Goal: Task Accomplishment & Management: Use online tool/utility

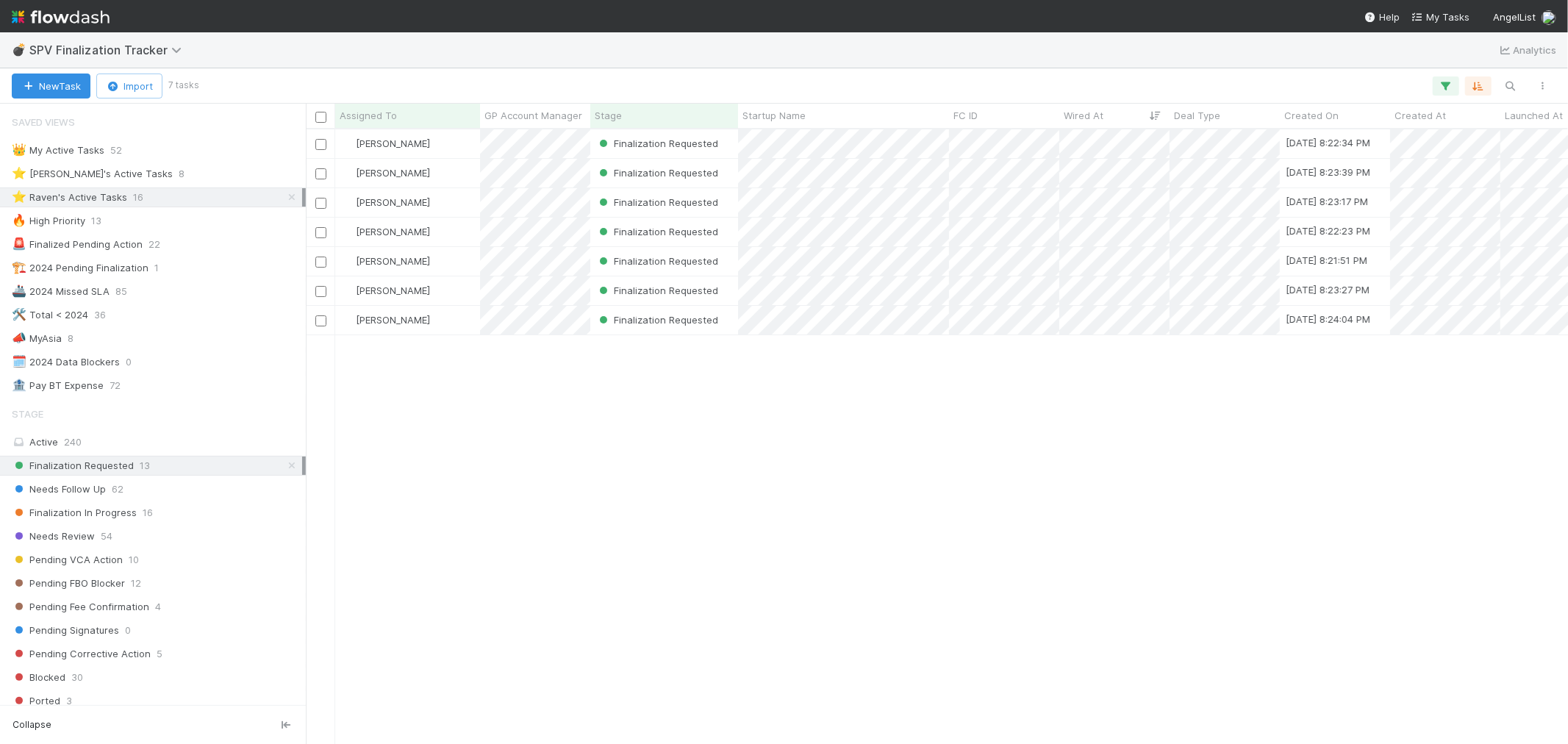
scroll to position [602, 1250]
click at [443, 149] on div "[PERSON_NAME]" at bounding box center [407, 144] width 145 height 28
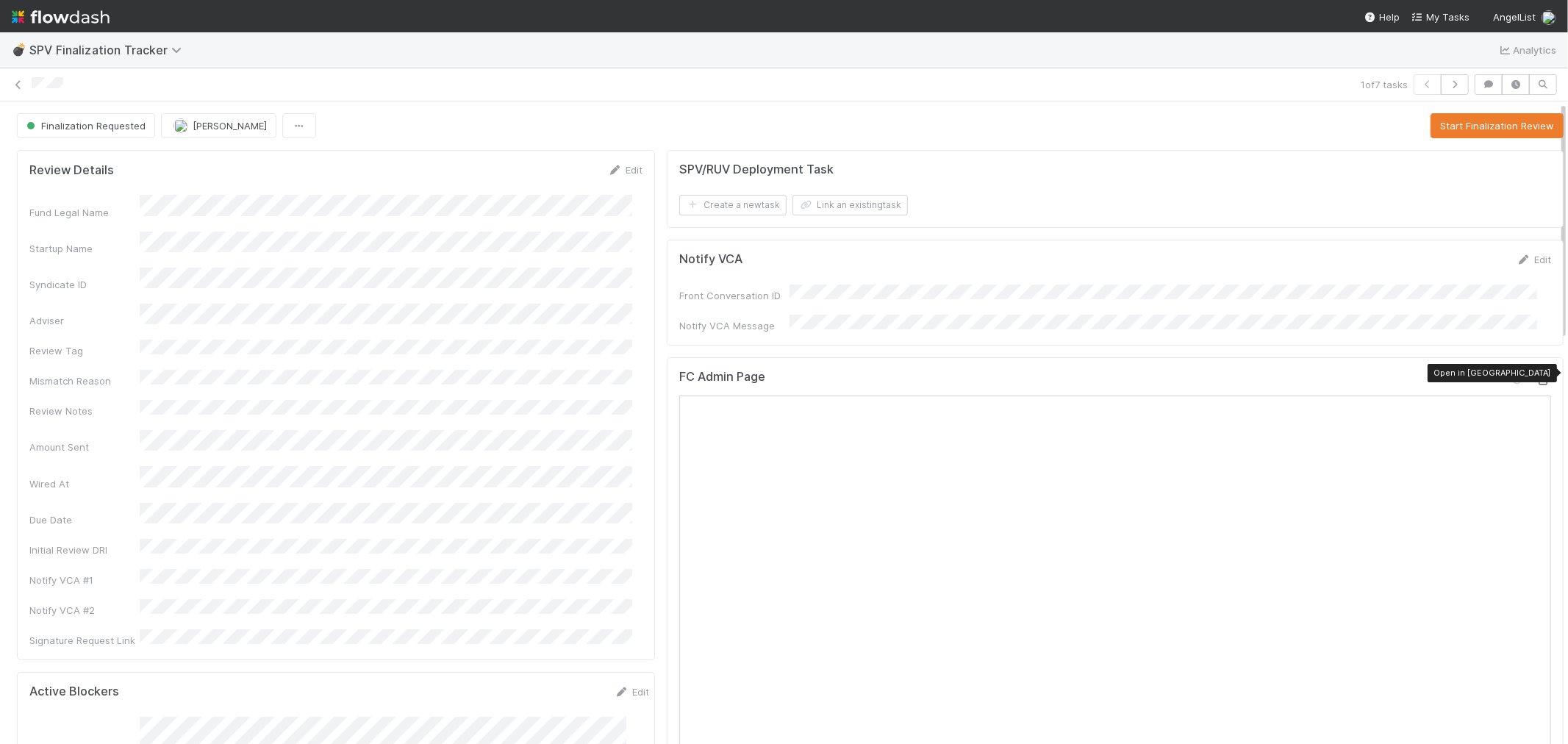
click at [1536, 376] on icon at bounding box center [1543, 381] width 15 height 9
click at [1492, 127] on button "Start Finalization Review" at bounding box center [1497, 126] width 133 height 25
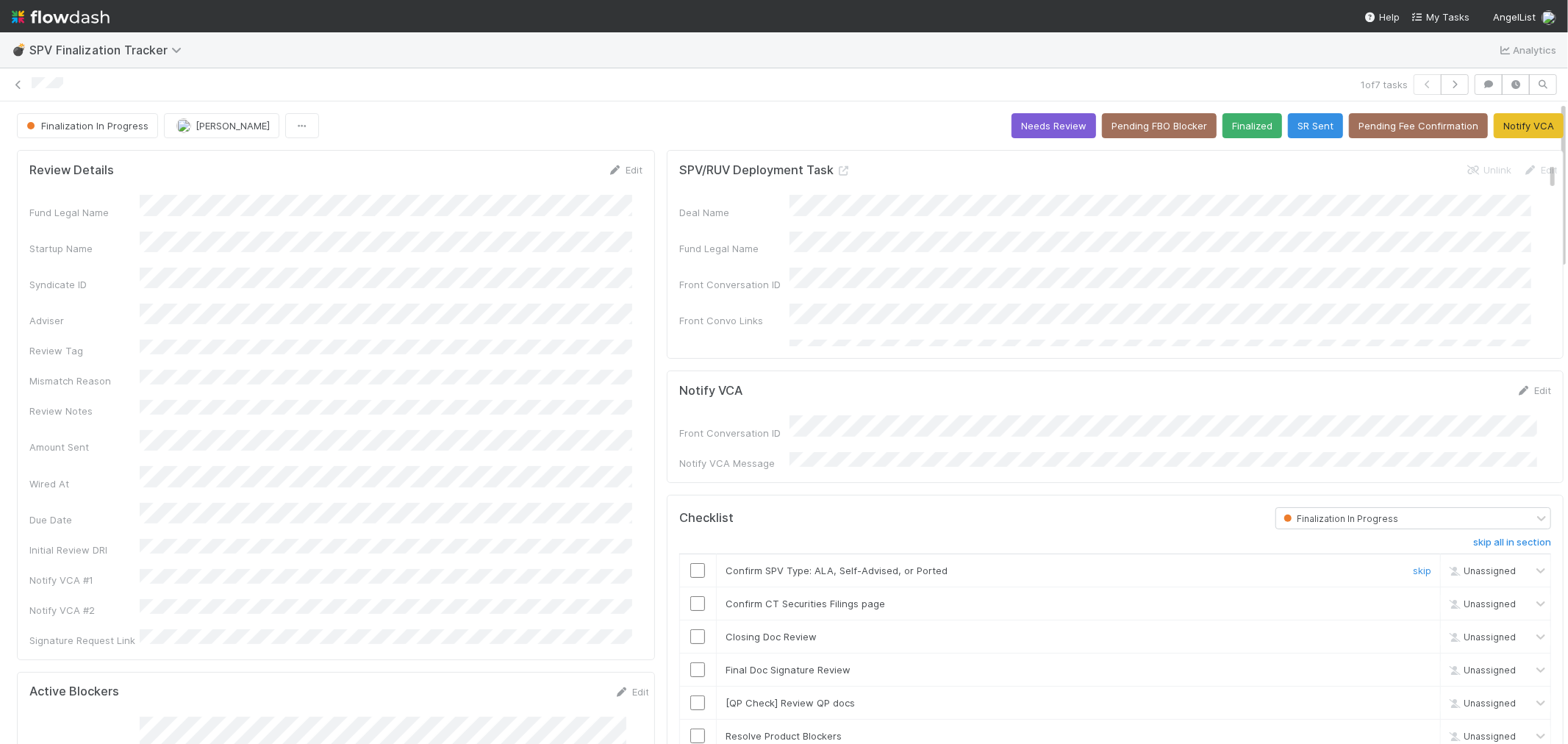
click at [691, 564] on input "checkbox" at bounding box center [698, 571] width 15 height 15
click at [691, 597] on input "checkbox" at bounding box center [698, 604] width 15 height 15
click at [1413, 631] on link "skip" at bounding box center [1422, 636] width 18 height 12
click at [693, 665] on input "checkbox" at bounding box center [698, 670] width 15 height 15
click at [1413, 697] on link "skip" at bounding box center [1422, 703] width 18 height 12
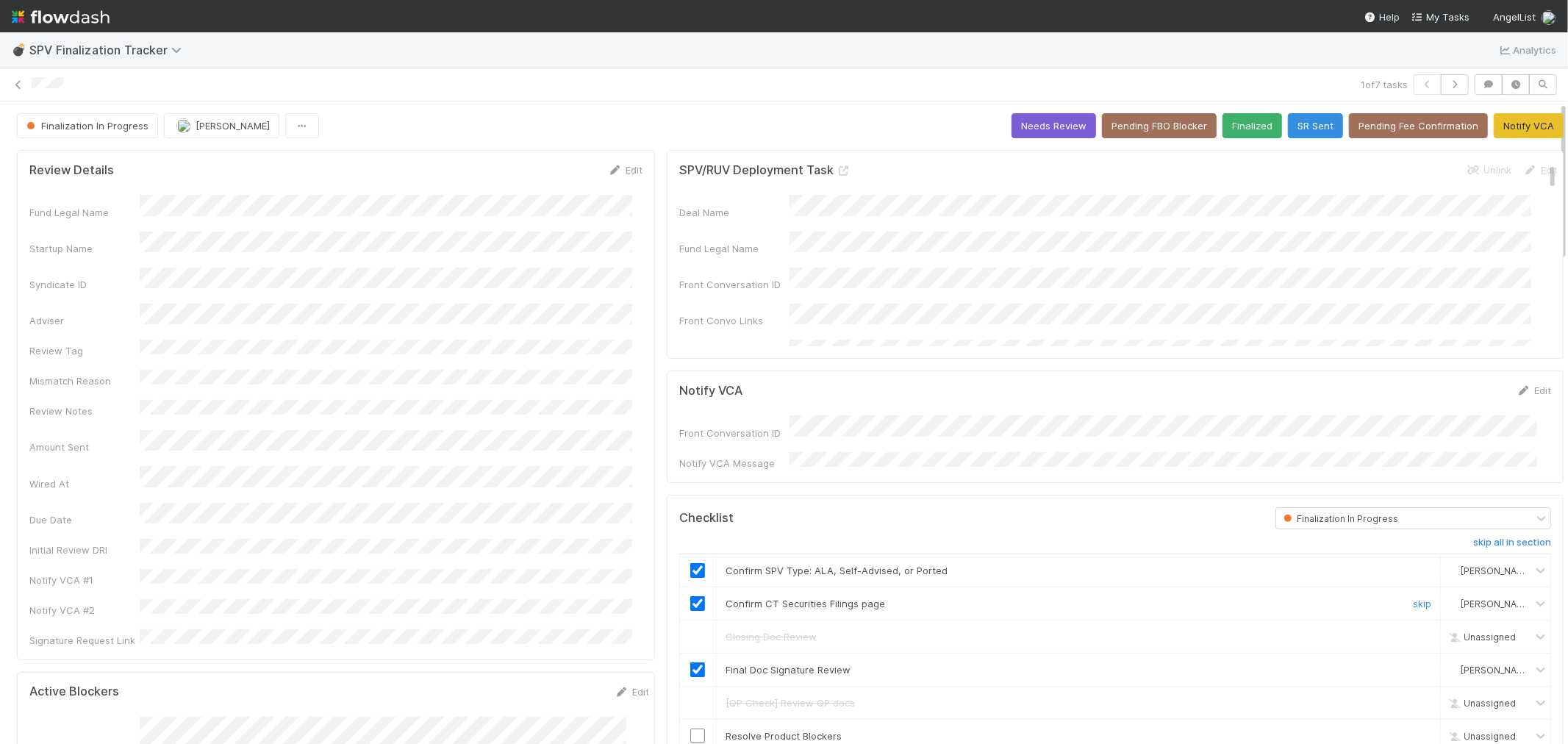
scroll to position [245, 0]
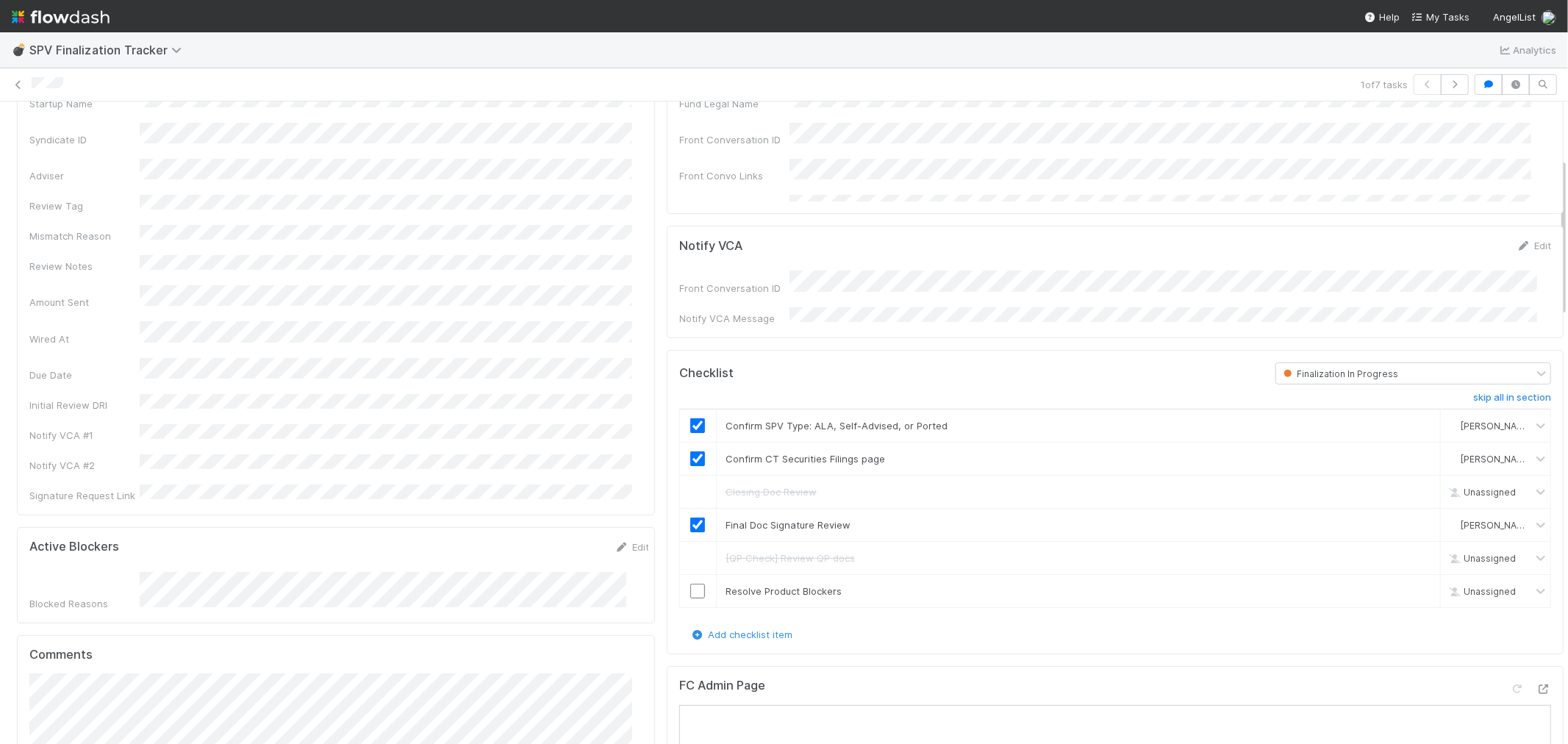
scroll to position [0, 0]
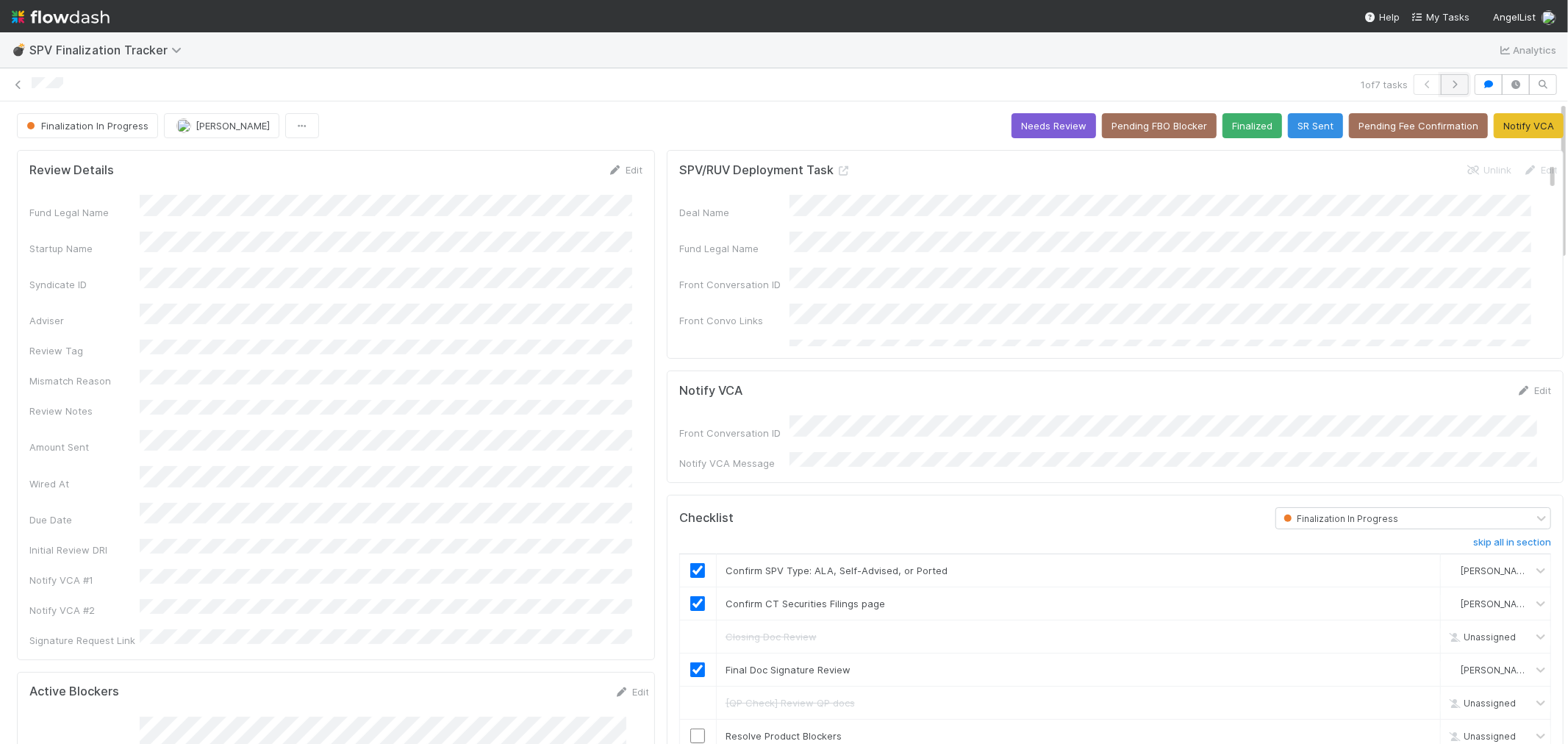
click at [1441, 78] on button "button" at bounding box center [1454, 85] width 28 height 21
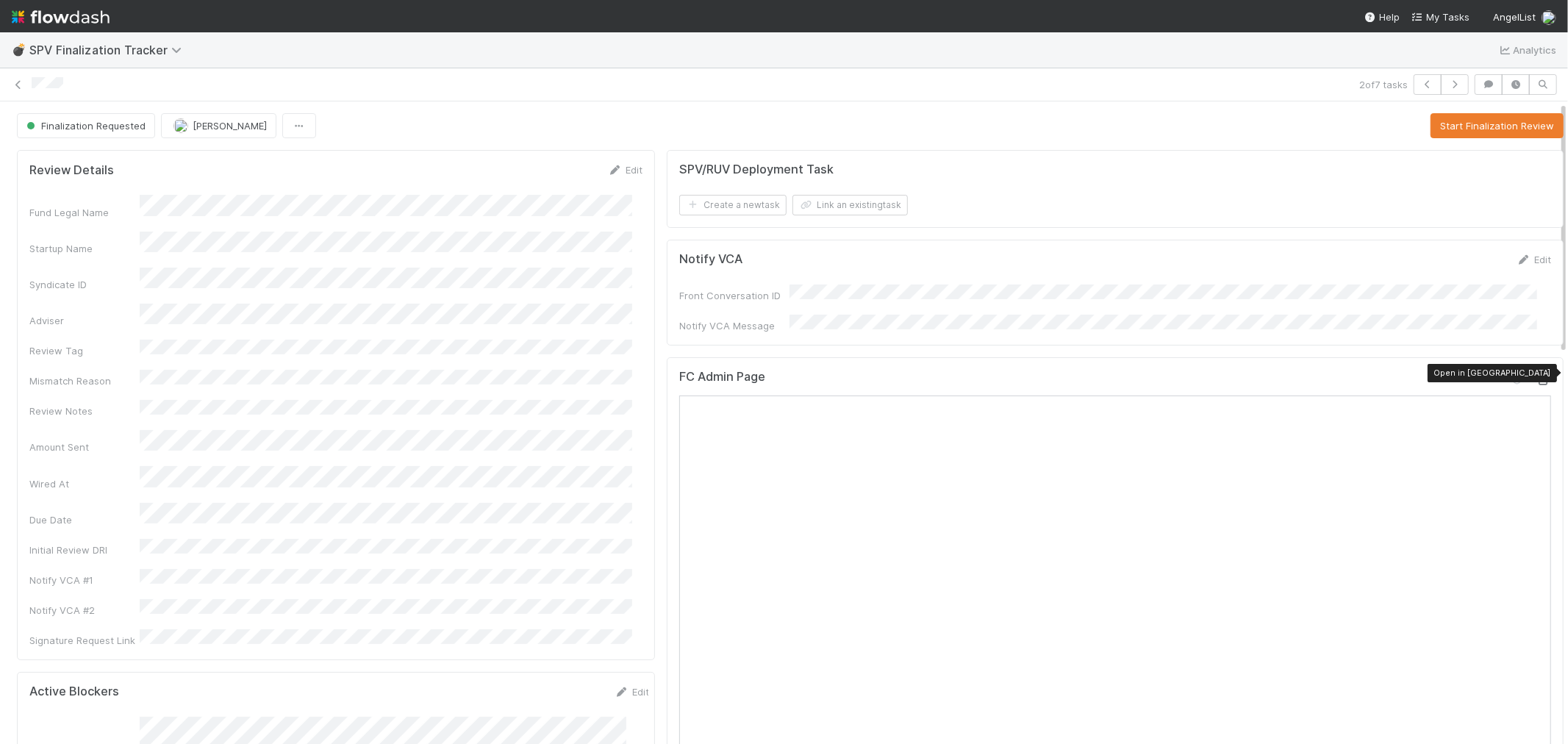
click at [1536, 376] on icon at bounding box center [1543, 381] width 15 height 9
click at [1497, 132] on button "Start Finalization Review" at bounding box center [1497, 126] width 133 height 25
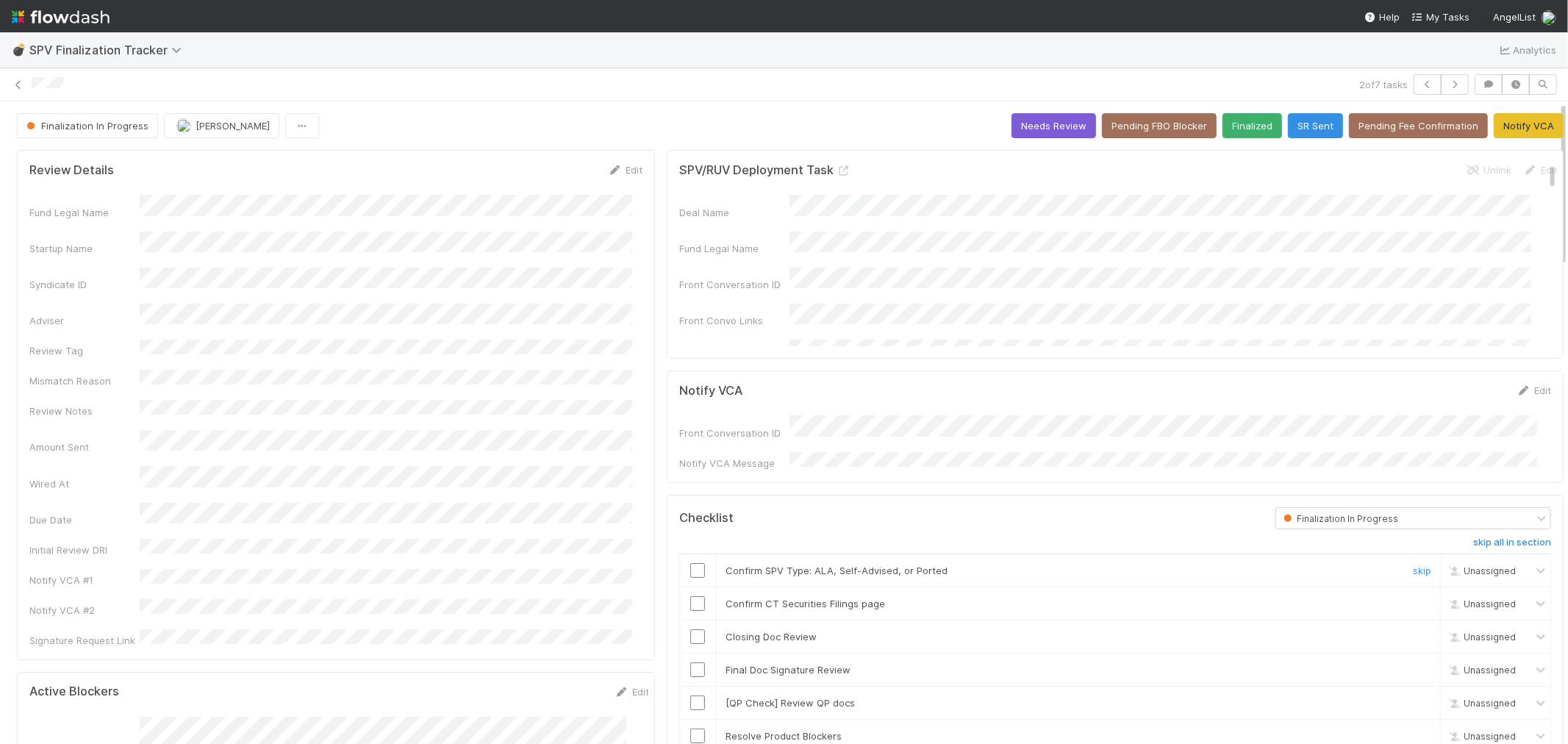
click at [691, 566] on input "checkbox" at bounding box center [698, 571] width 15 height 15
click at [691, 600] on input "checkbox" at bounding box center [698, 604] width 15 height 15
click at [691, 630] on input "checkbox" at bounding box center [698, 636] width 15 height 15
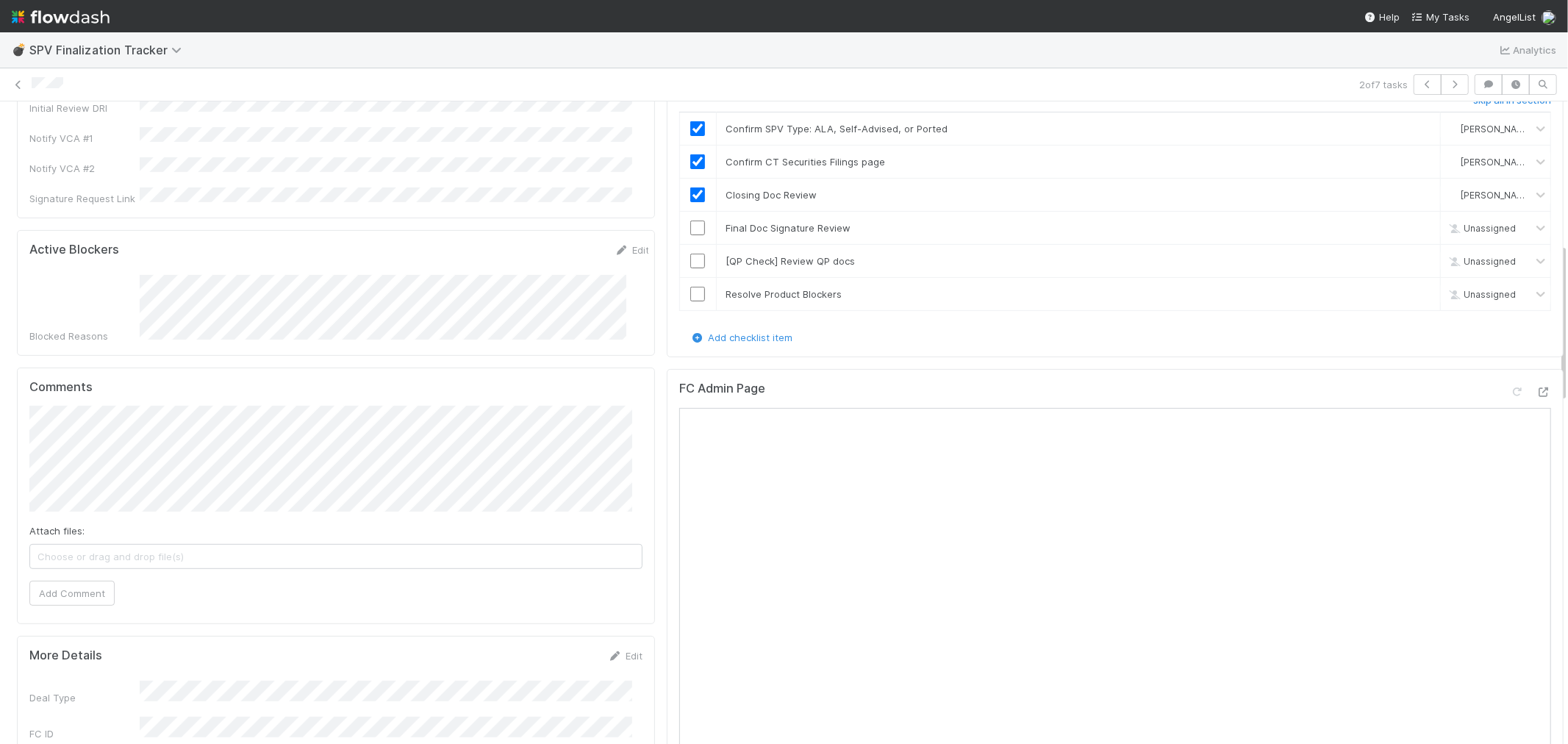
scroll to position [571, 0]
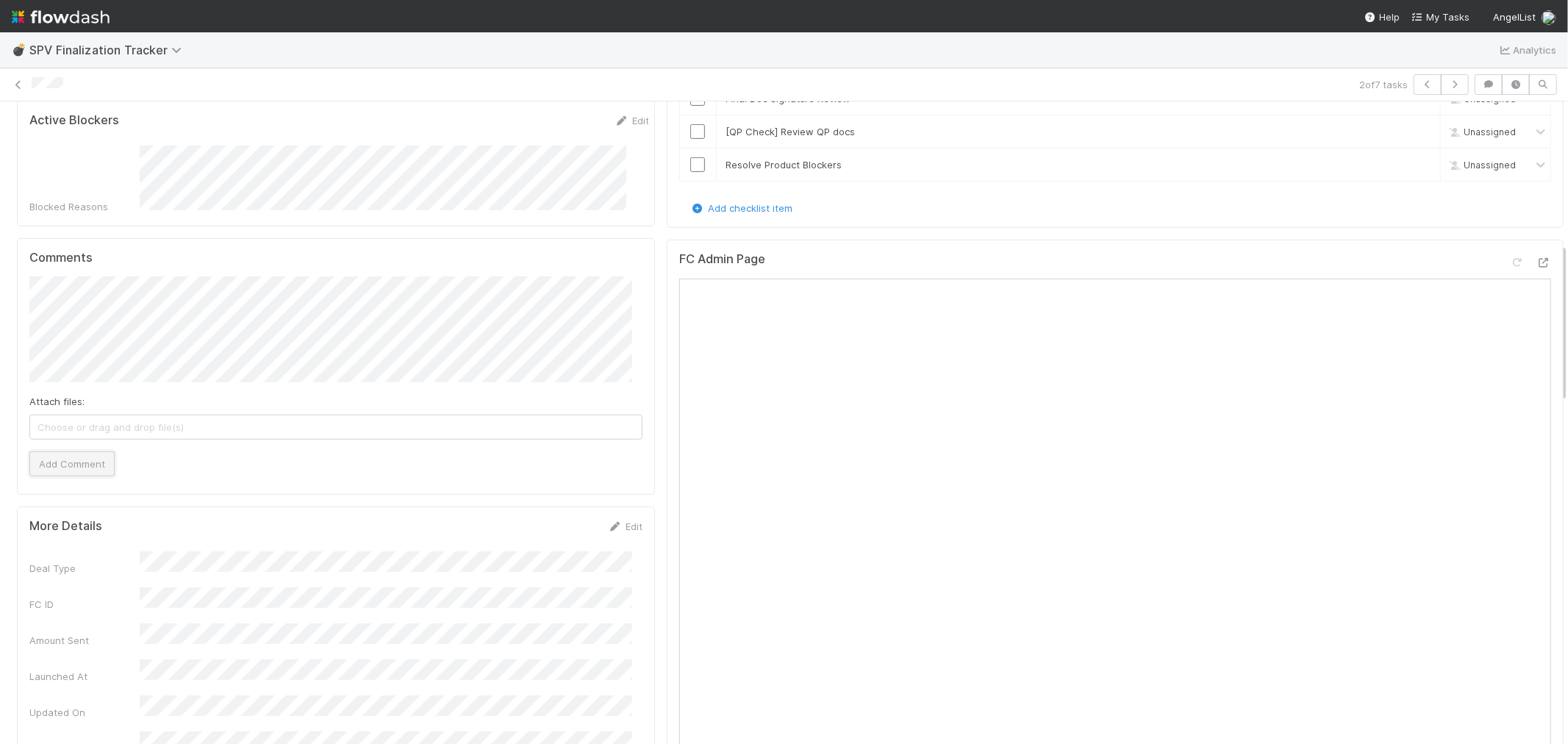
click at [104, 452] on button "Add Comment" at bounding box center [72, 465] width 85 height 25
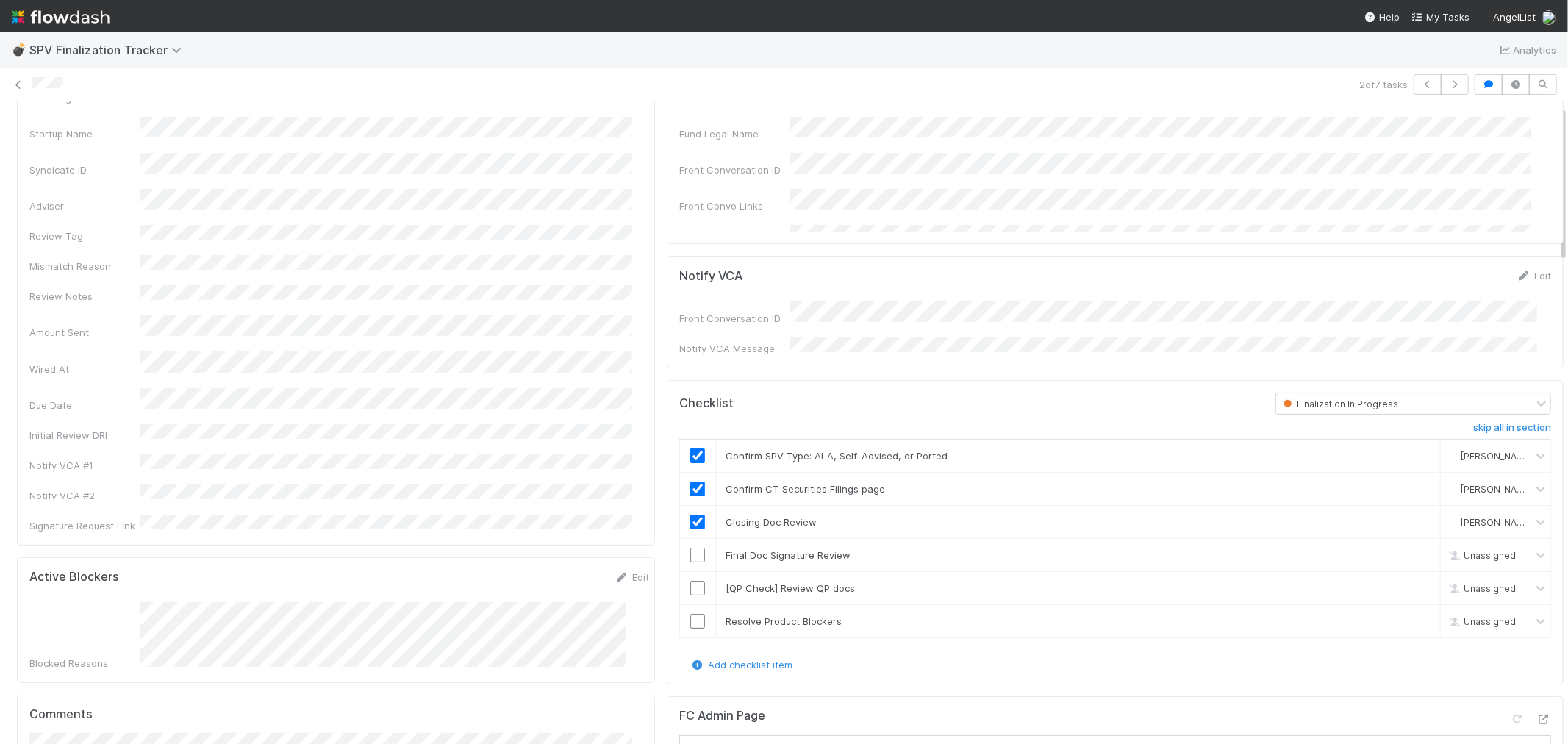
scroll to position [0, 0]
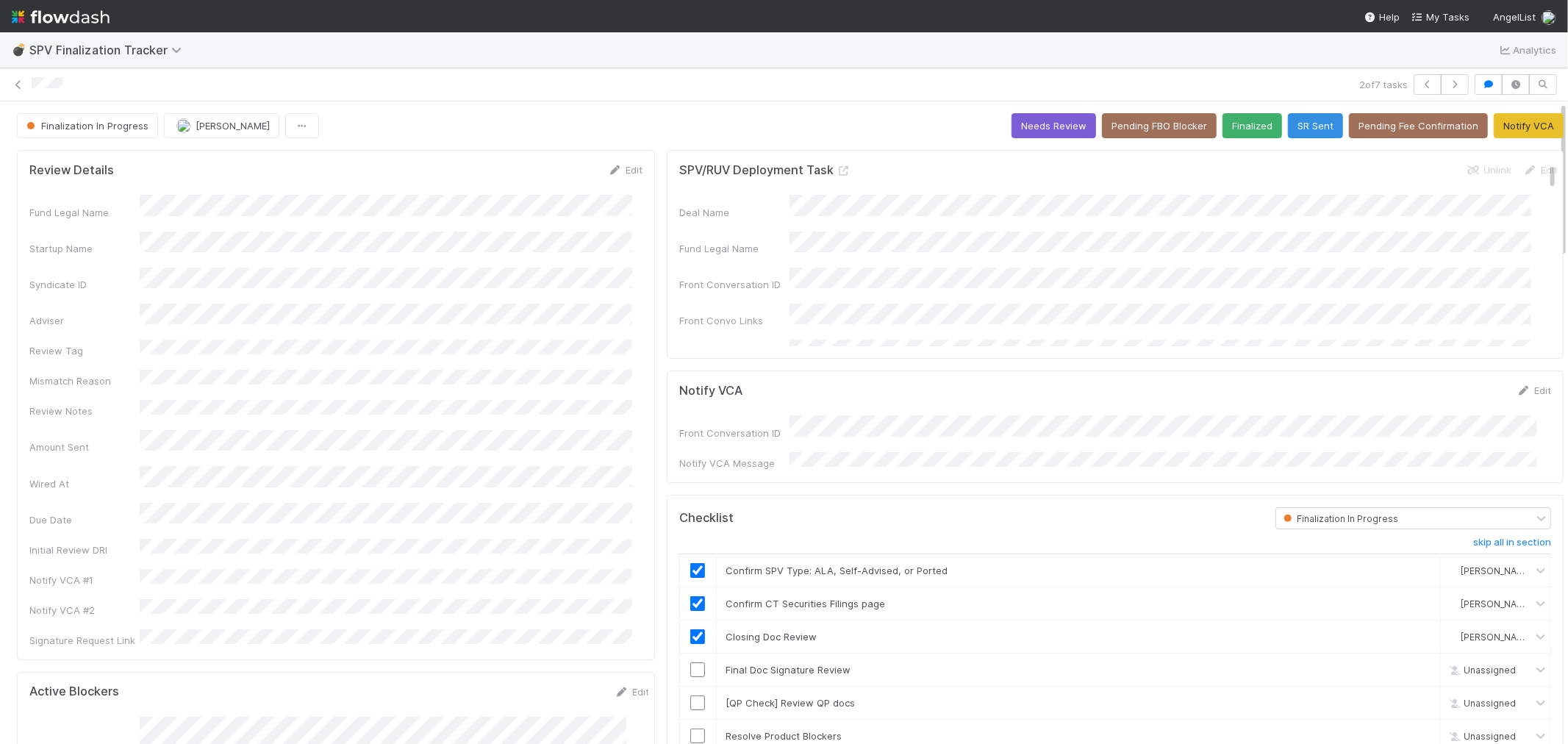
drag, startPoint x: 619, startPoint y: 171, endPoint x: 571, endPoint y: 203, distance: 57.7
click at [619, 171] on link "Edit" at bounding box center [625, 169] width 35 height 12
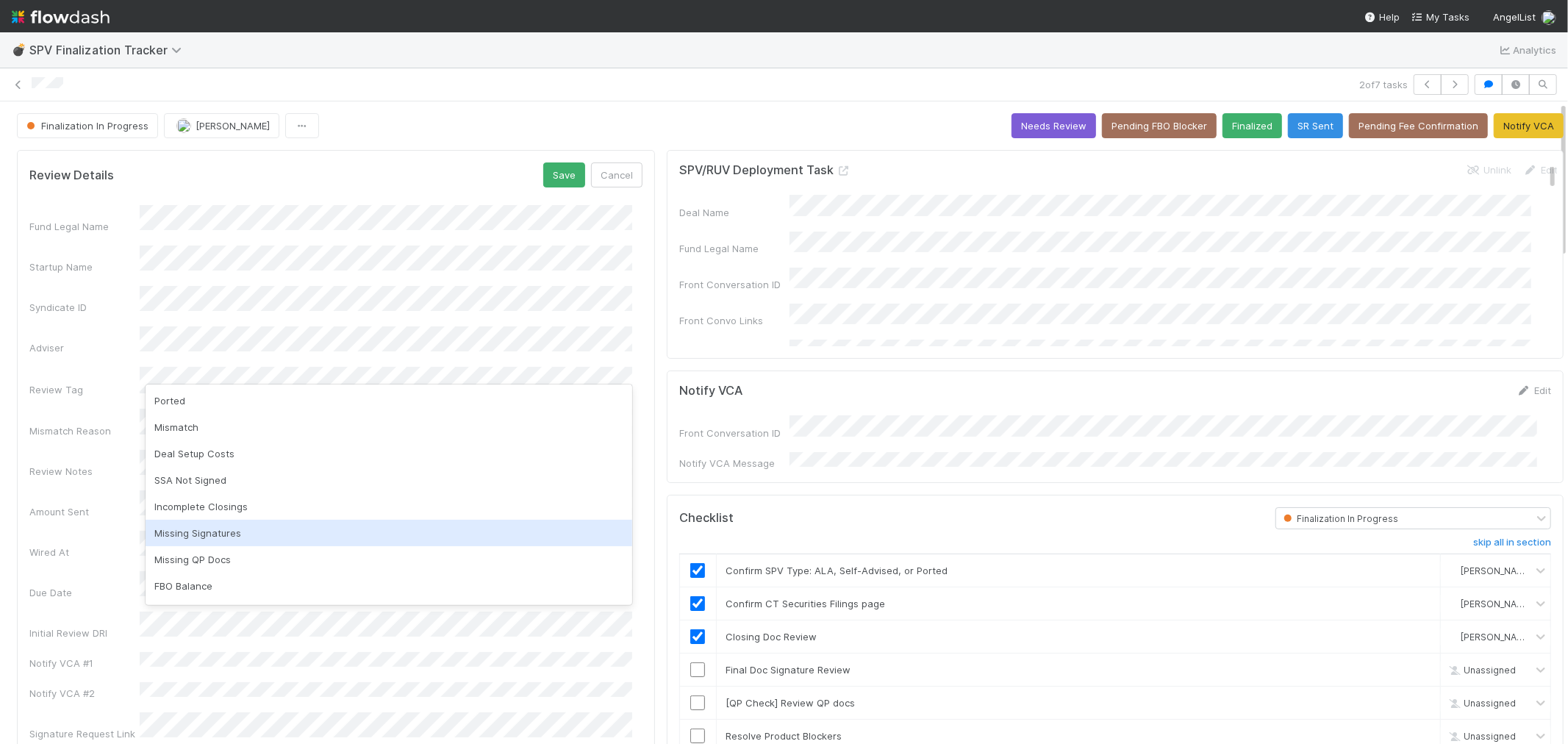
click at [201, 534] on div "Missing Signatures" at bounding box center [388, 533] width 487 height 26
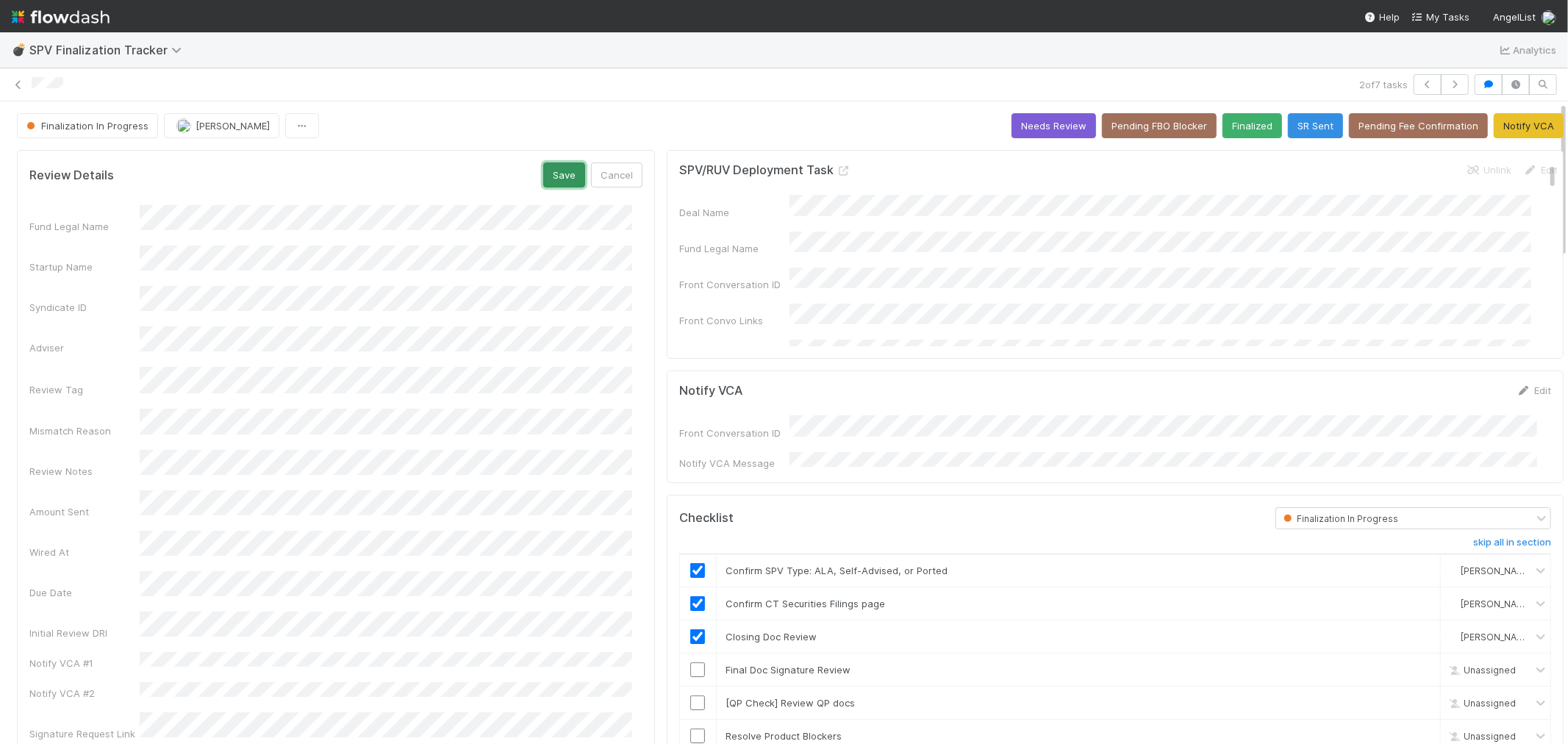
click at [543, 168] on button "Save" at bounding box center [564, 175] width 42 height 25
click at [1450, 82] on button "button" at bounding box center [1454, 85] width 28 height 21
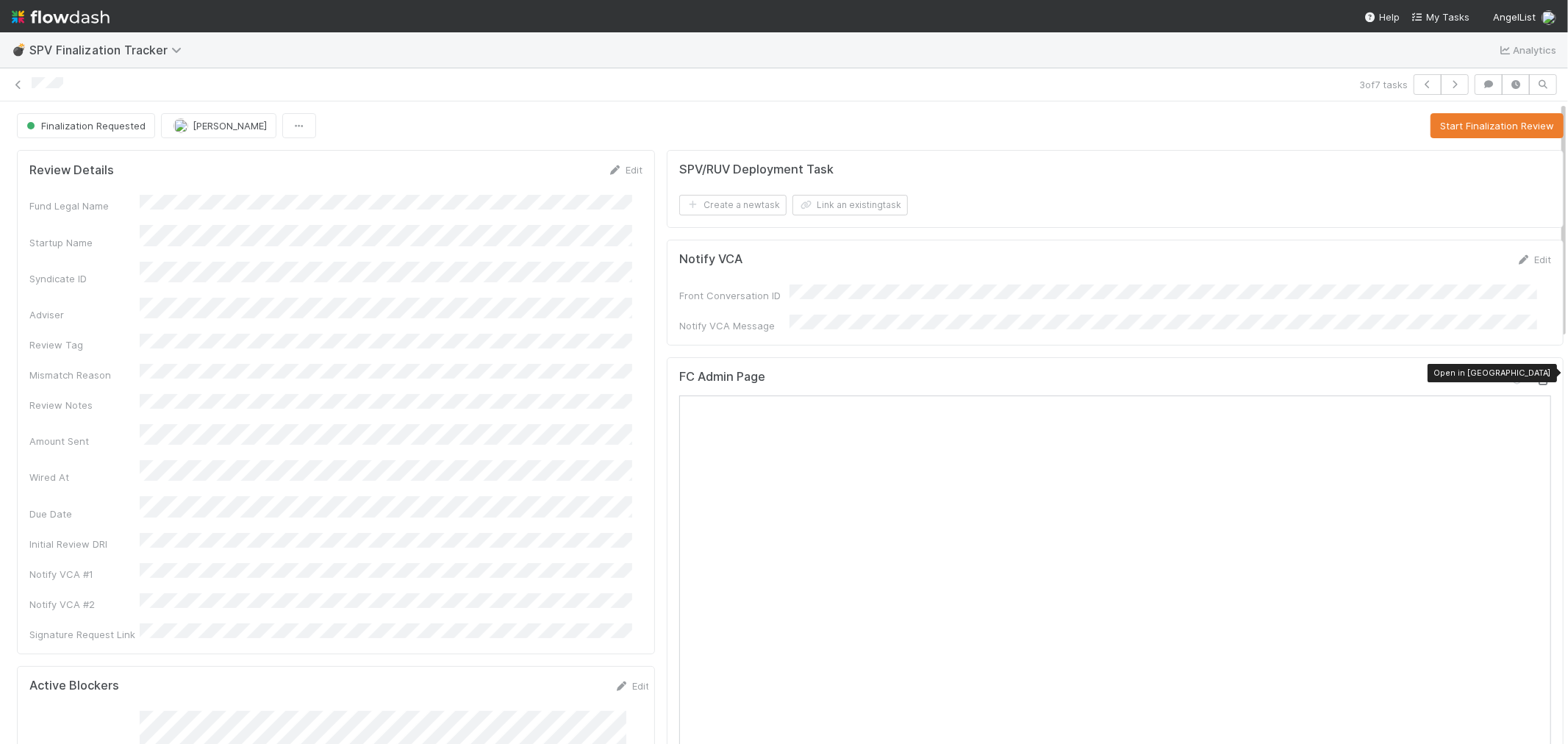
click at [1536, 376] on icon at bounding box center [1543, 381] width 15 height 9
click at [1498, 127] on button "Start Finalization Review" at bounding box center [1497, 126] width 133 height 25
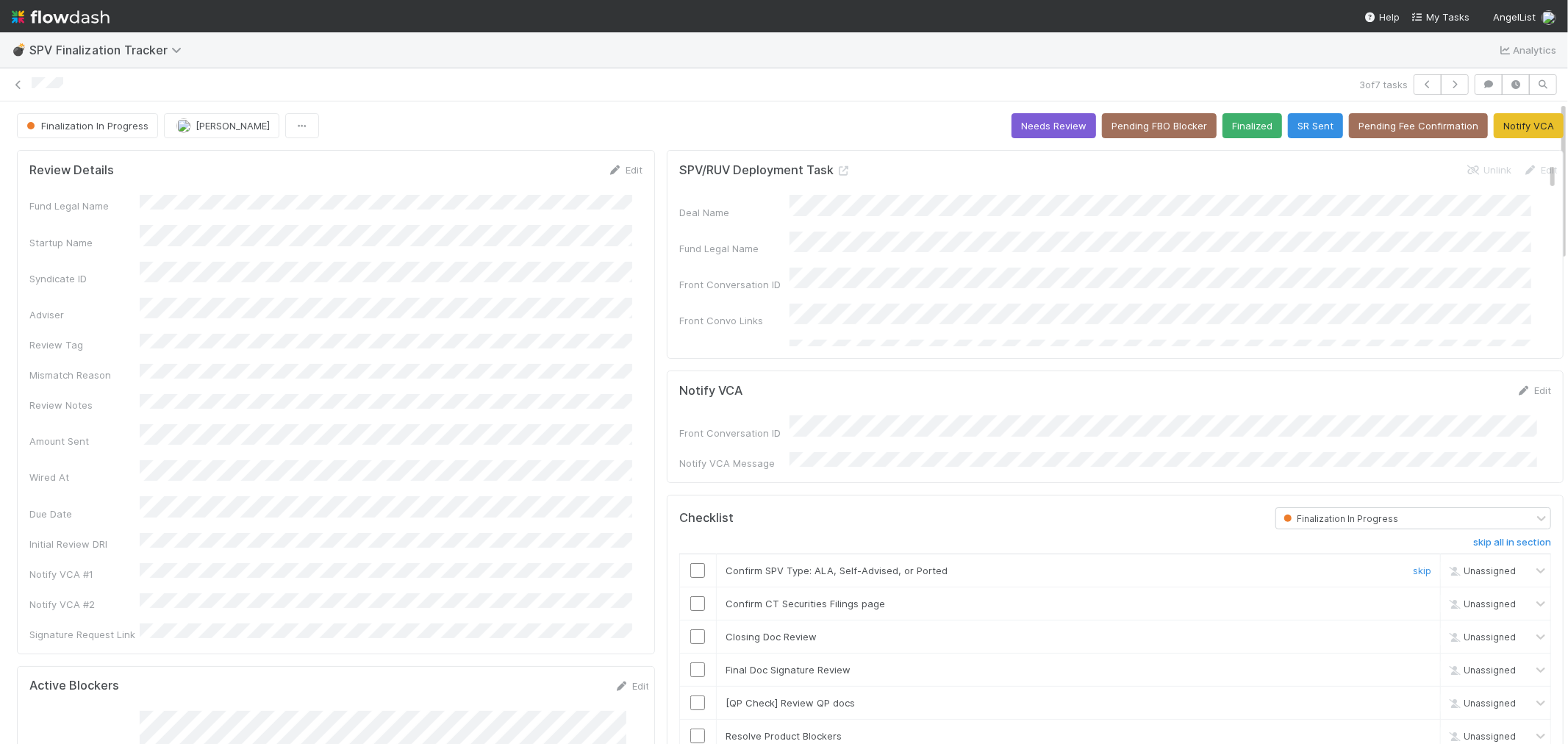
click at [691, 564] on input "checkbox" at bounding box center [698, 571] width 15 height 15
click at [691, 598] on input "checkbox" at bounding box center [698, 604] width 15 height 15
click at [691, 631] on input "checkbox" at bounding box center [698, 636] width 15 height 15
click at [691, 662] on input "checkbox" at bounding box center [698, 670] width 15 height 15
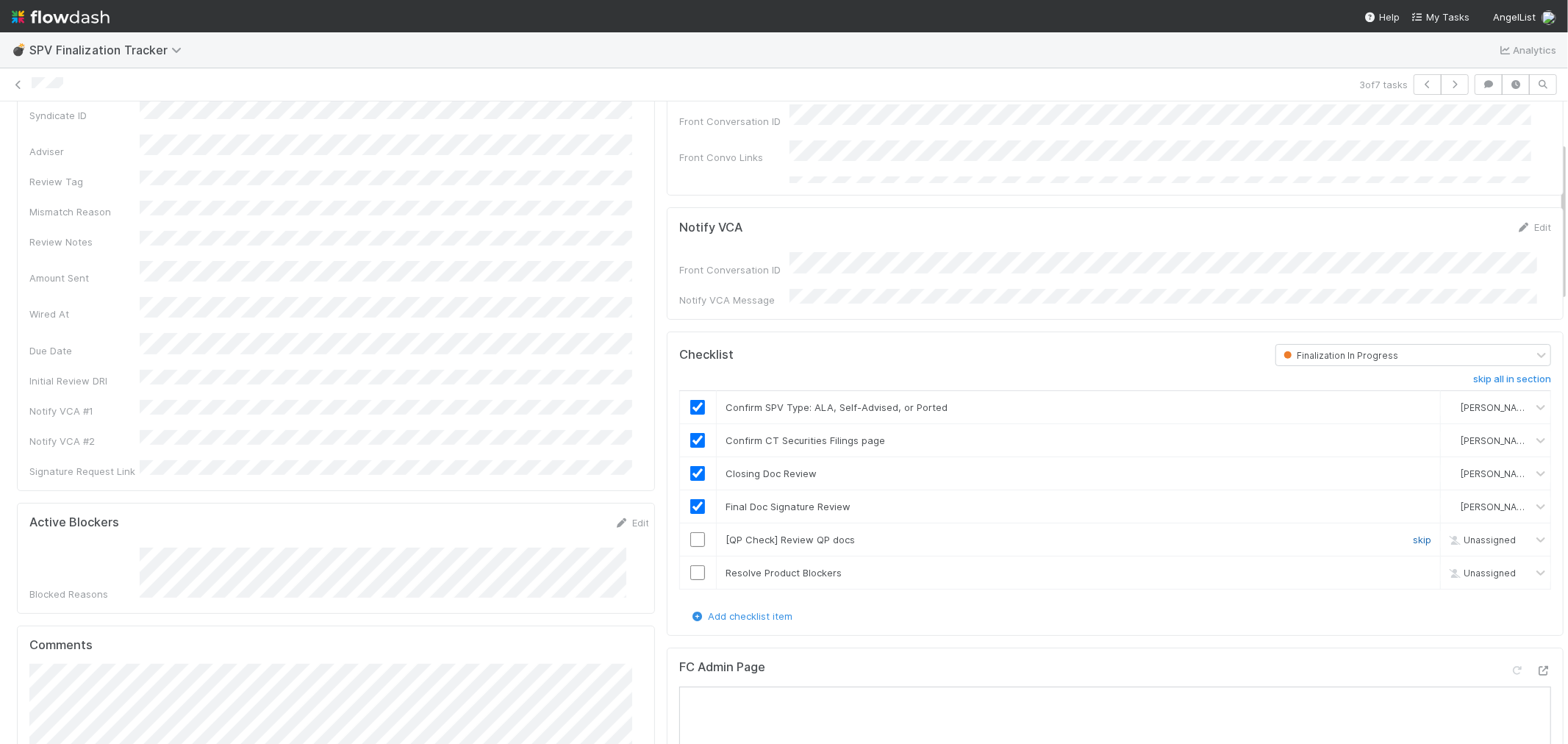
click at [1413, 534] on link "skip" at bounding box center [1422, 540] width 18 height 12
click at [695, 566] on input "checkbox" at bounding box center [698, 573] width 15 height 15
checkbox input "true"
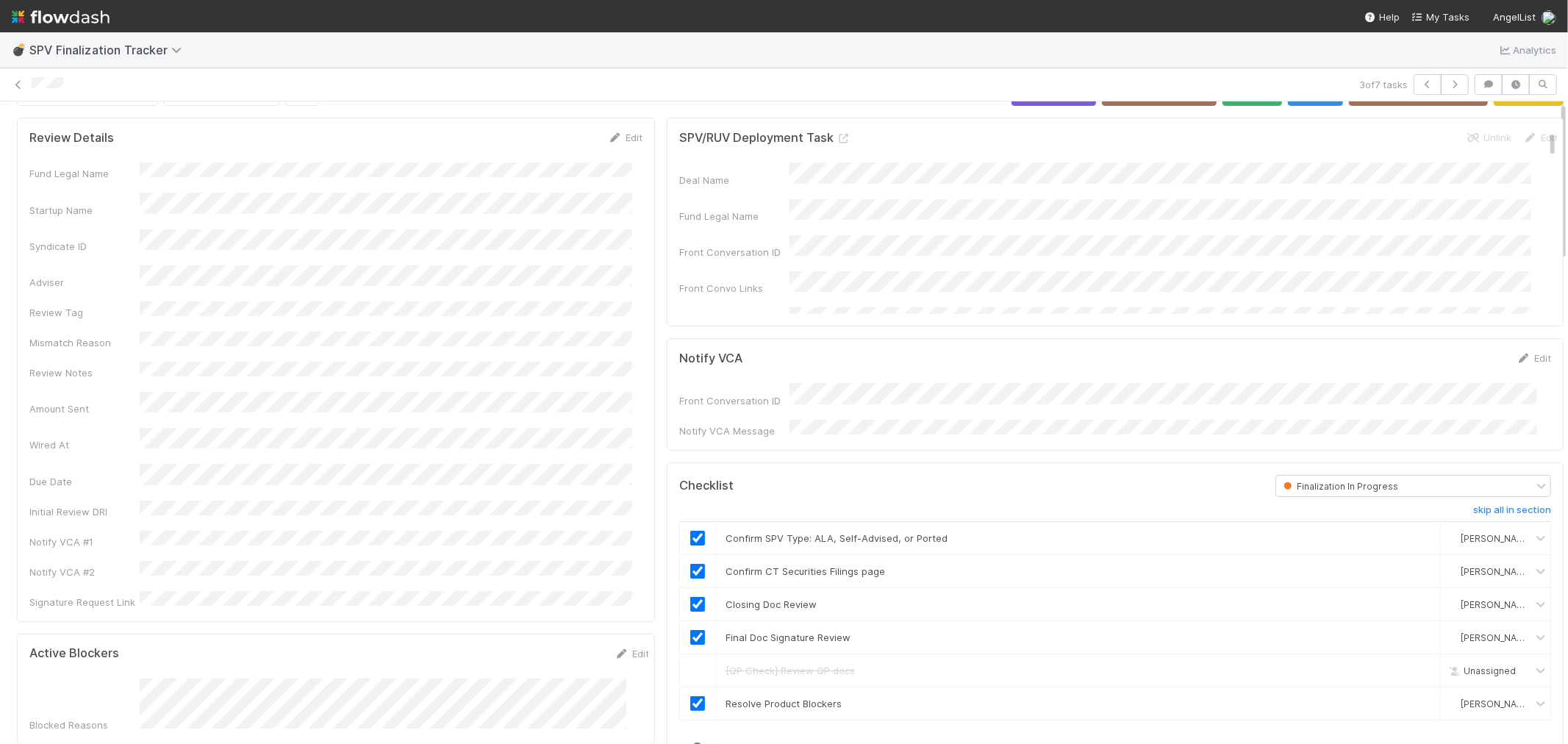
scroll to position [0, 0]
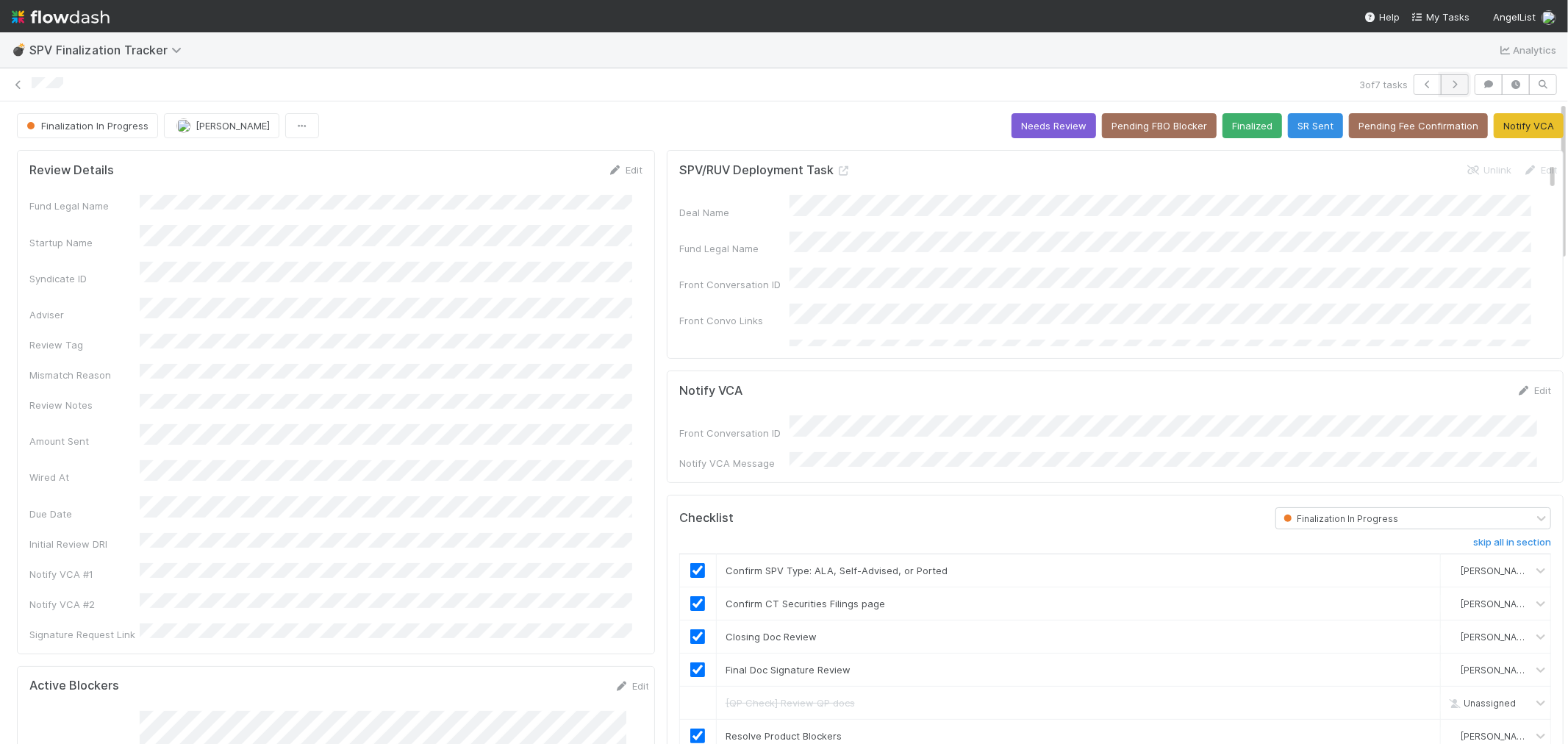
click at [1448, 80] on icon "button" at bounding box center [1455, 84] width 15 height 9
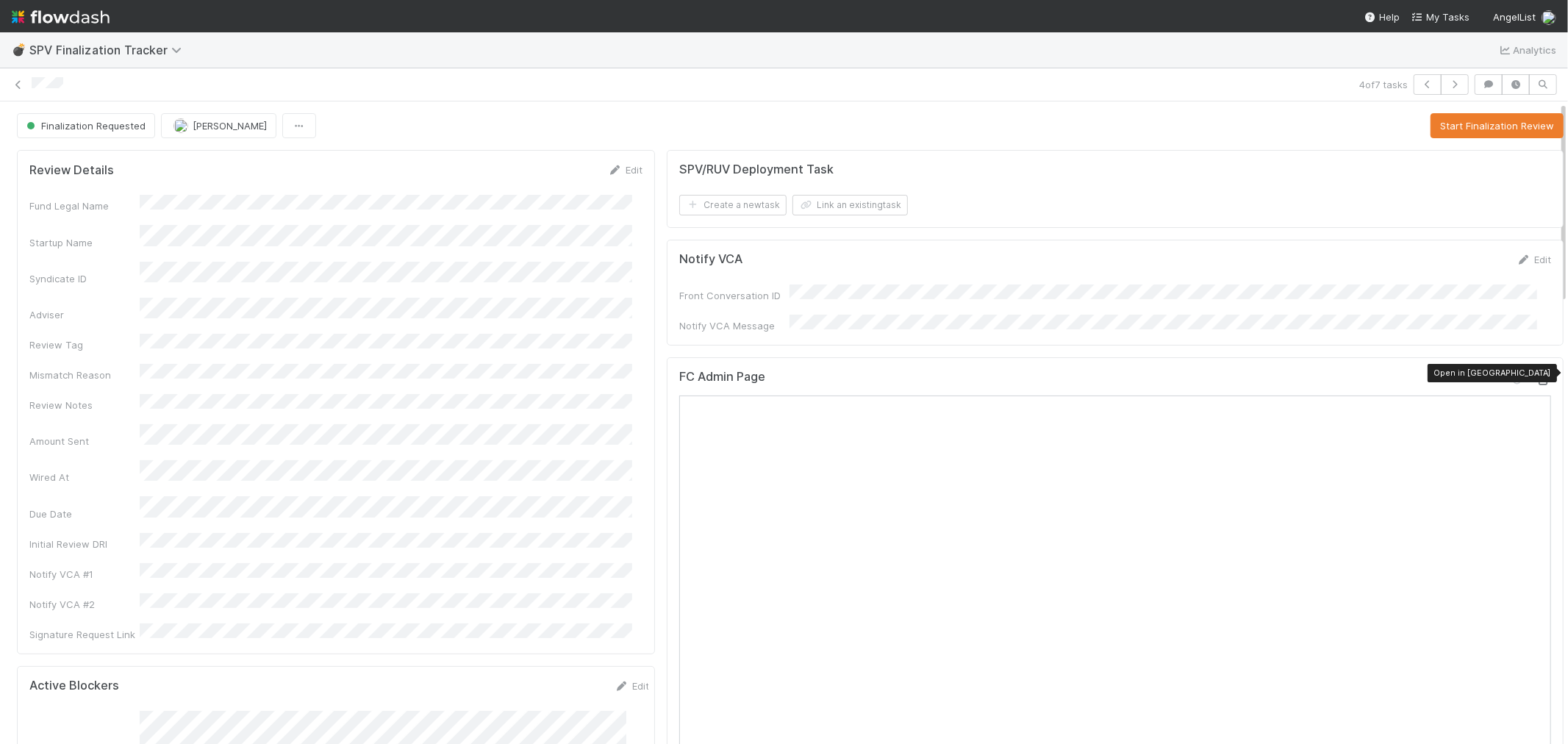
click at [1536, 376] on icon at bounding box center [1543, 381] width 15 height 9
click at [20, 81] on icon at bounding box center [18, 85] width 15 height 9
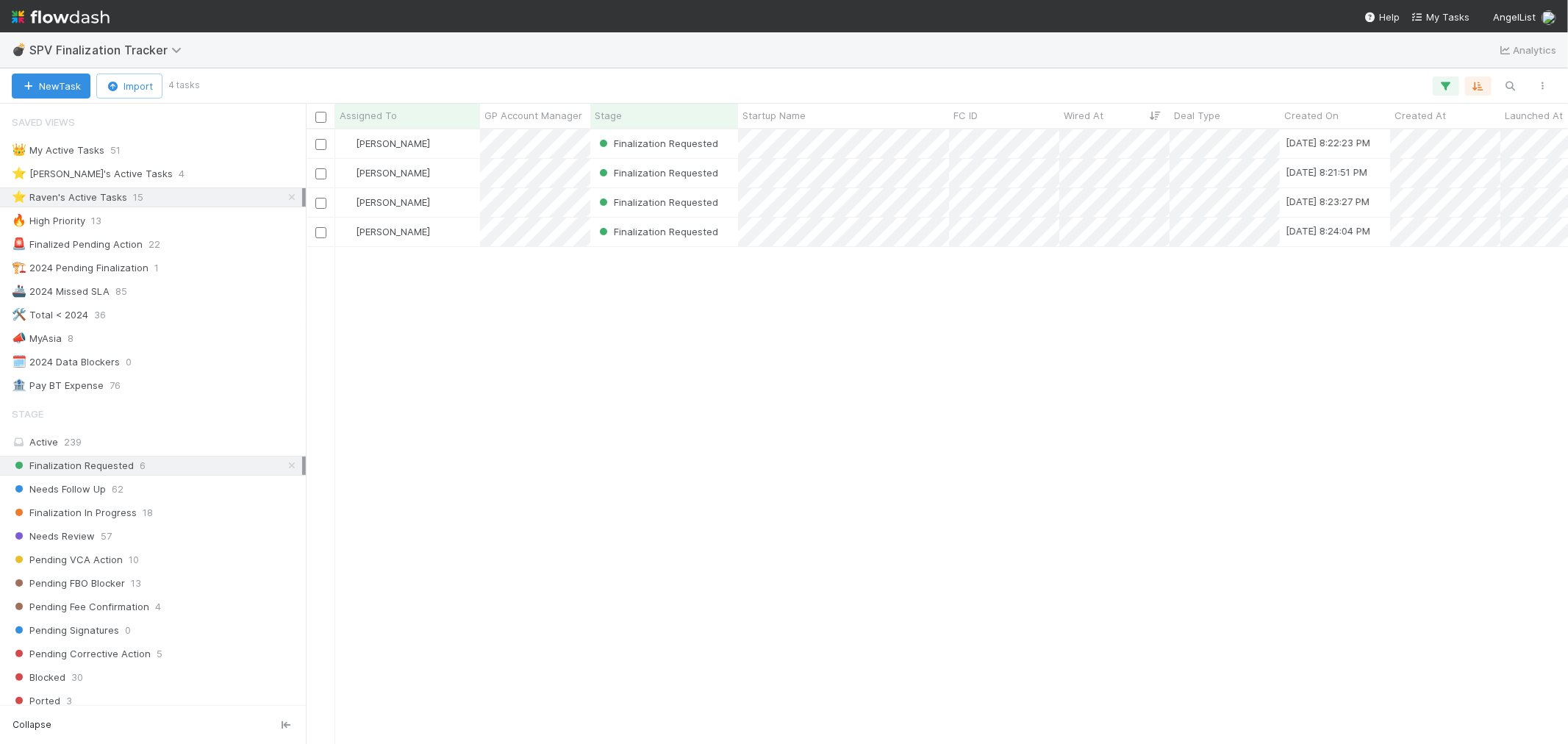
scroll to position [602, 1250]
click at [179, 514] on div "Finalization In Progress 18" at bounding box center [157, 513] width 290 height 18
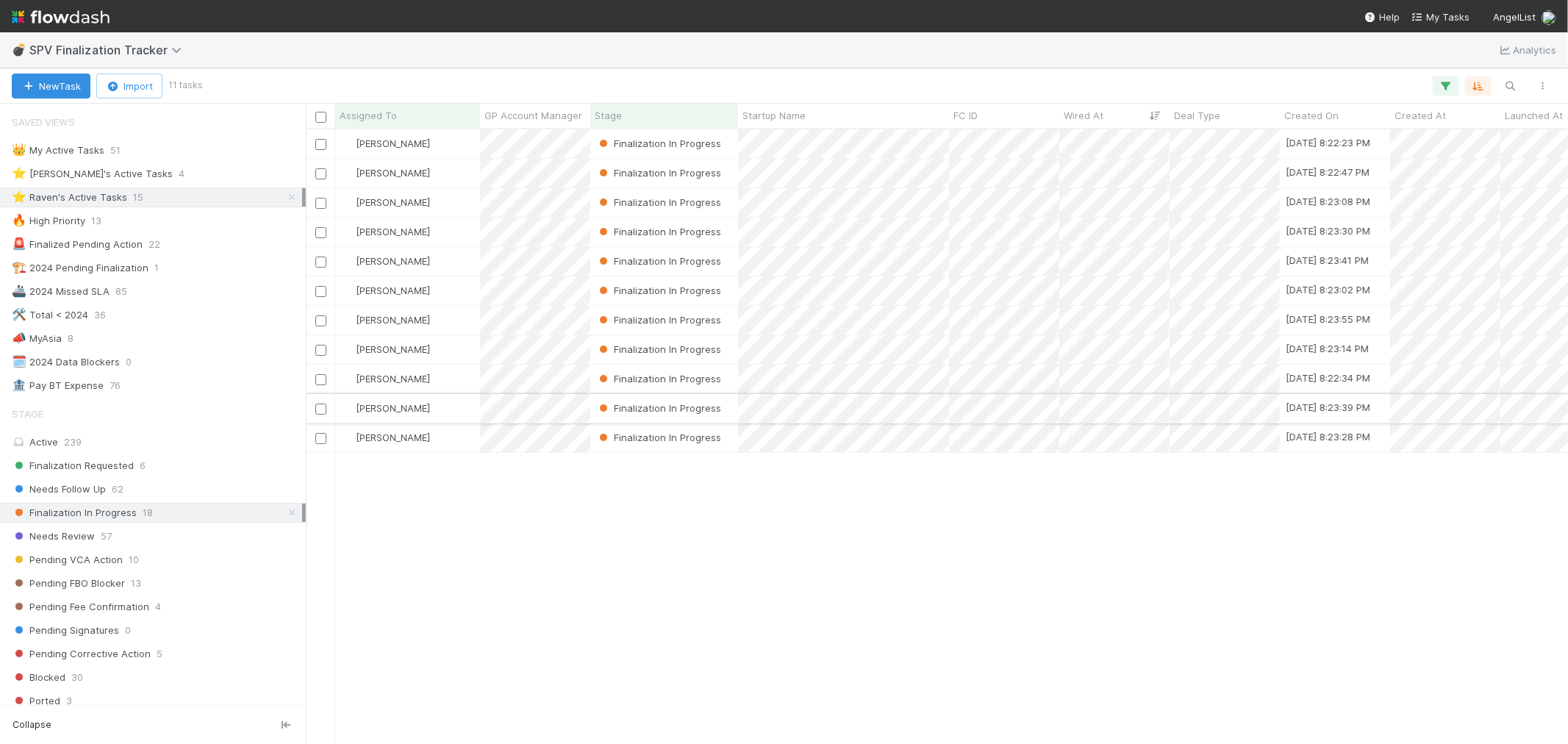
scroll to position [602, 1250]
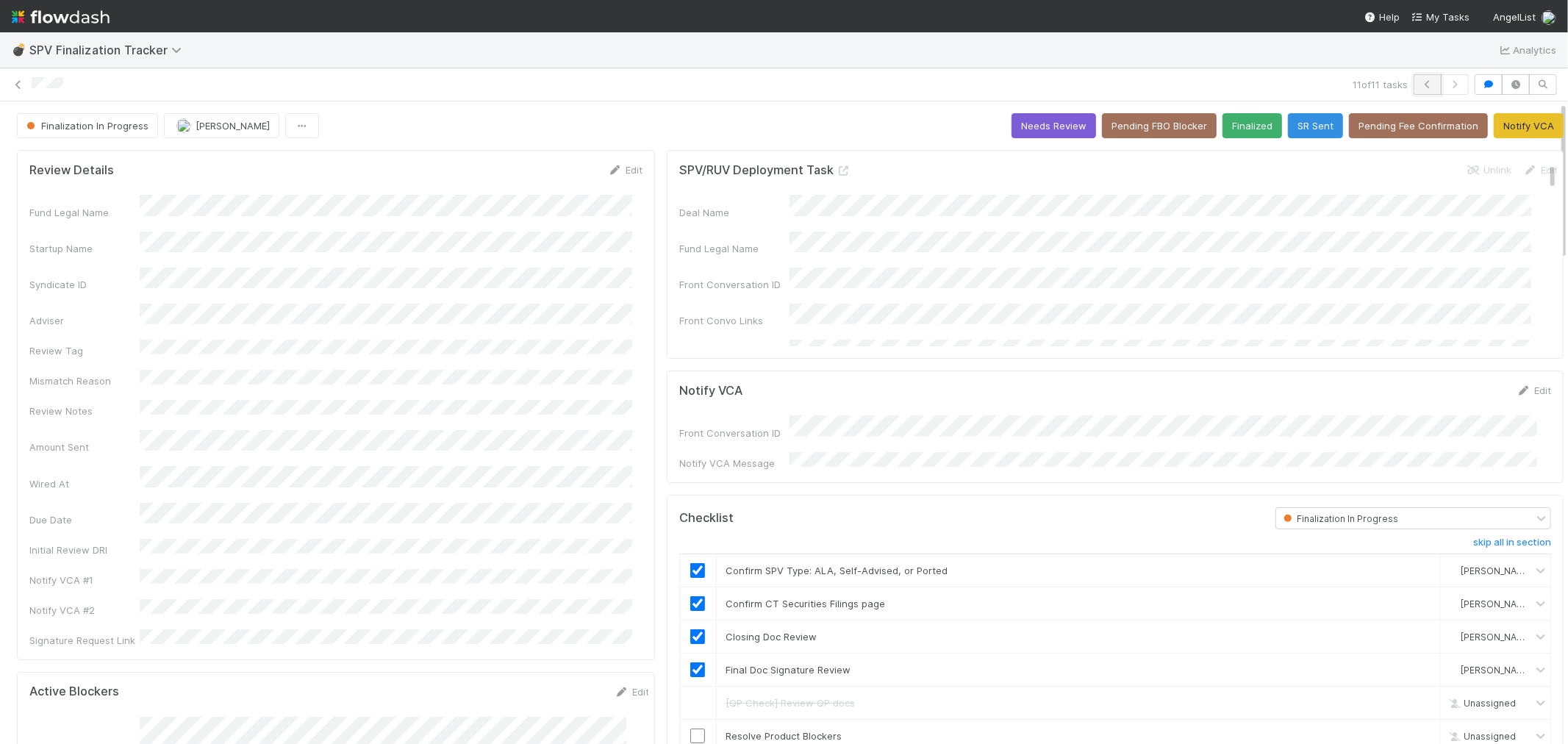
click at [1414, 83] on button "button" at bounding box center [1427, 85] width 28 height 21
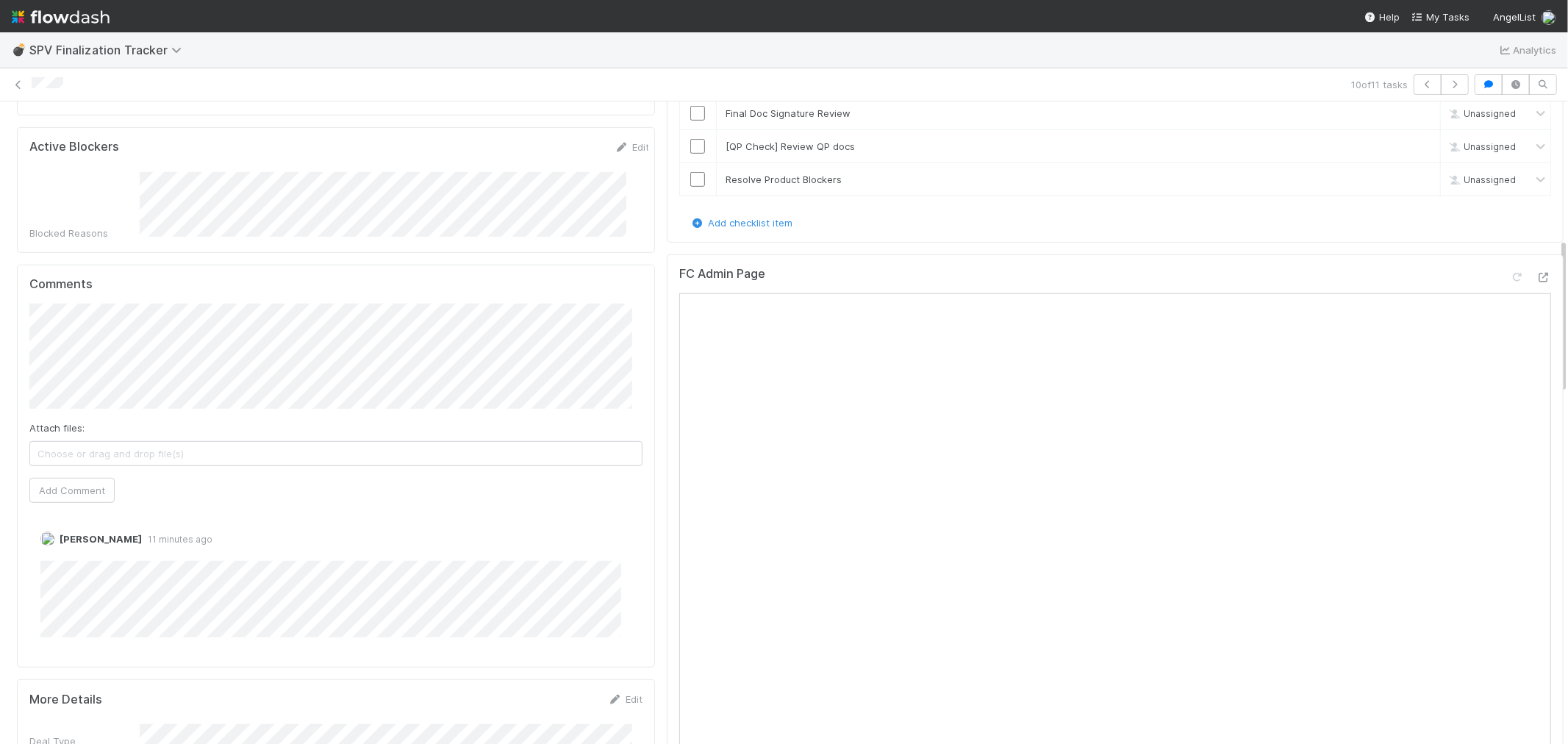
scroll to position [571, 0]
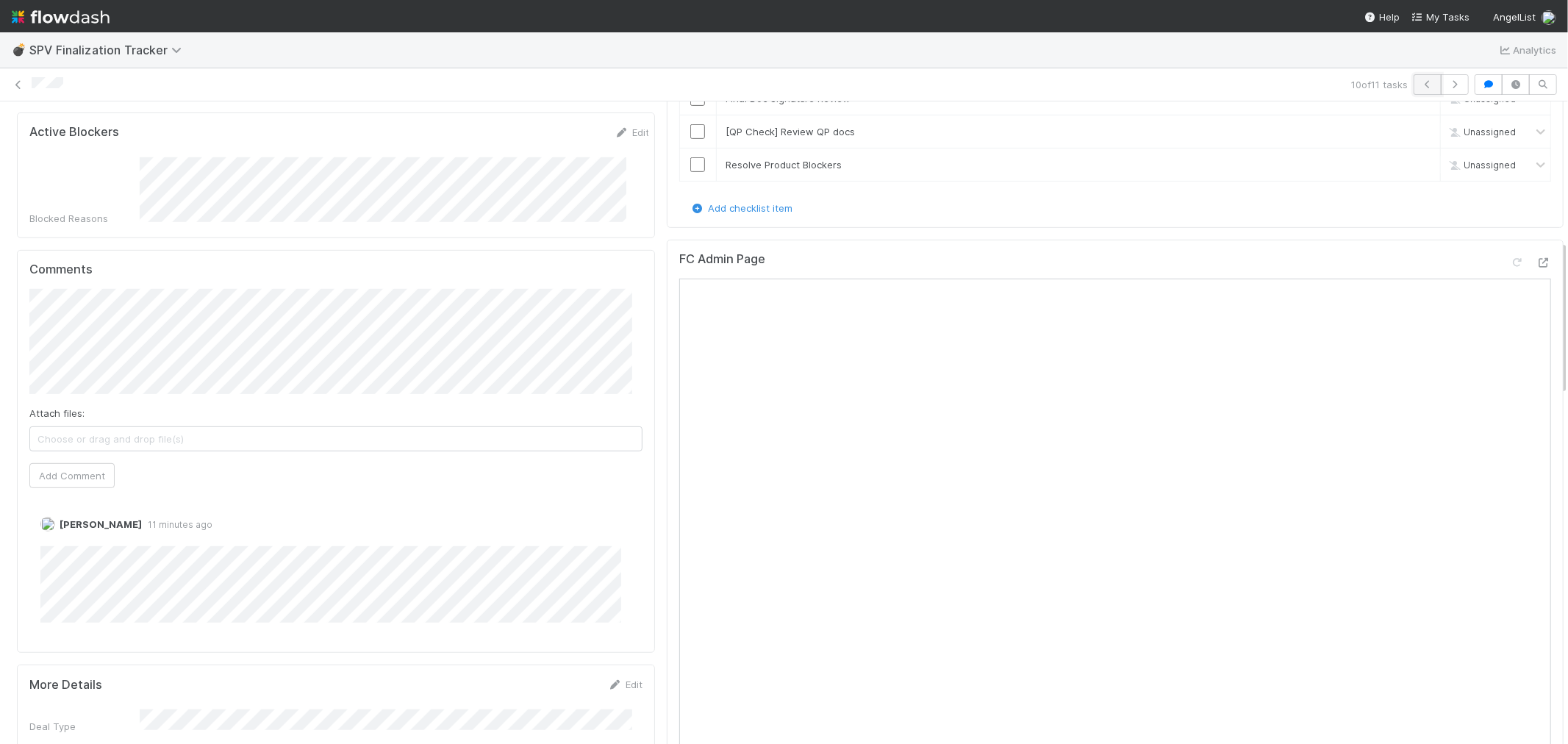
click at [1420, 82] on icon "button" at bounding box center [1427, 84] width 15 height 9
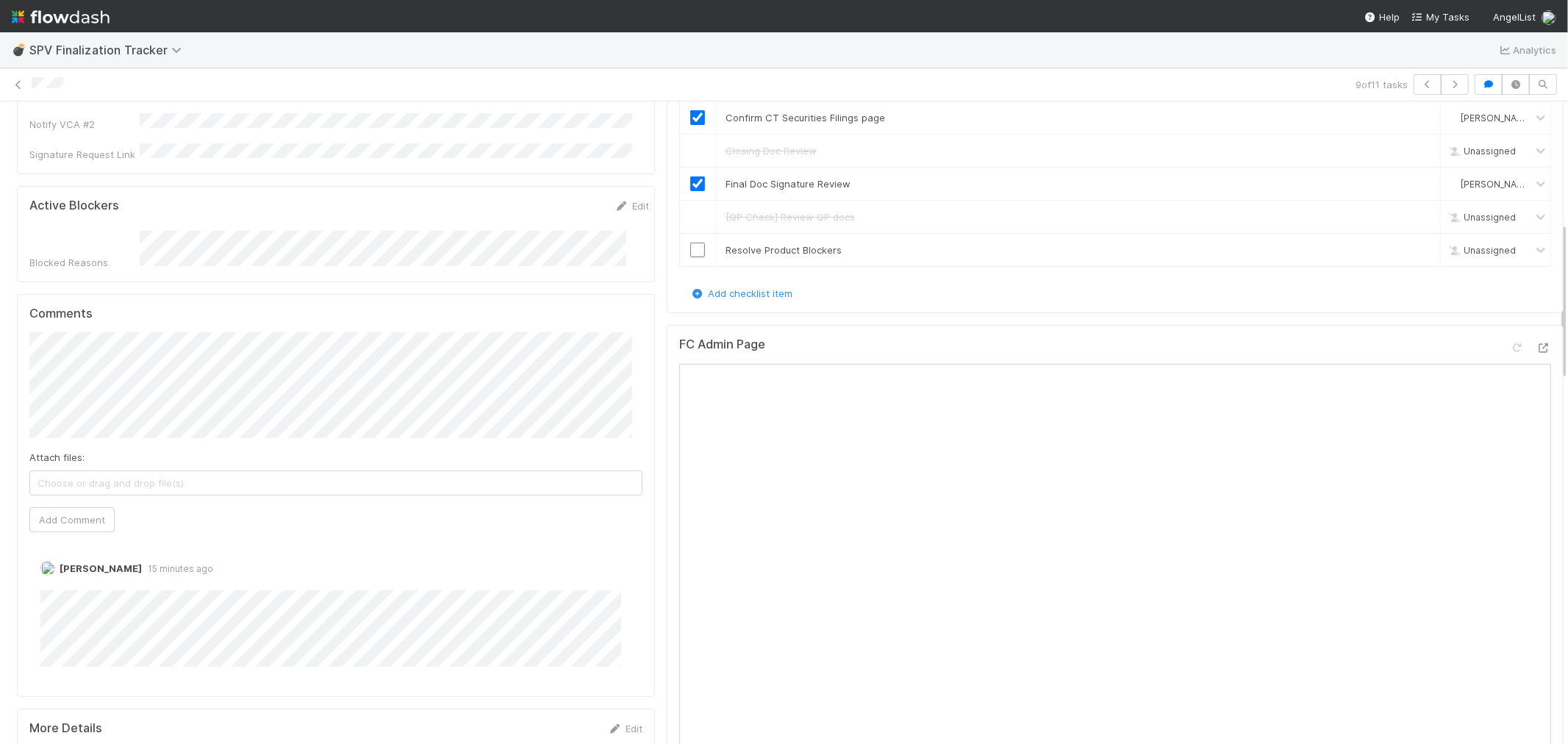
scroll to position [490, 0]
click at [1414, 82] on button "button" at bounding box center [1427, 85] width 28 height 21
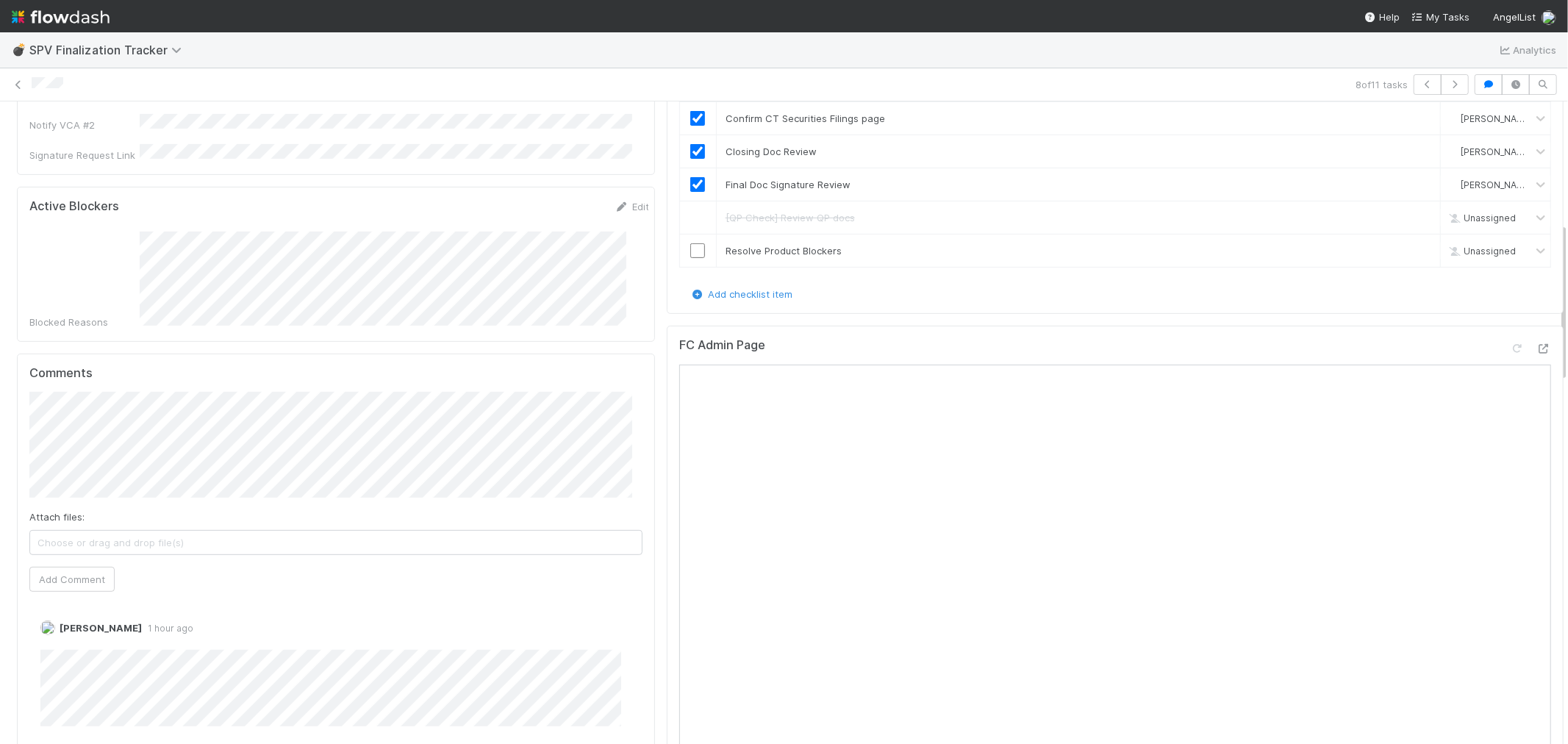
scroll to position [490, 0]
click at [1536, 340] on icon at bounding box center [1543, 344] width 15 height 9
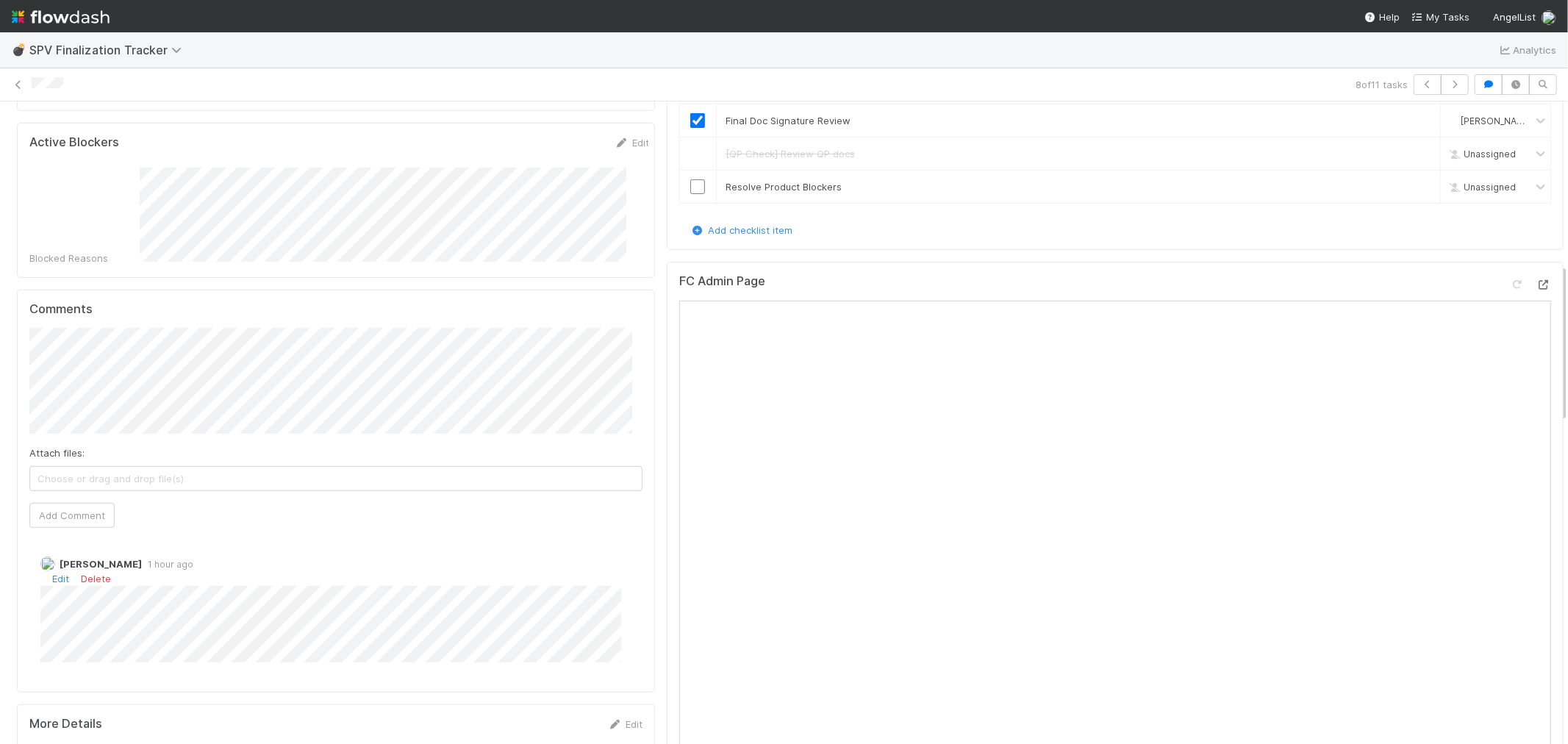
scroll to position [653, 0]
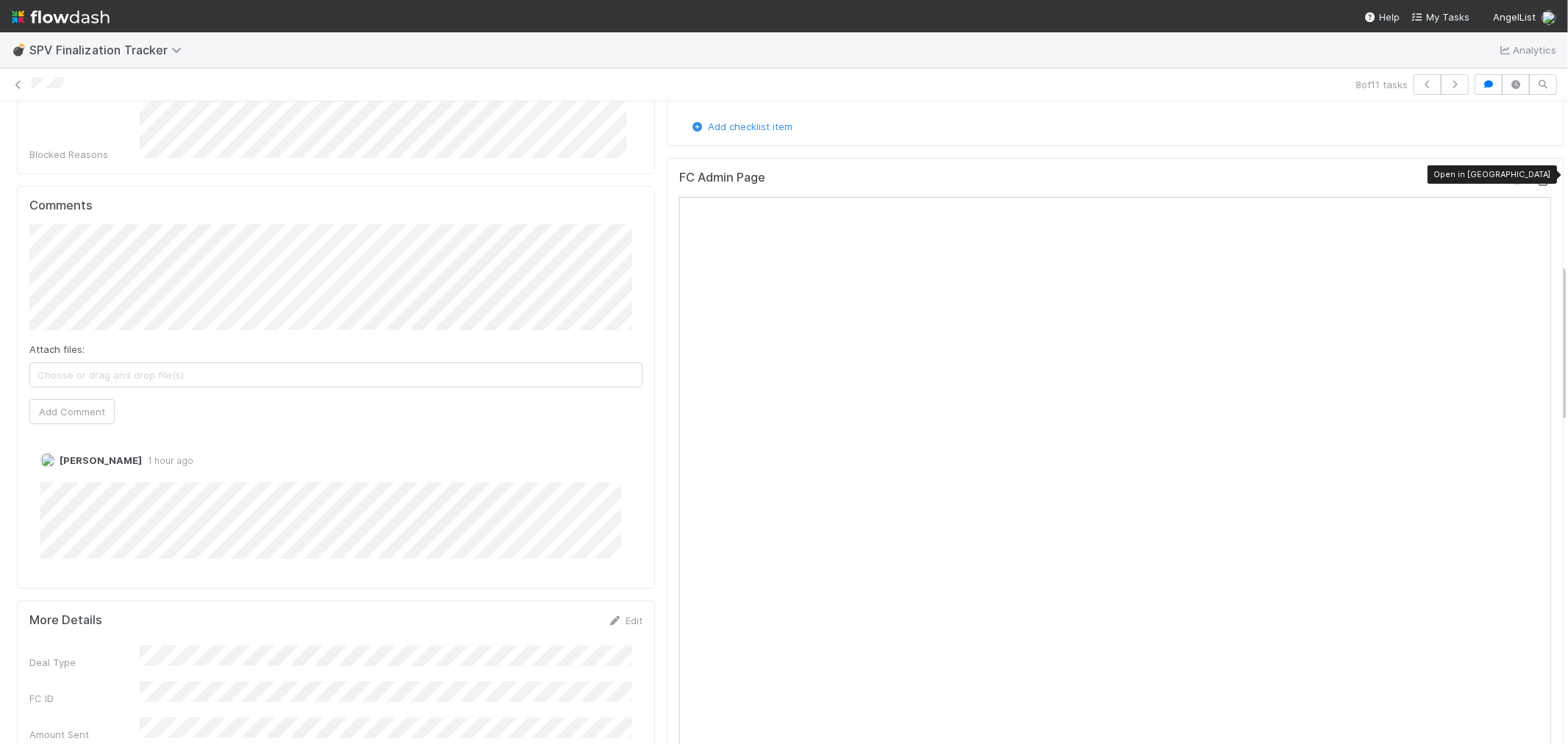
click at [1536, 177] on icon at bounding box center [1543, 181] width 15 height 9
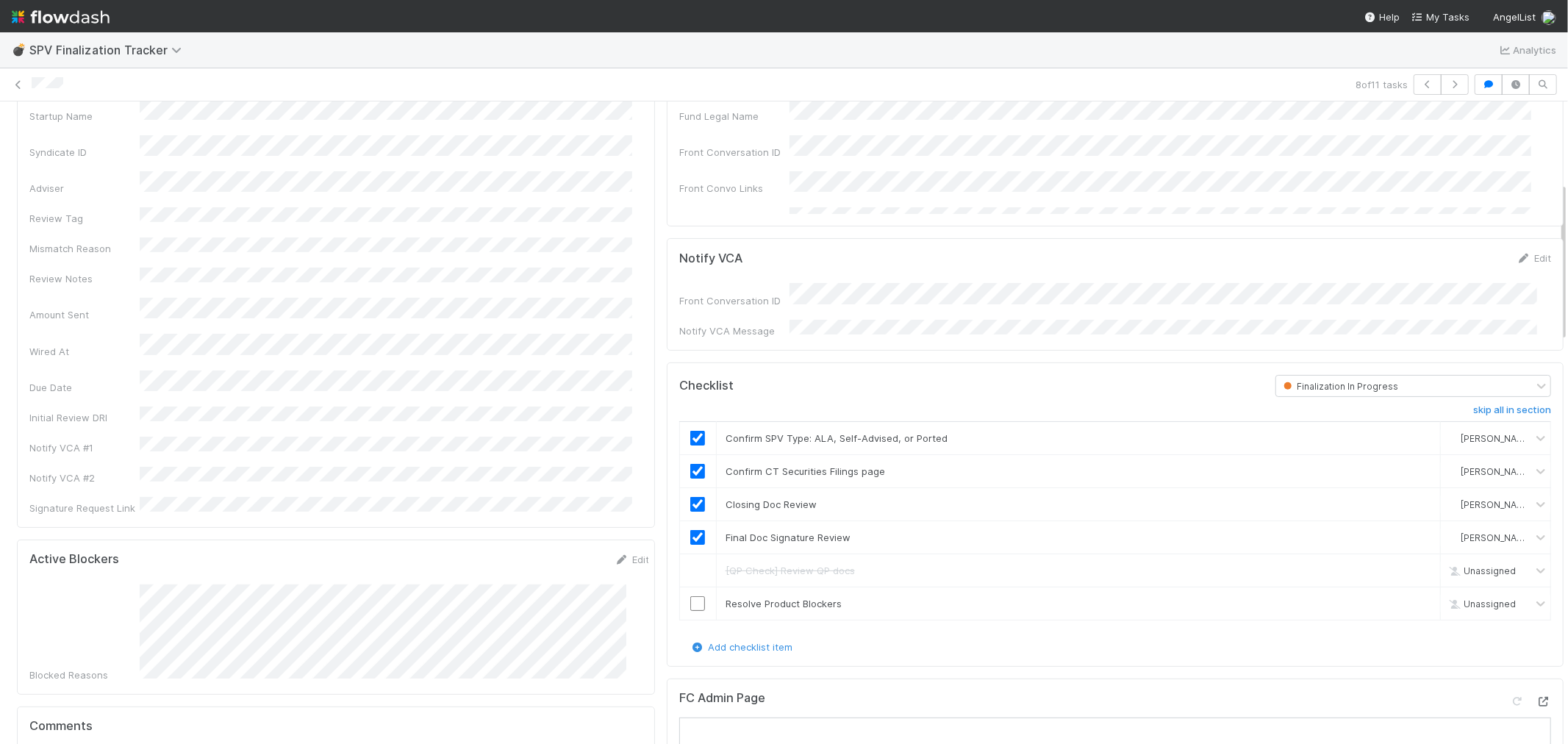
scroll to position [0, 0]
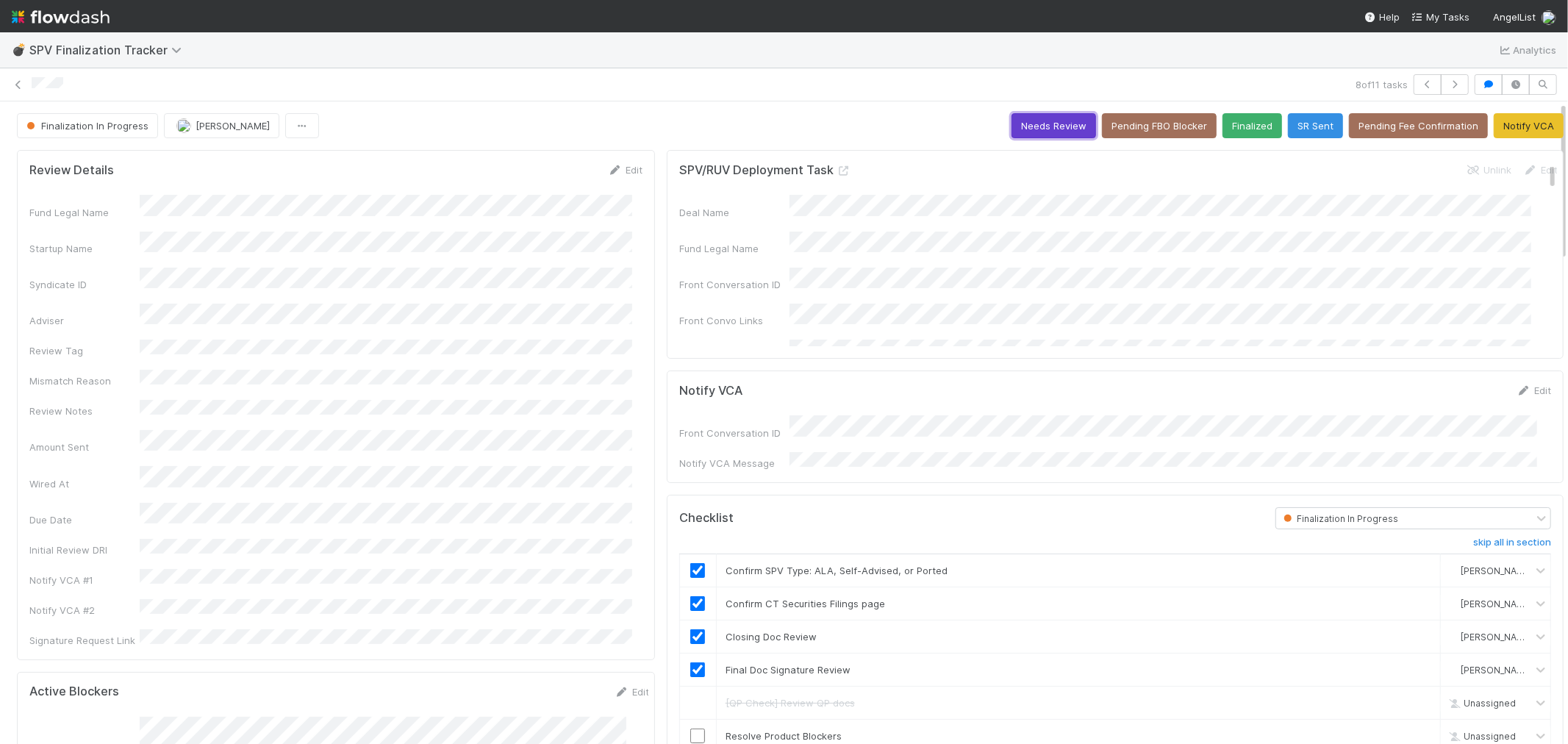
click at [1012, 120] on button "Needs Review" at bounding box center [1054, 126] width 85 height 25
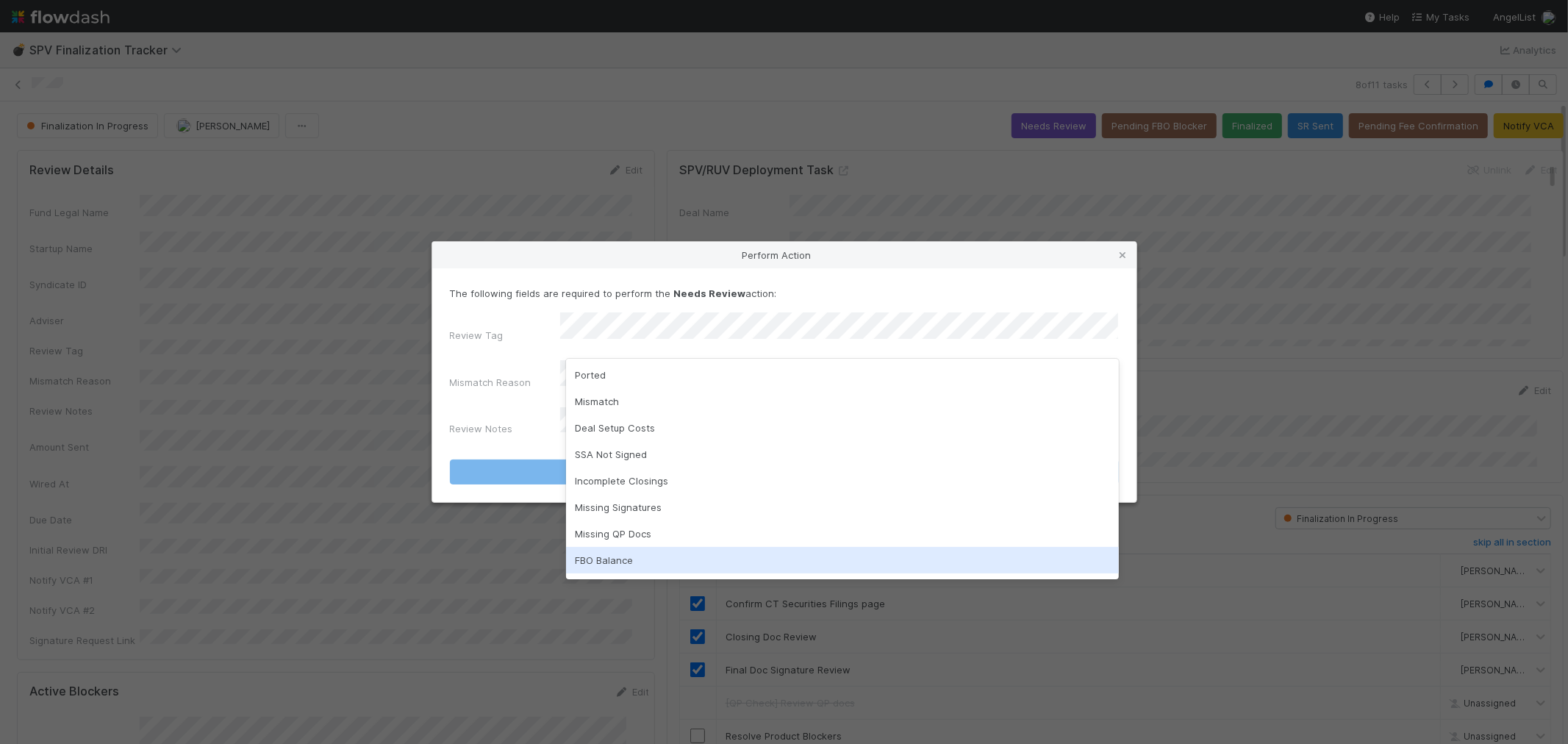
scroll to position [24, 0]
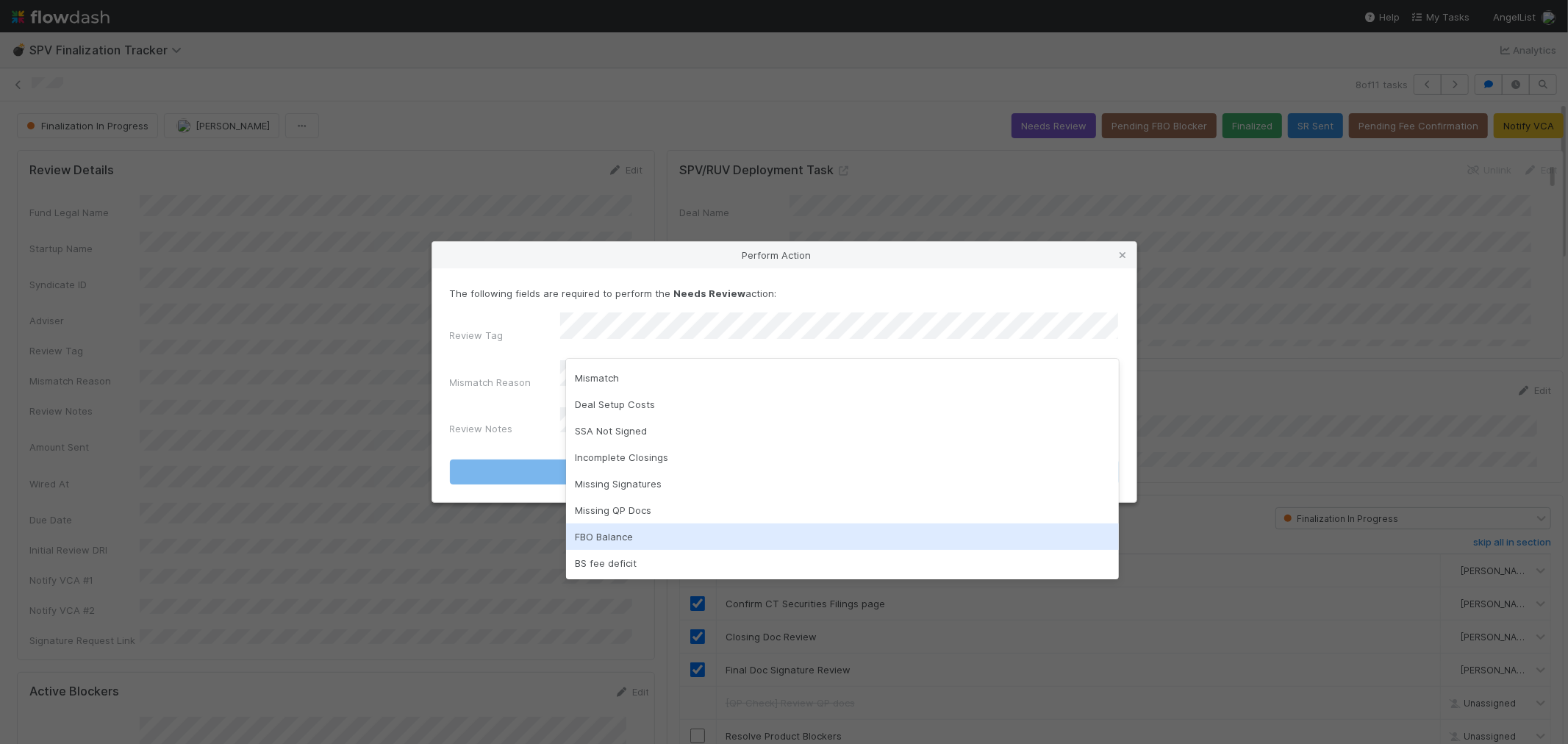
click at [598, 538] on div "FBO Balance" at bounding box center [842, 537] width 553 height 26
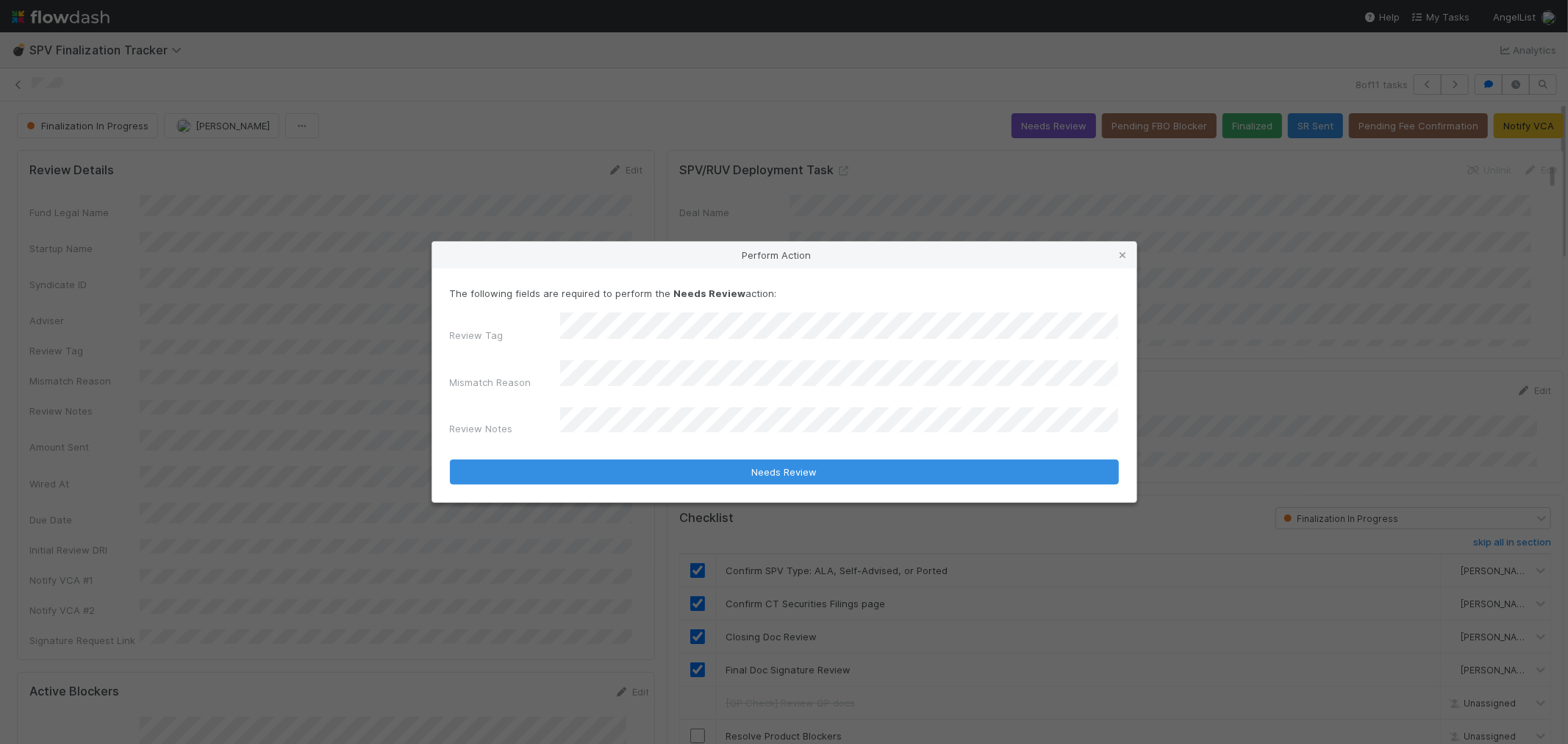
click at [611, 391] on div "Review Tag Mismatch Reason Review Notes" at bounding box center [785, 378] width 669 height 130
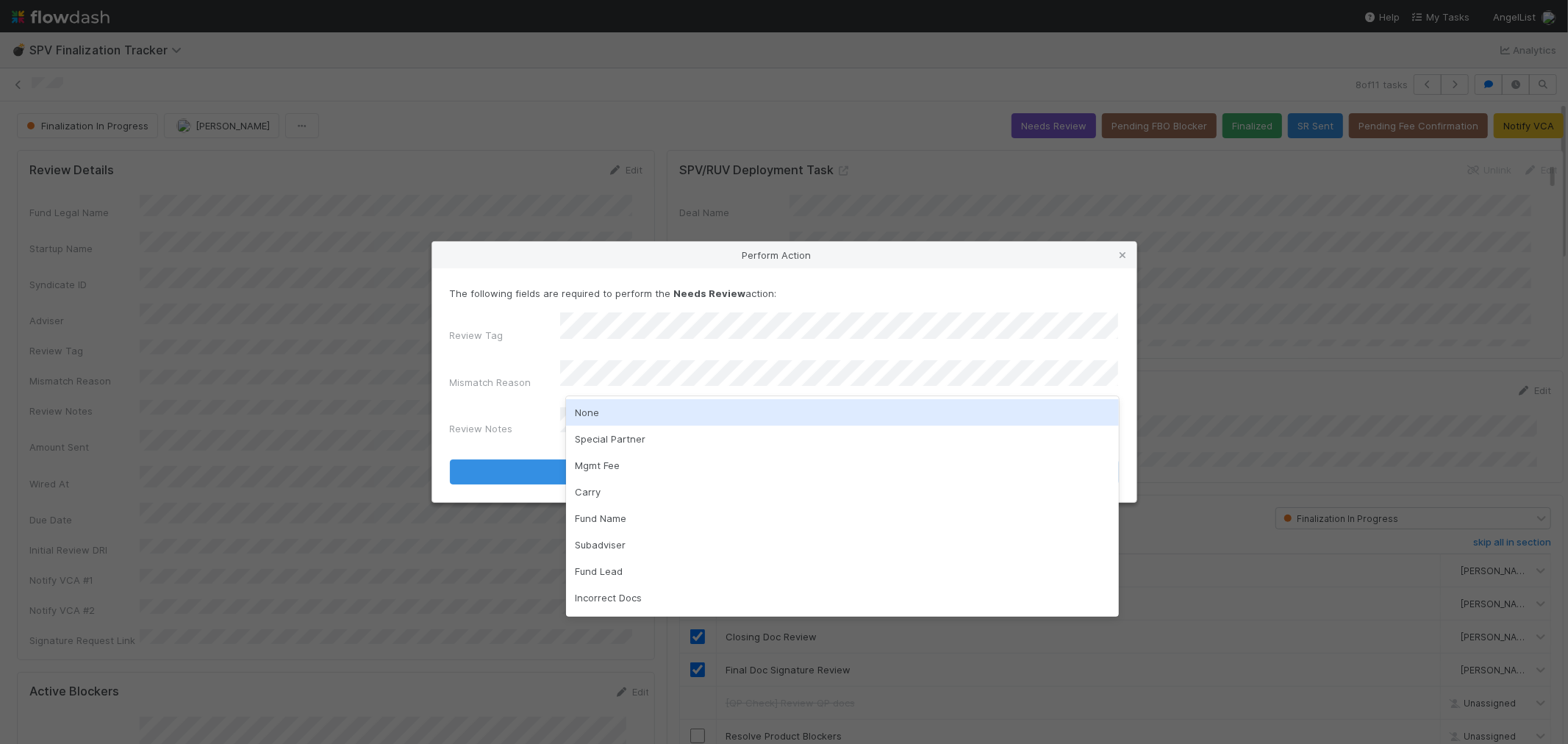
click at [615, 418] on div "None" at bounding box center [842, 412] width 553 height 26
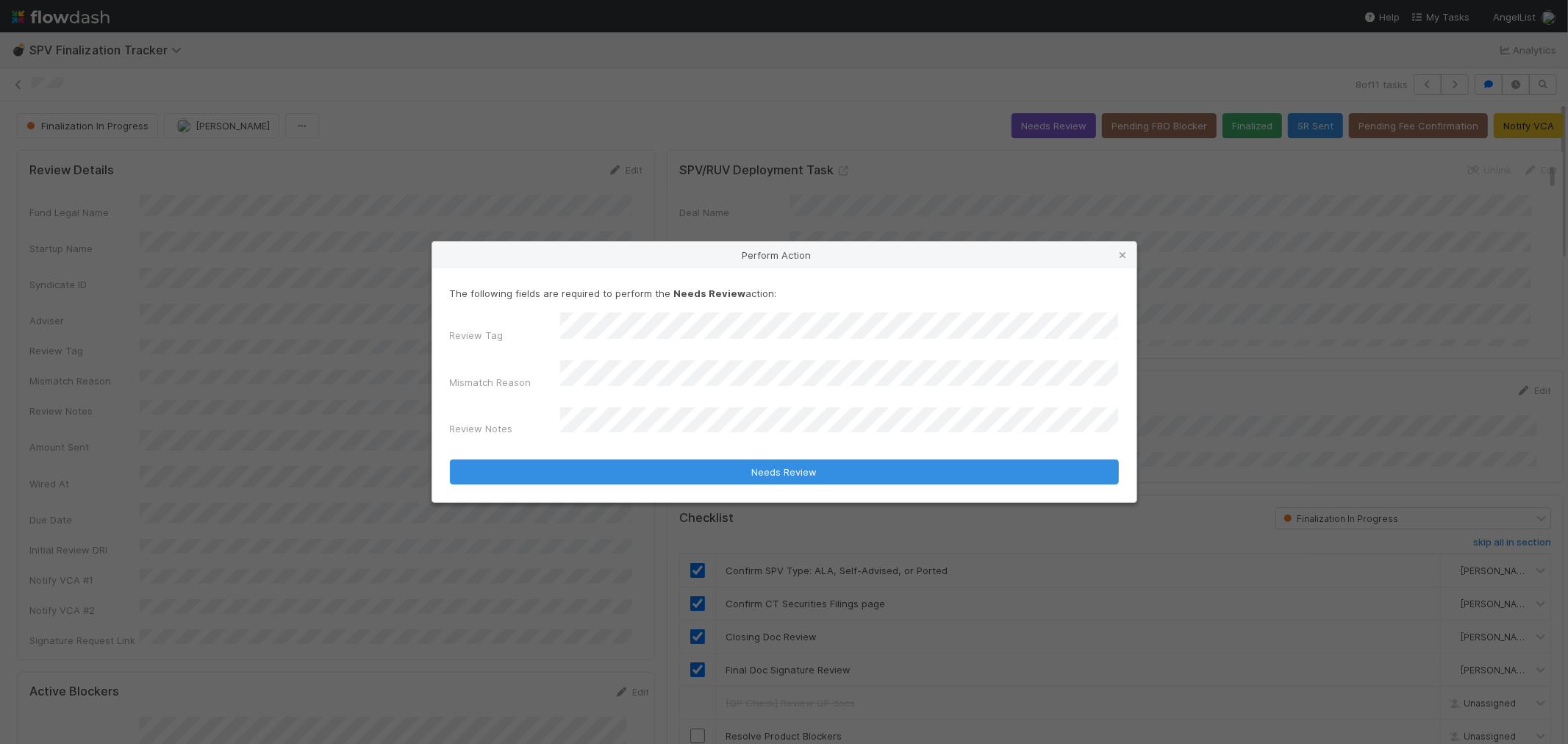
click at [568, 400] on div "Review Tag Mismatch Reason Review Notes" at bounding box center [785, 378] width 669 height 130
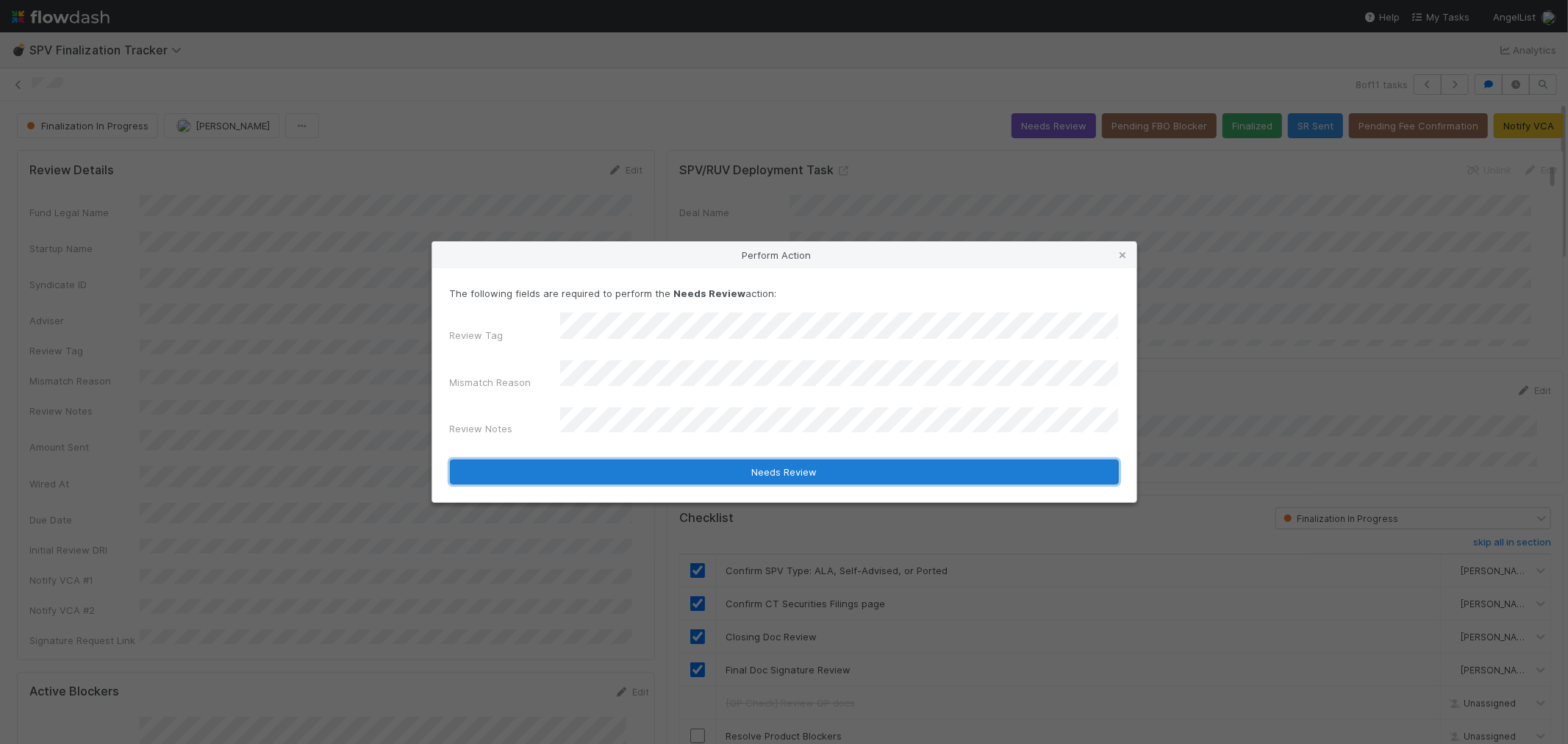
click at [521, 460] on button "Needs Review" at bounding box center [785, 473] width 669 height 25
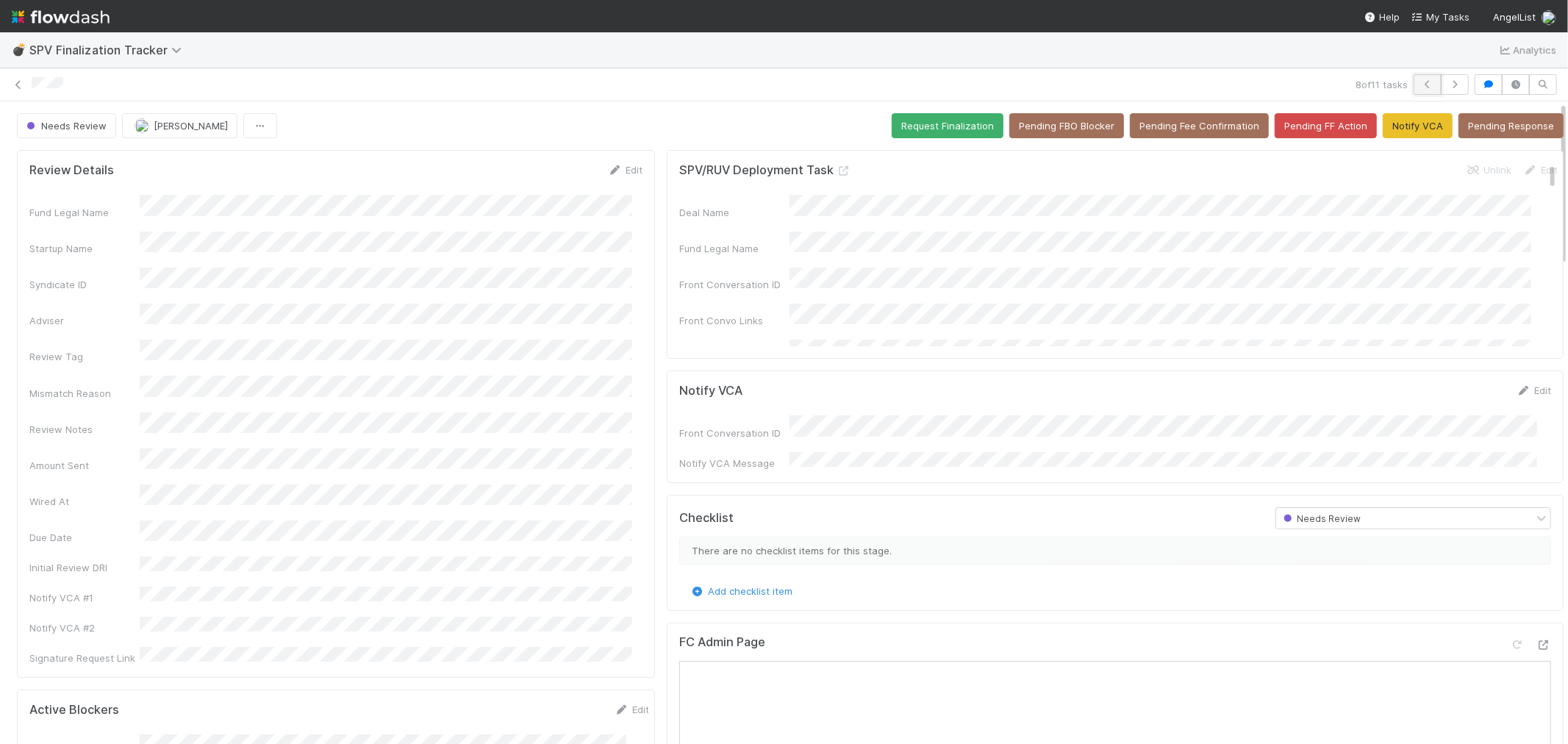
click at [1420, 81] on icon "button" at bounding box center [1427, 84] width 15 height 9
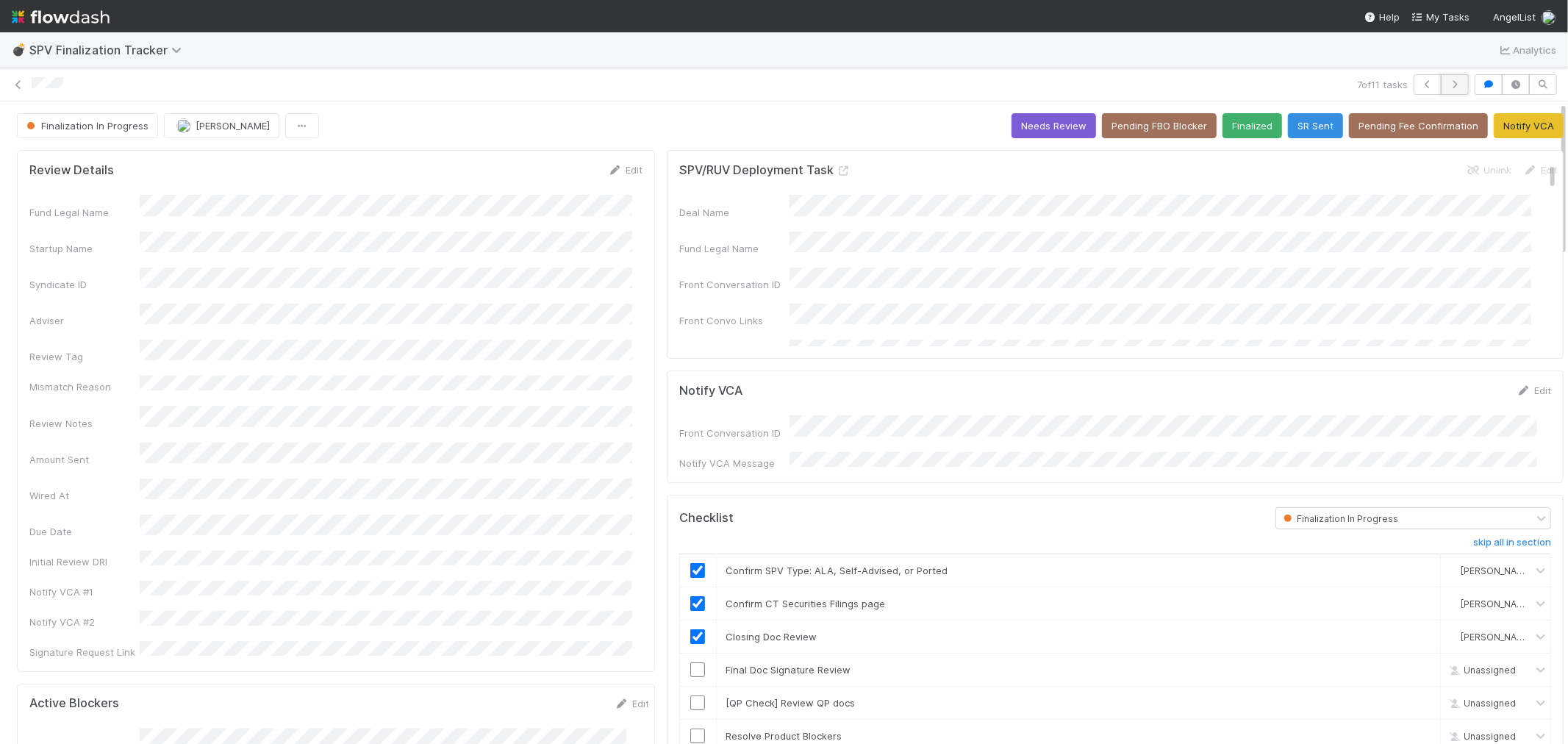
click at [1442, 78] on button "button" at bounding box center [1454, 85] width 28 height 21
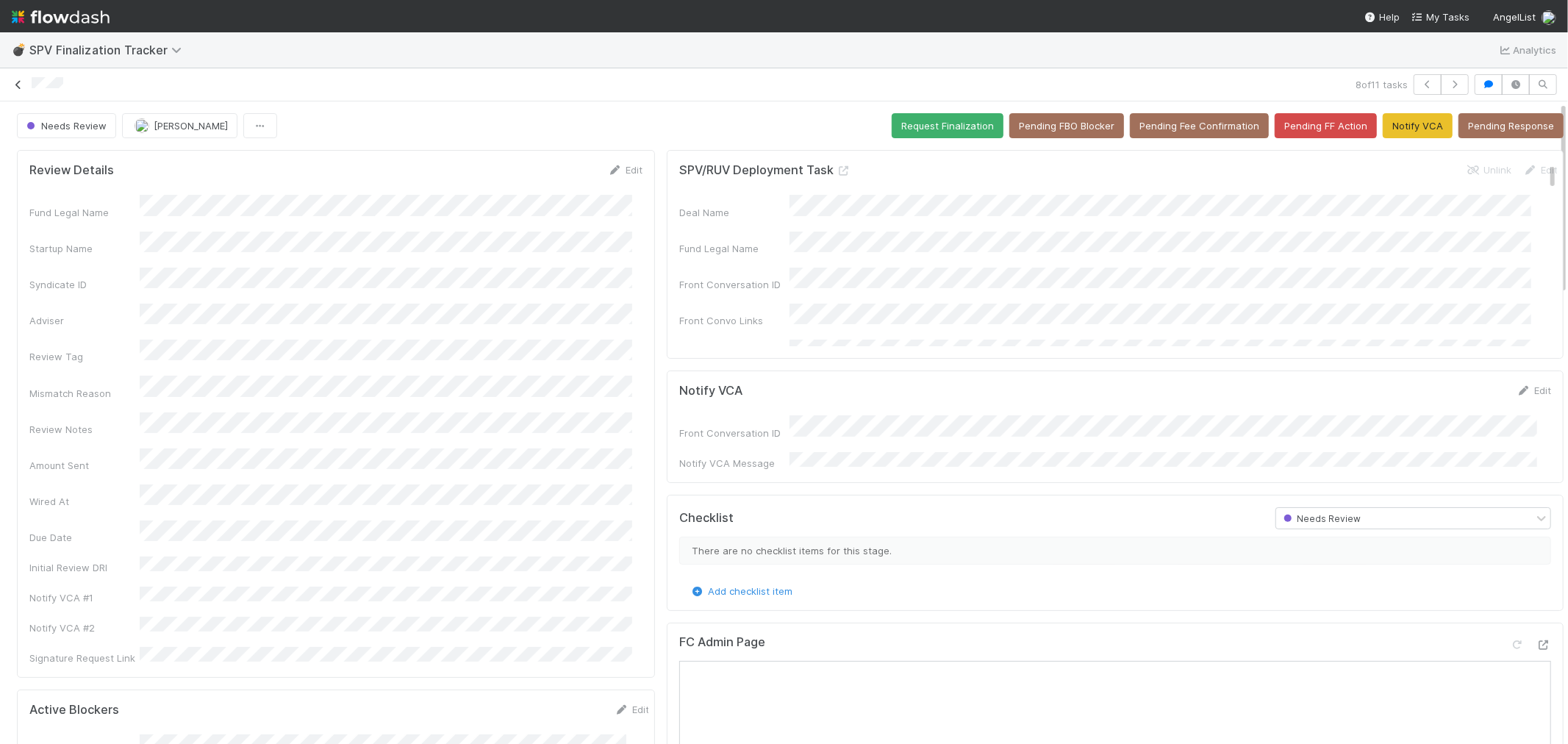
click at [22, 89] on icon at bounding box center [18, 85] width 15 height 9
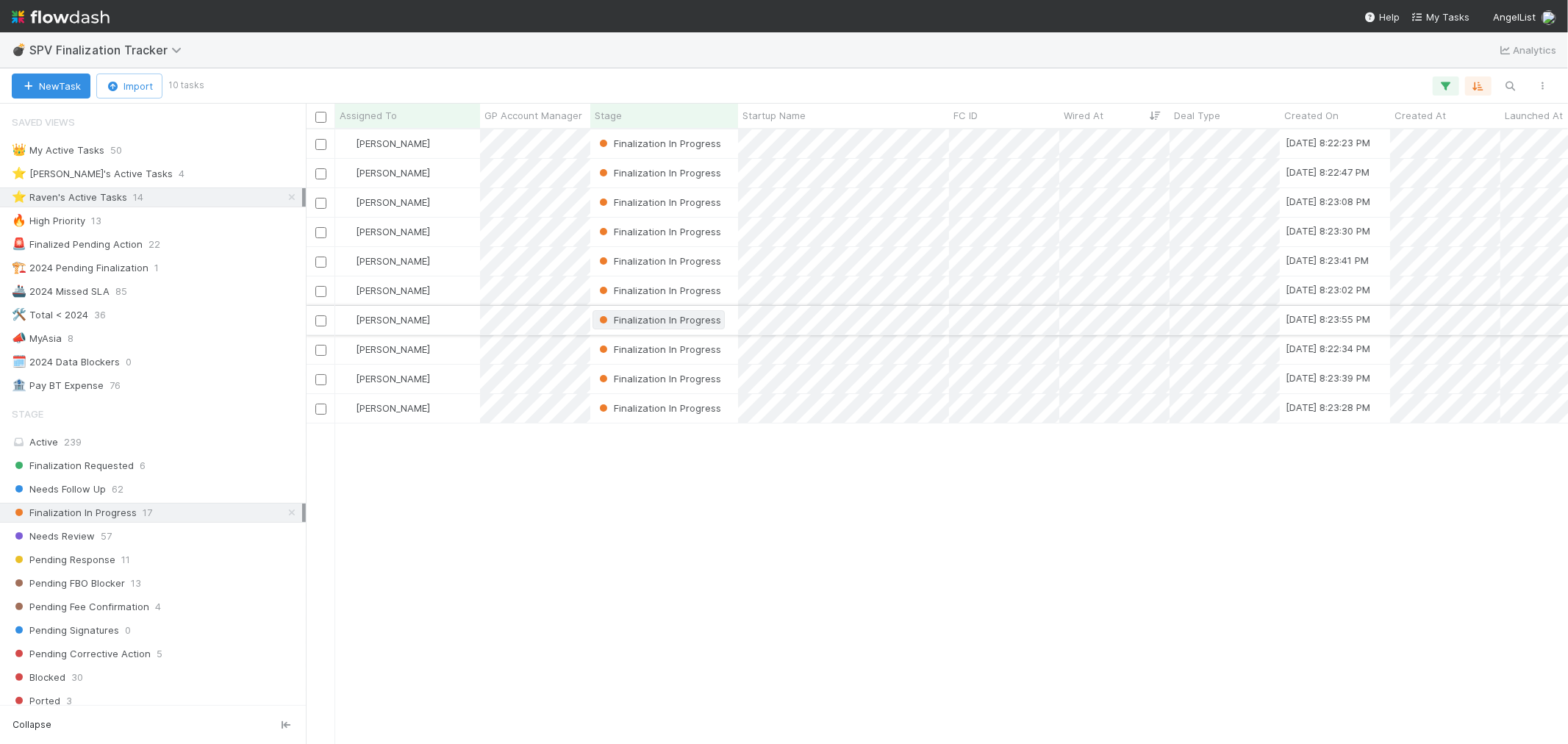
scroll to position [602, 1250]
click at [285, 517] on icon at bounding box center [292, 513] width 15 height 9
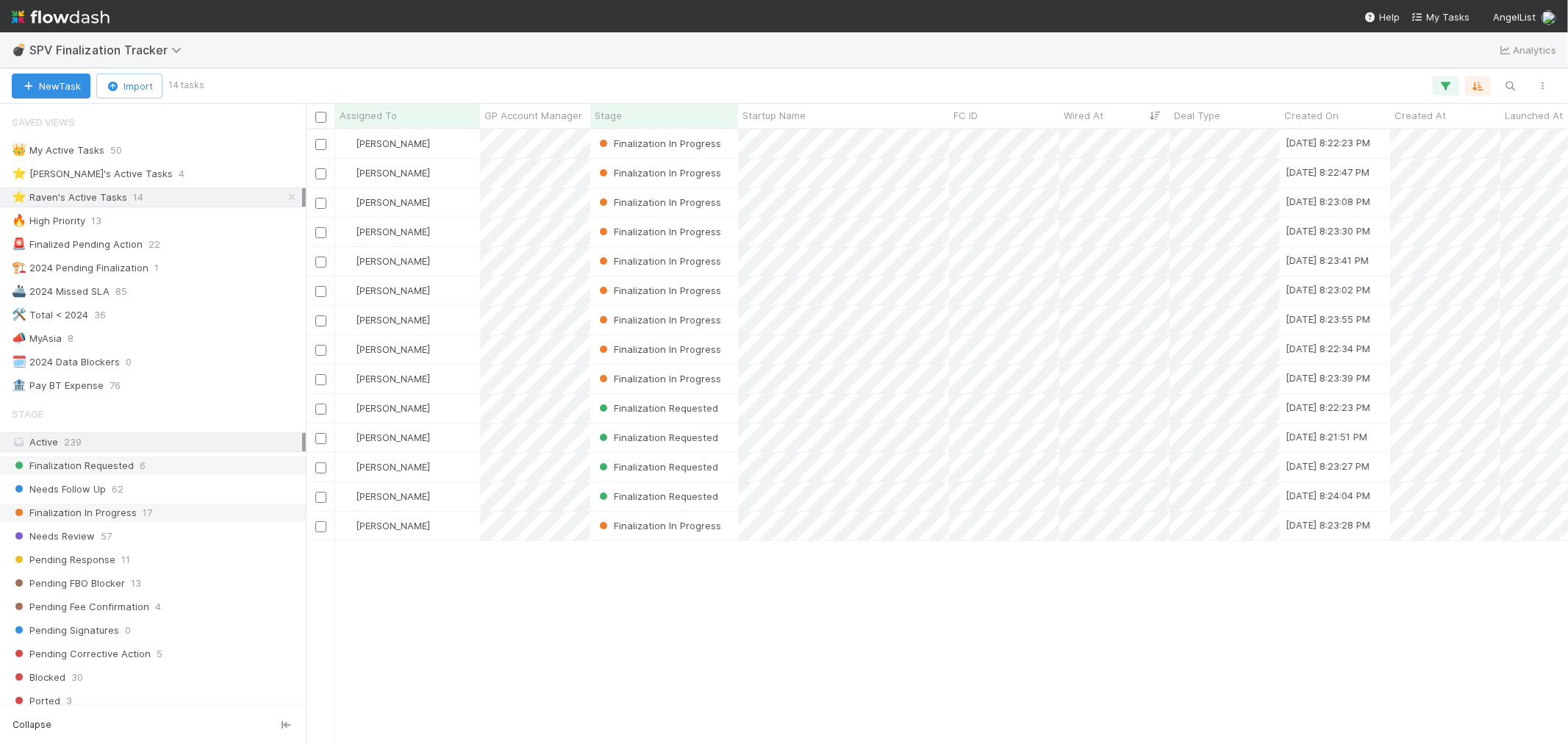
scroll to position [602, 1250]
click at [130, 474] on span "Finalization Requested" at bounding box center [73, 465] width 122 height 18
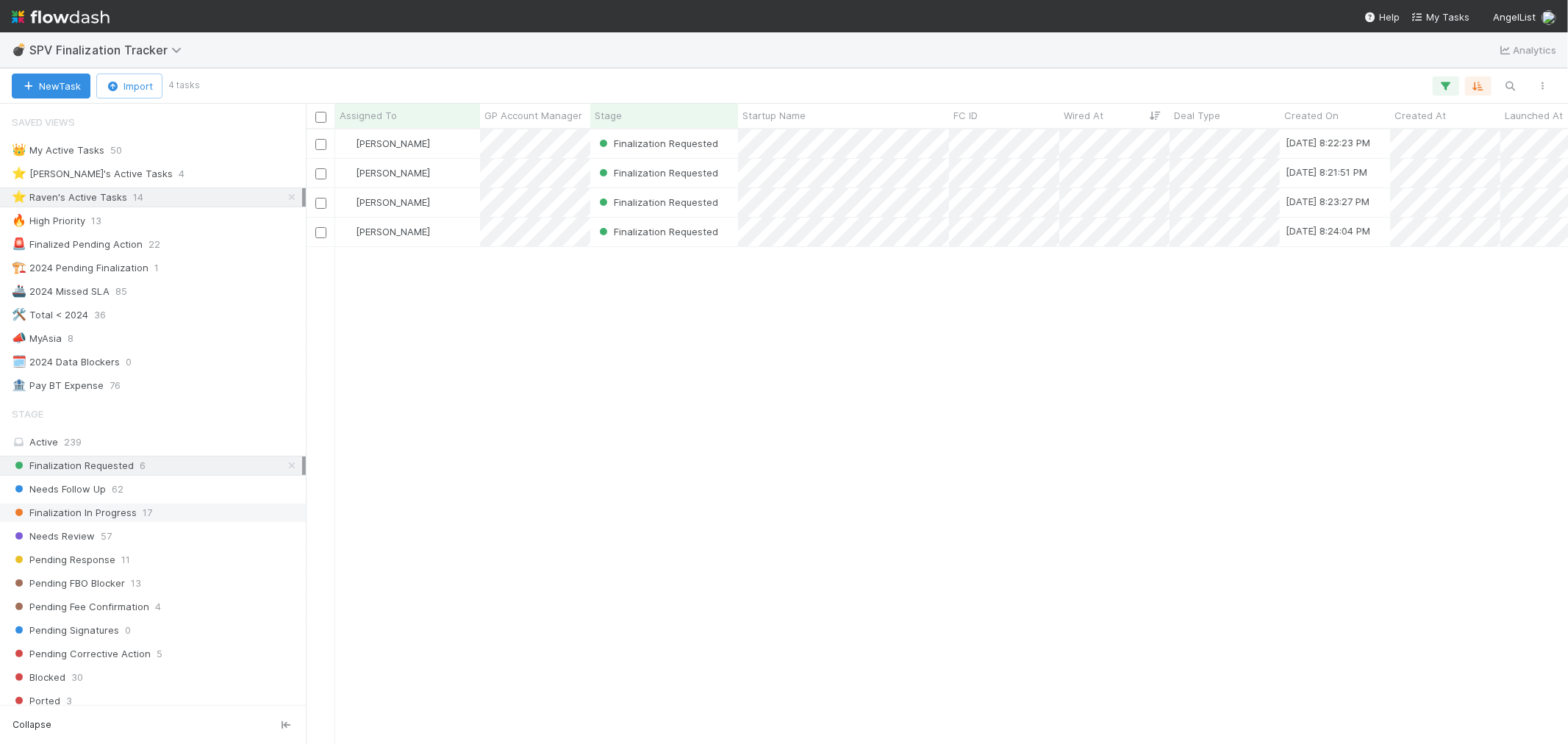
scroll to position [602, 1250]
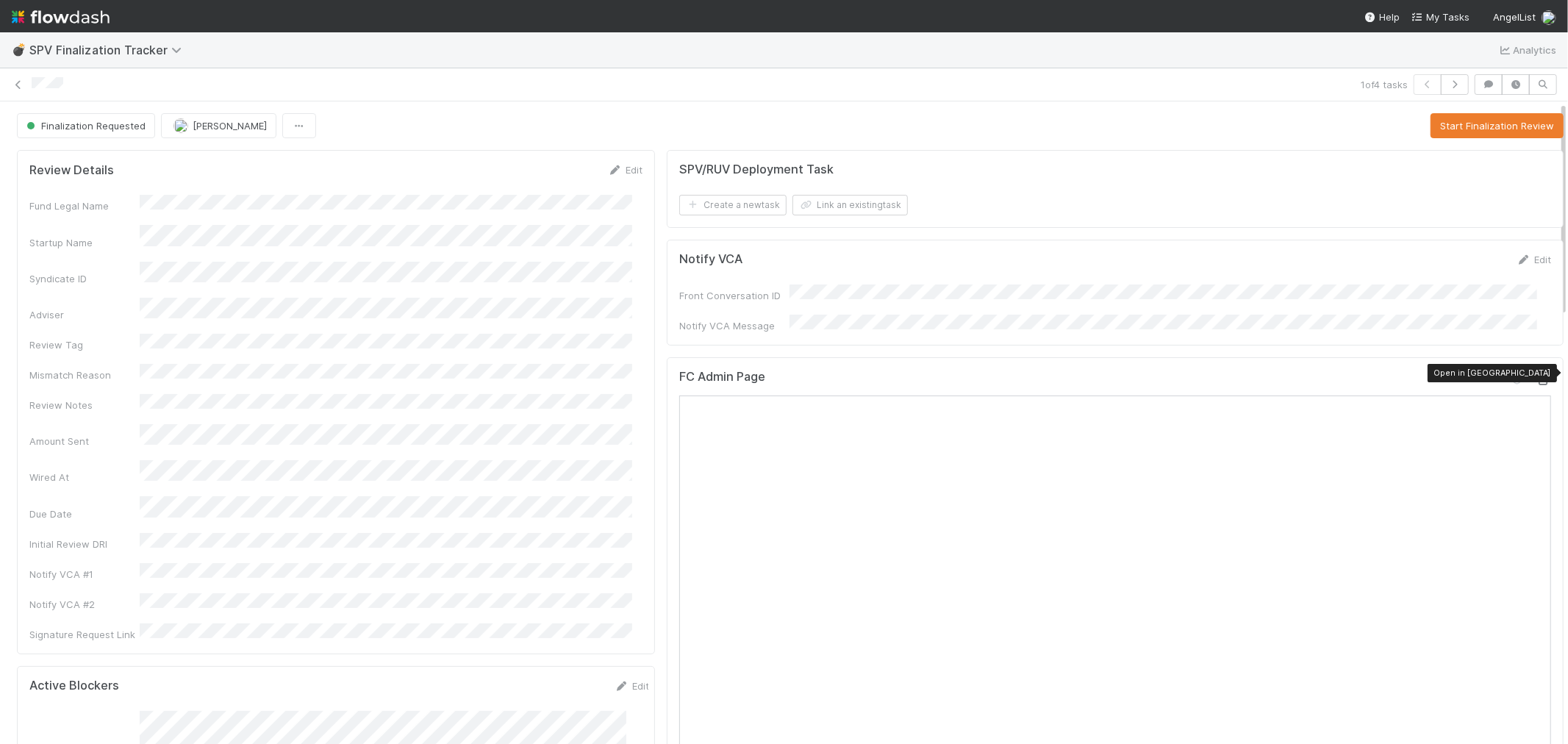
click at [1536, 376] on icon at bounding box center [1543, 381] width 15 height 9
click at [1447, 127] on button "Start Finalization Review" at bounding box center [1497, 126] width 133 height 25
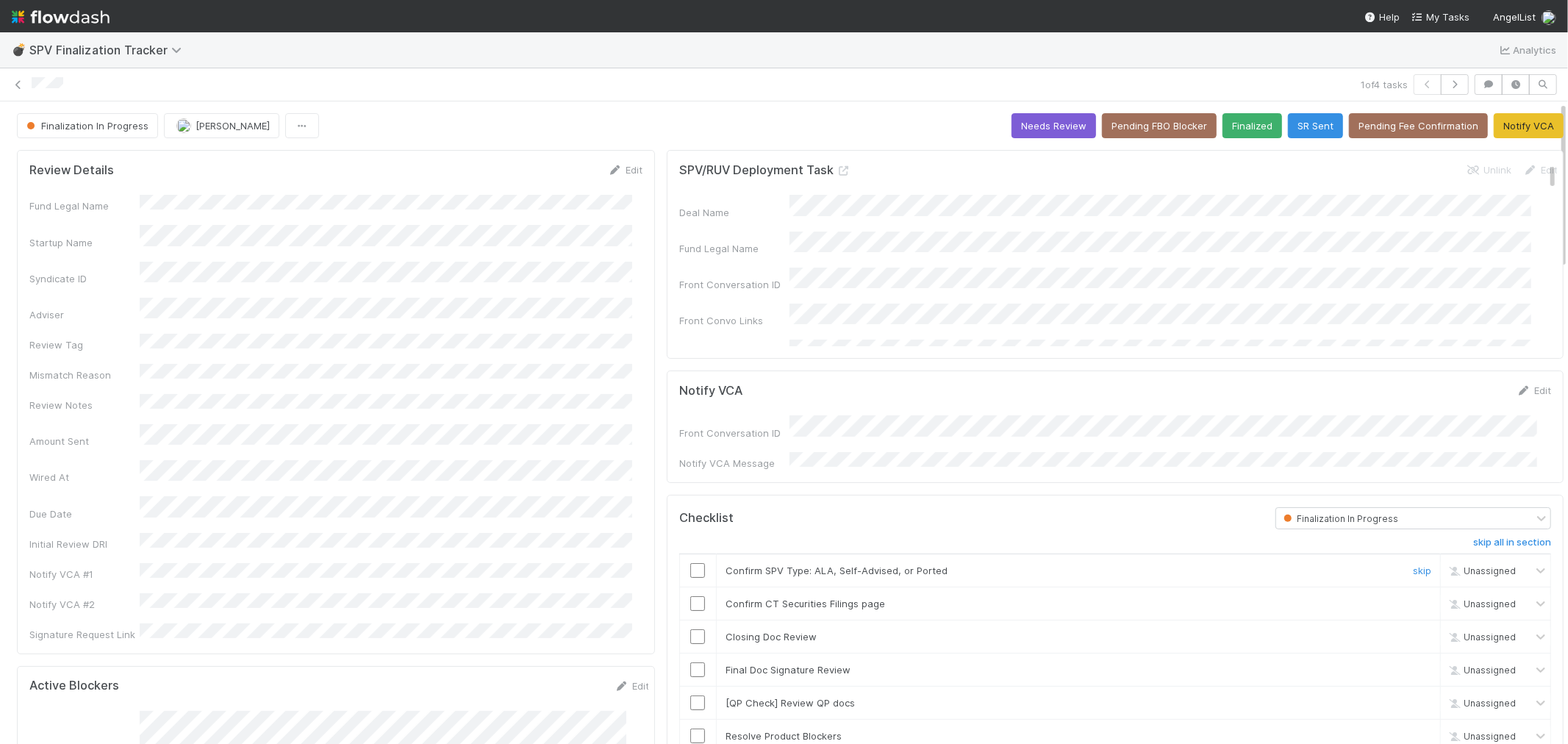
click at [691, 564] on input "checkbox" at bounding box center [698, 571] width 15 height 15
click at [691, 600] on input "checkbox" at bounding box center [698, 604] width 15 height 15
click at [691, 629] on input "checkbox" at bounding box center [698, 636] width 15 height 15
click at [691, 662] on input "checkbox" at bounding box center [698, 670] width 15 height 15
click at [1413, 697] on link "skip" at bounding box center [1422, 703] width 18 height 12
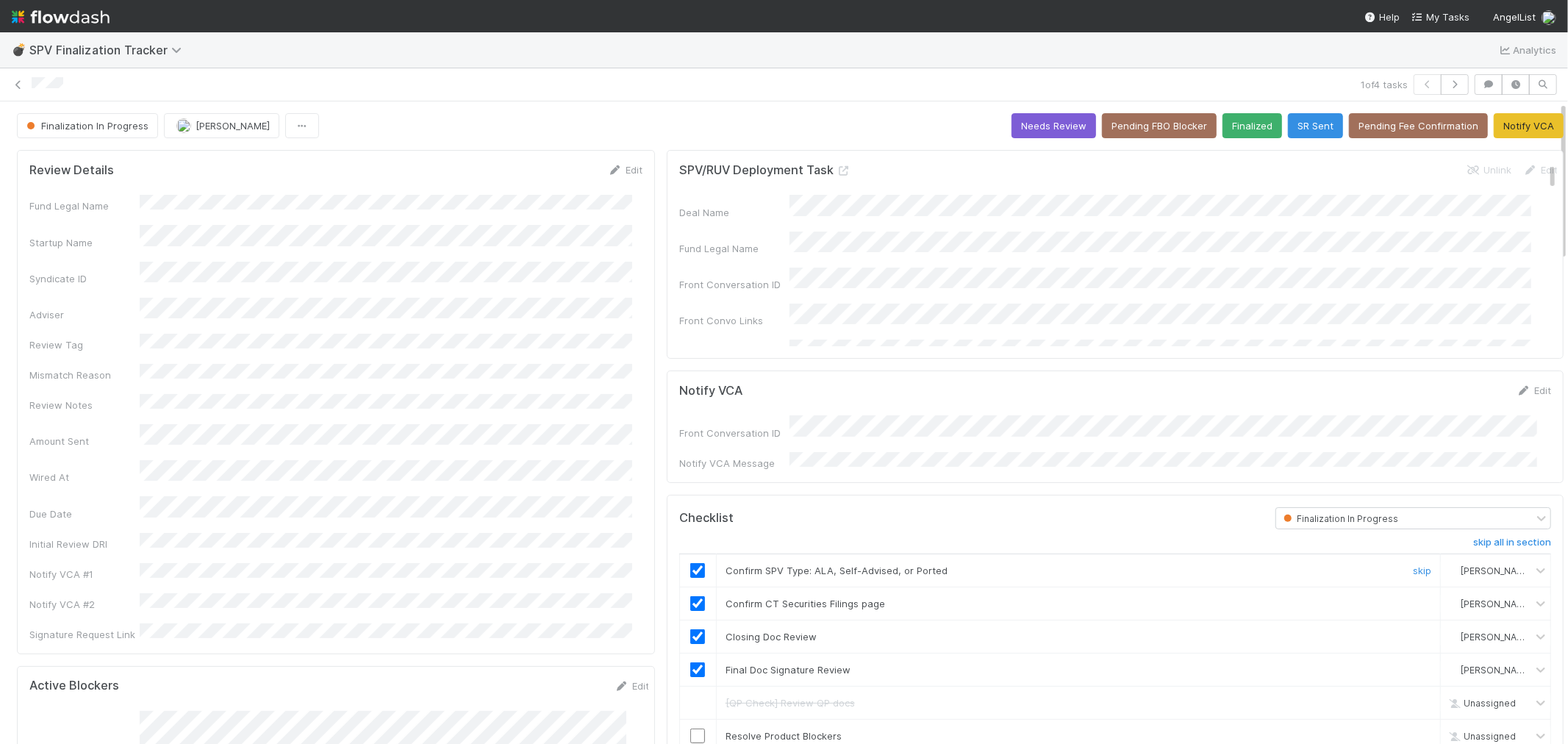
scroll to position [163, 0]
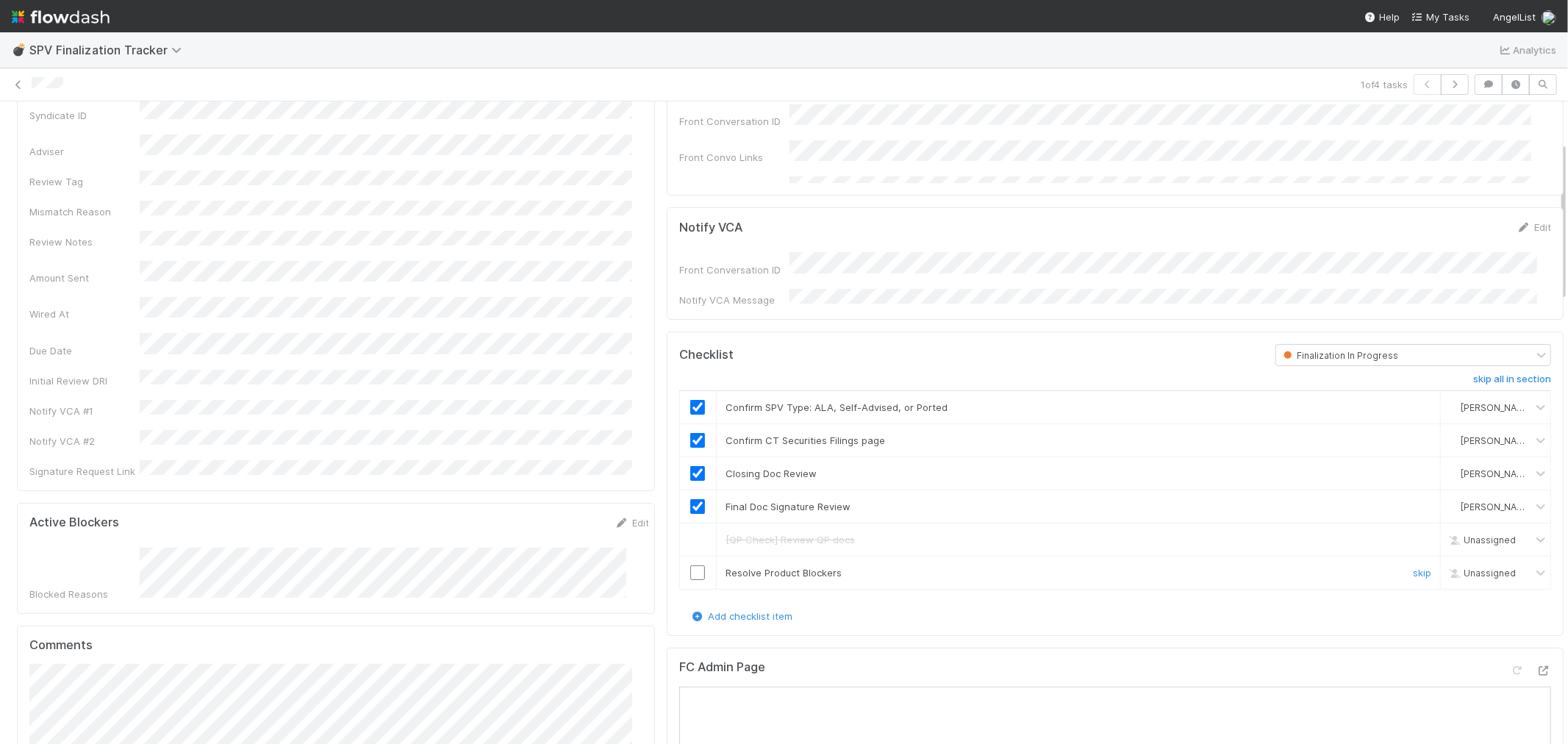
click at [691, 566] on input "checkbox" at bounding box center [698, 573] width 15 height 15
checkbox input "true"
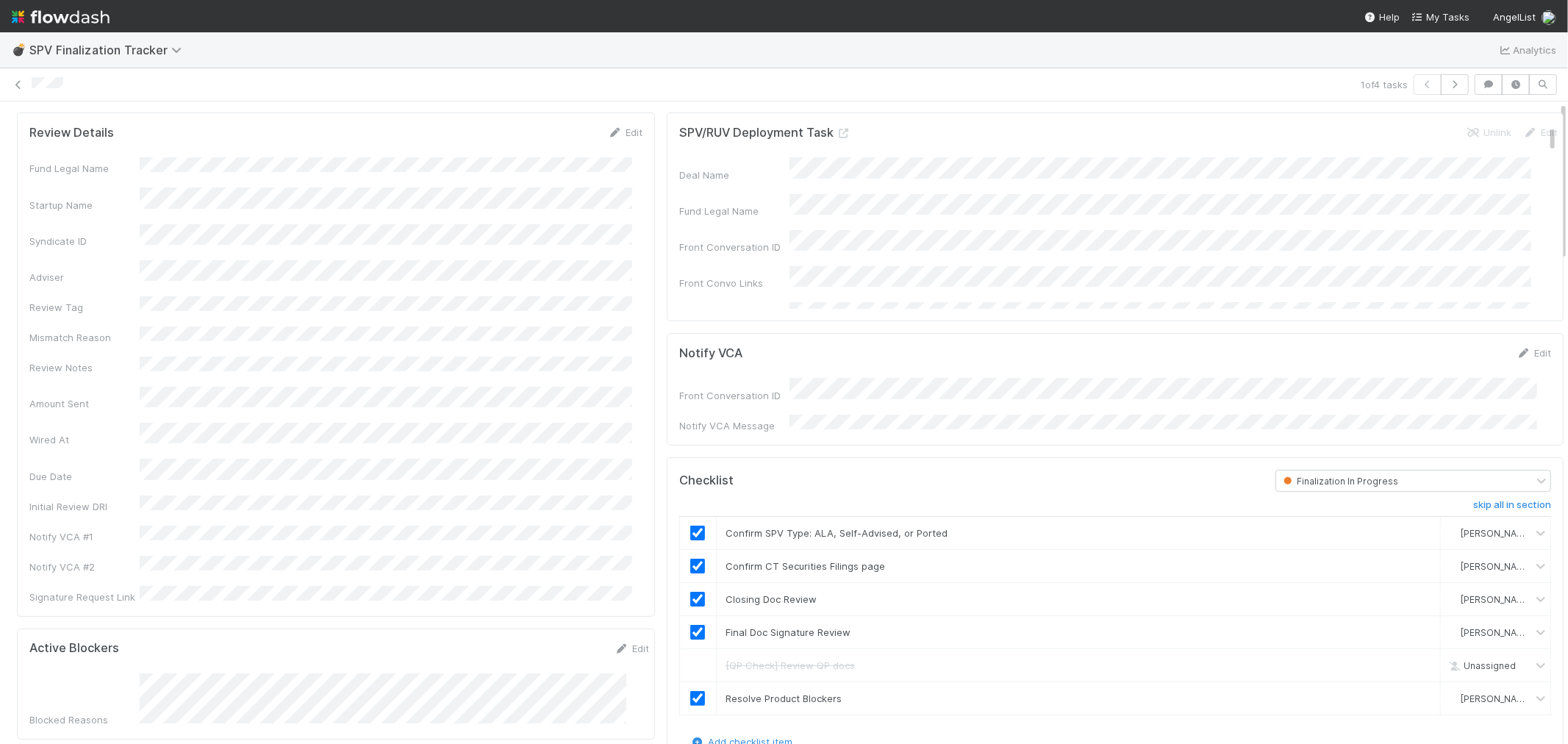
scroll to position [0, 0]
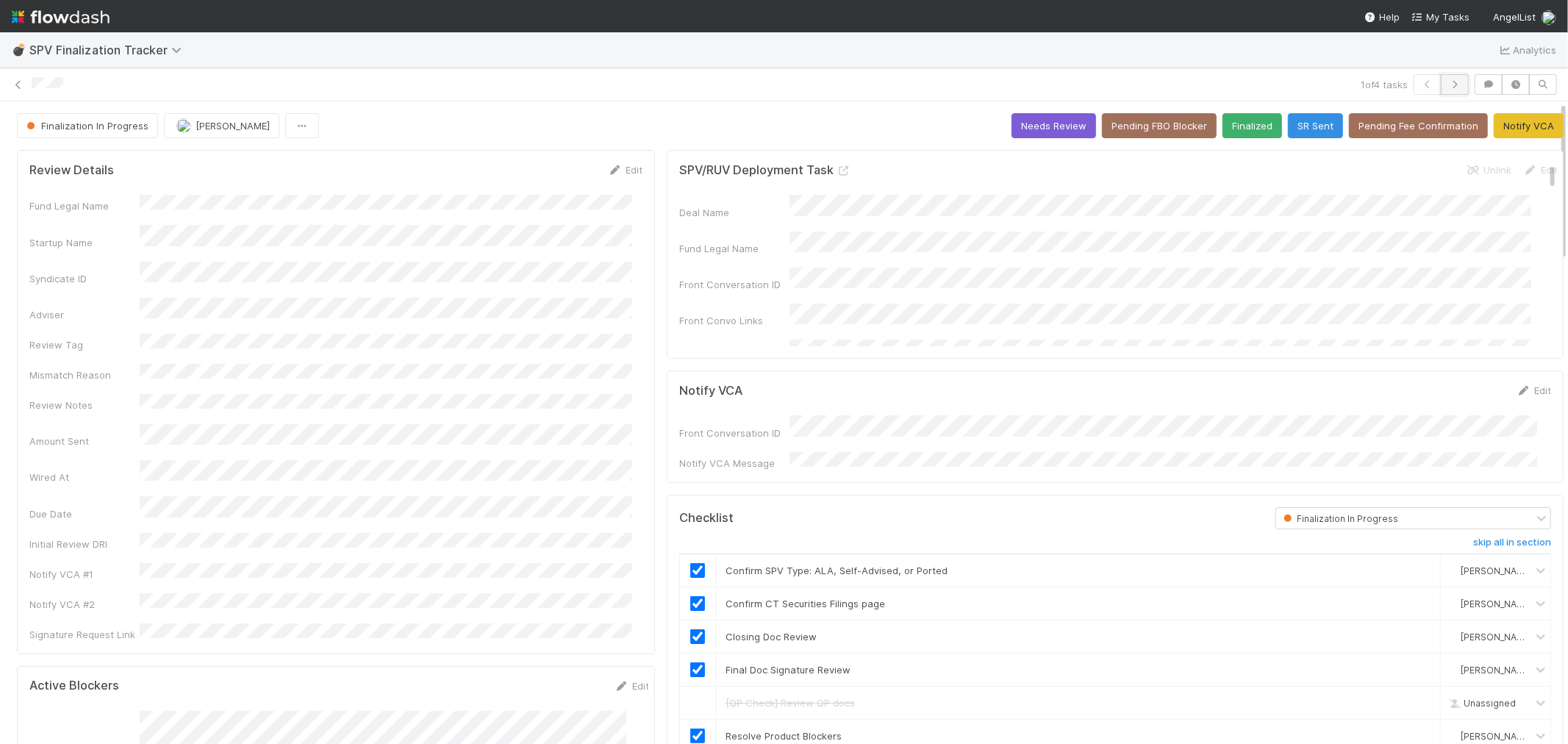
click at [1448, 85] on icon "button" at bounding box center [1455, 84] width 15 height 9
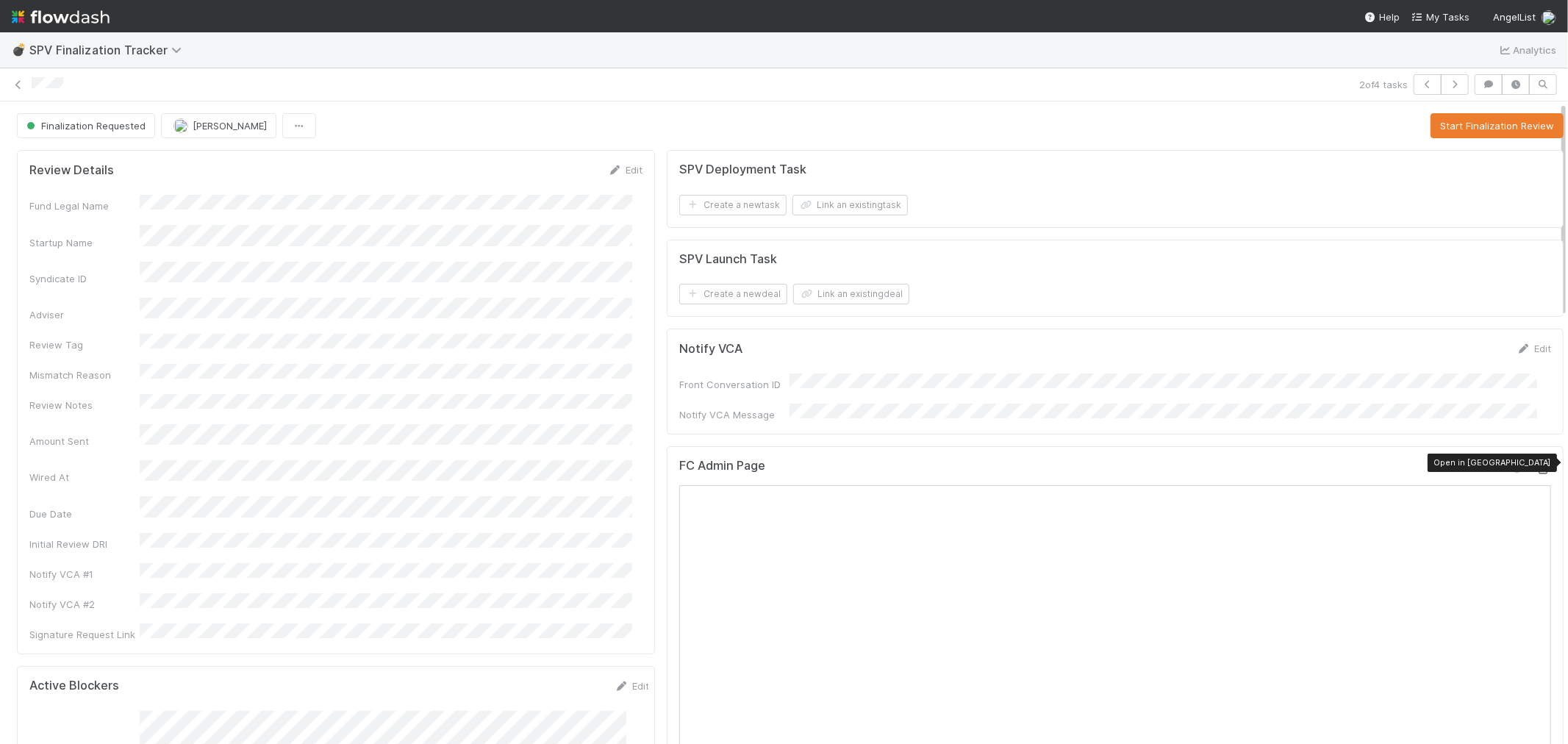
click at [1536, 465] on icon at bounding box center [1543, 469] width 15 height 9
click at [1441, 120] on button "Start Finalization Review" at bounding box center [1497, 126] width 133 height 25
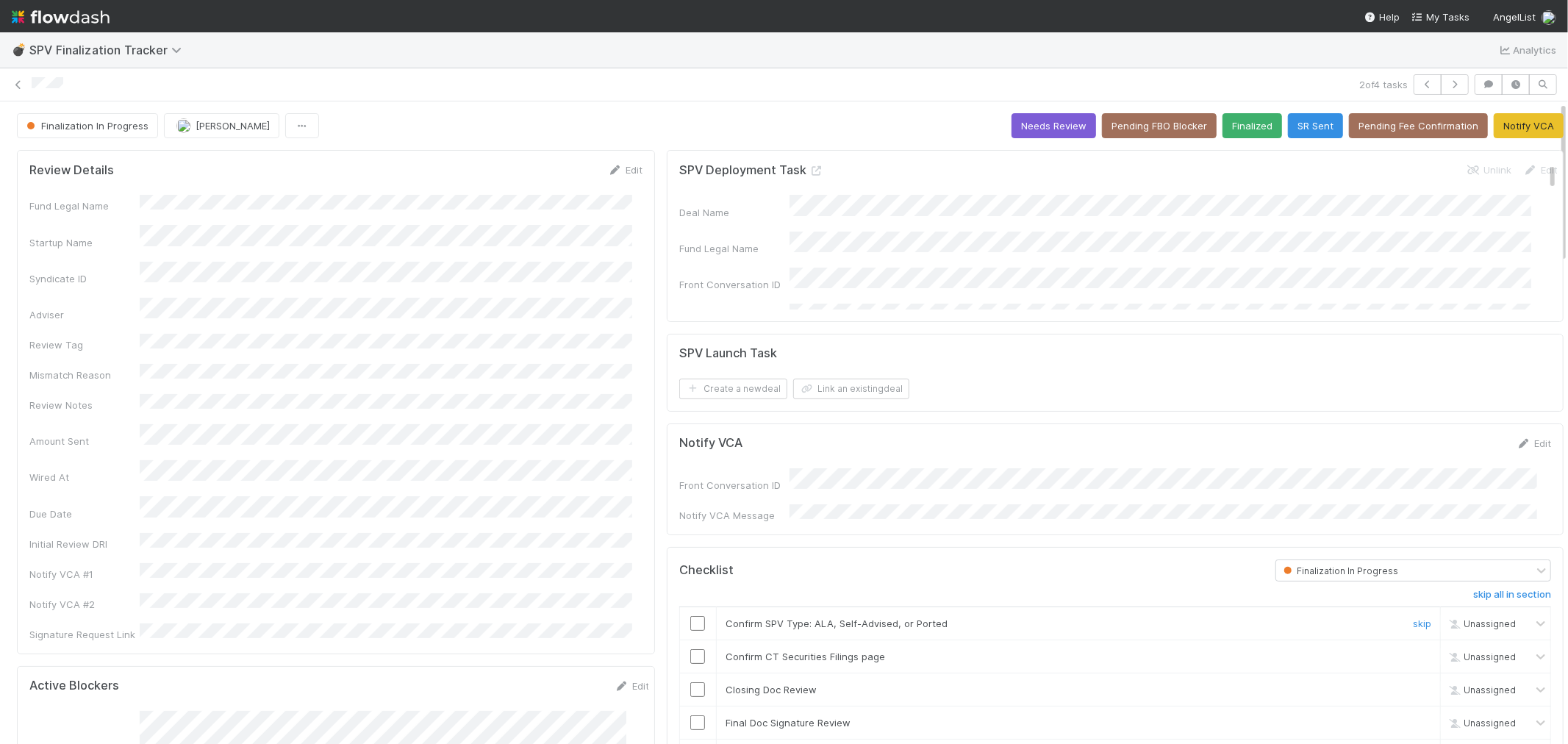
click at [691, 617] on input "checkbox" at bounding box center [698, 624] width 15 height 15
click at [691, 652] on input "checkbox" at bounding box center [698, 656] width 15 height 15
click at [802, 163] on h5 "SPV Deployment Task" at bounding box center [752, 170] width 145 height 15
click at [809, 172] on icon at bounding box center [816, 171] width 15 height 9
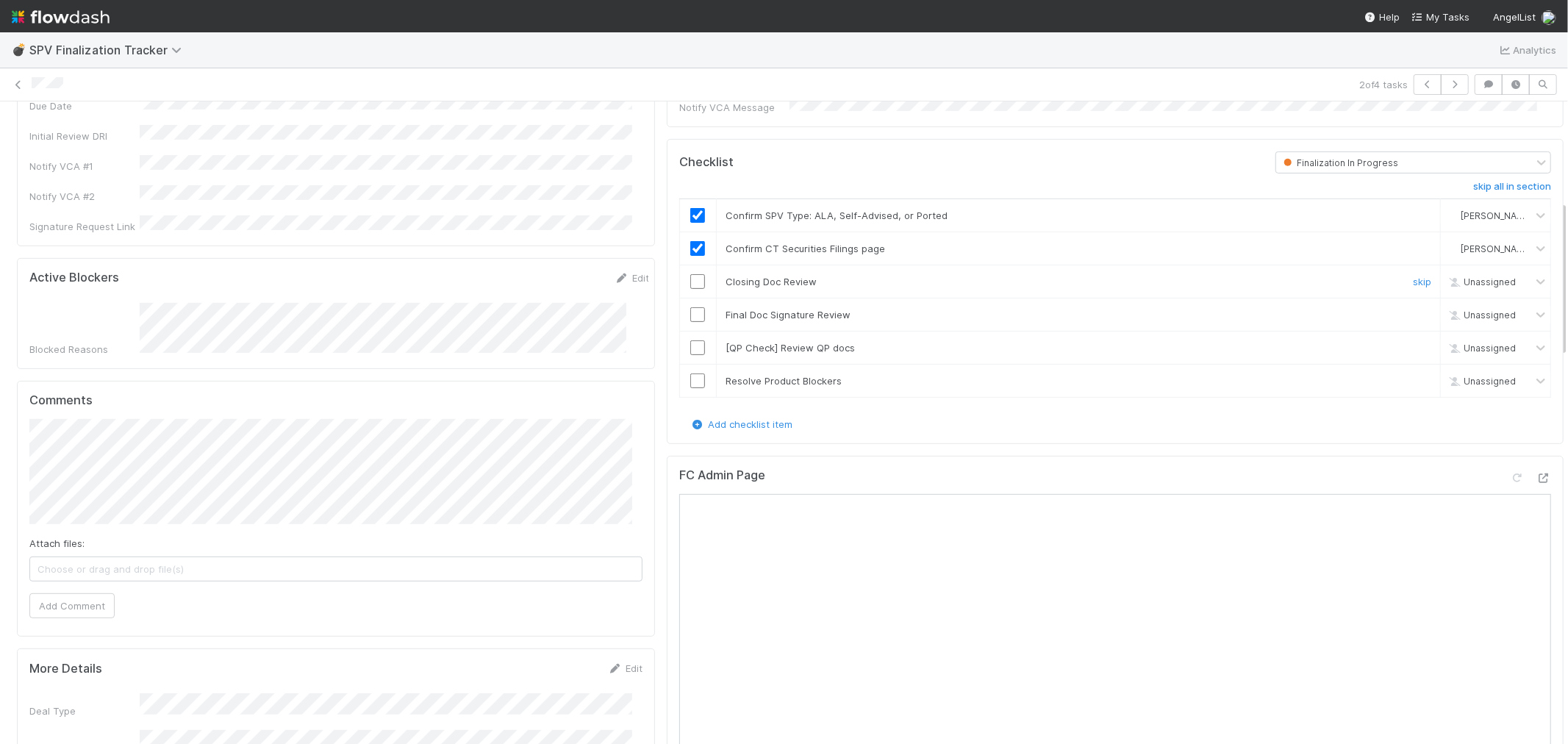
click at [691, 275] on input "checkbox" at bounding box center [698, 282] width 15 height 15
checkbox input "true"
click at [691, 307] on input "checkbox" at bounding box center [698, 314] width 15 height 15
drag, startPoint x: 1396, startPoint y: 340, endPoint x: 1096, endPoint y: 372, distance: 301.7
click at [1413, 342] on link "skip" at bounding box center [1422, 347] width 18 height 12
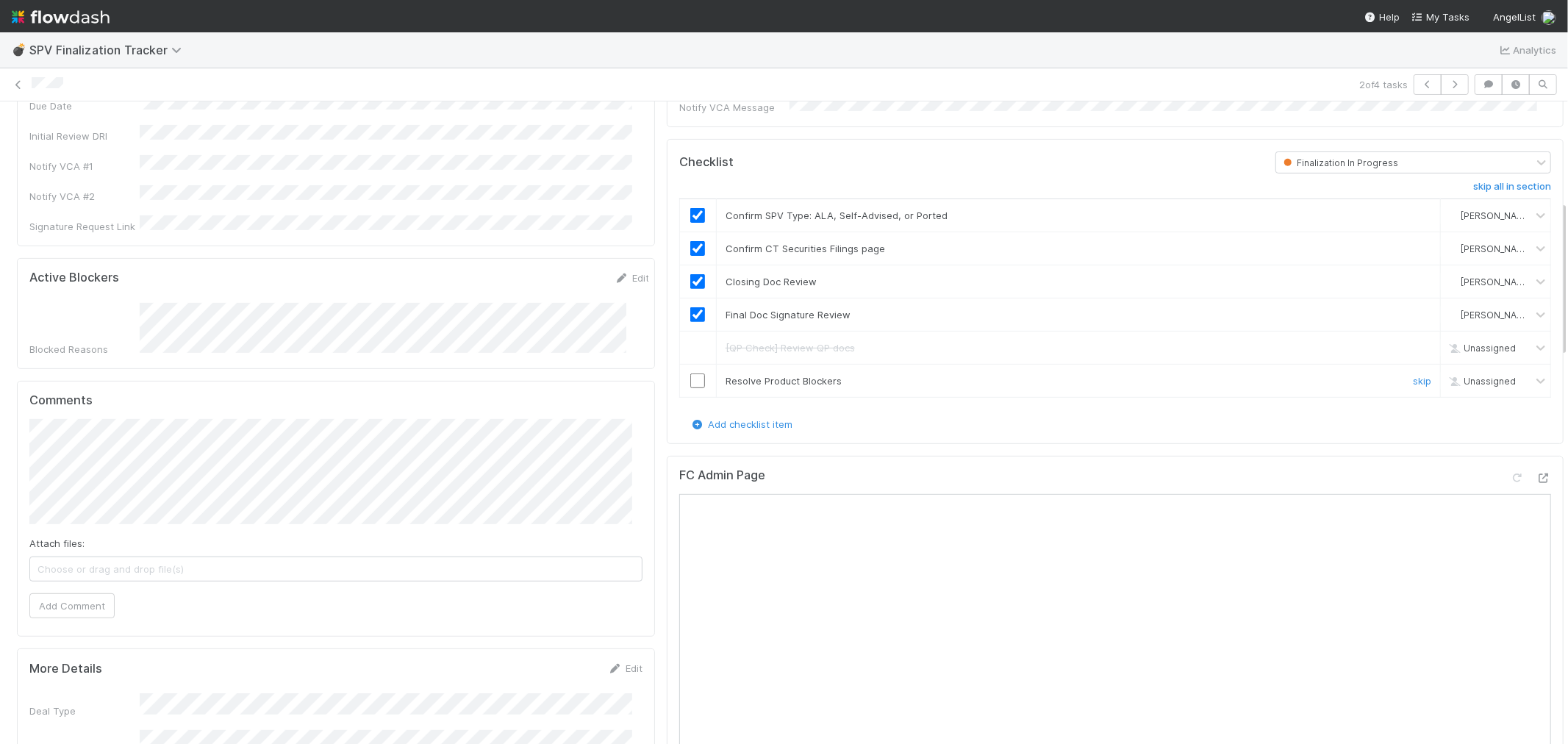
click at [695, 376] on div at bounding box center [699, 381] width 36 height 15
click at [691, 375] on input "checkbox" at bounding box center [698, 381] width 15 height 15
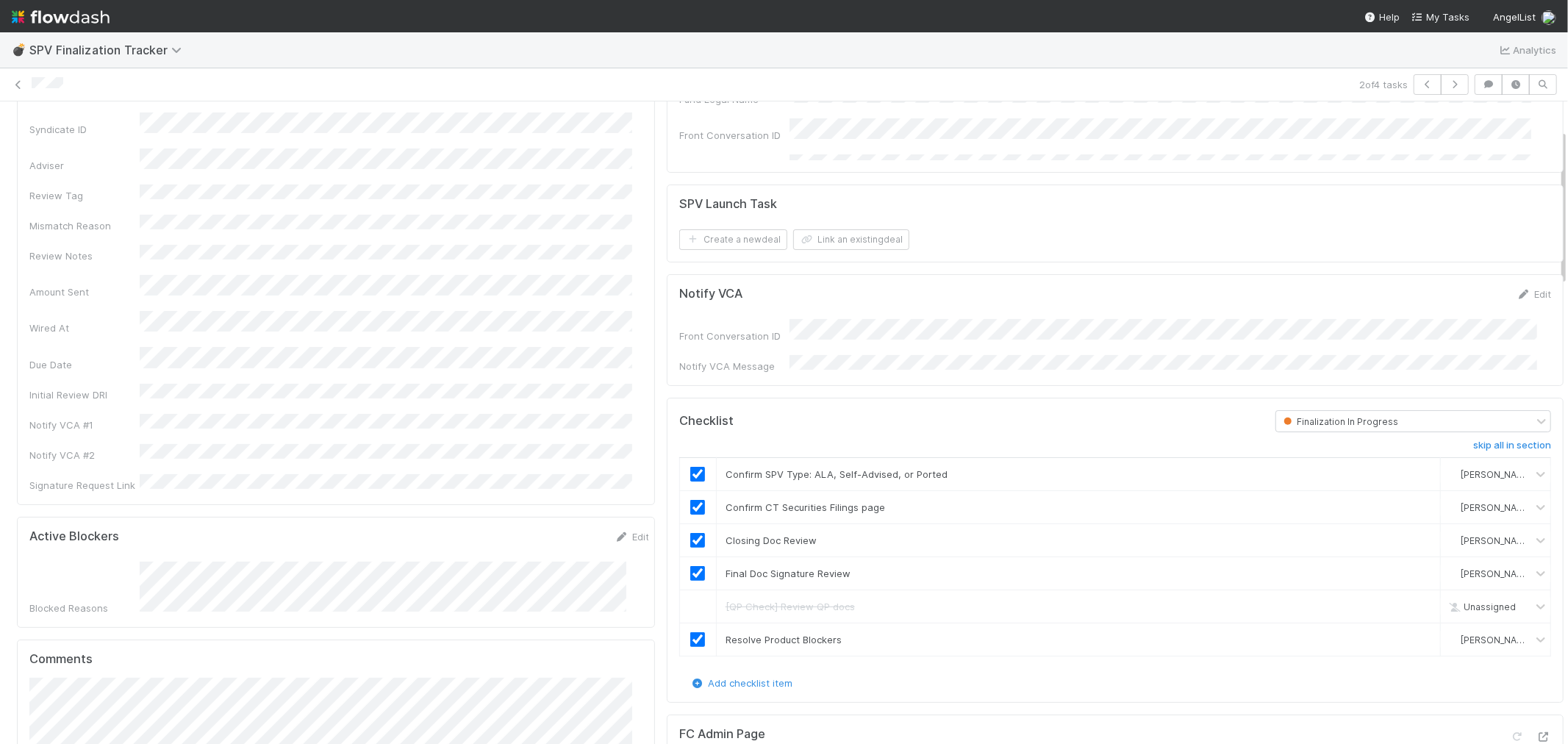
scroll to position [0, 0]
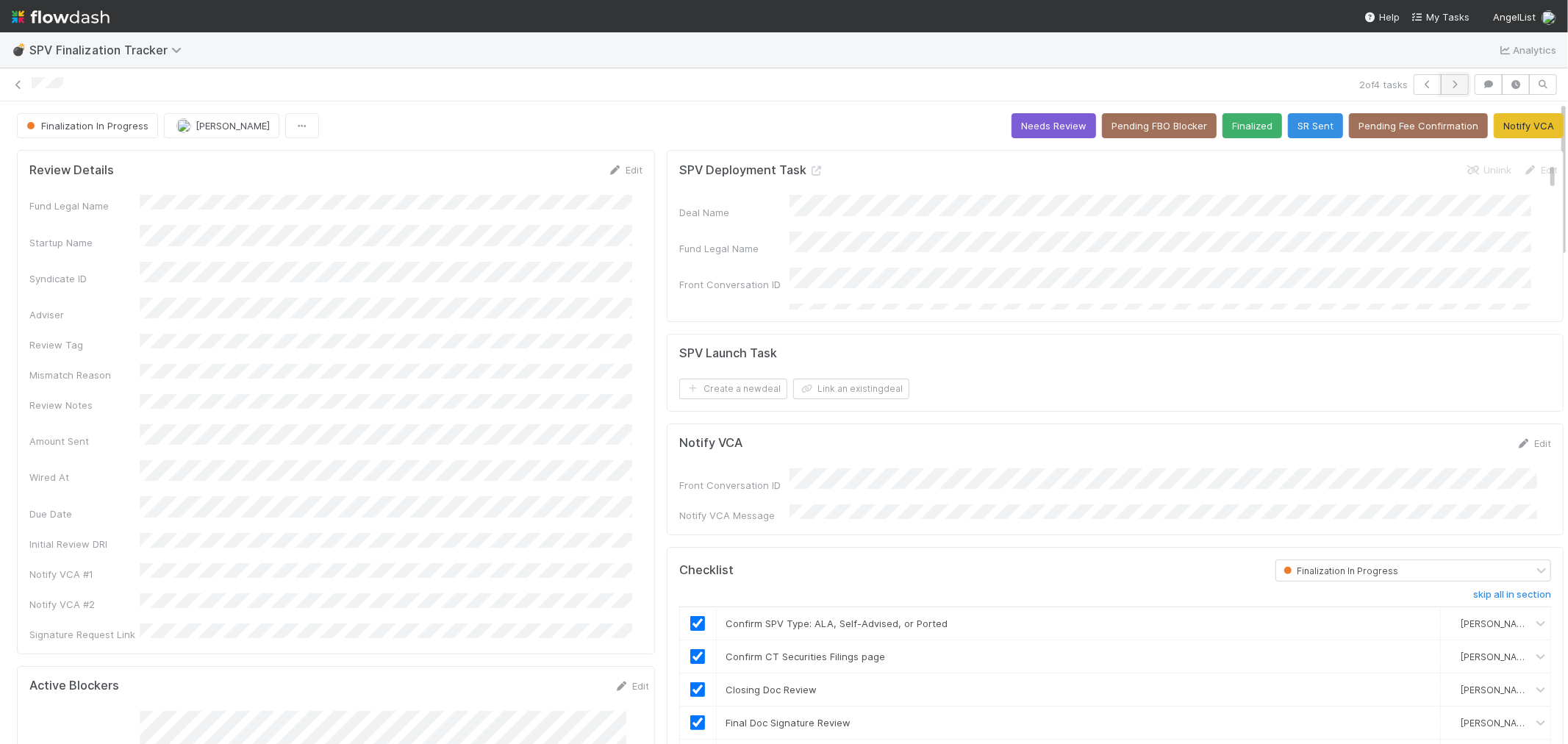
click at [1448, 87] on icon "button" at bounding box center [1455, 84] width 15 height 9
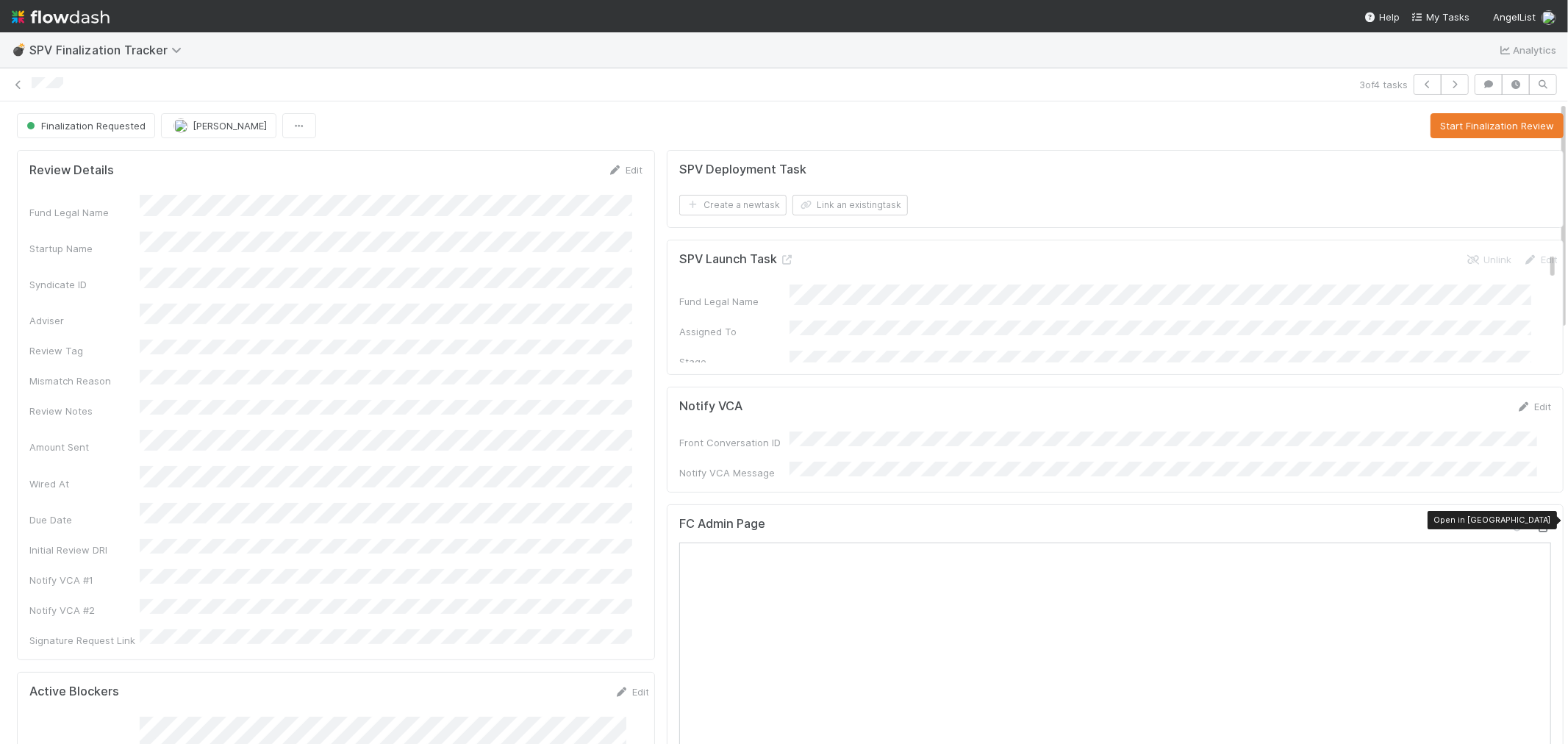
click at [1536, 523] on icon at bounding box center [1543, 528] width 15 height 9
click at [1490, 129] on button "Start Finalization Review" at bounding box center [1497, 126] width 133 height 25
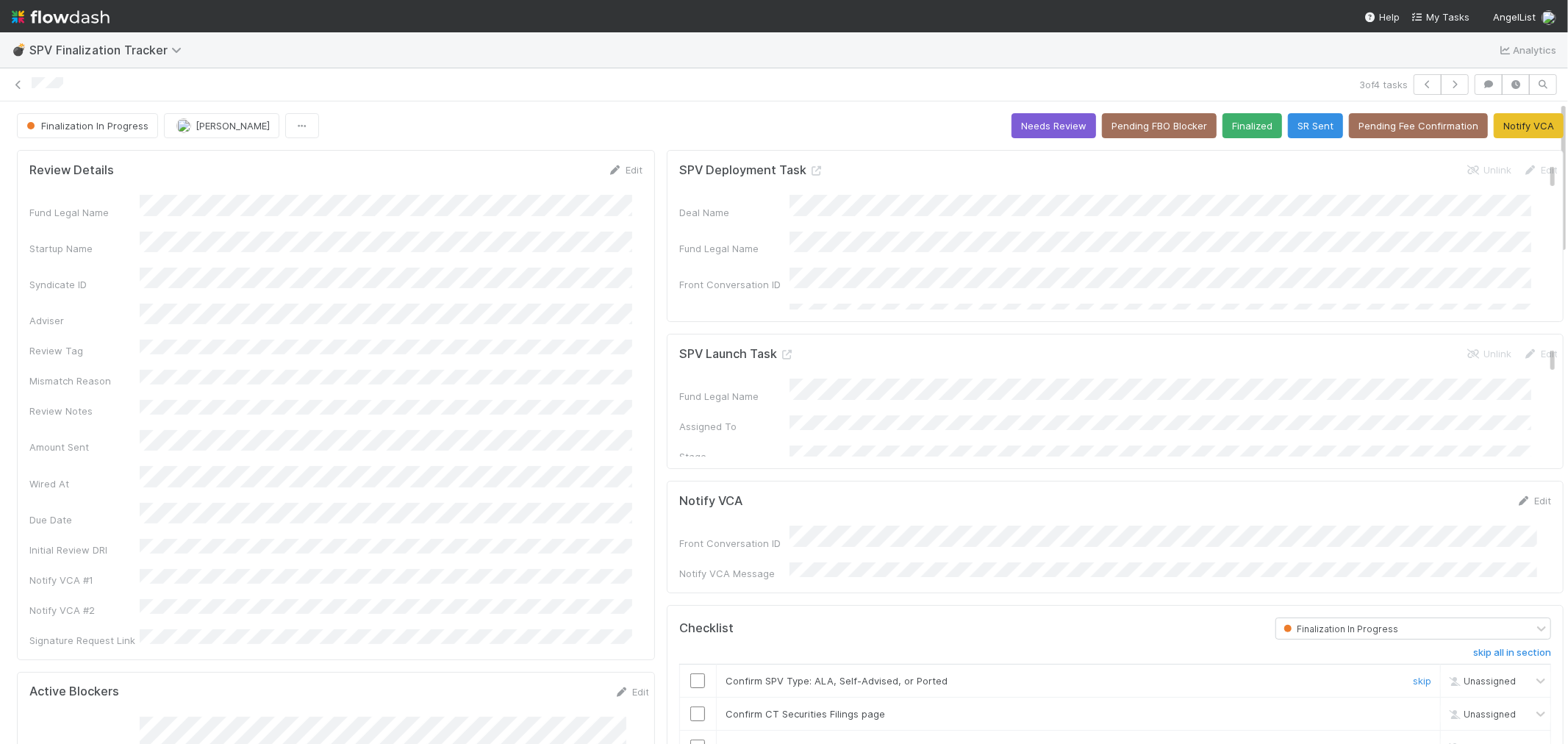
click at [691, 674] on input "checkbox" at bounding box center [698, 681] width 15 height 15
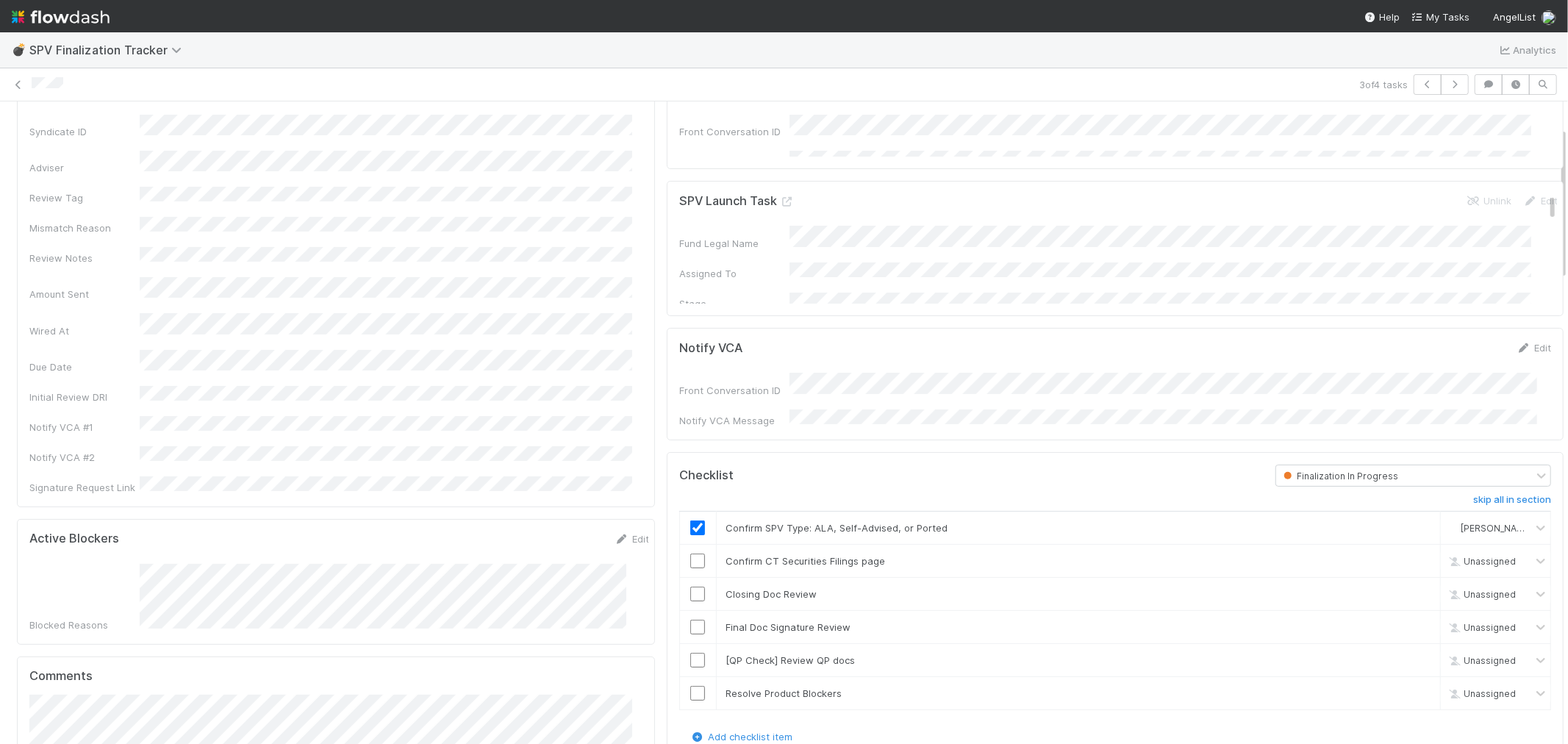
scroll to position [163, 0]
click at [691, 544] on input "checkbox" at bounding box center [698, 551] width 15 height 15
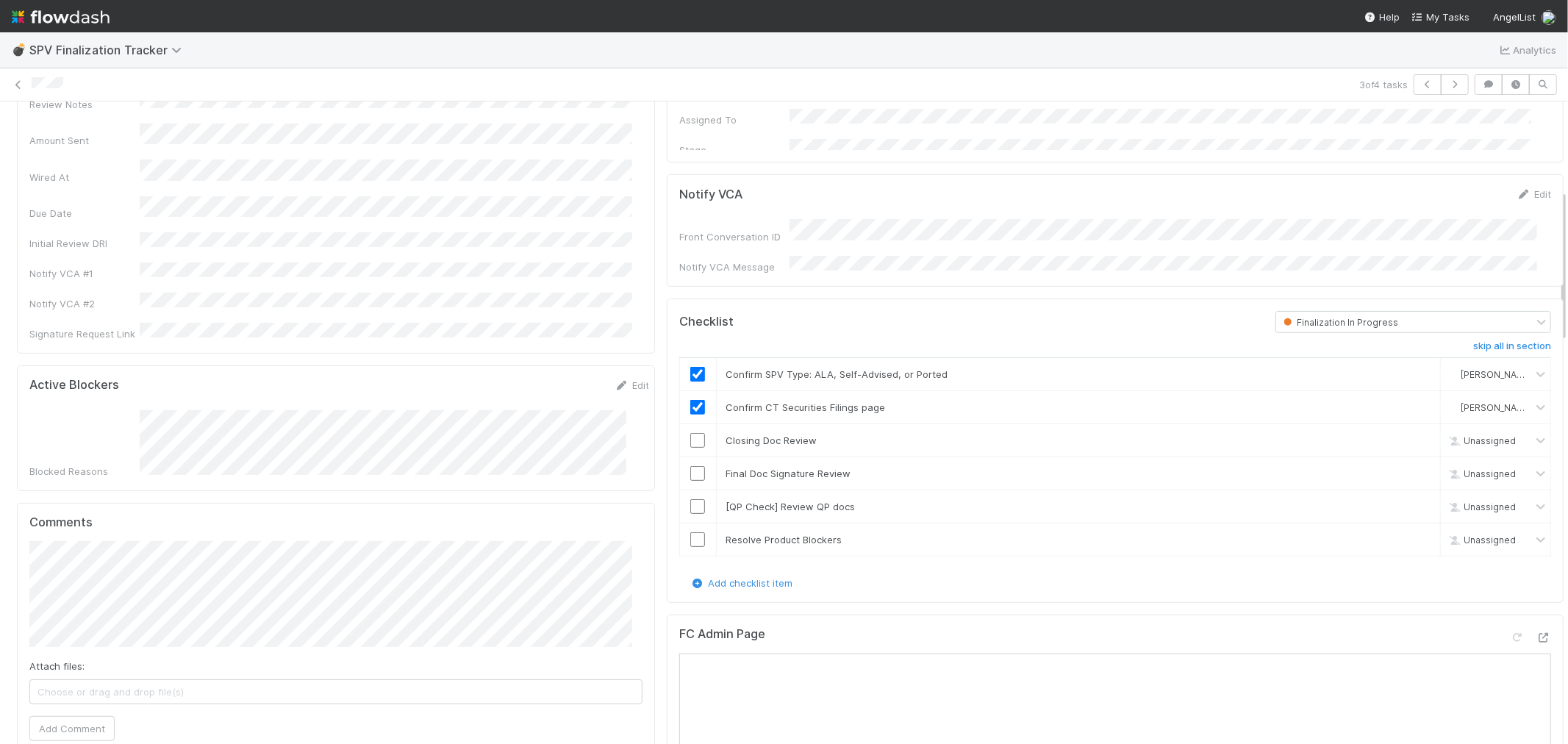
scroll to position [408, 0]
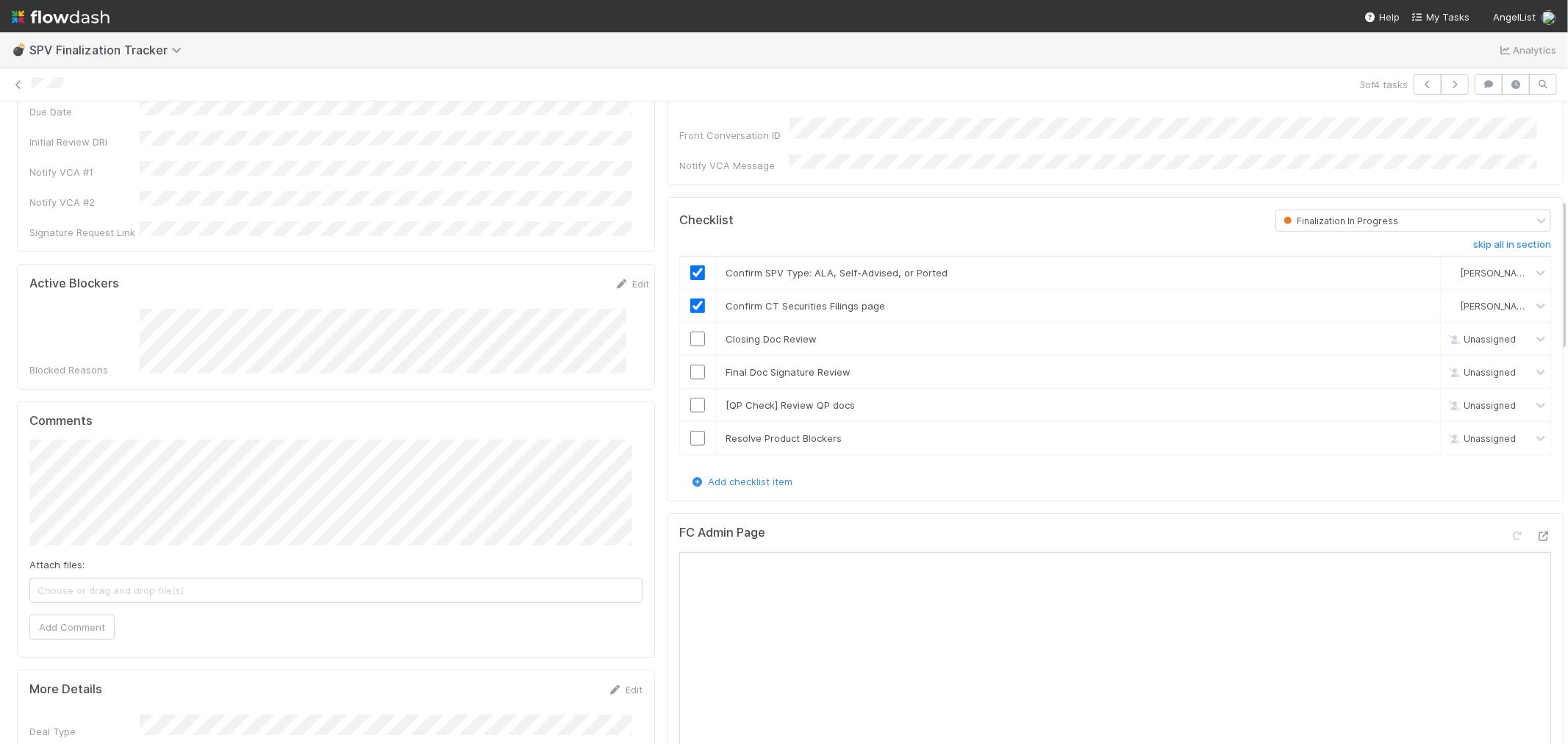
click at [90, 556] on div "Attach files: Choose or drag and drop file(s) Add Comment" at bounding box center [335, 540] width 613 height 199
click at [83, 615] on button "Add Comment" at bounding box center [72, 628] width 85 height 25
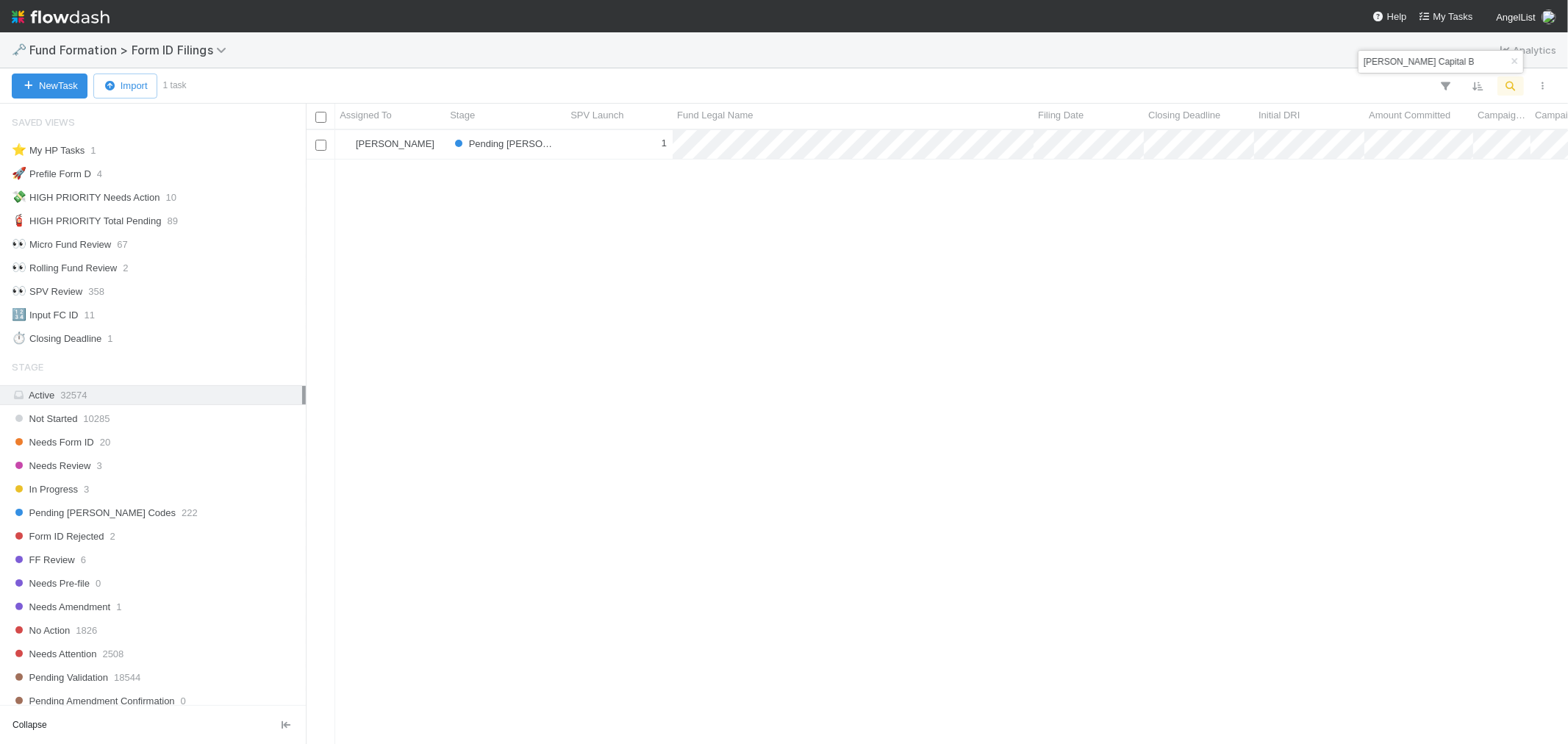
scroll to position [602, 1250]
click at [1512, 61] on icon "button" at bounding box center [1514, 61] width 15 height 9
click at [1507, 83] on icon "button" at bounding box center [1510, 85] width 15 height 13
type input "NI-0602 Fund III, a series of Cannon Point Partners, LP"
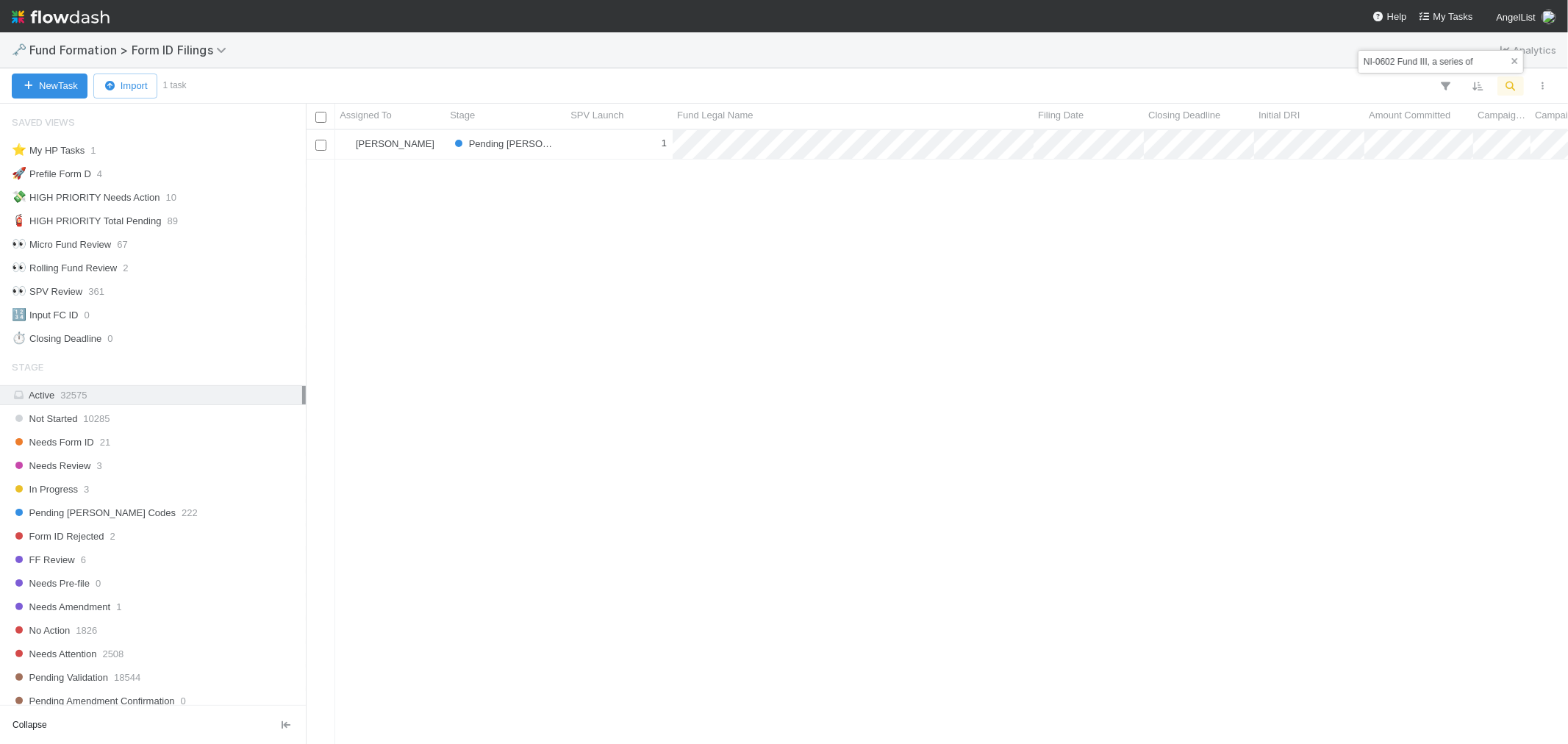
click at [1517, 60] on icon "button" at bounding box center [1514, 61] width 15 height 9
click at [1511, 89] on icon "button" at bounding box center [1510, 85] width 15 height 13
type input "MO-0804 Fund II, a series of Socially Financed, LP"
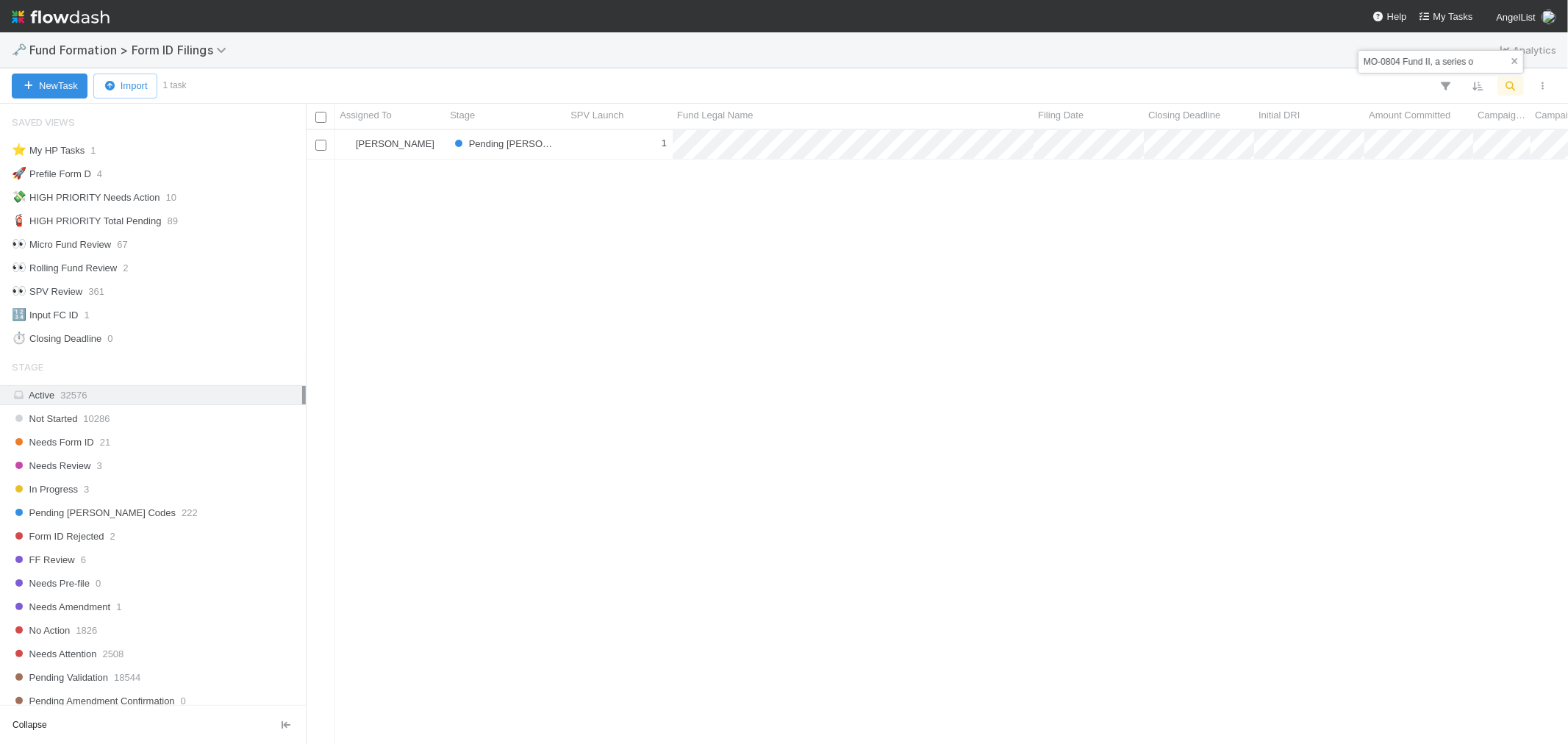
click at [1509, 62] on icon "button" at bounding box center [1514, 61] width 15 height 9
click at [1506, 79] on icon "button" at bounding box center [1510, 85] width 15 height 13
type input "VO-0515 Fund II, a series of Roll Up Vehicles, LP"
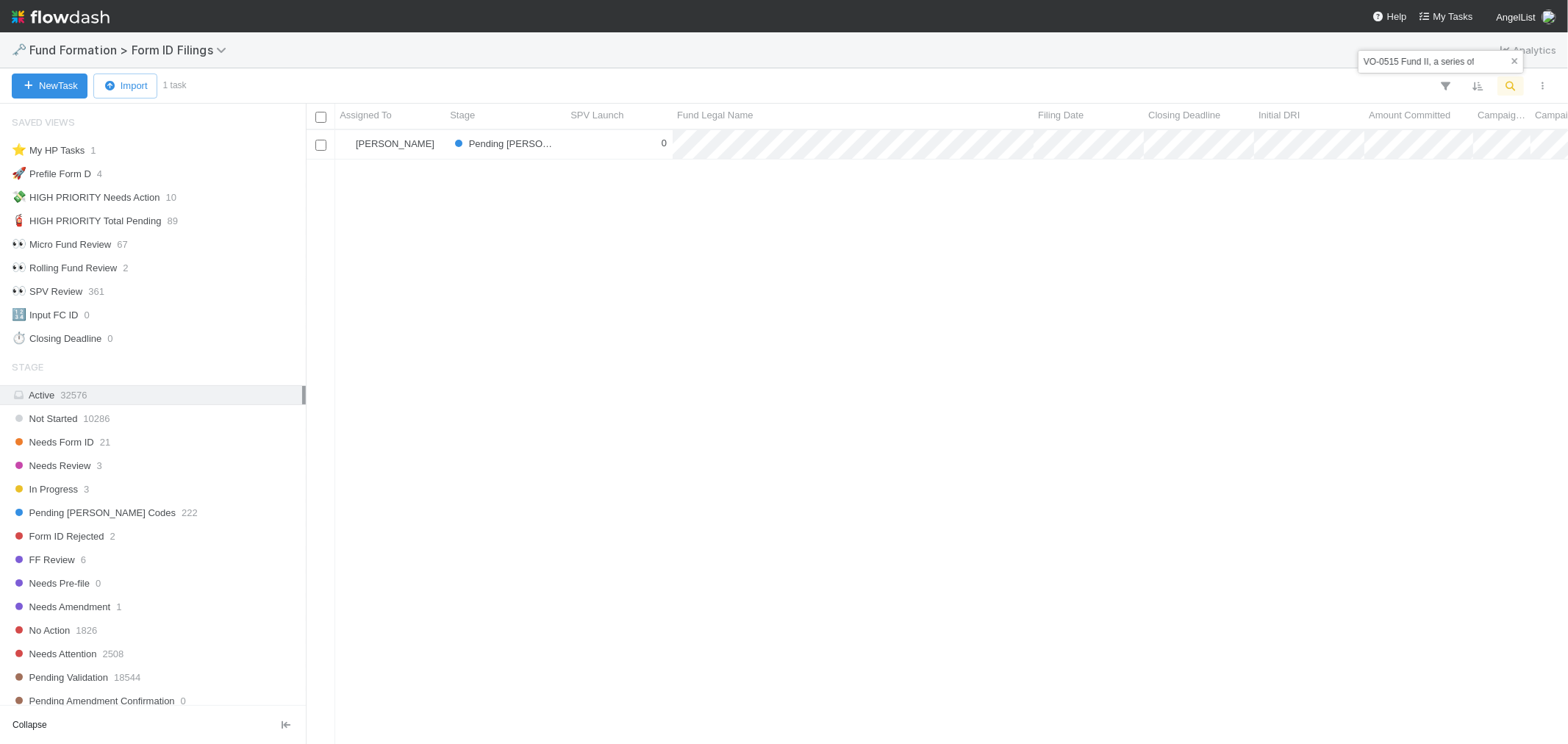
click at [1513, 62] on icon "button" at bounding box center [1514, 61] width 15 height 9
click at [1506, 89] on icon "button" at bounding box center [1510, 85] width 15 height 13
type input "OH-0120 Fund I, a series of Roll Up Vehicles, LP"
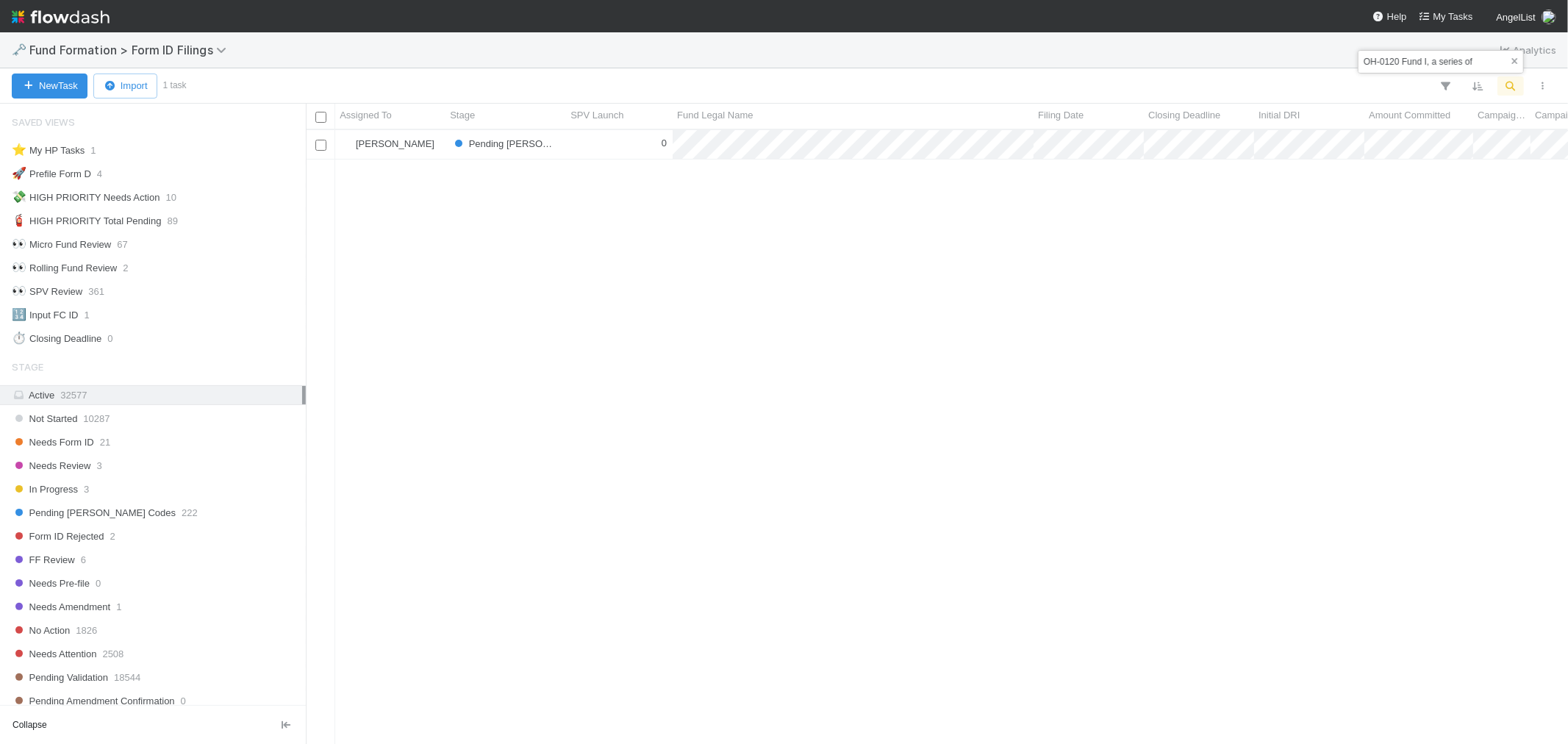
click at [1511, 63] on icon "button" at bounding box center [1514, 61] width 15 height 9
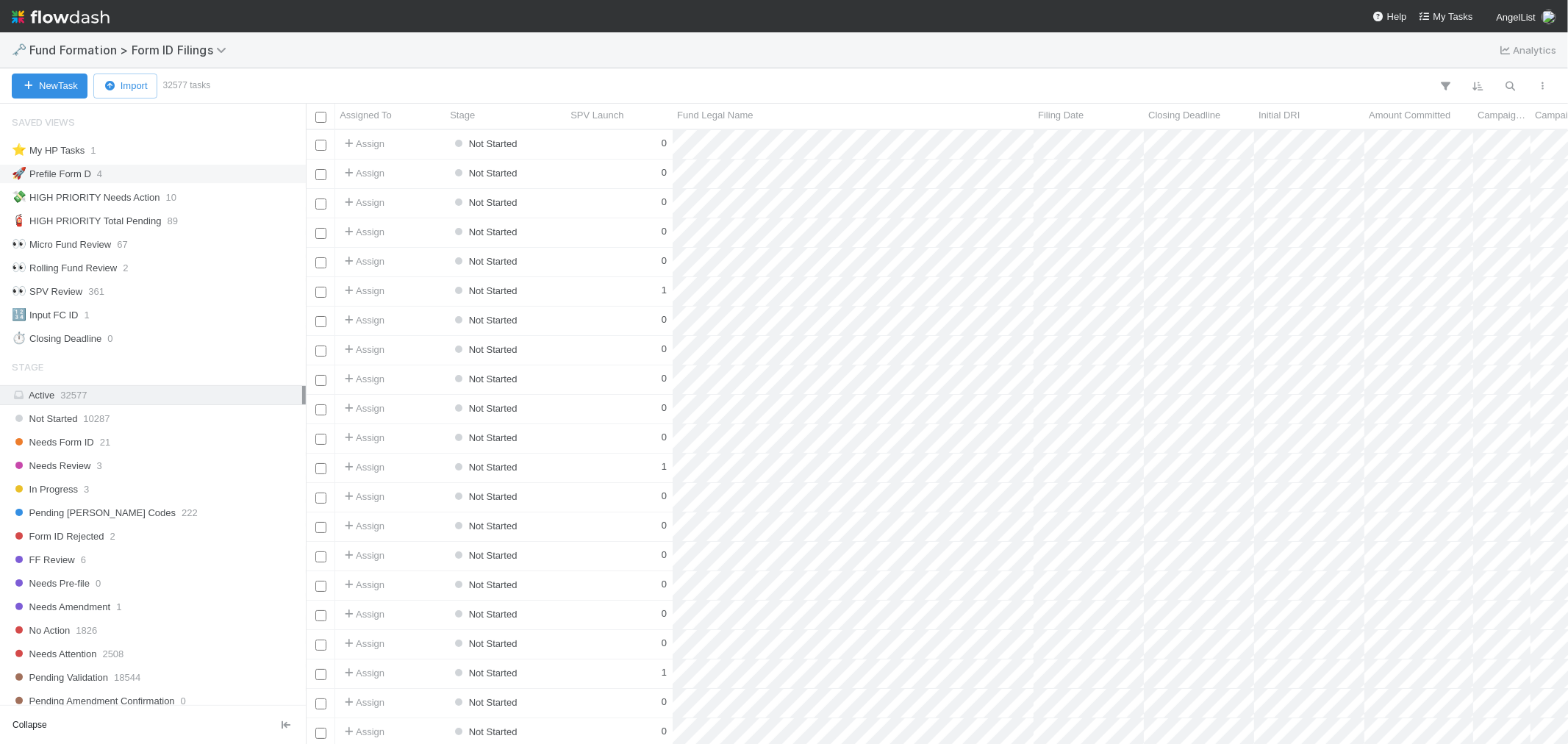
scroll to position [602, 1250]
click at [1506, 85] on icon "button" at bounding box center [1510, 85] width 15 height 13
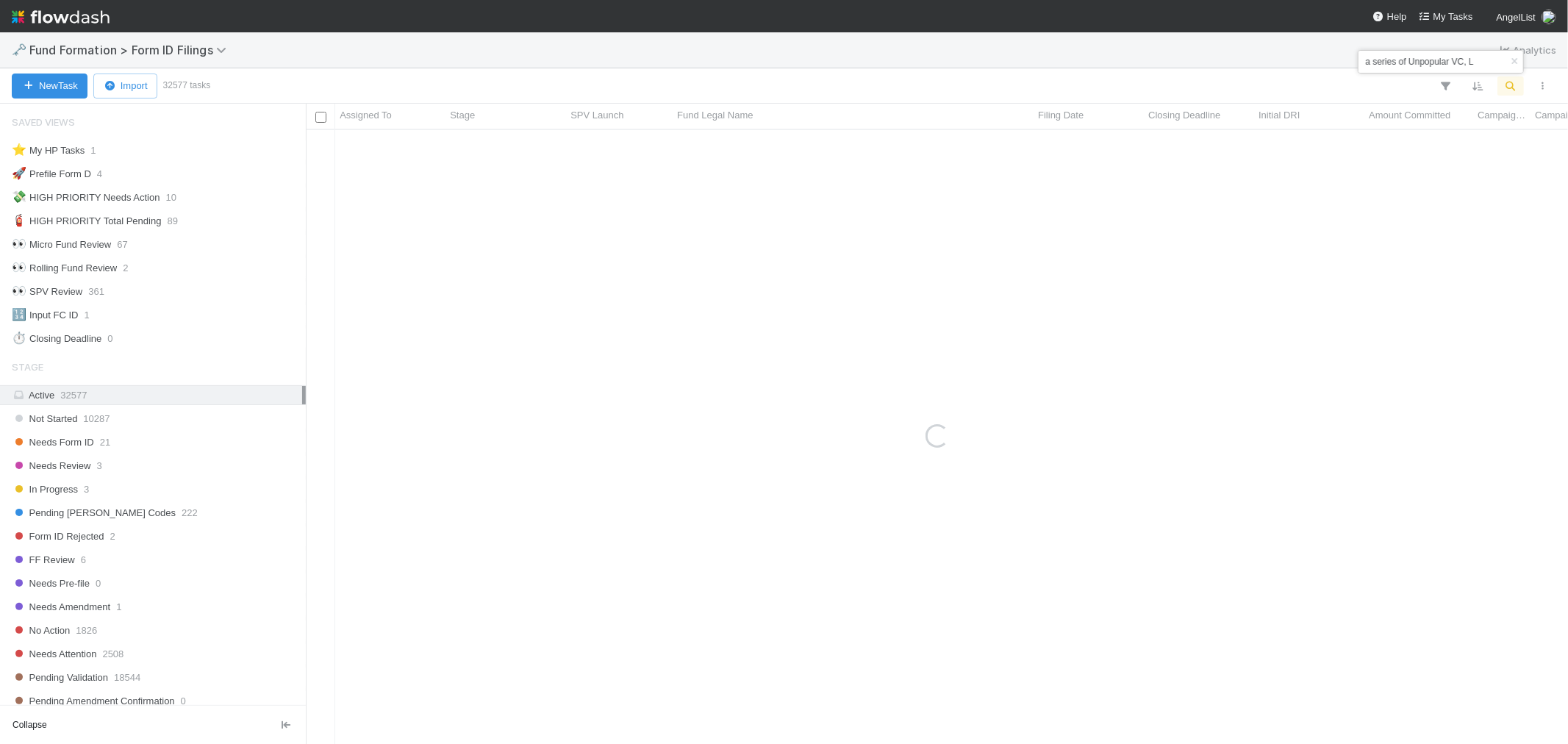
type input "GI-0728 Fund I, a series of Unpopular VC, LP"
click at [1512, 62] on icon "button" at bounding box center [1514, 61] width 15 height 9
click at [1506, 87] on icon "button" at bounding box center [1510, 85] width 15 height 13
type input "Rauch Capital Burst CLXIV, a series of Rauch Capital Burst, LP"
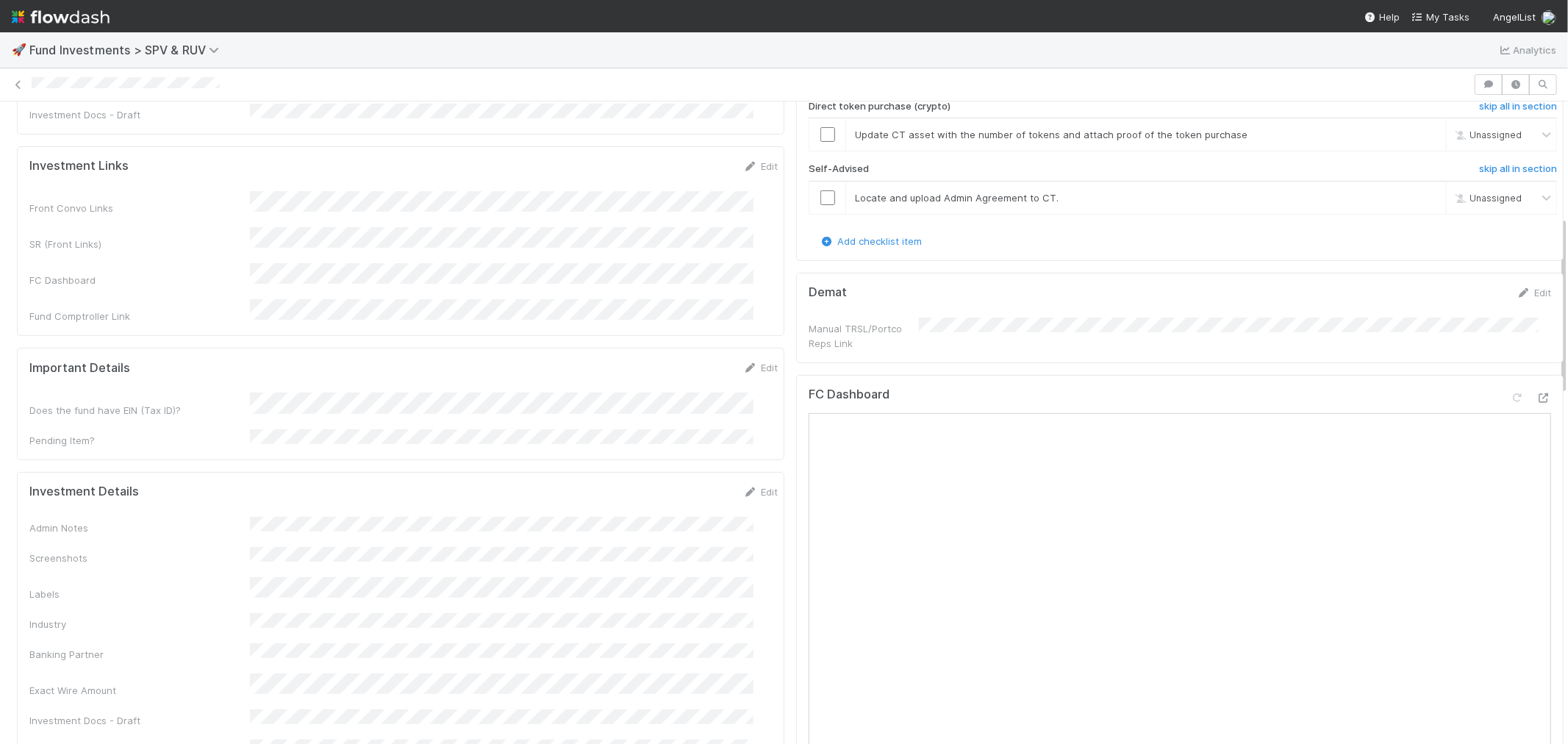
scroll to position [408, 0]
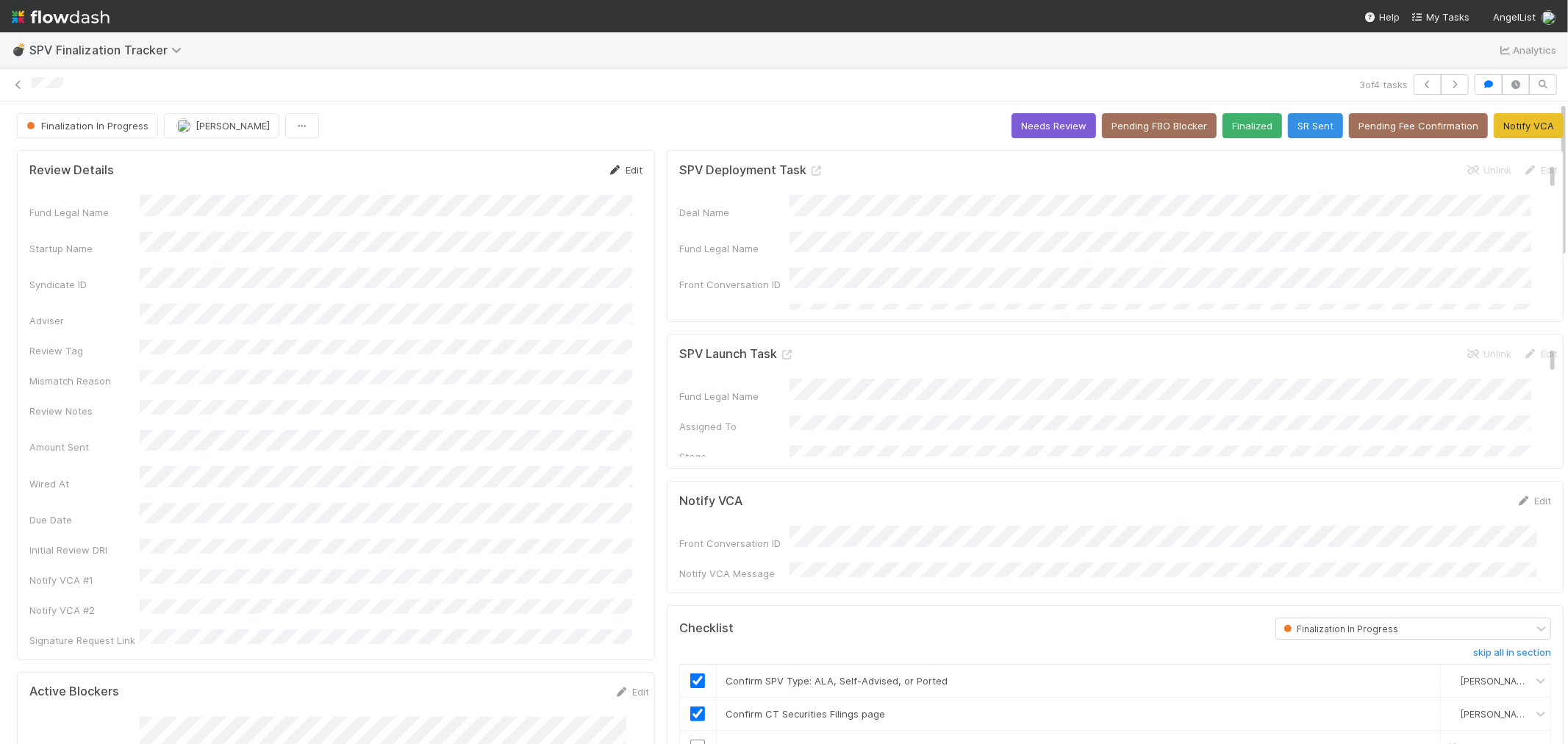
click at [619, 173] on link "Edit" at bounding box center [625, 169] width 35 height 12
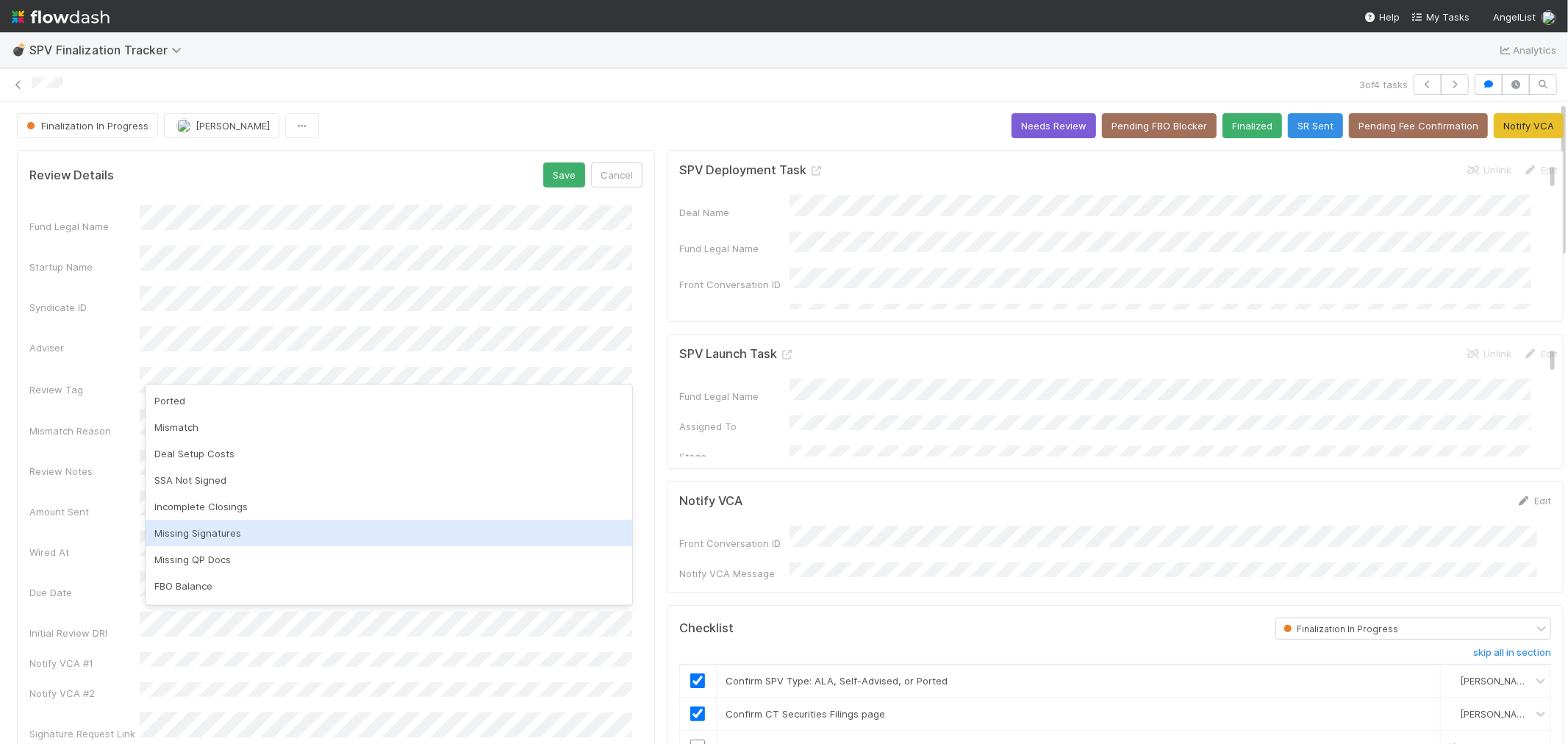
click at [199, 539] on div "Missing Signatures" at bounding box center [388, 533] width 487 height 26
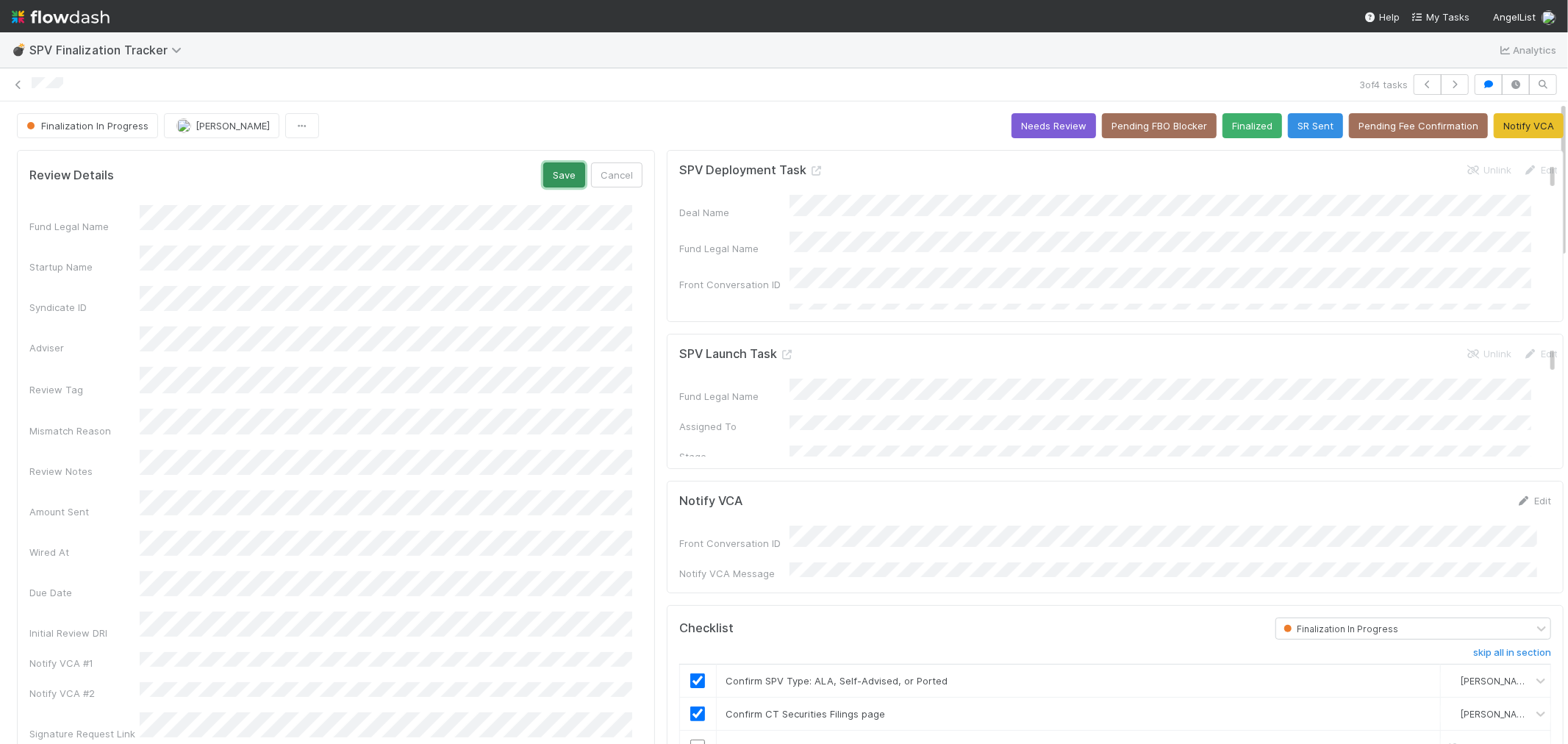
click at [553, 172] on button "Save" at bounding box center [564, 175] width 42 height 25
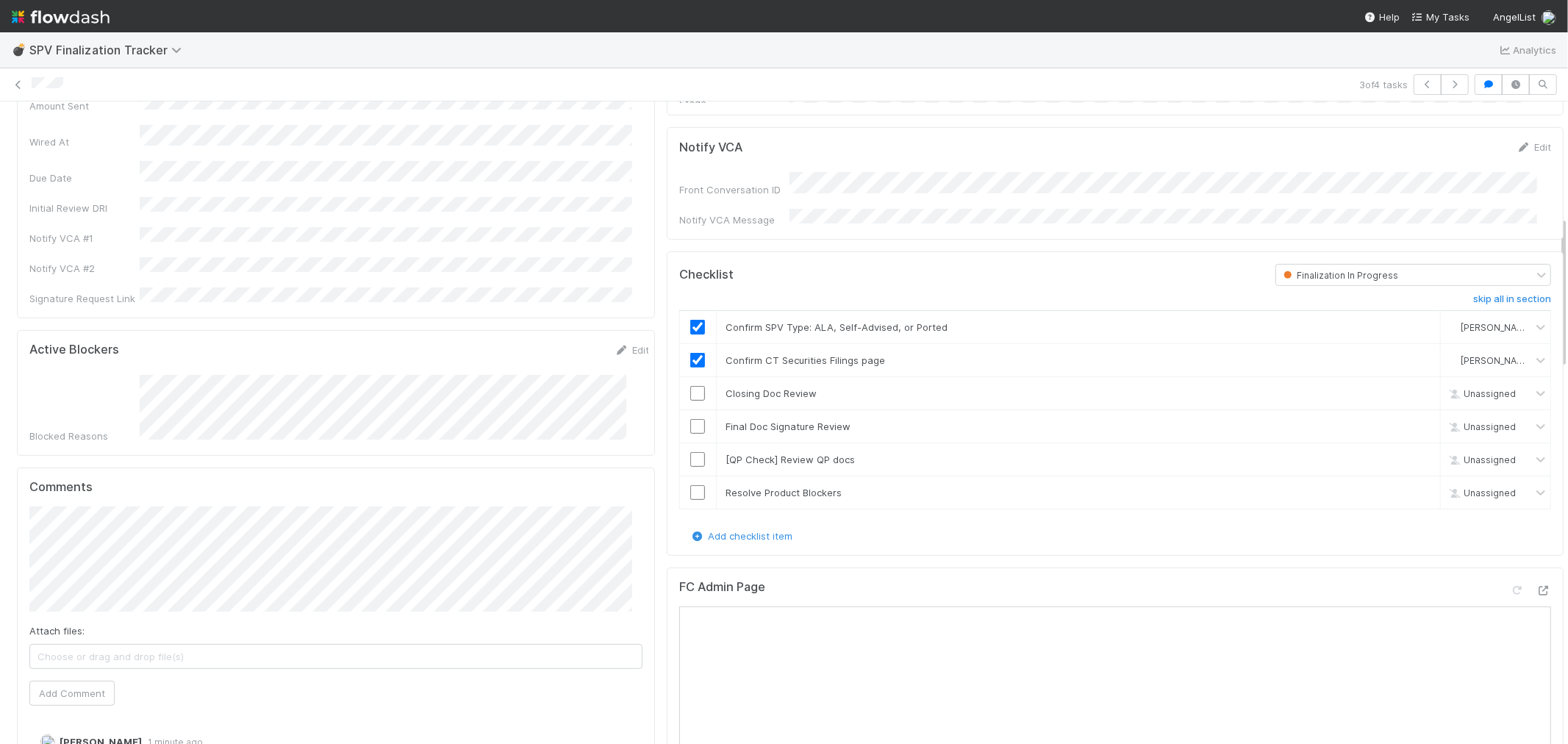
scroll to position [490, 0]
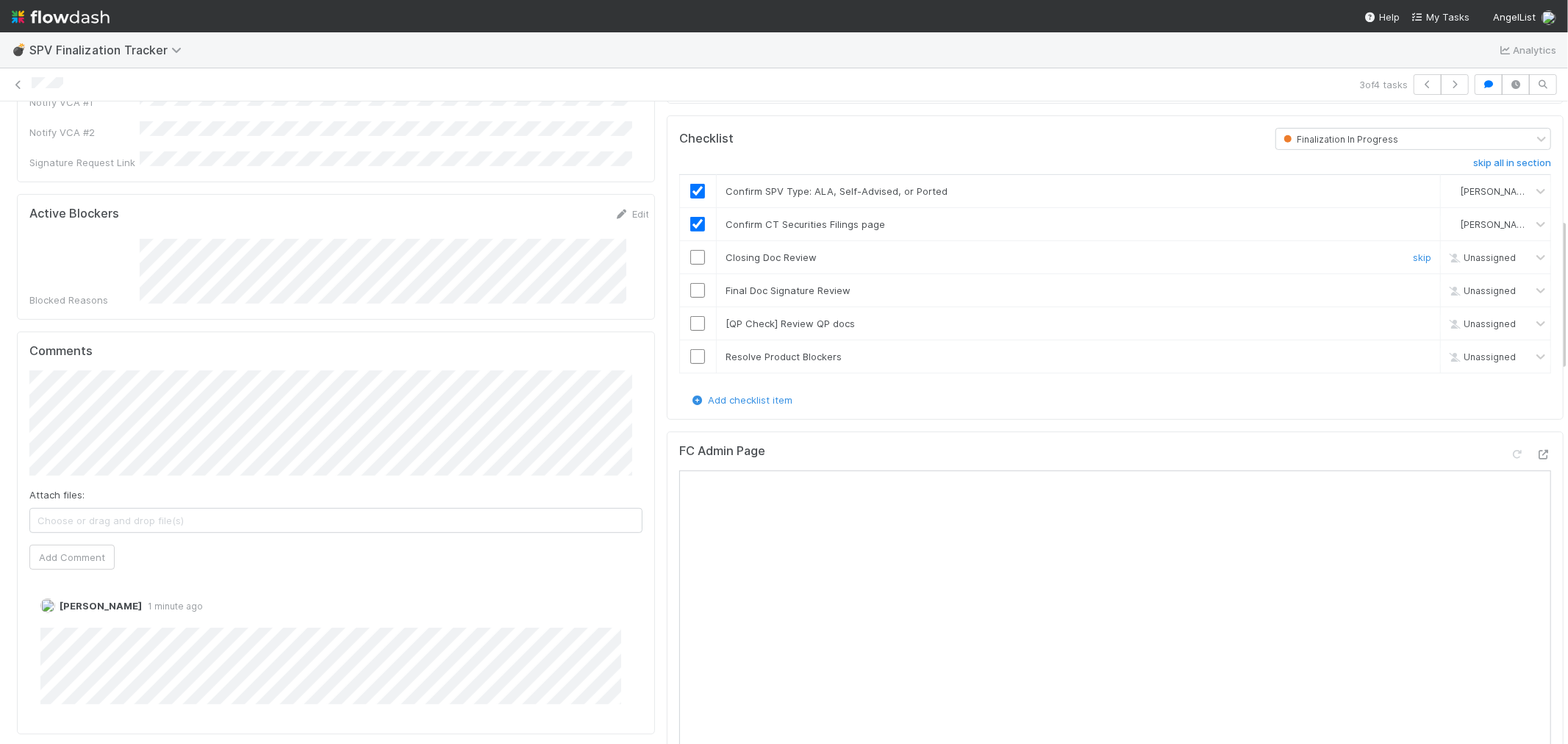
click at [691, 250] on input "checkbox" at bounding box center [698, 257] width 15 height 15
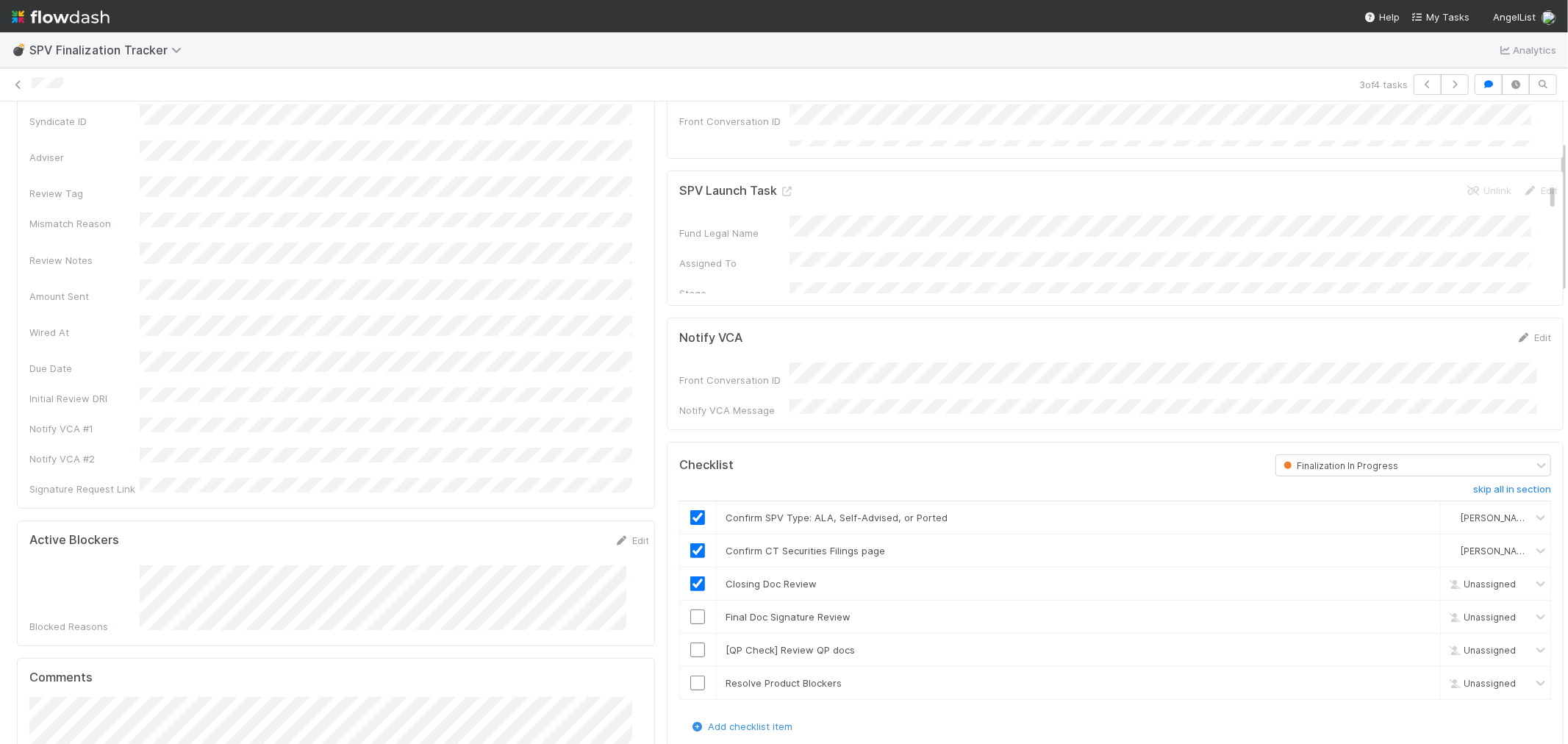
checkbox input "true"
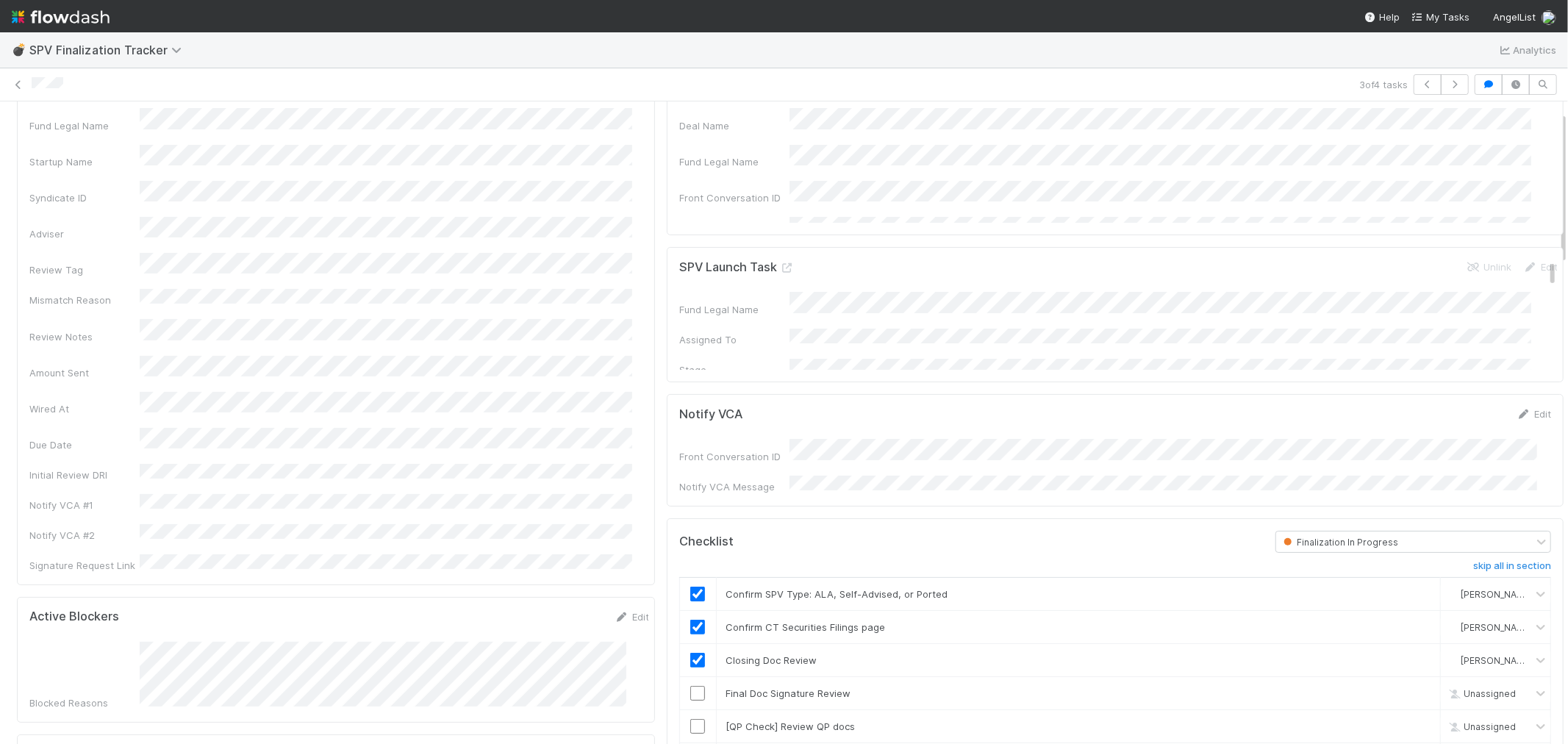
scroll to position [0, 0]
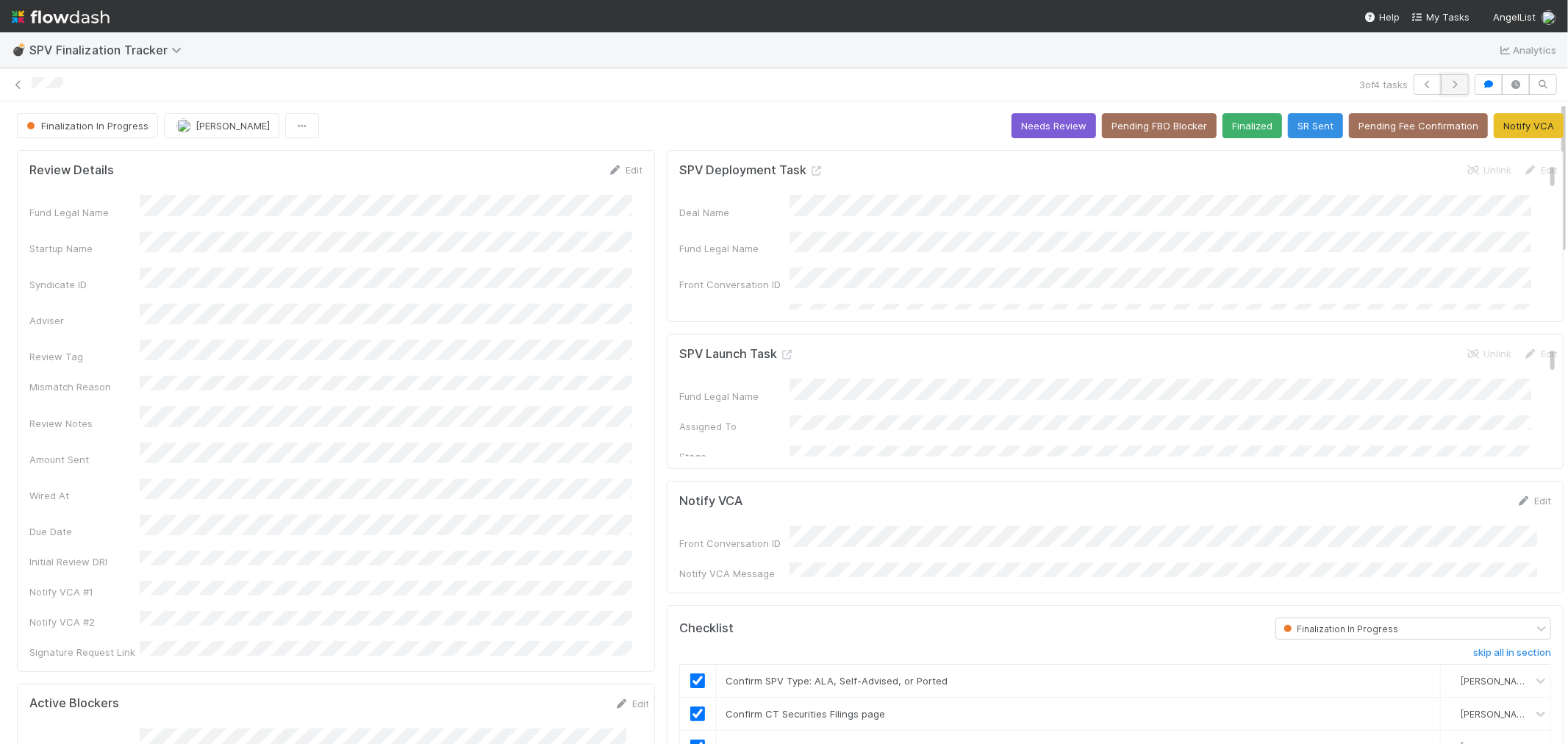
click at [1448, 85] on icon "button" at bounding box center [1455, 84] width 15 height 9
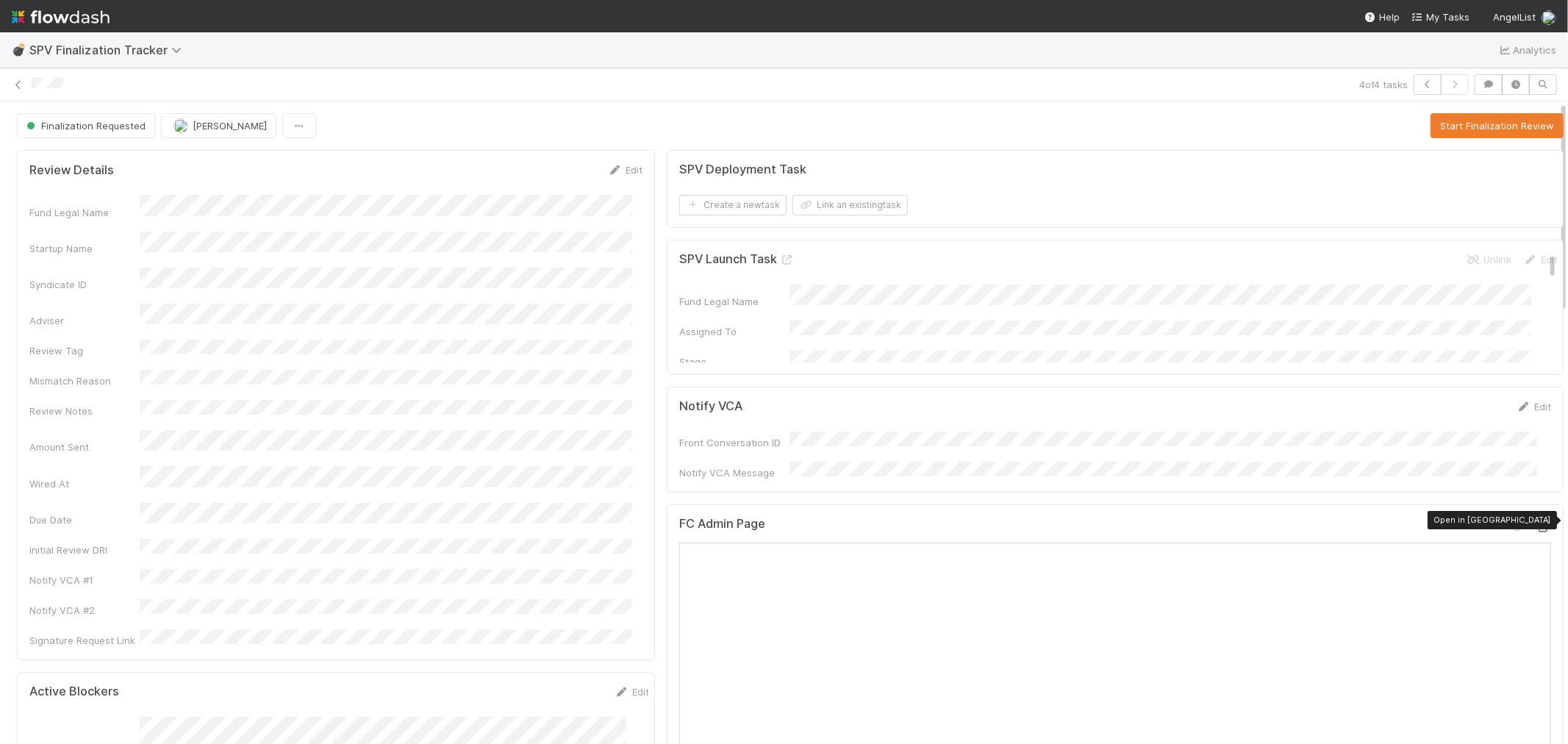
click at [1536, 523] on icon at bounding box center [1543, 528] width 15 height 9
click at [1478, 122] on button "Start Finalization Review" at bounding box center [1497, 126] width 133 height 25
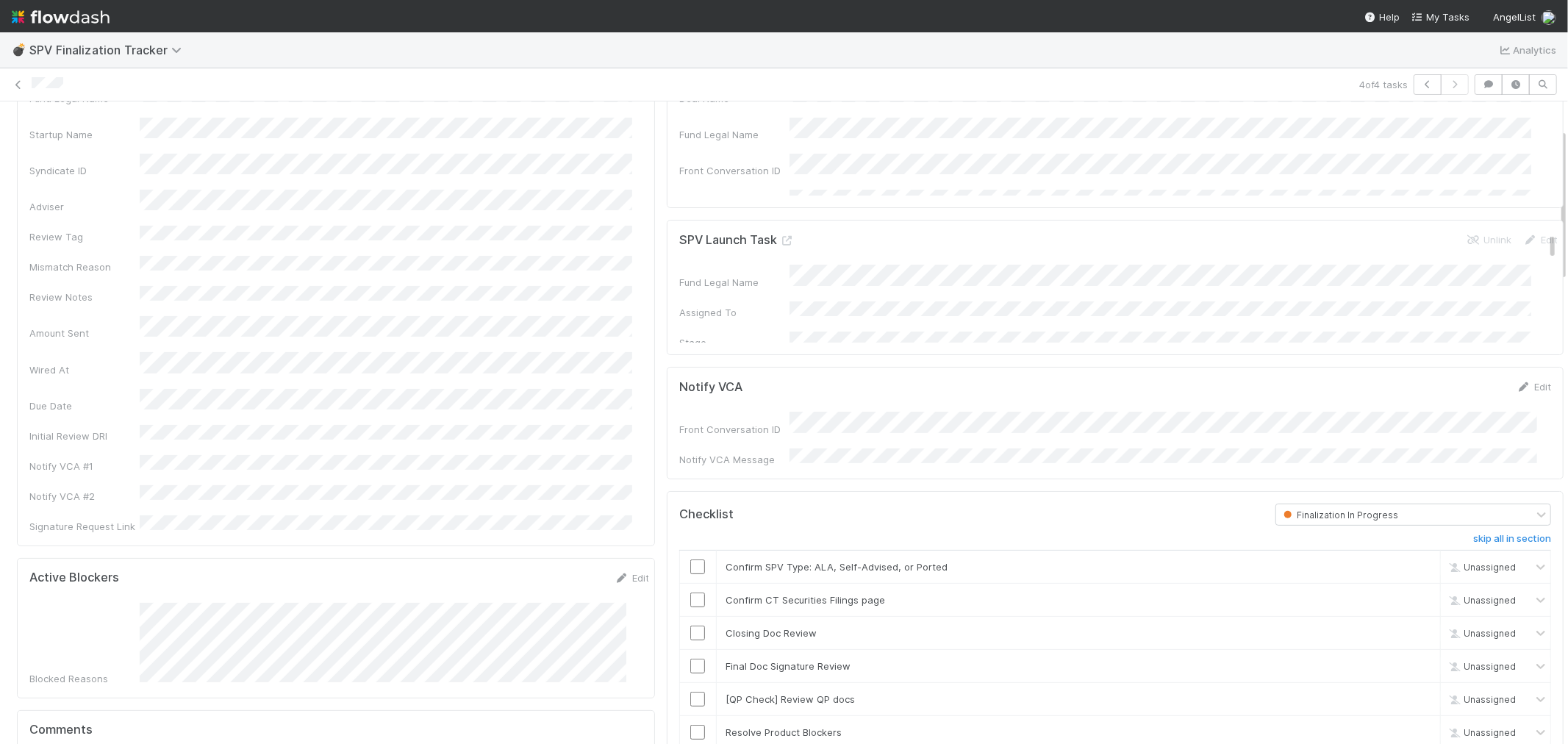
scroll to position [245, 0]
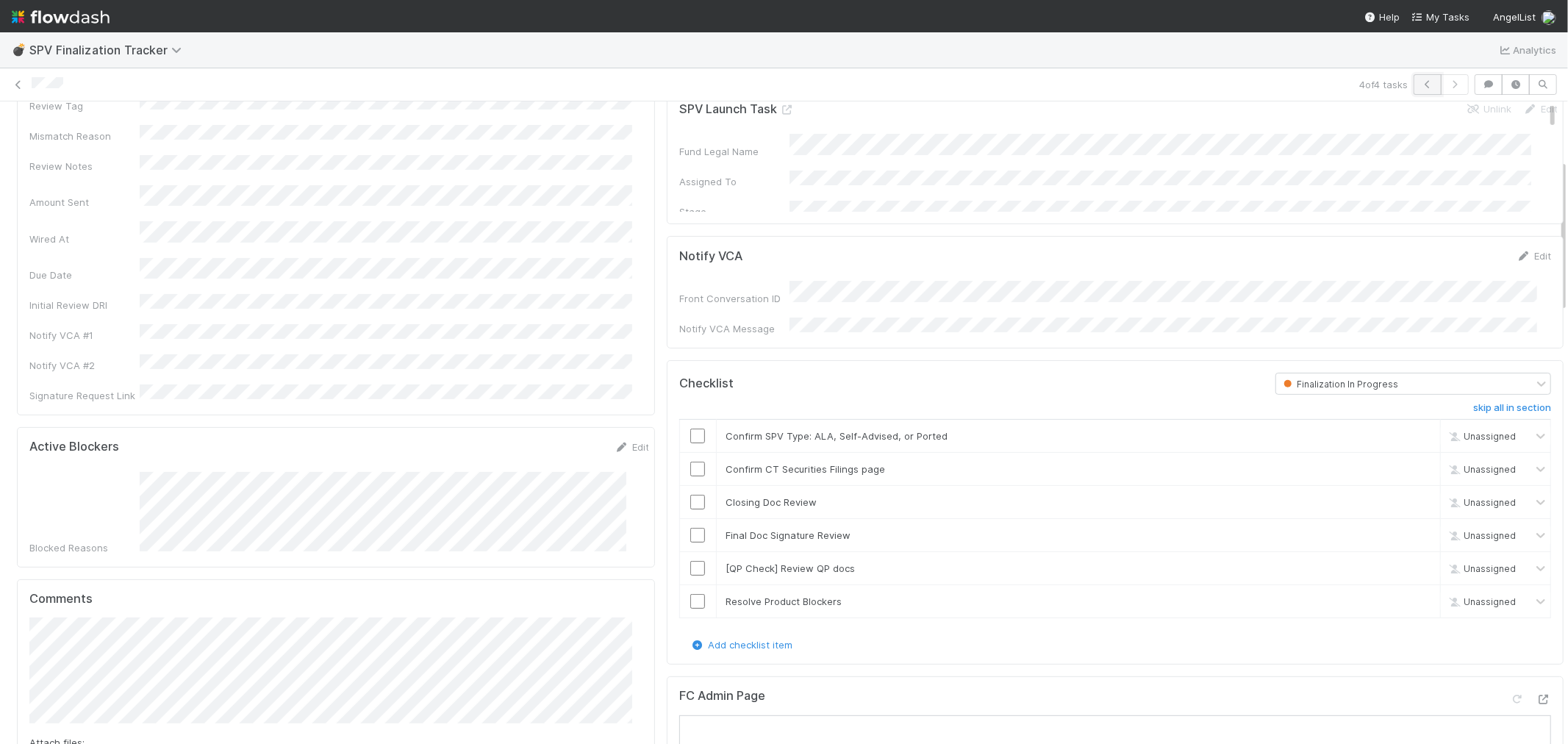
click at [1420, 89] on icon "button" at bounding box center [1427, 84] width 15 height 9
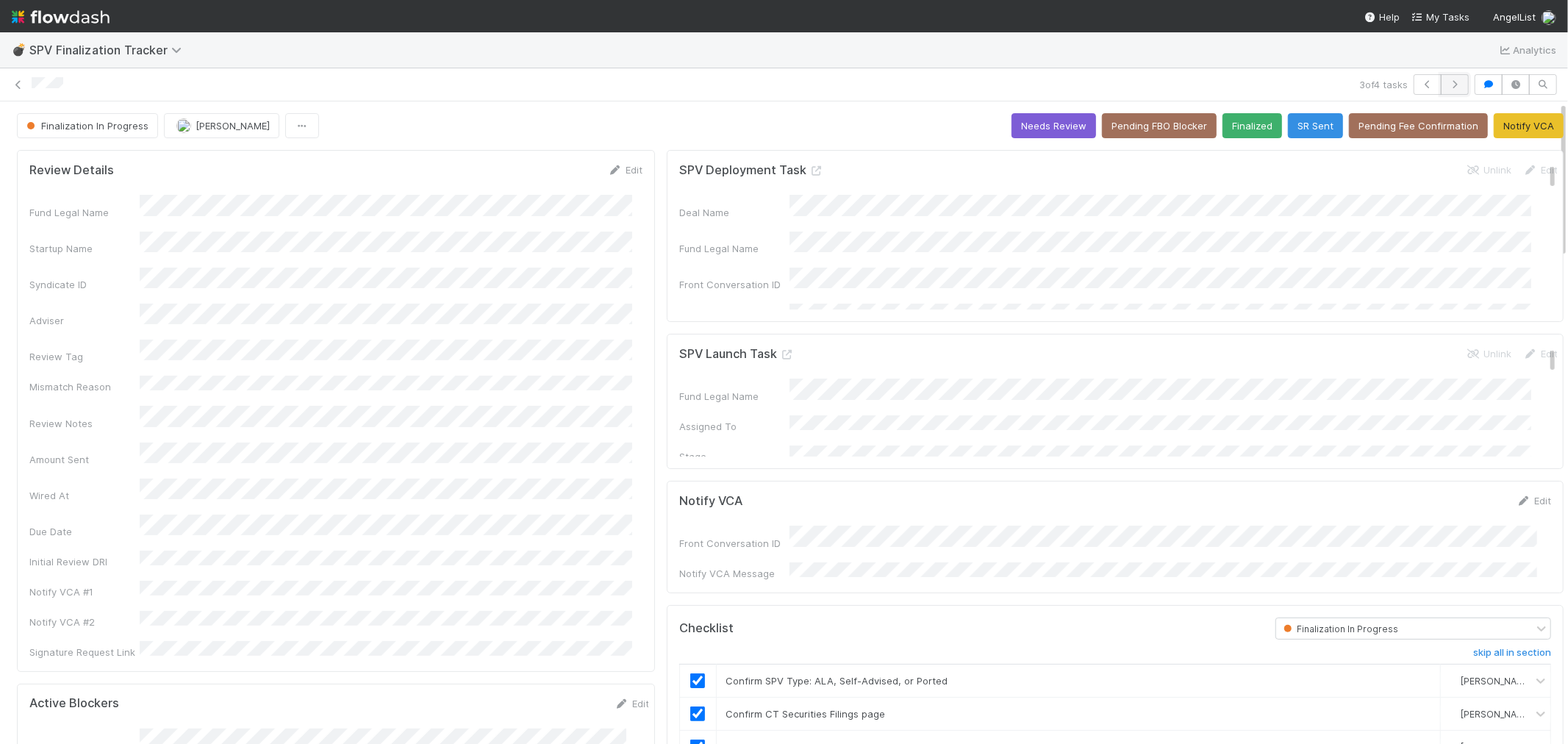
click at [1448, 84] on icon "button" at bounding box center [1455, 84] width 15 height 9
click at [691, 680] on input "checkbox" at bounding box center [698, 681] width 15 height 15
click at [691, 707] on input "checkbox" at bounding box center [698, 714] width 15 height 15
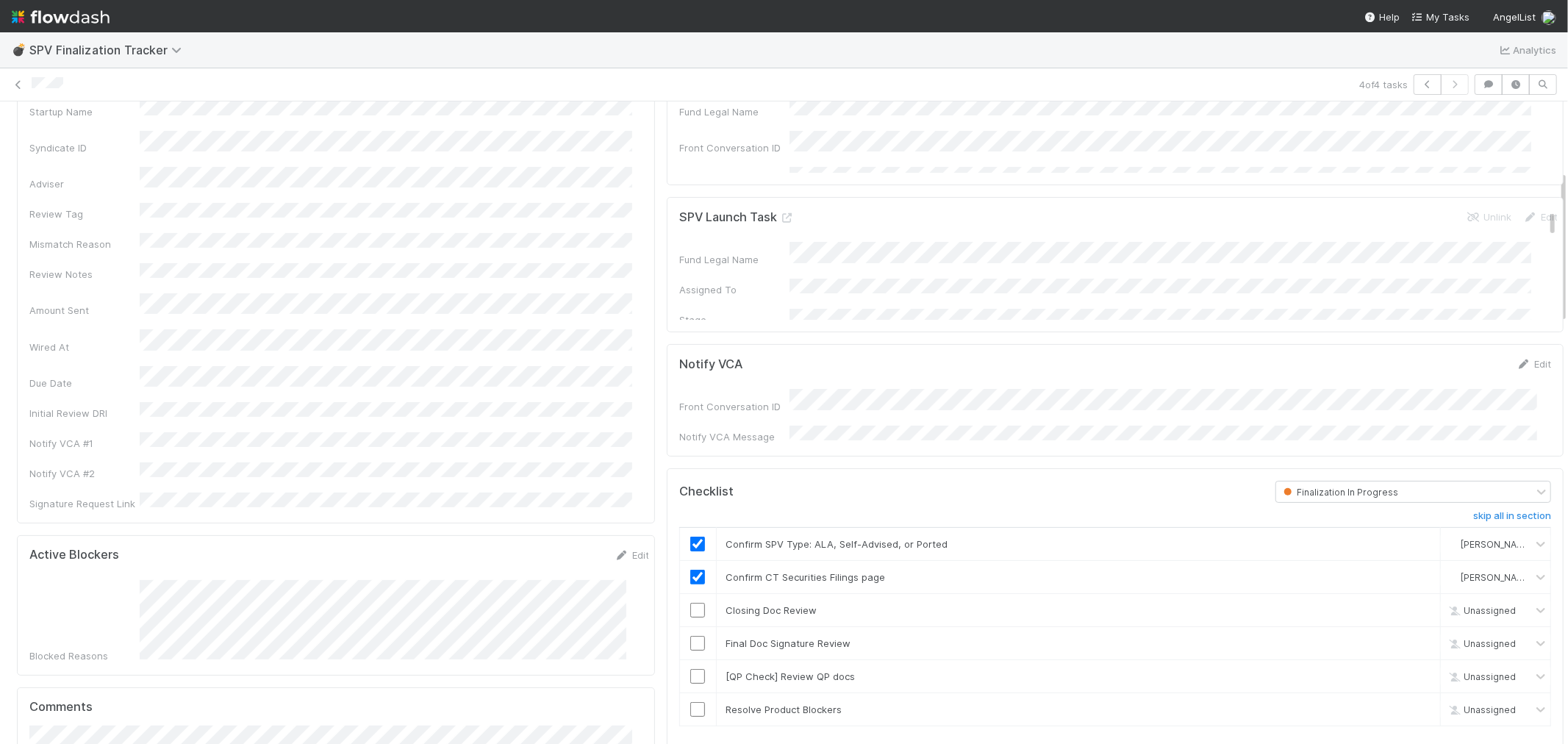
scroll to position [327, 0]
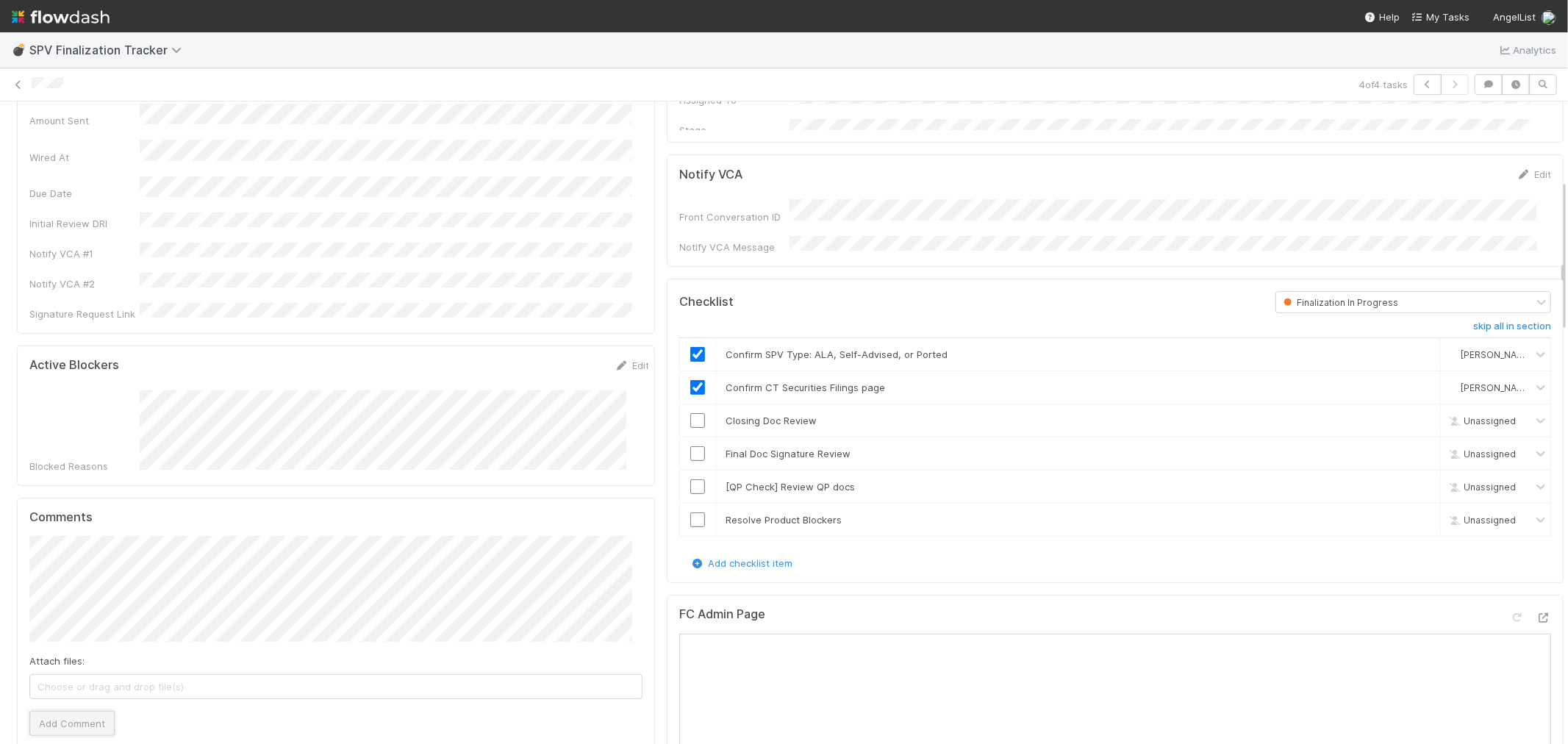
click at [62, 712] on button "Add Comment" at bounding box center [72, 724] width 85 height 25
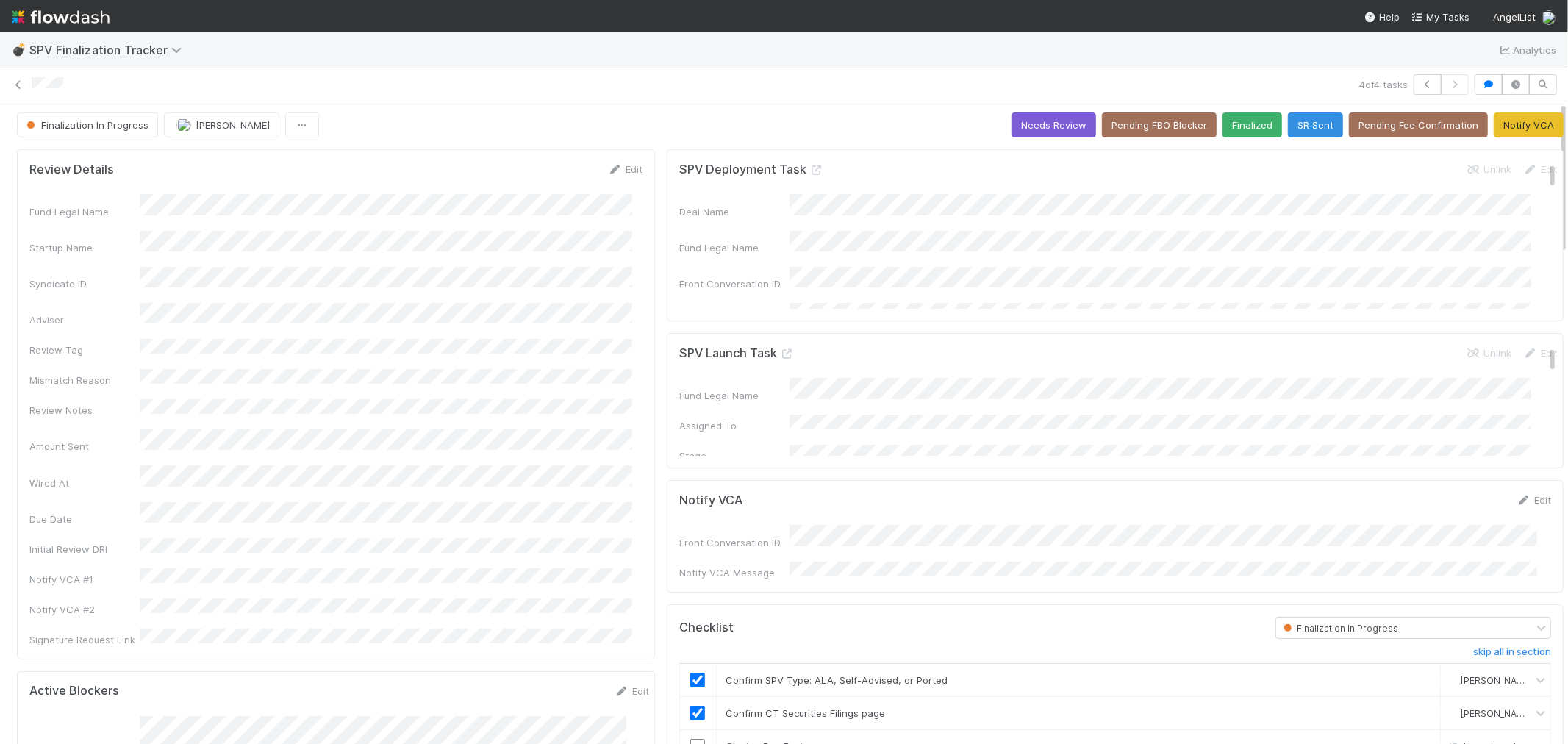
scroll to position [0, 0]
click at [616, 167] on link "Edit" at bounding box center [625, 169] width 35 height 12
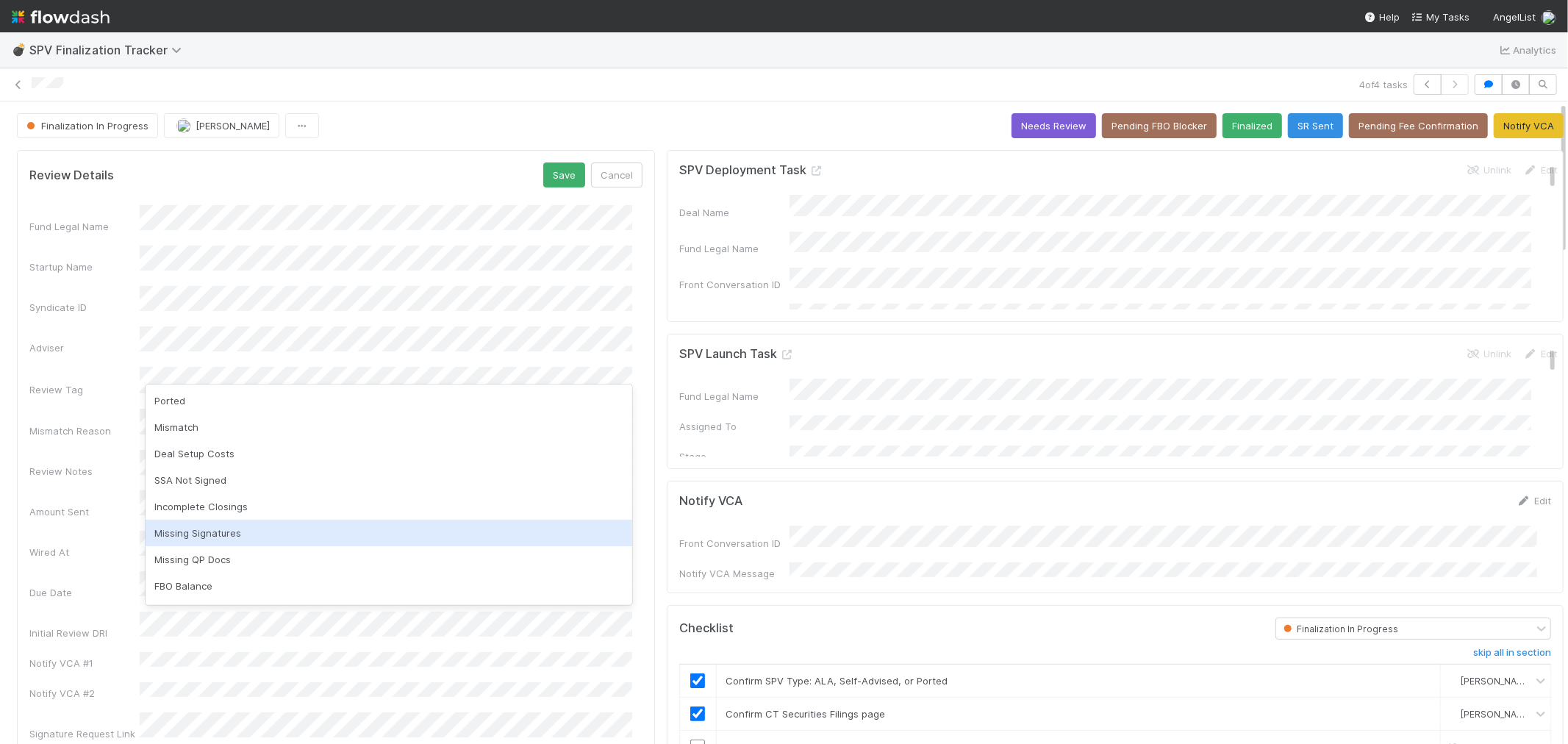
click at [204, 534] on div "Missing Signatures" at bounding box center [388, 533] width 487 height 26
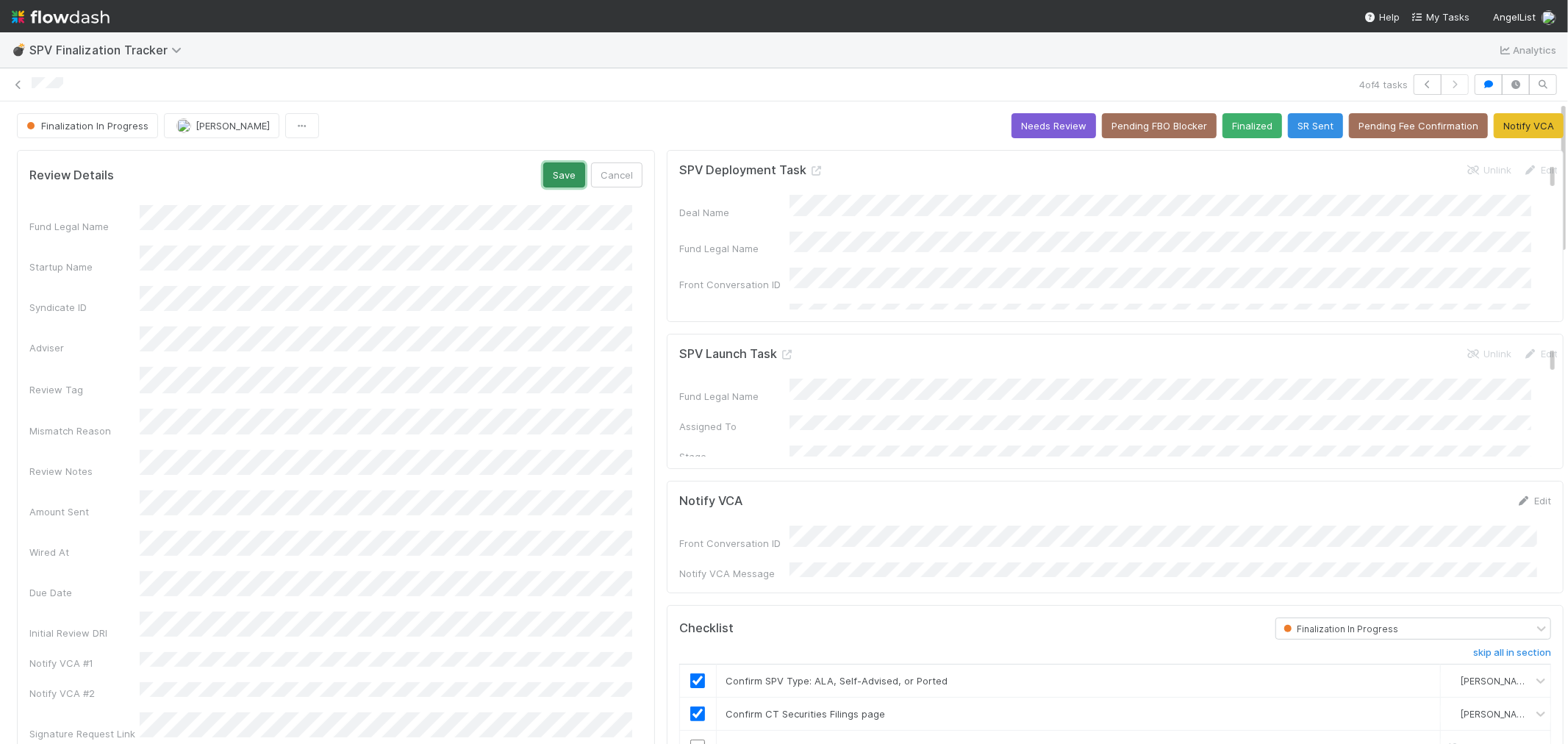
click at [545, 173] on button "Save" at bounding box center [564, 175] width 42 height 25
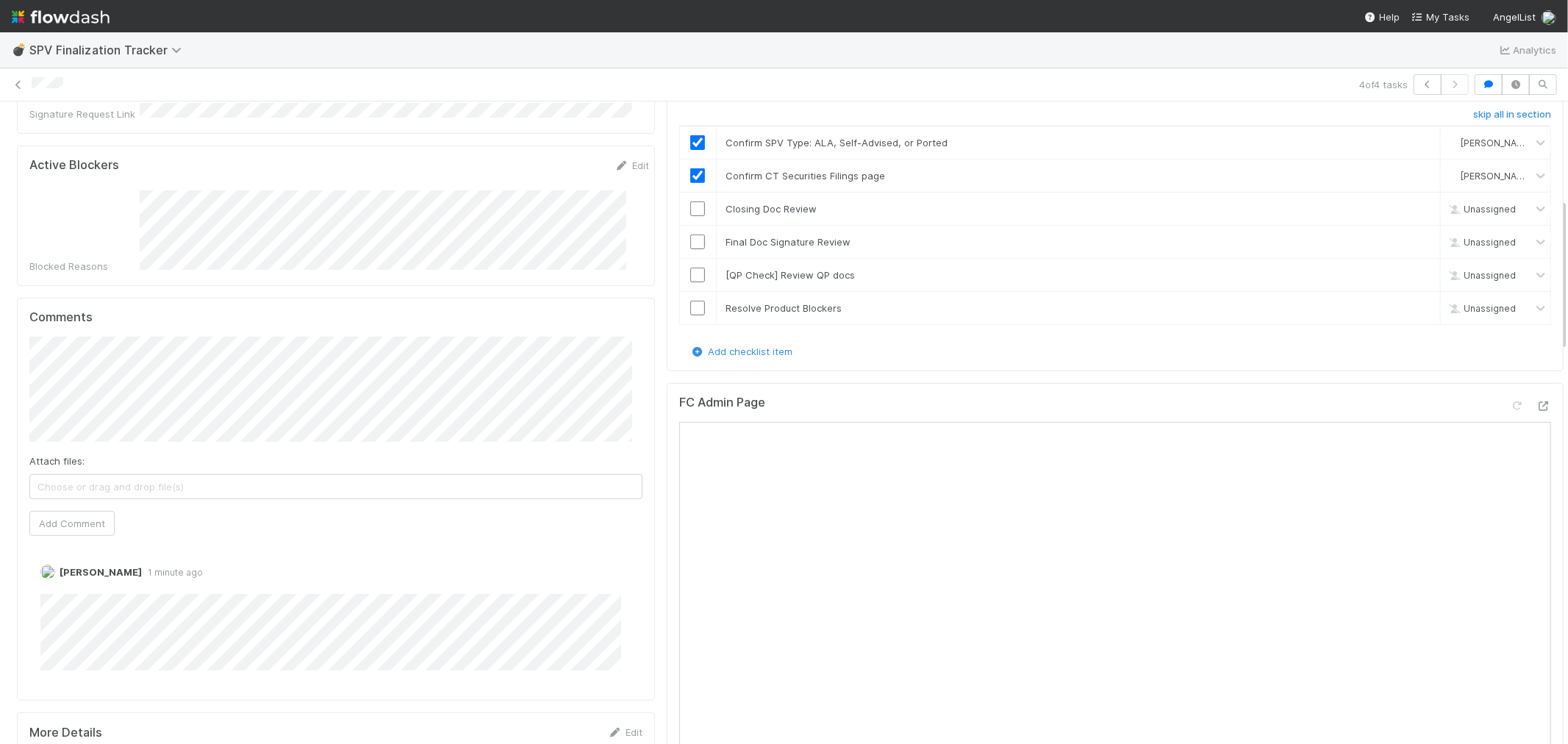
scroll to position [408, 0]
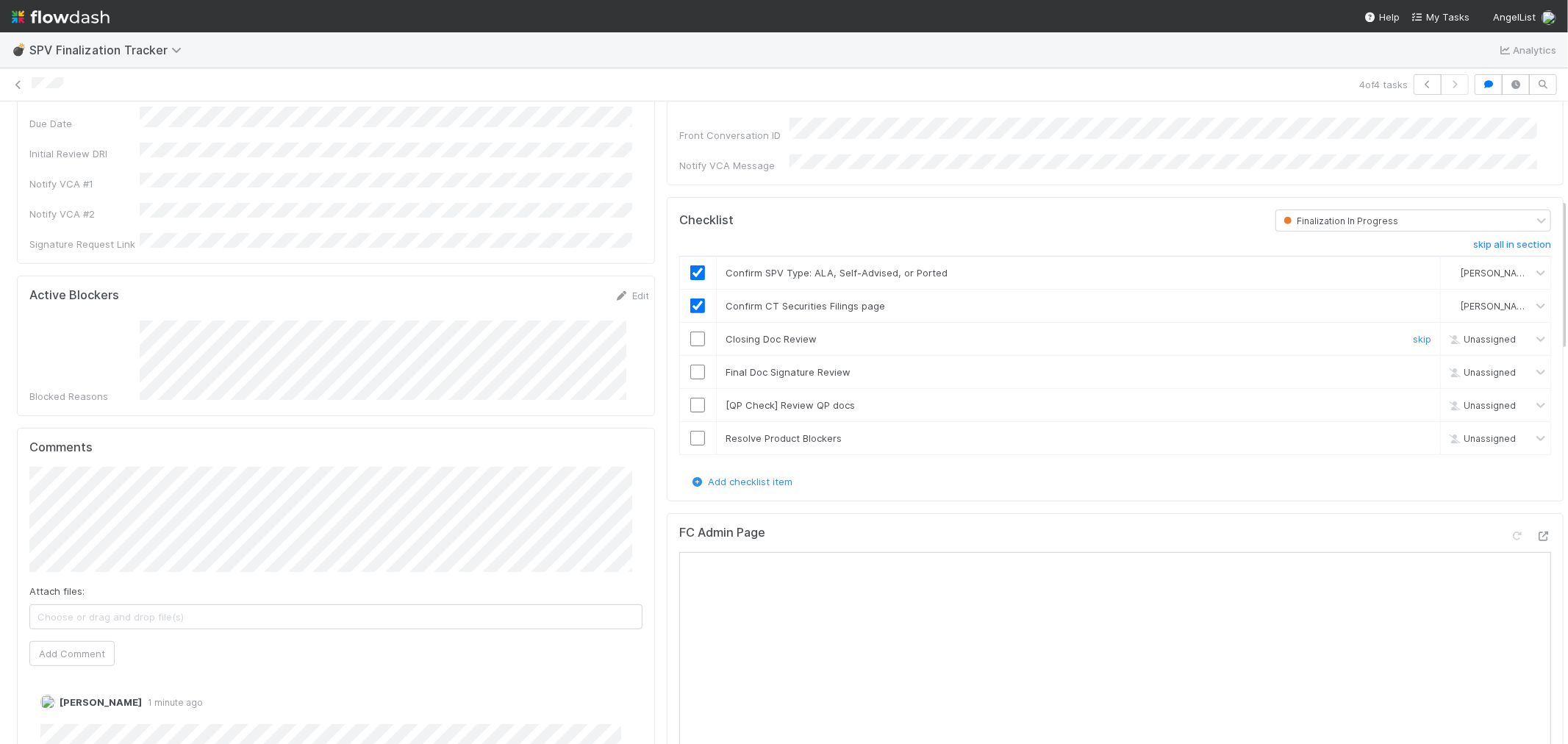
click at [691, 332] on input "checkbox" at bounding box center [698, 339] width 15 height 15
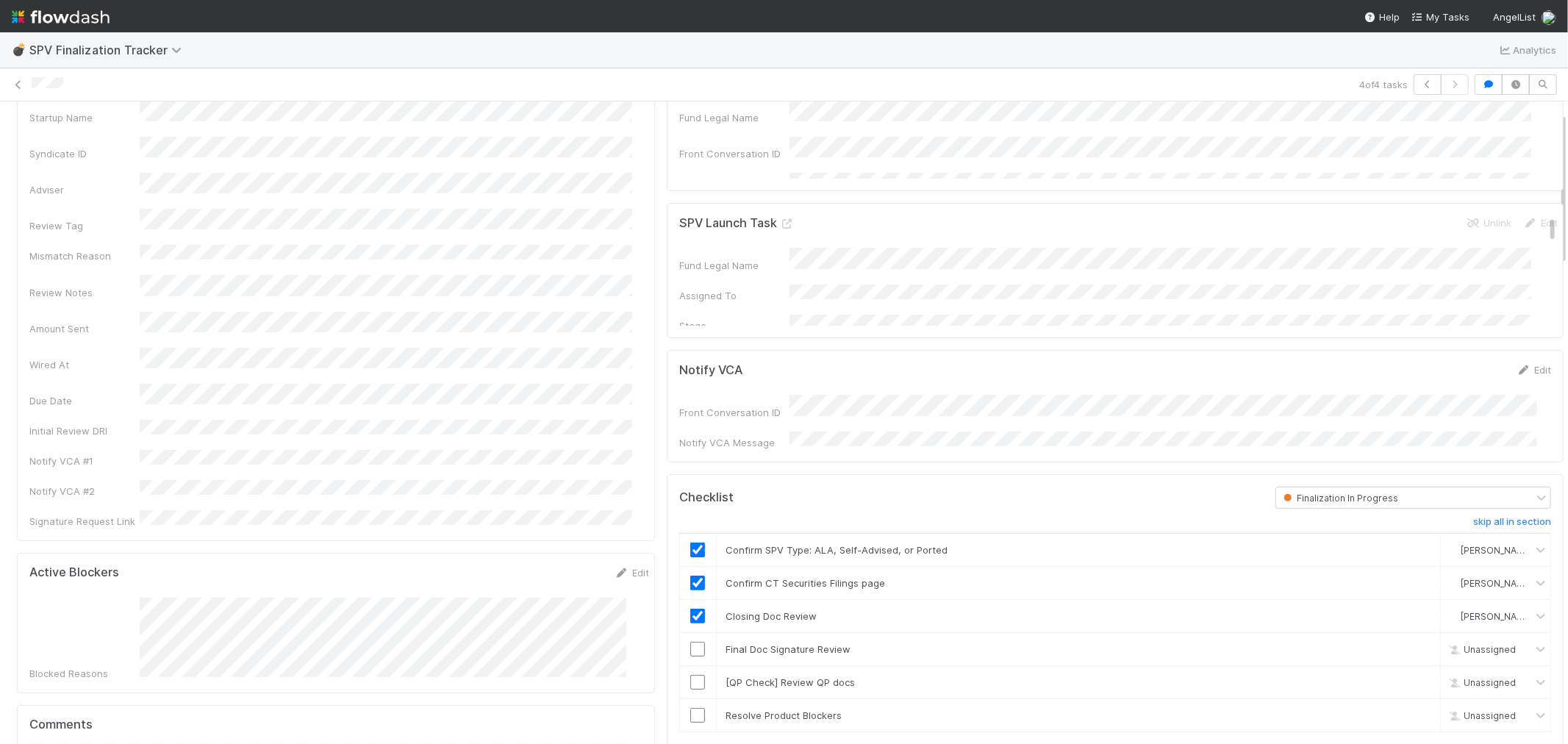
scroll to position [0, 0]
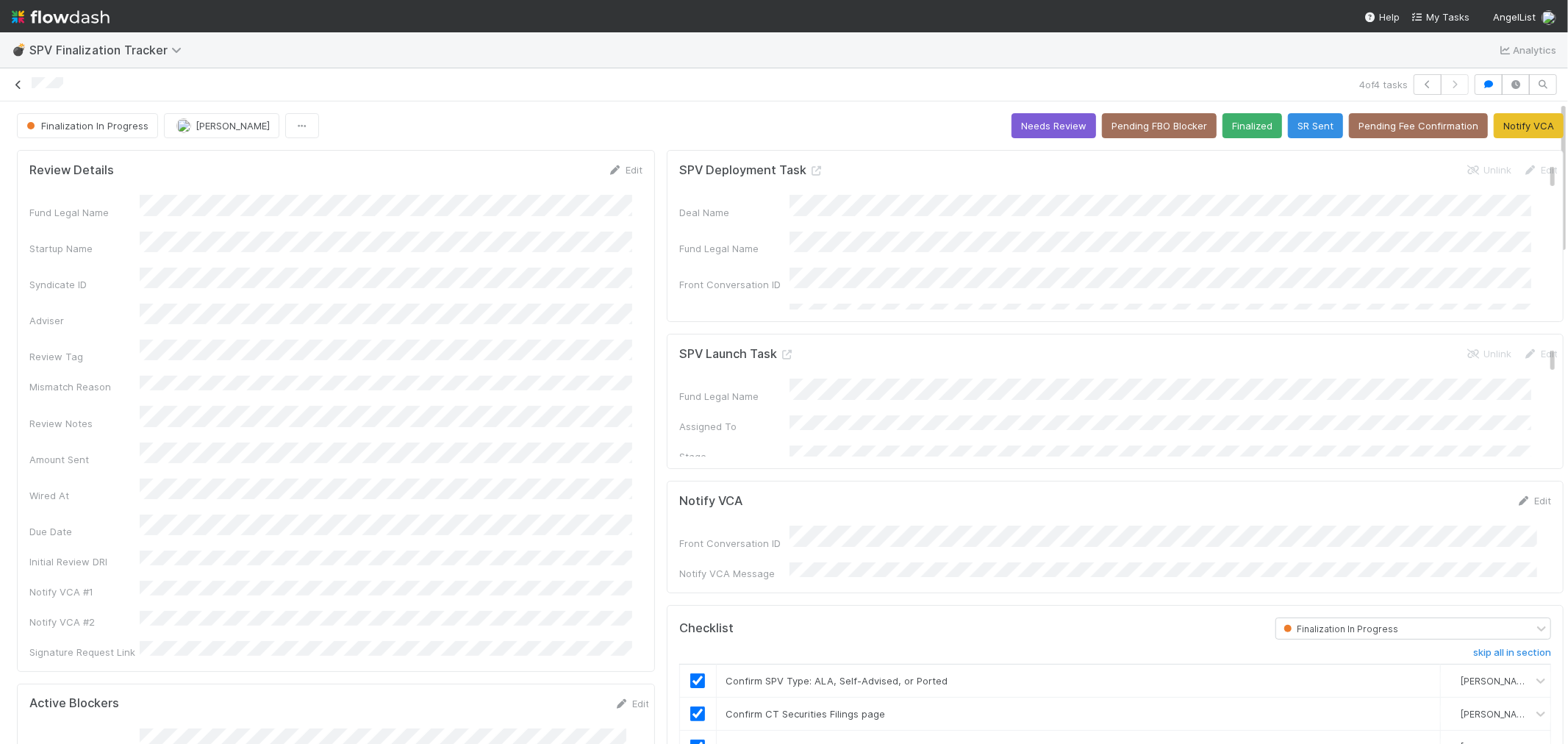
click at [22, 82] on icon at bounding box center [18, 85] width 15 height 9
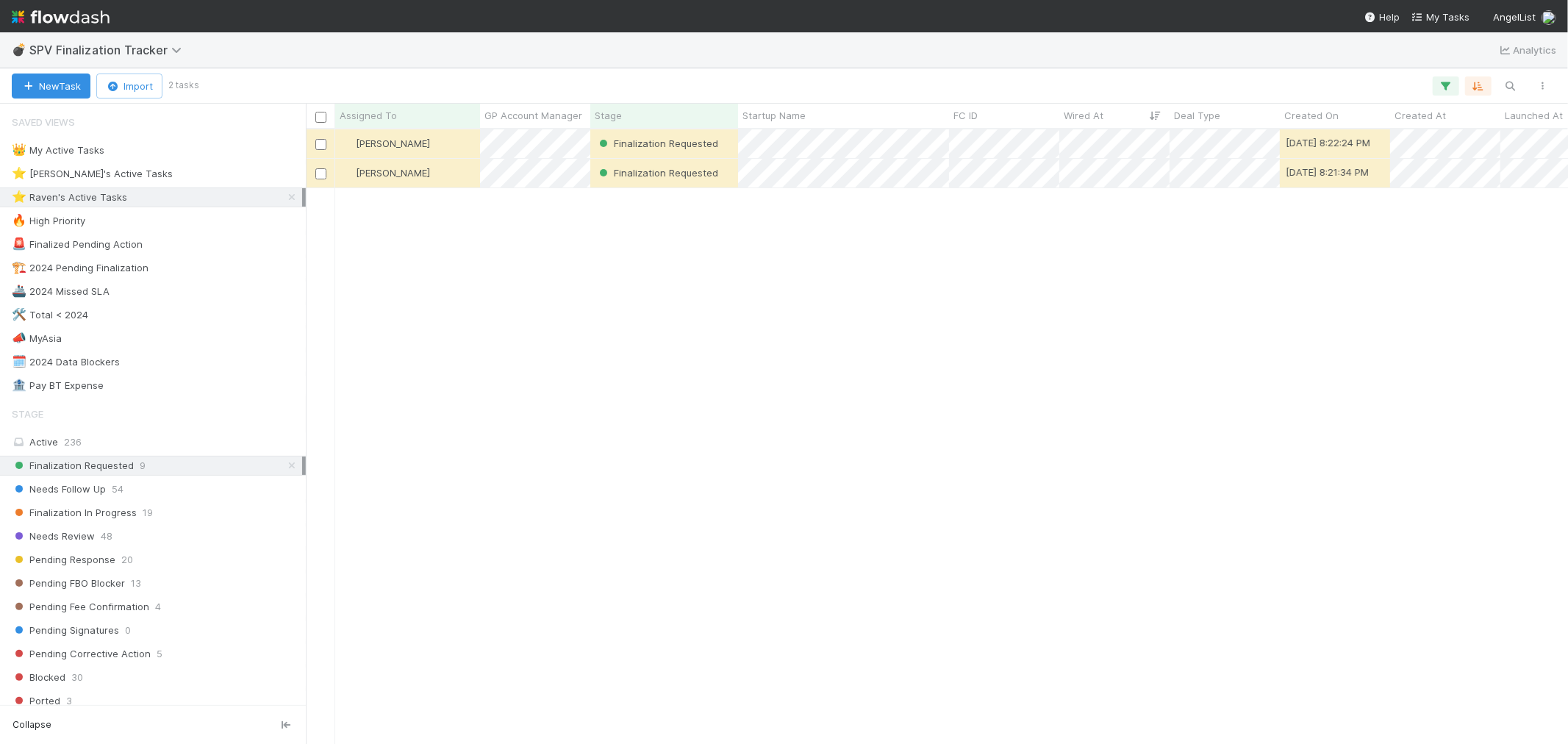
scroll to position [602, 1250]
click at [131, 515] on span "Finalization In Progress" at bounding box center [74, 513] width 125 height 18
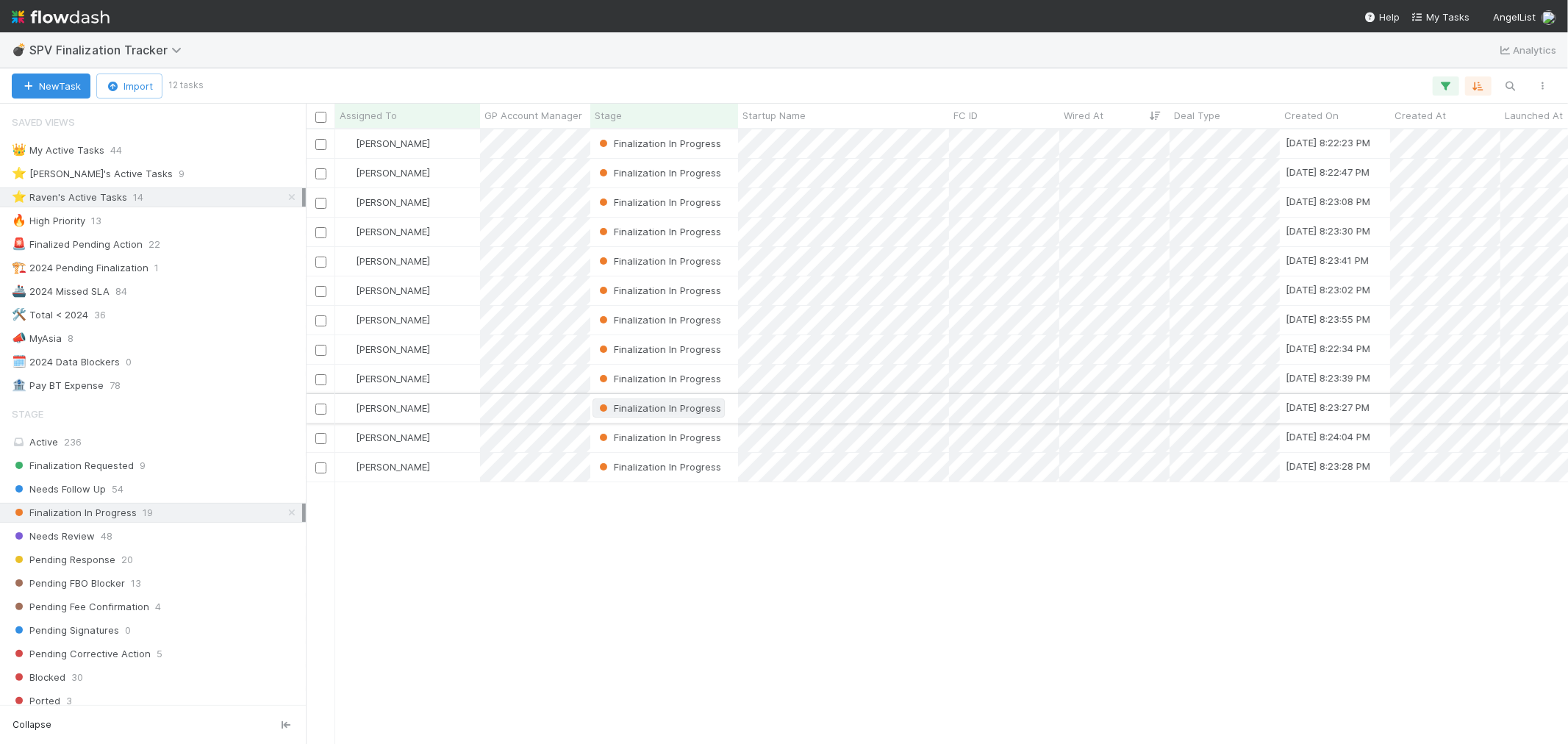
scroll to position [602, 1250]
click at [456, 151] on div "[PERSON_NAME]" at bounding box center [407, 144] width 145 height 28
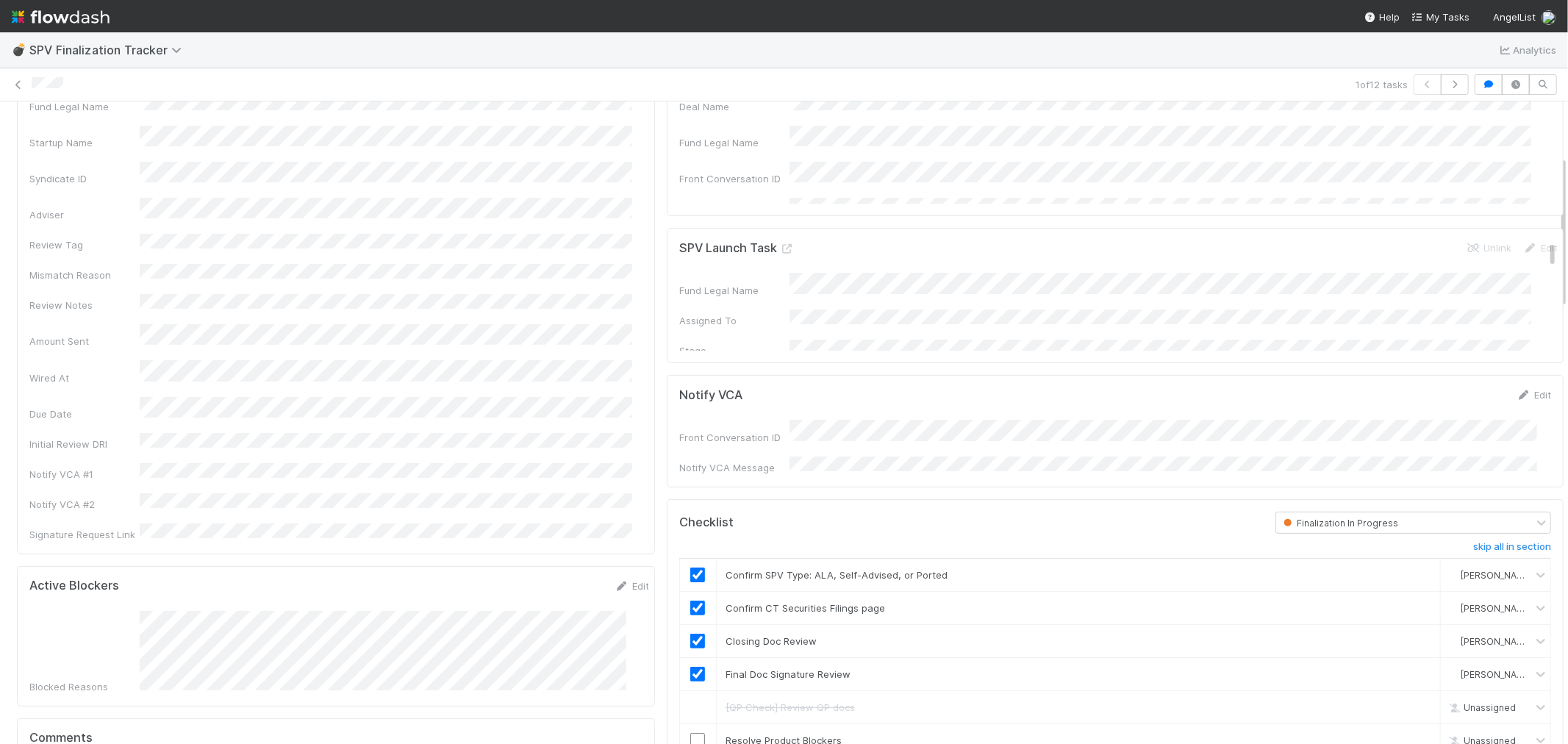
scroll to position [82, 0]
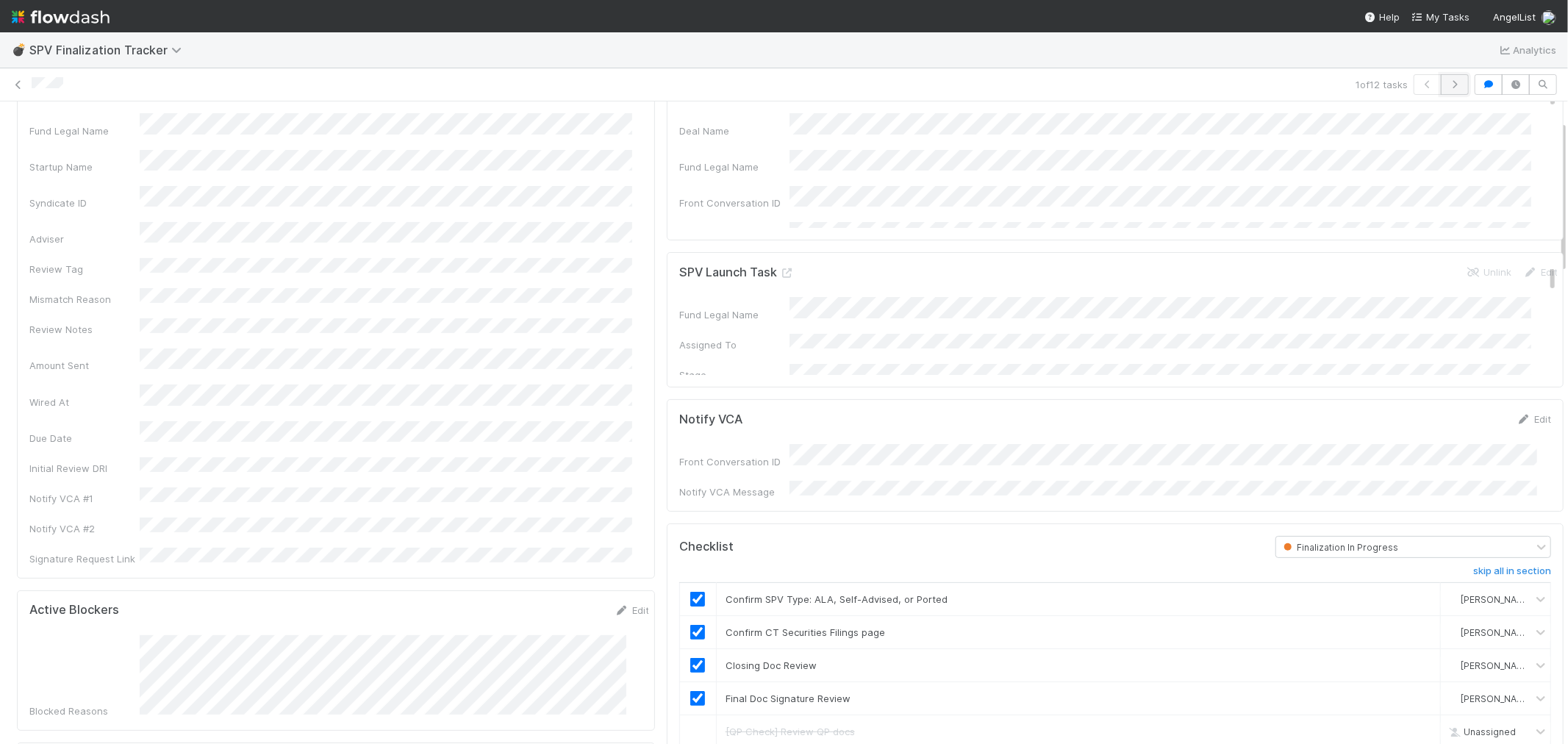
click at [1448, 82] on icon "button" at bounding box center [1455, 84] width 15 height 9
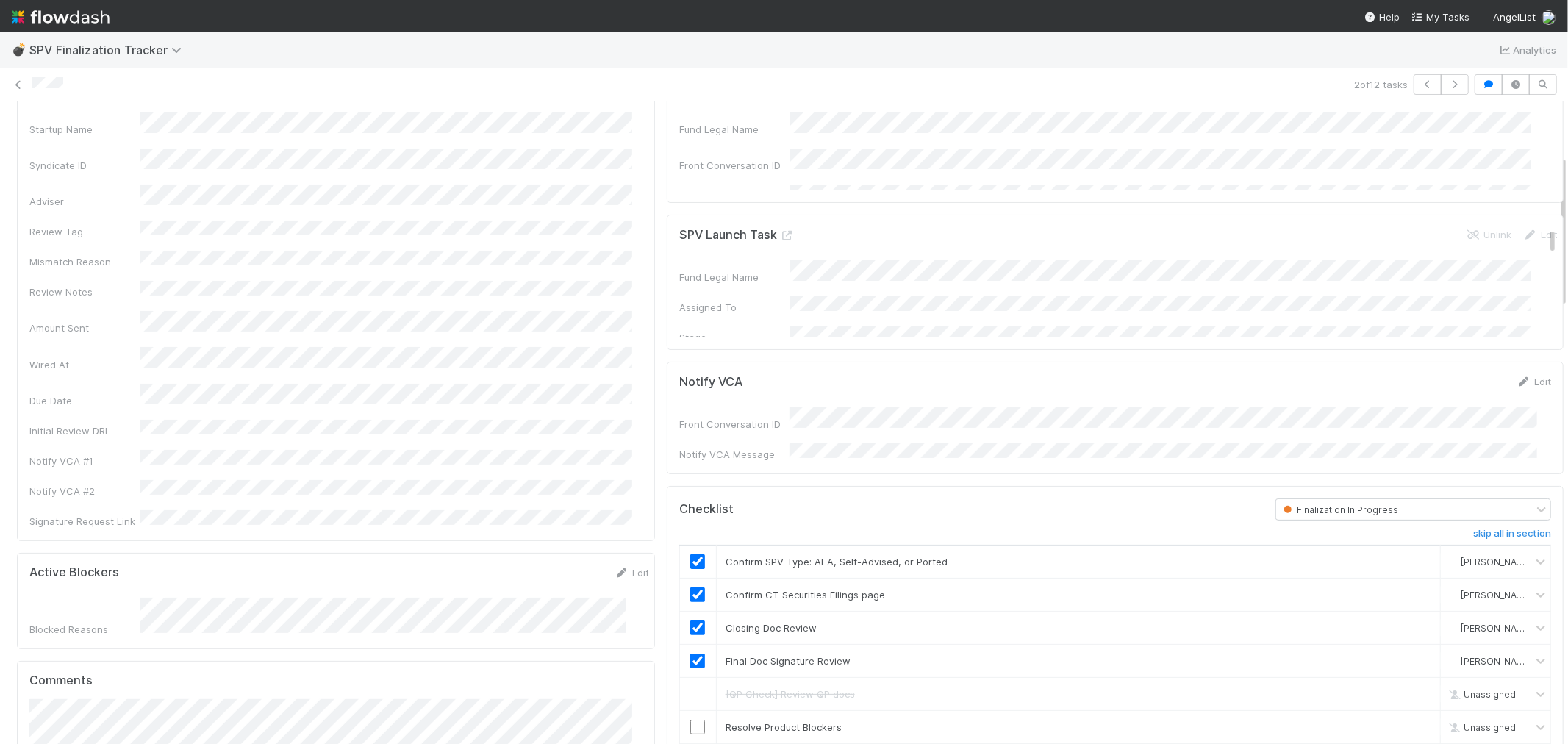
scroll to position [82, 0]
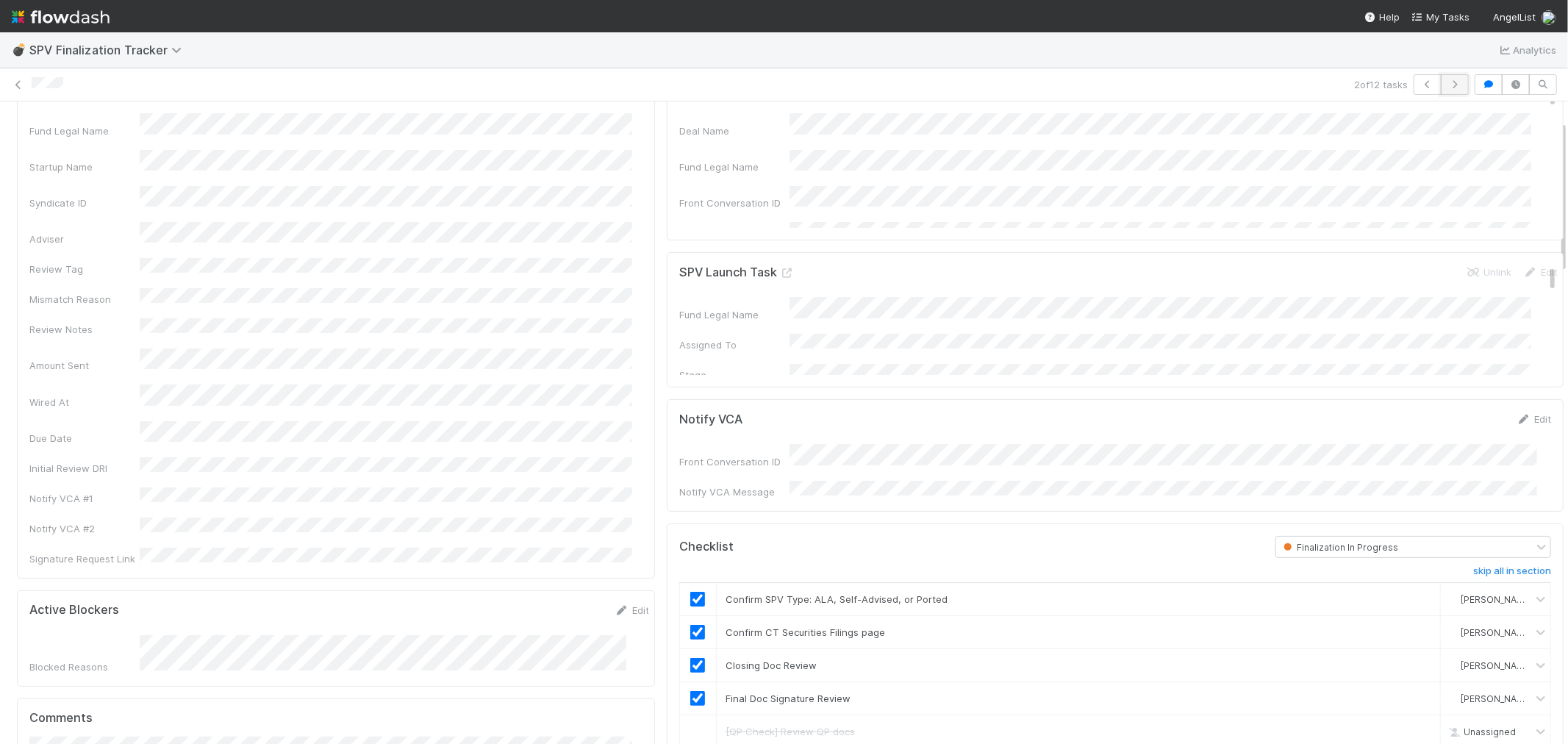
click at [1448, 84] on icon "button" at bounding box center [1455, 84] width 15 height 9
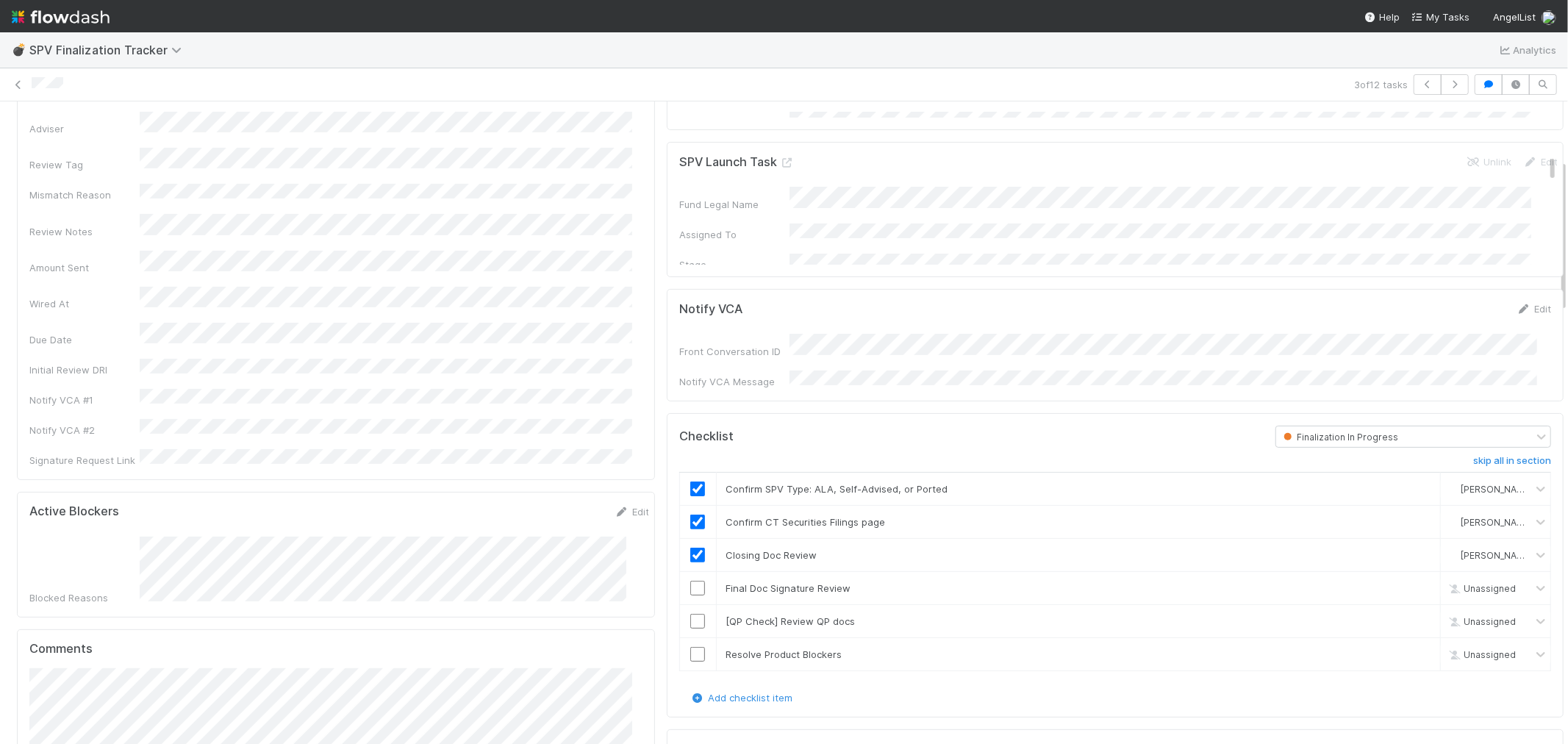
scroll to position [163, 0]
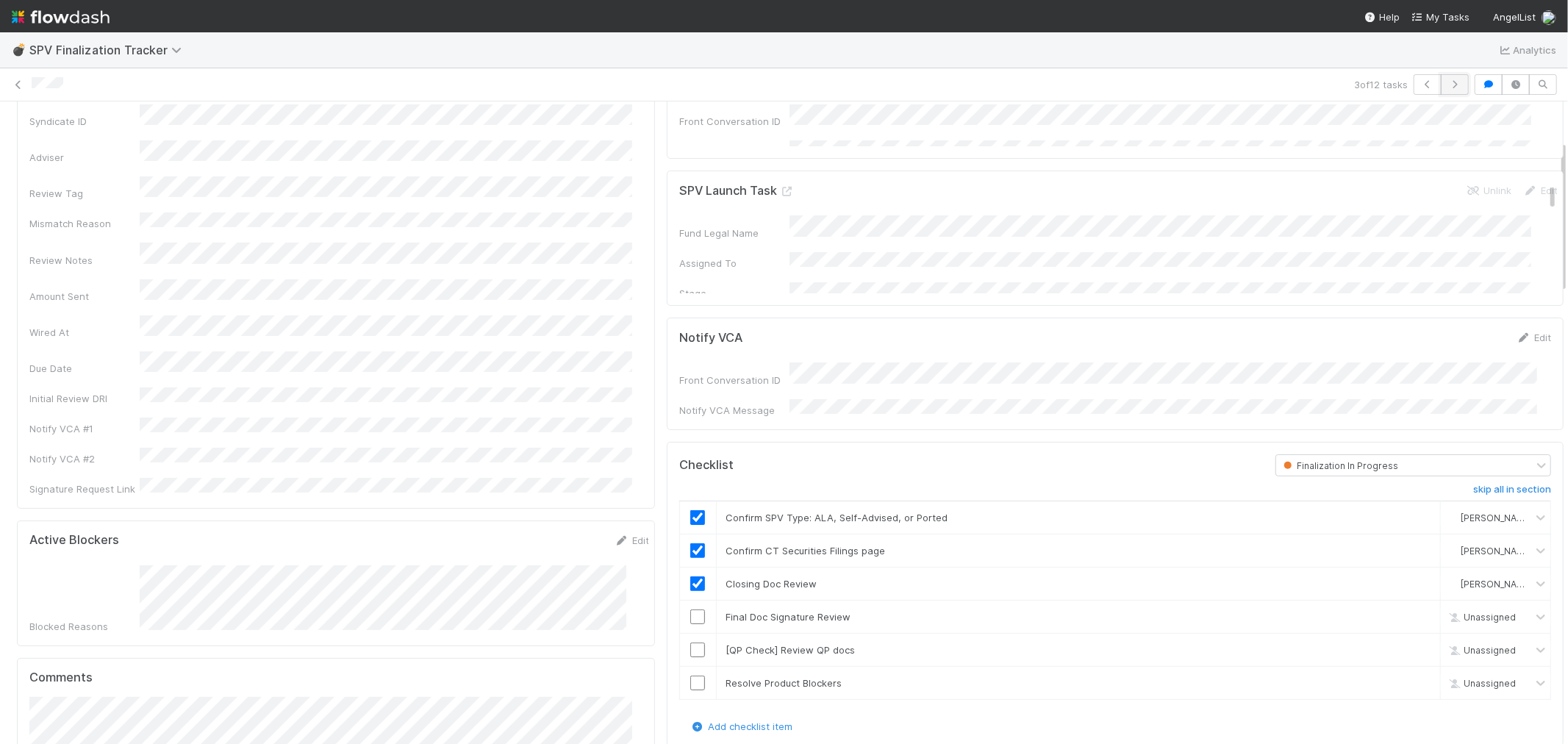
click at [1448, 85] on icon "button" at bounding box center [1455, 84] width 15 height 9
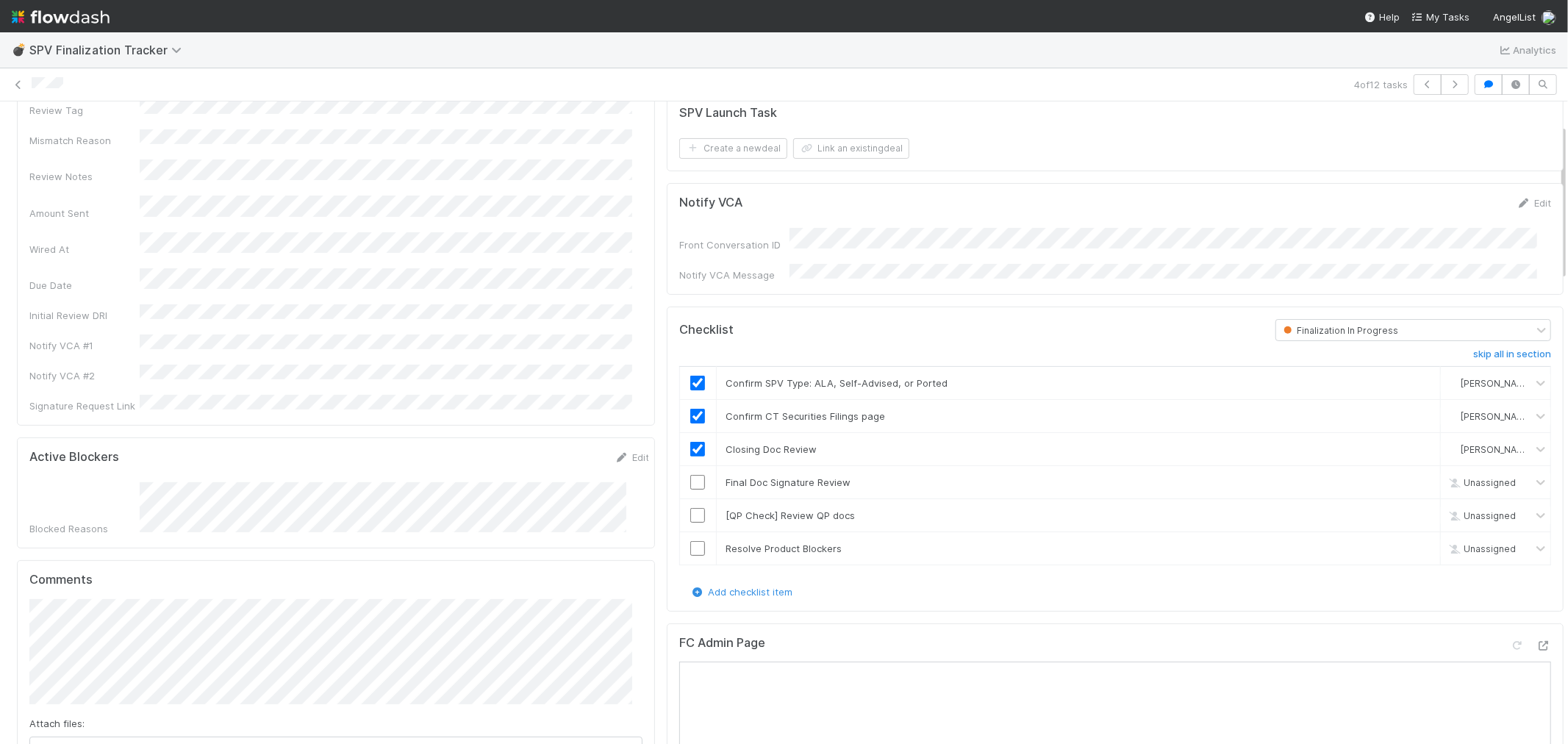
scroll to position [82, 0]
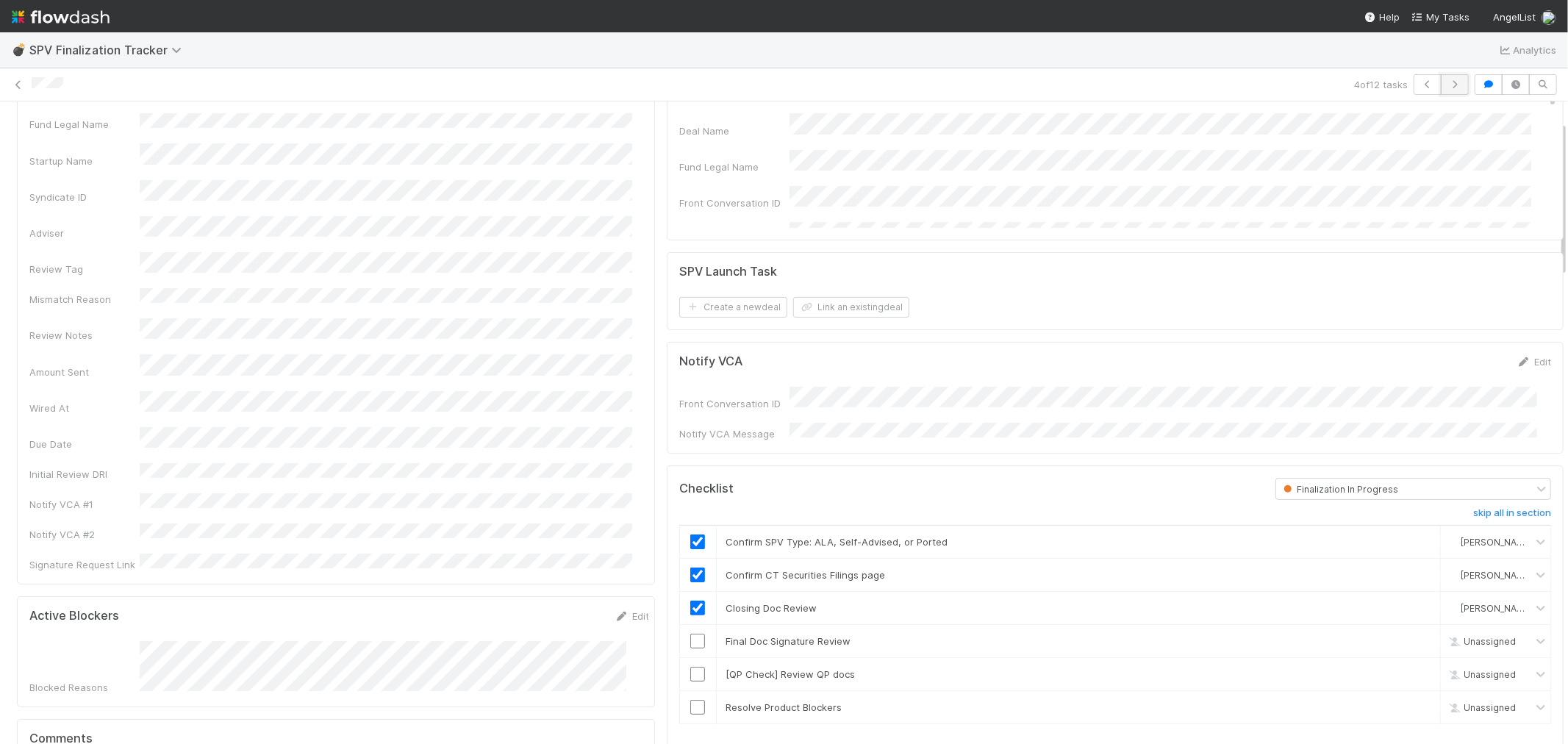
click at [1448, 86] on icon "button" at bounding box center [1455, 84] width 15 height 9
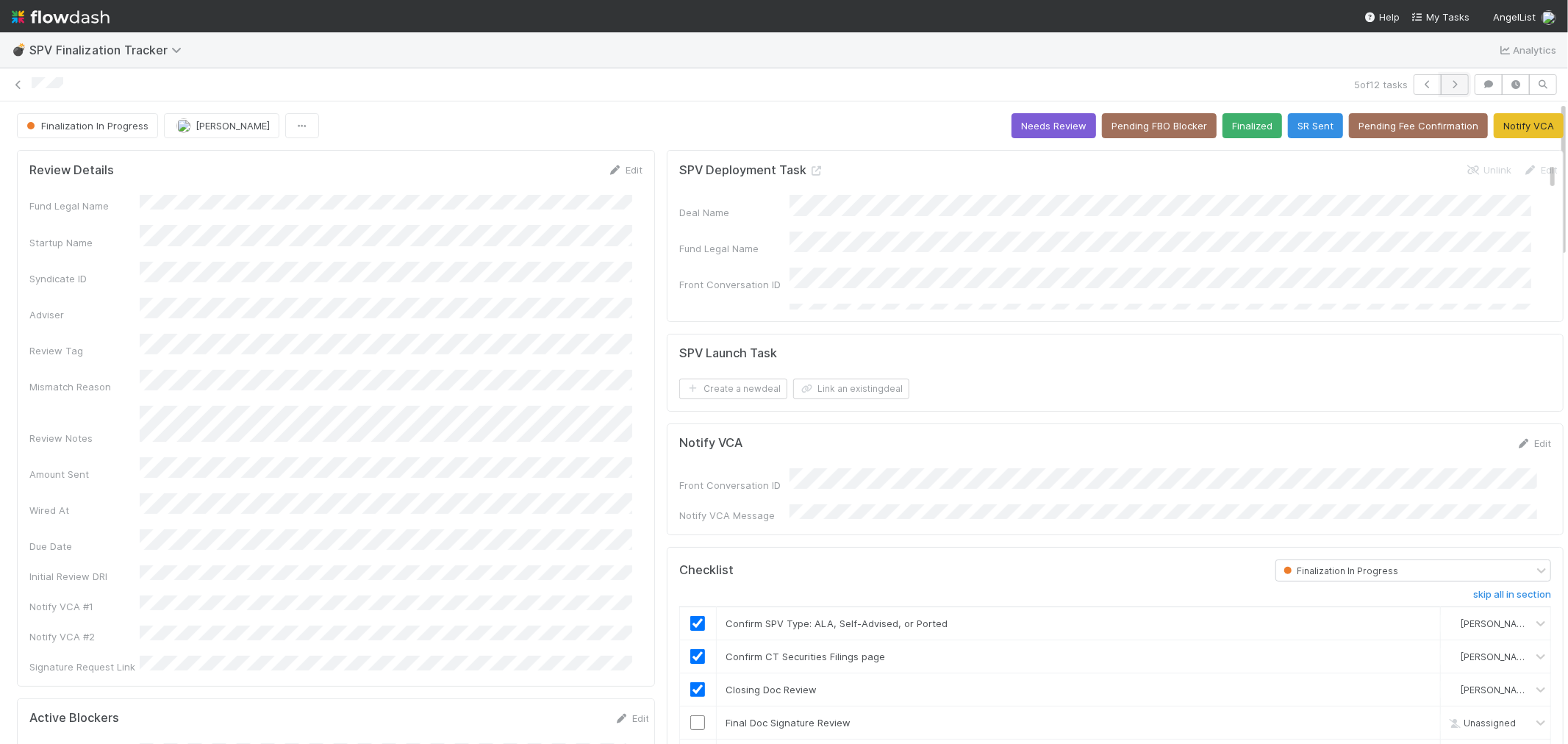
click at [1448, 85] on icon "button" at bounding box center [1455, 84] width 15 height 9
click at [1450, 89] on button "button" at bounding box center [1454, 85] width 28 height 21
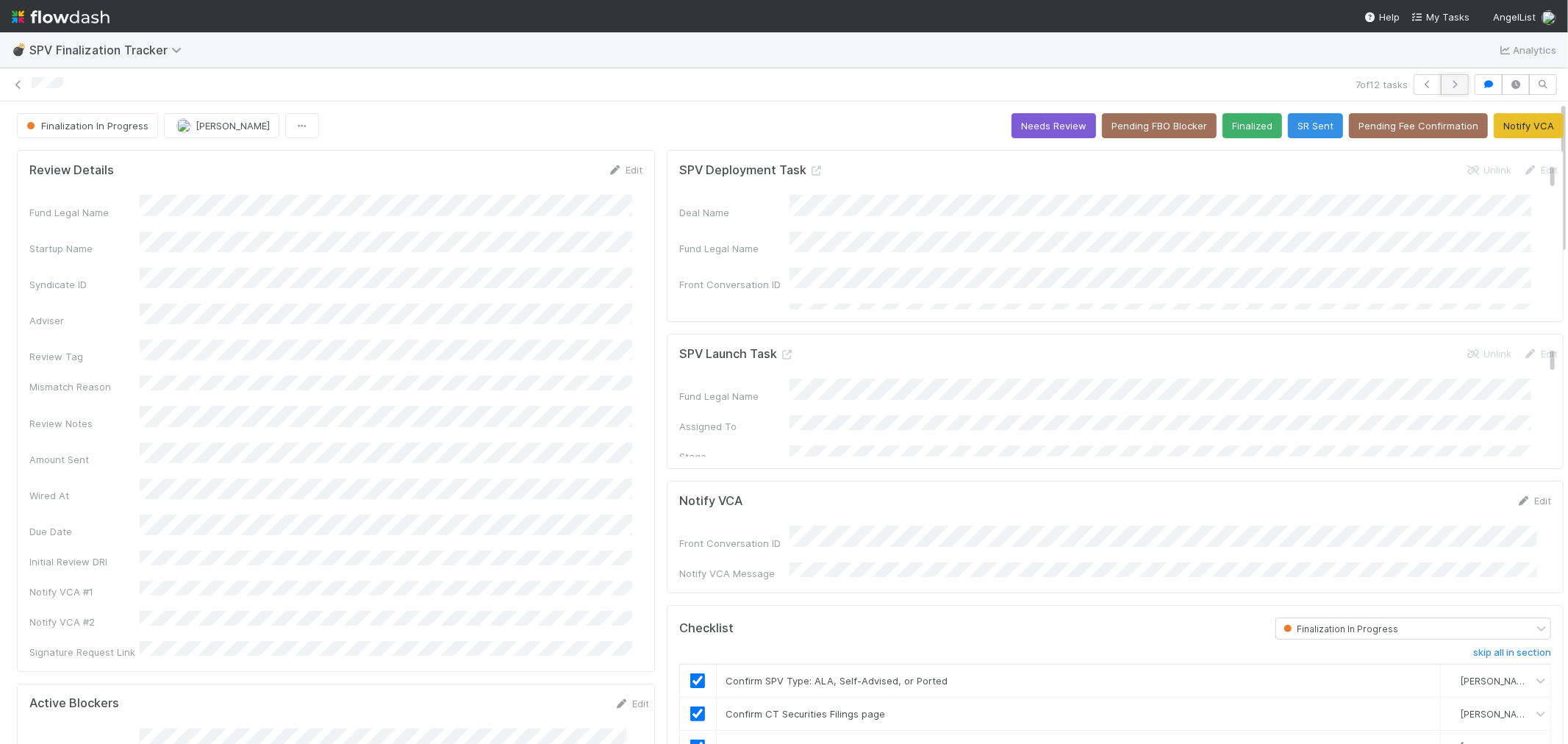
click at [1448, 81] on icon "button" at bounding box center [1455, 84] width 15 height 9
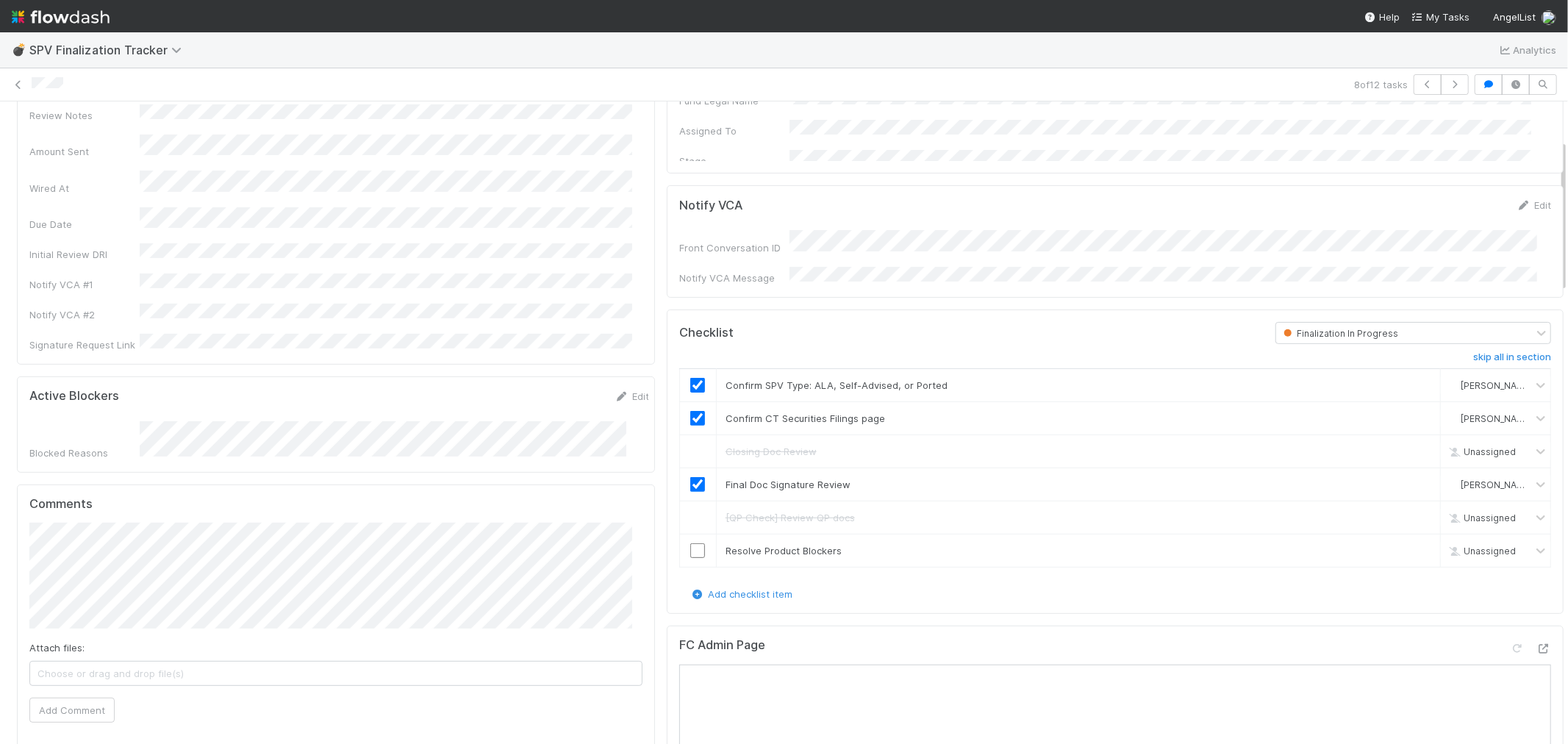
scroll to position [82, 0]
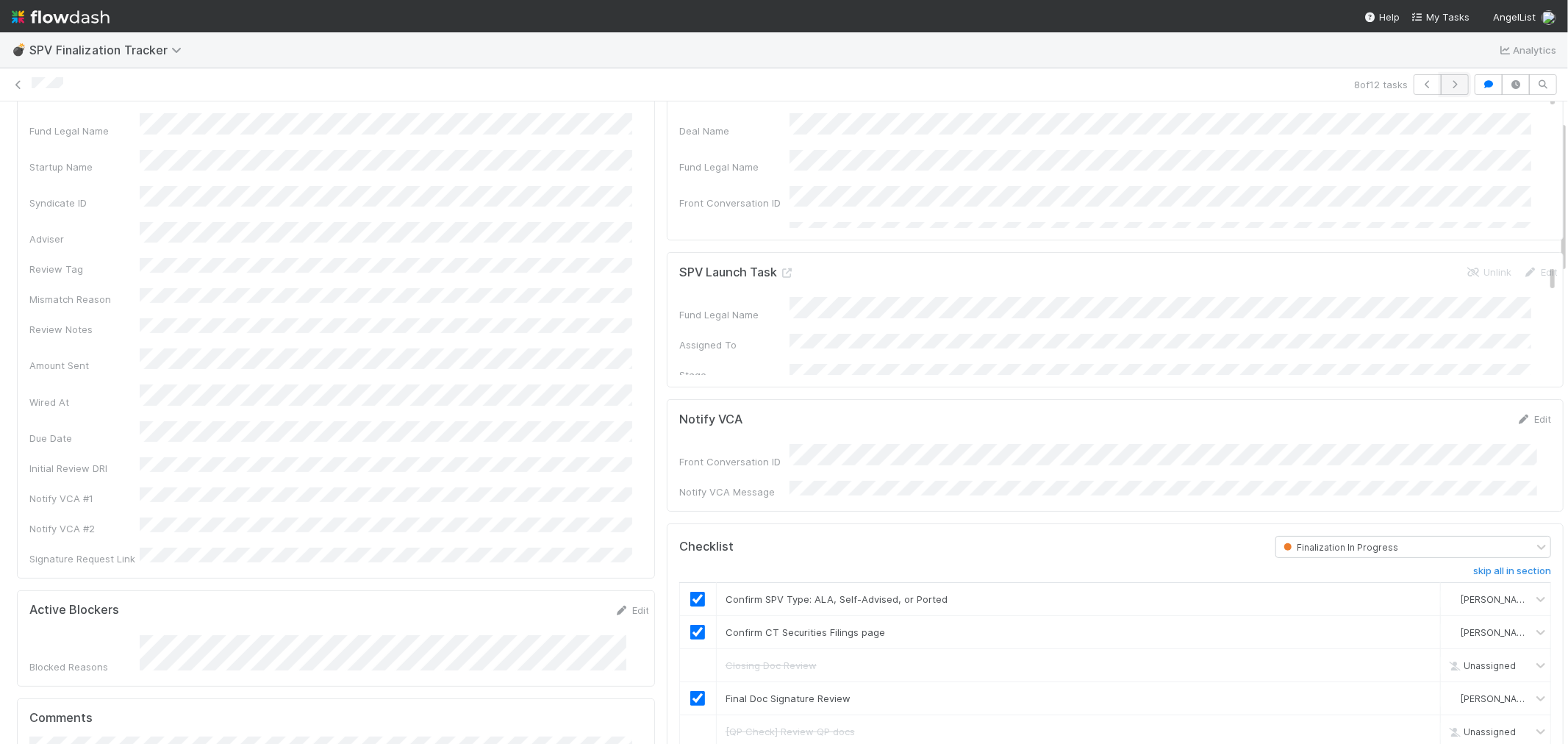
click at [1448, 85] on icon "button" at bounding box center [1455, 84] width 15 height 9
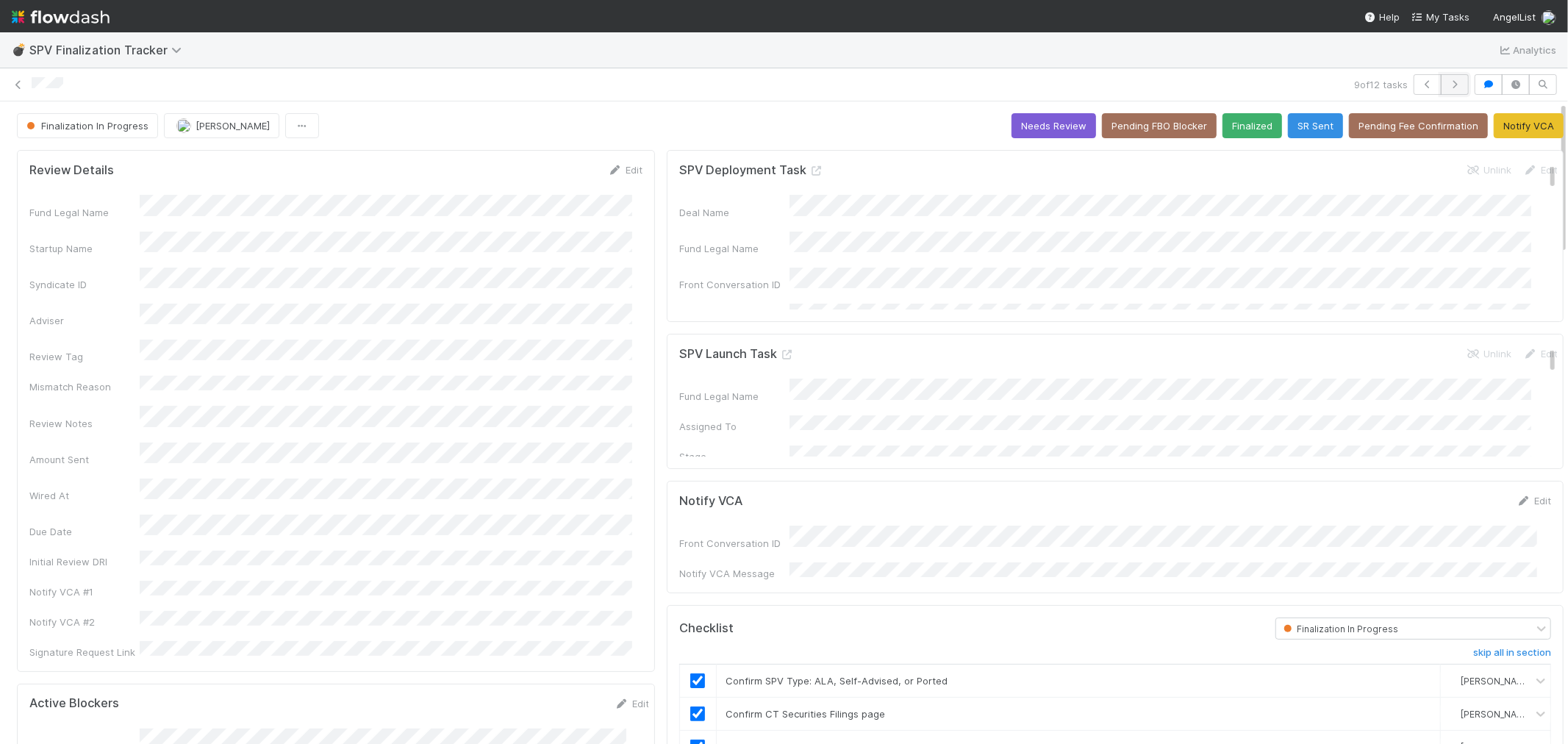
click at [1448, 84] on icon "button" at bounding box center [1455, 84] width 15 height 9
click at [1441, 89] on button "button" at bounding box center [1454, 85] width 28 height 21
click at [1448, 85] on icon "button" at bounding box center [1455, 84] width 15 height 9
click at [19, 86] on icon at bounding box center [18, 85] width 15 height 9
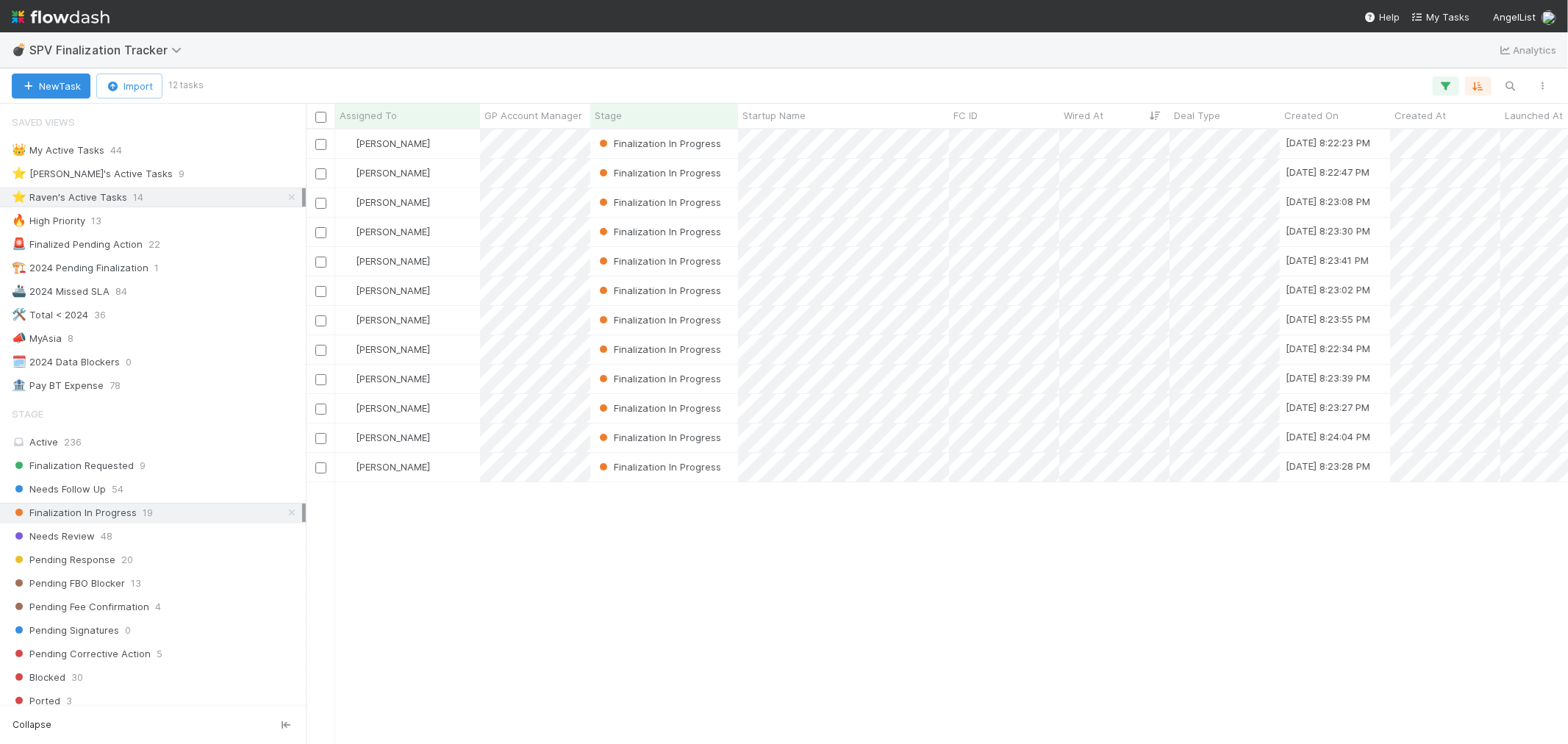
scroll to position [602, 1250]
click at [142, 469] on span "9" at bounding box center [142, 465] width 6 height 18
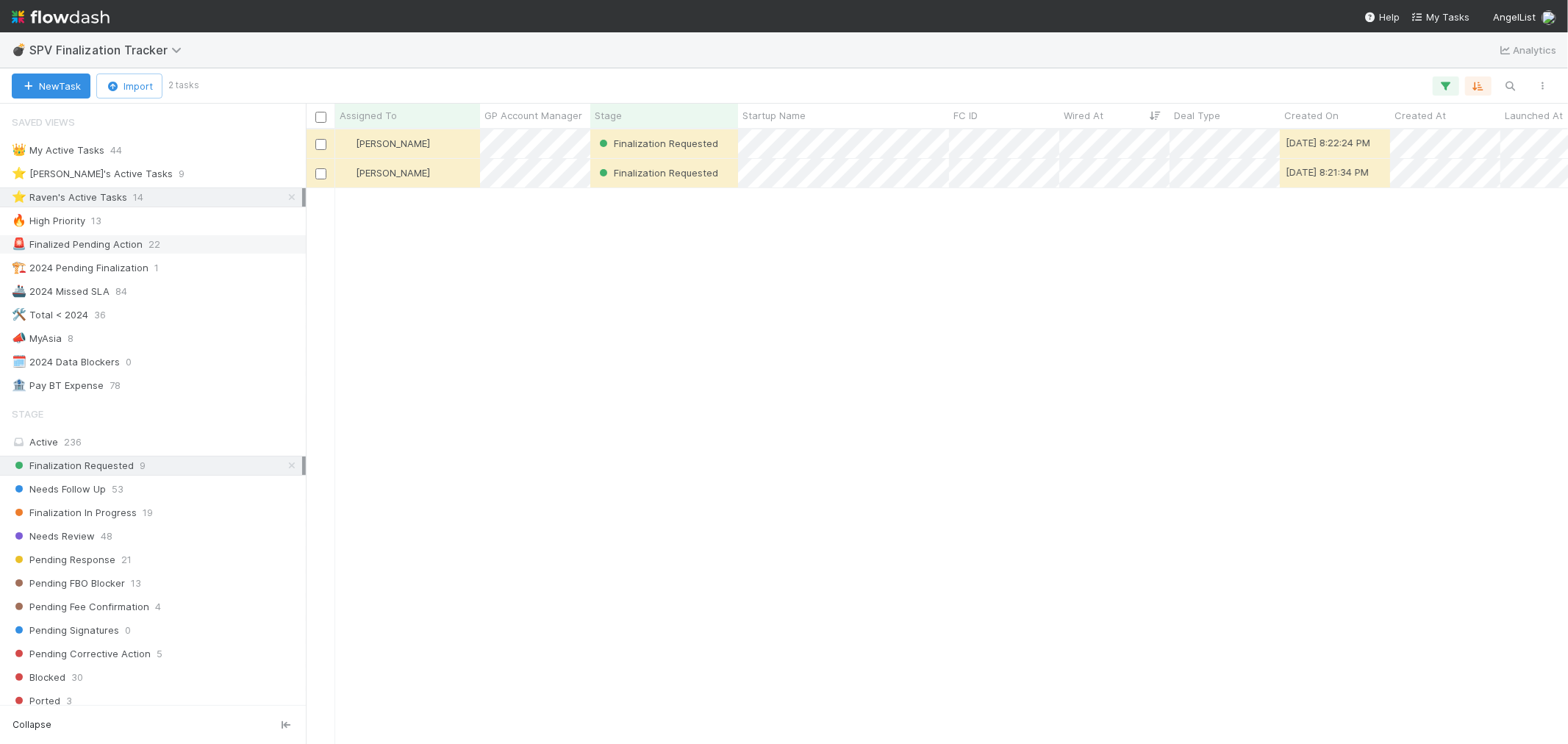
scroll to position [602, 1250]
click at [285, 195] on icon at bounding box center [292, 197] width 15 height 9
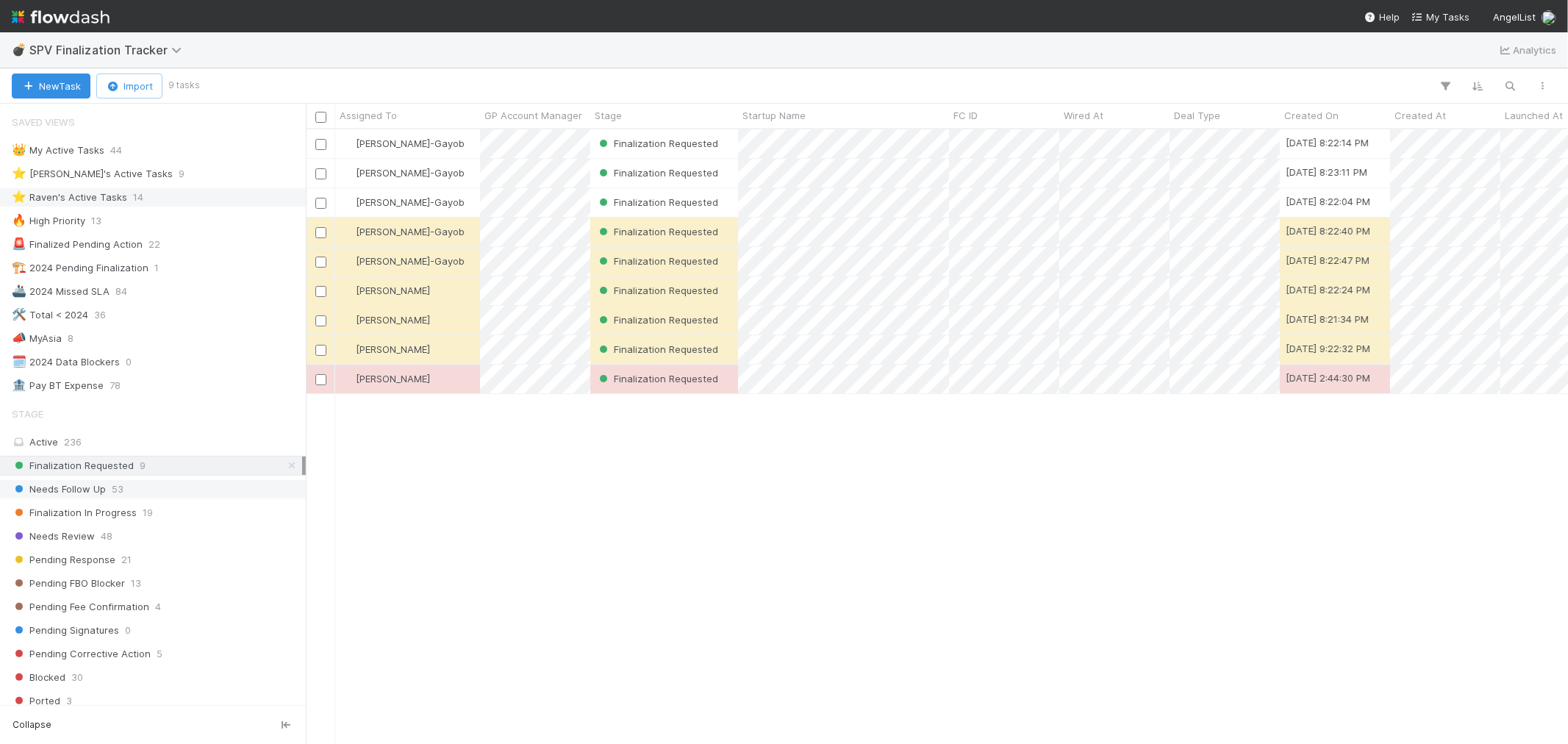
scroll to position [602, 1250]
click at [89, 188] on div "⭐ Raven's Active Tasks" at bounding box center [70, 197] width 116 height 18
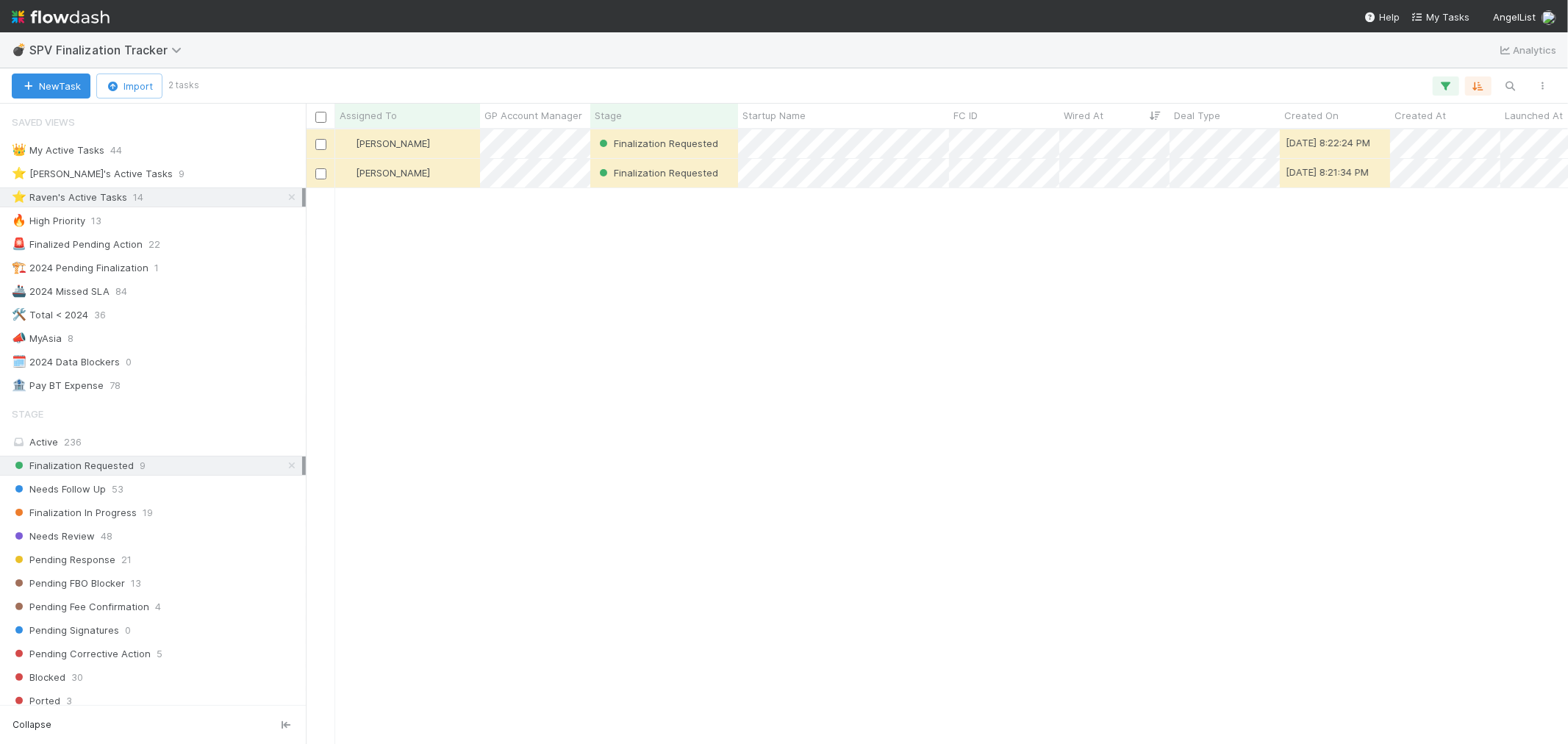
scroll to position [602, 1250]
click at [438, 148] on div "[PERSON_NAME]" at bounding box center [407, 144] width 145 height 28
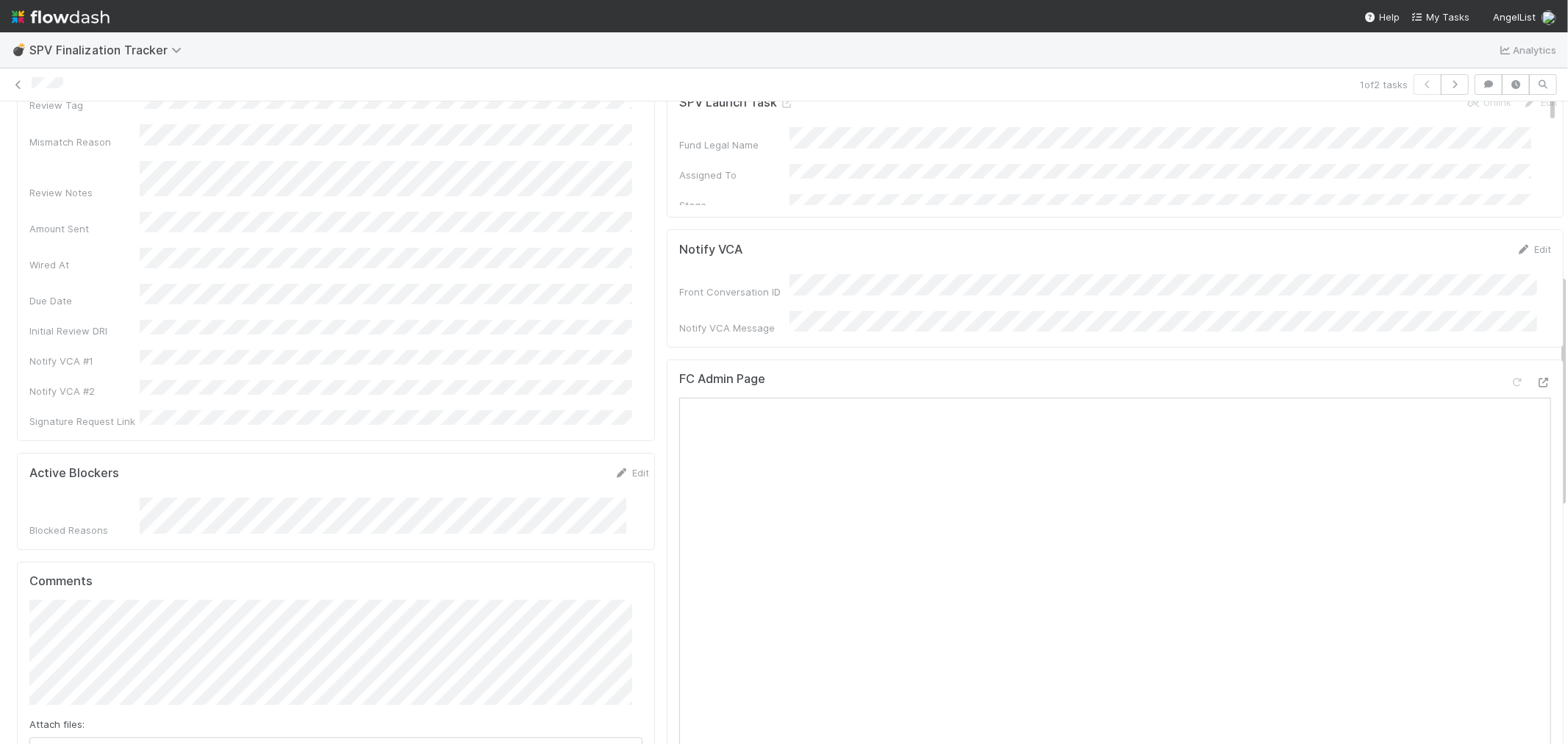
scroll to position [245, 0]
click at [1536, 385] on icon at bounding box center [1543, 389] width 15 height 9
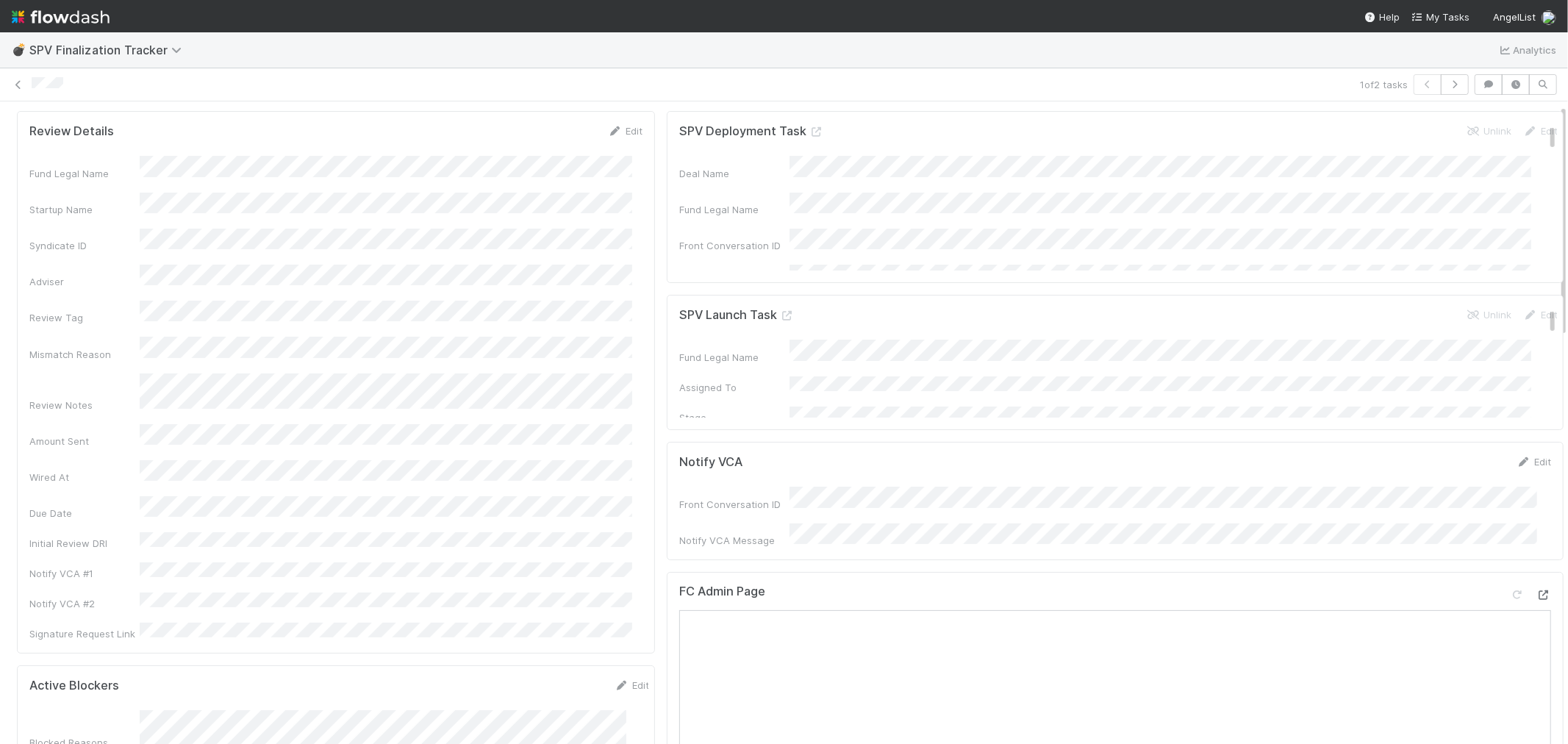
scroll to position [0, 0]
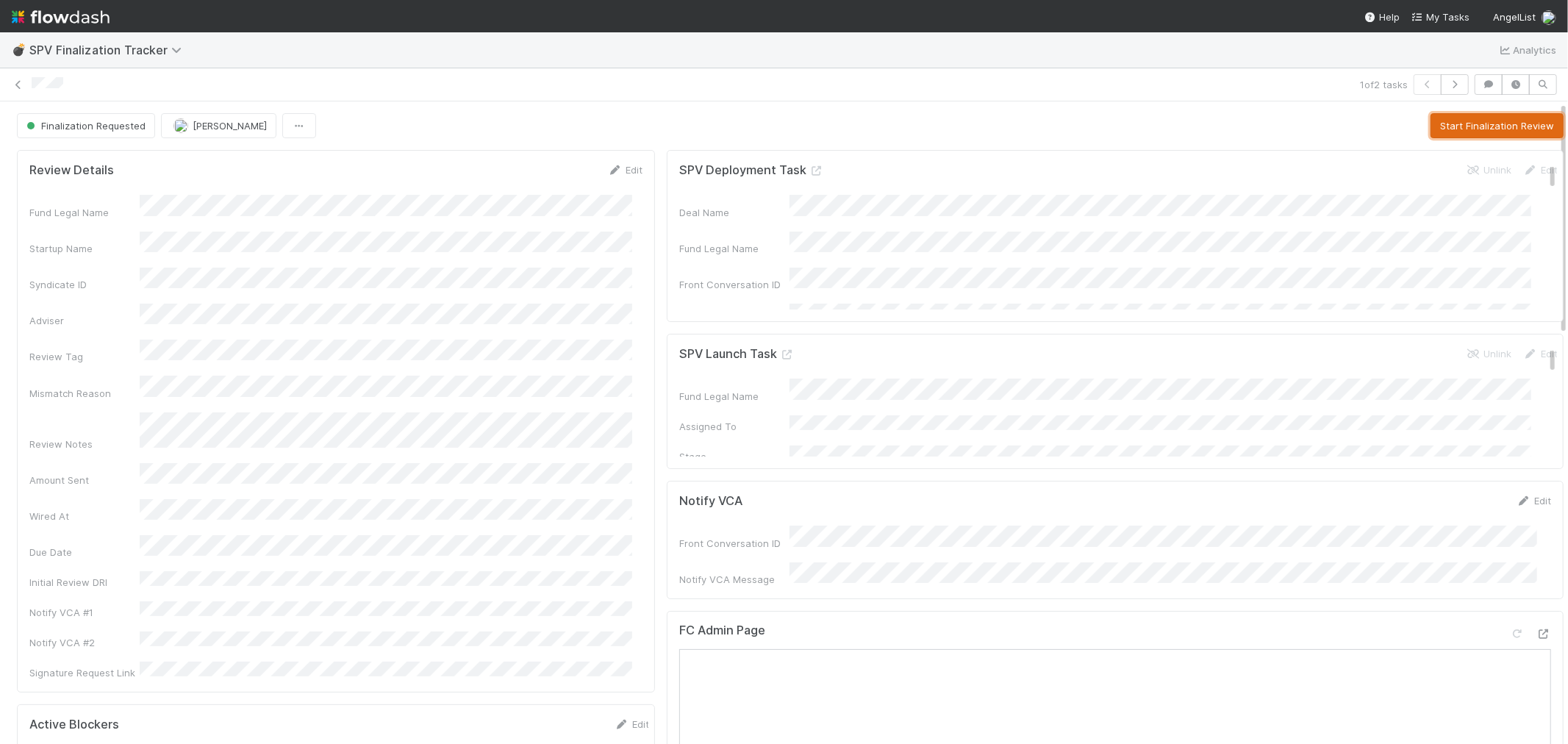
click at [1468, 125] on button "Start Finalization Review" at bounding box center [1497, 126] width 133 height 25
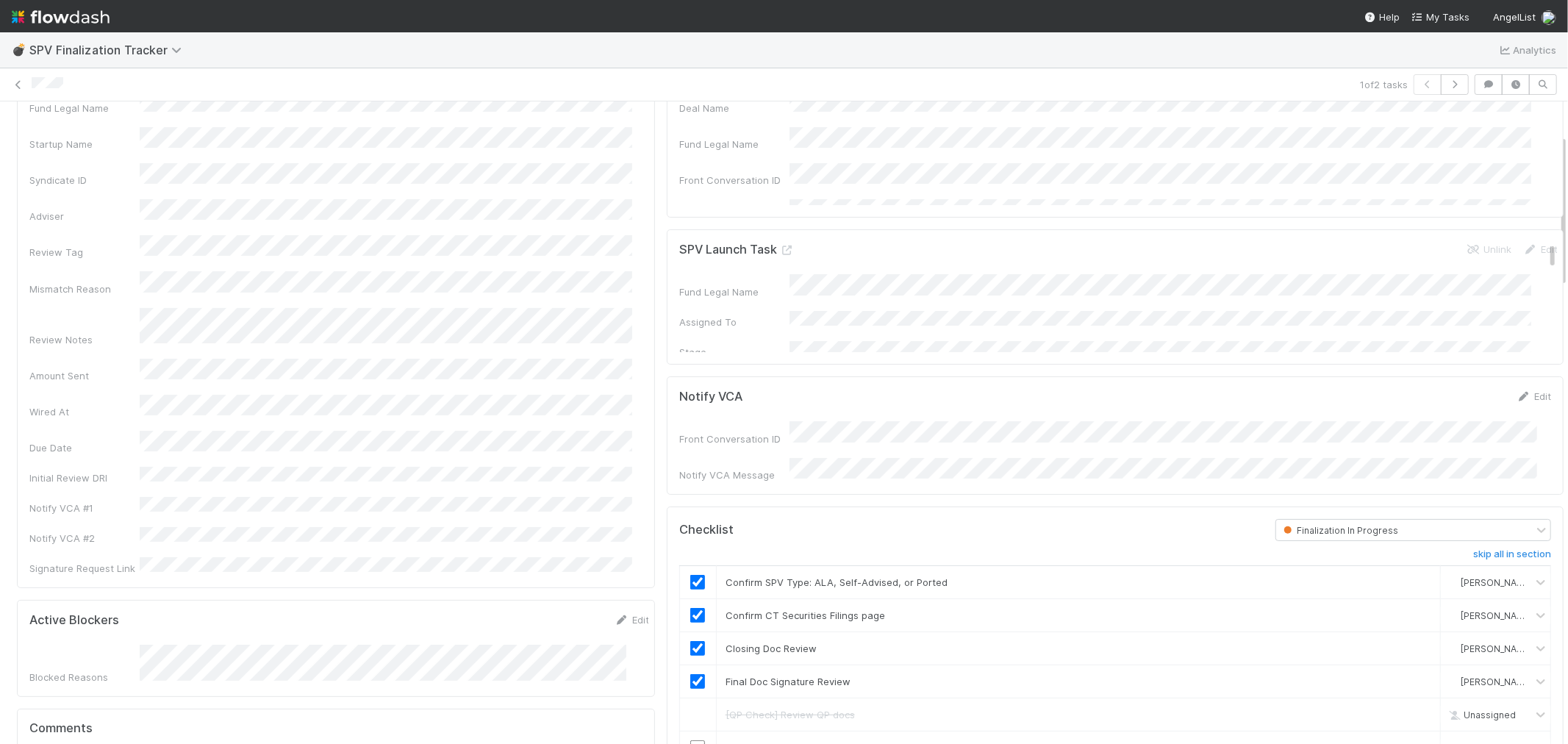
scroll to position [245, 0]
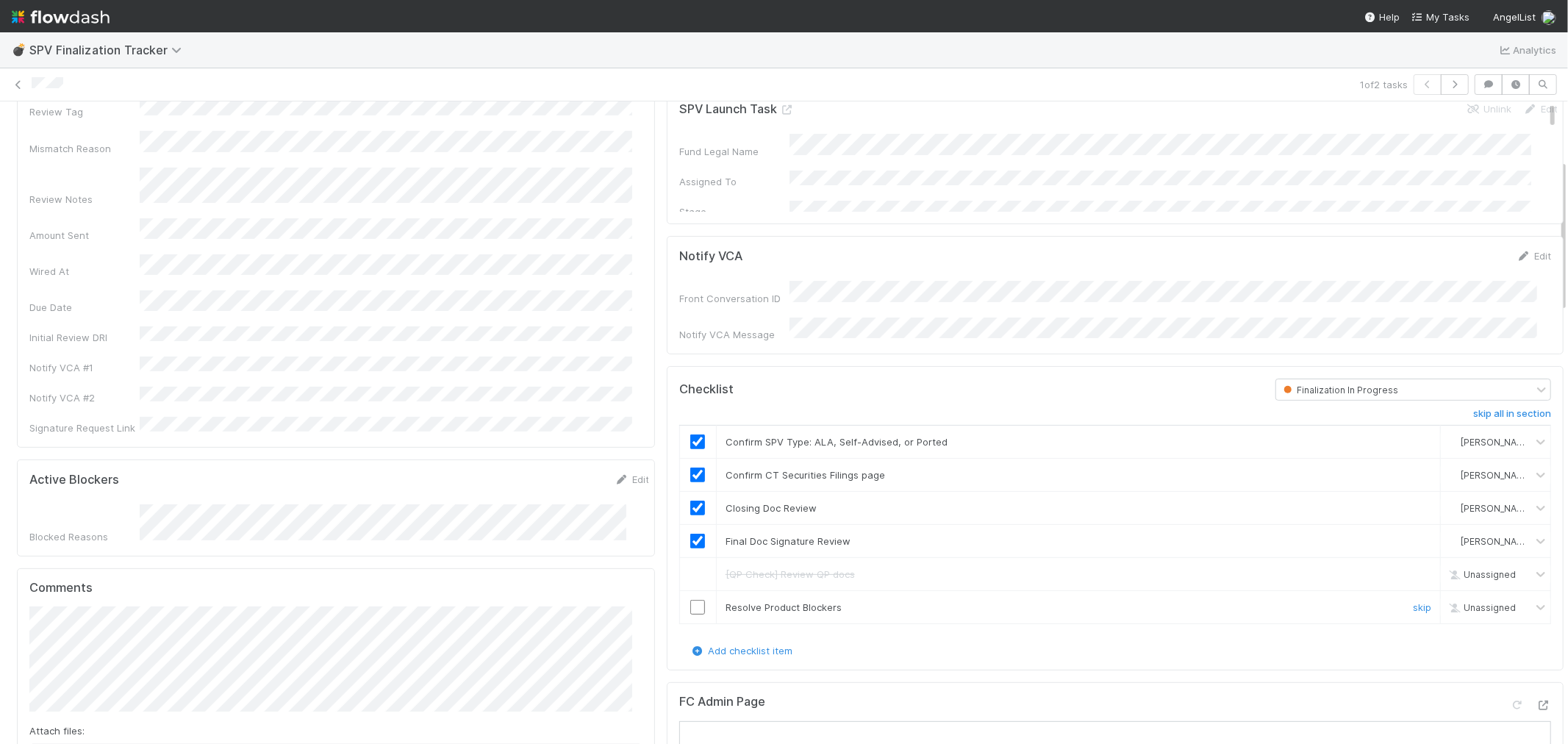
click at [691, 602] on input "checkbox" at bounding box center [698, 607] width 15 height 15
click at [691, 600] on input "checkbox" at bounding box center [698, 607] width 15 height 15
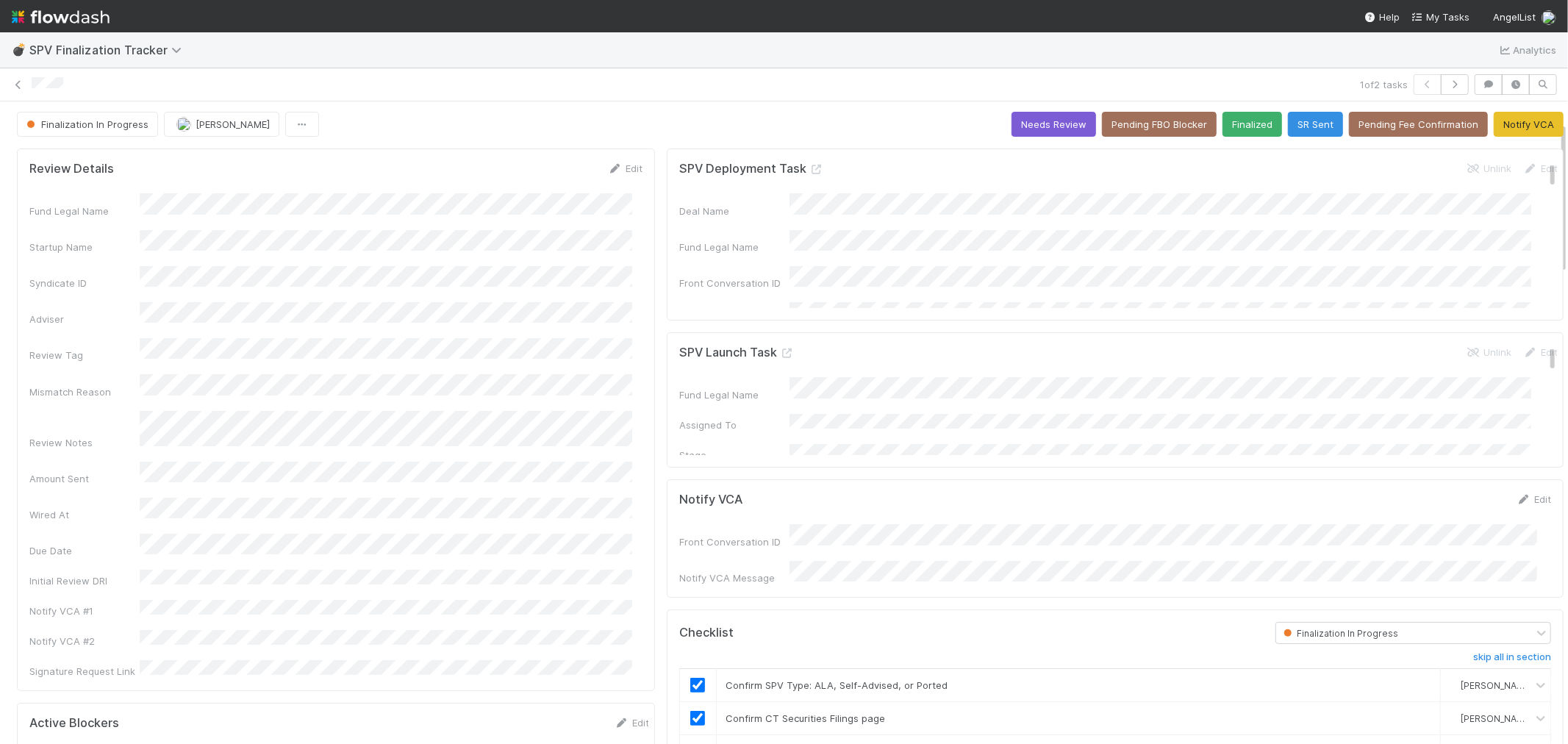
scroll to position [0, 0]
click at [1441, 89] on button "button" at bounding box center [1454, 85] width 28 height 21
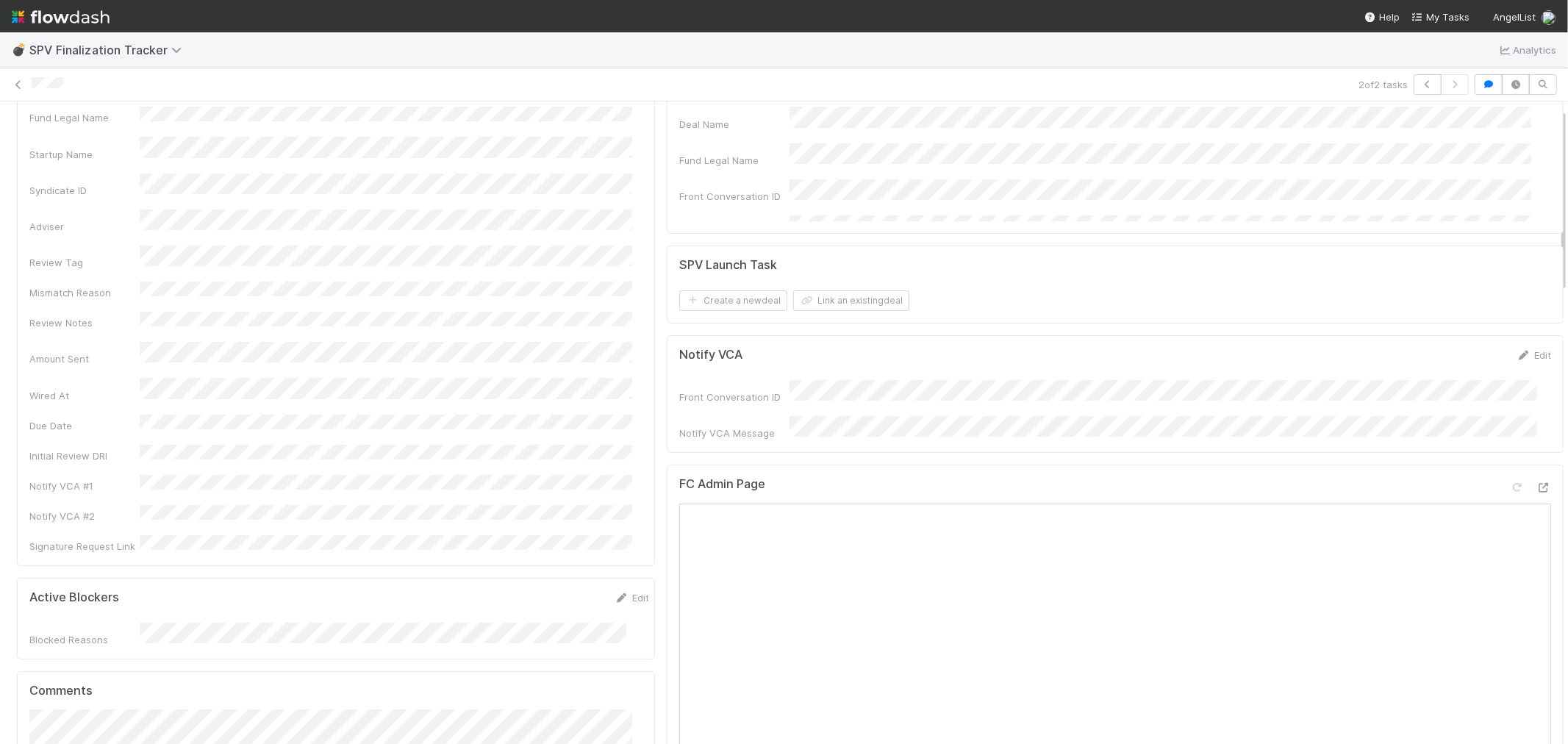
scroll to position [163, 0]
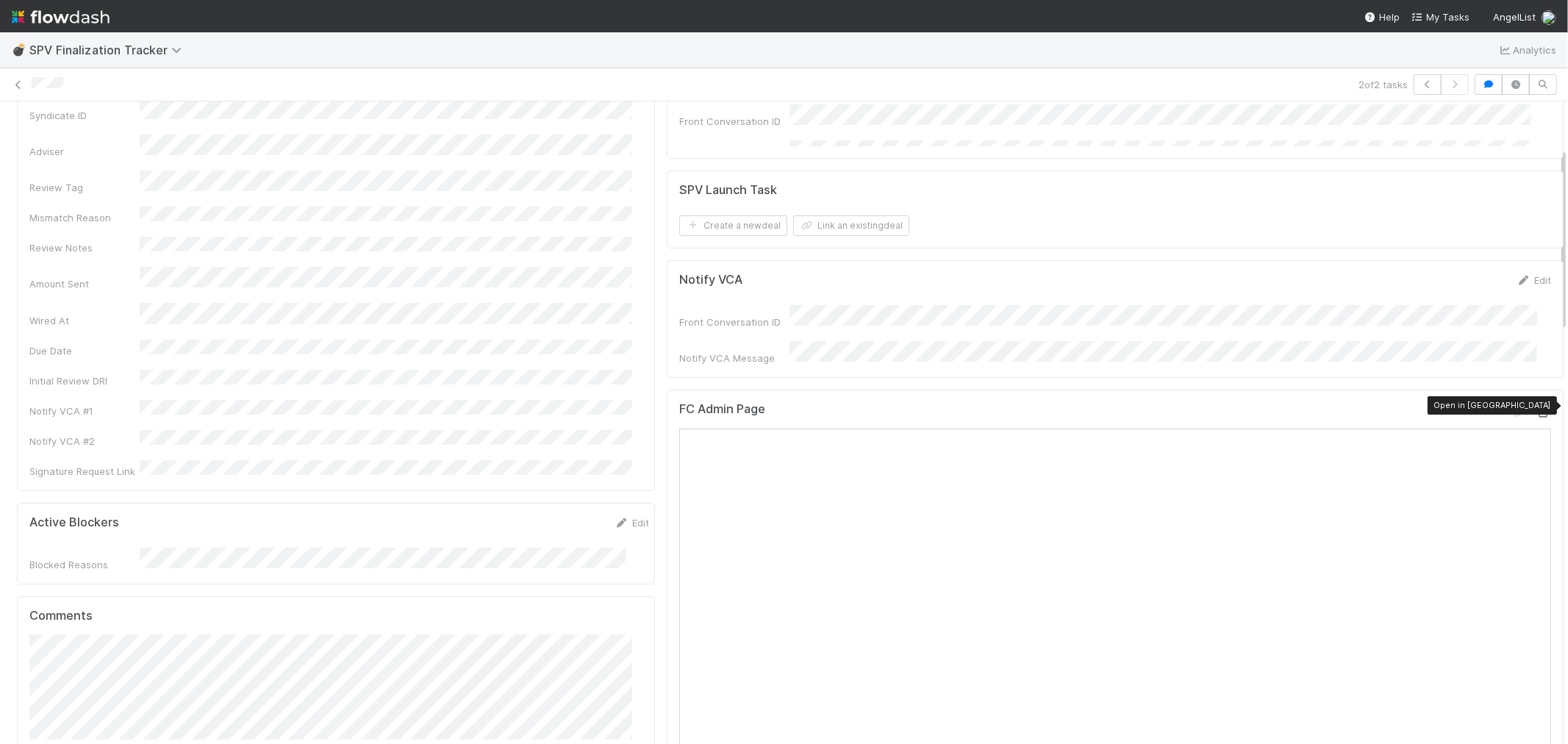
click at [1536, 408] on icon at bounding box center [1543, 413] width 15 height 9
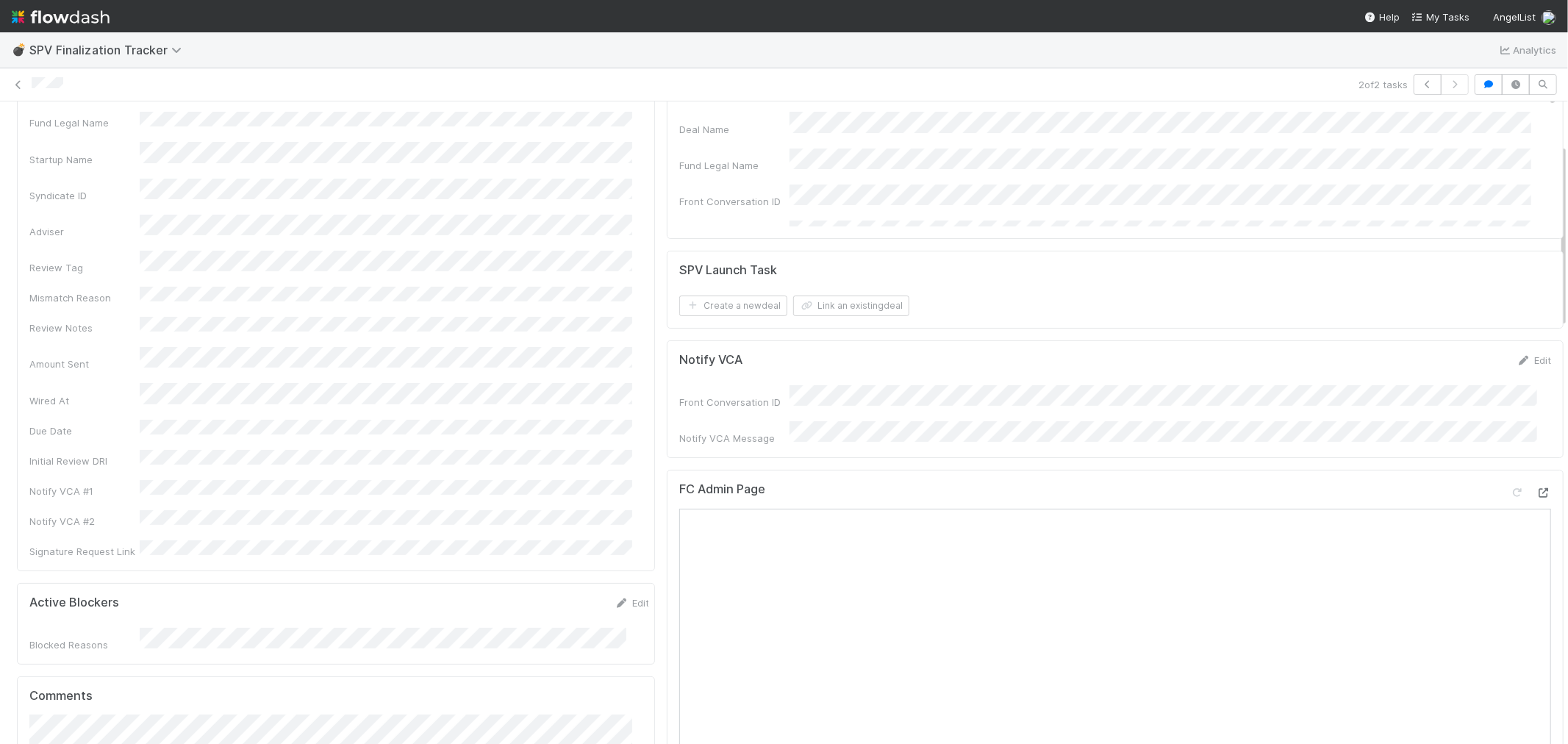
scroll to position [0, 0]
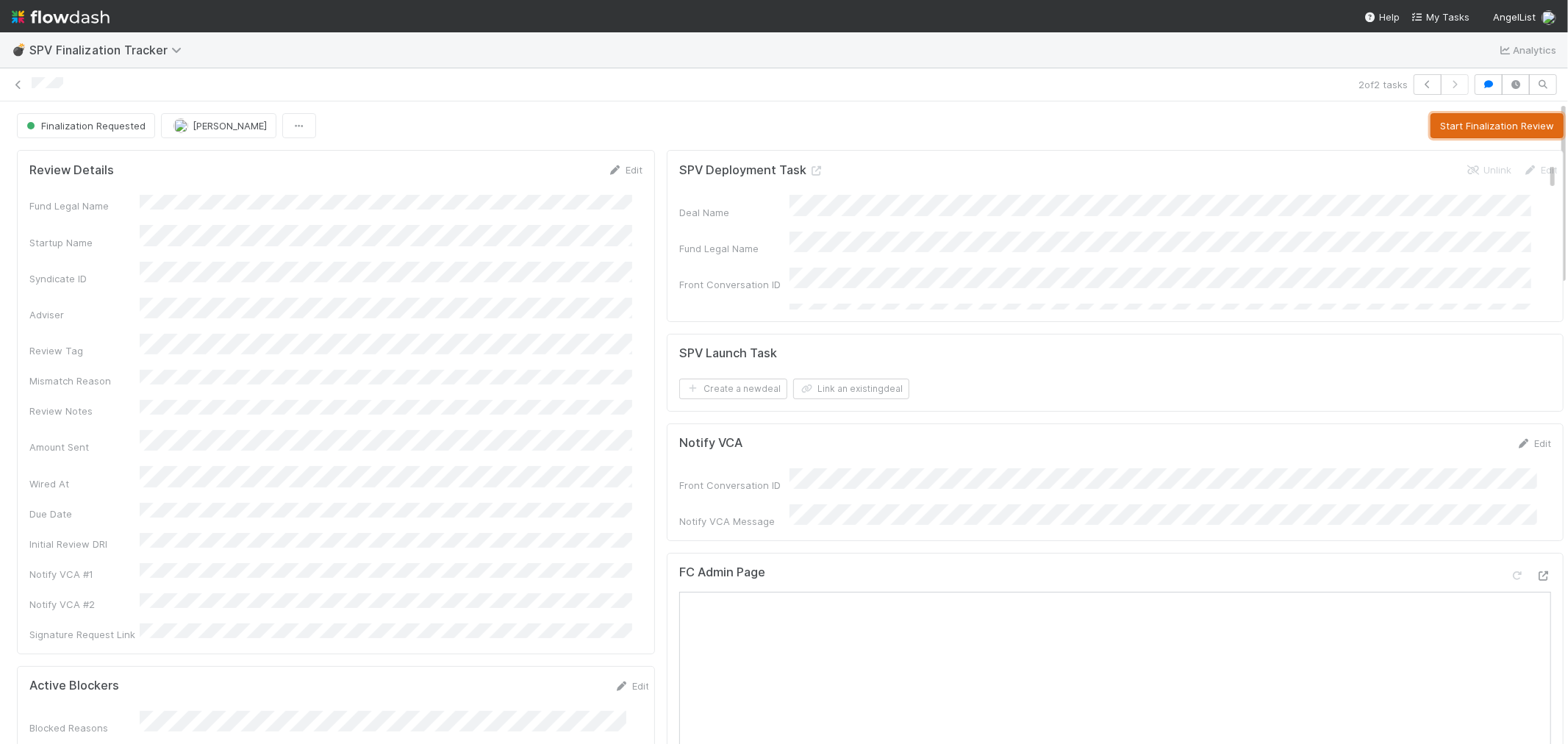
click at [1496, 127] on button "Start Finalization Review" at bounding box center [1497, 126] width 133 height 25
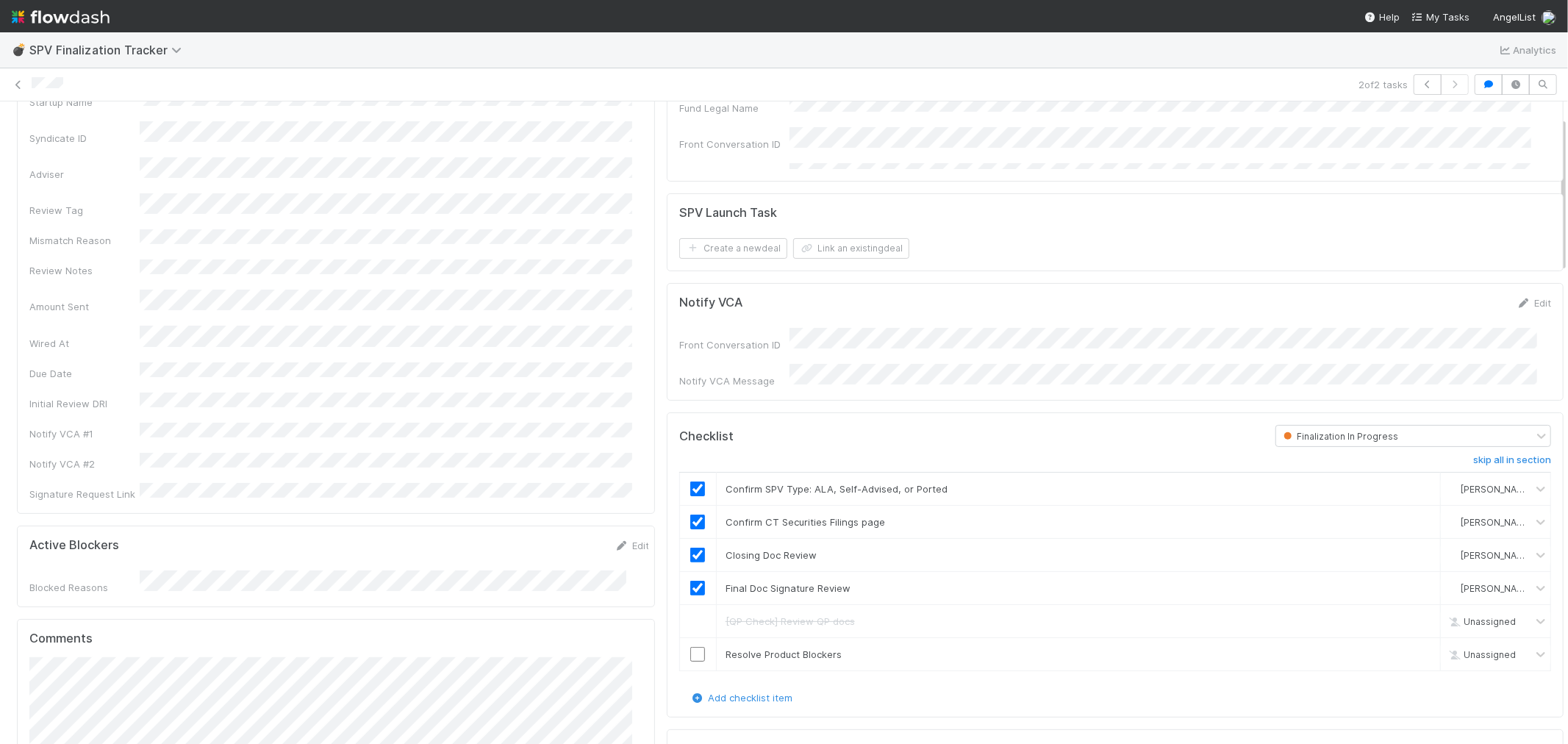
scroll to position [245, 0]
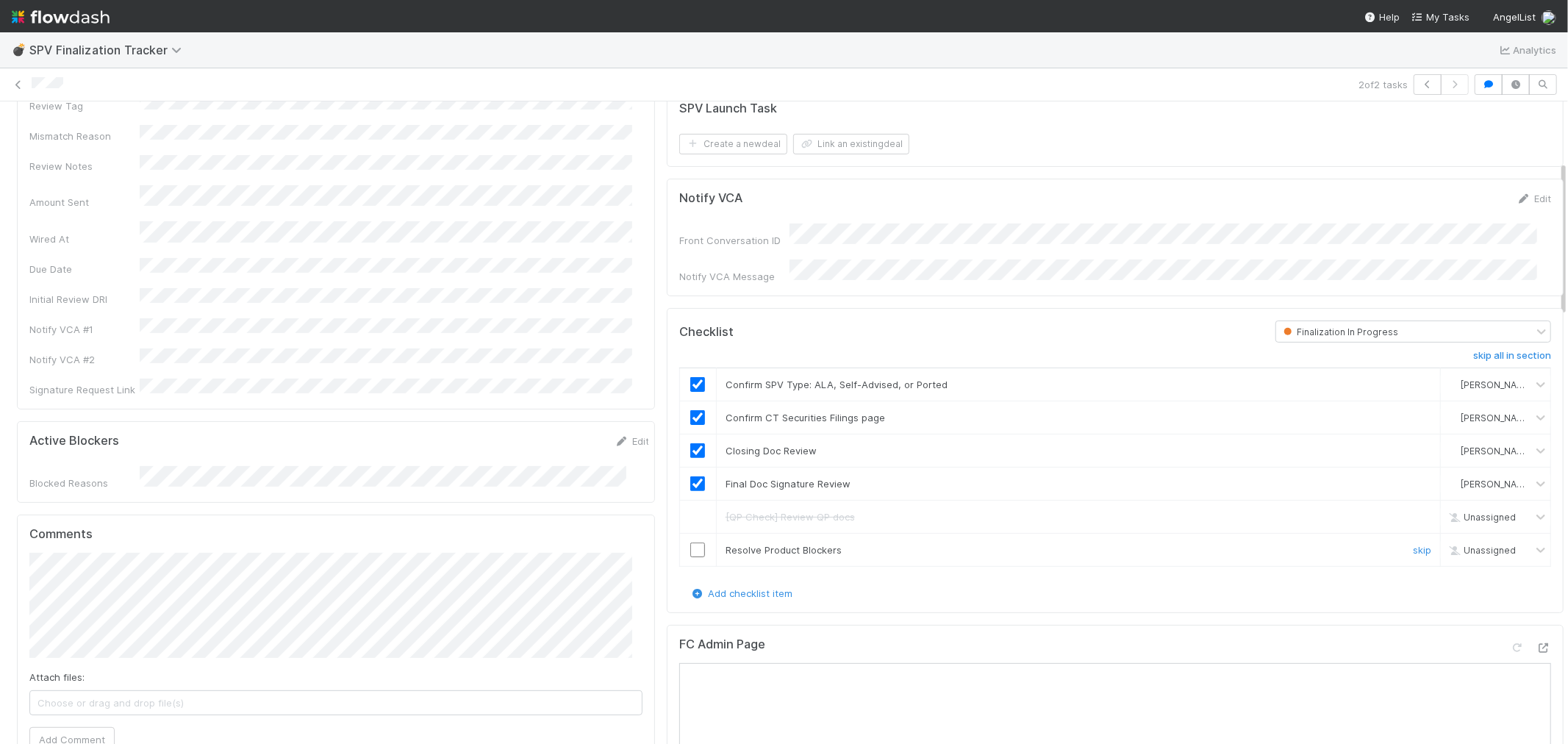
click at [691, 549] on input "checkbox" at bounding box center [698, 550] width 15 height 15
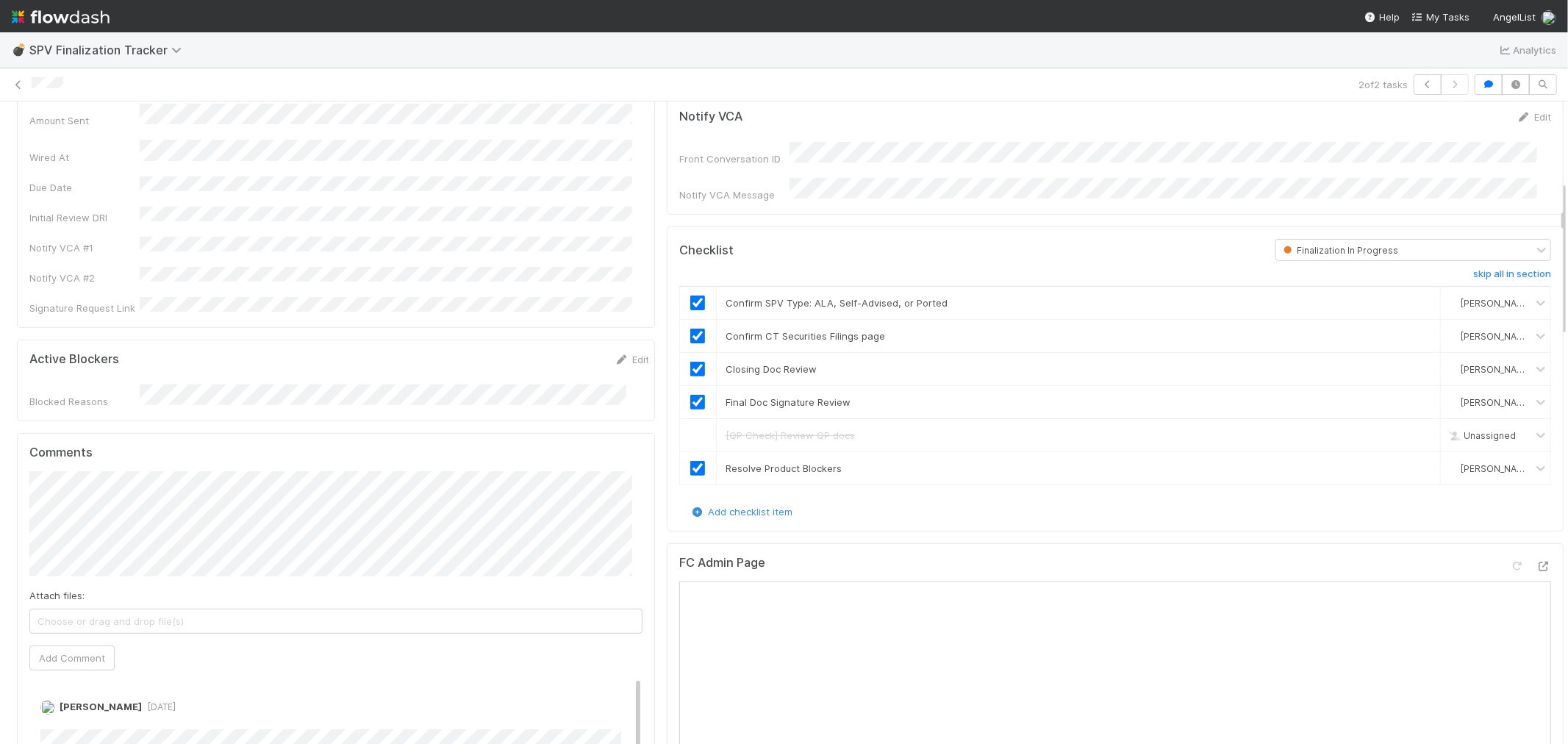
scroll to position [0, 0]
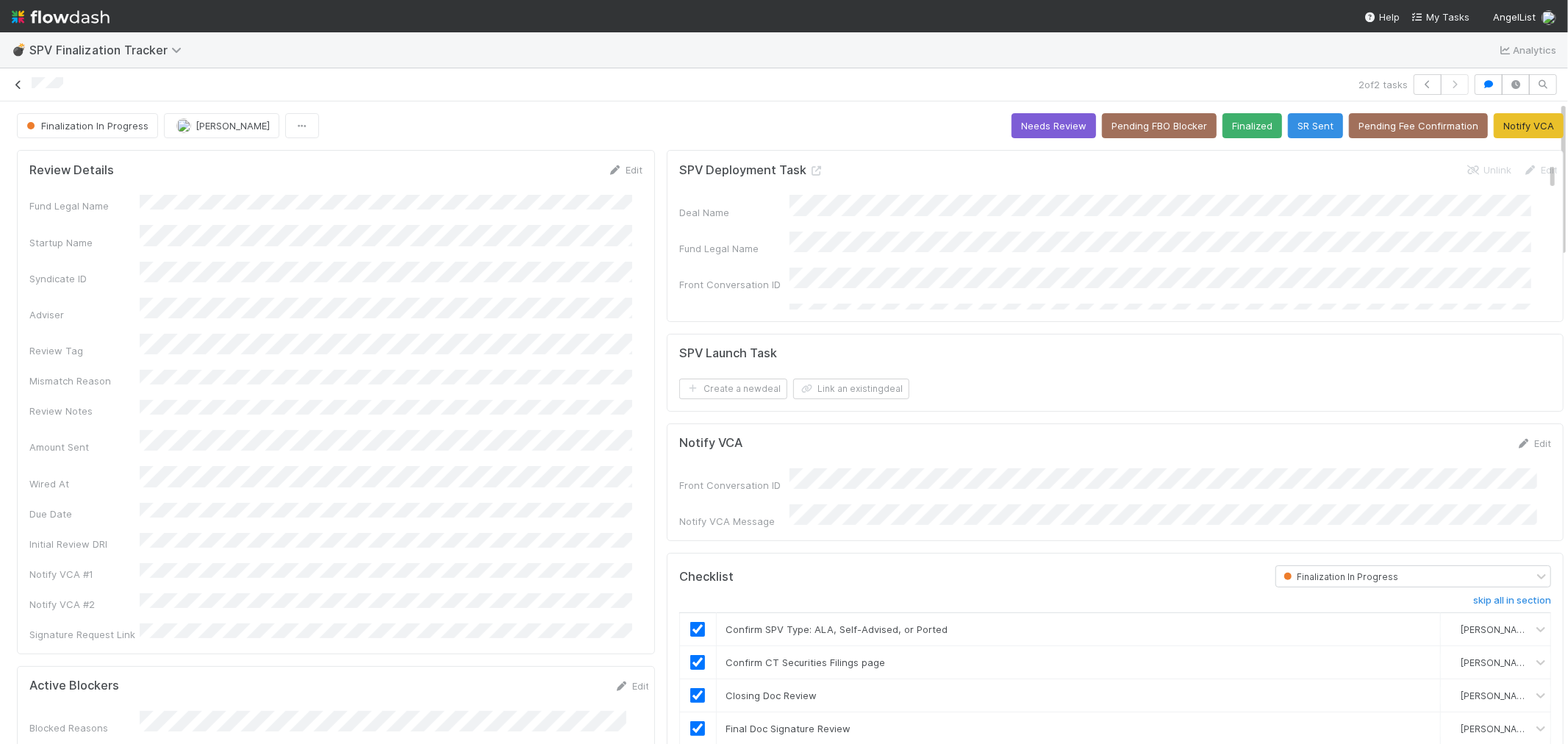
click at [13, 87] on icon at bounding box center [18, 85] width 15 height 9
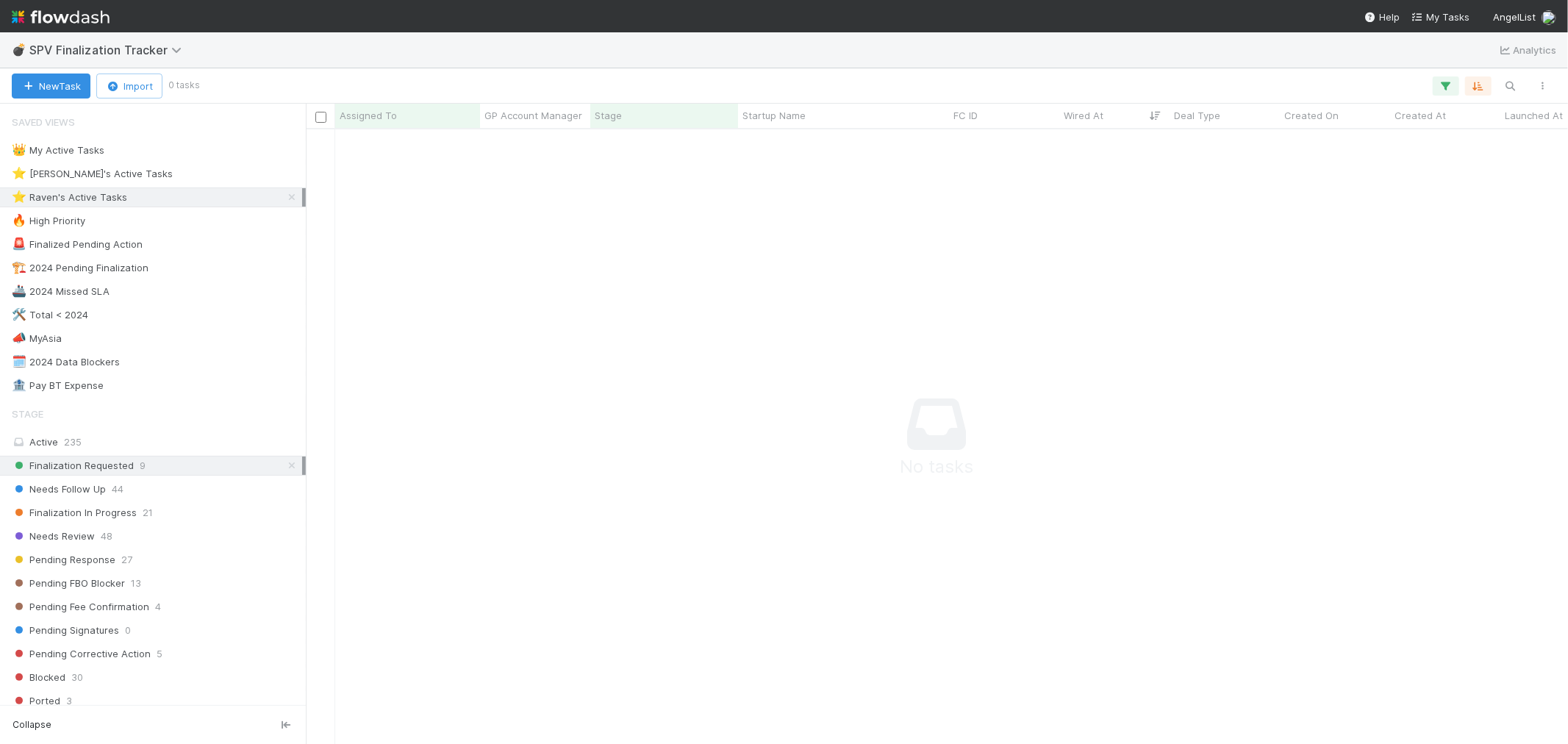
scroll to position [590, 1237]
click at [285, 200] on icon at bounding box center [292, 197] width 15 height 9
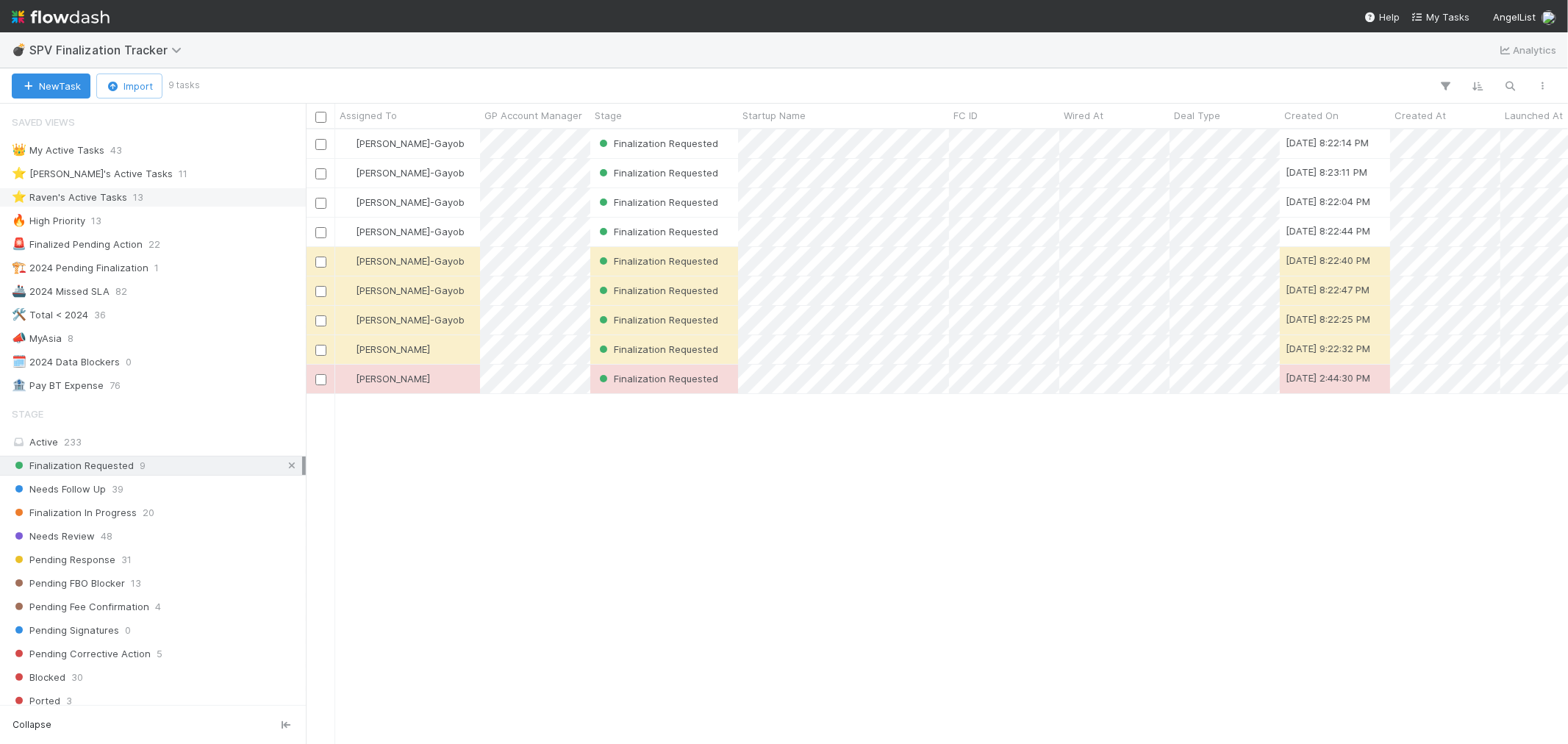
scroll to position [602, 1250]
click at [285, 469] on icon at bounding box center [292, 466] width 15 height 9
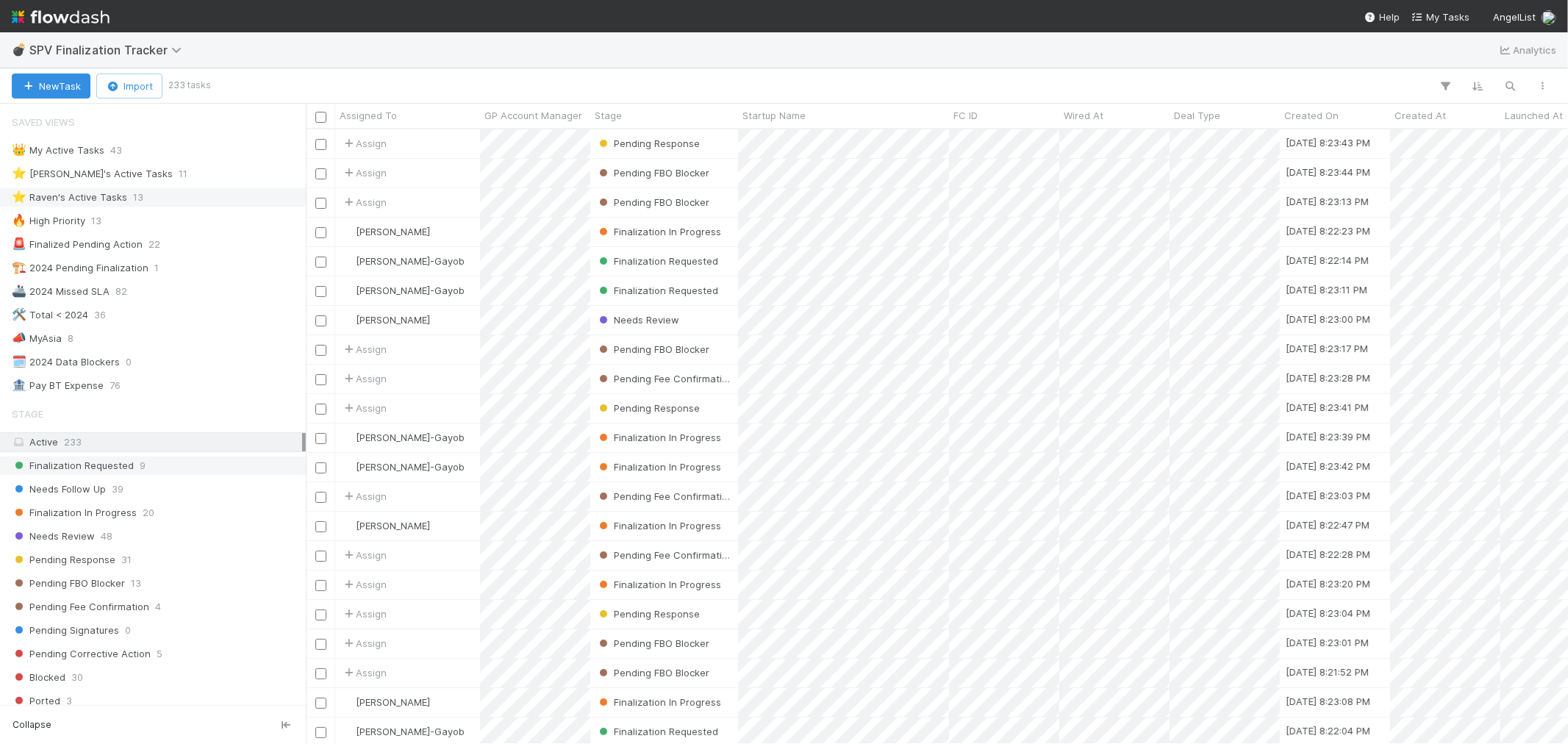
scroll to position [602, 1250]
click at [1509, 89] on icon "button" at bounding box center [1510, 85] width 15 height 13
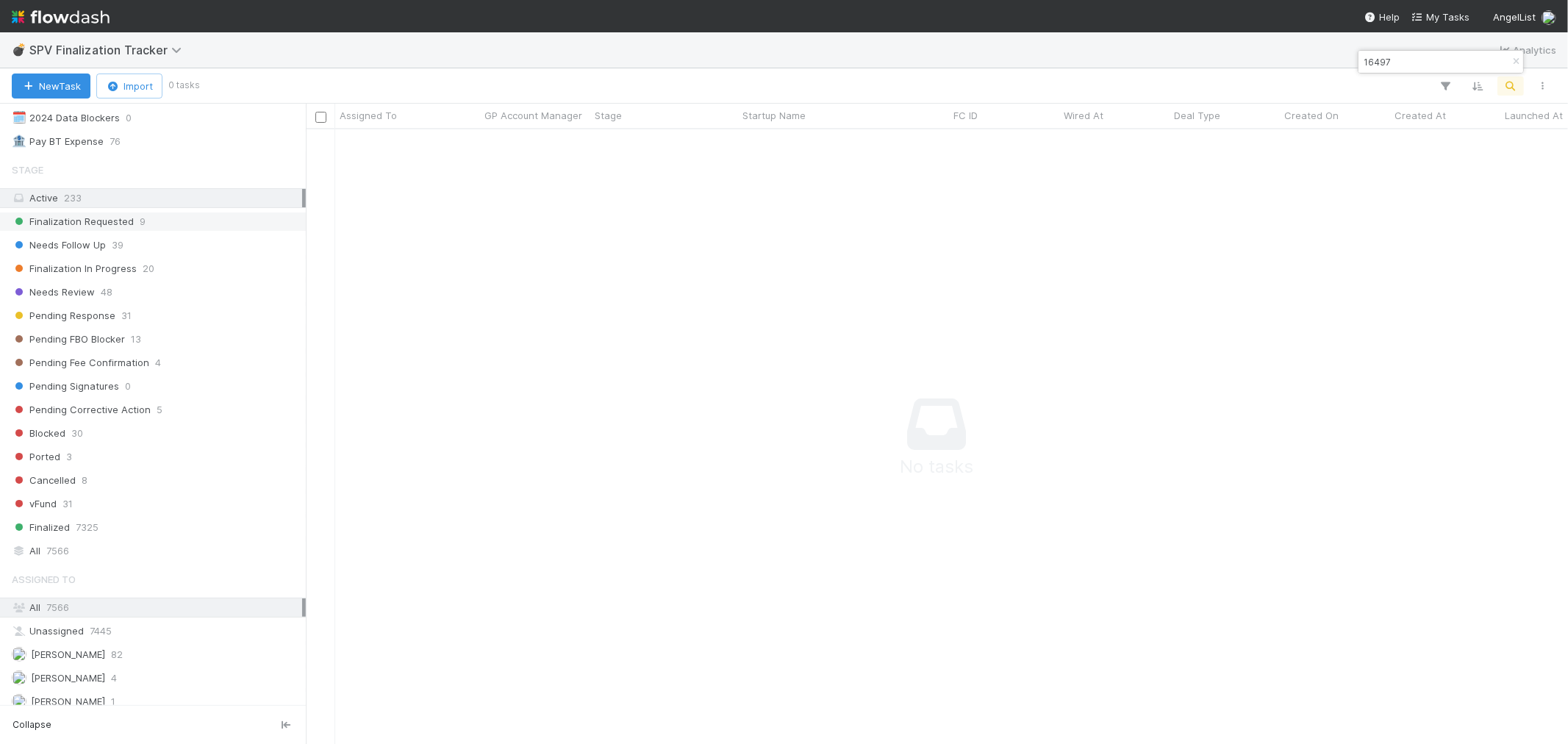
scroll to position [245, 0]
type input "16497"
click at [104, 550] on div "All 7566" at bounding box center [157, 550] width 290 height 18
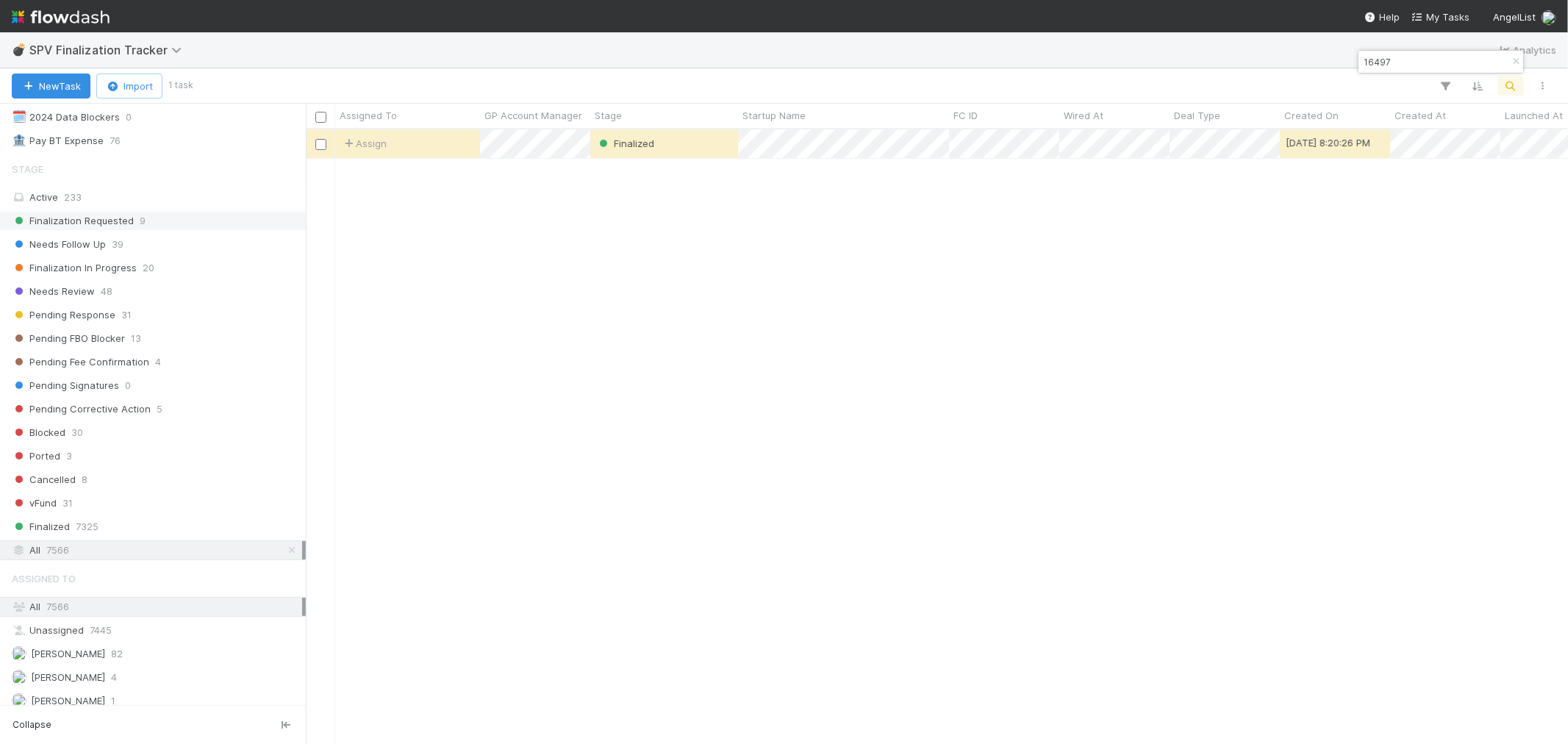
scroll to position [602, 1250]
click at [442, 150] on div "Assign" at bounding box center [407, 144] width 145 height 28
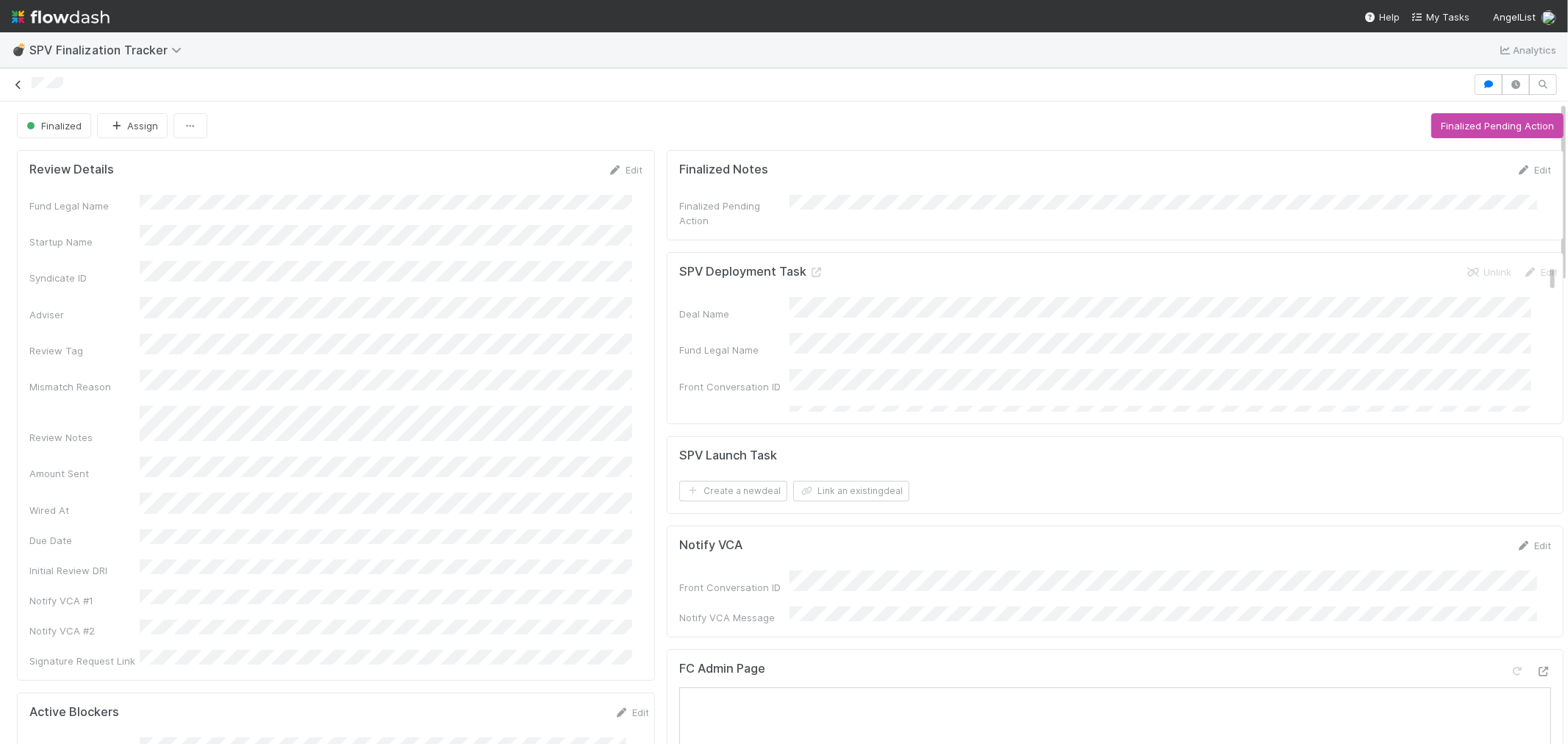
click at [17, 82] on icon at bounding box center [18, 85] width 15 height 9
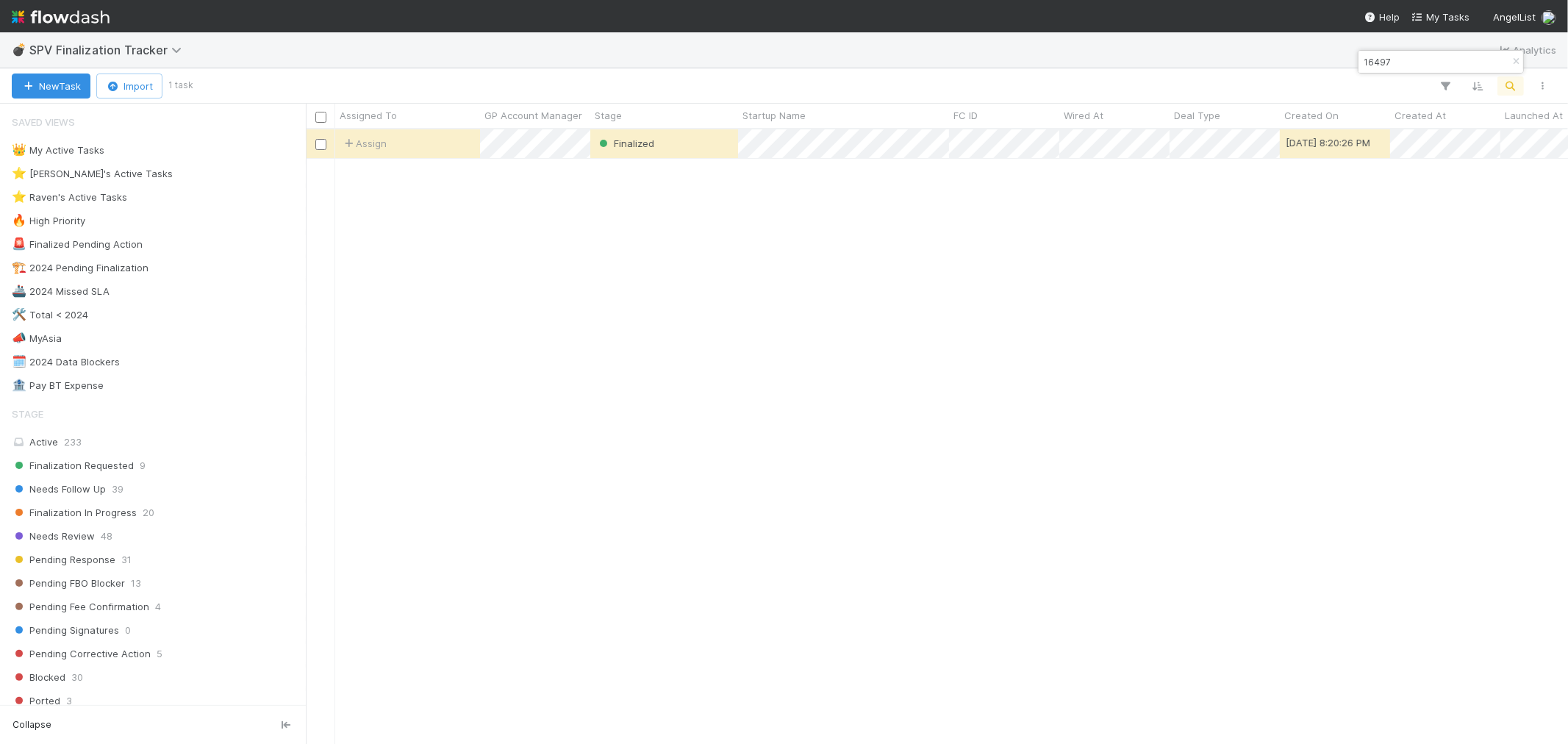
scroll to position [602, 1250]
click at [1515, 63] on icon "button" at bounding box center [1516, 61] width 15 height 9
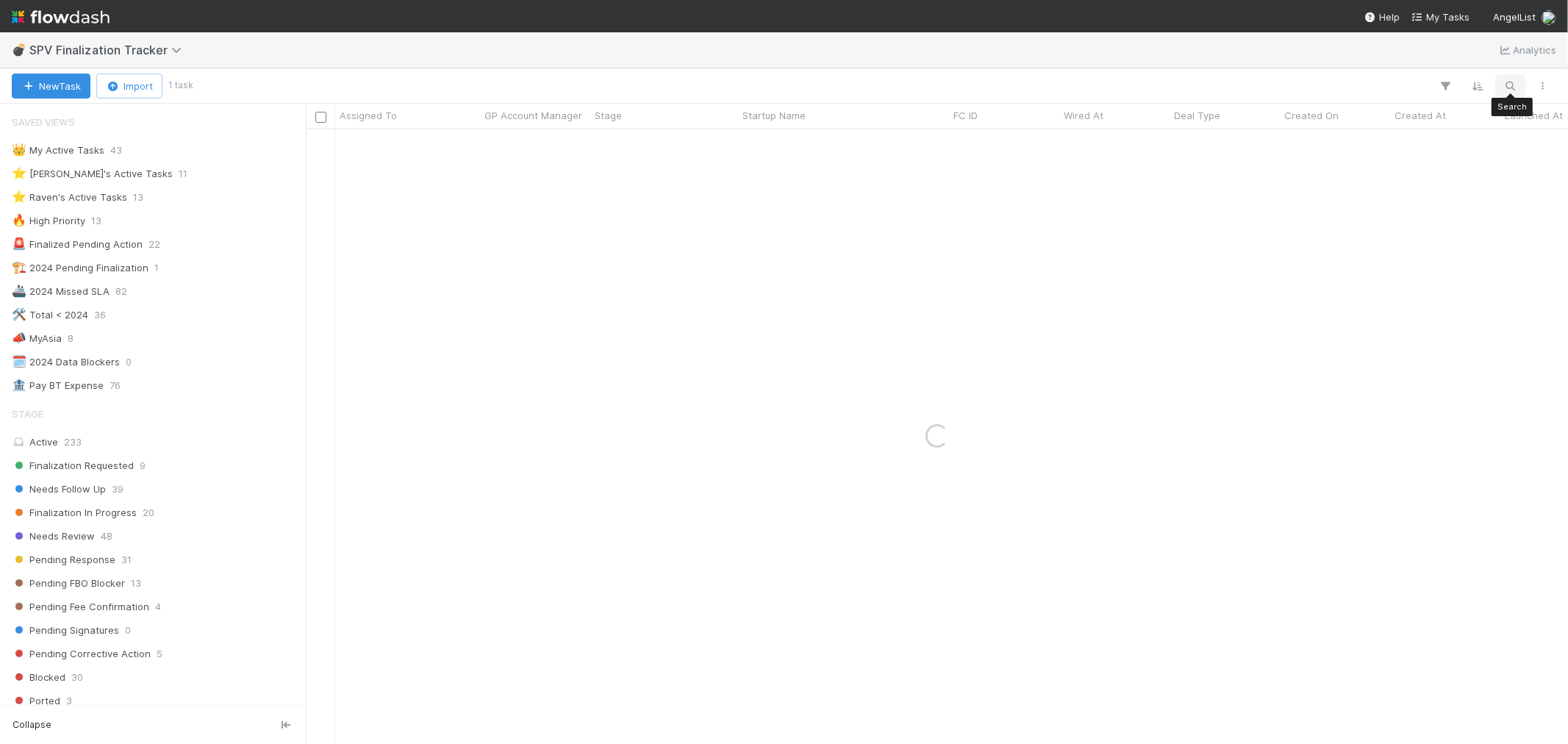
click at [1511, 85] on icon "button" at bounding box center [1510, 85] width 15 height 13
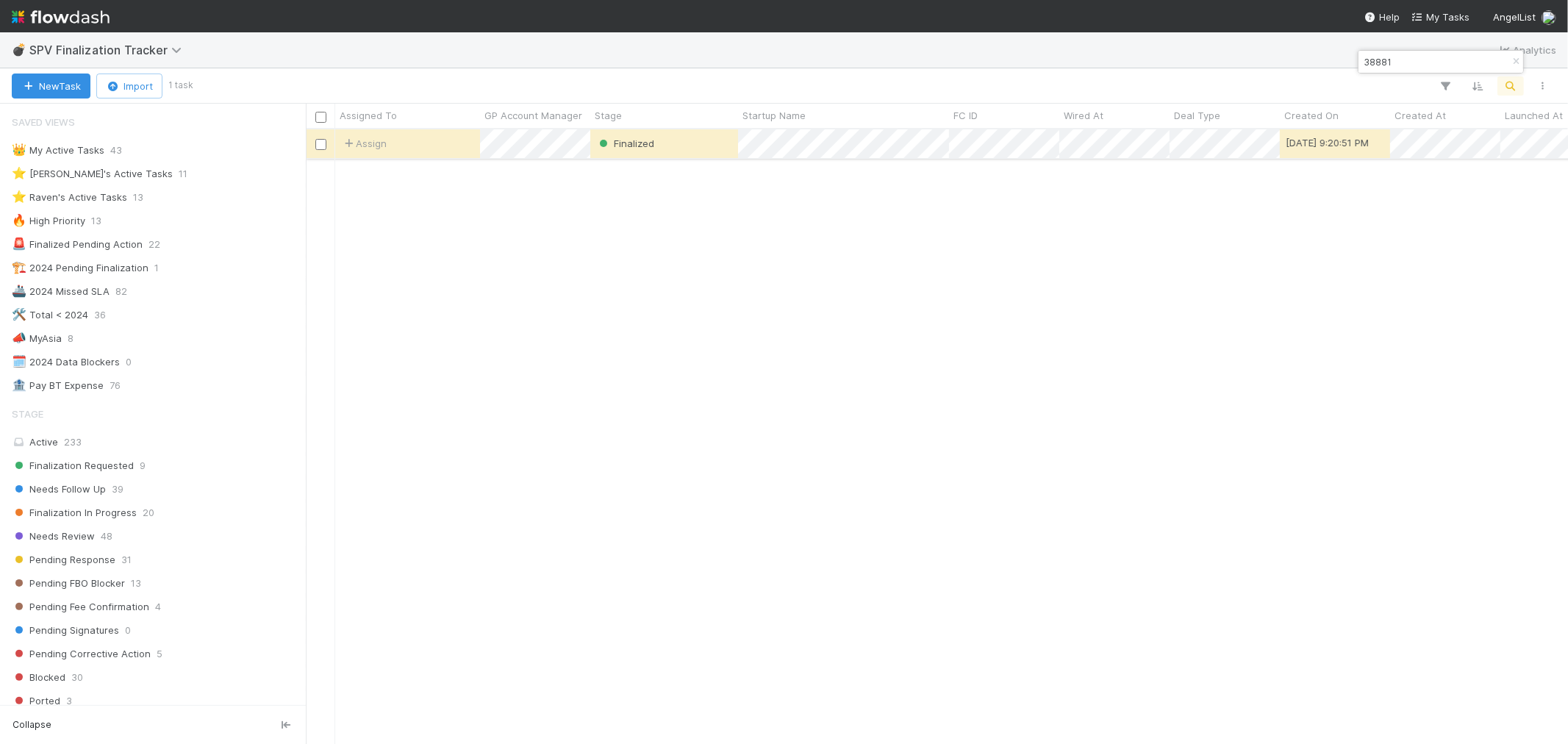
type input "38881"
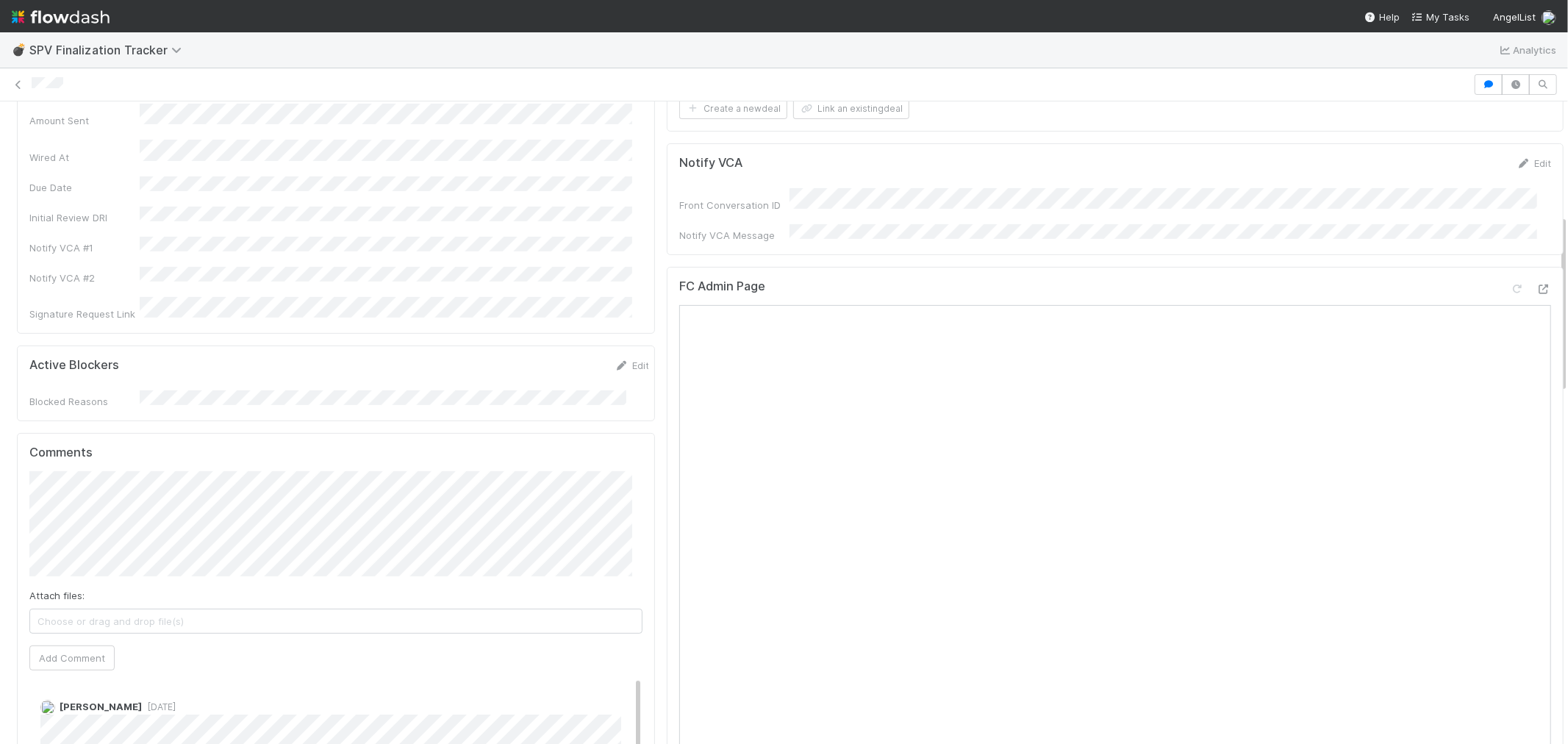
scroll to position [408, 0]
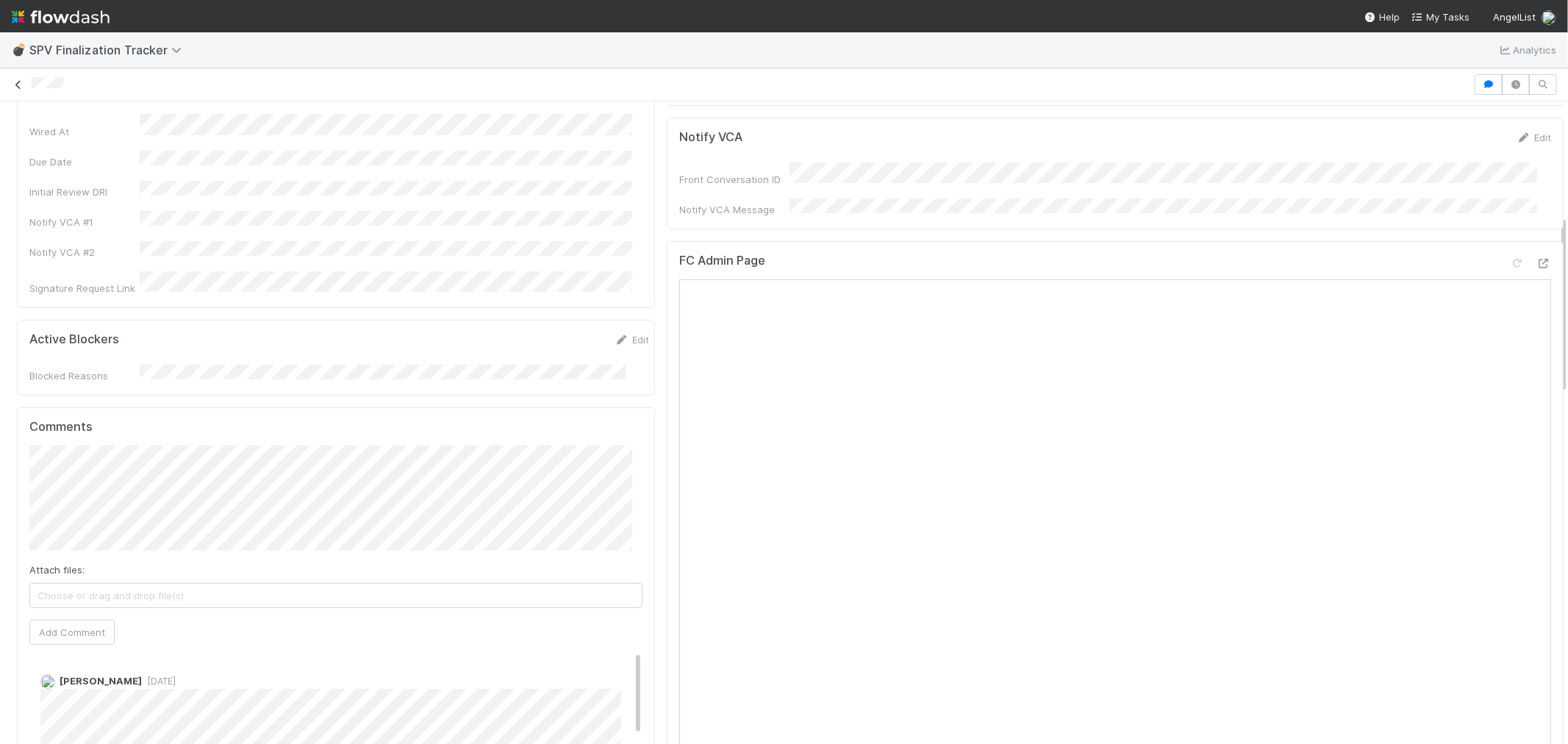
click at [16, 89] on icon at bounding box center [18, 85] width 15 height 9
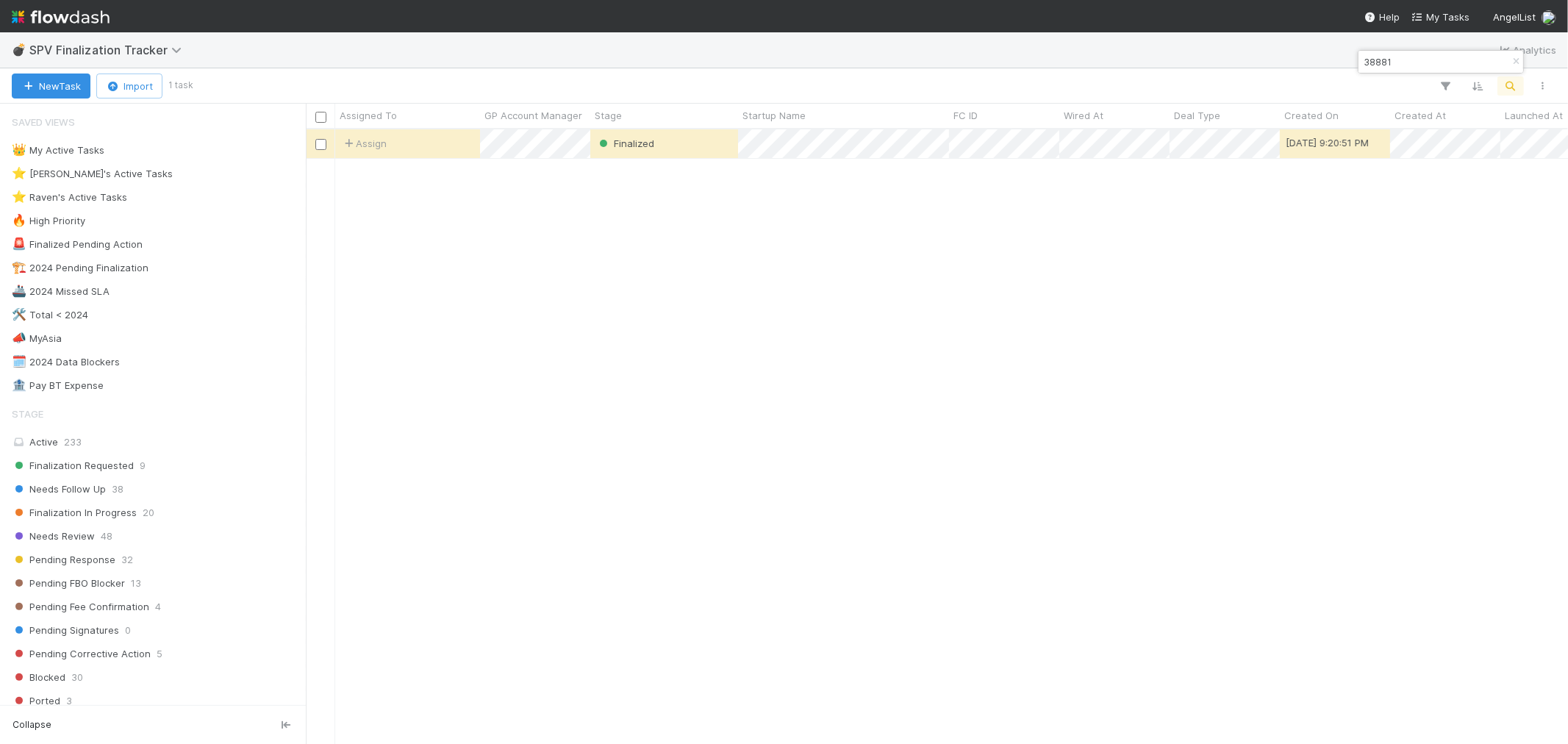
scroll to position [602, 1250]
click at [1517, 57] on icon "button" at bounding box center [1516, 61] width 15 height 9
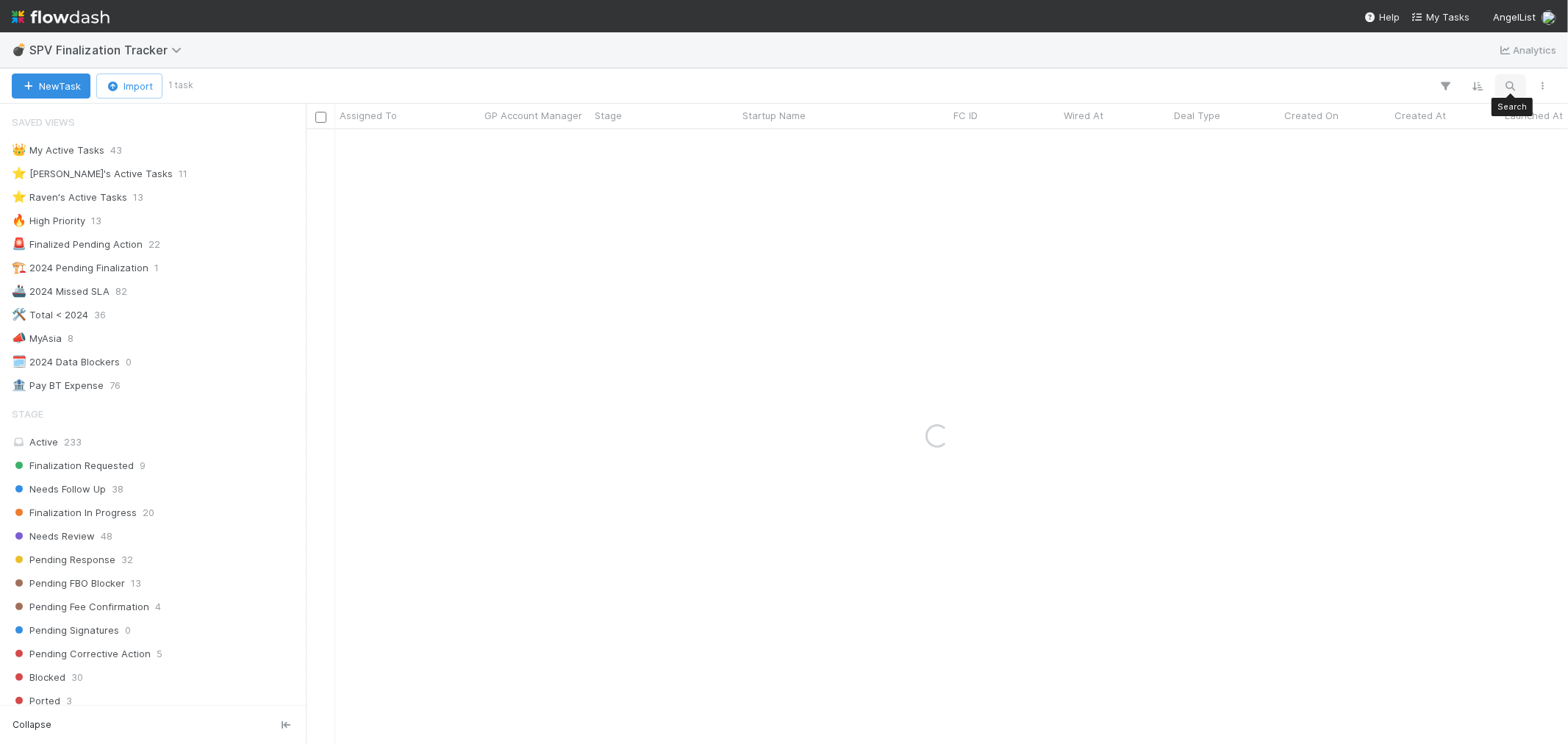
click at [1510, 85] on icon "button" at bounding box center [1510, 85] width 15 height 13
click at [1364, 66] on input "51537" at bounding box center [1434, 62] width 147 height 17
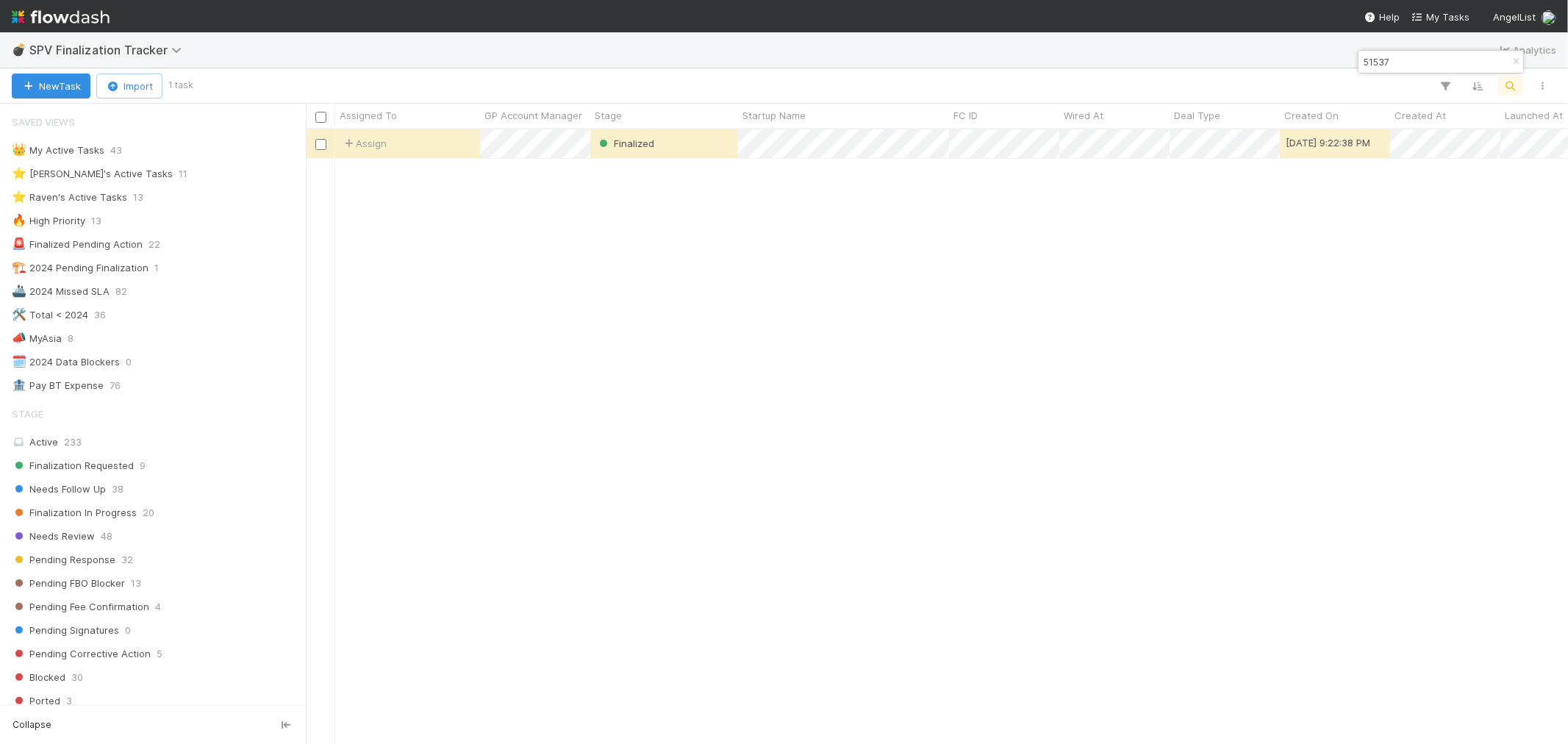
scroll to position [602, 1250]
type input "51537"
click at [1510, 55] on button "button" at bounding box center [1516, 62] width 16 height 17
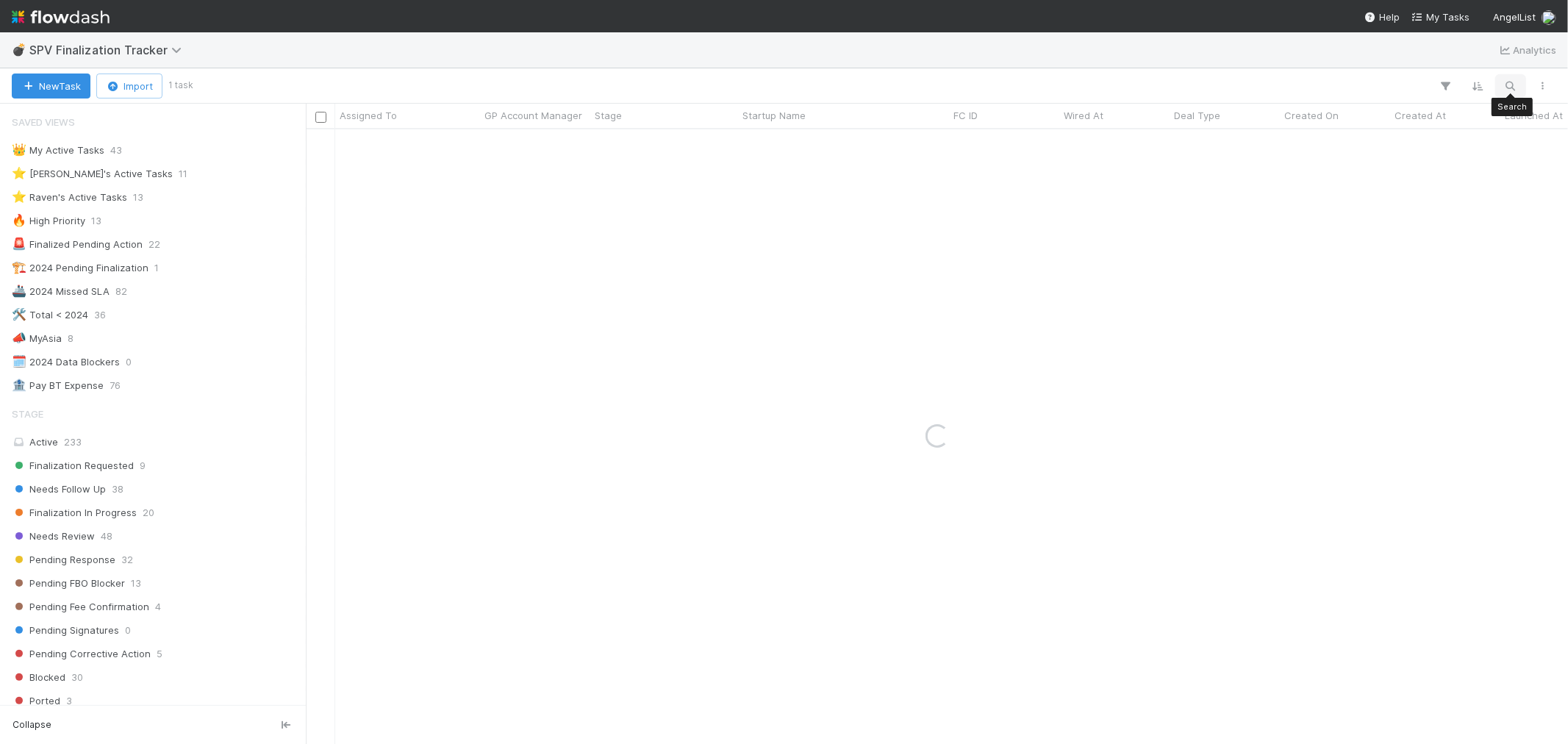
click at [1505, 81] on icon "button" at bounding box center [1510, 85] width 15 height 13
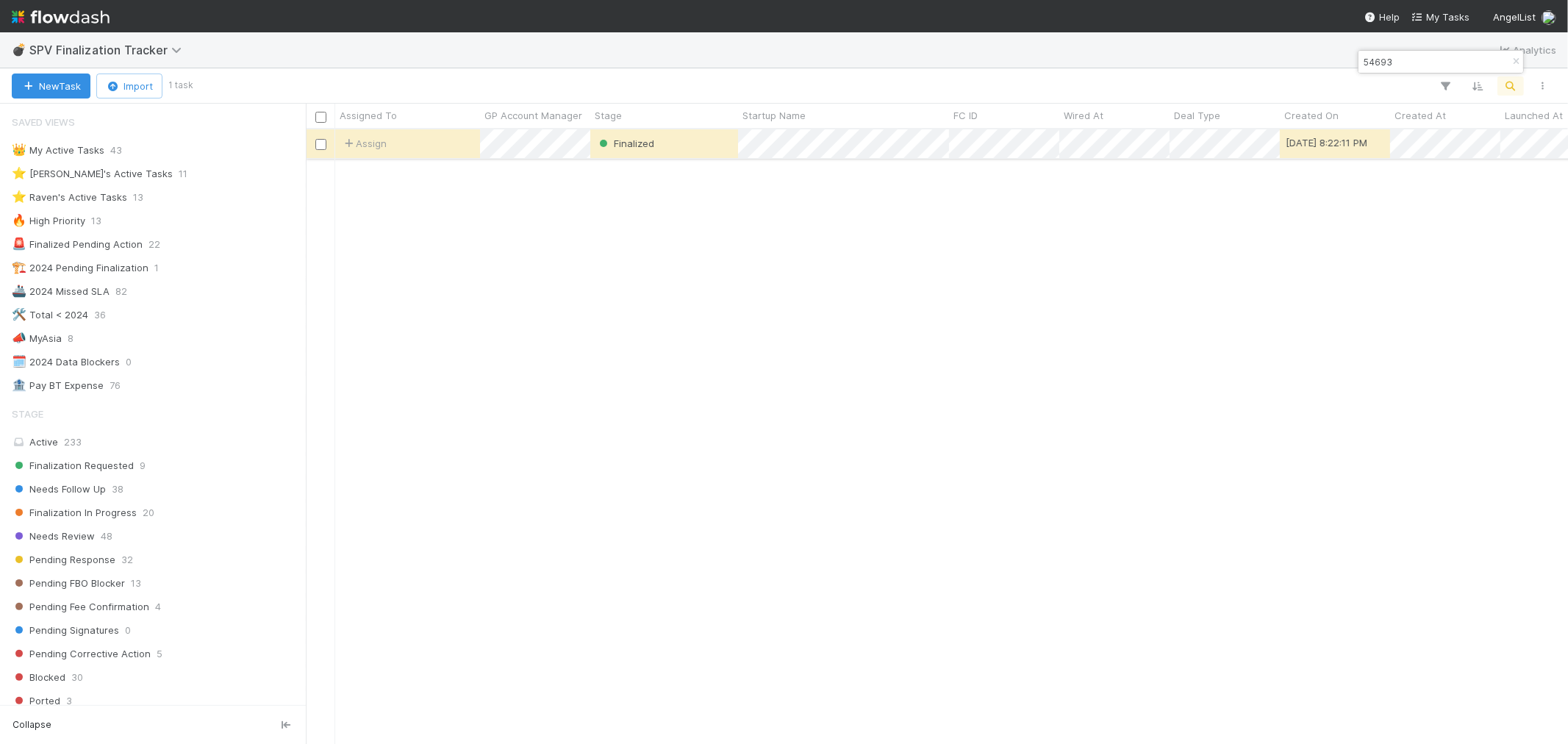
type input "54693"
click at [436, 143] on div "Assign" at bounding box center [407, 144] width 145 height 28
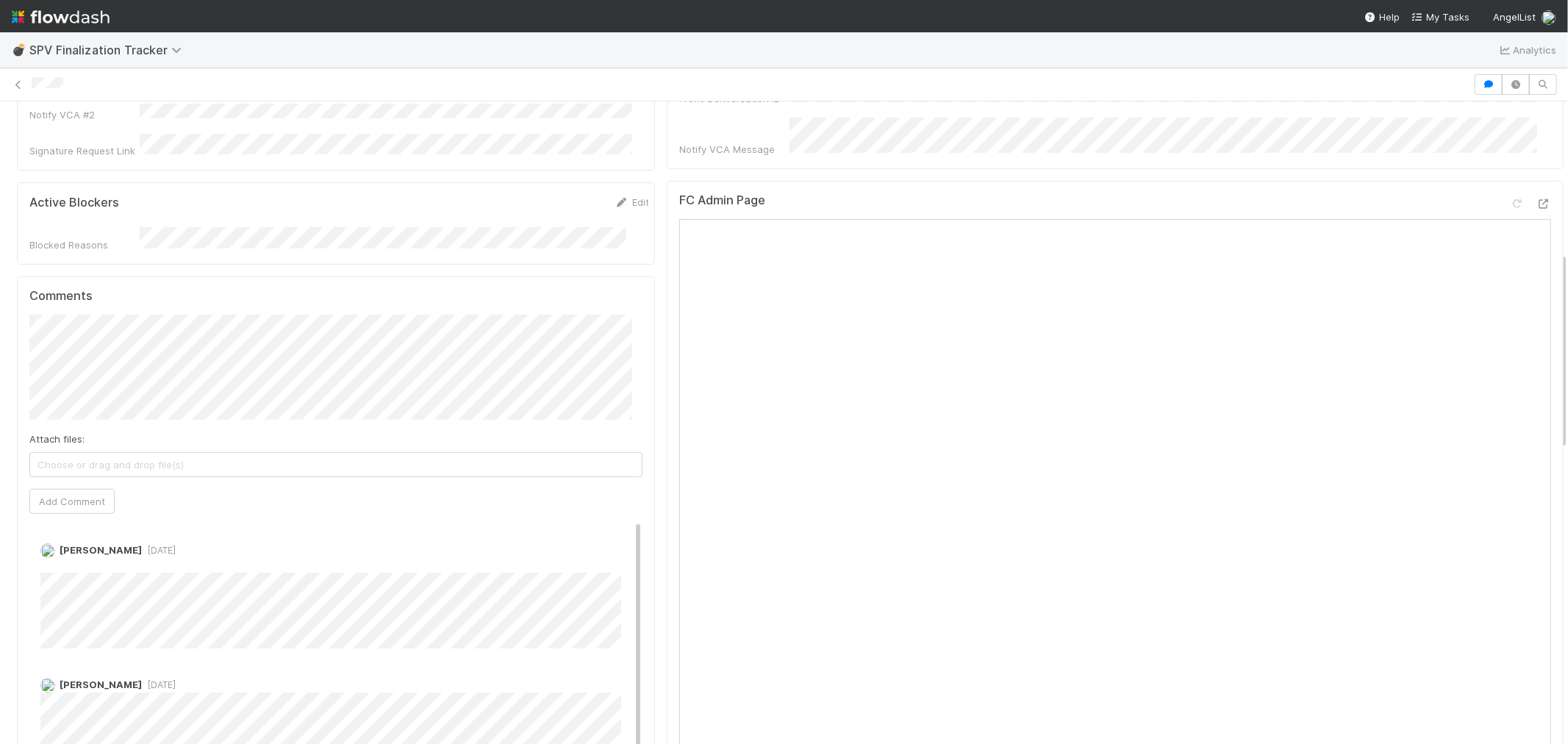
scroll to position [490, 0]
click at [22, 84] on icon at bounding box center [18, 85] width 15 height 9
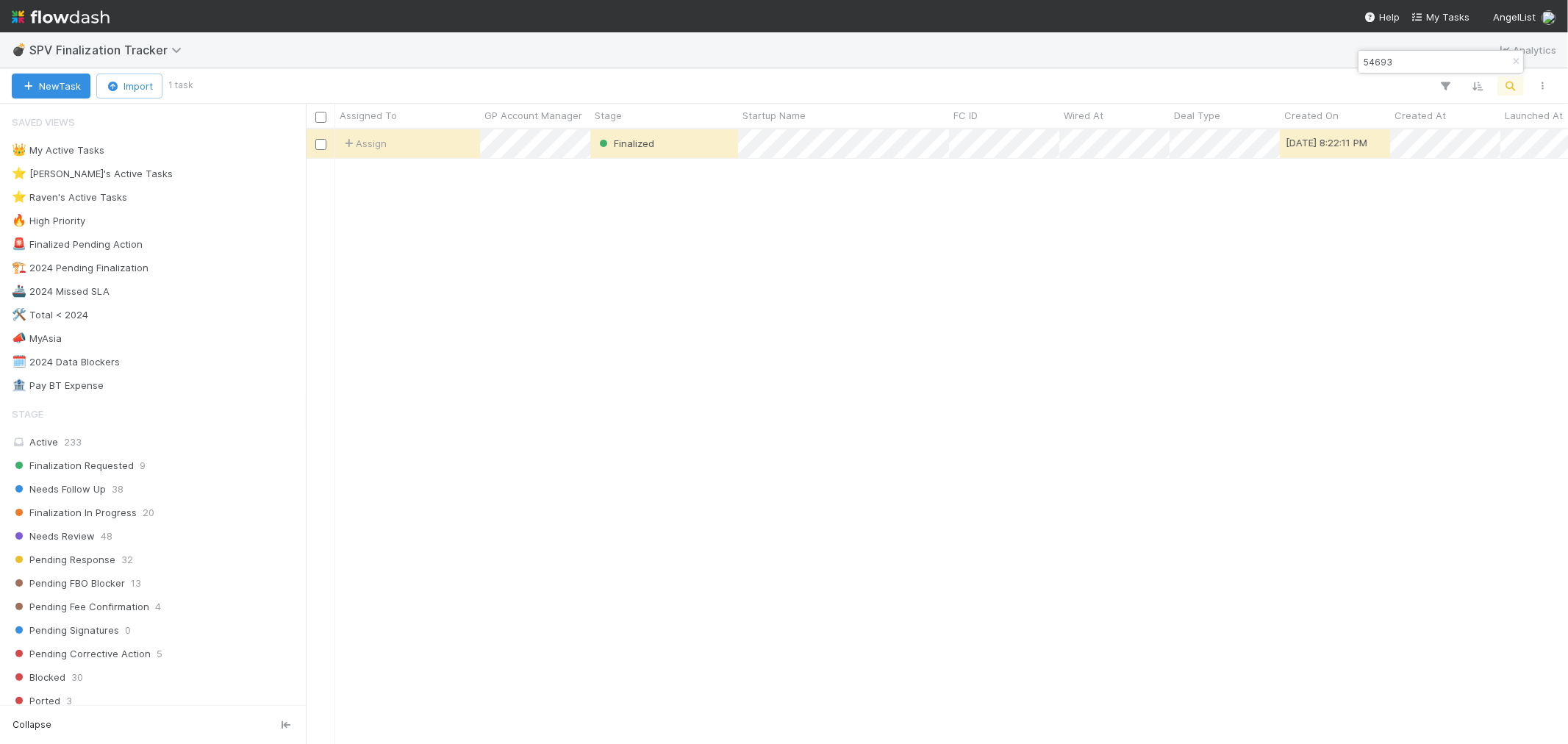
scroll to position [602, 1250]
click at [1511, 61] on icon "button" at bounding box center [1516, 61] width 15 height 9
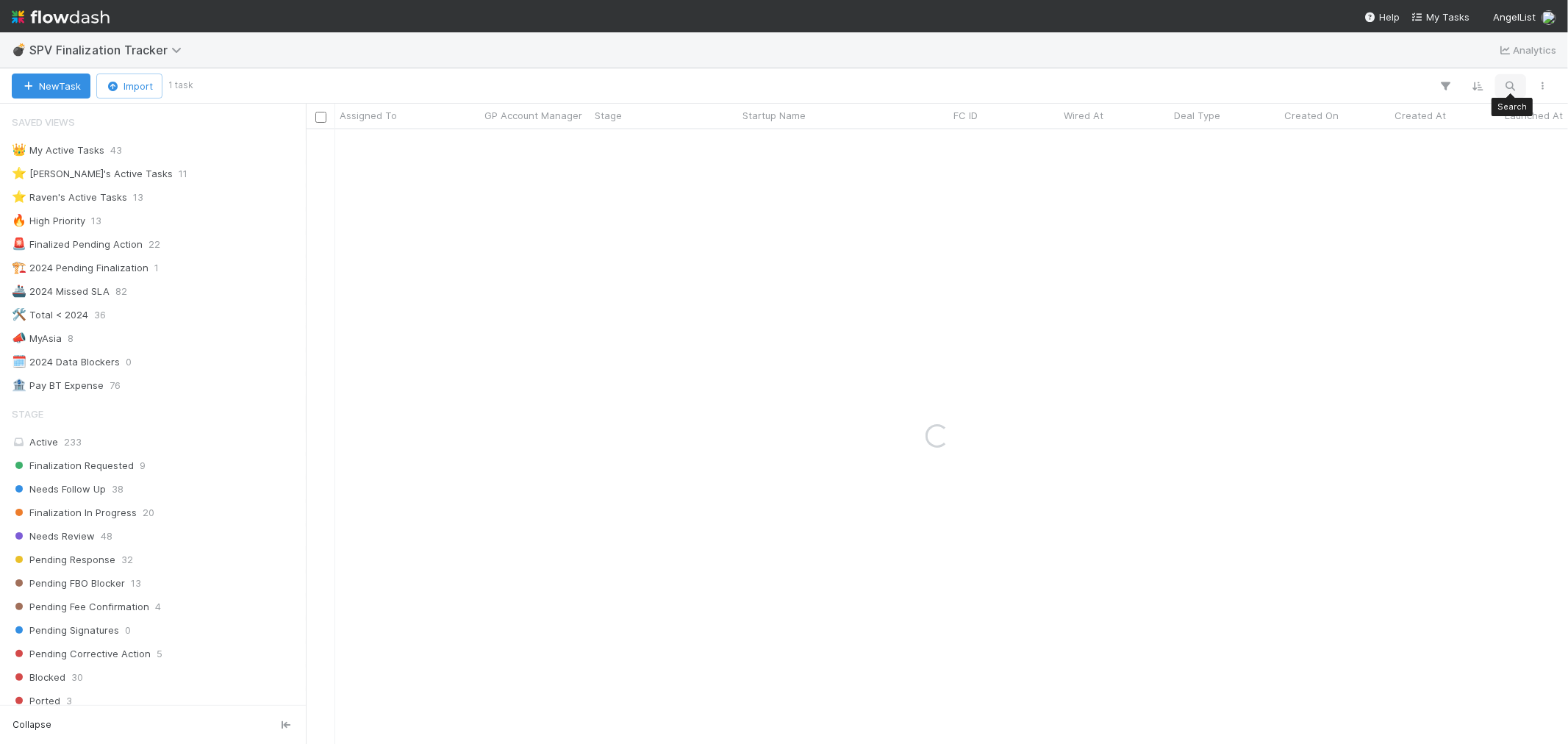
click at [1507, 84] on icon "button" at bounding box center [1510, 85] width 15 height 13
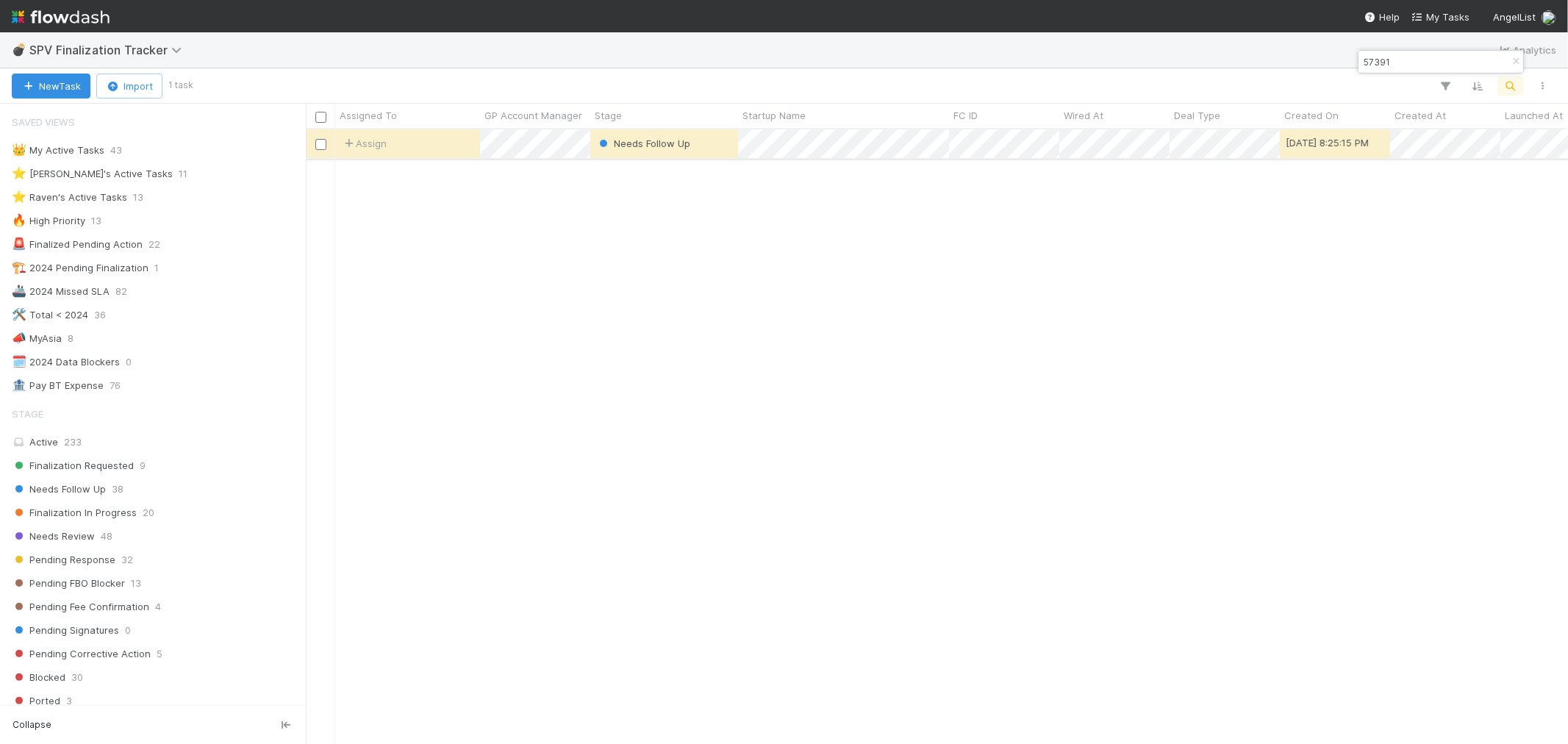
type input "57391"
click at [451, 146] on div "Assign" at bounding box center [407, 144] width 145 height 28
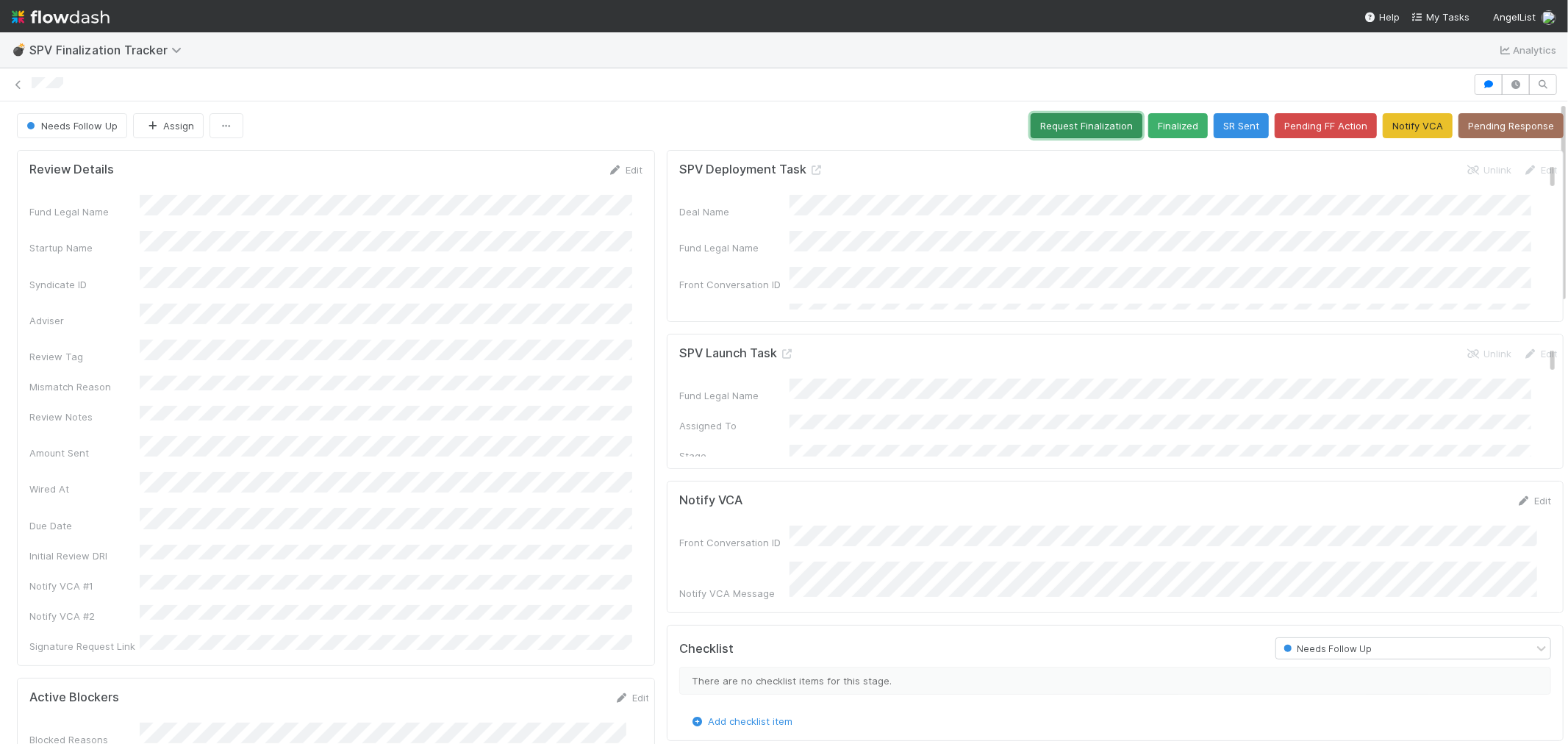
click at [1062, 127] on button "Request Finalization" at bounding box center [1086, 126] width 112 height 25
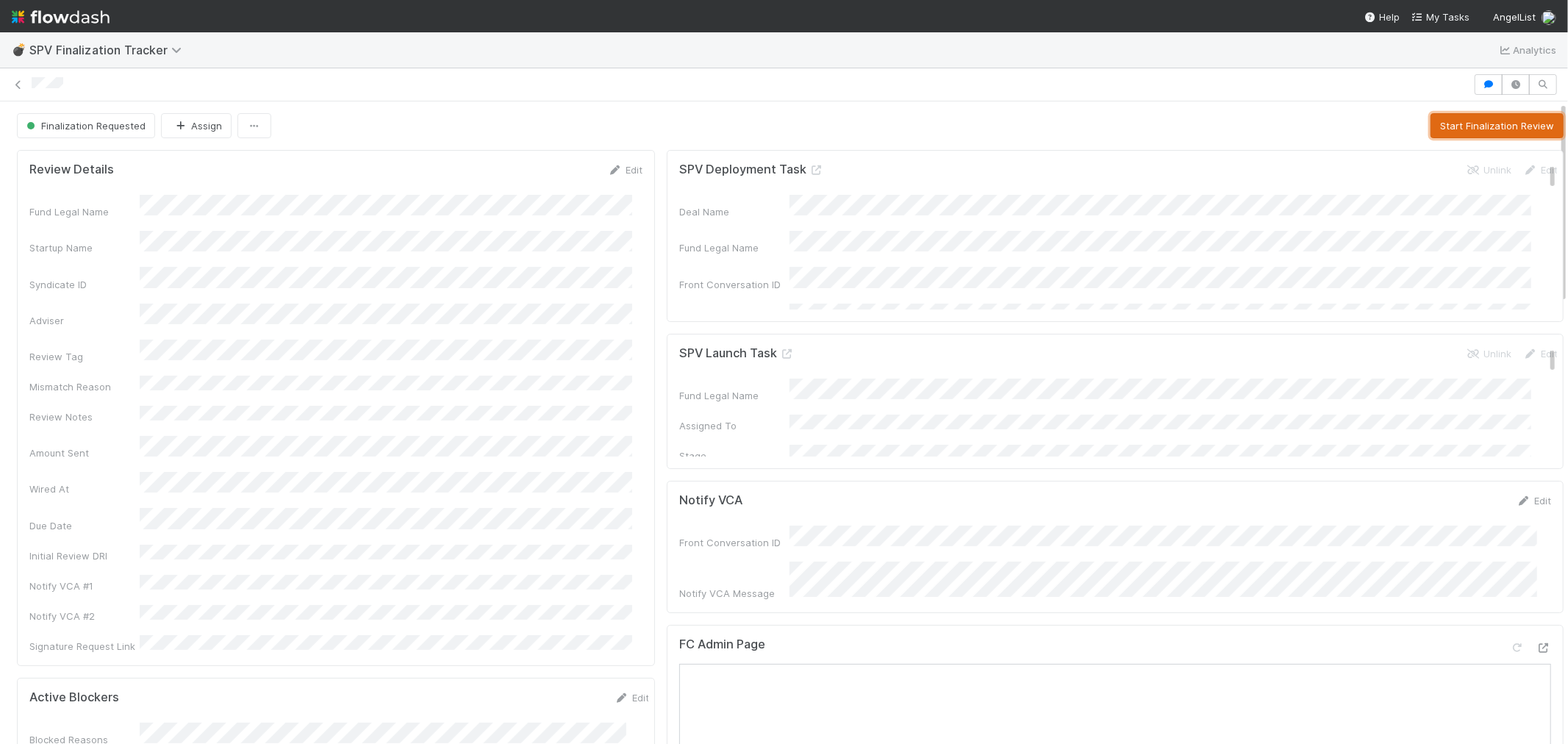
click at [1443, 120] on button "Start Finalization Review" at bounding box center [1497, 126] width 133 height 25
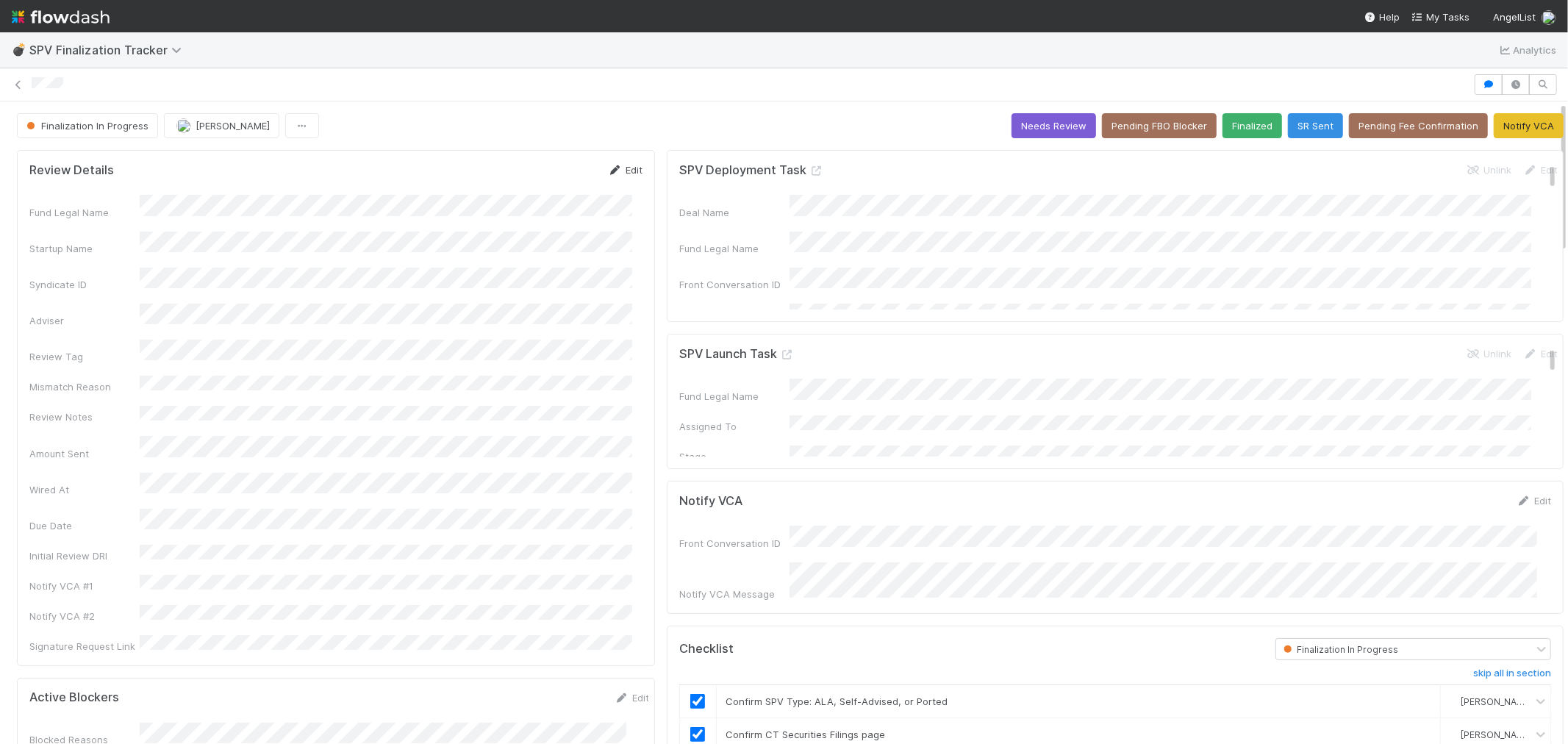
click at [625, 170] on link "Edit" at bounding box center [625, 169] width 35 height 12
click at [545, 169] on button "Save" at bounding box center [564, 175] width 42 height 25
click at [18, 85] on icon at bounding box center [18, 85] width 15 height 9
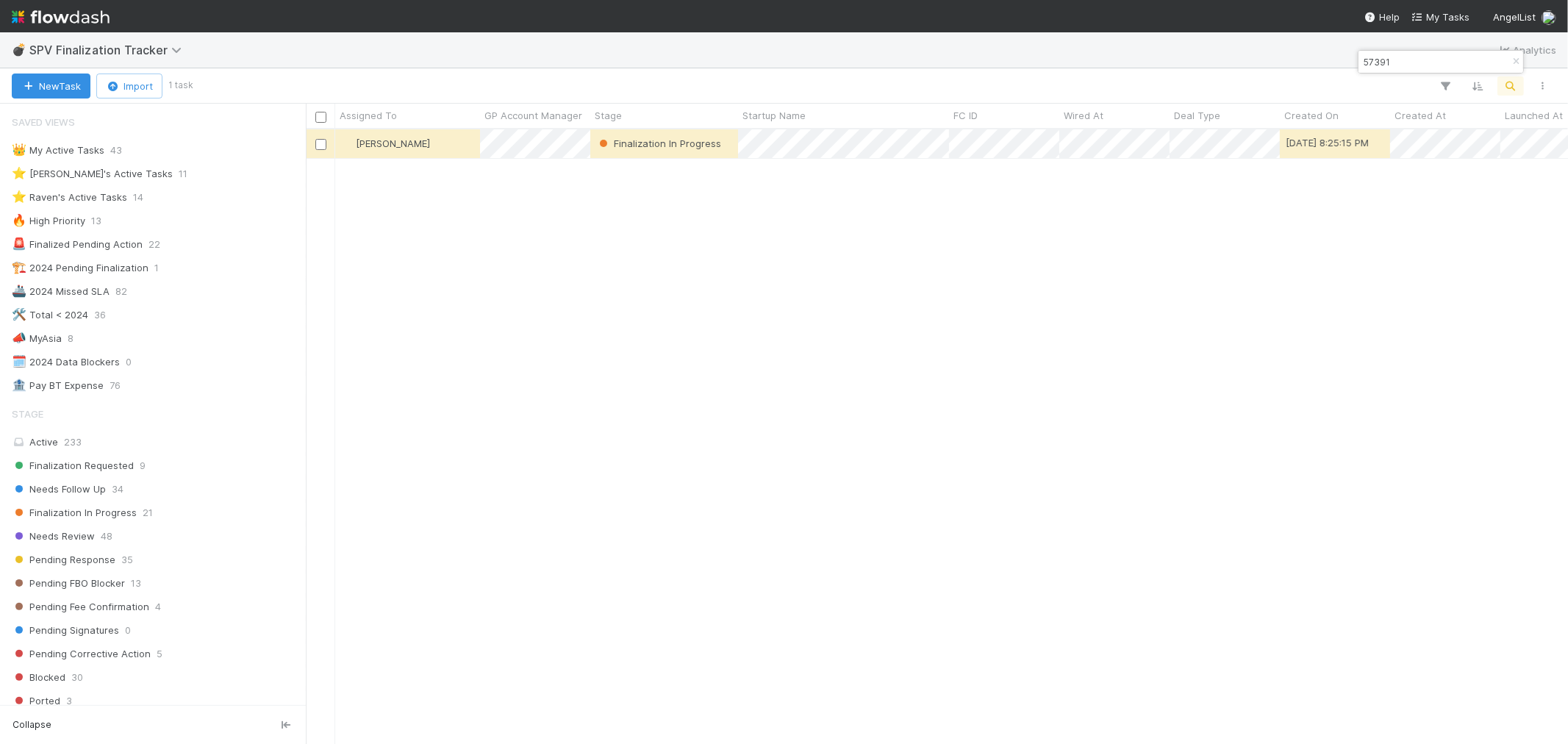
scroll to position [12, 12]
click at [1511, 64] on icon "button" at bounding box center [1516, 61] width 15 height 9
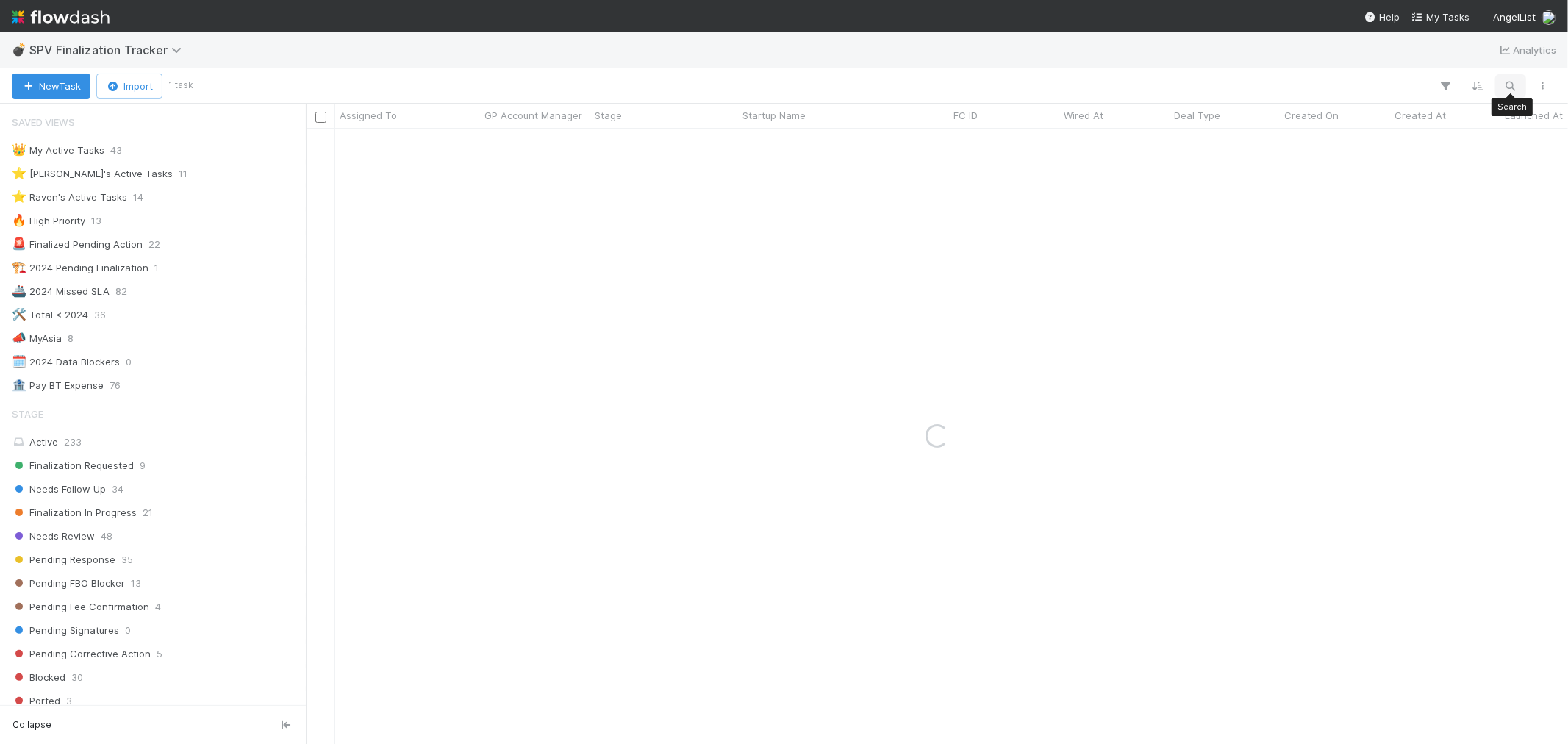
click at [1513, 89] on icon "button" at bounding box center [1510, 85] width 15 height 13
type input "57673"
click at [441, 144] on div "Assign" at bounding box center [407, 144] width 145 height 28
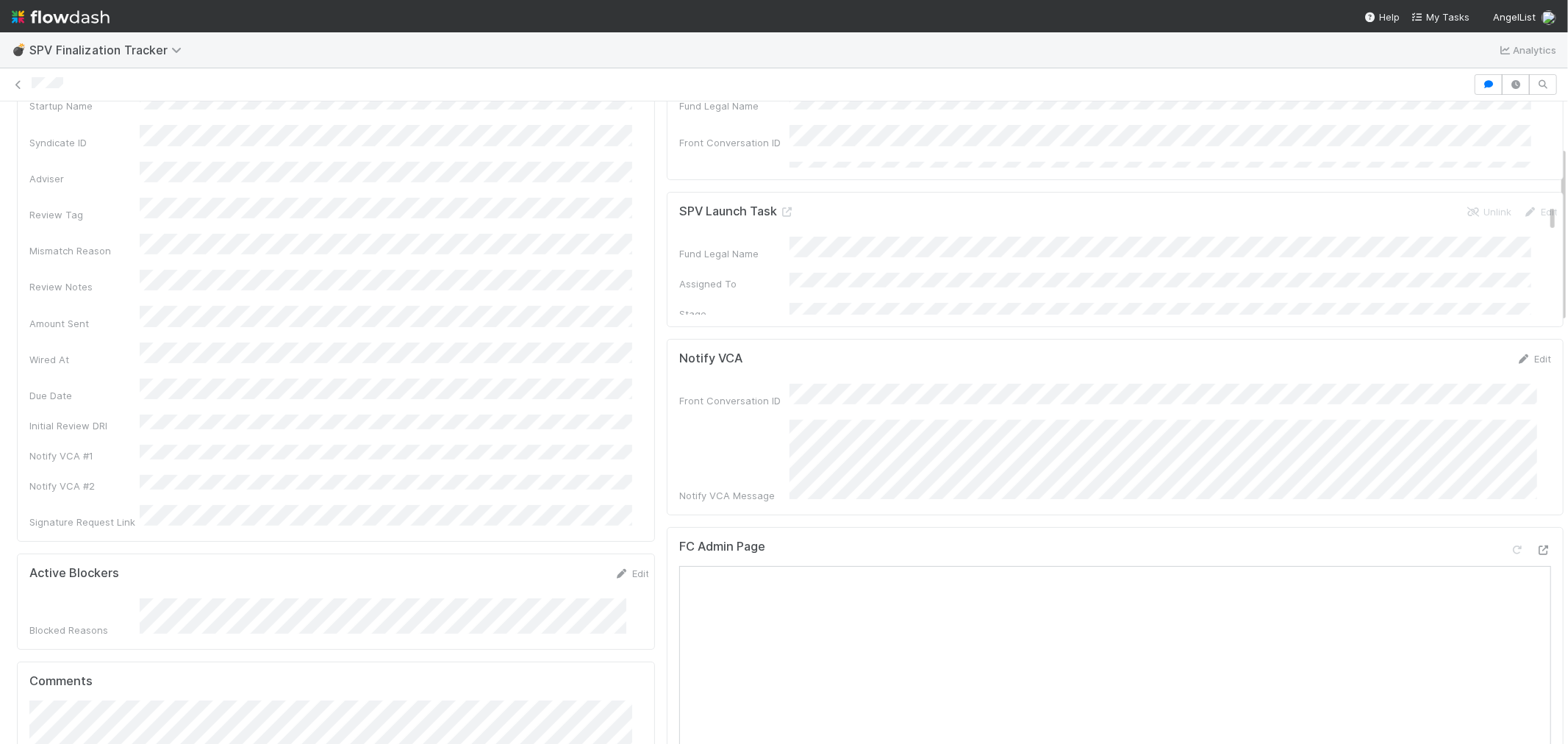
scroll to position [163, 0]
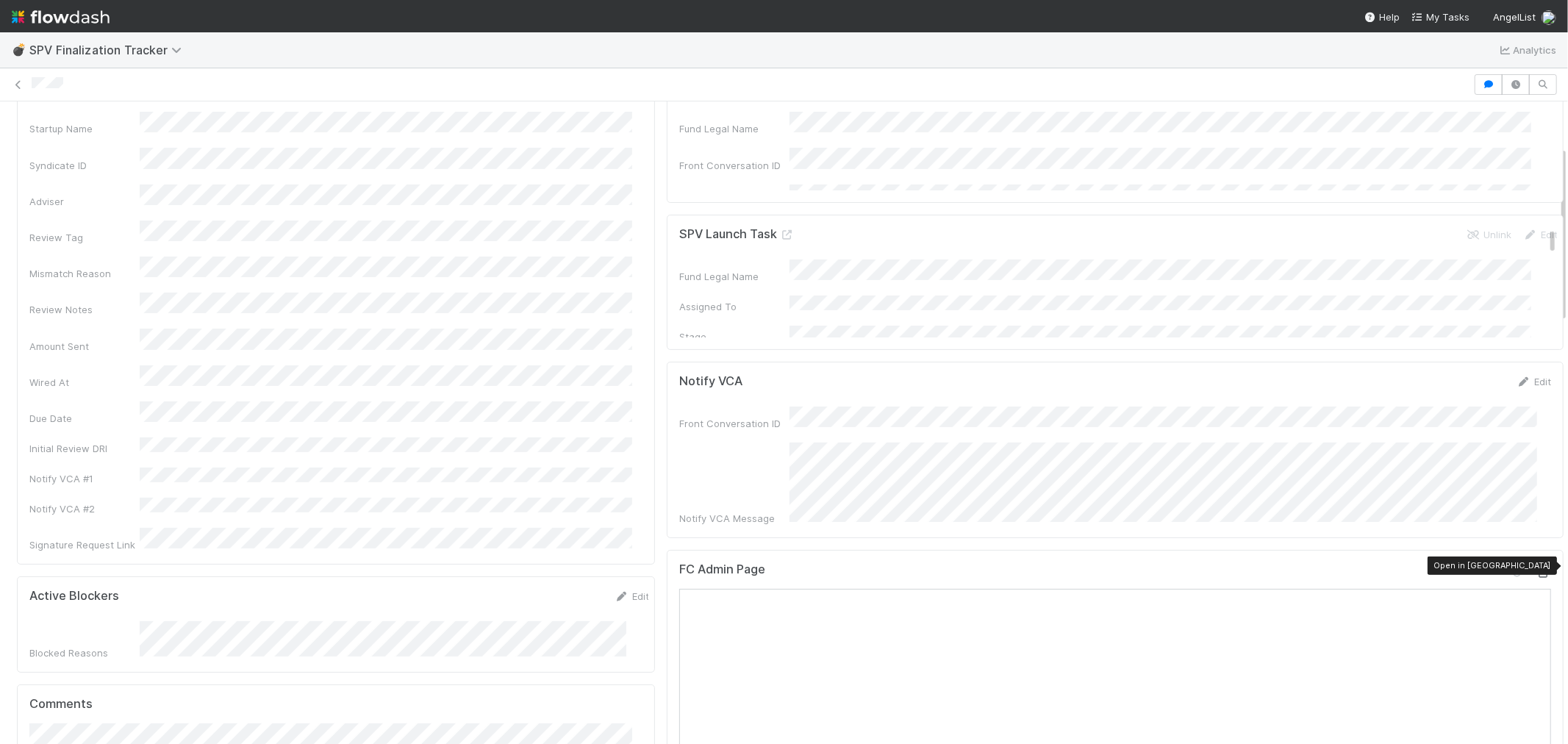
click at [1536, 568] on icon at bounding box center [1543, 573] width 15 height 9
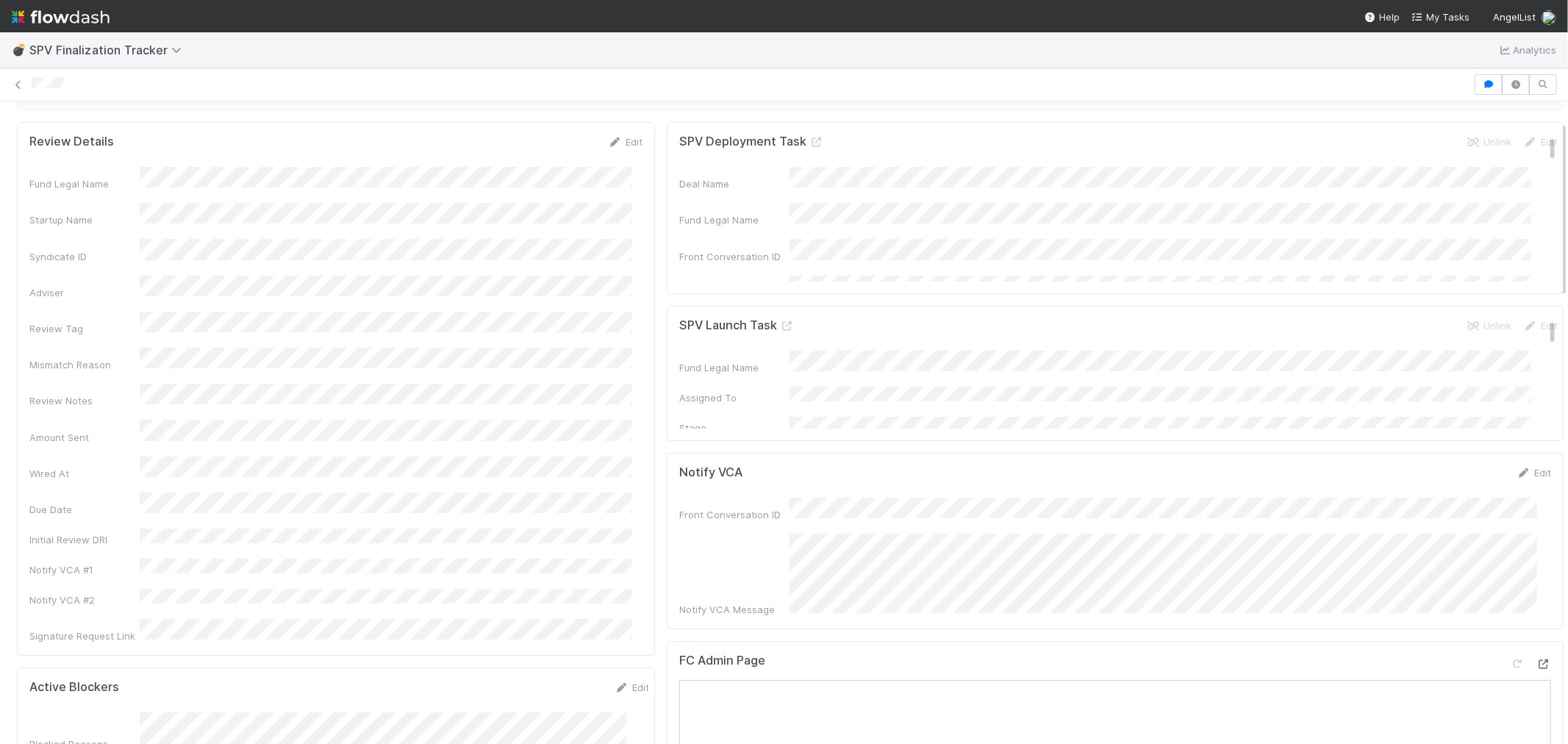
scroll to position [0, 0]
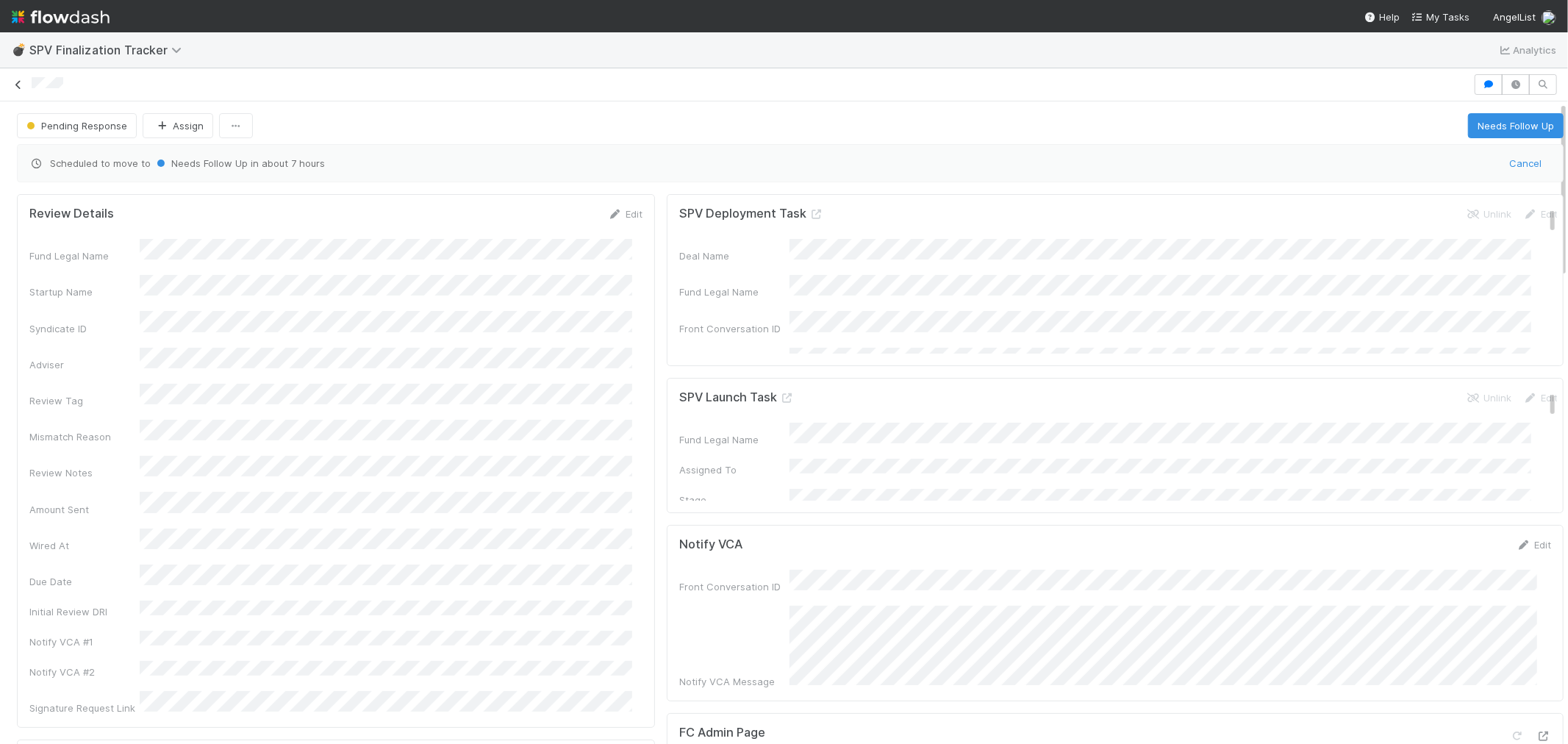
click at [15, 86] on icon at bounding box center [18, 85] width 15 height 9
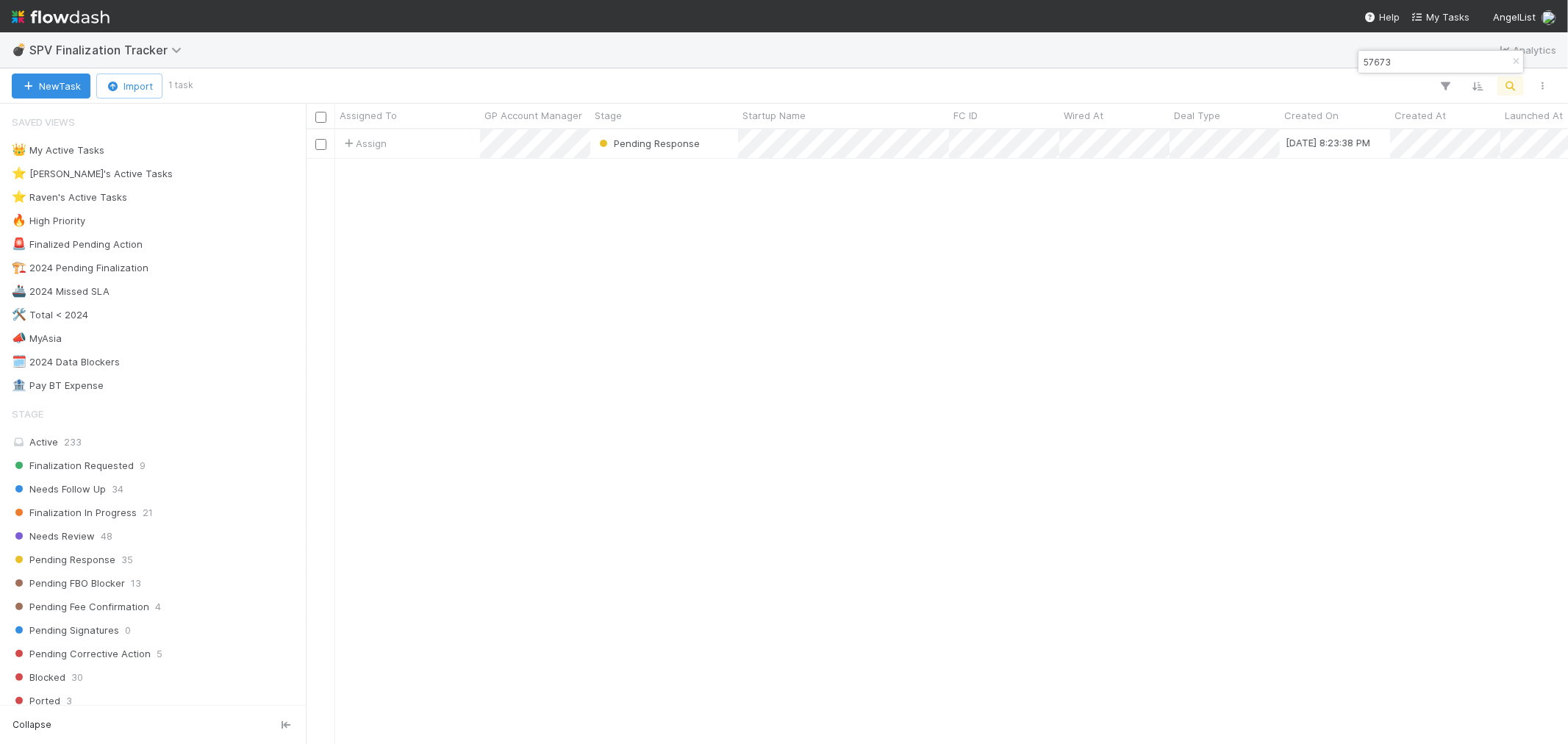
scroll to position [602, 1250]
drag, startPoint x: 1407, startPoint y: 62, endPoint x: 1360, endPoint y: 62, distance: 47.0
click at [1361, 62] on input "57673" at bounding box center [1434, 62] width 147 height 17
paste input "14"
type input "57614"
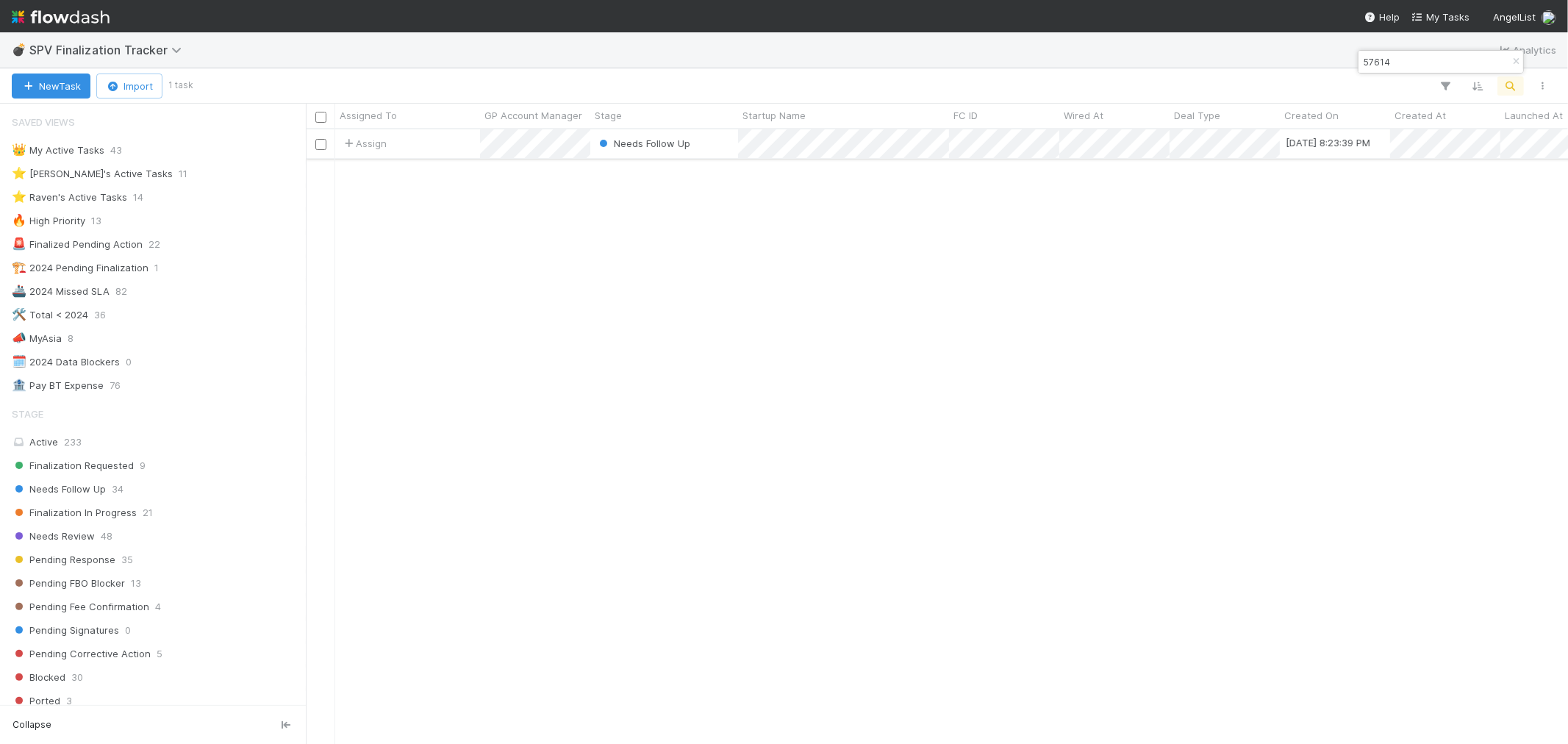
click at [452, 147] on div "Assign" at bounding box center [407, 144] width 145 height 28
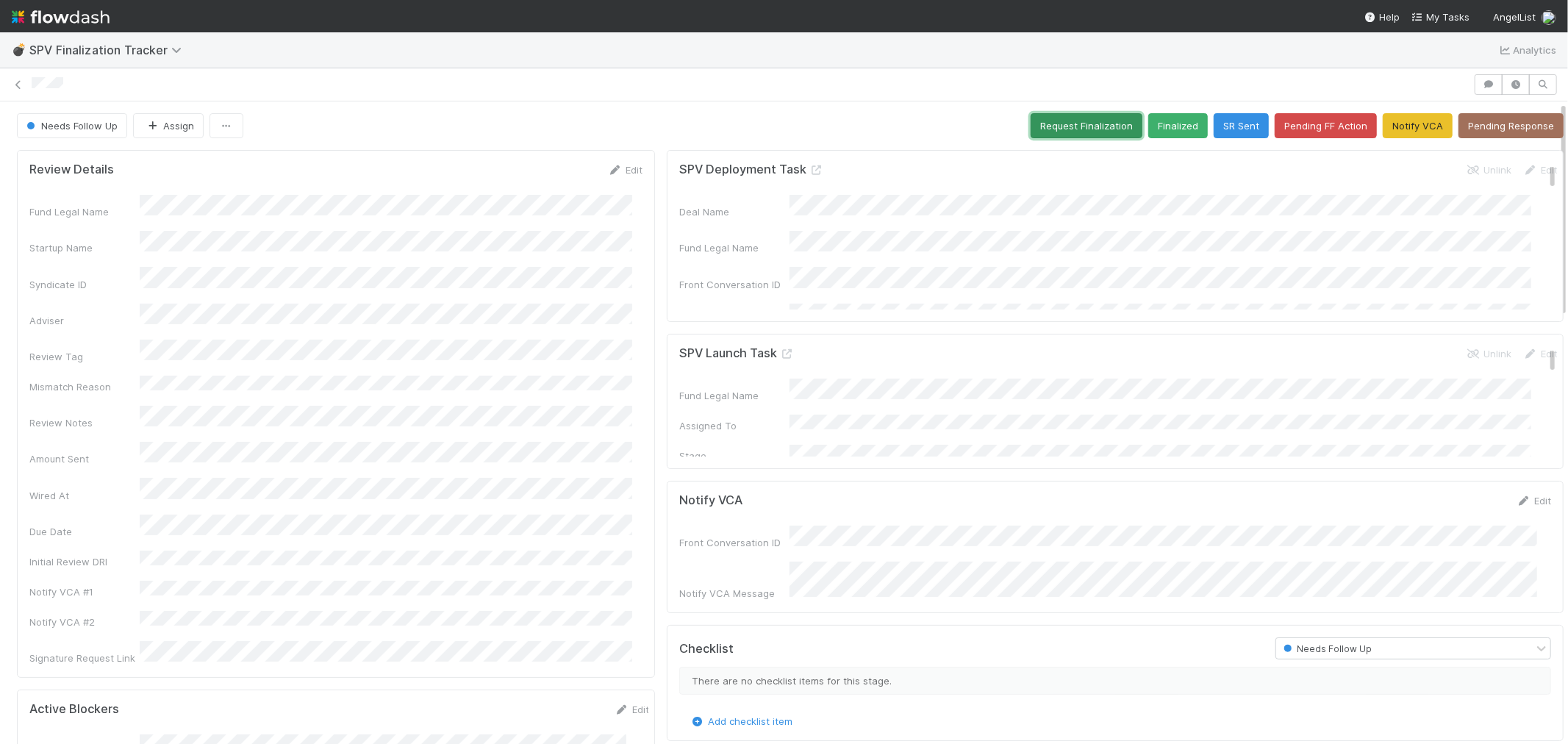
click at [1074, 123] on button "Request Finalization" at bounding box center [1086, 126] width 112 height 25
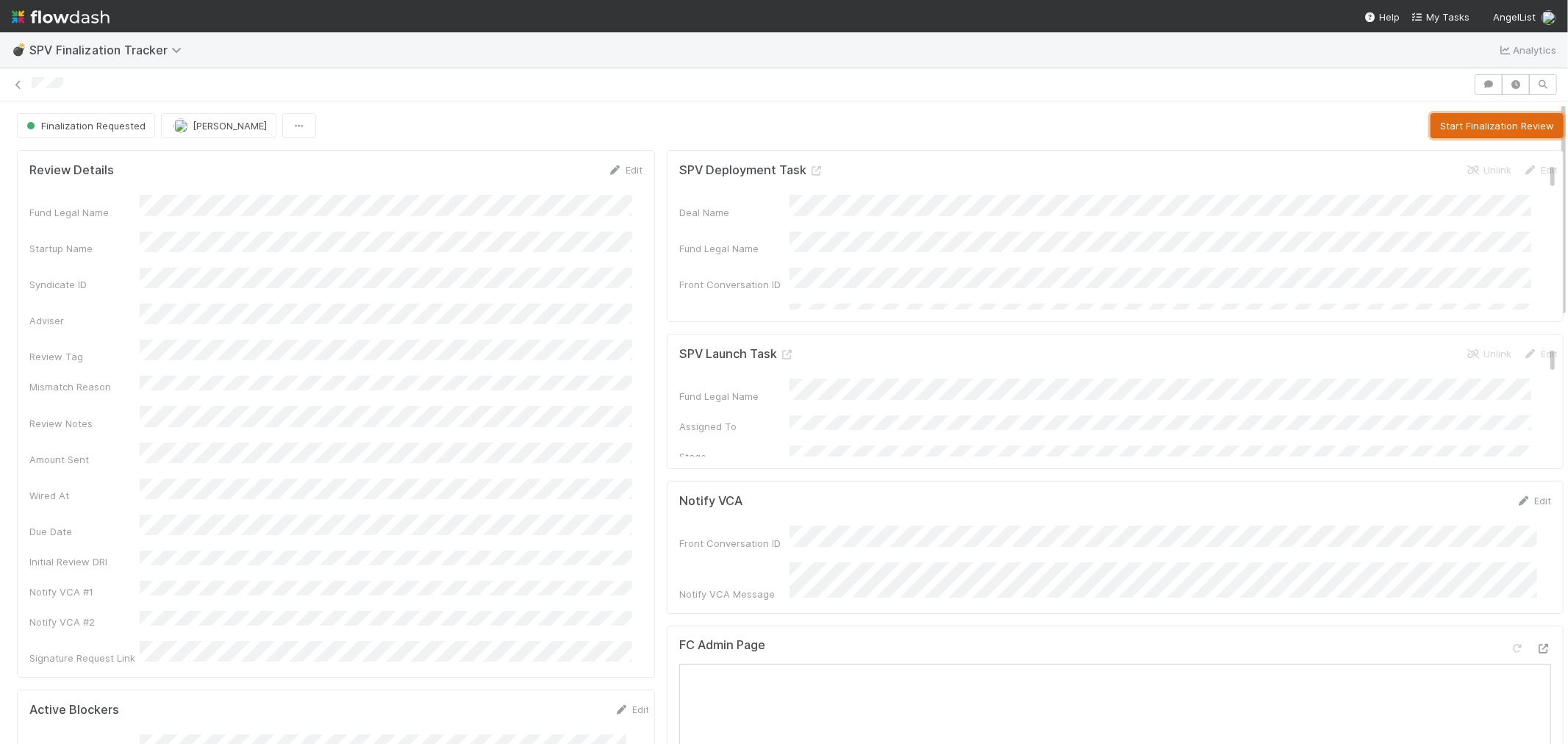
click at [1430, 114] on button "Start Finalization Review" at bounding box center [1497, 126] width 133 height 25
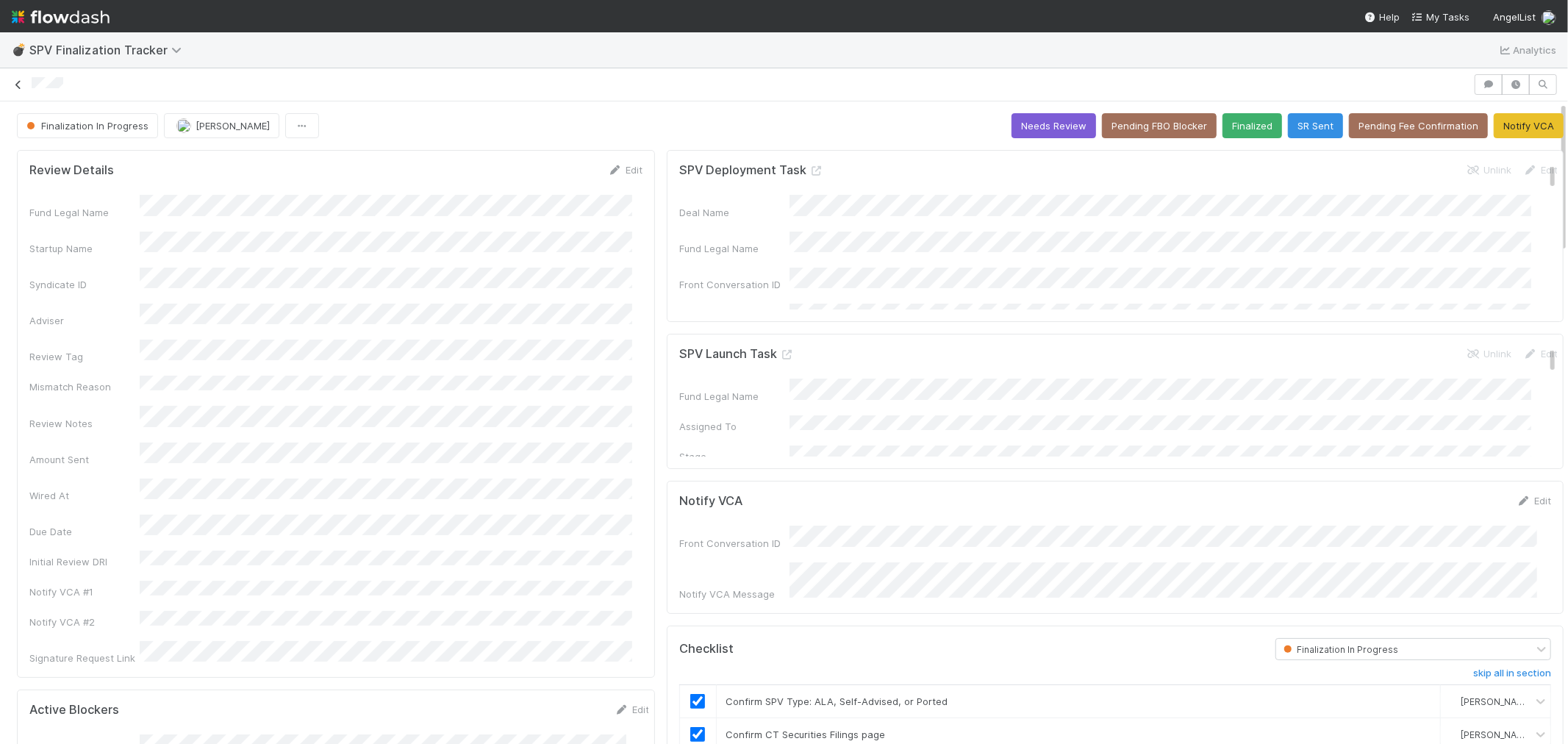
click at [18, 86] on icon at bounding box center [18, 85] width 15 height 9
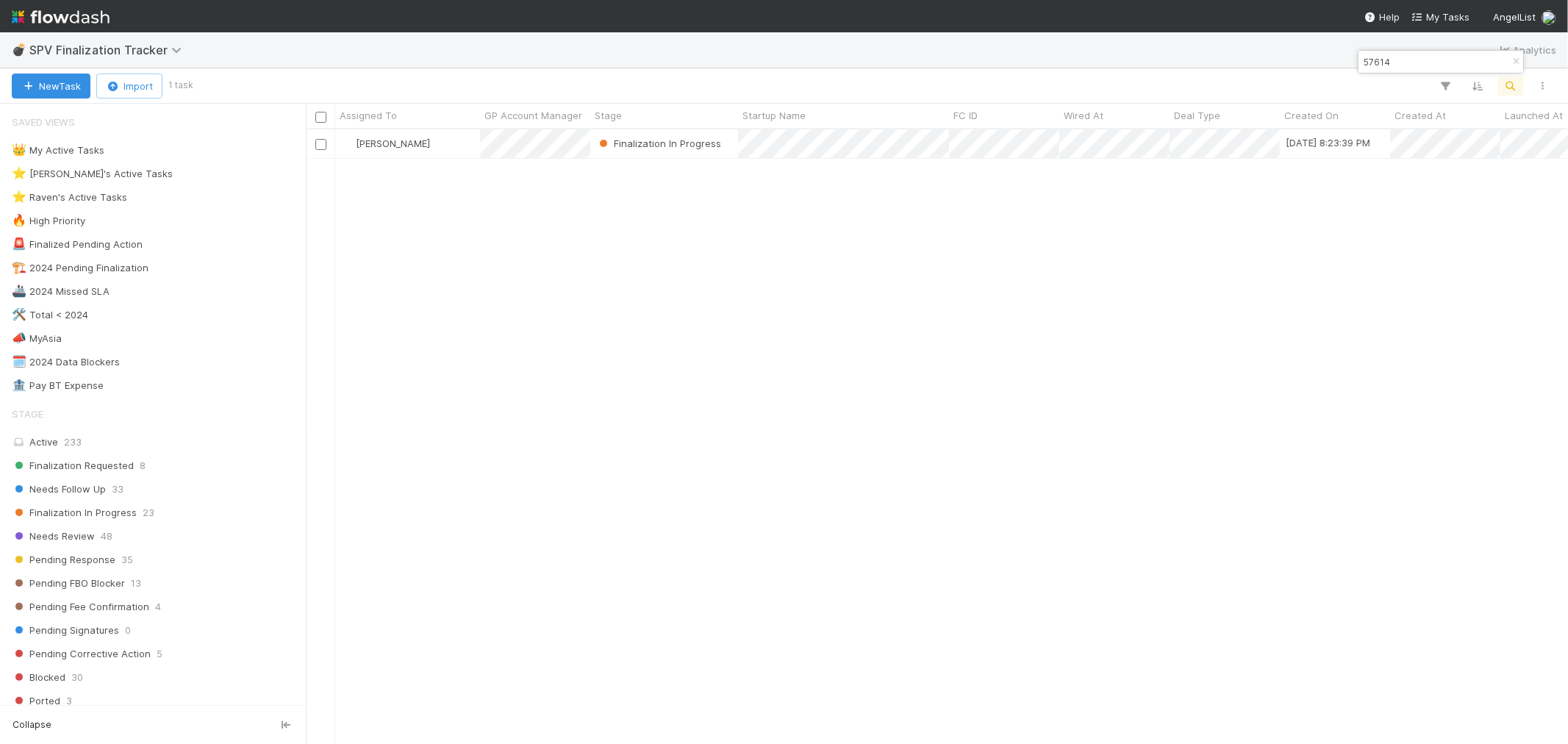
scroll to position [602, 1250]
drag, startPoint x: 1512, startPoint y: 61, endPoint x: 1501, endPoint y: 94, distance: 34.8
click at [1513, 61] on icon "button" at bounding box center [1516, 61] width 15 height 9
click at [1519, 89] on button "button" at bounding box center [1510, 86] width 26 height 19
type input "57407"
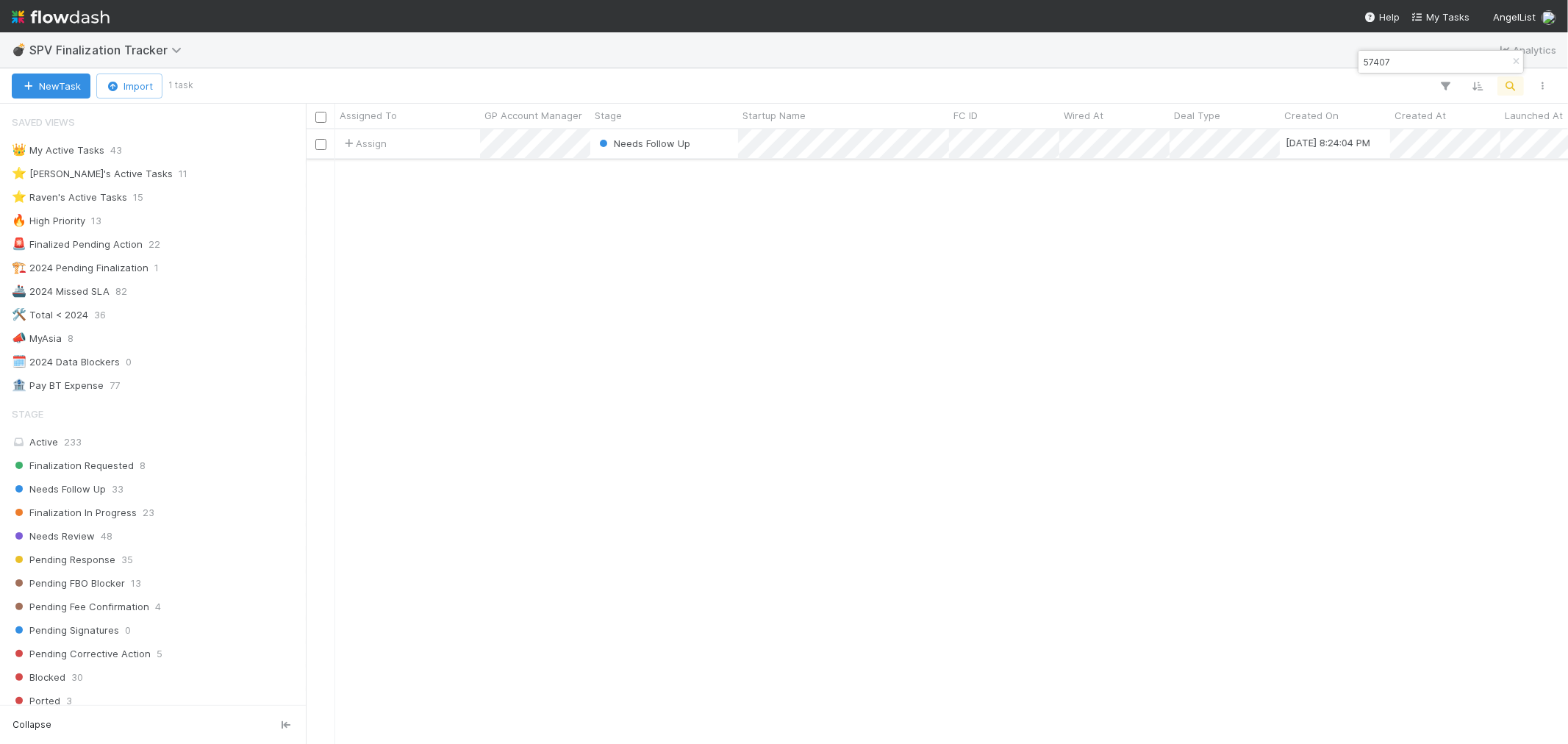
click at [444, 147] on div "Assign" at bounding box center [407, 144] width 145 height 28
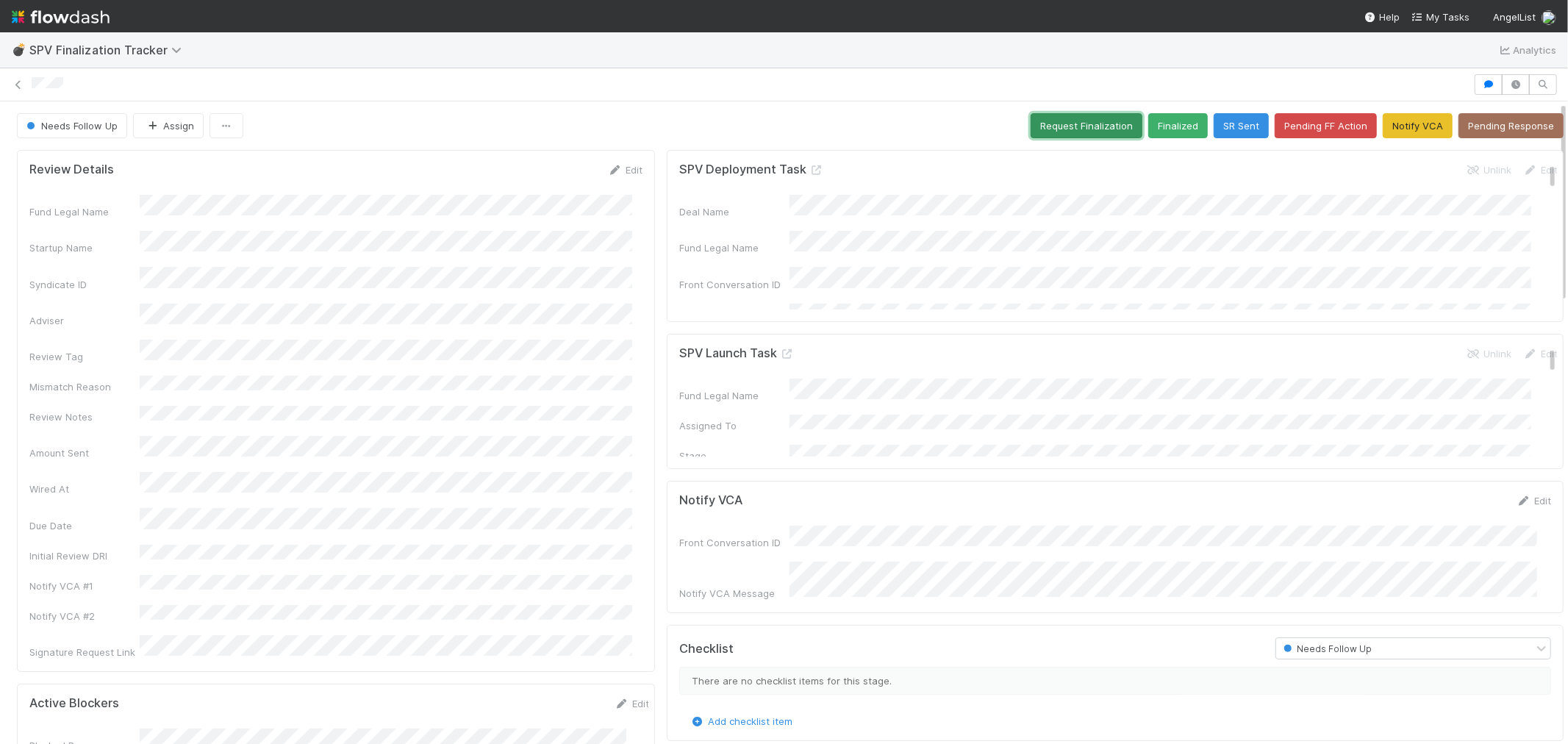
click at [1063, 120] on button "Request Finalization" at bounding box center [1086, 126] width 112 height 25
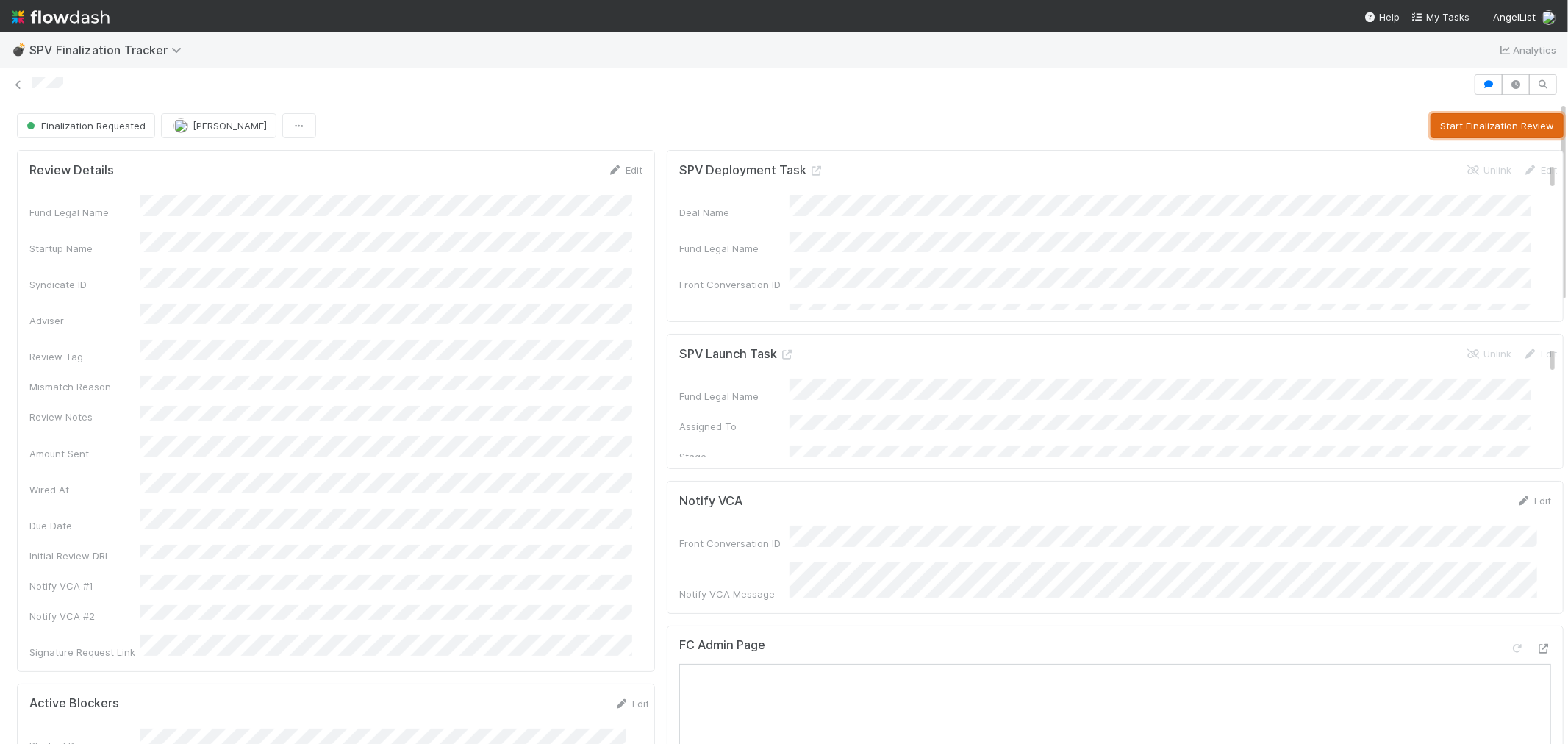
click at [1430, 120] on button "Start Finalization Review" at bounding box center [1497, 126] width 133 height 25
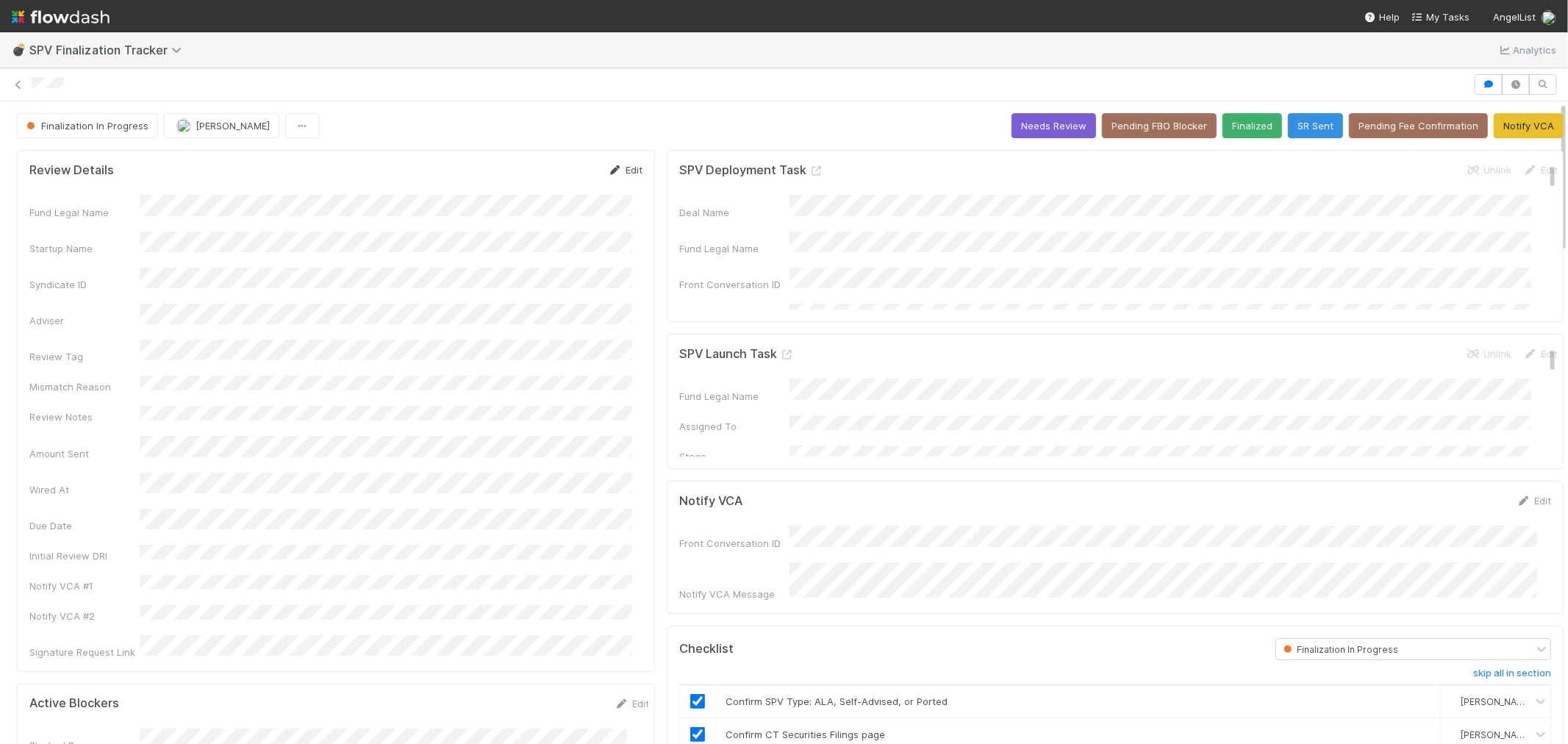
click at [629, 167] on link "Edit" at bounding box center [625, 169] width 35 height 12
click at [561, 169] on button "Save" at bounding box center [564, 175] width 42 height 25
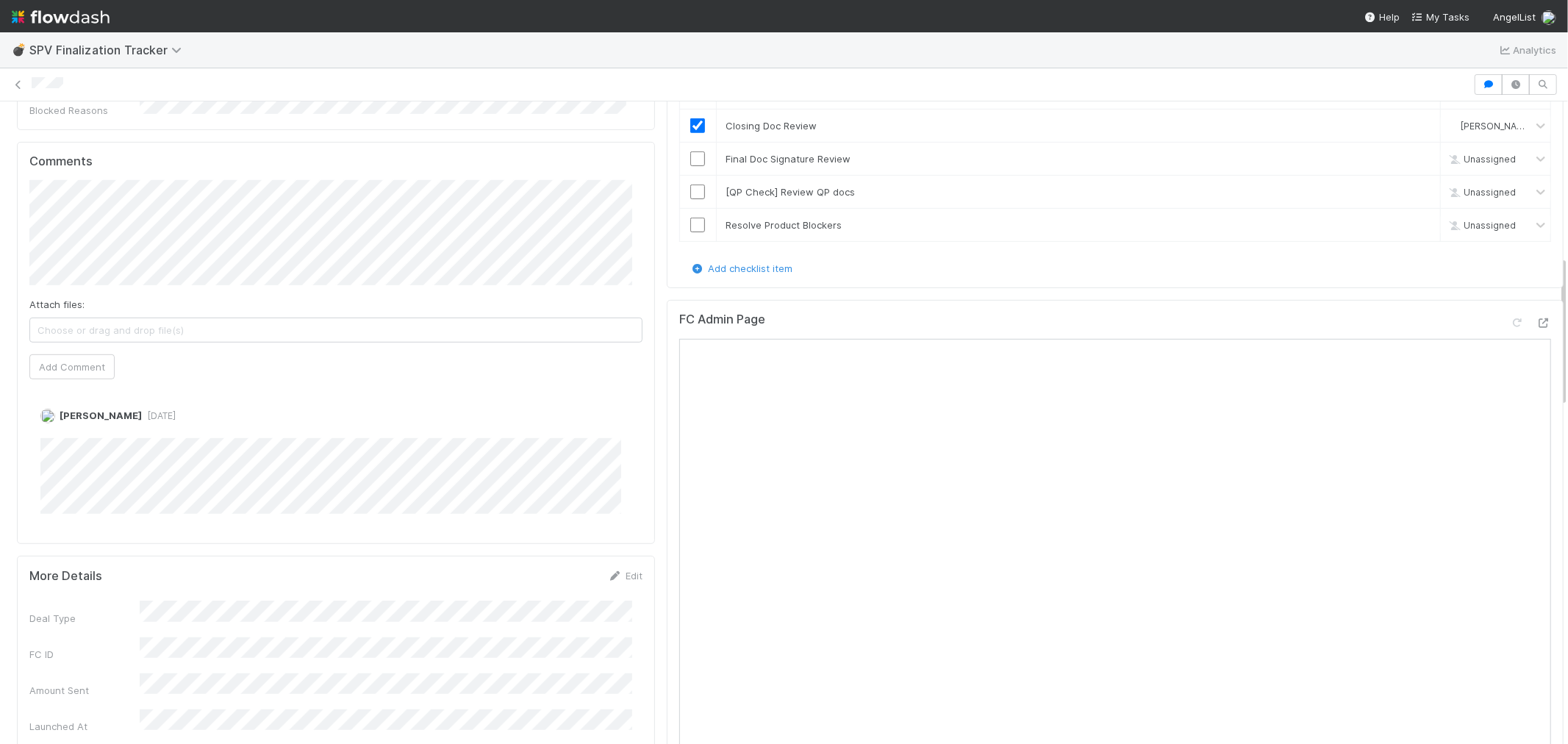
scroll to position [653, 0]
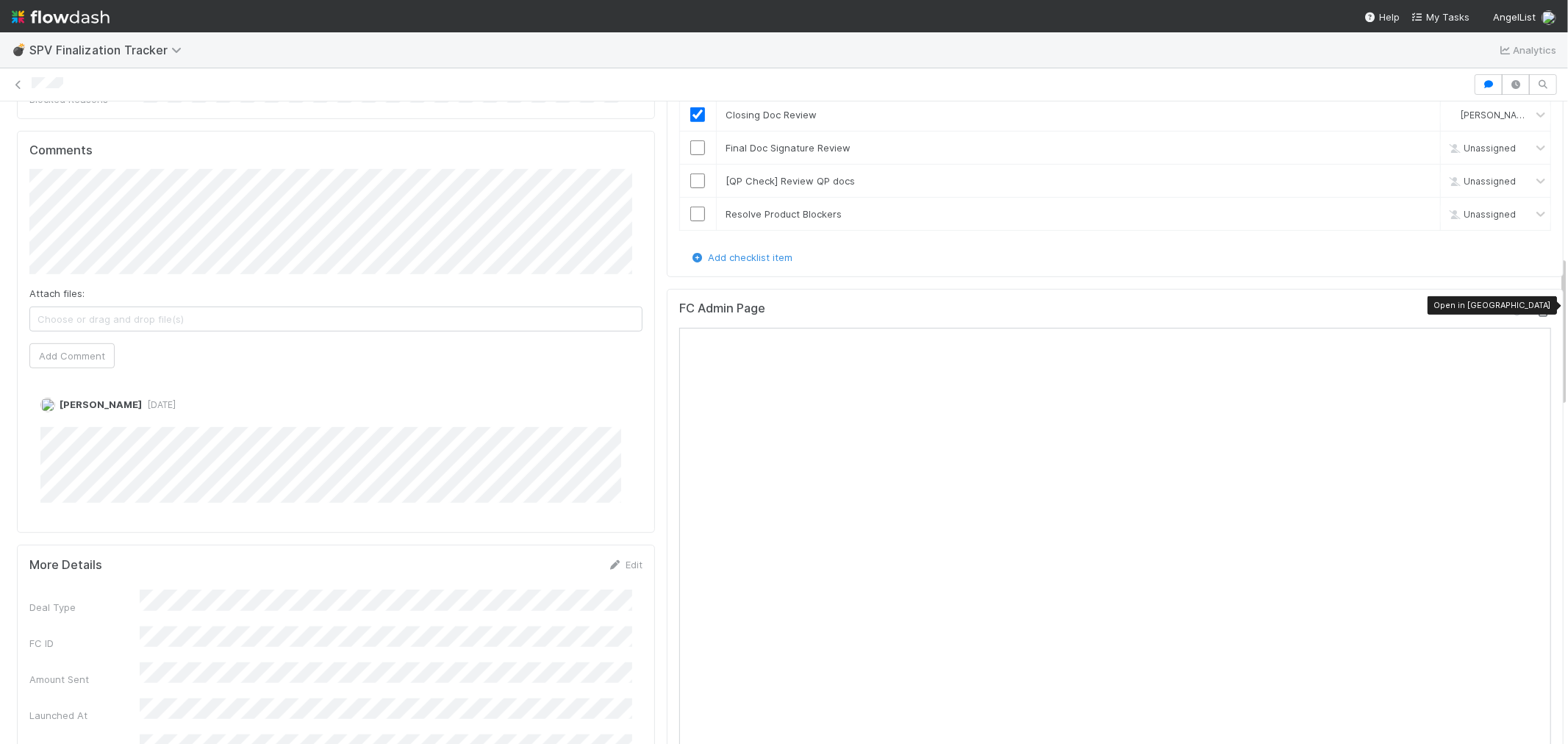
click at [1536, 307] on icon at bounding box center [1543, 312] width 15 height 9
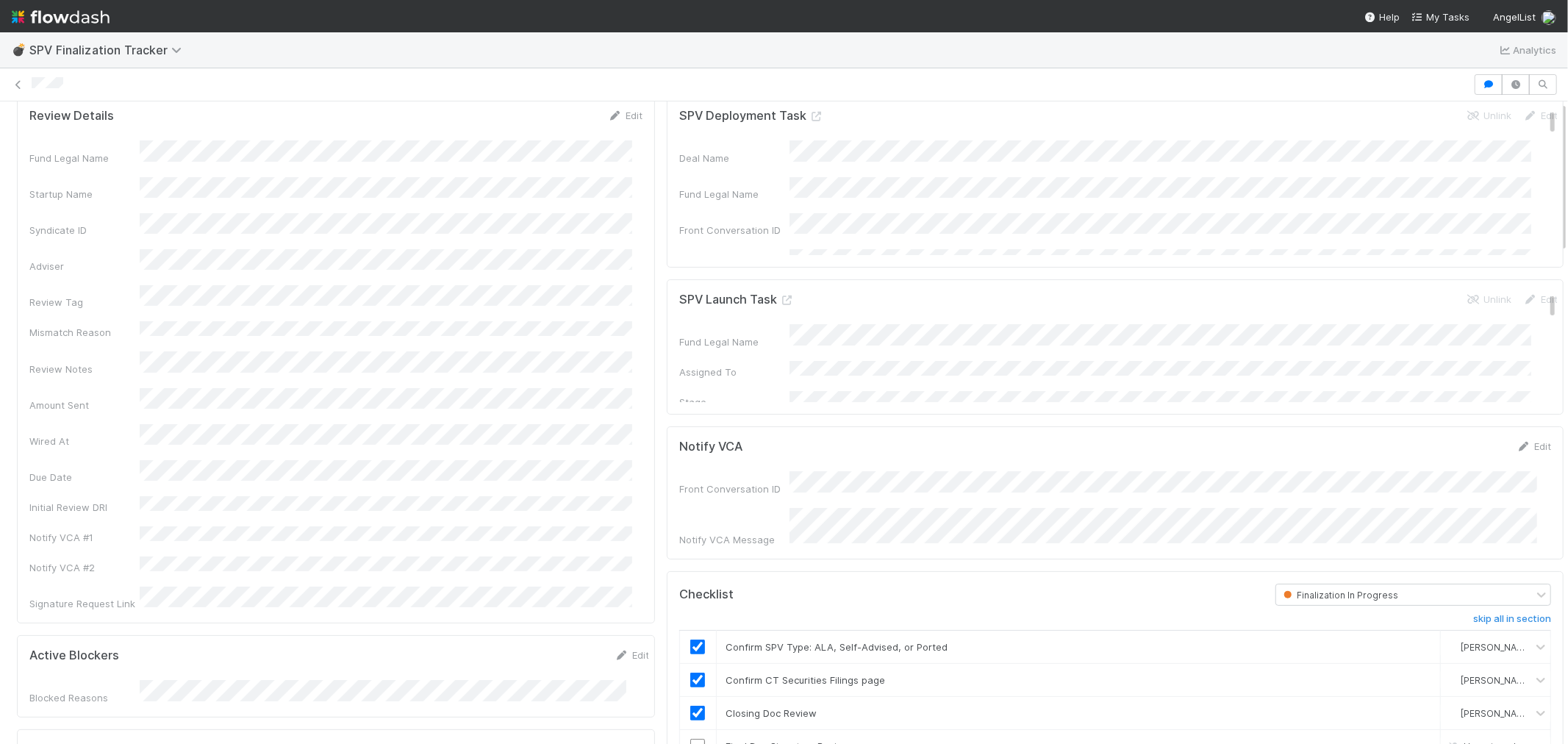
scroll to position [0, 0]
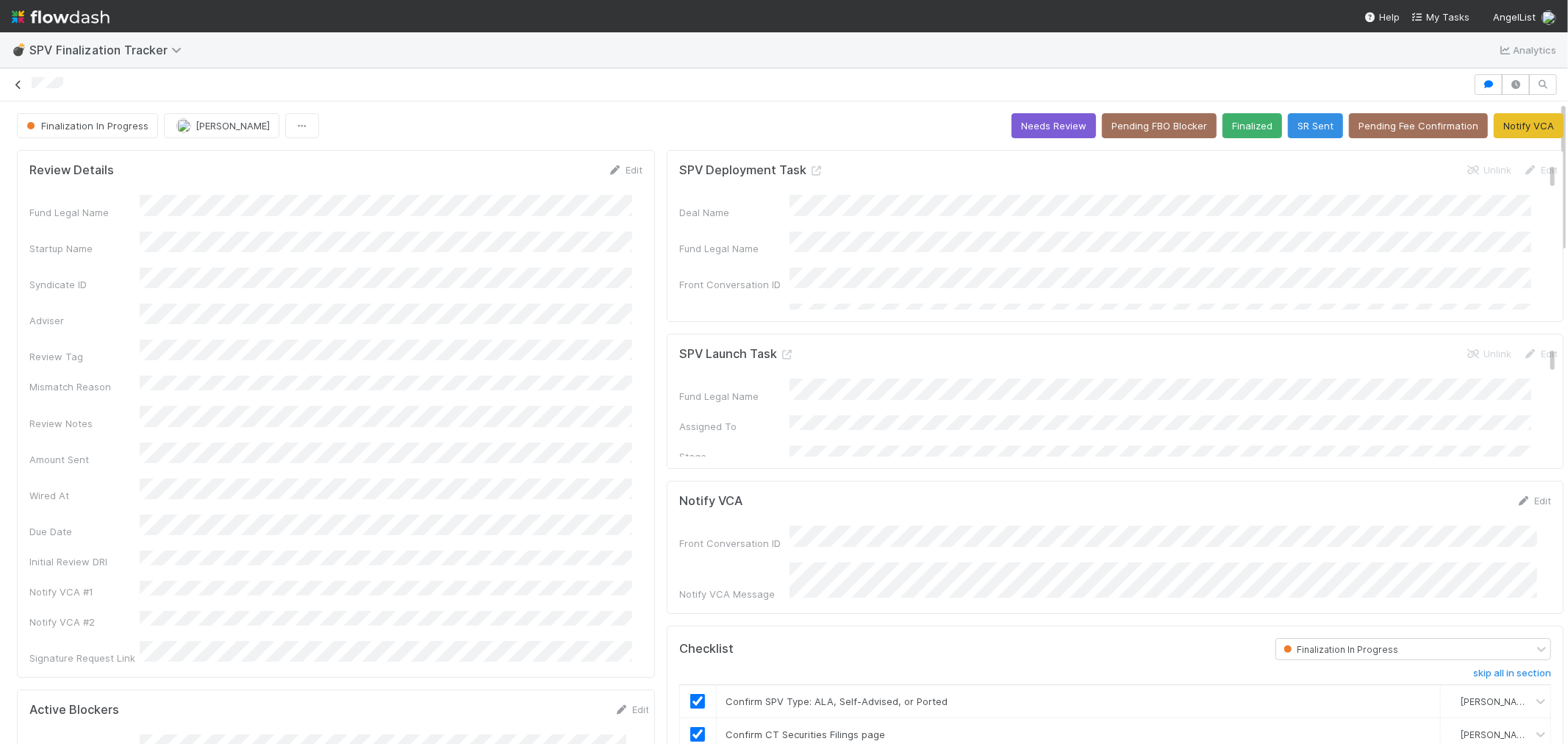
click at [23, 84] on icon at bounding box center [18, 85] width 15 height 9
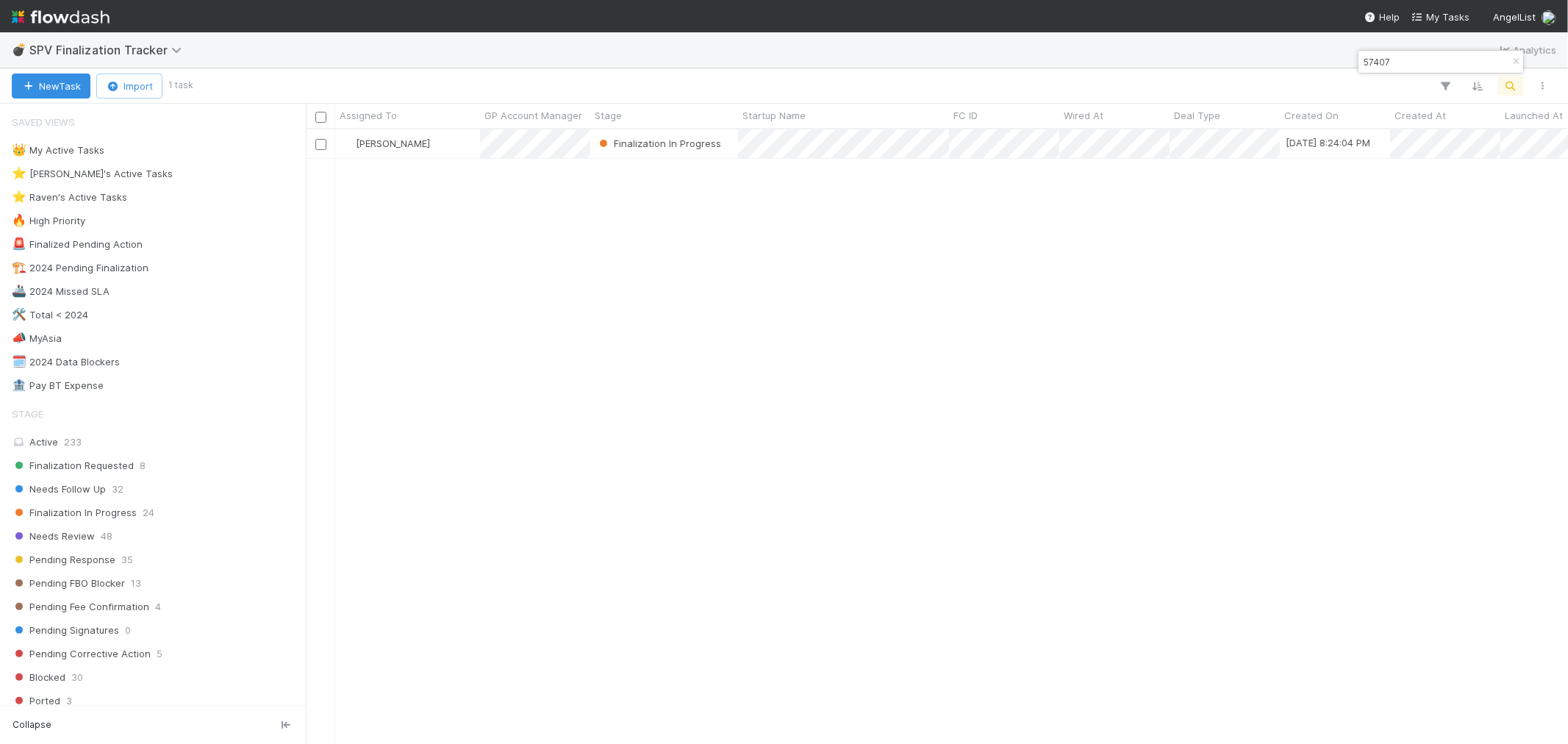
scroll to position [602, 1250]
click at [473, 150] on div "[PERSON_NAME]" at bounding box center [407, 144] width 145 height 28
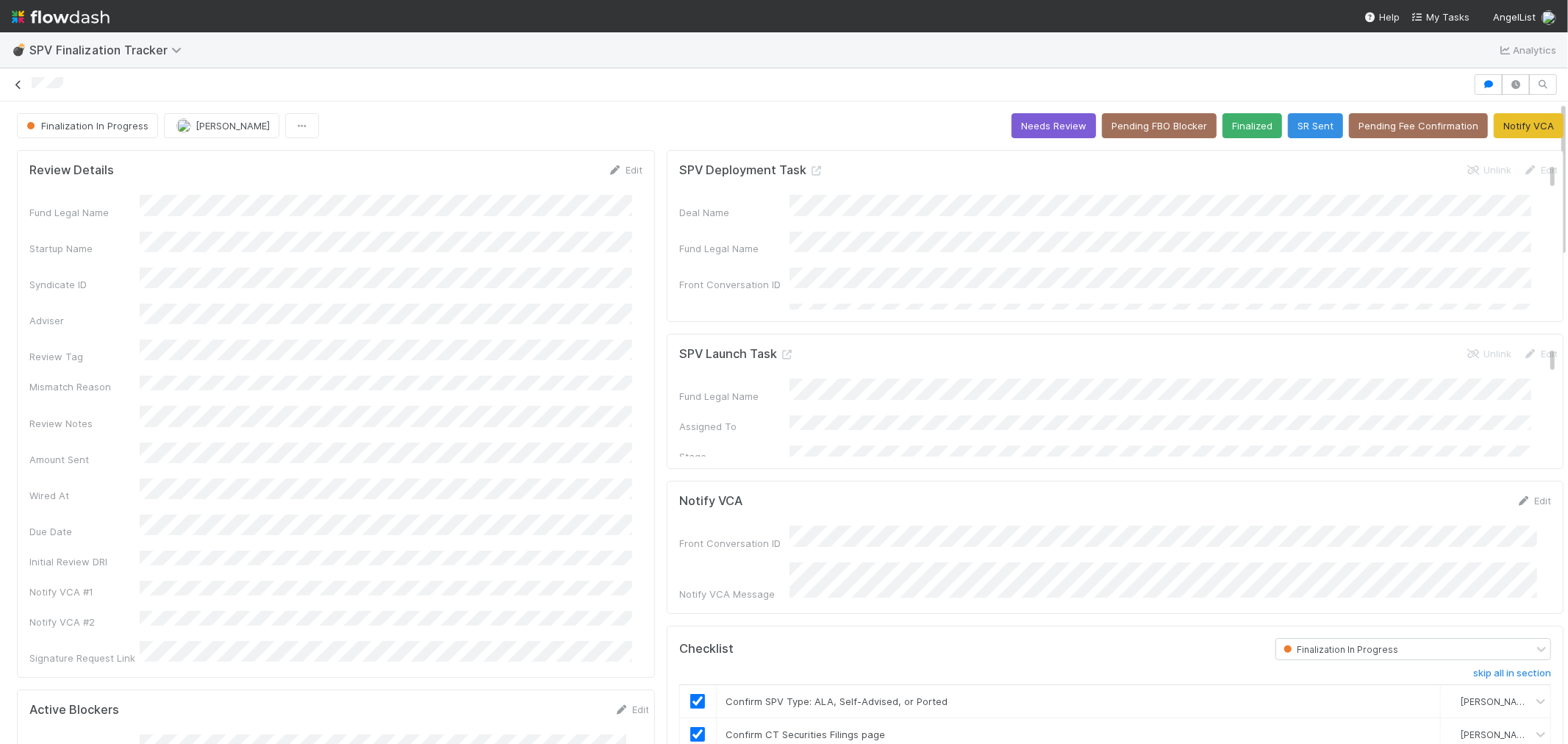
click at [13, 89] on icon at bounding box center [18, 85] width 15 height 9
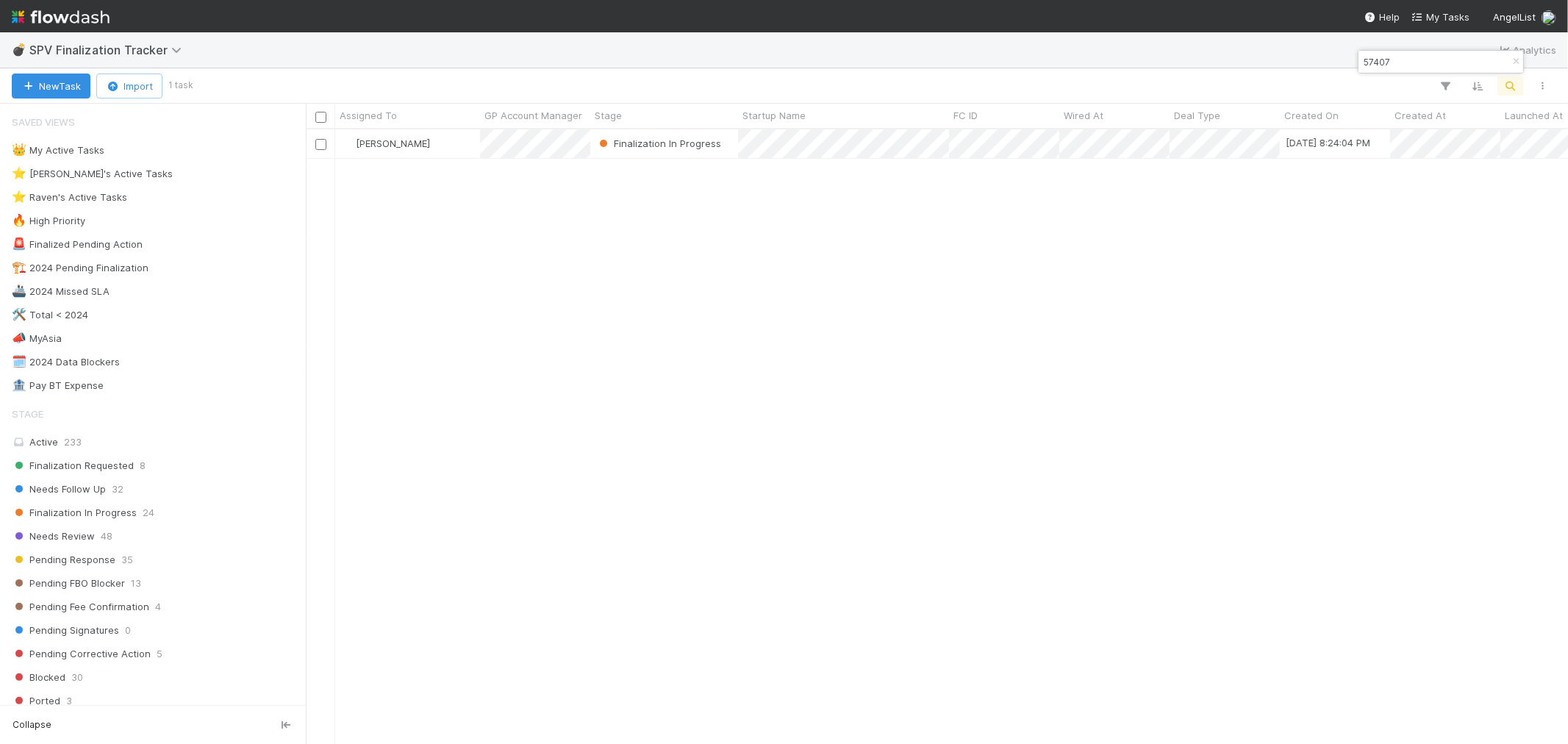
scroll to position [602, 1250]
click at [1516, 63] on icon "button" at bounding box center [1516, 61] width 15 height 9
click at [1514, 81] on icon "button" at bounding box center [1510, 85] width 15 height 13
type input "57466"
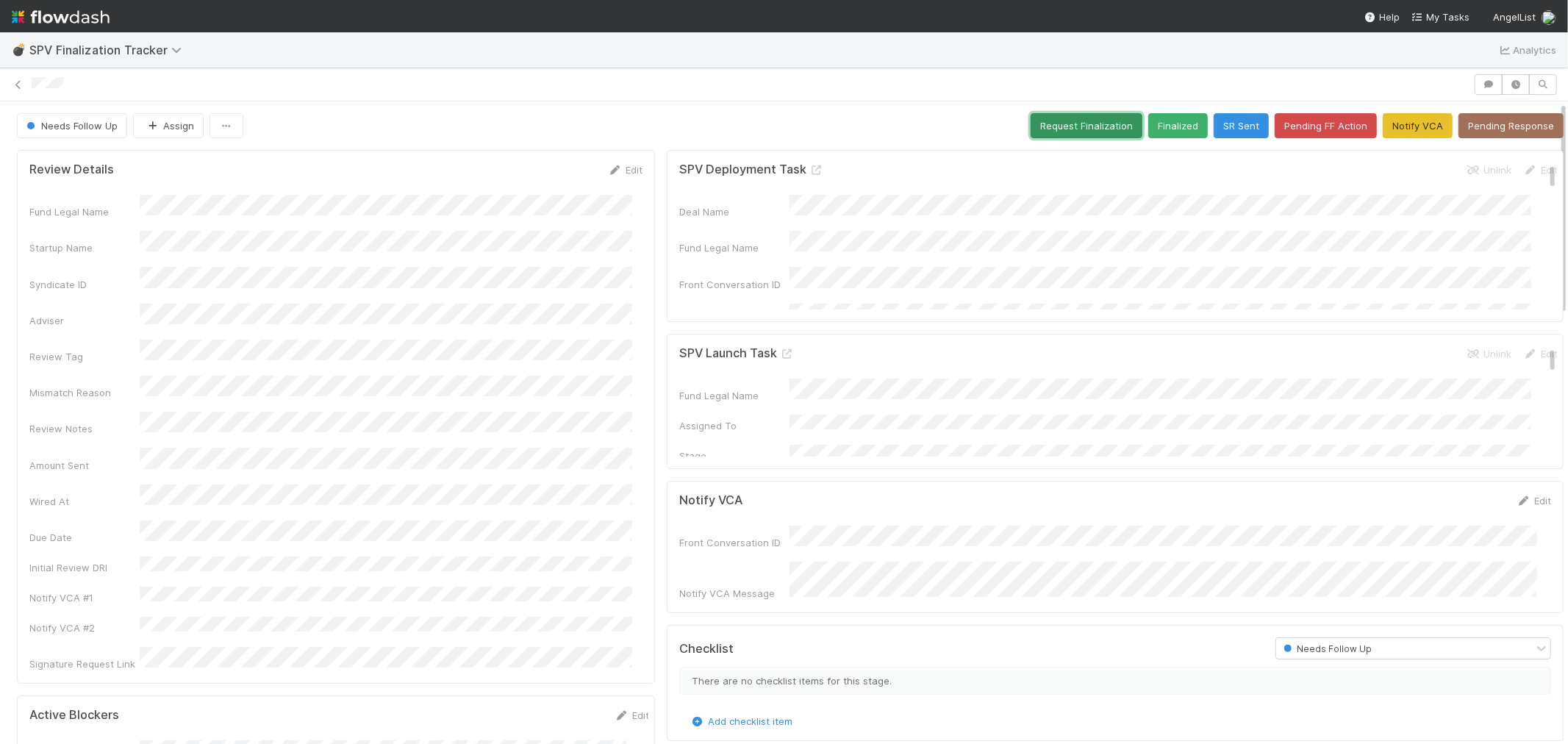
click at [1053, 130] on button "Request Finalization" at bounding box center [1086, 126] width 112 height 25
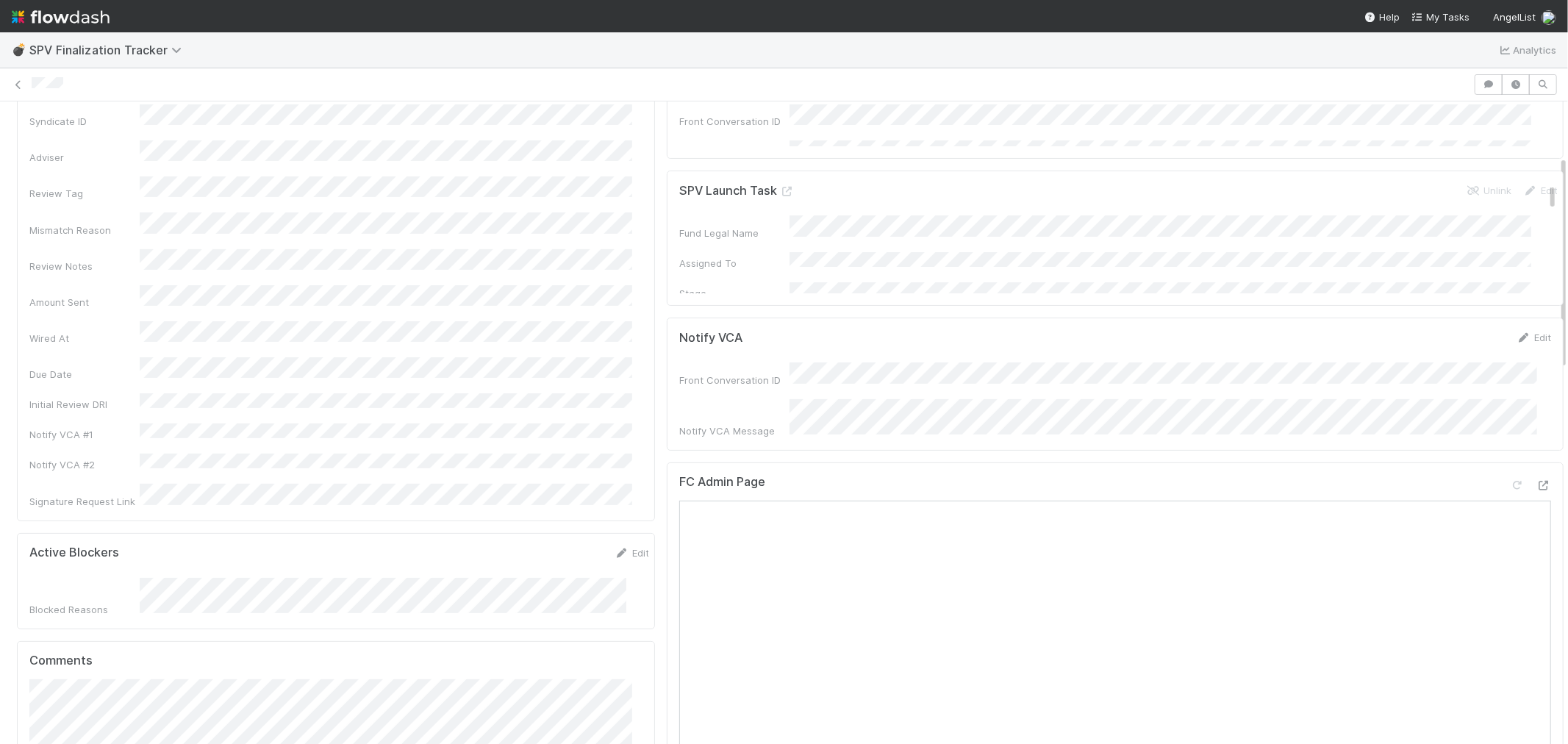
scroll to position [82, 0]
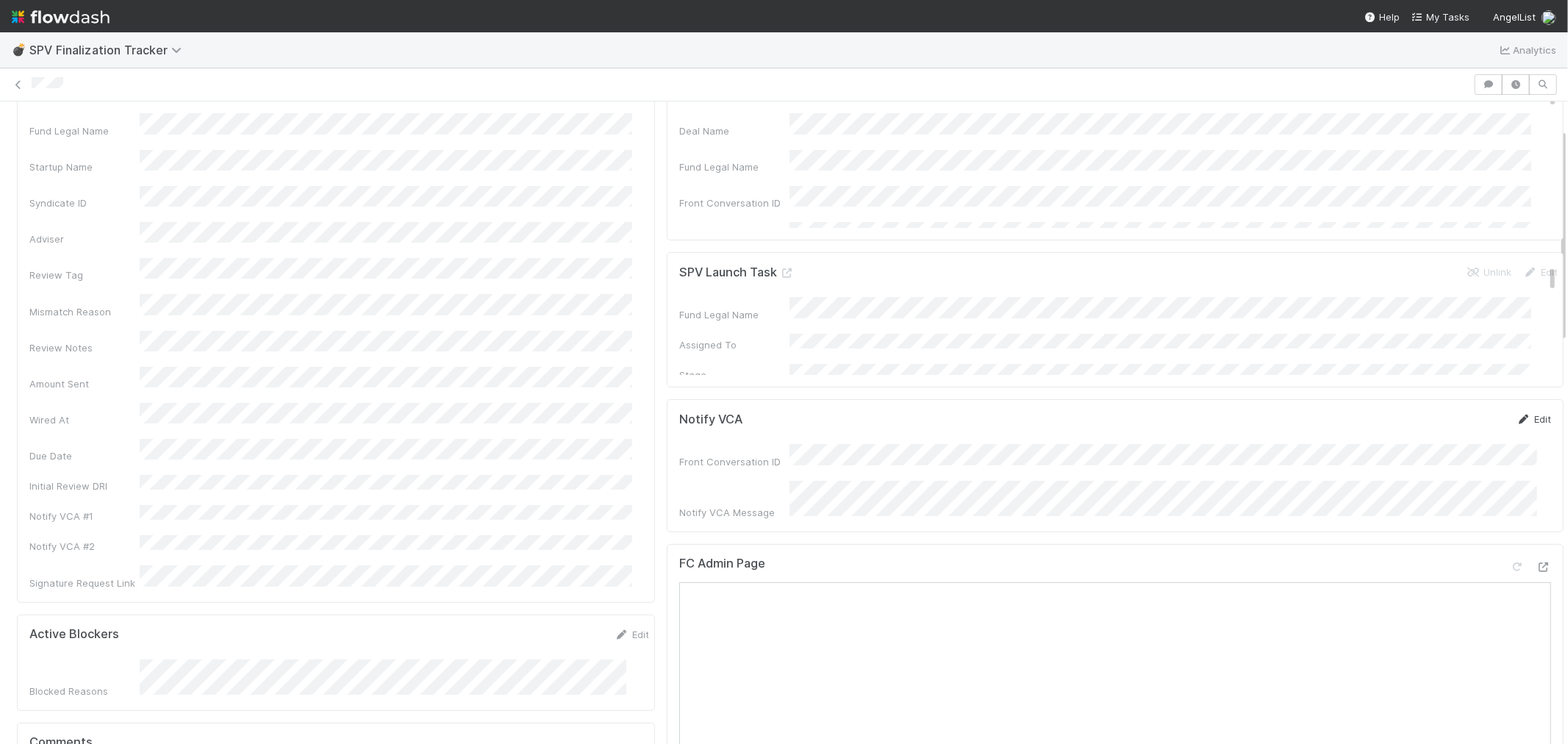
click at [1520, 421] on link "Edit" at bounding box center [1534, 419] width 35 height 12
click at [719, 496] on div "Notify VCA Message" at bounding box center [1115, 523] width 872 height 58
click at [1452, 427] on button "Save" at bounding box center [1472, 424] width 42 height 25
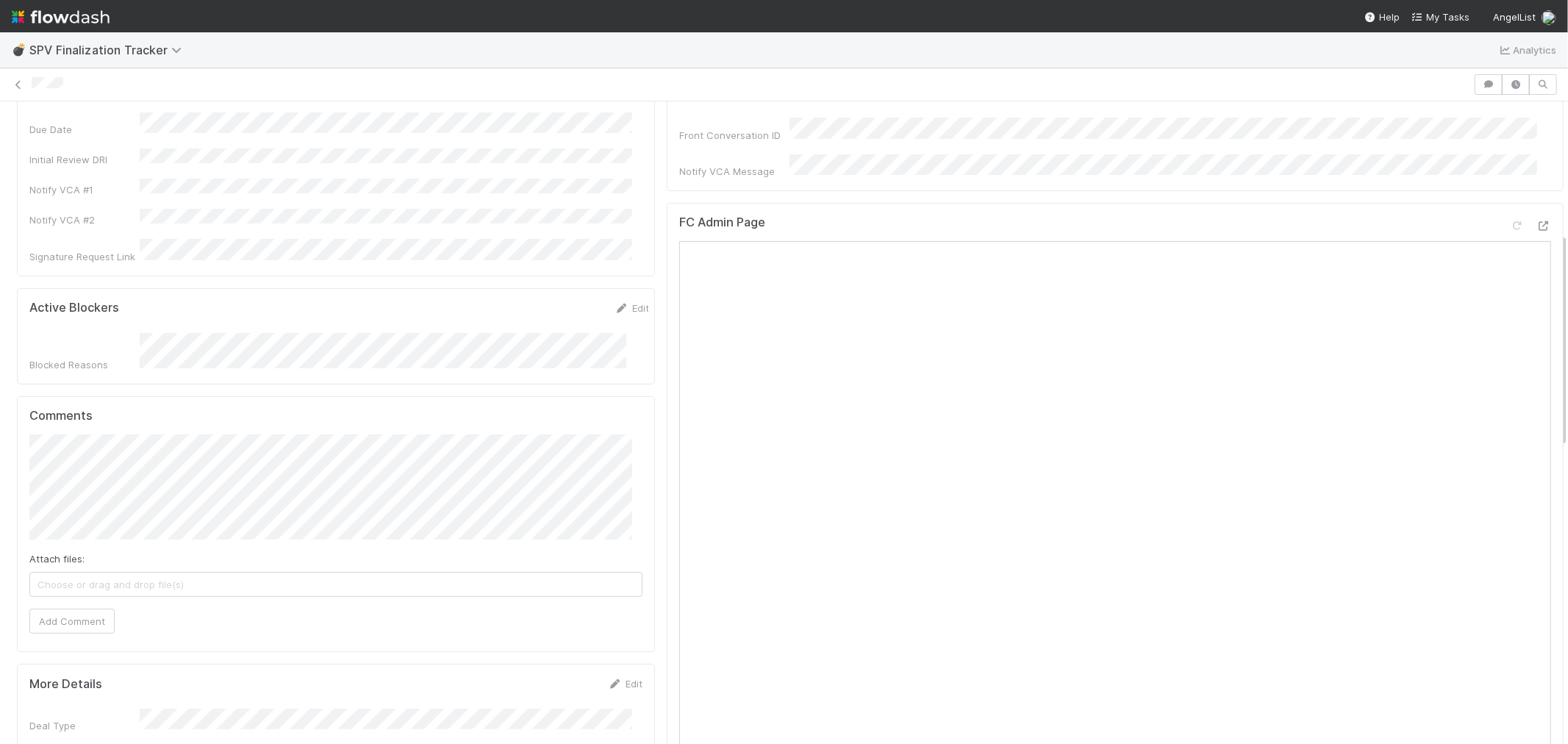
scroll to position [0, 0]
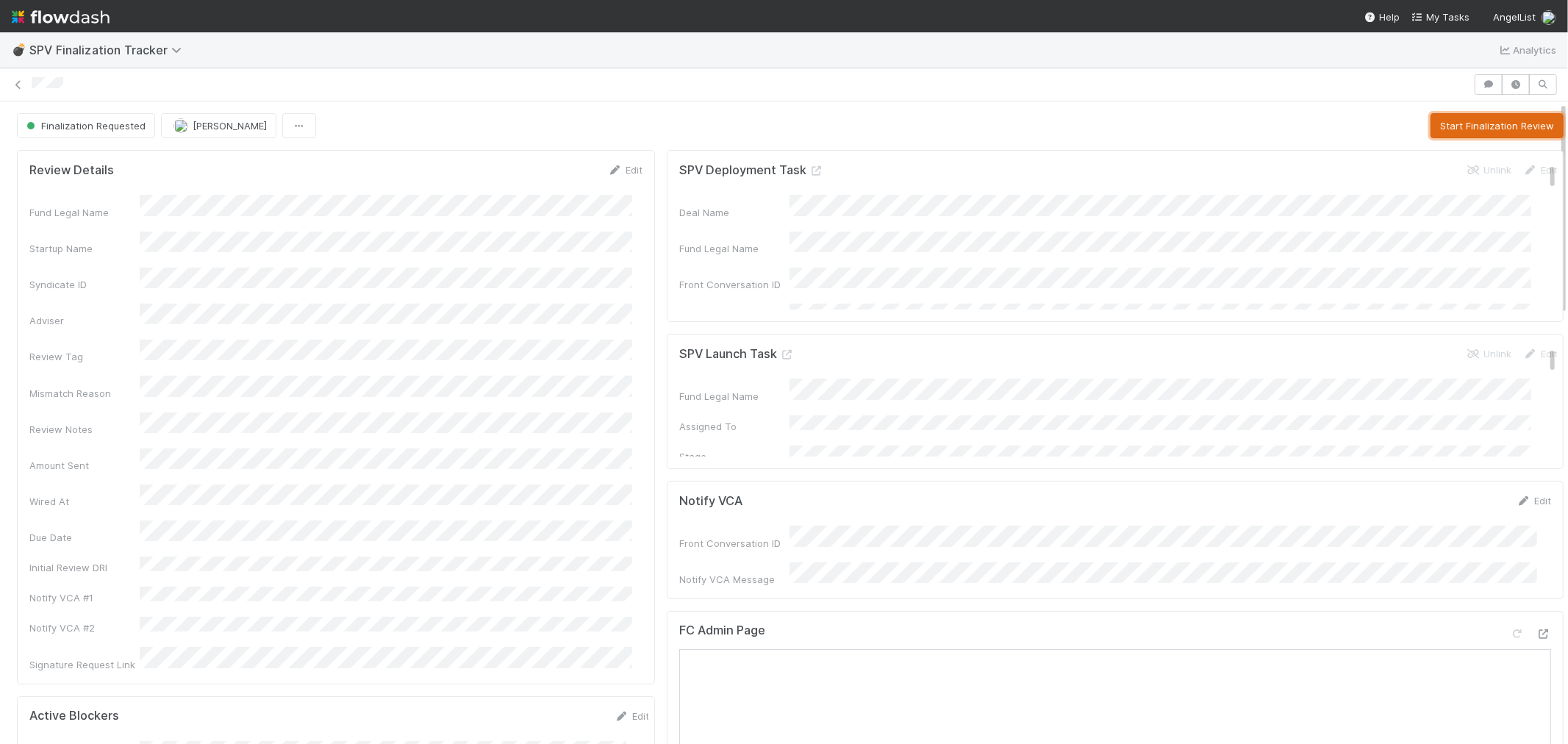
click at [1503, 129] on button "Start Finalization Review" at bounding box center [1497, 126] width 133 height 25
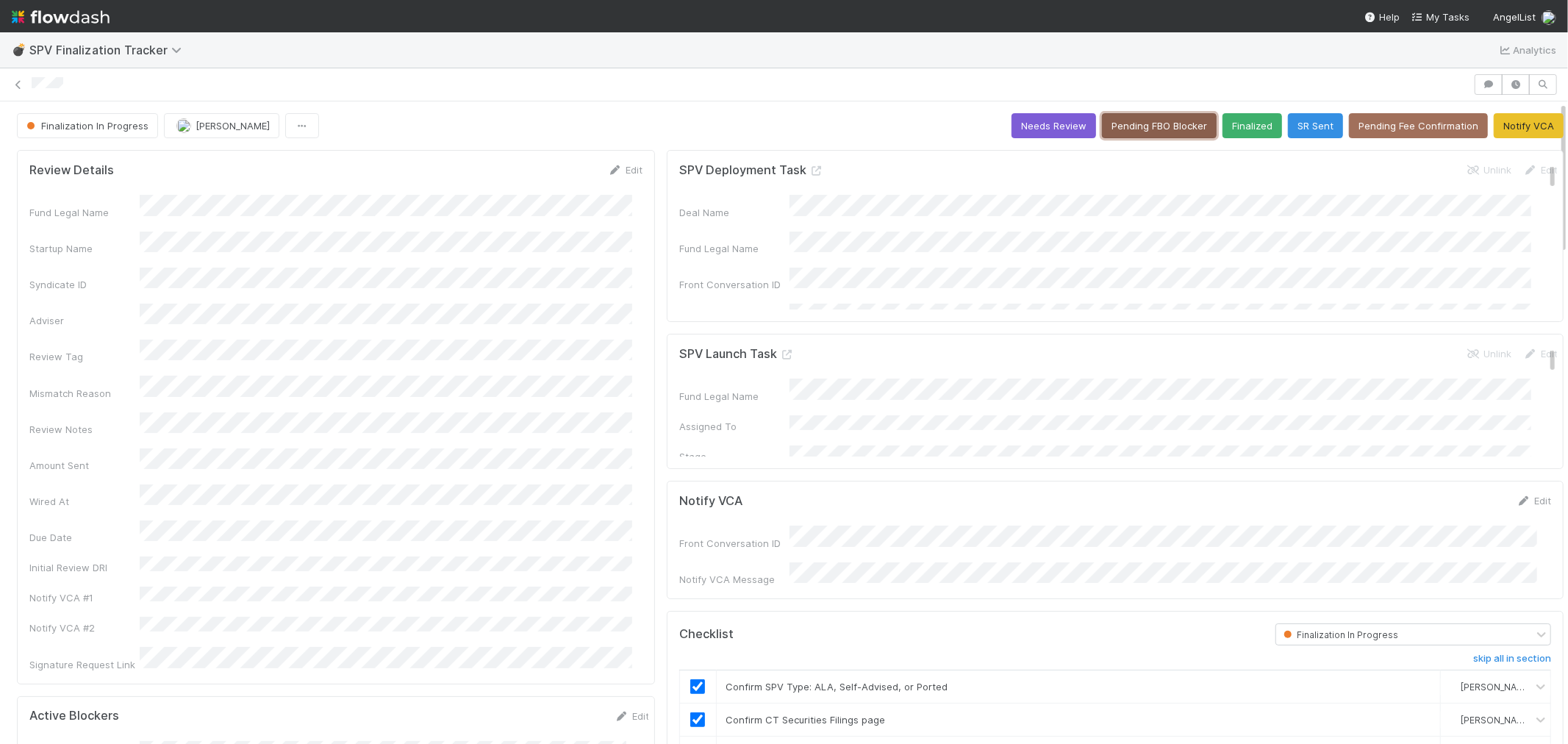
click at [1142, 123] on button "Pending FBO Blocker" at bounding box center [1159, 126] width 115 height 25
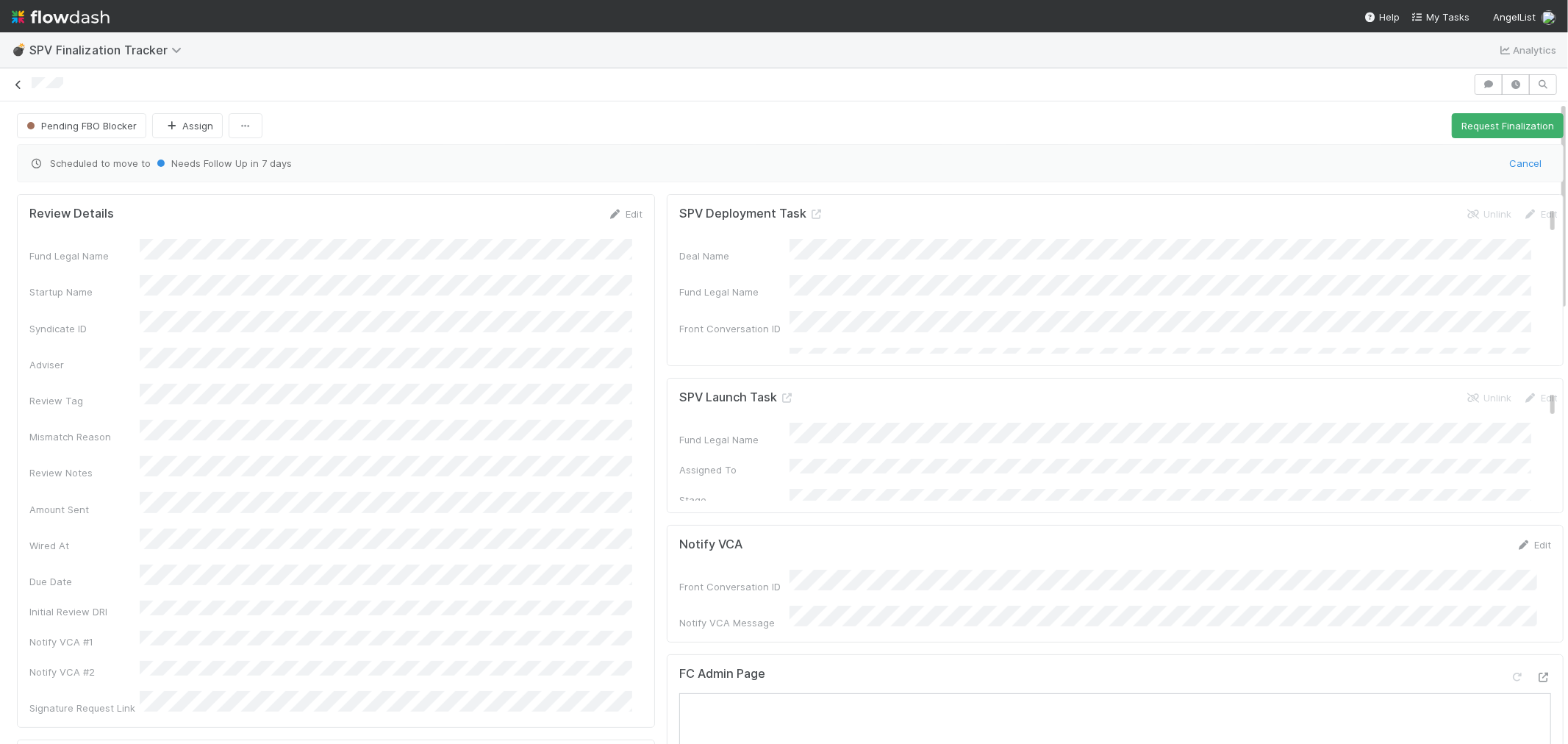
click at [16, 87] on icon at bounding box center [18, 85] width 15 height 9
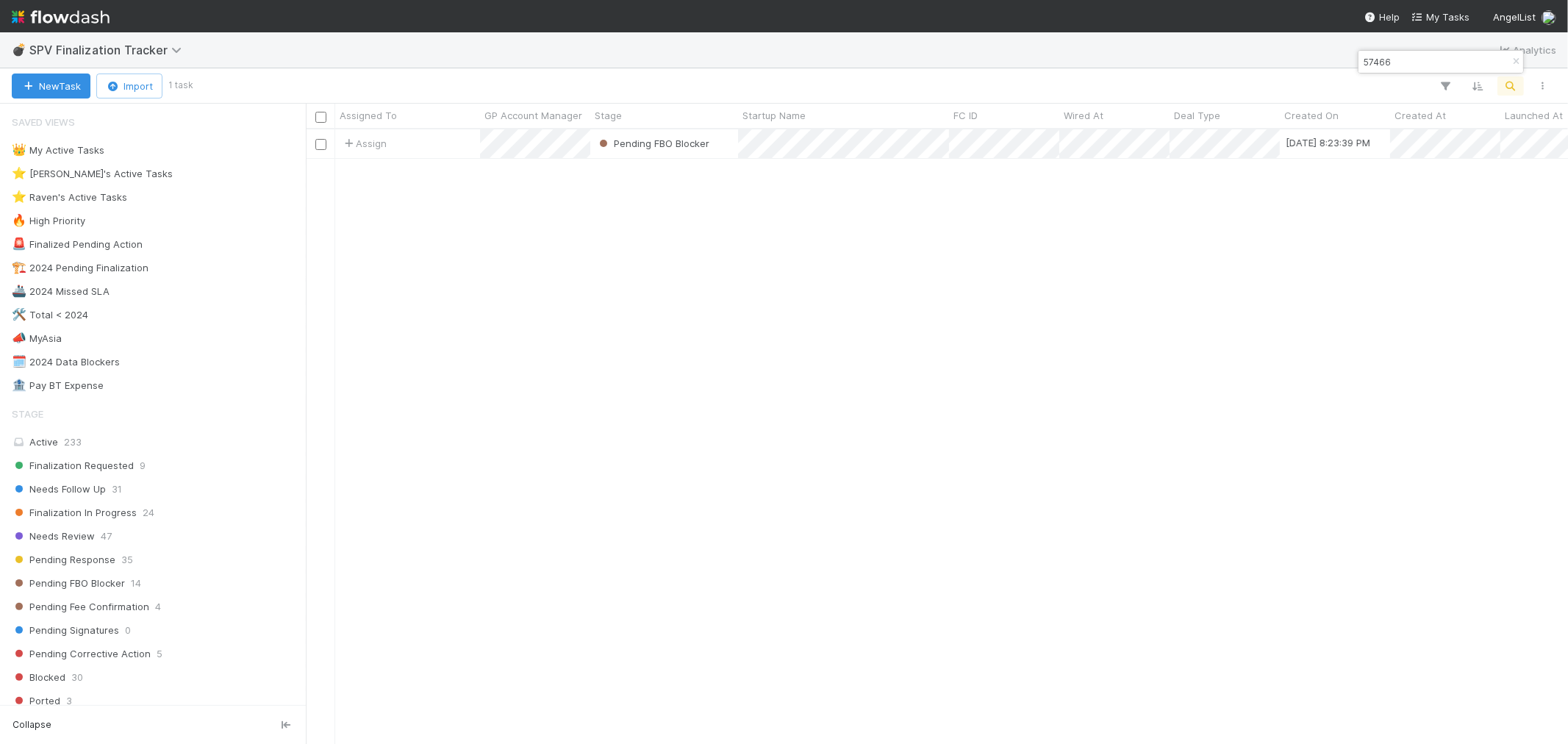
scroll to position [602, 1250]
drag, startPoint x: 1490, startPoint y: 62, endPoint x: 1459, endPoint y: 62, distance: 31.0
click at [1459, 62] on div "57466" at bounding box center [1441, 62] width 165 height 22
click at [1456, 62] on input "57466" at bounding box center [1434, 62] width 147 height 17
drag, startPoint x: 1449, startPoint y: 62, endPoint x: 1325, endPoint y: 62, distance: 124.0
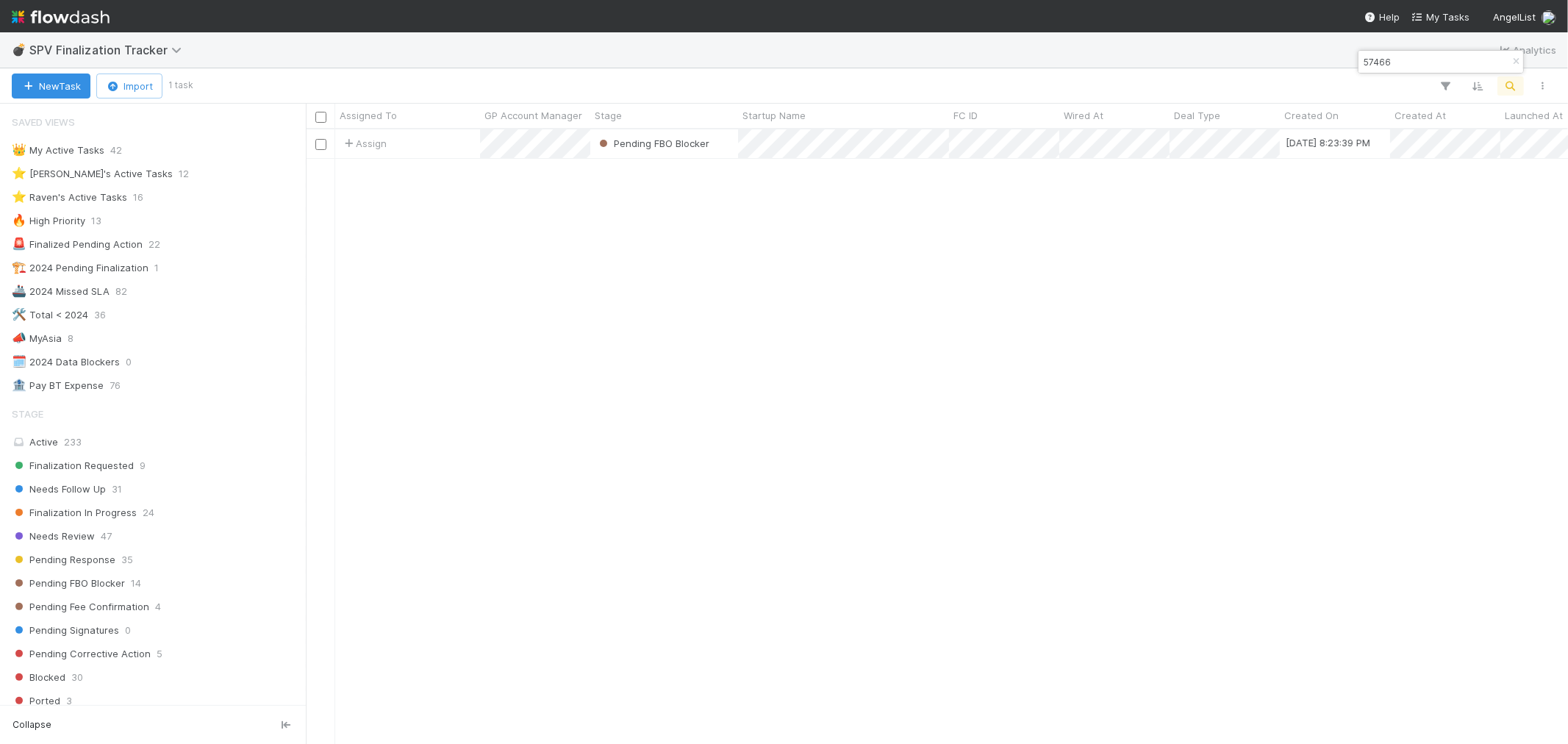
click at [1318, 62] on body "💣 SPV Finalization Tracker Analytics New Task Import 1 task Assigned To GP Acco…" at bounding box center [784, 372] width 1568 height 744
drag, startPoint x: 1407, startPoint y: 62, endPoint x: 1362, endPoint y: 61, distance: 45.0
click at [1362, 61] on input "57466" at bounding box center [1434, 62] width 147 height 17
paste input "57742"
click at [1368, 64] on input "57742" at bounding box center [1434, 62] width 147 height 17
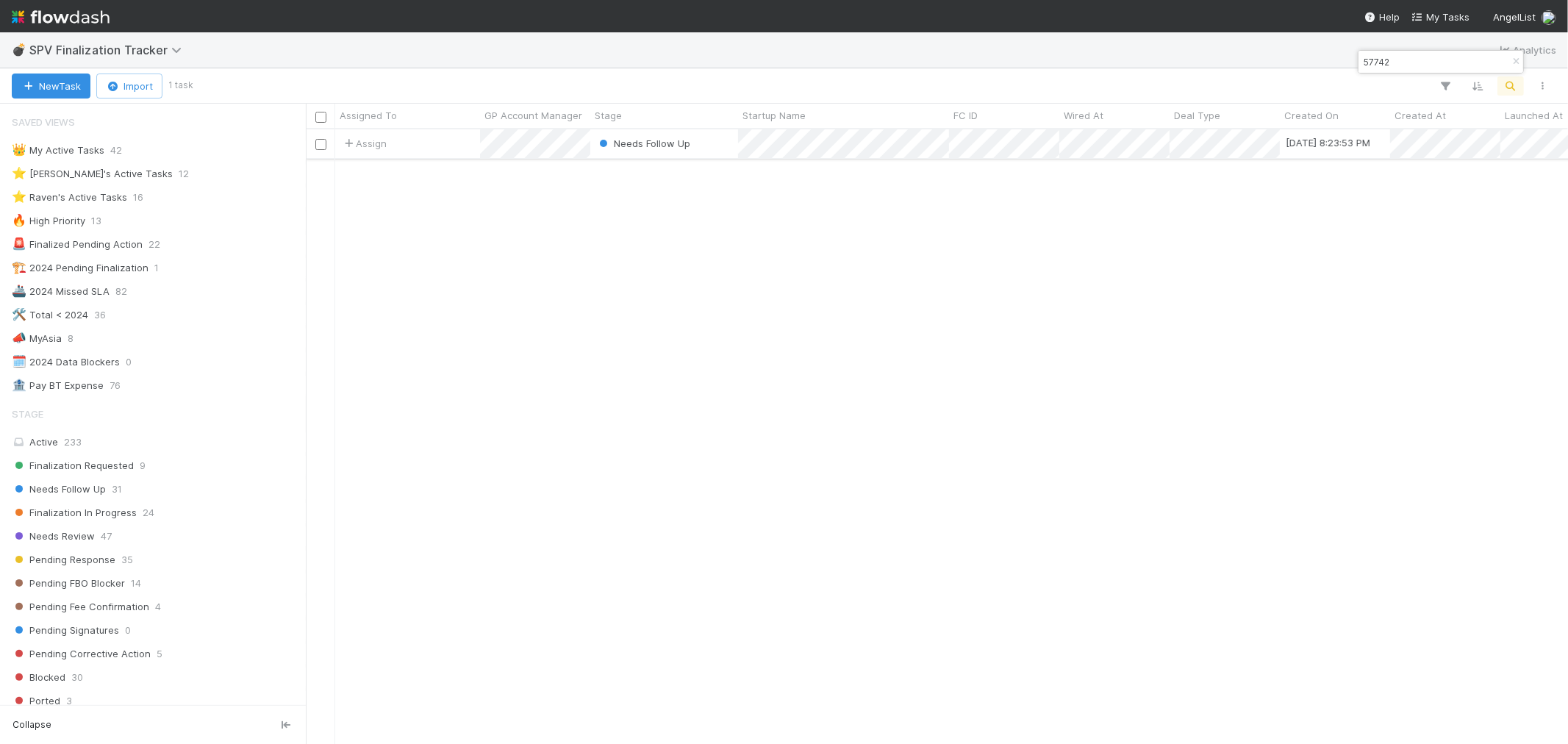
type input "57742"
click at [467, 150] on div "Assign" at bounding box center [407, 144] width 145 height 28
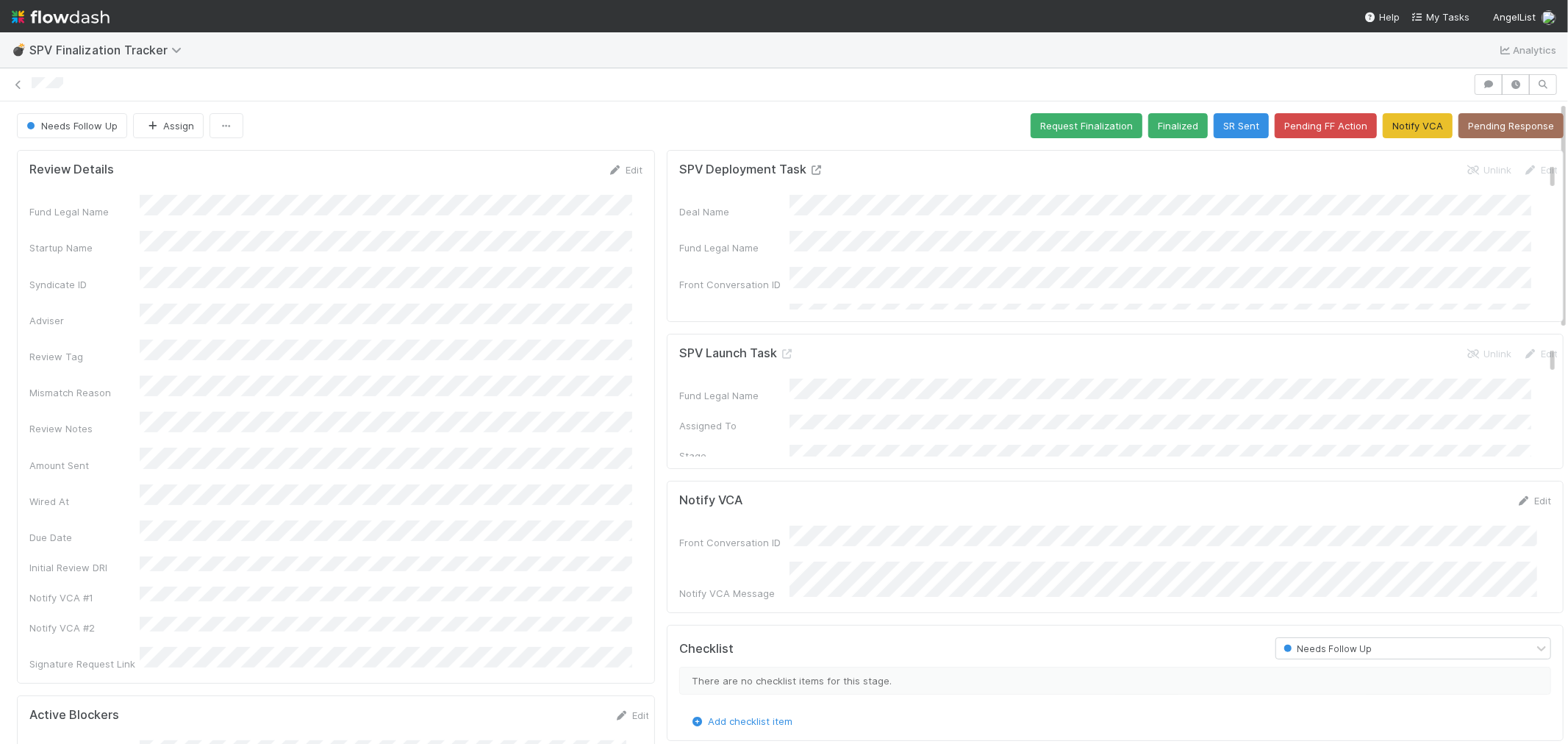
click at [809, 172] on icon at bounding box center [816, 170] width 15 height 9
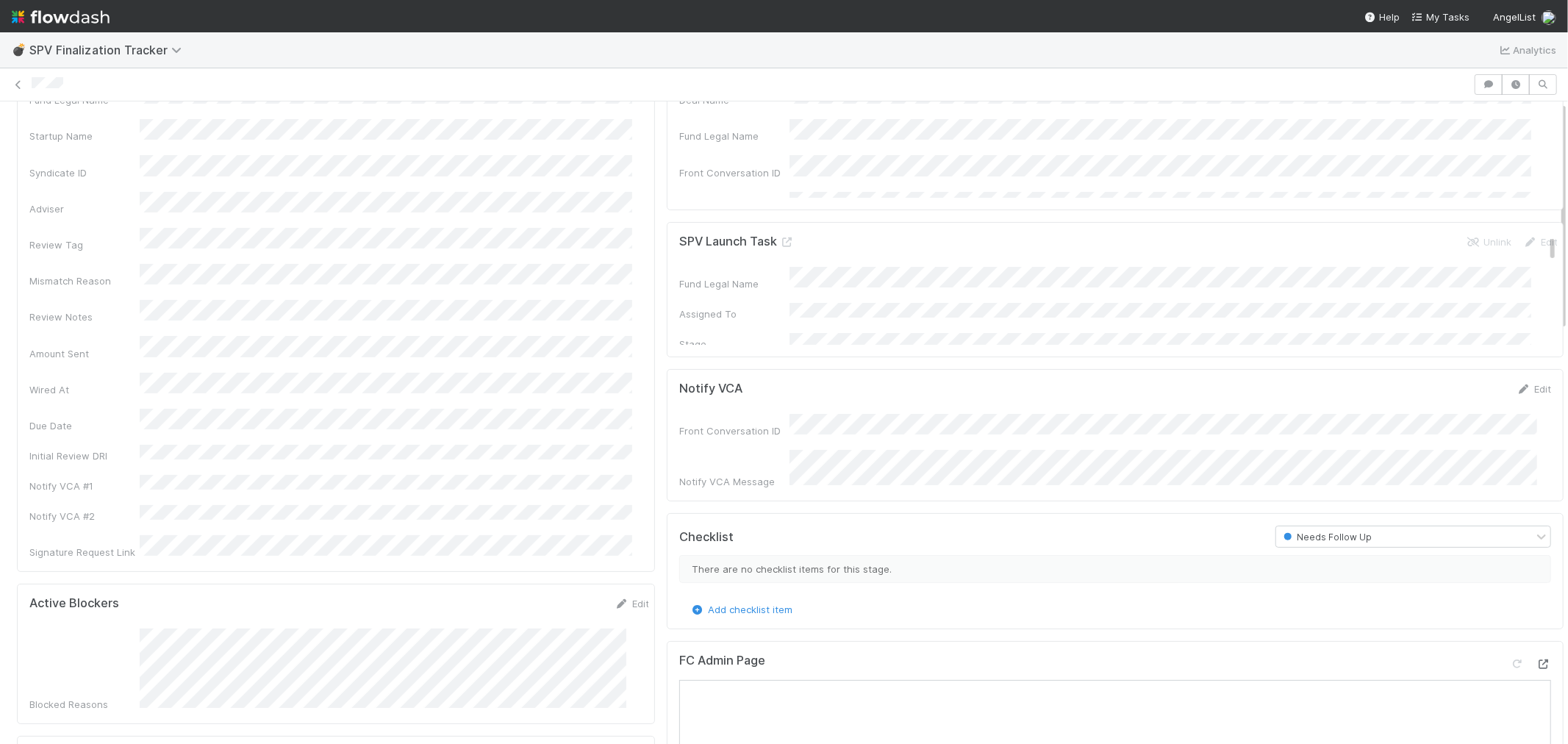
scroll to position [245, 0]
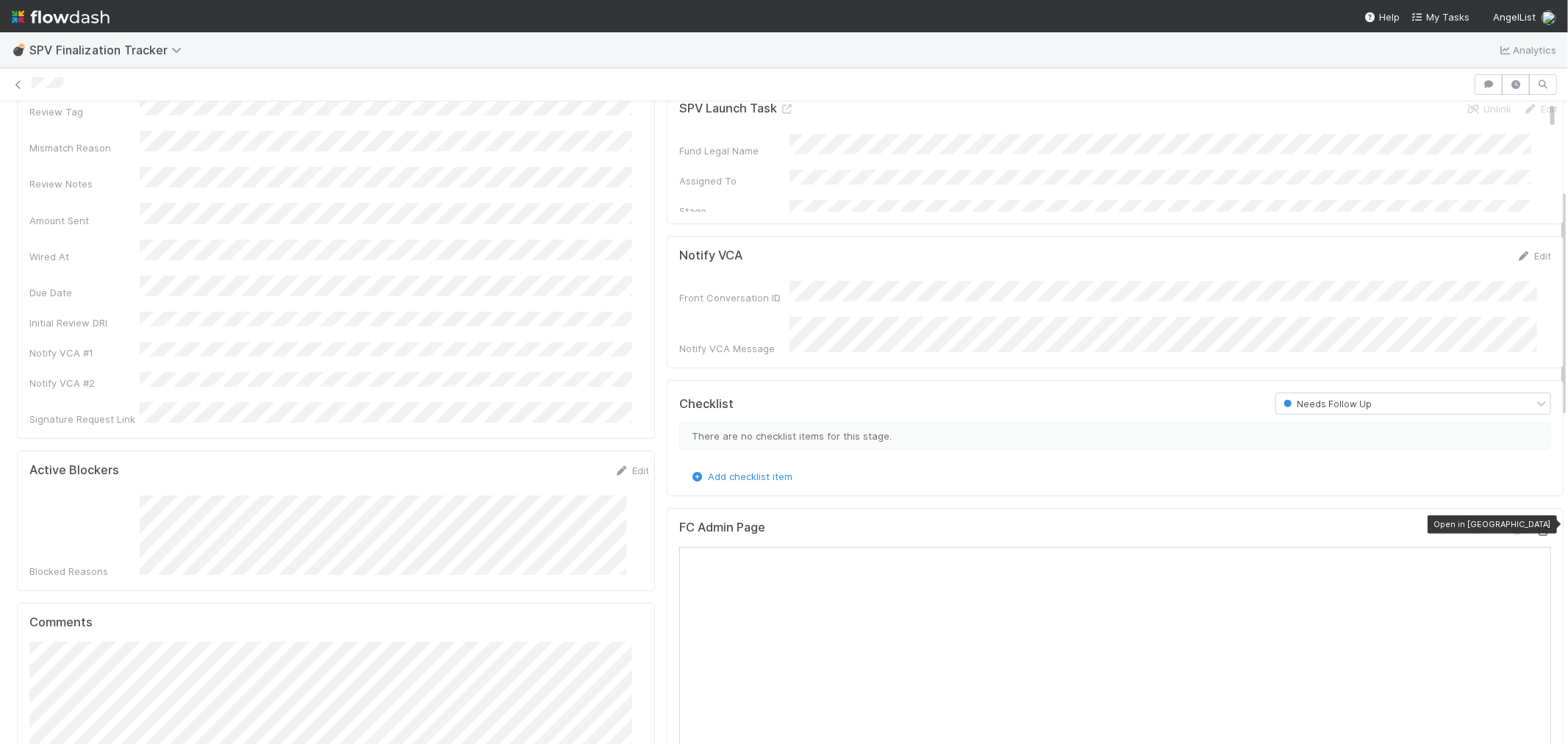
click at [1536, 526] on icon at bounding box center [1543, 531] width 15 height 9
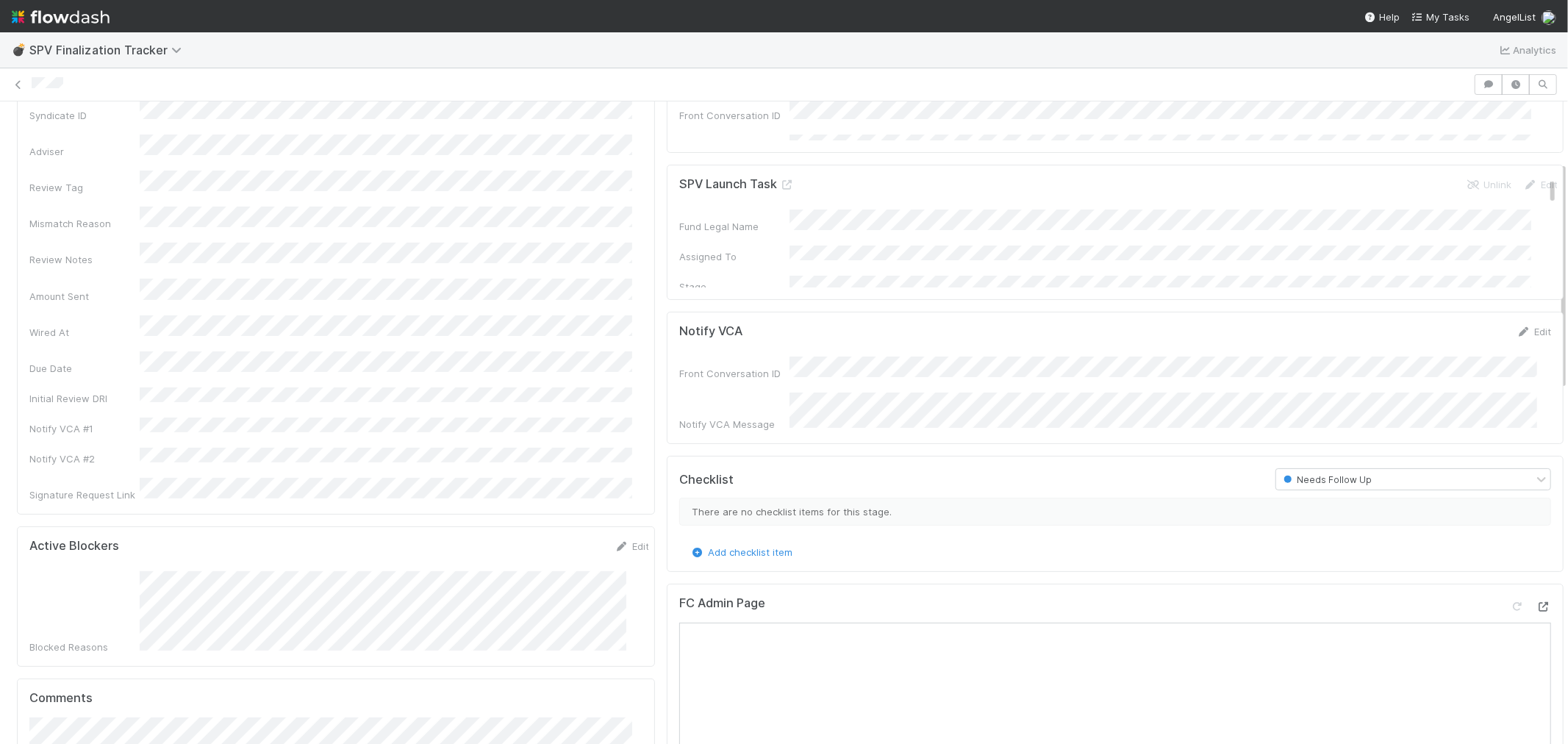
scroll to position [0, 0]
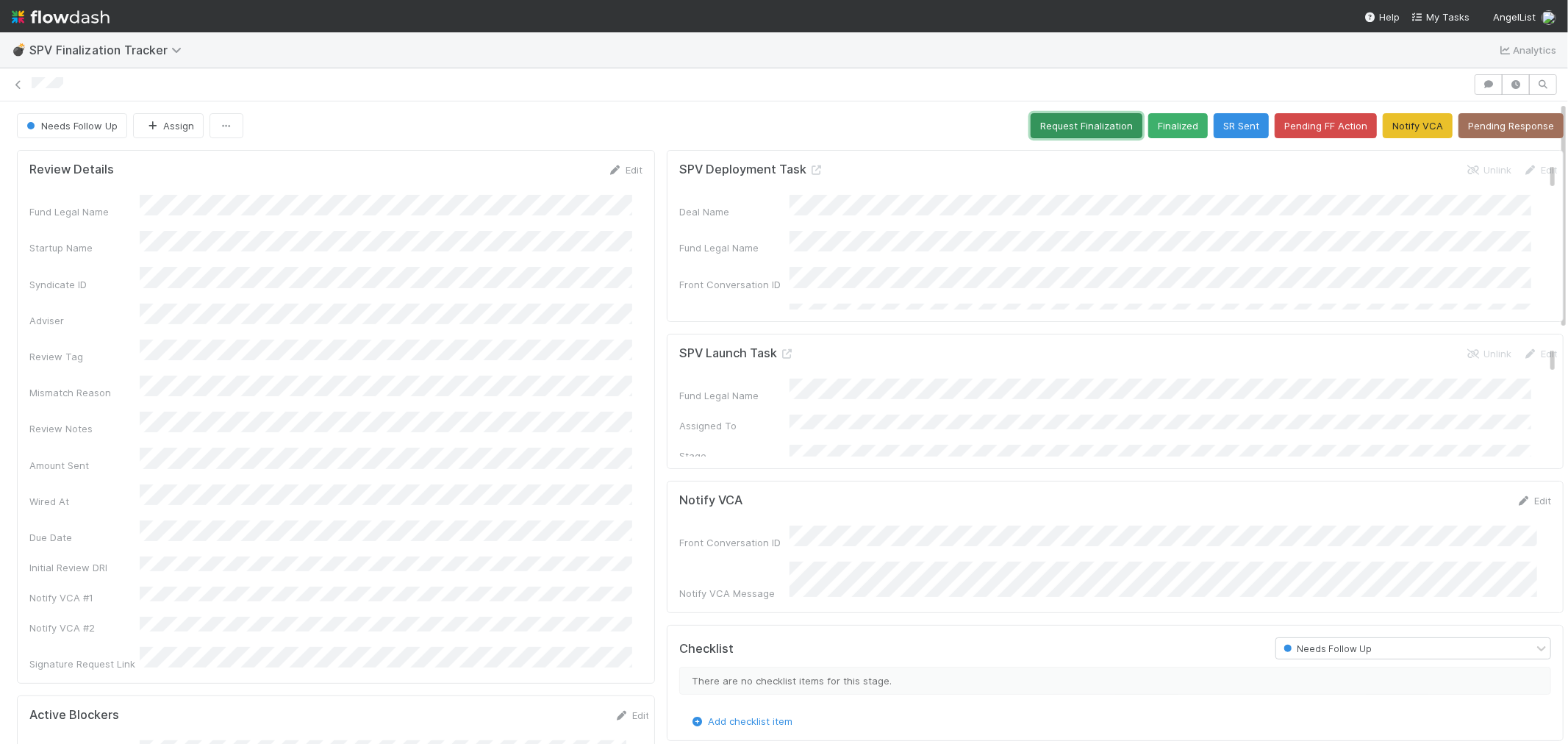
click at [1031, 119] on button "Request Finalization" at bounding box center [1086, 126] width 112 height 25
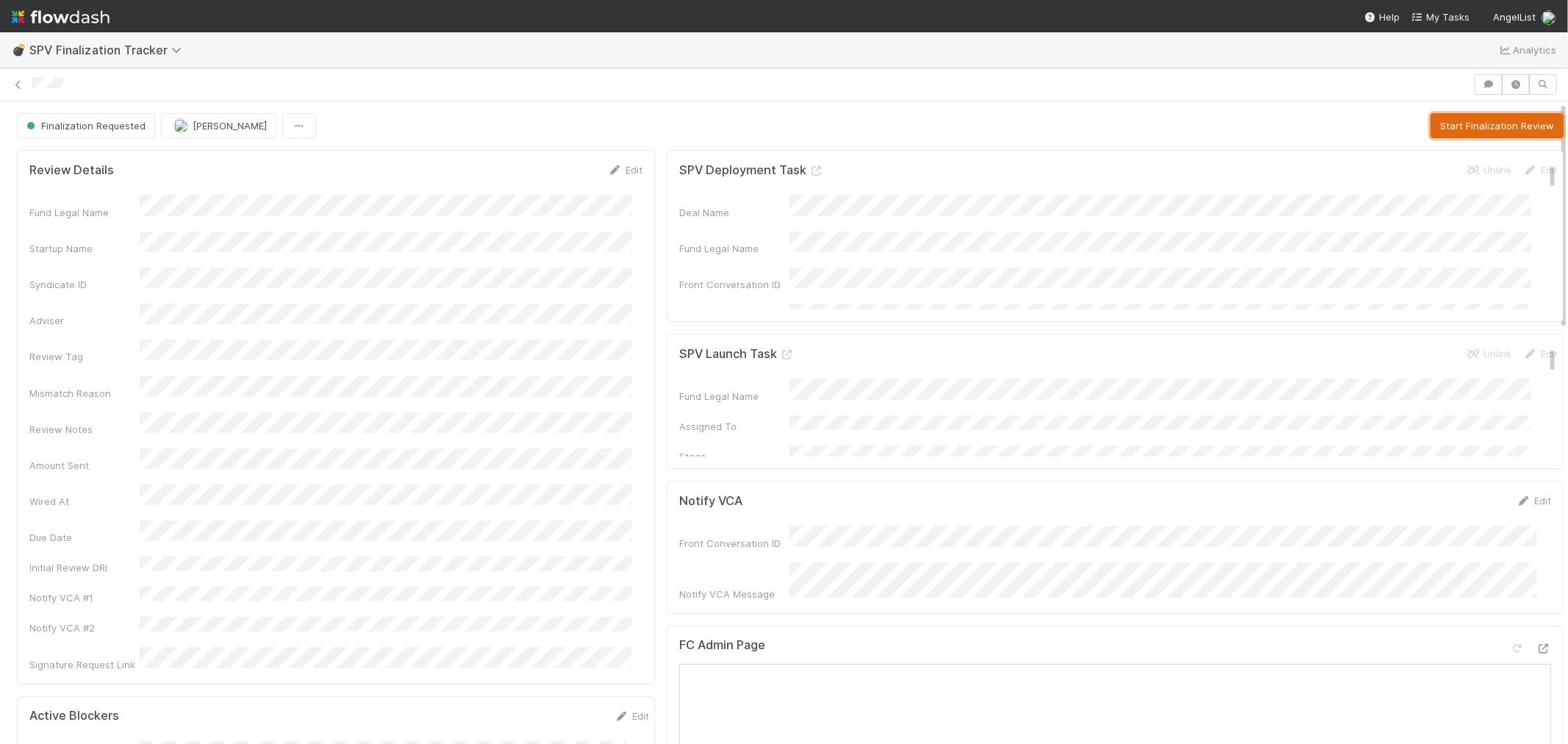
click at [1438, 119] on button "Start Finalization Review" at bounding box center [1497, 126] width 133 height 25
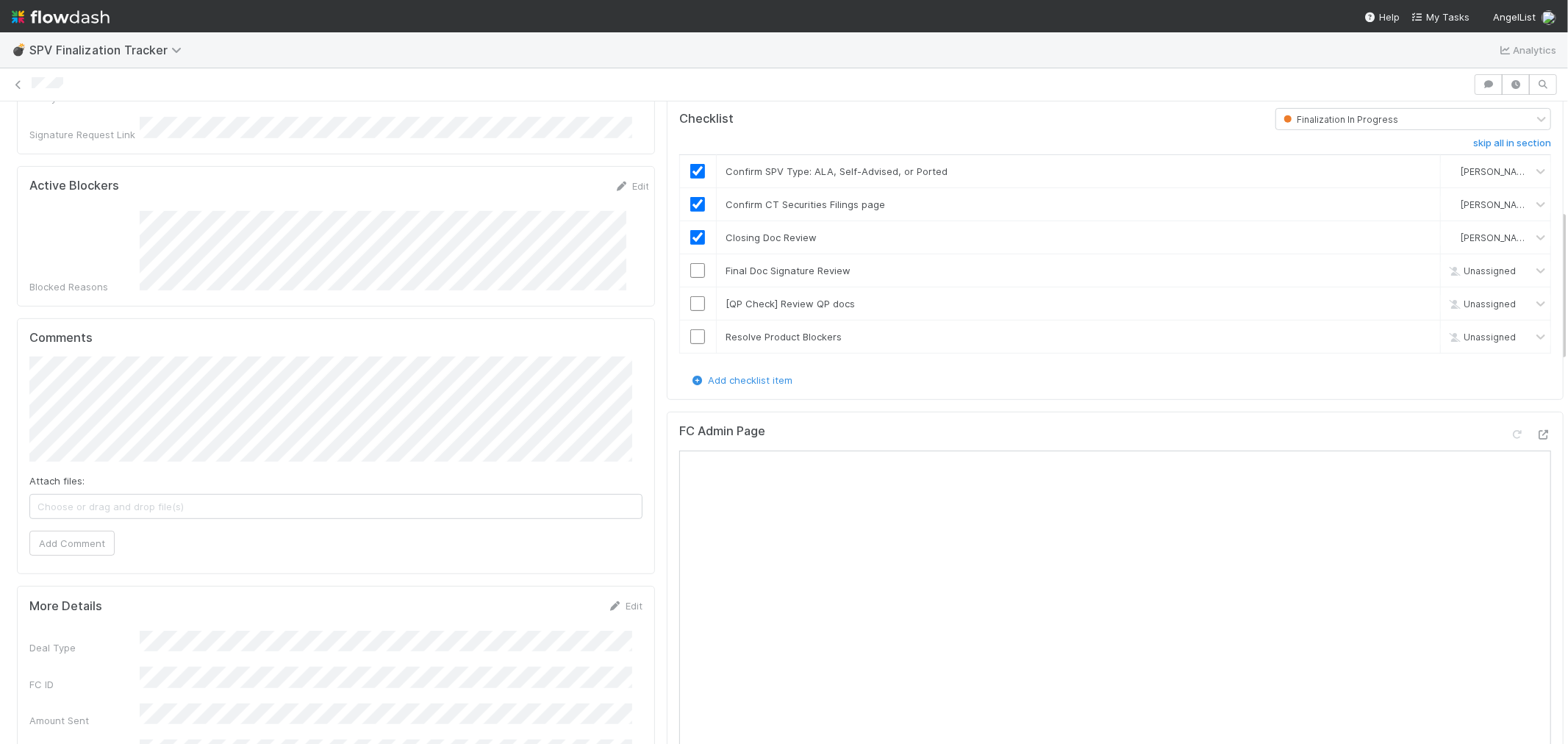
scroll to position [653, 0]
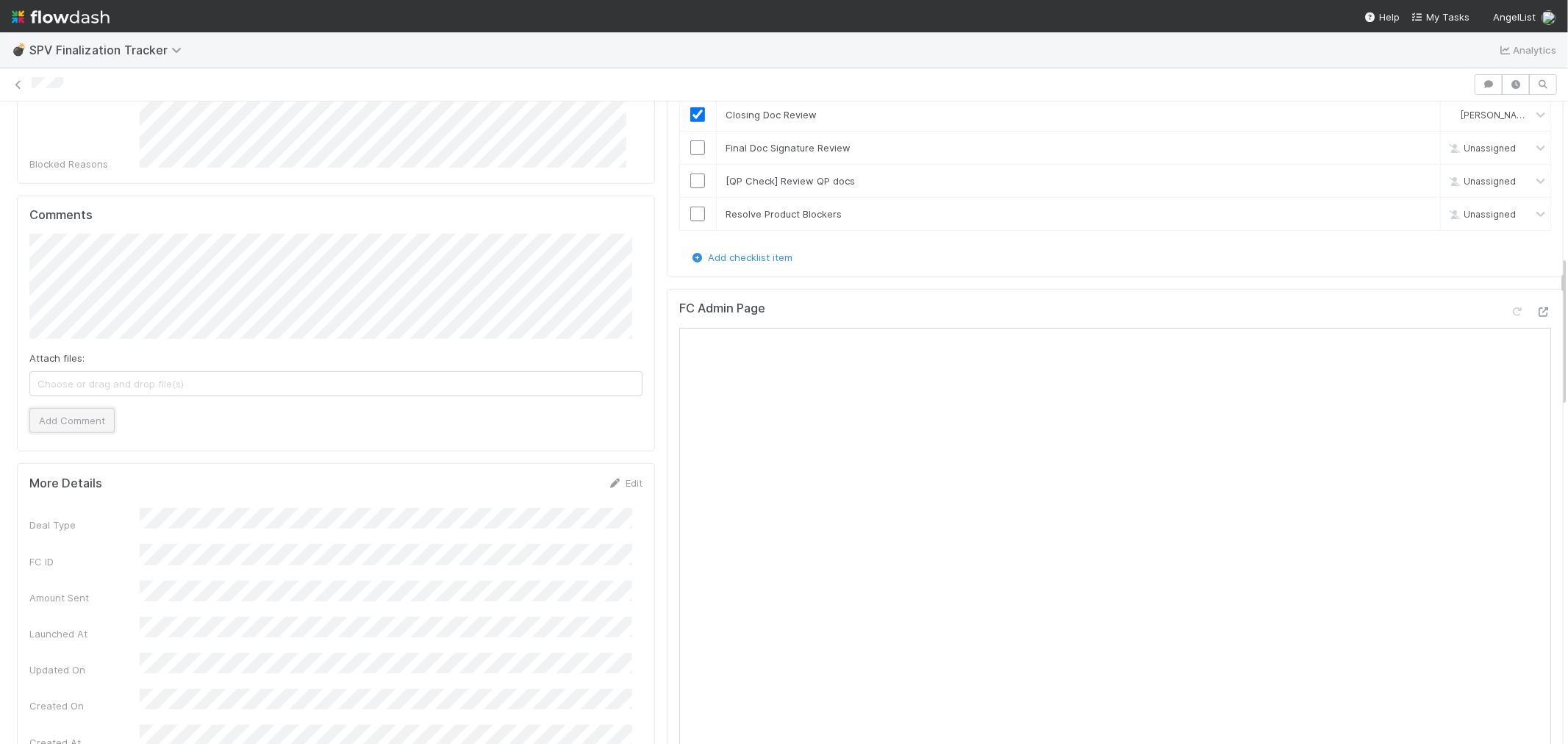
click at [81, 408] on button "Add Comment" at bounding box center [72, 421] width 85 height 25
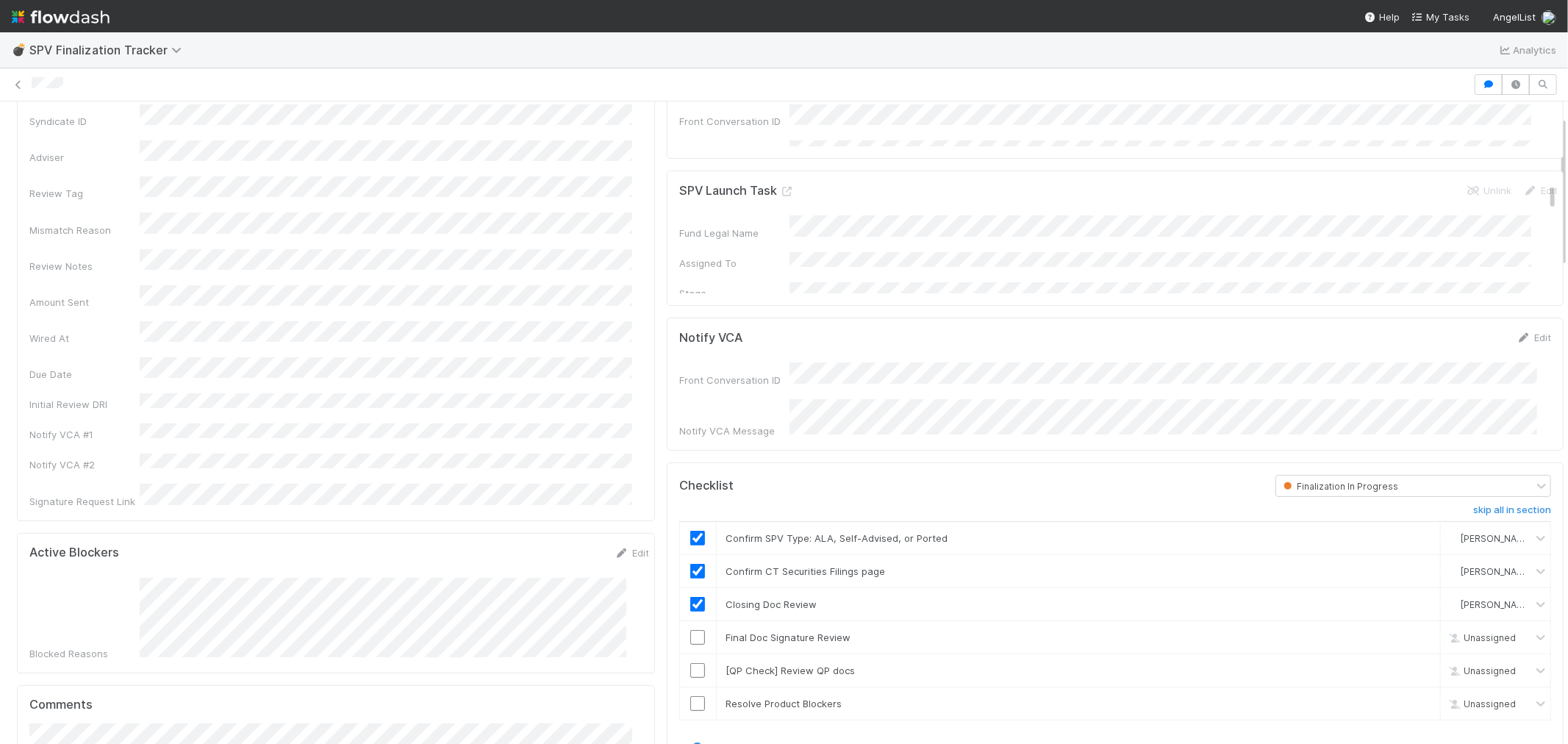
scroll to position [0, 0]
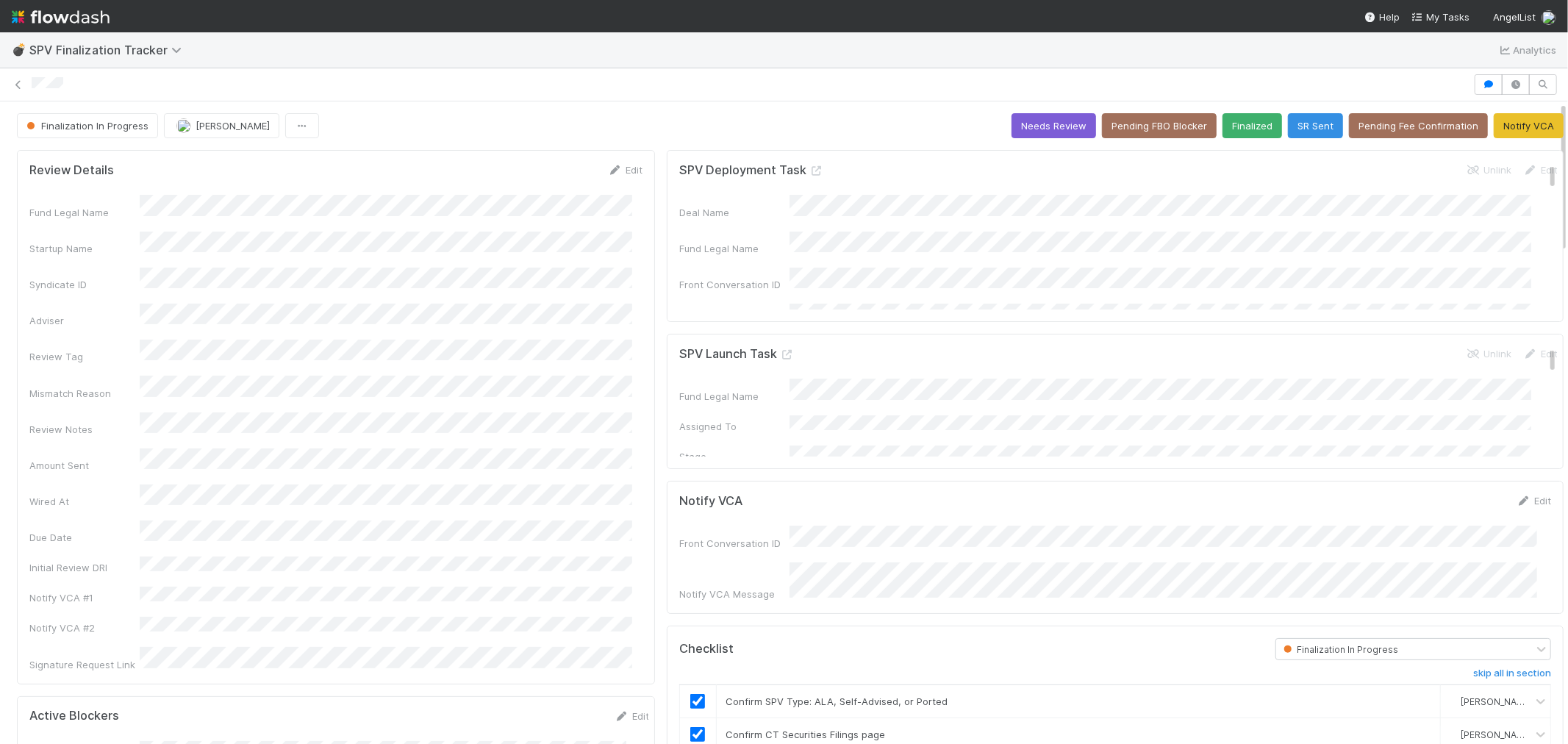
drag, startPoint x: 16, startPoint y: 87, endPoint x: 316, endPoint y: 13, distance: 309.0
click at [16, 87] on icon at bounding box center [18, 85] width 15 height 9
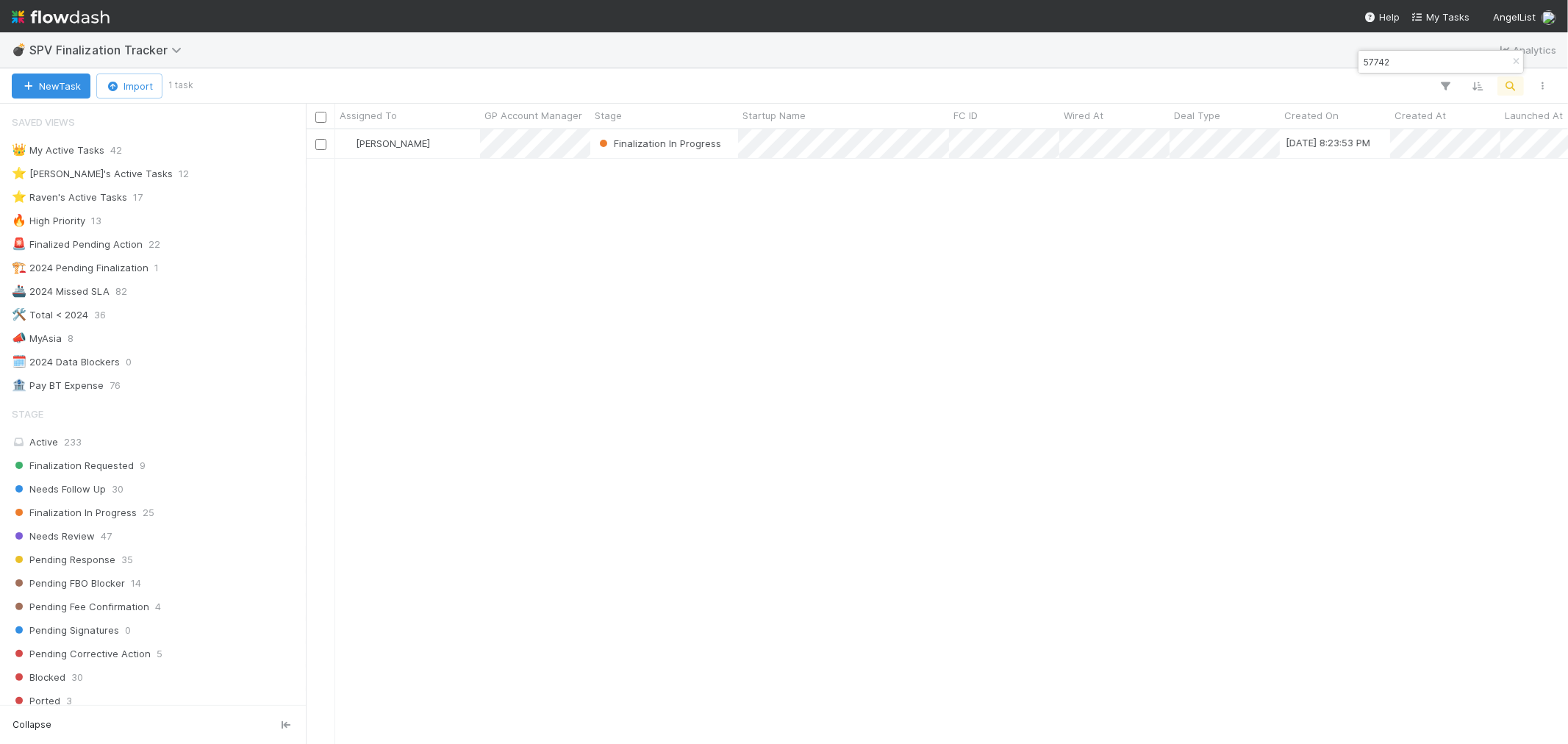
scroll to position [12, 12]
drag, startPoint x: 1517, startPoint y: 59, endPoint x: 1516, endPoint y: 81, distance: 22.0
click at [1516, 59] on icon "button" at bounding box center [1516, 61] width 15 height 9
click at [1516, 84] on icon "button" at bounding box center [1510, 85] width 15 height 13
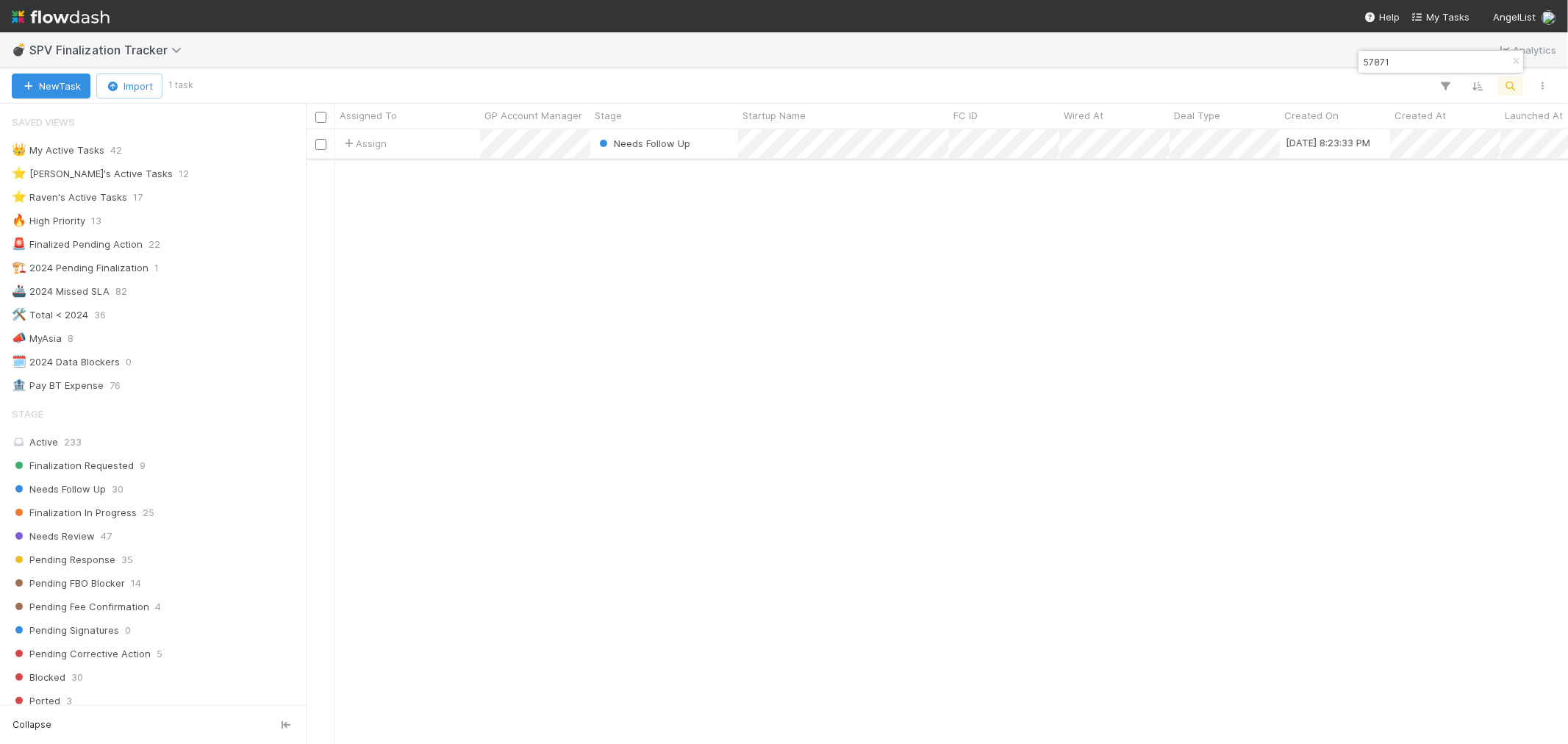
type input "57871"
click at [423, 147] on div "Assign" at bounding box center [407, 144] width 145 height 28
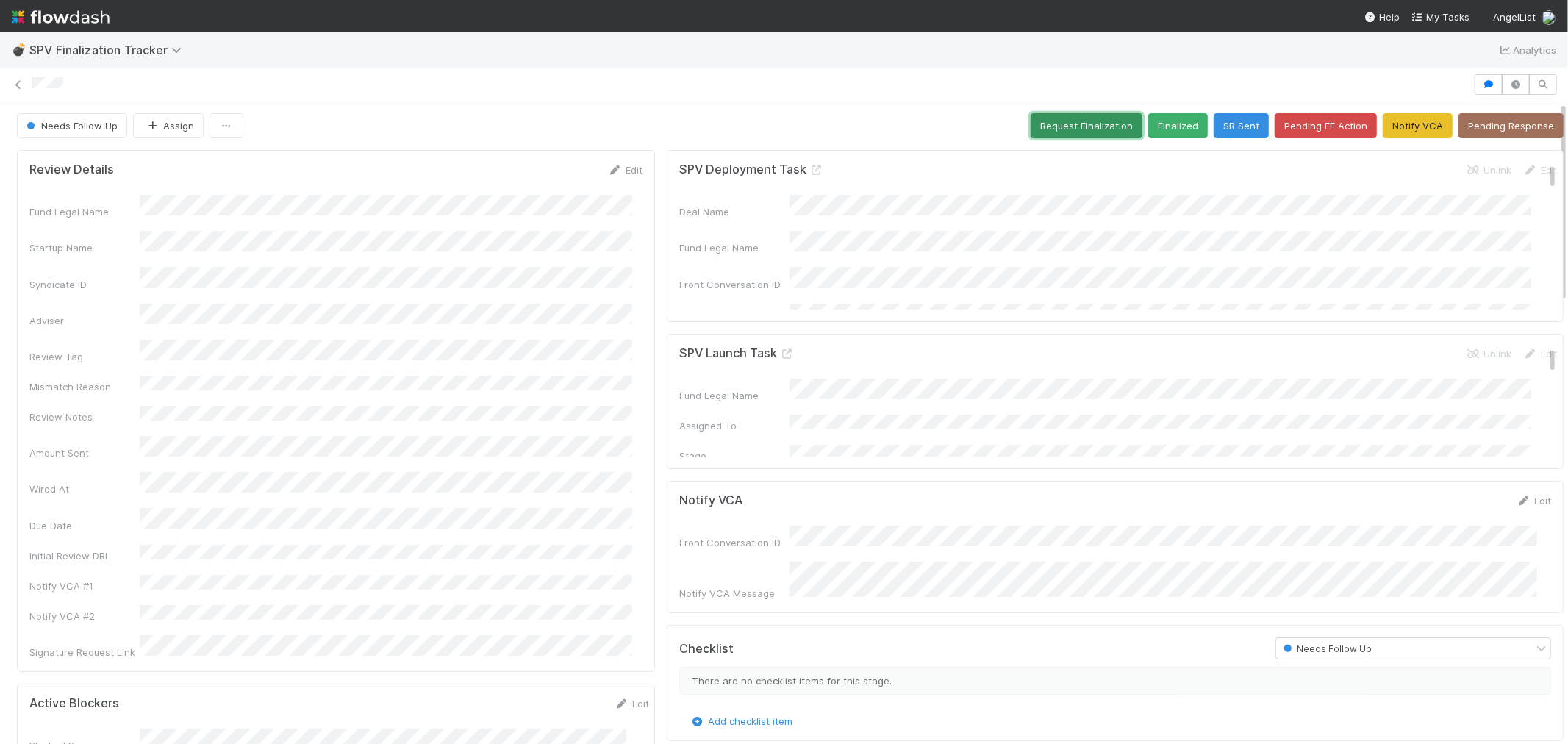
click at [1040, 119] on button "Request Finalization" at bounding box center [1086, 126] width 112 height 25
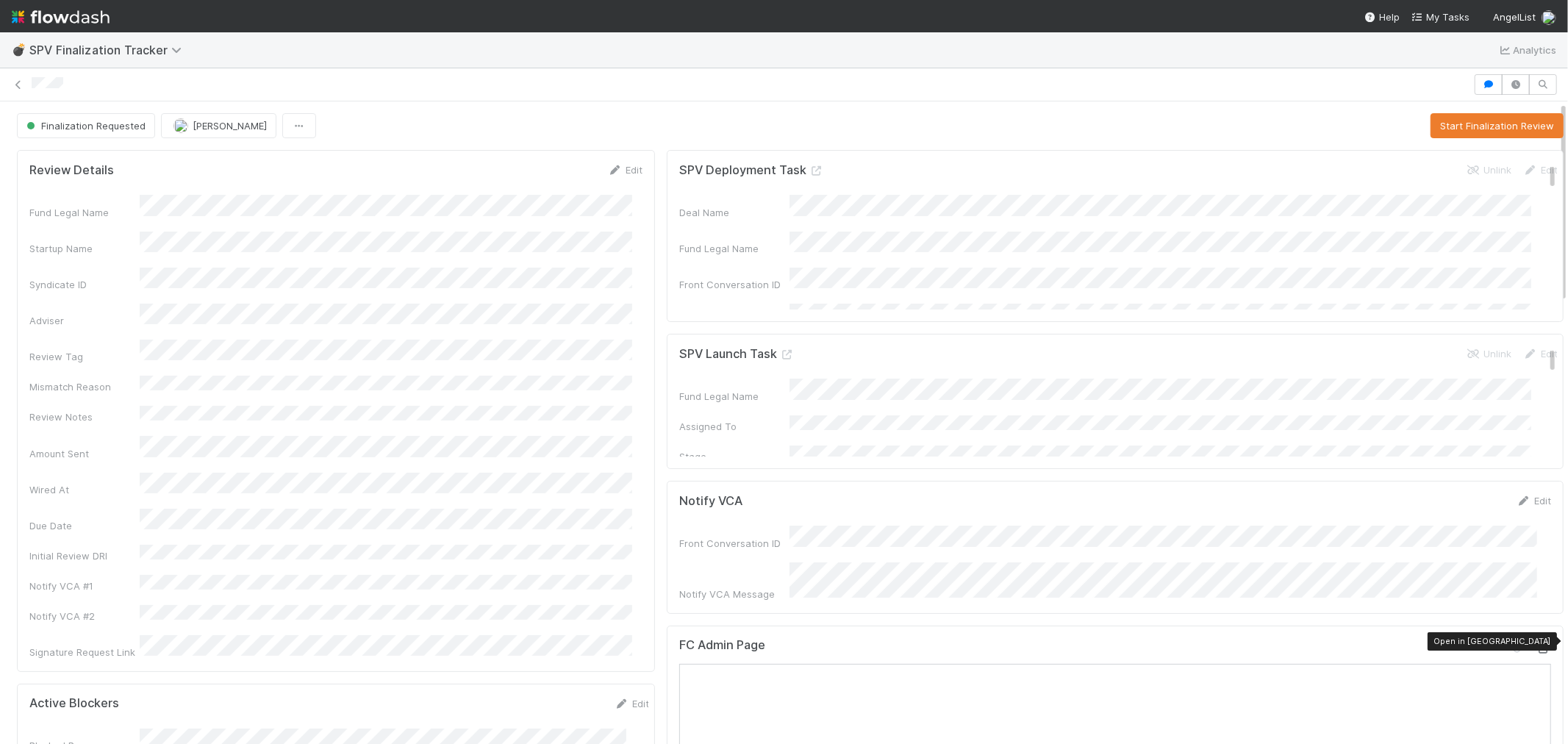
click at [1536, 644] on icon at bounding box center [1543, 649] width 15 height 9
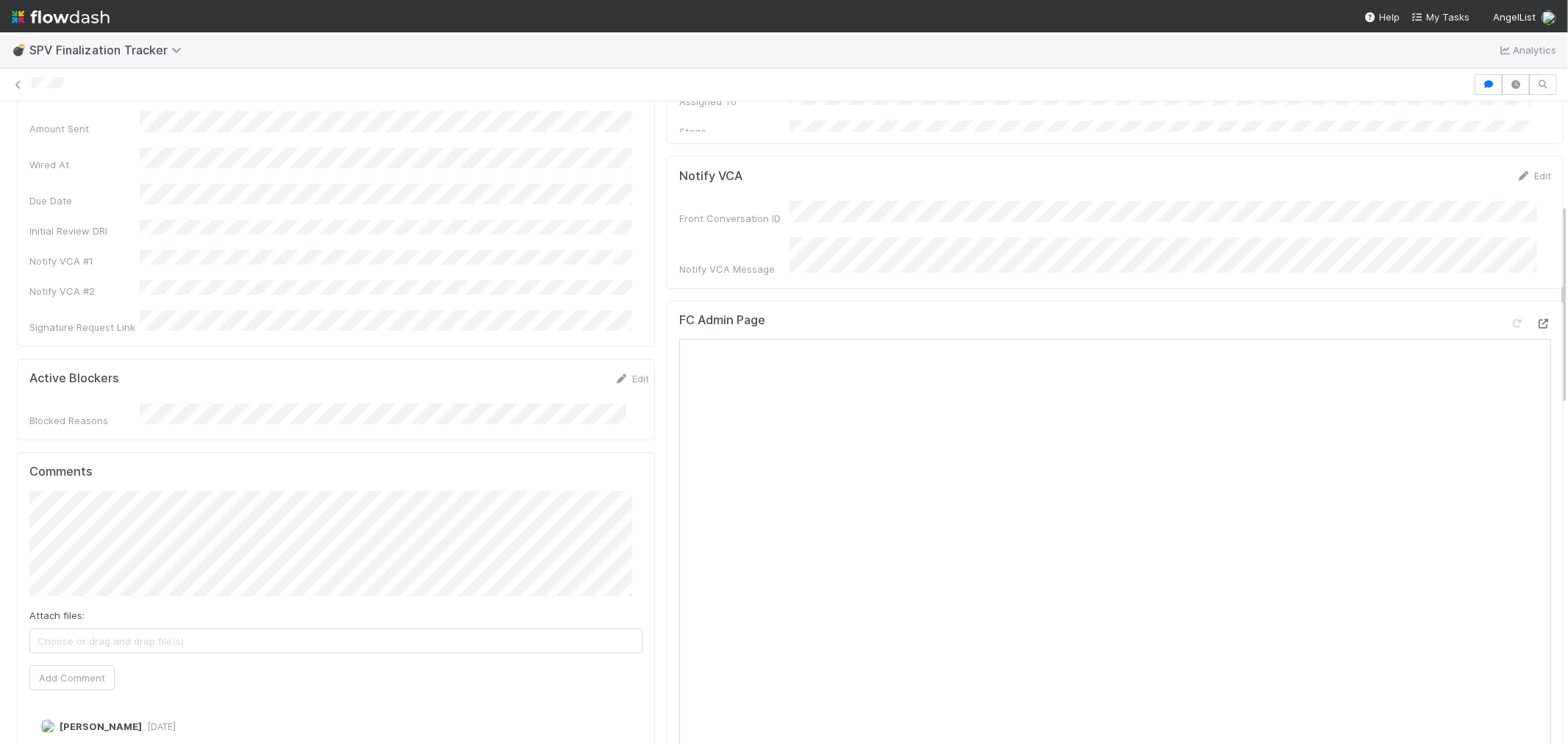
scroll to position [327, 0]
click at [87, 664] on button "Add Comment" at bounding box center [72, 677] width 85 height 25
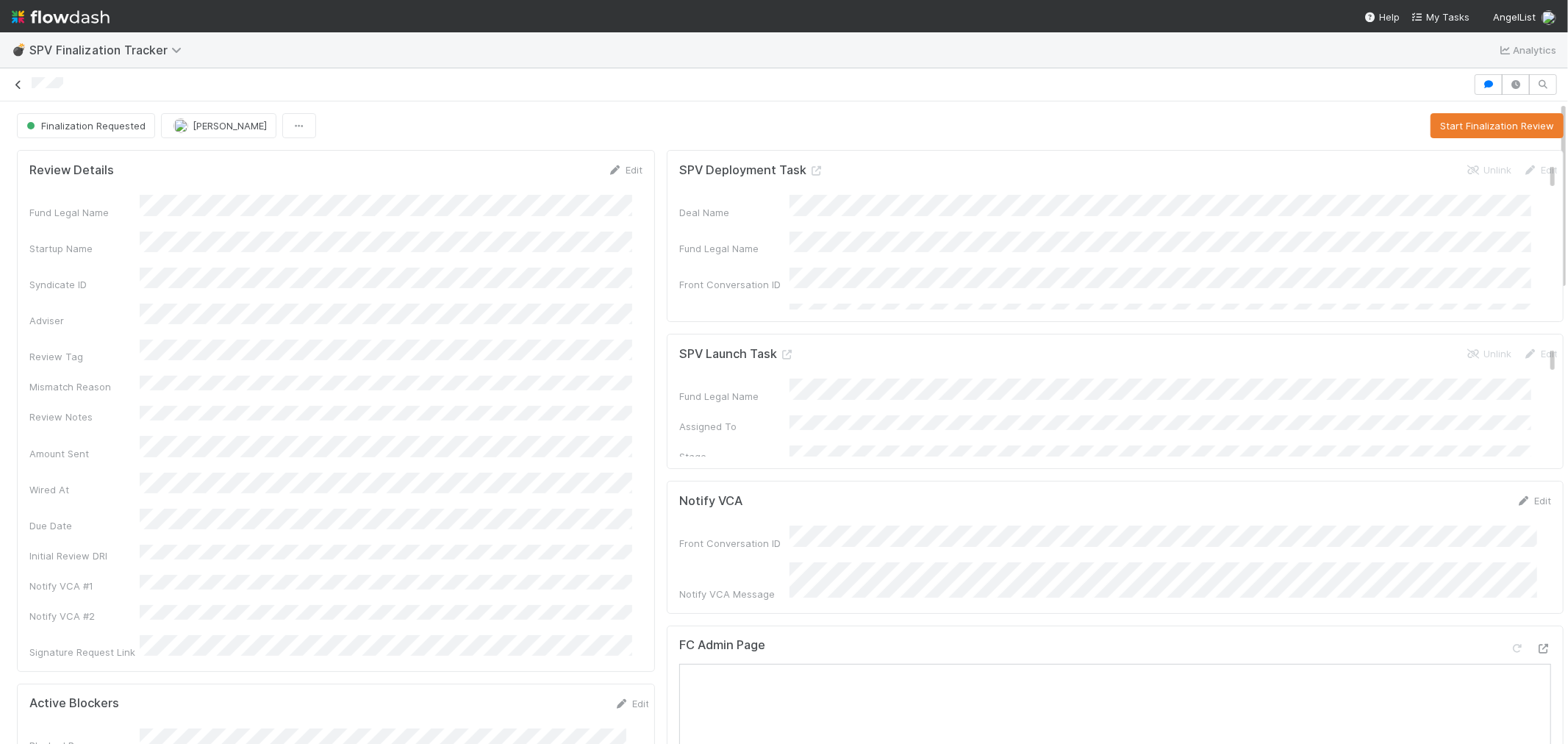
click at [17, 85] on icon at bounding box center [18, 85] width 15 height 9
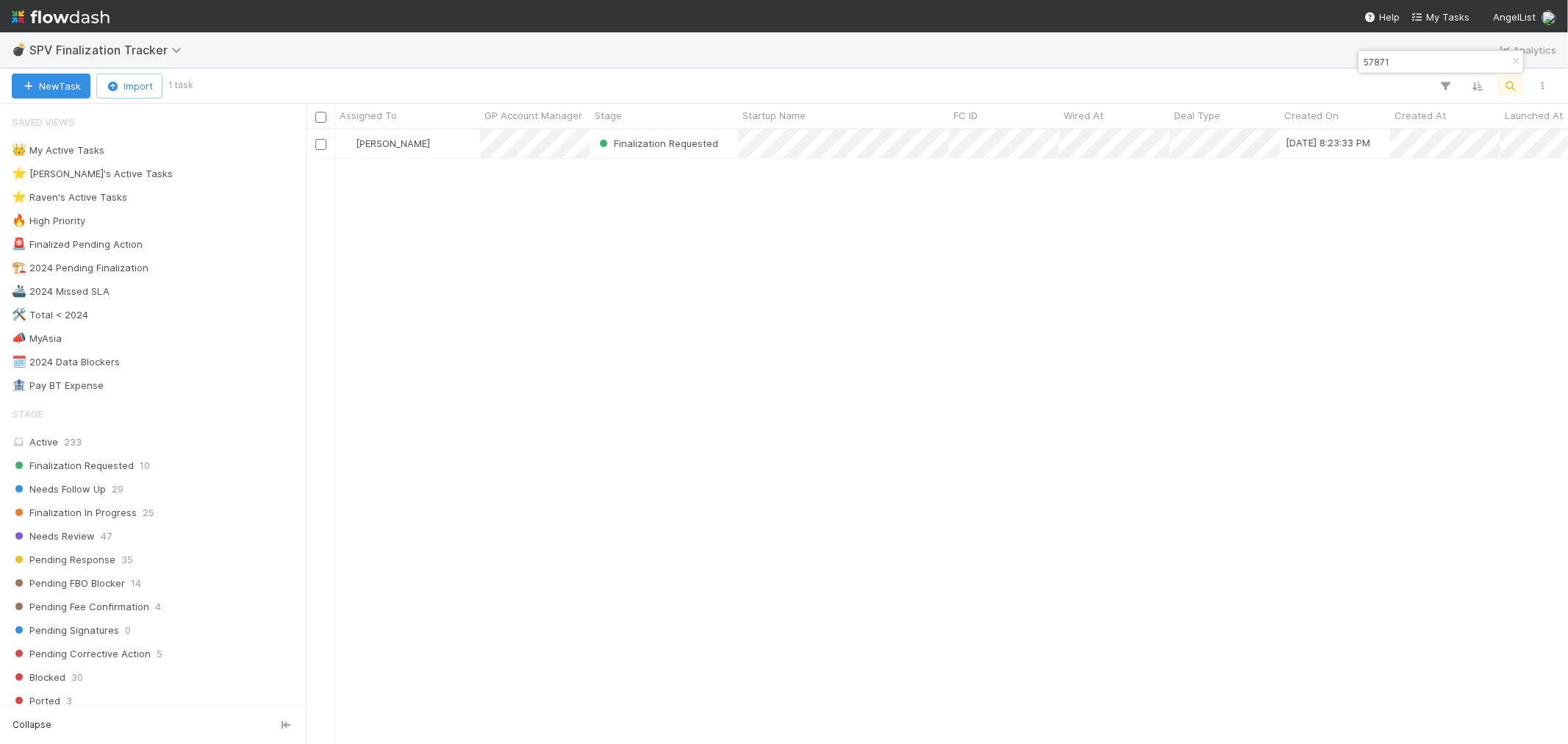
scroll to position [602, 1250]
drag, startPoint x: 1514, startPoint y: 60, endPoint x: 1500, endPoint y: 83, distance: 26.9
click at [1514, 60] on icon "button" at bounding box center [1516, 61] width 15 height 9
click at [1501, 82] on button "button" at bounding box center [1510, 86] width 26 height 19
paste input "57819"
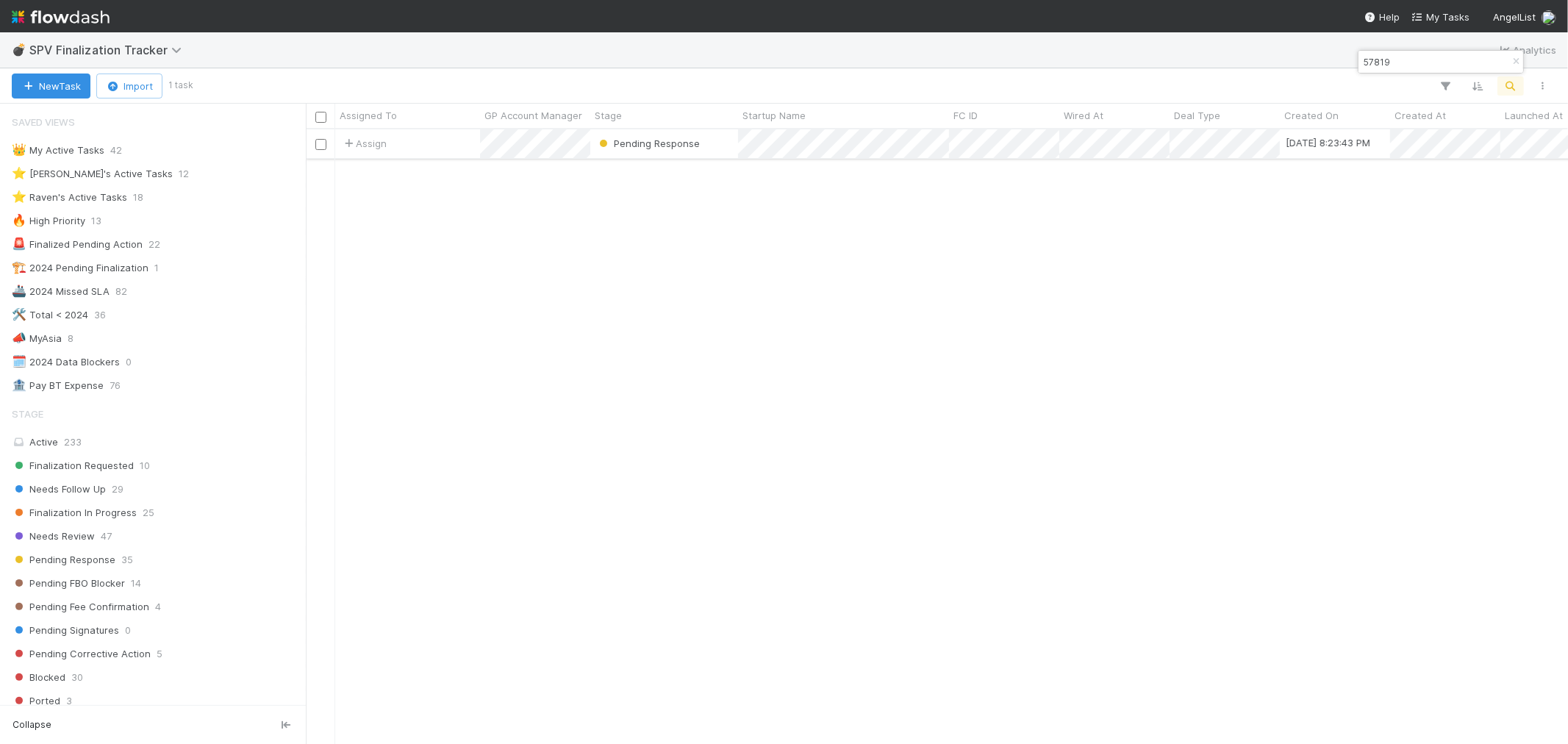
type input "57819"
click at [431, 148] on div "Assign" at bounding box center [407, 144] width 145 height 28
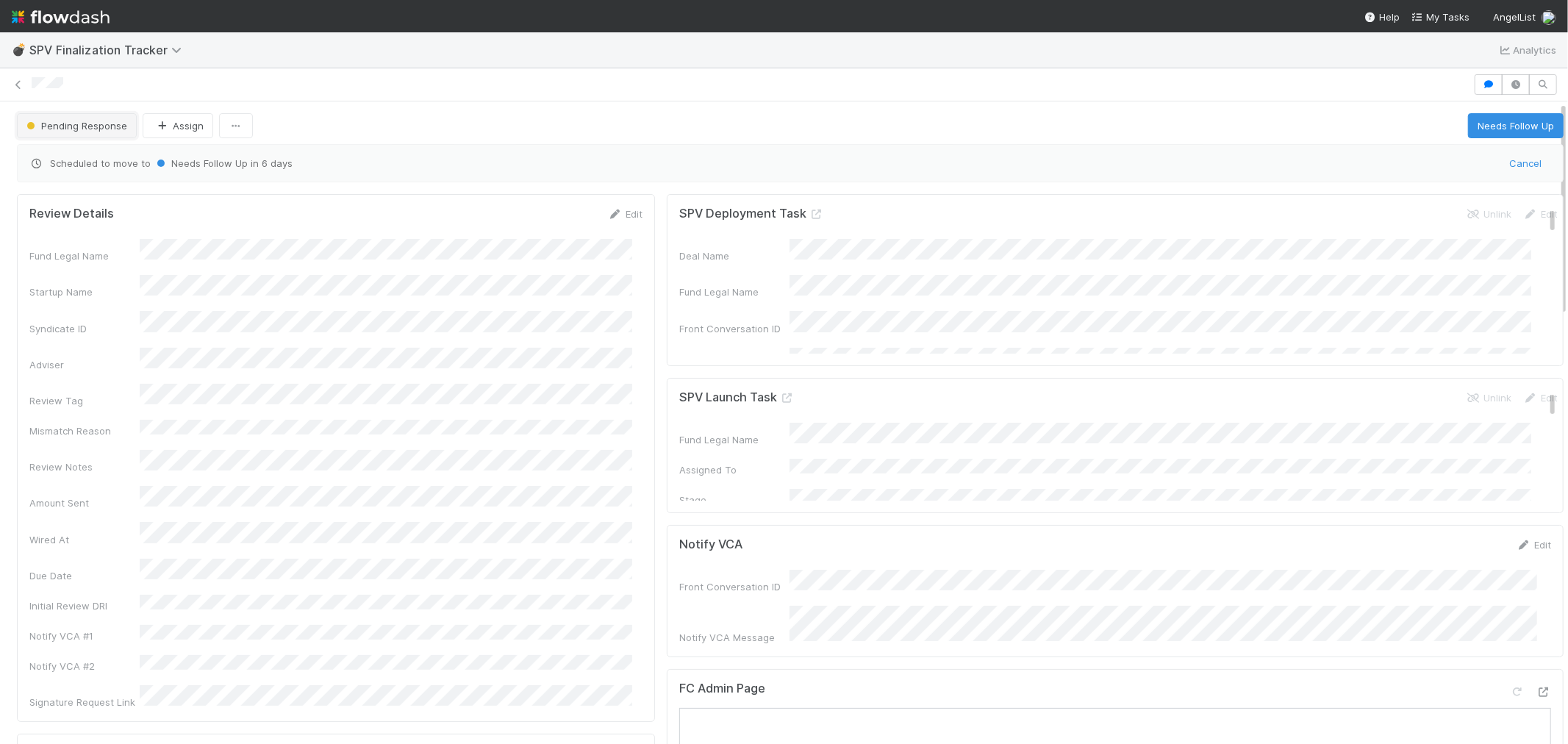
click at [89, 130] on span "Pending Response" at bounding box center [75, 125] width 104 height 12
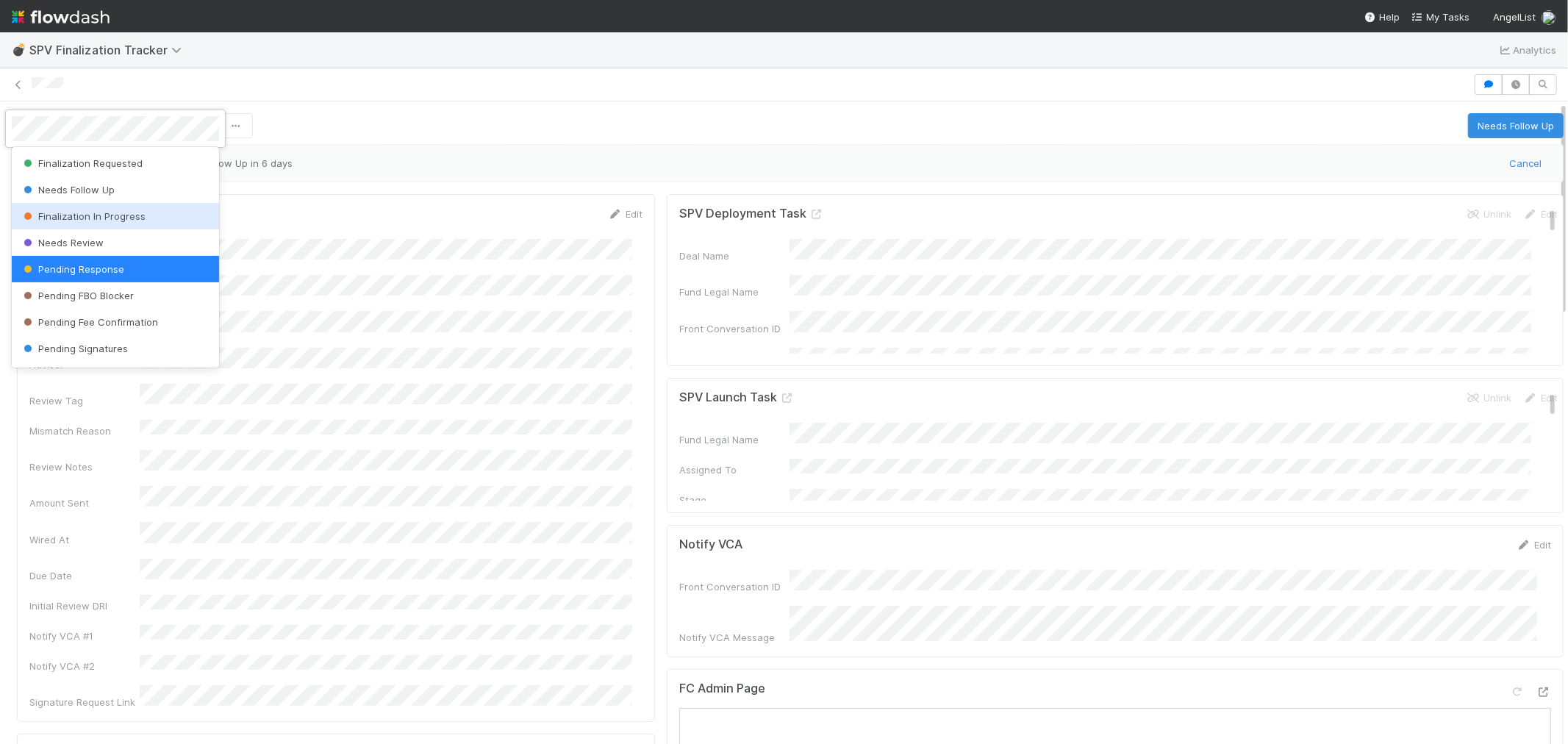
click at [83, 209] on div "Finalization In Progress" at bounding box center [116, 215] width 207 height 26
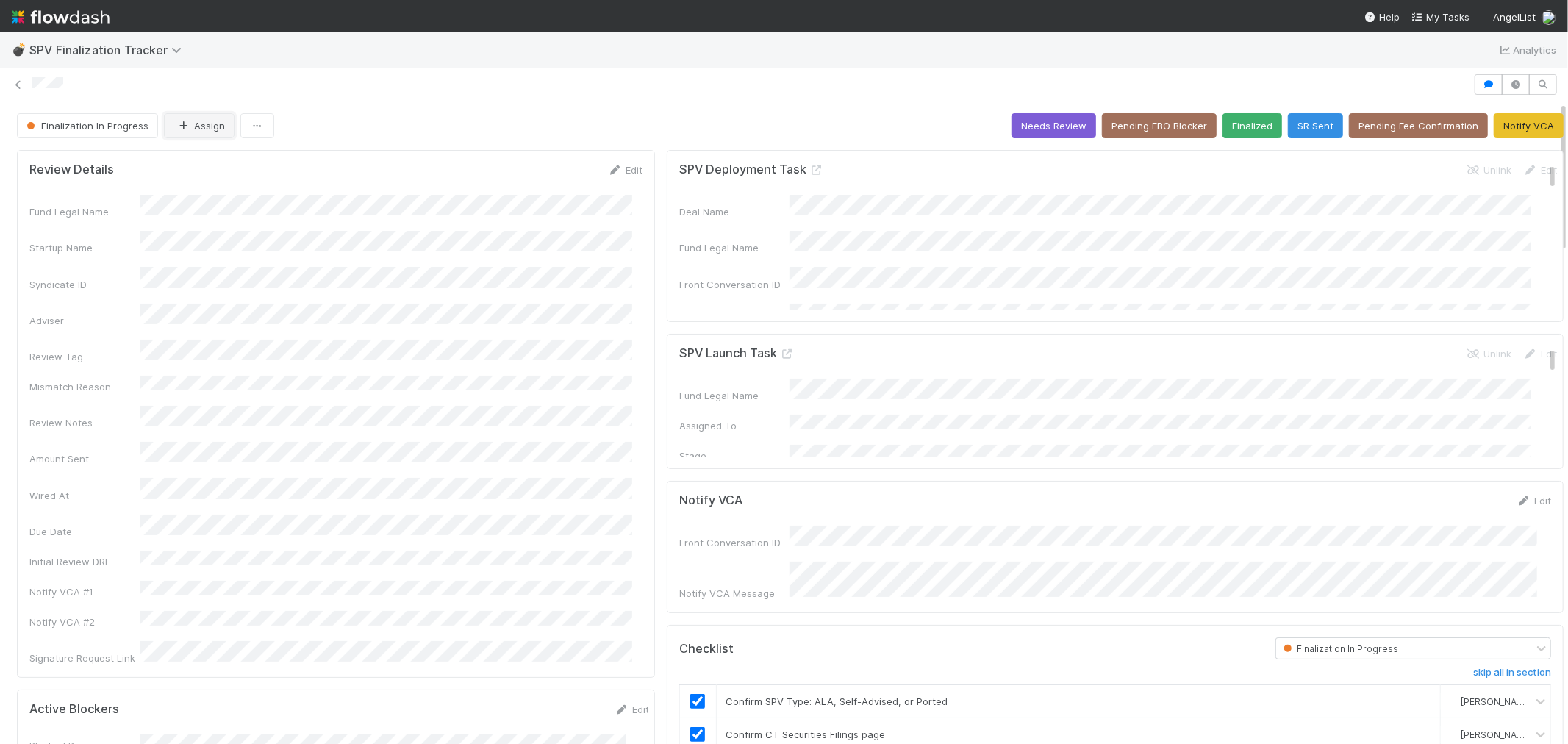
click at [204, 130] on button "Assign" at bounding box center [199, 126] width 70 height 25
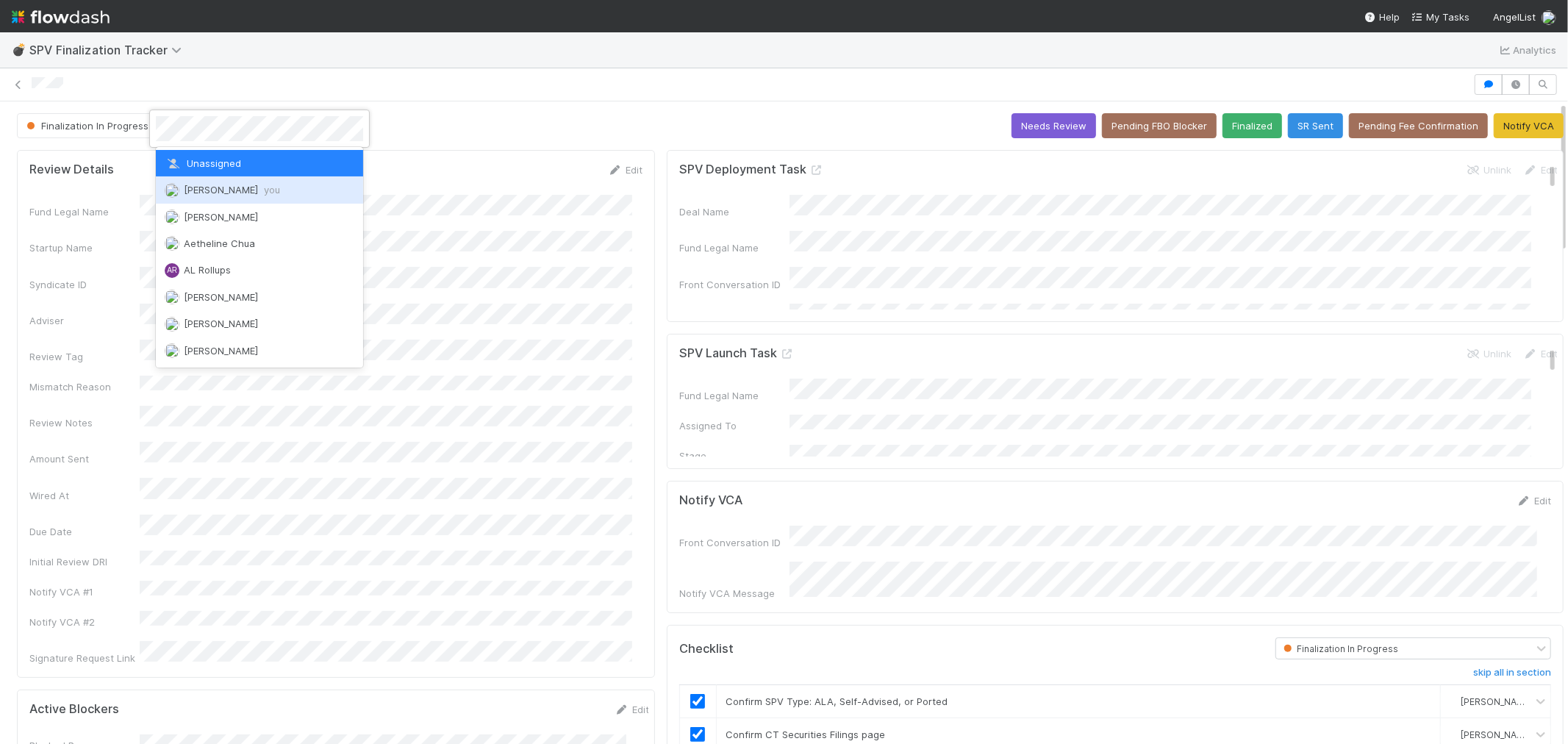
click at [264, 193] on span "you" at bounding box center [272, 189] width 16 height 12
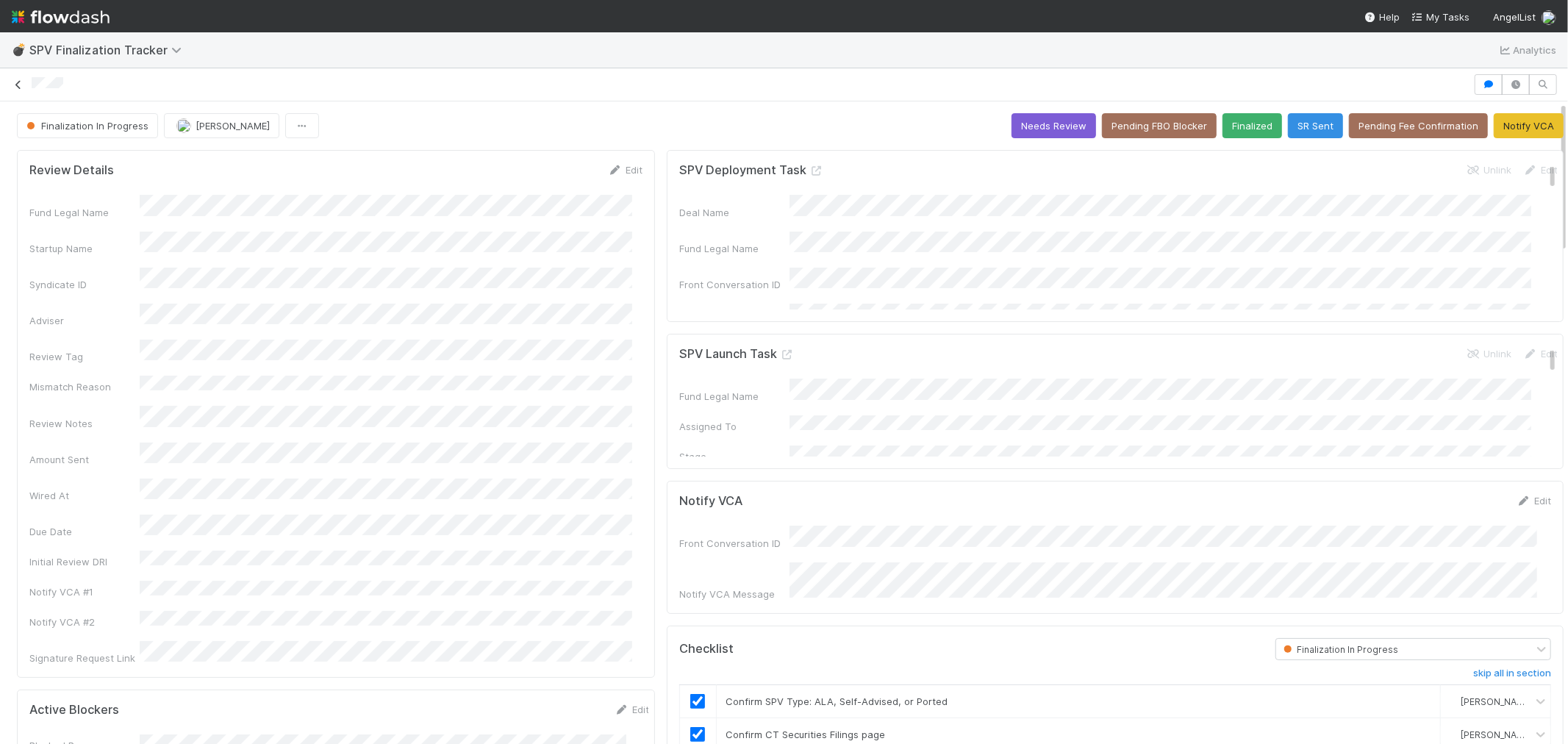
click at [13, 85] on icon at bounding box center [18, 85] width 15 height 9
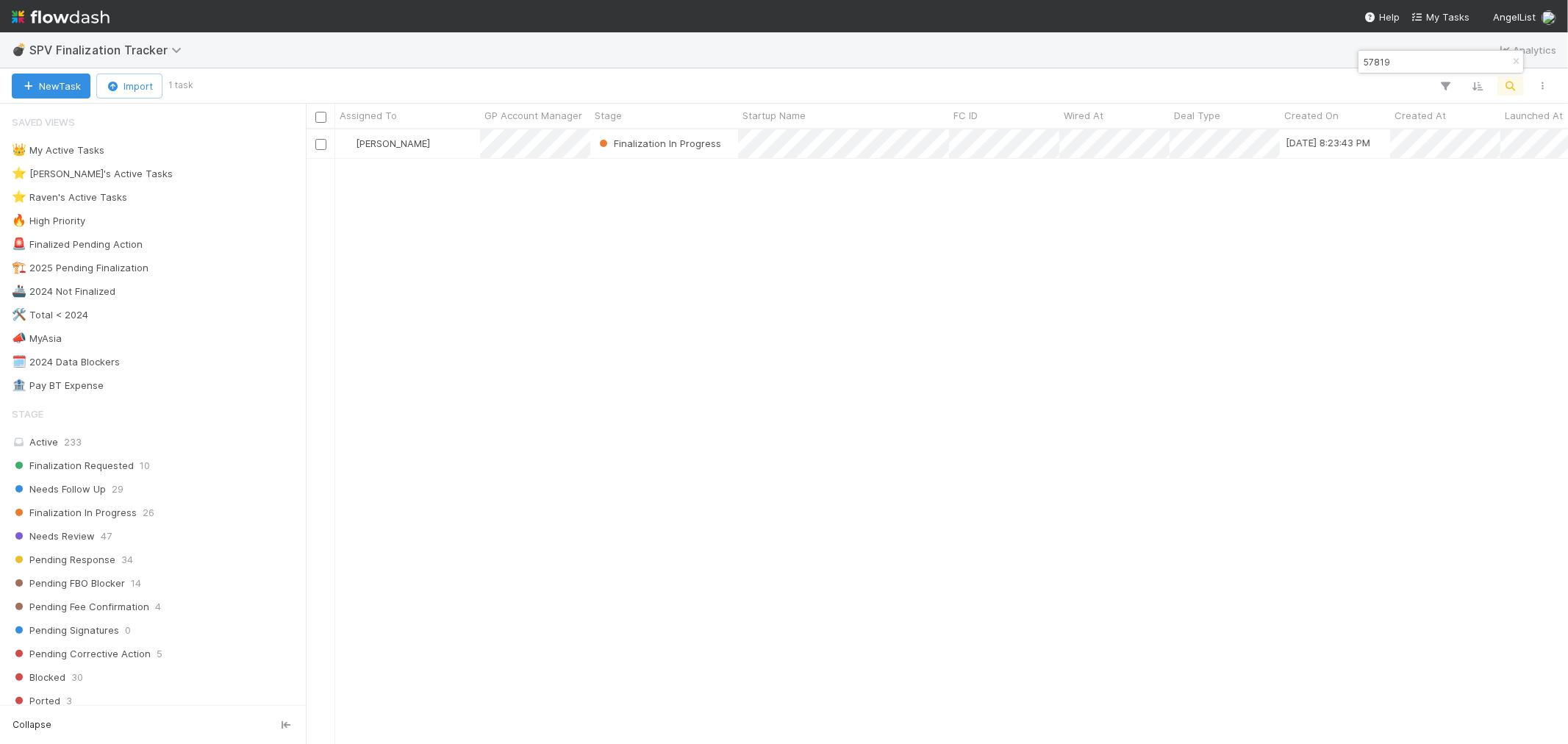
scroll to position [602, 1250]
click at [1509, 61] on icon "button" at bounding box center [1516, 61] width 15 height 9
click at [1502, 89] on button "button" at bounding box center [1510, 86] width 26 height 19
type input "57857"
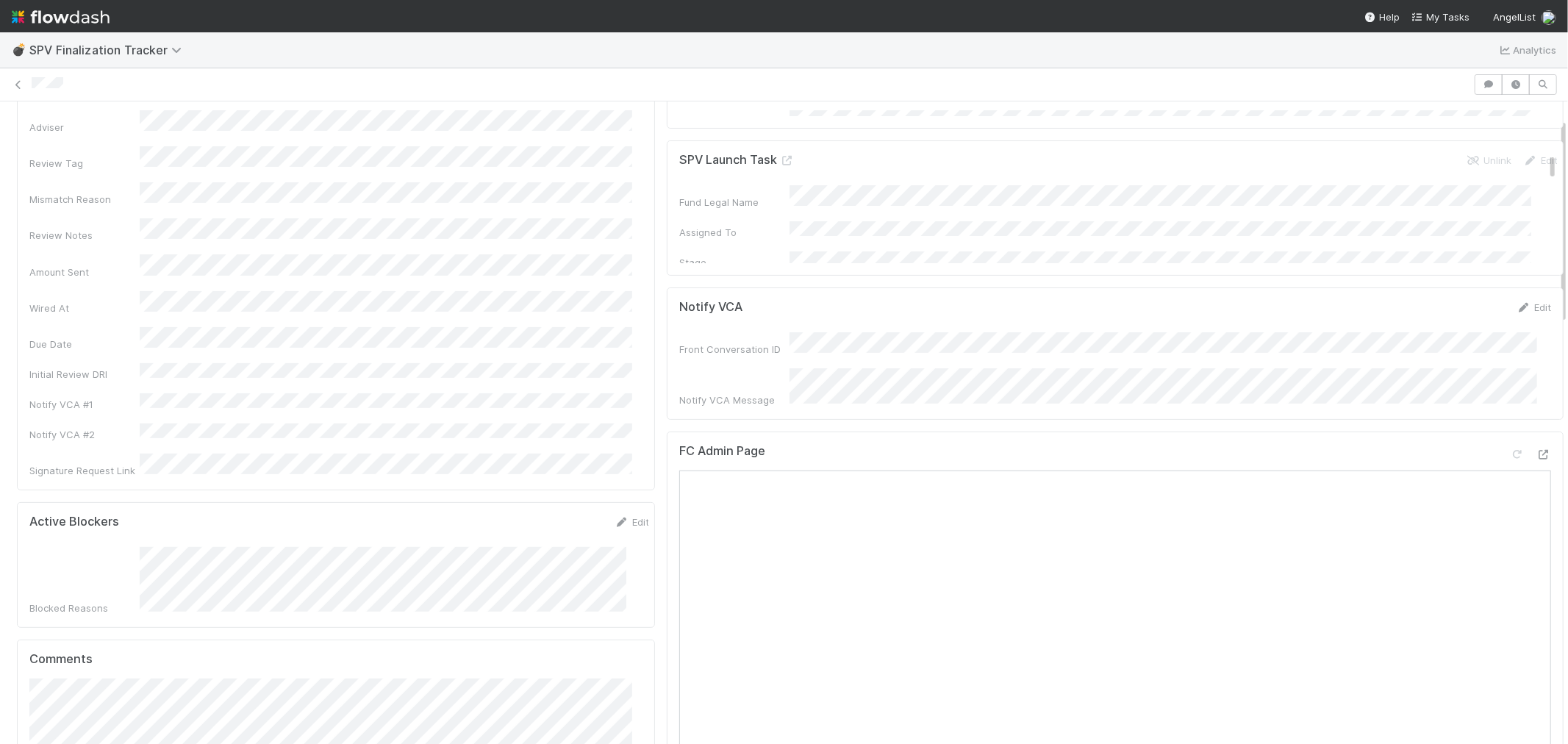
scroll to position [245, 0]
click at [1536, 442] on icon at bounding box center [1543, 447] width 15 height 9
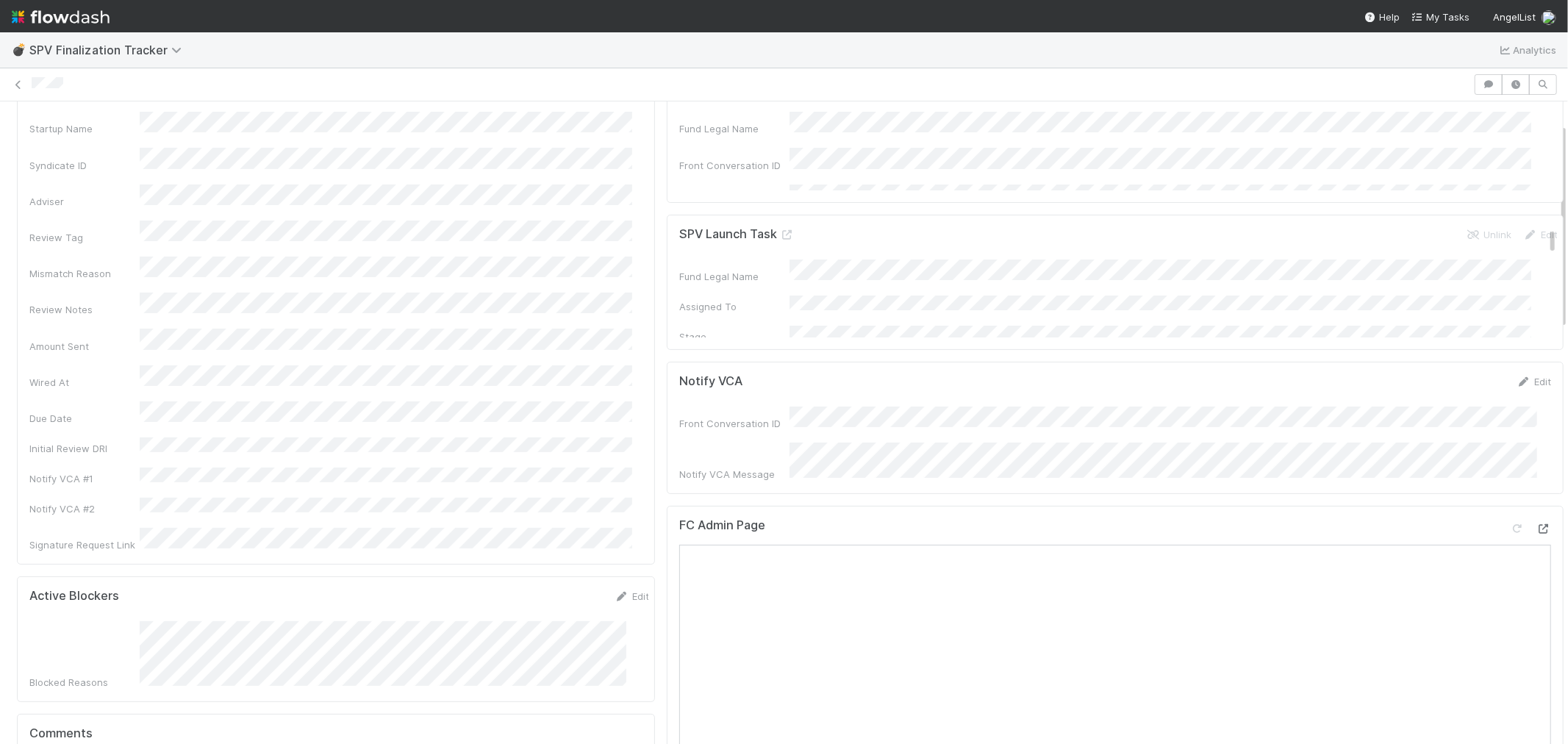
scroll to position [0, 0]
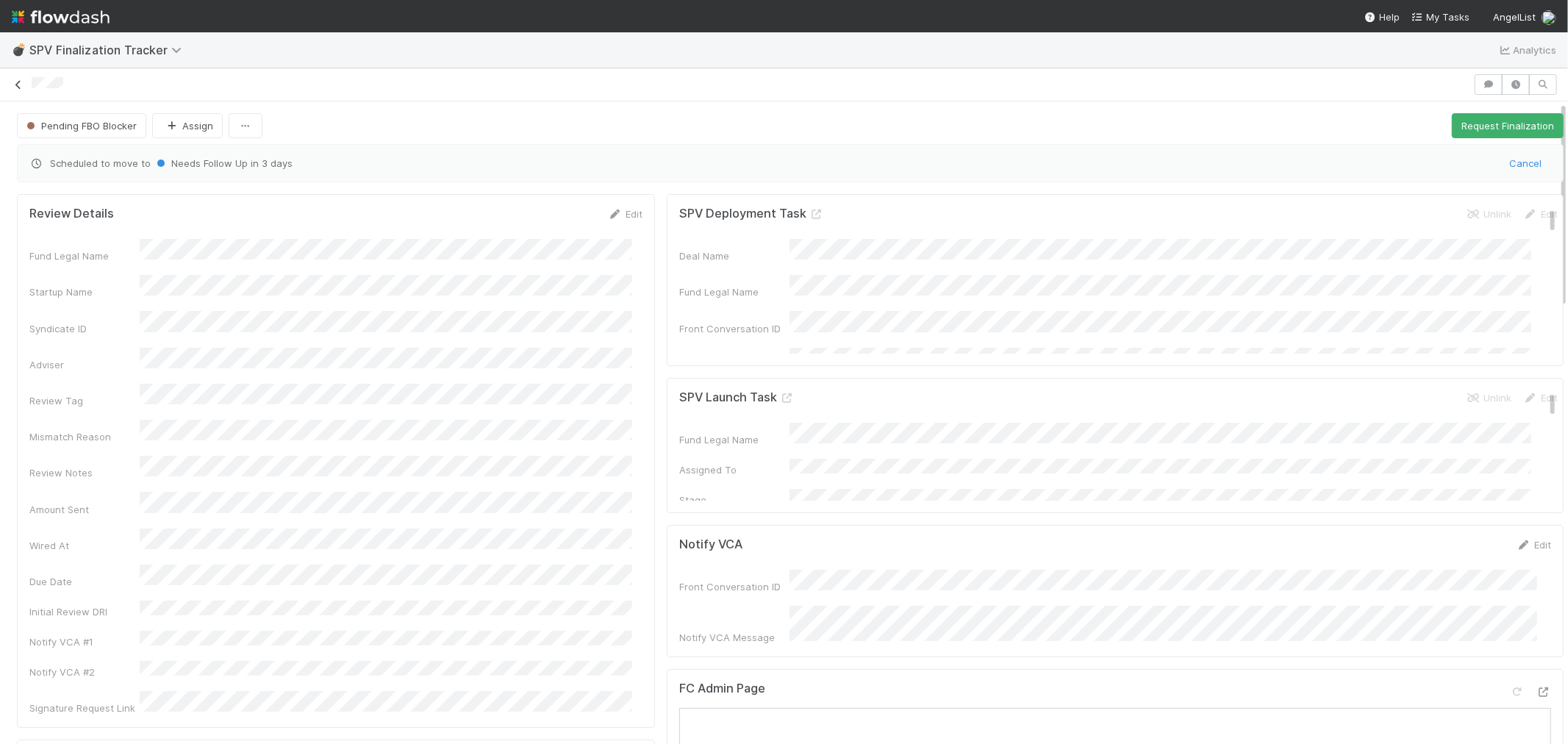
click at [16, 89] on icon at bounding box center [18, 85] width 15 height 9
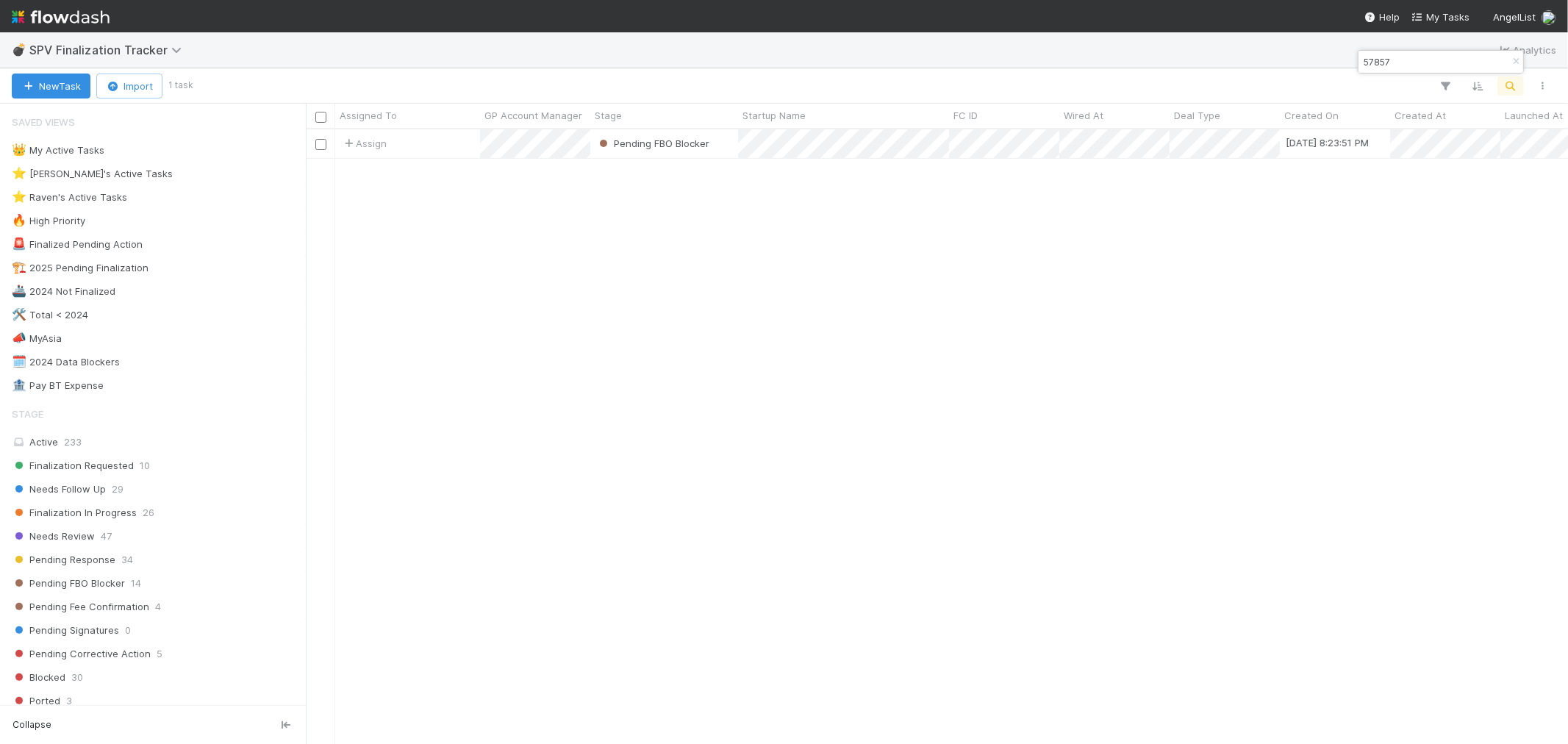
scroll to position [602, 1250]
click at [1518, 61] on icon "button" at bounding box center [1516, 61] width 15 height 9
click at [1515, 79] on icon "button" at bounding box center [1510, 85] width 15 height 13
type input "58105"
click at [449, 152] on div "Assign" at bounding box center [407, 144] width 145 height 28
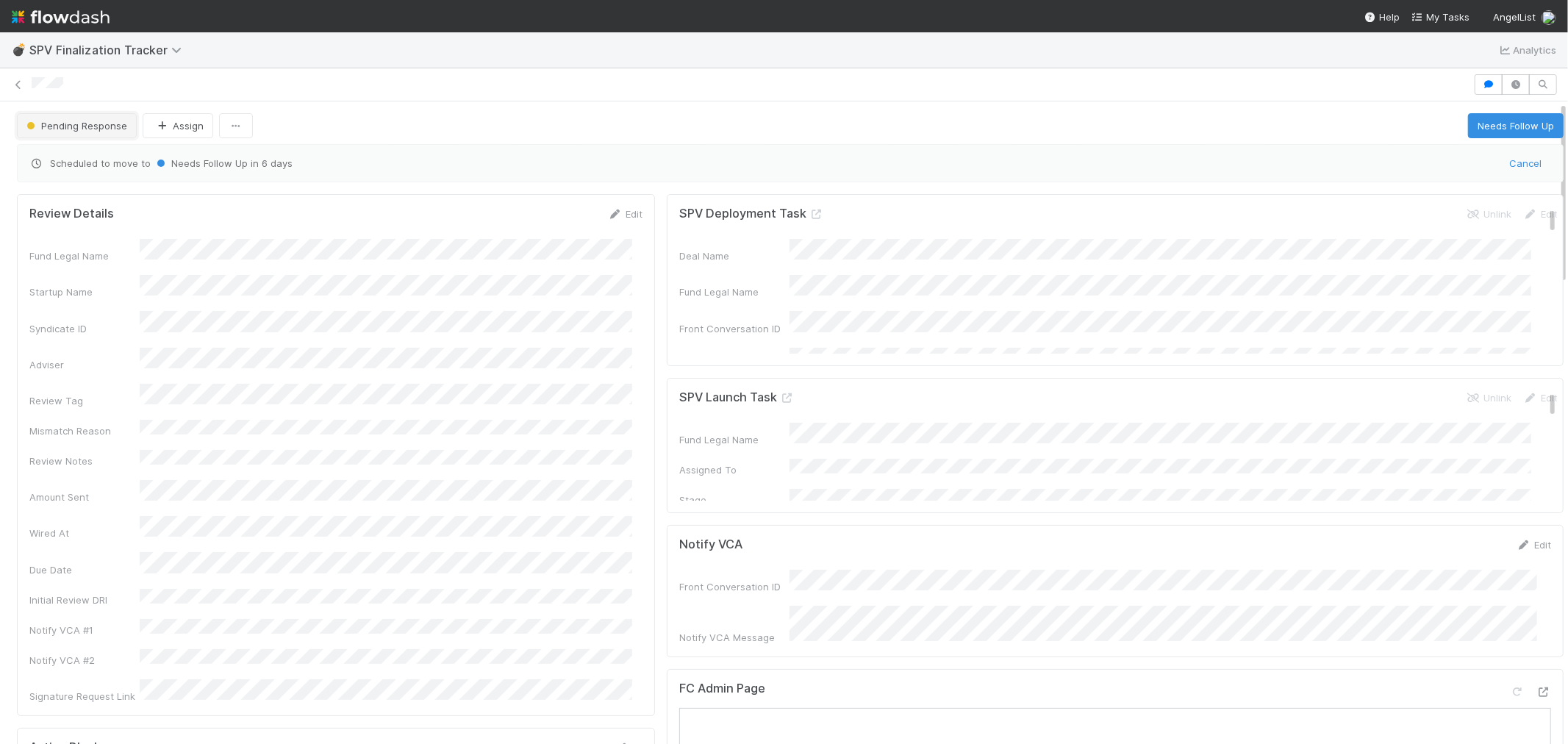
click at [86, 120] on span "Pending Response" at bounding box center [75, 125] width 104 height 12
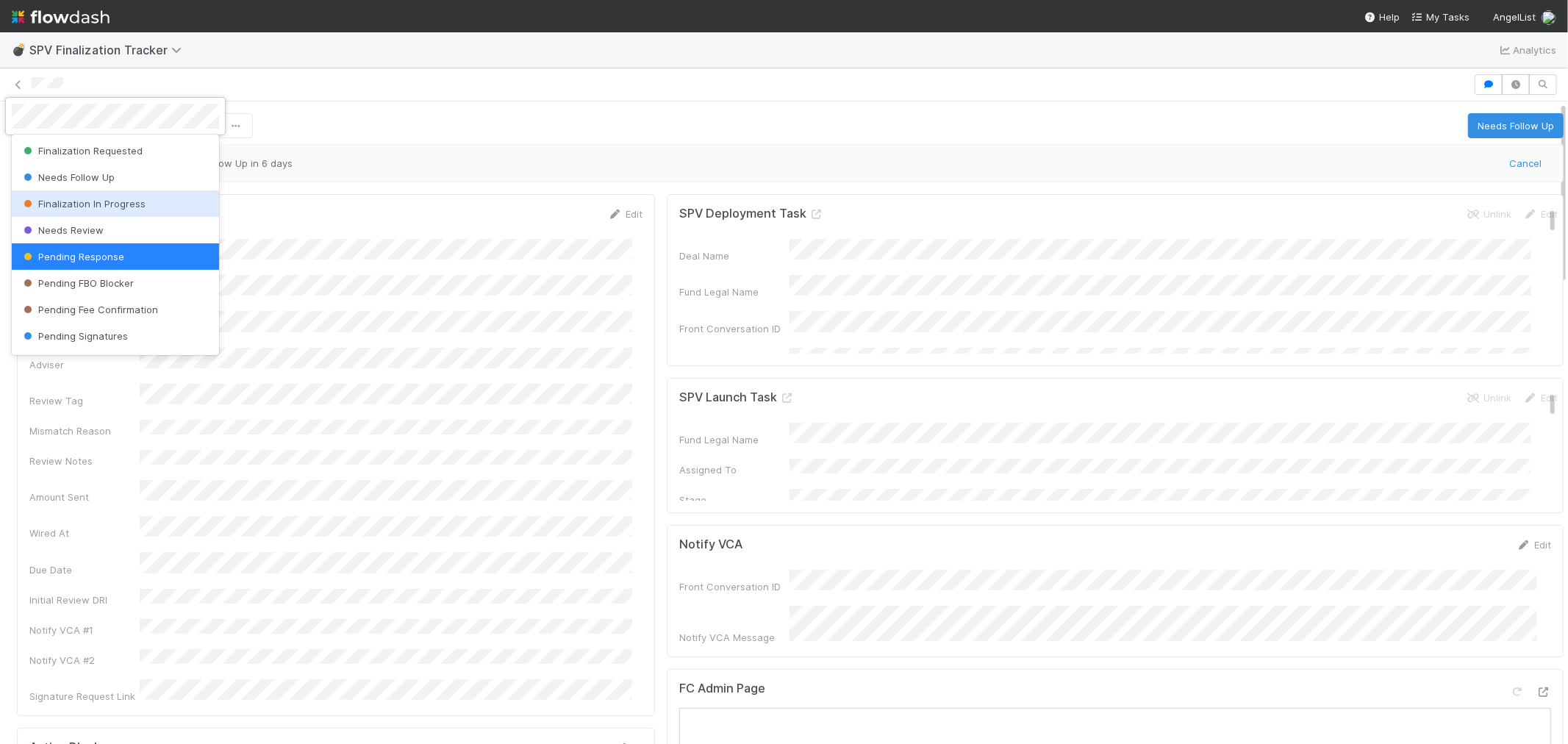
click at [449, 103] on div at bounding box center [784, 372] width 1568 height 744
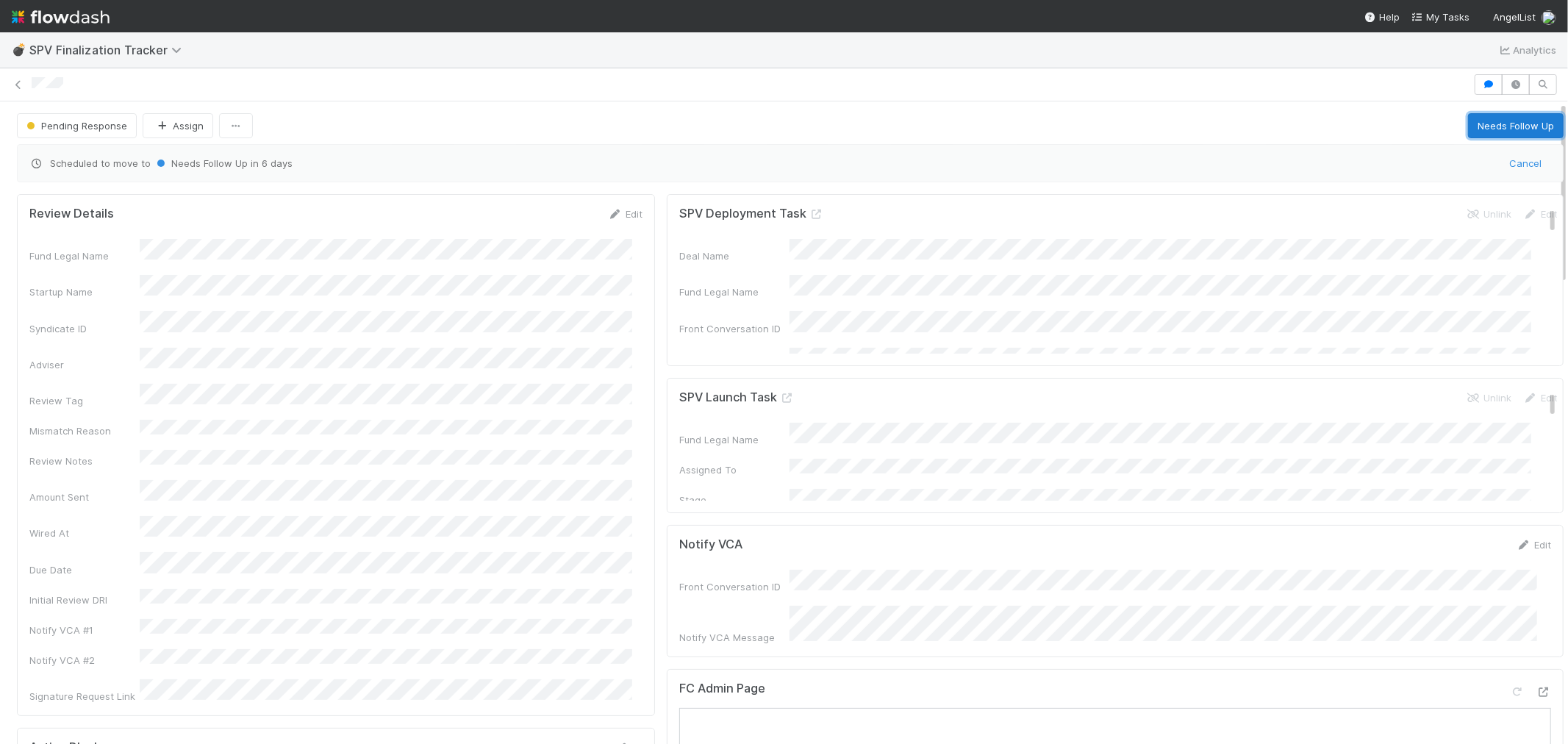
click at [1478, 115] on button "Needs Follow Up" at bounding box center [1516, 126] width 96 height 25
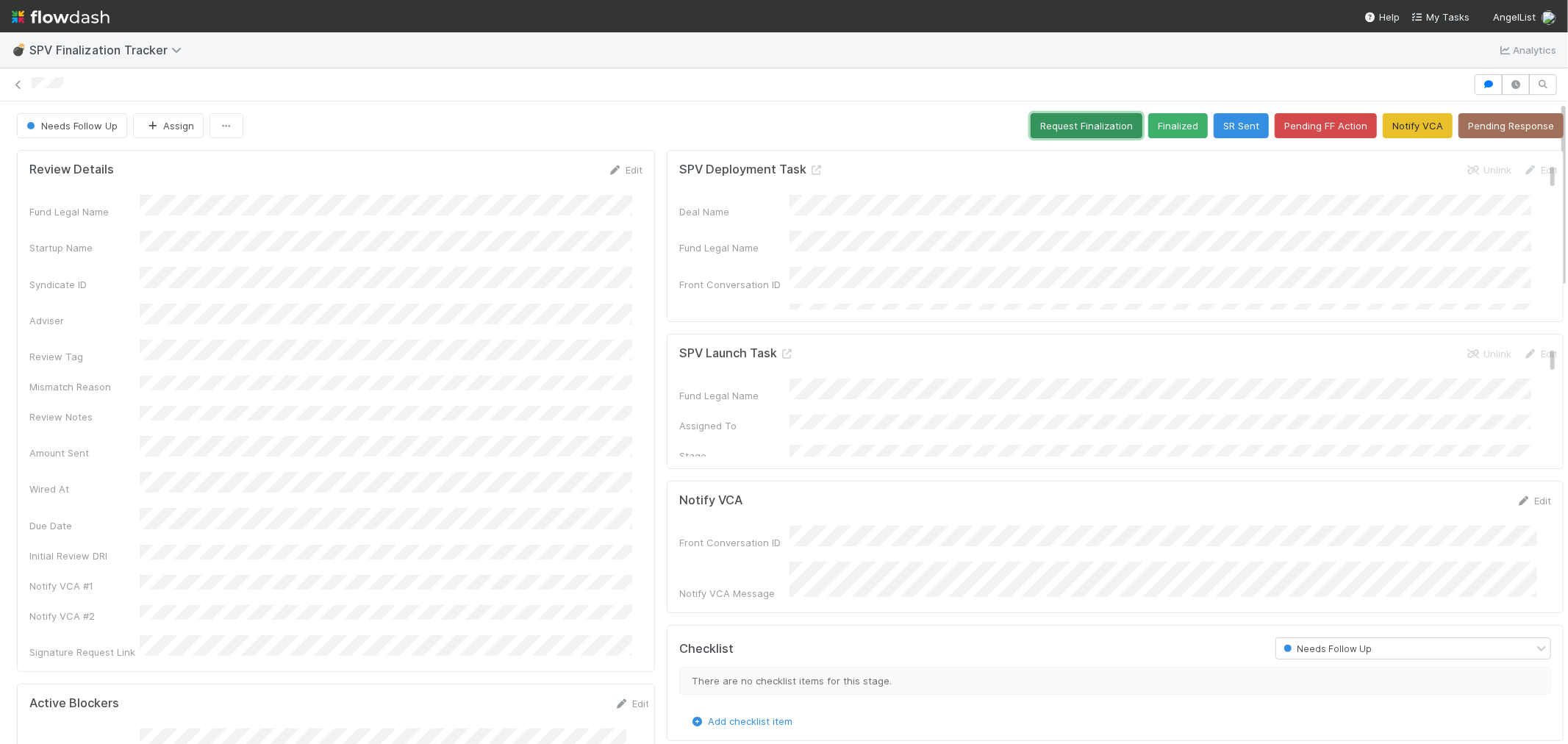
click at [1031, 113] on button "Request Finalization" at bounding box center [1086, 126] width 112 height 25
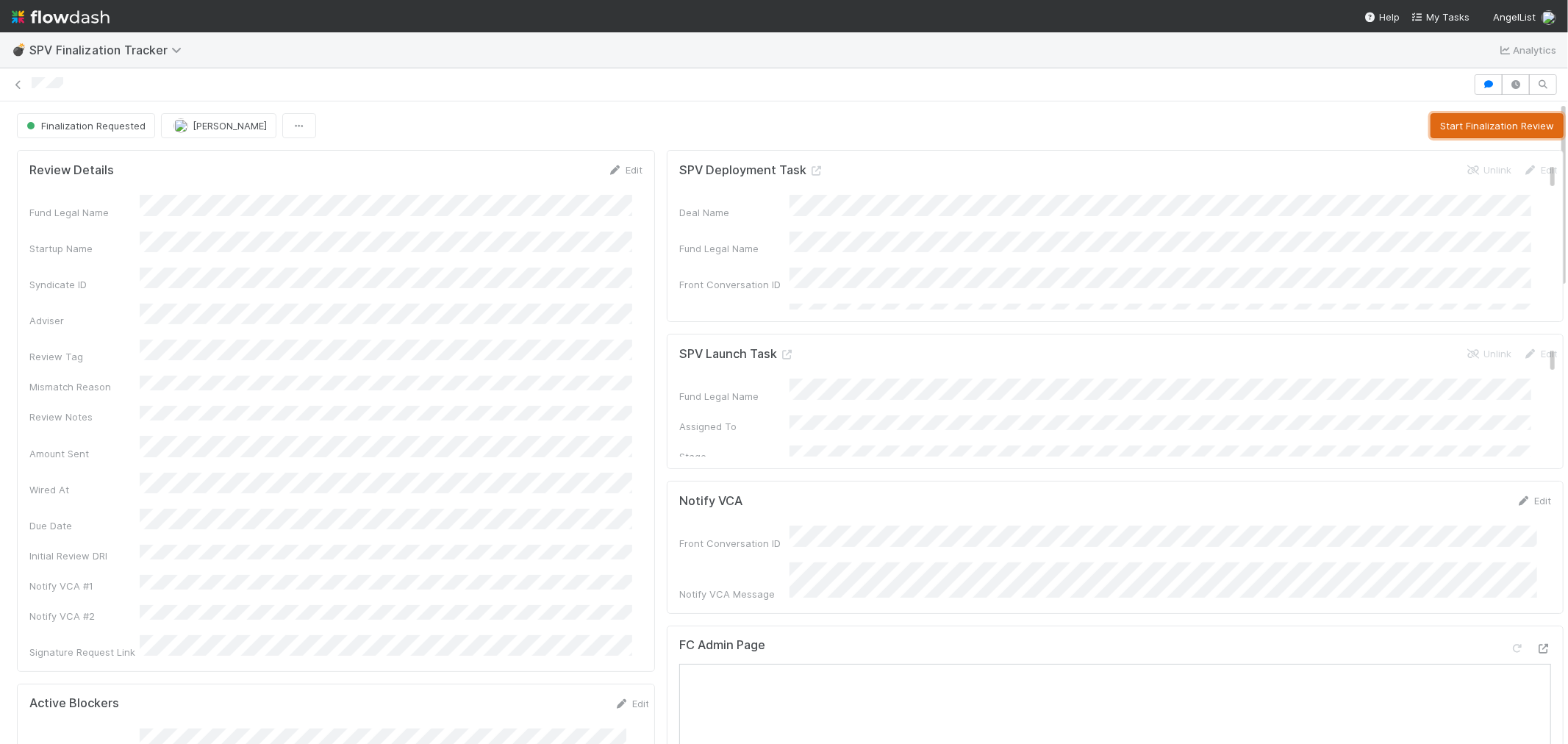
click at [1441, 116] on button "Start Finalization Review" at bounding box center [1497, 126] width 133 height 25
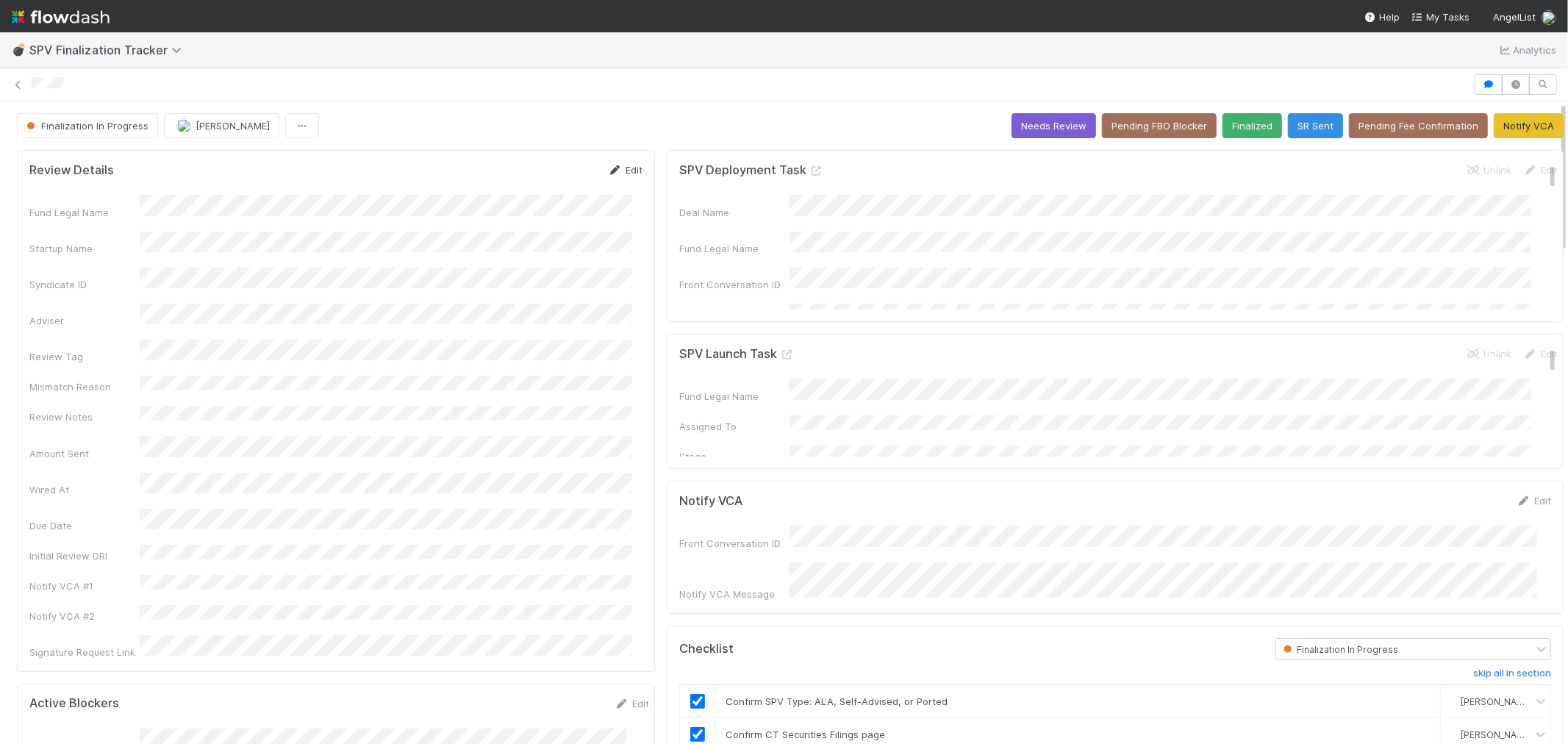
click at [618, 164] on link "Edit" at bounding box center [625, 169] width 35 height 12
click at [545, 164] on button "Save" at bounding box center [564, 175] width 42 height 25
click at [17, 80] on icon at bounding box center [18, 85] width 15 height 9
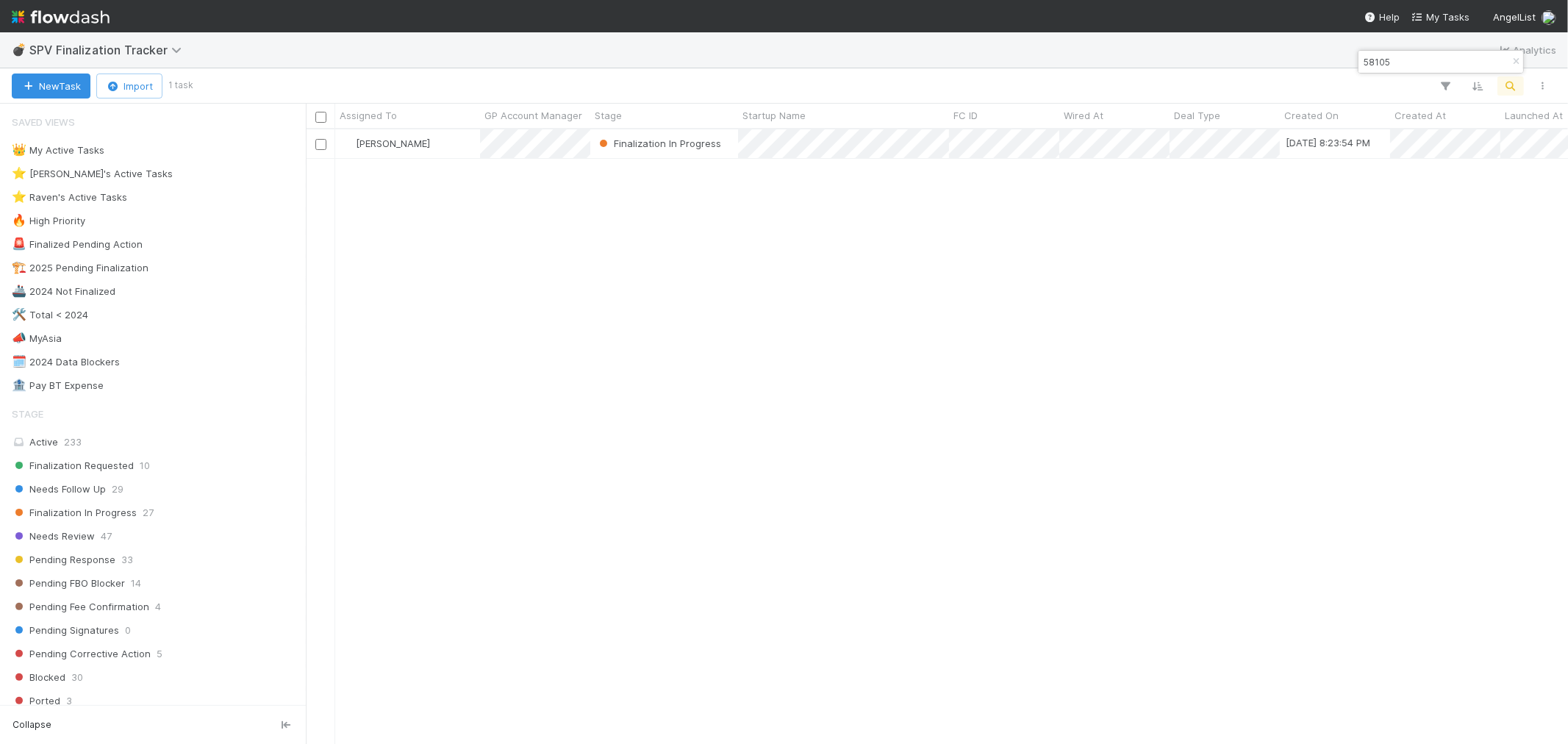
scroll to position [602, 1250]
drag, startPoint x: 1517, startPoint y: 60, endPoint x: 1509, endPoint y: 78, distance: 19.7
click at [1517, 60] on icon "button" at bounding box center [1516, 61] width 15 height 9
click at [1503, 89] on icon "button" at bounding box center [1510, 85] width 15 height 13
type input "58232"
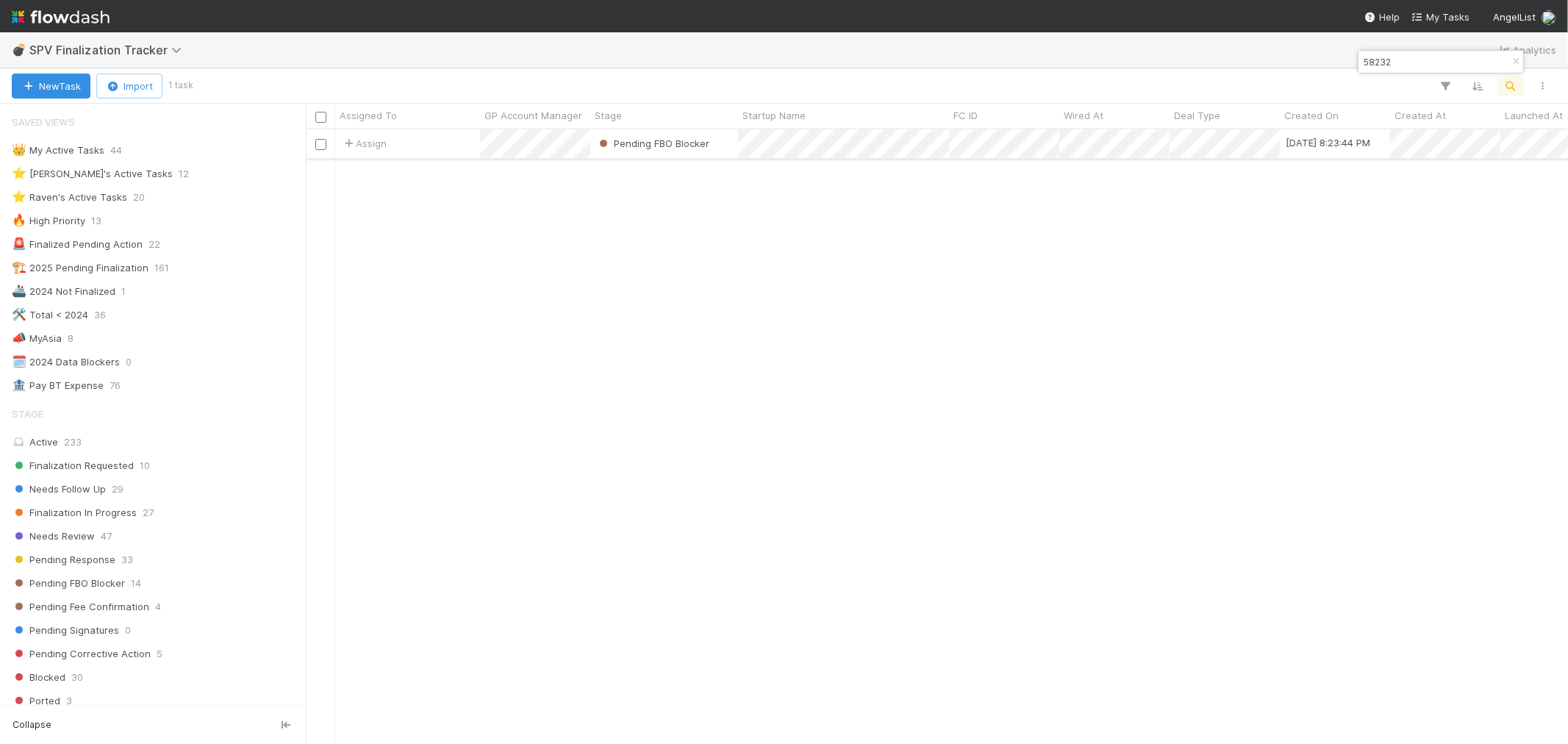
click at [453, 146] on div "Assign" at bounding box center [407, 144] width 145 height 28
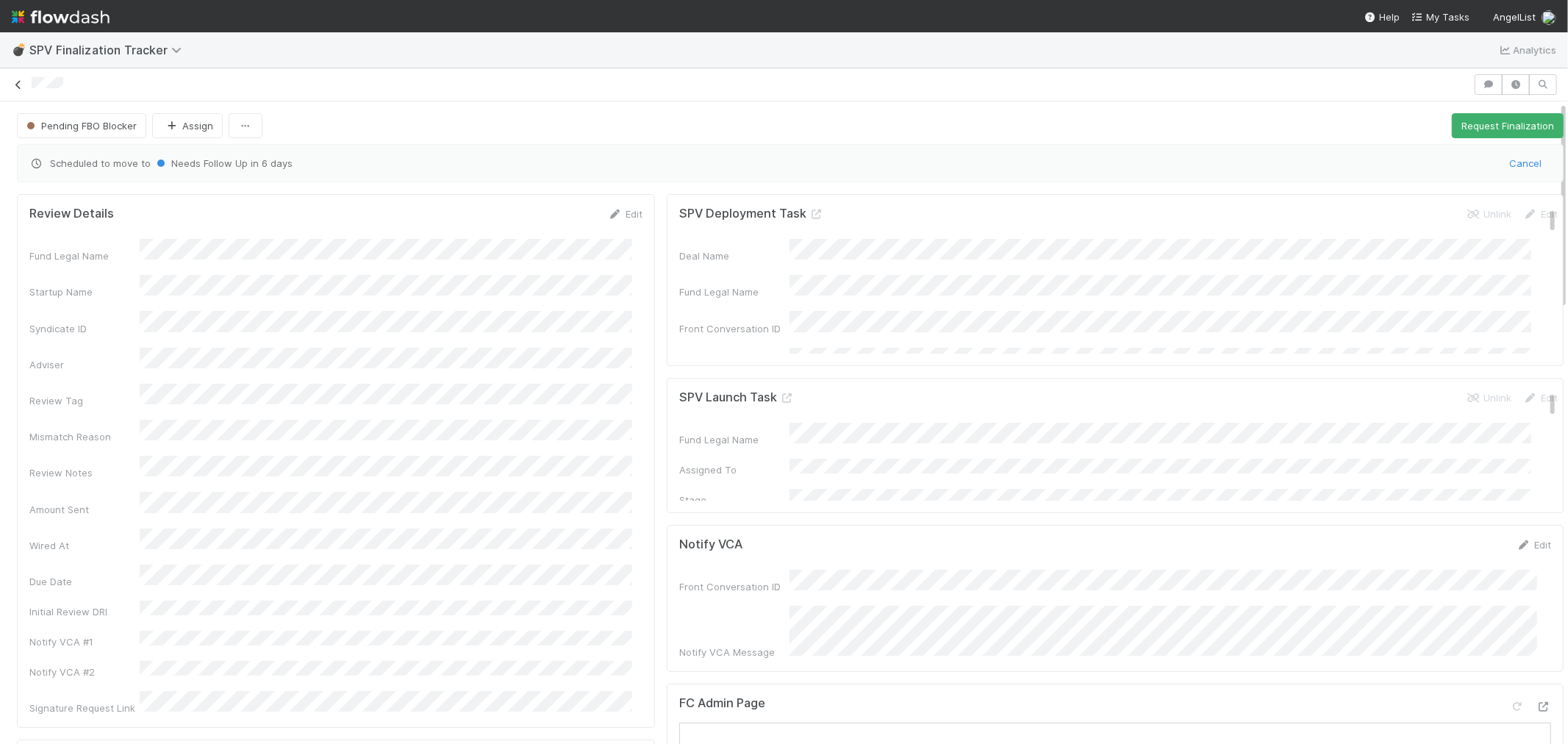
click at [17, 85] on icon at bounding box center [18, 85] width 15 height 9
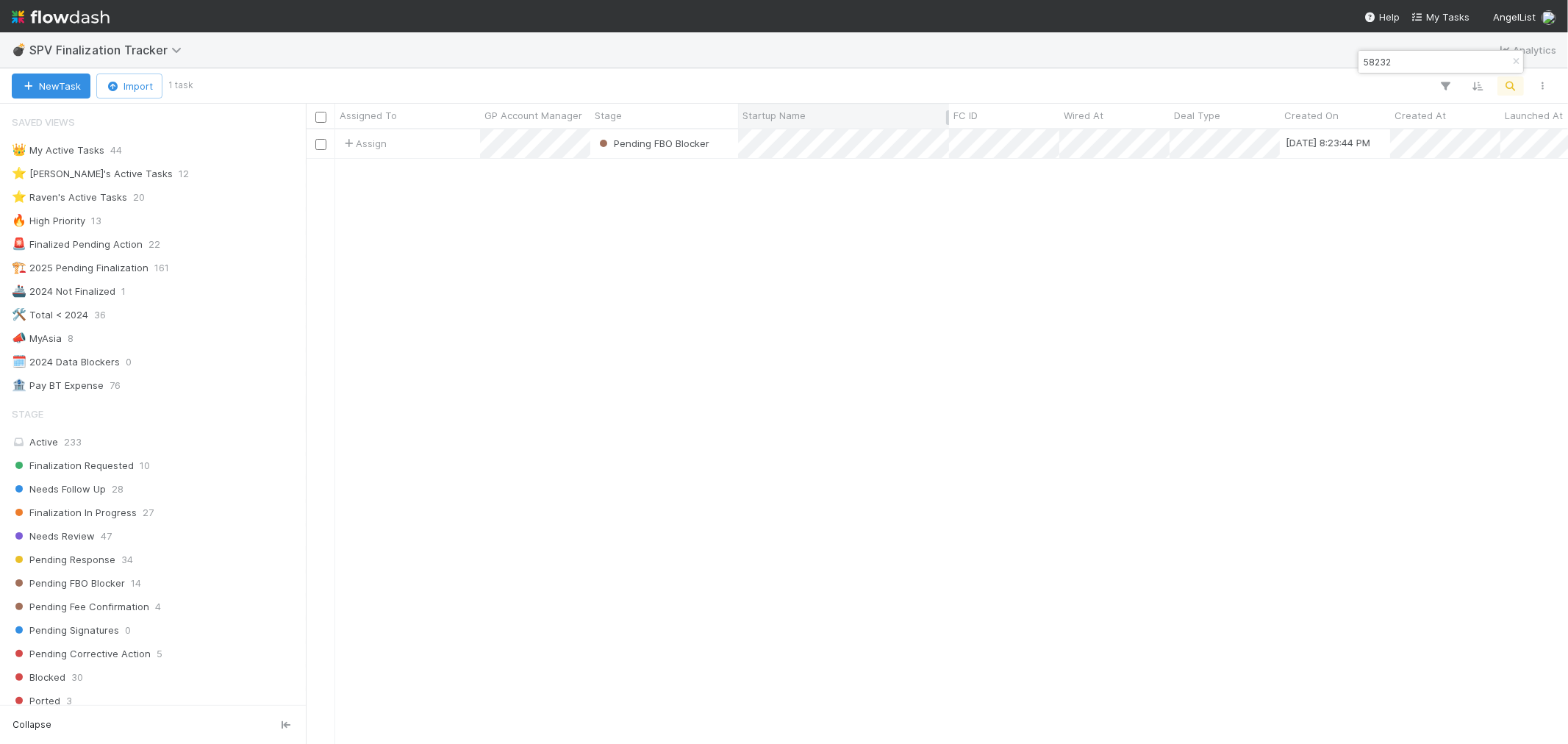
scroll to position [12, 12]
click at [1511, 57] on icon "button" at bounding box center [1516, 61] width 15 height 9
click at [1500, 84] on button "button" at bounding box center [1510, 86] width 26 height 19
type input "58051"
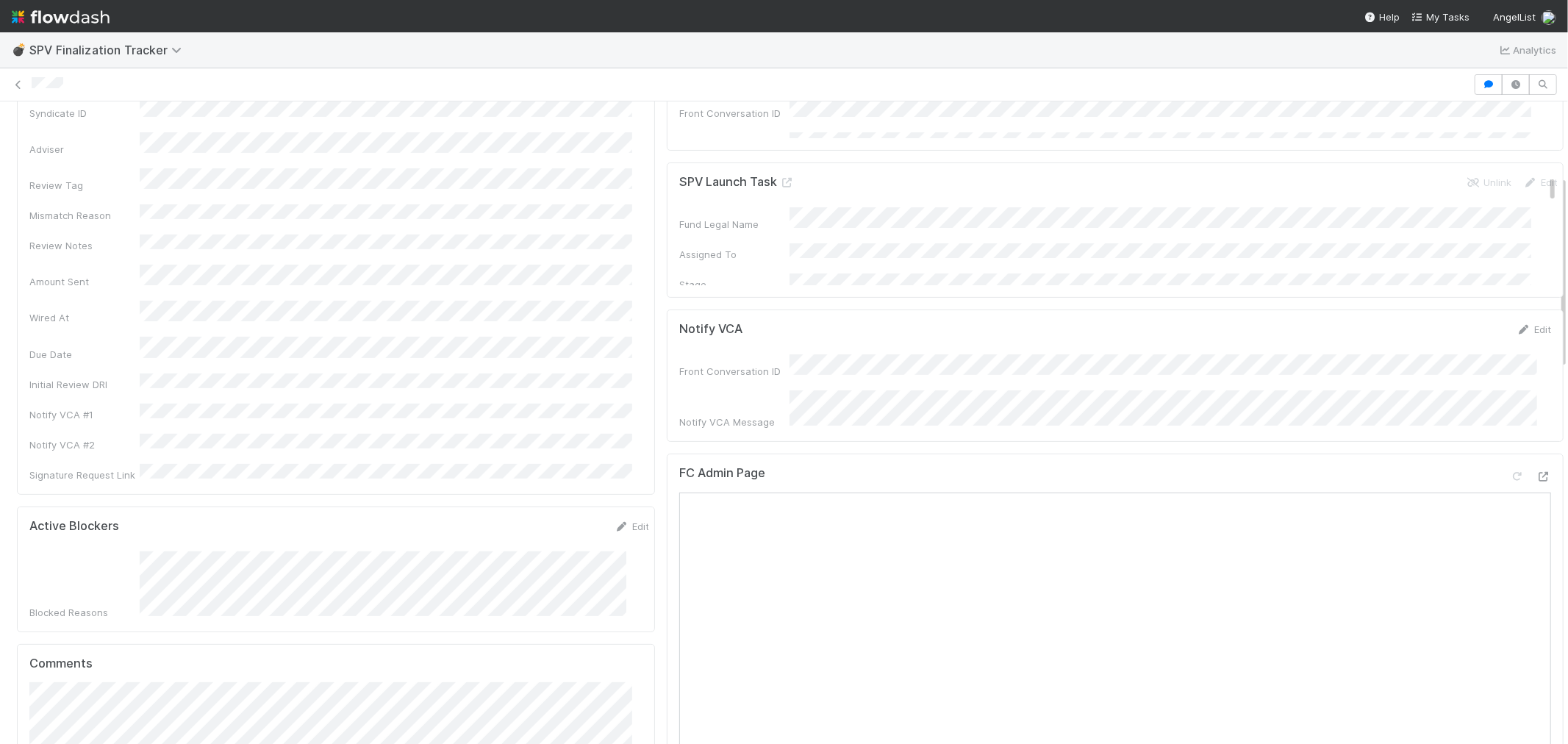
scroll to position [245, 0]
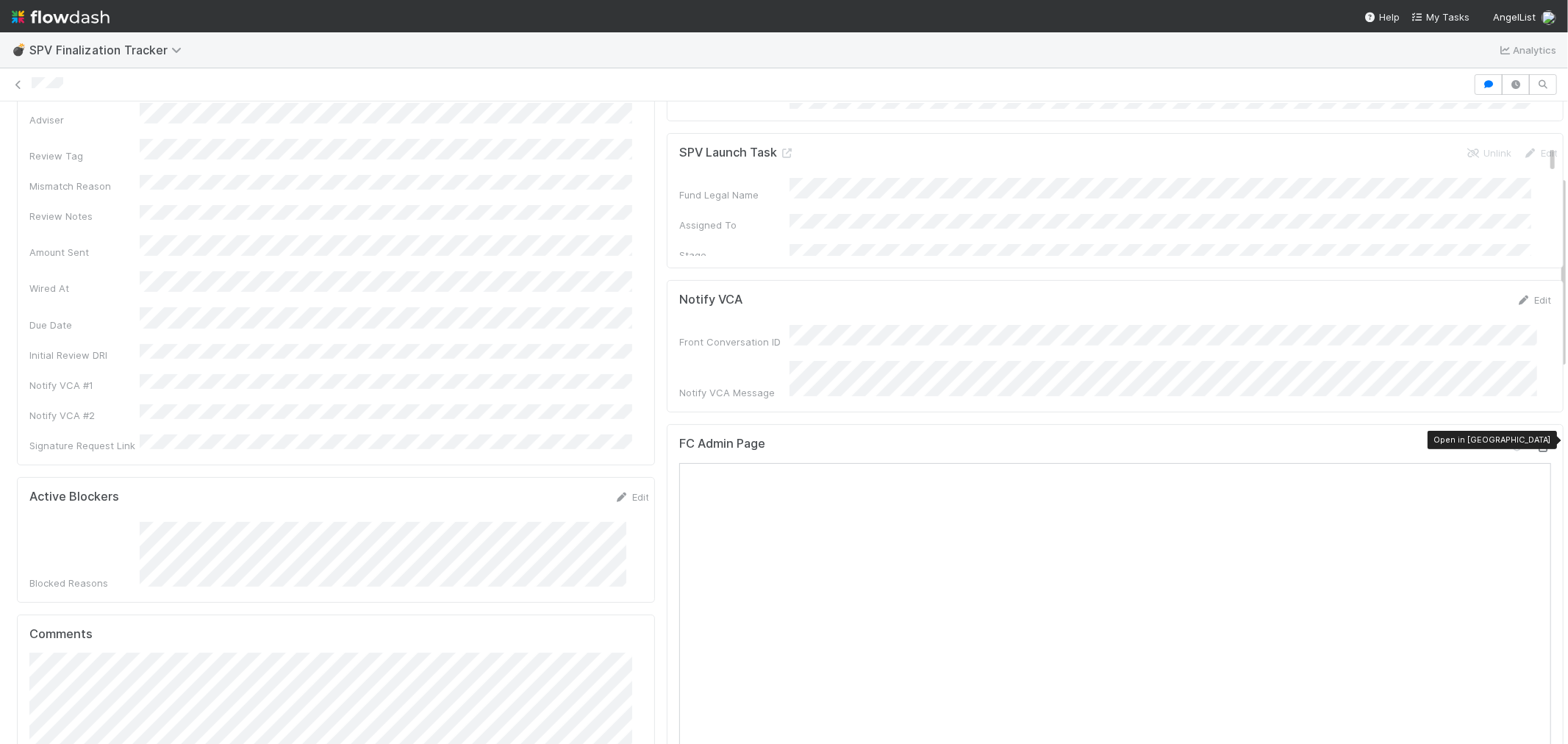
click at [1536, 442] on icon at bounding box center [1543, 447] width 15 height 9
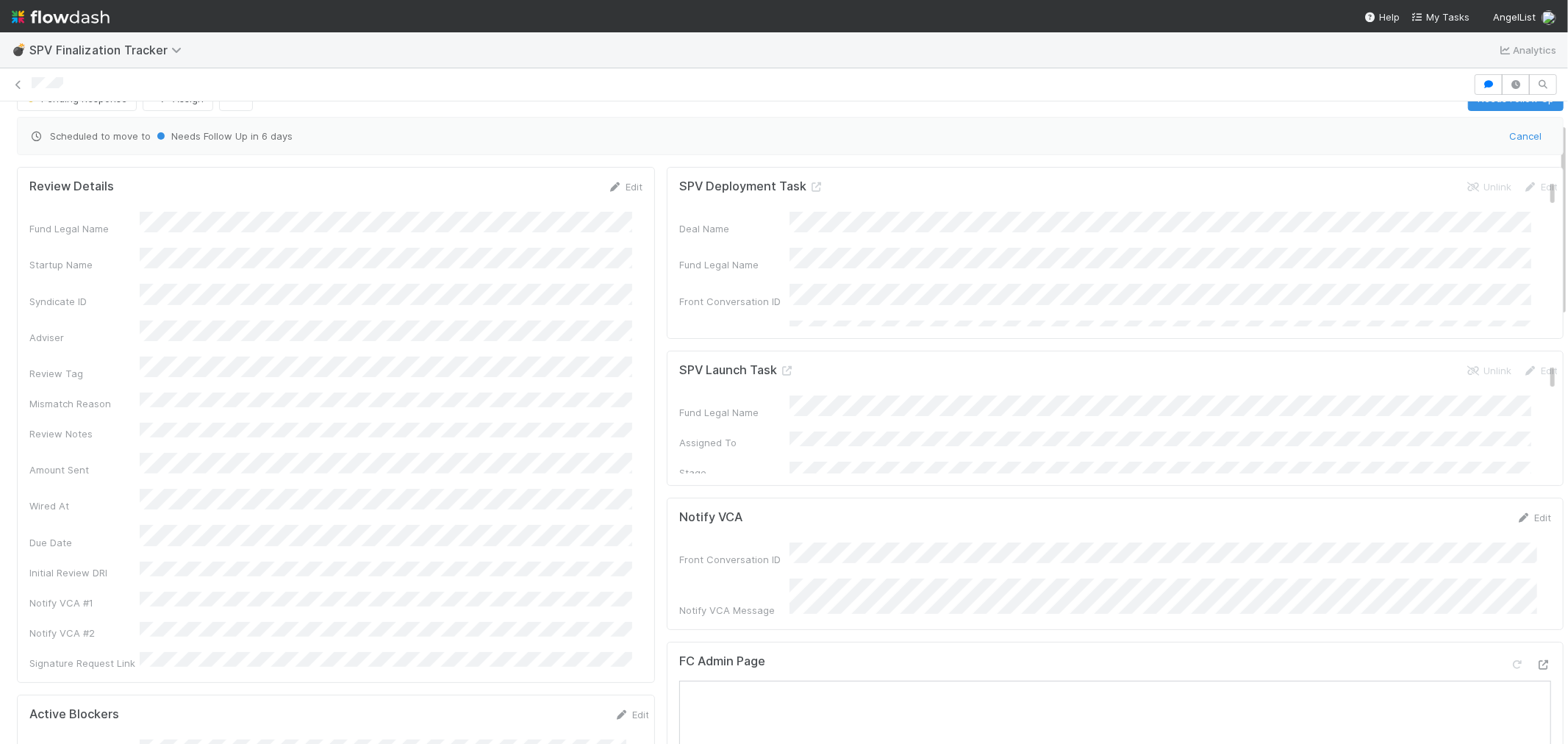
scroll to position [0, 0]
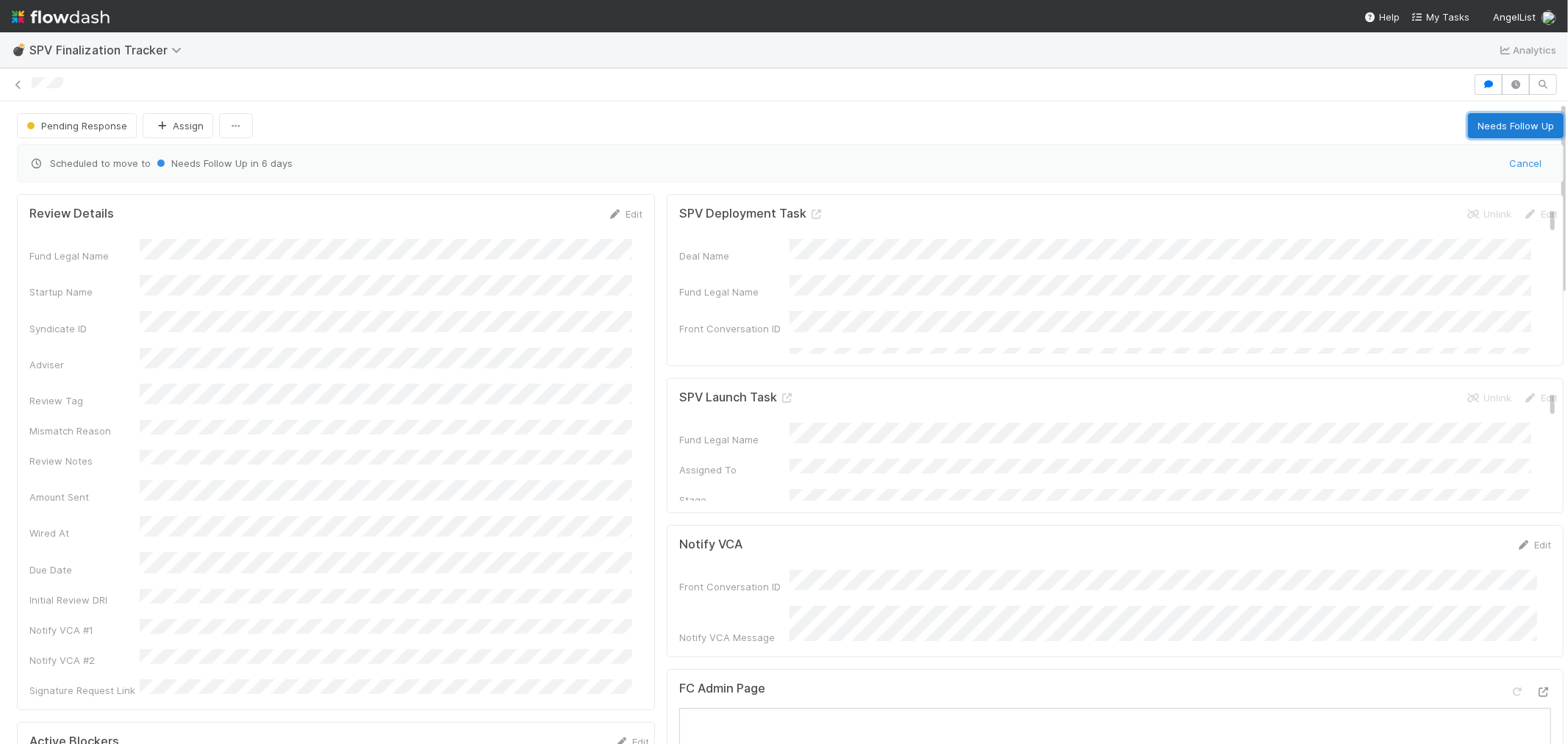
click at [1533, 123] on button "Needs Follow Up" at bounding box center [1516, 126] width 96 height 25
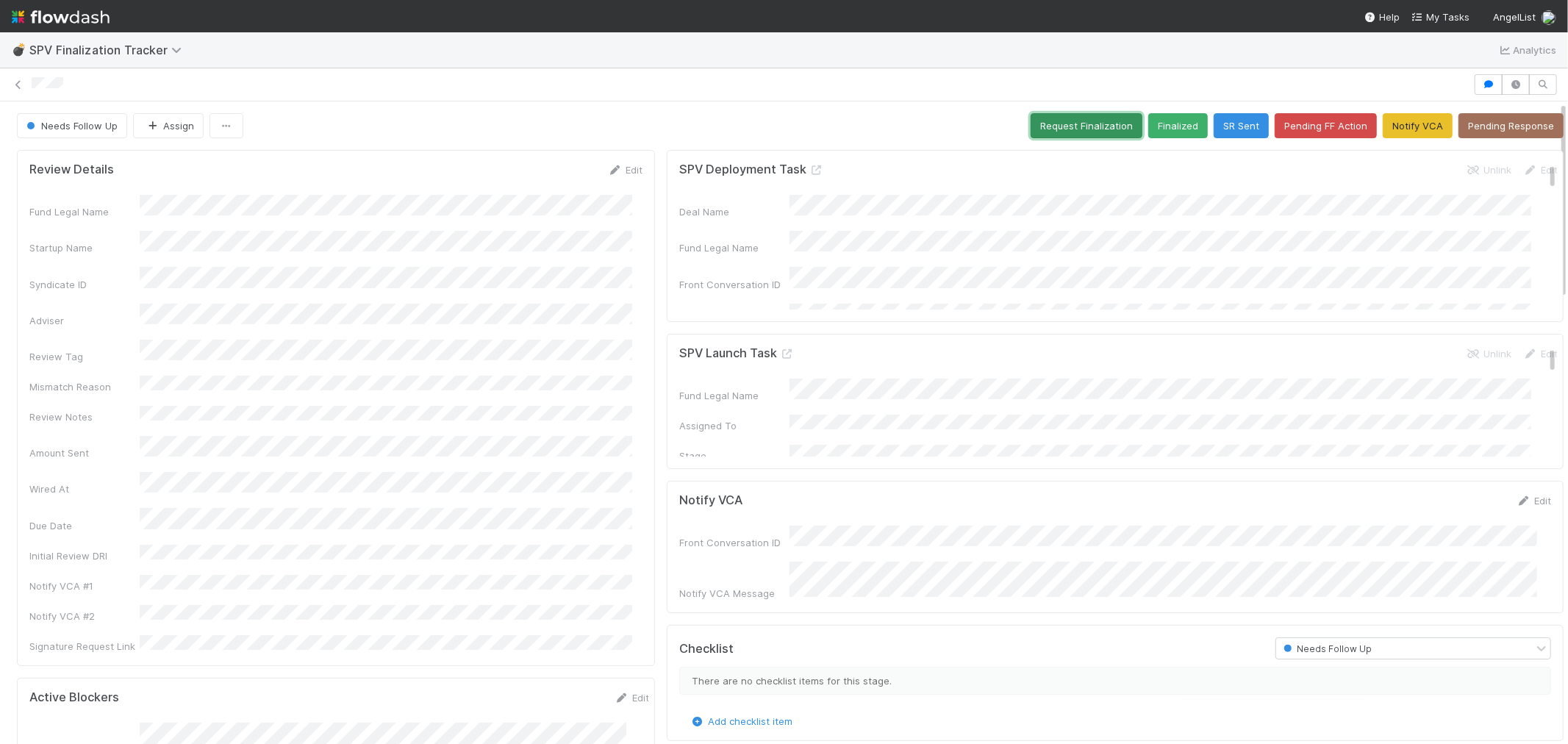
click at [1050, 128] on button "Request Finalization" at bounding box center [1086, 126] width 112 height 25
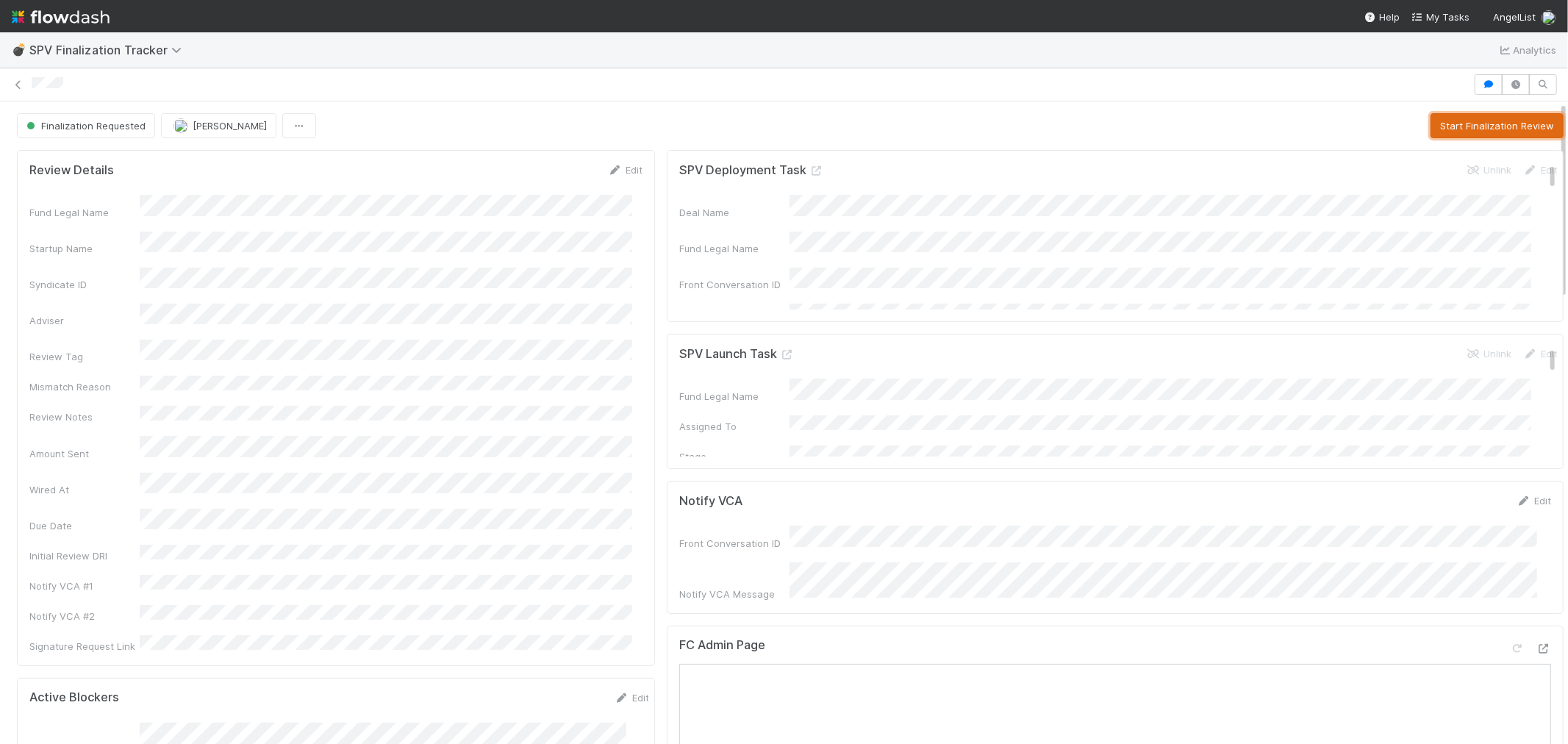
click at [1472, 129] on button "Start Finalization Review" at bounding box center [1497, 126] width 133 height 25
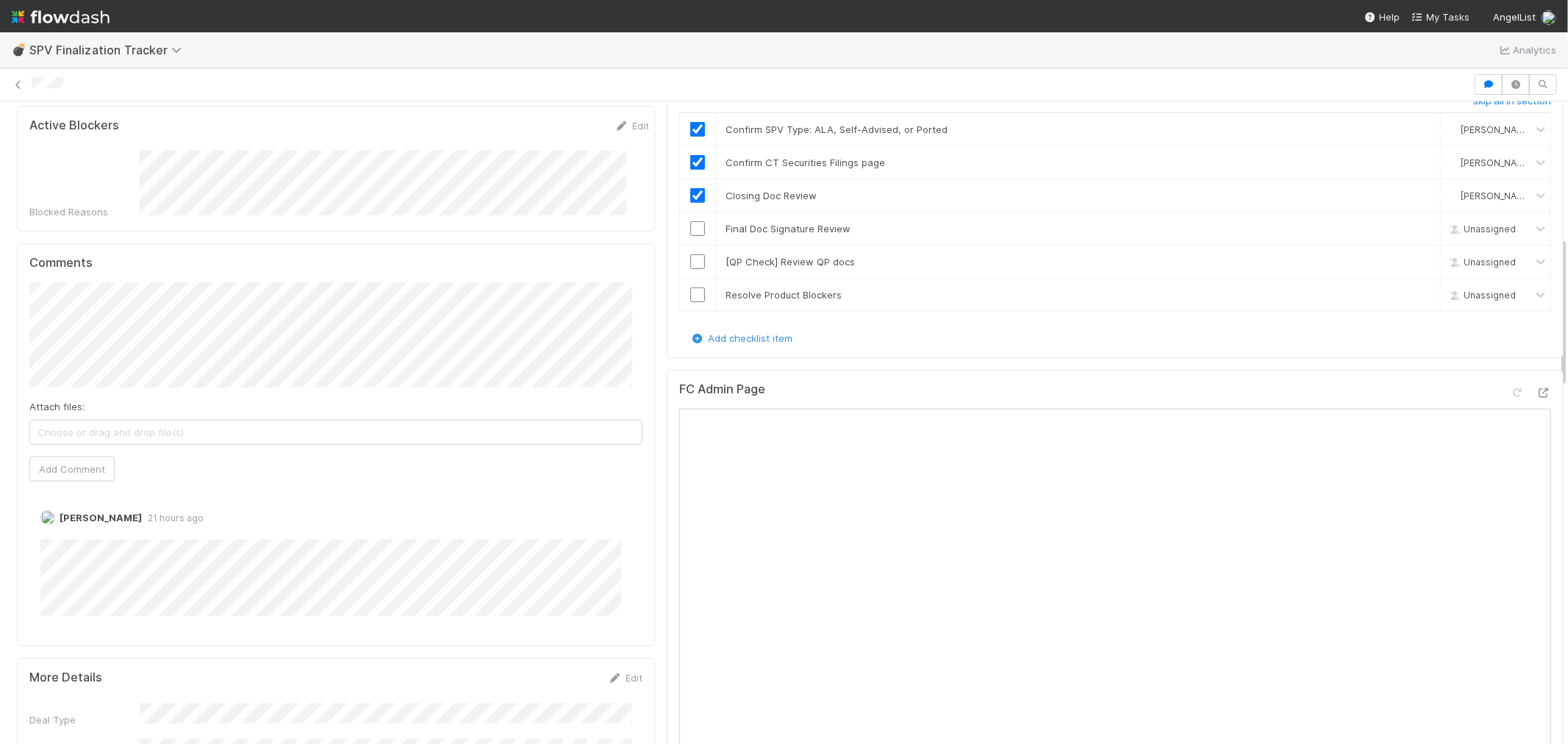
scroll to position [571, 0]
click at [72, 457] on button "Add Comment" at bounding box center [72, 470] width 85 height 25
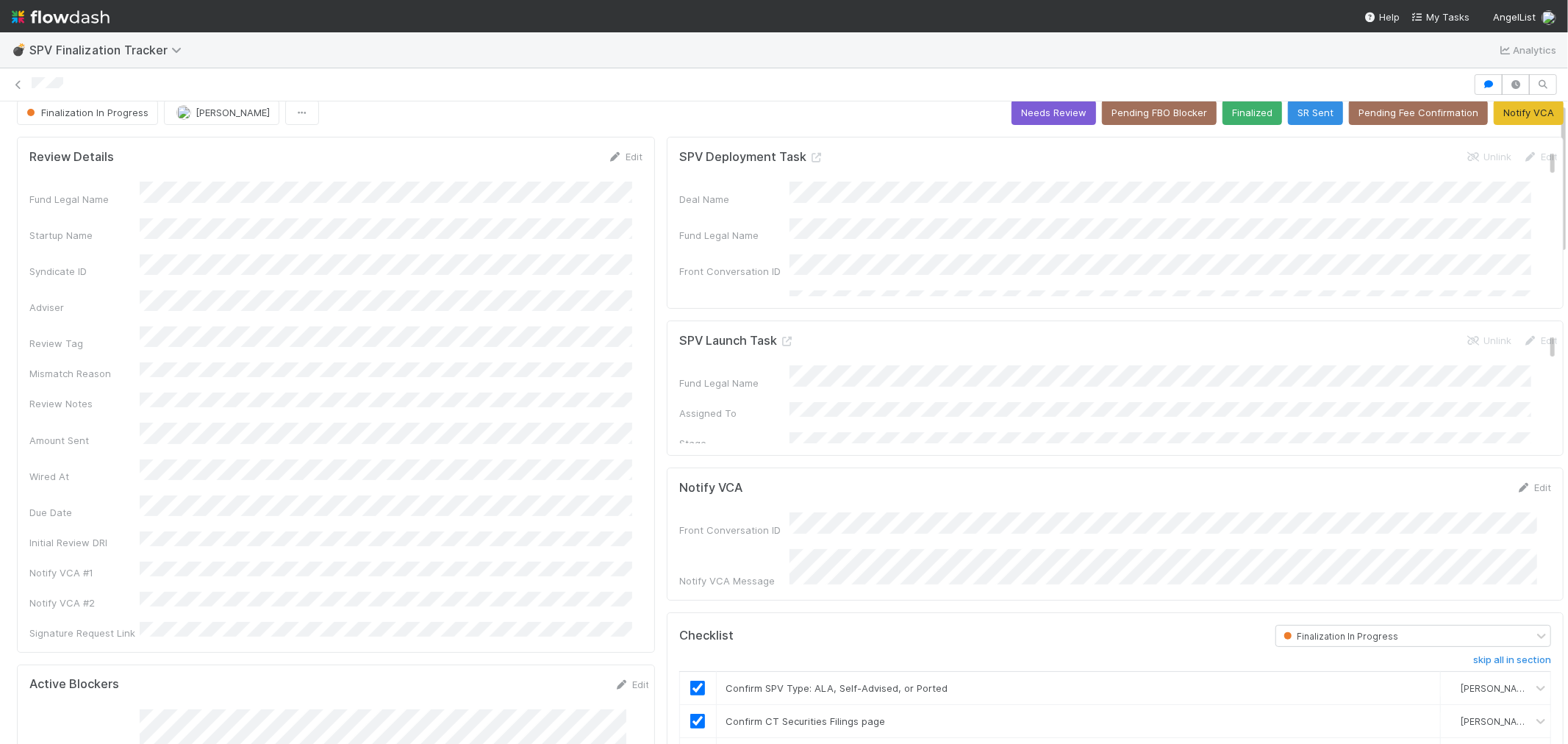
scroll to position [0, 0]
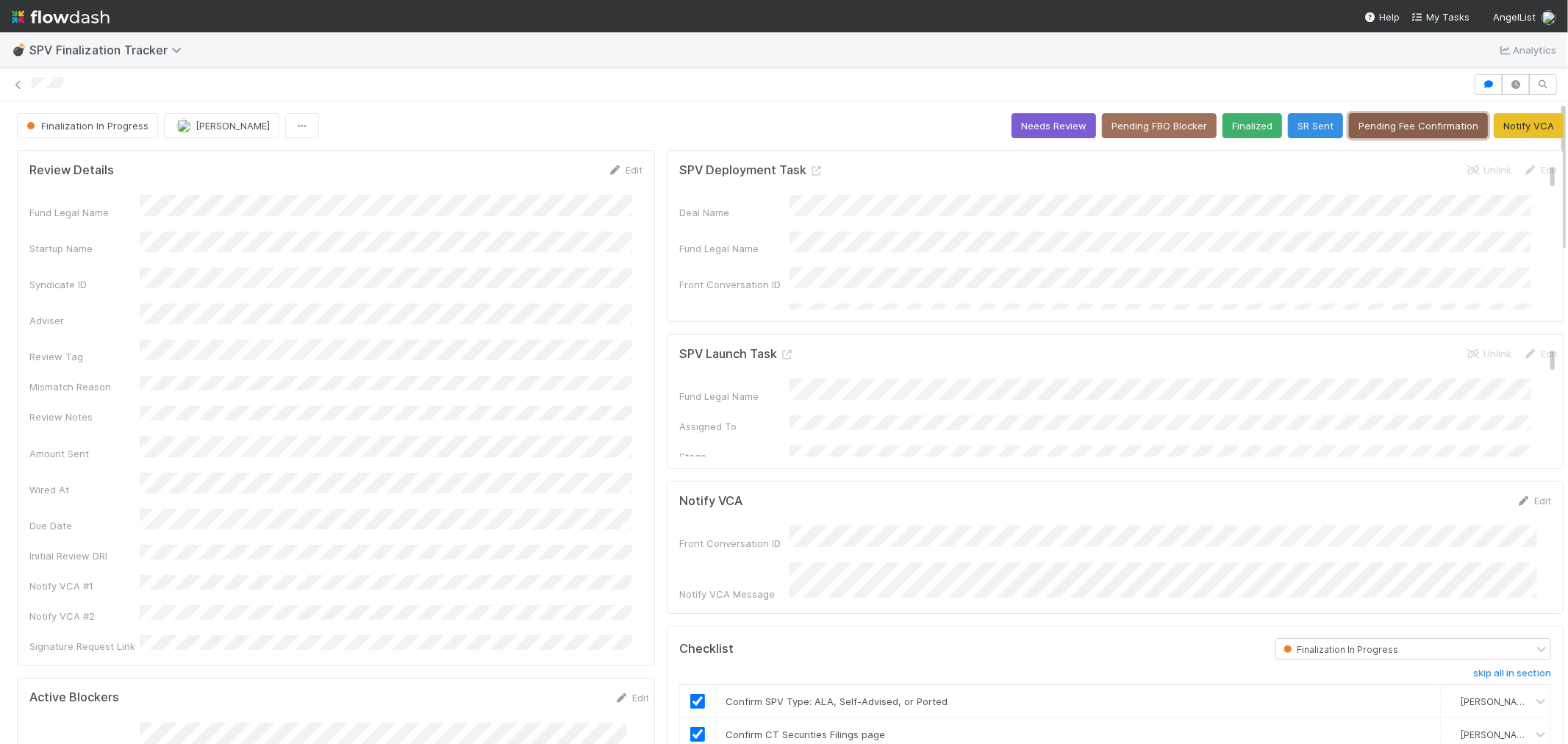
click at [1365, 123] on button "Pending Fee Confirmation" at bounding box center [1418, 126] width 139 height 25
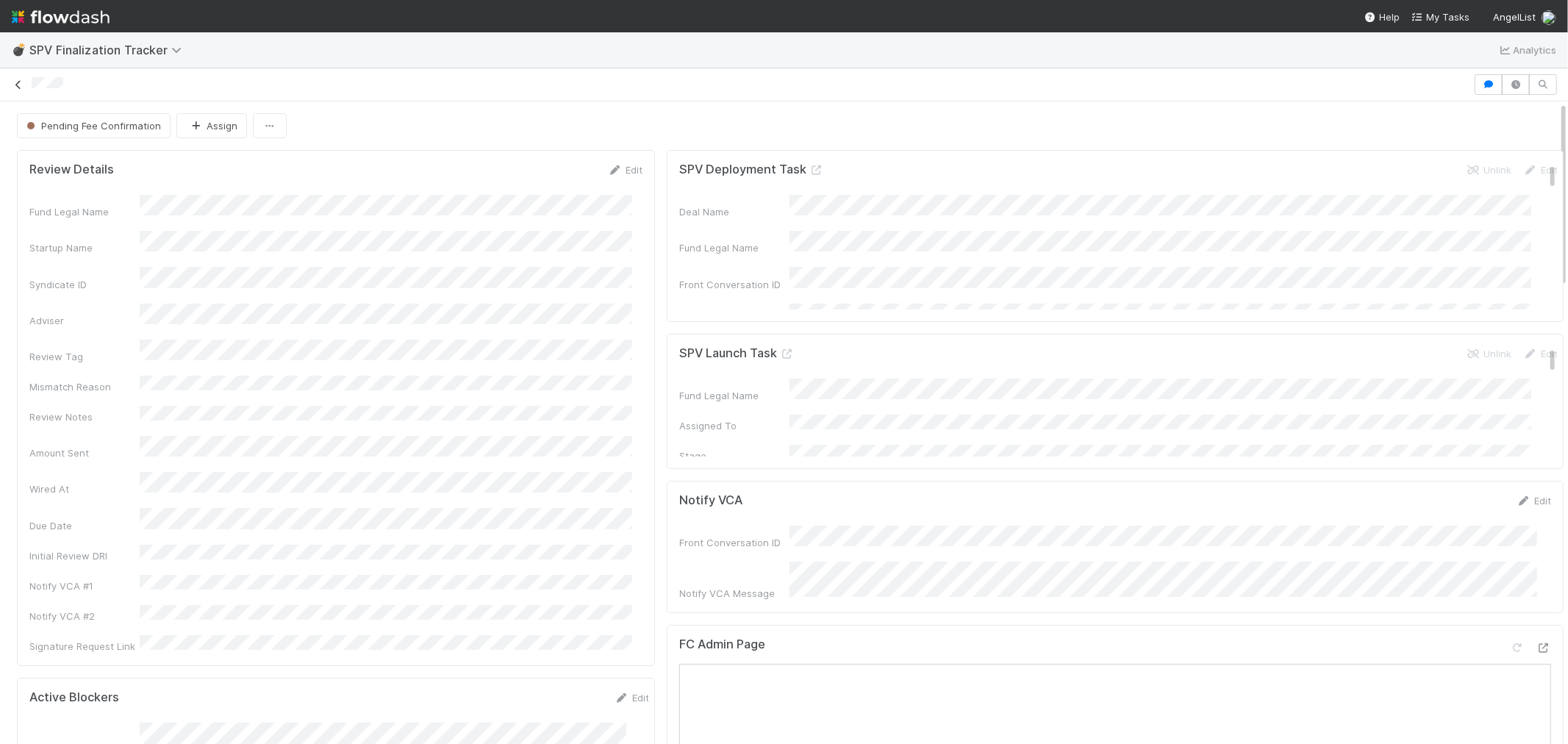
click at [17, 89] on icon at bounding box center [18, 85] width 15 height 9
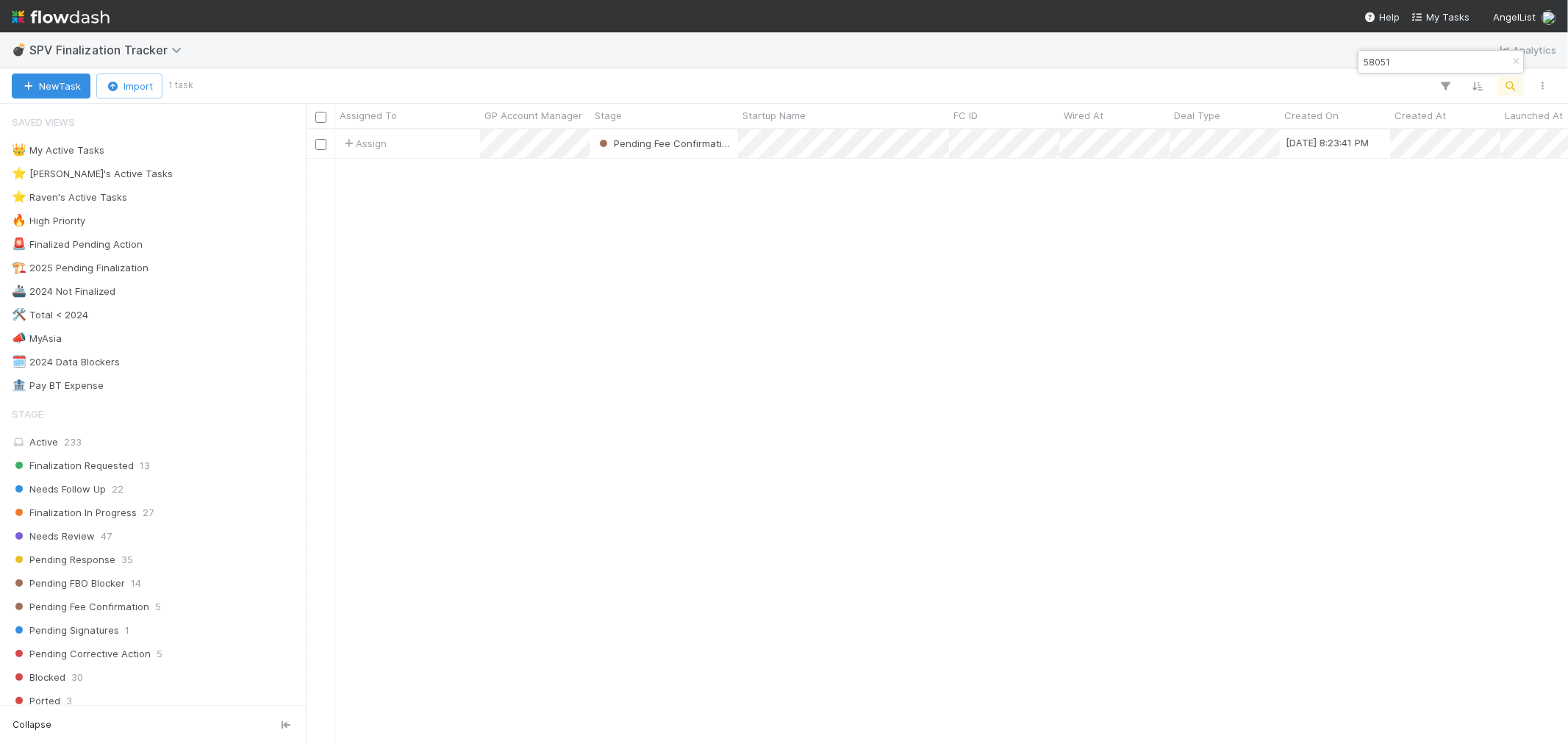
scroll to position [602, 1250]
click at [1512, 57] on icon "button" at bounding box center [1516, 61] width 15 height 9
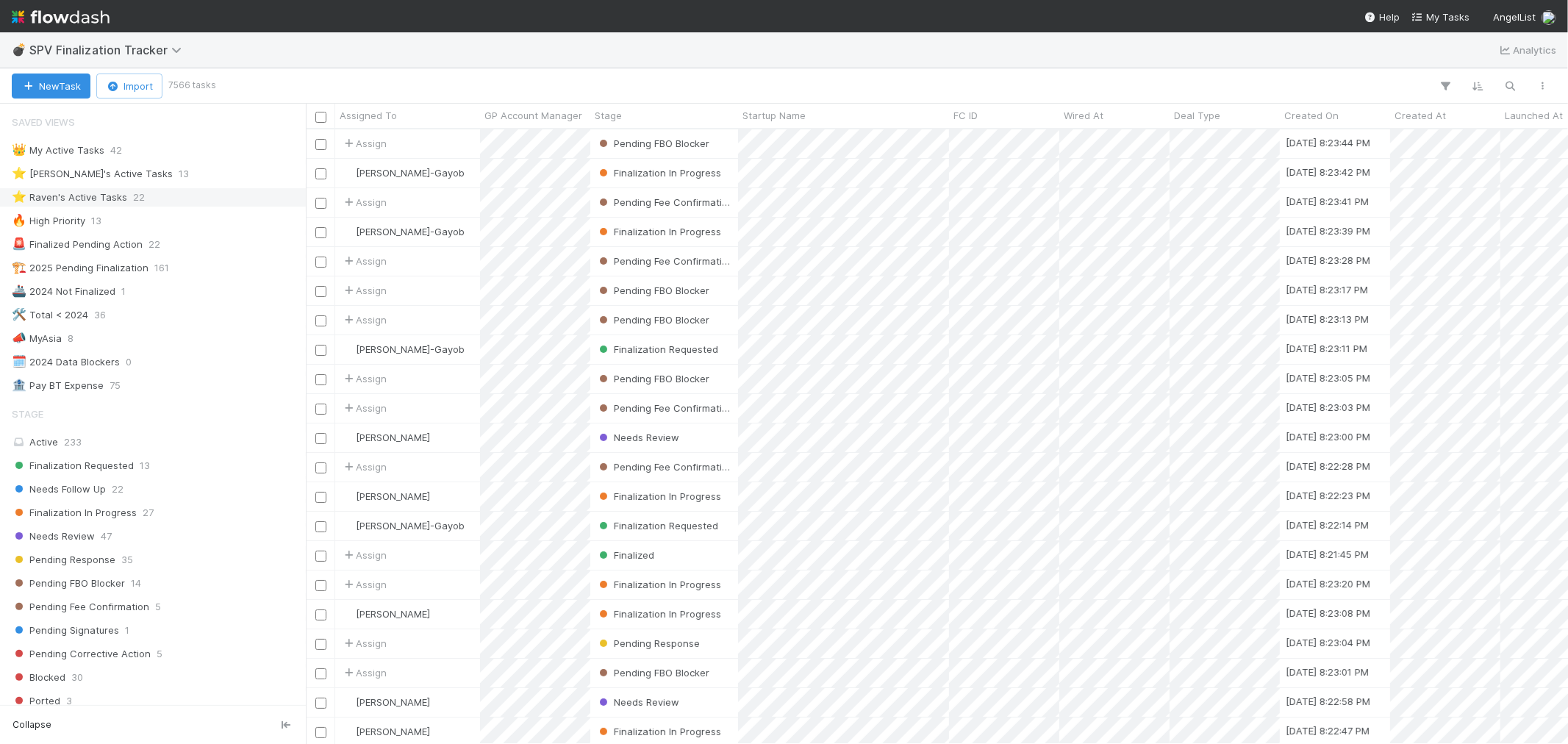
click at [204, 206] on div "⭐ Raven's Active Tasks 22" at bounding box center [157, 197] width 290 height 18
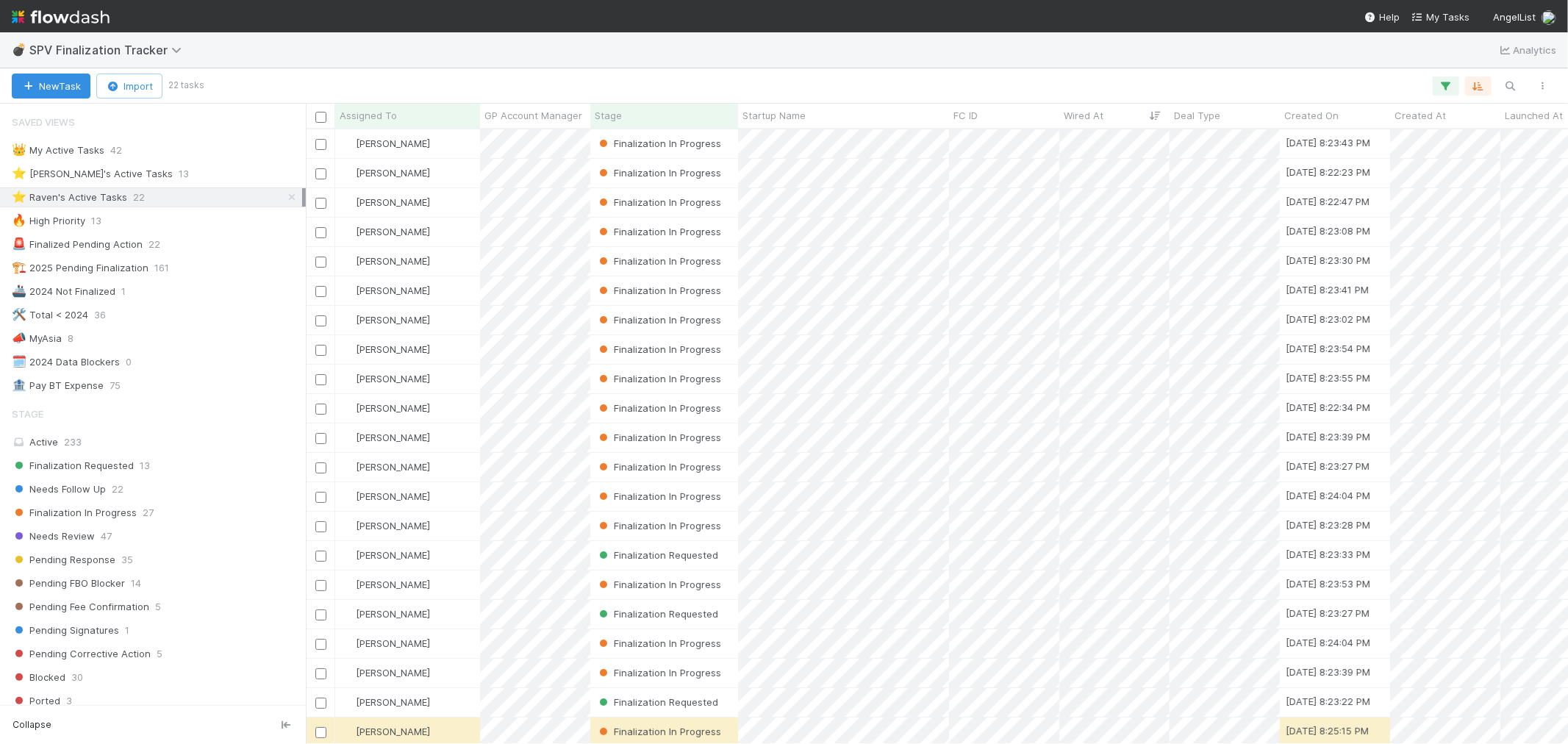
scroll to position [45, 0]
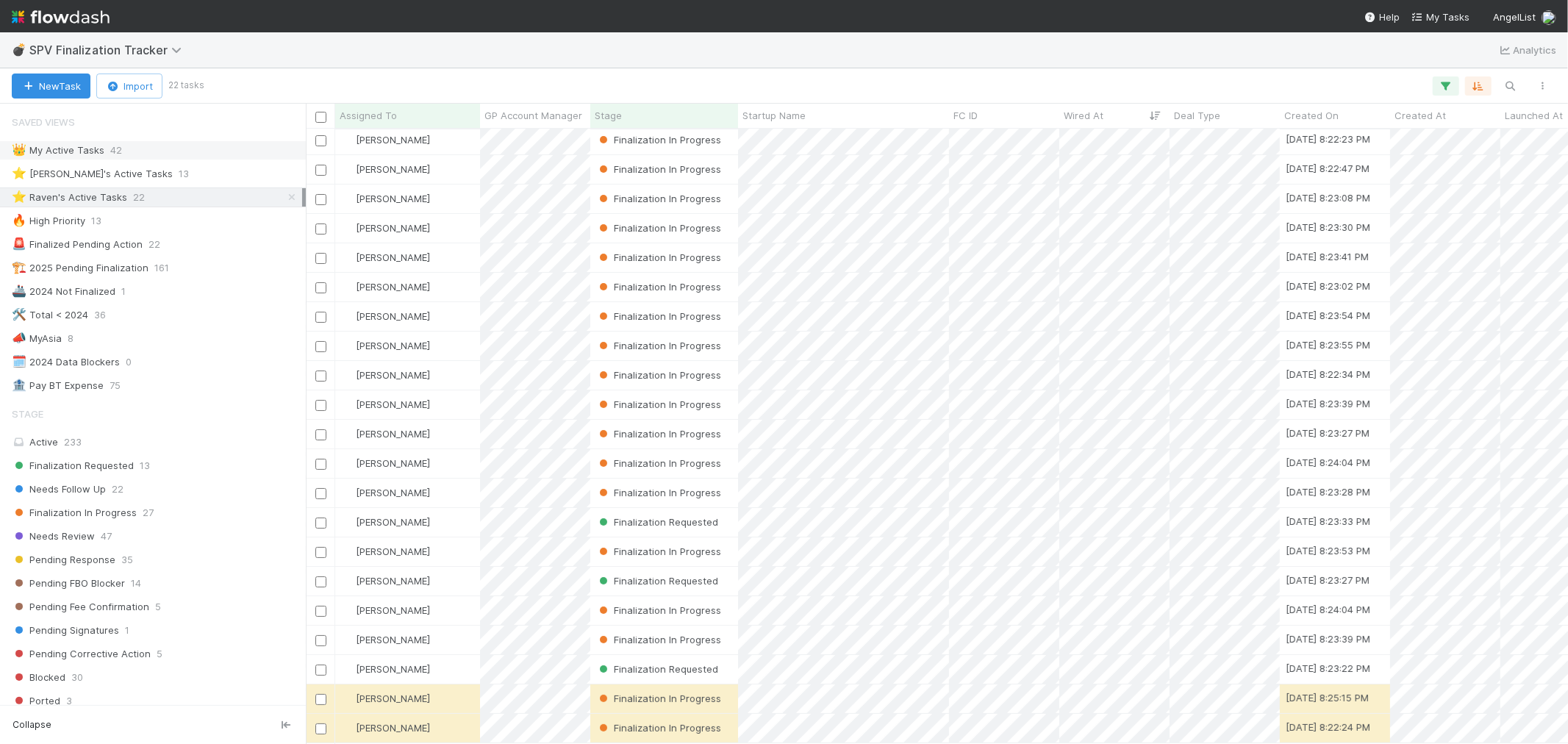
click at [173, 152] on div "👑 My Active Tasks 42" at bounding box center [157, 150] width 290 height 18
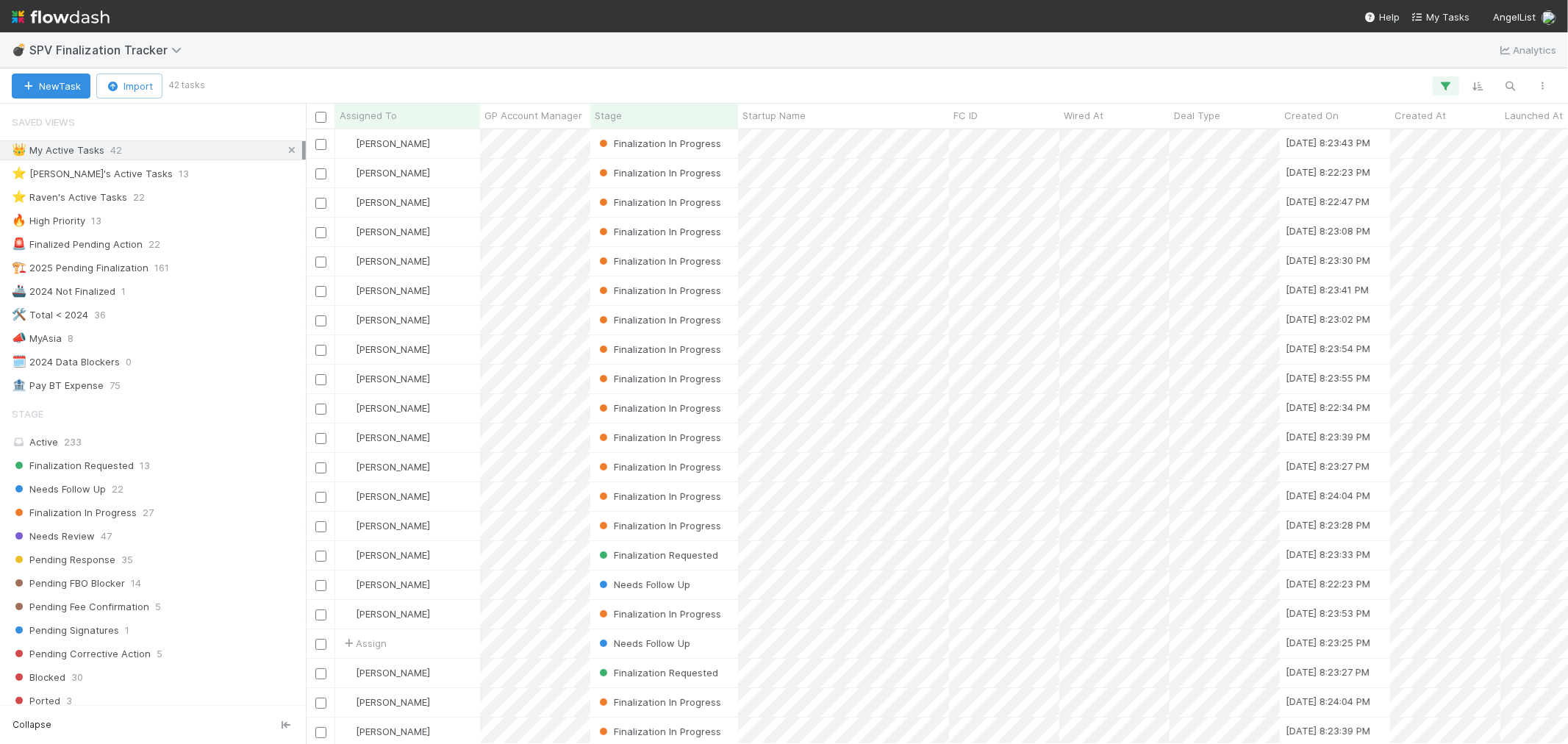
scroll to position [602, 1250]
click at [285, 150] on icon at bounding box center [292, 150] width 15 height 9
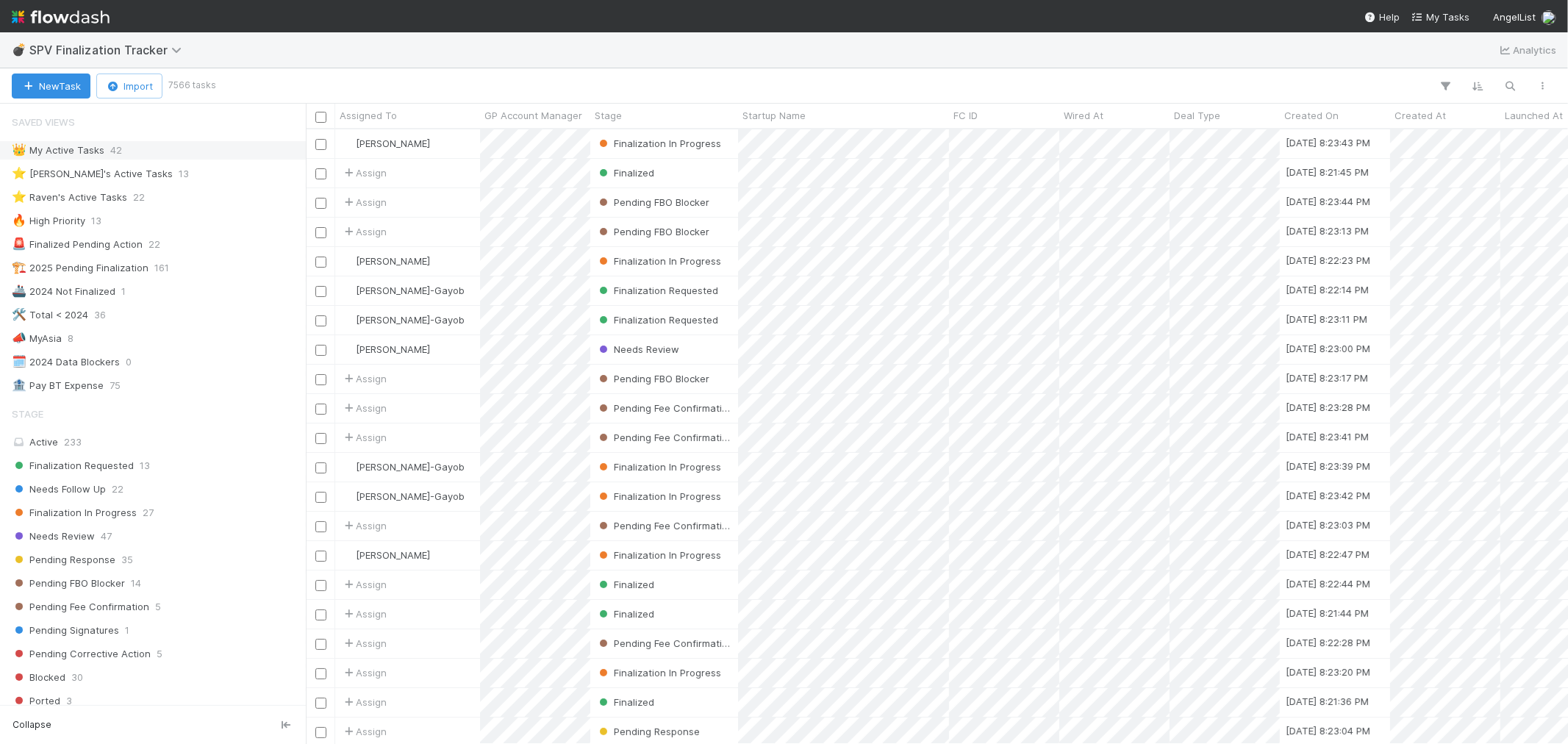
scroll to position [602, 1250]
click at [96, 199] on div "⭐ Raven's Active Tasks" at bounding box center [70, 197] width 116 height 18
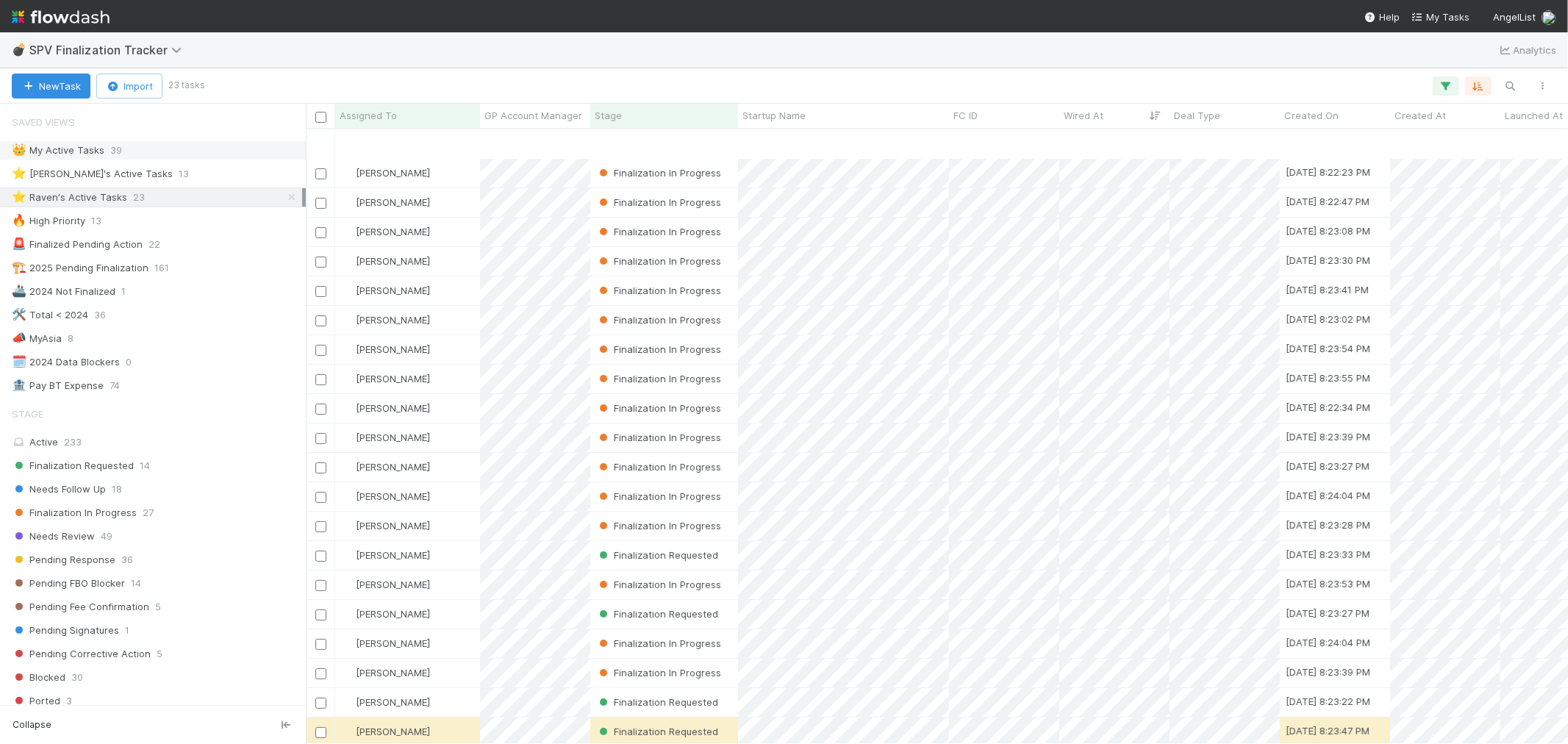
scroll to position [74, 0]
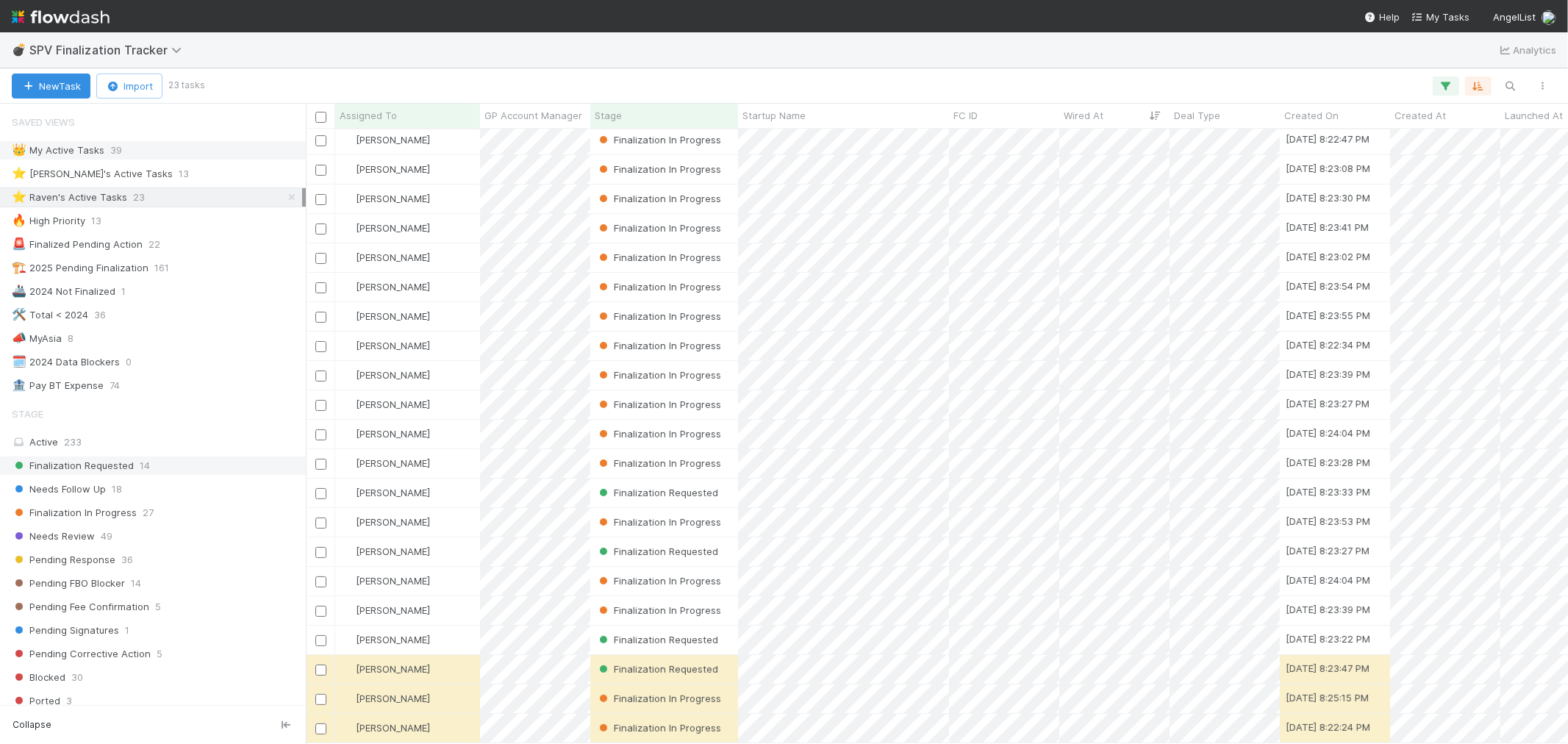
click at [100, 473] on span "Finalization Requested" at bounding box center [73, 465] width 122 height 18
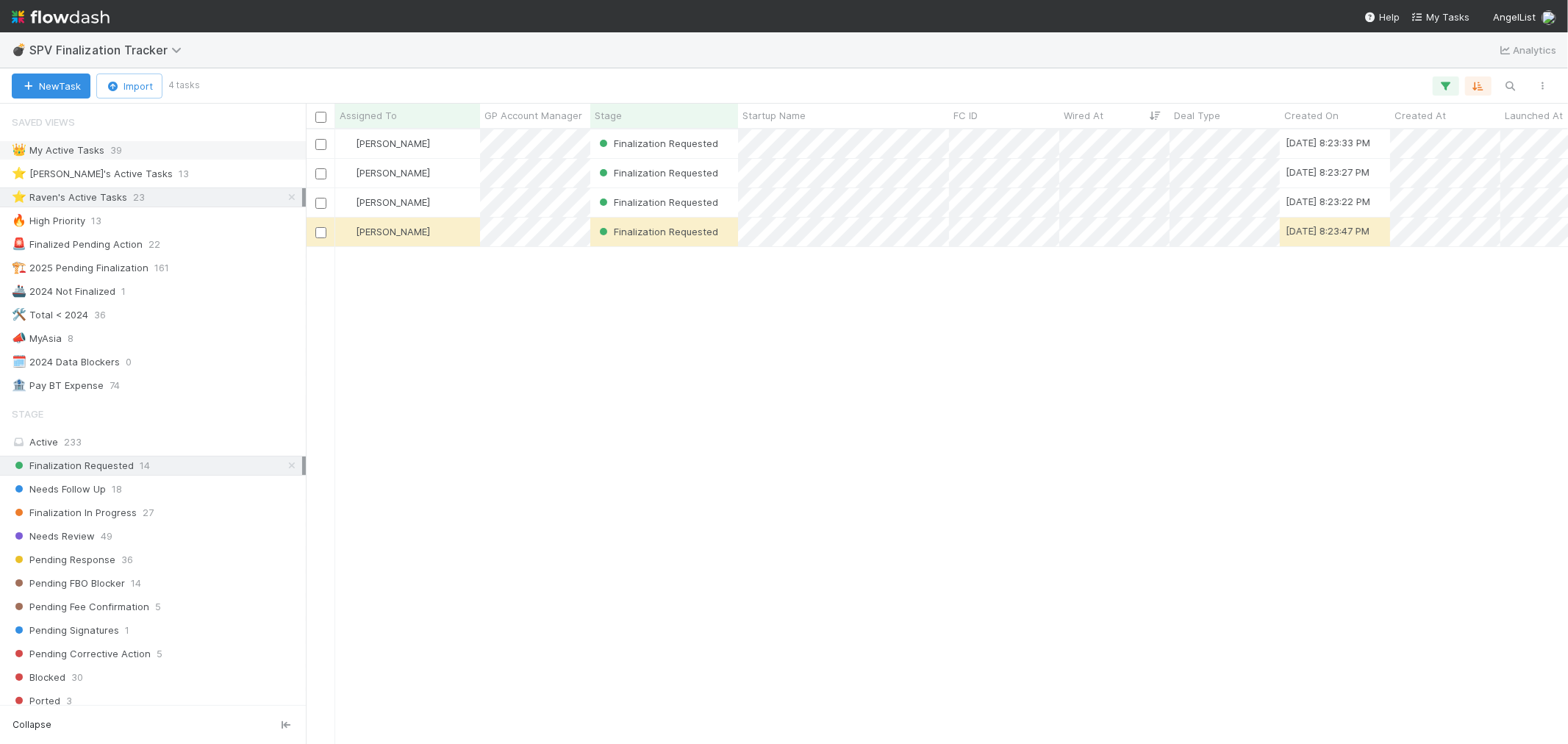
scroll to position [602, 1250]
click at [449, 152] on div "[PERSON_NAME]" at bounding box center [407, 144] width 145 height 28
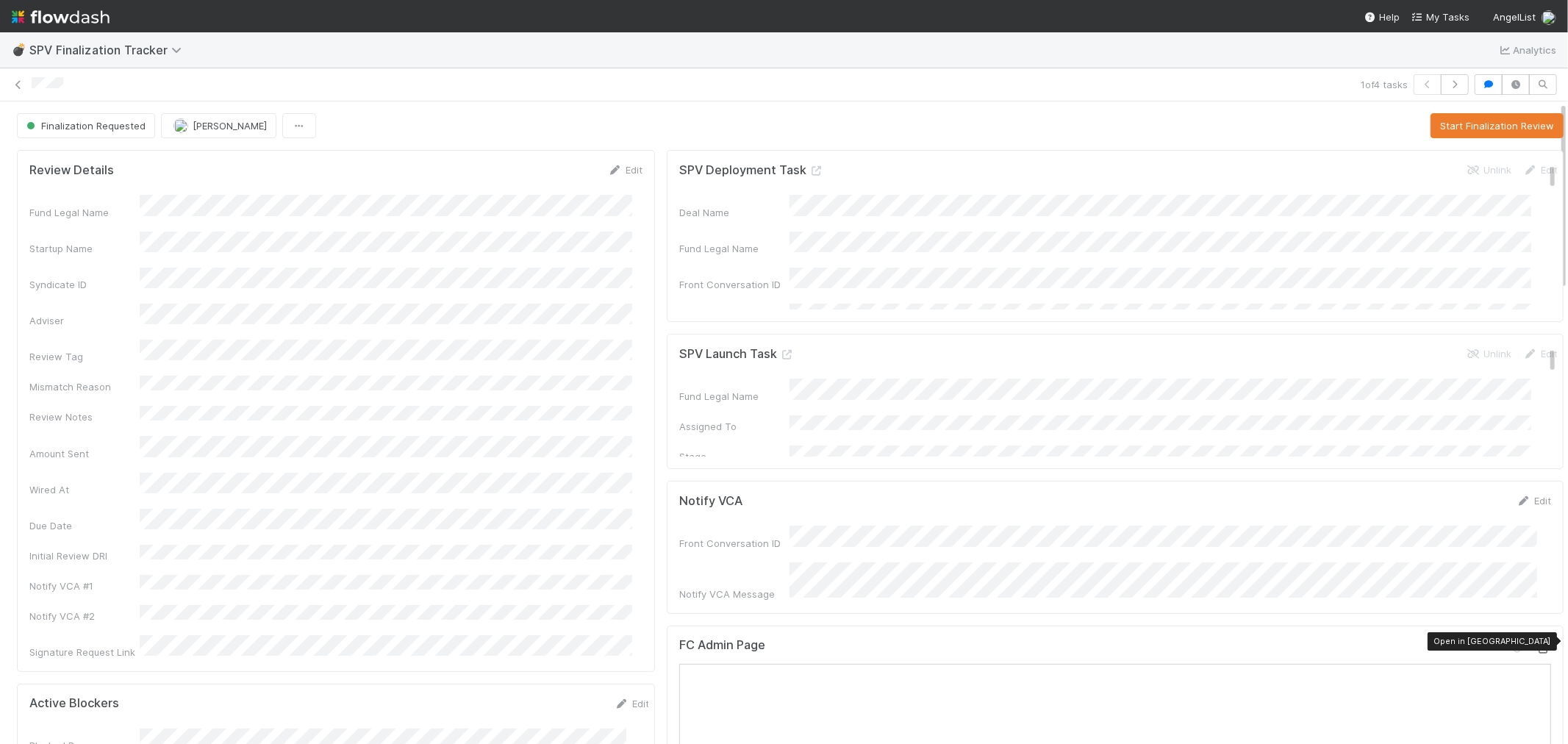
click at [1536, 644] on icon at bounding box center [1543, 649] width 15 height 9
click at [1471, 127] on button "Start Finalization Review" at bounding box center [1497, 126] width 133 height 25
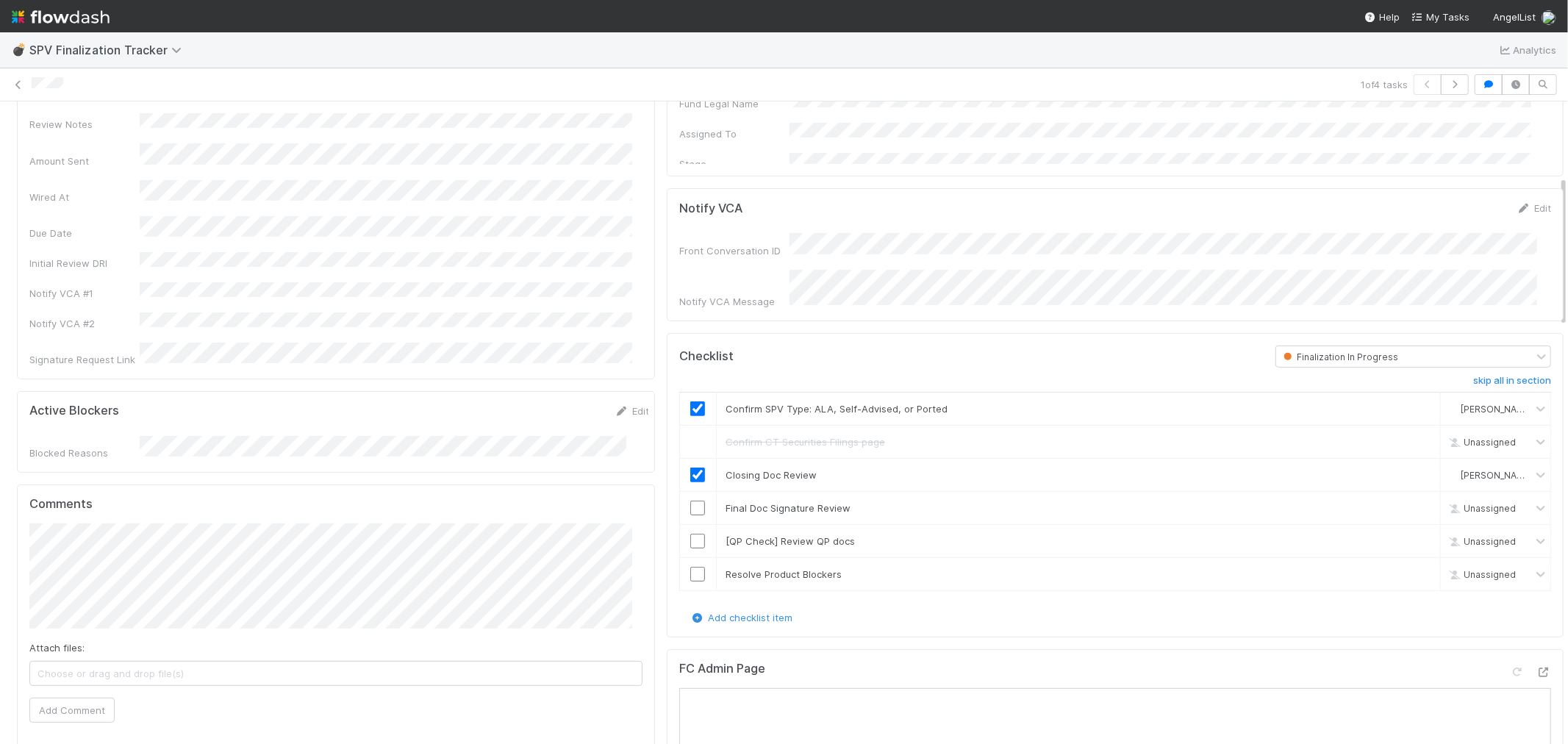
scroll to position [327, 0]
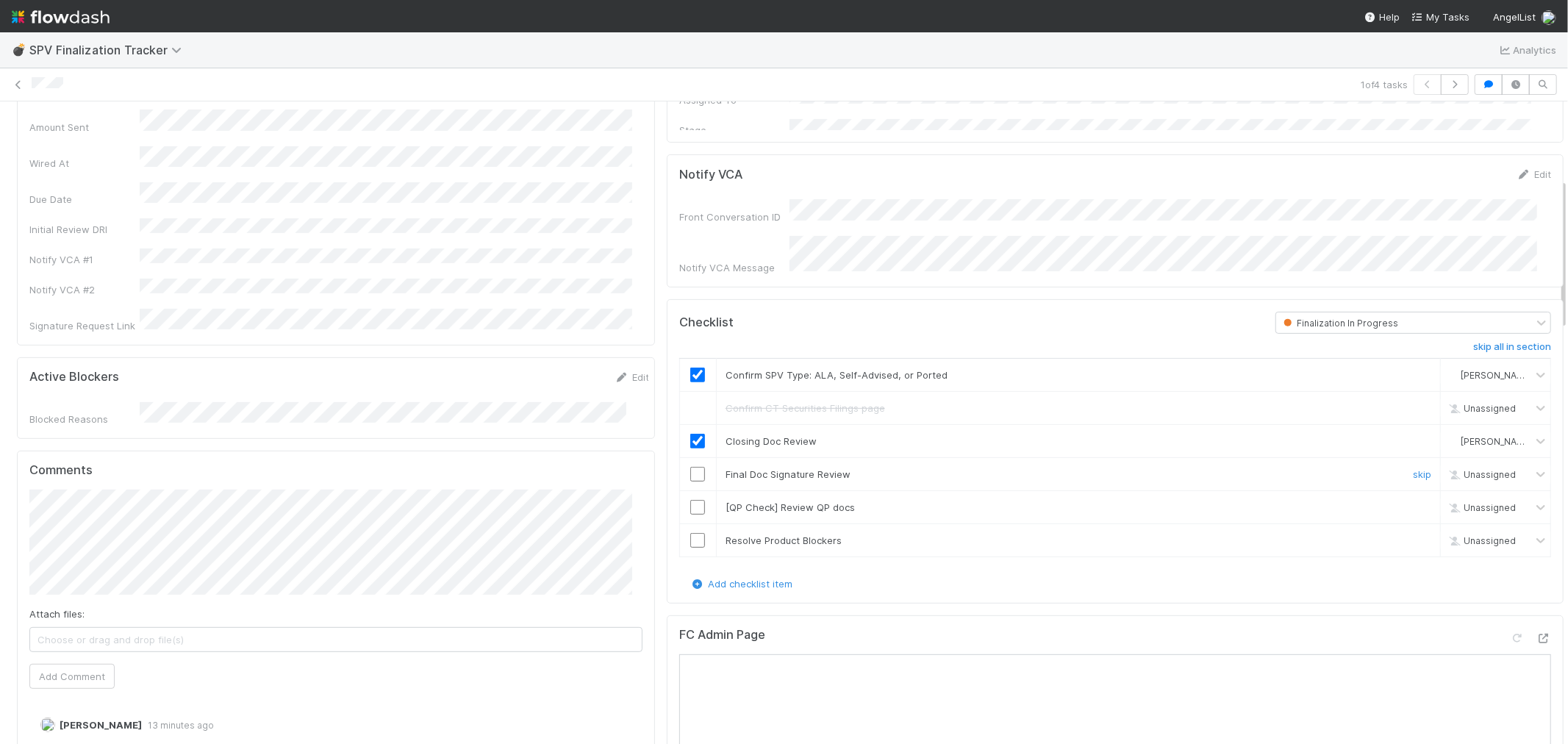
click at [691, 467] on input "checkbox" at bounding box center [698, 474] width 15 height 15
click at [1413, 502] on link "skip" at bounding box center [1422, 507] width 18 height 12
click at [691, 533] on input "checkbox" at bounding box center [698, 541] width 15 height 15
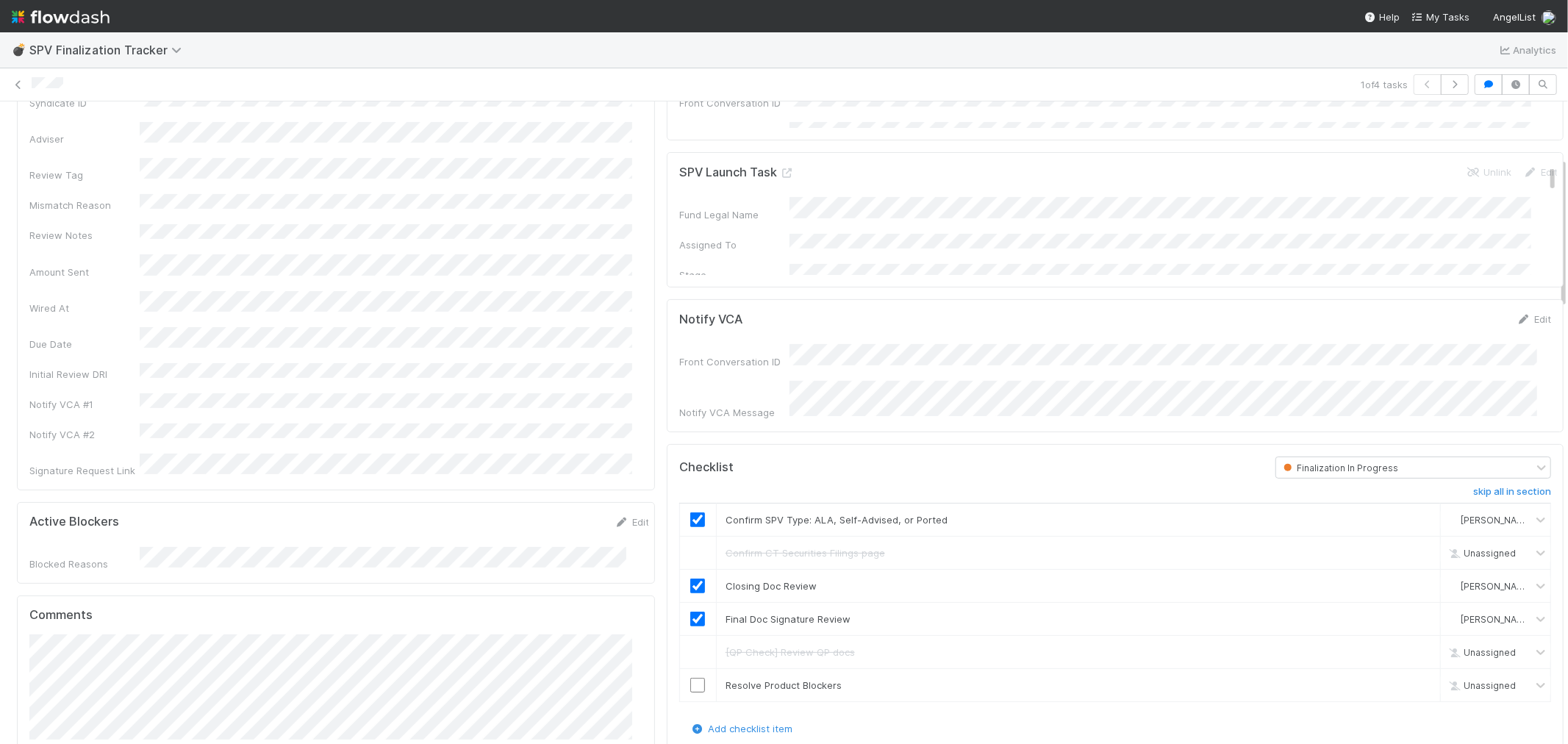
scroll to position [0, 0]
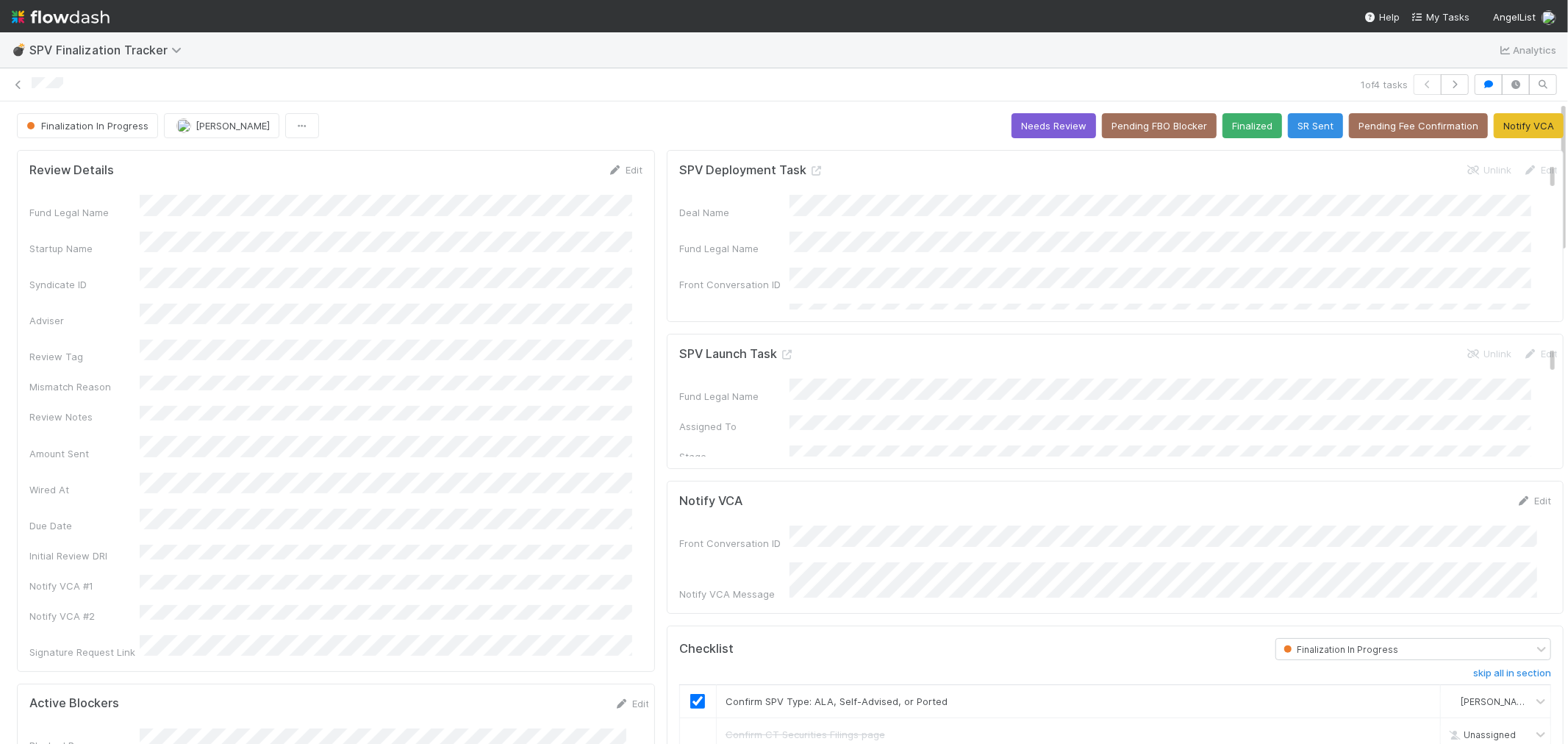
checkbox input "true"
click at [1448, 84] on icon "button" at bounding box center [1455, 84] width 15 height 9
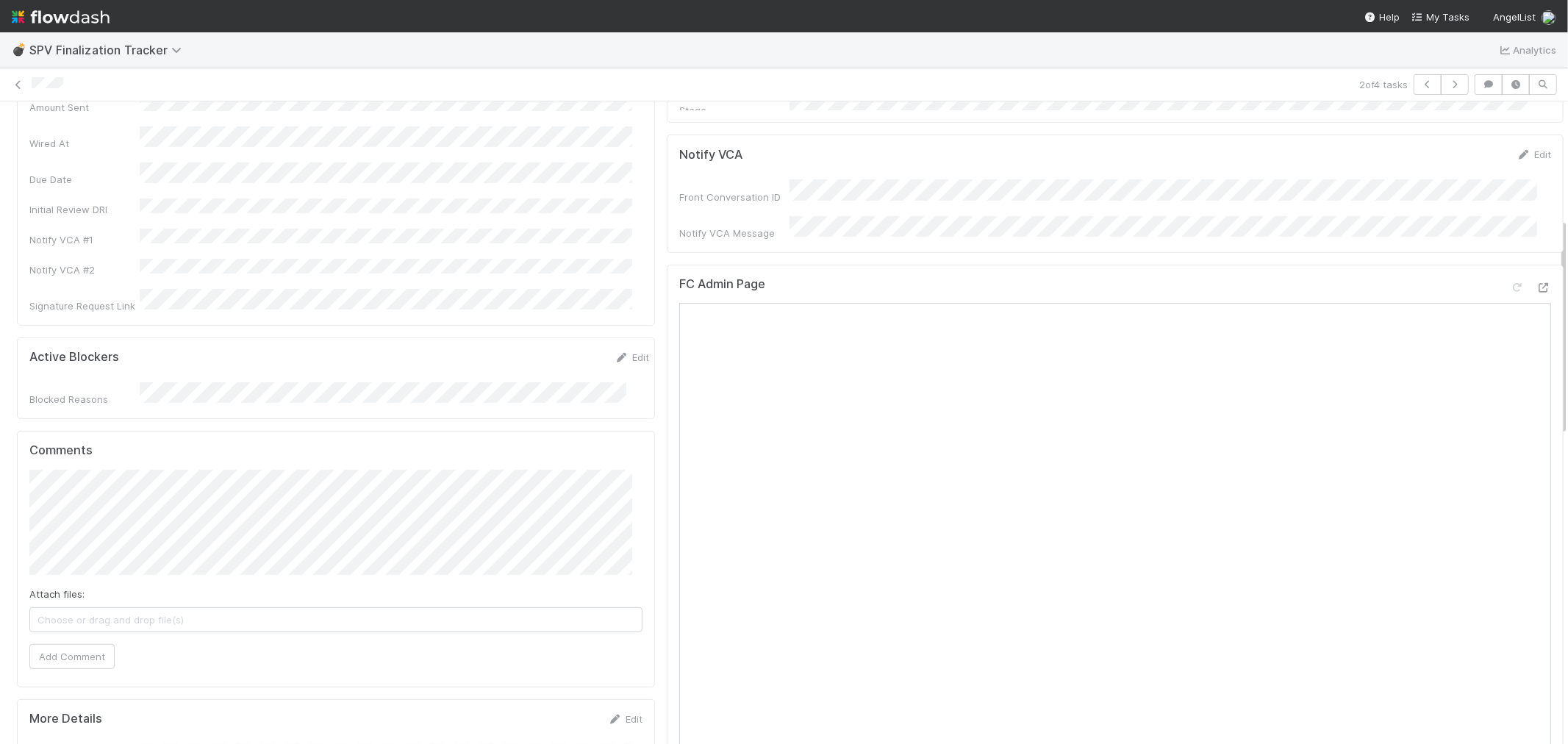
scroll to position [327, 0]
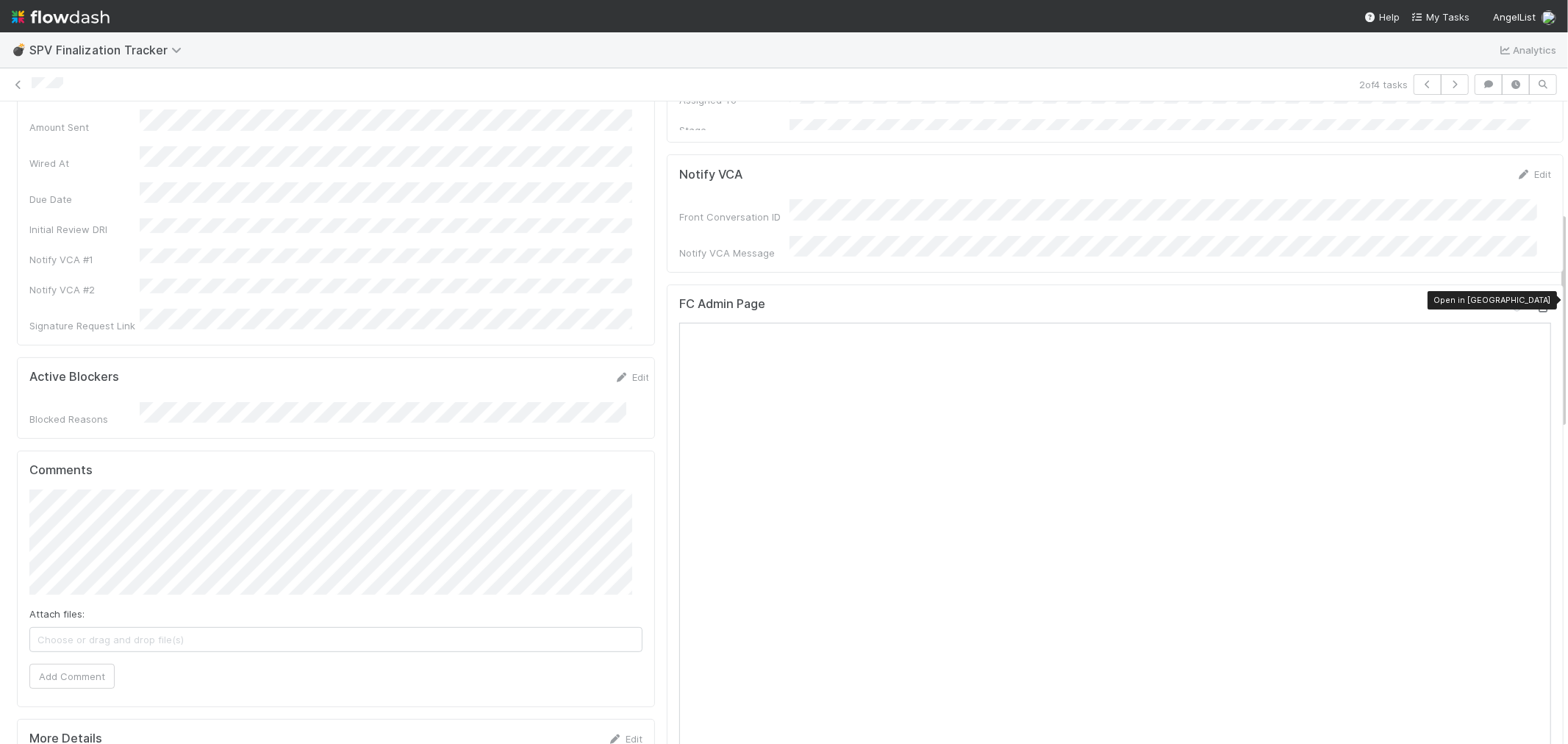
click at [1536, 303] on icon at bounding box center [1543, 308] width 15 height 9
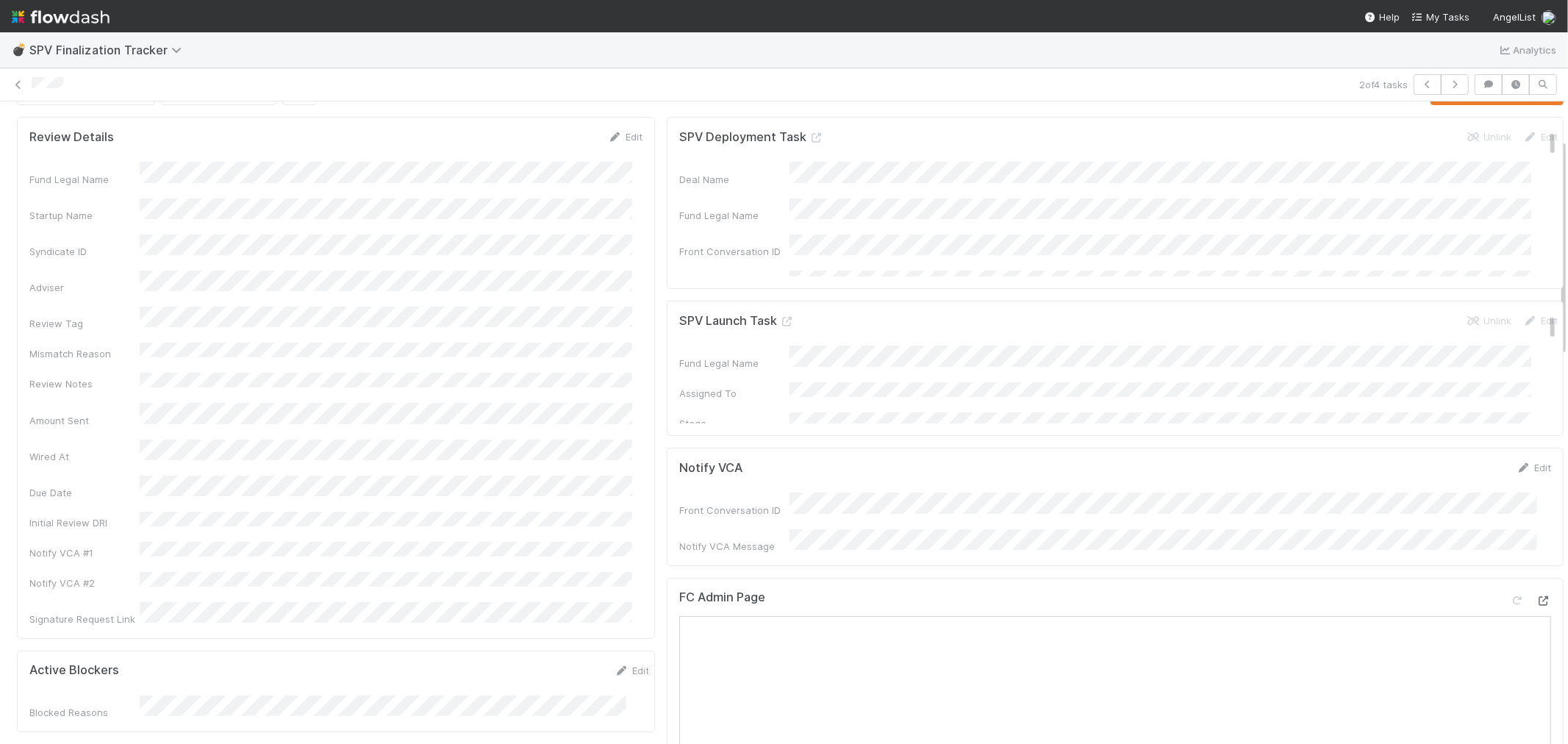
scroll to position [0, 0]
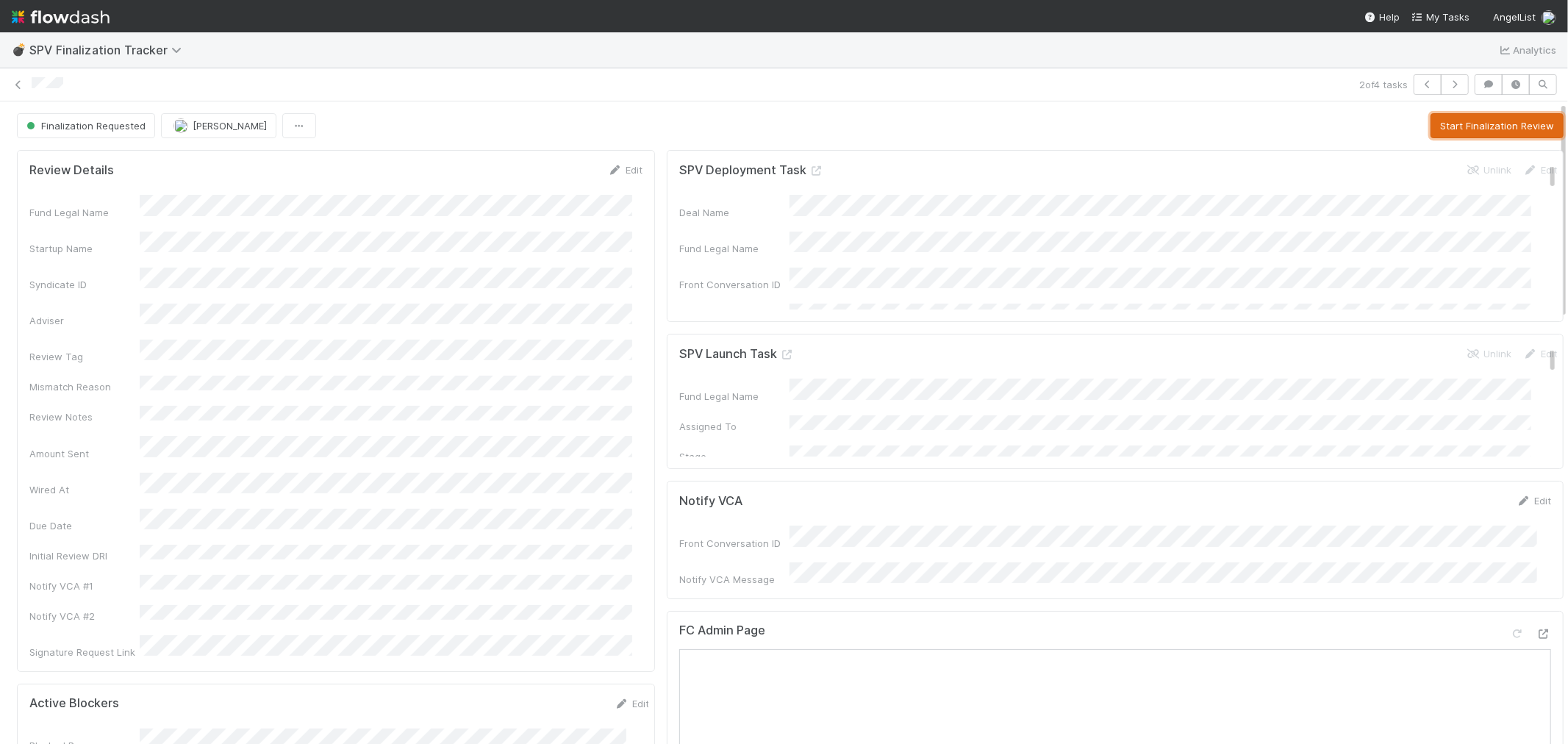
click at [1430, 123] on button "Start Finalization Review" at bounding box center [1497, 126] width 133 height 25
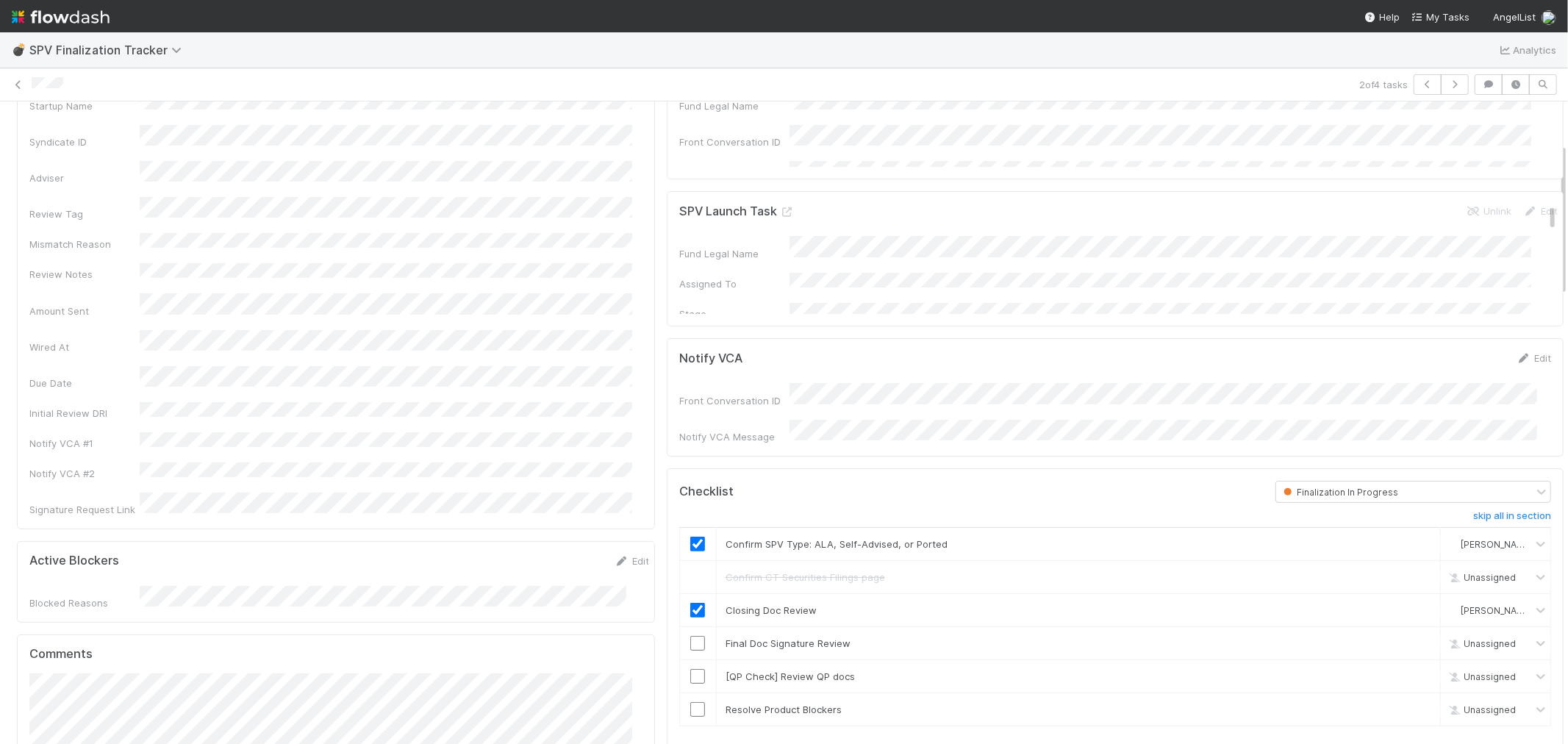
scroll to position [245, 0]
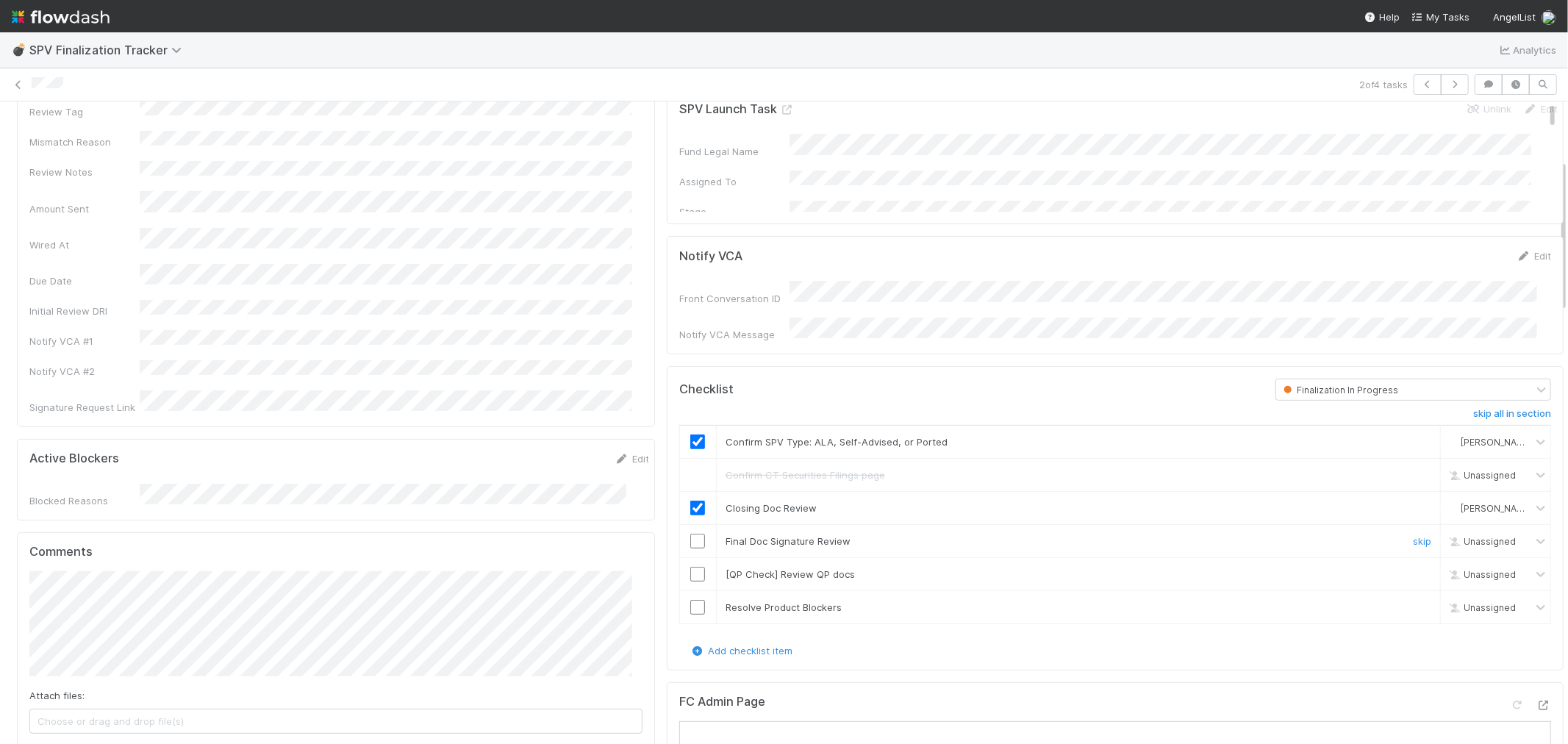
click at [691, 537] on input "checkbox" at bounding box center [698, 541] width 15 height 15
click at [1413, 569] on link "skip" at bounding box center [1422, 574] width 18 height 12
click at [693, 600] on input "checkbox" at bounding box center [698, 607] width 15 height 15
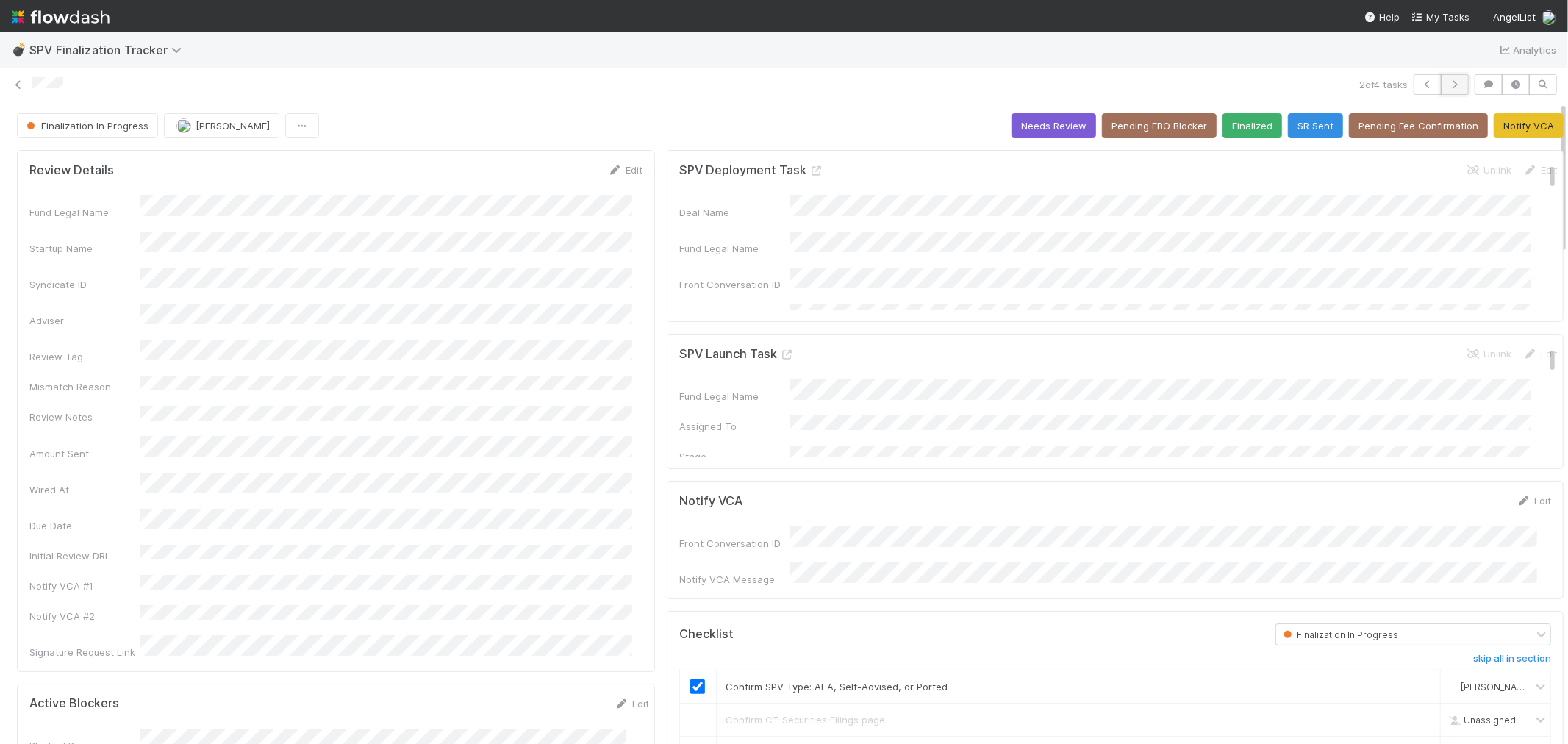
click at [1448, 84] on icon "button" at bounding box center [1455, 84] width 15 height 9
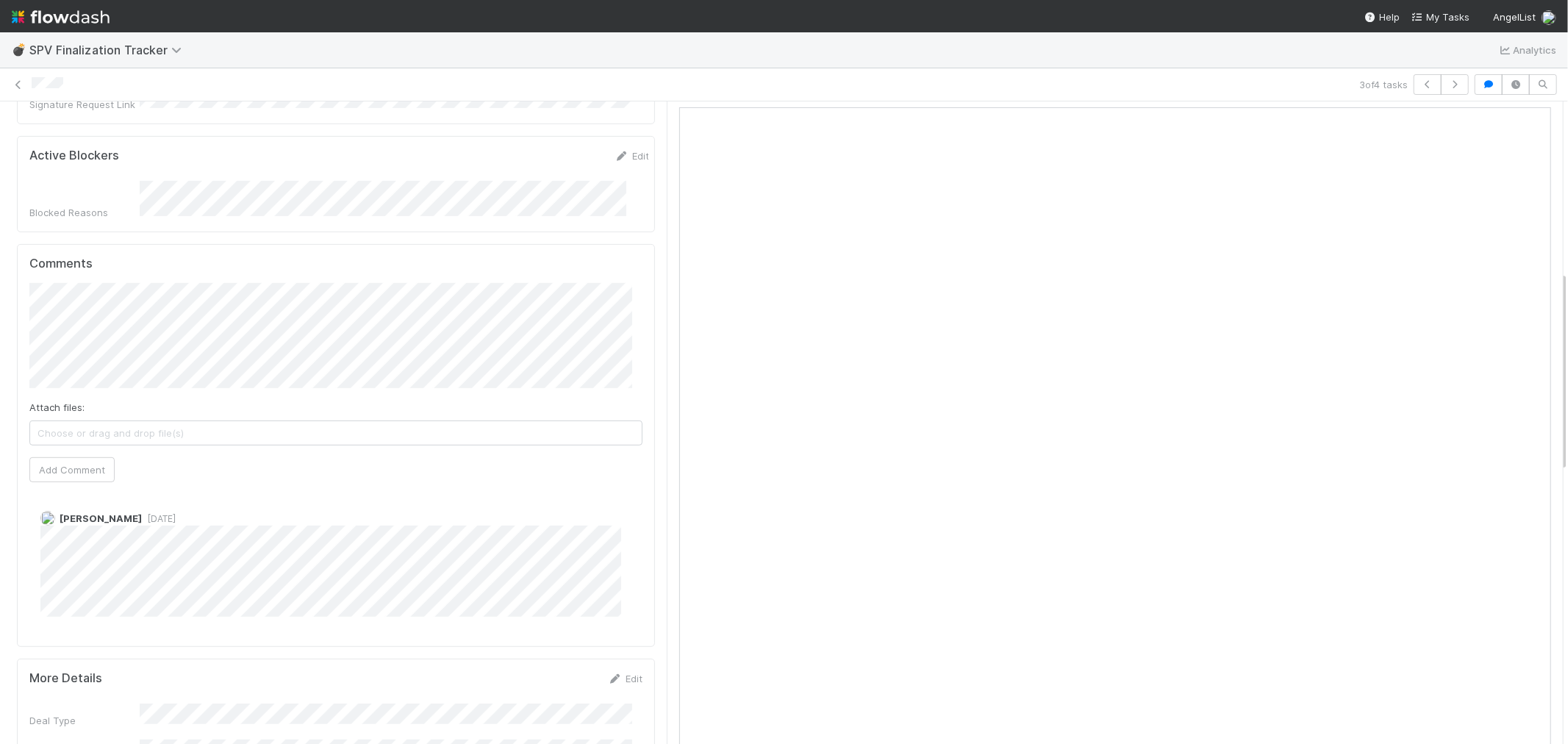
scroll to position [490, 0]
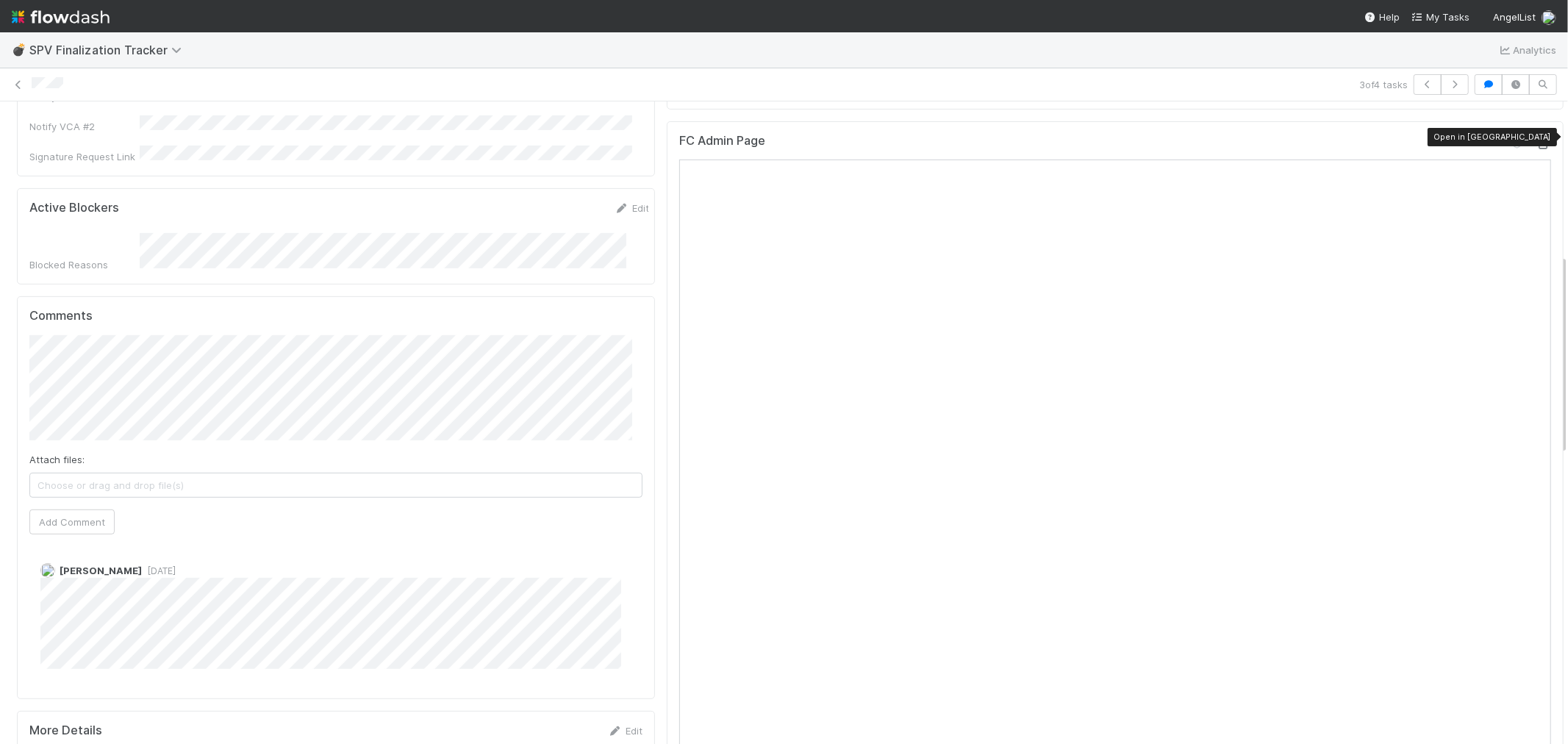
click at [1536, 140] on icon at bounding box center [1543, 145] width 15 height 9
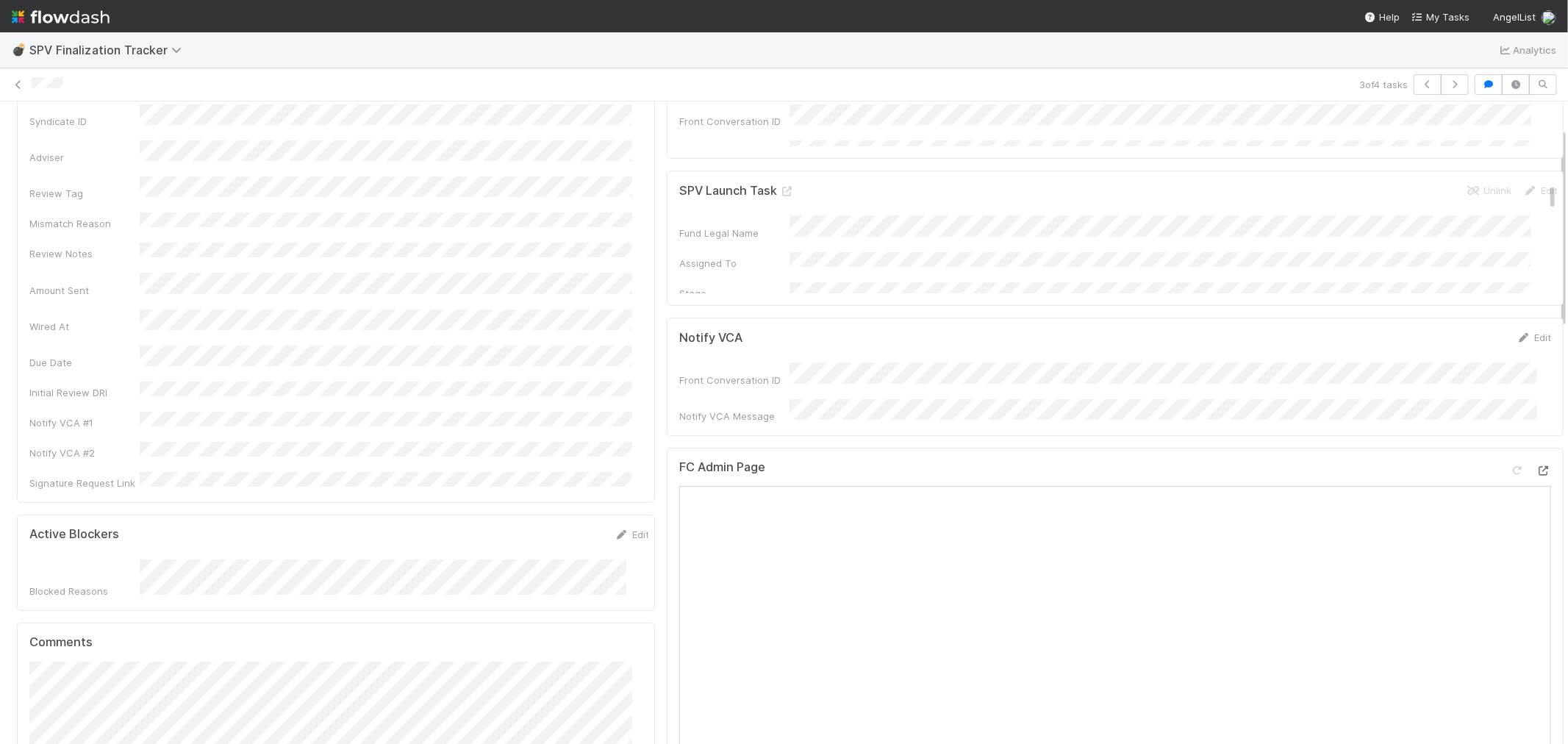
scroll to position [0, 0]
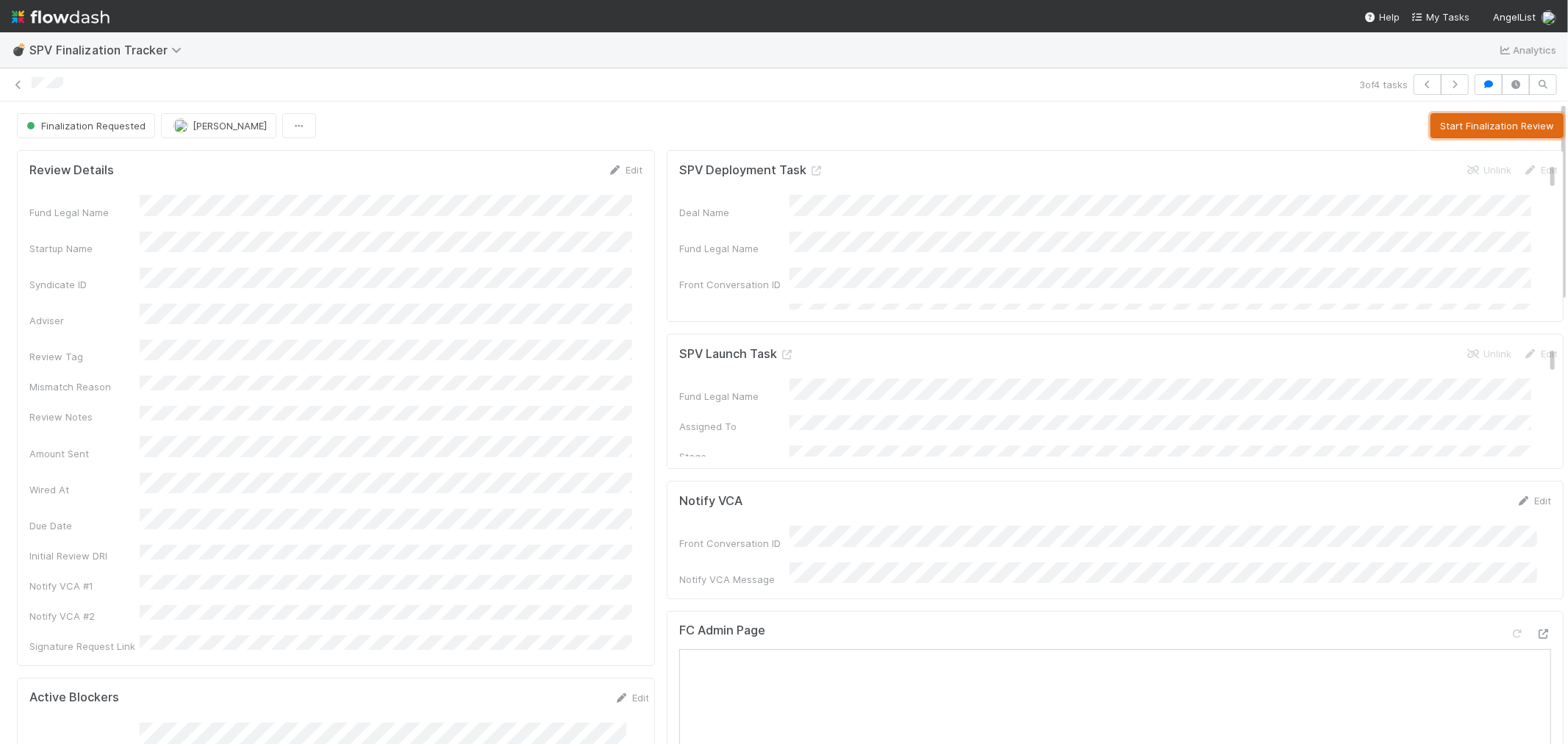
click at [1451, 123] on button "Start Finalization Review" at bounding box center [1497, 126] width 133 height 25
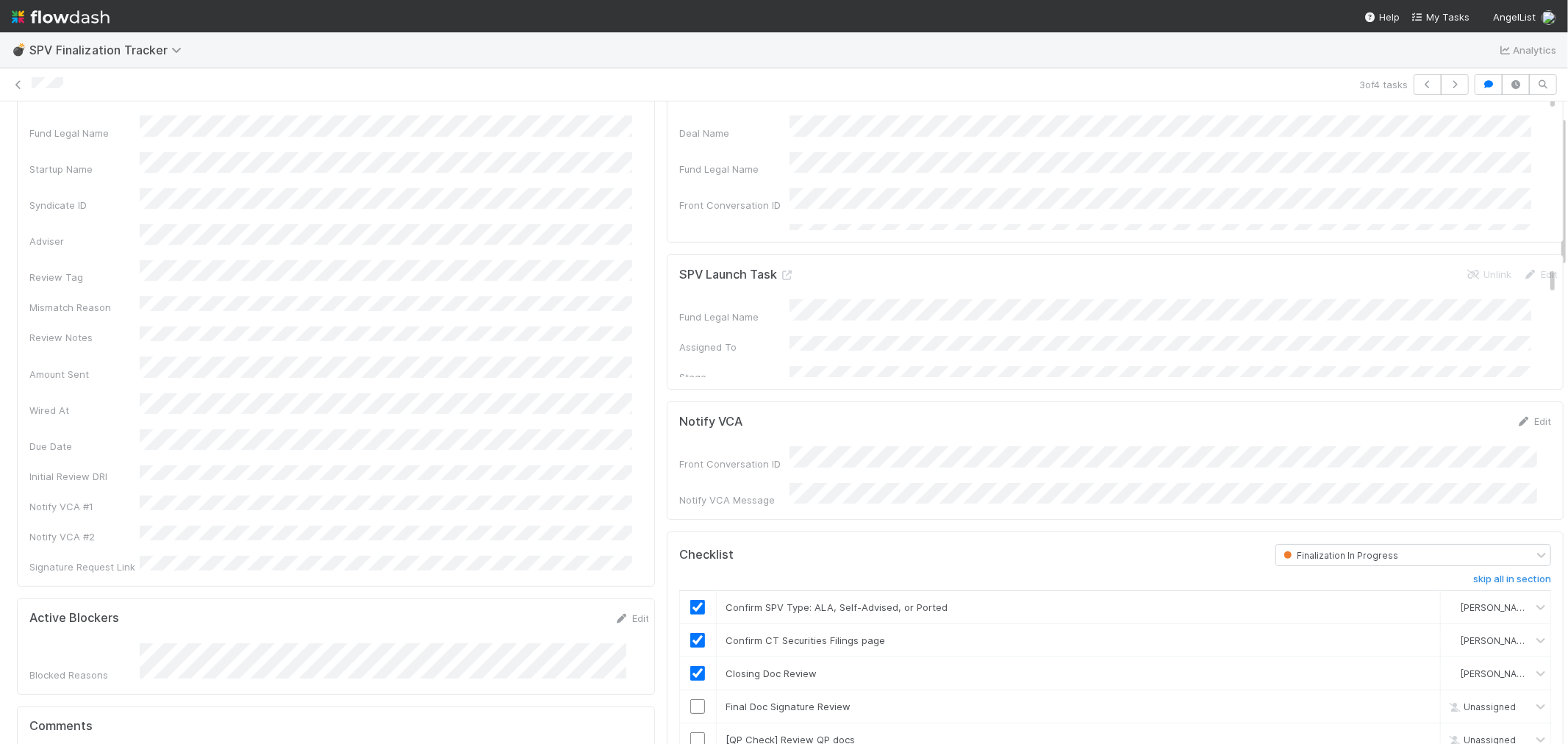
scroll to position [163, 0]
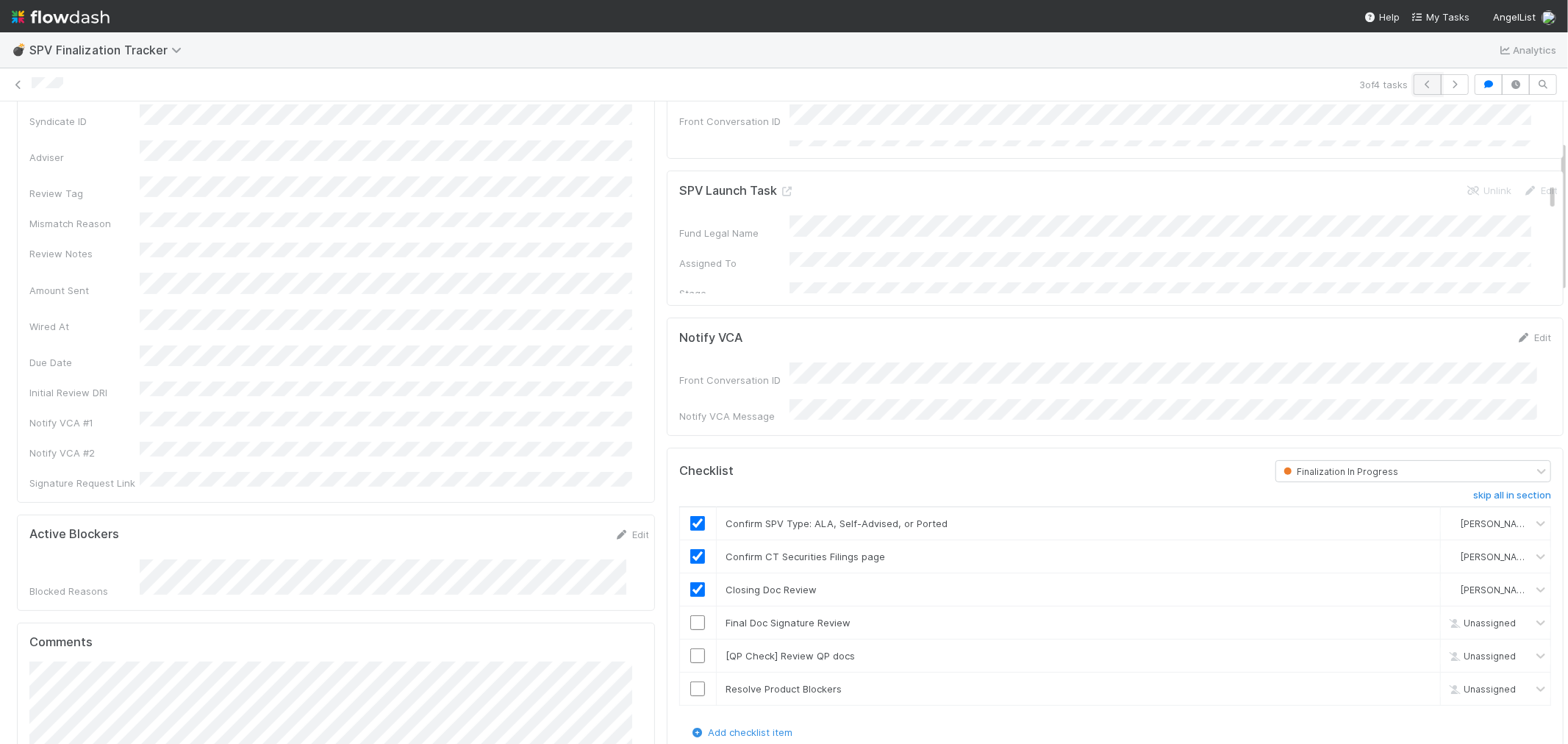
click at [1420, 80] on icon "button" at bounding box center [1427, 84] width 15 height 9
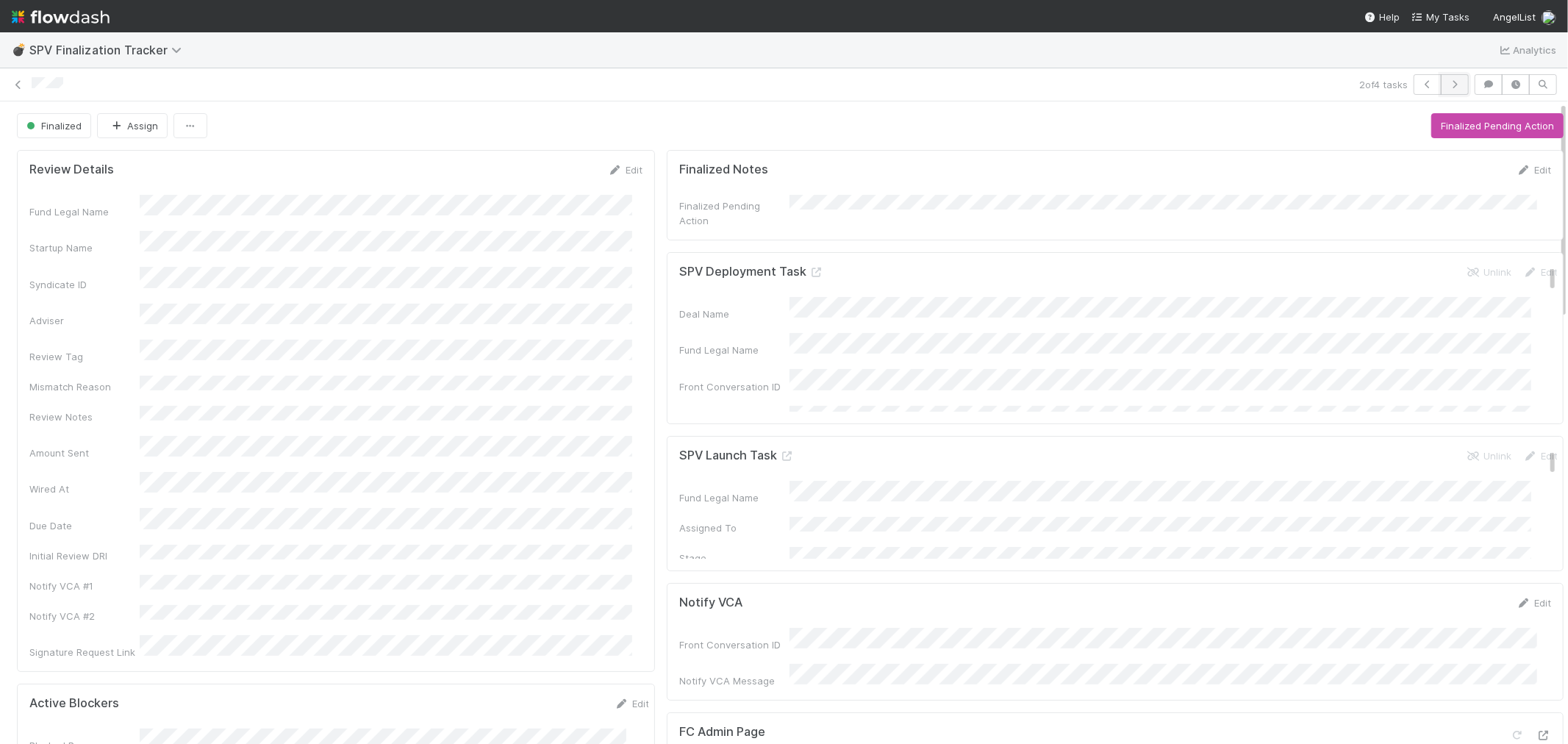
click at [1441, 82] on button "button" at bounding box center [1454, 85] width 28 height 21
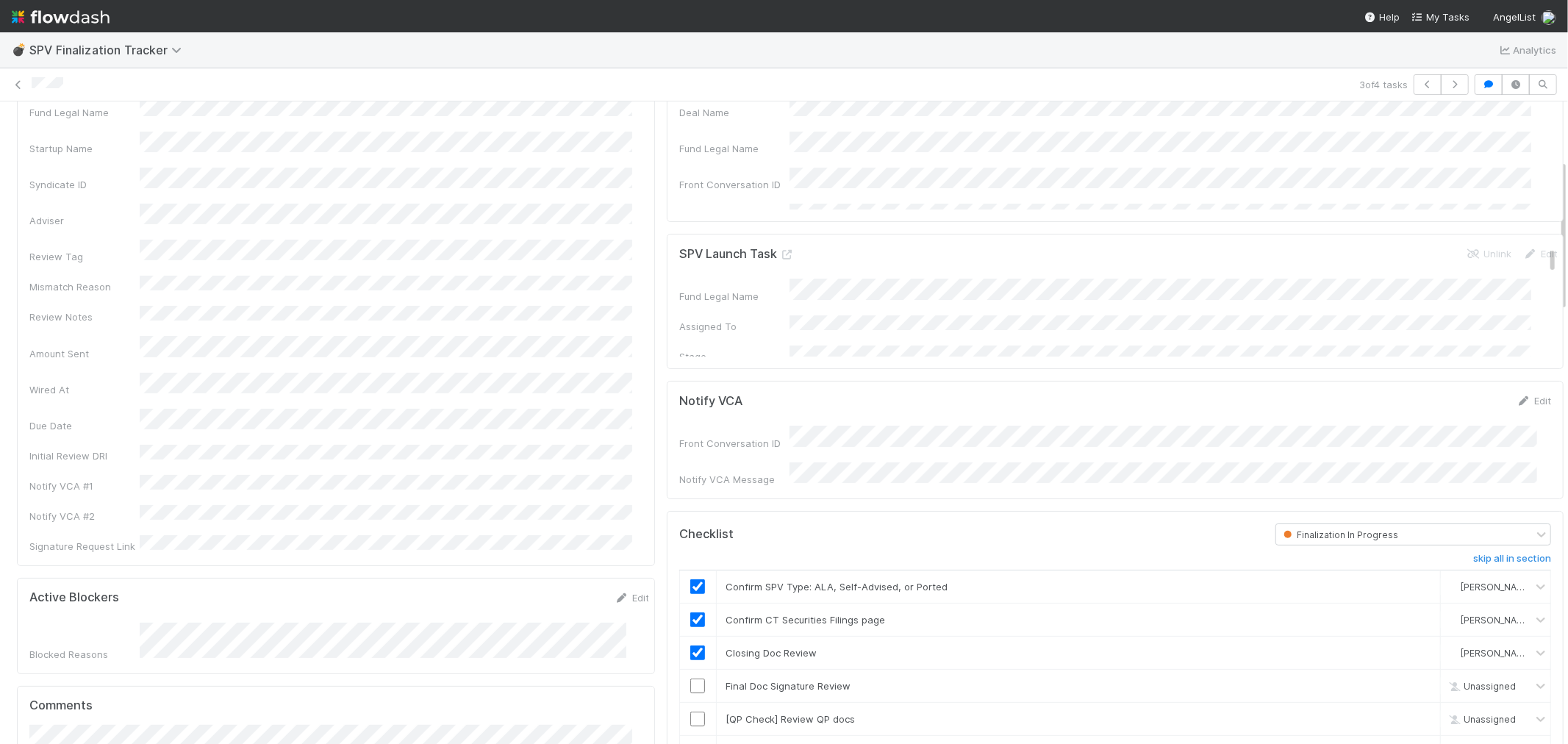
scroll to position [245, 0]
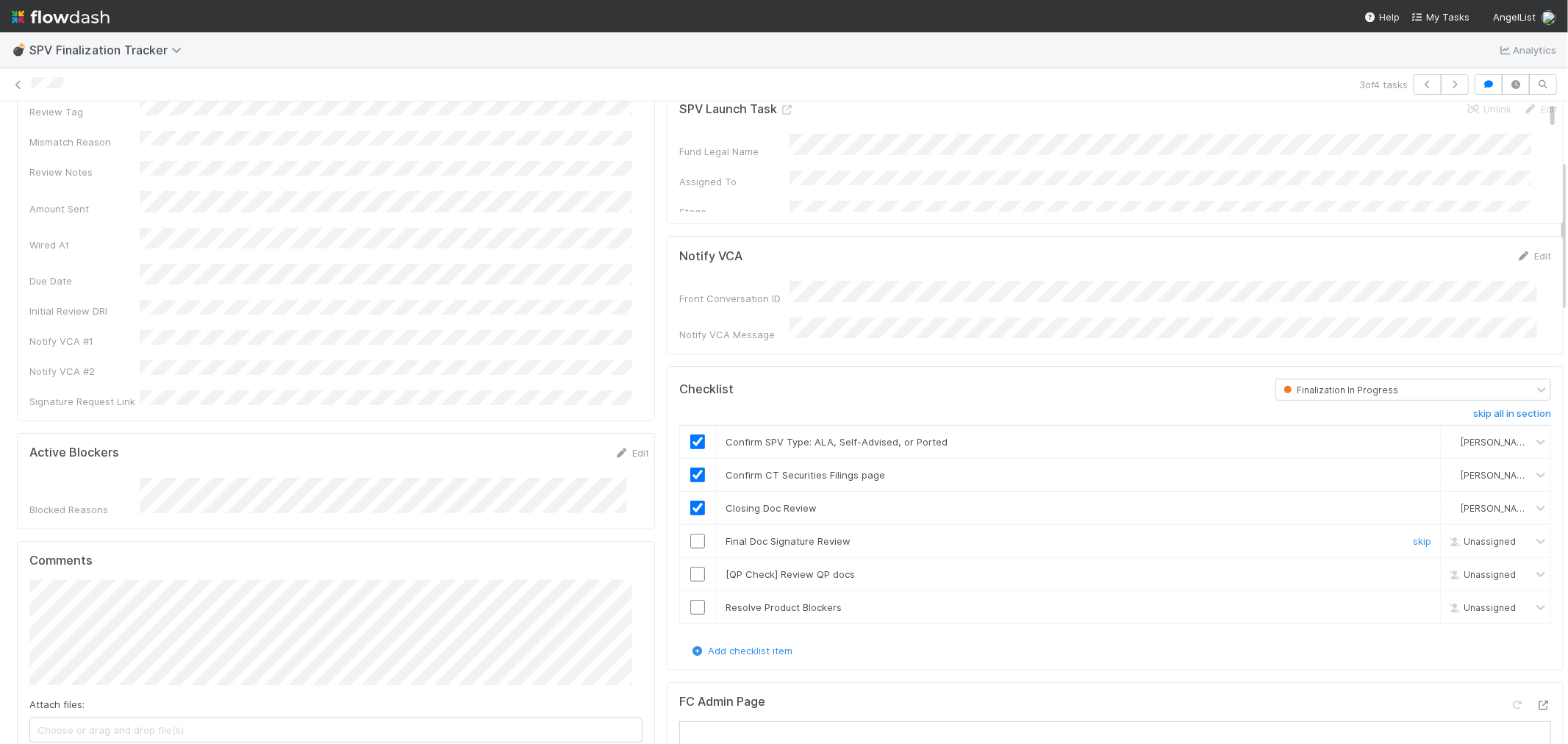
click at [691, 534] on input "checkbox" at bounding box center [698, 541] width 15 height 15
click at [1413, 568] on link "skip" at bounding box center [1422, 574] width 18 height 12
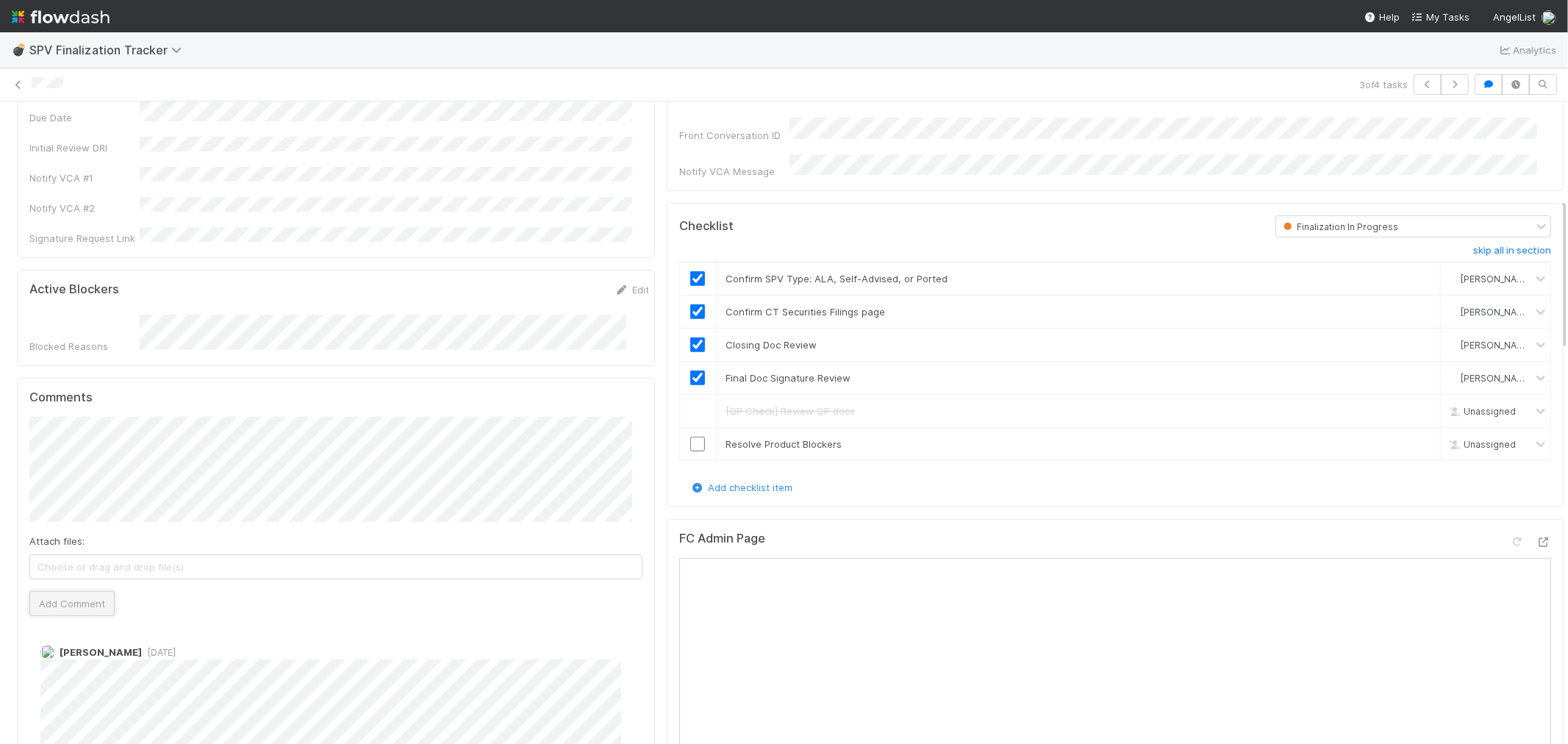
click at [52, 591] on button "Add Comment" at bounding box center [72, 604] width 85 height 25
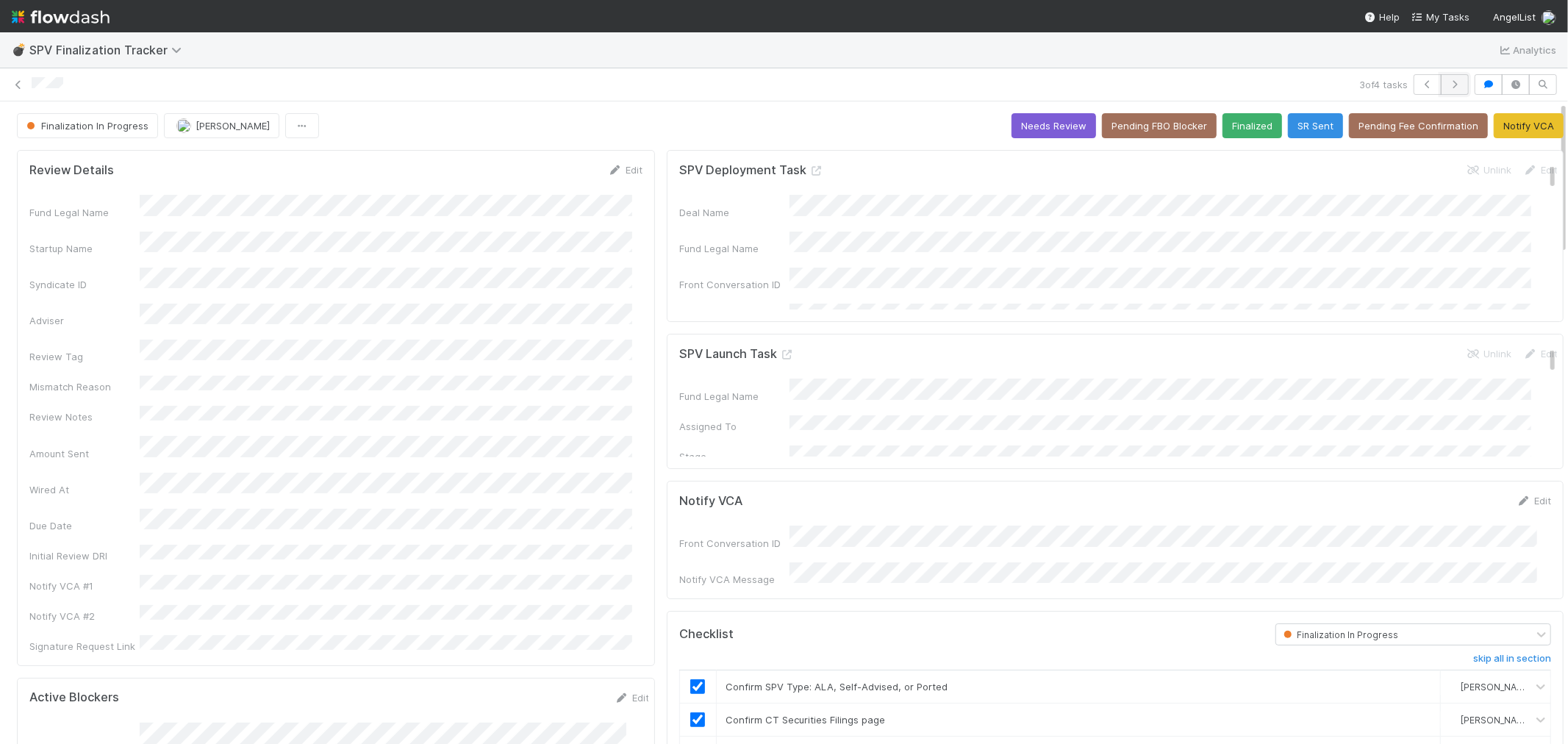
click at [1448, 81] on icon "button" at bounding box center [1455, 84] width 15 height 9
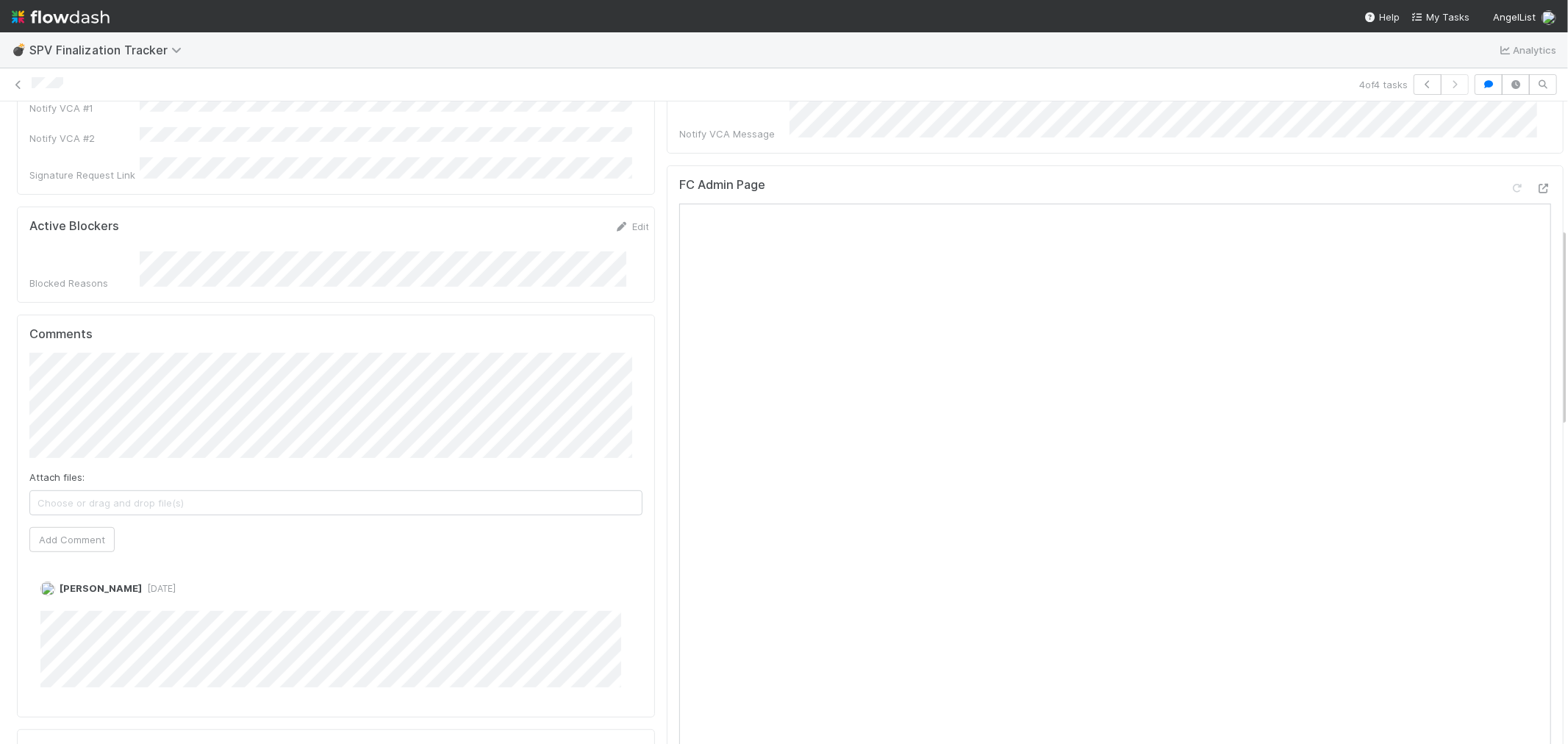
scroll to position [408, 0]
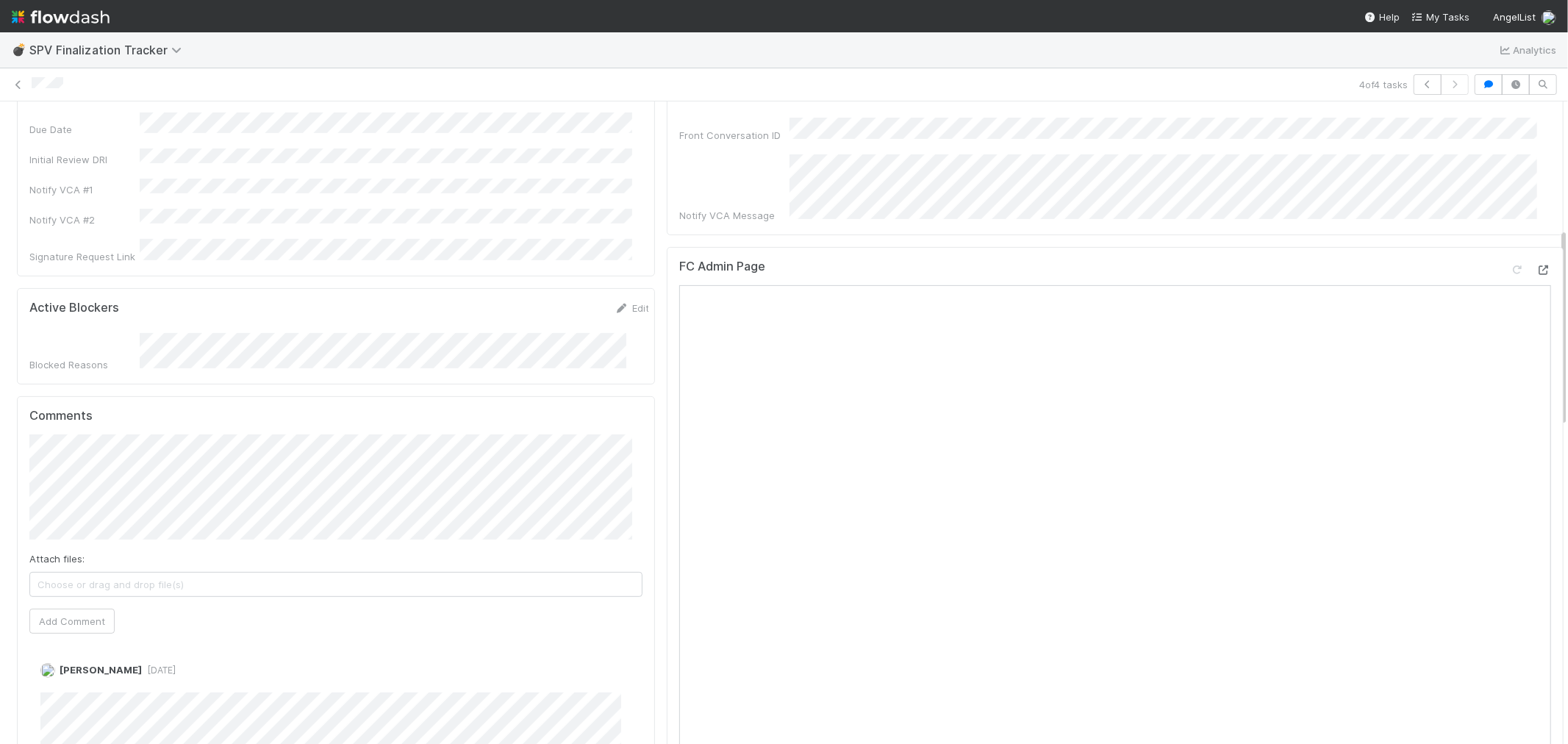
drag, startPoint x: 1522, startPoint y: 259, endPoint x: 957, endPoint y: 113, distance: 583.6
click at [1536, 265] on icon at bounding box center [1543, 270] width 15 height 9
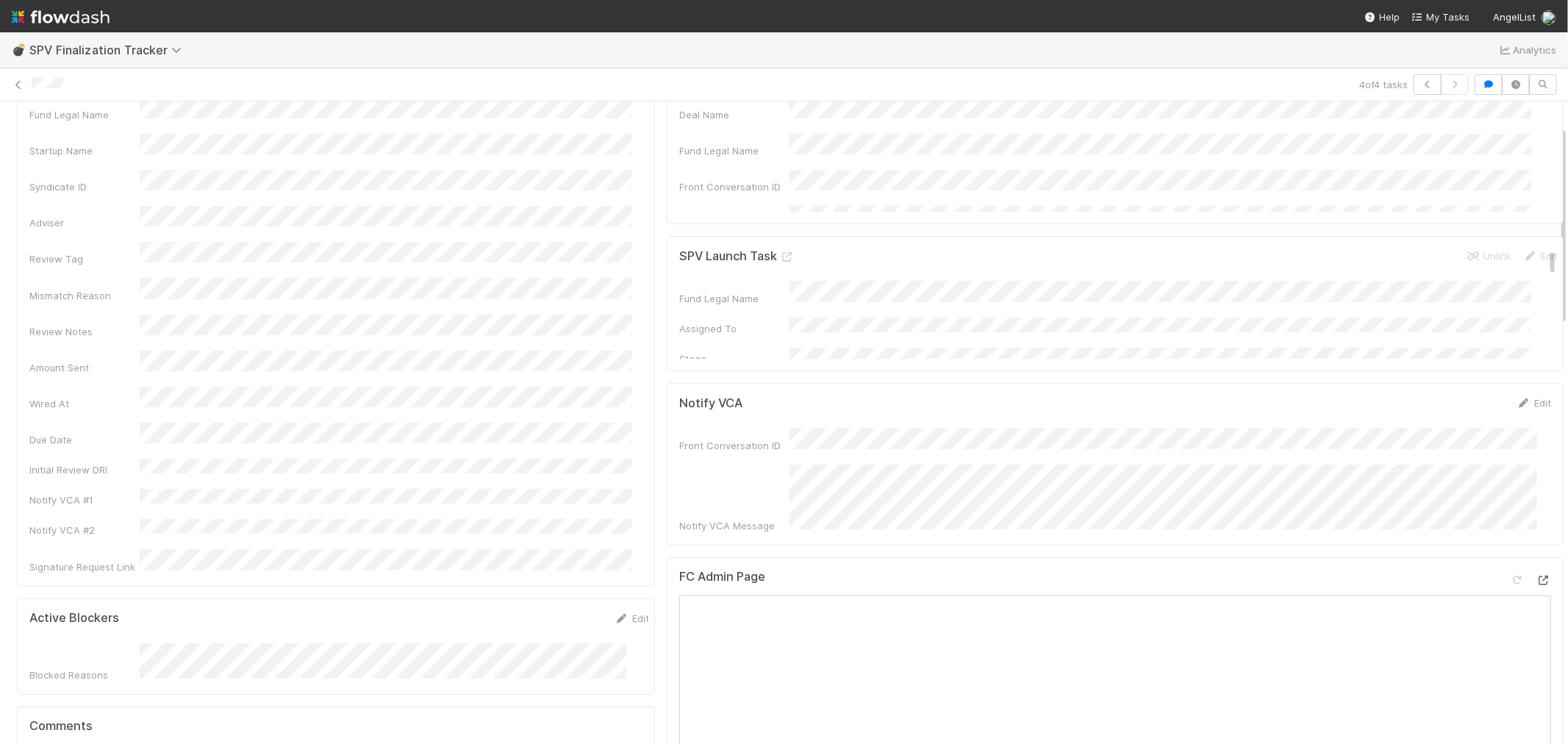
scroll to position [0, 0]
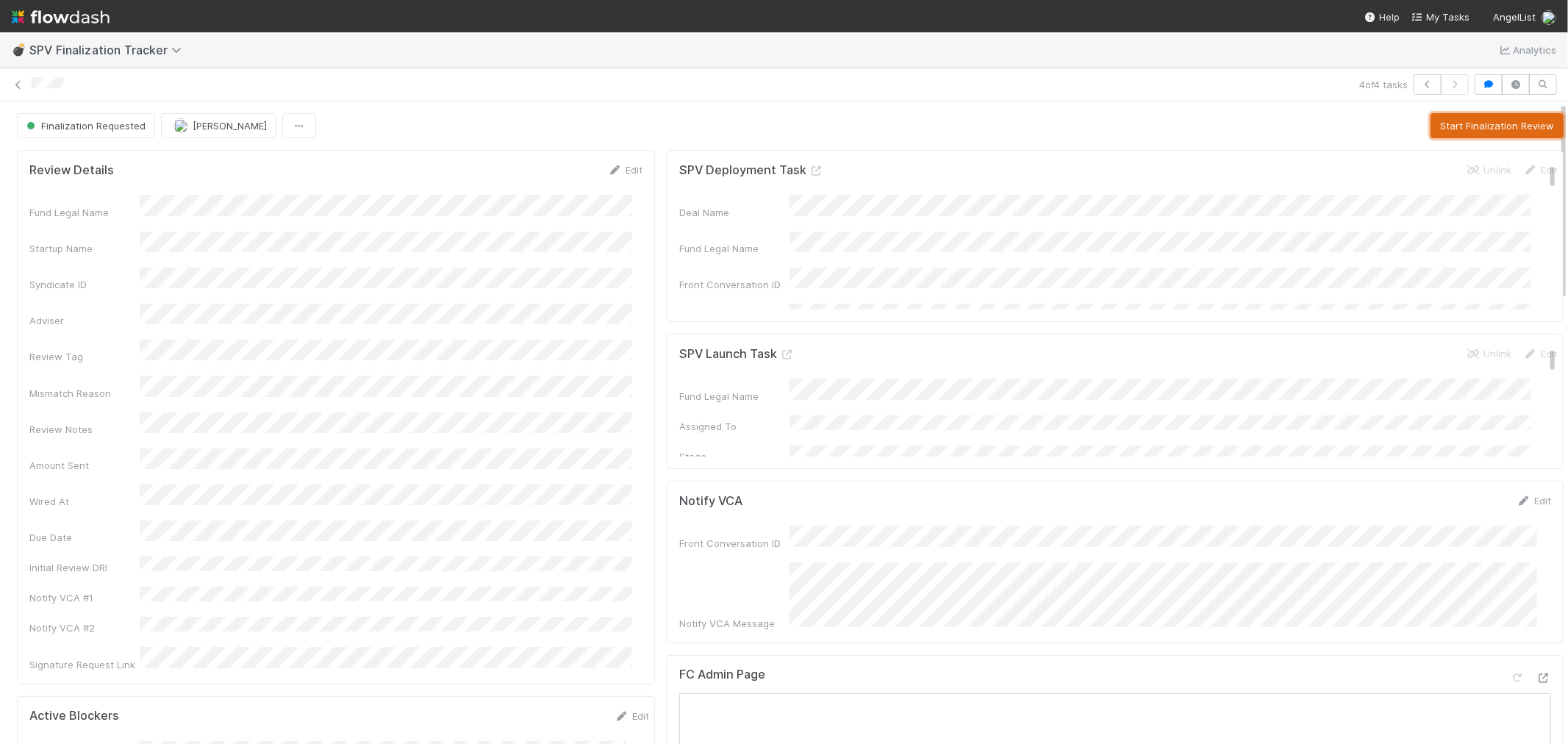
click at [1482, 118] on button "Start Finalization Review" at bounding box center [1497, 126] width 133 height 25
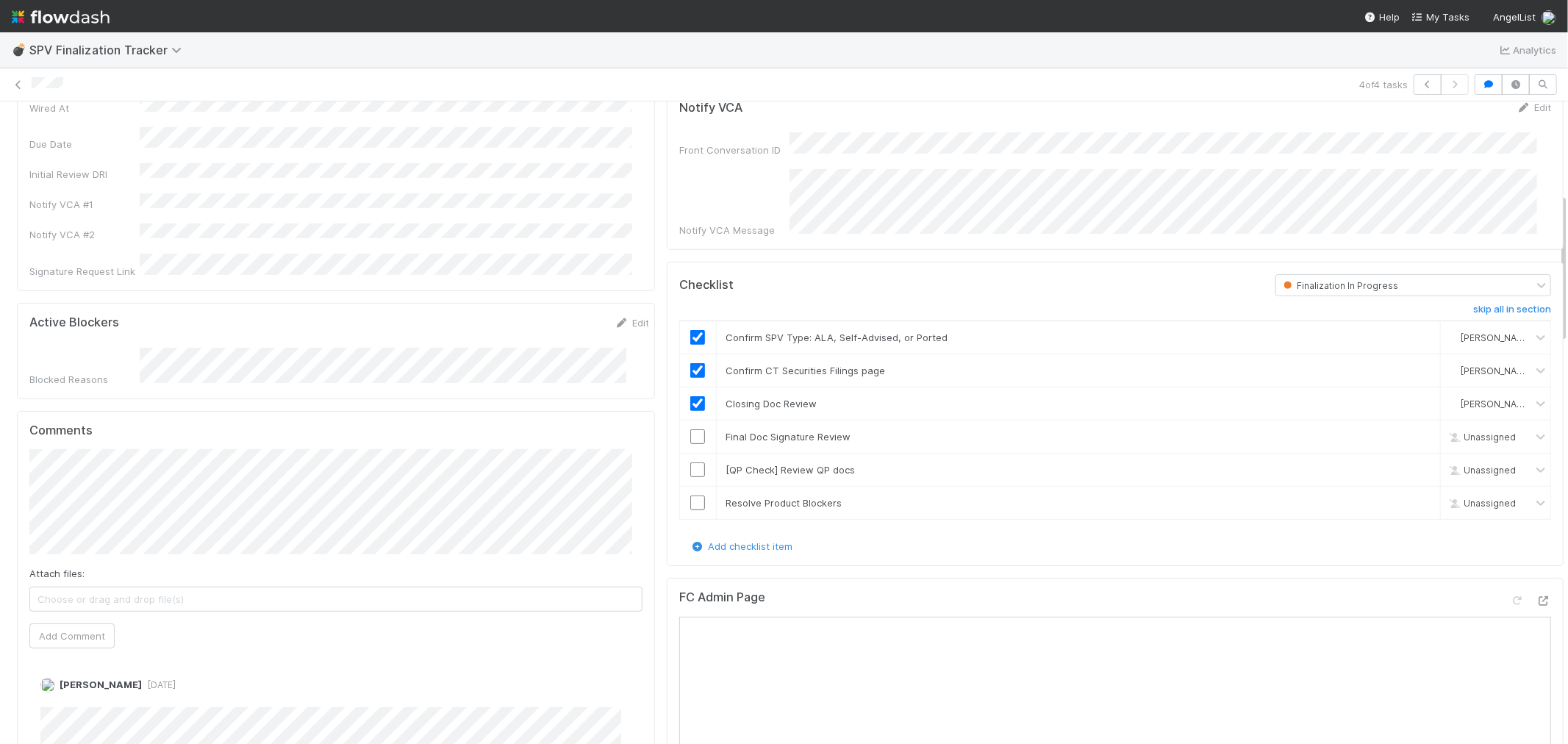
scroll to position [408, 0]
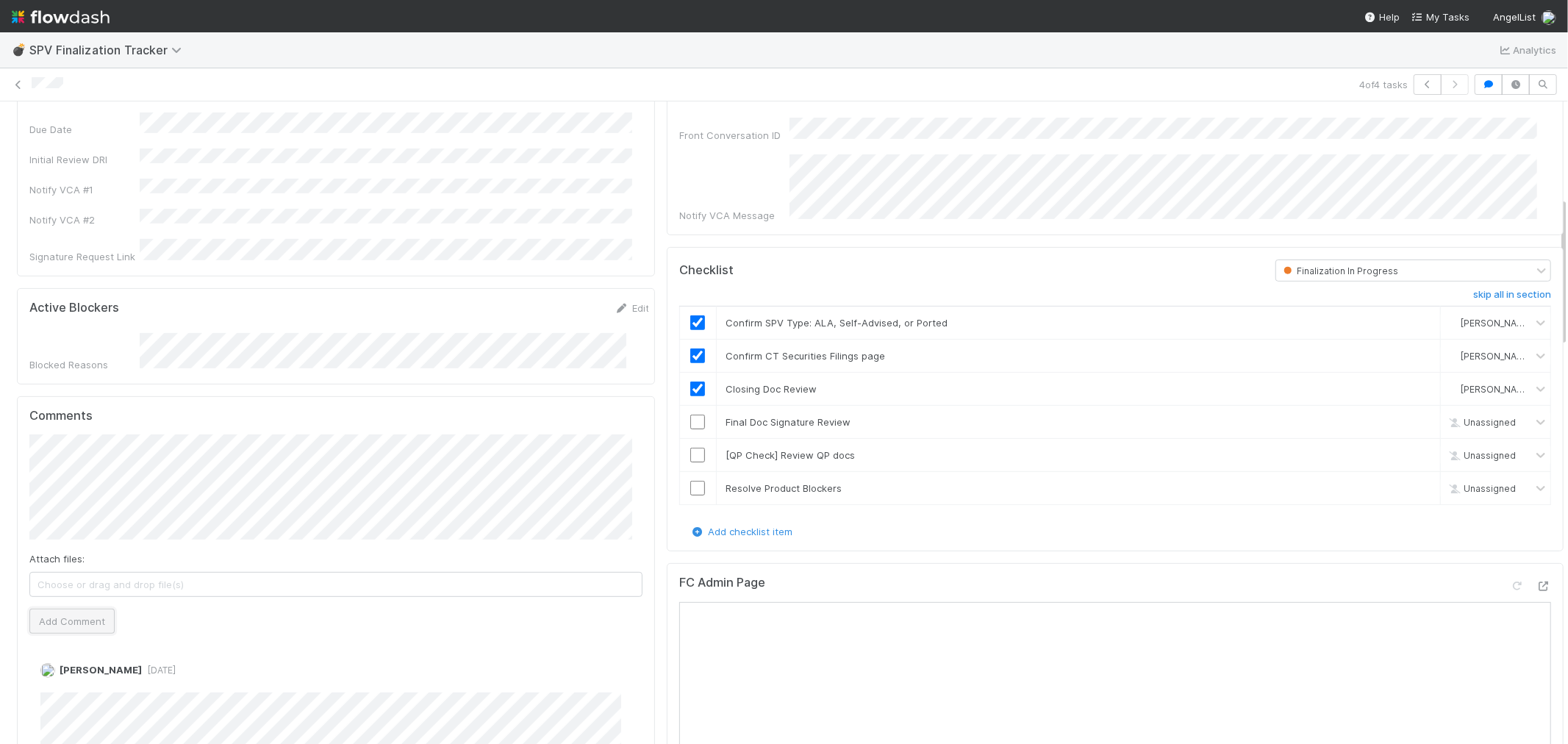
click at [60, 609] on button "Add Comment" at bounding box center [72, 621] width 85 height 25
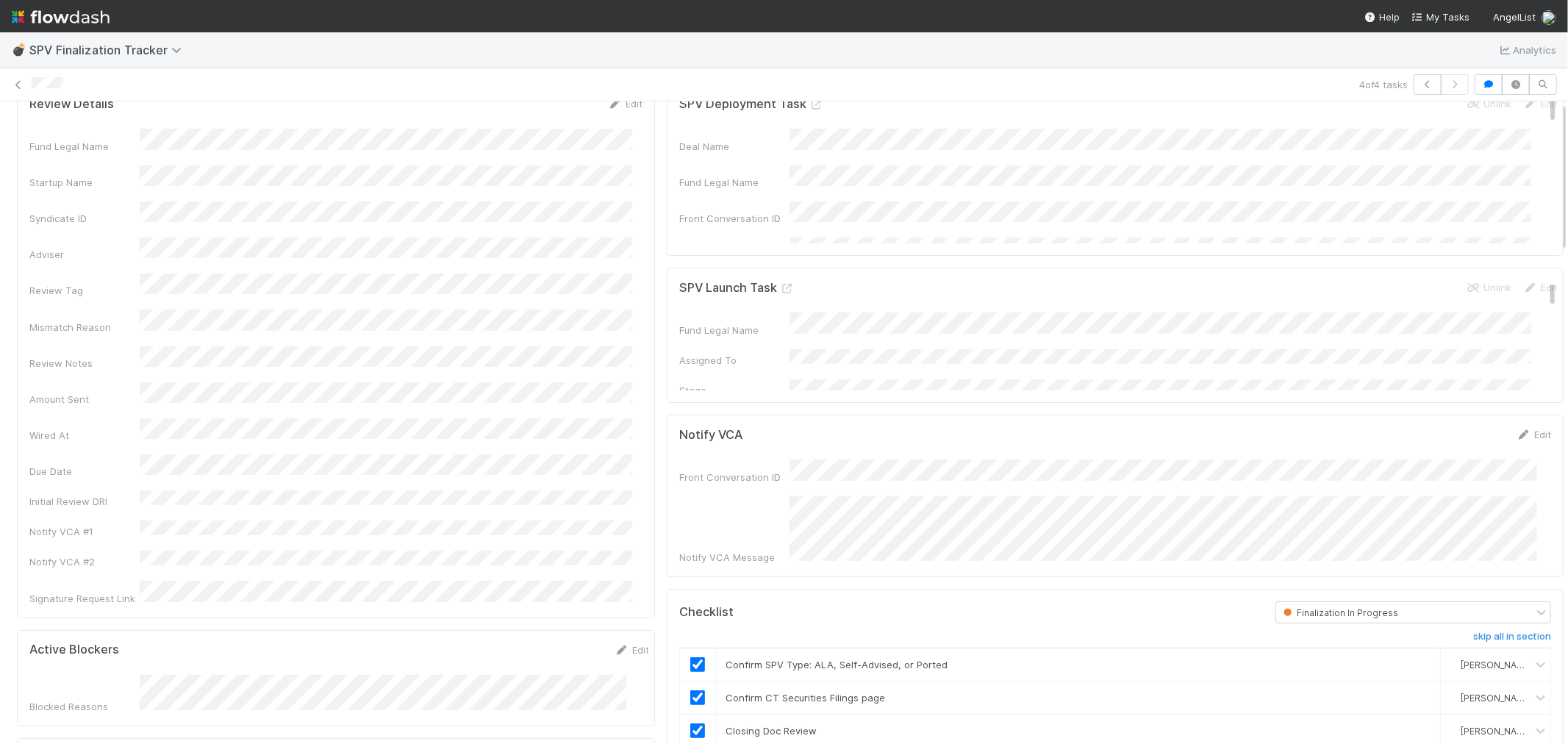
scroll to position [0, 0]
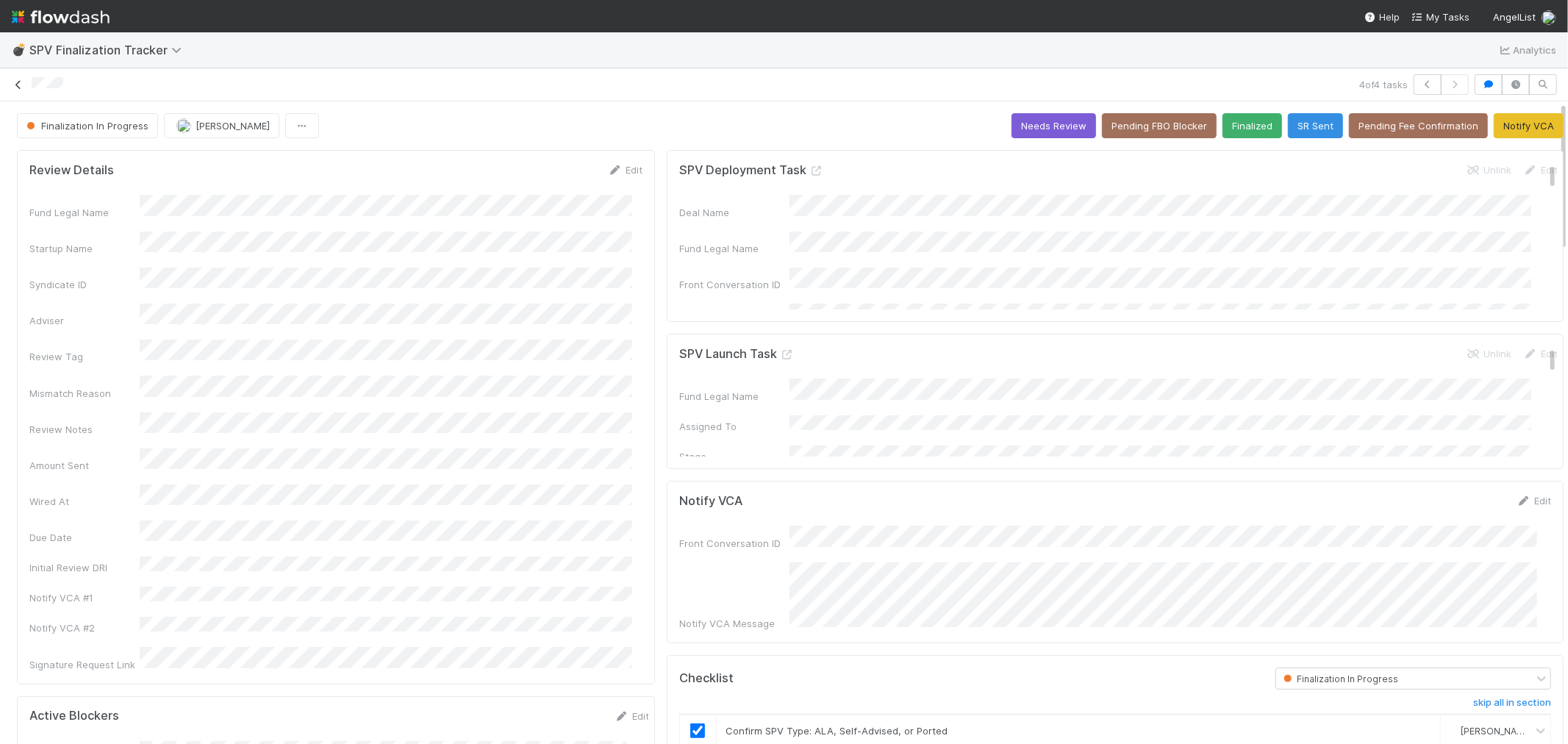
click at [21, 89] on icon at bounding box center [18, 85] width 15 height 9
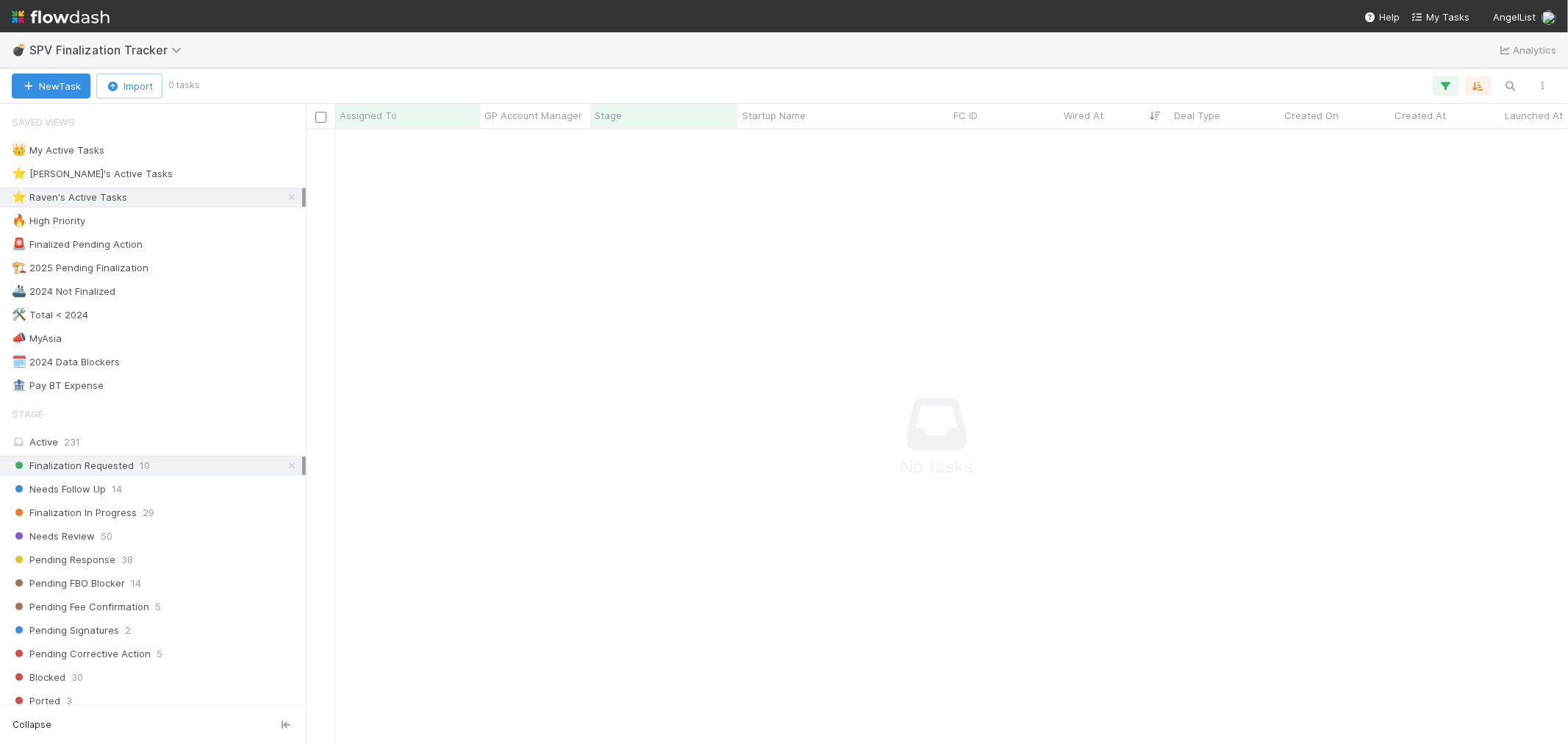
scroll to position [13, 13]
click at [285, 473] on link at bounding box center [292, 465] width 15 height 18
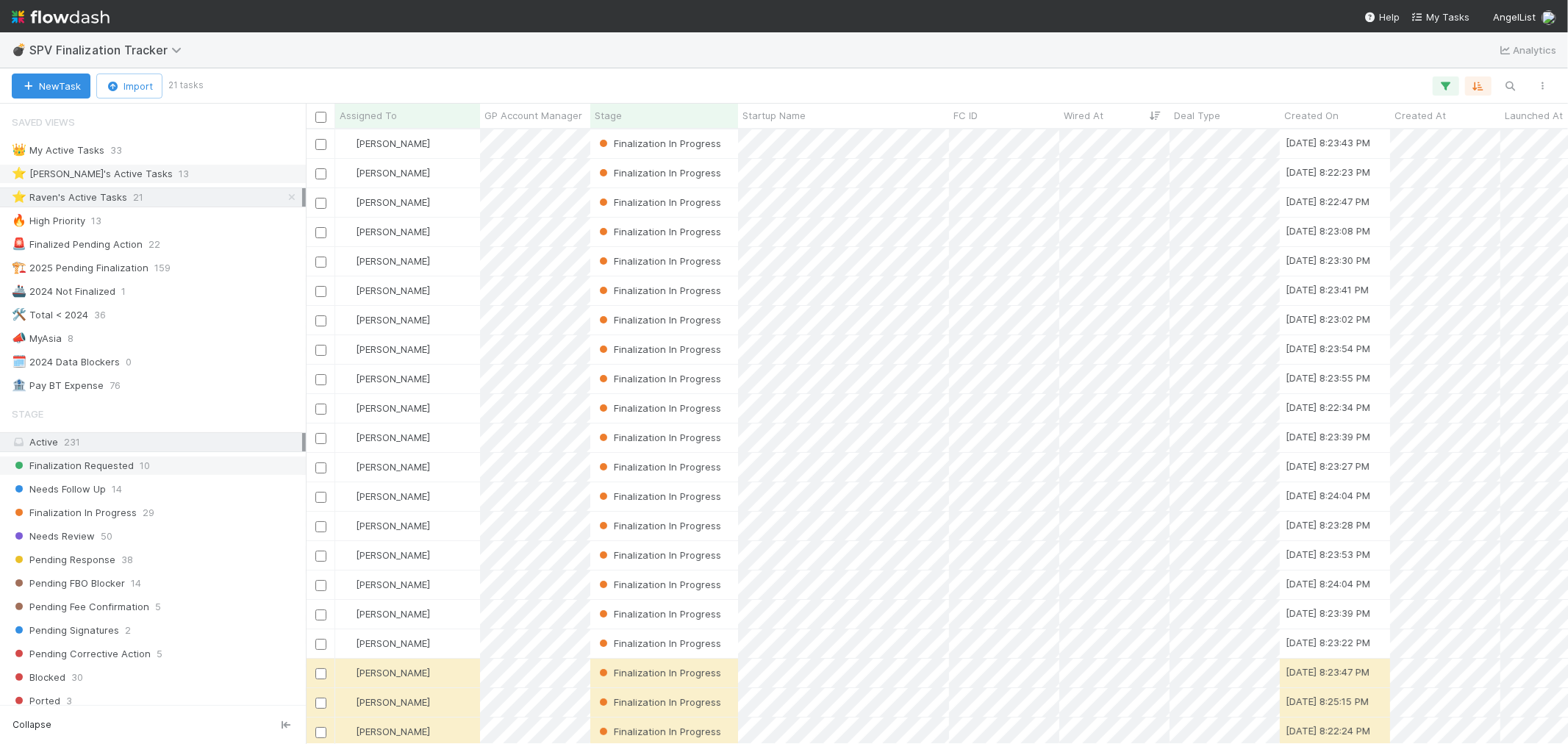
click at [87, 177] on div "⭐ Loraine's Active Tasks" at bounding box center [92, 173] width 161 height 18
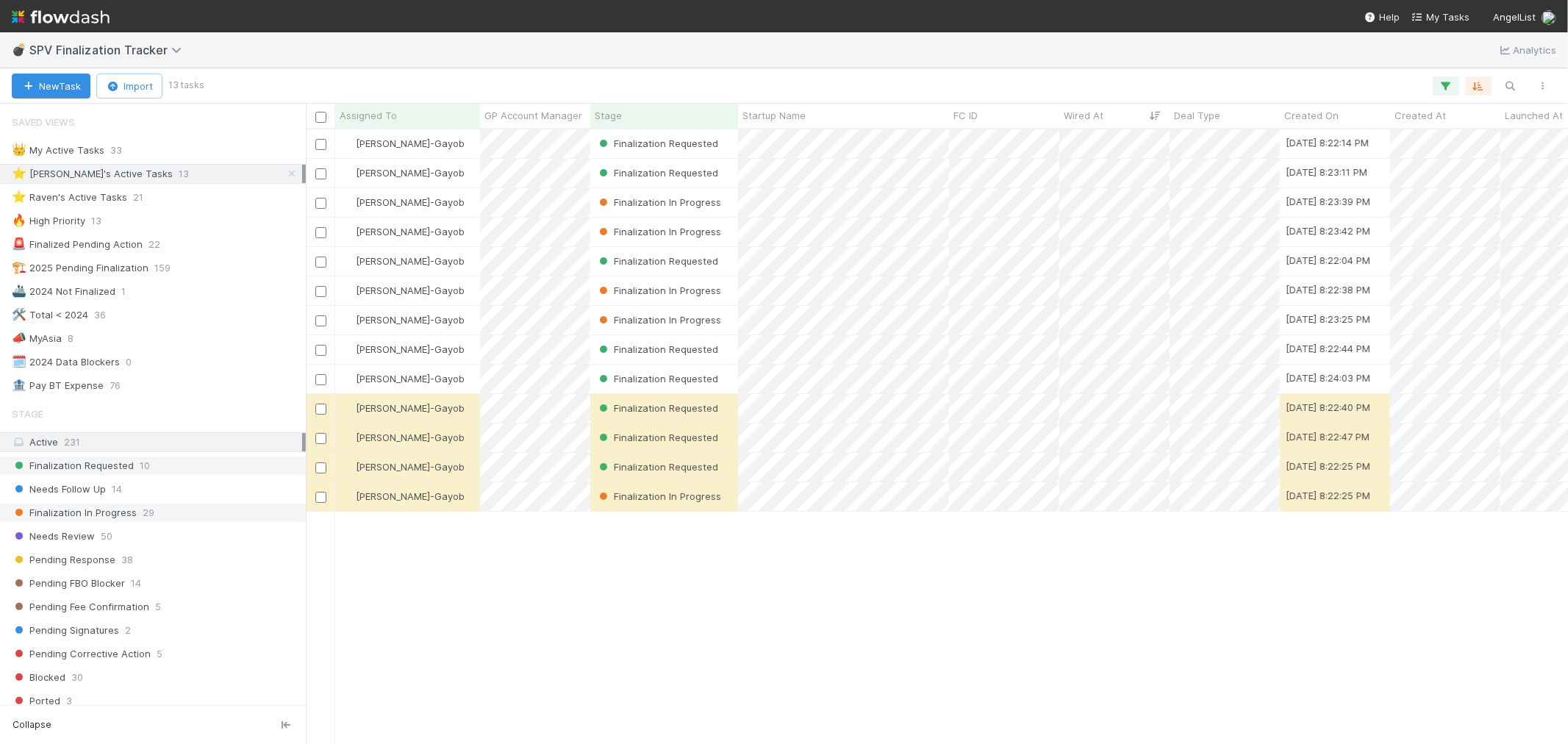
scroll to position [602, 1250]
click at [93, 13] on img at bounding box center [61, 17] width 98 height 25
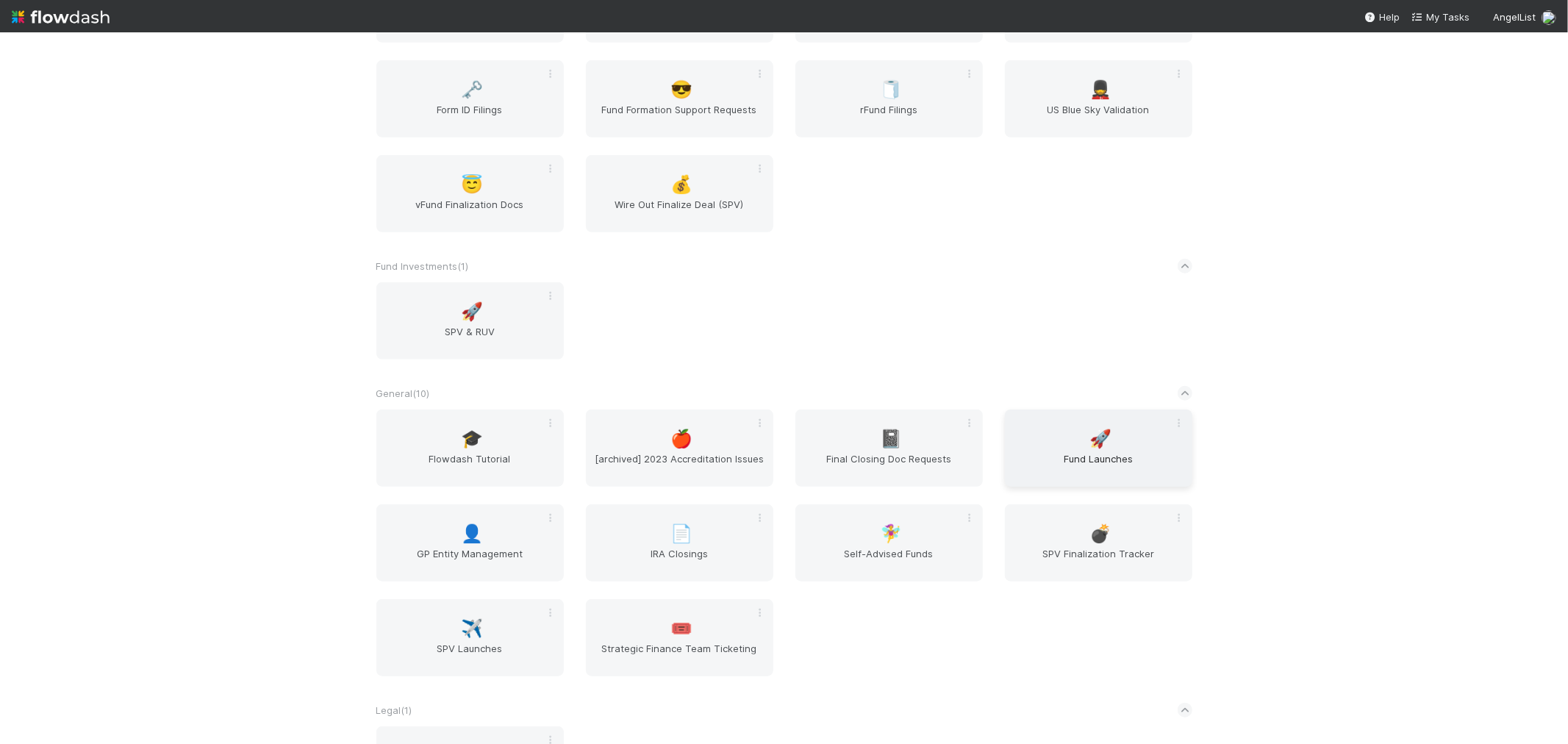
scroll to position [817, 0]
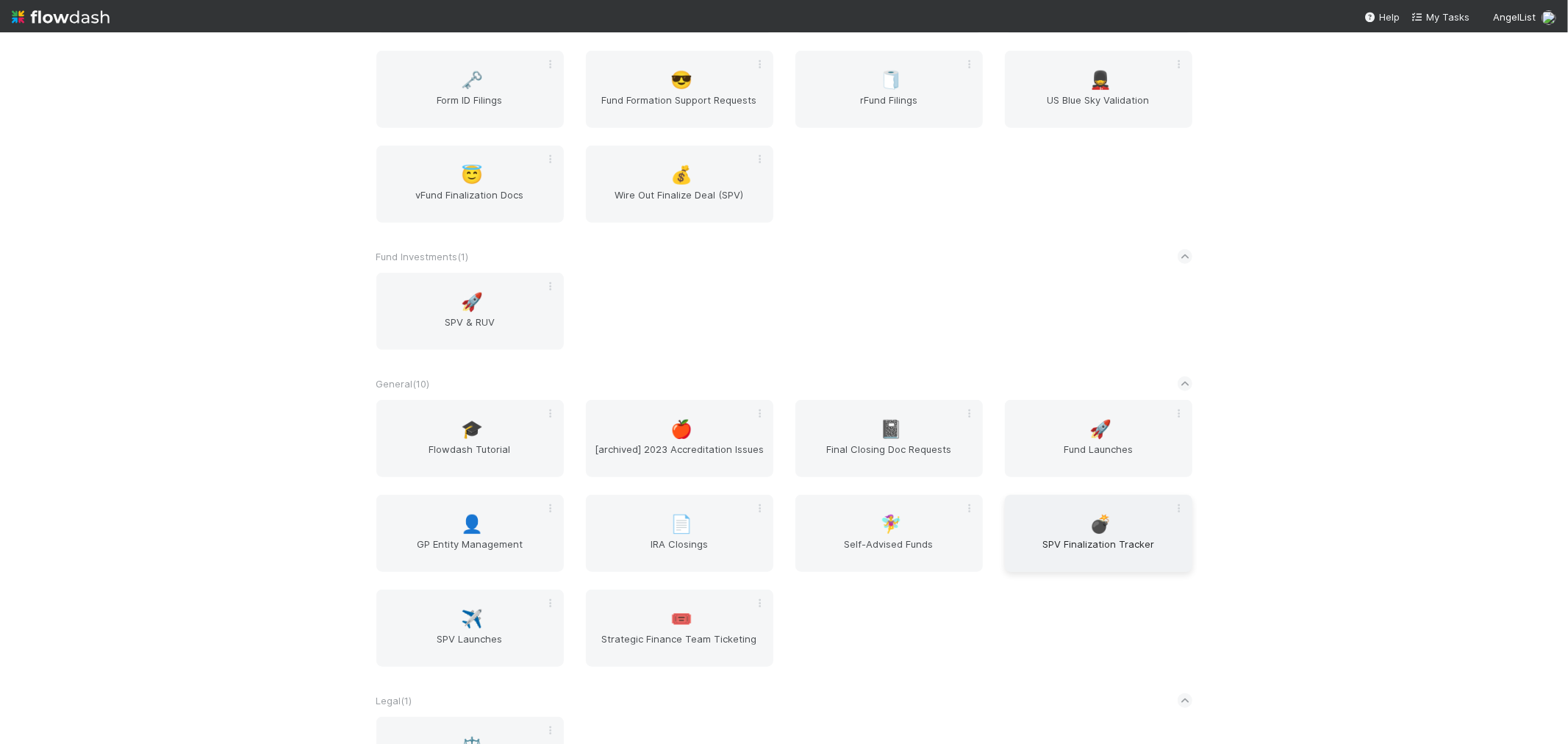
click at [1108, 537] on span "SPV Finalization Tracker" at bounding box center [1099, 551] width 176 height 29
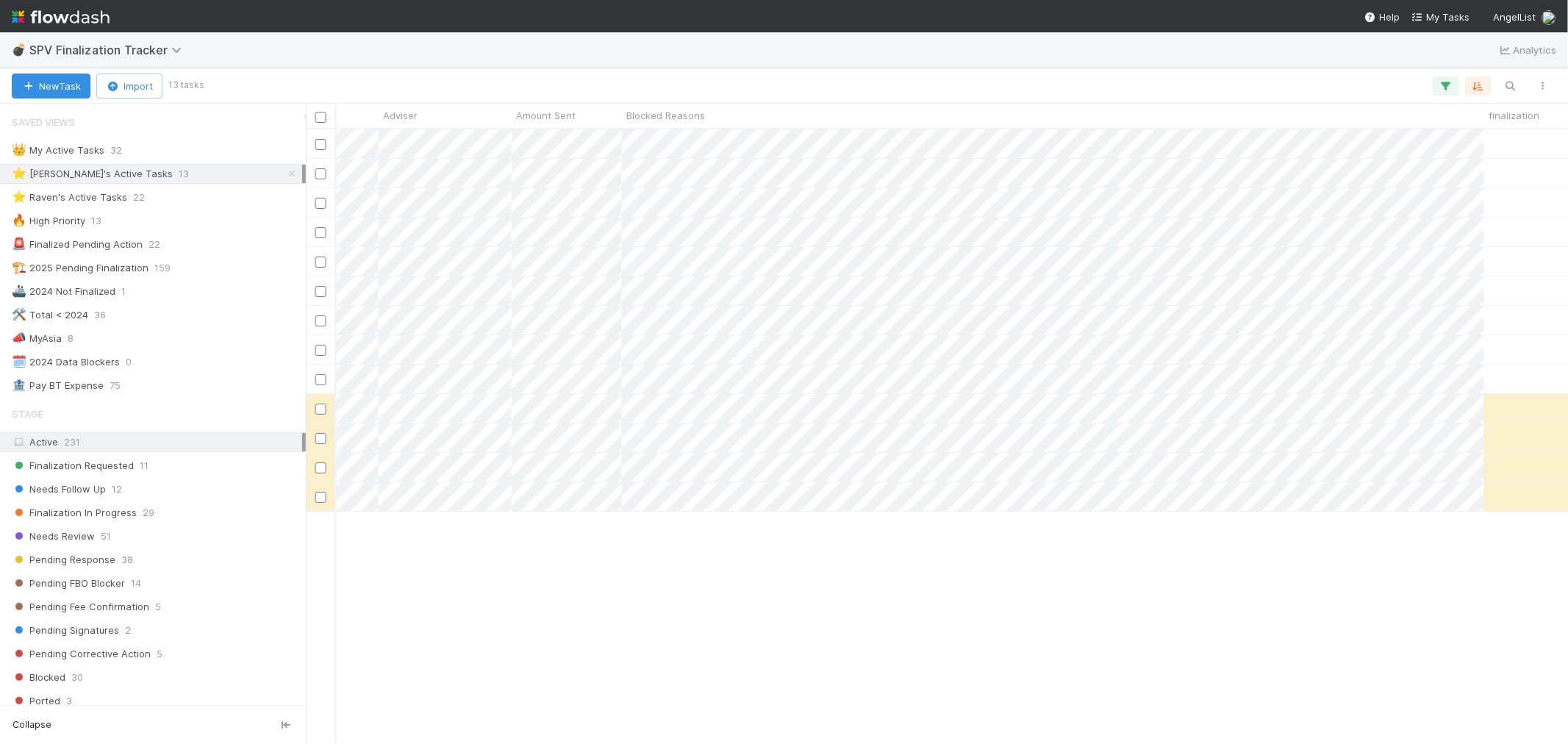
scroll to position [0, 2011]
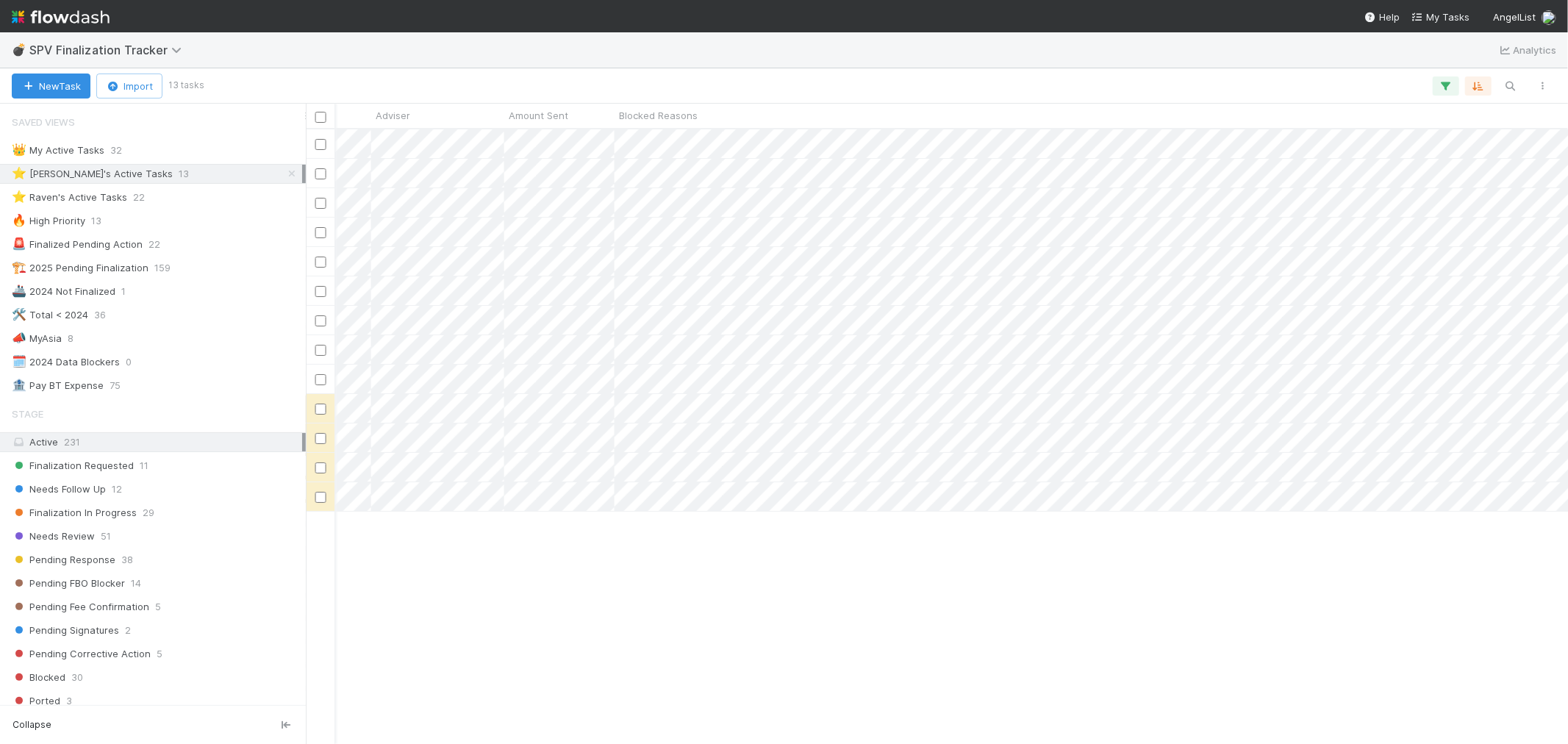
drag, startPoint x: 1474, startPoint y: 114, endPoint x: 1628, endPoint y: 111, distance: 154.0
click at [1567, 111] on html "💣 SPV Finalization Tracker Analytics New Task Import 13 tasks Assigned To GP Ac…" at bounding box center [784, 372] width 1568 height 744
click at [113, 192] on div "⭐ Raven's Active Tasks" at bounding box center [70, 197] width 116 height 18
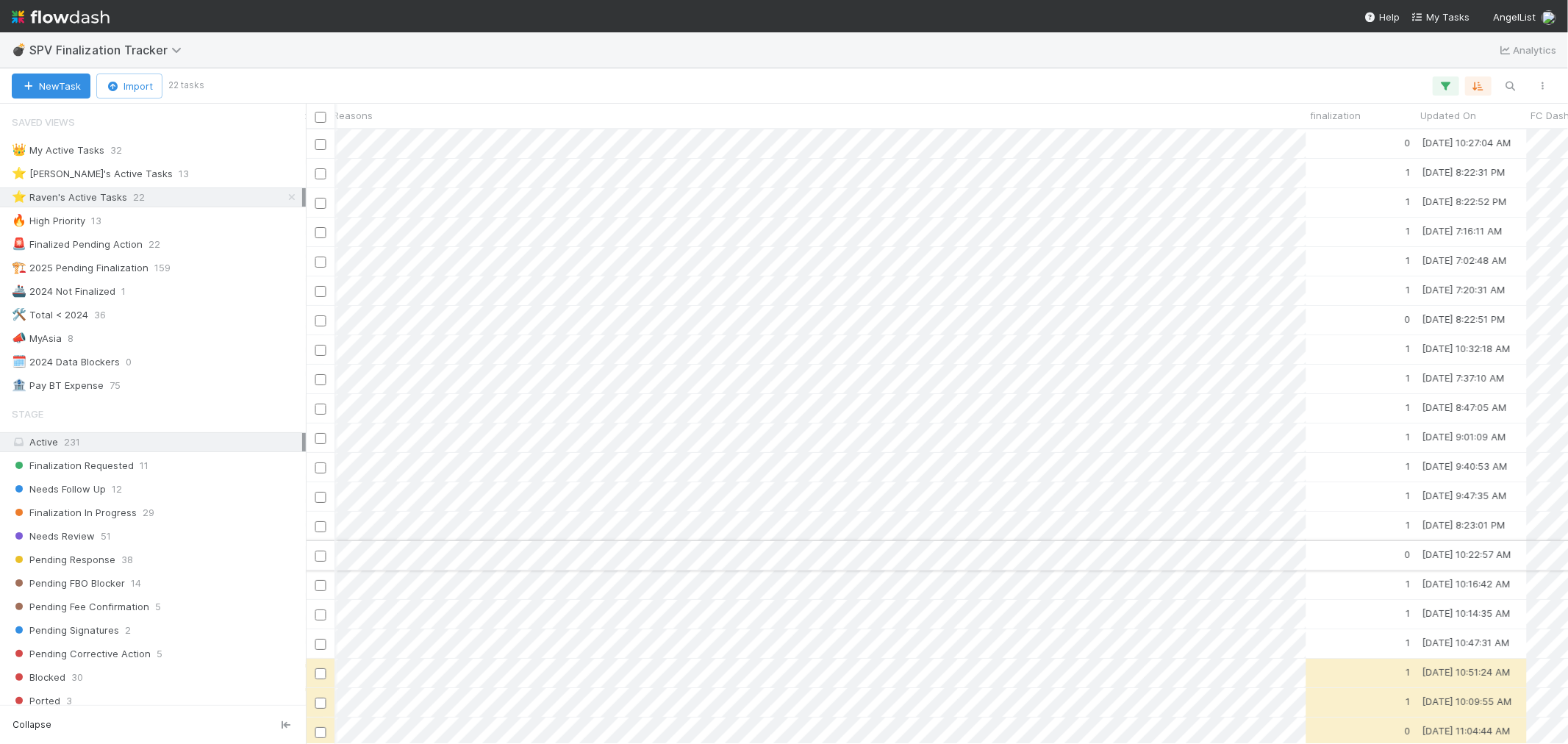
click at [1331, 563] on div "0" at bounding box center [1361, 556] width 110 height 28
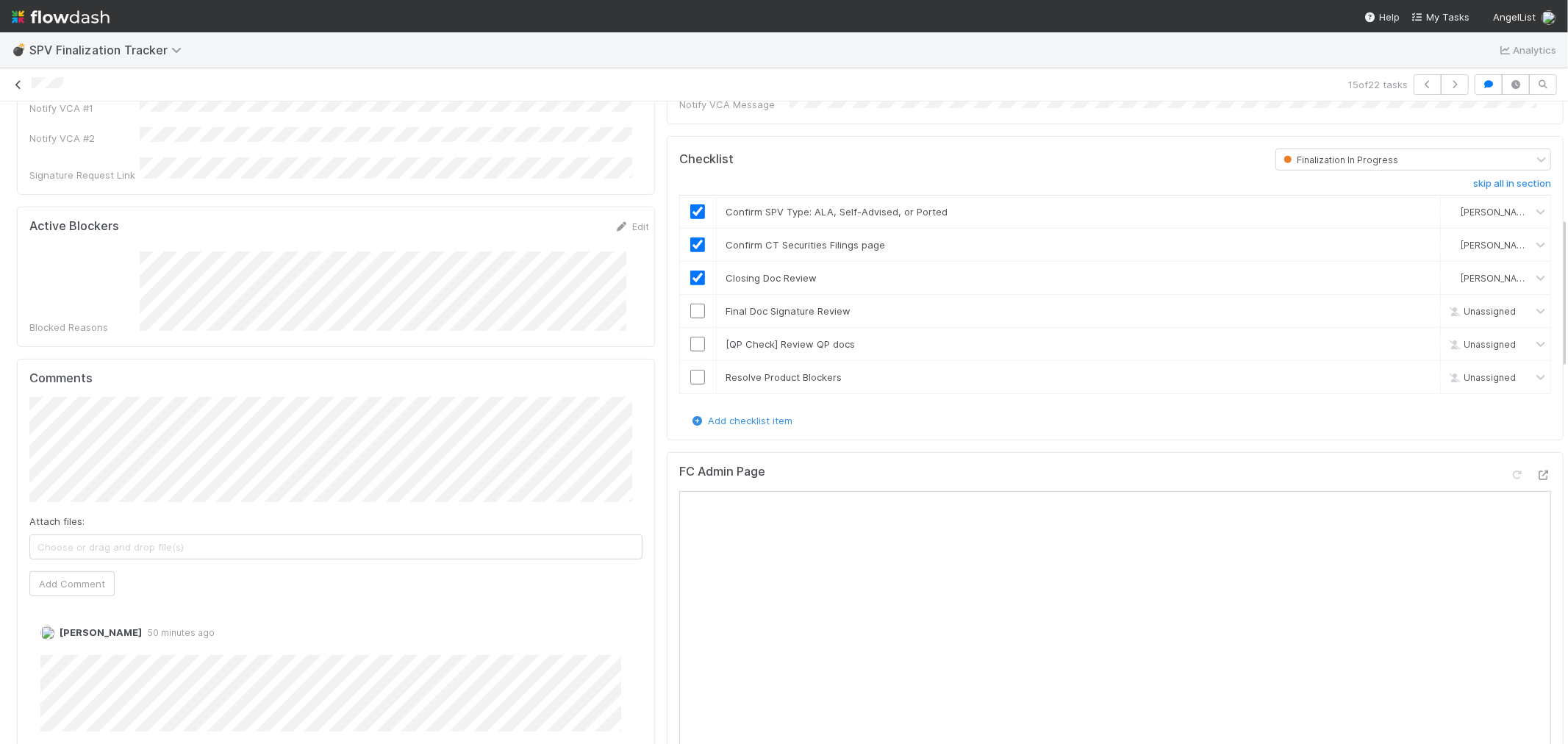
click at [22, 86] on icon at bounding box center [18, 85] width 15 height 9
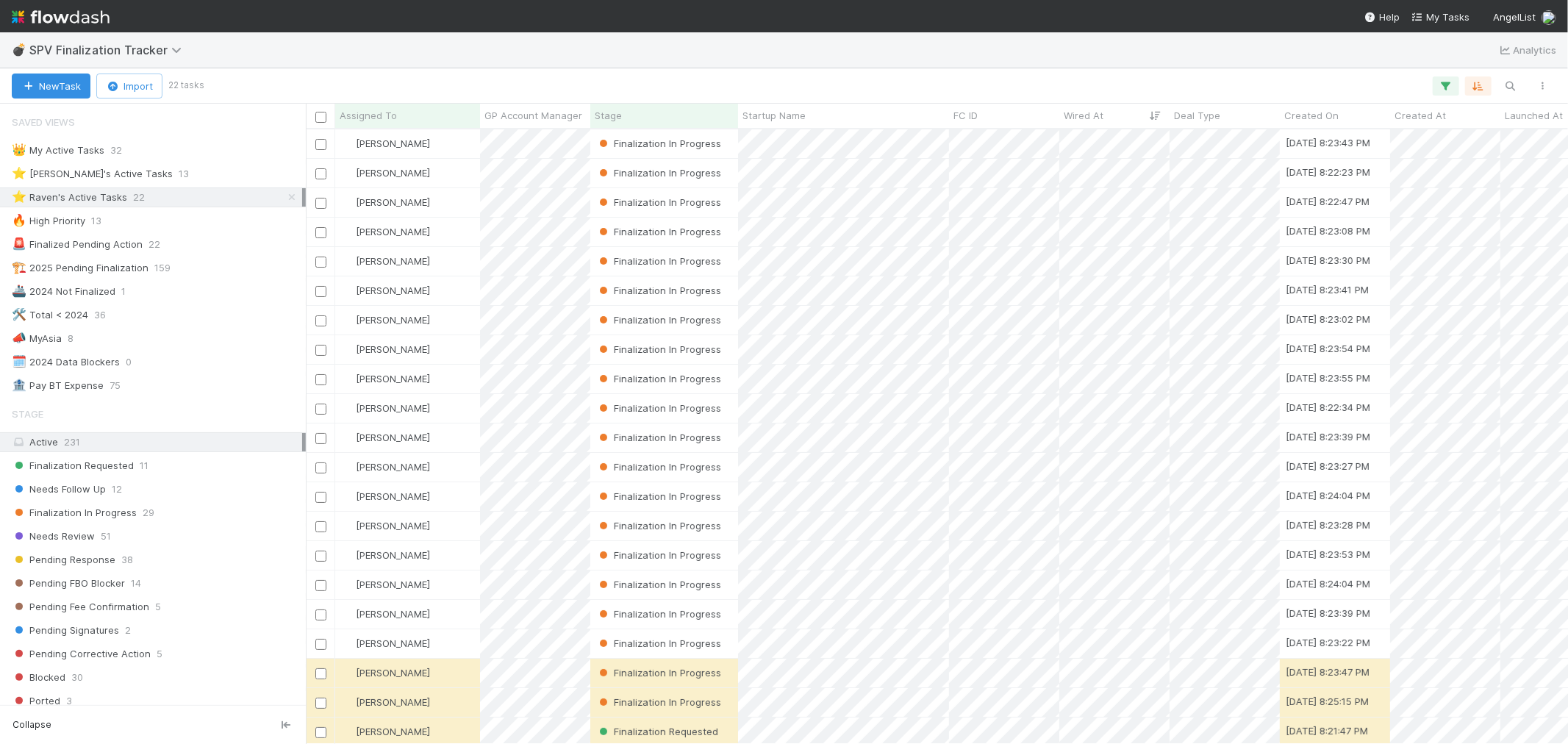
scroll to position [12, 12]
click at [59, 17] on img at bounding box center [61, 17] width 98 height 25
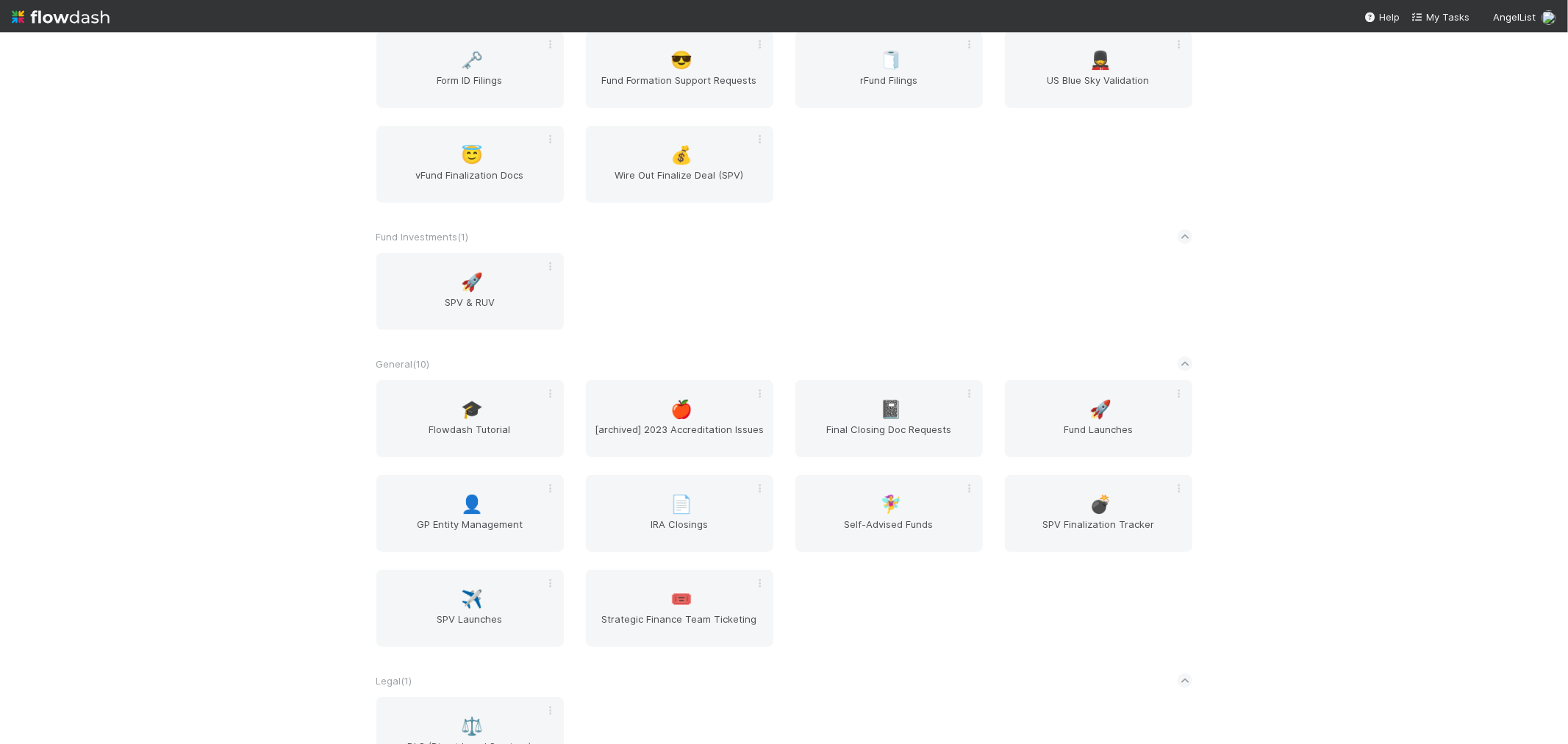
scroll to position [898, 0]
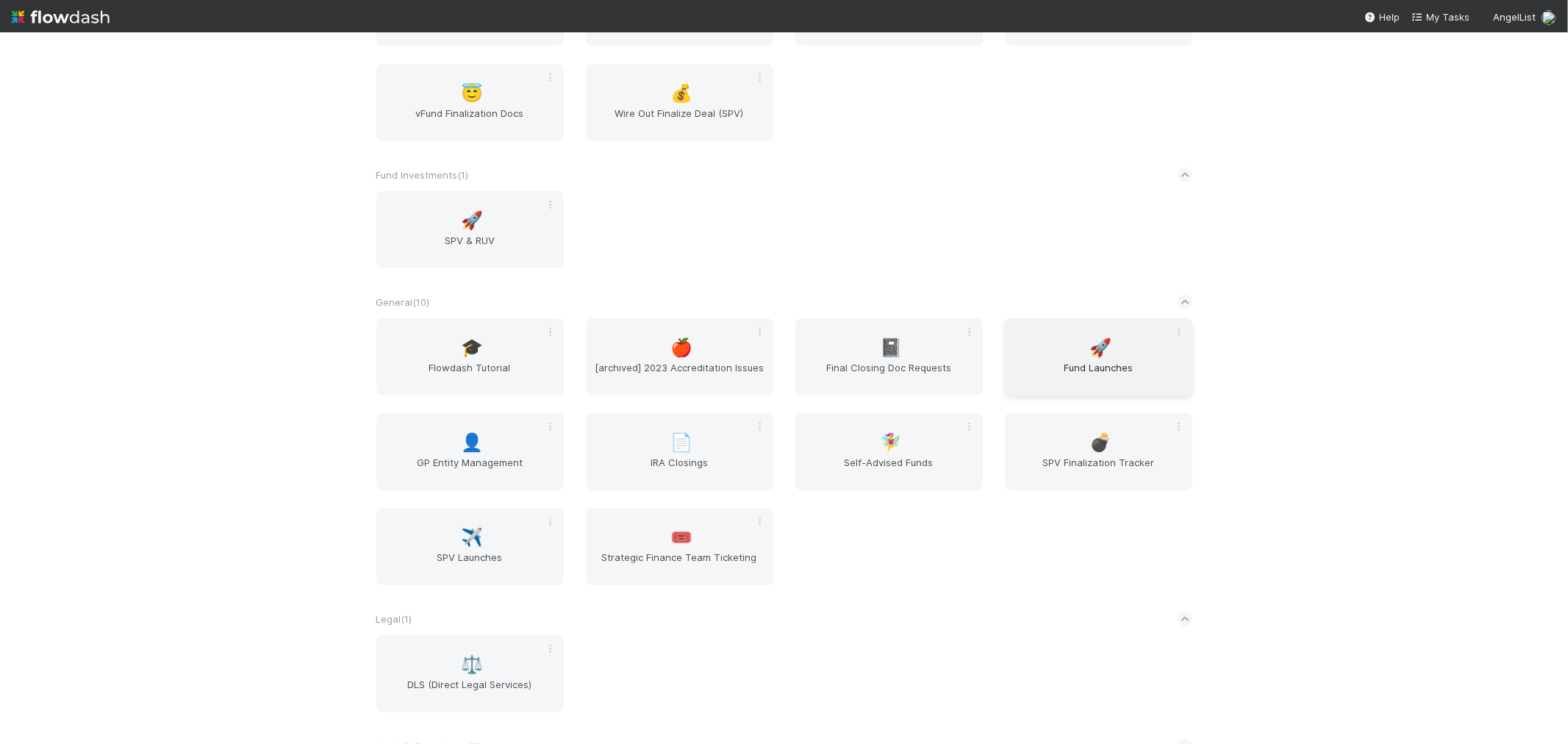
click at [1098, 348] on span "🚀" at bounding box center [1100, 347] width 22 height 19
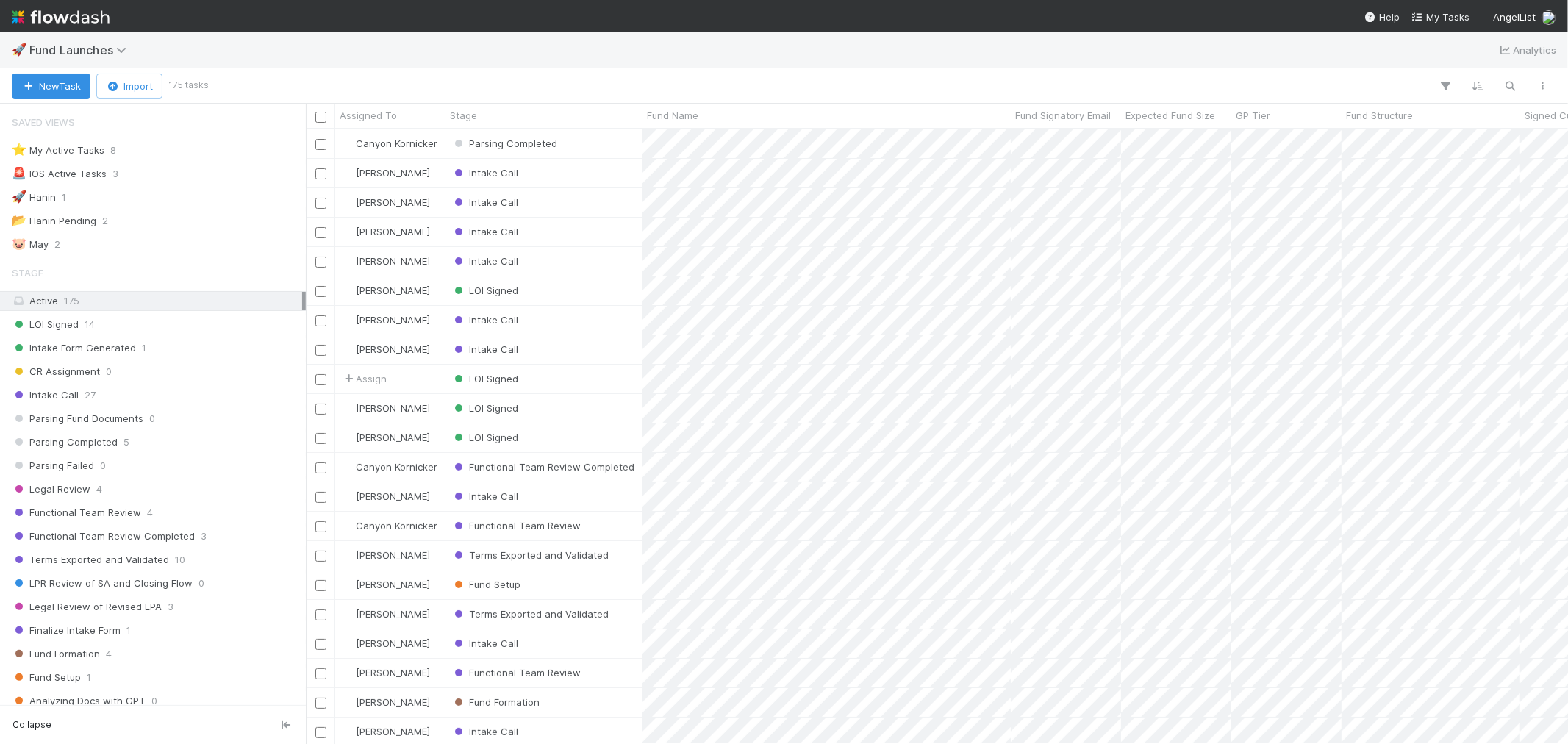
scroll to position [602, 1250]
click at [173, 151] on div "⭐ My Active Tasks 8" at bounding box center [157, 150] width 290 height 18
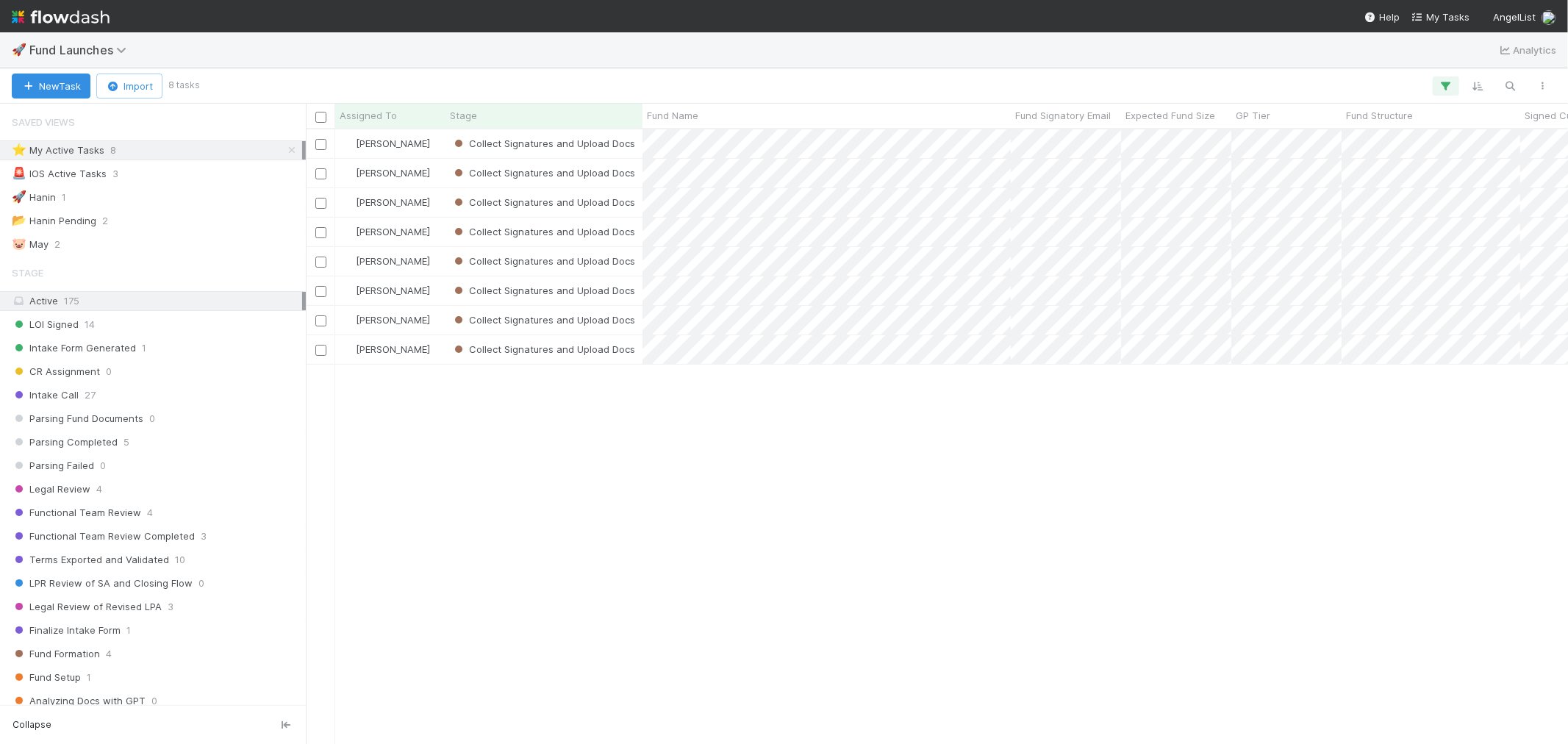
scroll to position [602, 1250]
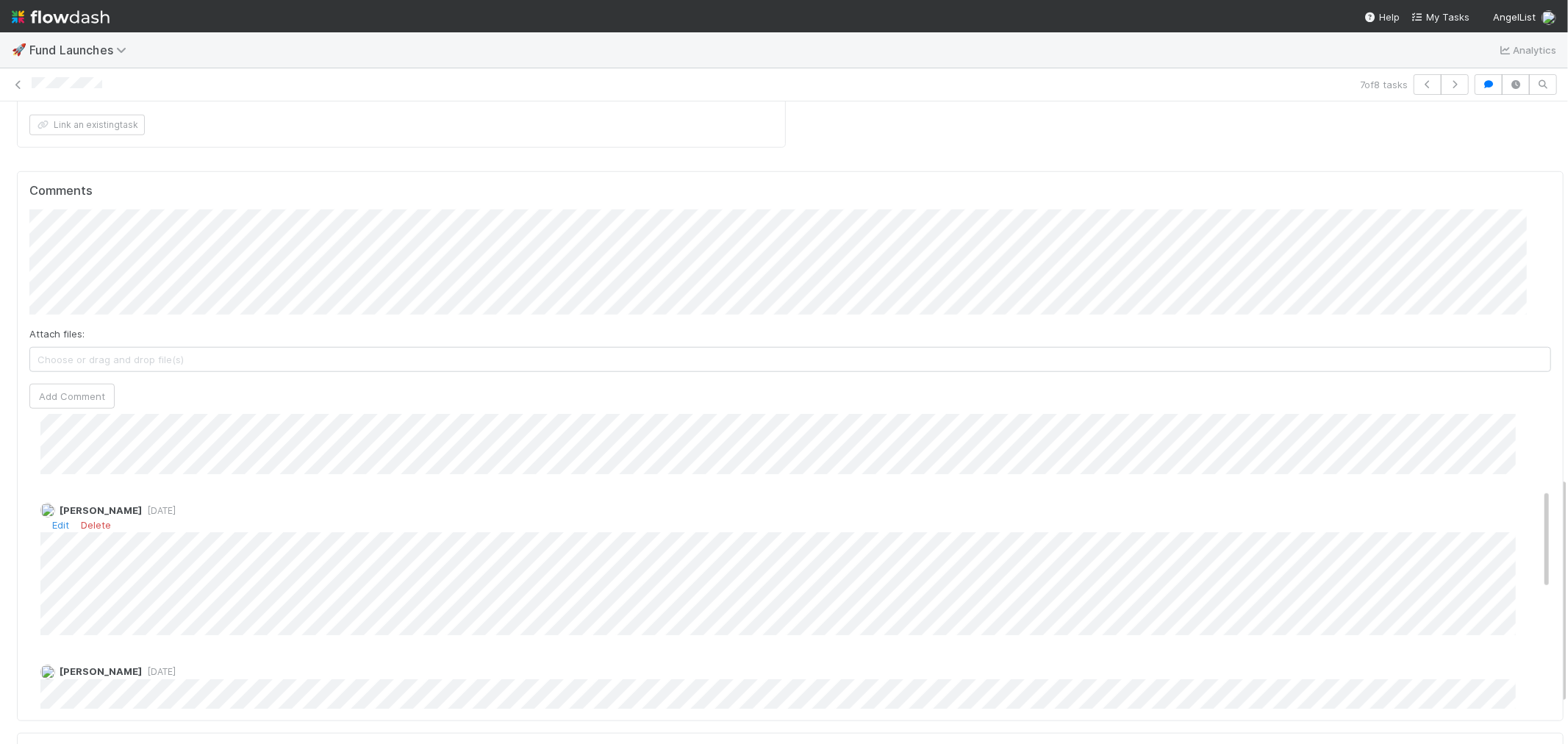
scroll to position [245, 0]
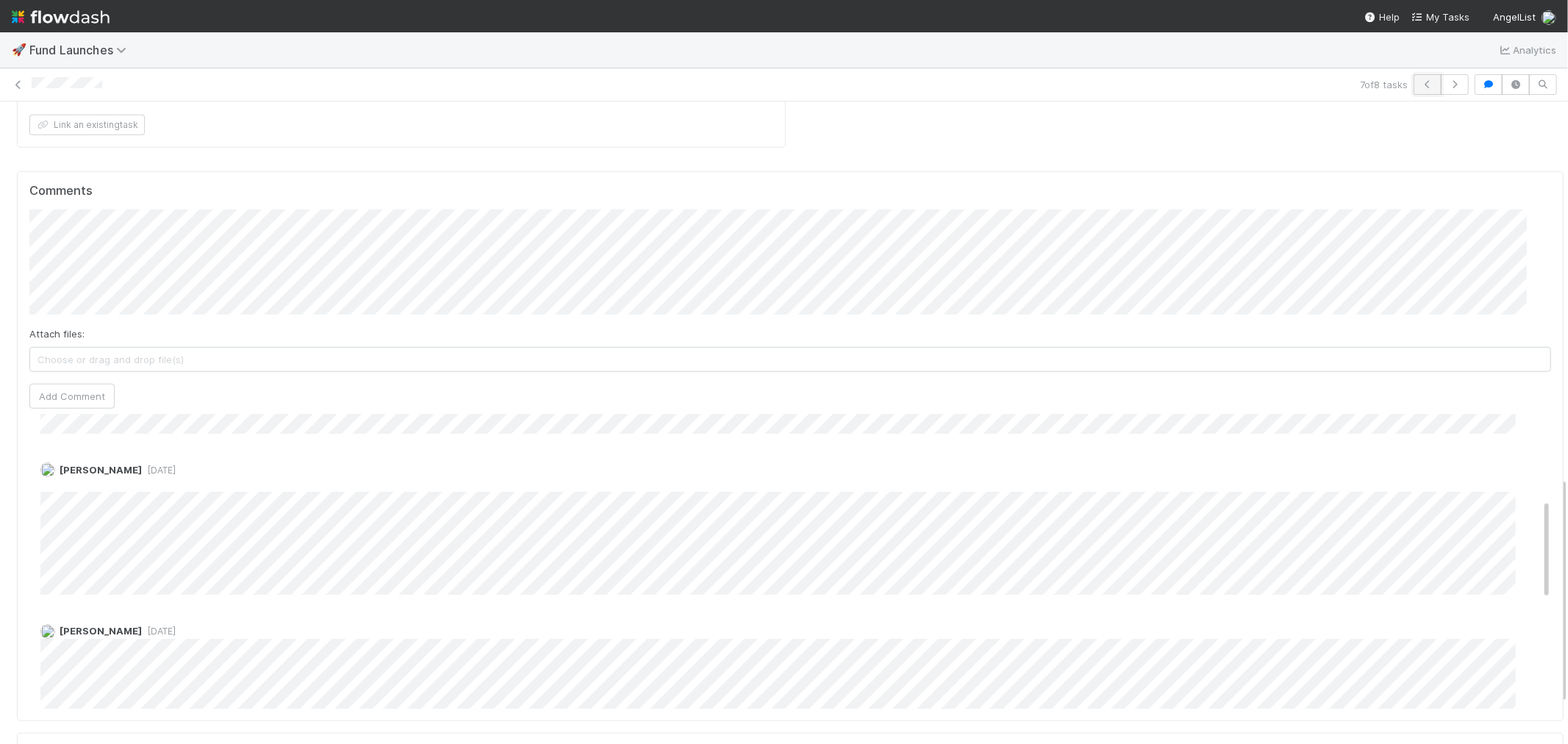
click at [1420, 82] on icon "button" at bounding box center [1427, 84] width 15 height 9
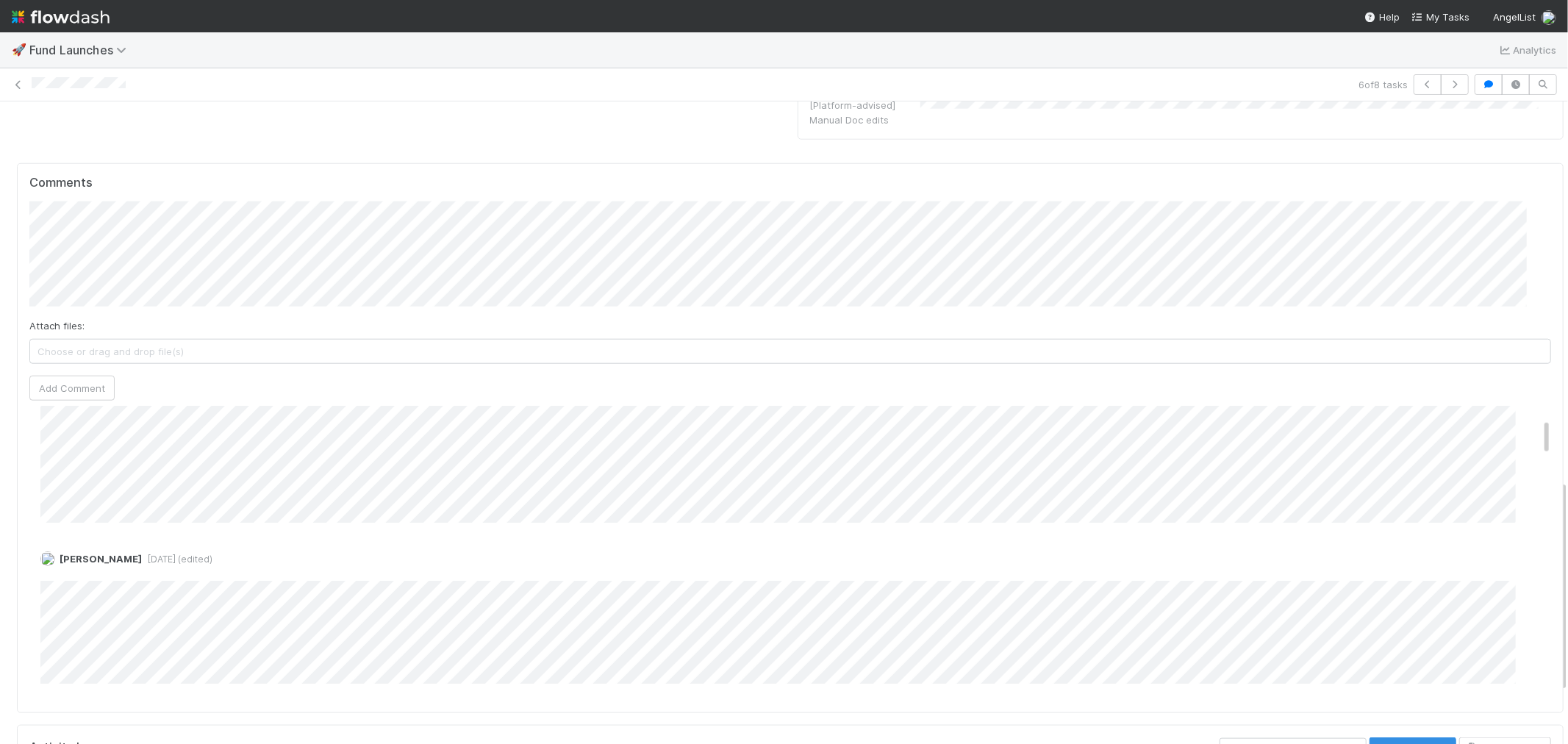
scroll to position [163, 0]
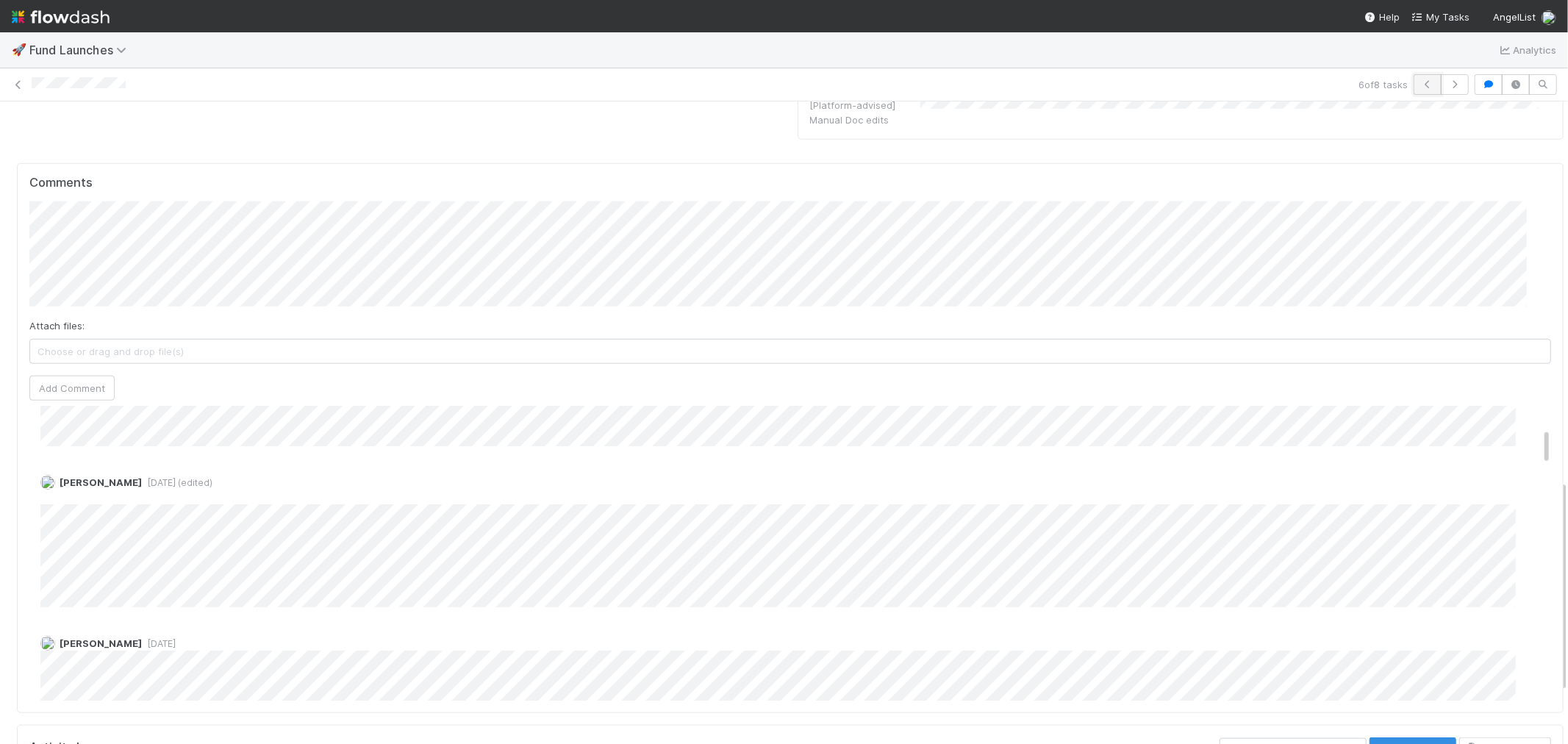
click at [1420, 85] on icon "button" at bounding box center [1427, 84] width 15 height 9
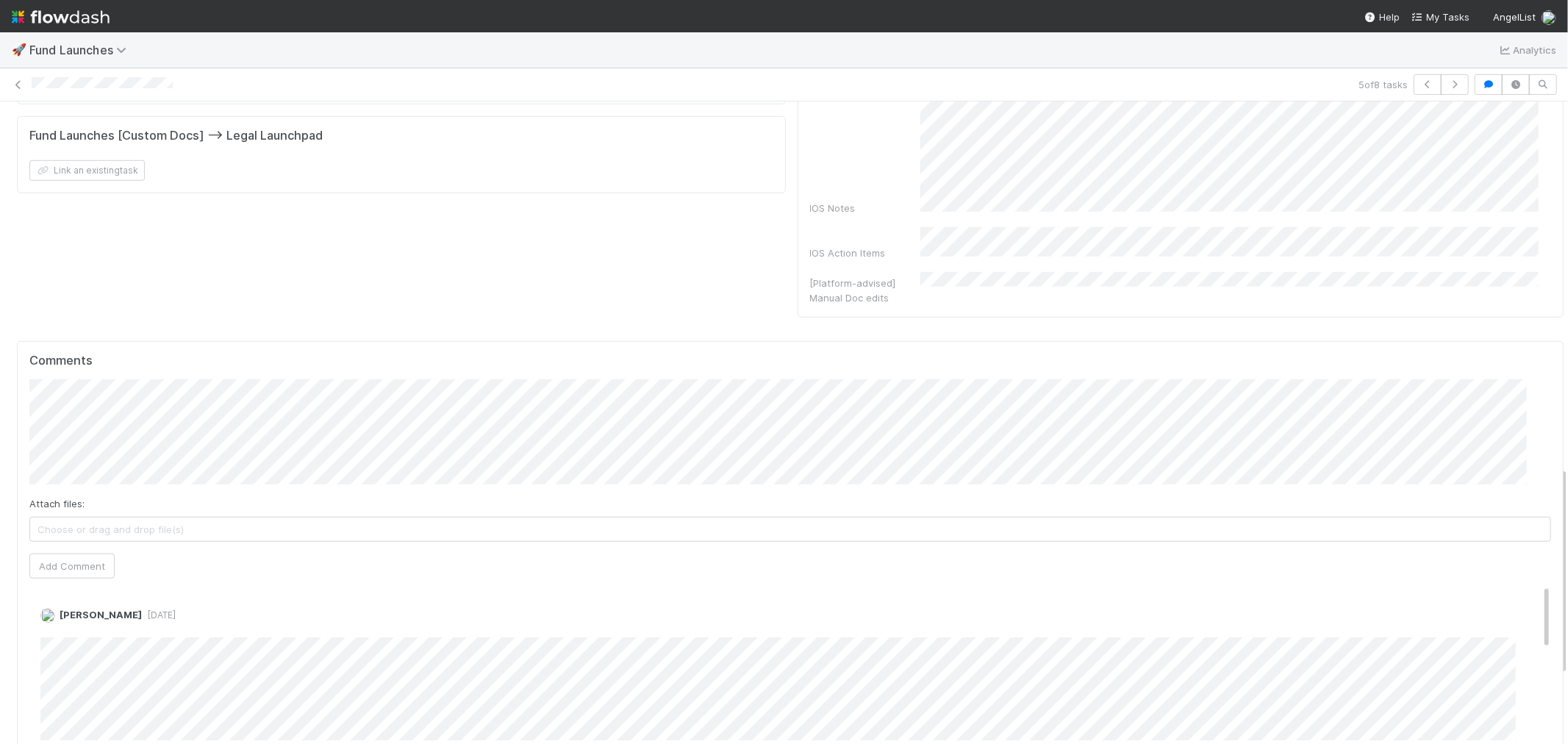
scroll to position [1144, 0]
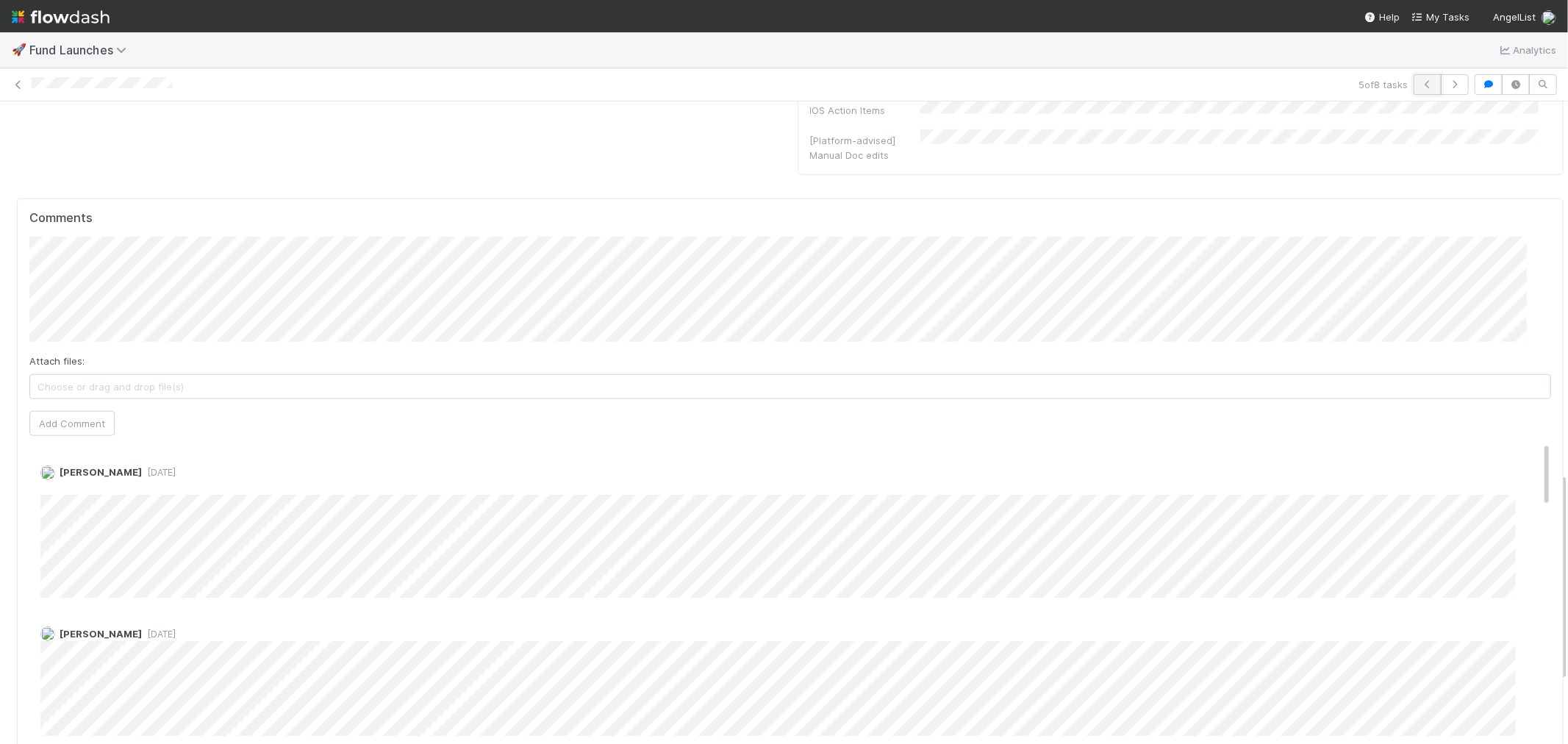
click at [1414, 89] on button "button" at bounding box center [1427, 85] width 28 height 21
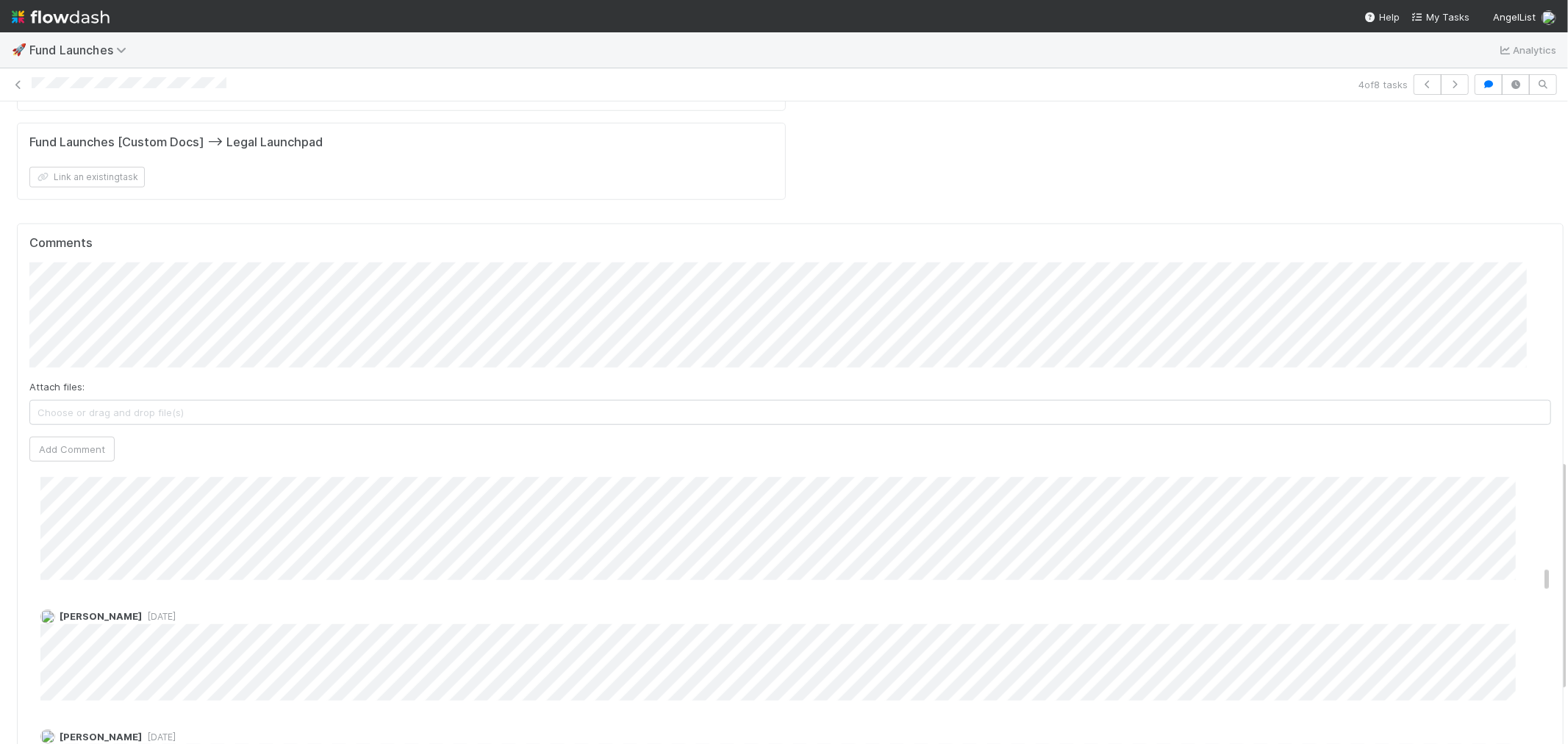
scroll to position [1144, 0]
click at [1414, 92] on button "button" at bounding box center [1427, 85] width 28 height 21
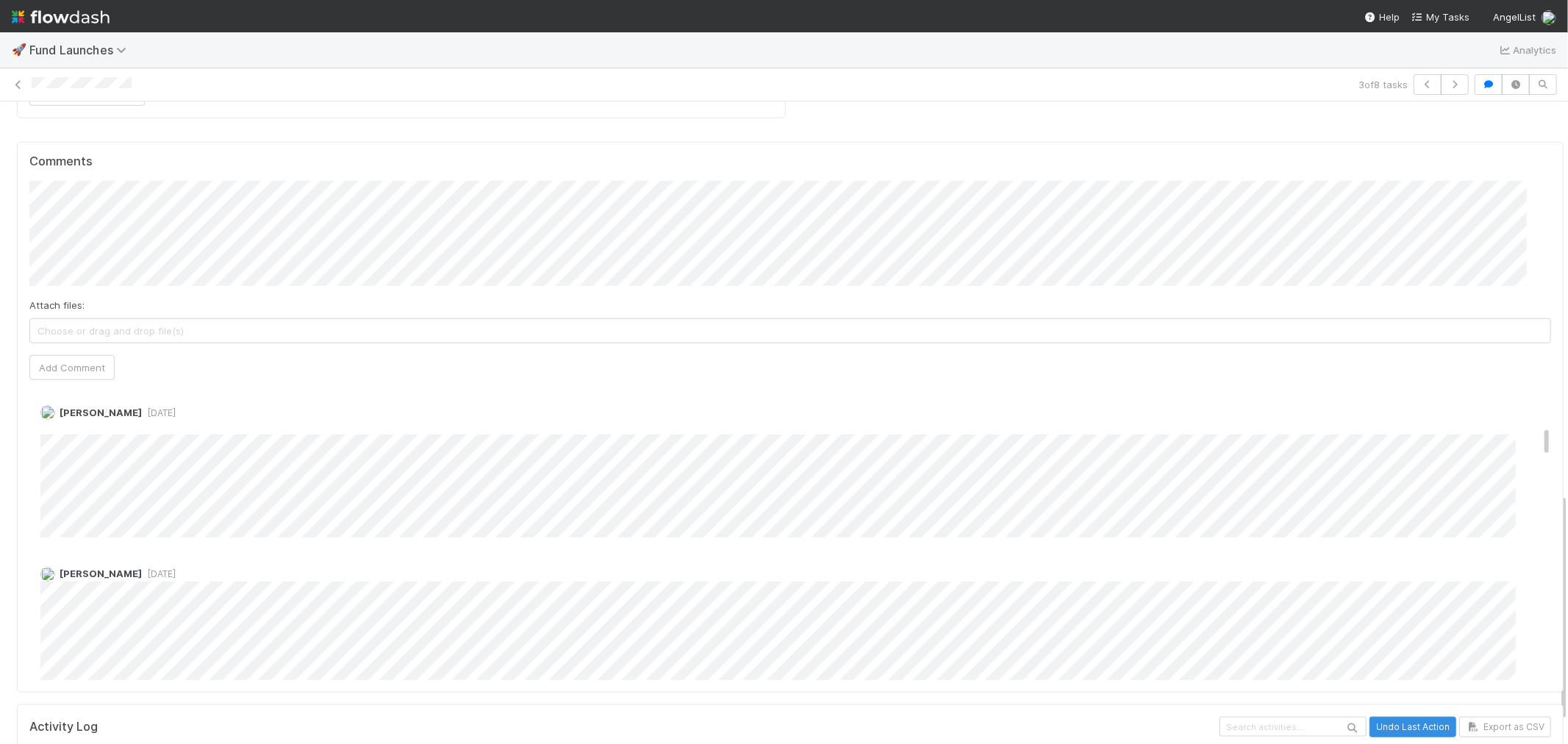
scroll to position [408, 0]
click at [1422, 81] on icon "button" at bounding box center [1427, 84] width 15 height 9
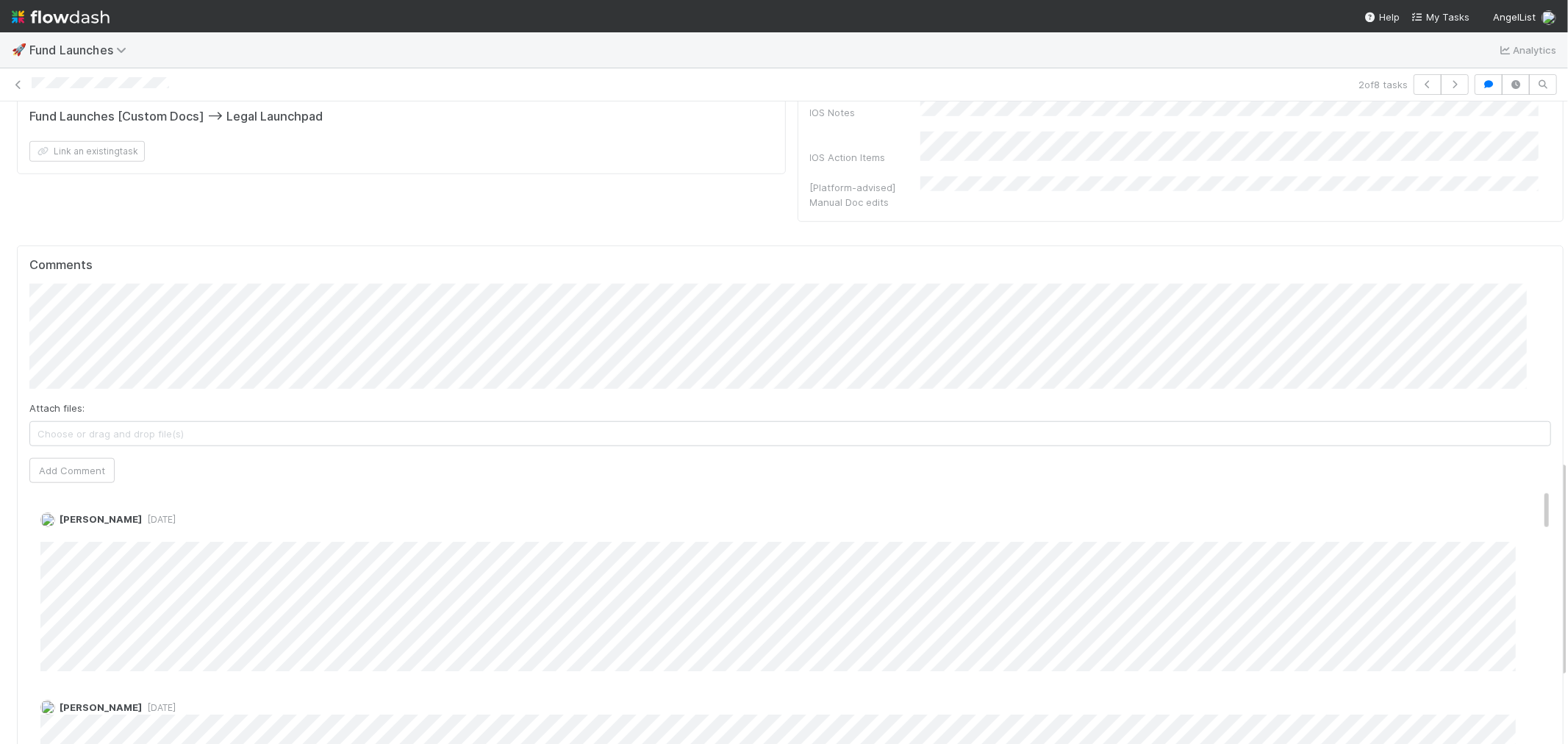
scroll to position [1062, 0]
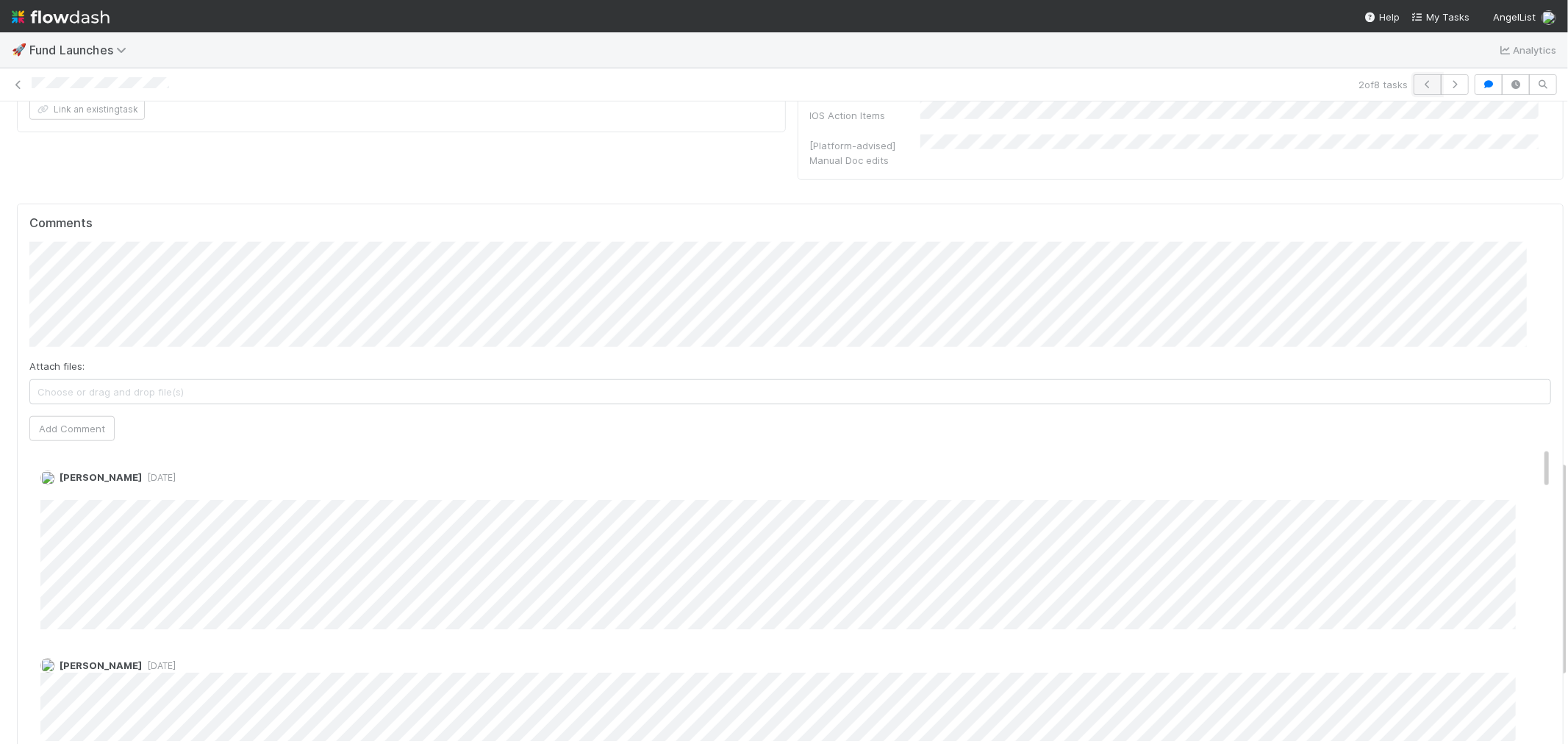
click at [1420, 85] on icon "button" at bounding box center [1427, 84] width 15 height 9
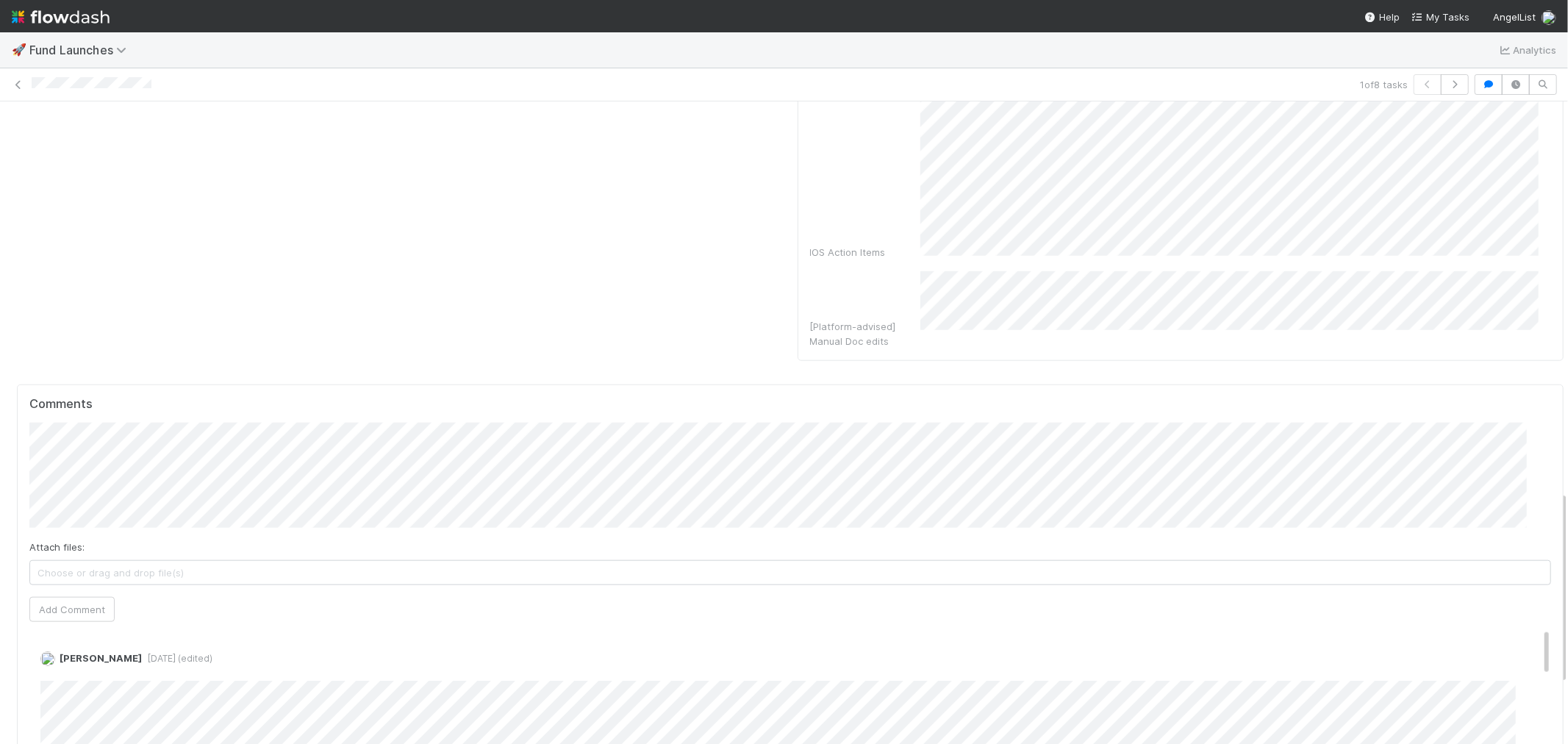
scroll to position [1307, 0]
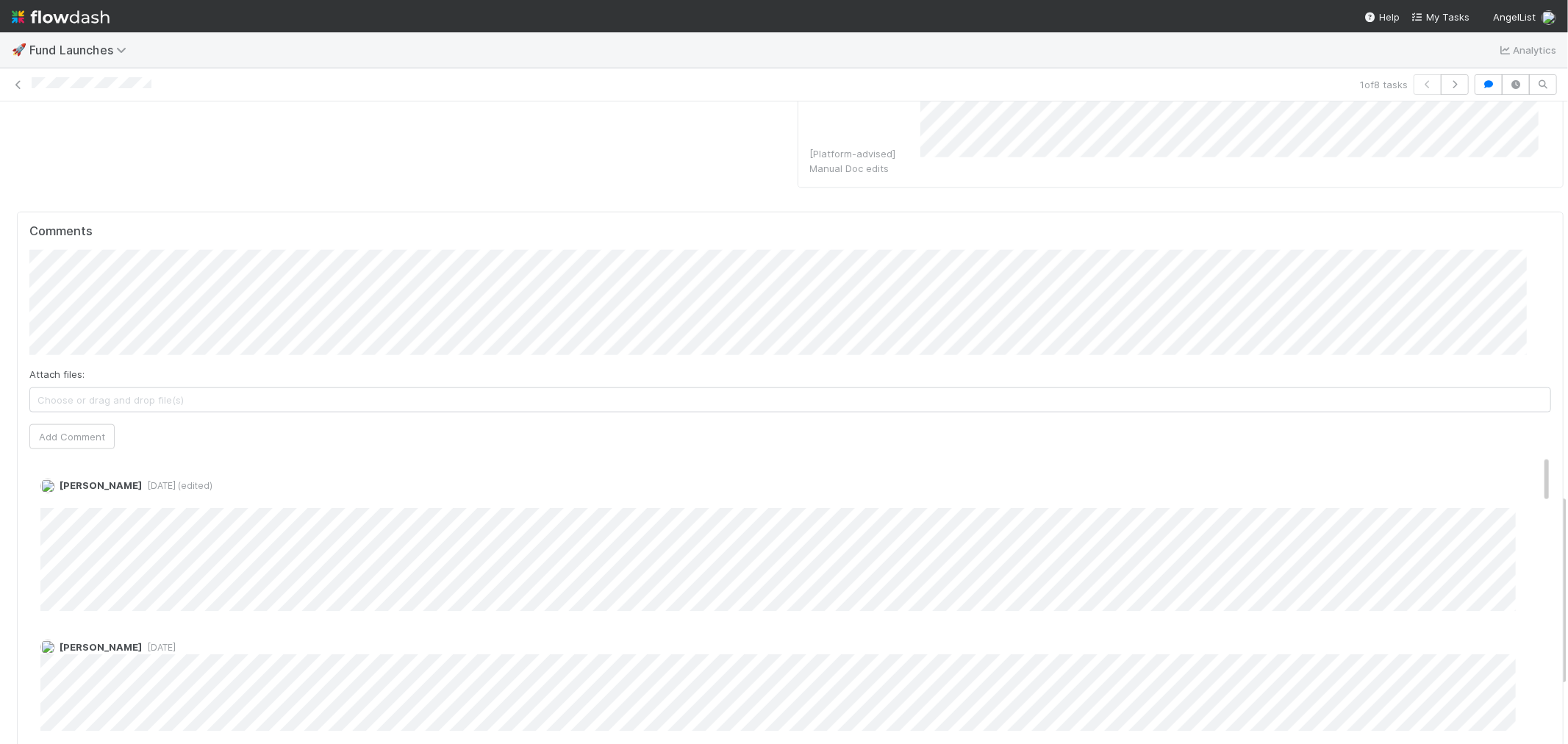
click at [93, 15] on img at bounding box center [61, 17] width 98 height 25
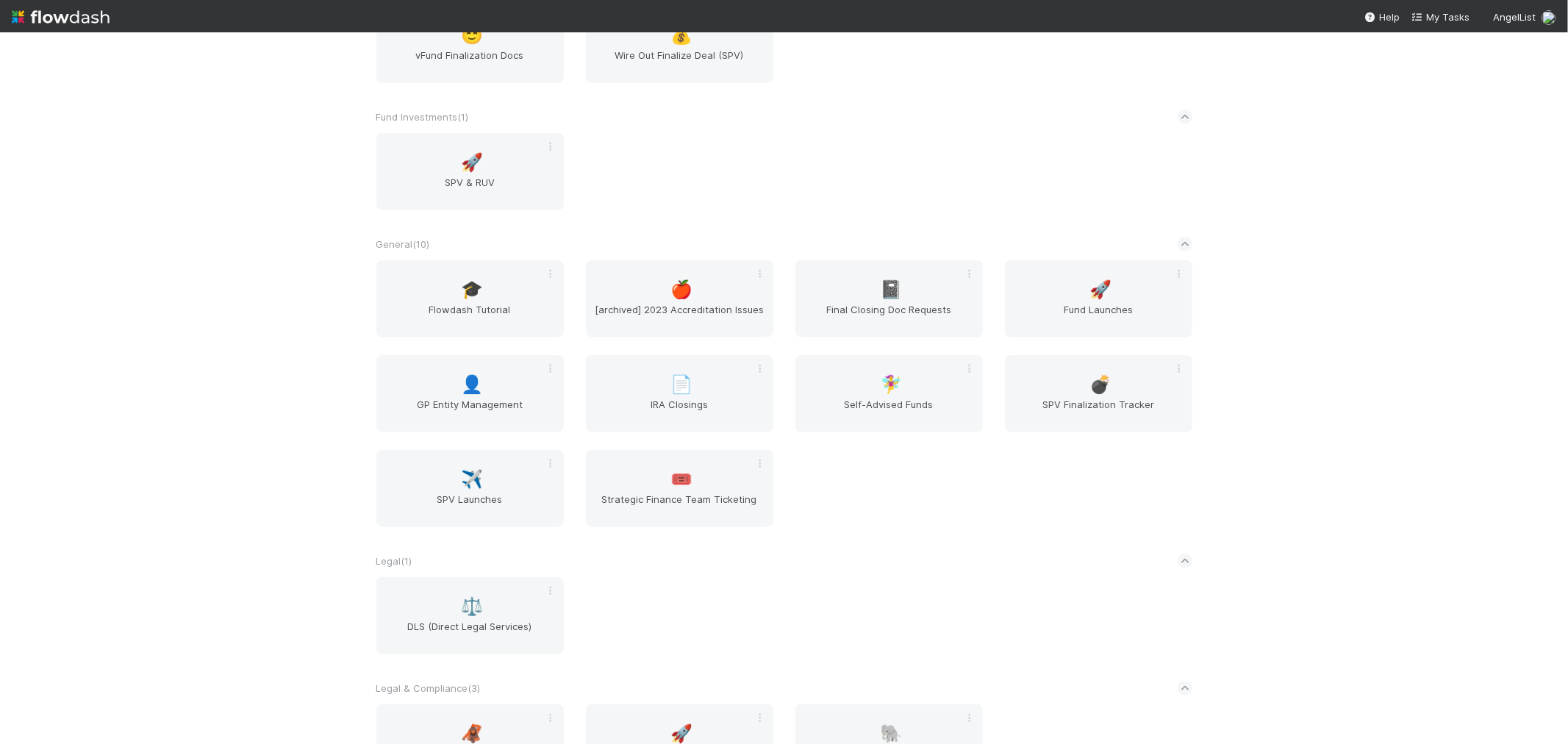
scroll to position [981, 0]
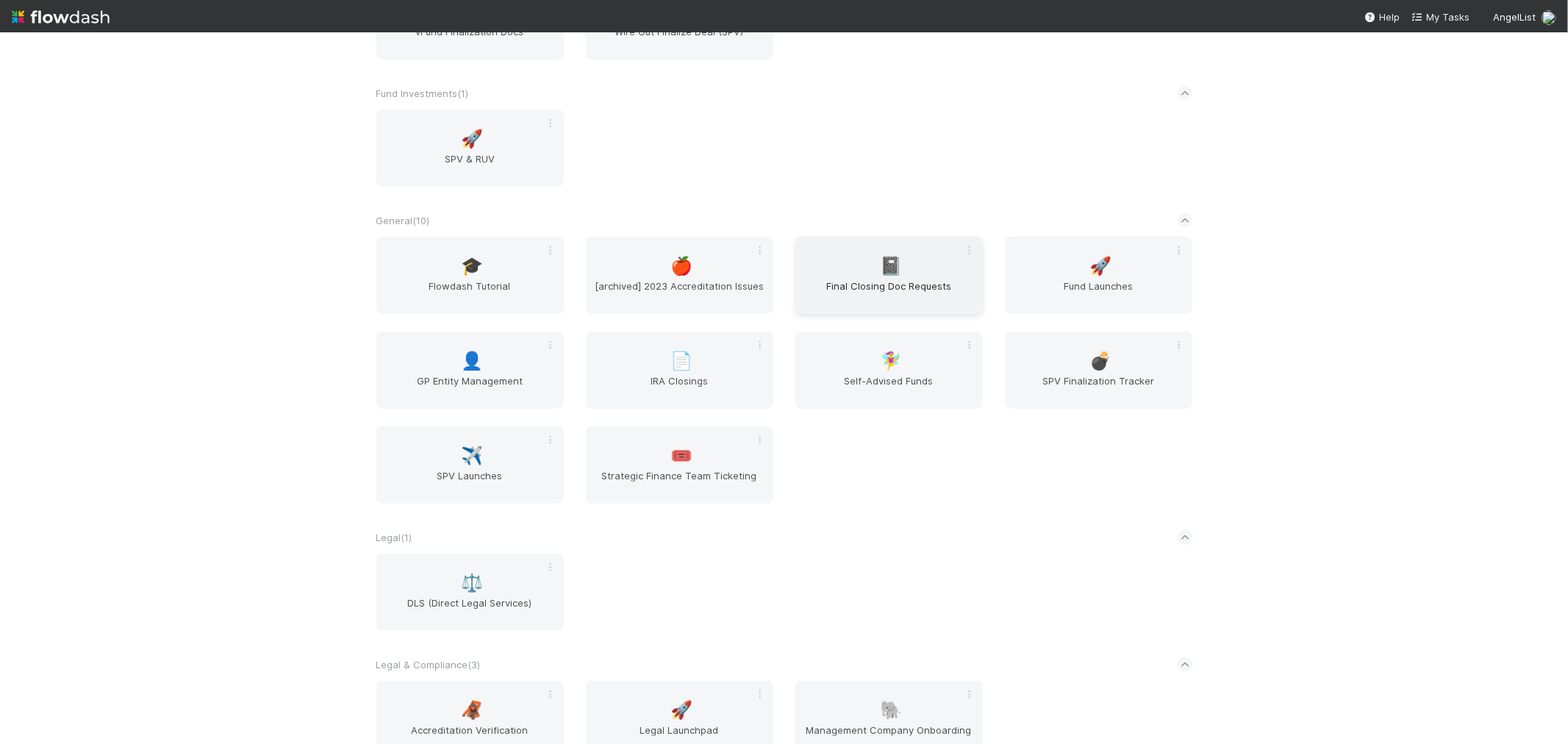
click at [915, 281] on span "Final Closing Doc Requests" at bounding box center [889, 293] width 176 height 29
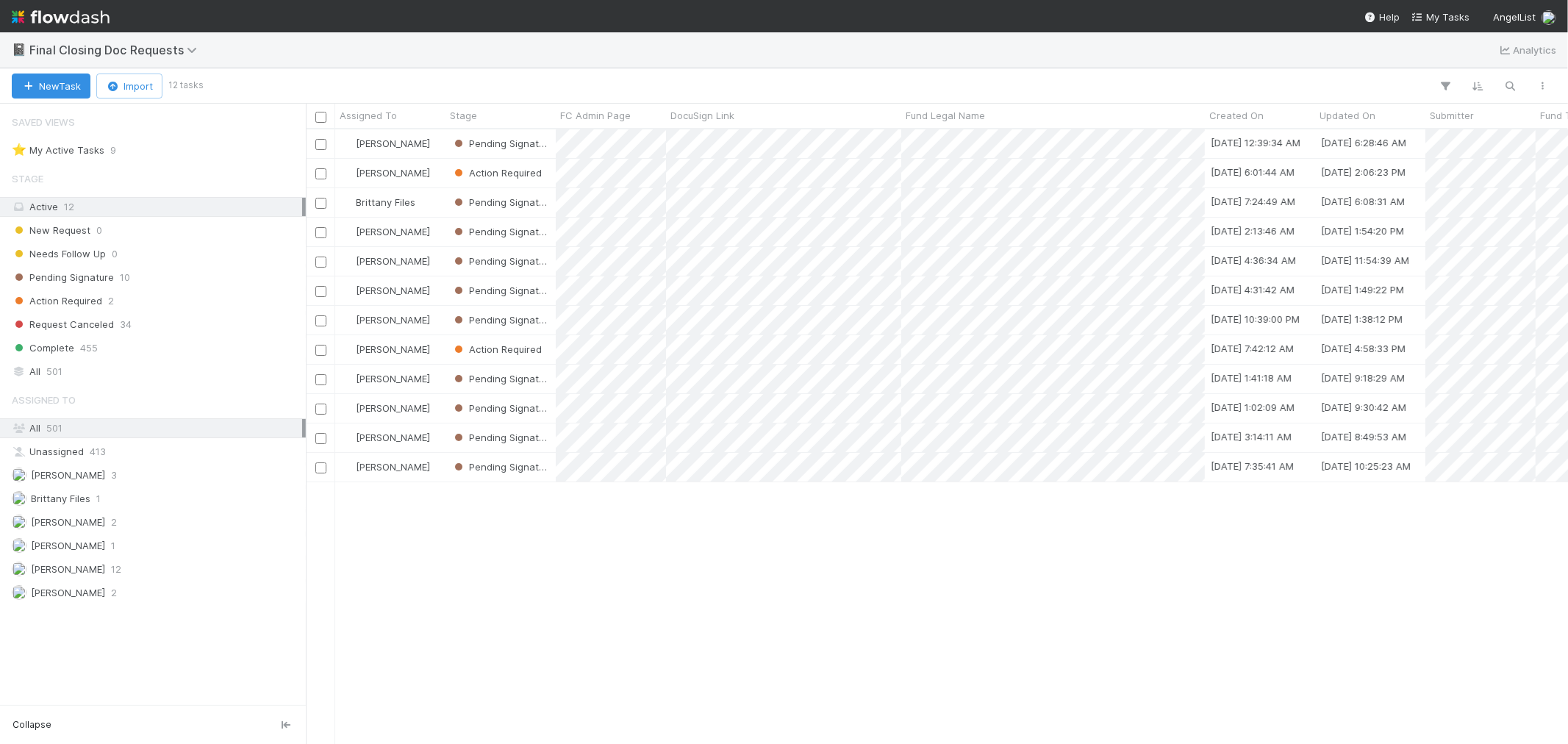
scroll to position [602, 1250]
click at [161, 283] on div "Pending Signature 10" at bounding box center [157, 277] width 290 height 18
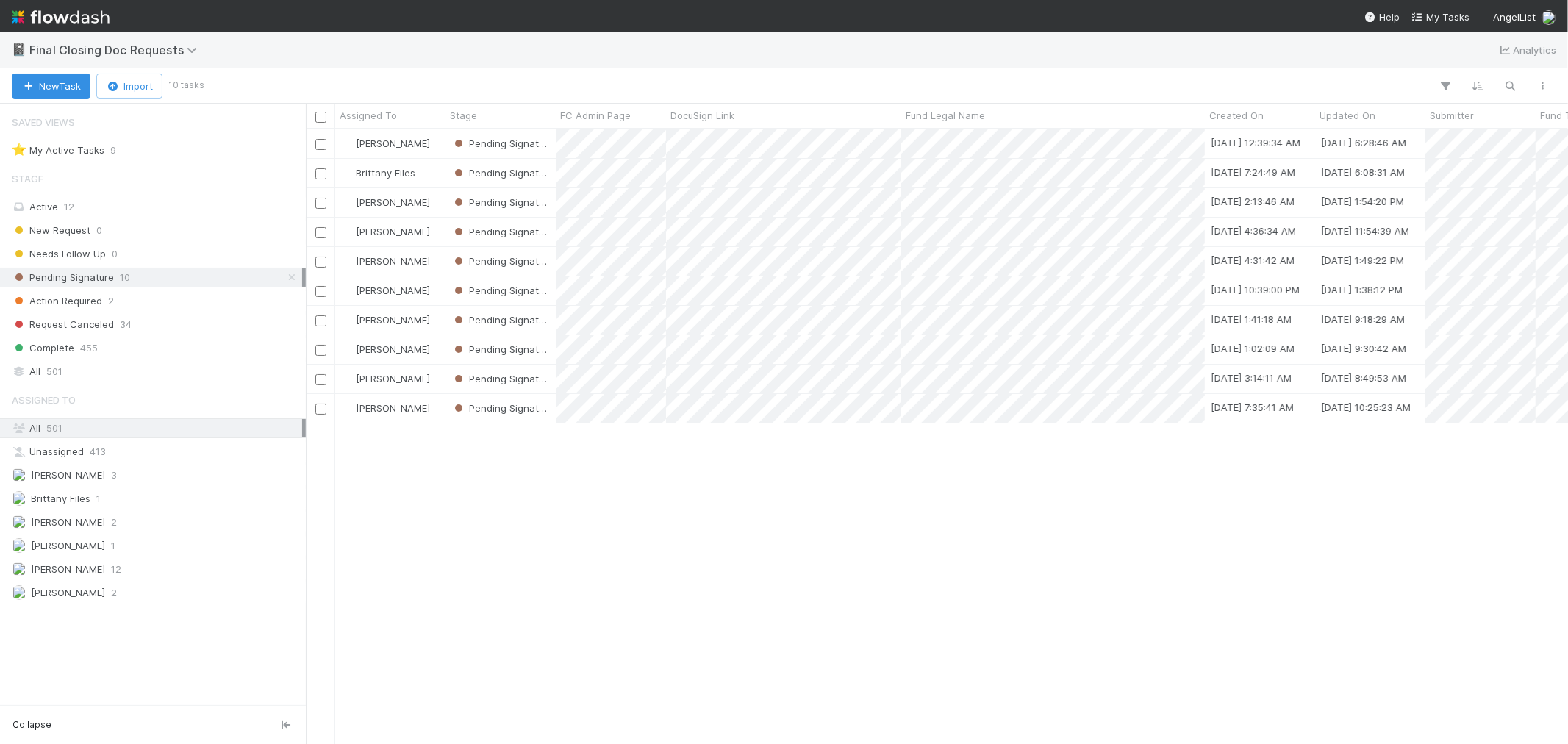
scroll to position [602, 1250]
click at [439, 144] on div "[PERSON_NAME]" at bounding box center [390, 144] width 110 height 28
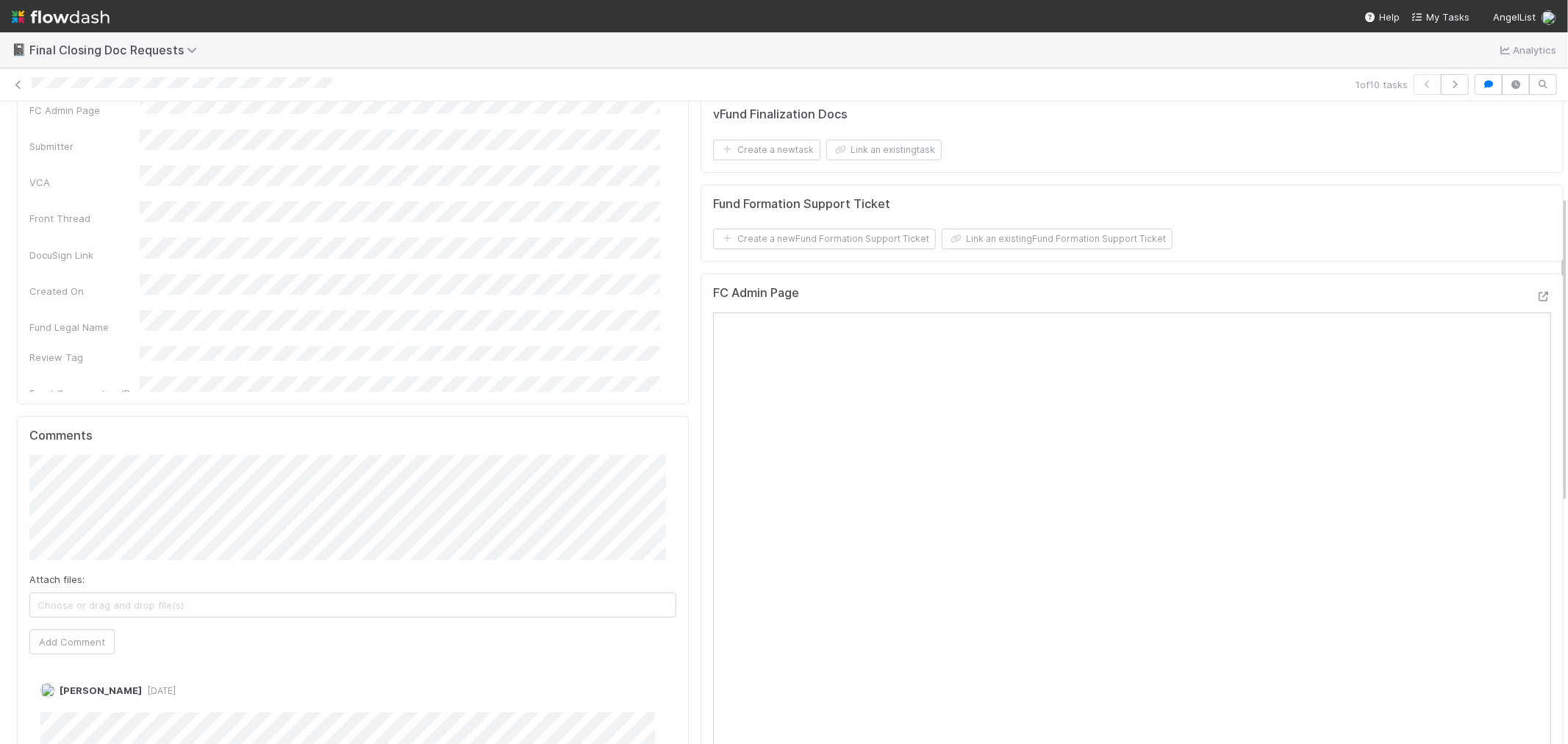
scroll to position [245, 0]
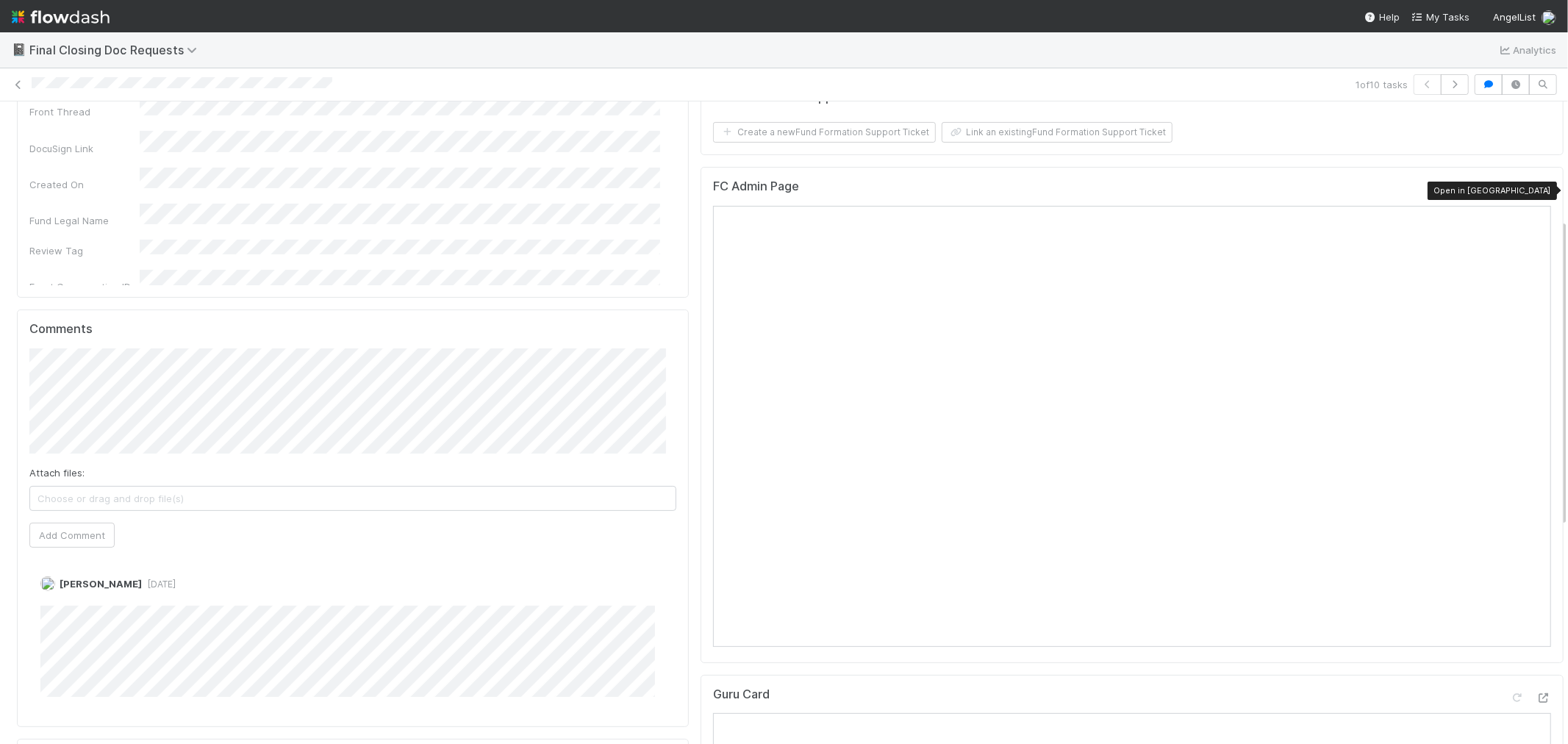
click at [1536, 192] on icon at bounding box center [1543, 190] width 15 height 9
click at [85, 540] on button "Add Comment" at bounding box center [72, 536] width 85 height 25
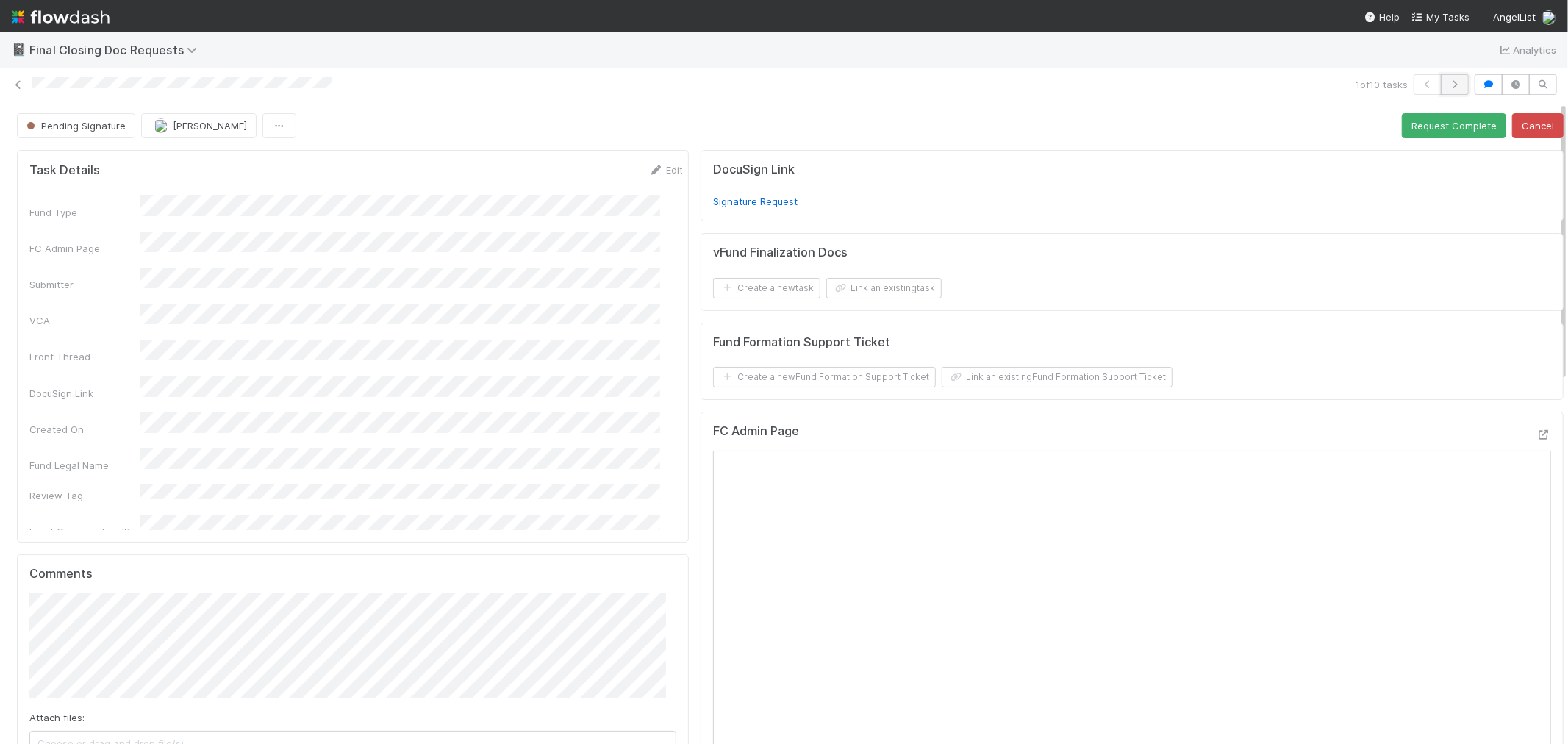
click at [1448, 81] on icon "button" at bounding box center [1455, 84] width 15 height 9
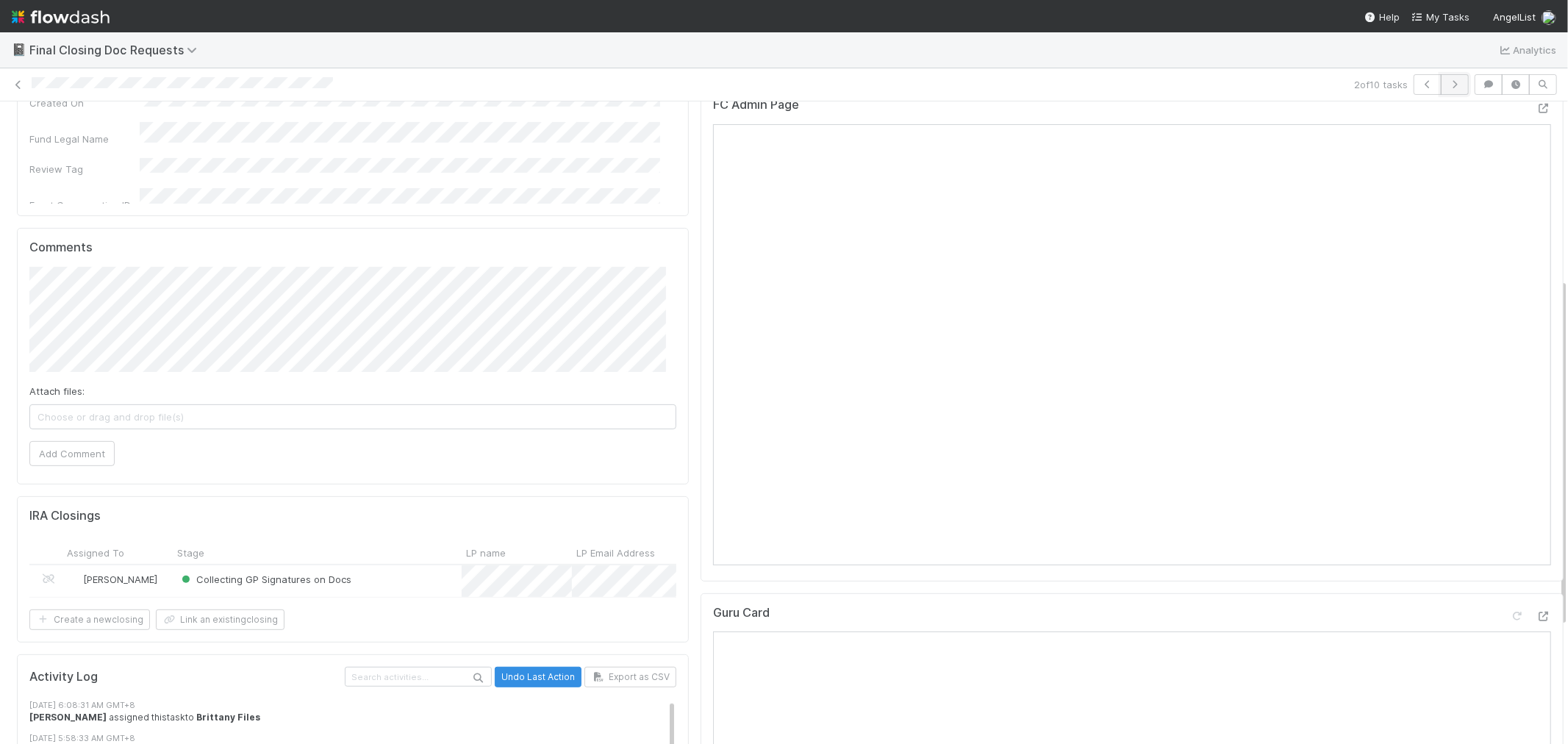
click at [1448, 82] on icon "button" at bounding box center [1455, 84] width 15 height 9
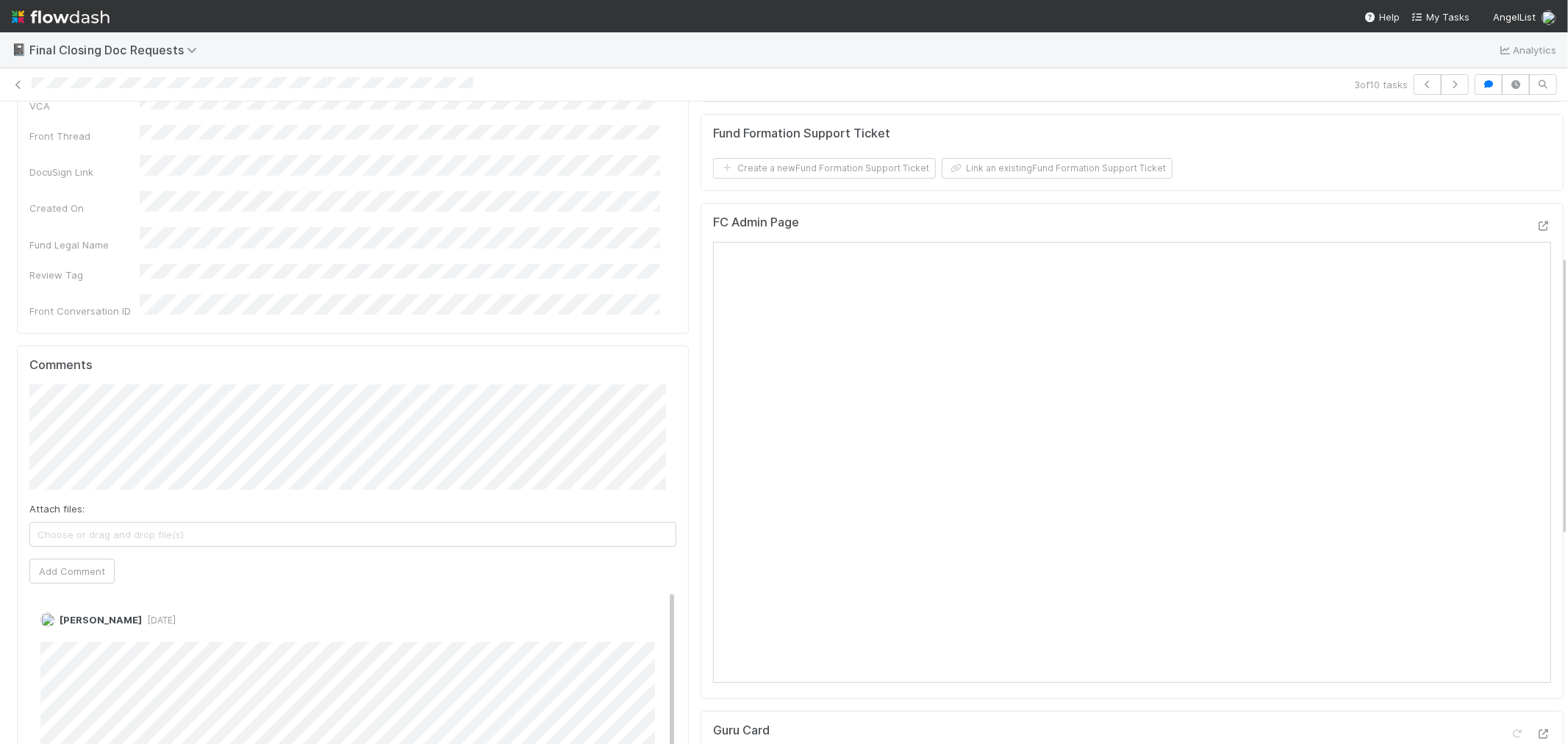
scroll to position [408, 0]
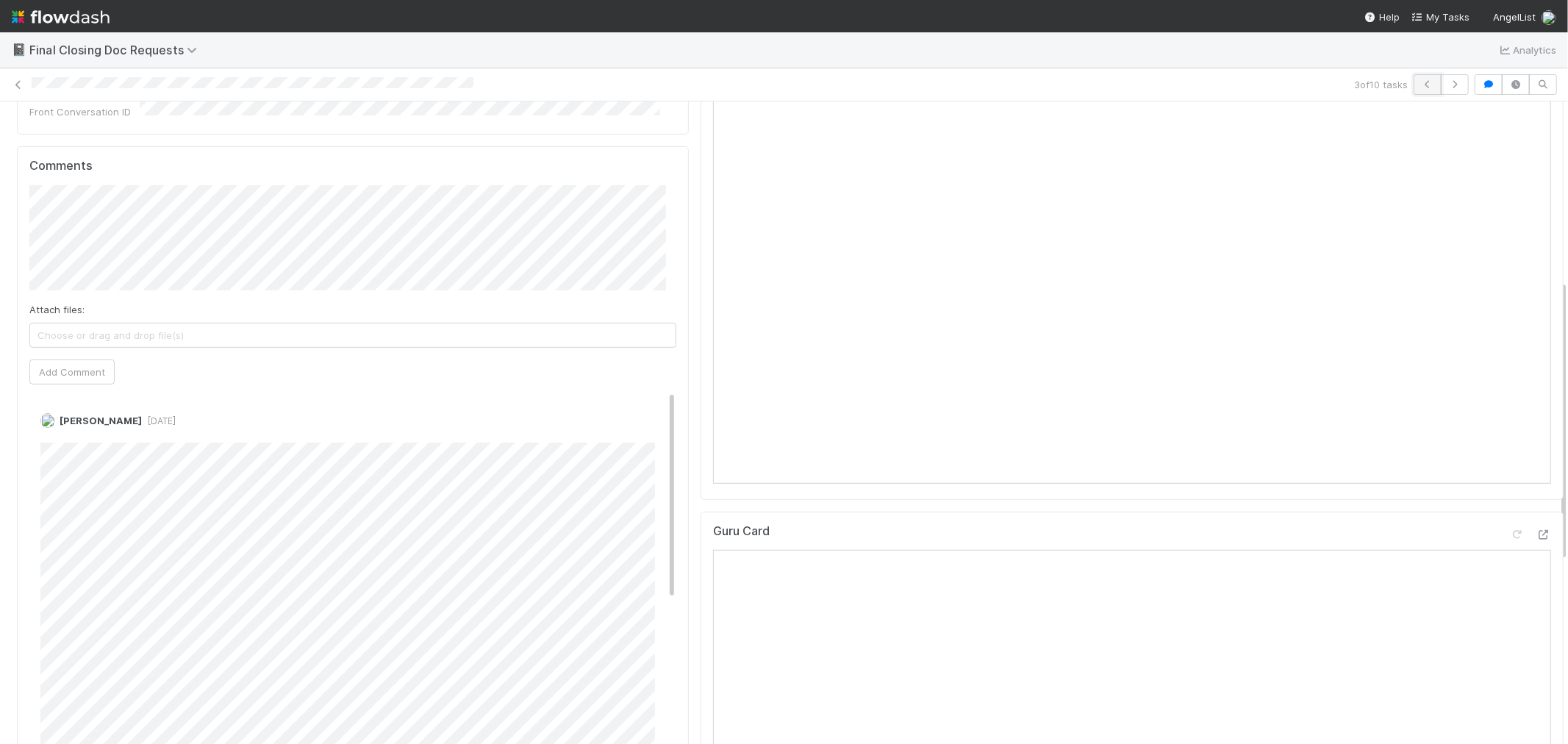
click at [1415, 77] on button "button" at bounding box center [1427, 85] width 28 height 21
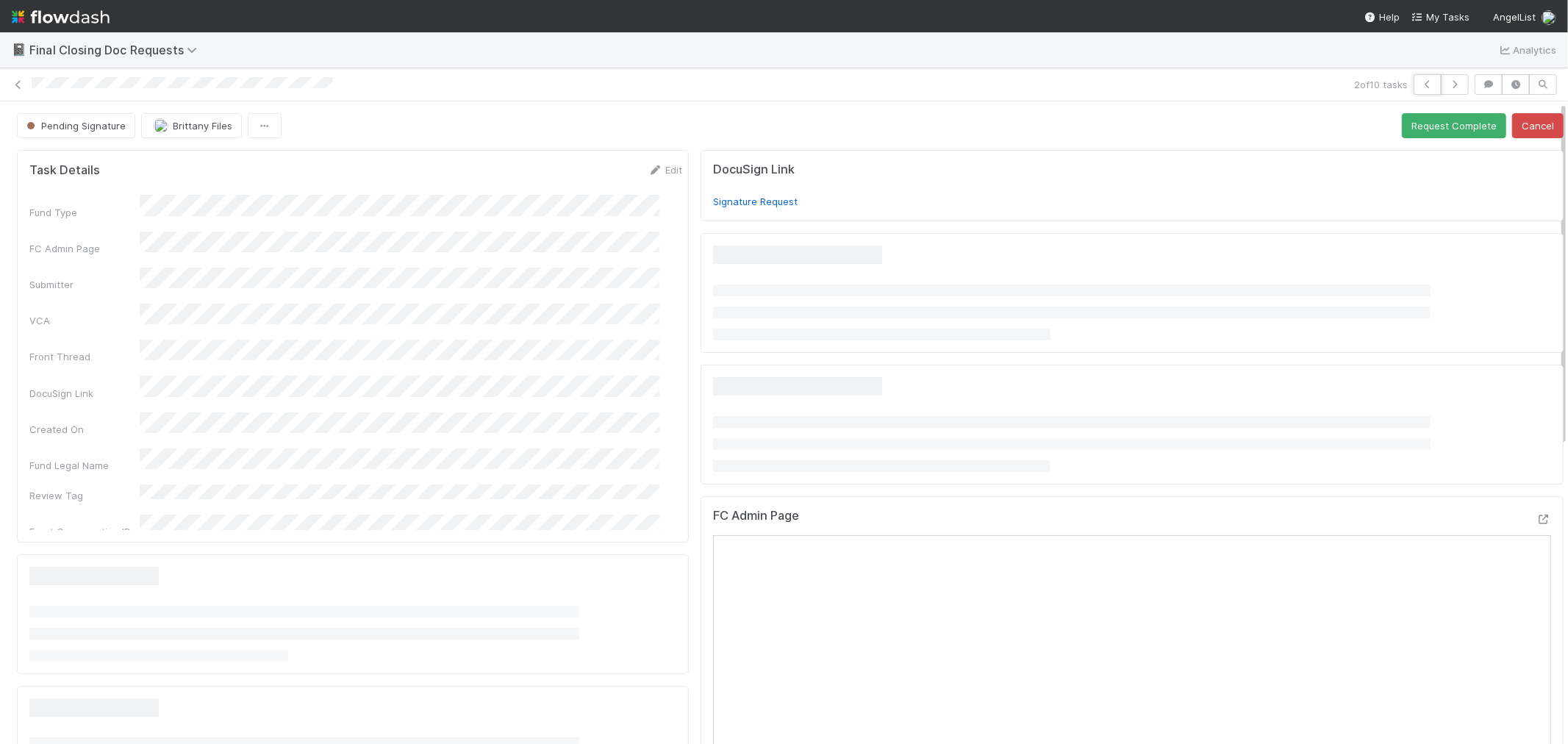
click at [1415, 77] on button "button" at bounding box center [1427, 85] width 28 height 21
click at [1449, 90] on button "button" at bounding box center [1454, 85] width 28 height 21
click at [1448, 84] on icon "button" at bounding box center [1455, 84] width 15 height 9
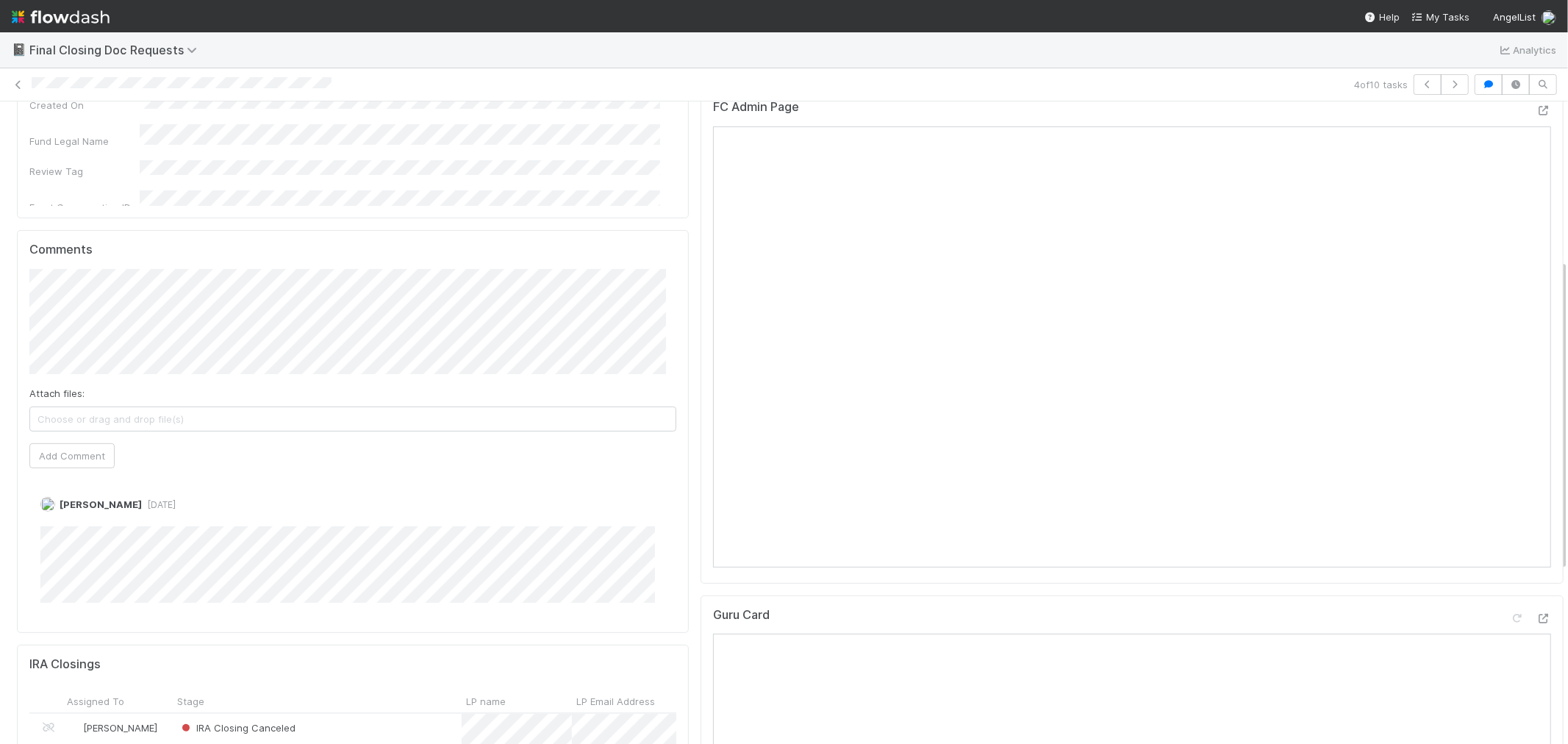
scroll to position [327, 0]
click at [1448, 80] on icon "button" at bounding box center [1455, 84] width 15 height 9
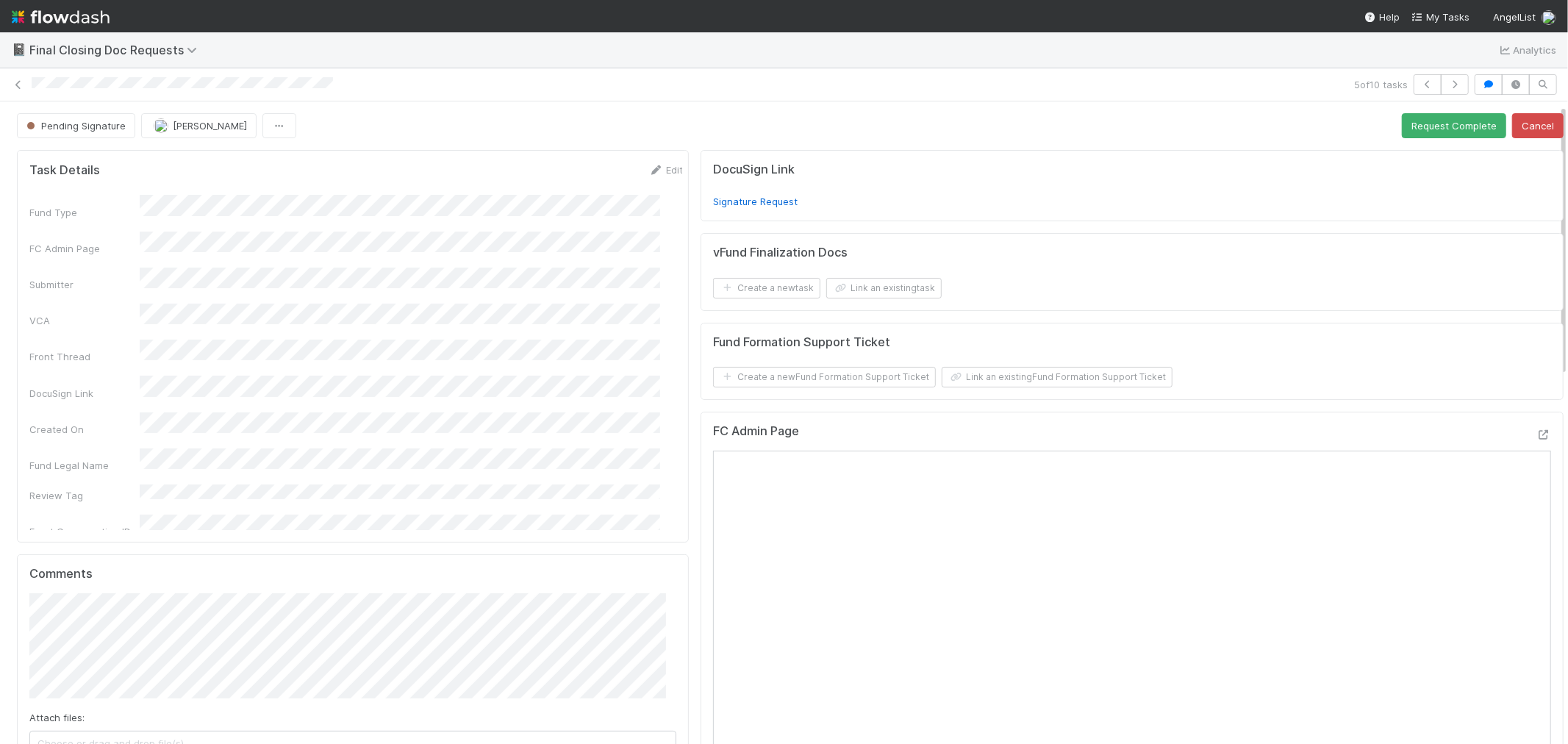
scroll to position [245, 0]
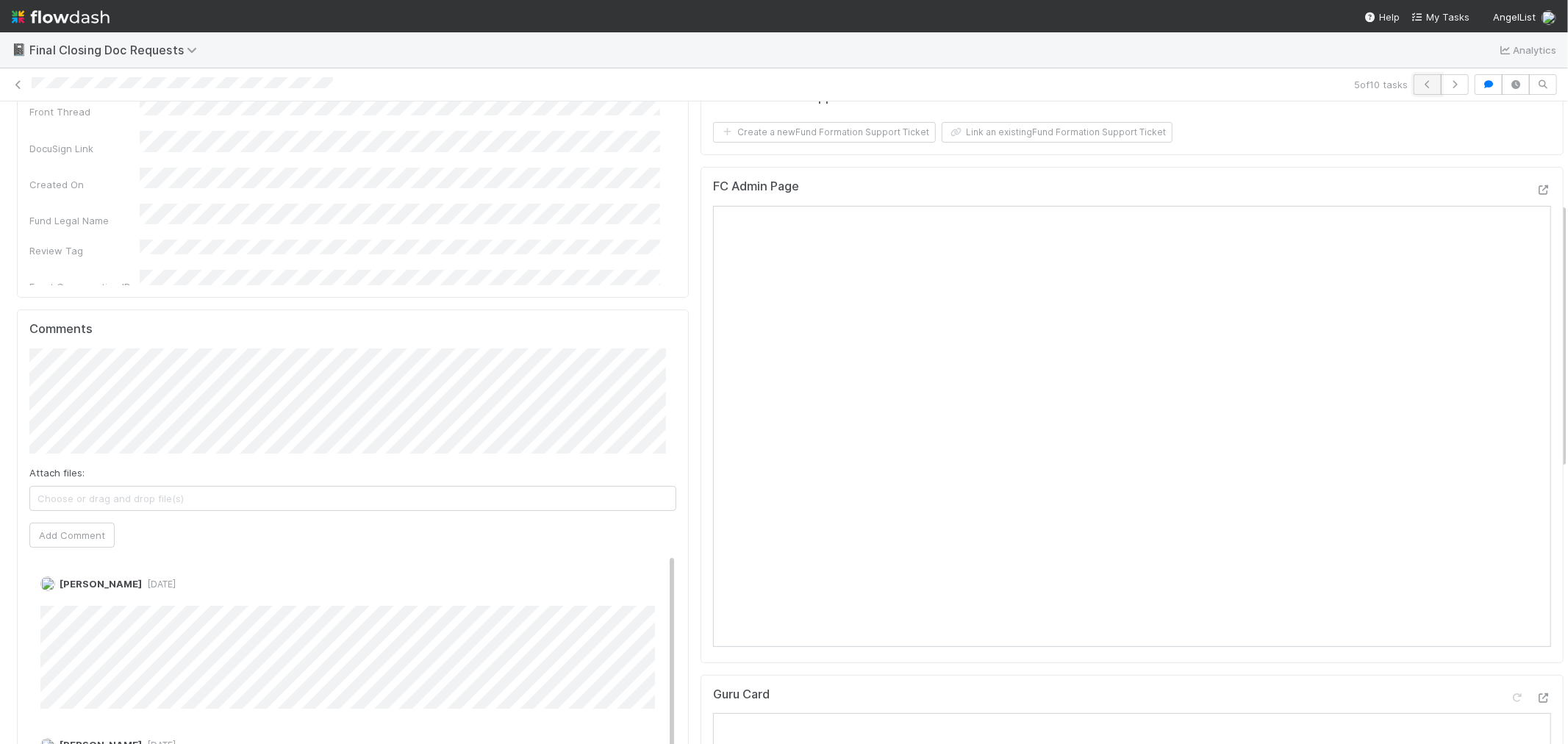
click at [1420, 82] on icon "button" at bounding box center [1427, 84] width 15 height 9
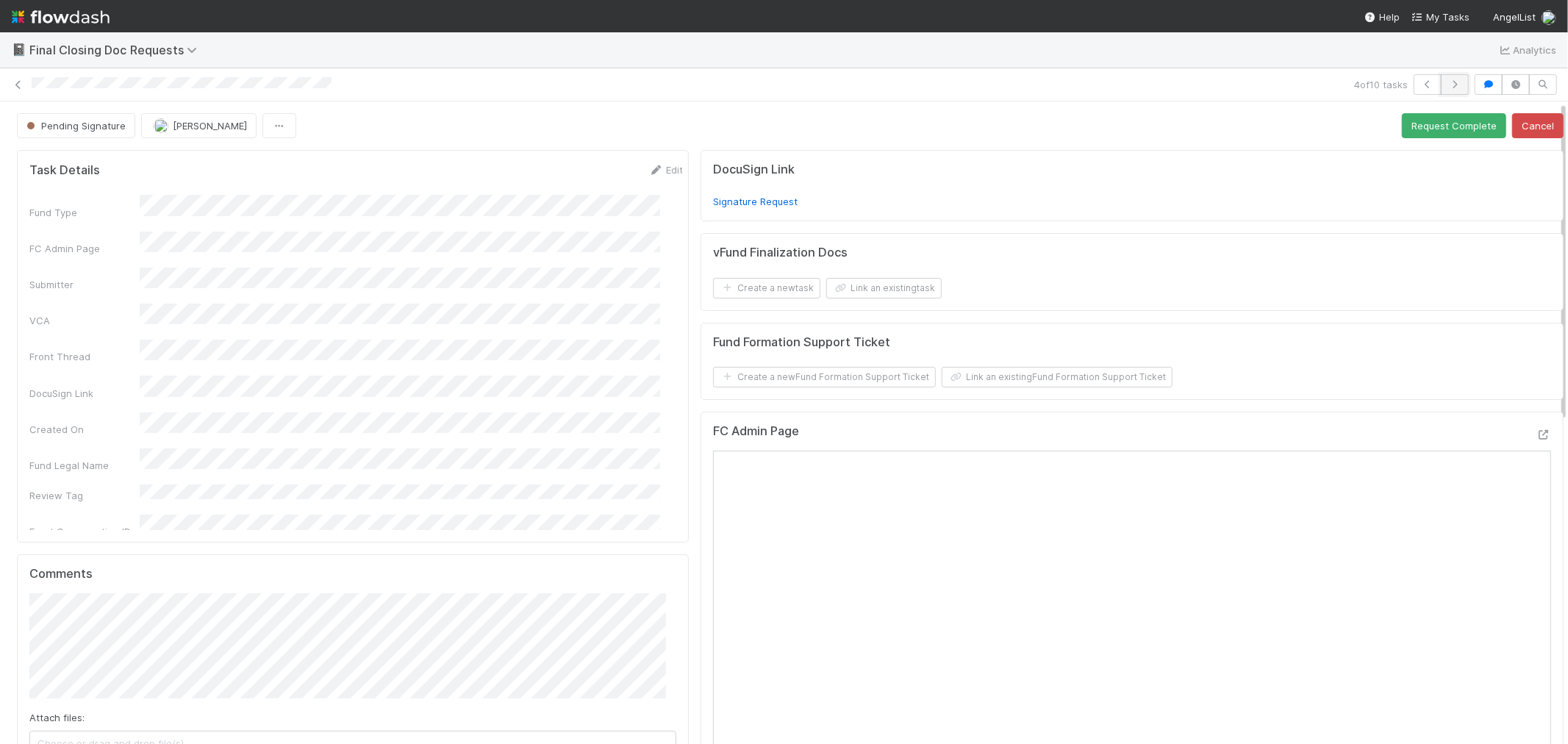
click at [1448, 84] on icon "button" at bounding box center [1455, 84] width 15 height 9
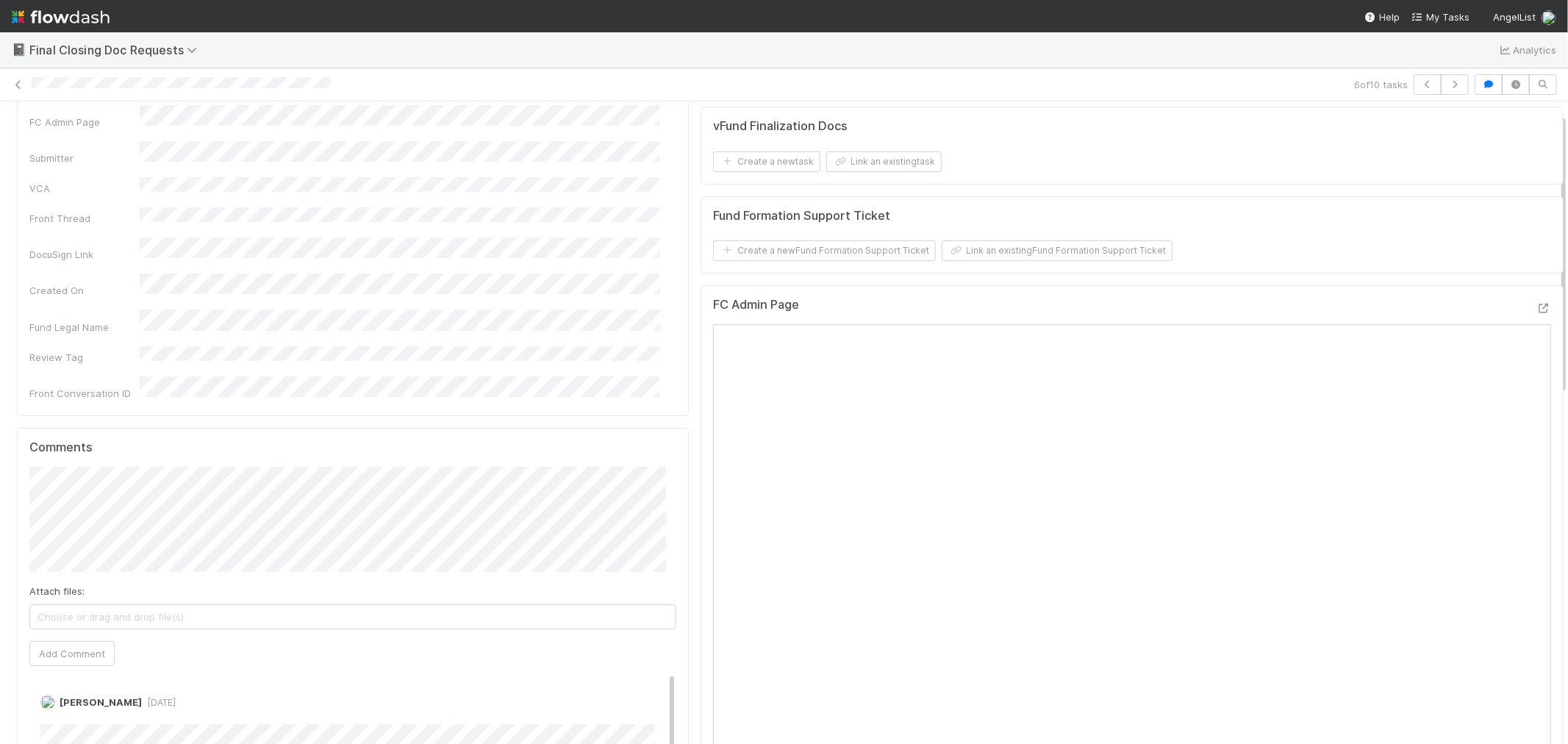
scroll to position [327, 0]
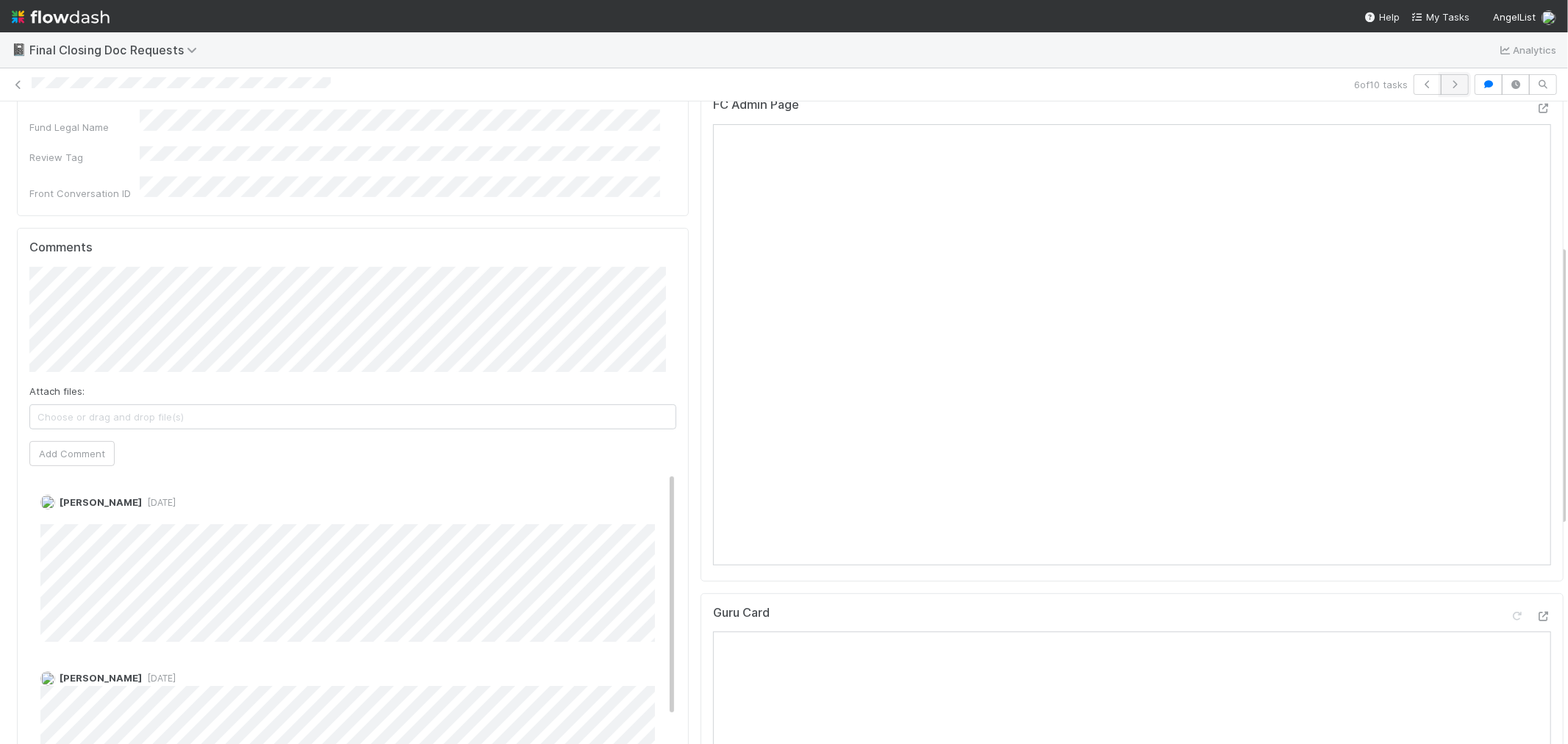
click at [1441, 78] on button "button" at bounding box center [1454, 85] width 28 height 21
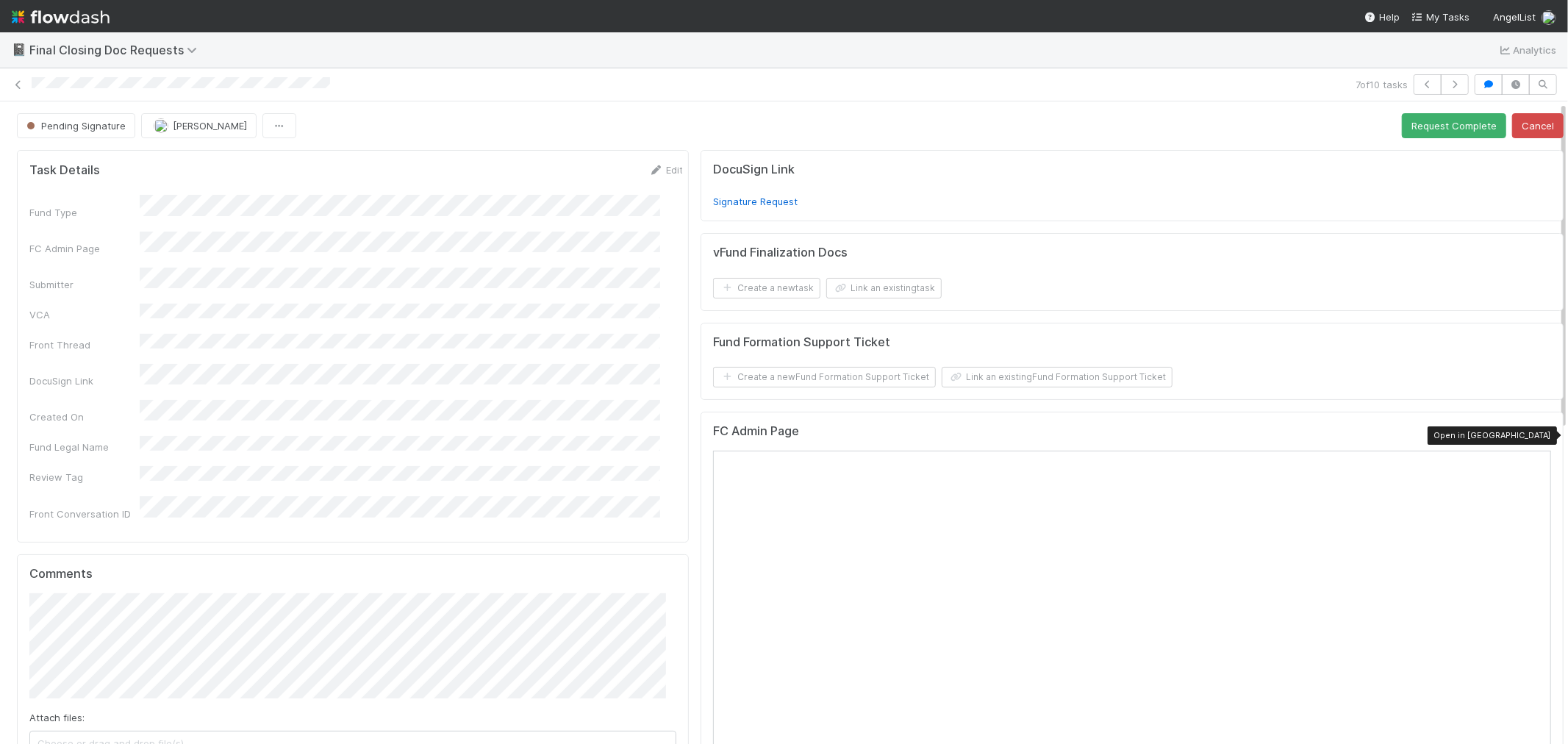
click at [1536, 437] on icon at bounding box center [1543, 435] width 15 height 9
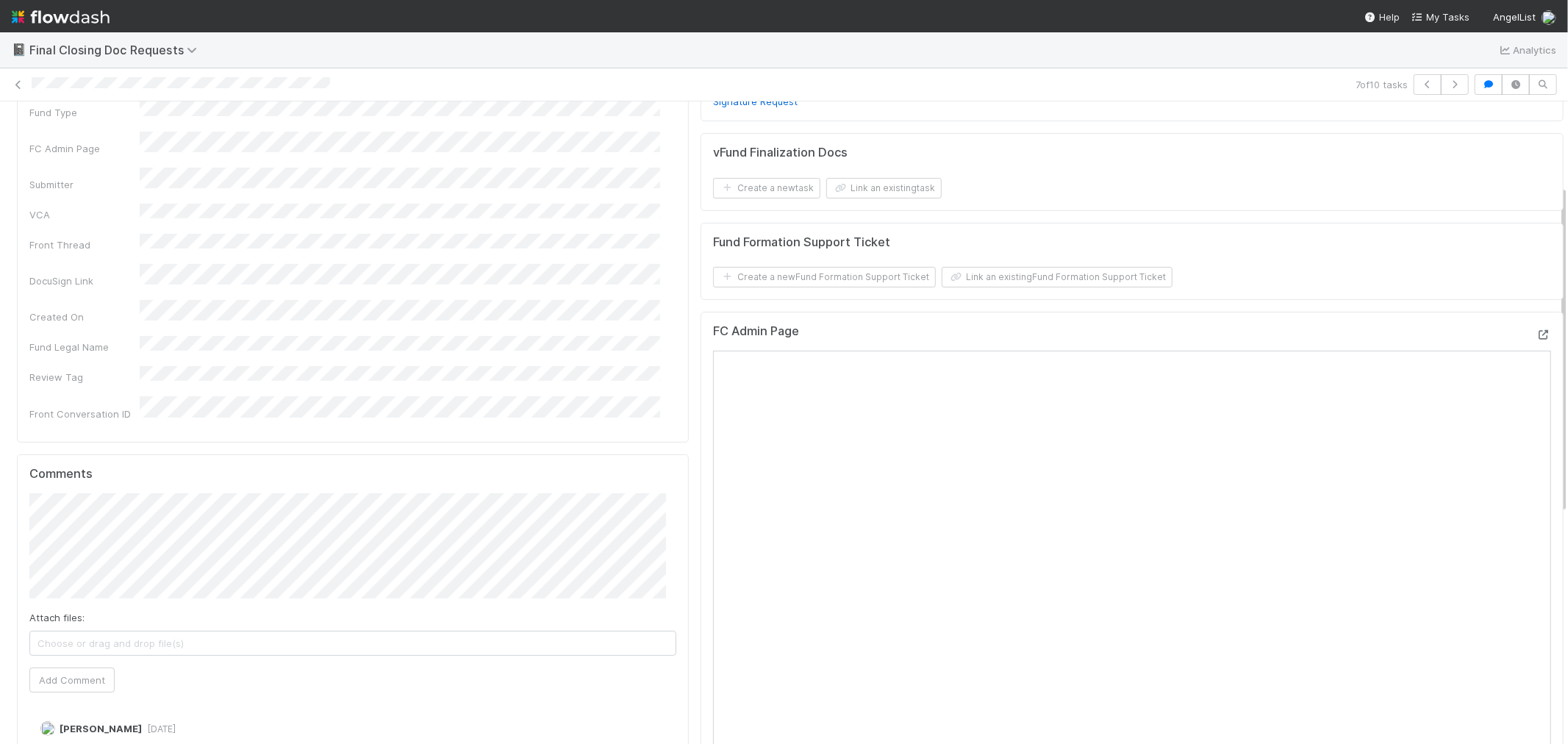
scroll to position [163, 0]
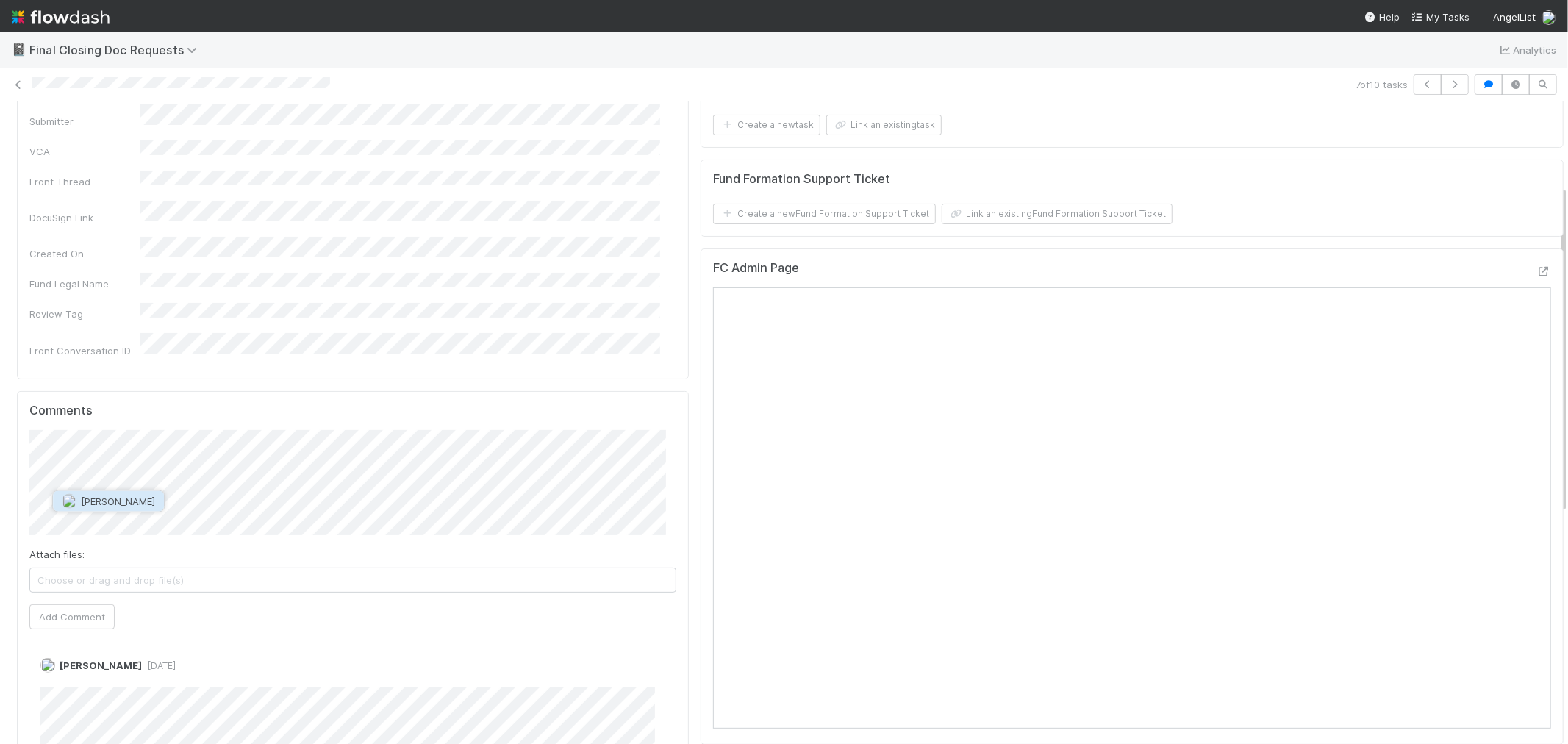
click at [130, 497] on span "[PERSON_NAME]" at bounding box center [118, 501] width 74 height 12
type input "https://apps.docusign.com/send/documents/details/01d60061-9d55-4d19-8f80-eff1a7…"
click at [336, 465] on button "Ok" at bounding box center [337, 463] width 32 height 25
click at [57, 605] on button "Add Comment" at bounding box center [72, 617] width 85 height 25
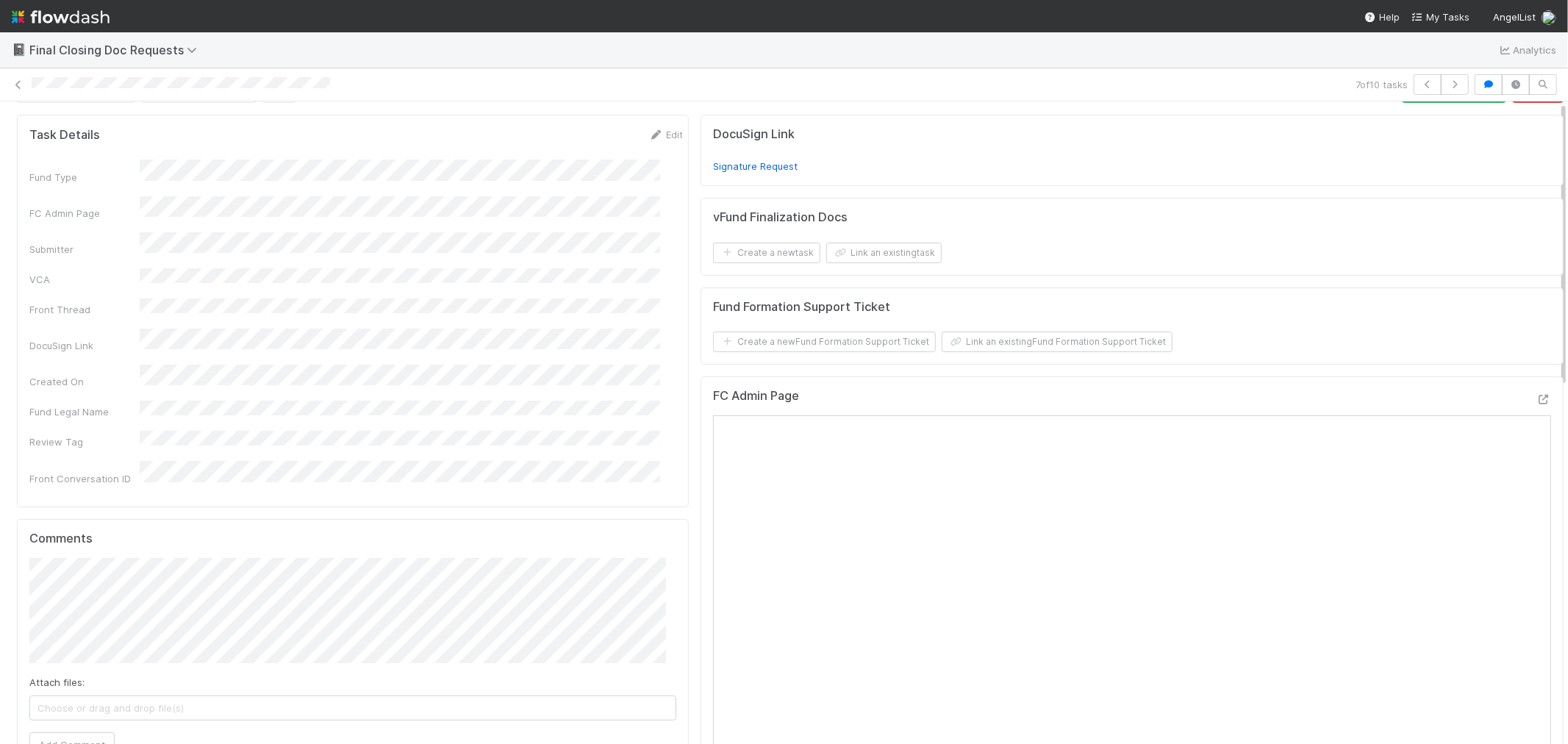
scroll to position [0, 0]
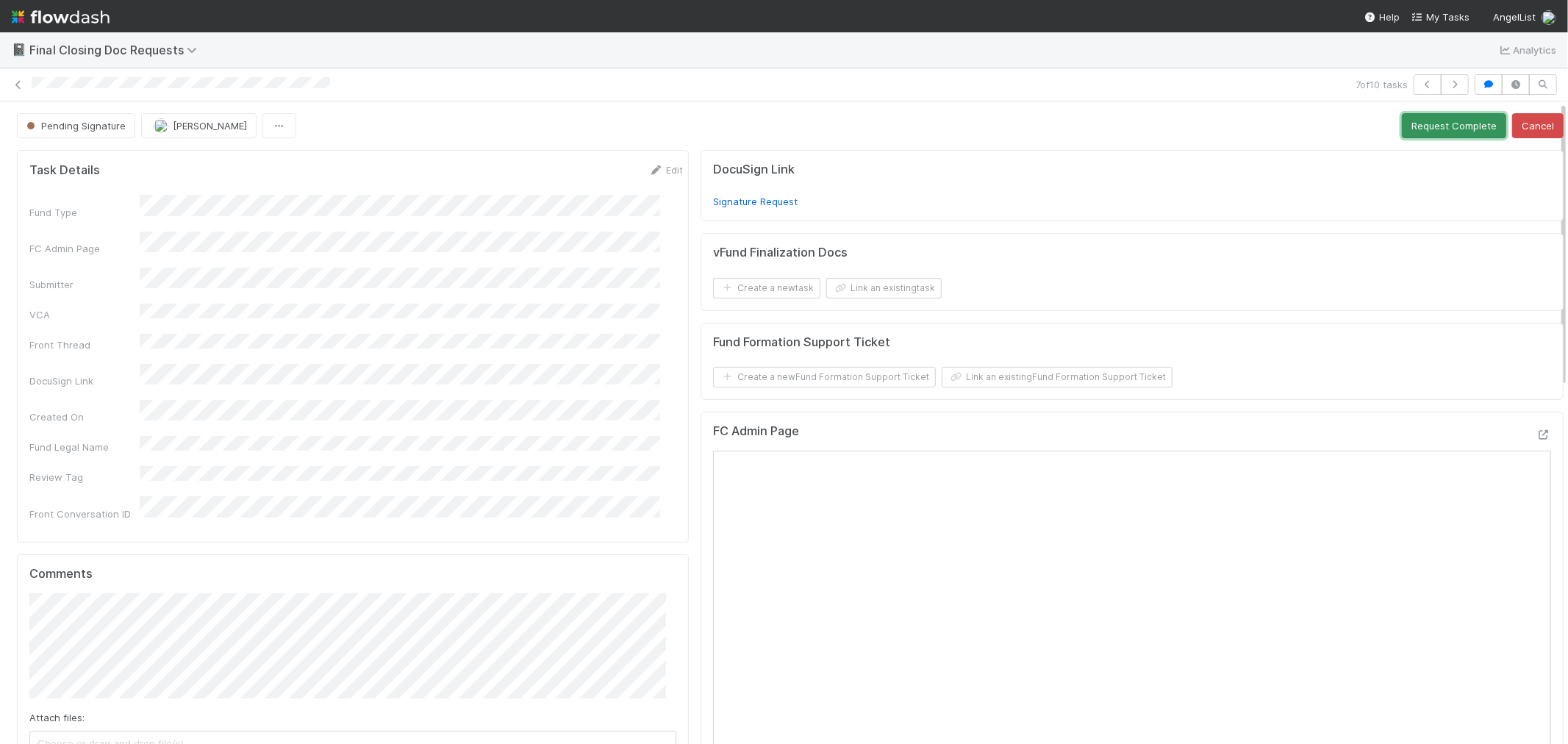
click at [1402, 128] on button "Request Complete" at bounding box center [1454, 126] width 104 height 25
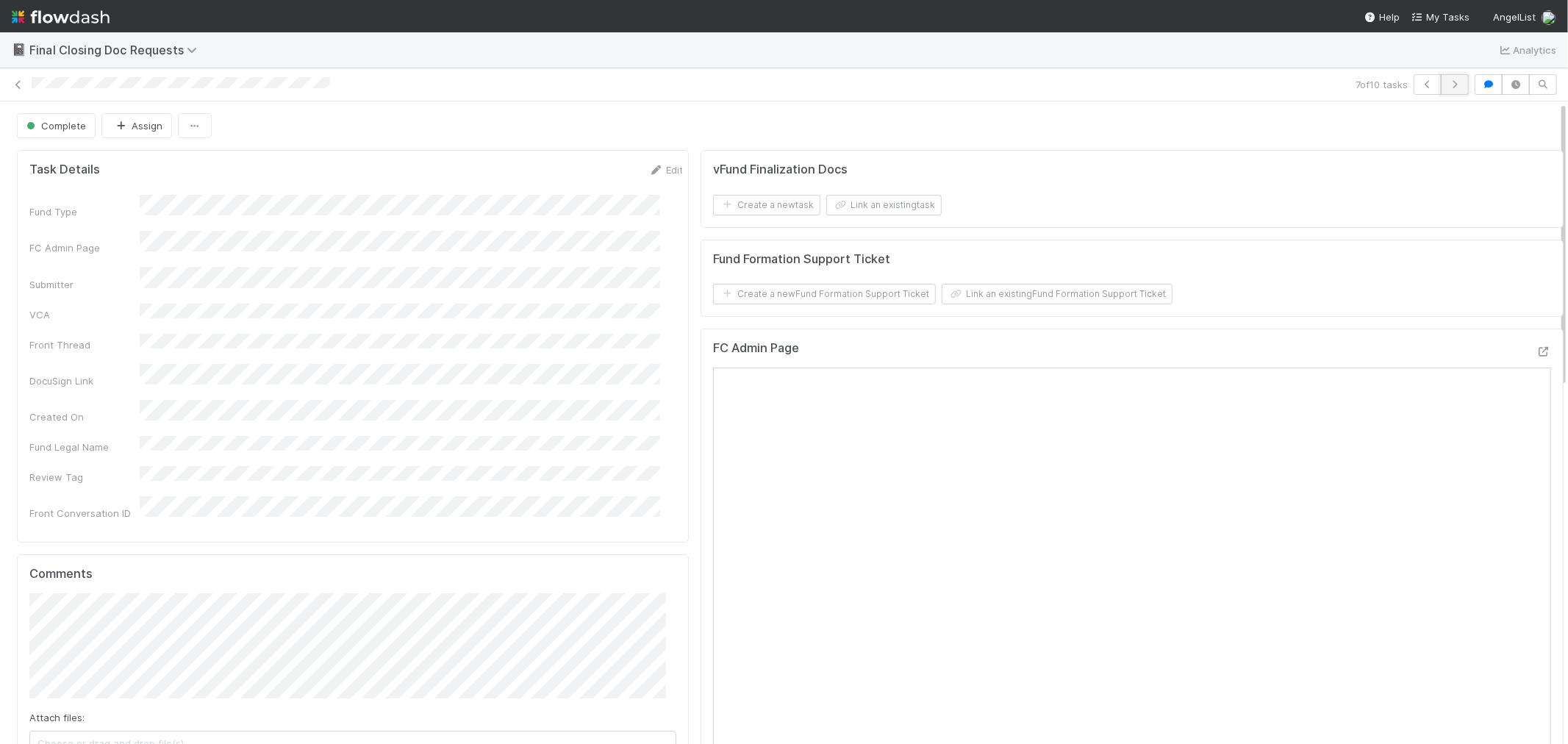
click at [1448, 85] on icon "button" at bounding box center [1455, 84] width 15 height 9
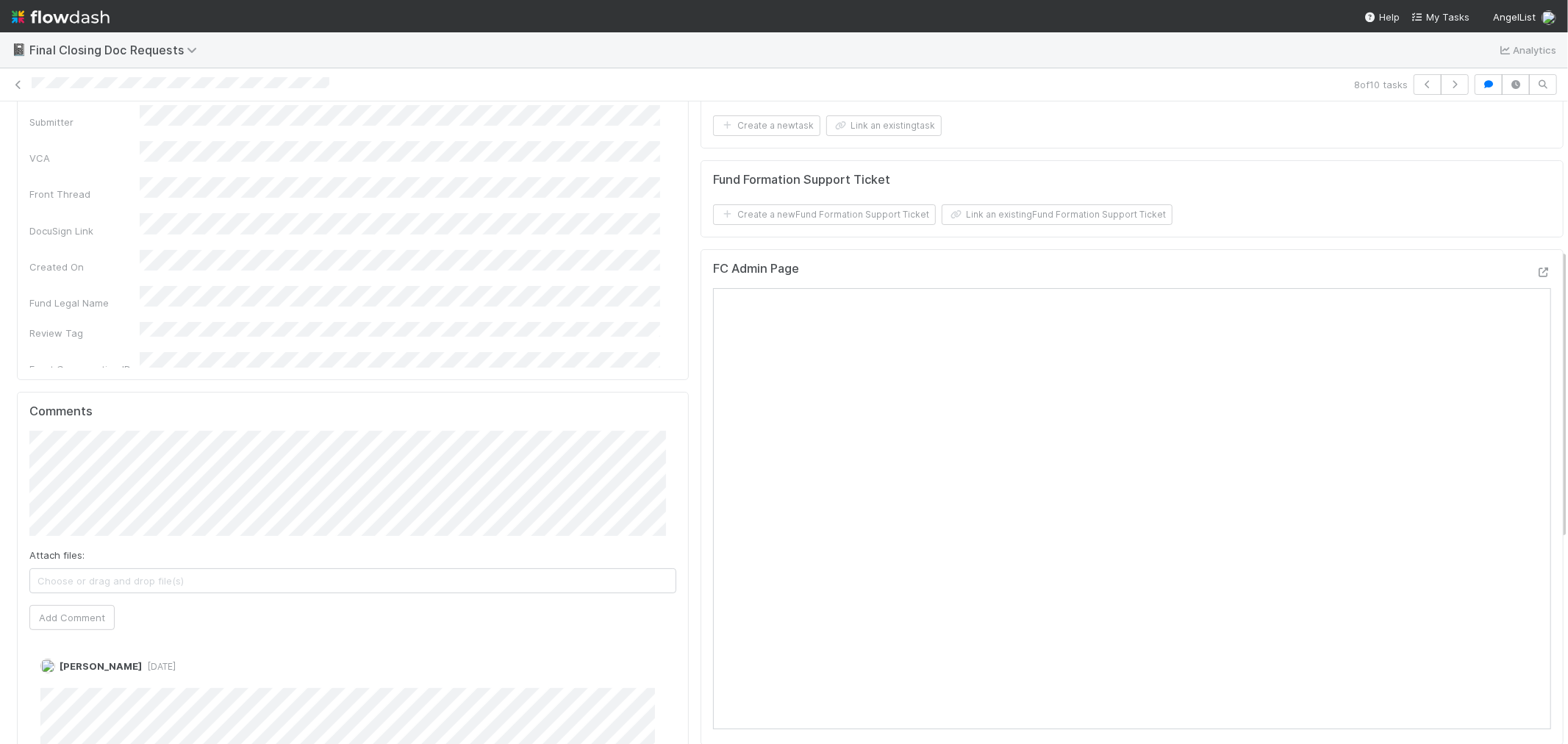
scroll to position [327, 0]
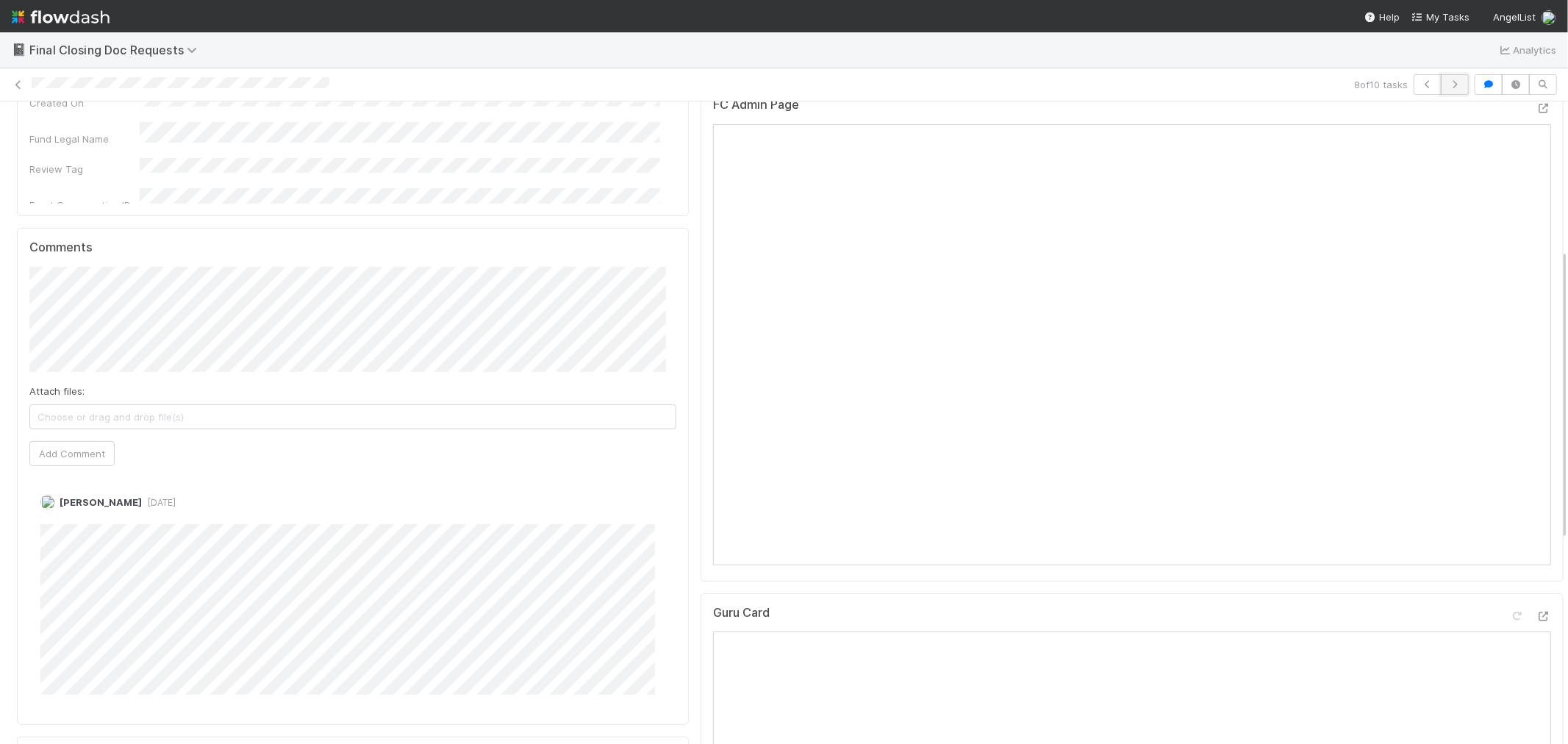
click at [1448, 85] on icon "button" at bounding box center [1455, 84] width 15 height 9
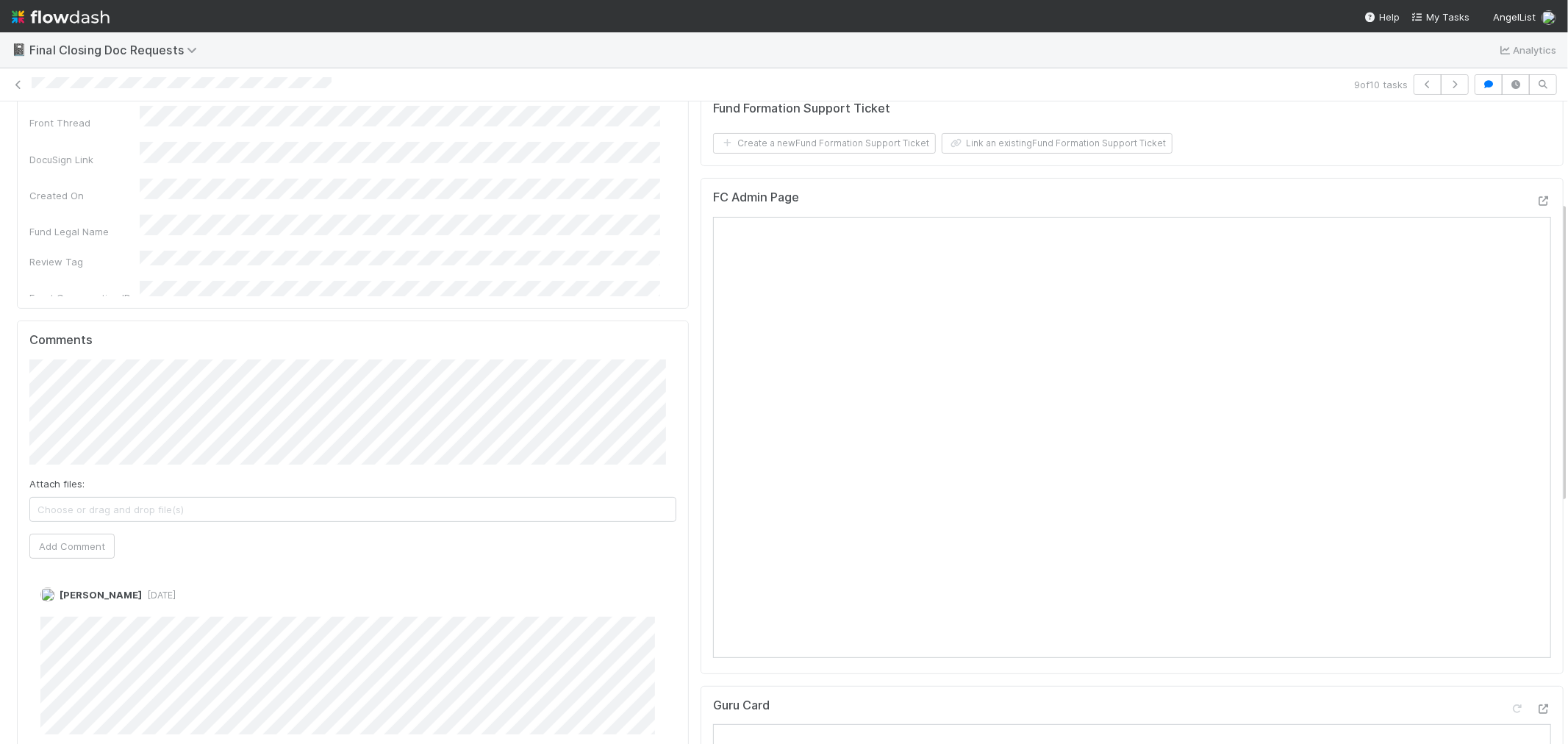
scroll to position [245, 0]
click at [1448, 85] on icon "button" at bounding box center [1455, 84] width 15 height 9
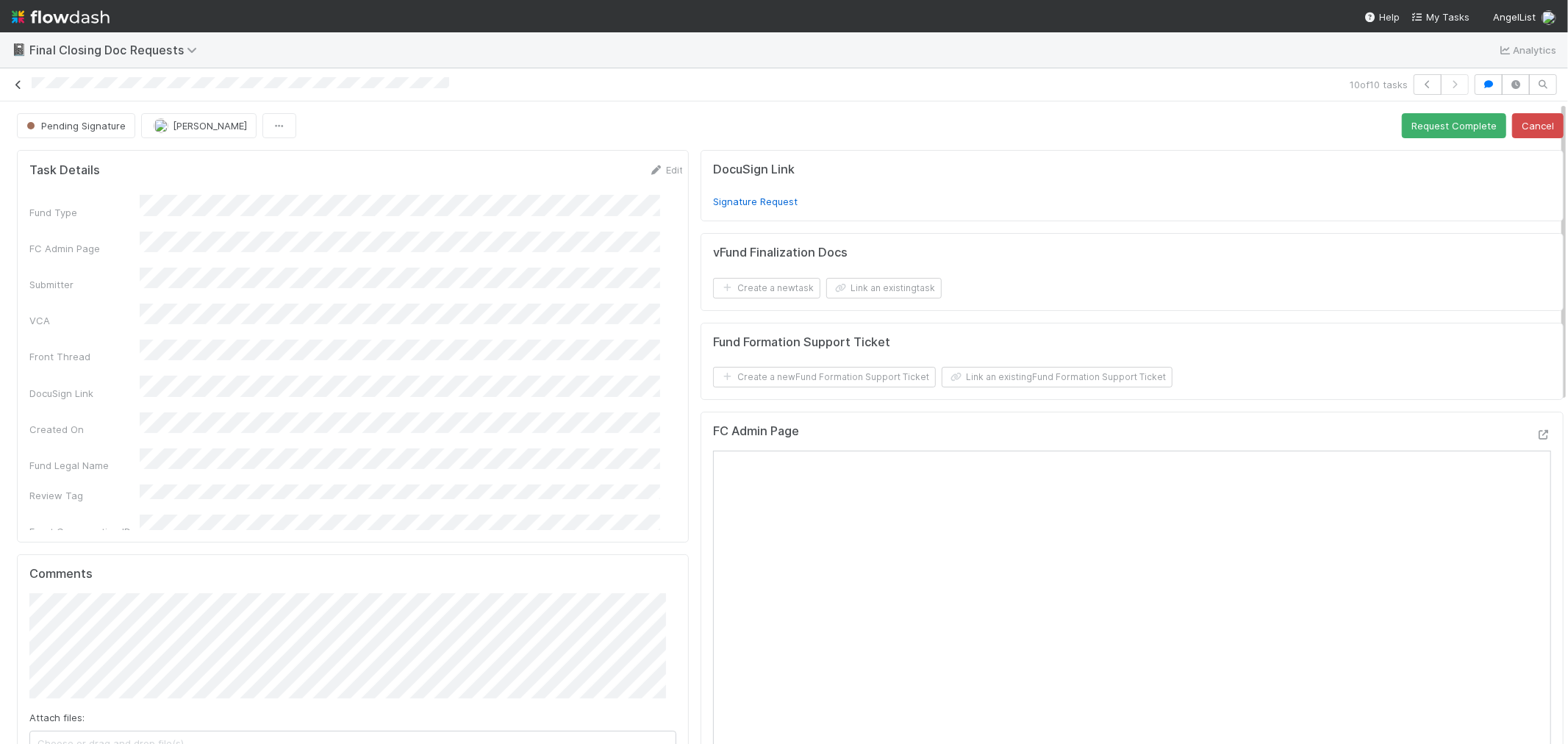
click at [16, 82] on icon at bounding box center [18, 85] width 15 height 9
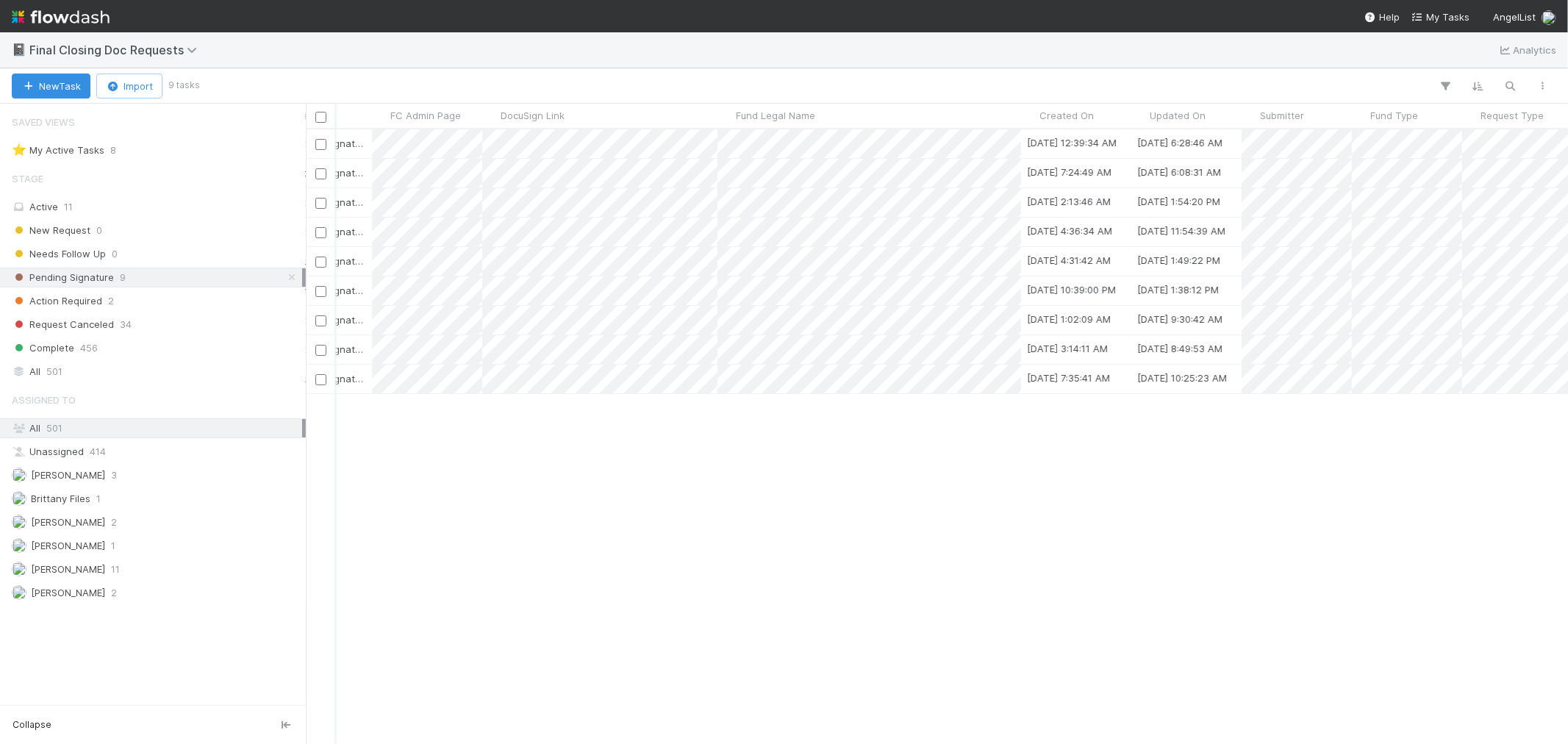
scroll to position [0, 170]
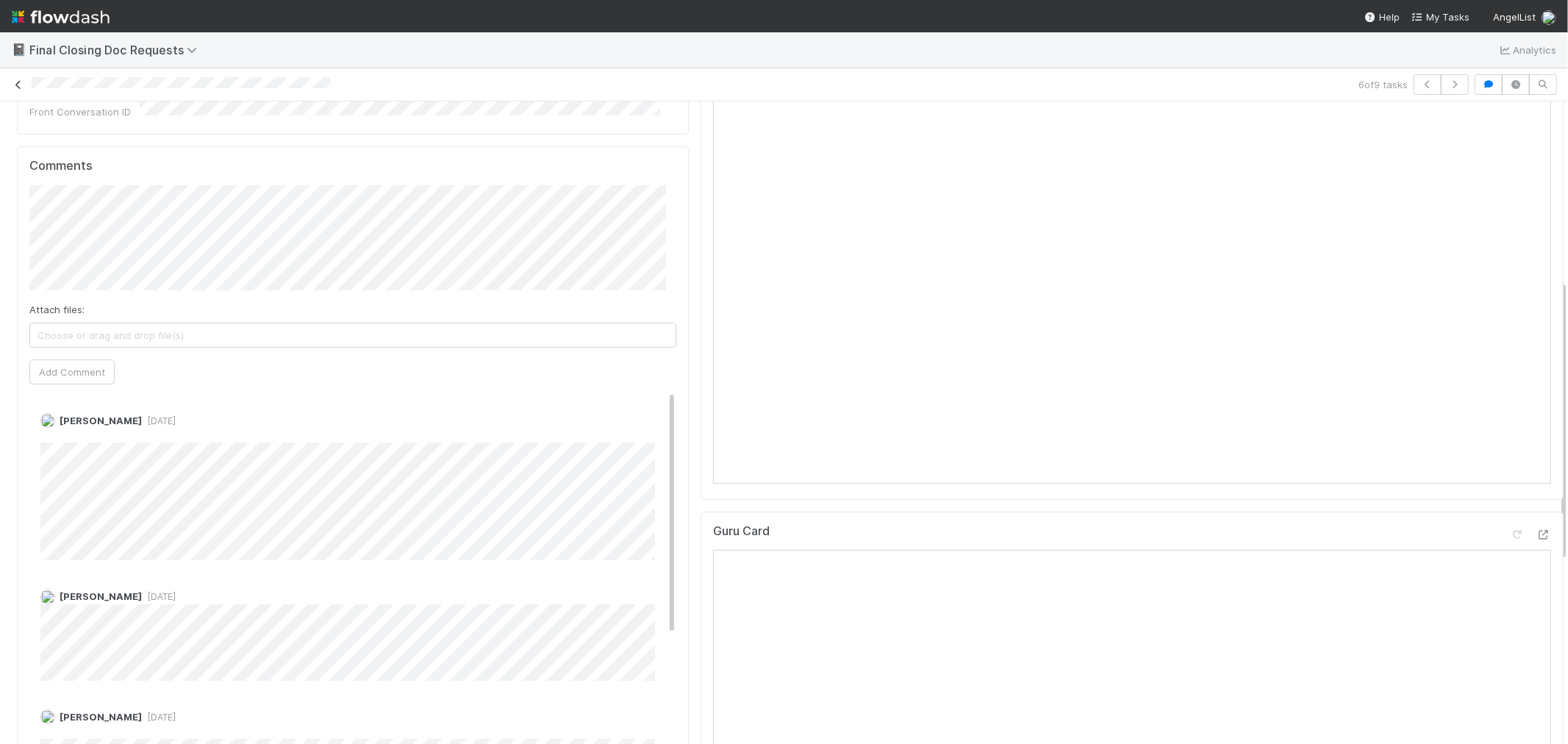
click at [16, 86] on icon at bounding box center [18, 85] width 15 height 9
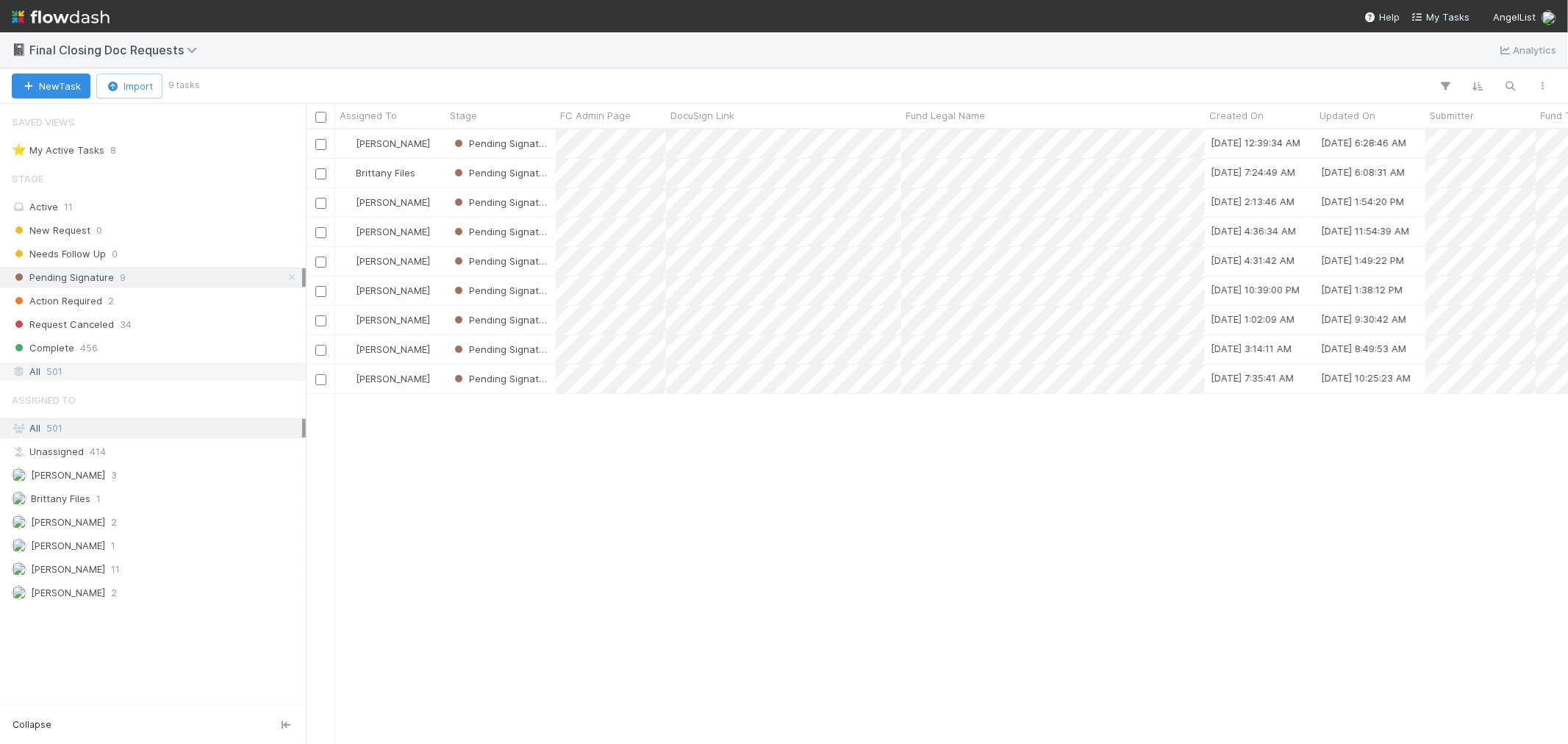
click at [97, 376] on div "All 501" at bounding box center [157, 371] width 290 height 18
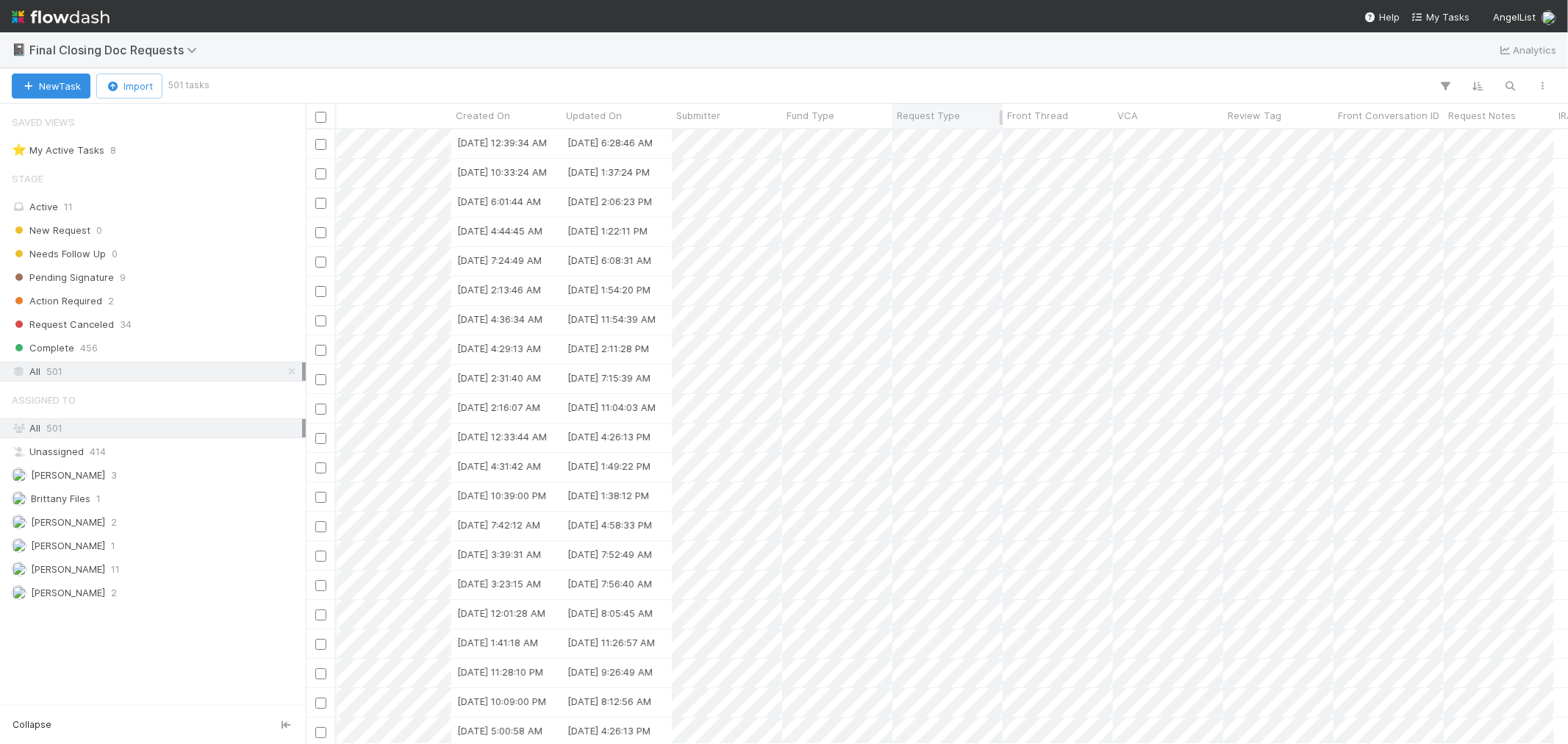
click at [963, 114] on div "Request Type" at bounding box center [948, 116] width 102 height 15
click at [1091, 82] on div "Sort A → Z Sort Z → A" at bounding box center [784, 372] width 1568 height 744
click at [1441, 82] on icon "button" at bounding box center [1445, 85] width 15 height 13
click at [1230, 130] on button "Add Filter" at bounding box center [1221, 130] width 441 height 21
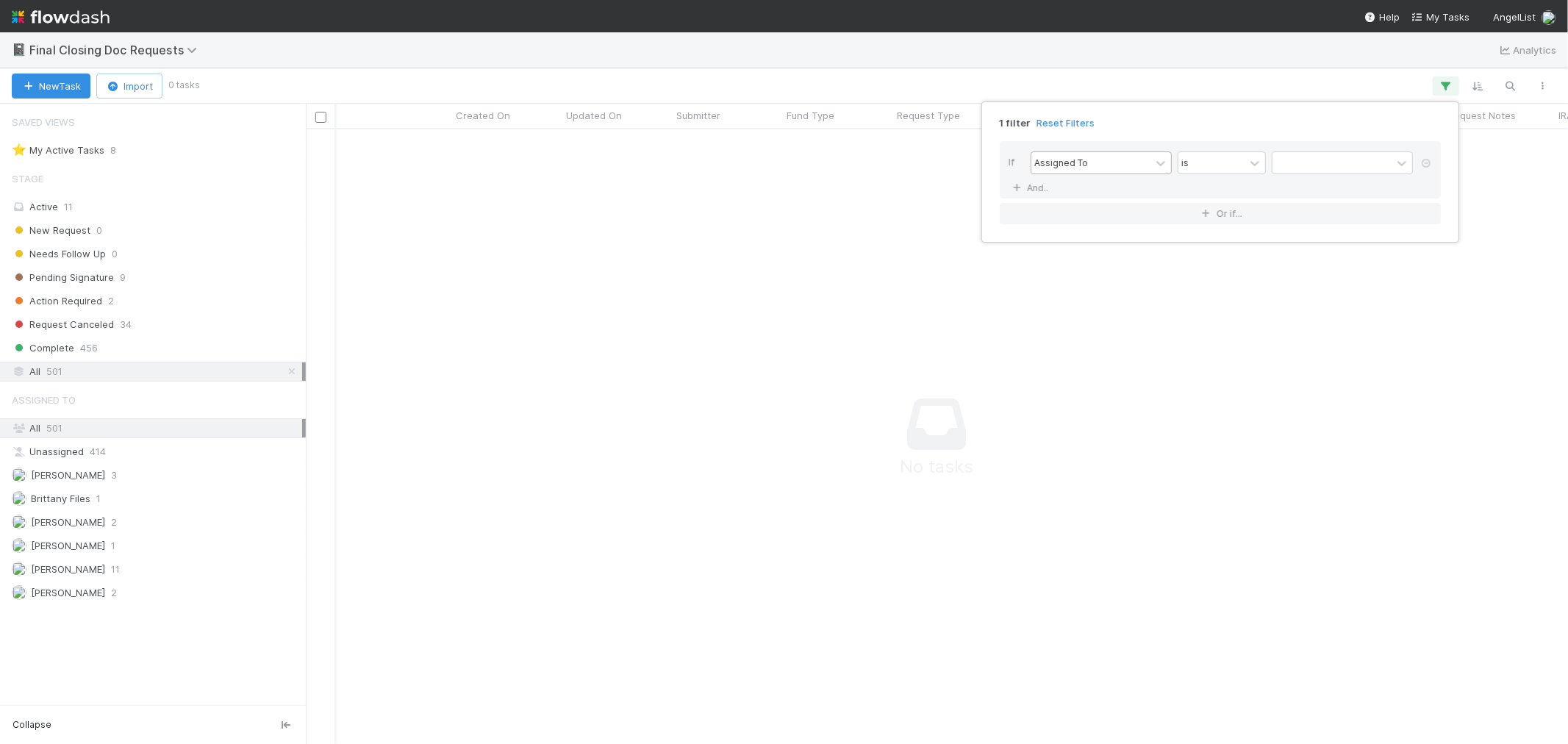
click at [1108, 167] on div "Assigned To" at bounding box center [1091, 162] width 119 height 21
click at [1078, 245] on div "Request Type" at bounding box center [1101, 241] width 141 height 25
click at [1304, 159] on div at bounding box center [1331, 162] width 119 height 21
click at [1311, 244] on div "Offline Closing" at bounding box center [1343, 246] width 141 height 25
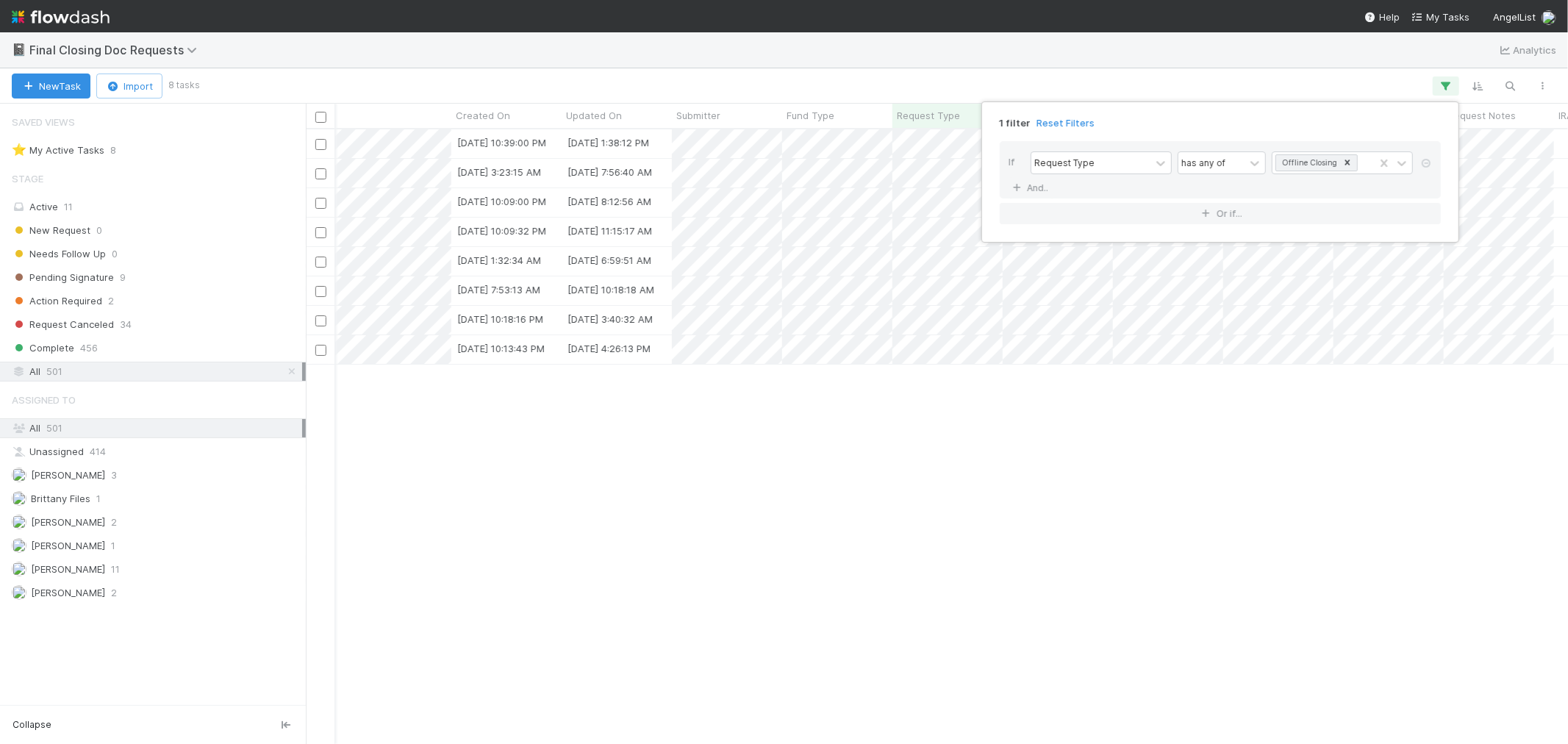
click at [1063, 85] on div "1 filter Reset Filters If Request Type has any of Offline Closing And.. Or if..." at bounding box center [784, 372] width 1568 height 744
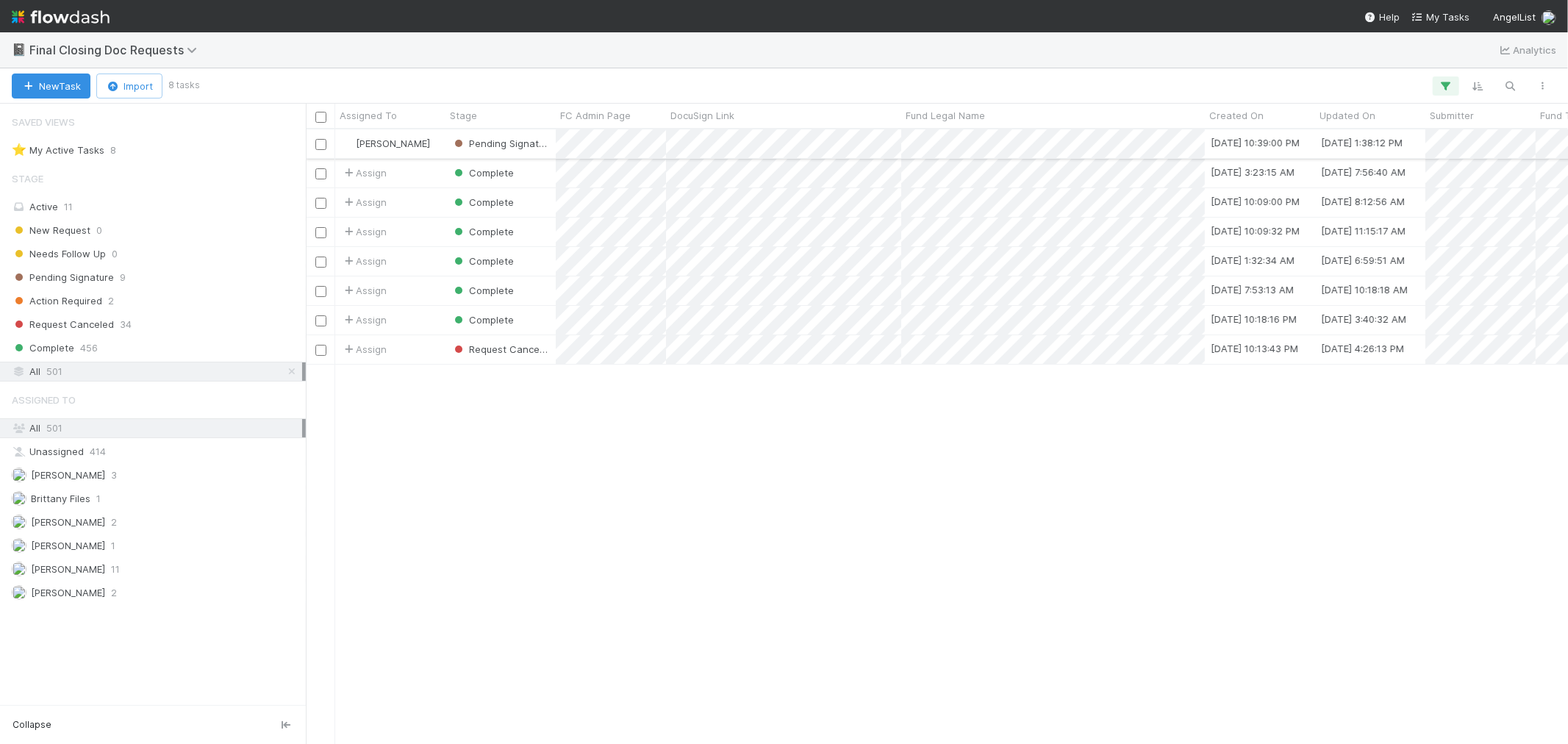
click at [430, 155] on div "[PERSON_NAME]" at bounding box center [390, 144] width 110 height 28
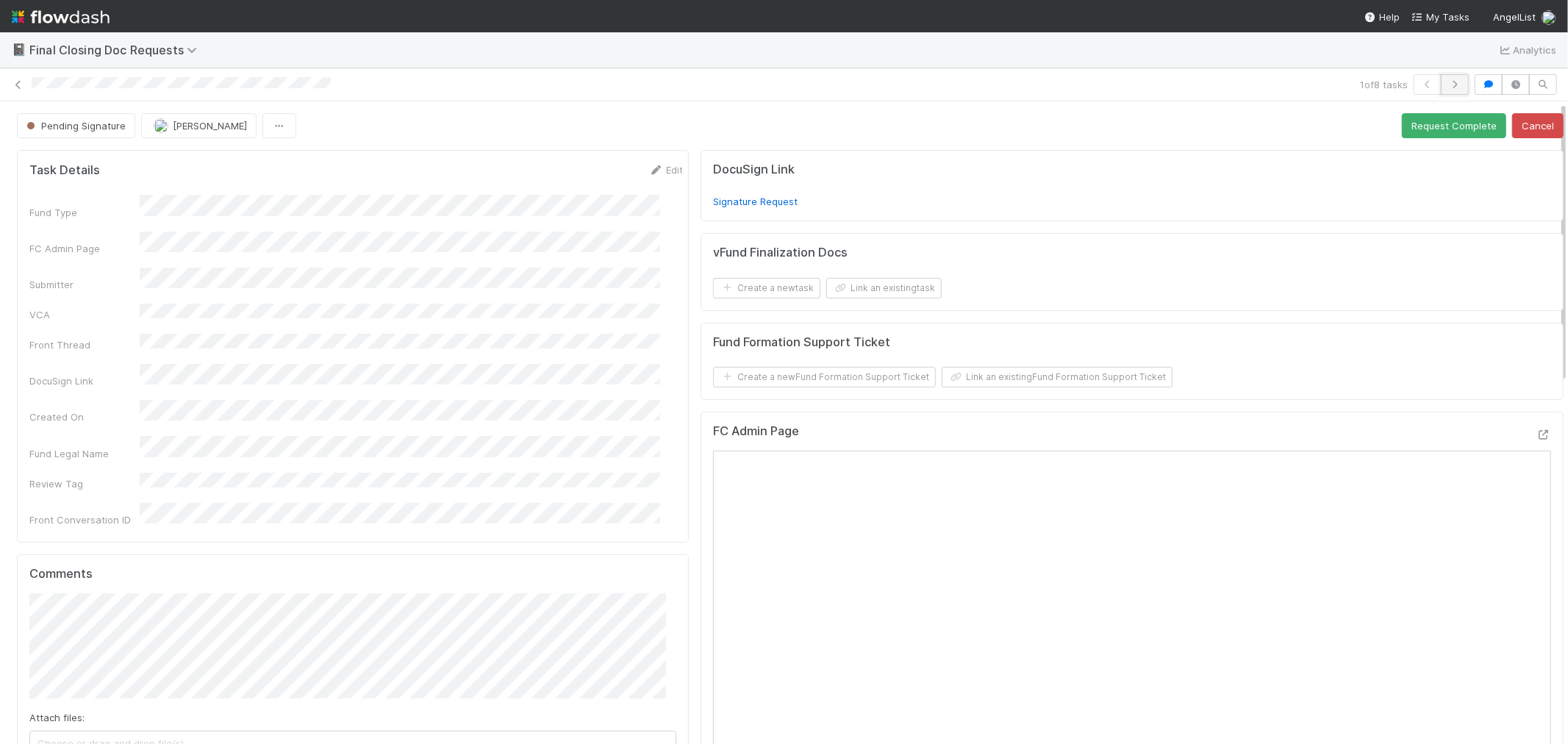
click at [1448, 85] on icon "button" at bounding box center [1455, 84] width 15 height 9
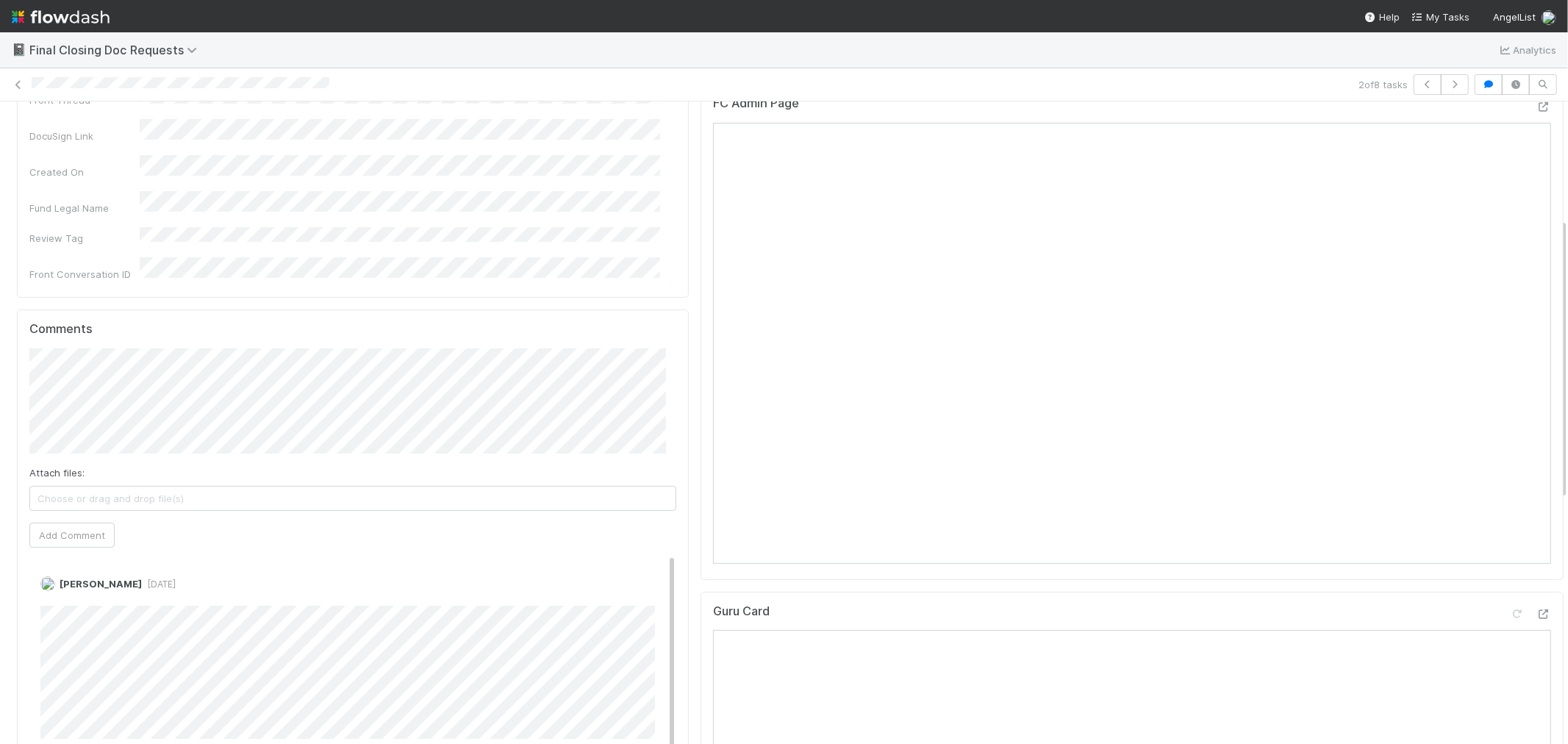
scroll to position [327, 0]
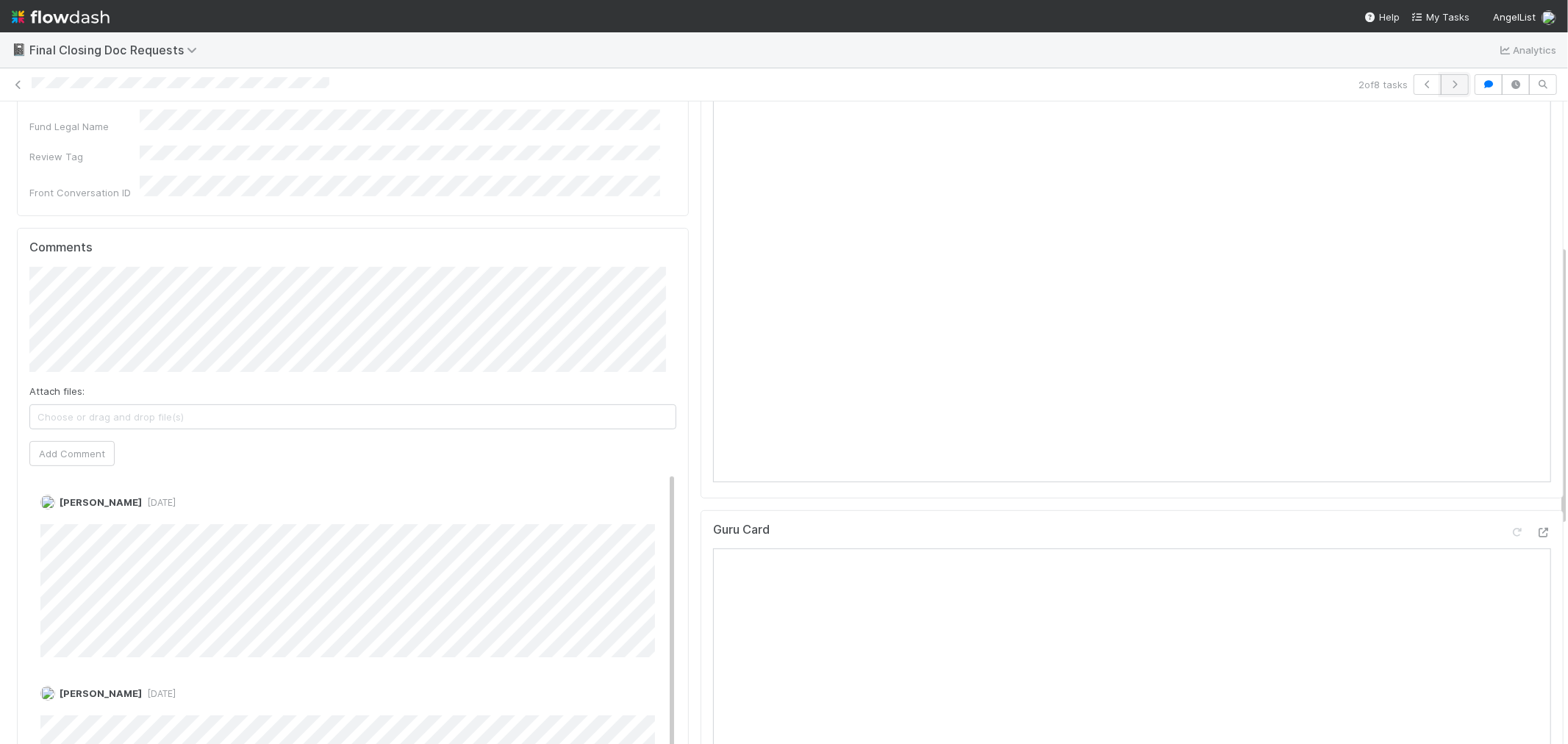
click at [1448, 80] on icon "button" at bounding box center [1455, 84] width 15 height 9
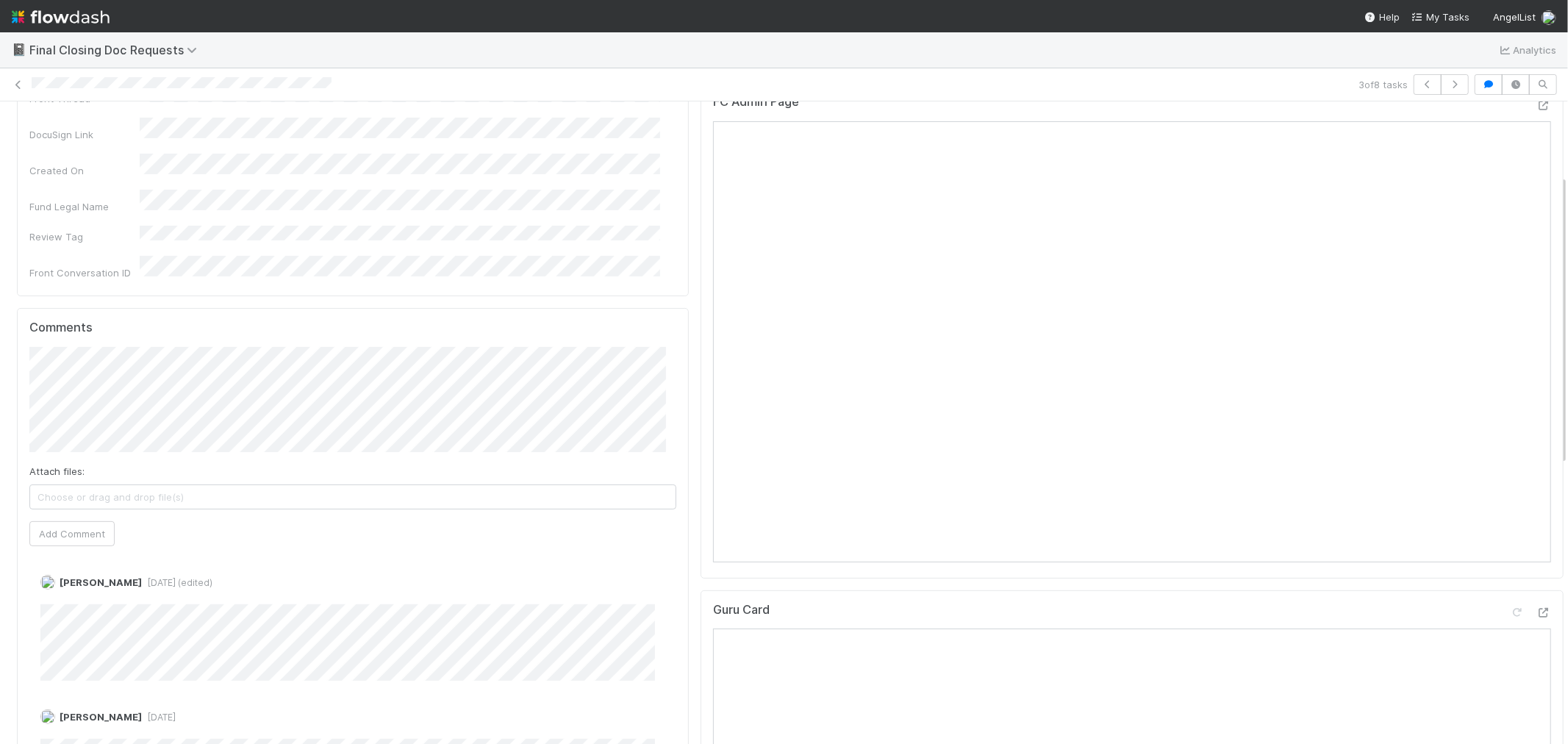
scroll to position [327, 0]
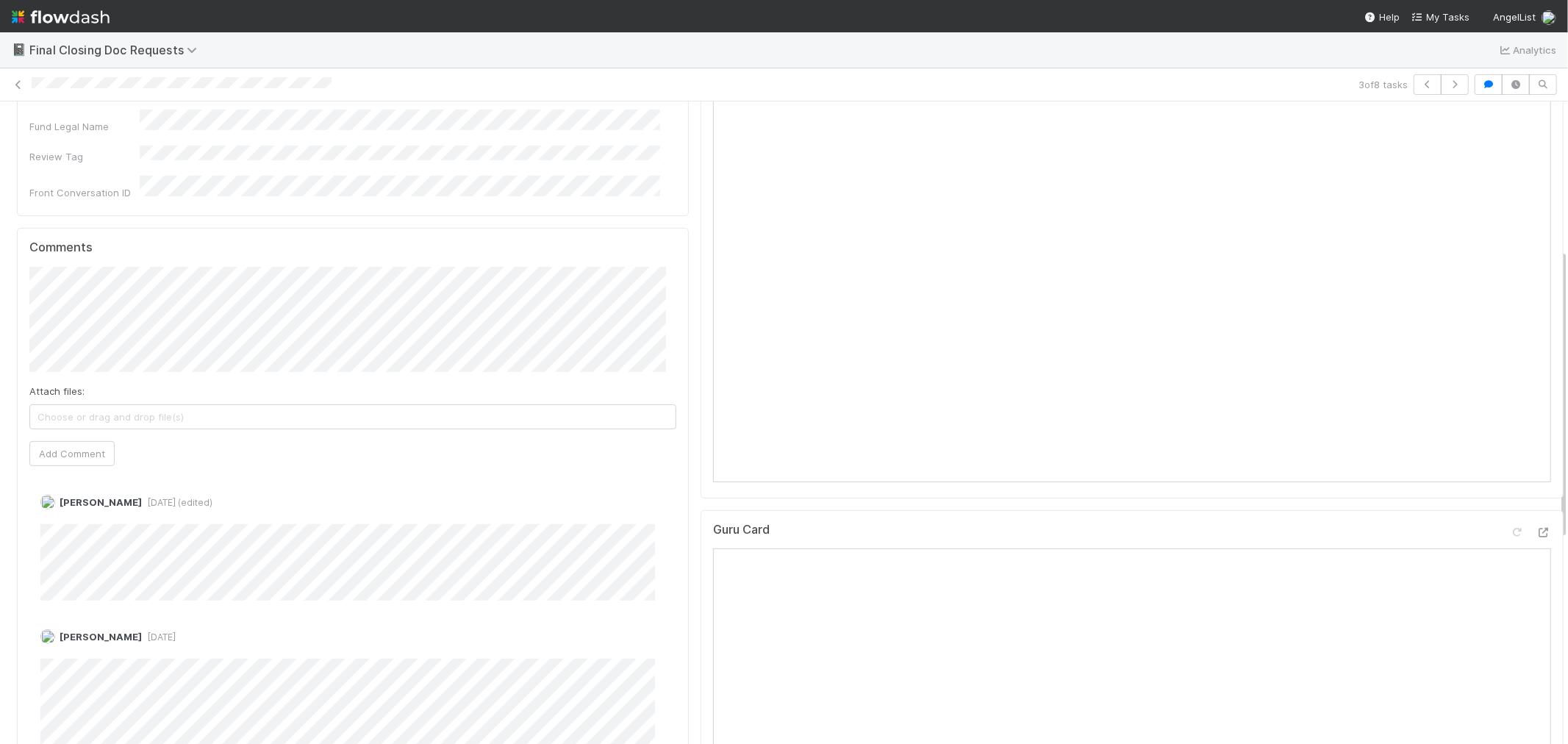
click at [1452, 72] on div "3 of 8 tasks" at bounding box center [784, 85] width 1568 height 33
click at [1448, 85] on icon "button" at bounding box center [1455, 84] width 15 height 9
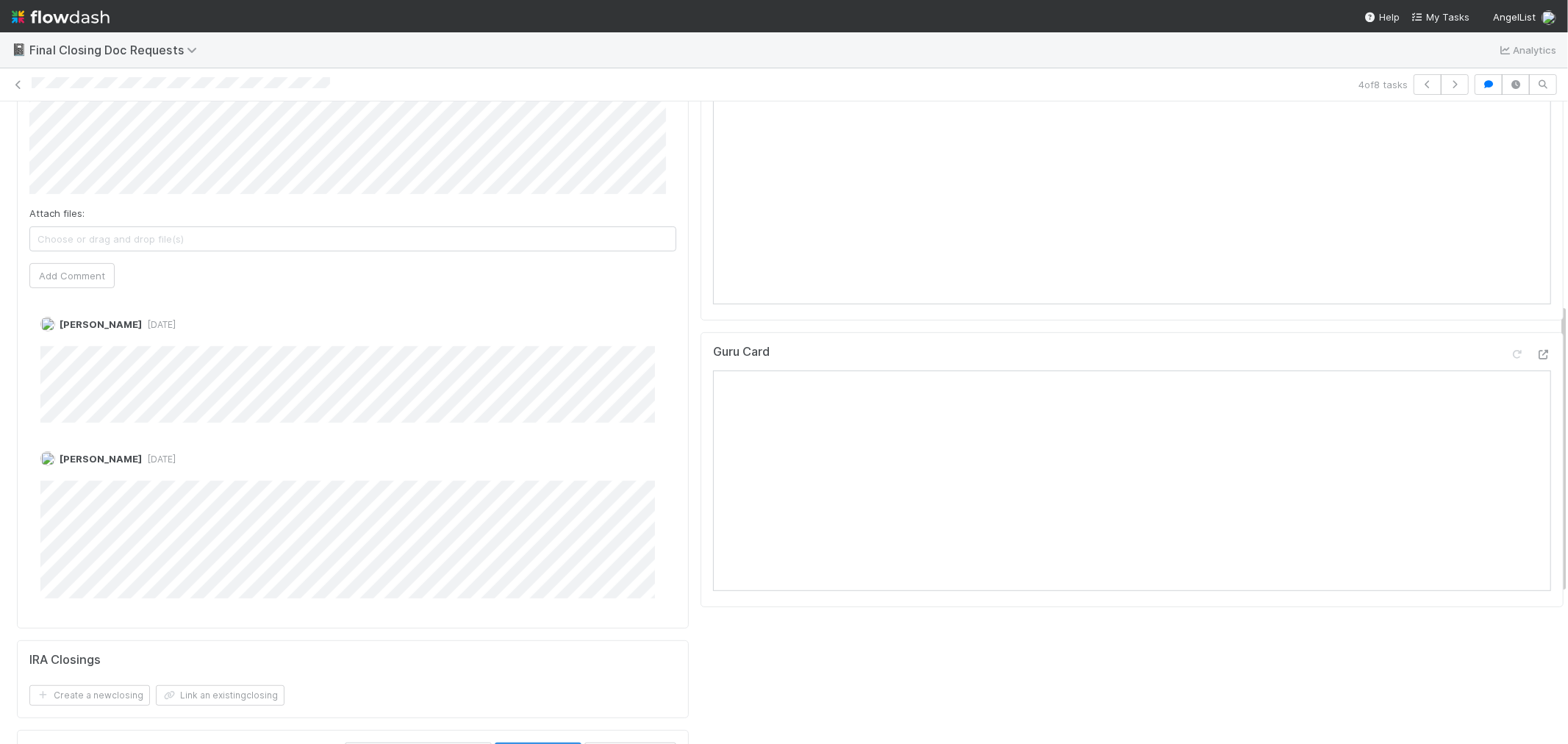
scroll to position [408, 0]
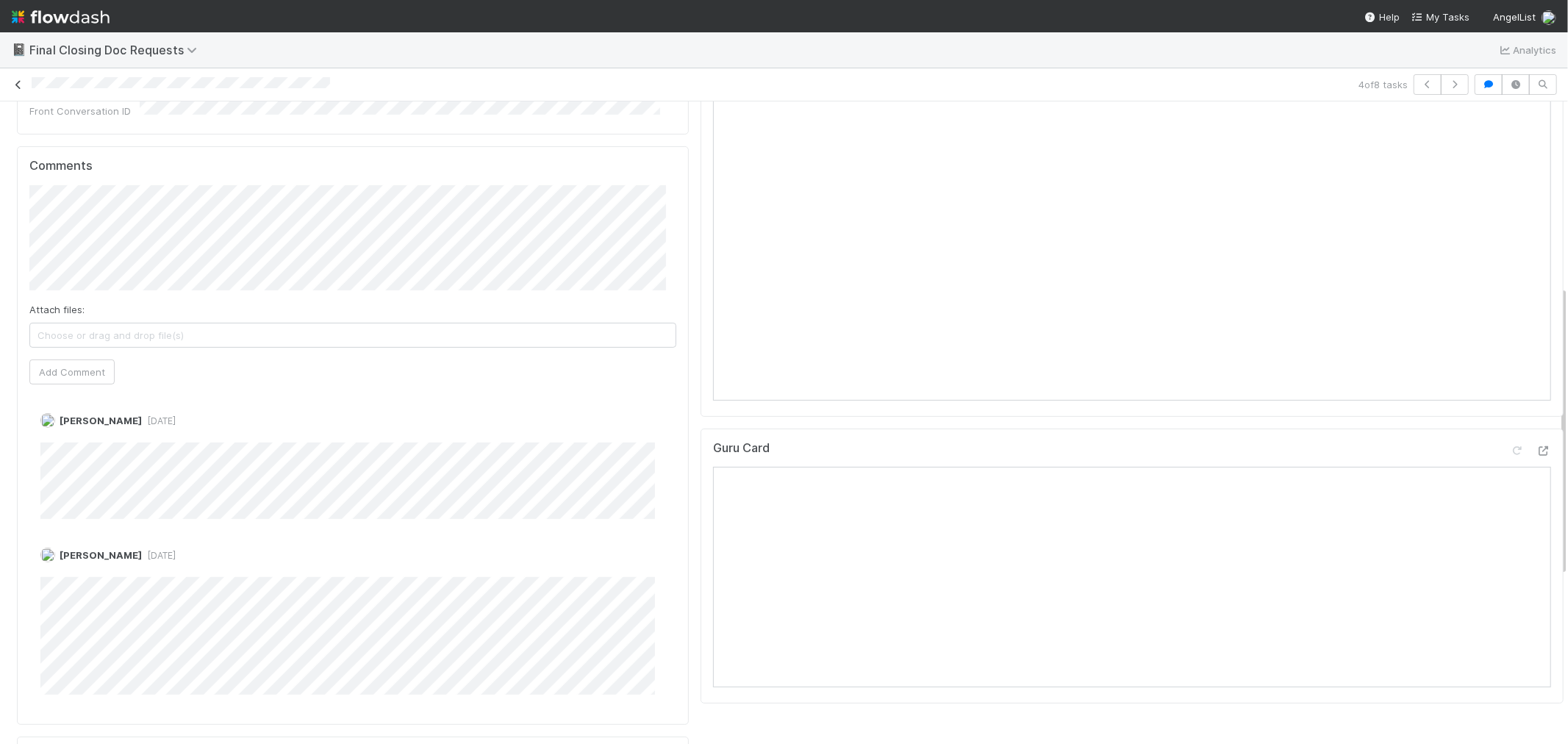
click at [20, 81] on icon at bounding box center [18, 85] width 15 height 9
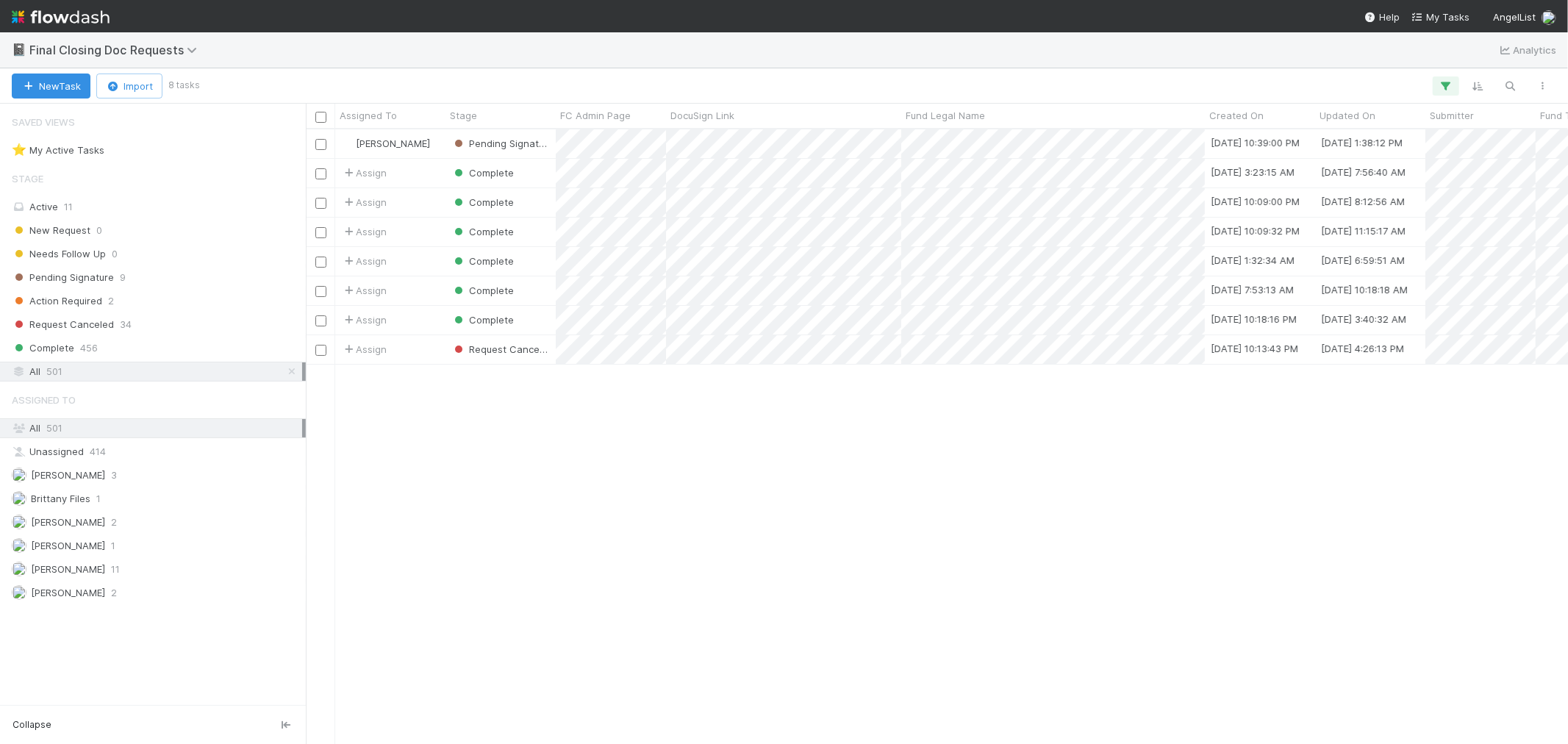
scroll to position [602, 1250]
click at [74, 16] on img at bounding box center [61, 17] width 98 height 25
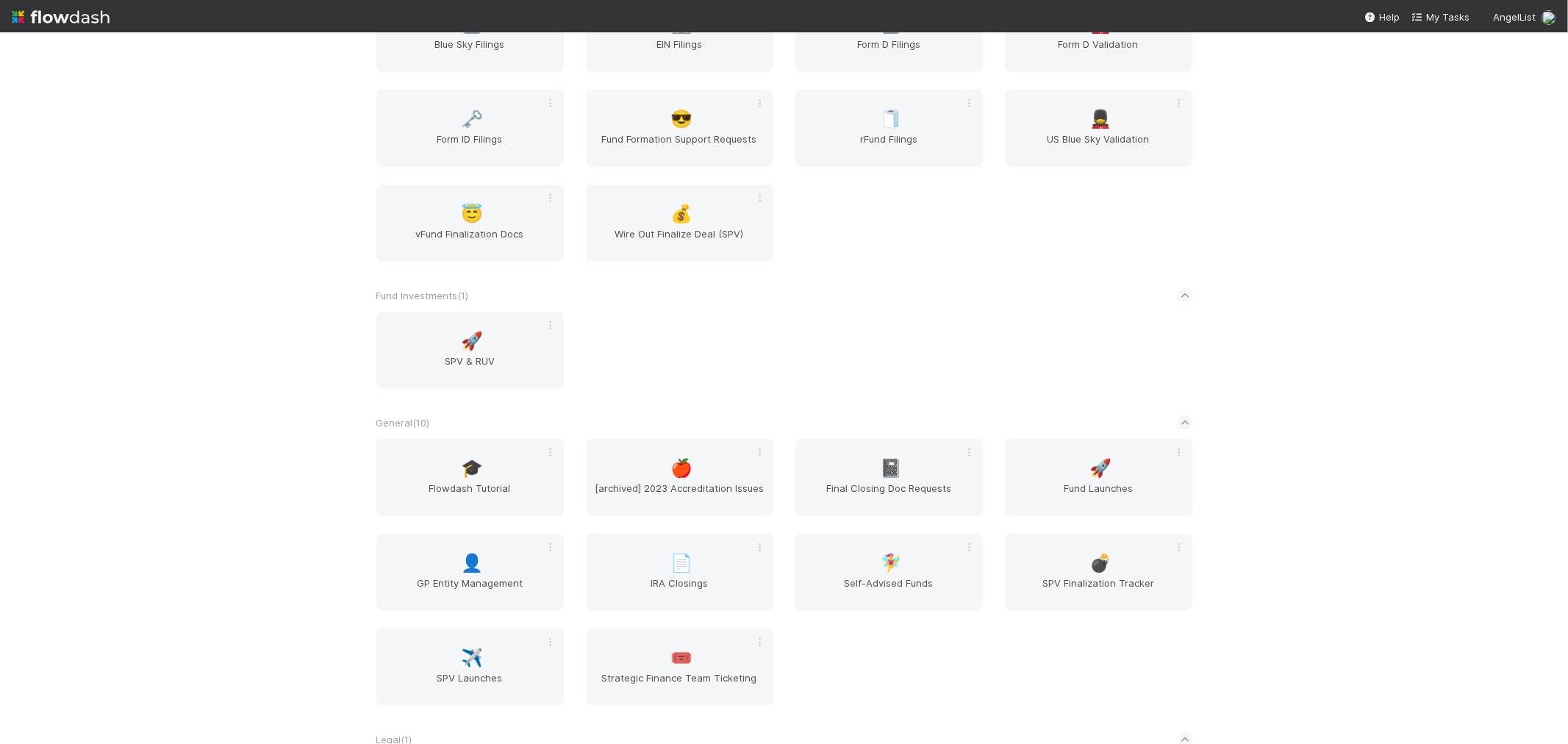
scroll to position [898, 0]
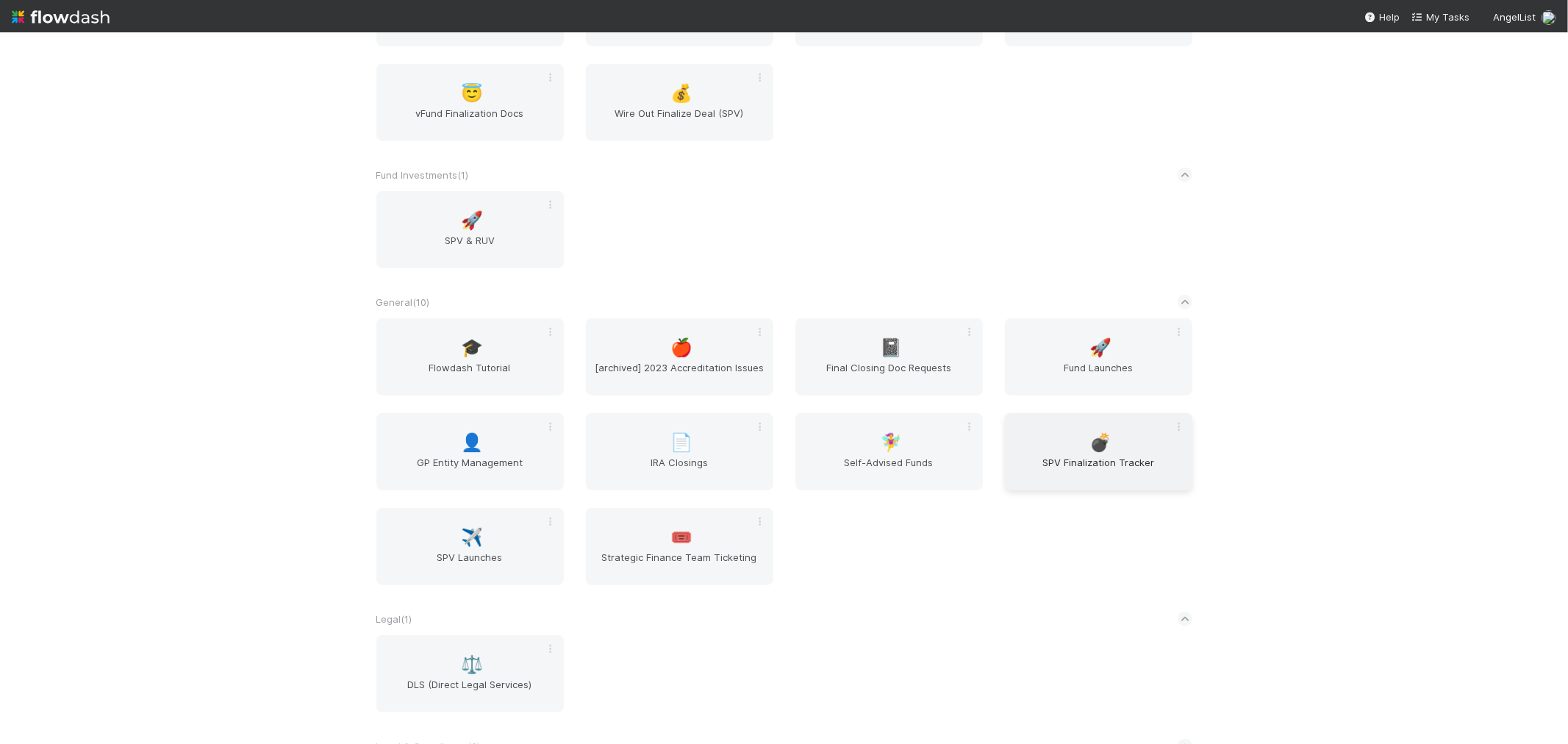
click at [1120, 442] on div "💣 SPV Finalization Tracker" at bounding box center [1098, 452] width 187 height 78
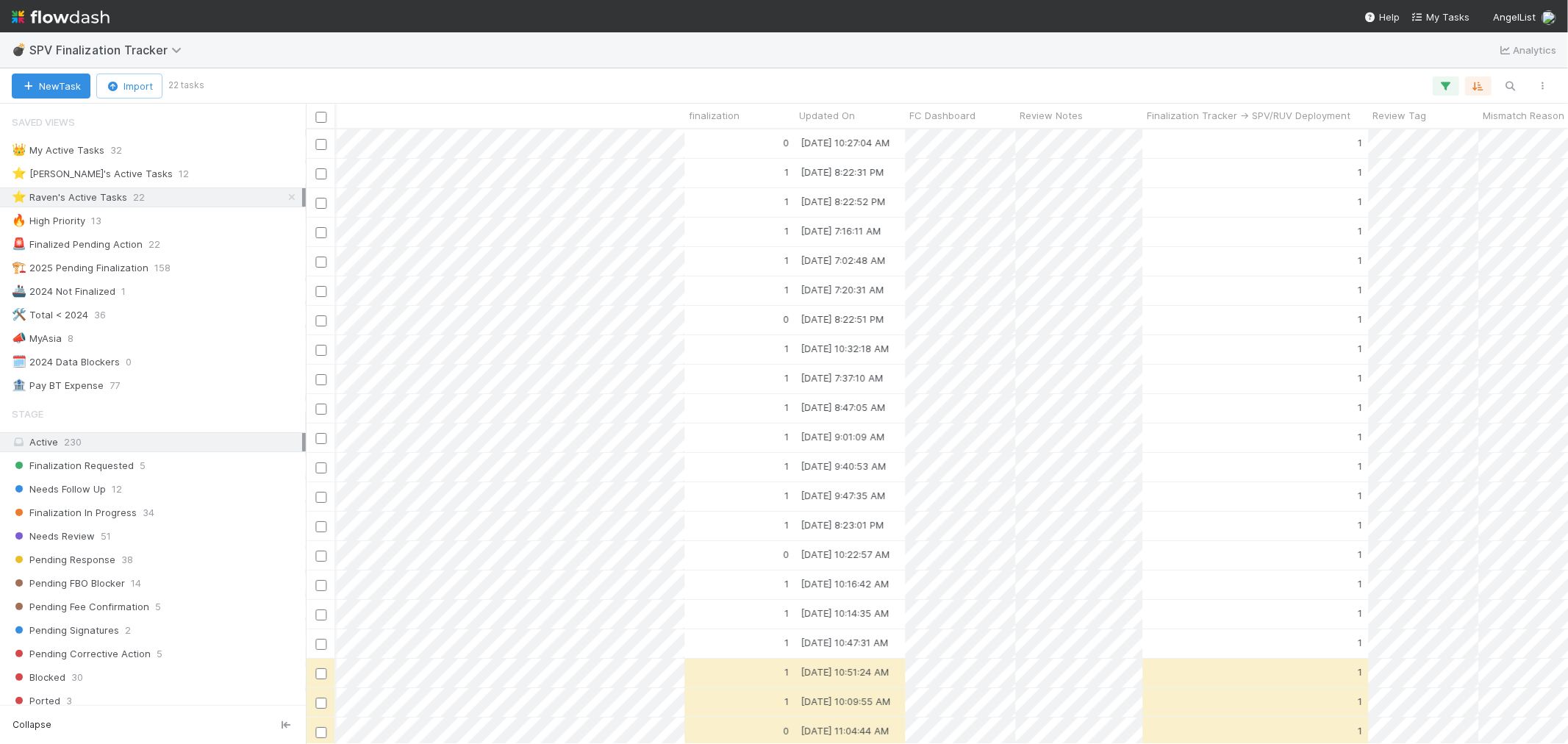
scroll to position [0, 3592]
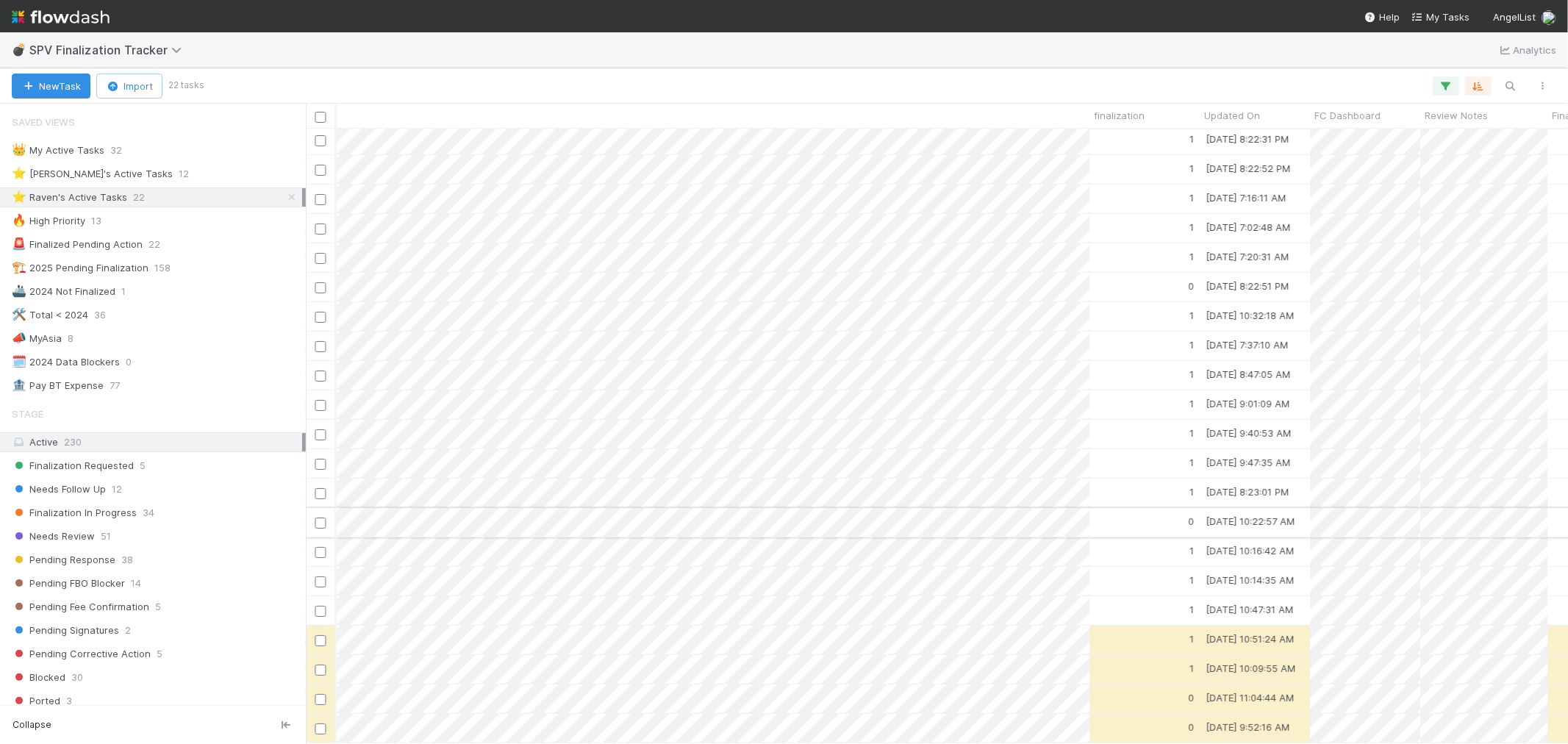
click at [1115, 509] on div "0" at bounding box center [1145, 522] width 110 height 28
click at [285, 202] on icon at bounding box center [292, 197] width 15 height 9
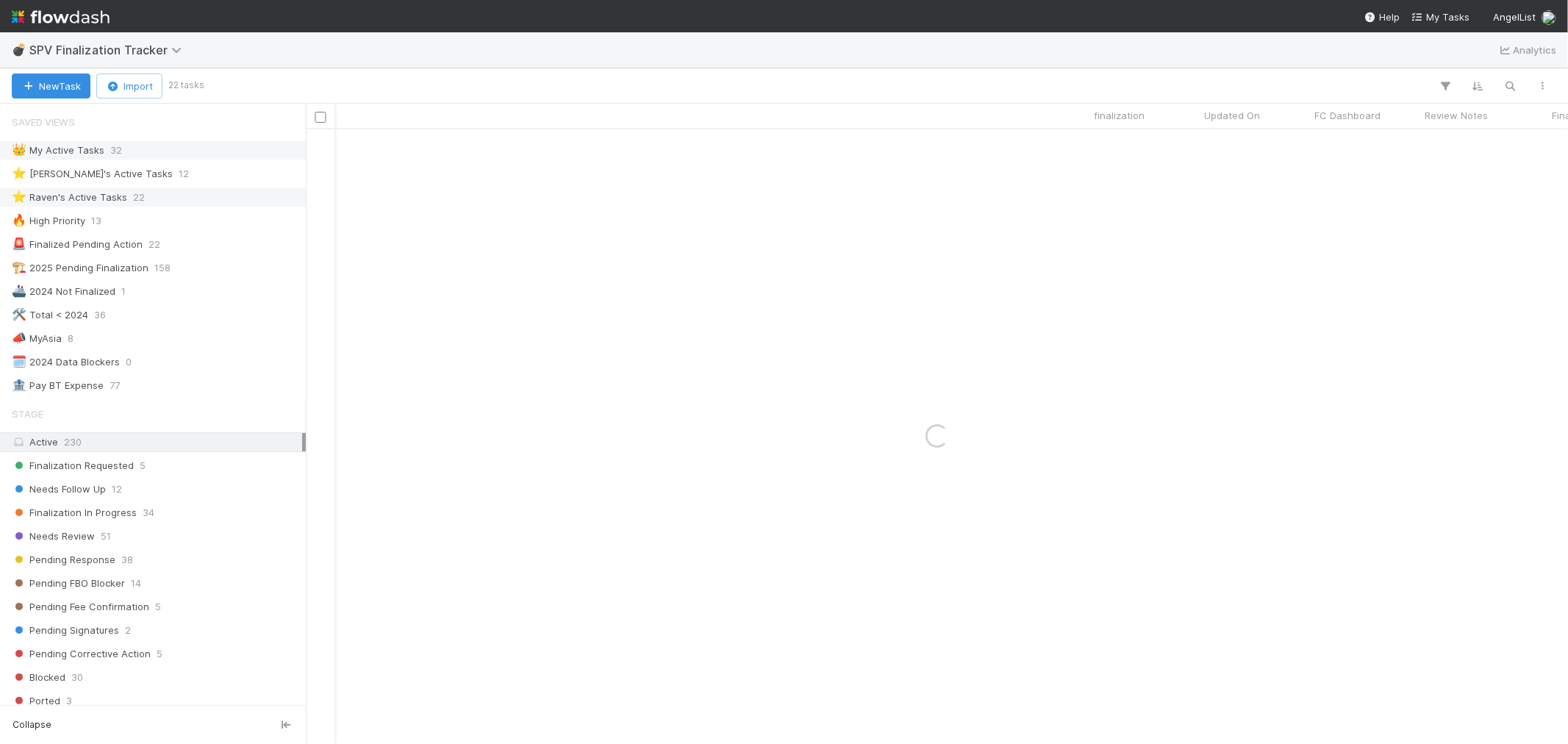
click at [167, 141] on div "👑 My Active Tasks 32" at bounding box center [157, 150] width 290 height 18
click at [167, 147] on div "👑 My Active Tasks 32" at bounding box center [157, 150] width 290 height 18
click at [112, 488] on span "12" at bounding box center [116, 489] width 10 height 18
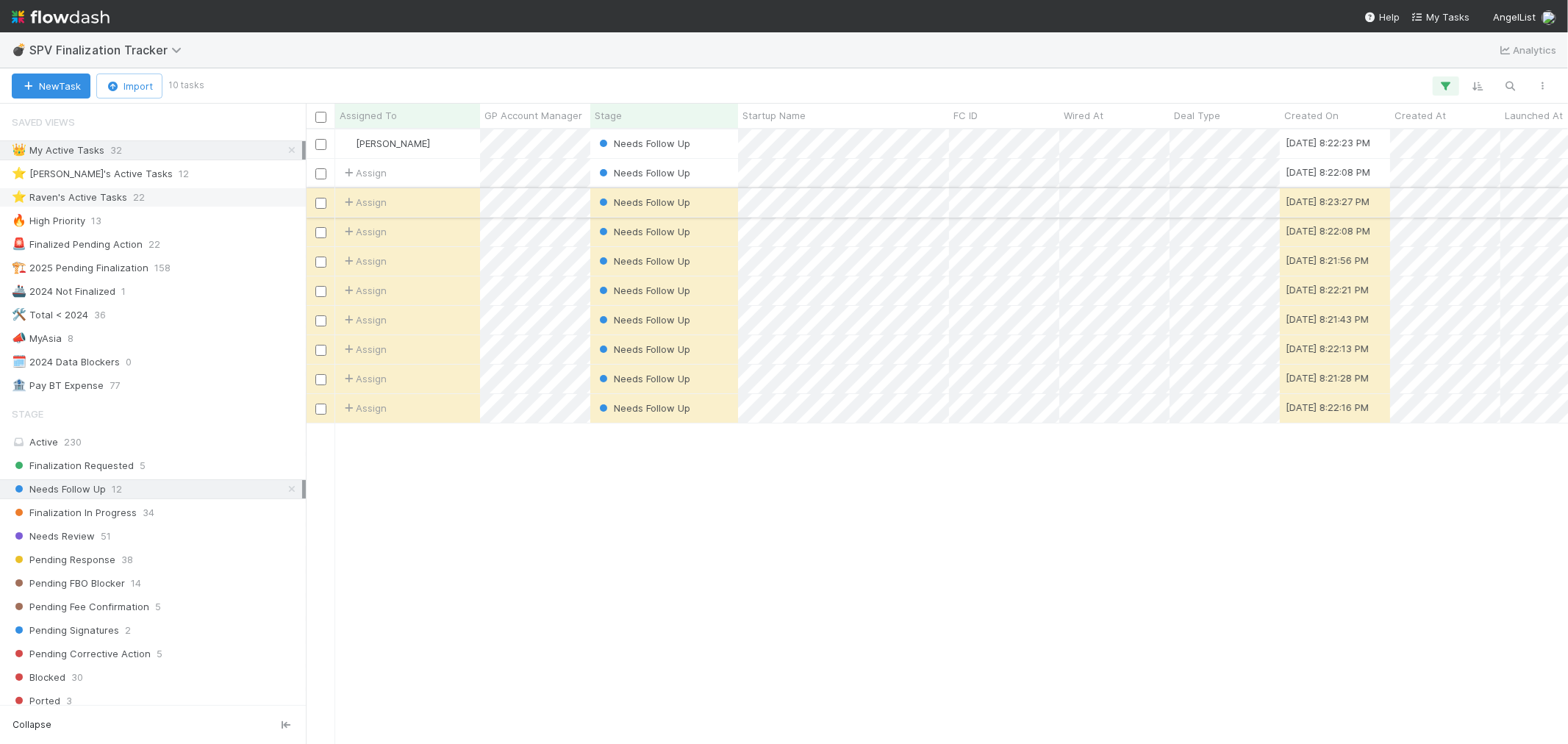
click at [435, 199] on div "Assign" at bounding box center [407, 203] width 145 height 28
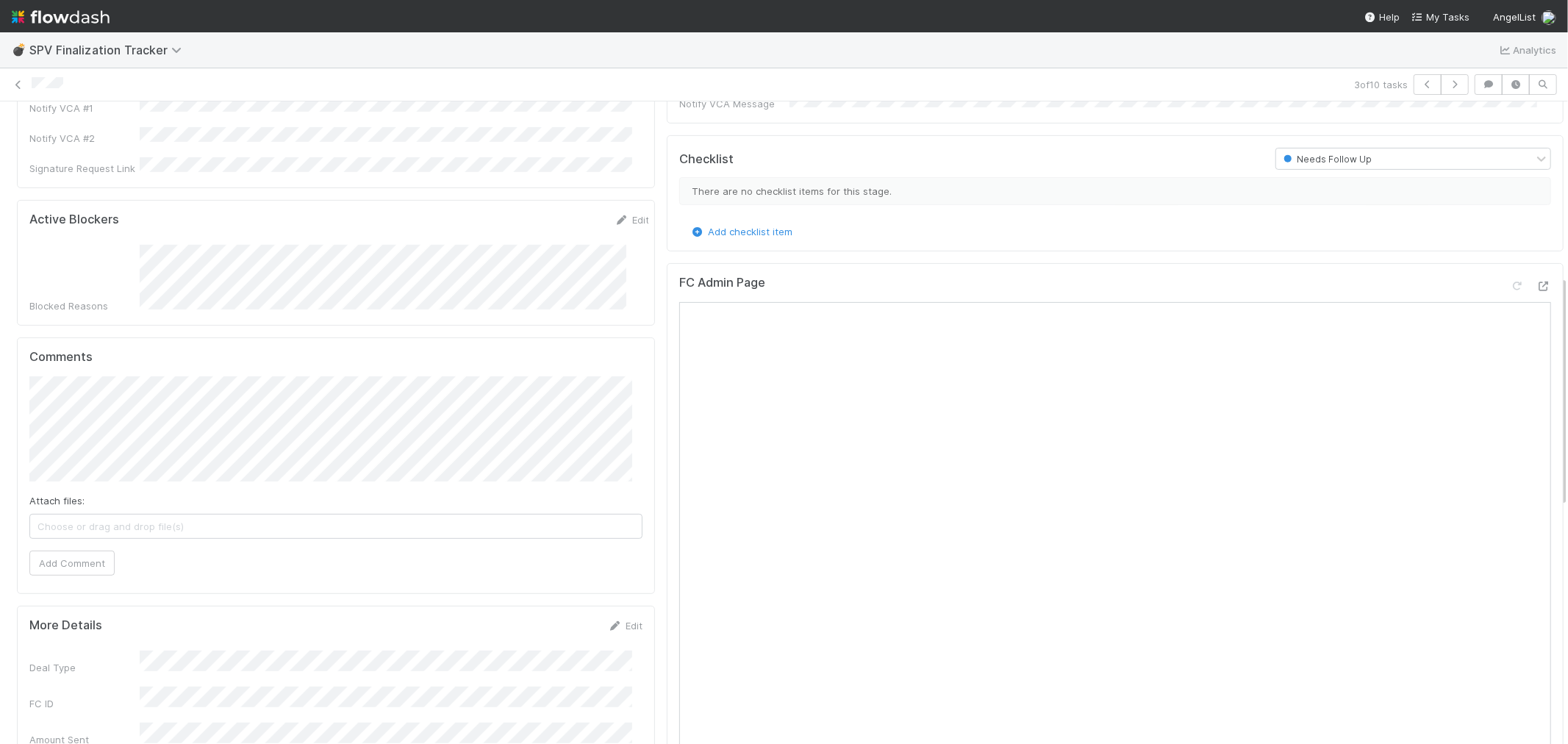
scroll to position [327, 0]
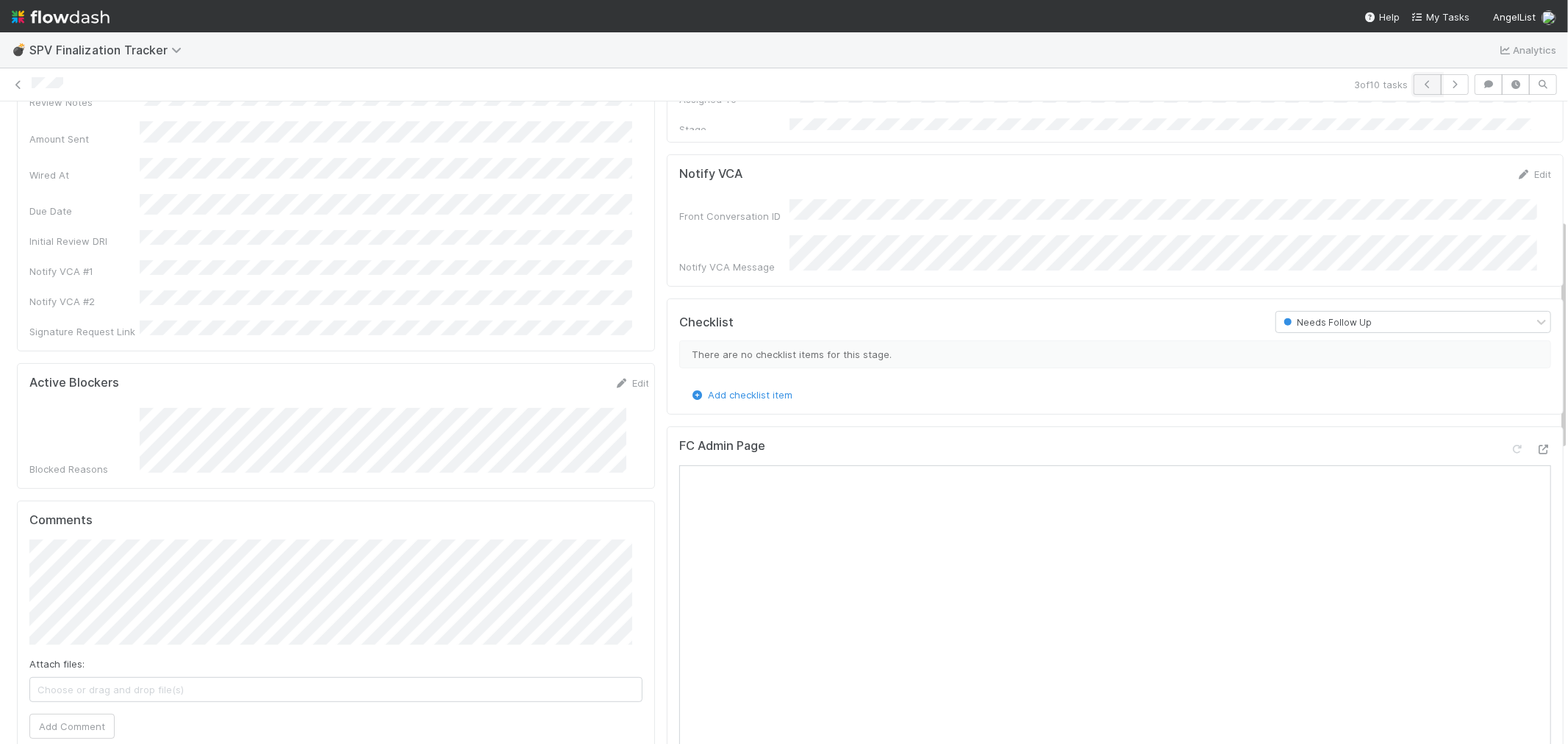
click at [1420, 85] on icon "button" at bounding box center [1427, 84] width 15 height 9
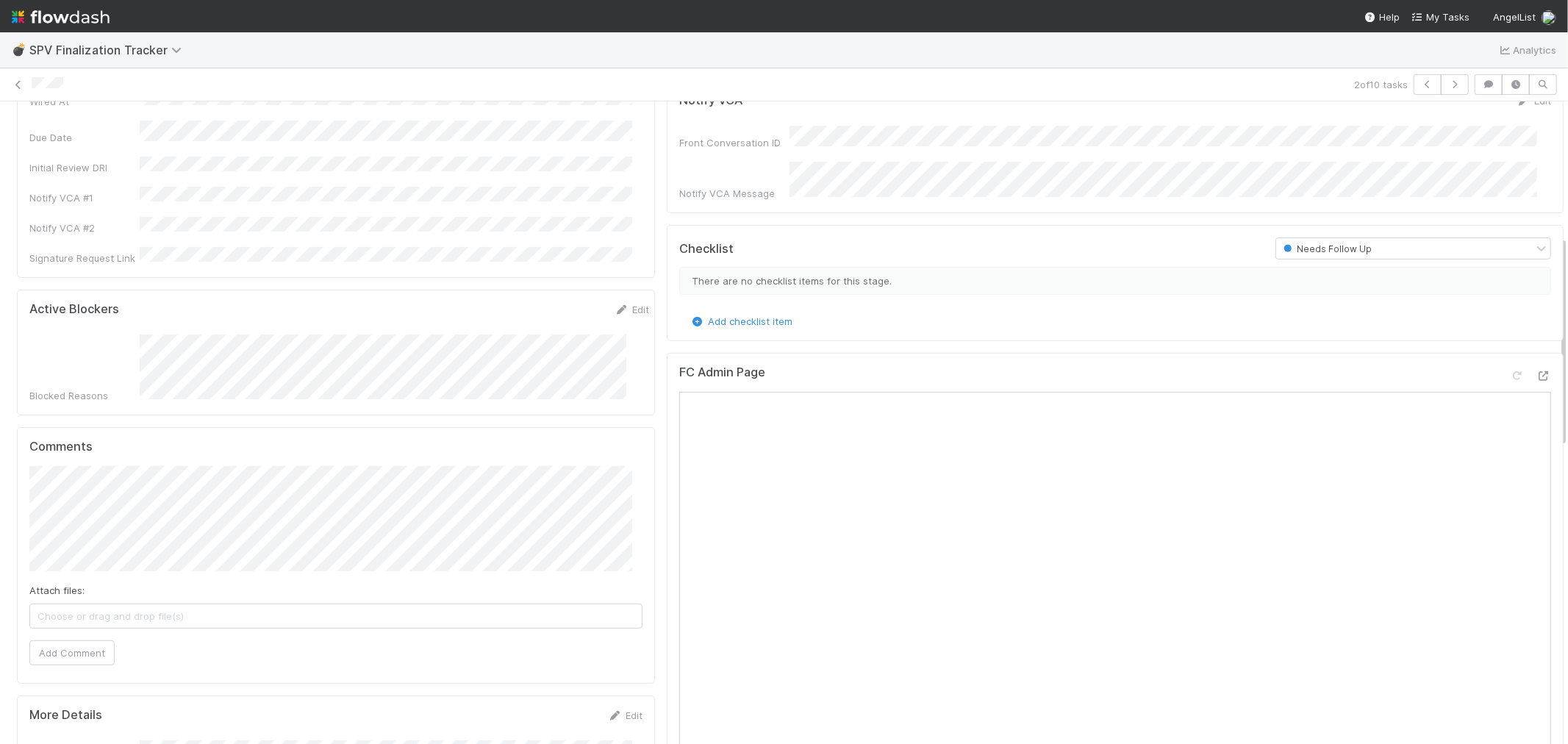
scroll to position [408, 0]
click at [1448, 85] on icon "button" at bounding box center [1455, 84] width 15 height 9
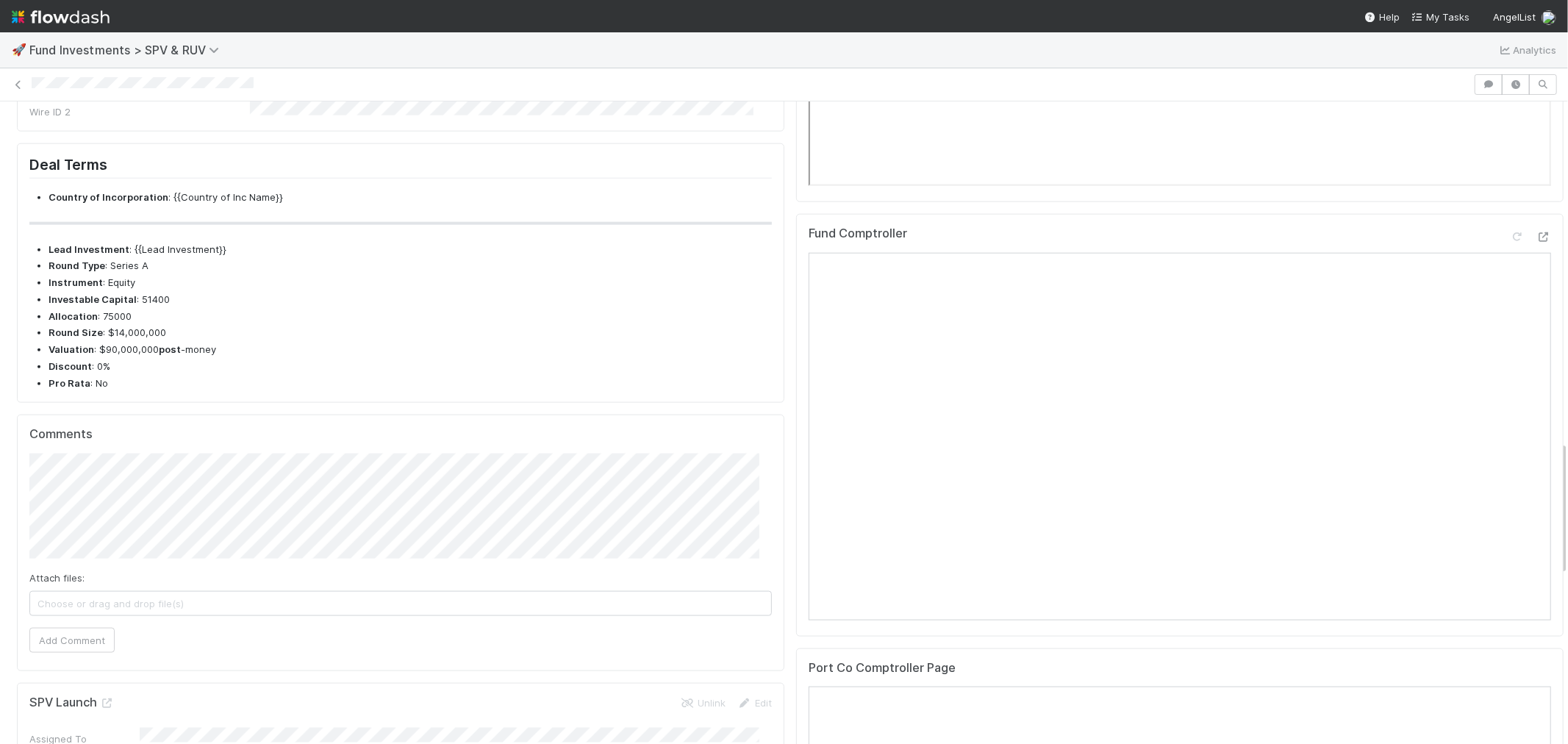
scroll to position [1634, 0]
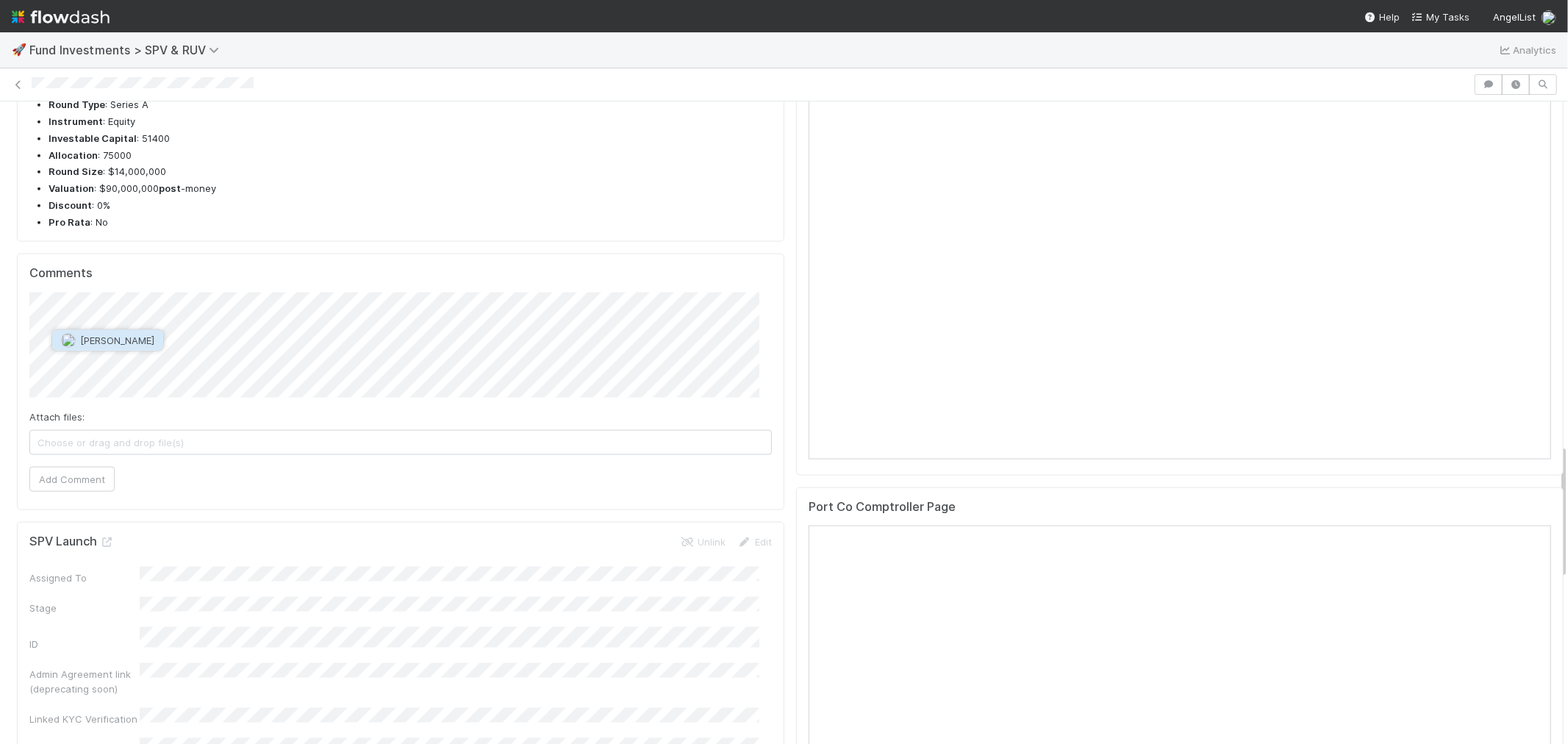
click at [109, 338] on span "[PERSON_NAME]" at bounding box center [117, 340] width 74 height 12
click at [72, 468] on button "Add Comment" at bounding box center [72, 480] width 85 height 25
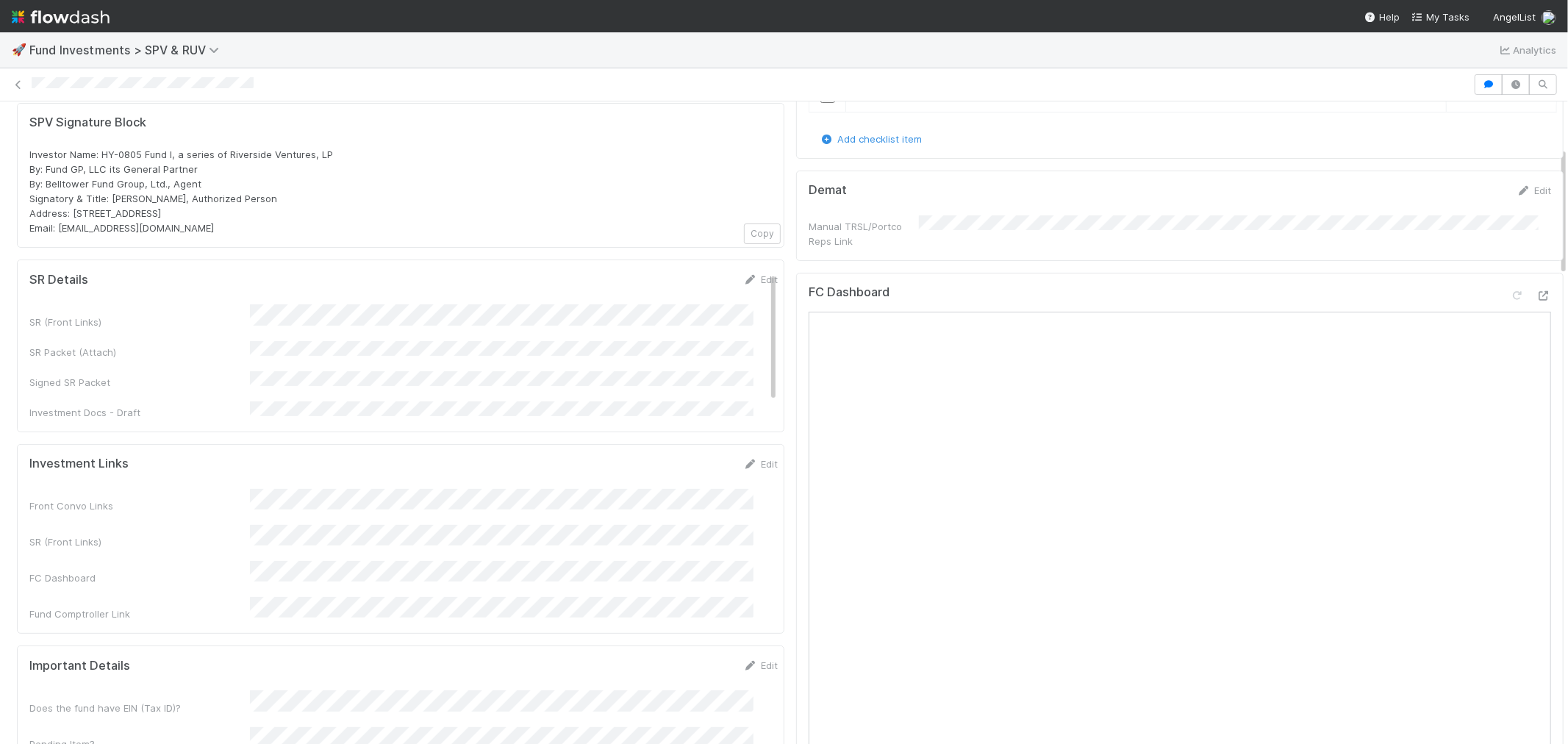
scroll to position [0, 0]
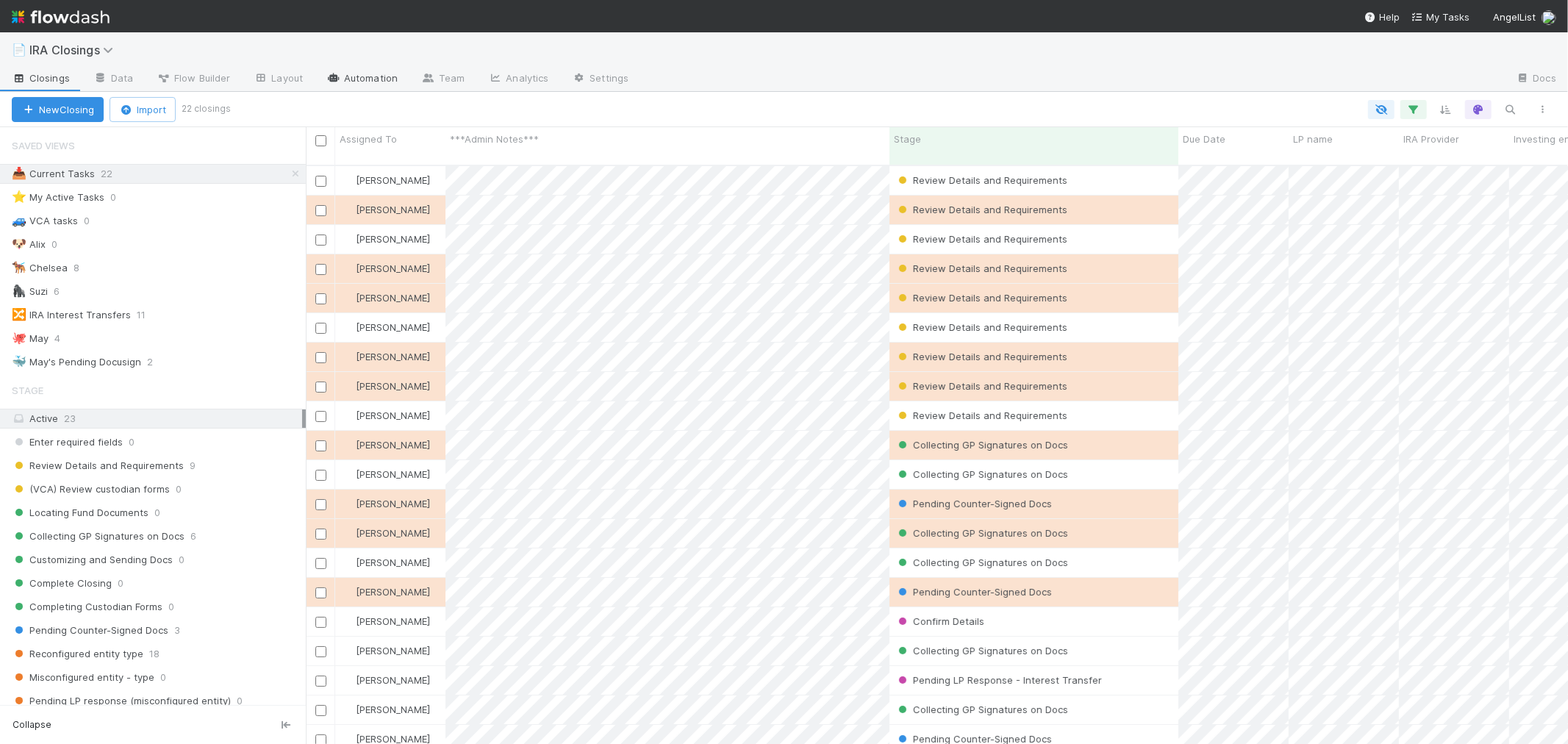
scroll to position [13, 12]
click at [152, 108] on button "Import" at bounding box center [142, 110] width 66 height 25
click at [165, 141] on div "Import from CSV" at bounding box center [121, 143] width 123 height 22
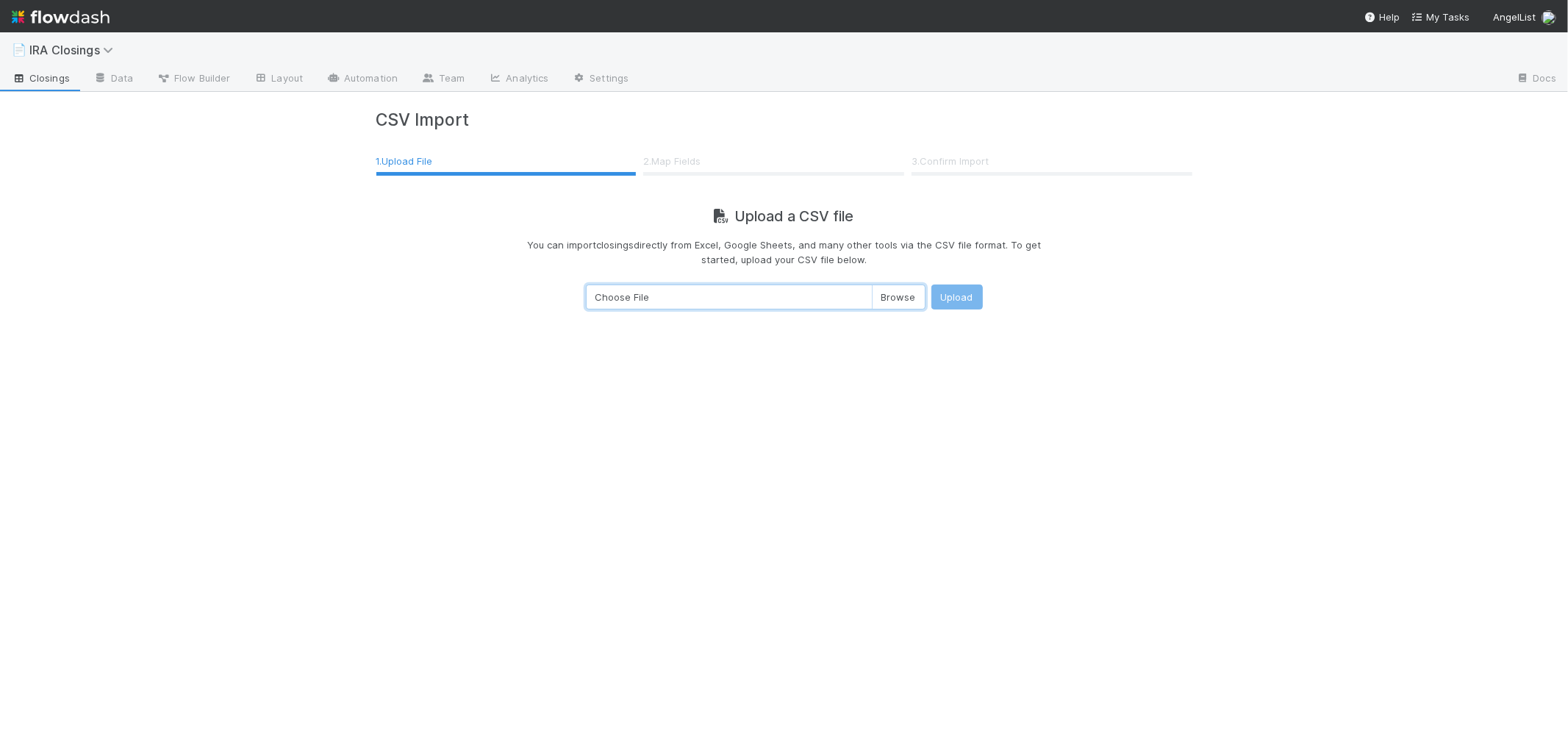
click at [903, 295] on input "Choose File" at bounding box center [756, 298] width 339 height 25
type input "C:\fakepath\IRA Closings - Daily Feed - Export.csv"
click at [963, 298] on button "Upload" at bounding box center [956, 298] width 51 height 25
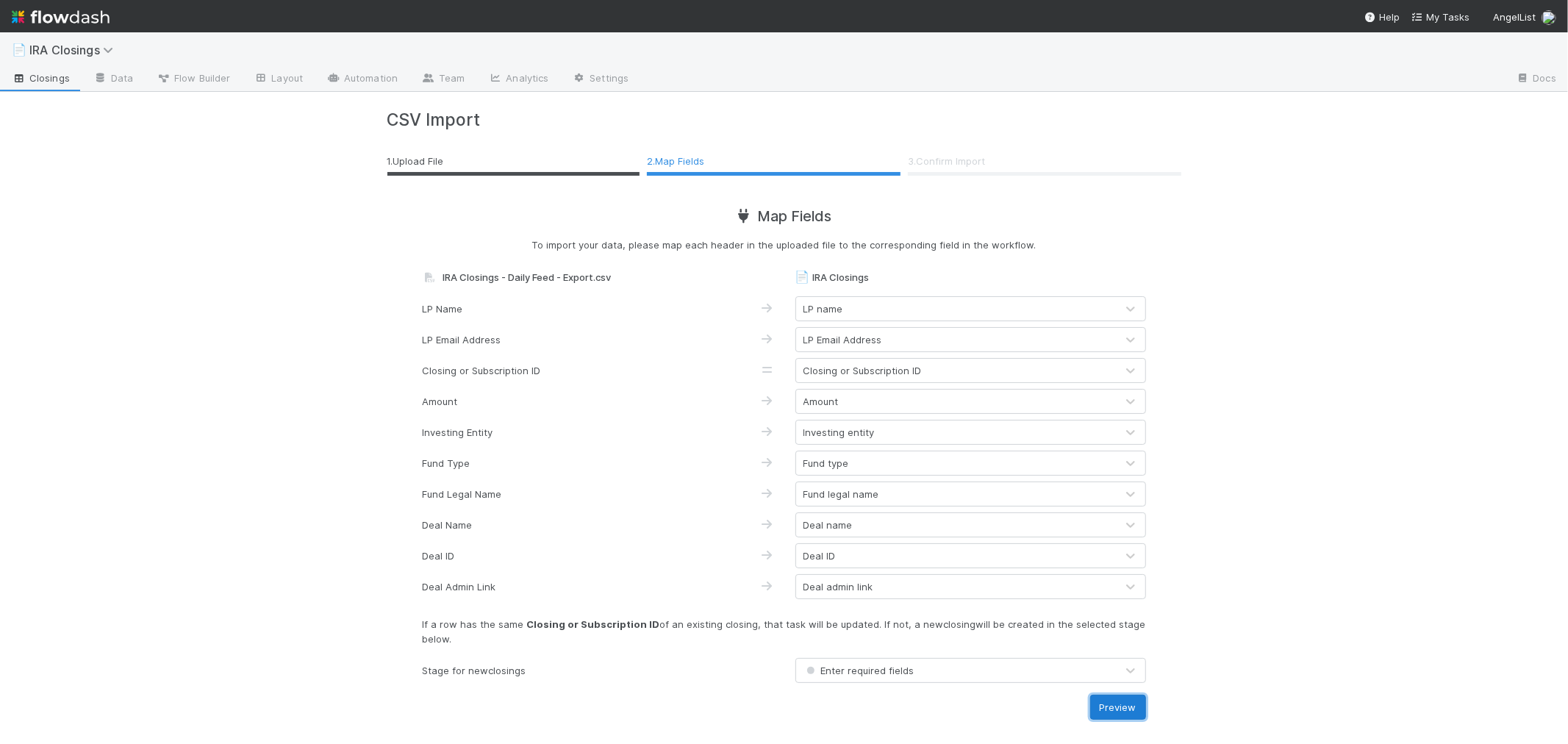
click at [1119, 707] on button "Preview" at bounding box center [1118, 708] width 56 height 25
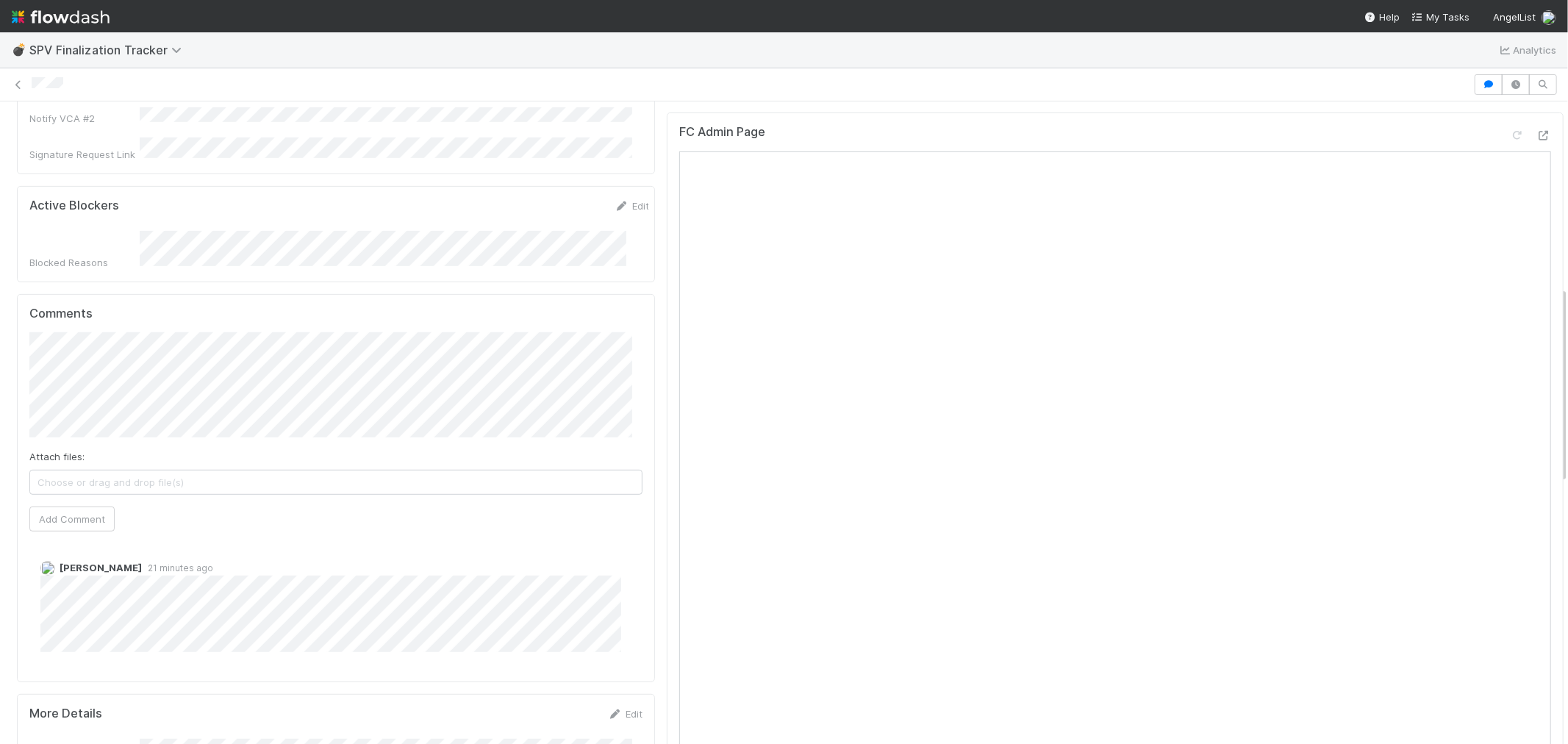
scroll to position [408, 0]
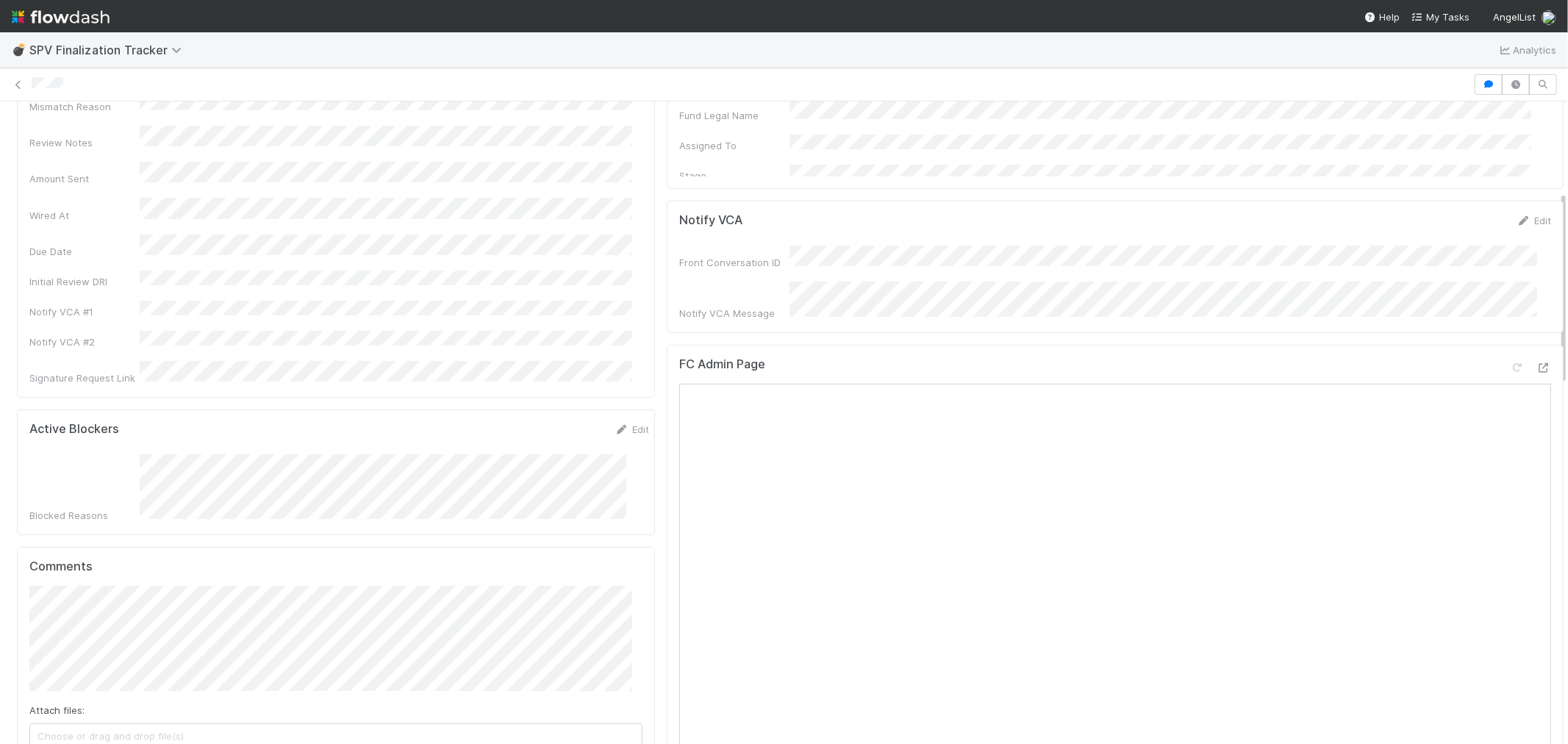
scroll to position [327, 0]
click at [16, 85] on icon at bounding box center [18, 85] width 15 height 9
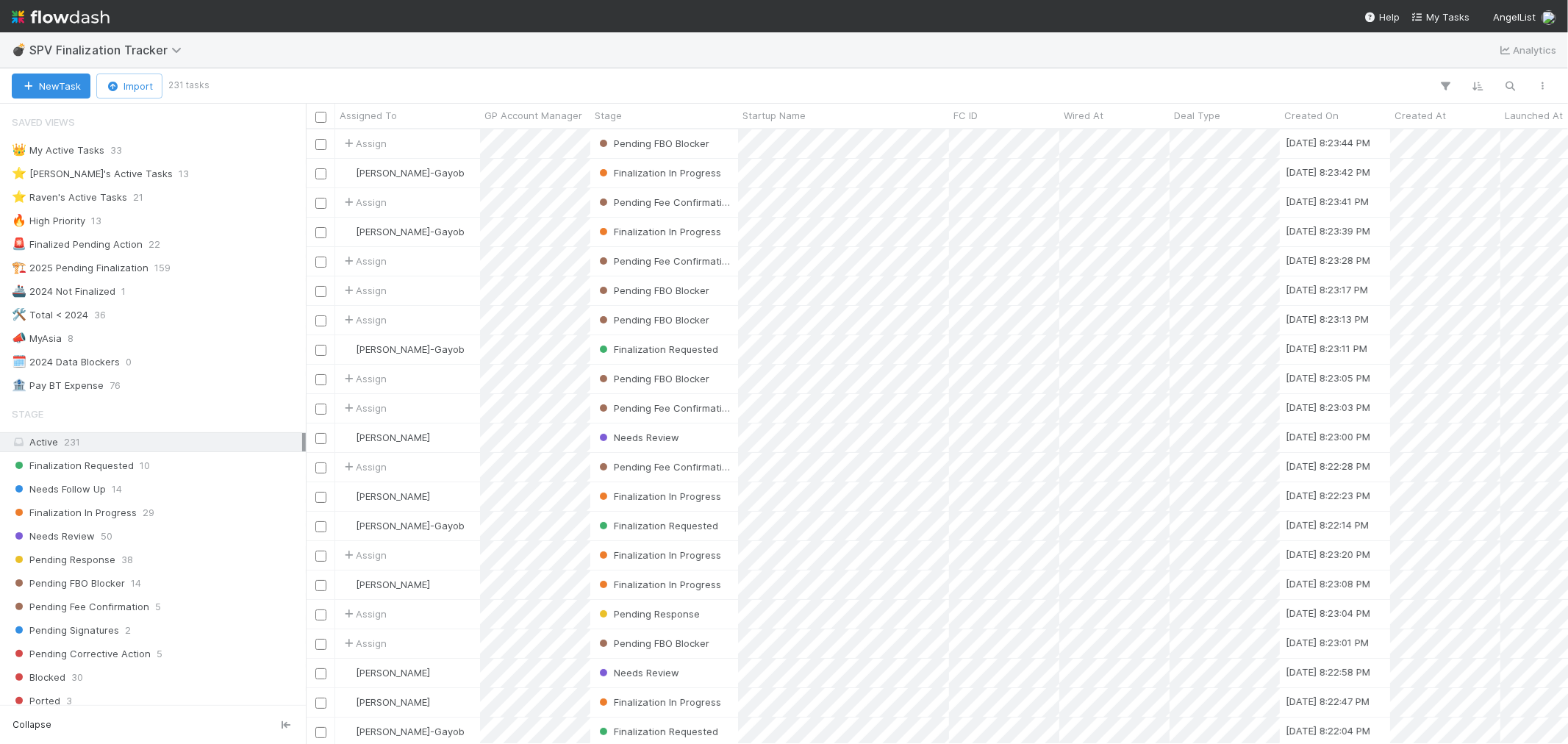
scroll to position [602, 1250]
click at [110, 495] on div "Needs Follow Up 14" at bounding box center [157, 489] width 290 height 18
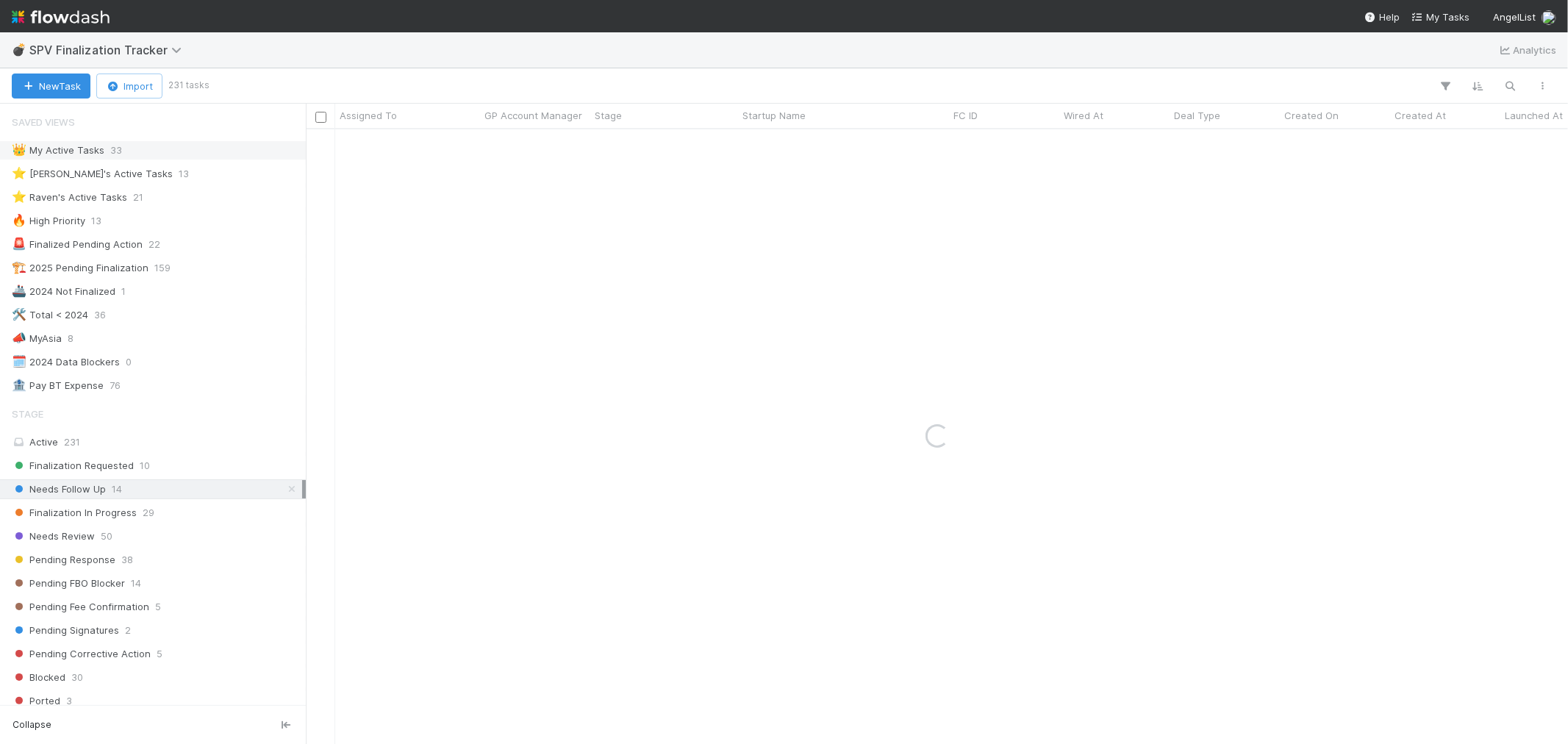
click at [170, 150] on div "👑 My Active Tasks 33" at bounding box center [157, 150] width 290 height 18
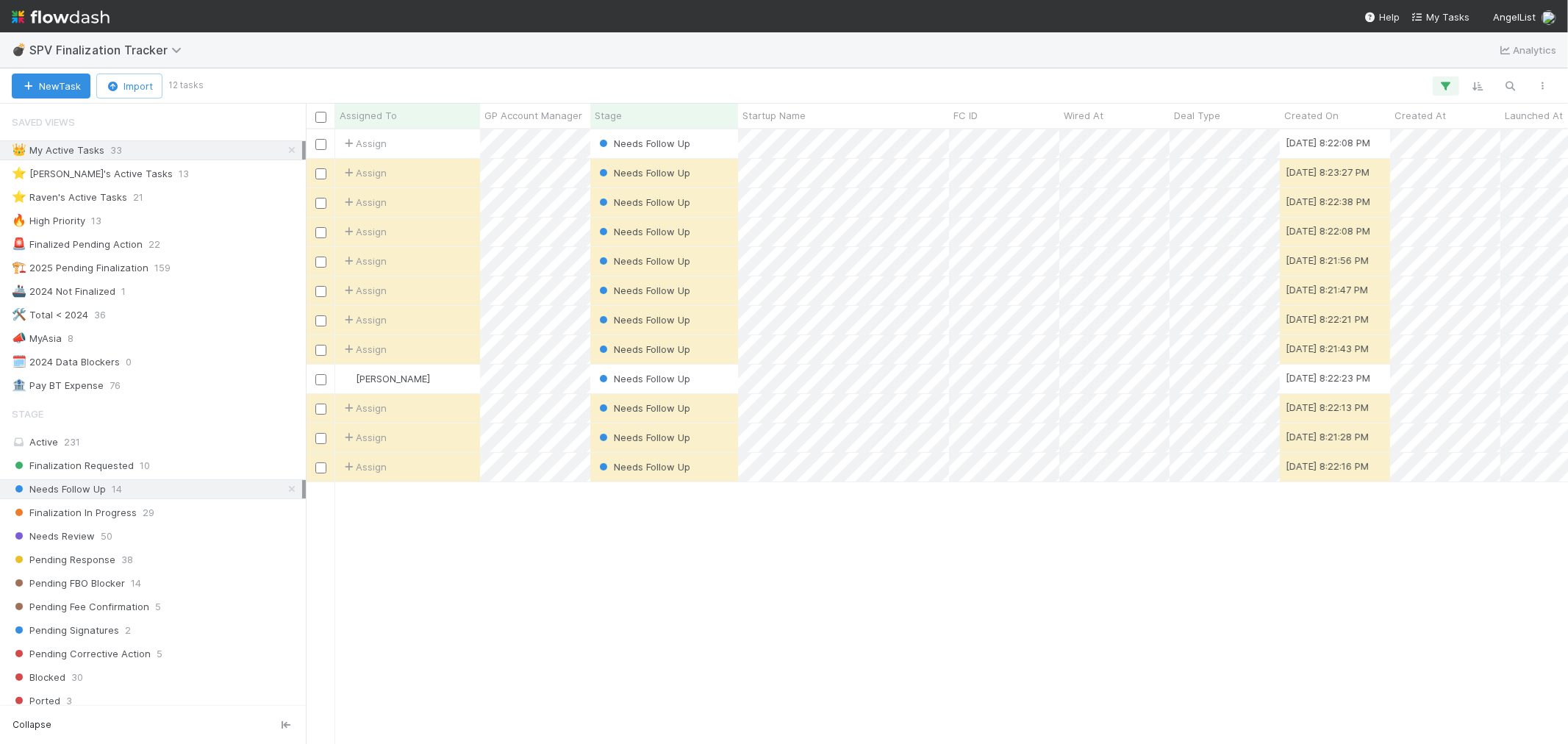
scroll to position [602, 1250]
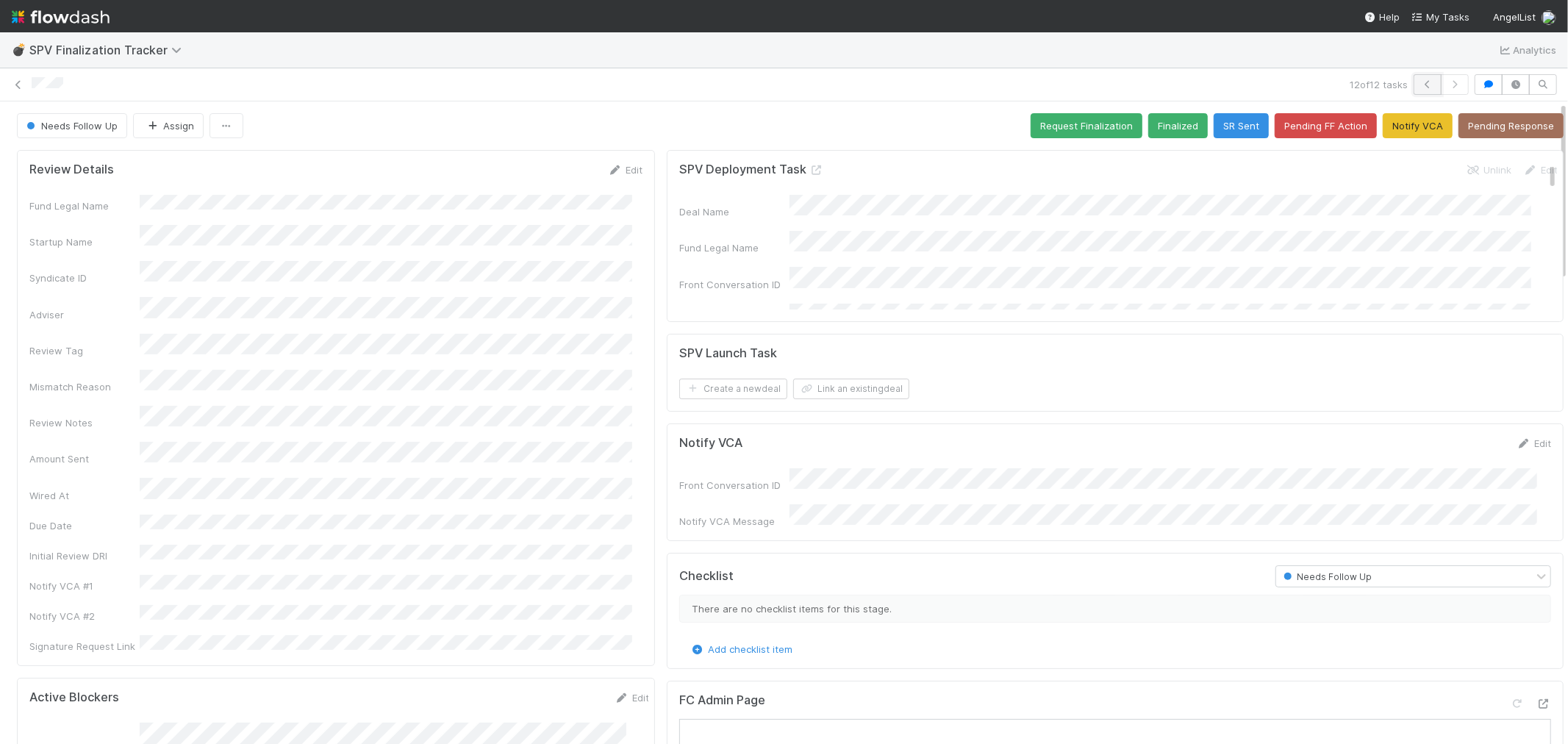
click at [1414, 75] on button "button" at bounding box center [1427, 85] width 28 height 21
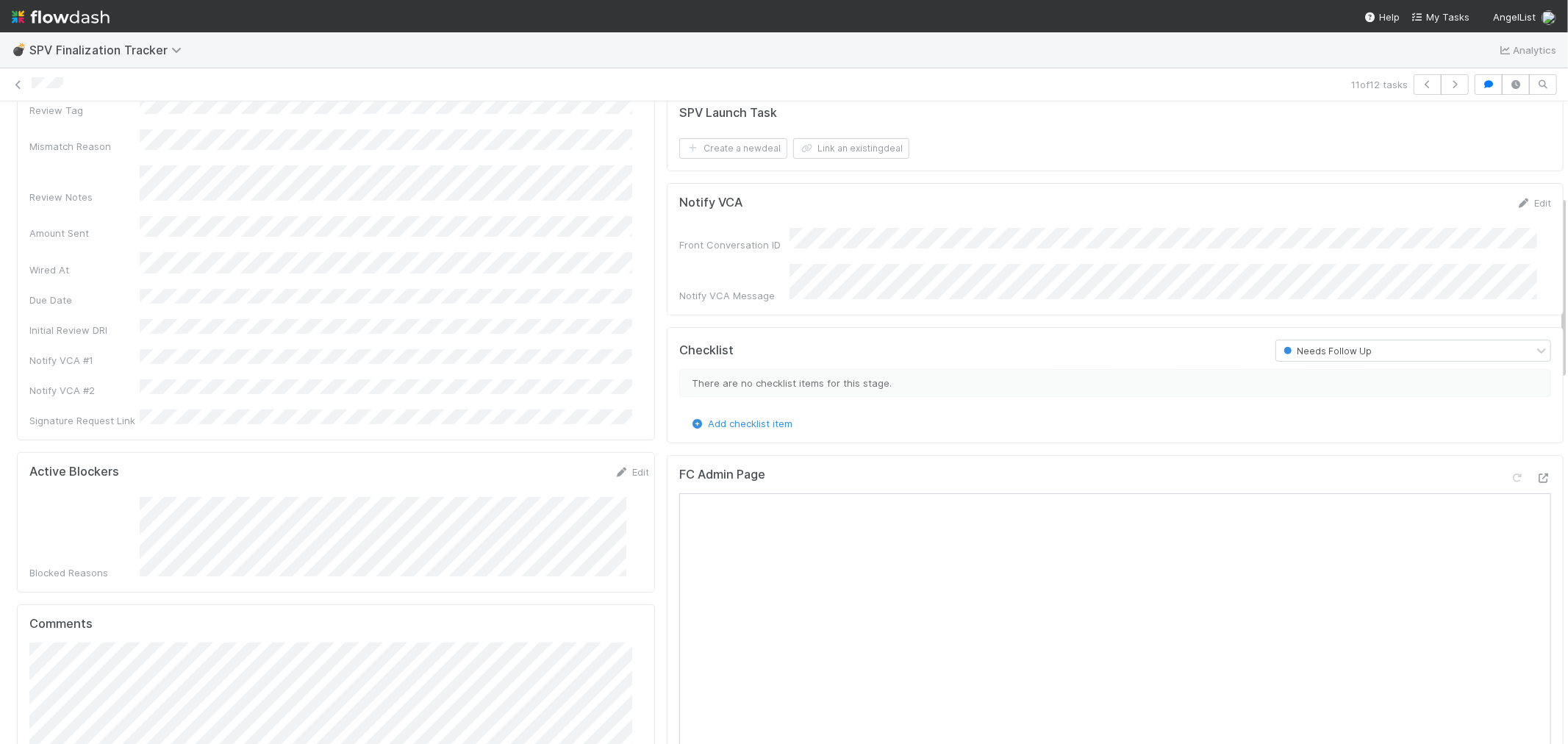
scroll to position [82, 0]
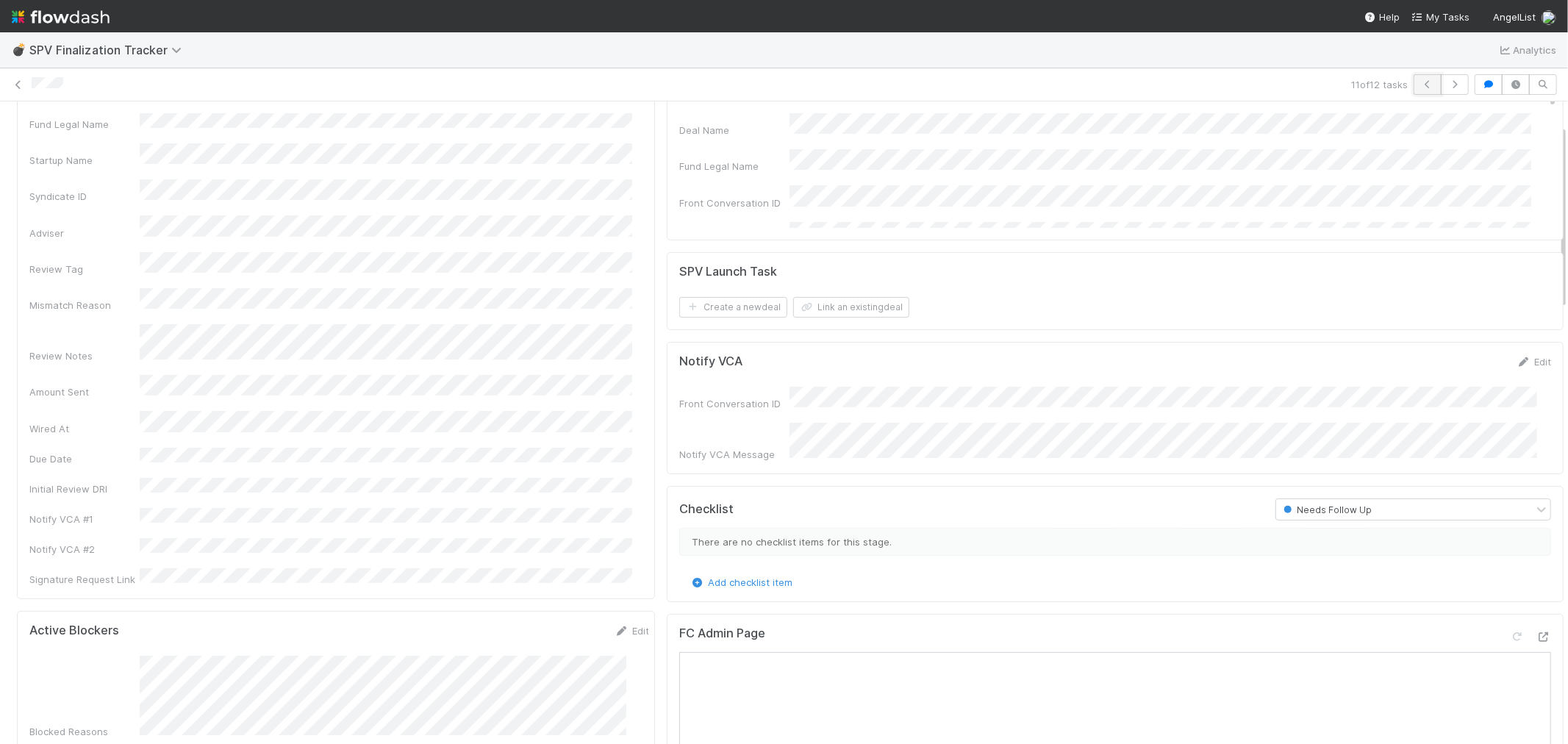
click at [1420, 86] on icon "button" at bounding box center [1427, 84] width 15 height 9
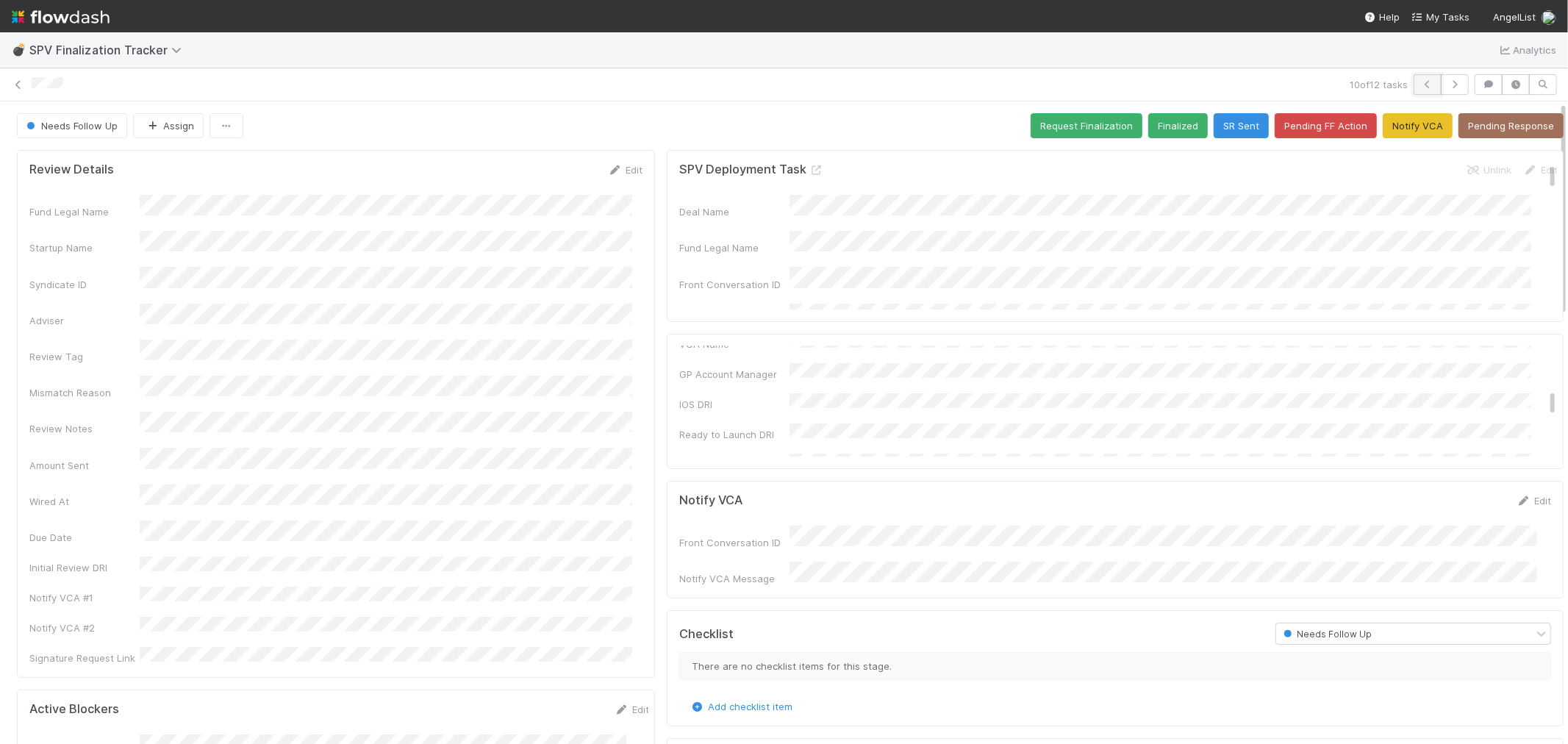
click at [1420, 85] on icon "button" at bounding box center [1427, 84] width 15 height 9
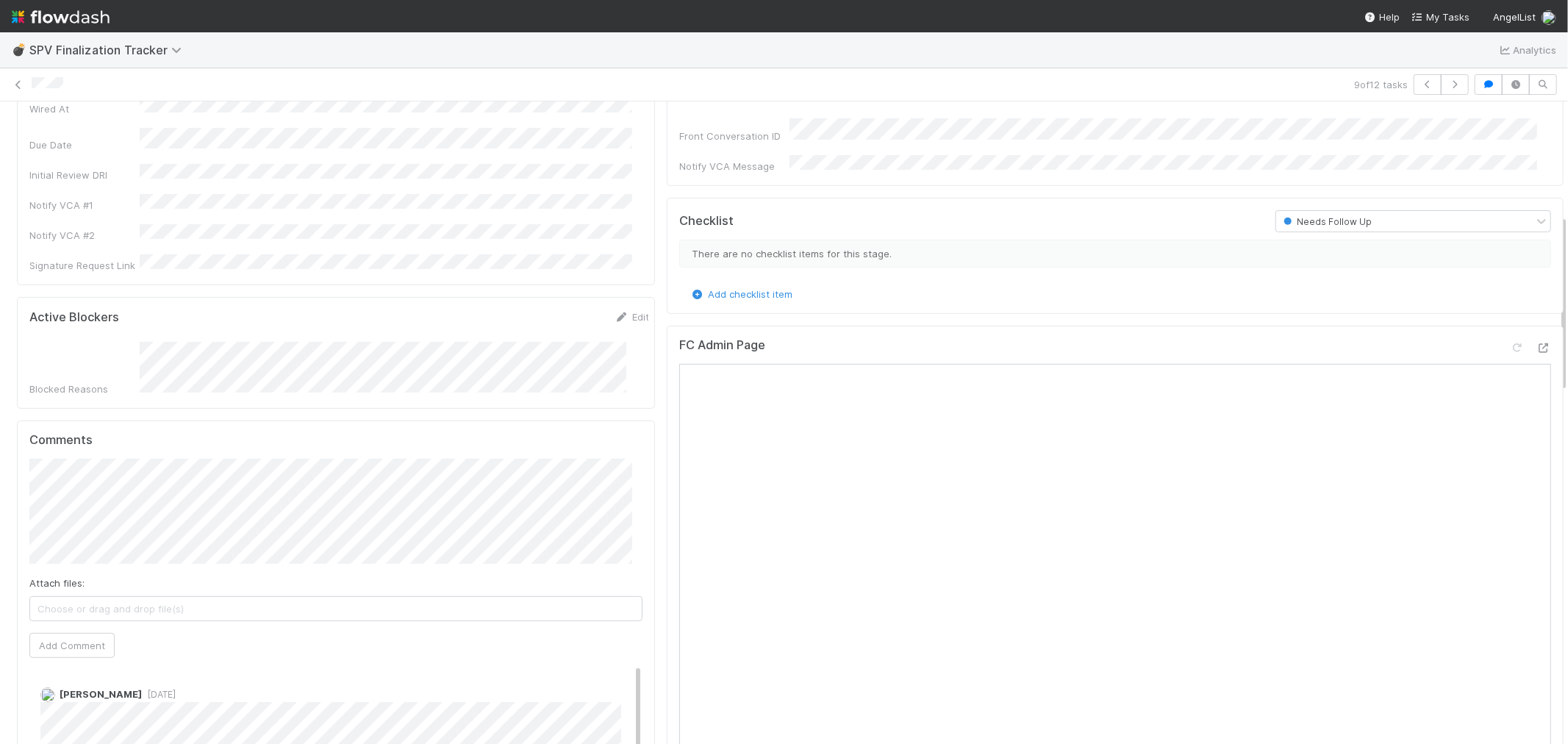
scroll to position [408, 0]
click at [1420, 89] on icon "button" at bounding box center [1427, 84] width 15 height 9
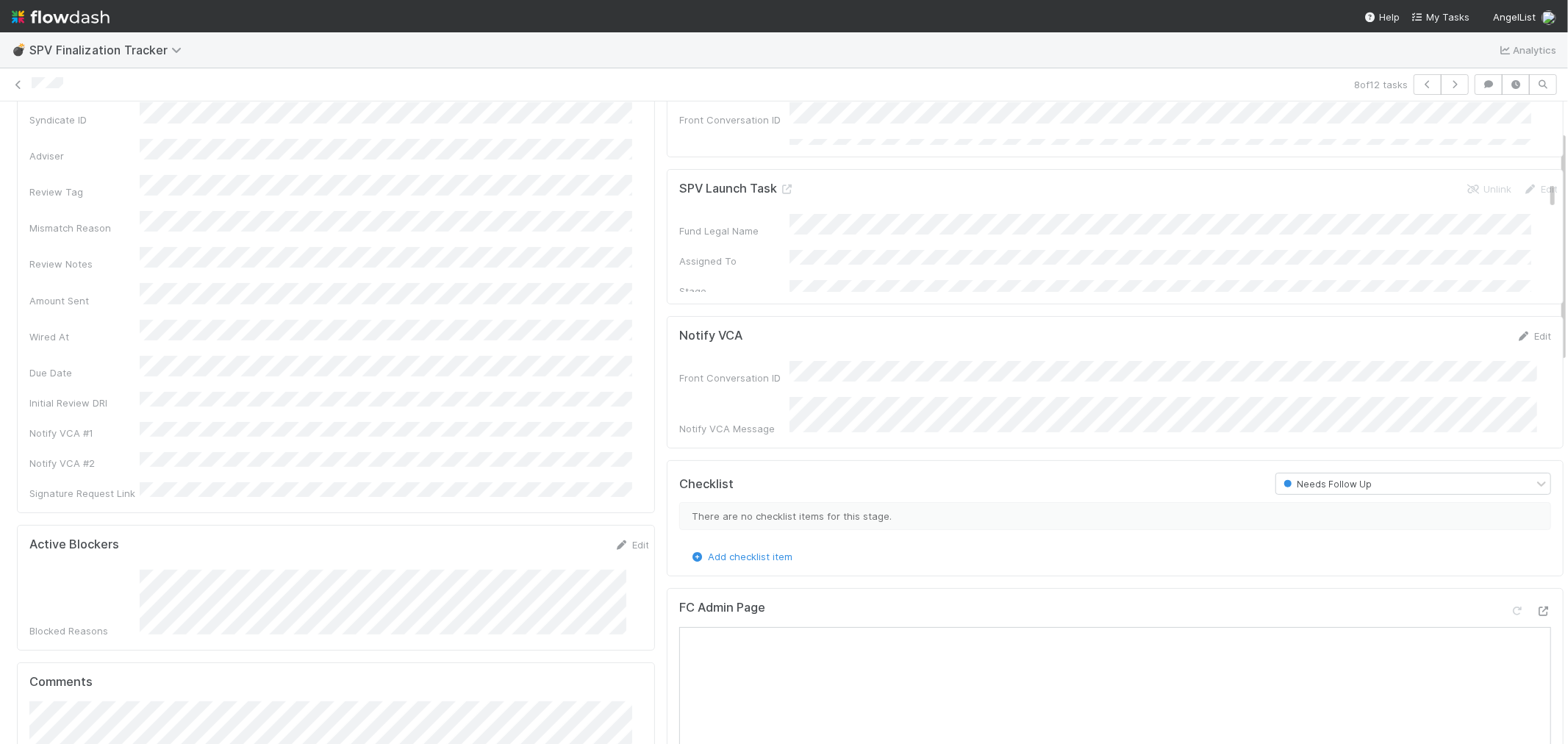
scroll to position [82, 0]
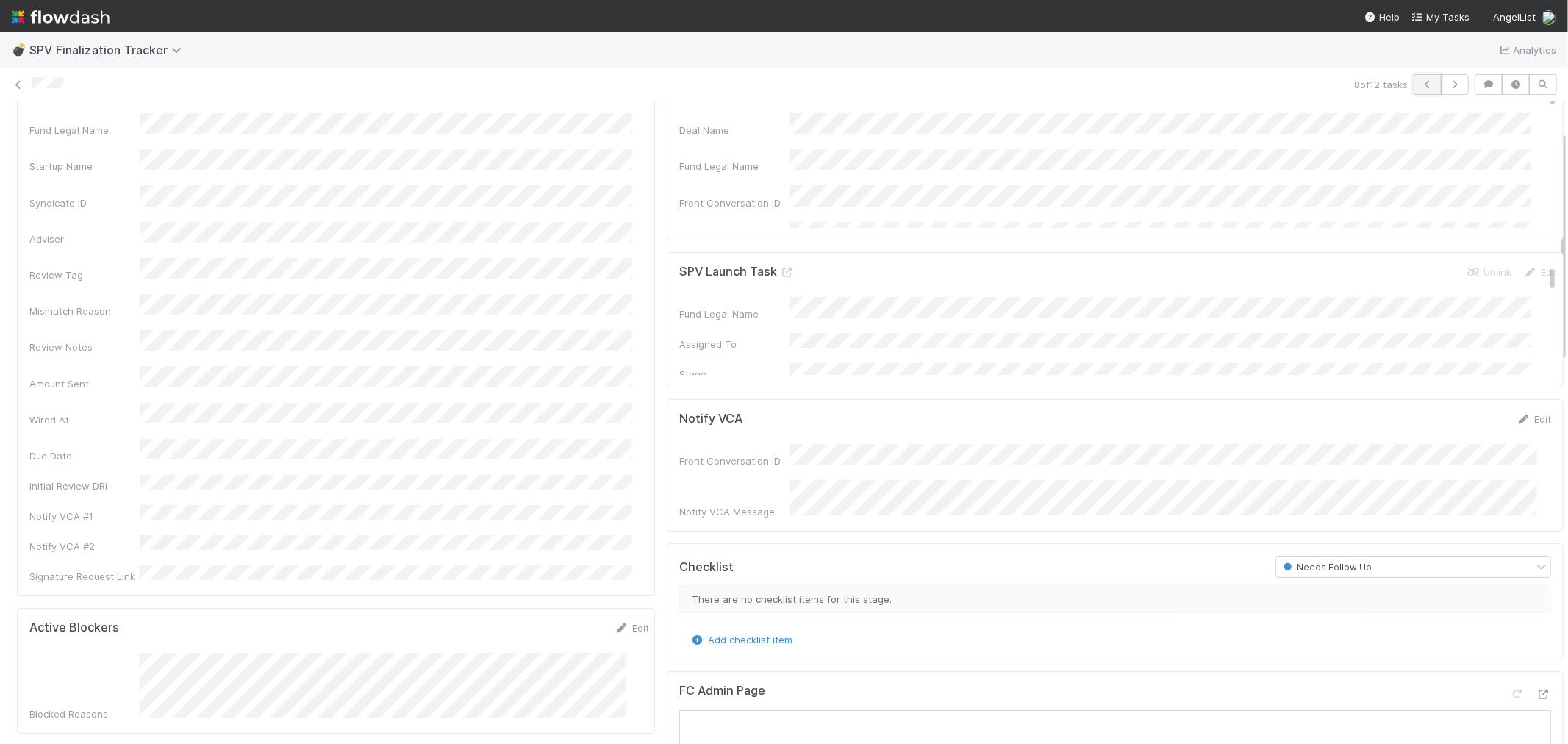
click at [1420, 85] on icon "button" at bounding box center [1427, 84] width 15 height 9
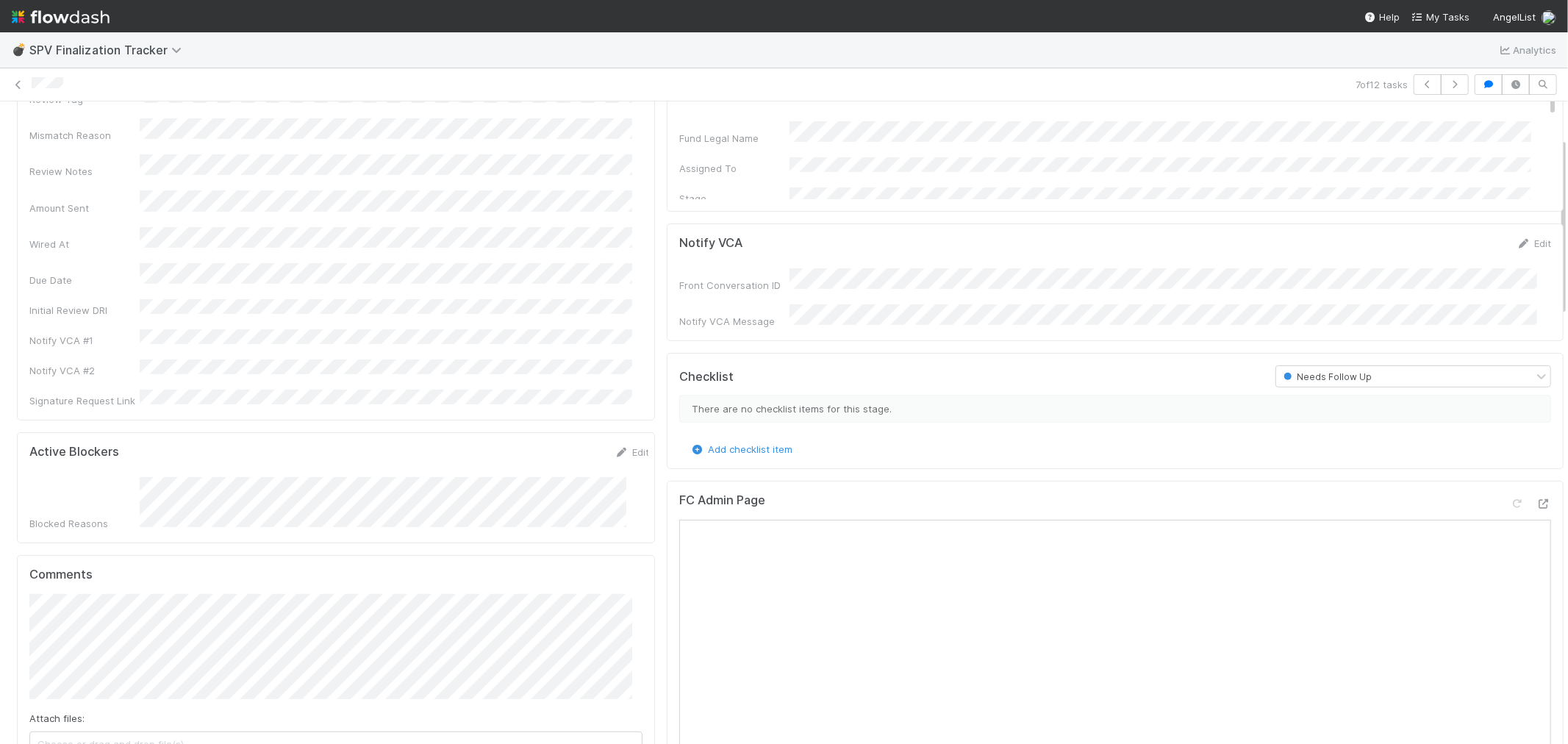
scroll to position [82, 0]
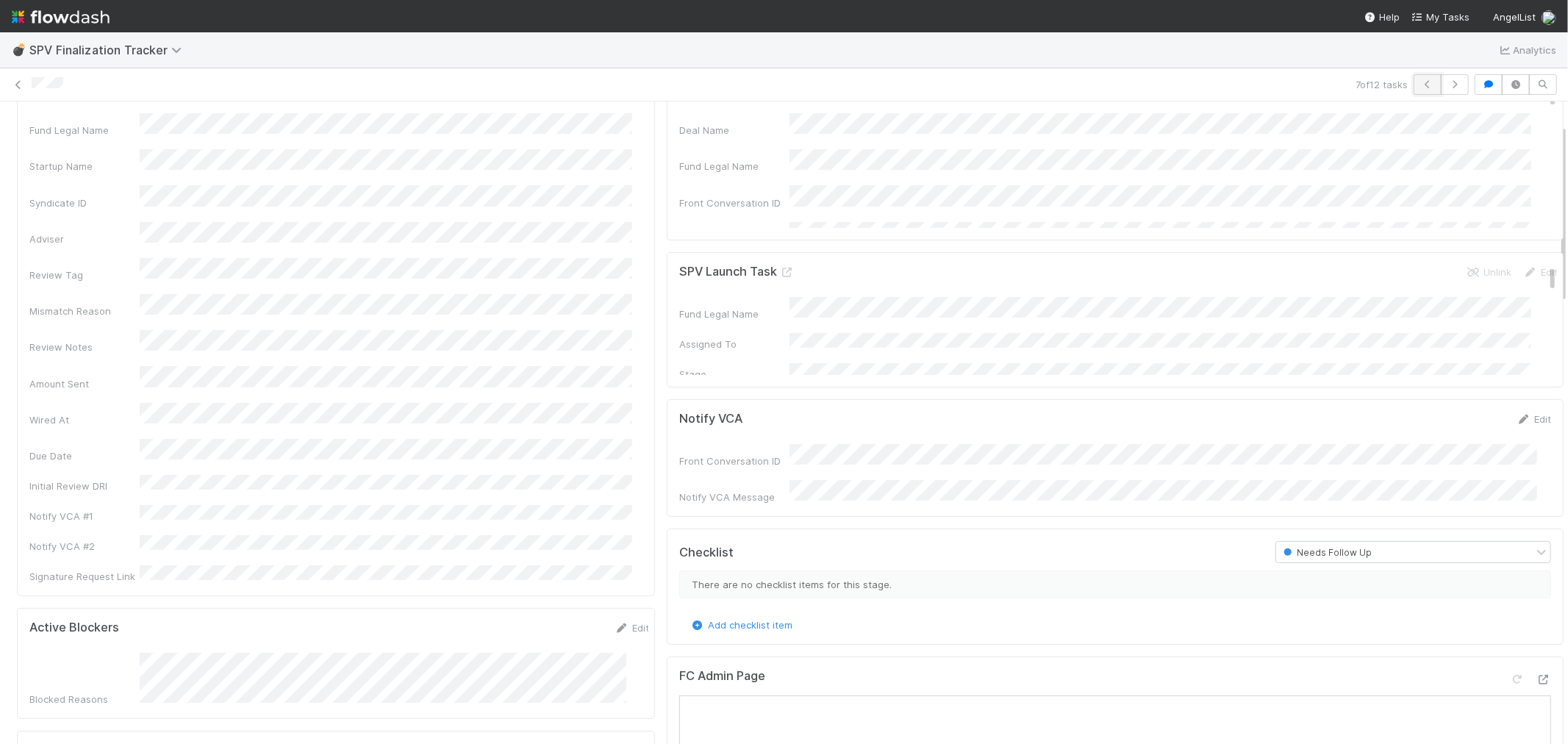
click at [1420, 83] on icon "button" at bounding box center [1427, 84] width 15 height 9
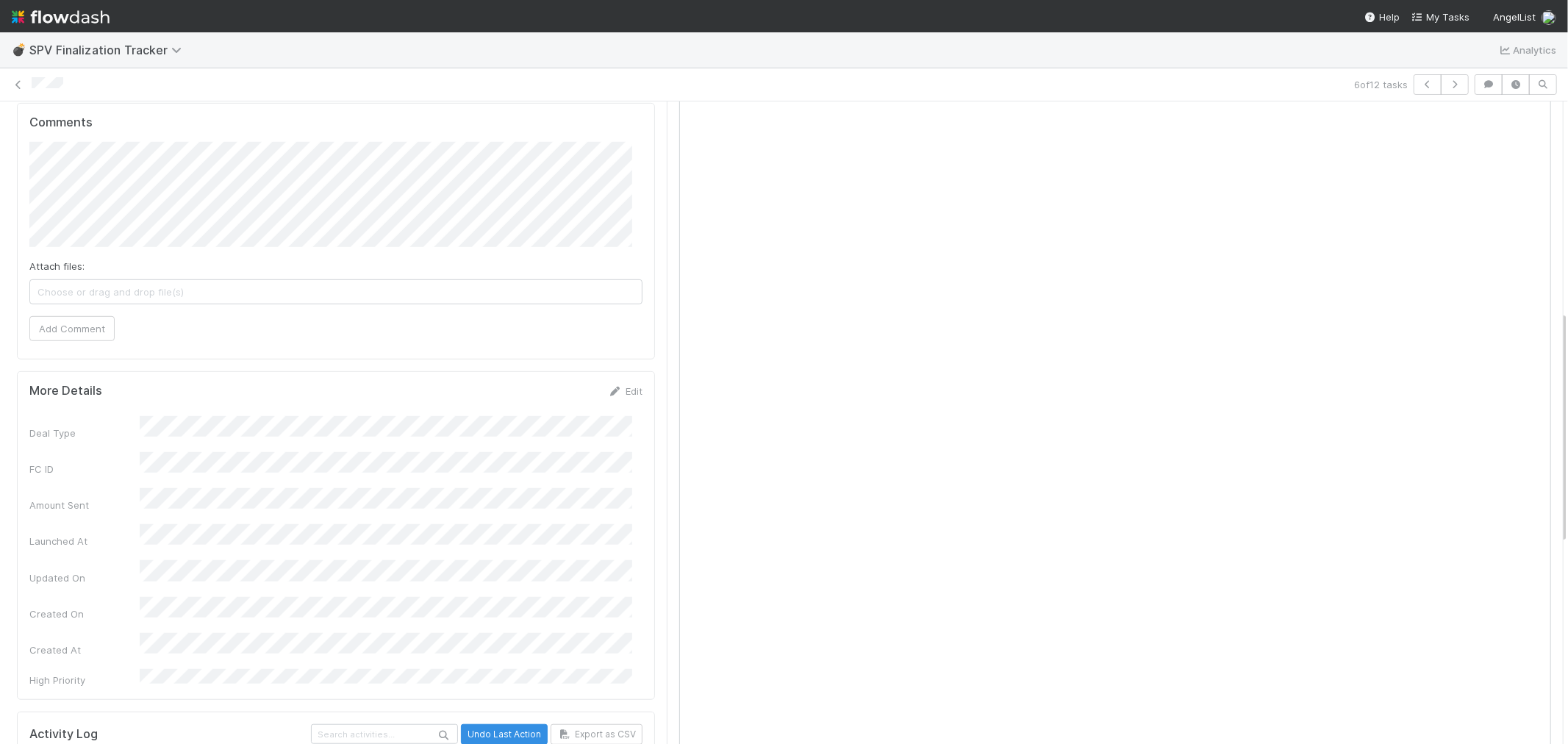
scroll to position [571, 0]
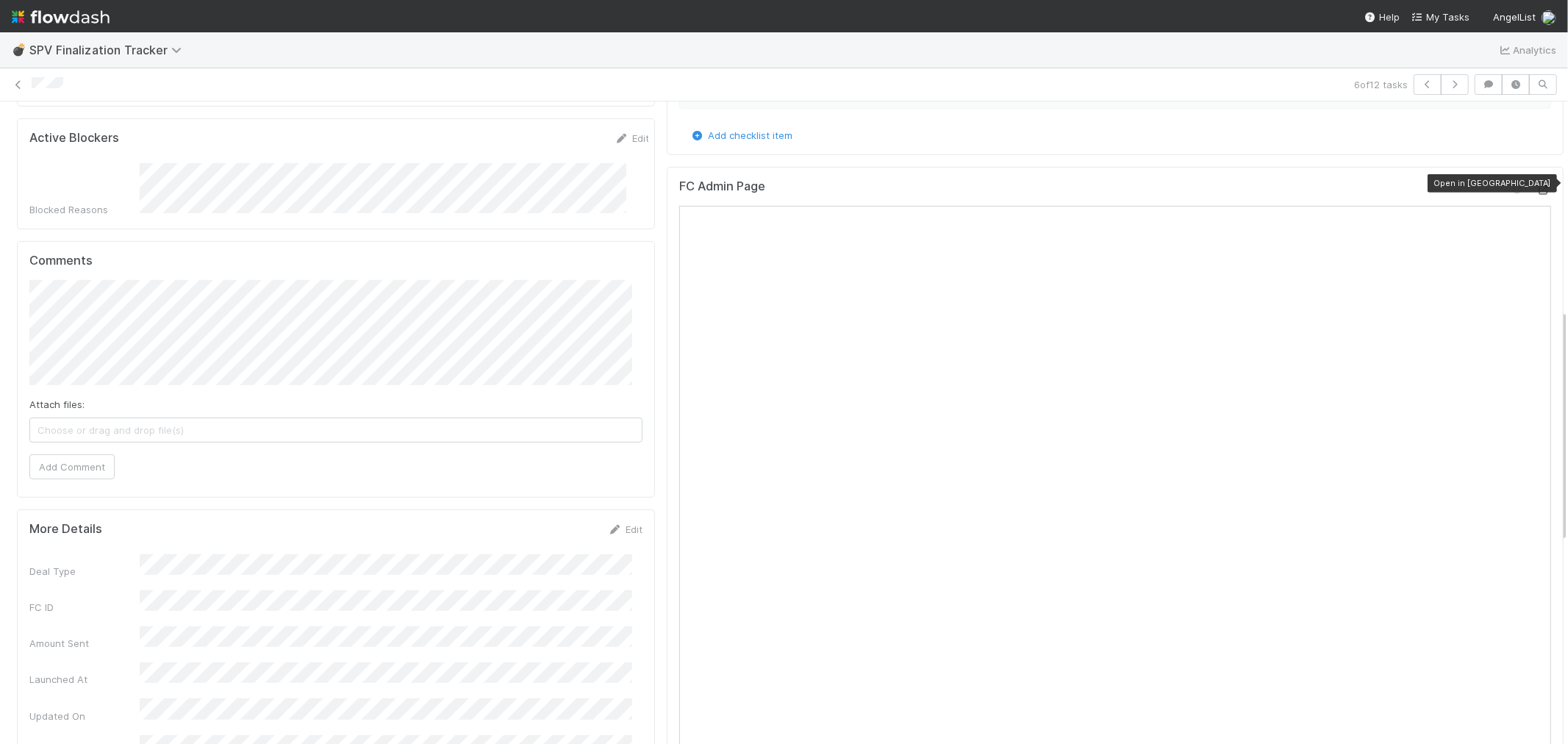
click at [1536, 185] on icon at bounding box center [1543, 190] width 15 height 9
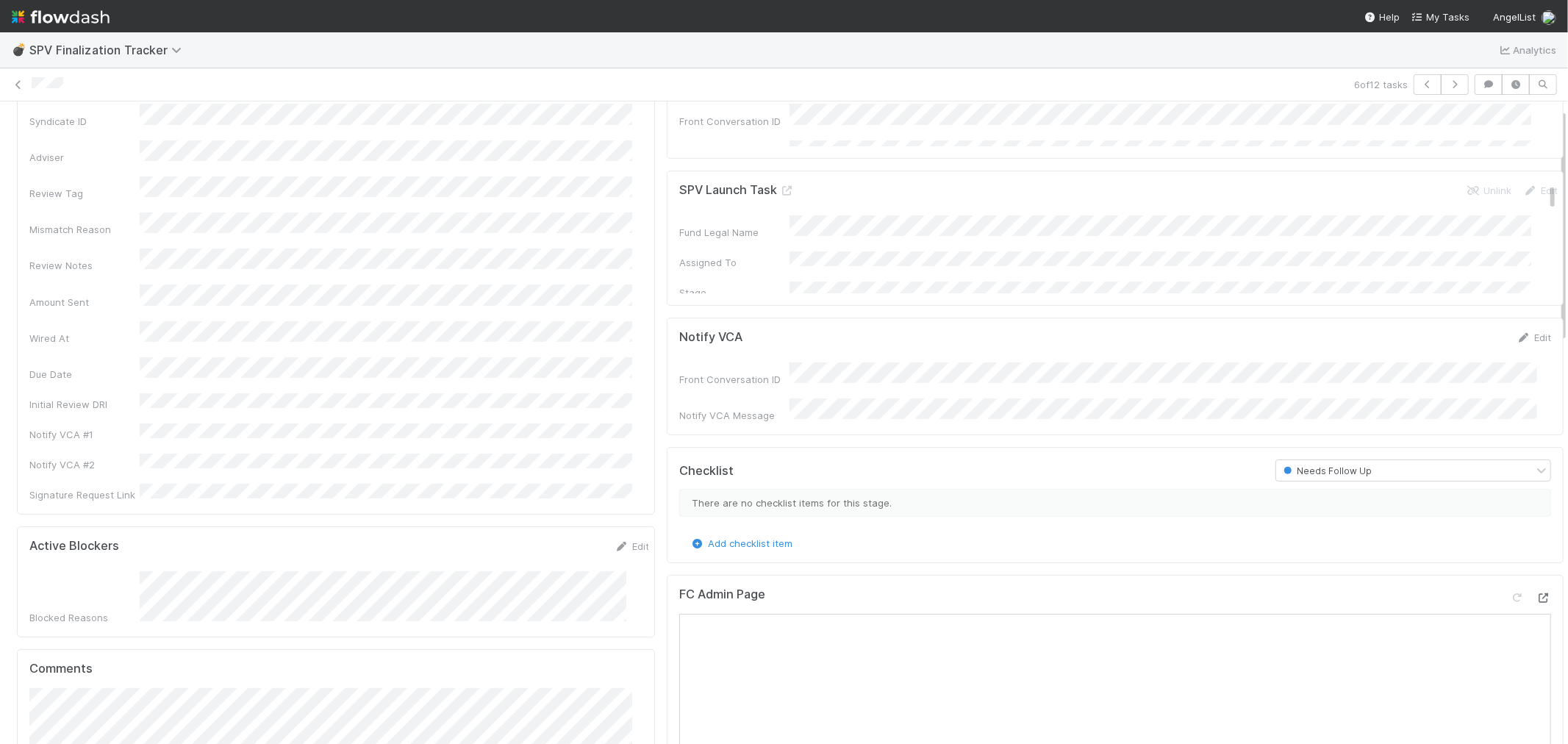
scroll to position [0, 0]
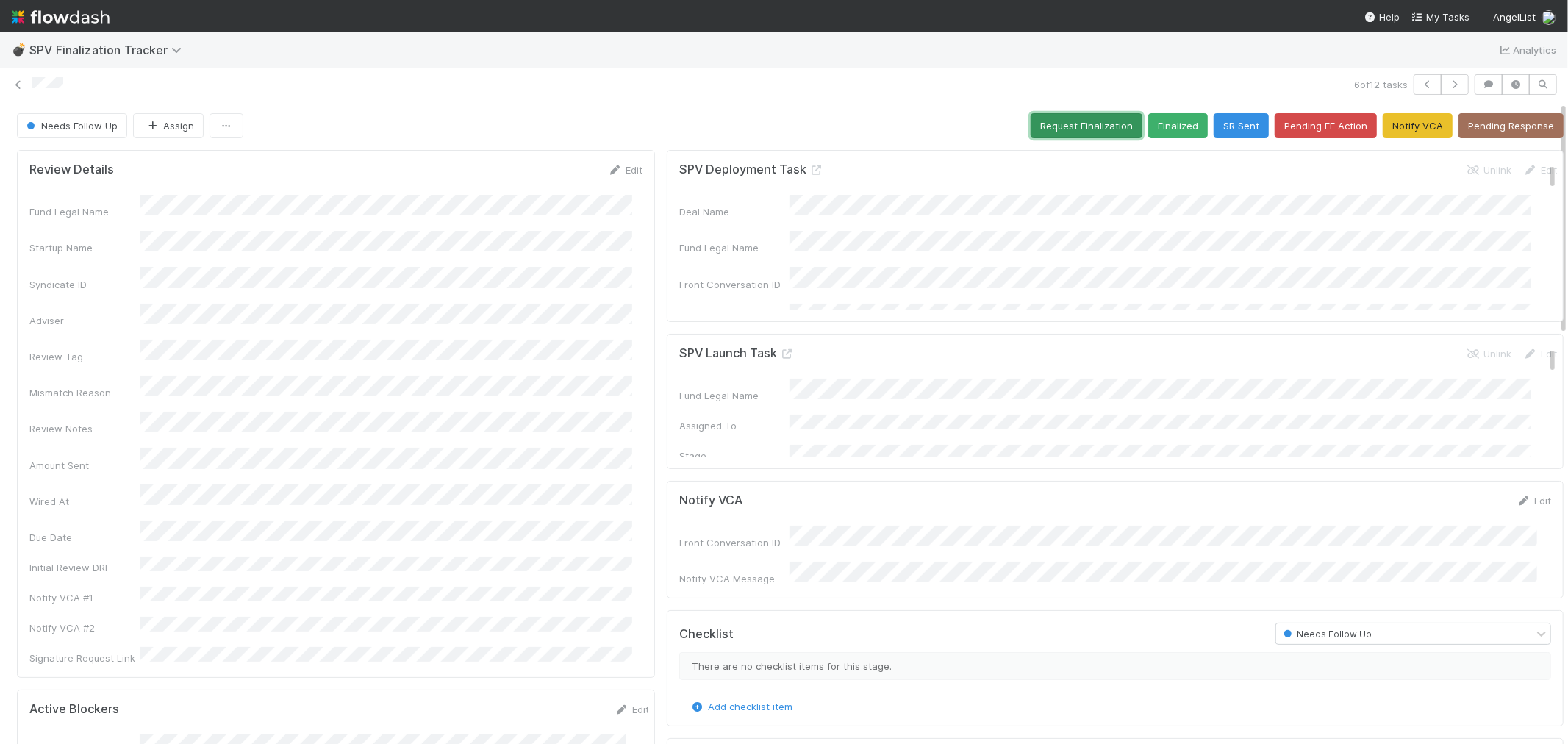
click at [1035, 121] on button "Request Finalization" at bounding box center [1086, 126] width 112 height 25
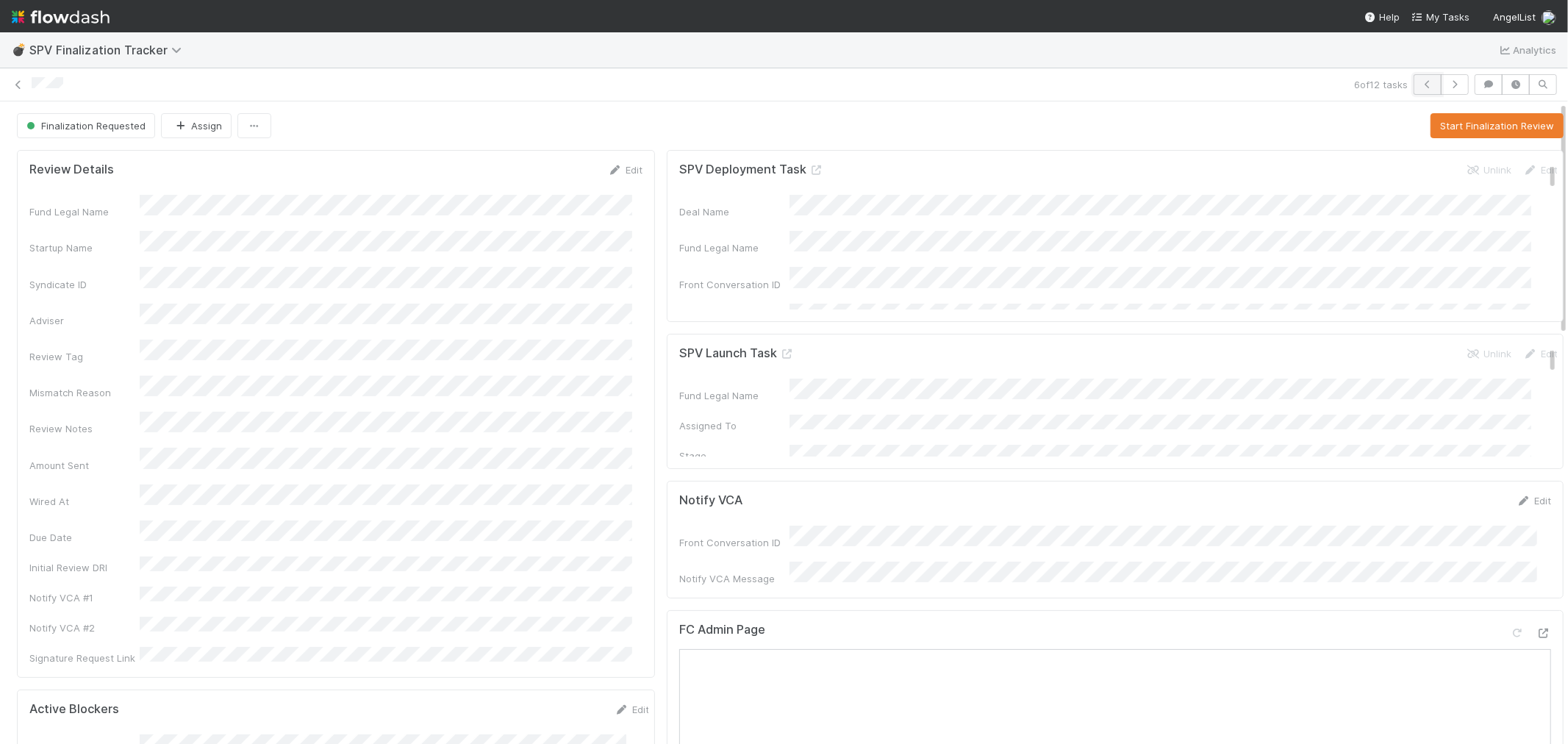
click at [1420, 85] on icon "button" at bounding box center [1427, 84] width 15 height 9
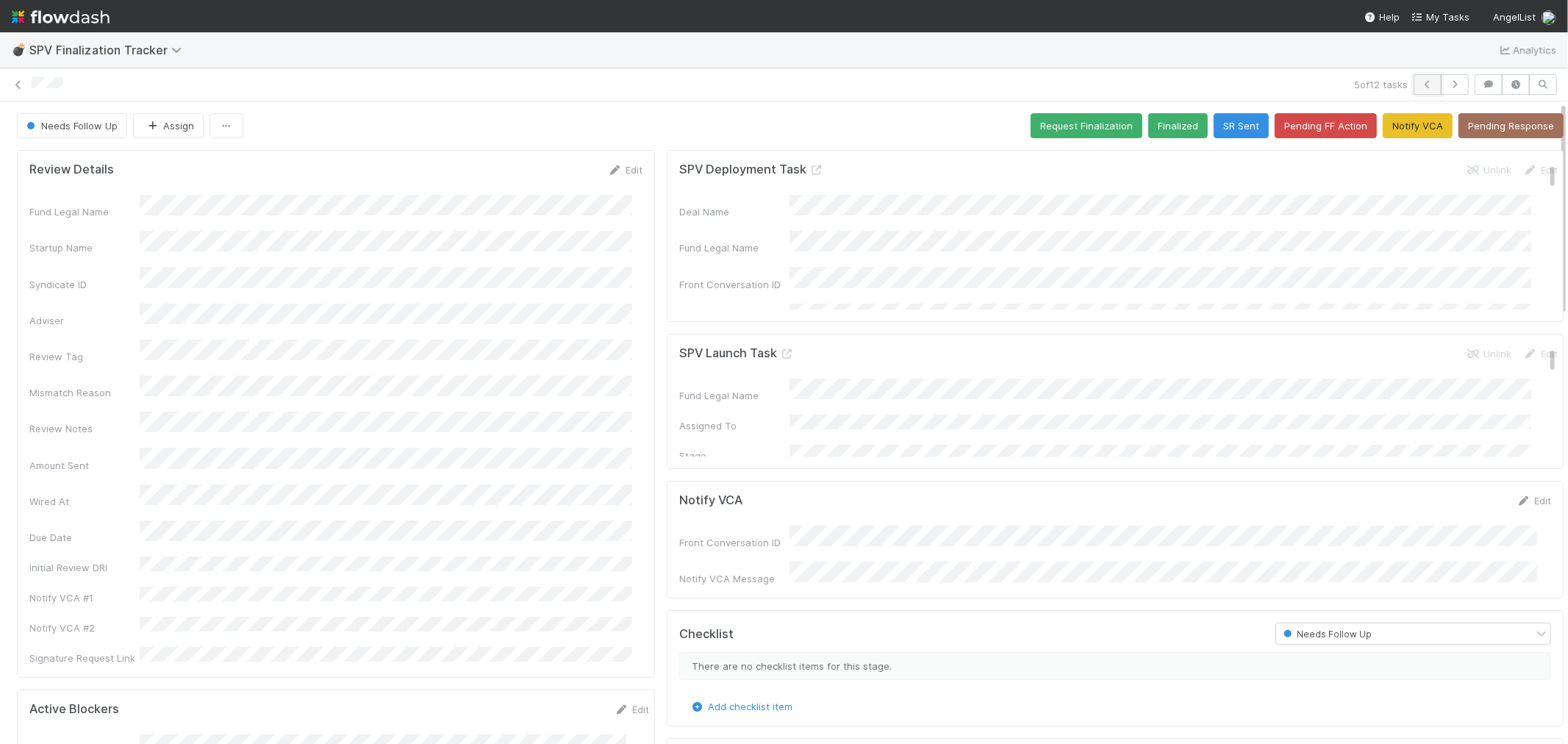
click at [1420, 84] on icon "button" at bounding box center [1427, 84] width 15 height 9
click at [1420, 81] on icon "button" at bounding box center [1427, 84] width 15 height 9
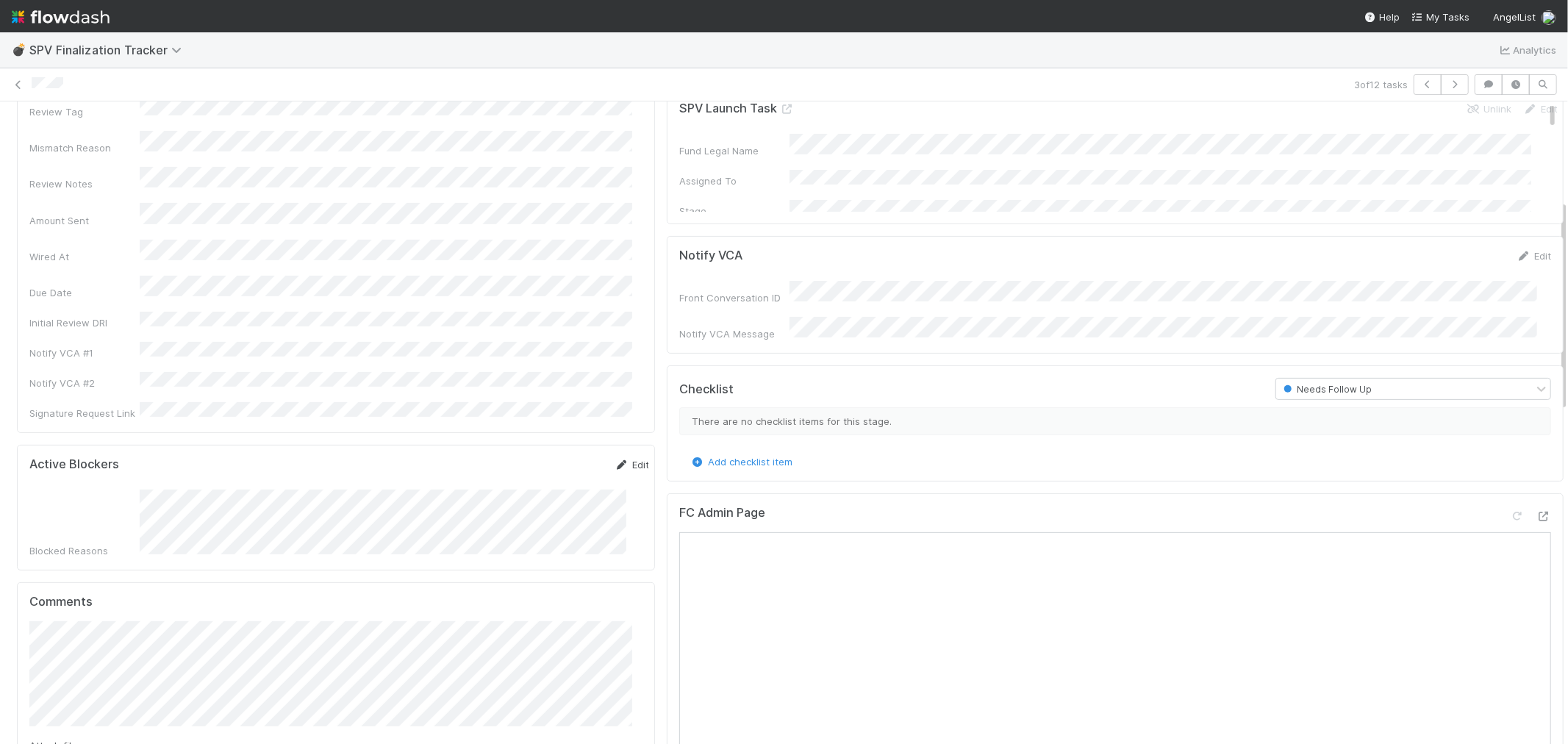
scroll to position [490, 0]
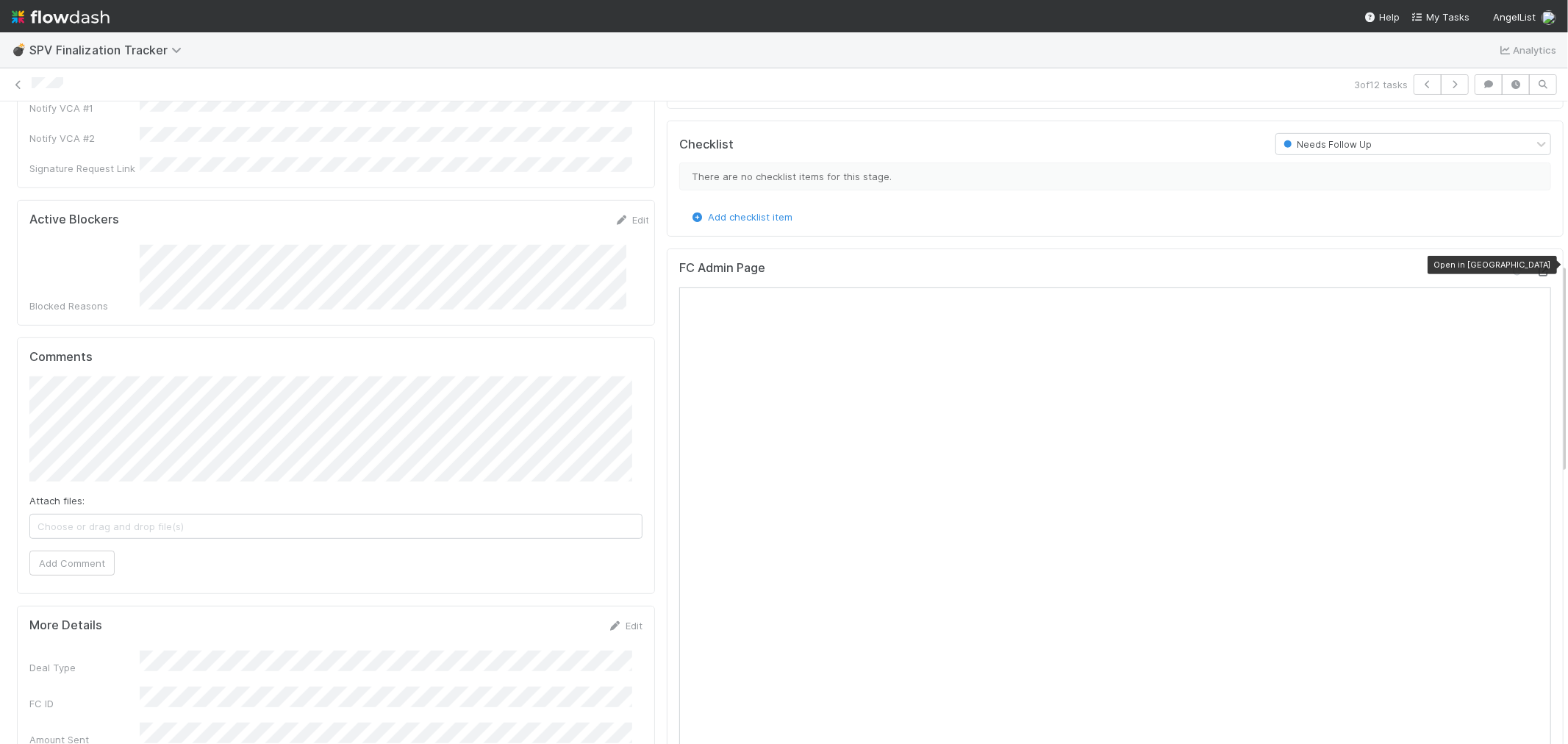
click at [1536, 267] on icon at bounding box center [1543, 271] width 15 height 9
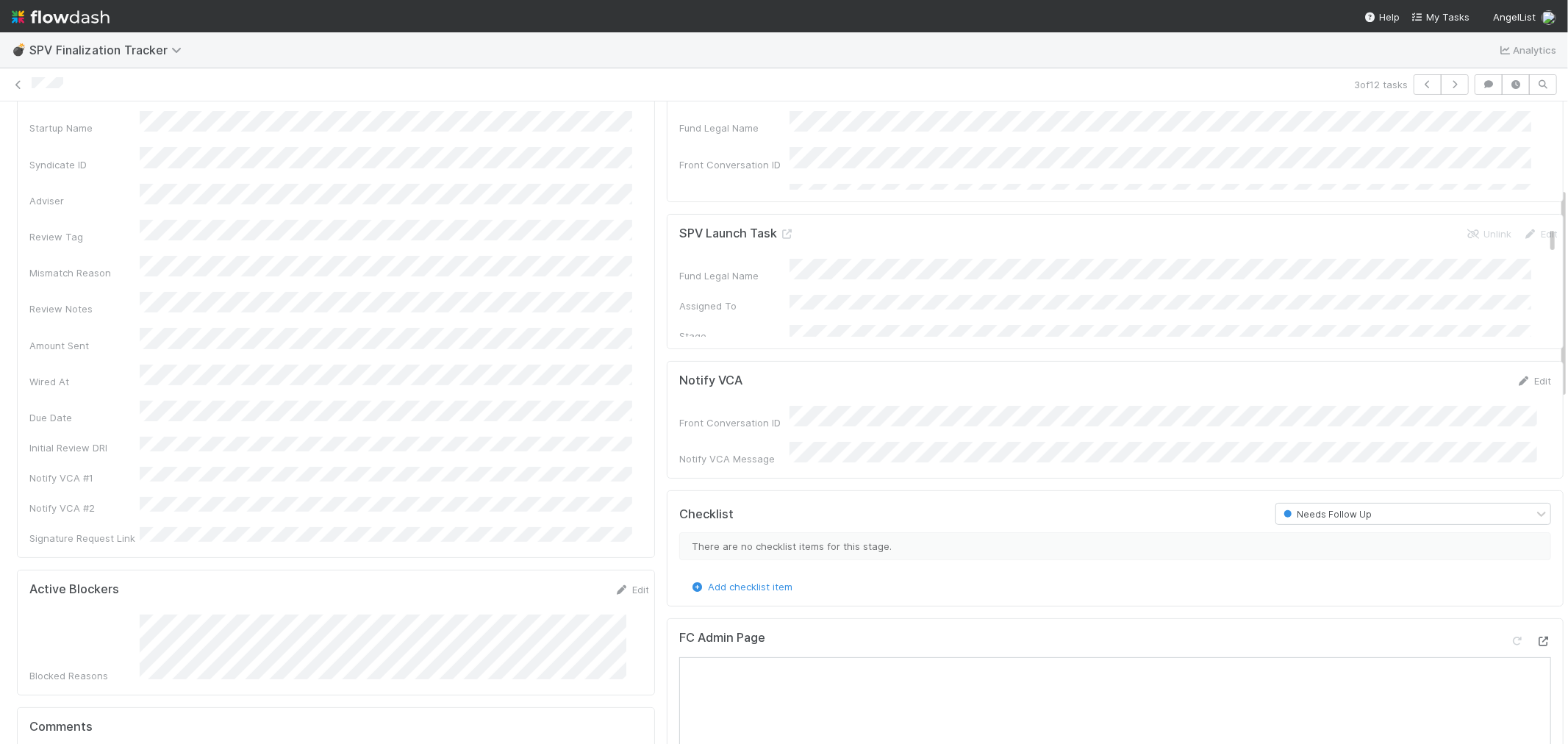
scroll to position [327, 0]
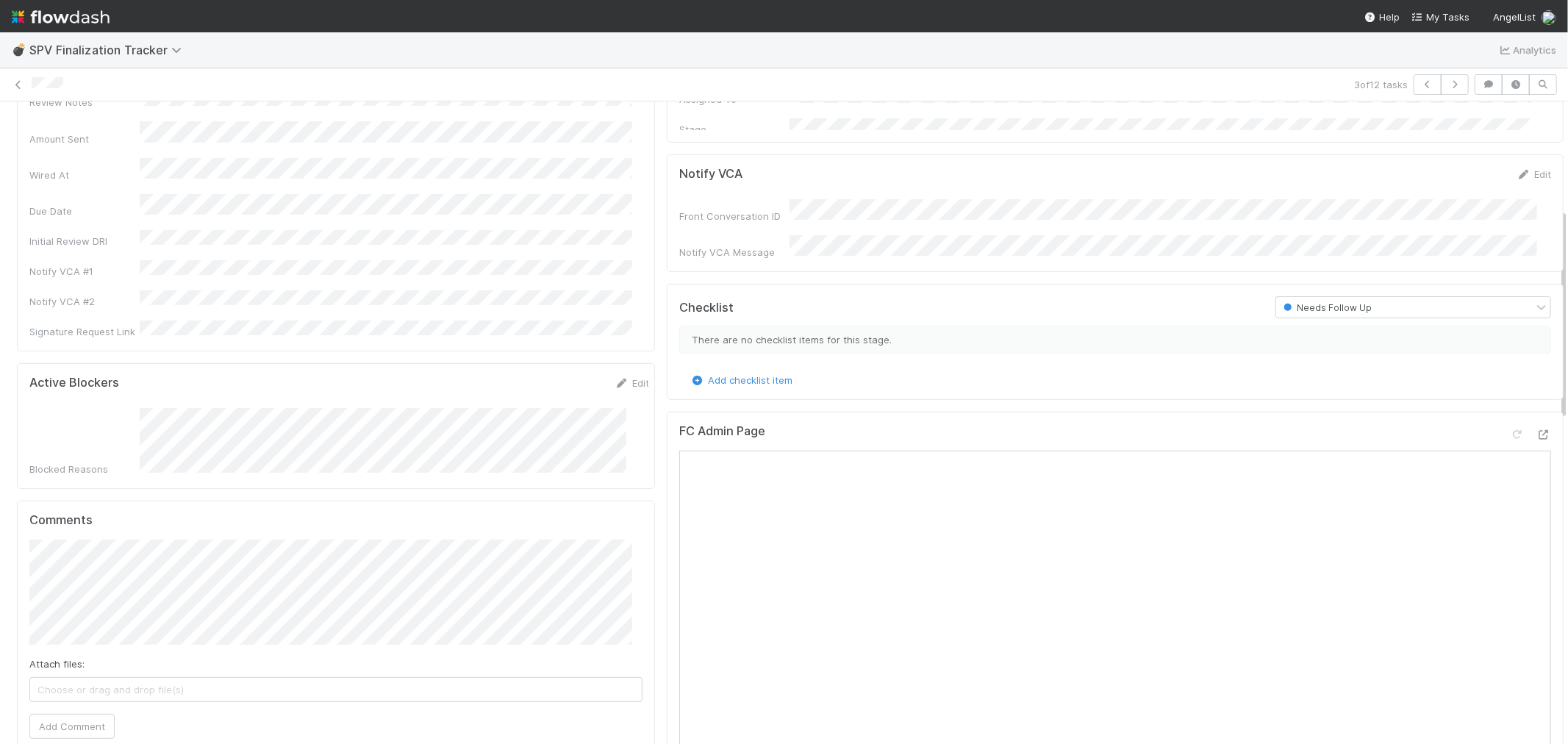
click at [462, 501] on div "Comments Attach files: Choose or drag and drop file(s) Add Comment" at bounding box center [335, 629] width 638 height 256
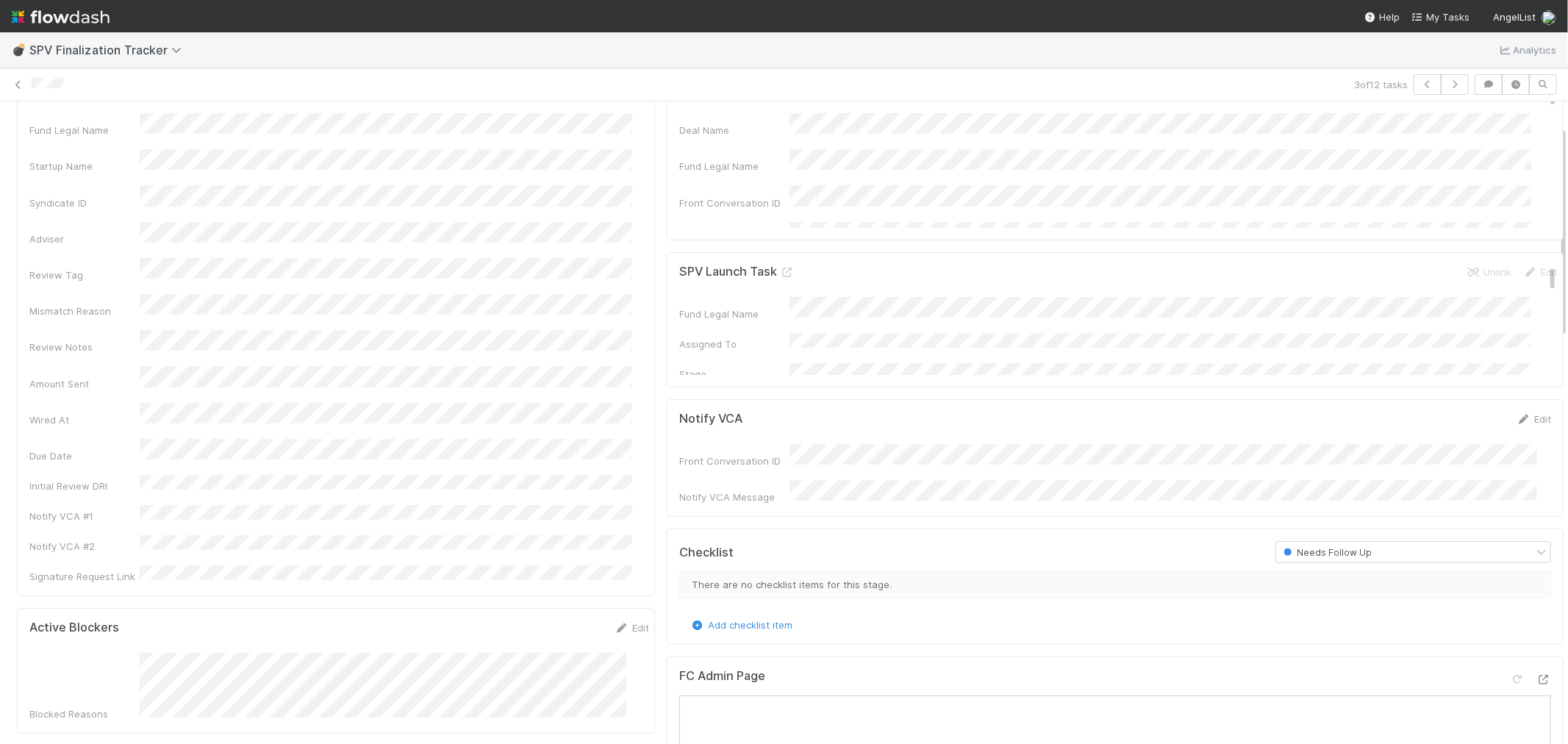
scroll to position [0, 0]
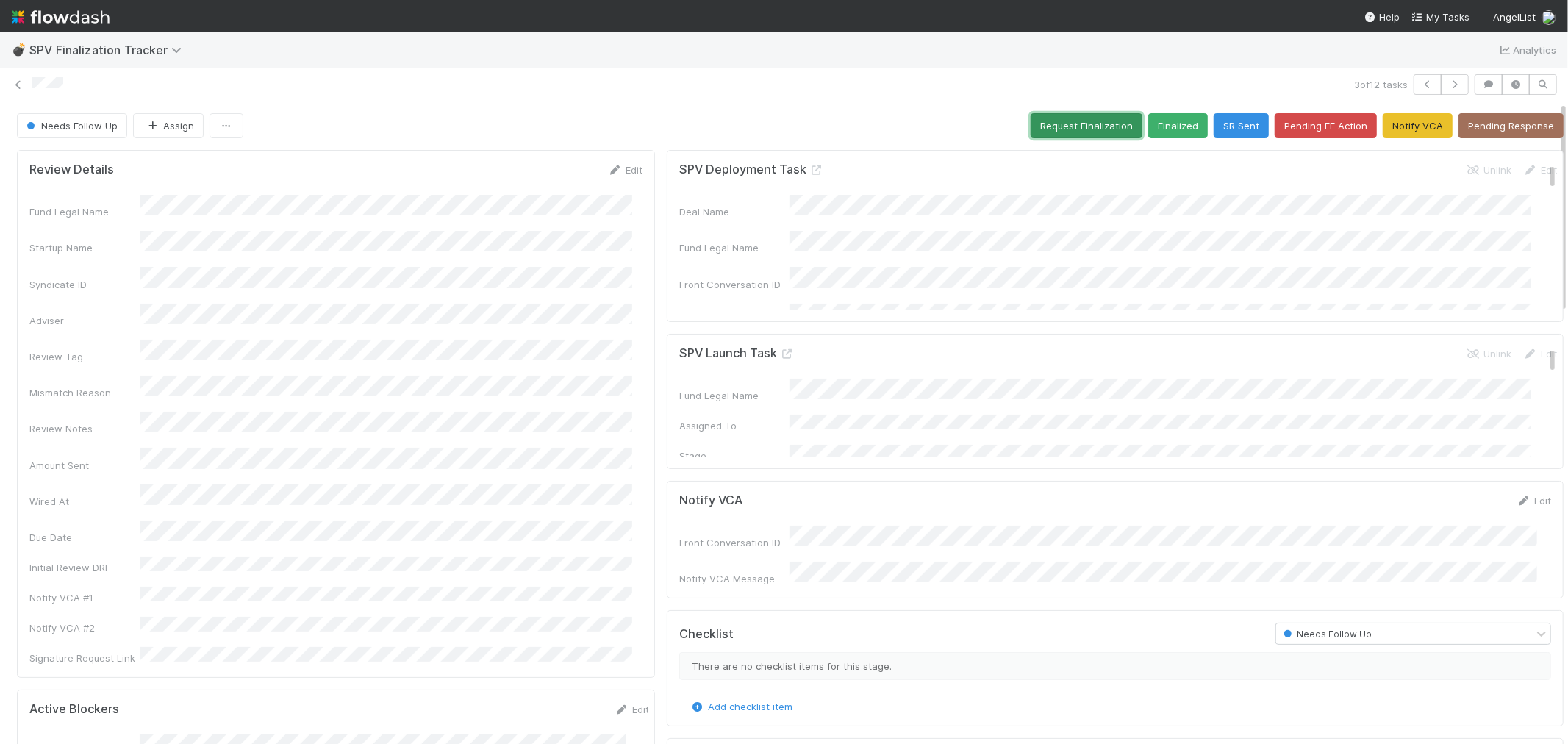
click at [1072, 127] on button "Request Finalization" at bounding box center [1086, 126] width 112 height 25
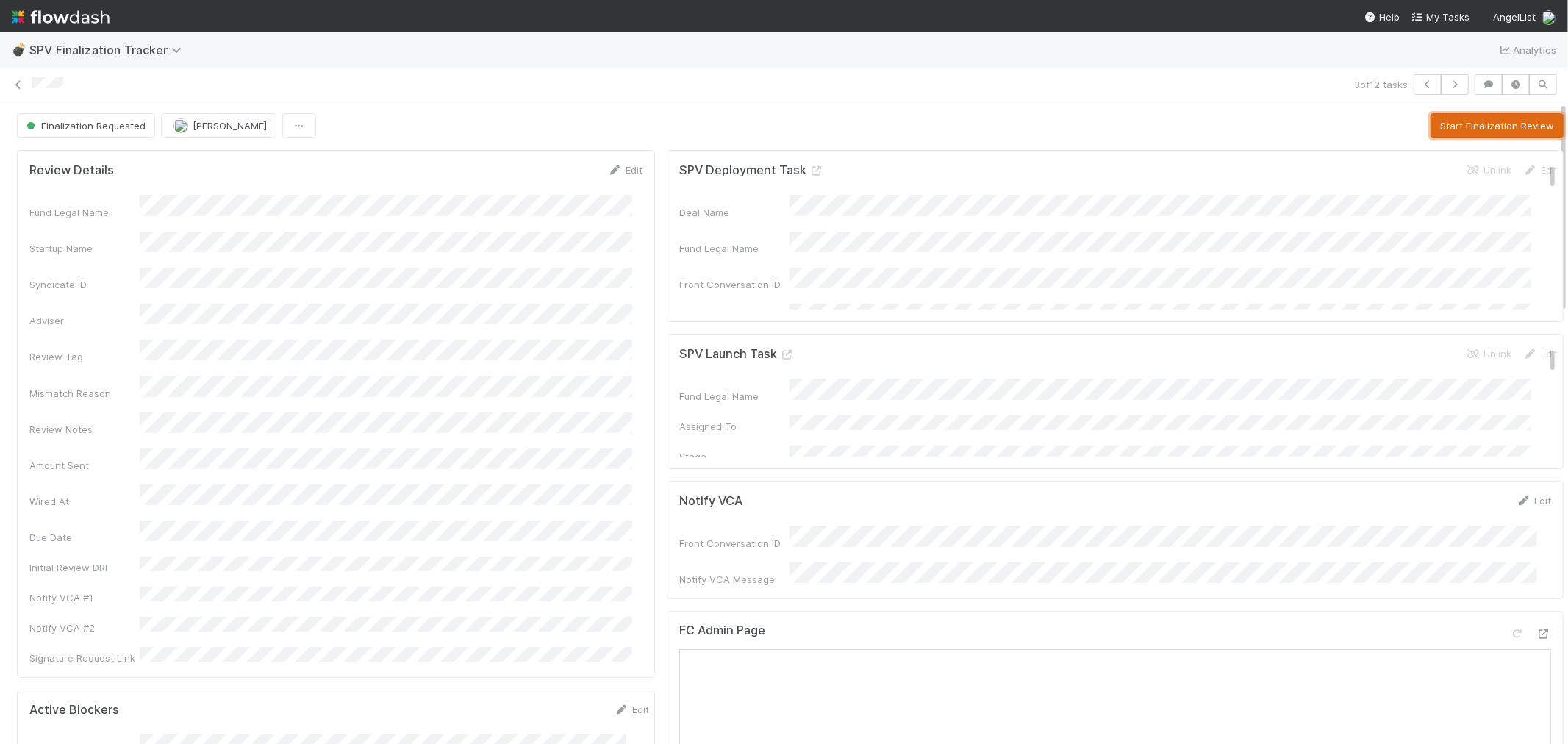
click at [1497, 121] on button "Start Finalization Review" at bounding box center [1497, 126] width 133 height 25
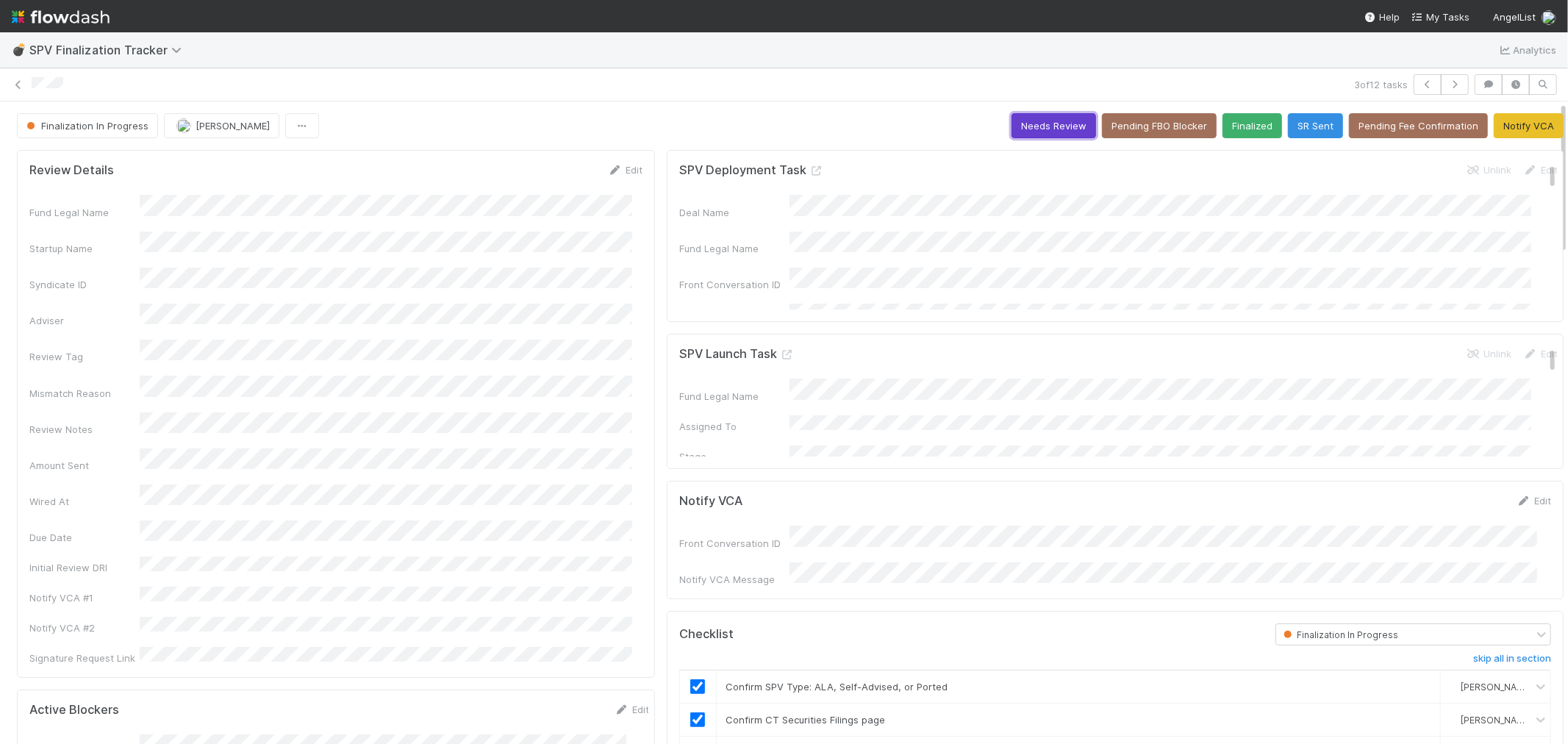
click at [1013, 135] on button "Needs Review" at bounding box center [1054, 126] width 85 height 25
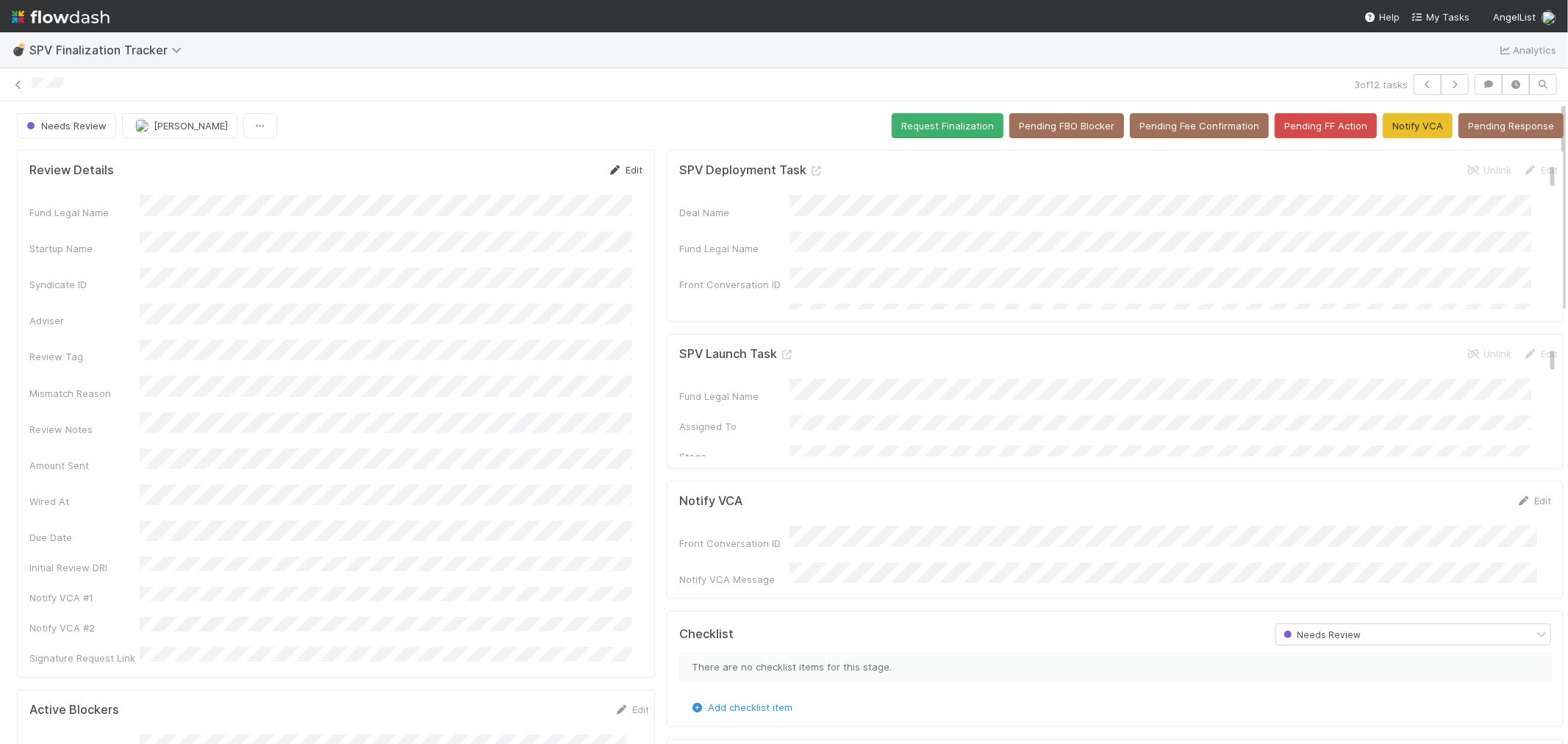
click at [620, 171] on link "Edit" at bounding box center [625, 169] width 35 height 12
click at [543, 165] on button "Save" at bounding box center [564, 175] width 42 height 25
click at [1420, 83] on icon "button" at bounding box center [1427, 84] width 15 height 9
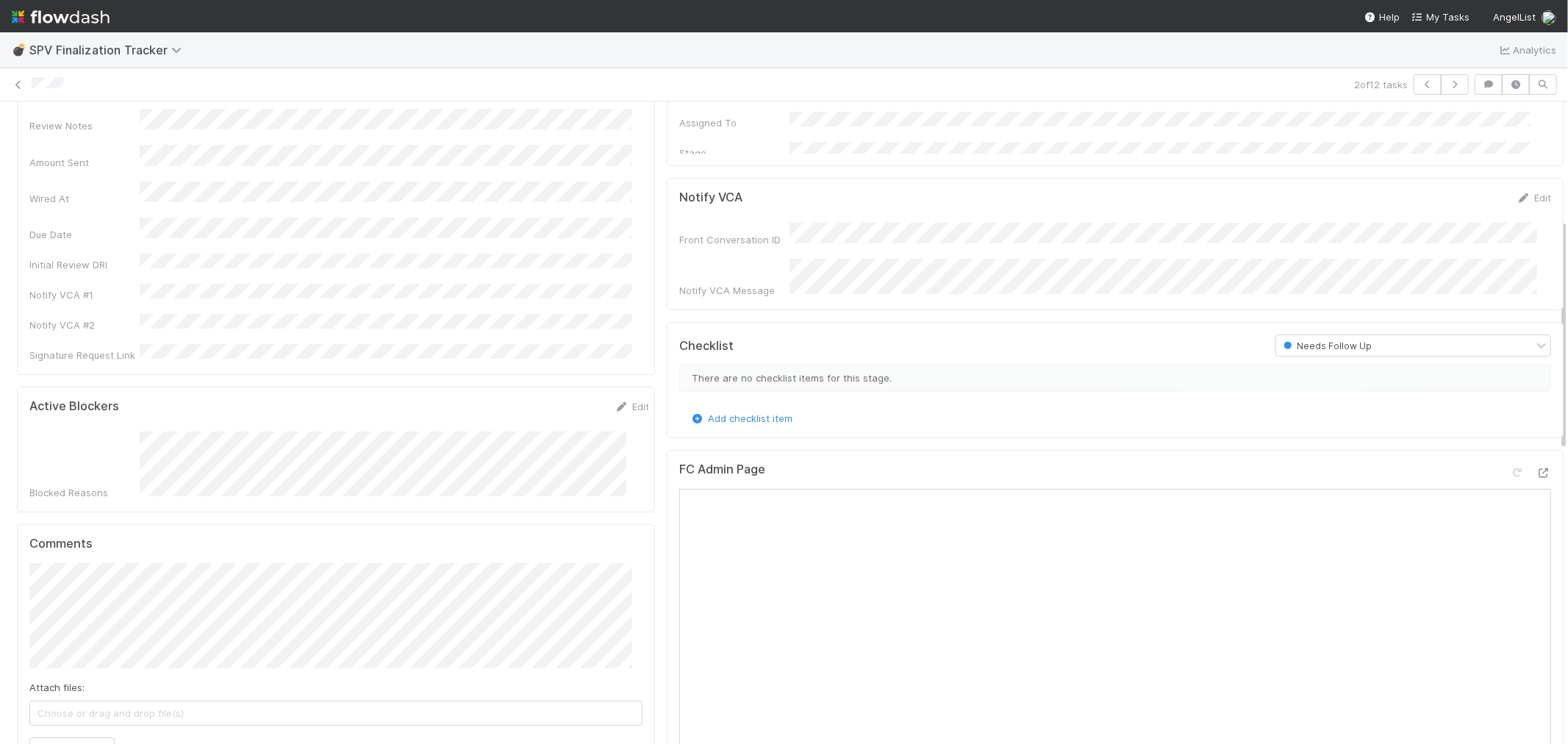
scroll to position [327, 0]
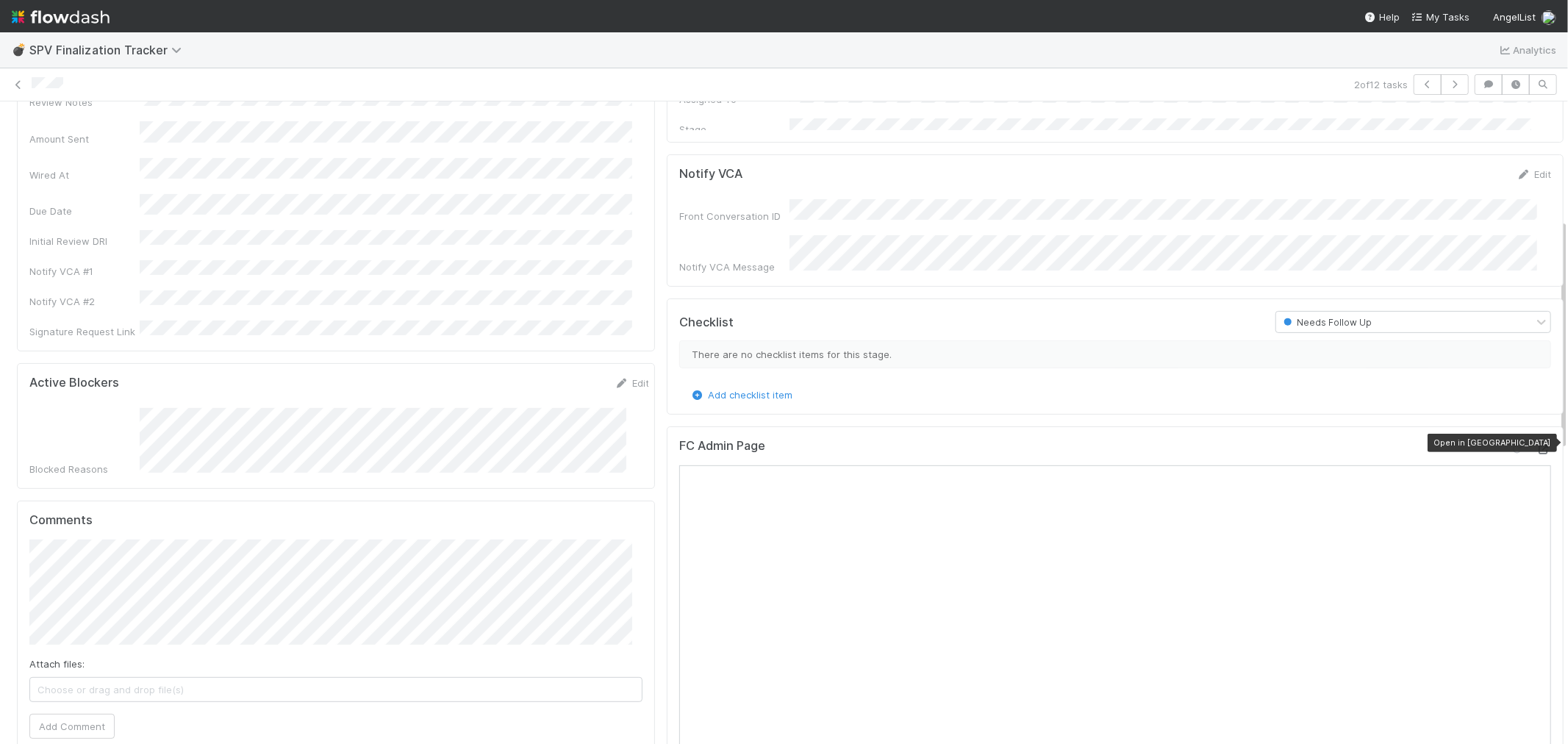
click at [1536, 445] on icon at bounding box center [1543, 450] width 15 height 9
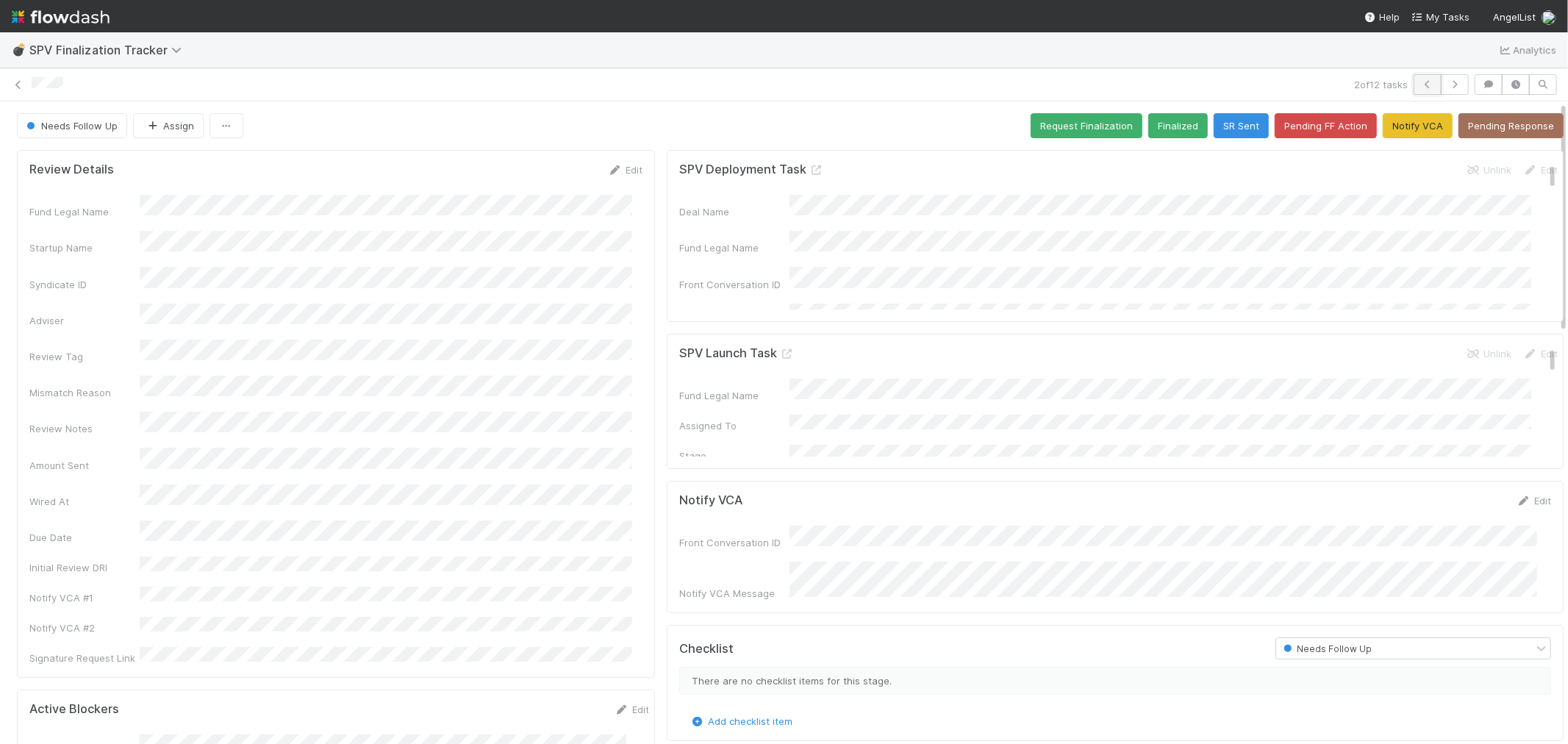
click at [1420, 80] on icon "button" at bounding box center [1427, 84] width 15 height 9
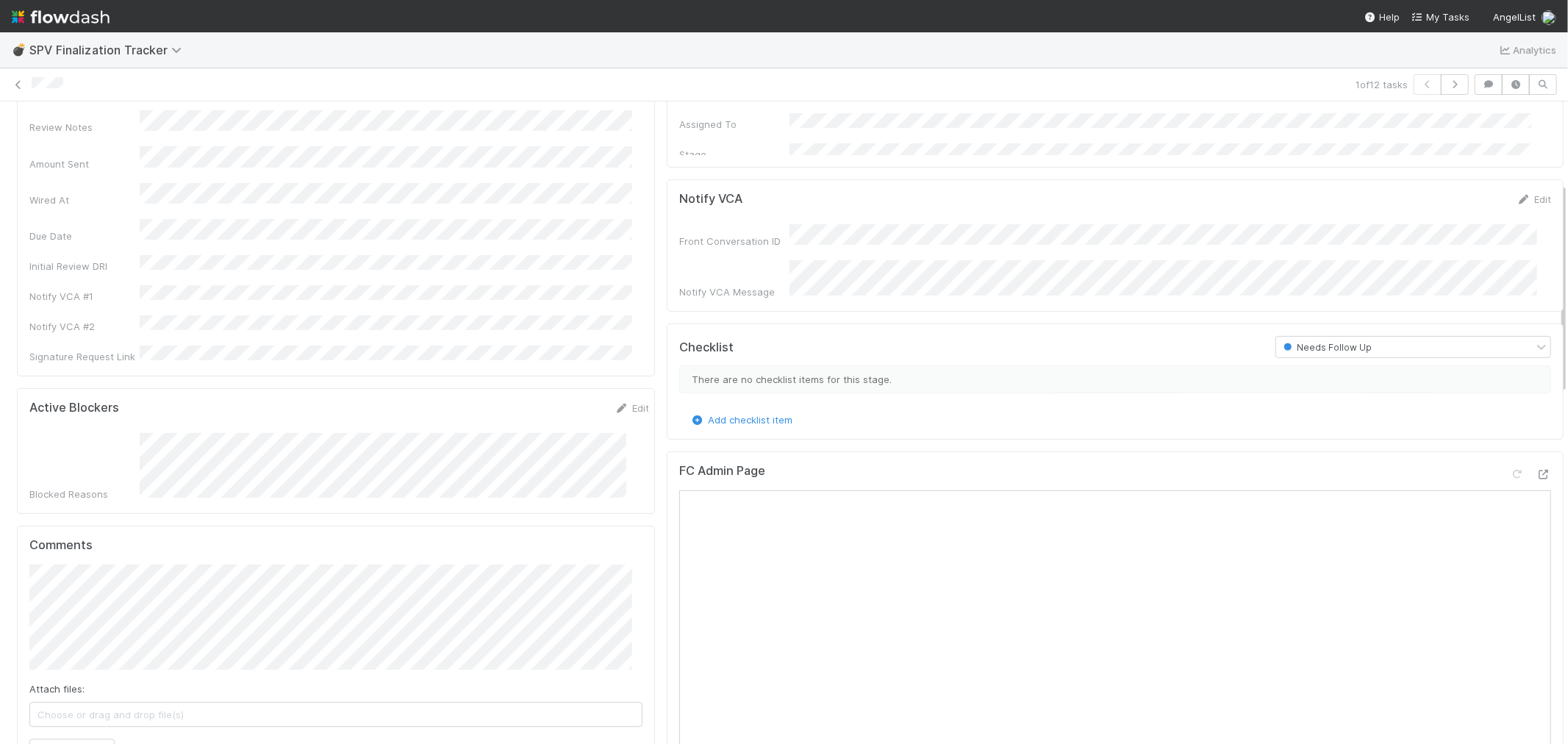
scroll to position [327, 0]
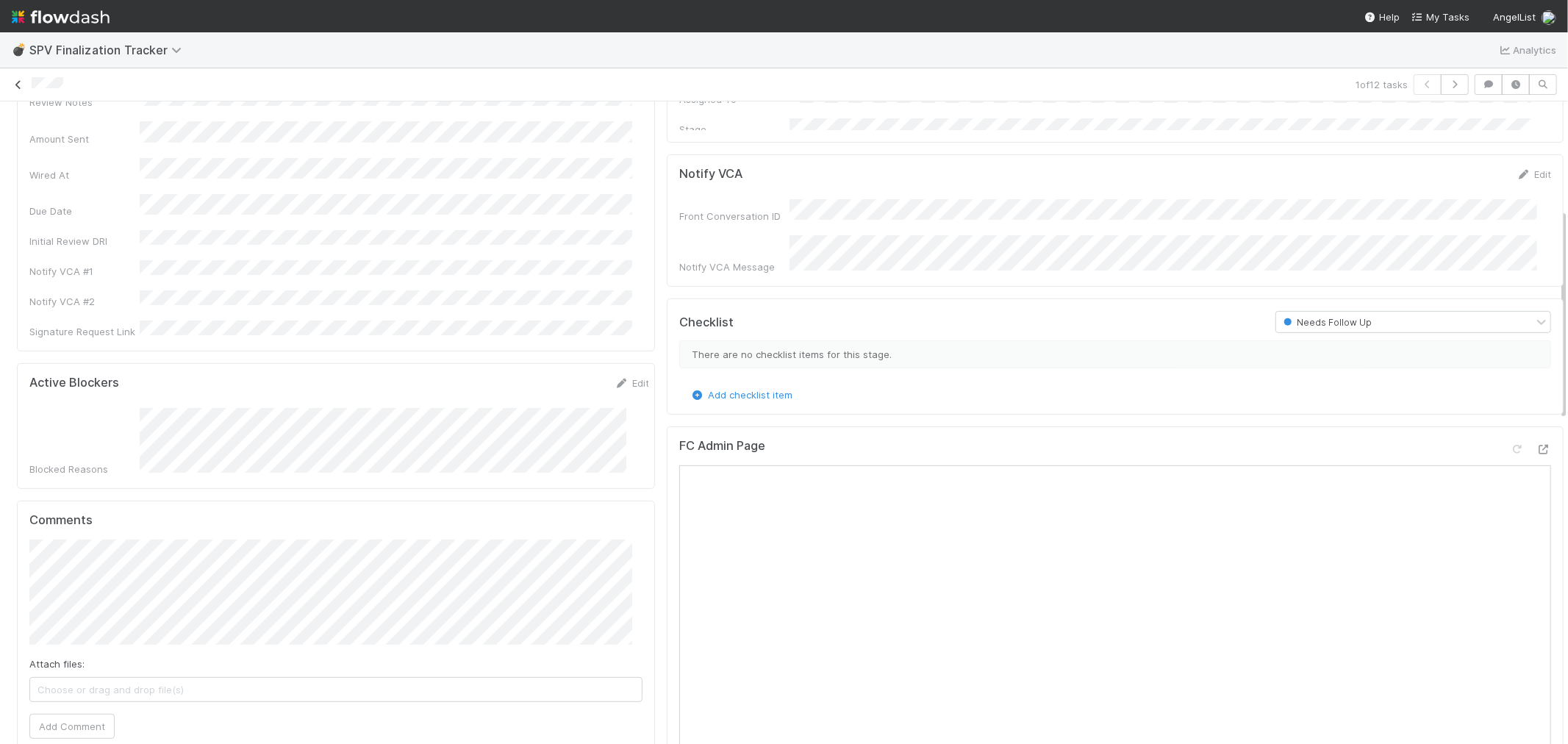
click at [17, 86] on icon at bounding box center [18, 85] width 15 height 9
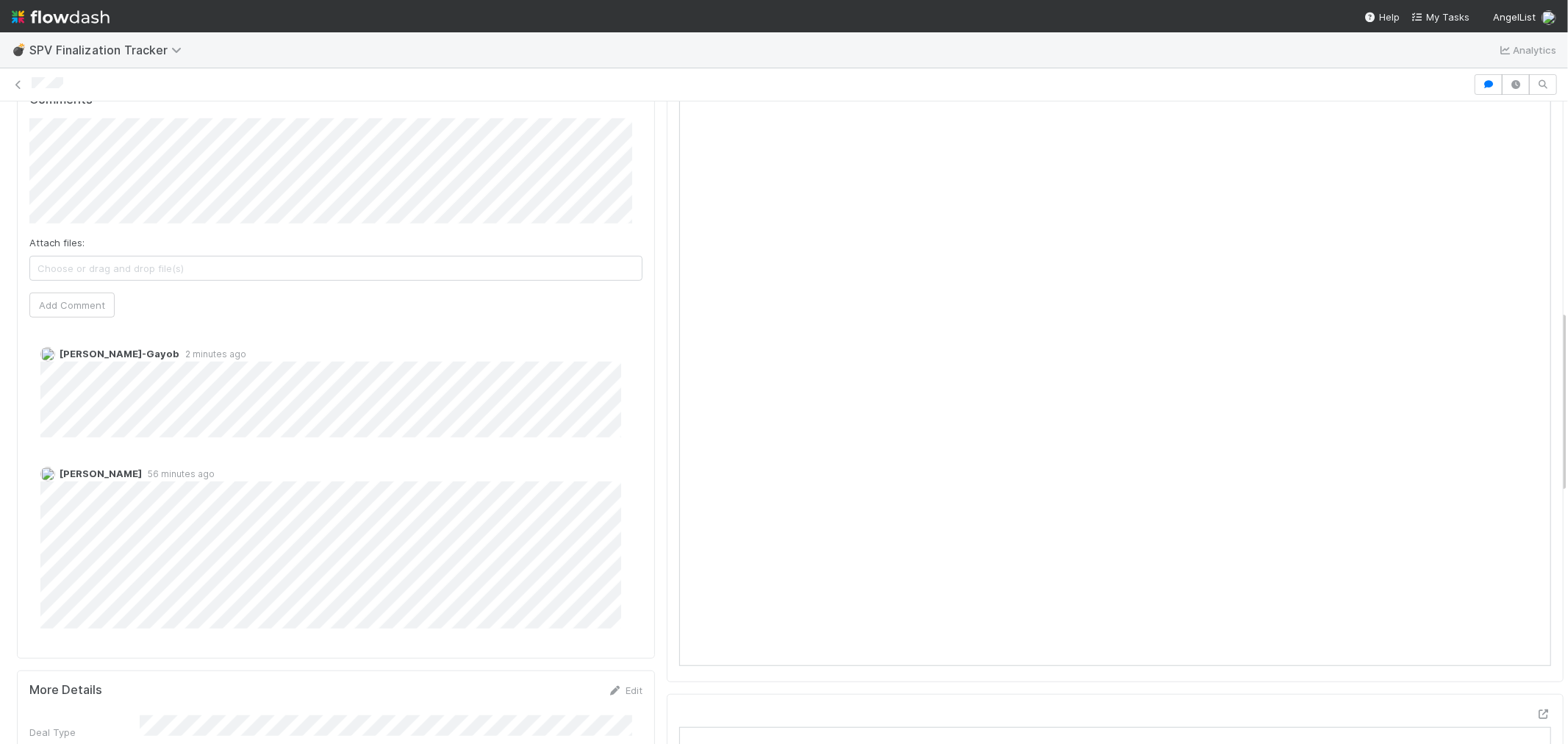
scroll to position [735, 0]
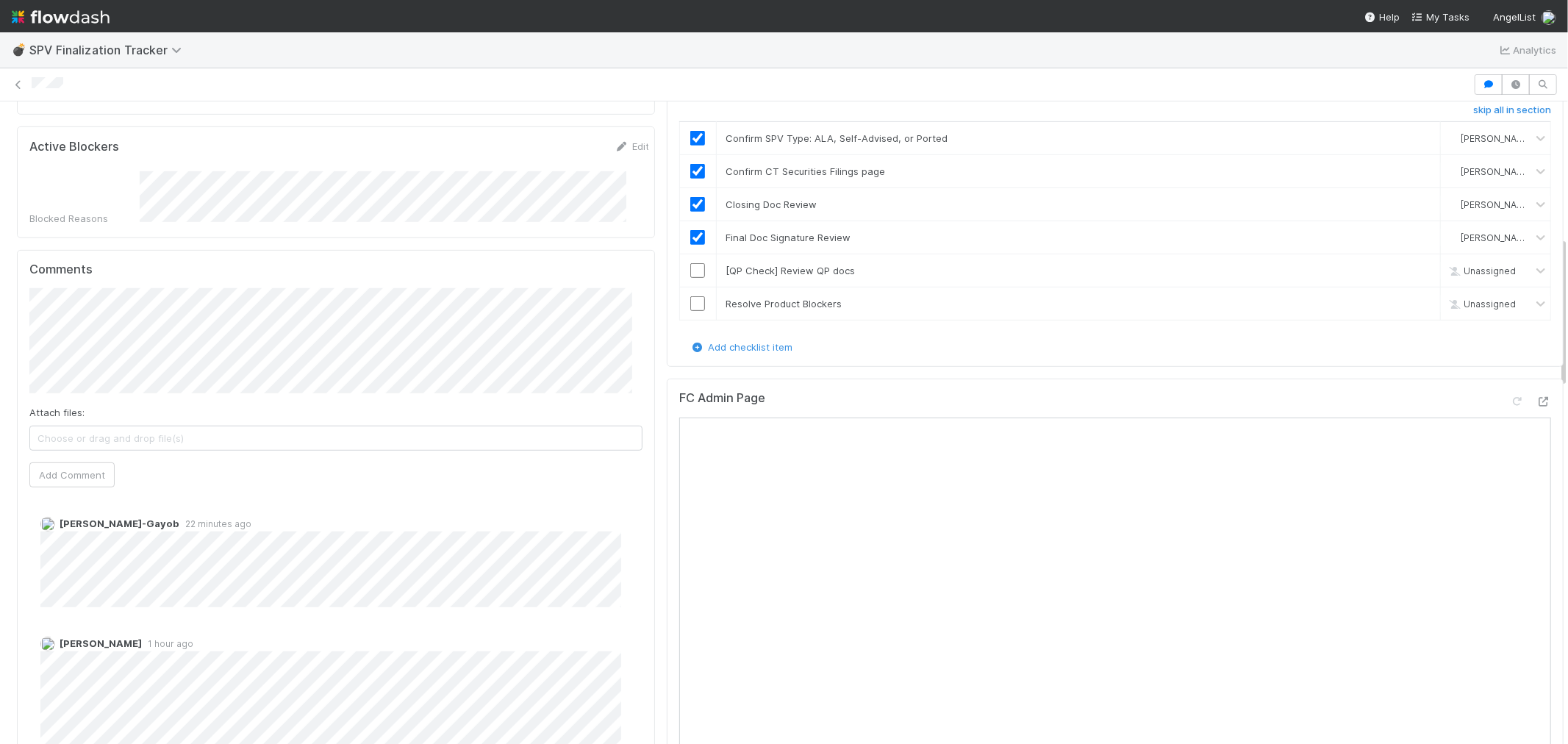
scroll to position [571, 0]
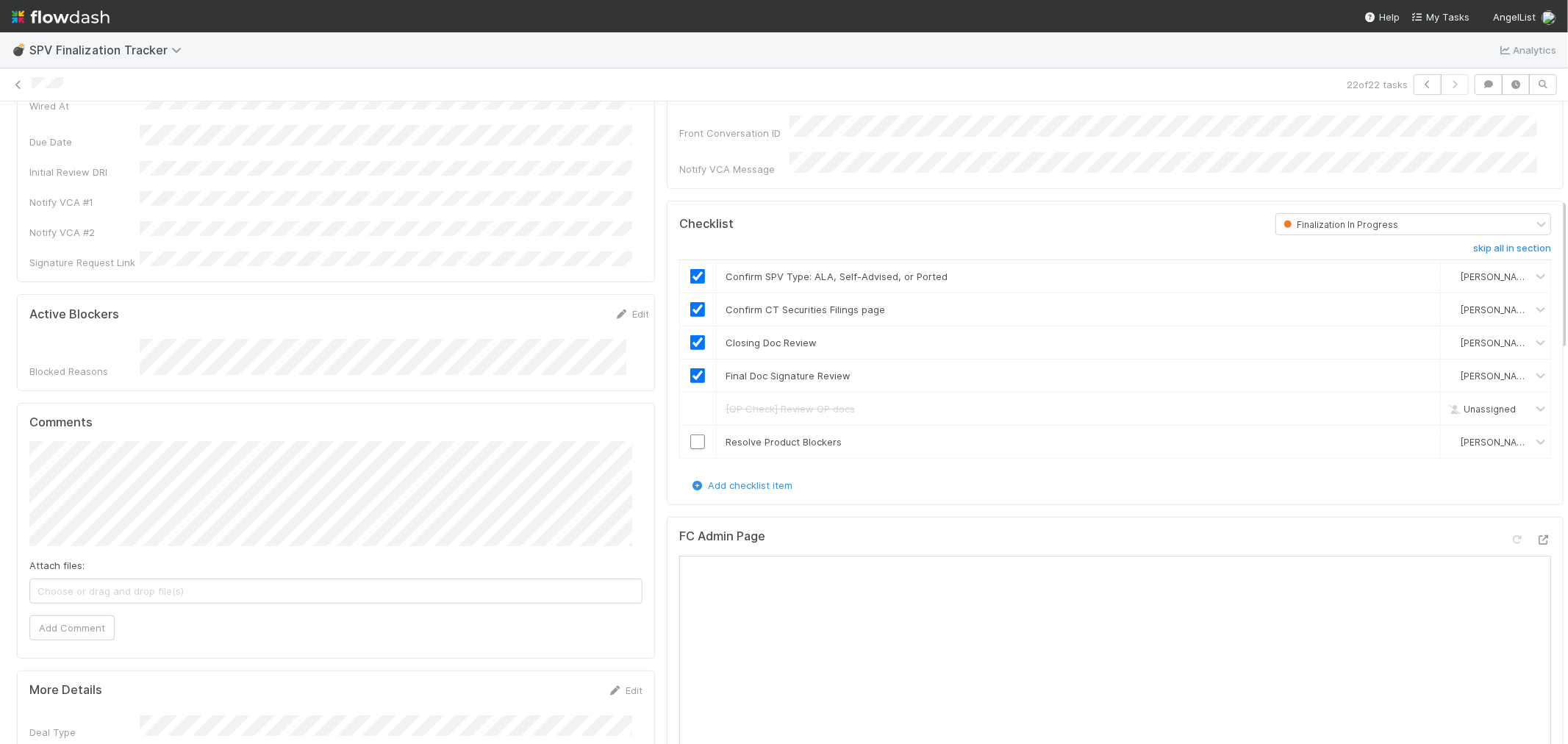
scroll to position [408, 0]
click at [1411, 537] on icon at bounding box center [1543, 542] width 15 height 9
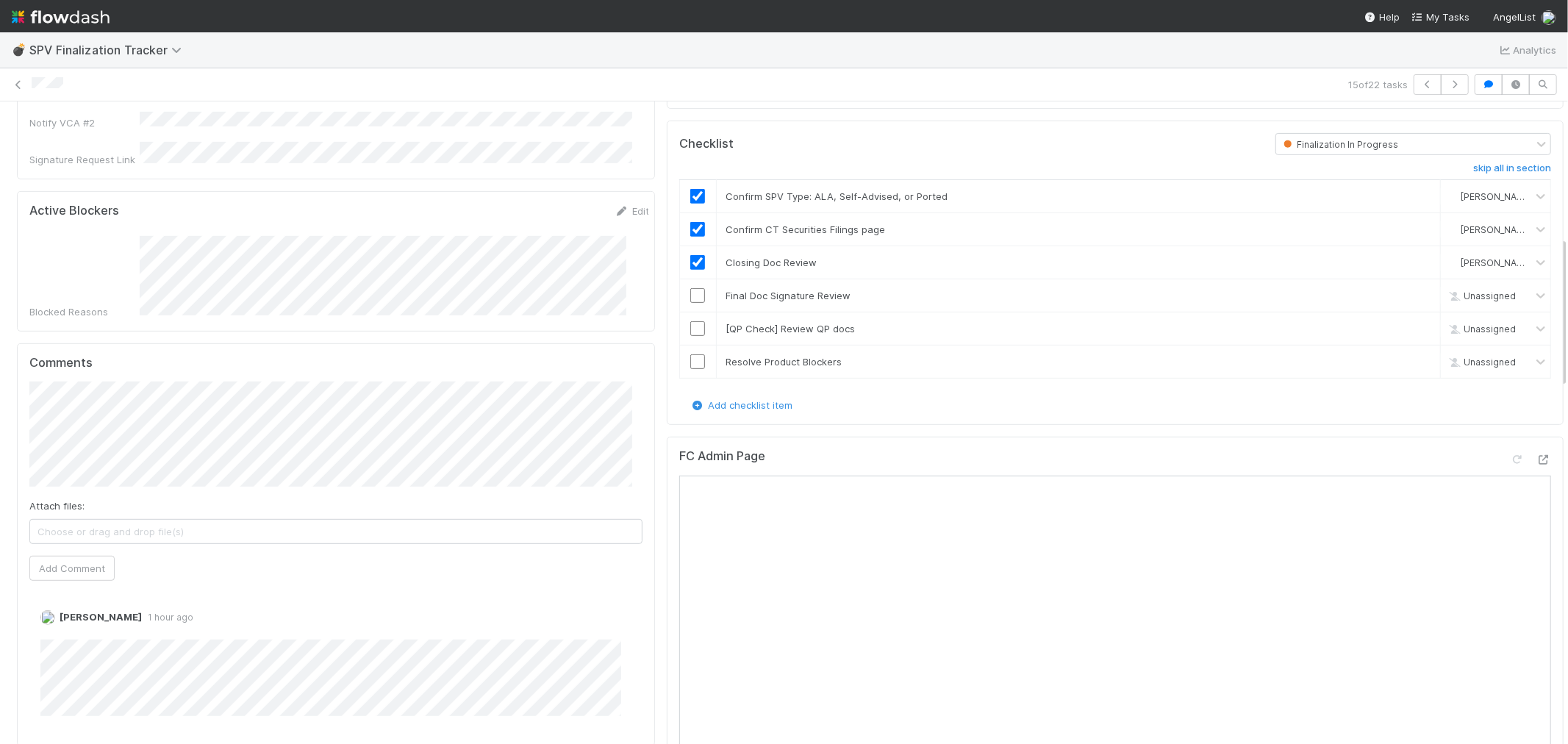
scroll to position [571, 0]
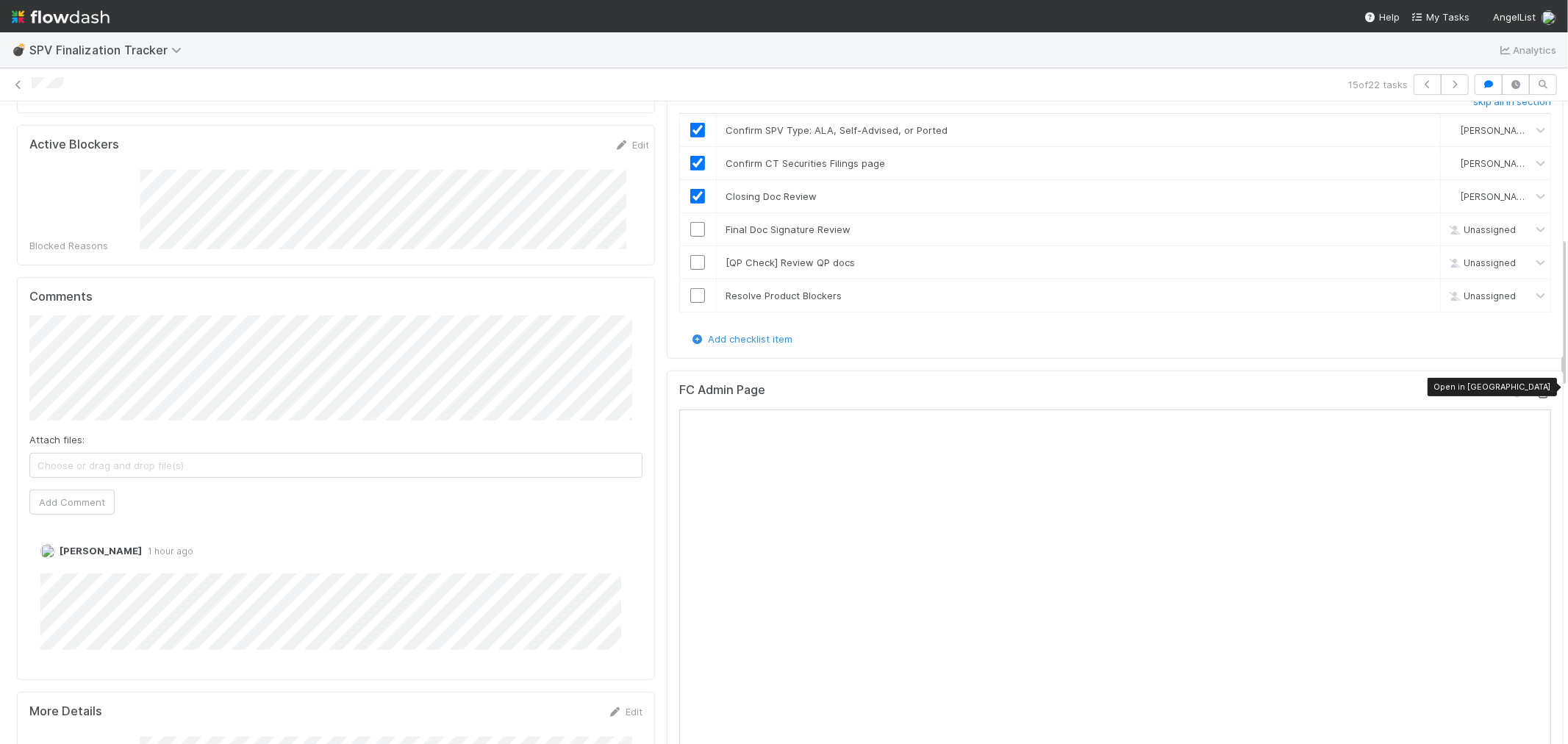
click at [1411, 389] on icon at bounding box center [1543, 394] width 15 height 9
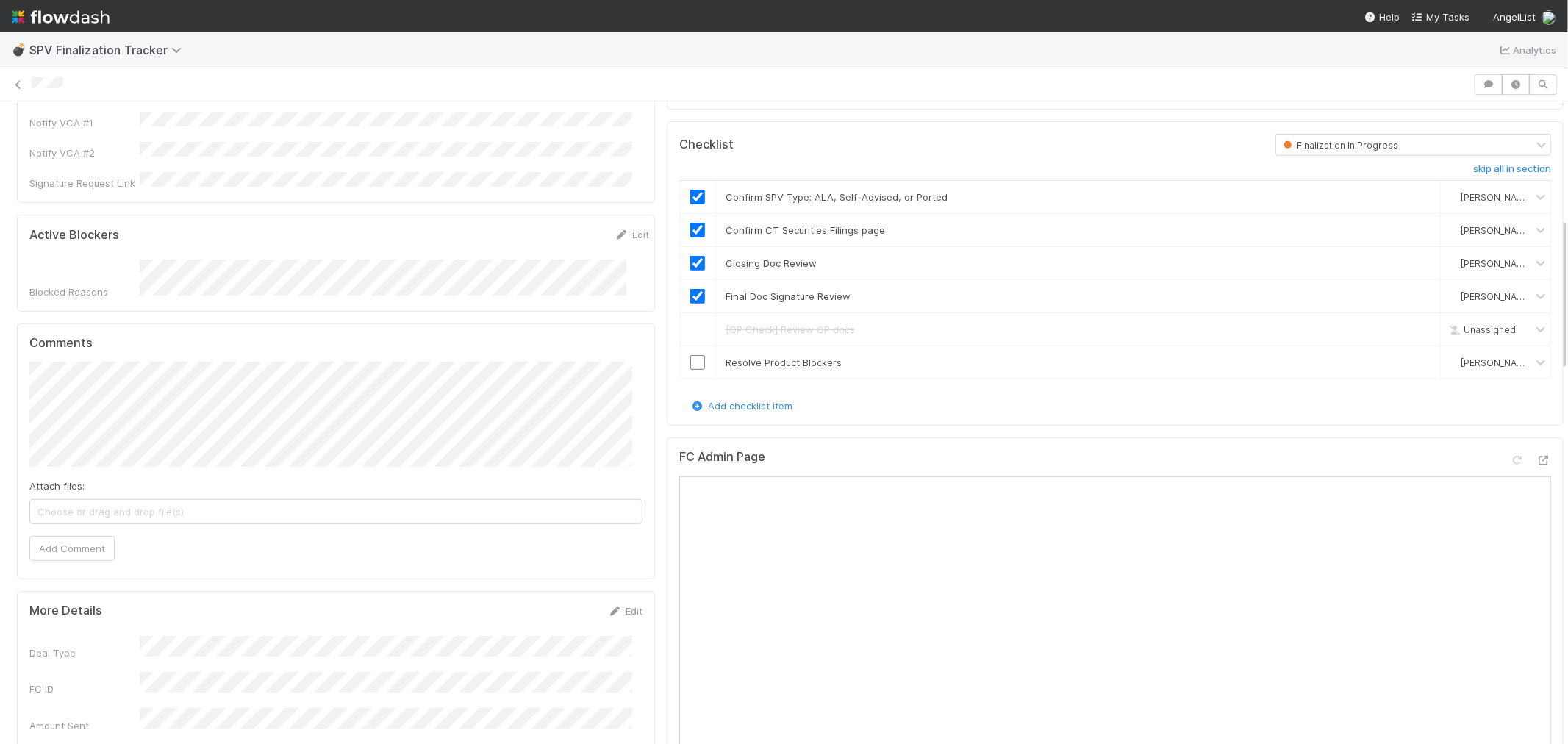
scroll to position [653, 0]
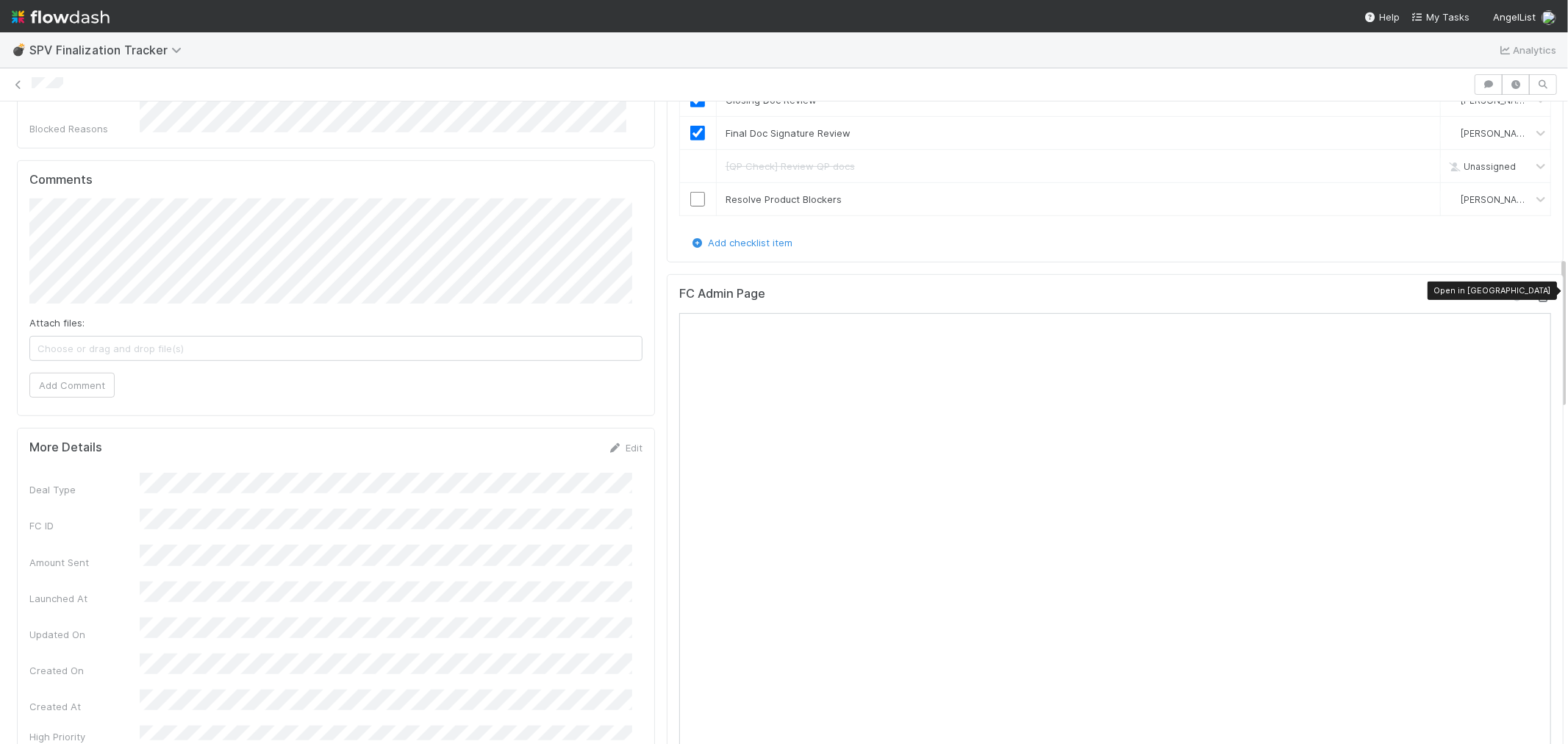
click at [1536, 293] on icon at bounding box center [1543, 298] width 15 height 9
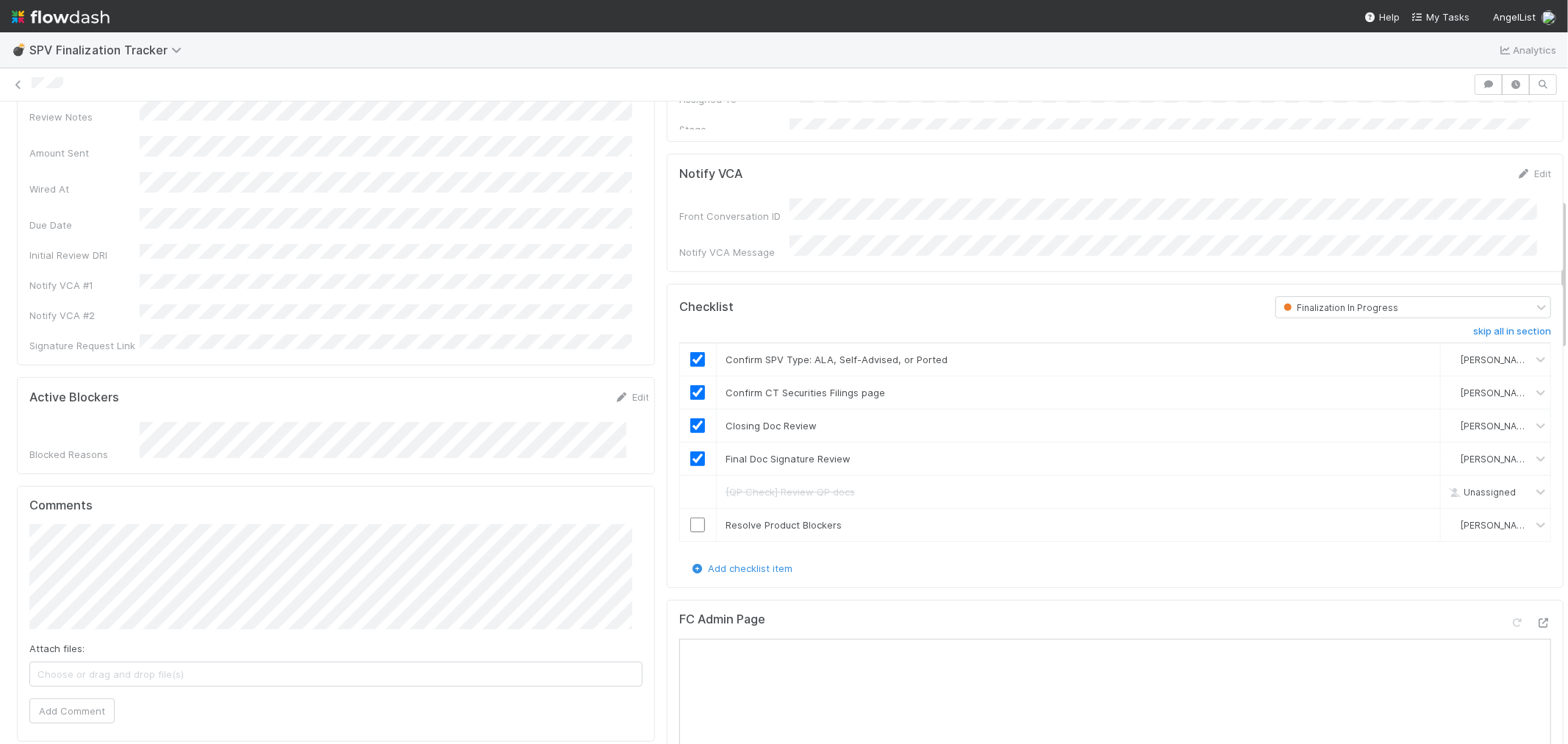
scroll to position [408, 0]
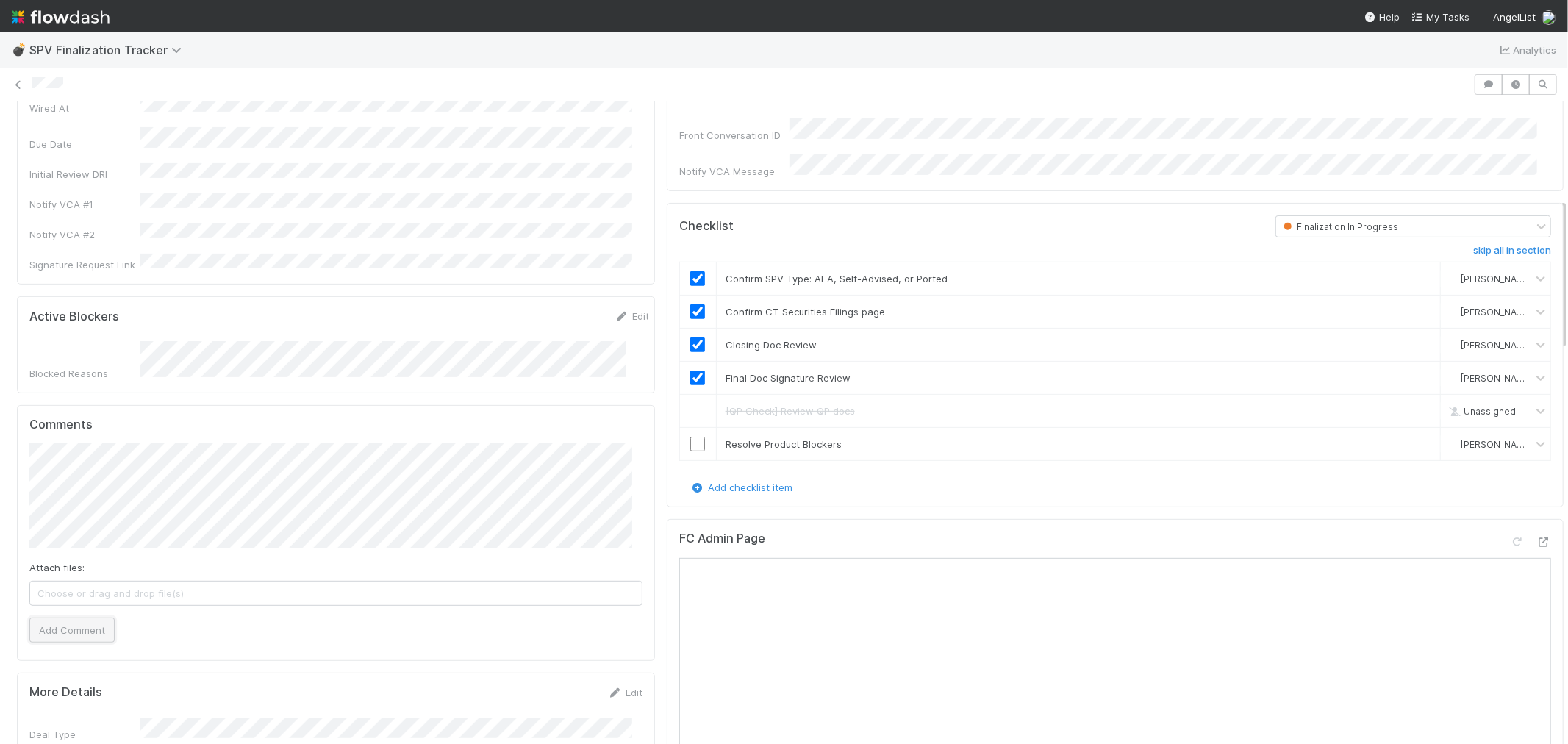
click at [77, 618] on button "Add Comment" at bounding box center [72, 631] width 85 height 25
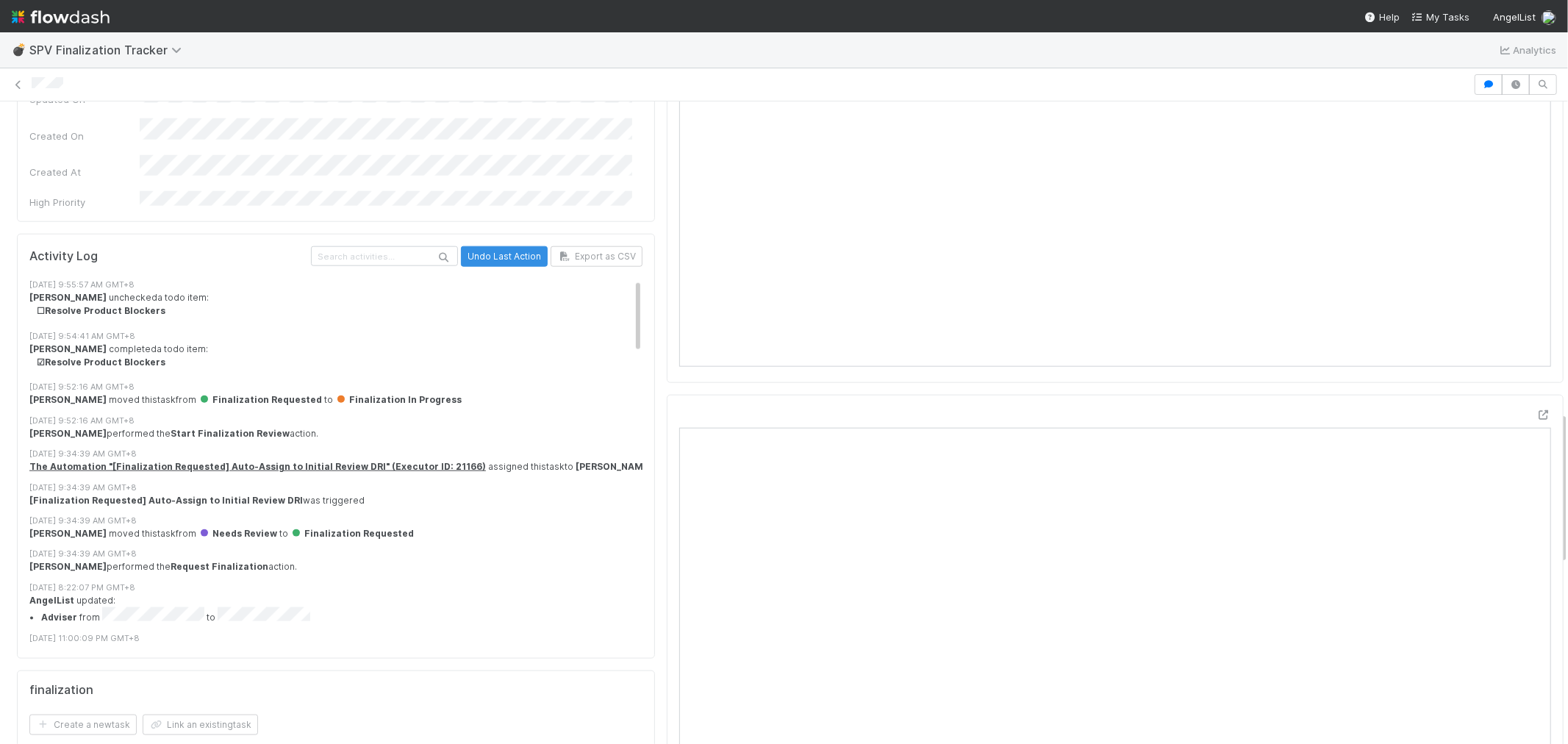
scroll to position [1307, 0]
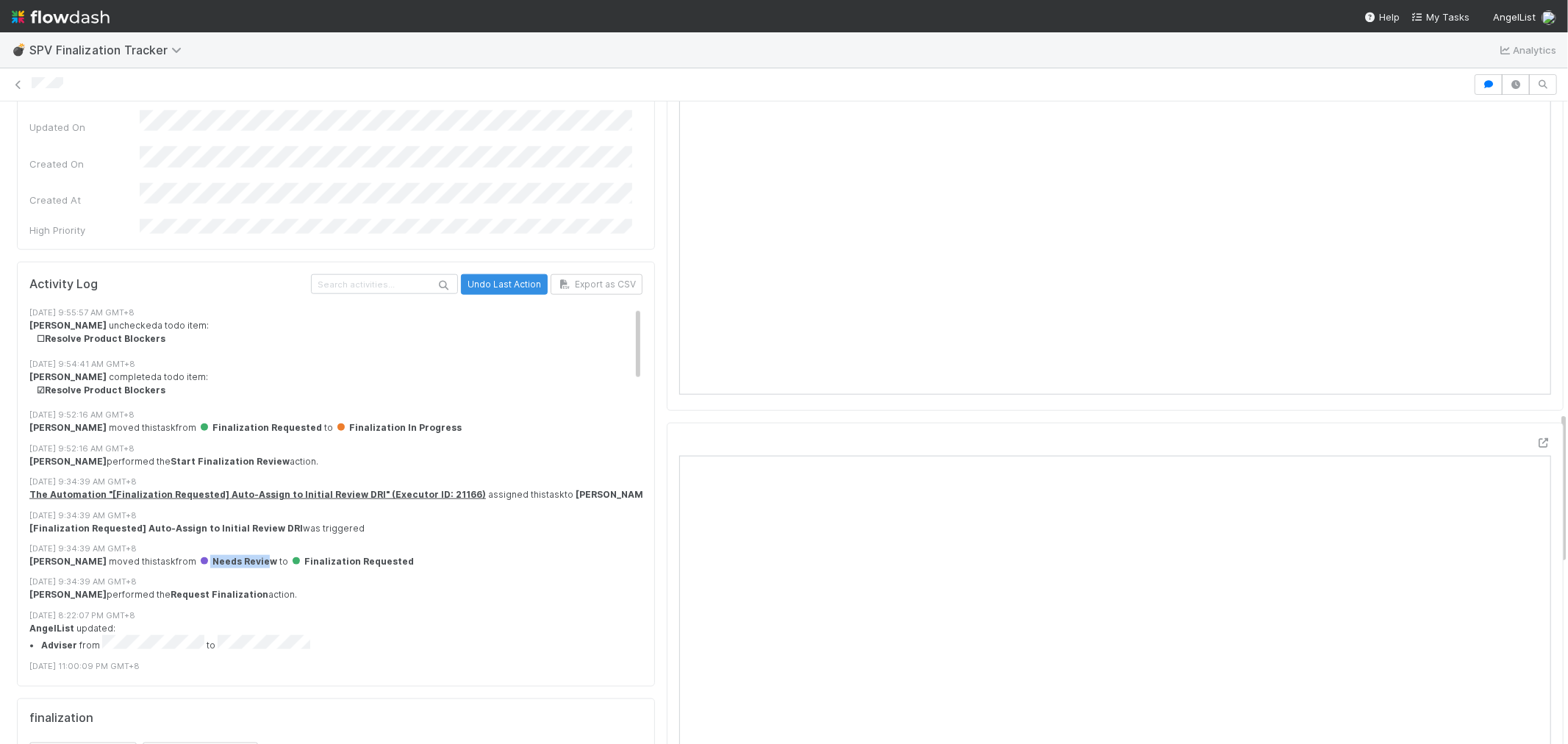
drag, startPoint x: 212, startPoint y: 482, endPoint x: 275, endPoint y: 478, distance: 63.1
click at [275, 556] on span "Needs Review" at bounding box center [237, 561] width 78 height 11
click at [480, 576] on div "[DATE] 9:34:39 AM GMT+8" at bounding box center [342, 583] width 626 height 13
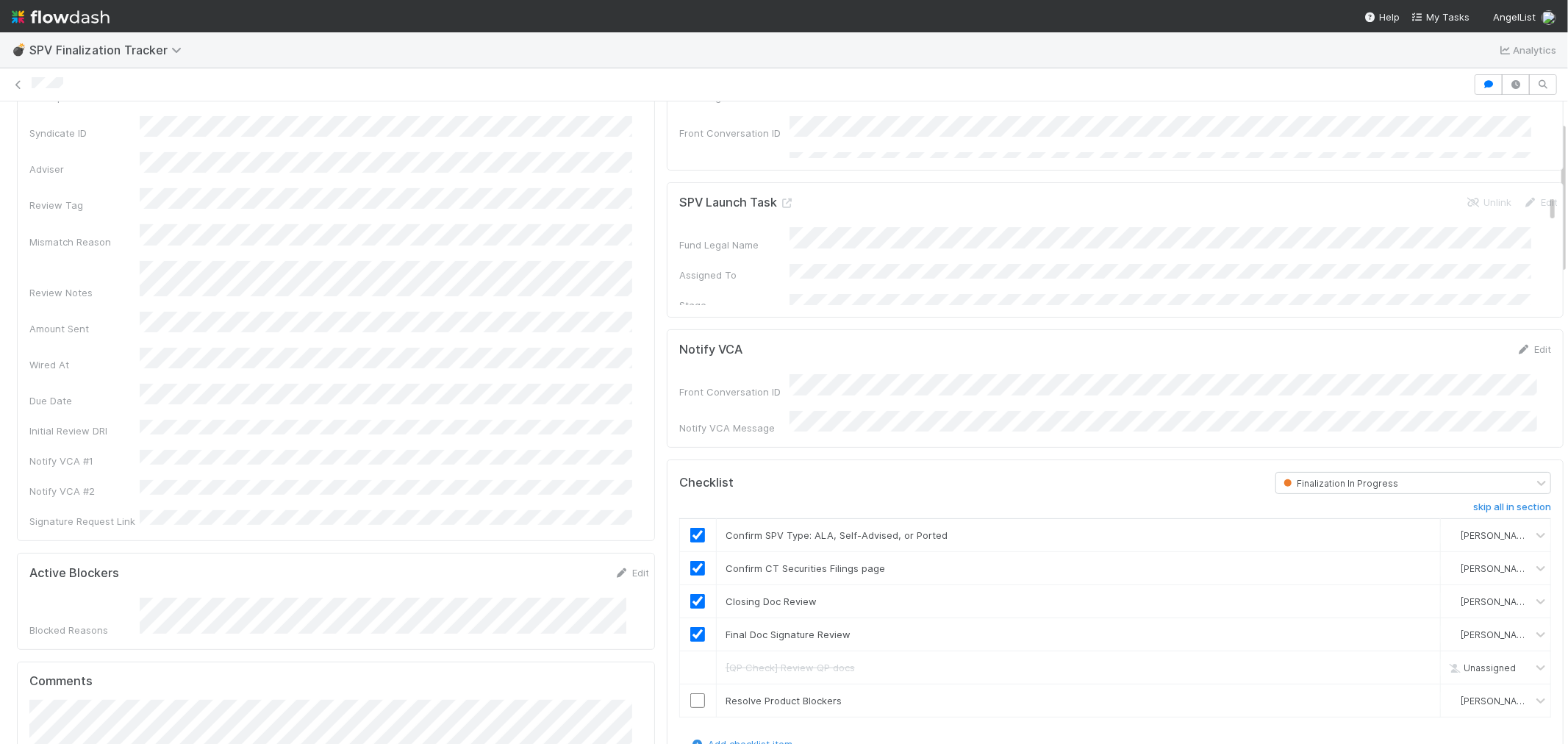
scroll to position [82, 0]
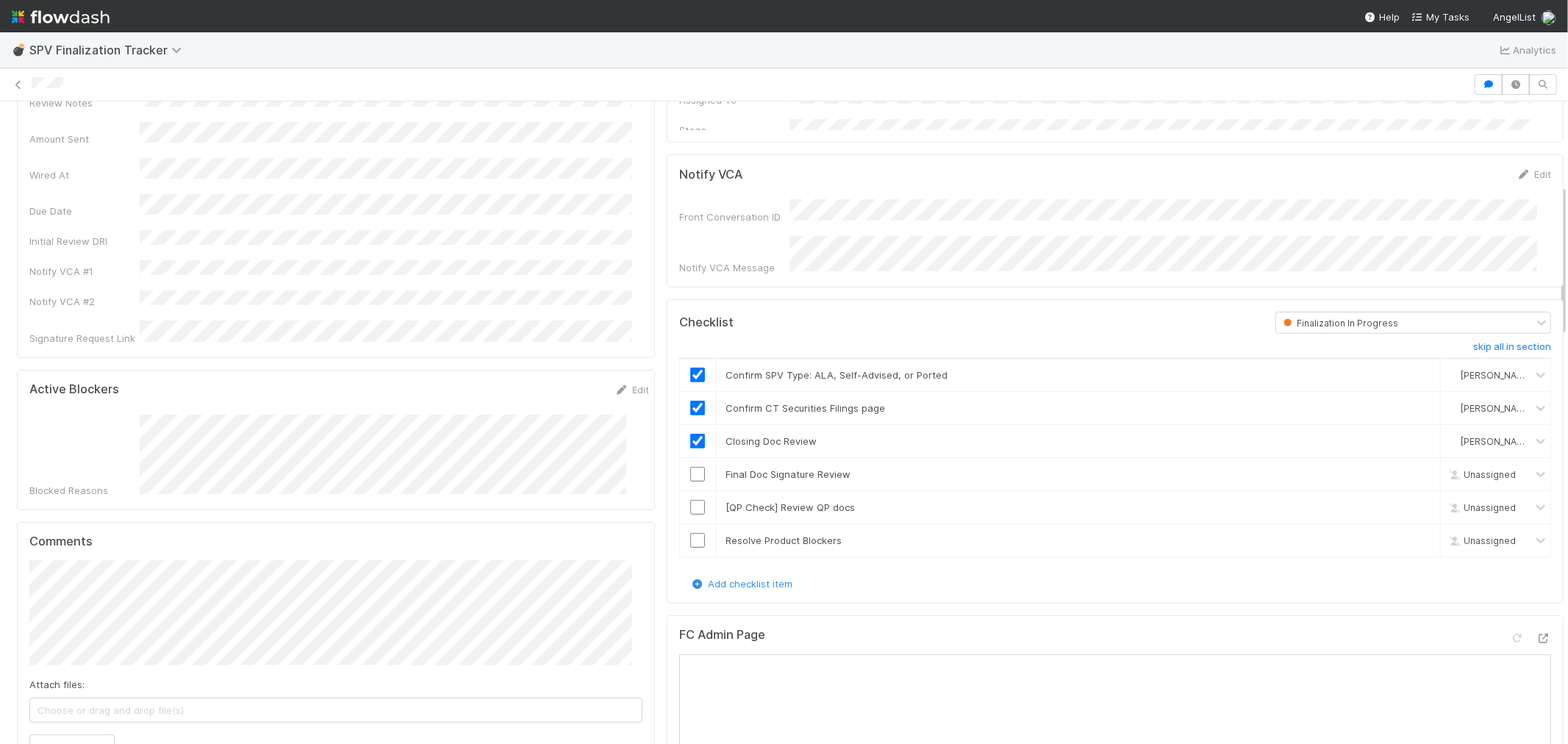
scroll to position [490, 0]
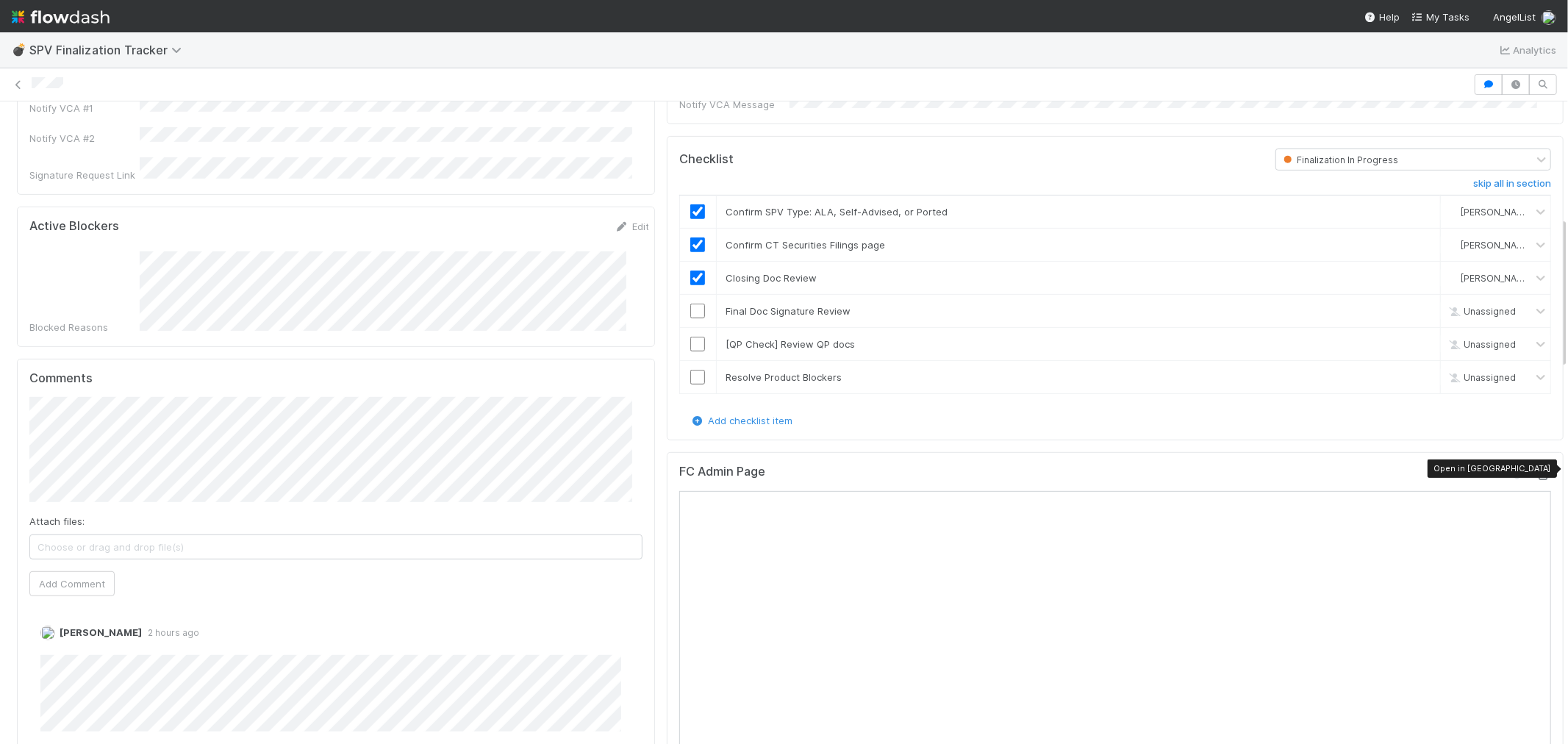
click at [1536, 472] on icon at bounding box center [1543, 476] width 15 height 9
click at [78, 571] on button "Add Comment" at bounding box center [72, 584] width 85 height 25
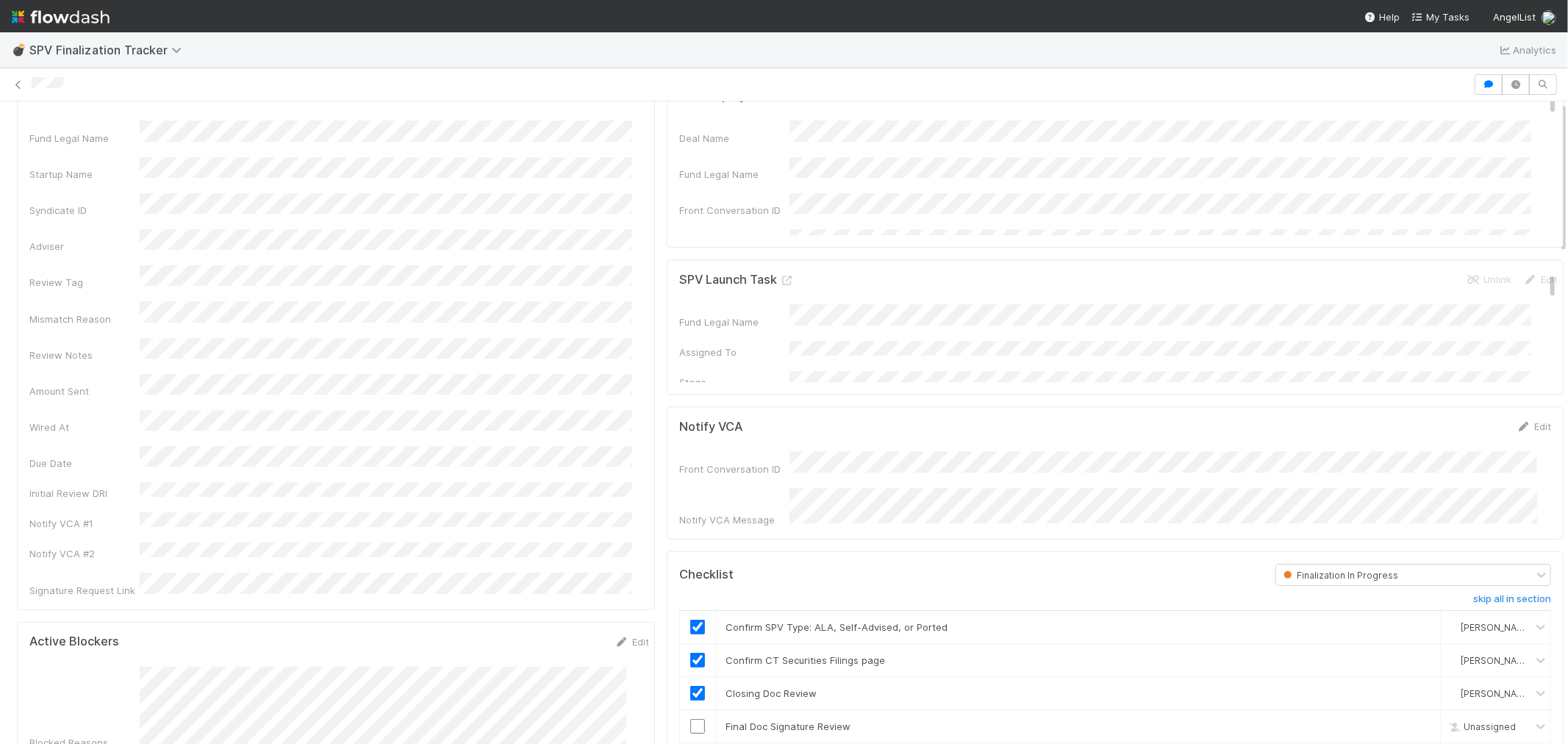
scroll to position [0, 0]
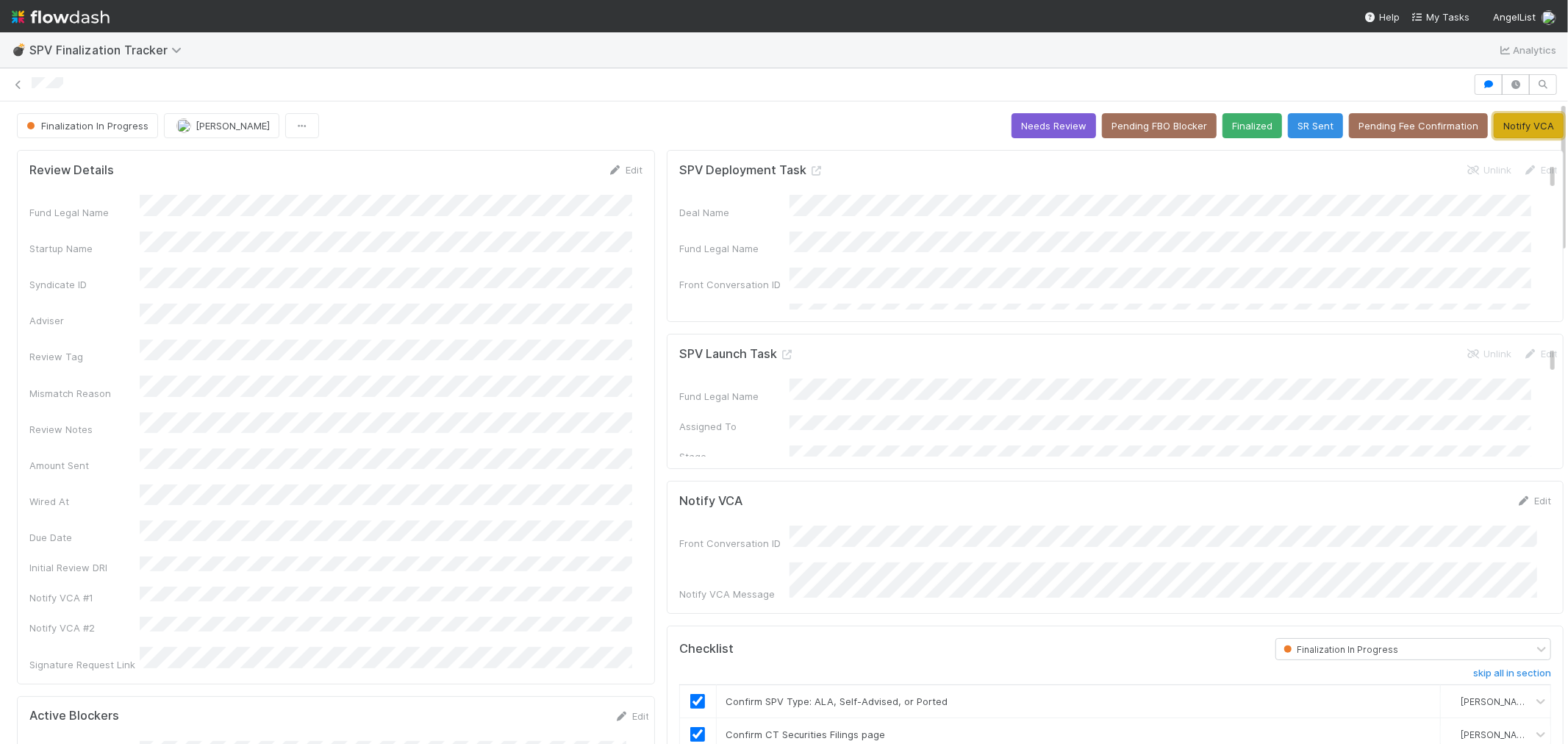
click at [1521, 120] on button "Notify VCA" at bounding box center [1528, 126] width 70 height 25
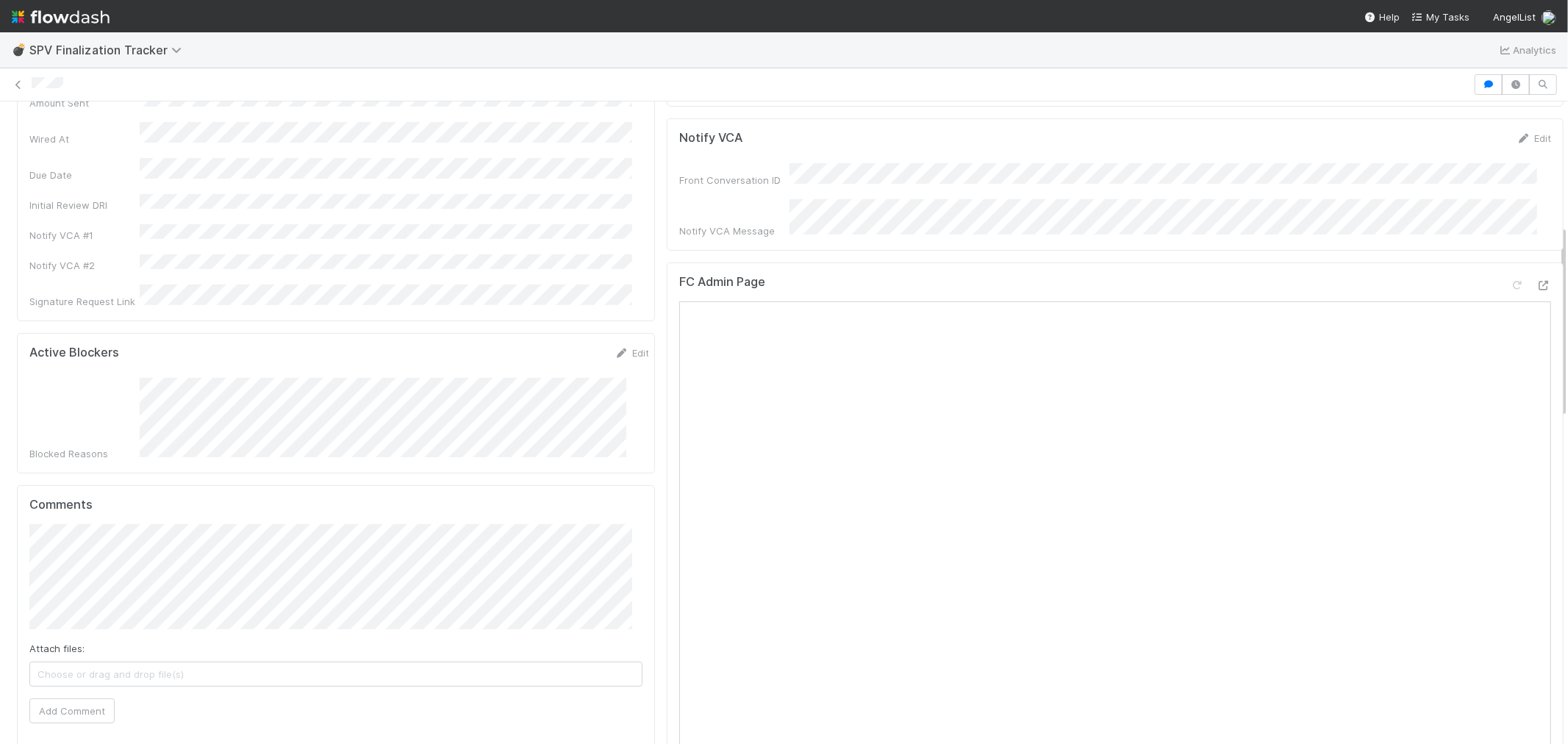
scroll to position [408, 0]
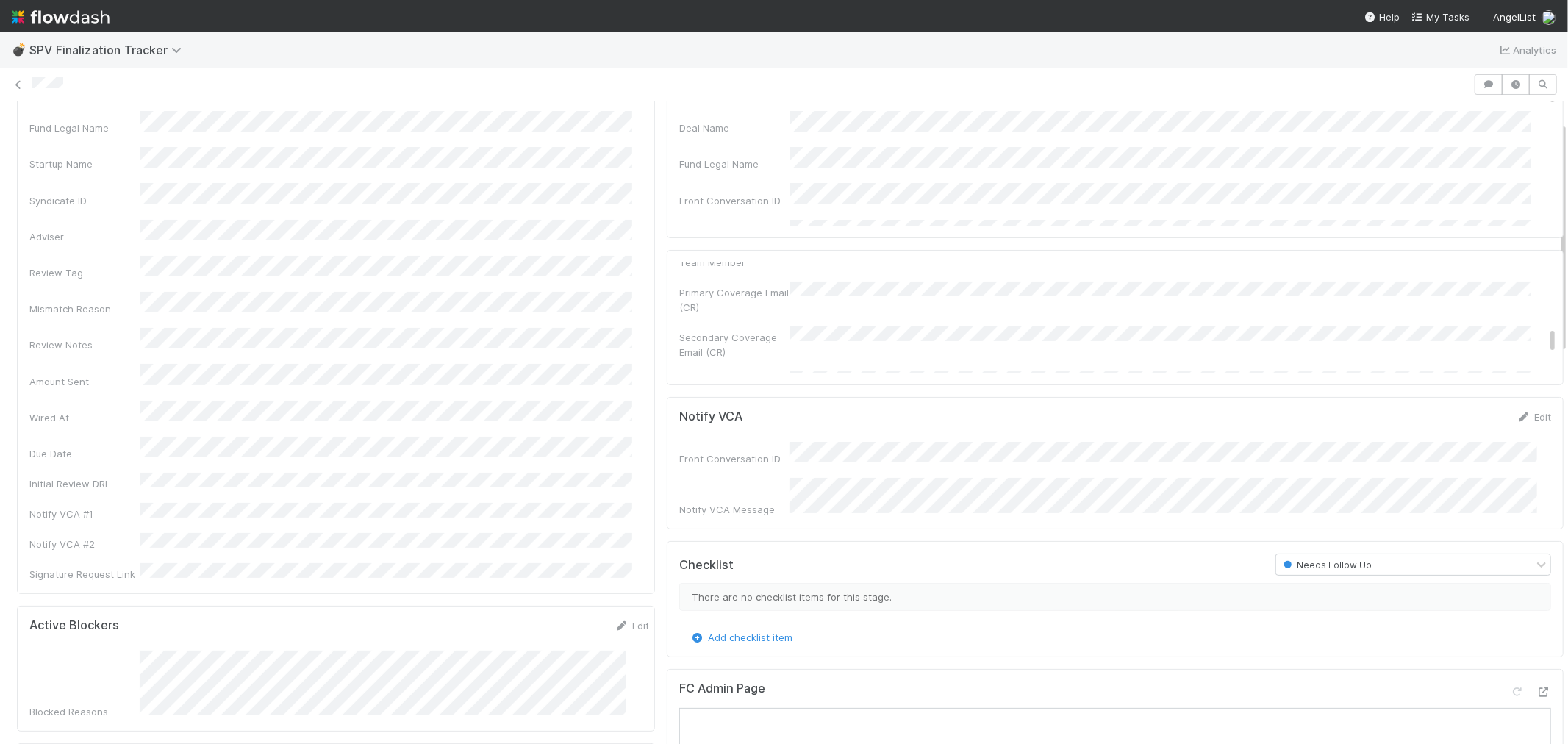
scroll to position [245, 0]
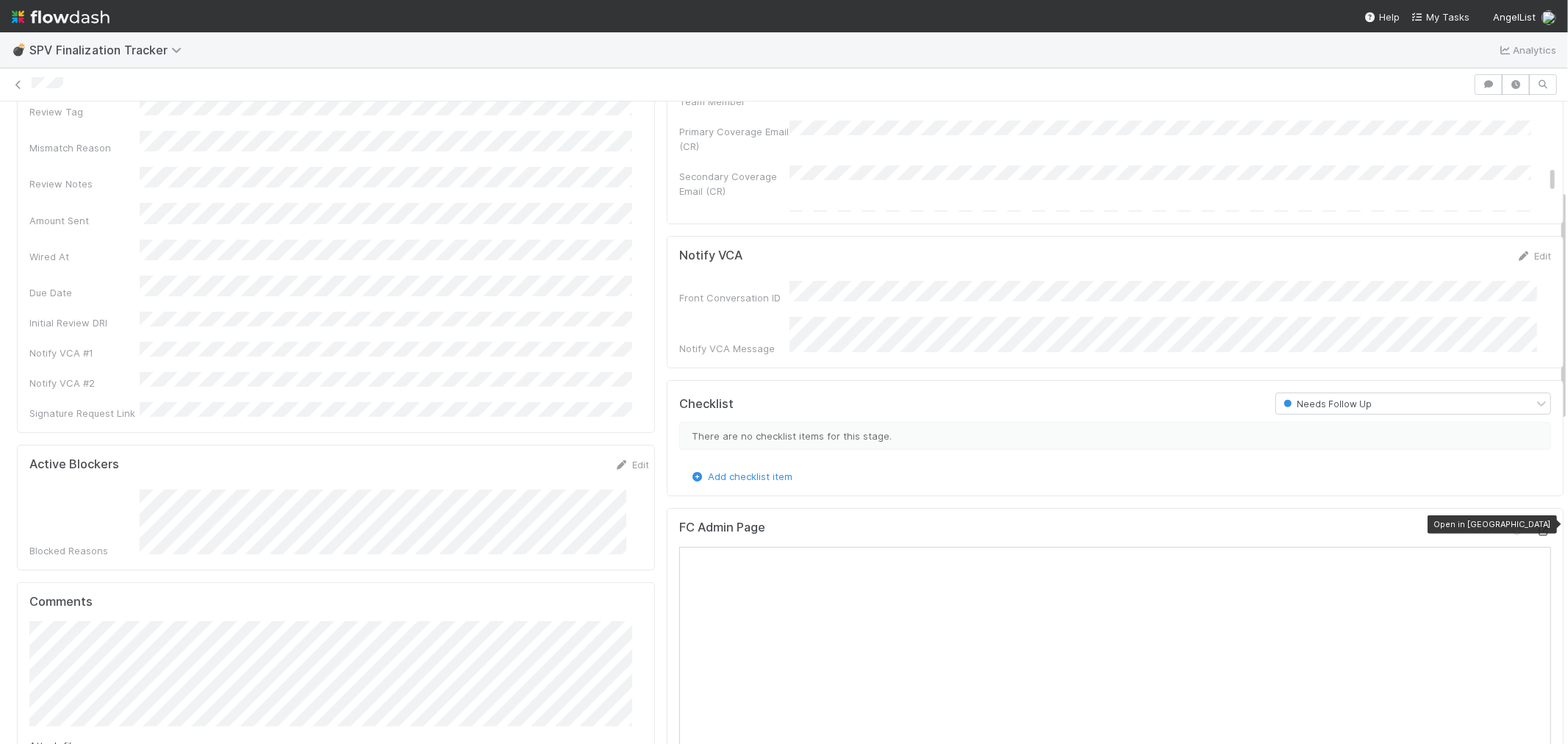
click at [1536, 526] on icon at bounding box center [1543, 531] width 15 height 9
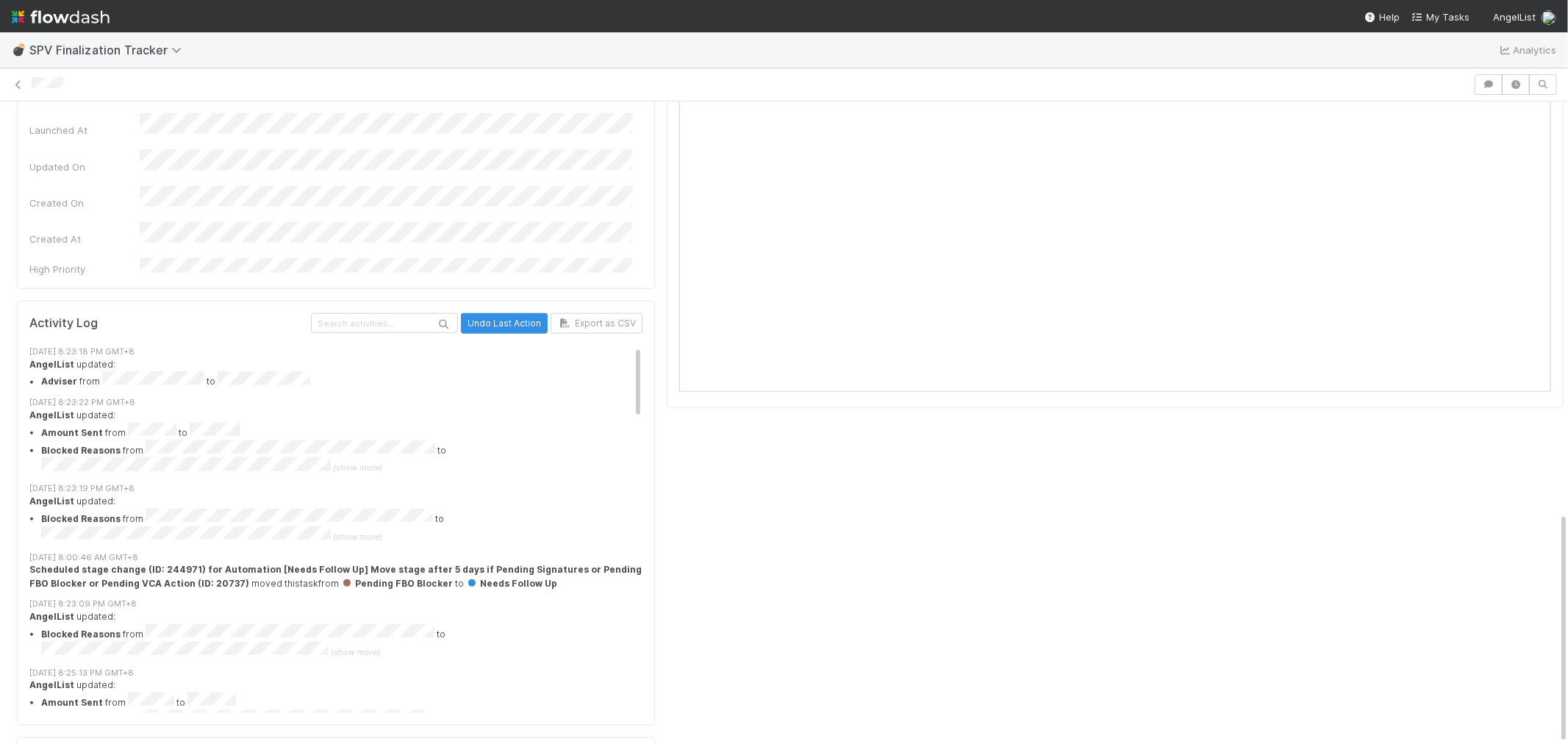
scroll to position [1141, 0]
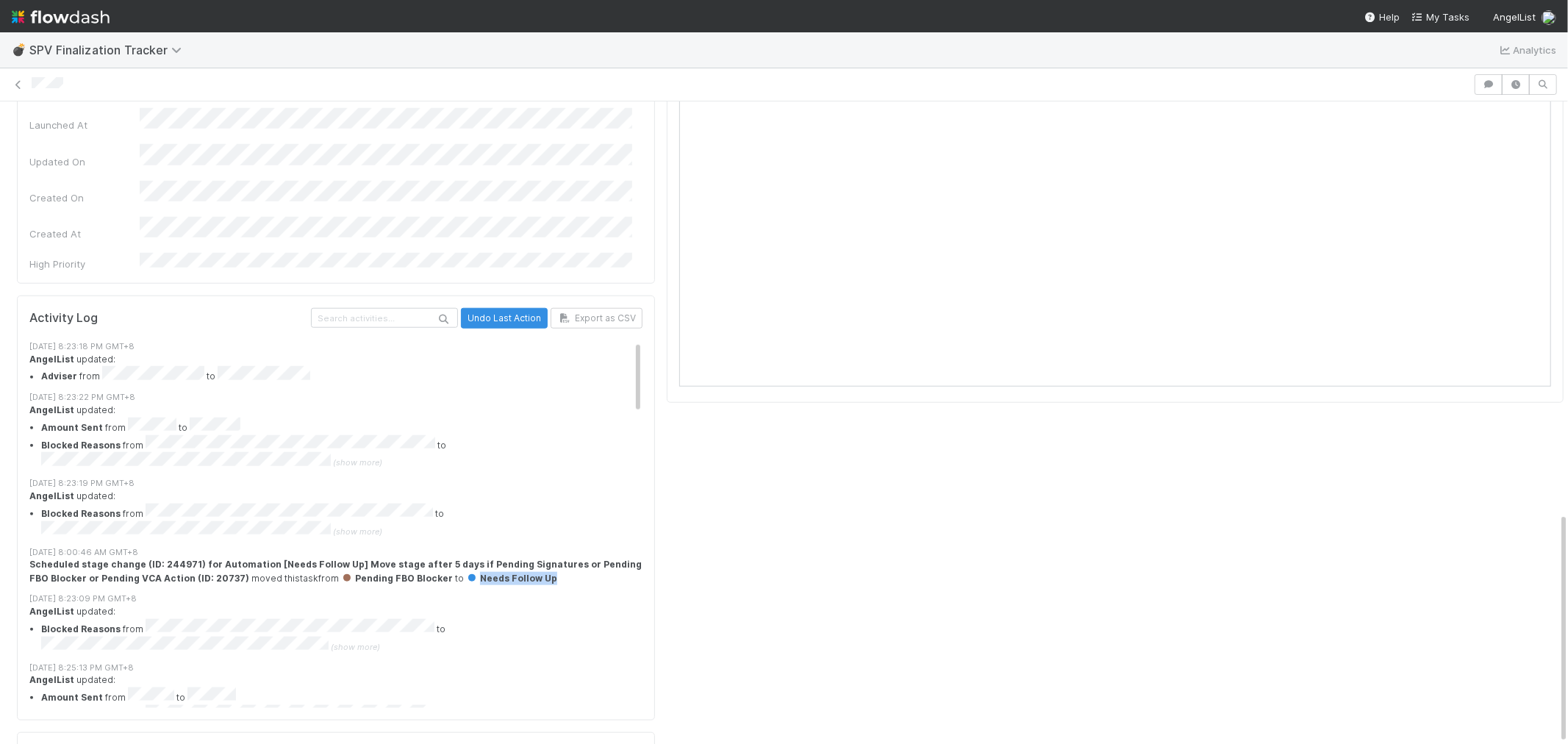
drag, startPoint x: 435, startPoint y: 469, endPoint x: 509, endPoint y: 469, distance: 74.0
click at [509, 558] on div "Scheduled stage change (ID: 244971) for Automation [Needs Follow Up] Move stage…" at bounding box center [342, 571] width 626 height 27
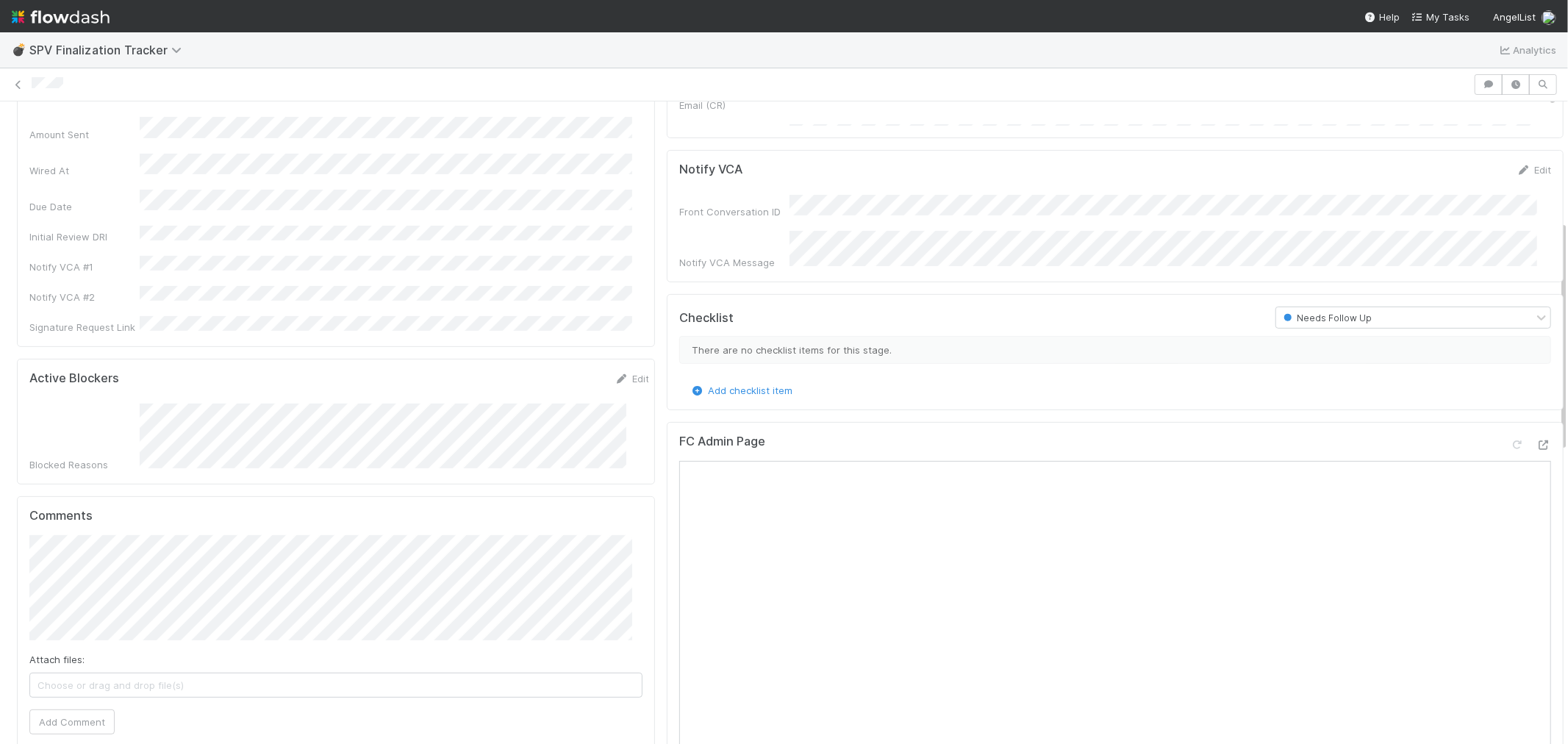
scroll to position [408, 0]
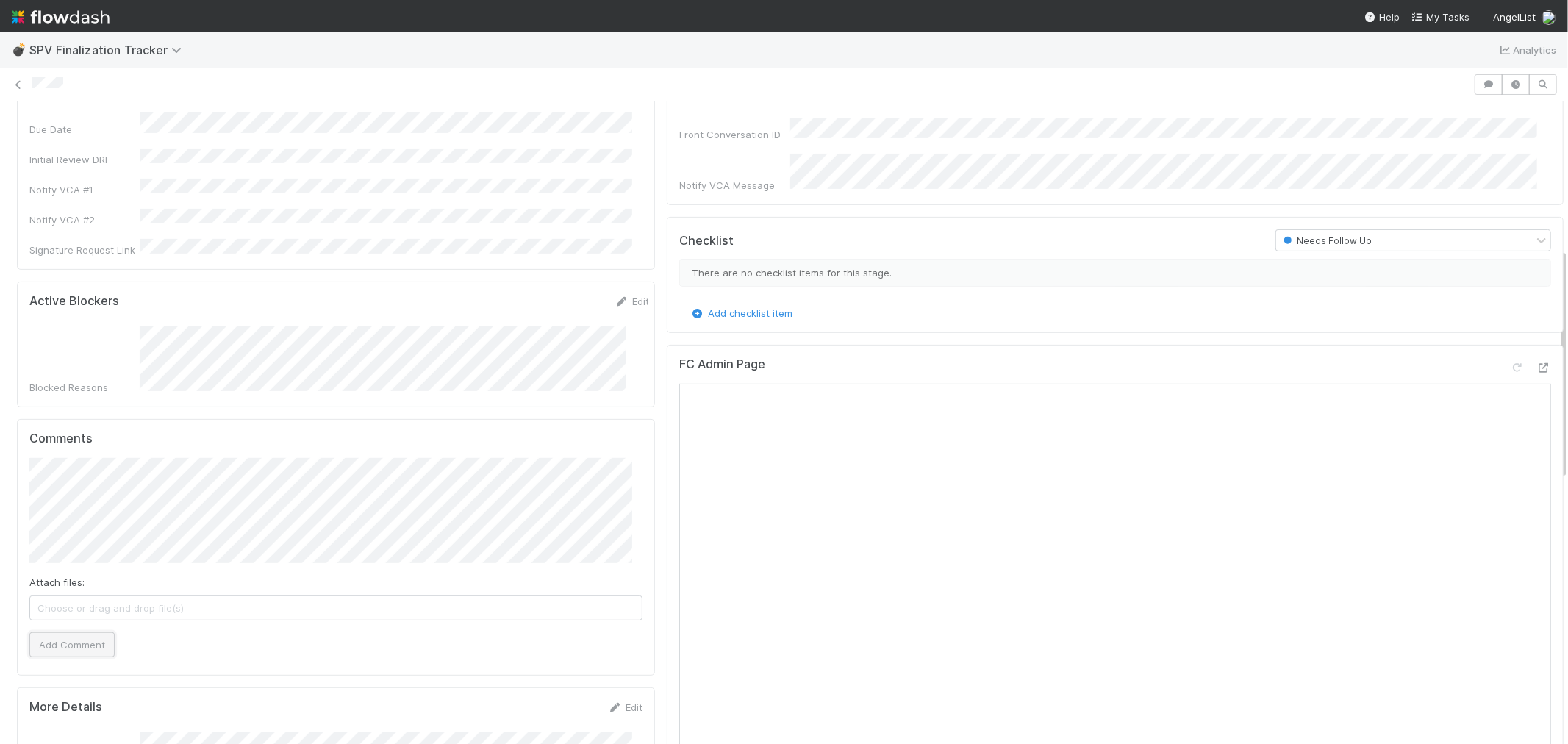
click at [76, 632] on button "Add Comment" at bounding box center [72, 645] width 85 height 25
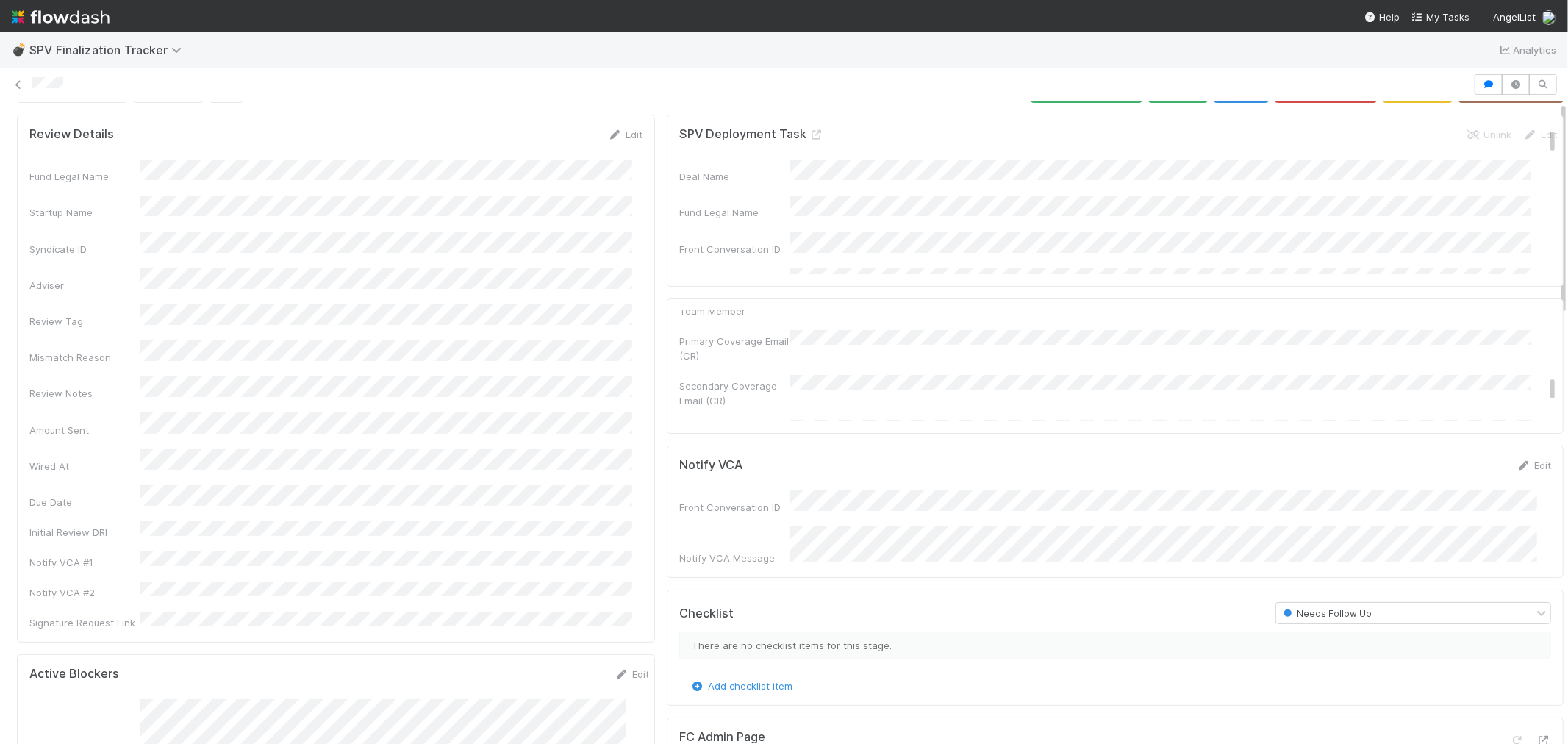
scroll to position [0, 0]
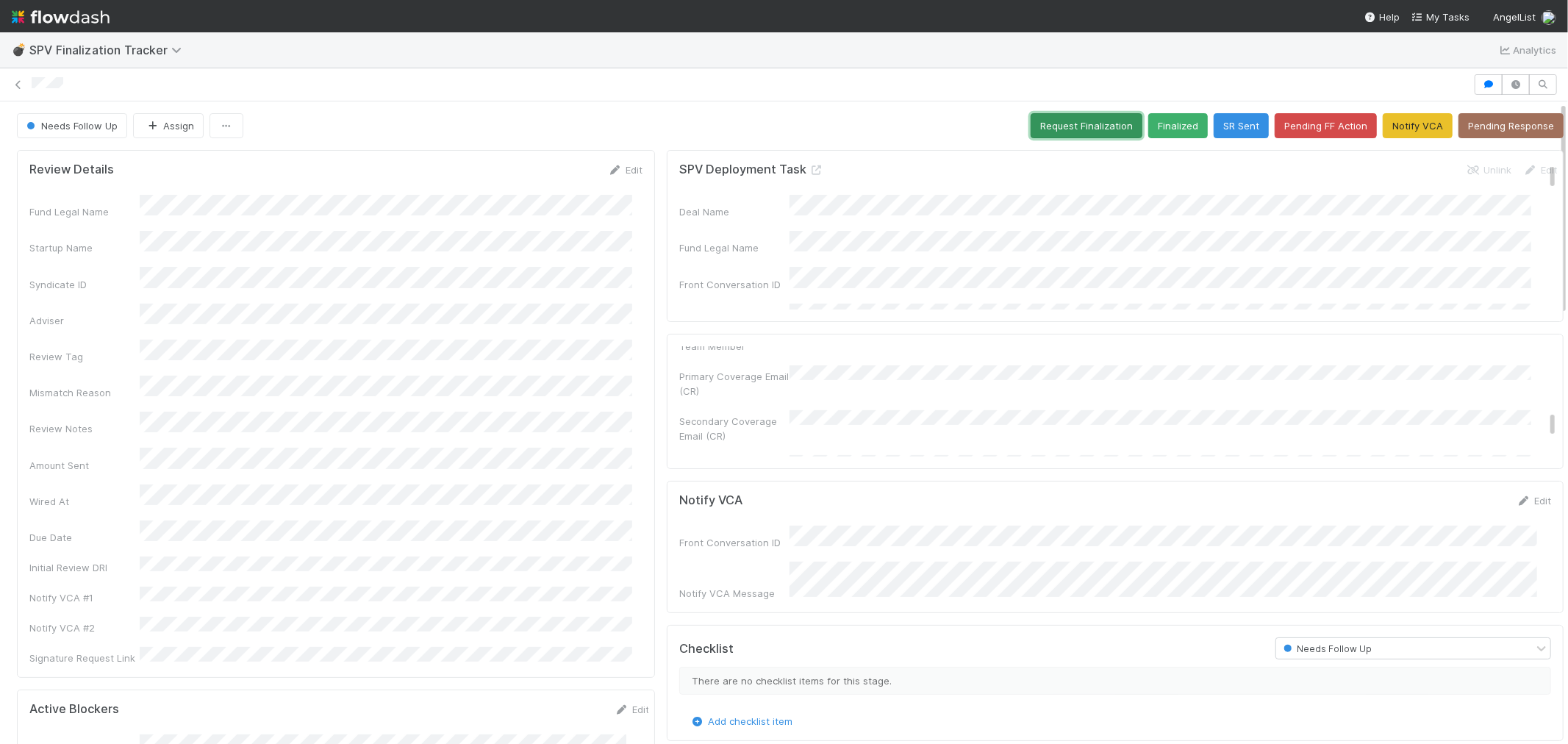
click at [1031, 128] on button "Request Finalization" at bounding box center [1086, 126] width 112 height 25
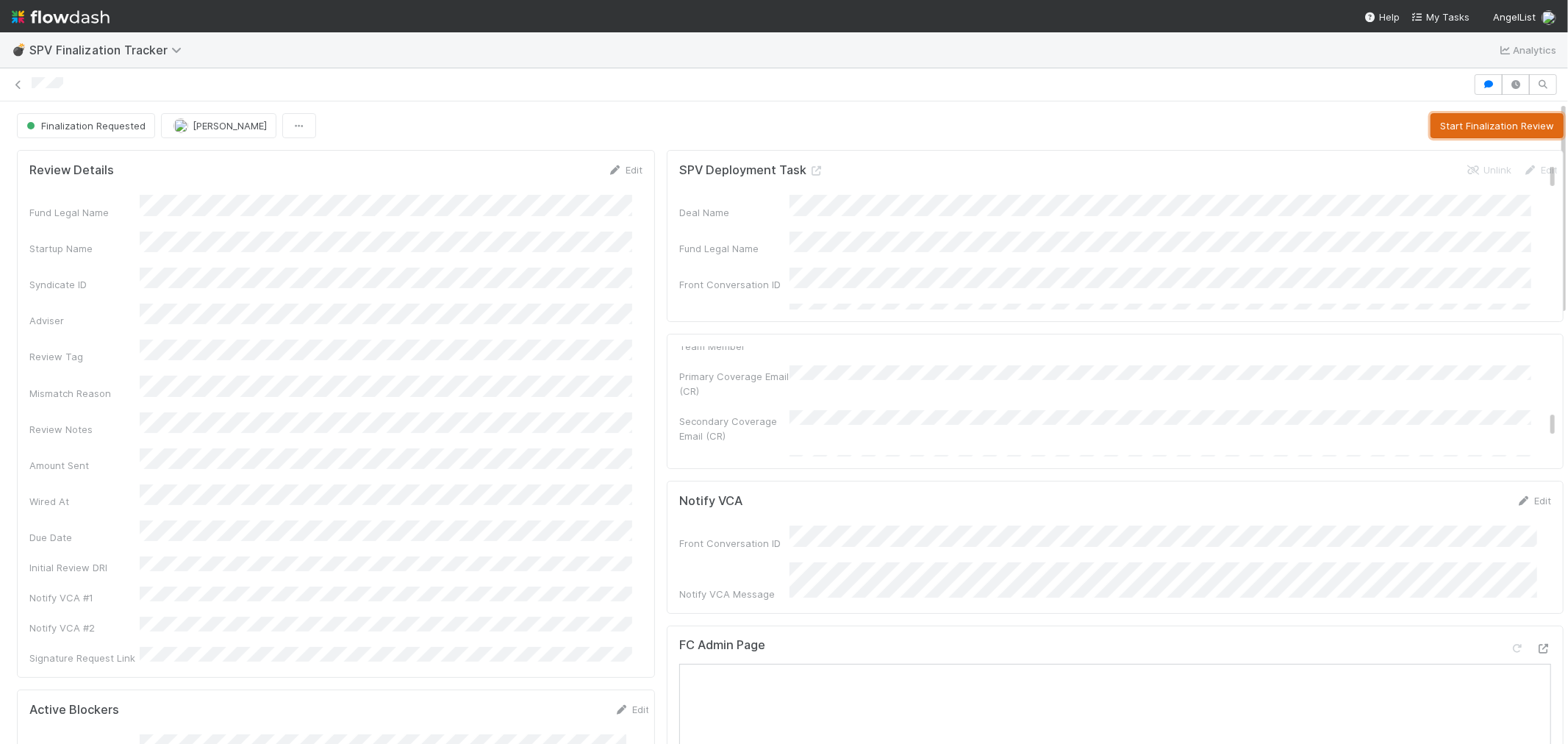
click at [1443, 128] on button "Start Finalization Review" at bounding box center [1497, 126] width 133 height 25
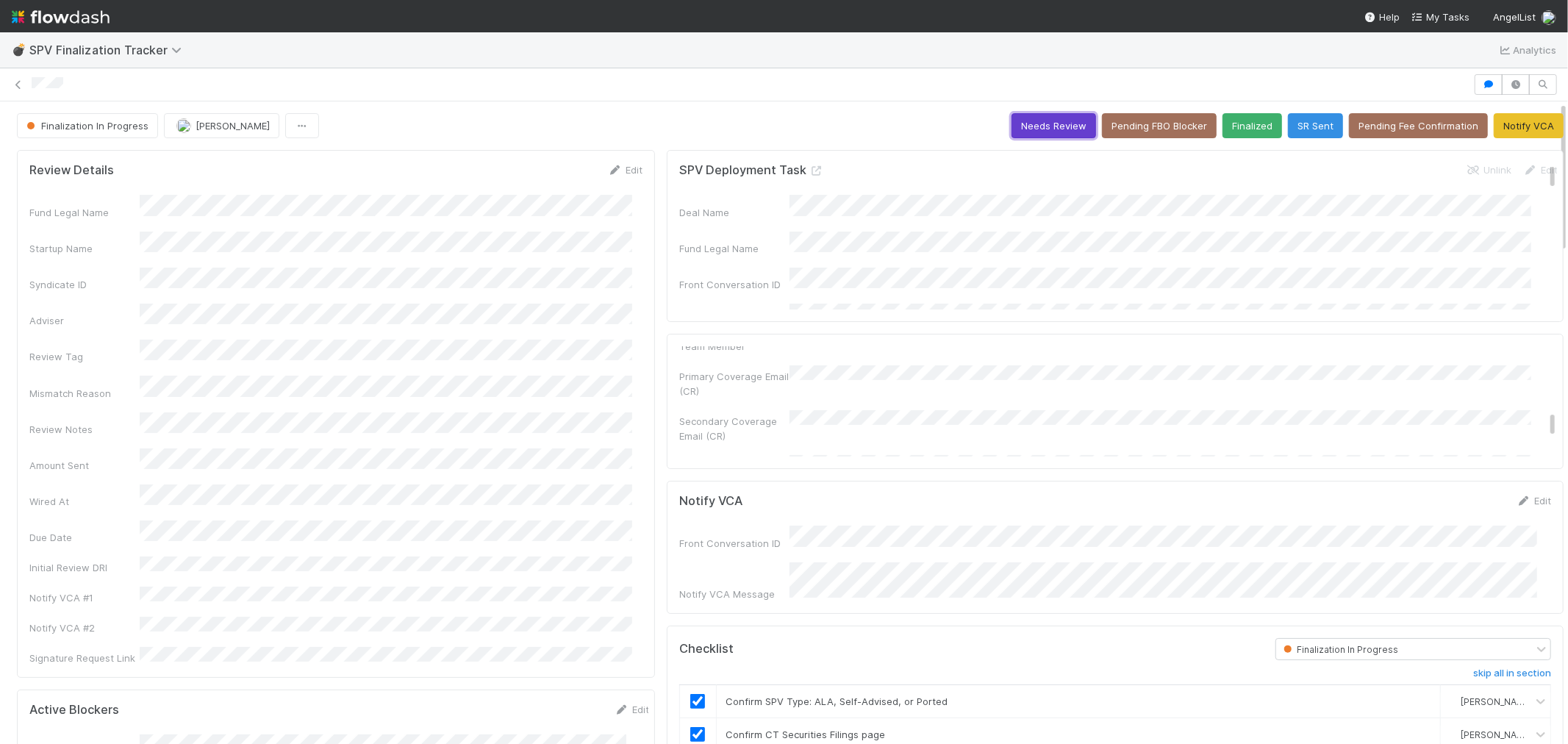
click at [1051, 127] on button "Needs Review" at bounding box center [1054, 126] width 85 height 25
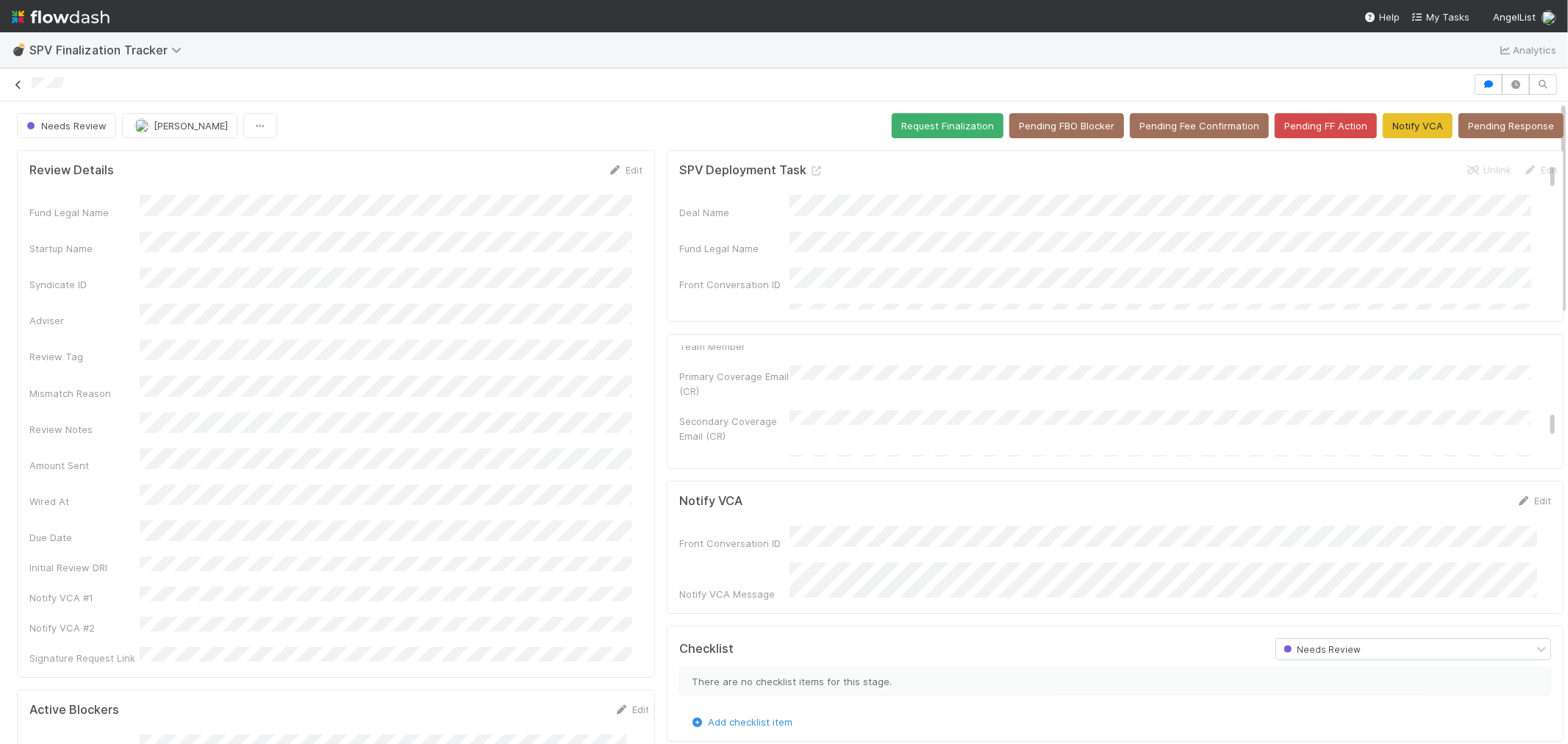
click at [22, 86] on icon at bounding box center [18, 85] width 15 height 9
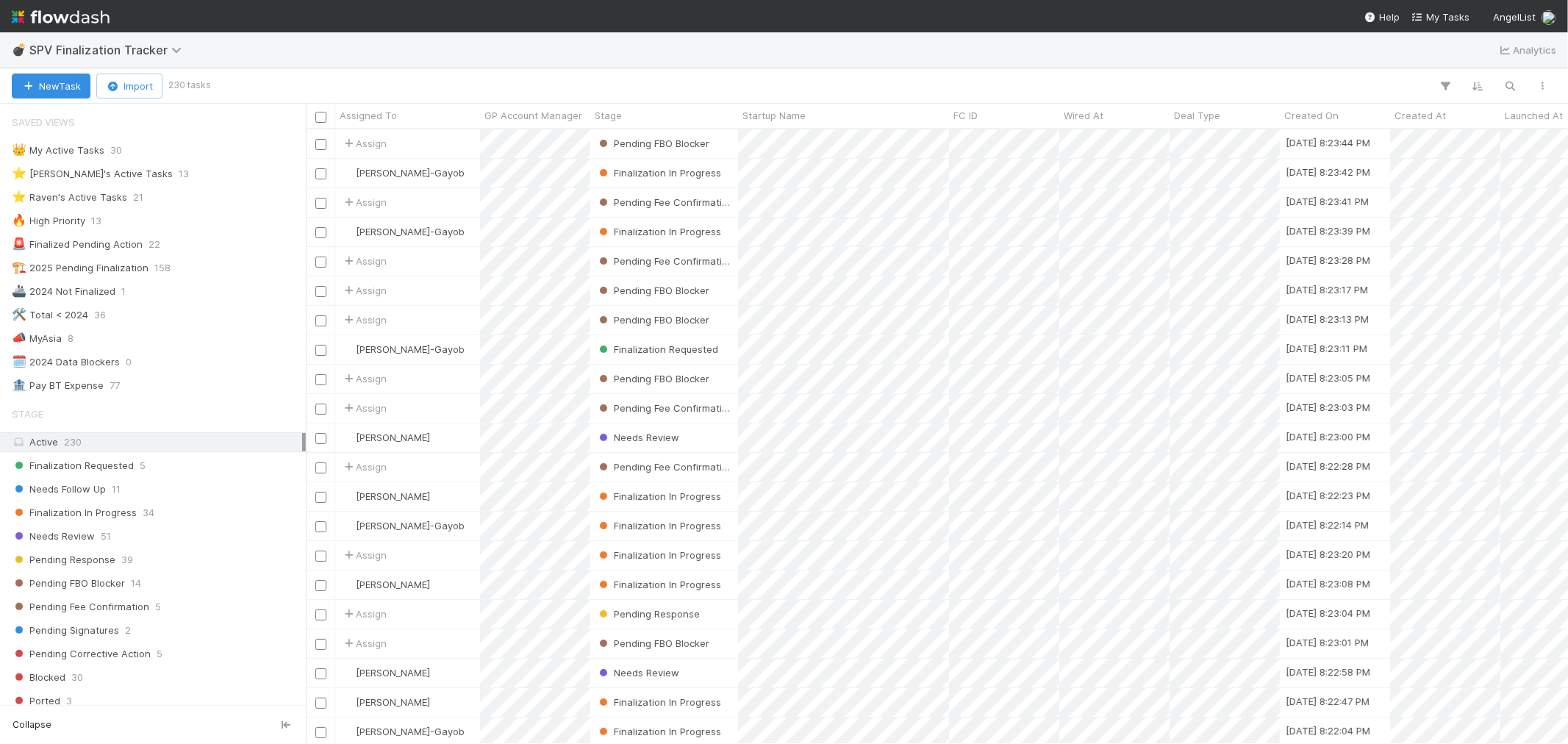
scroll to position [602, 1250]
click at [97, 491] on span "Needs Follow Up" at bounding box center [59, 489] width 94 height 18
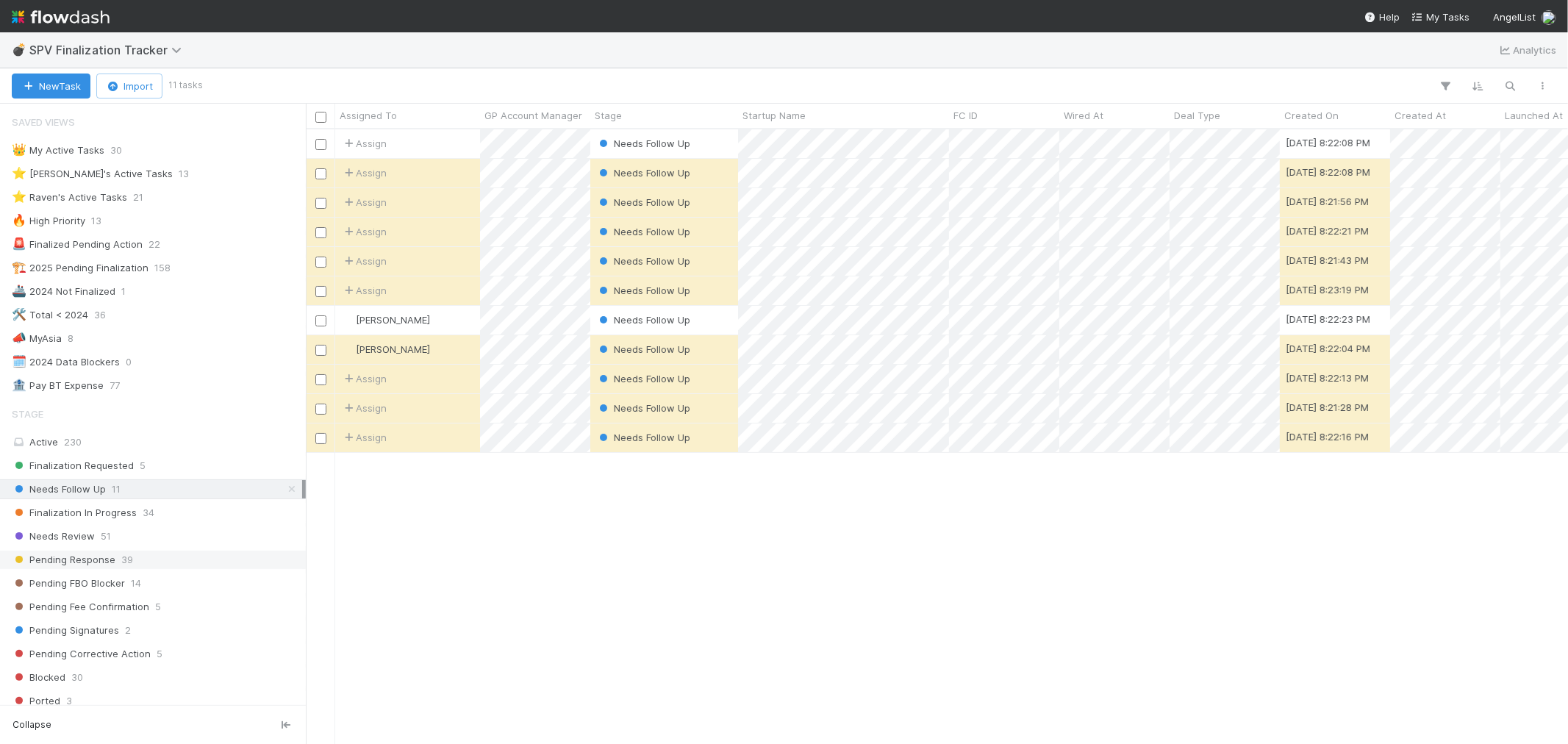
scroll to position [602, 1250]
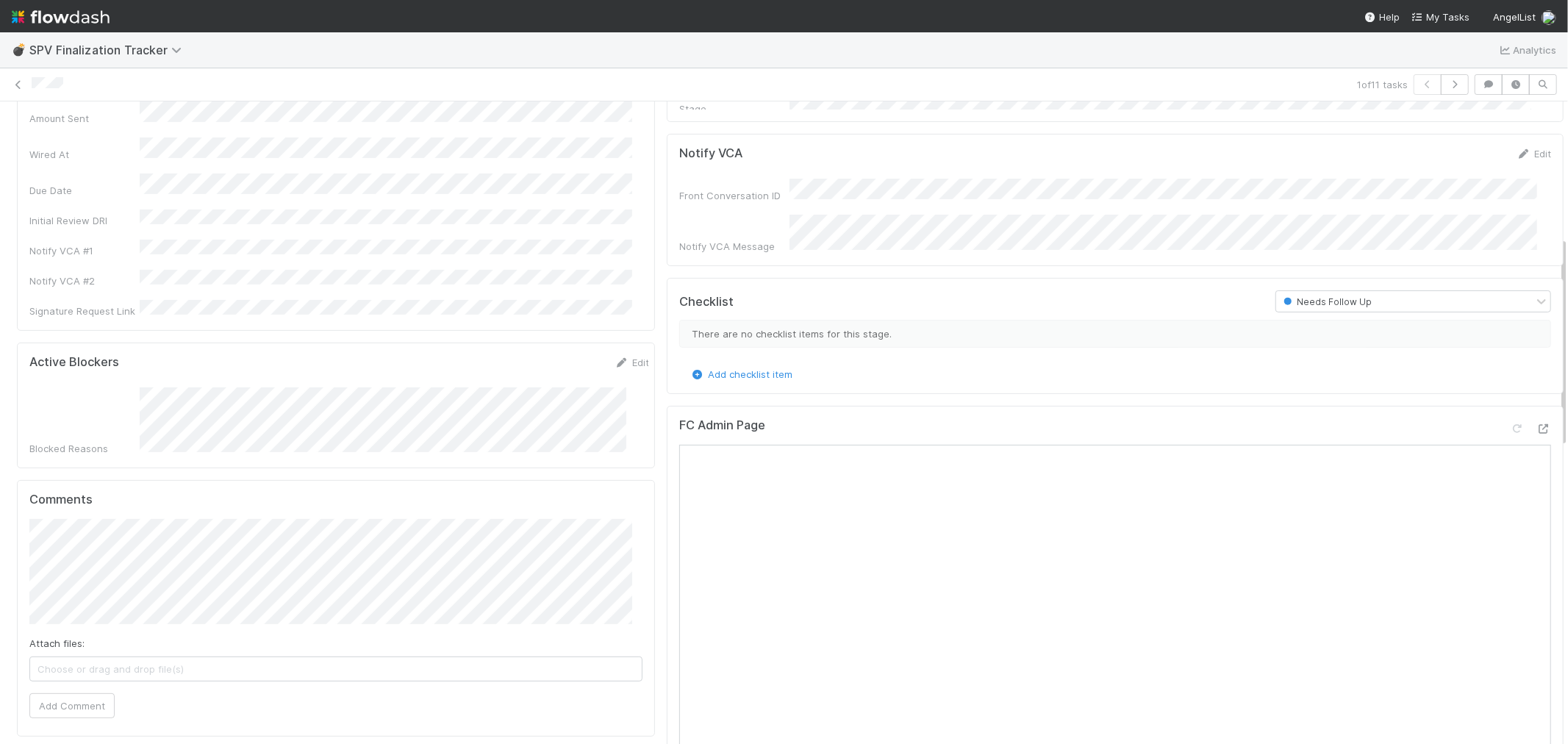
scroll to position [490, 0]
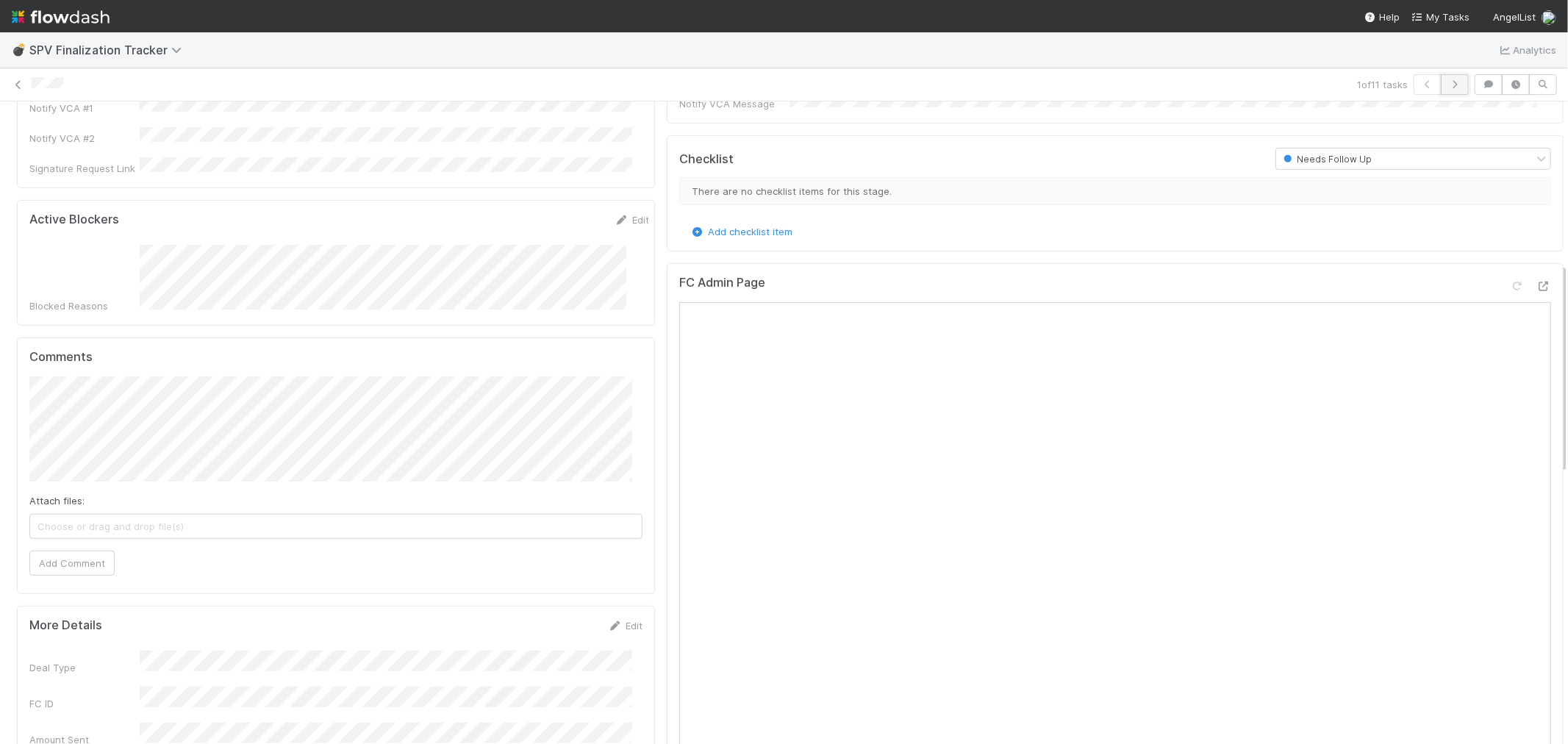
click at [1445, 77] on button "button" at bounding box center [1454, 85] width 28 height 21
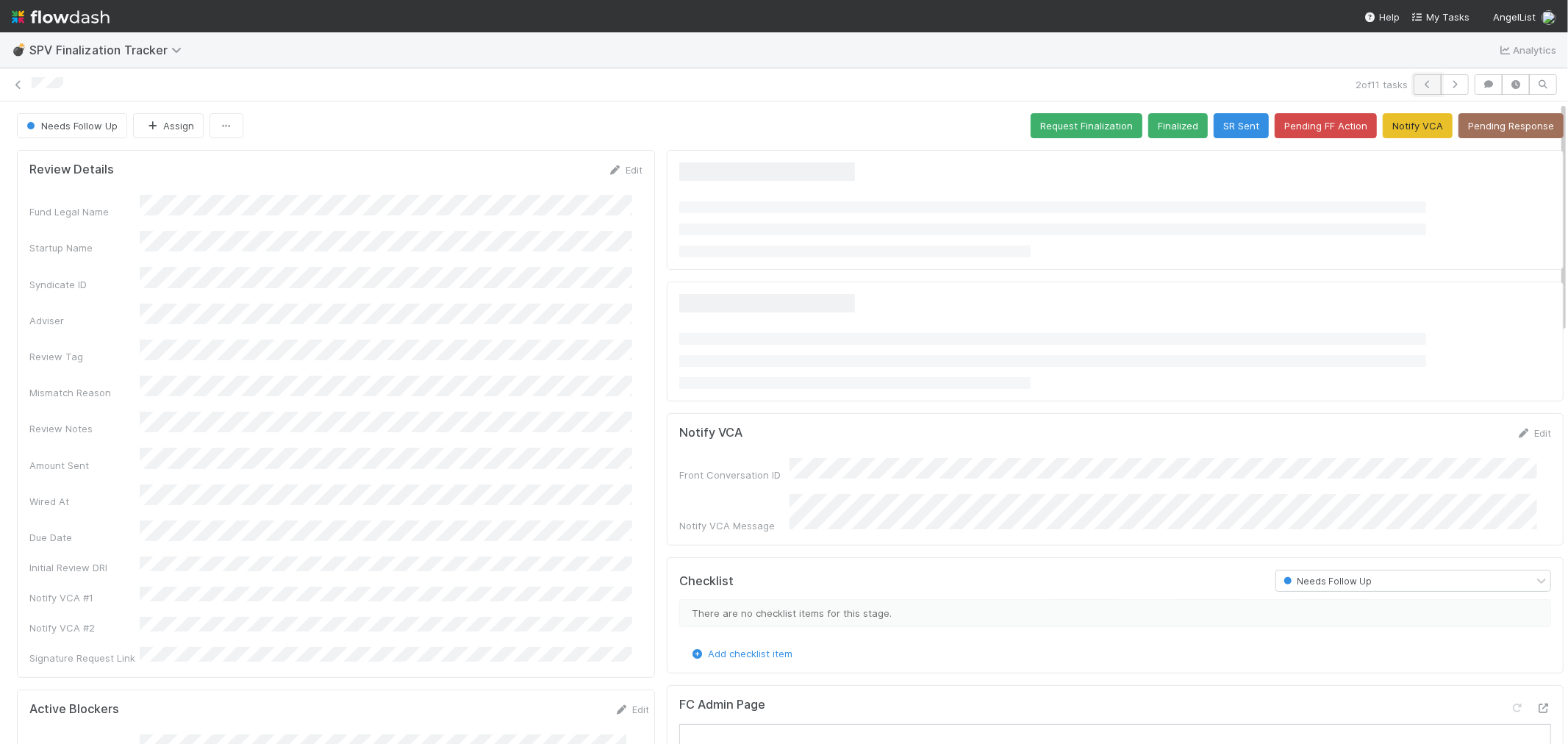
click at [1414, 89] on button "button" at bounding box center [1427, 85] width 28 height 21
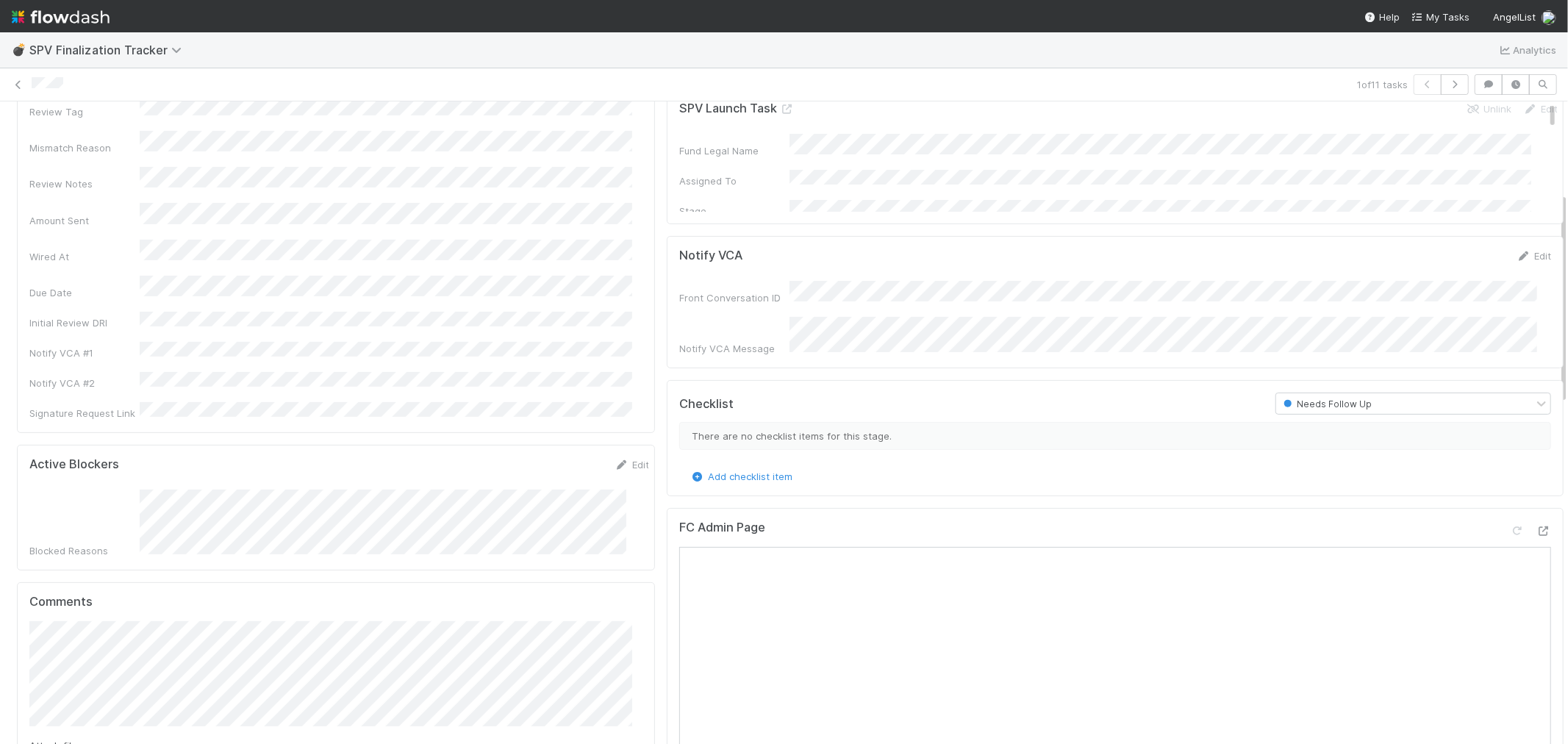
scroll to position [408, 0]
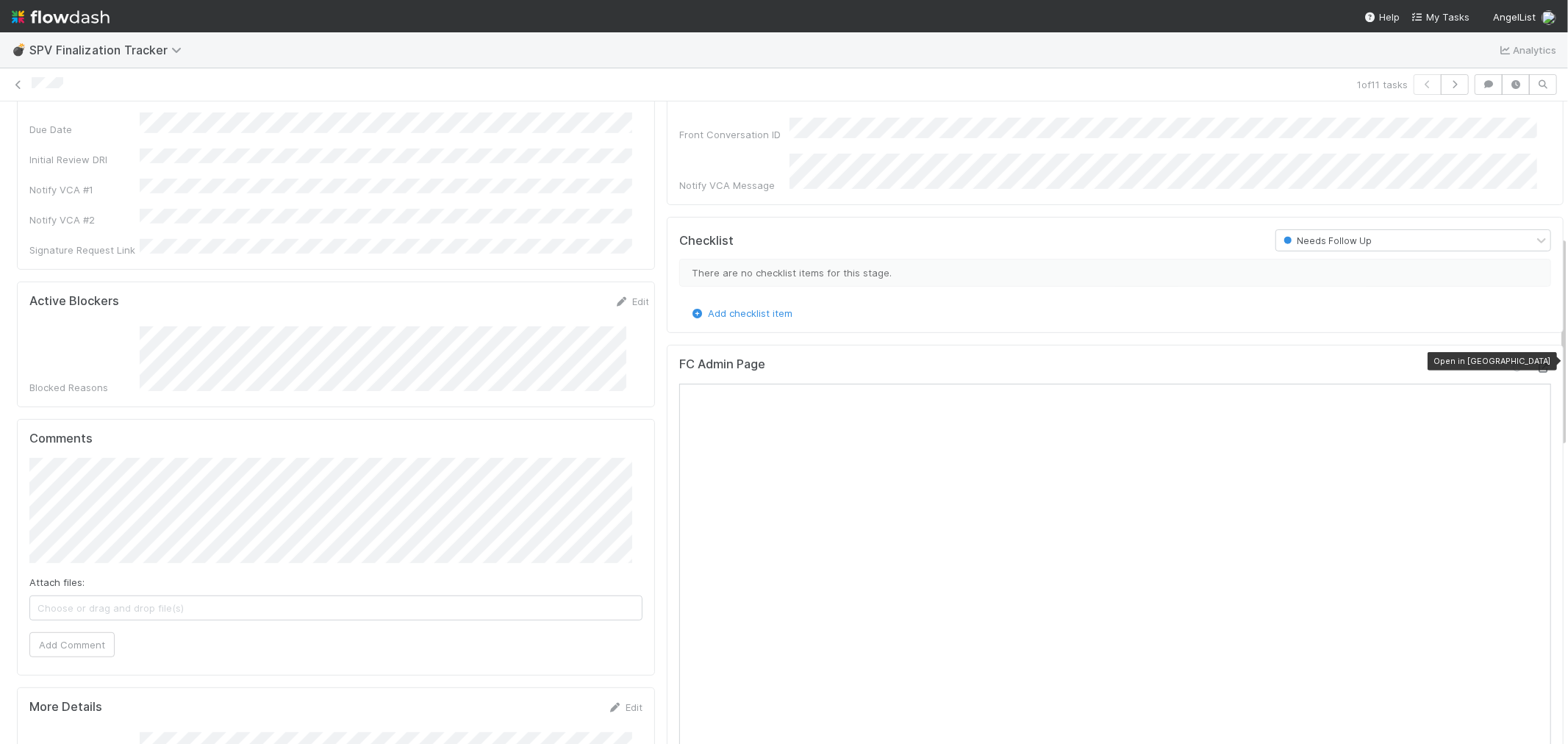
click at [1536, 363] on icon at bounding box center [1543, 368] width 15 height 9
click at [62, 459] on img "button" at bounding box center [55, 461] width 15 height 15
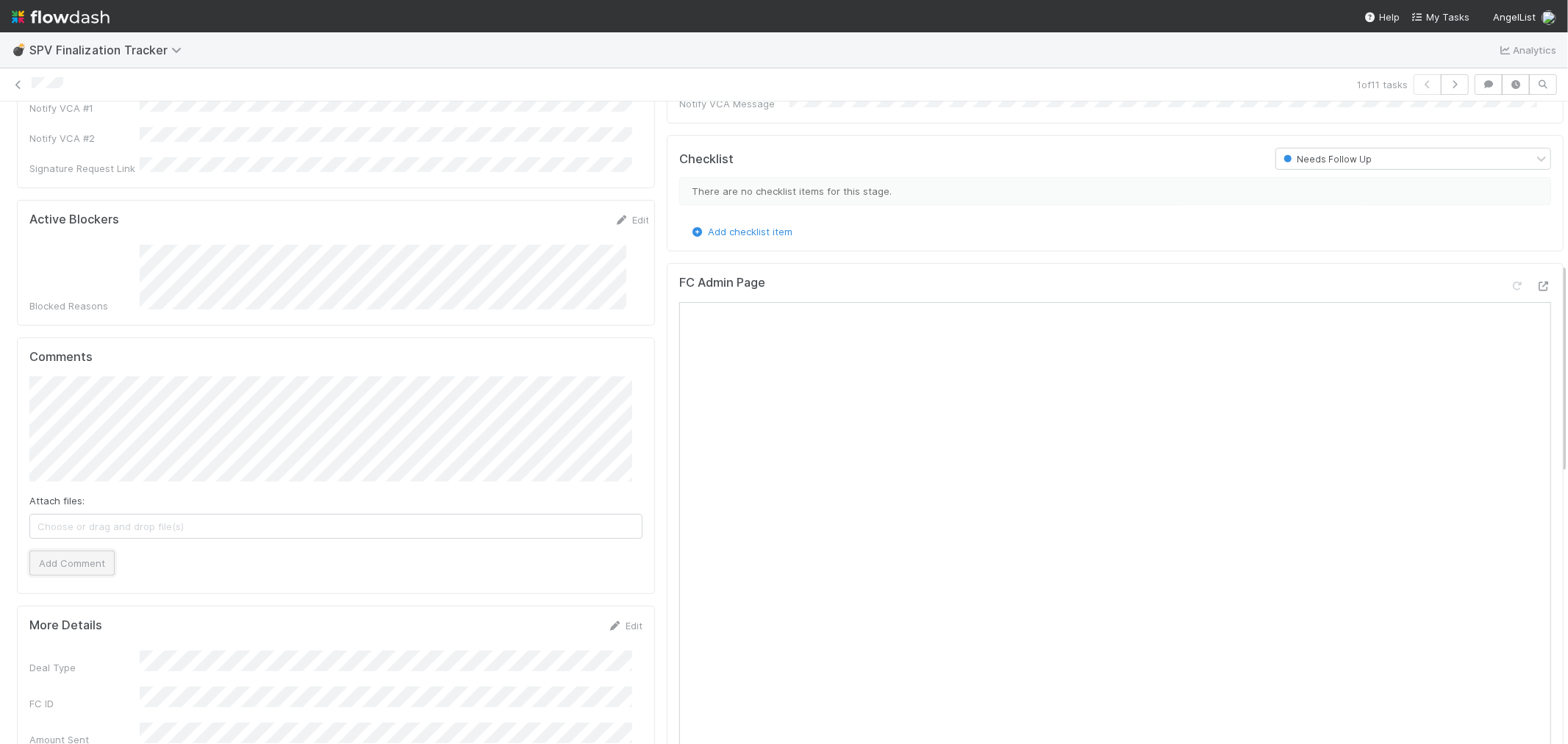
click at [38, 551] on button "Add Comment" at bounding box center [72, 564] width 85 height 25
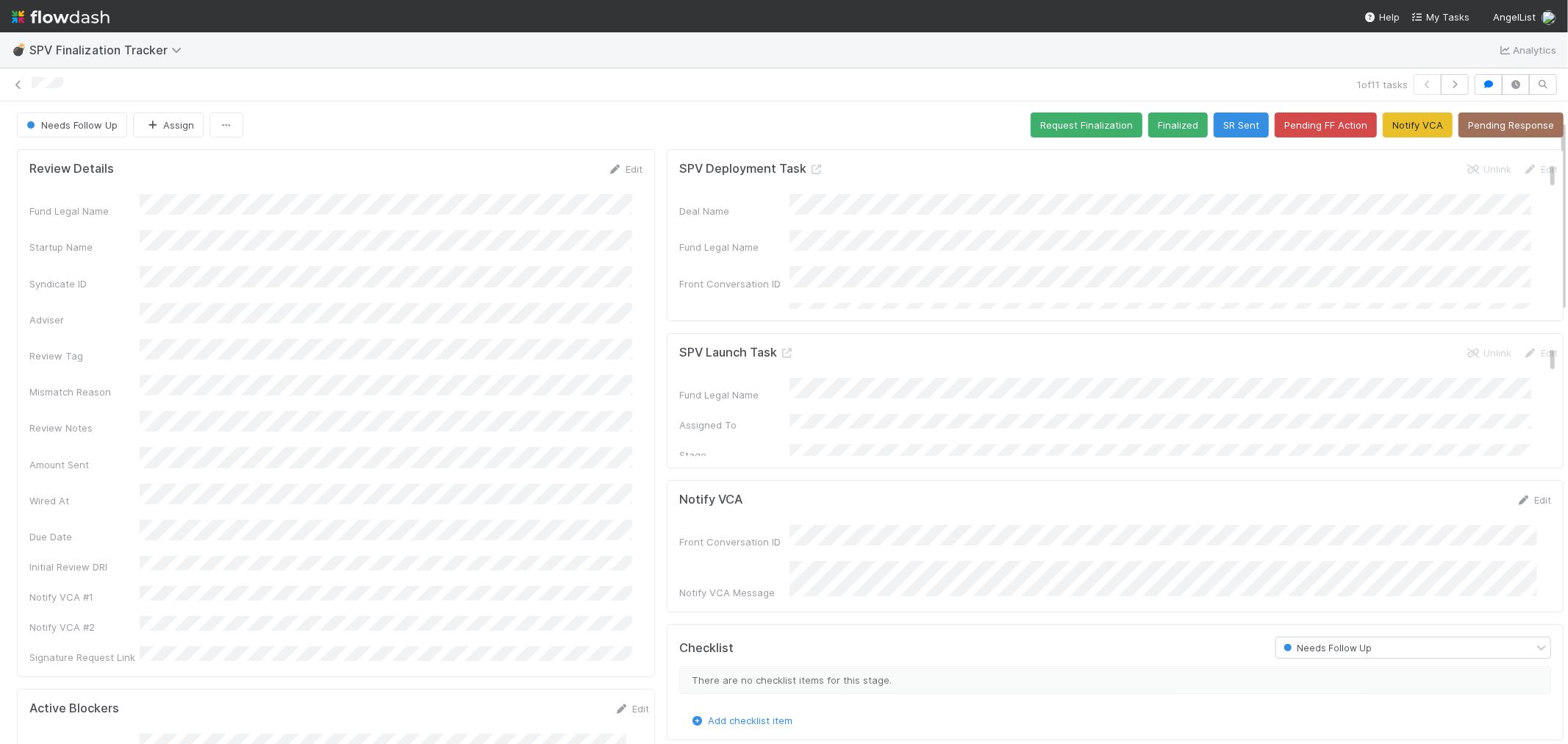
scroll to position [0, 0]
click at [1498, 121] on button "Pending Response" at bounding box center [1511, 126] width 105 height 25
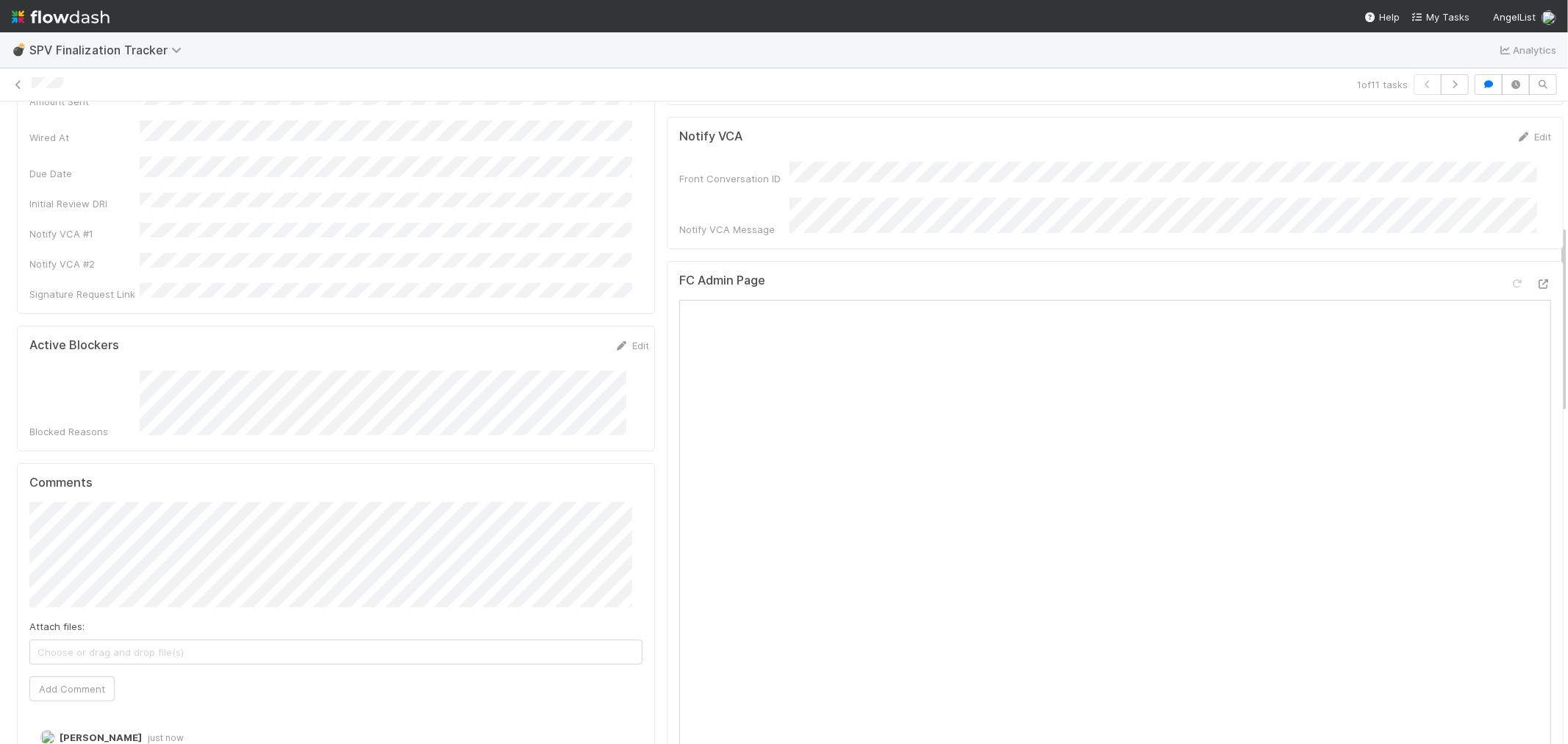
scroll to position [571, 0]
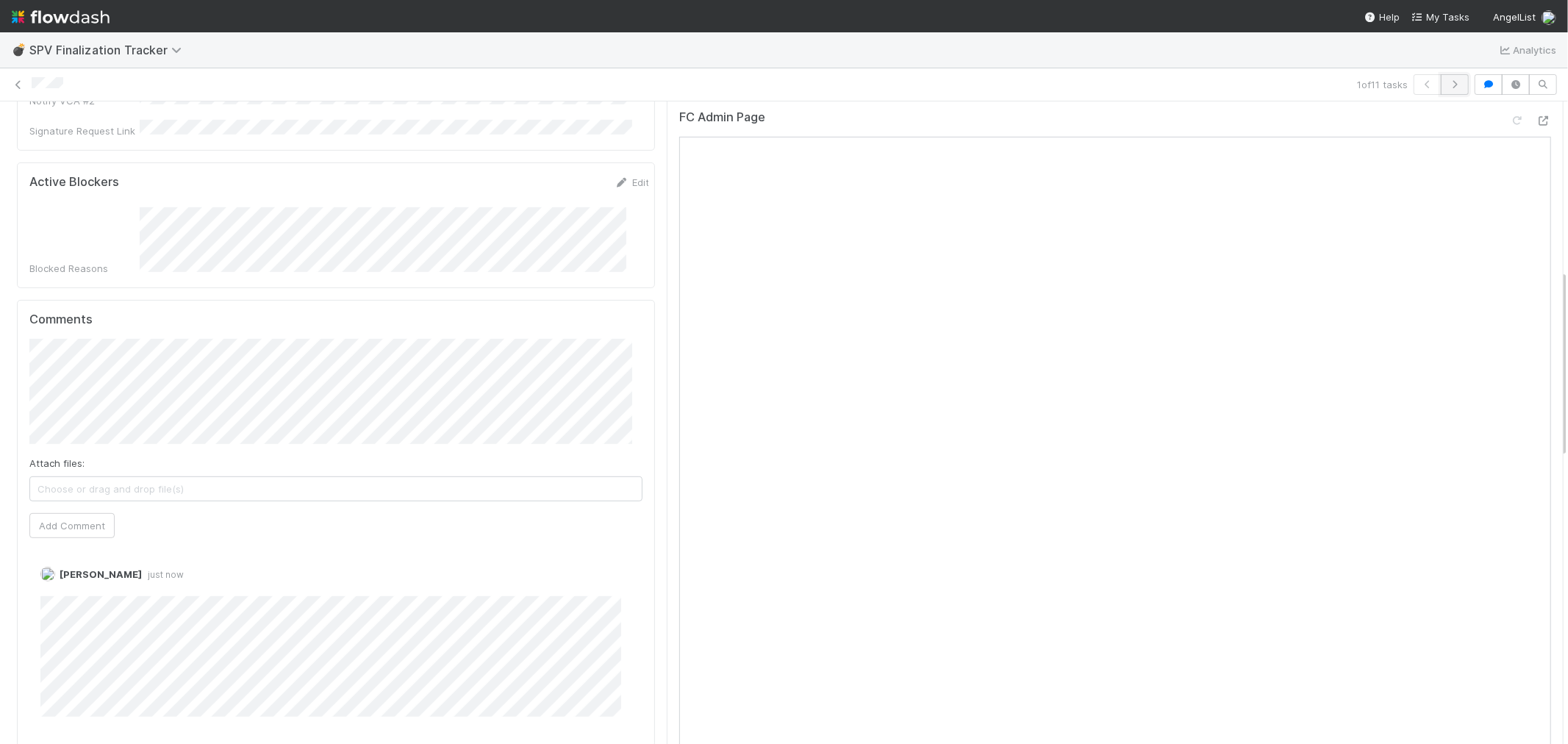
click at [1449, 78] on button "button" at bounding box center [1454, 85] width 28 height 21
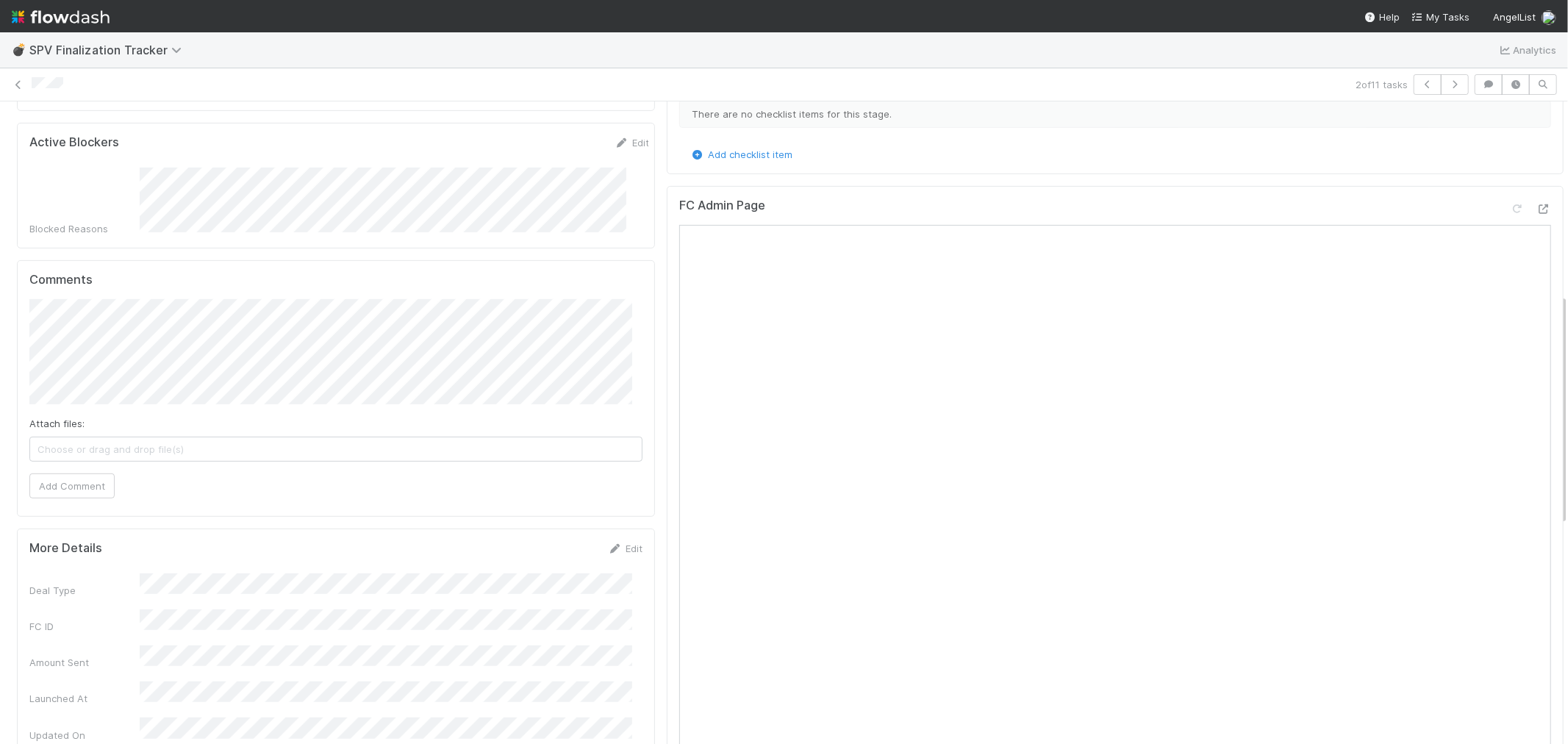
scroll to position [571, 0]
click at [1536, 200] on icon at bounding box center [1543, 205] width 15 height 9
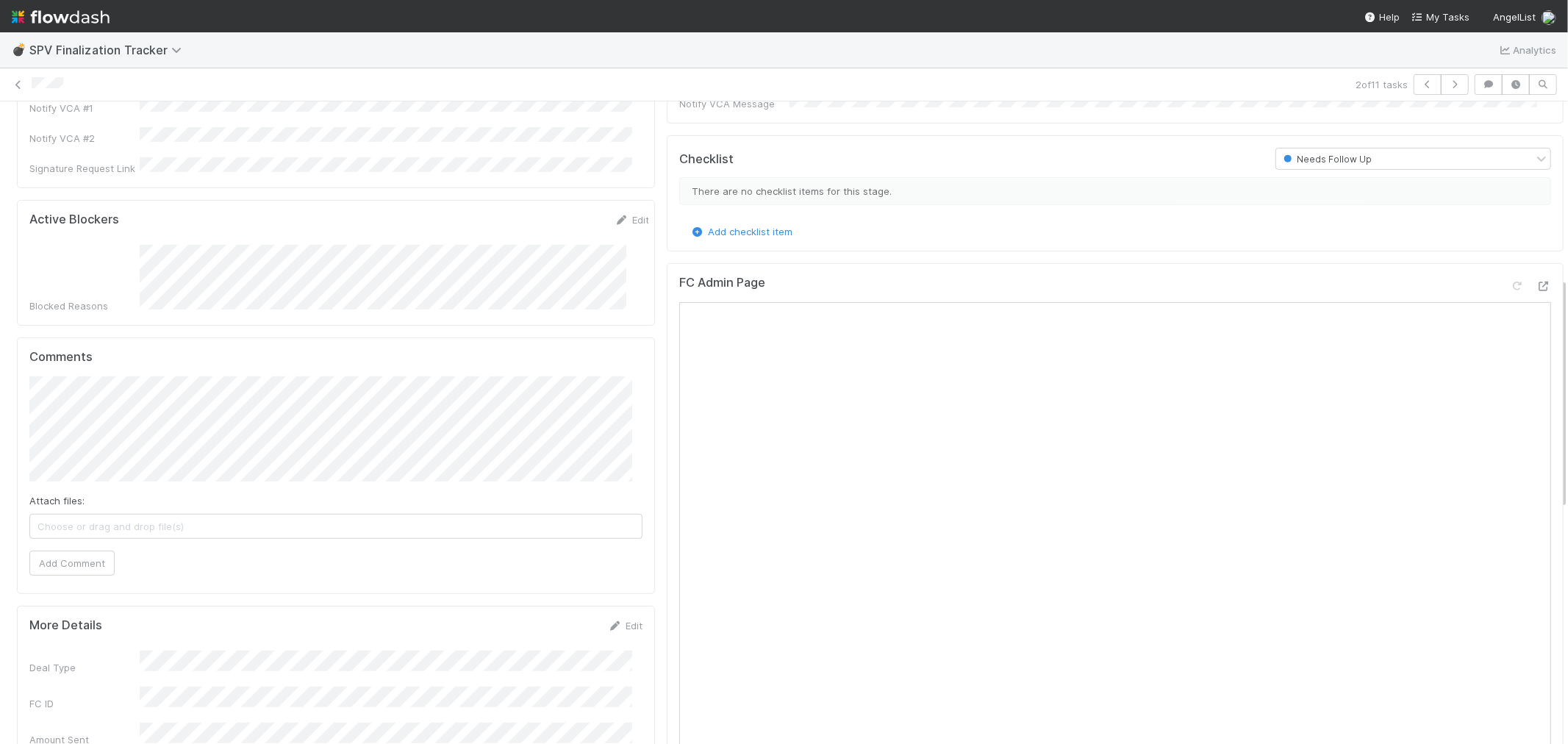
click at [27, 379] on div "Comments Attach files: Choose or drag and drop file(s) Add Comment" at bounding box center [335, 466] width 638 height 256
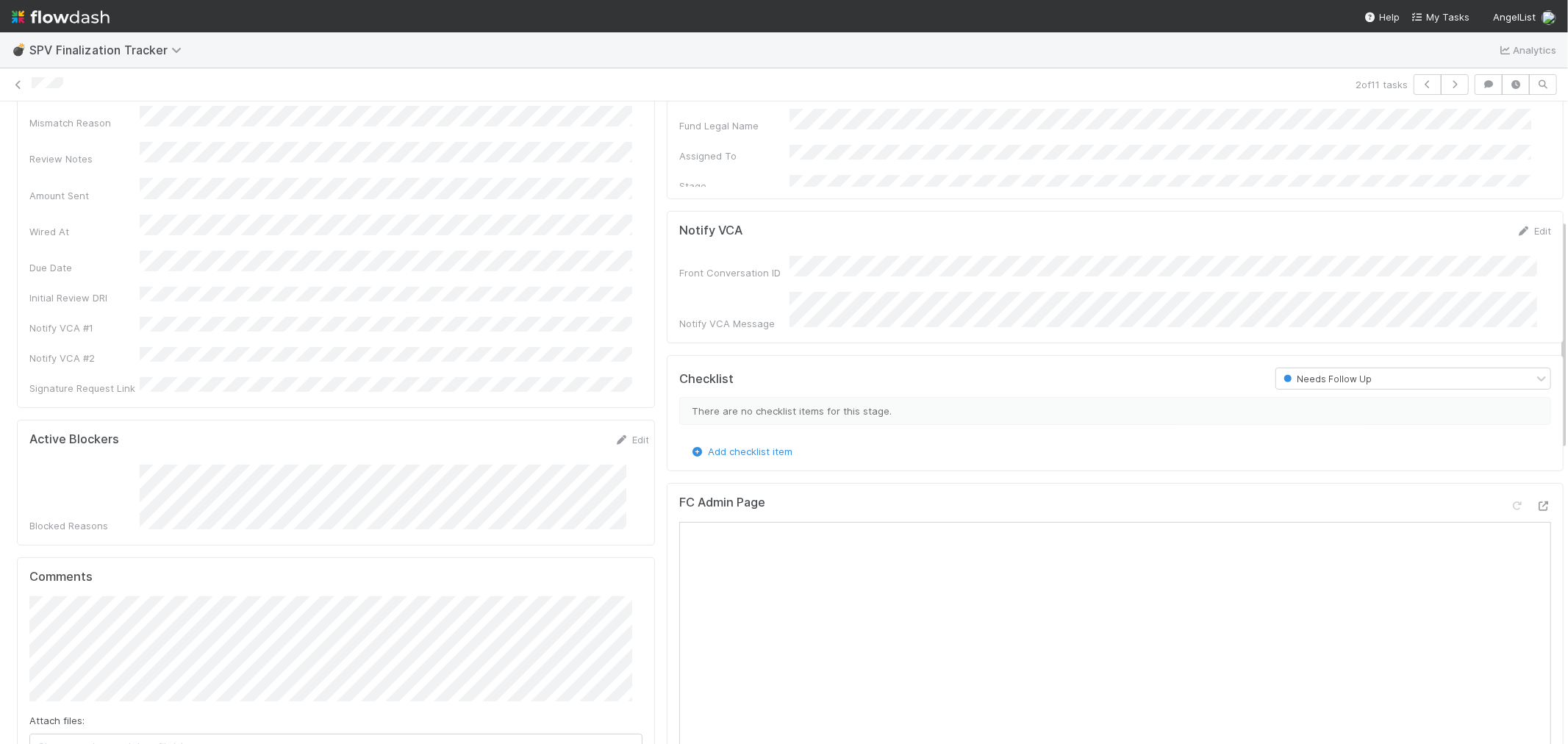
scroll to position [327, 0]
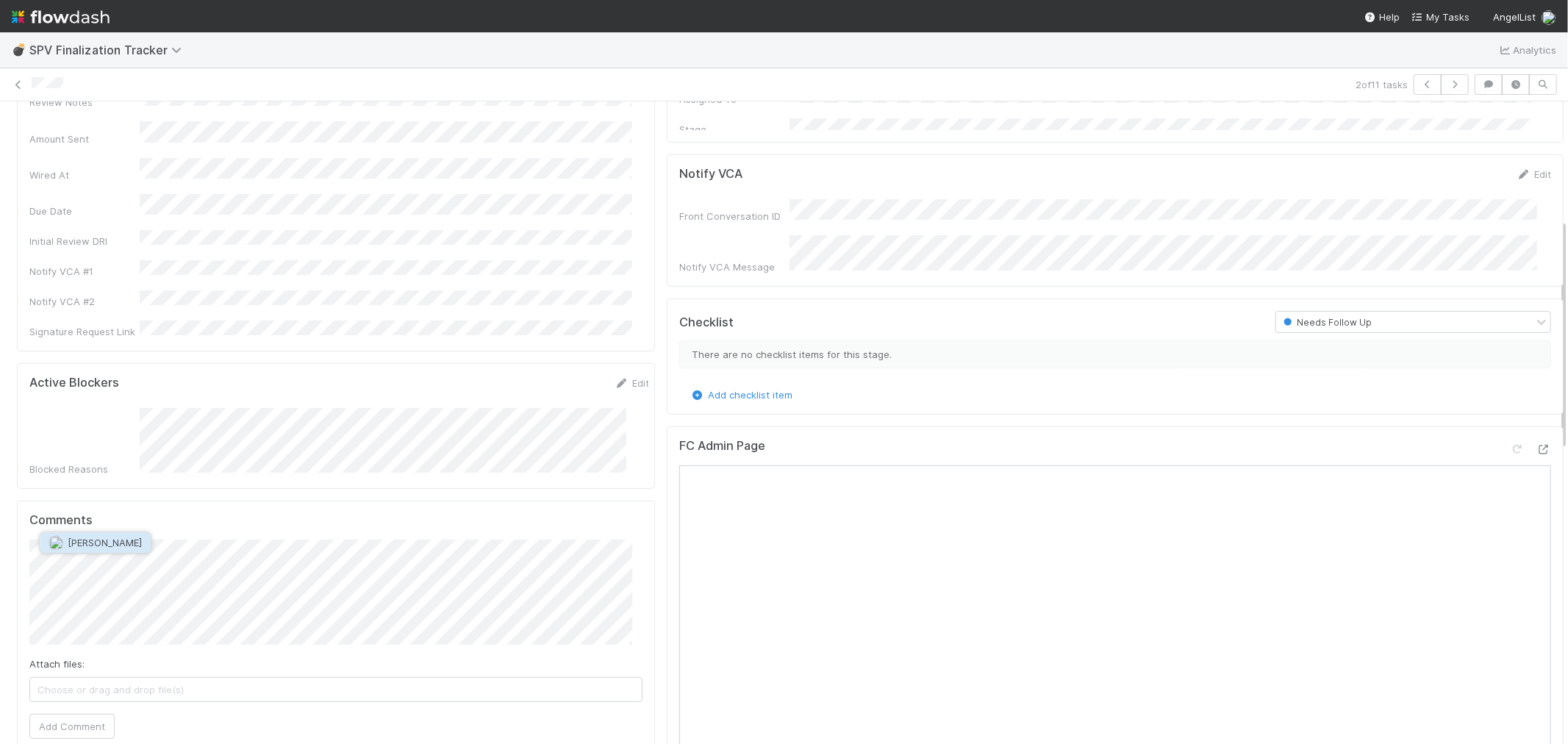
click at [66, 541] on span "Durga Arjun" at bounding box center [95, 542] width 93 height 12
click at [70, 714] on button "Add Comment" at bounding box center [72, 727] width 85 height 25
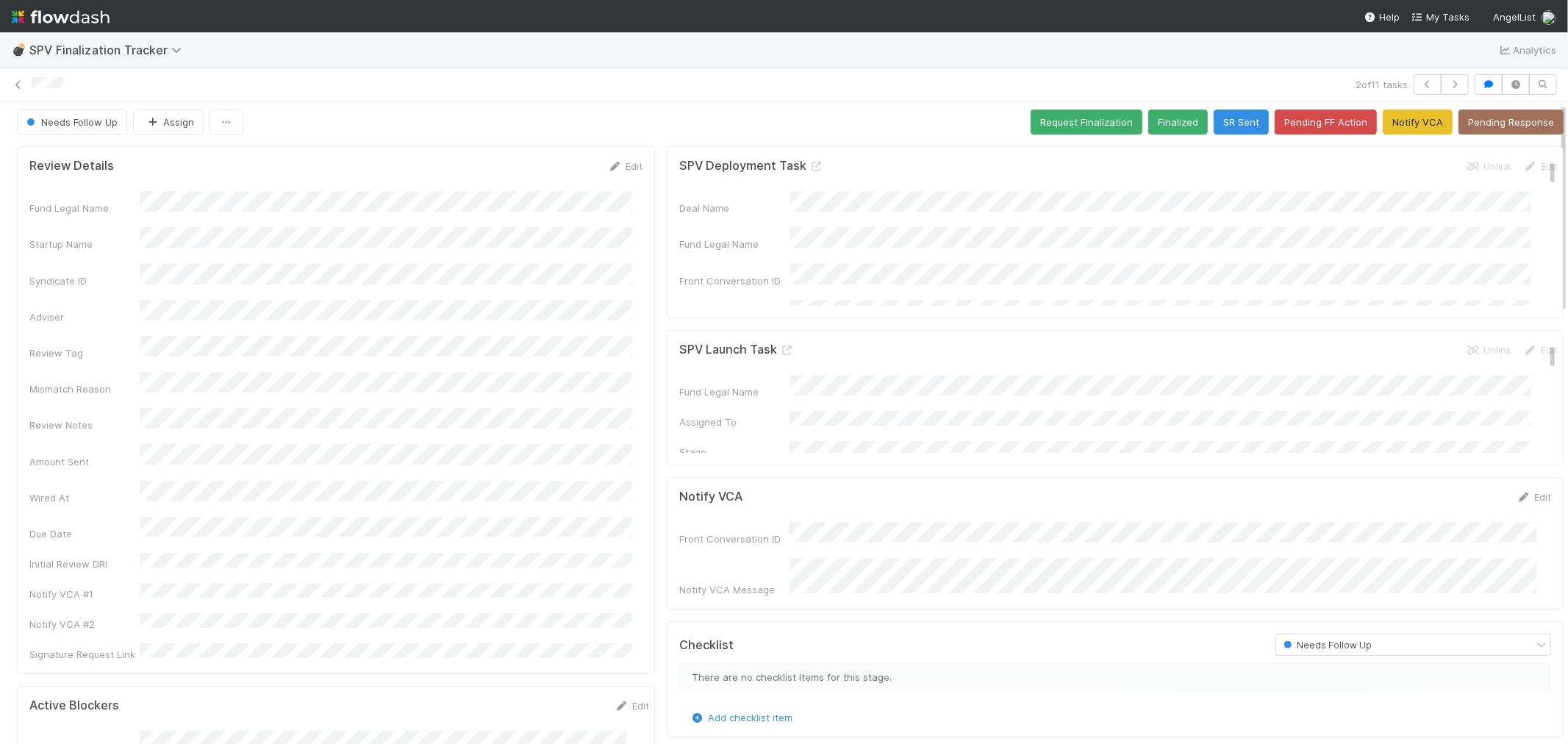
scroll to position [0, 0]
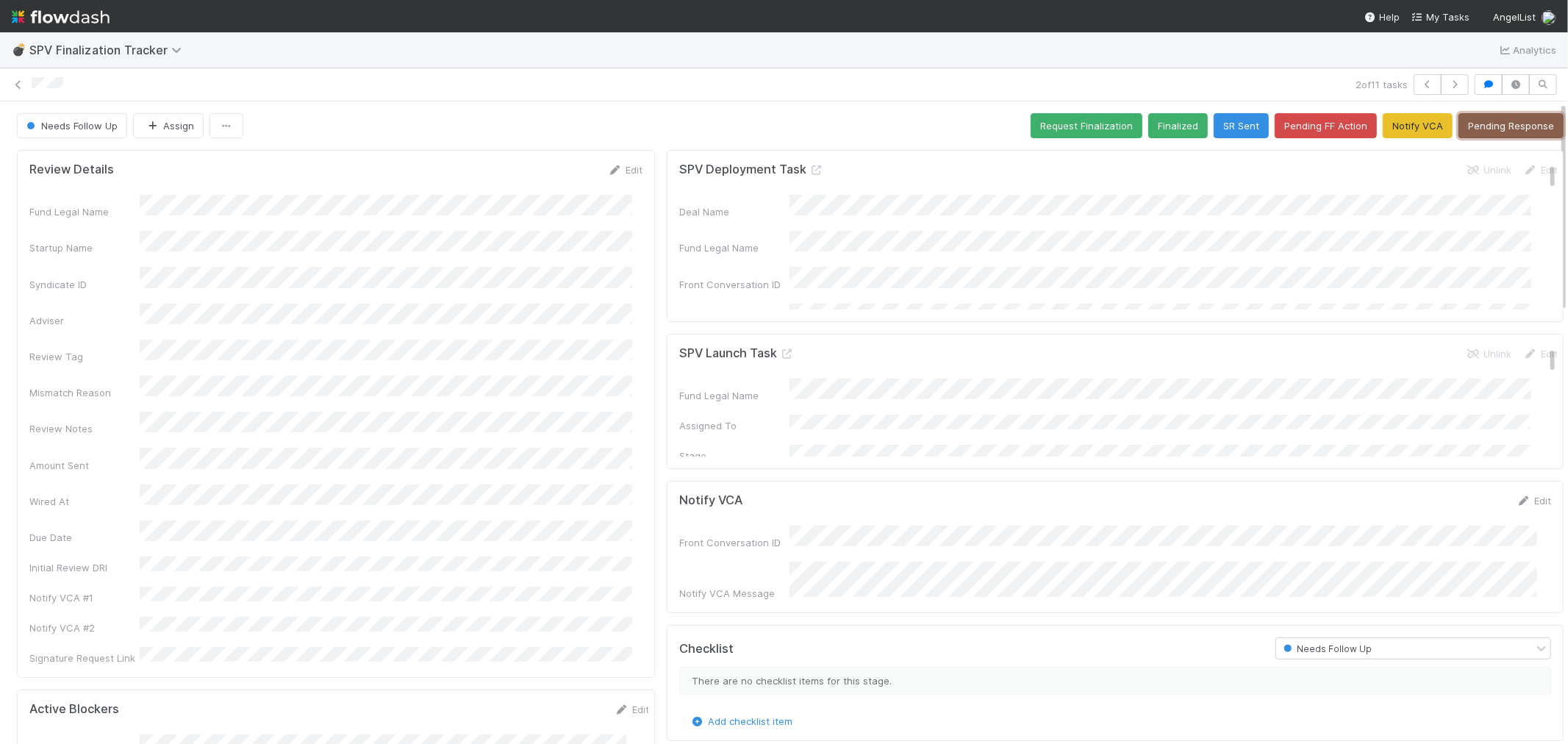
click at [1498, 126] on button "Pending Response" at bounding box center [1511, 126] width 105 height 25
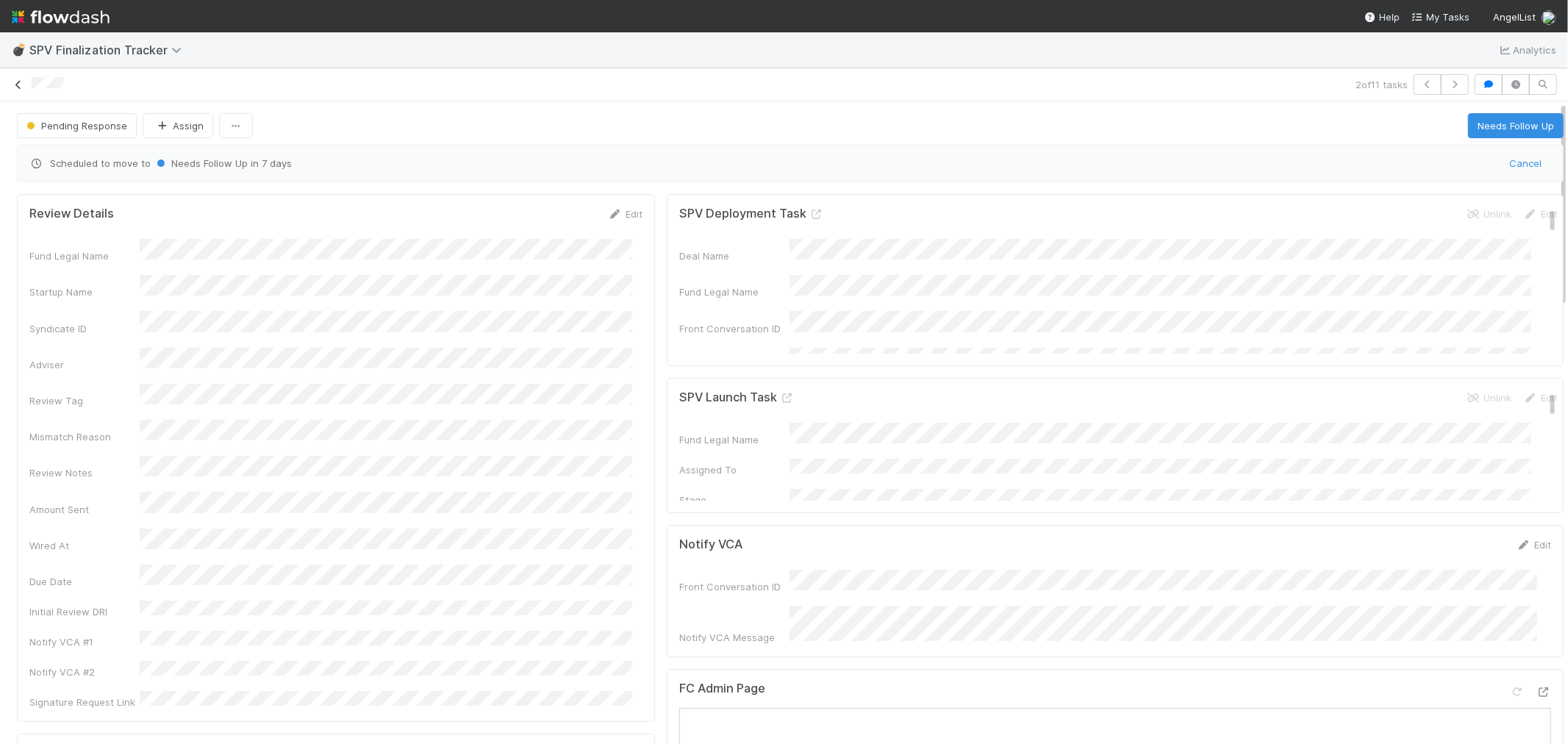
click at [16, 89] on icon at bounding box center [18, 85] width 15 height 9
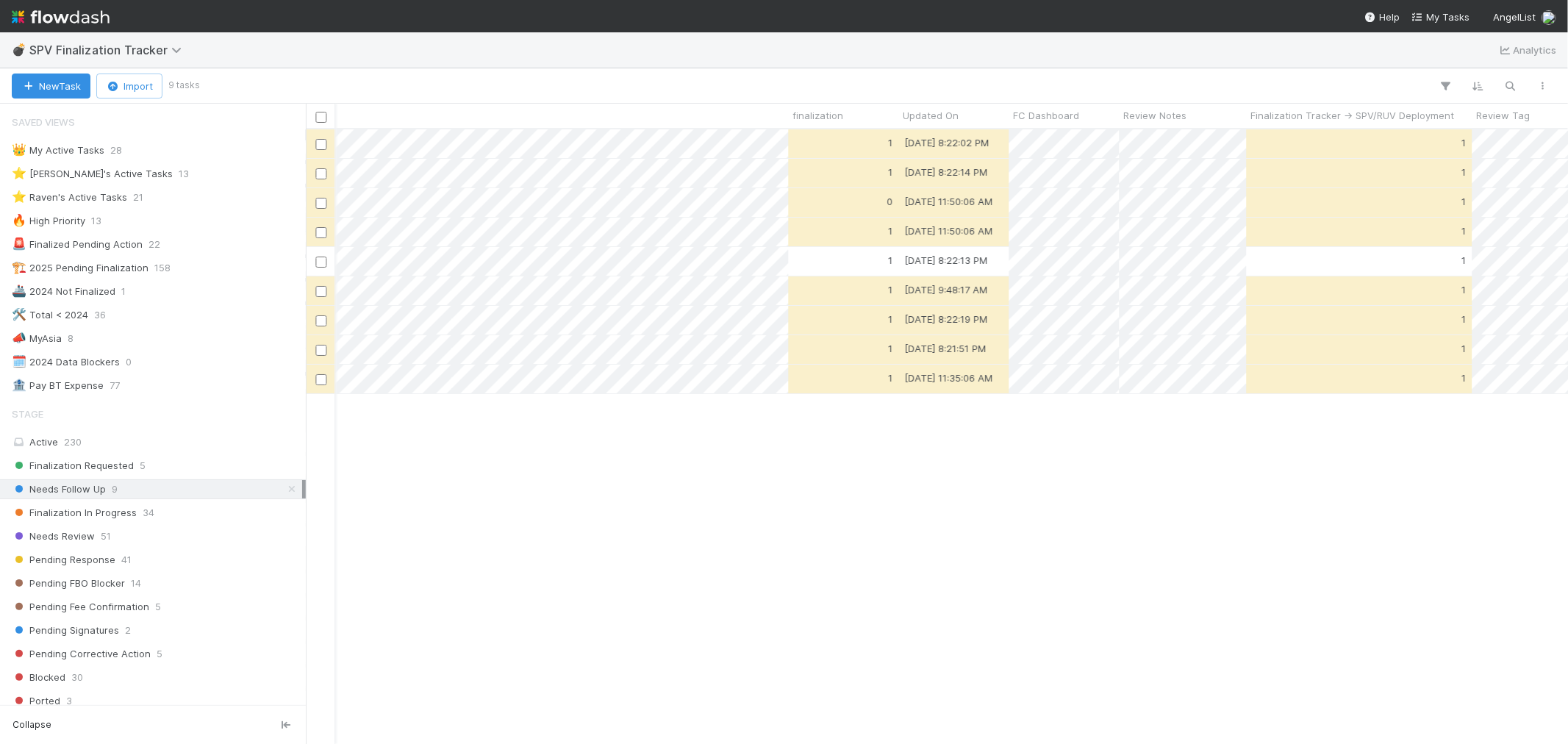
scroll to position [0, 2956]
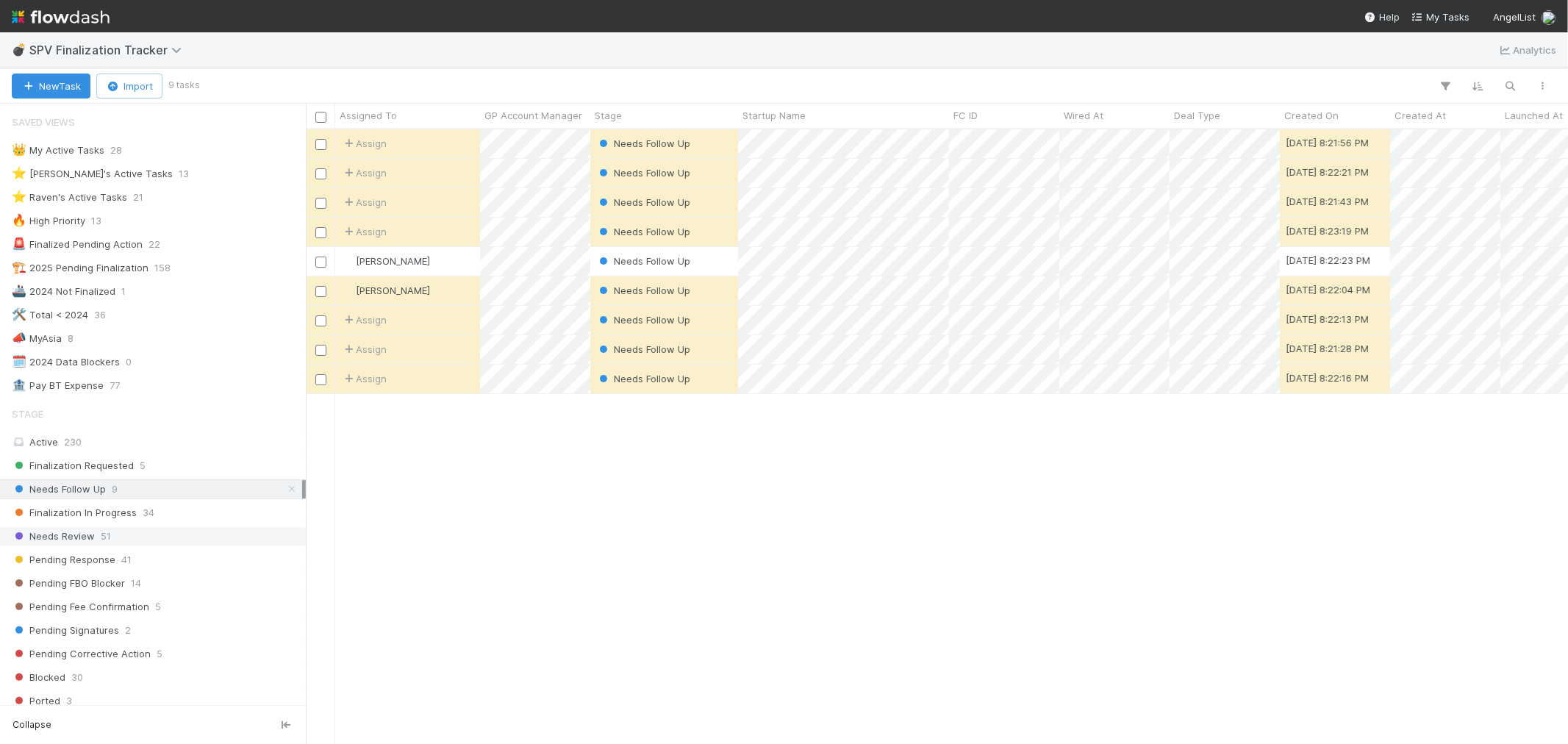
click at [105, 533] on span "51" at bounding box center [105, 536] width 10 height 18
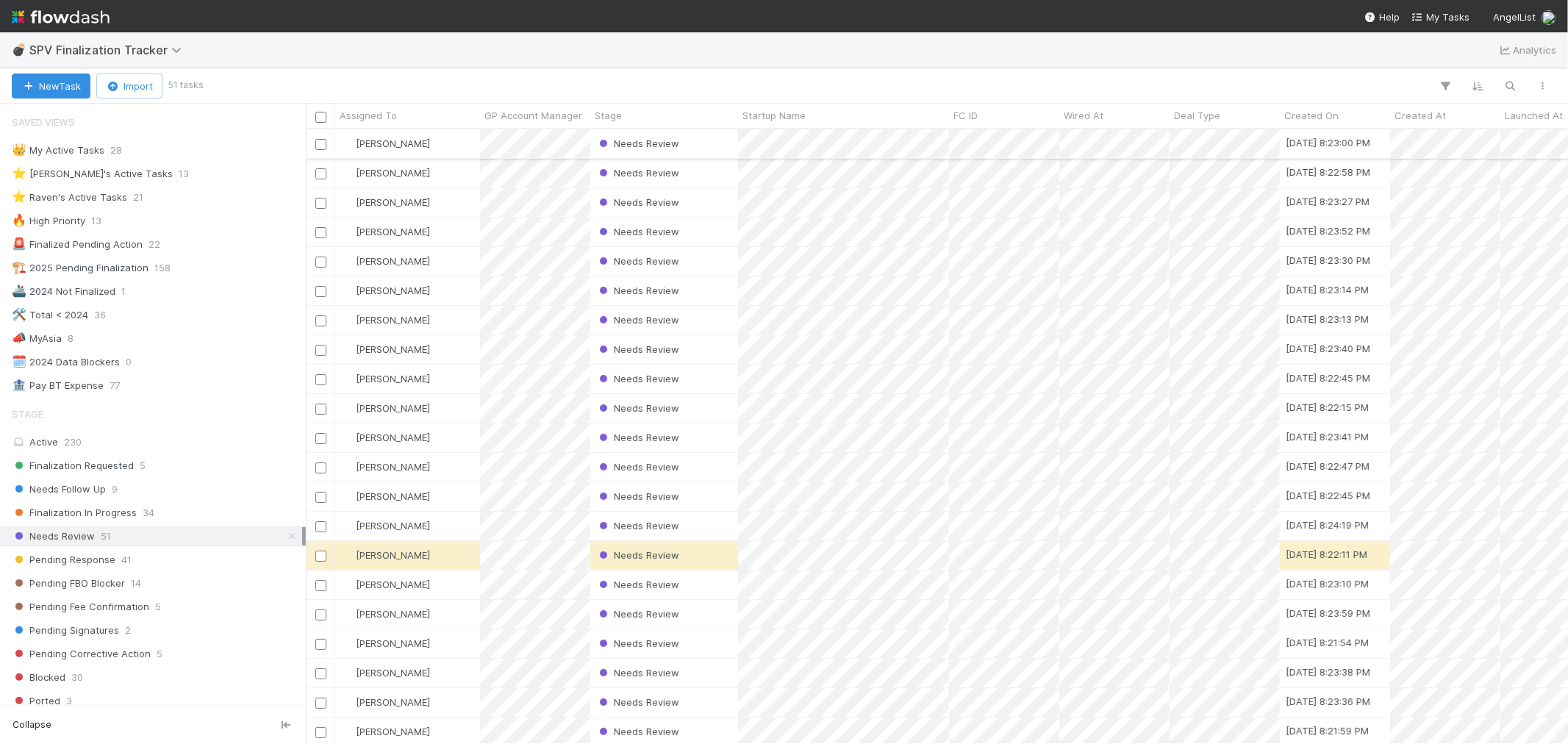
click at [457, 142] on div "[PERSON_NAME]" at bounding box center [407, 144] width 145 height 28
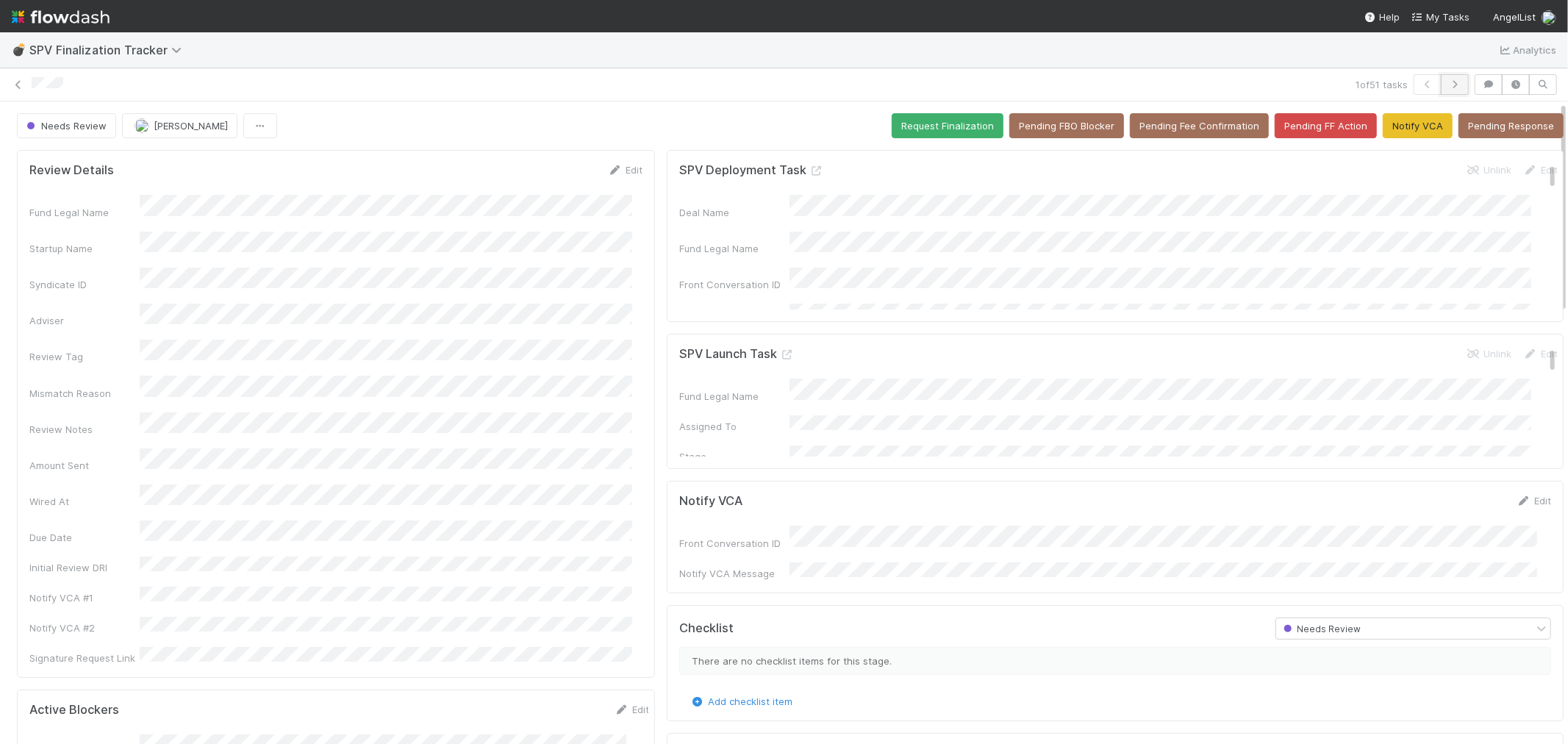
click at [1452, 81] on button "button" at bounding box center [1454, 85] width 28 height 21
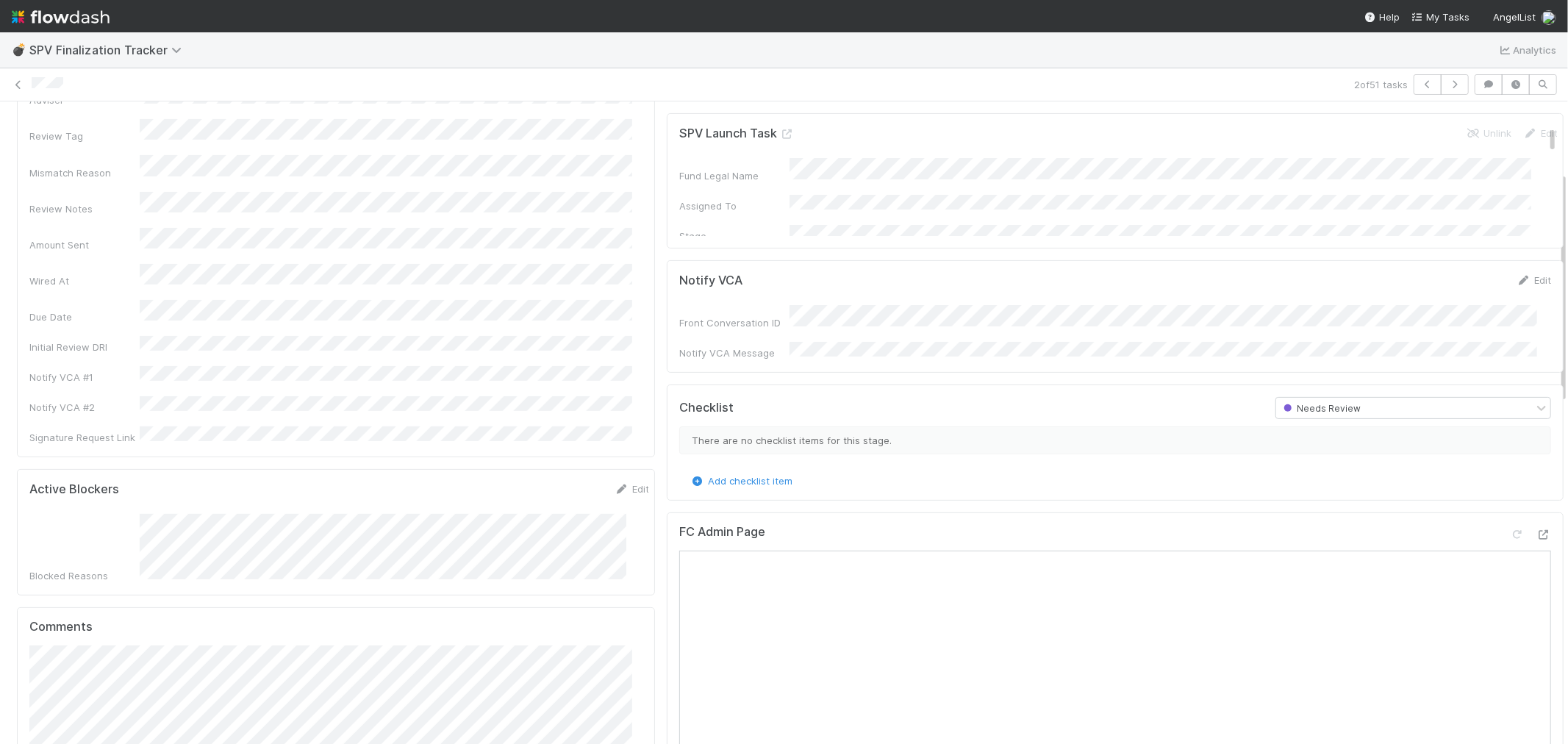
scroll to position [245, 0]
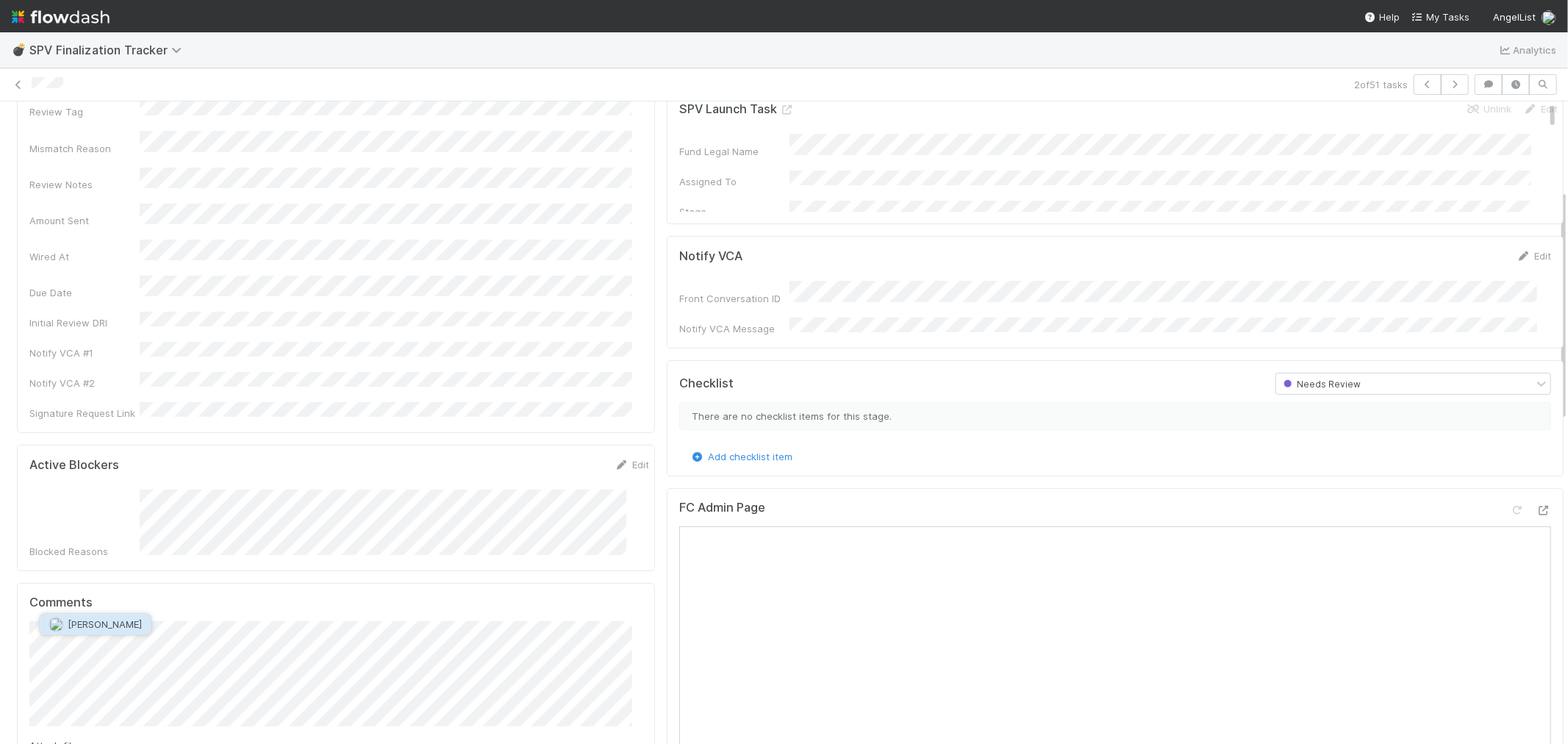
click at [89, 618] on button "Durga Arjun" at bounding box center [95, 624] width 111 height 21
click at [1536, 503] on div at bounding box center [1543, 511] width 15 height 15
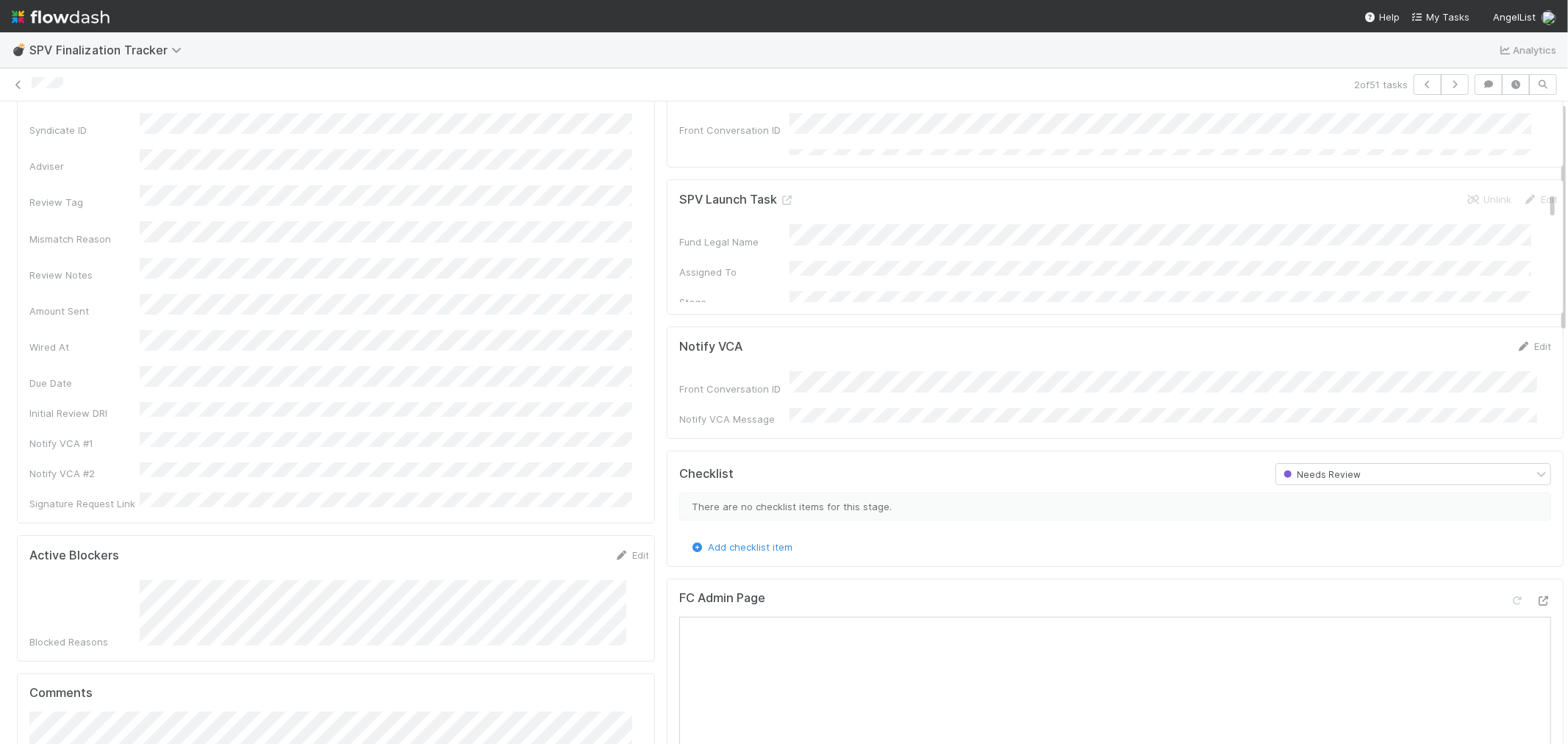
scroll to position [0, 0]
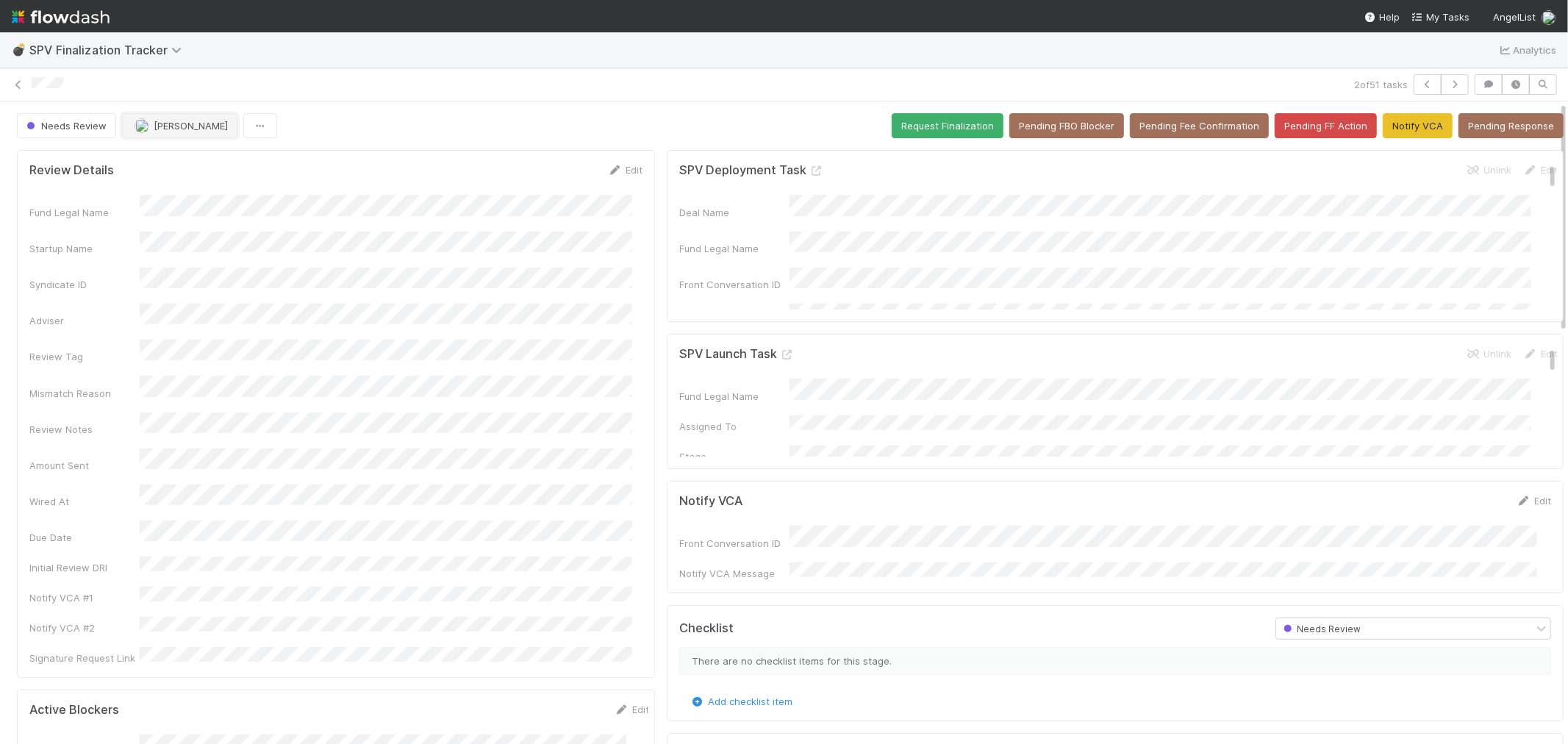
click at [216, 129] on span "[PERSON_NAME]" at bounding box center [191, 125] width 74 height 12
click at [212, 154] on div "[PERSON_NAME]" at bounding box center [219, 163] width 207 height 26
click at [1448, 83] on icon "button" at bounding box center [1455, 84] width 15 height 9
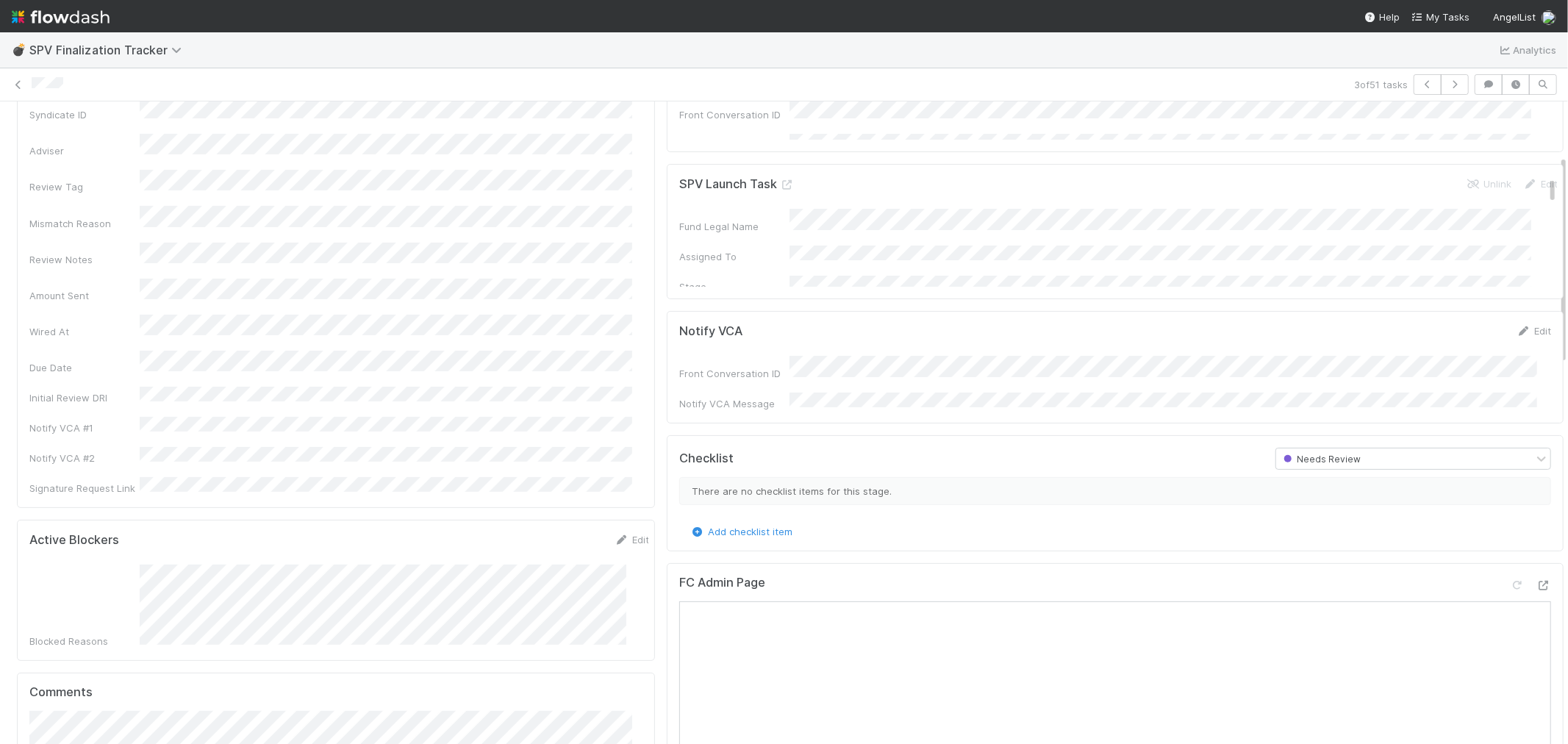
scroll to position [163, 0]
click at [1536, 587] on icon at bounding box center [1543, 592] width 15 height 9
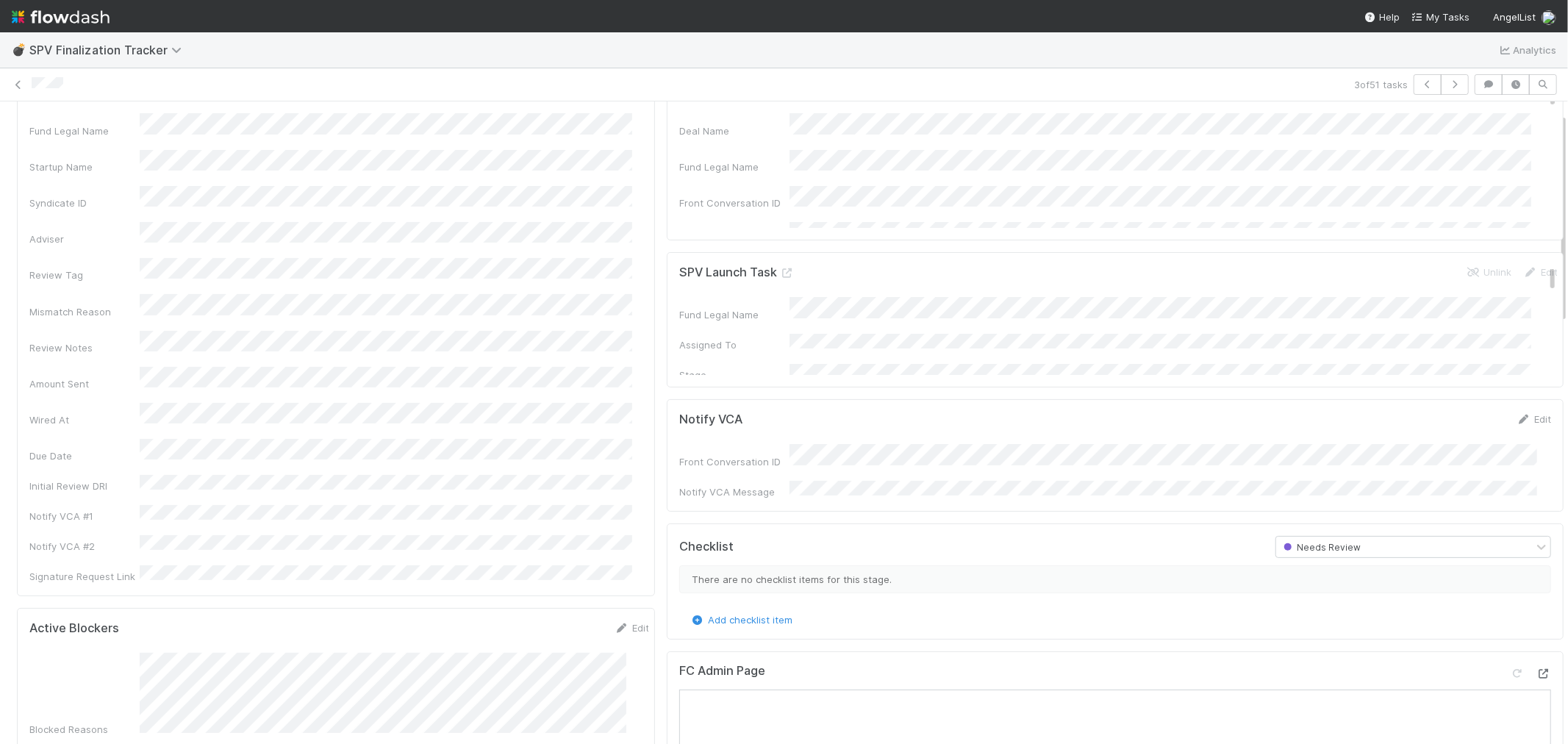
scroll to position [0, 0]
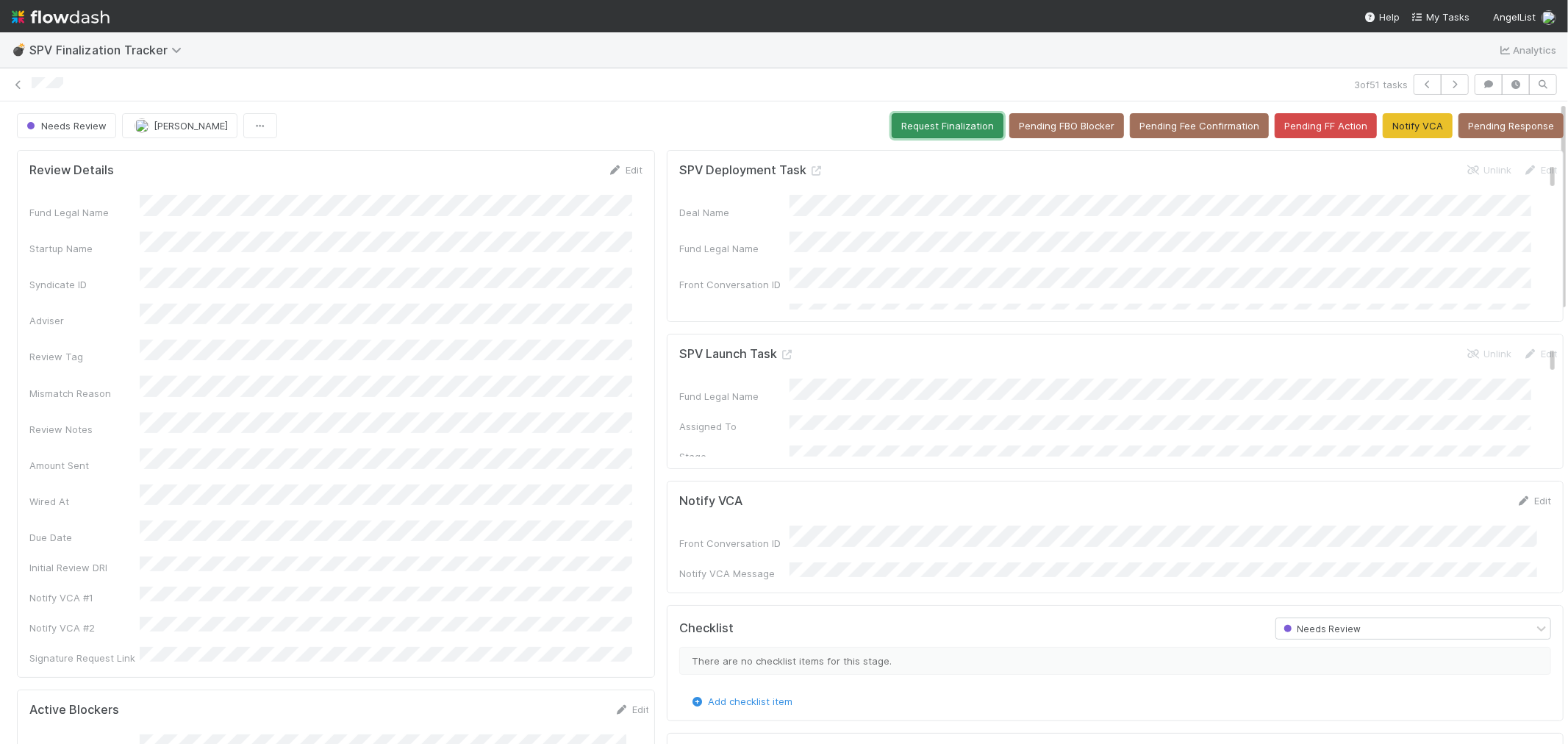
click at [925, 131] on button "Request Finalization" at bounding box center [947, 126] width 112 height 25
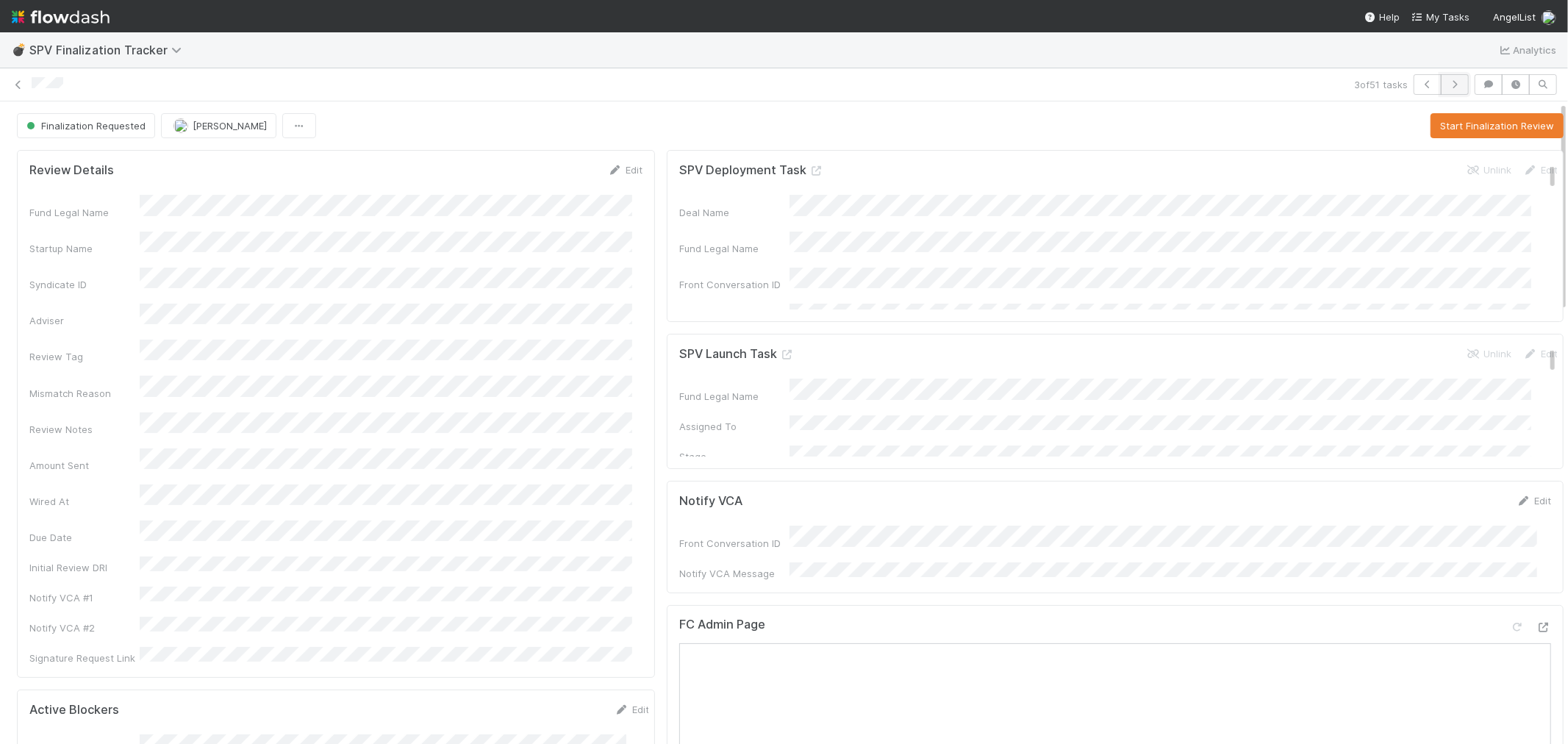
click at [1448, 82] on icon "button" at bounding box center [1455, 84] width 15 height 9
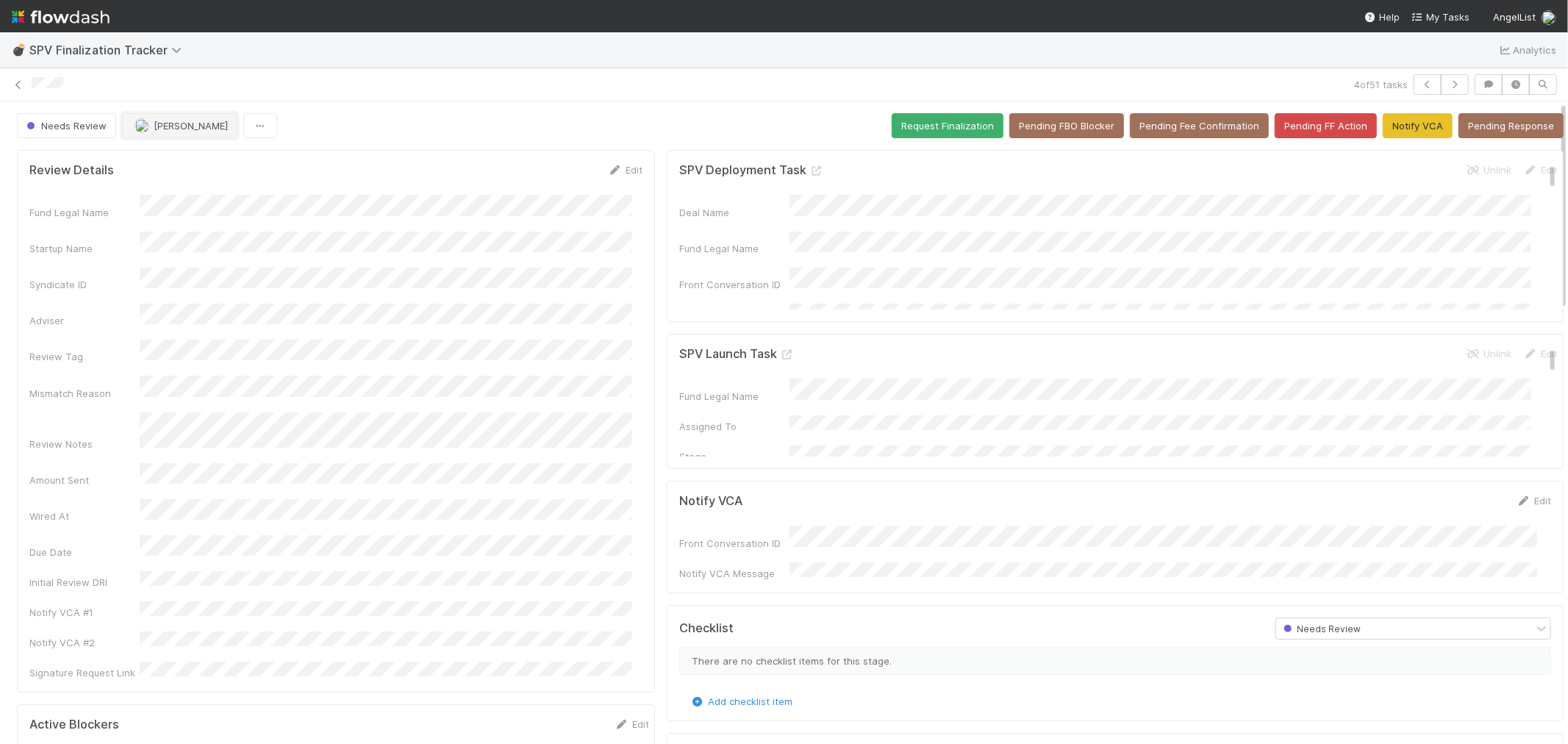
click at [211, 130] on span "Catherine Lambright" at bounding box center [191, 125] width 74 height 12
click at [201, 163] on span "Hanin Almoallim" at bounding box center [180, 163] width 74 height 12
click at [1448, 87] on icon "button" at bounding box center [1455, 84] width 15 height 9
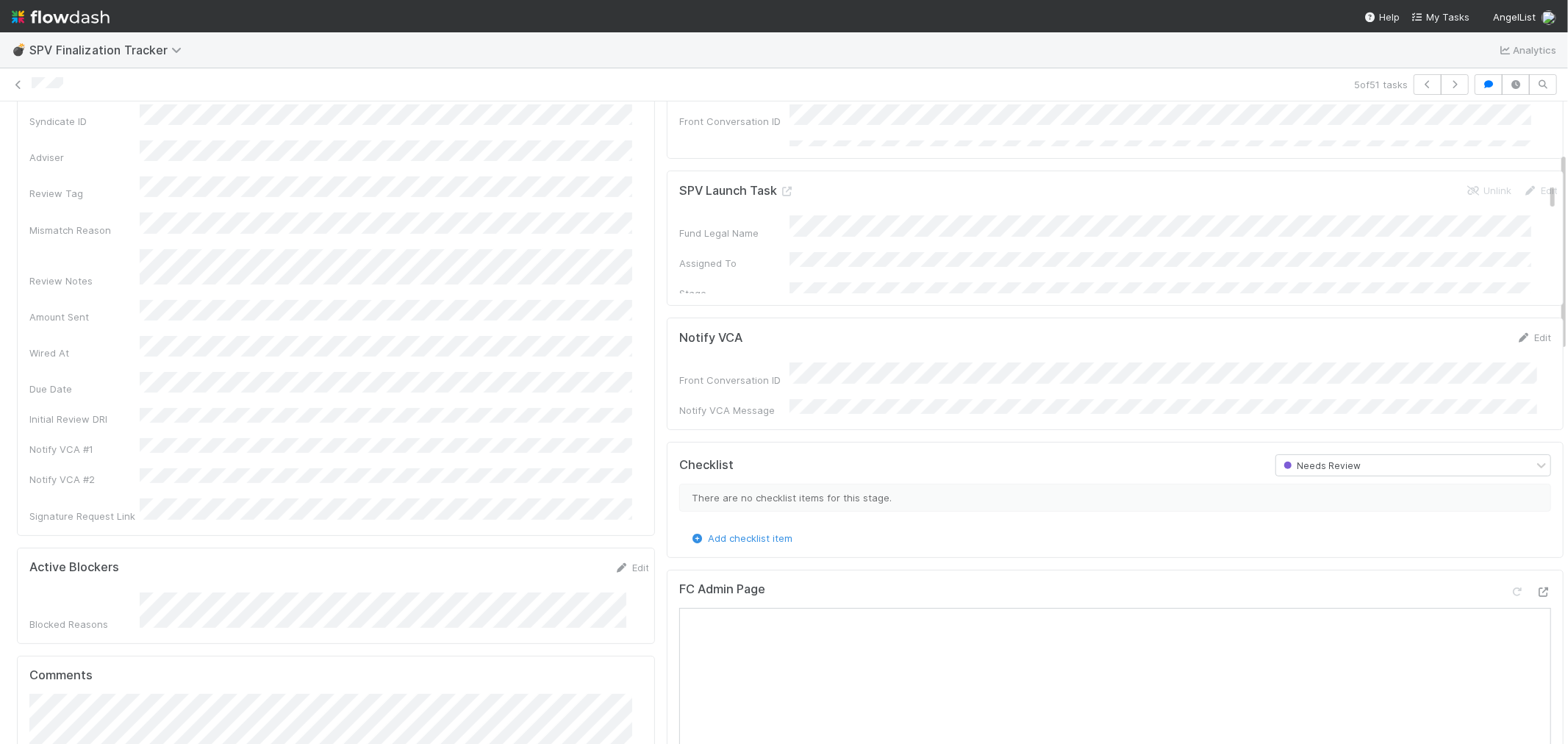
scroll to position [408, 0]
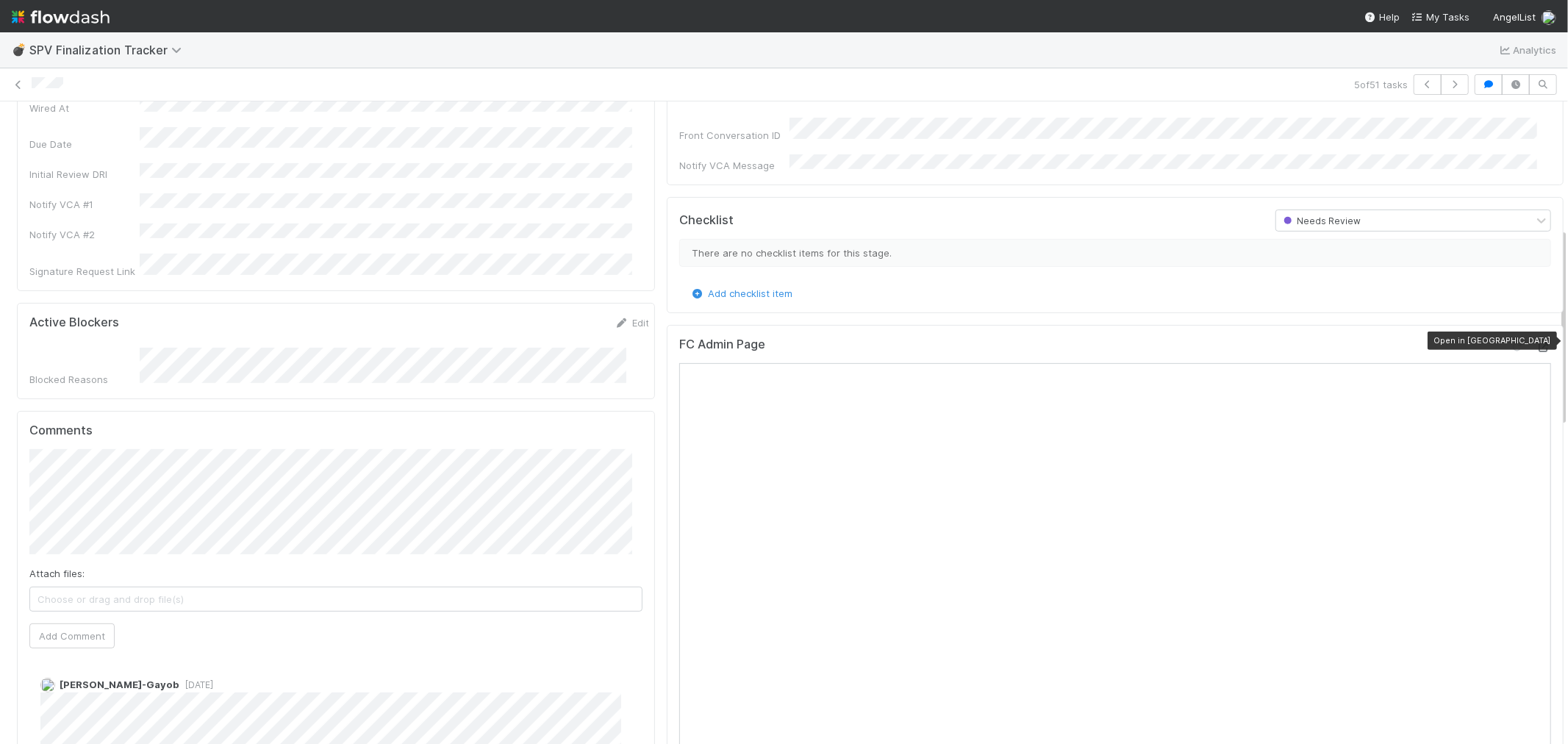
click at [1536, 343] on icon at bounding box center [1543, 347] width 15 height 9
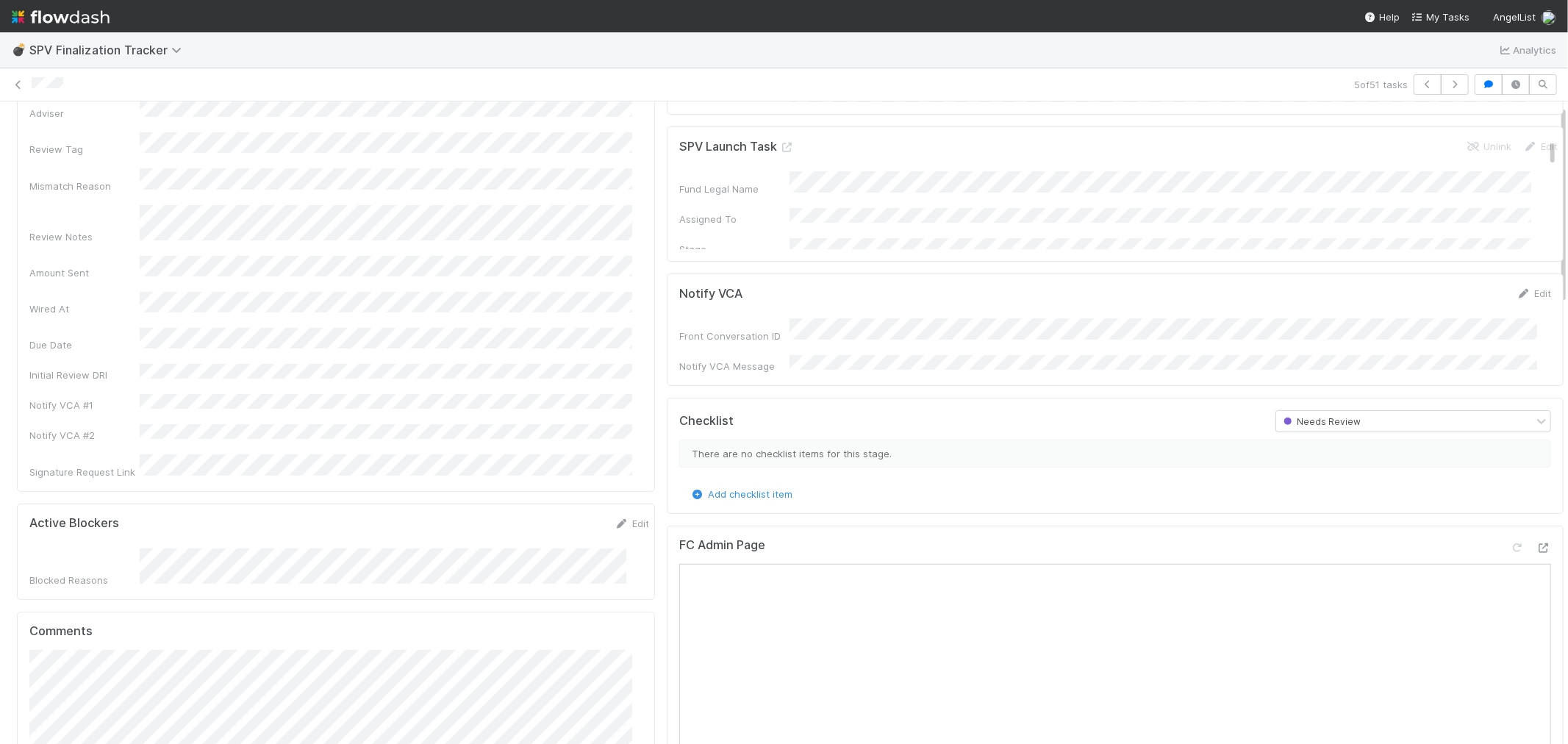
scroll to position [0, 0]
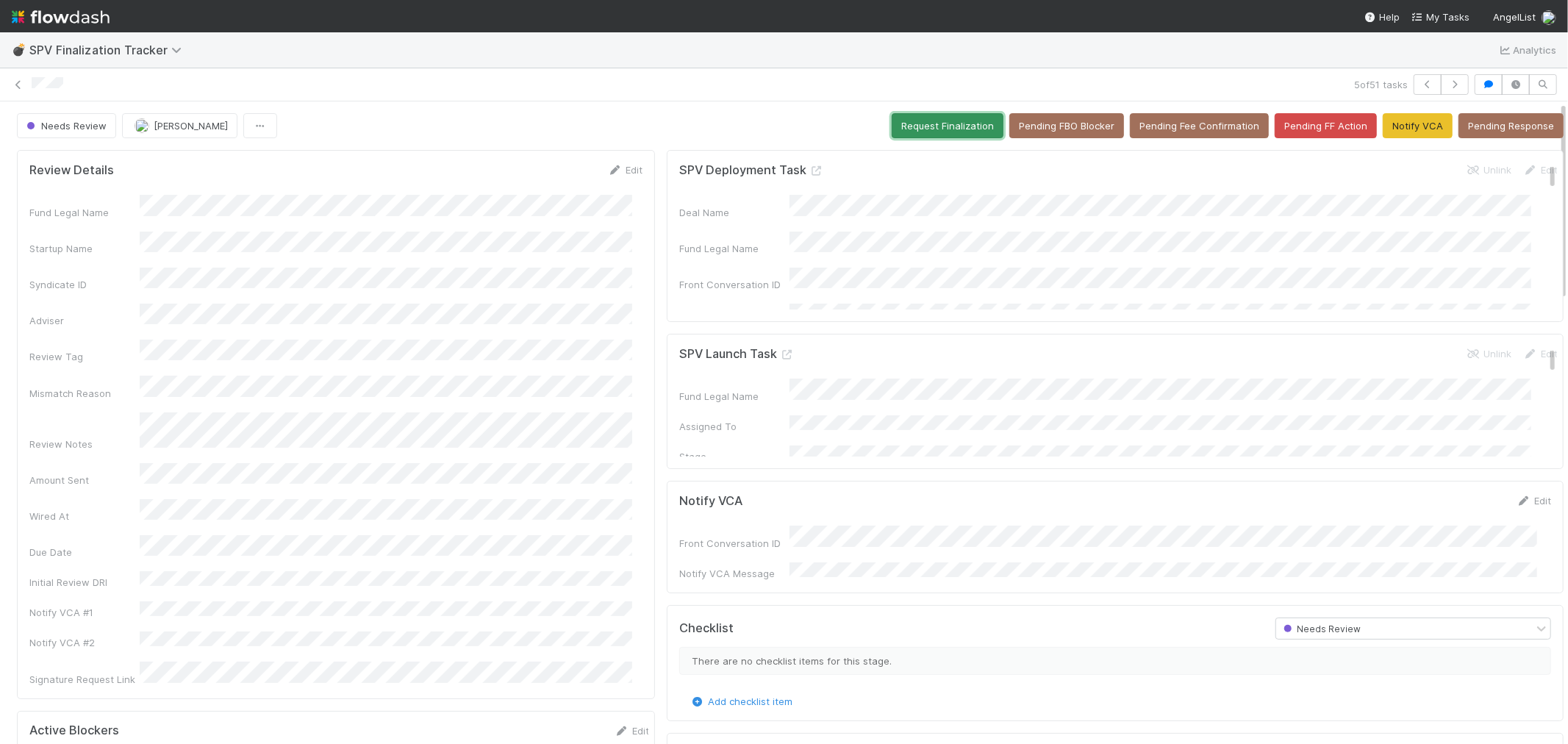
click at [900, 125] on button "Request Finalization" at bounding box center [947, 126] width 112 height 25
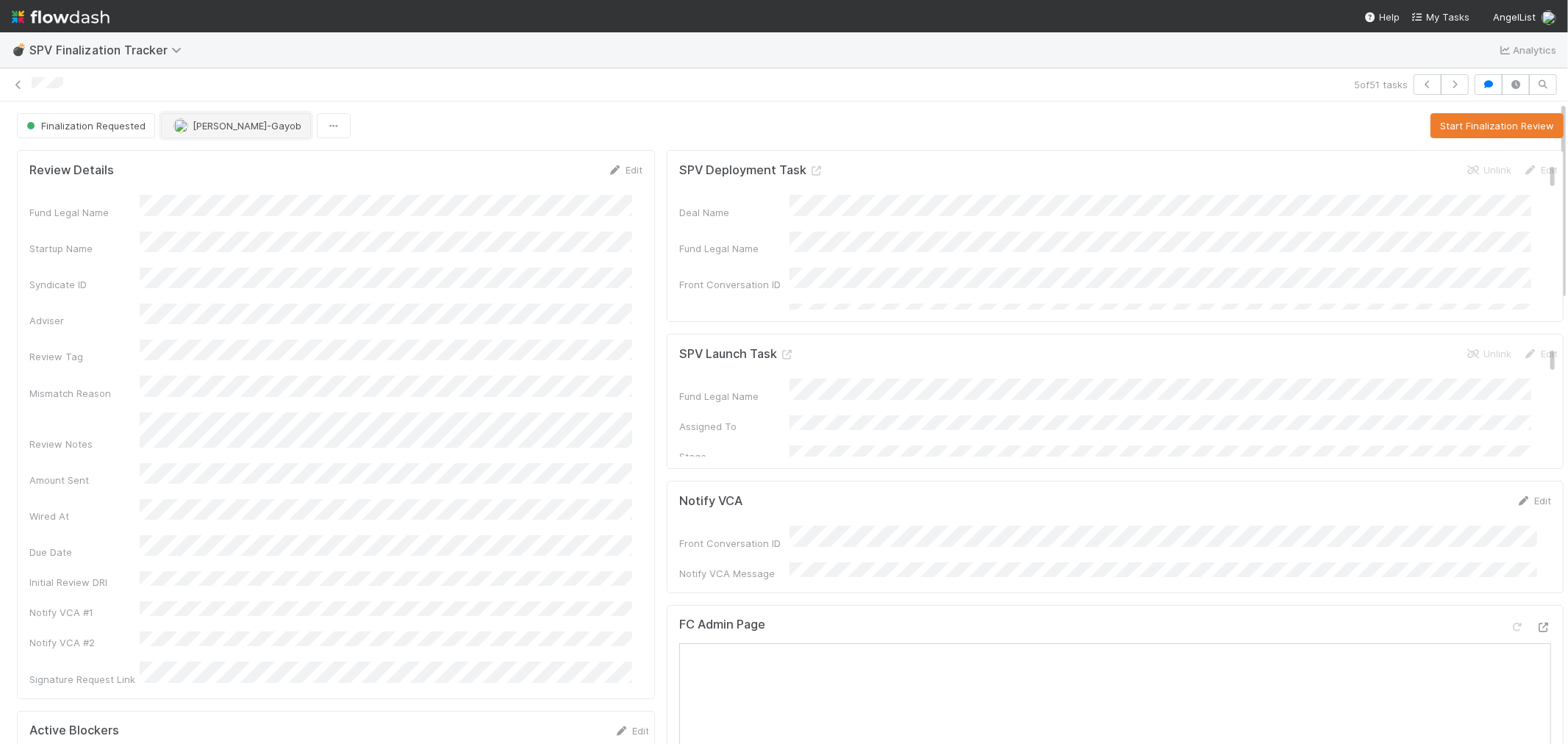
click at [225, 128] on span "Loraine Pati-Gayob" at bounding box center [247, 125] width 109 height 12
click at [278, 162] on div "Raven Jacinto you" at bounding box center [257, 163] width 207 height 26
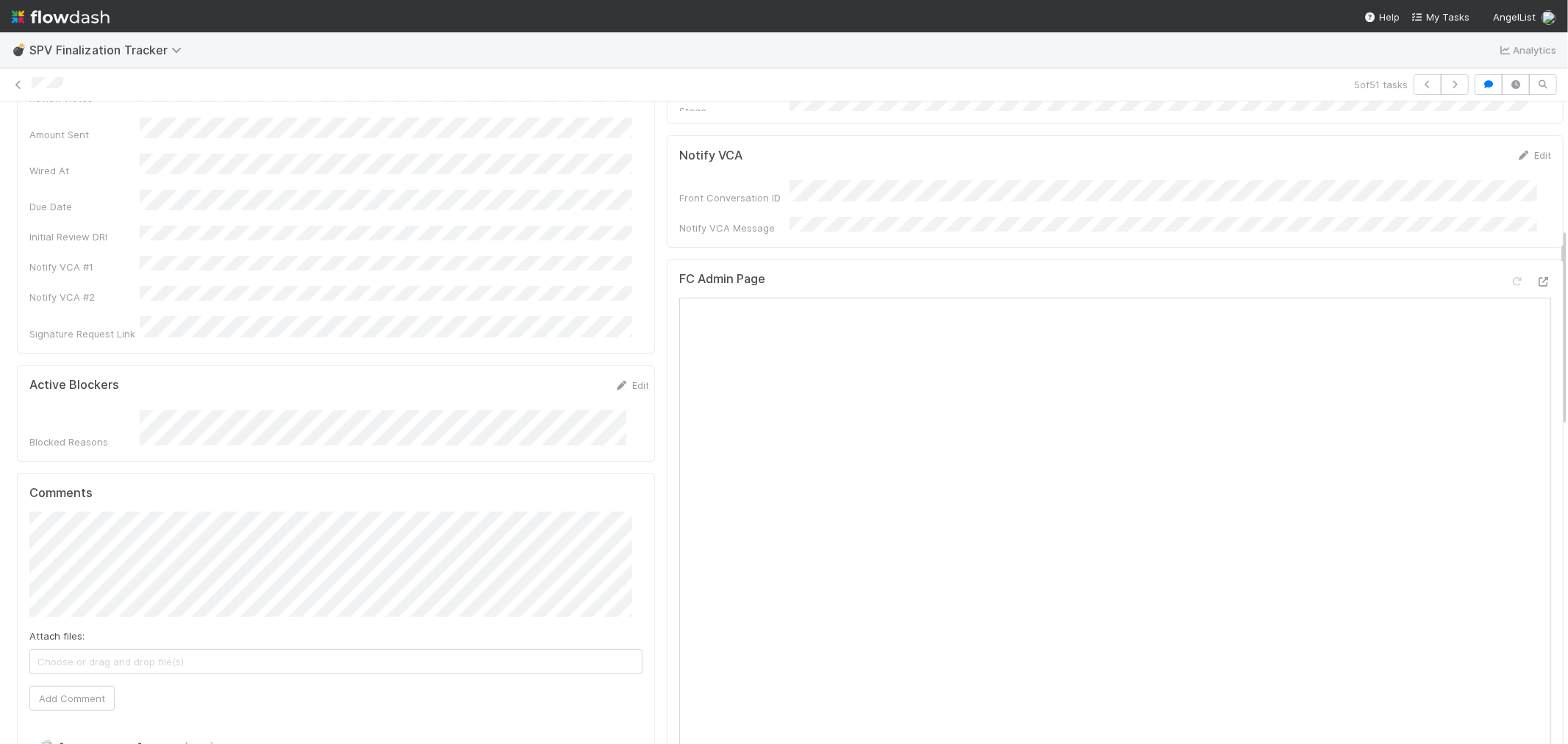
scroll to position [408, 0]
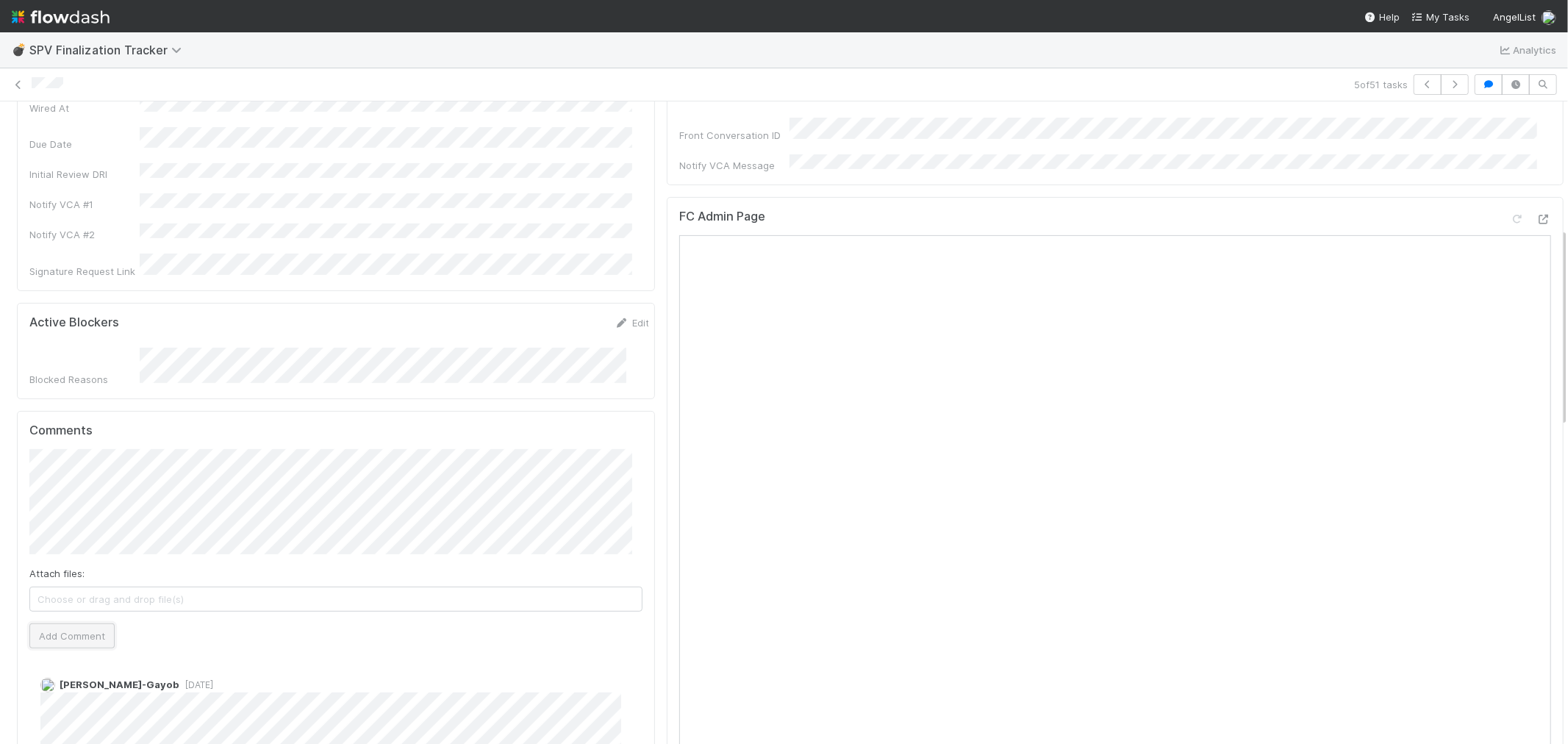
click at [82, 624] on button "Add Comment" at bounding box center [72, 636] width 85 height 25
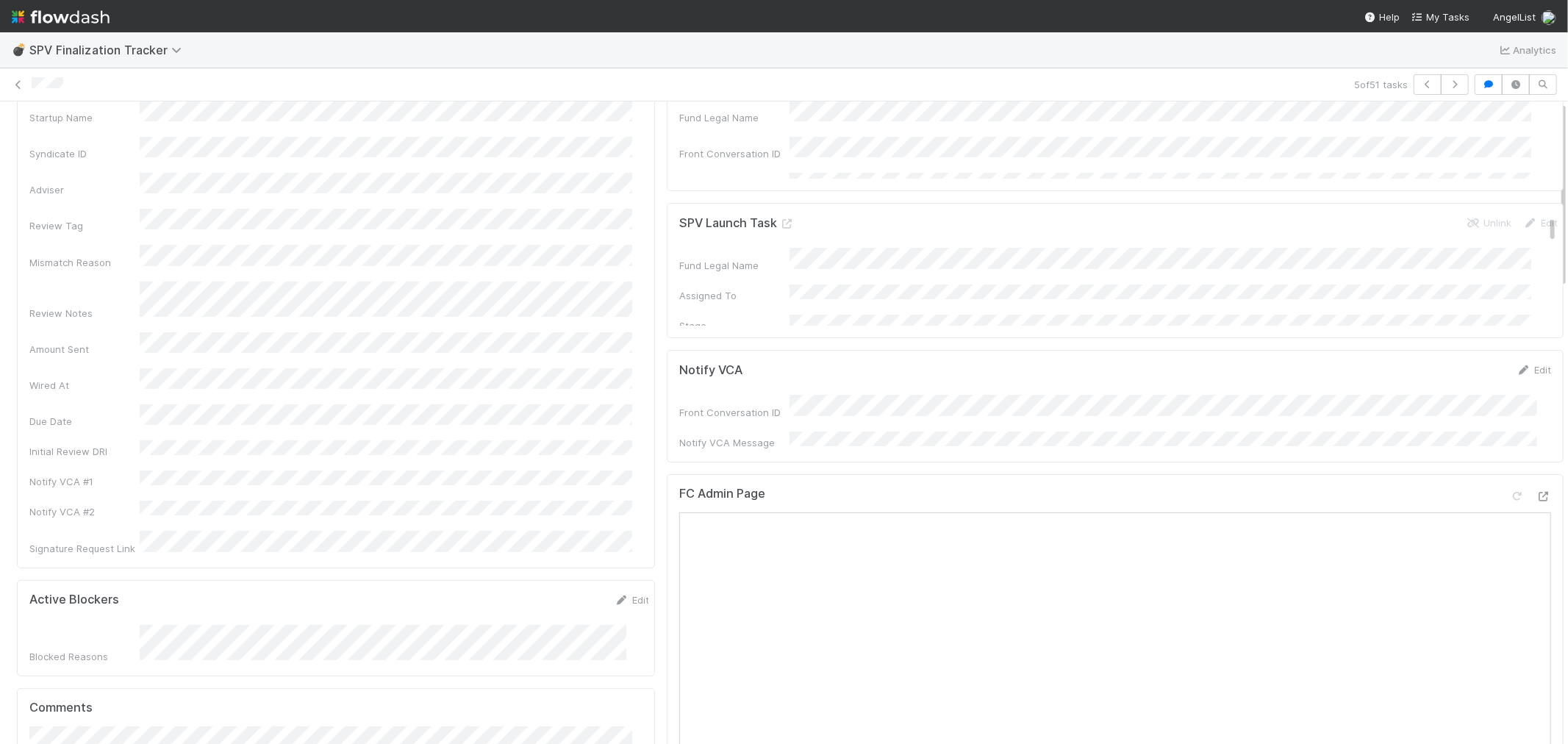
scroll to position [0, 0]
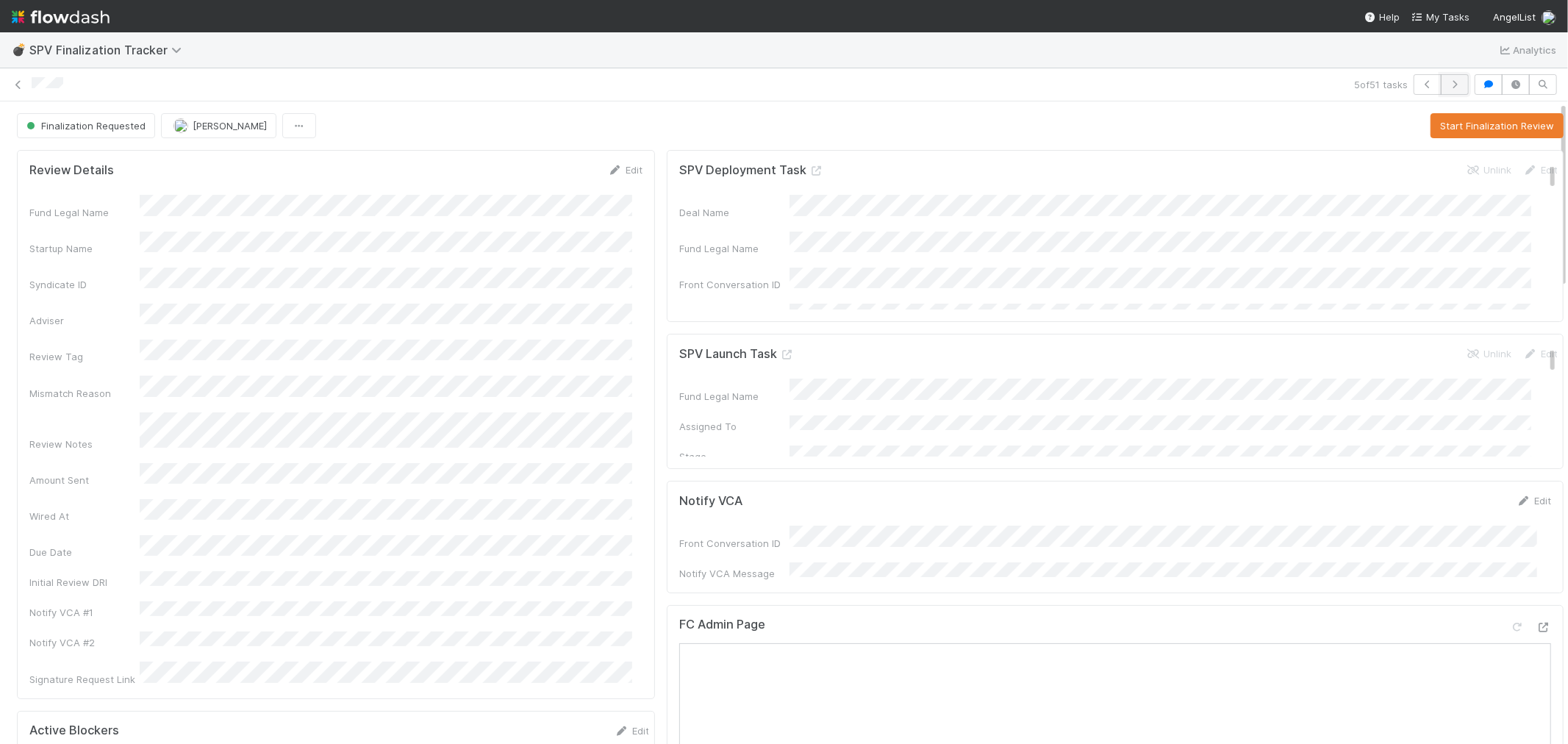
click at [1448, 80] on icon "button" at bounding box center [1455, 84] width 15 height 9
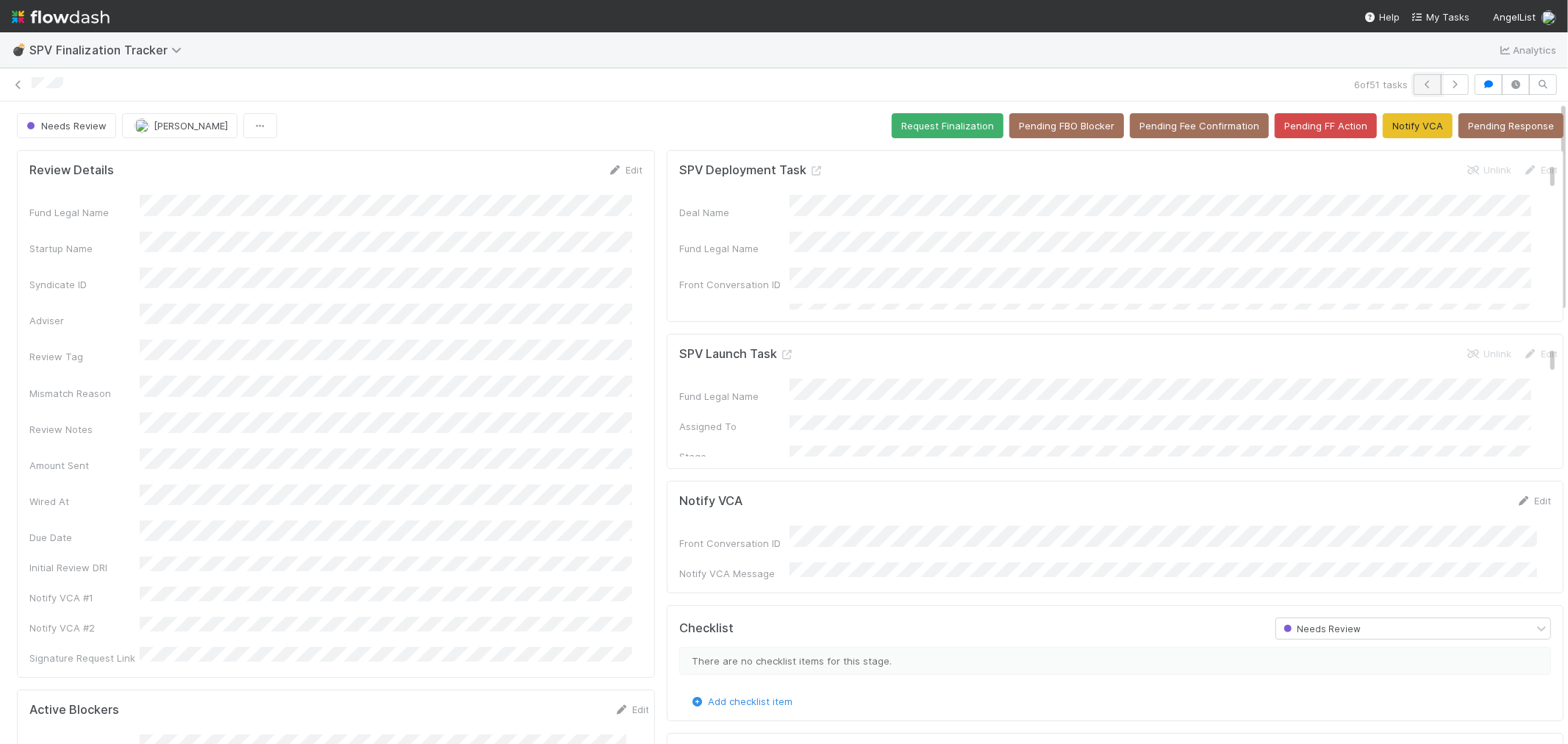
click at [1420, 82] on icon "button" at bounding box center [1427, 84] width 15 height 9
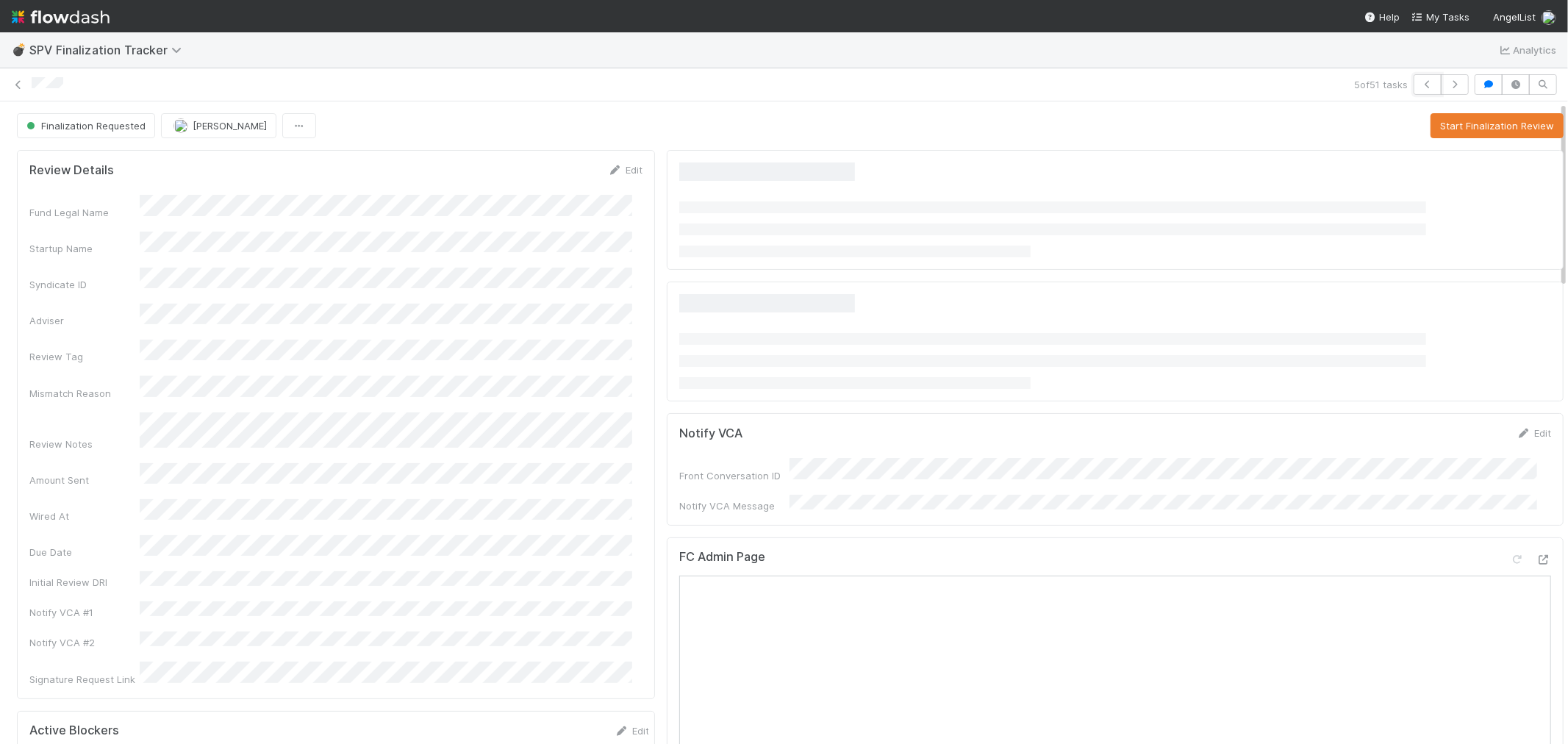
click at [1420, 82] on icon "button" at bounding box center [1427, 84] width 15 height 9
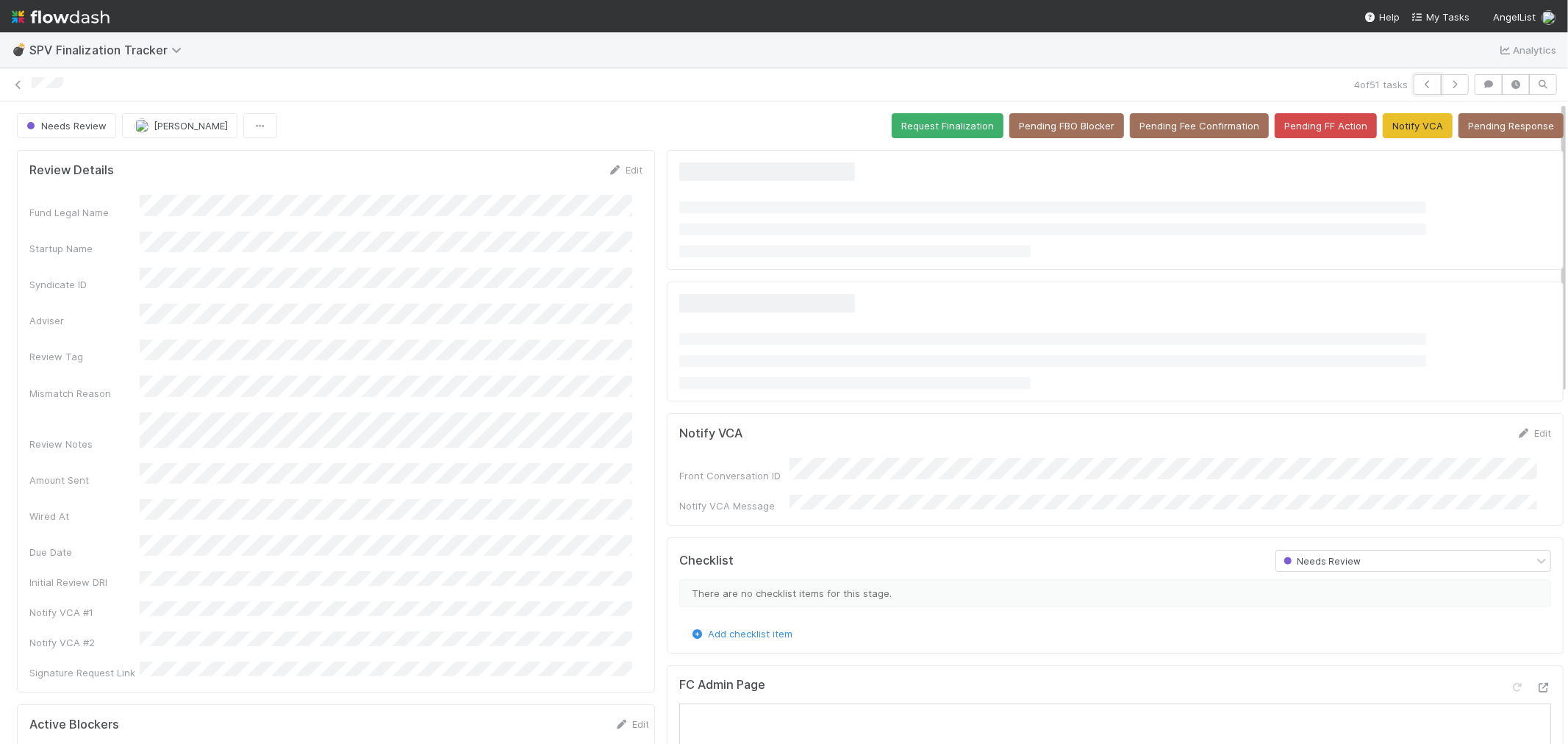
click at [1420, 82] on icon "button" at bounding box center [1427, 84] width 15 height 9
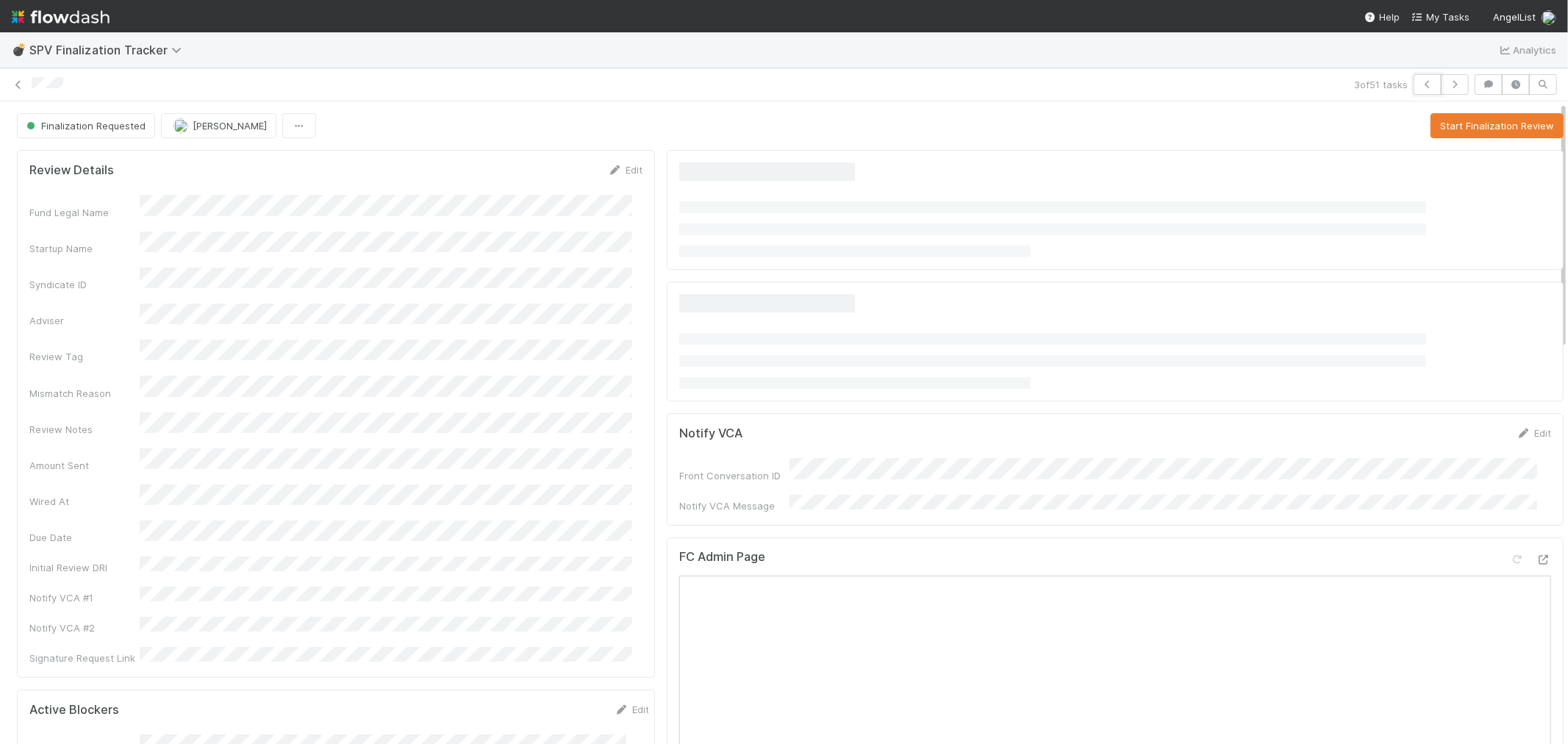
click at [1420, 82] on icon "button" at bounding box center [1427, 84] width 15 height 9
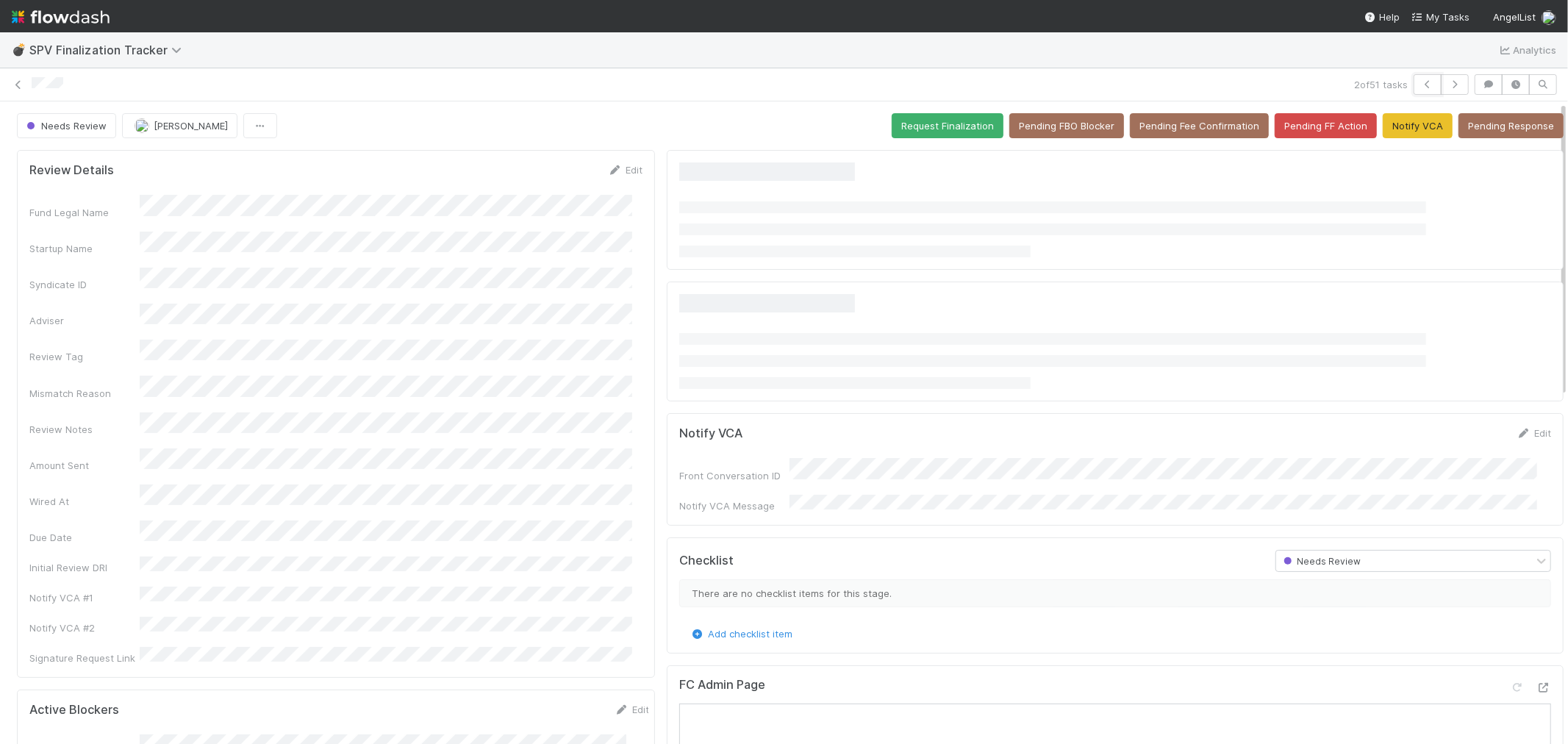
click at [1420, 82] on icon "button" at bounding box center [1427, 84] width 15 height 9
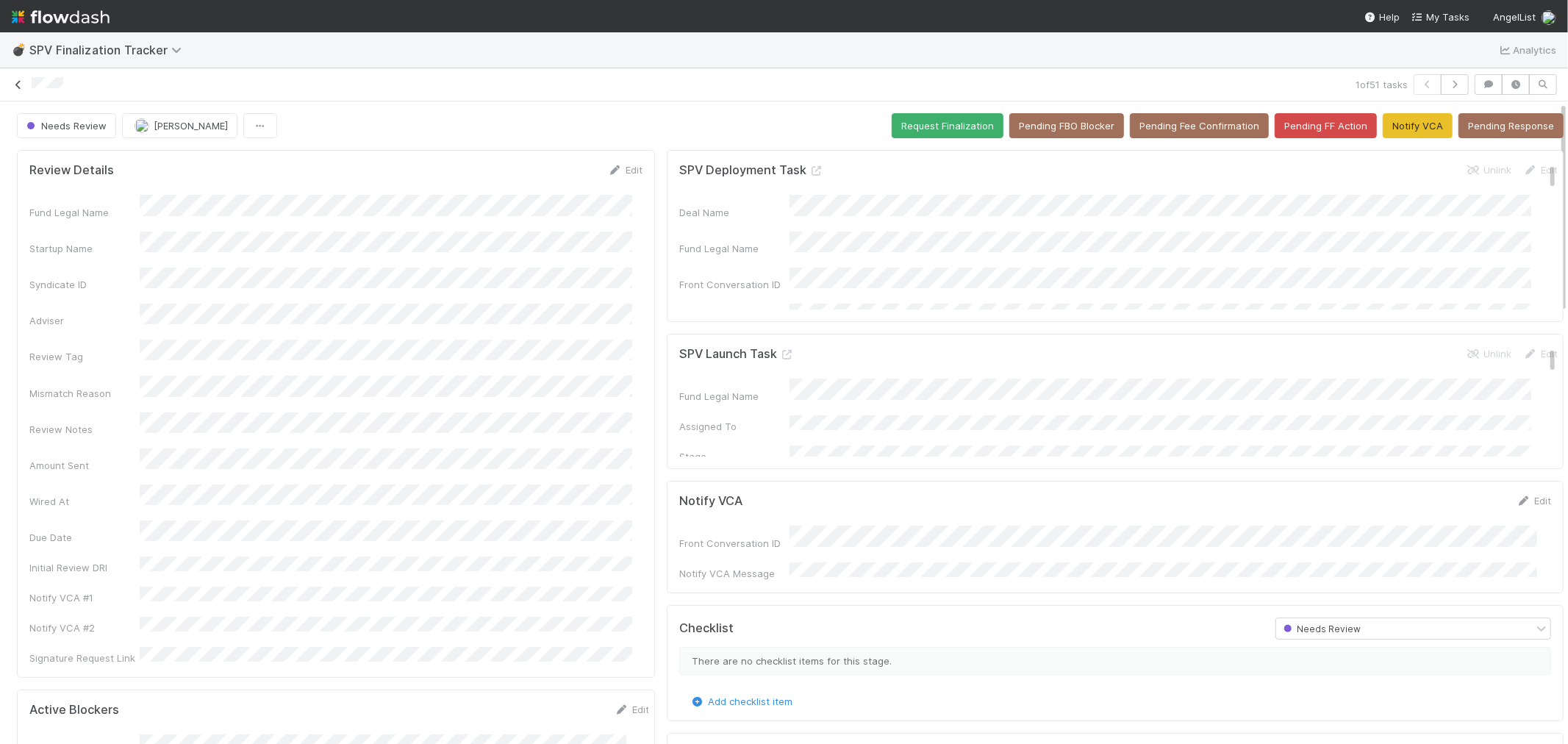
click at [19, 86] on icon at bounding box center [18, 85] width 15 height 9
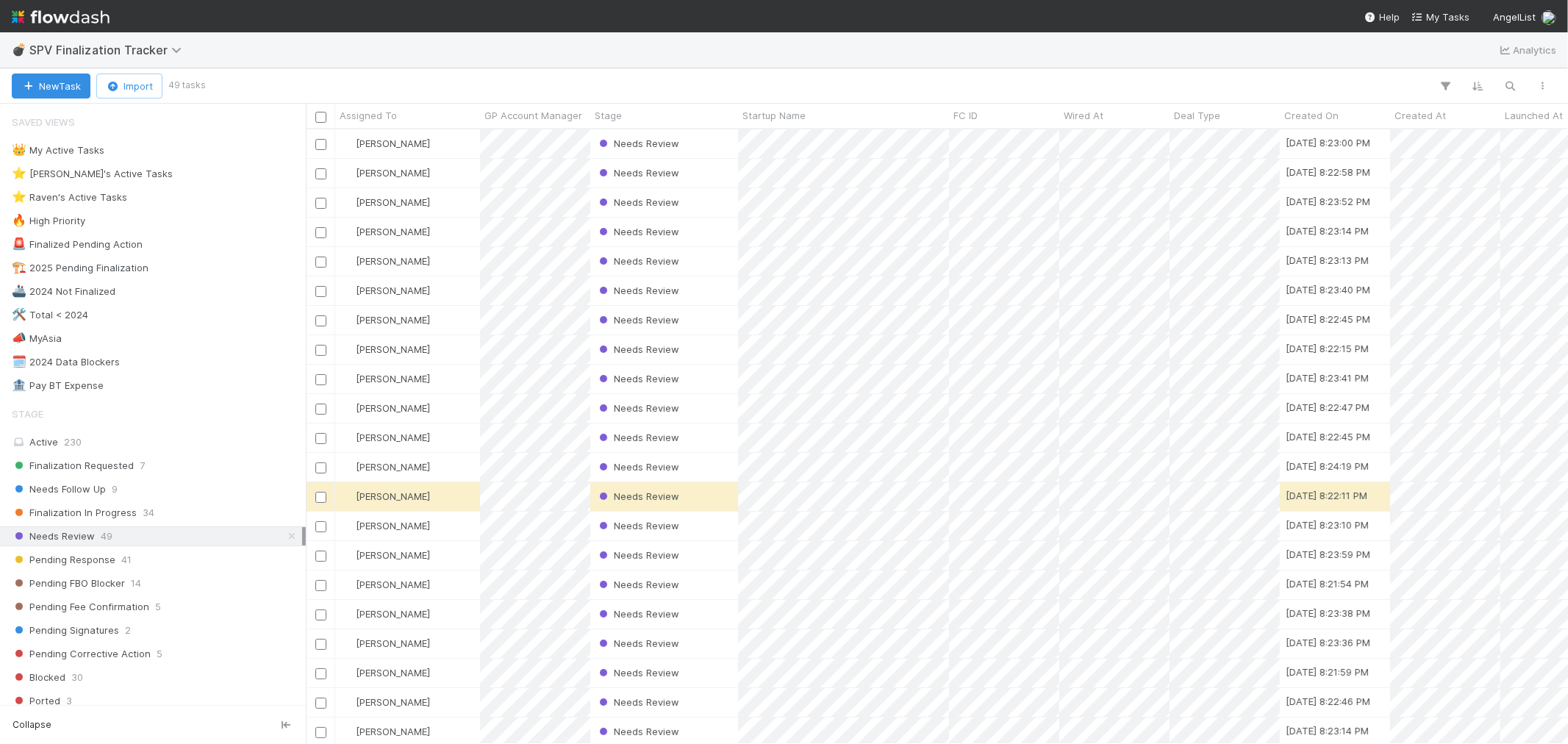
scroll to position [602, 1250]
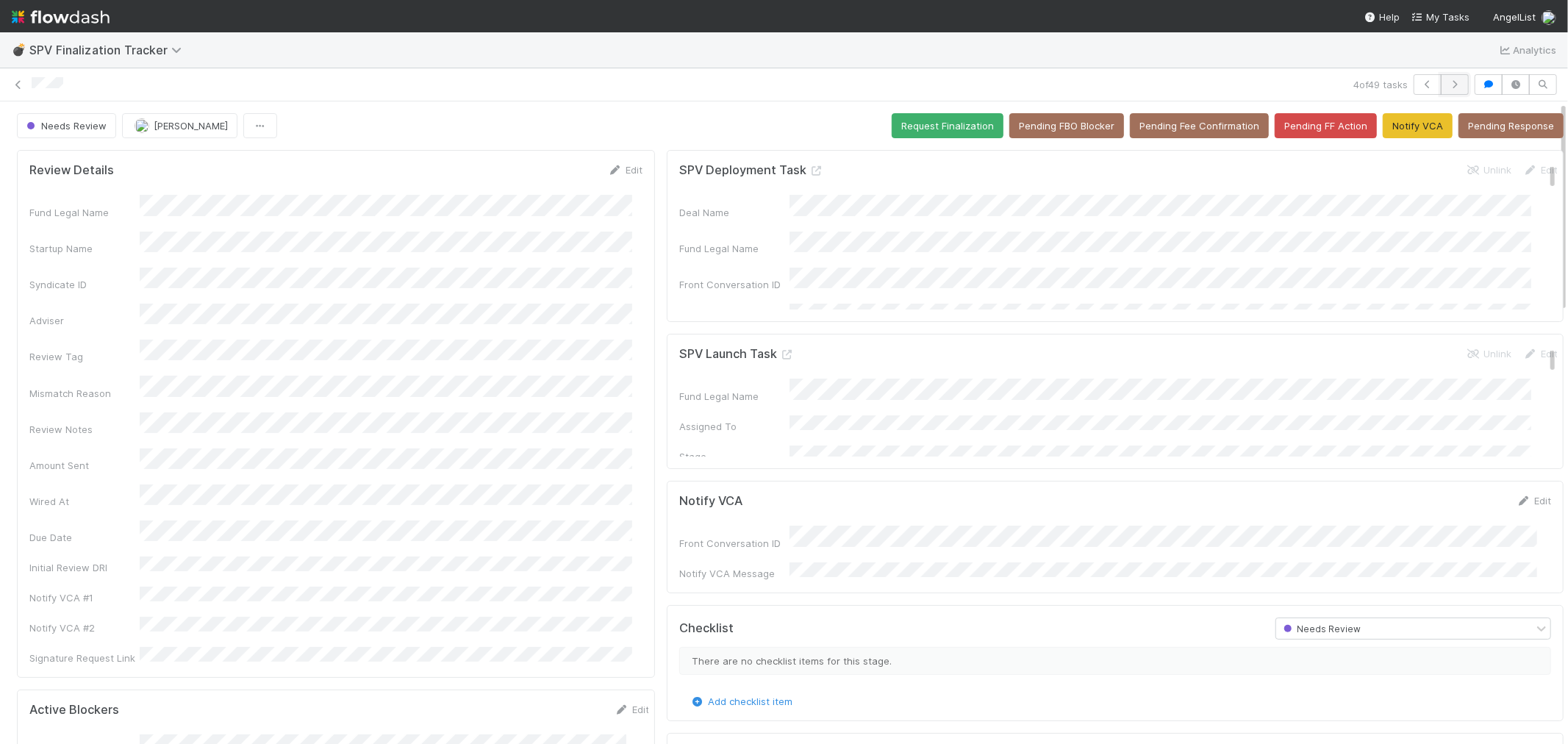
click at [1448, 85] on icon "button" at bounding box center [1455, 84] width 15 height 9
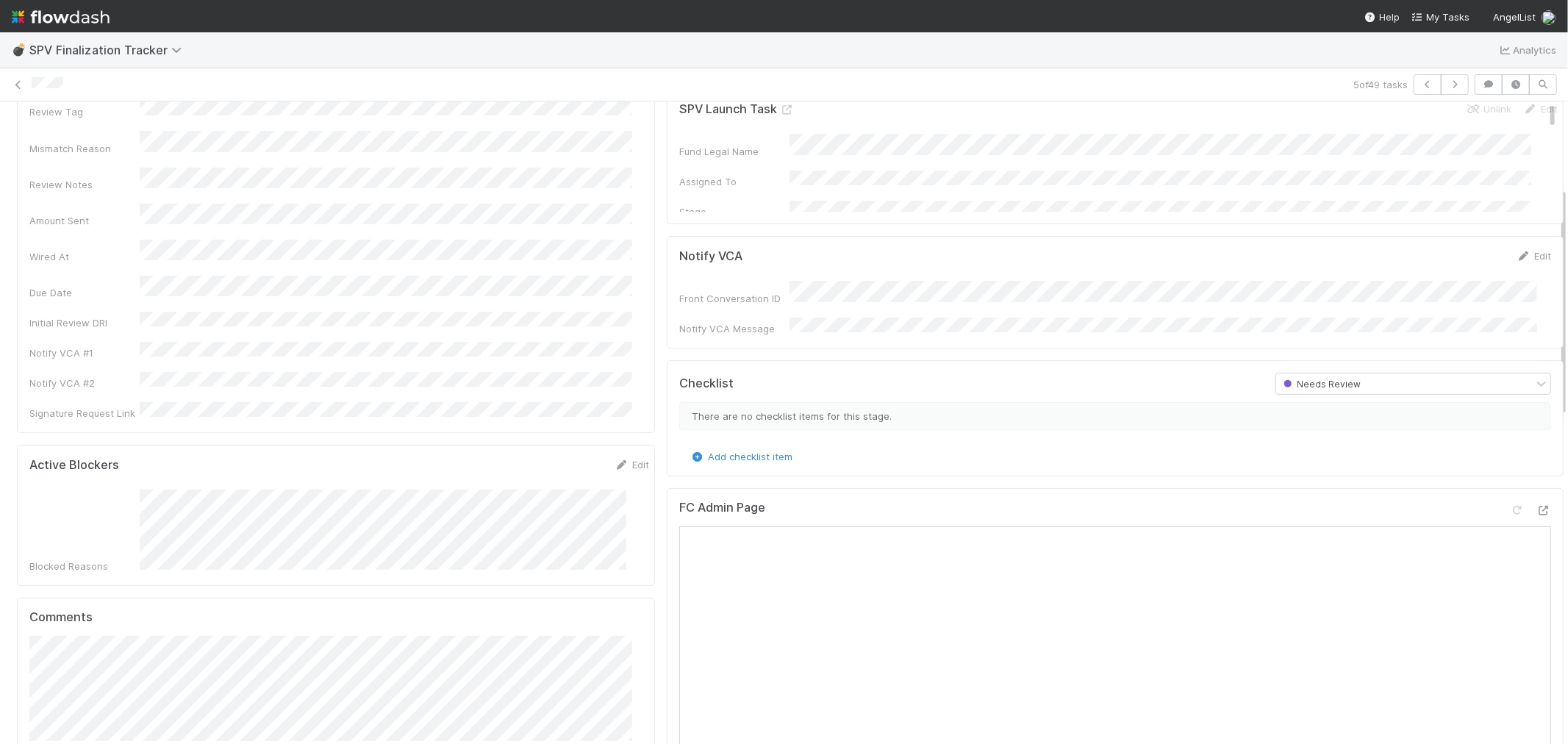
scroll to position [163, 0]
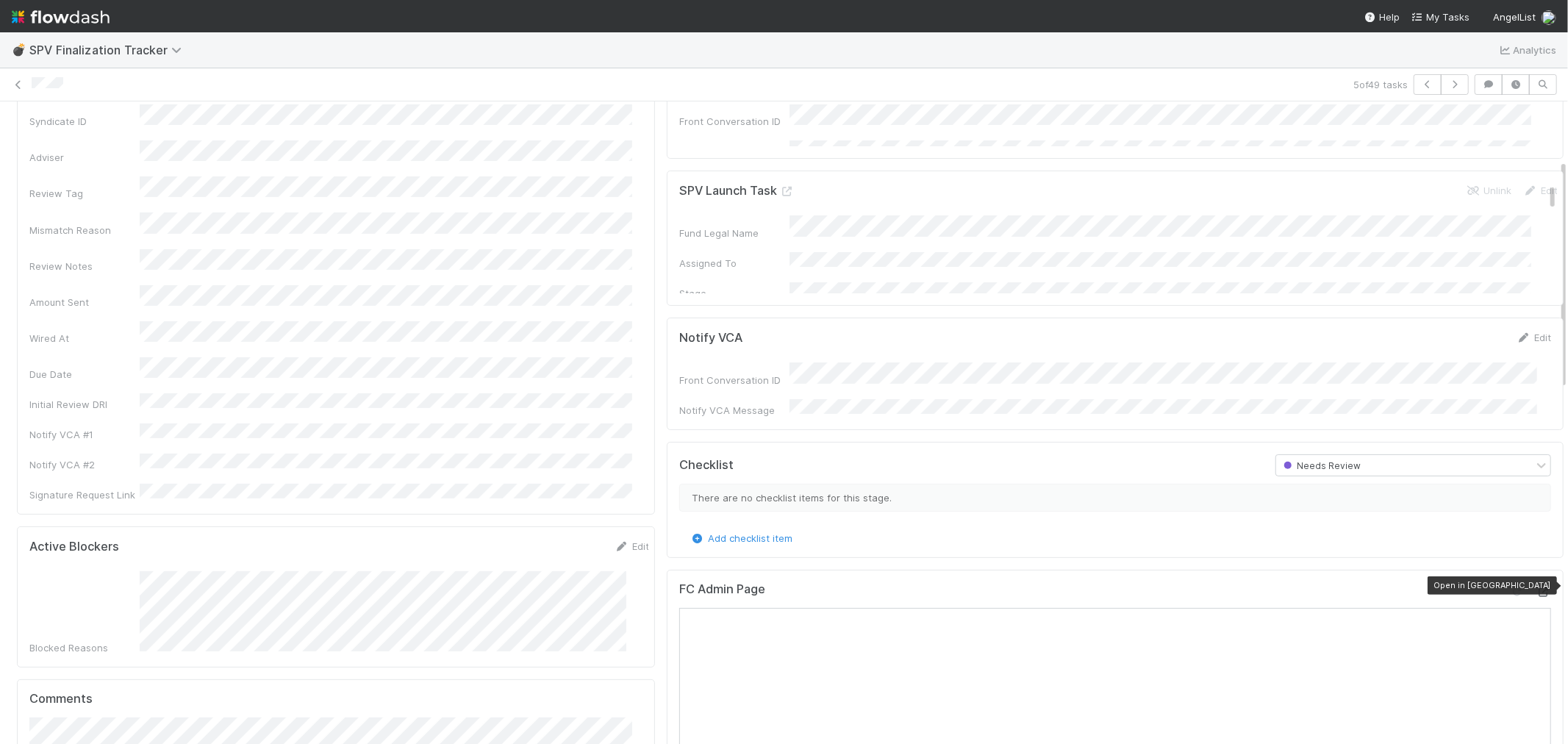
click at [1536, 587] on icon at bounding box center [1543, 592] width 15 height 9
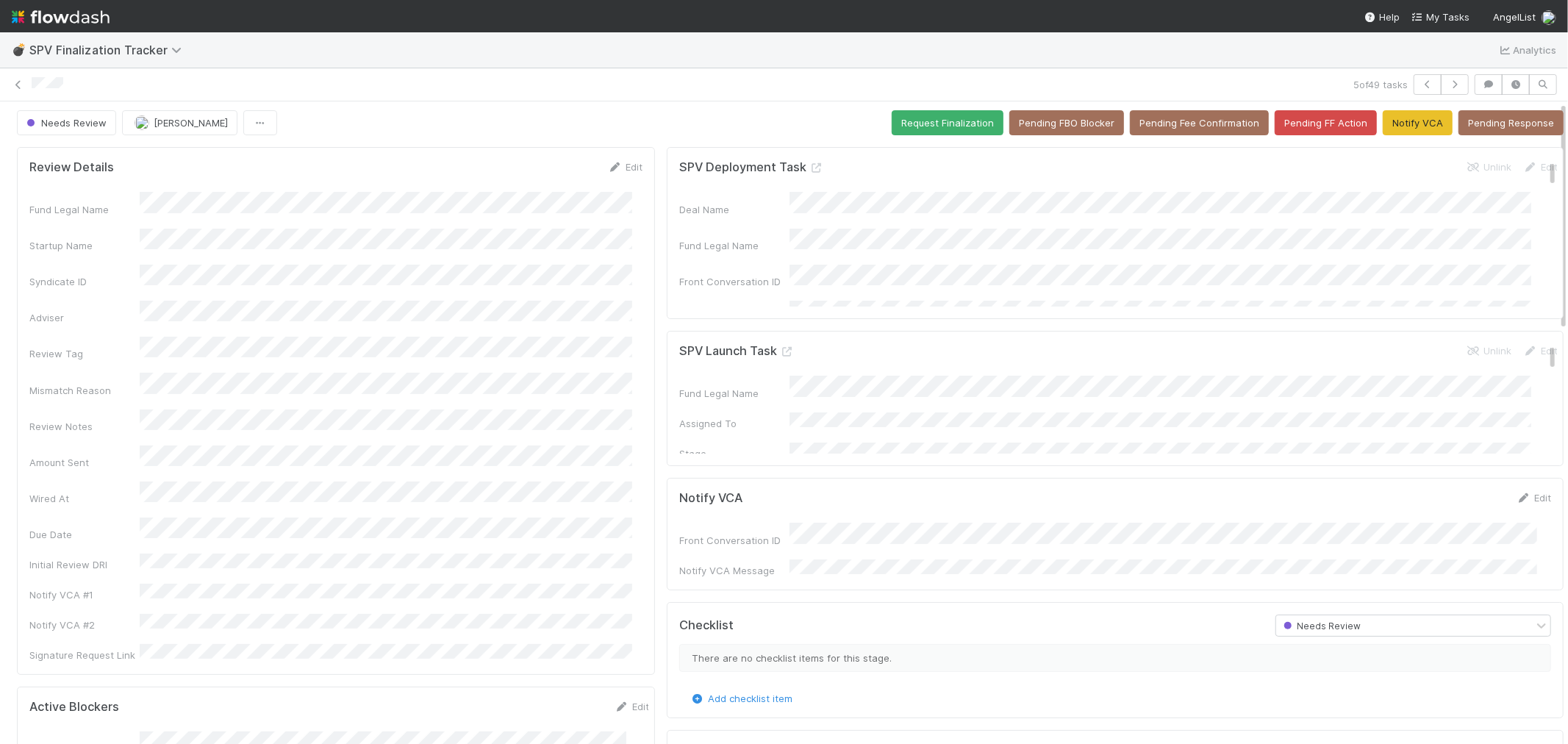
scroll to position [0, 0]
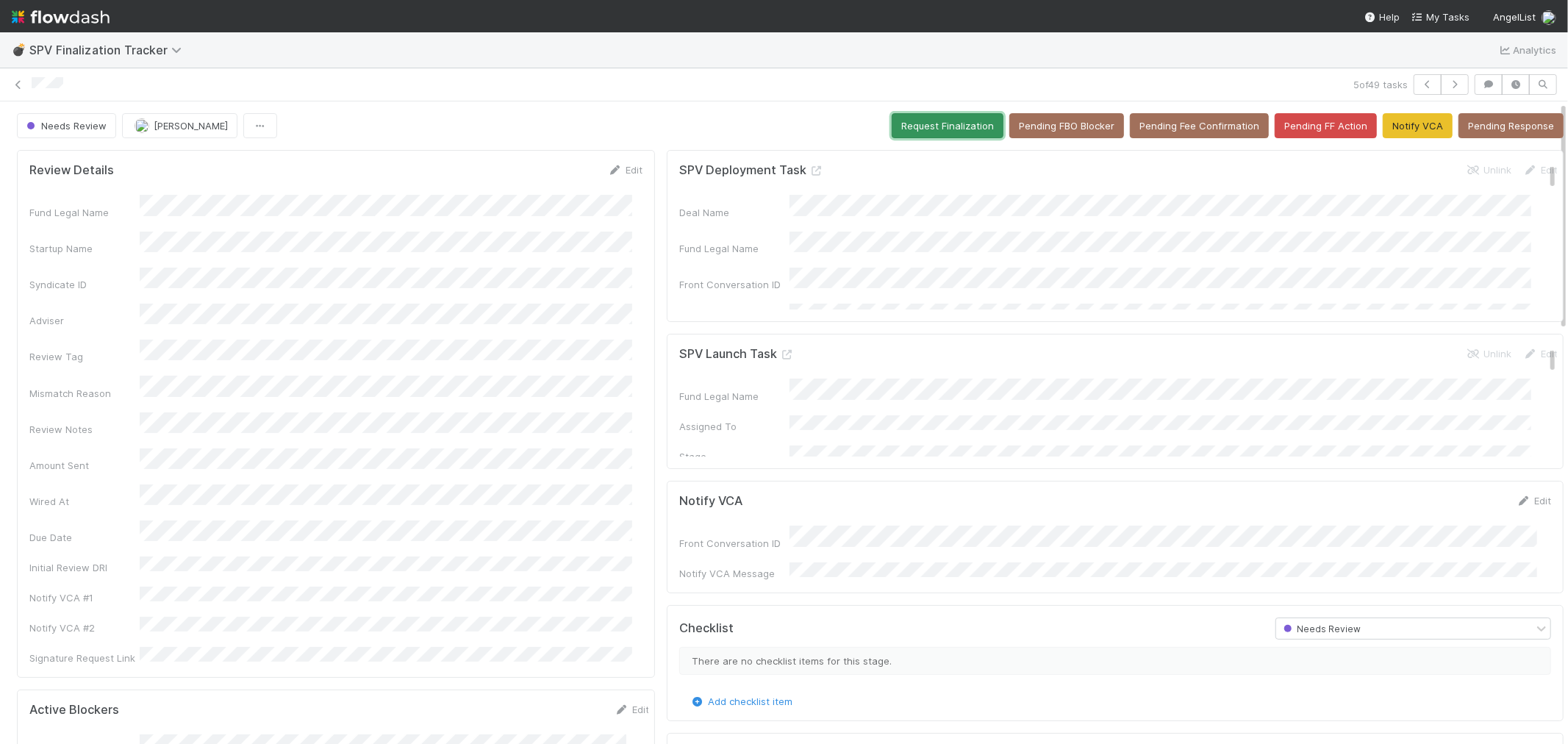
drag, startPoint x: 903, startPoint y: 126, endPoint x: 578, endPoint y: 140, distance: 325.3
click at [903, 126] on button "Request Finalization" at bounding box center [947, 126] width 112 height 25
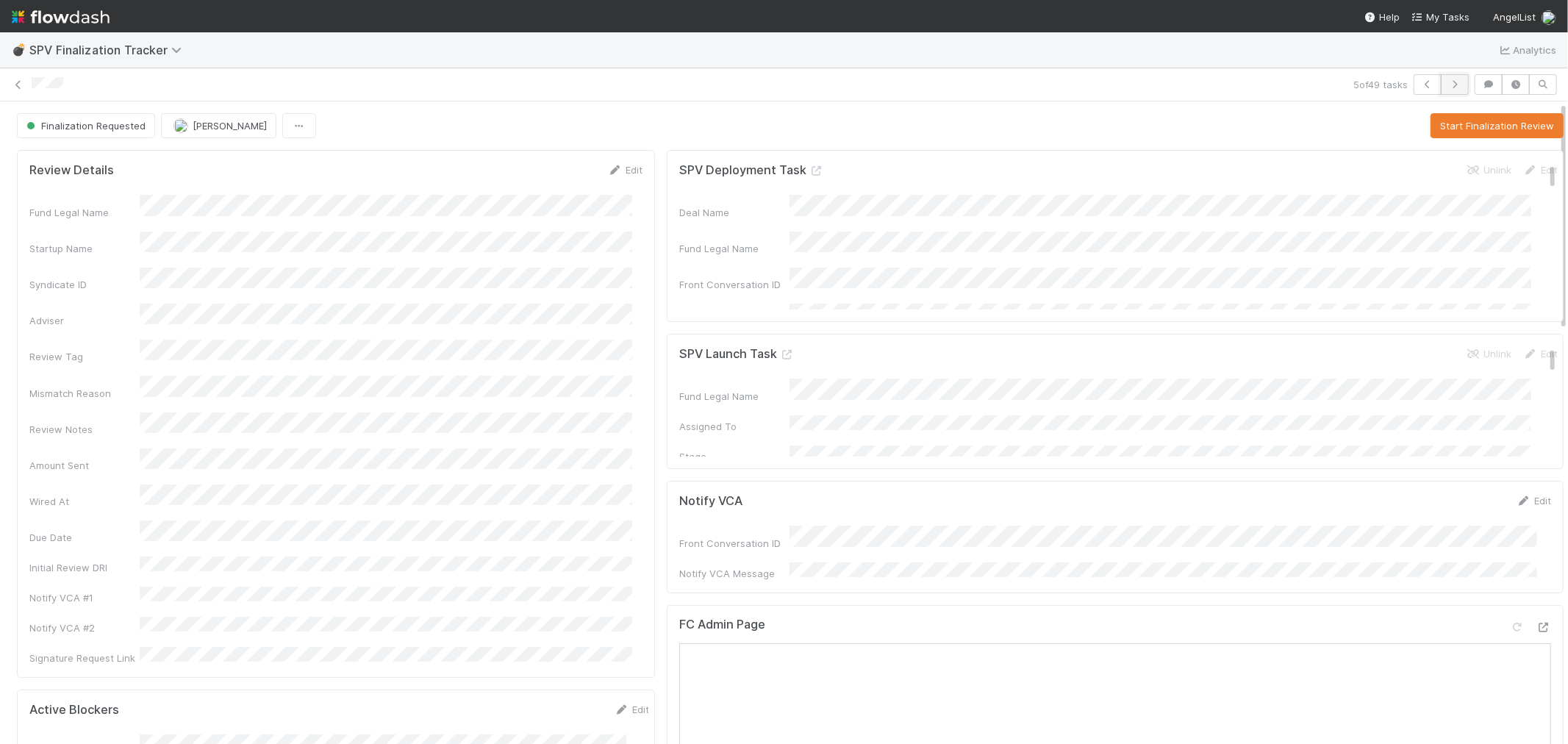
click at [1445, 89] on button "button" at bounding box center [1454, 85] width 28 height 21
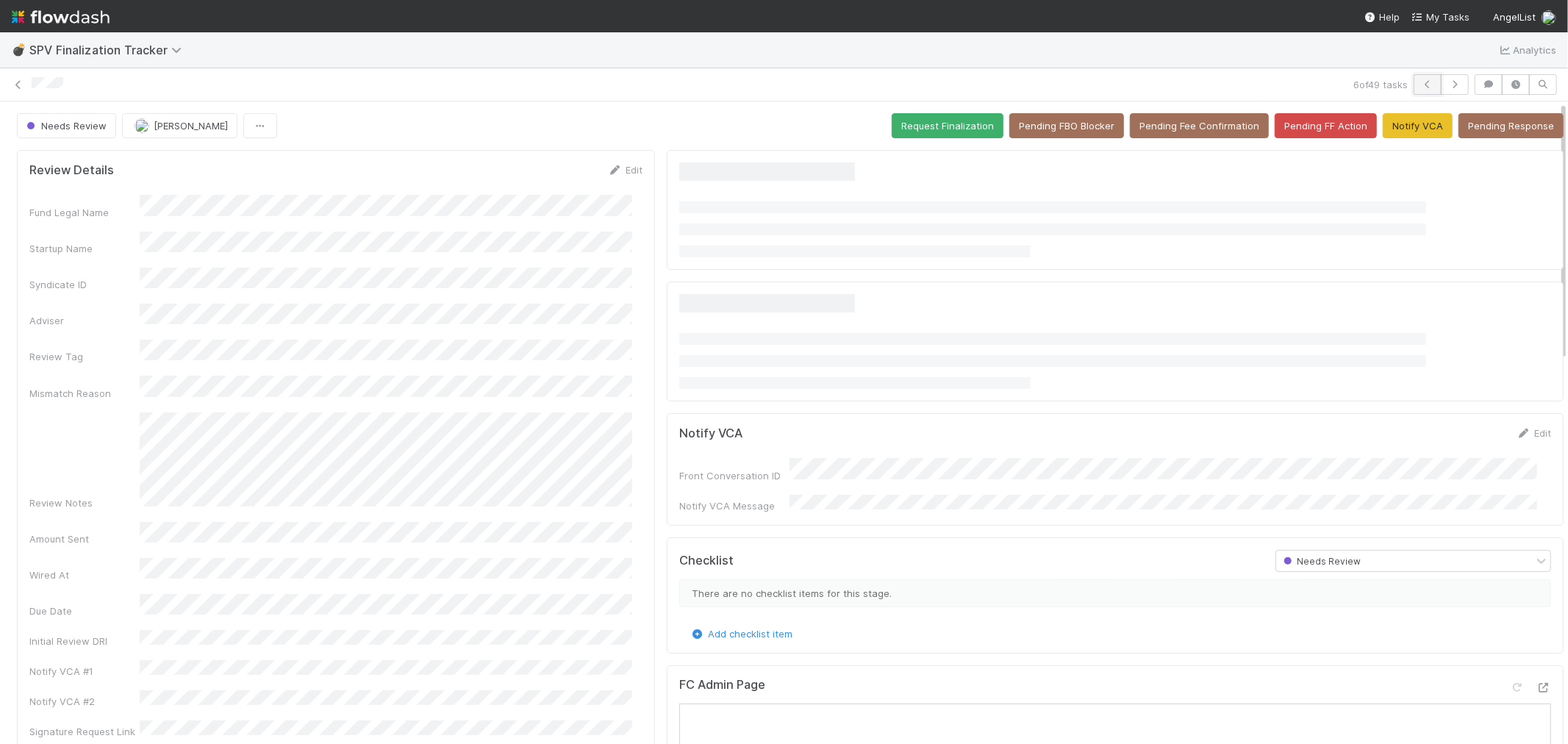
click at [1422, 87] on icon "button" at bounding box center [1427, 84] width 15 height 9
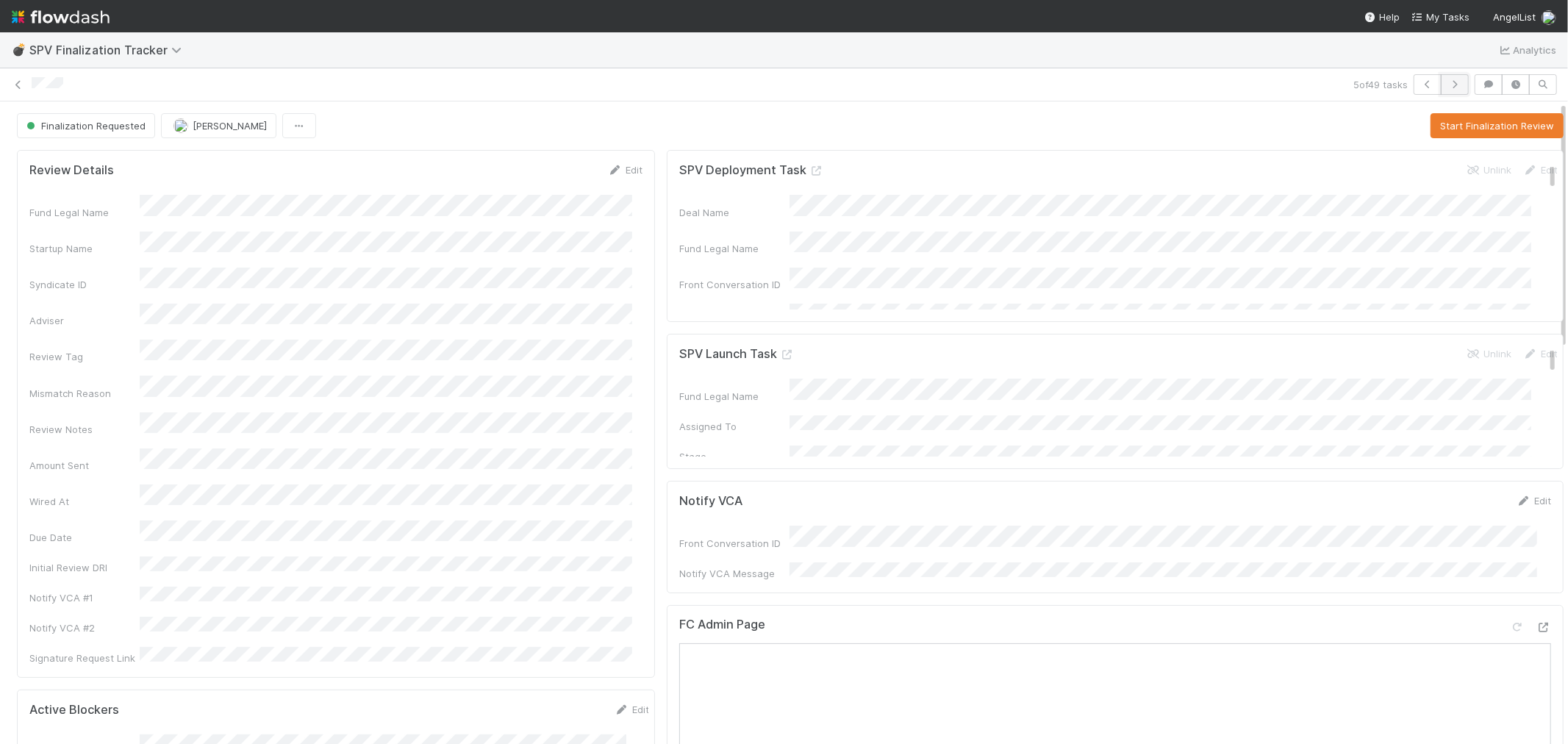
click at [1448, 82] on icon "button" at bounding box center [1455, 84] width 15 height 9
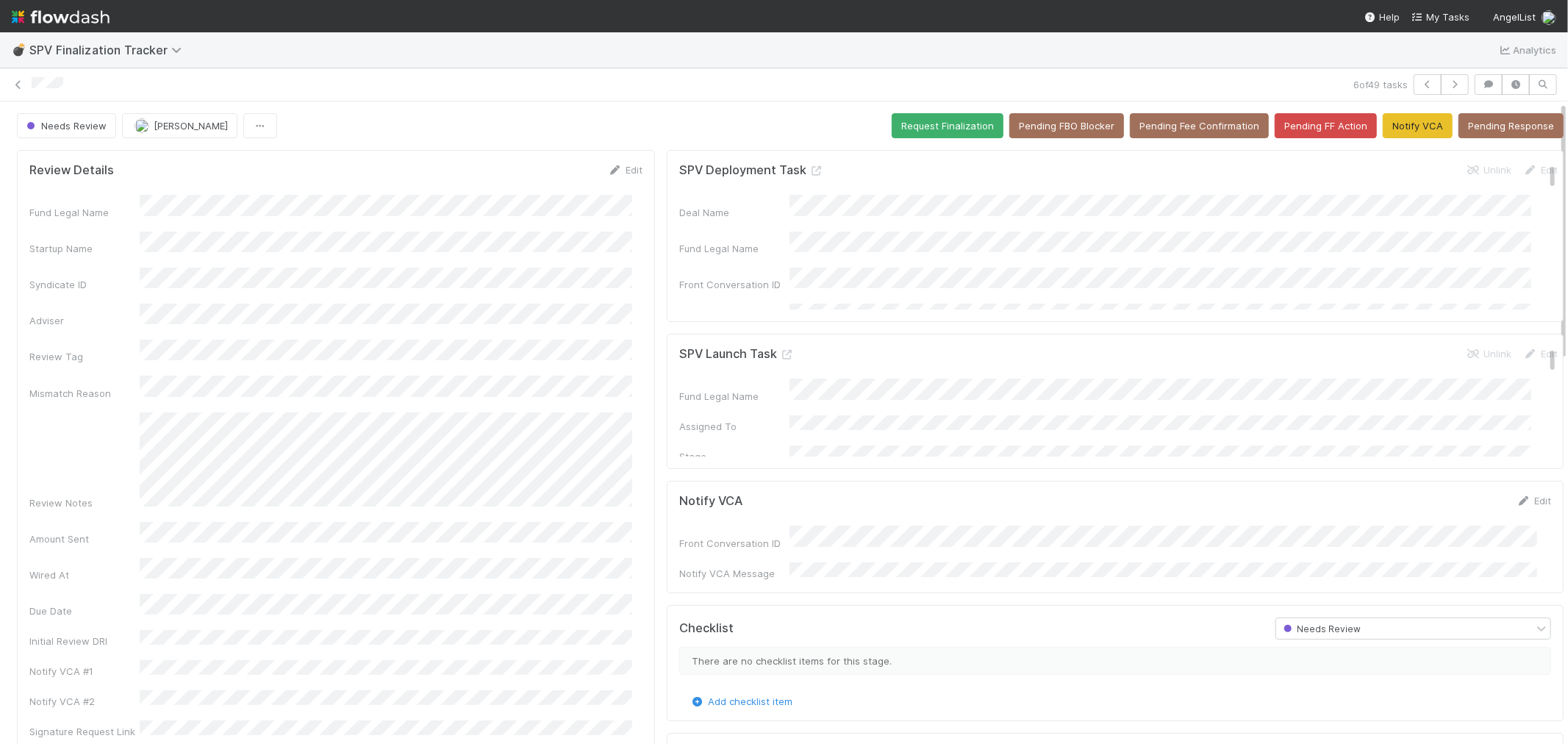
click at [1443, 70] on div "6 of 49 tasks" at bounding box center [784, 85] width 1568 height 33
click at [1448, 81] on icon "button" at bounding box center [1455, 84] width 15 height 9
click at [1420, 81] on icon "button" at bounding box center [1427, 84] width 15 height 9
click at [1448, 80] on icon "button" at bounding box center [1455, 84] width 15 height 9
click at [199, 130] on span "[PERSON_NAME]" at bounding box center [191, 125] width 74 height 12
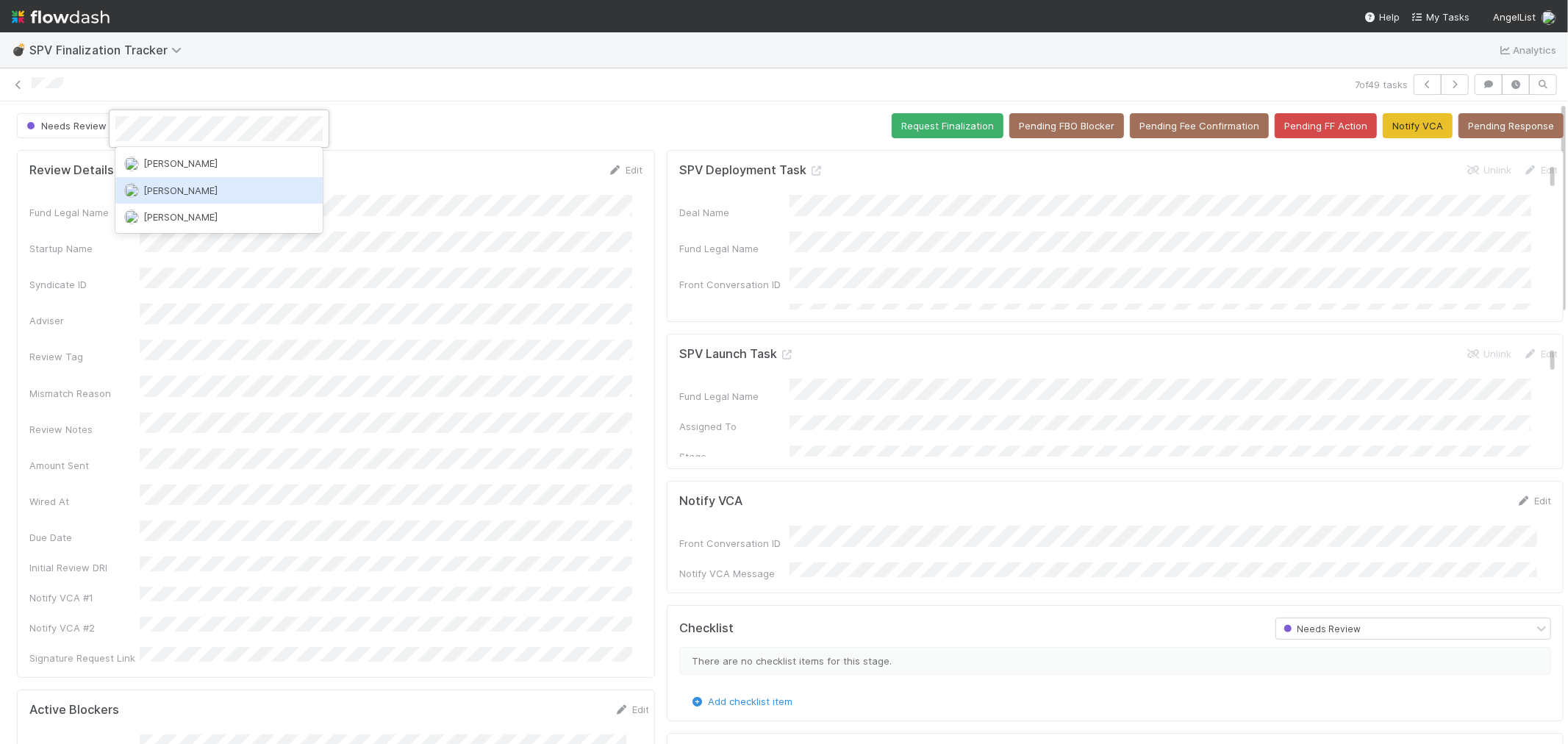
click at [192, 184] on span "[PERSON_NAME]" at bounding box center [180, 190] width 74 height 12
click at [1448, 82] on icon "button" at bounding box center [1455, 84] width 15 height 9
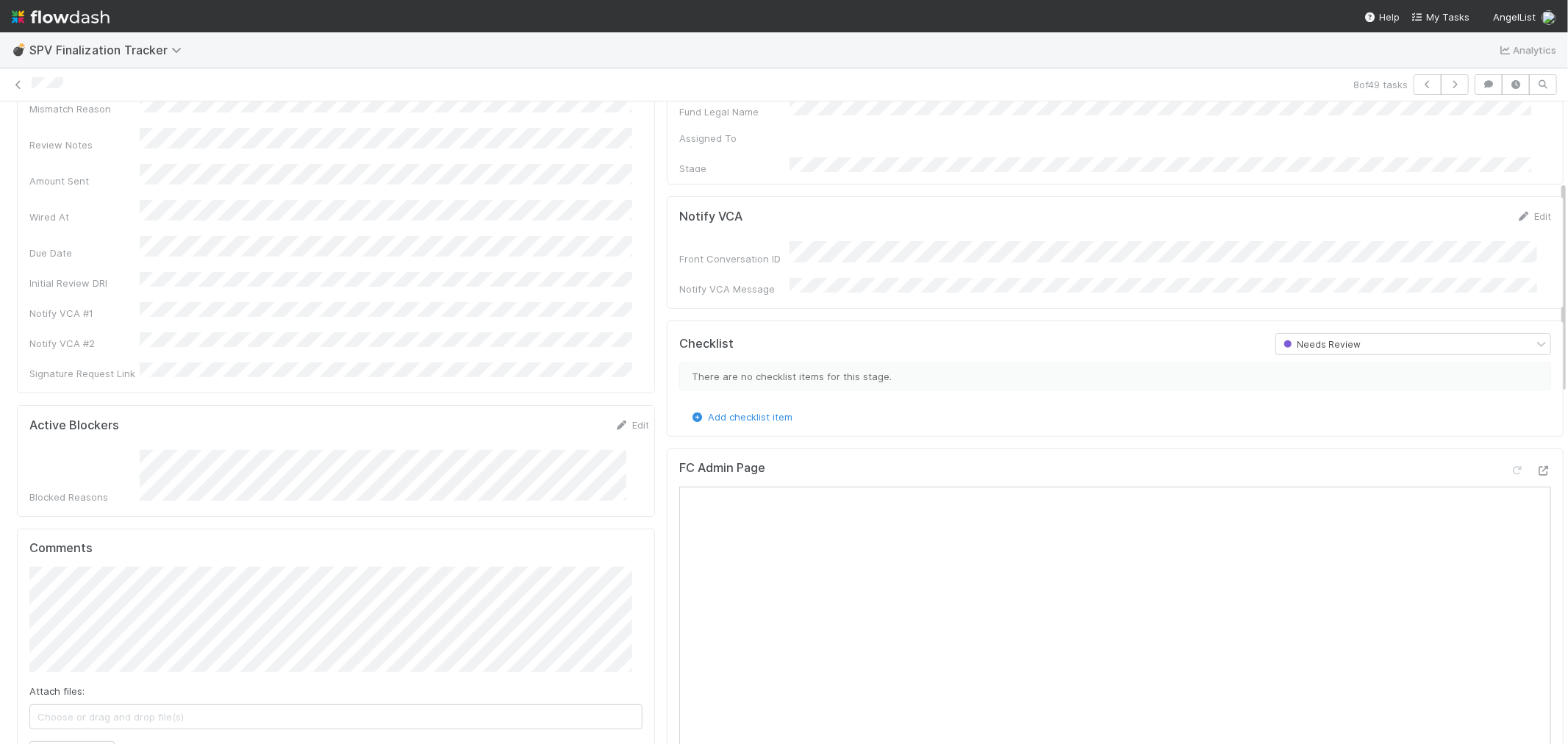
scroll to position [327, 0]
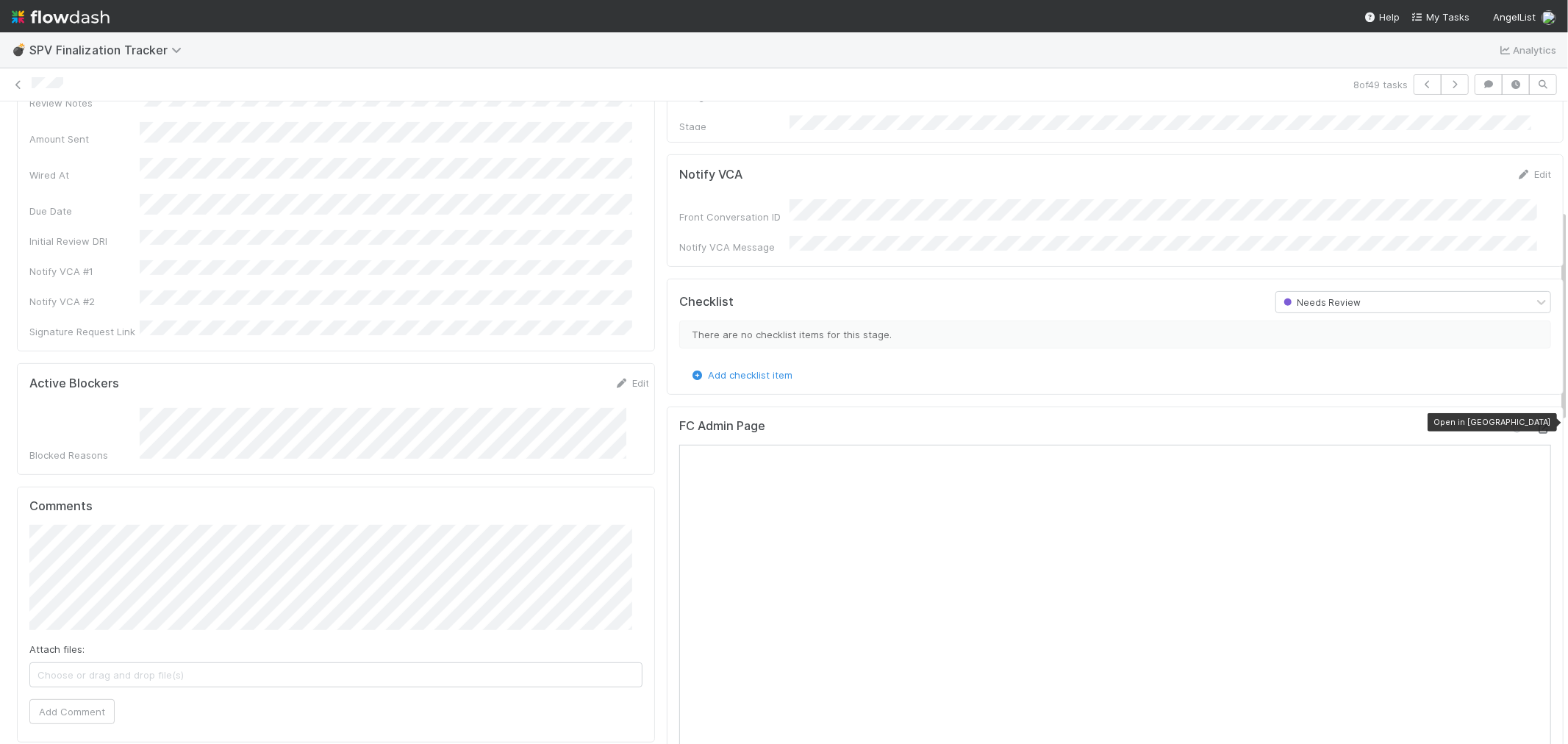
click at [1536, 424] on icon at bounding box center [1543, 429] width 15 height 9
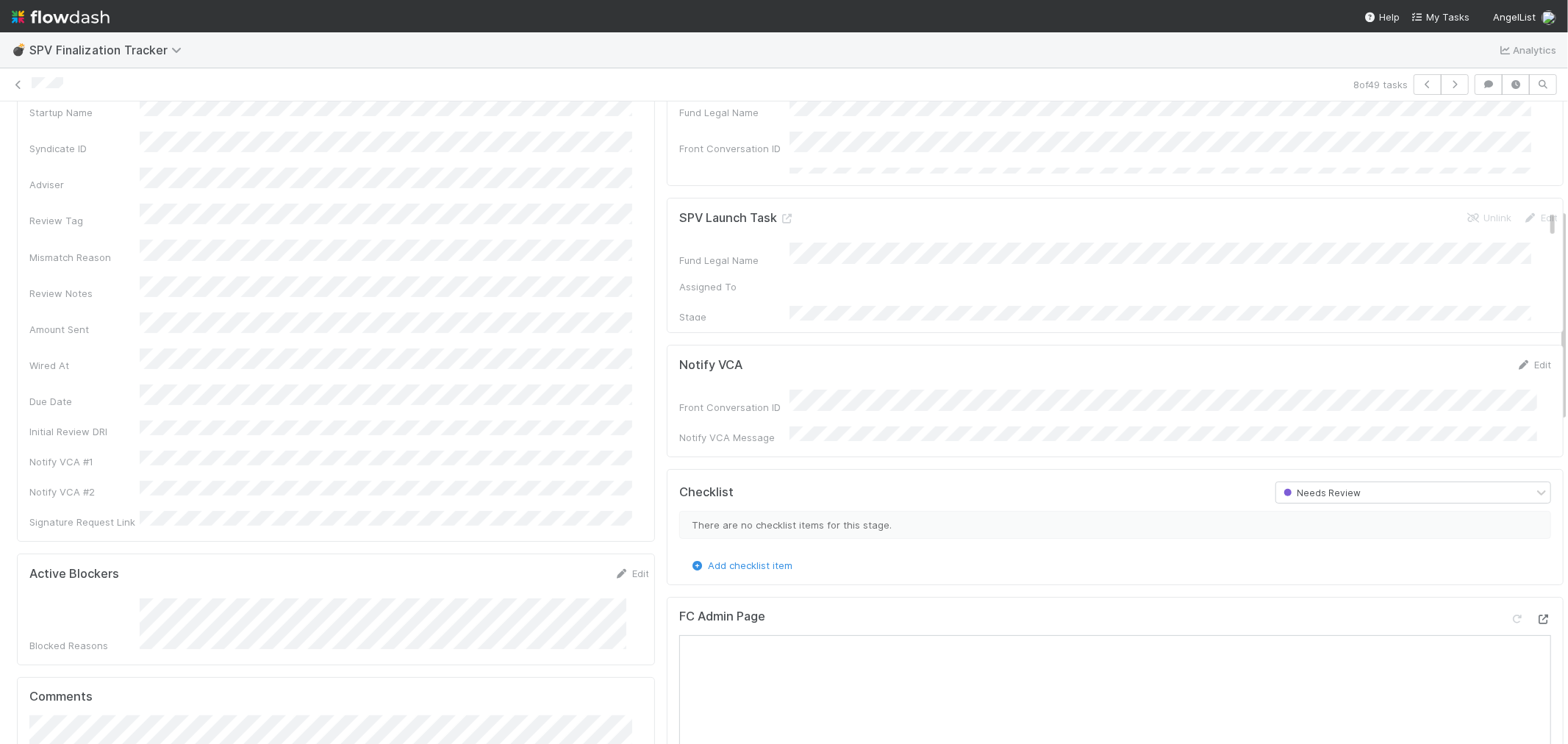
scroll to position [0, 0]
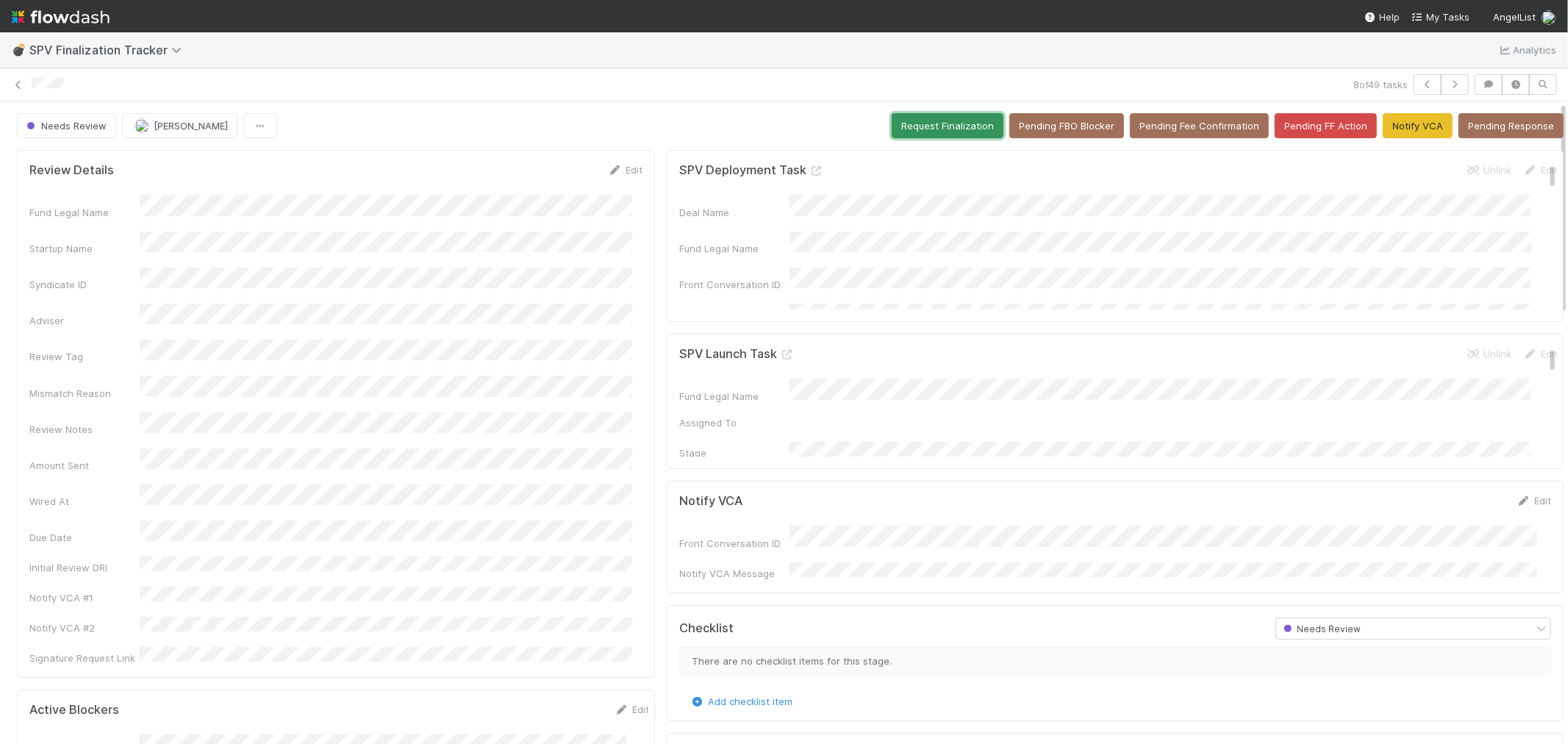
click at [945, 123] on button "Request Finalization" at bounding box center [947, 126] width 112 height 25
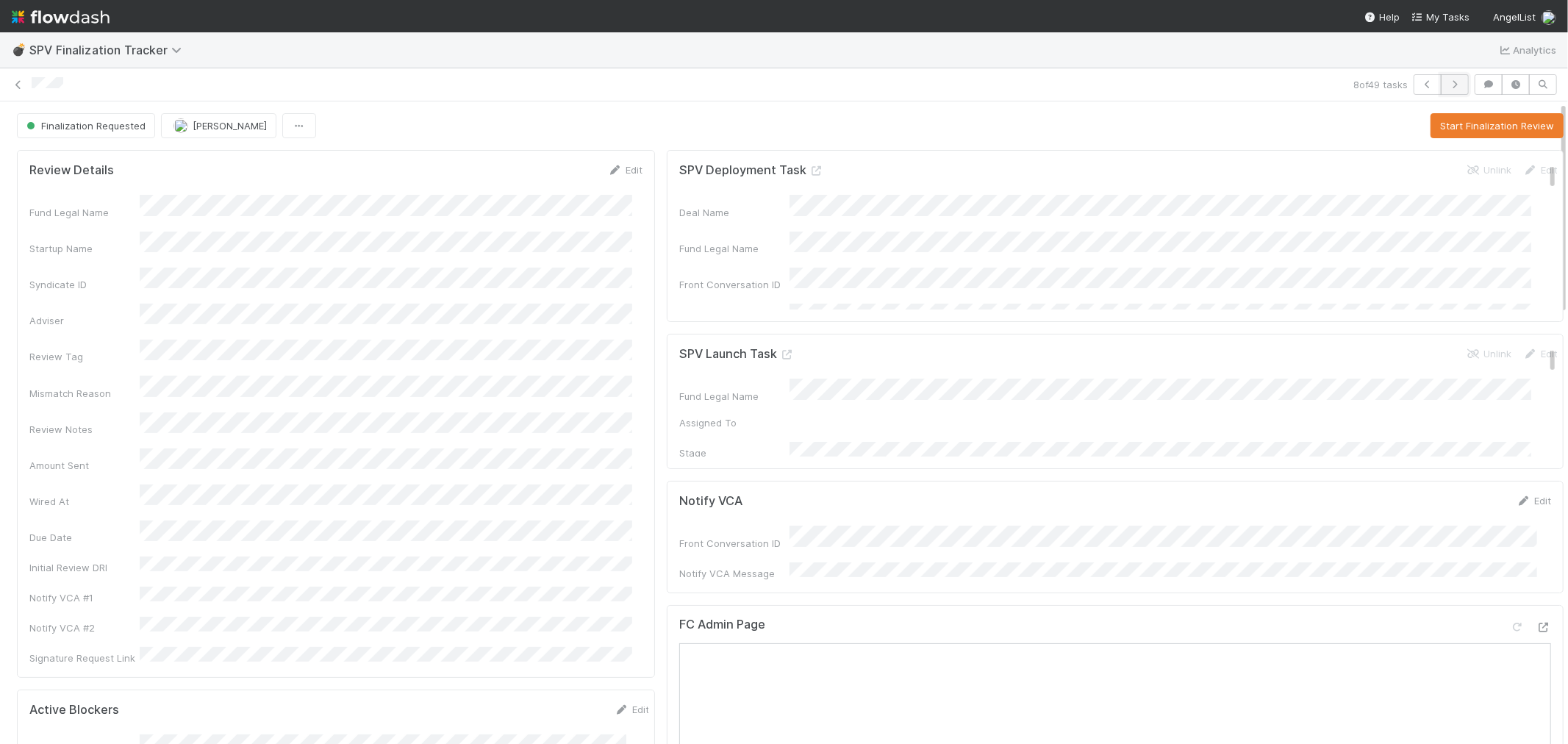
click at [1448, 83] on icon "button" at bounding box center [1455, 84] width 15 height 9
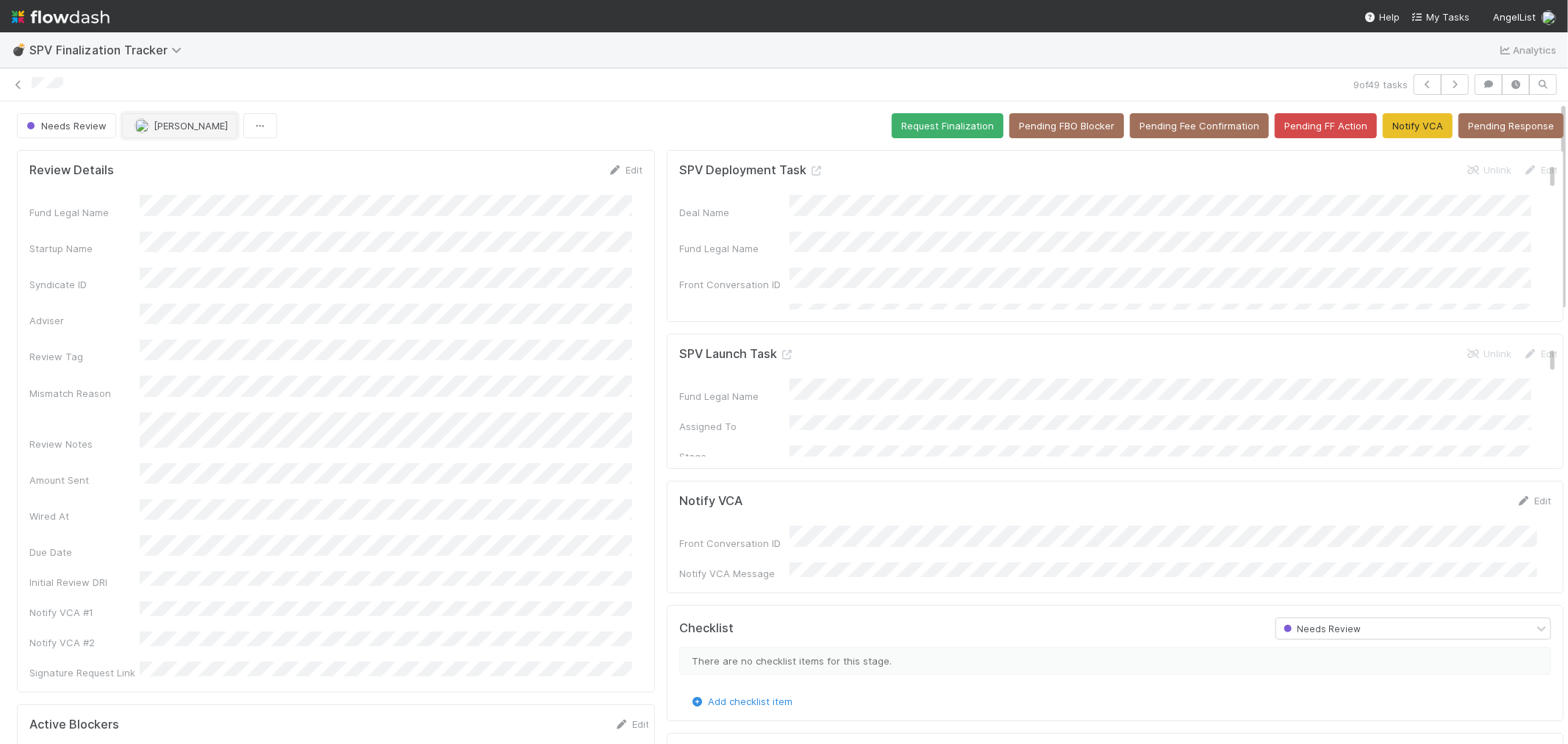
click at [192, 130] on span "Catherine Lambright" at bounding box center [191, 125] width 74 height 12
click at [210, 165] on span "Hanin Almoallim" at bounding box center [180, 163] width 74 height 12
click at [1448, 87] on icon "button" at bounding box center [1455, 84] width 15 height 9
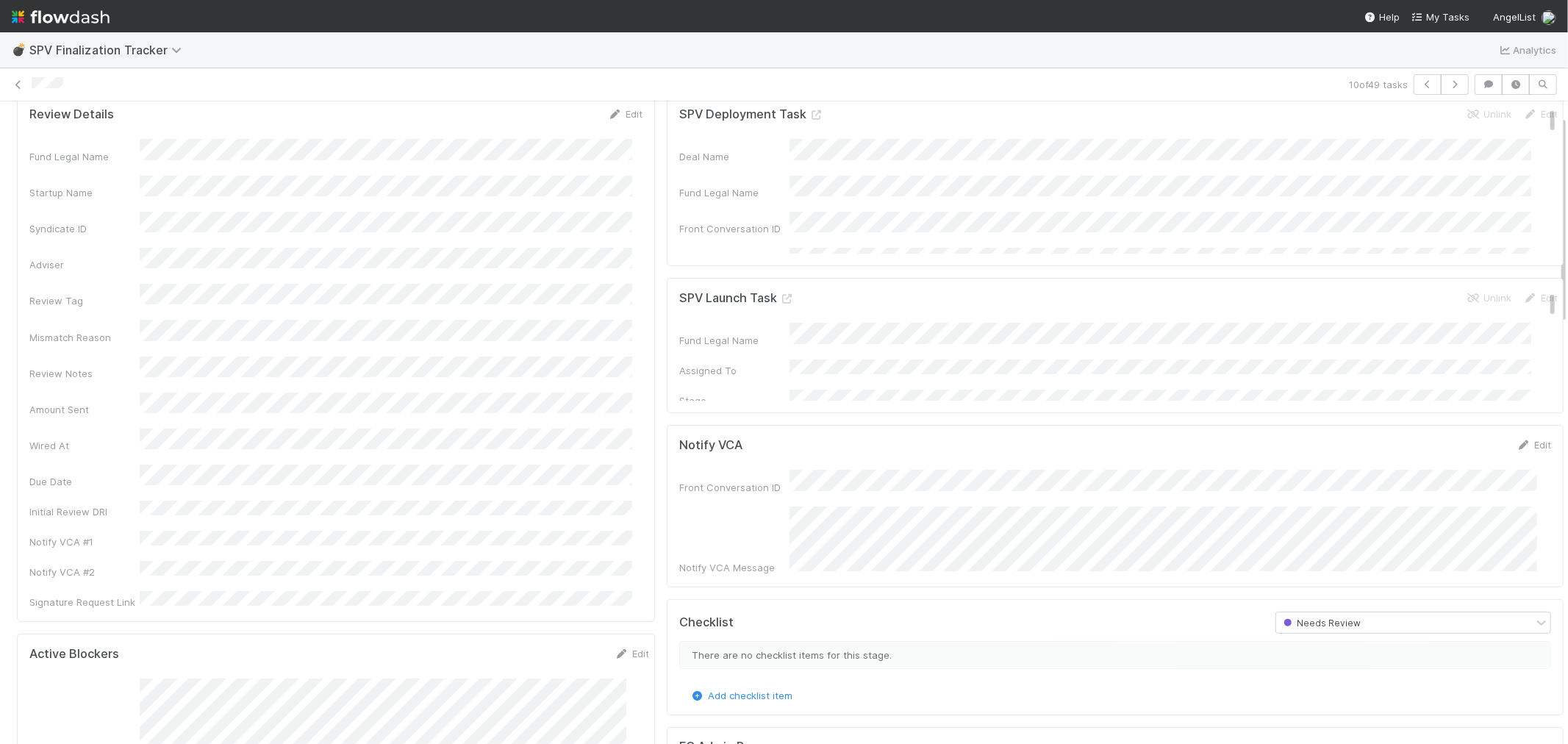
scroll to position [82, 0]
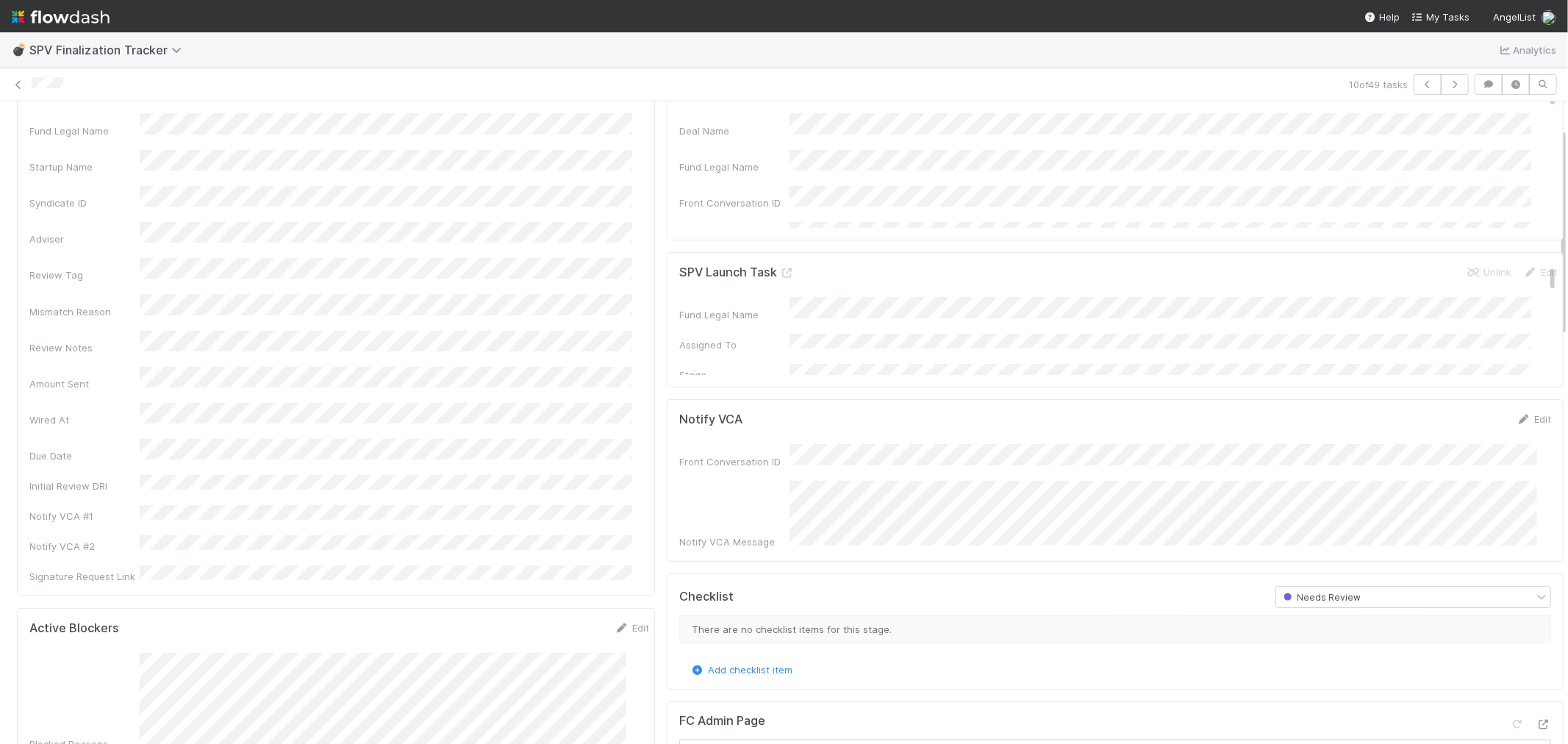
click at [544, 370] on div "Fund Legal Name Startup Name Syndicate ID Adviser Review Tag Mismatch Reason Re…" at bounding box center [335, 348] width 613 height 471
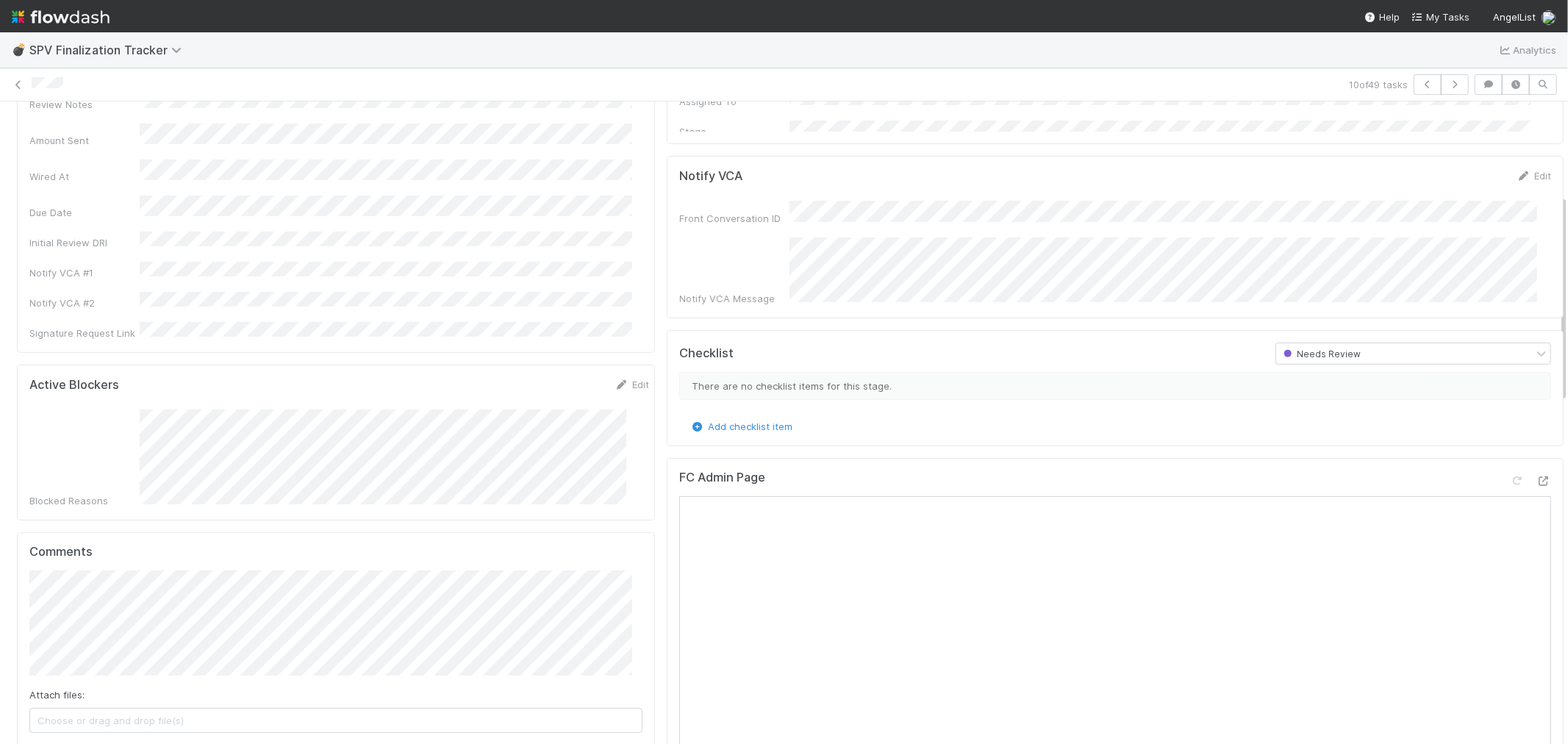
scroll to position [327, 0]
click at [1536, 475] on icon at bounding box center [1543, 480] width 15 height 9
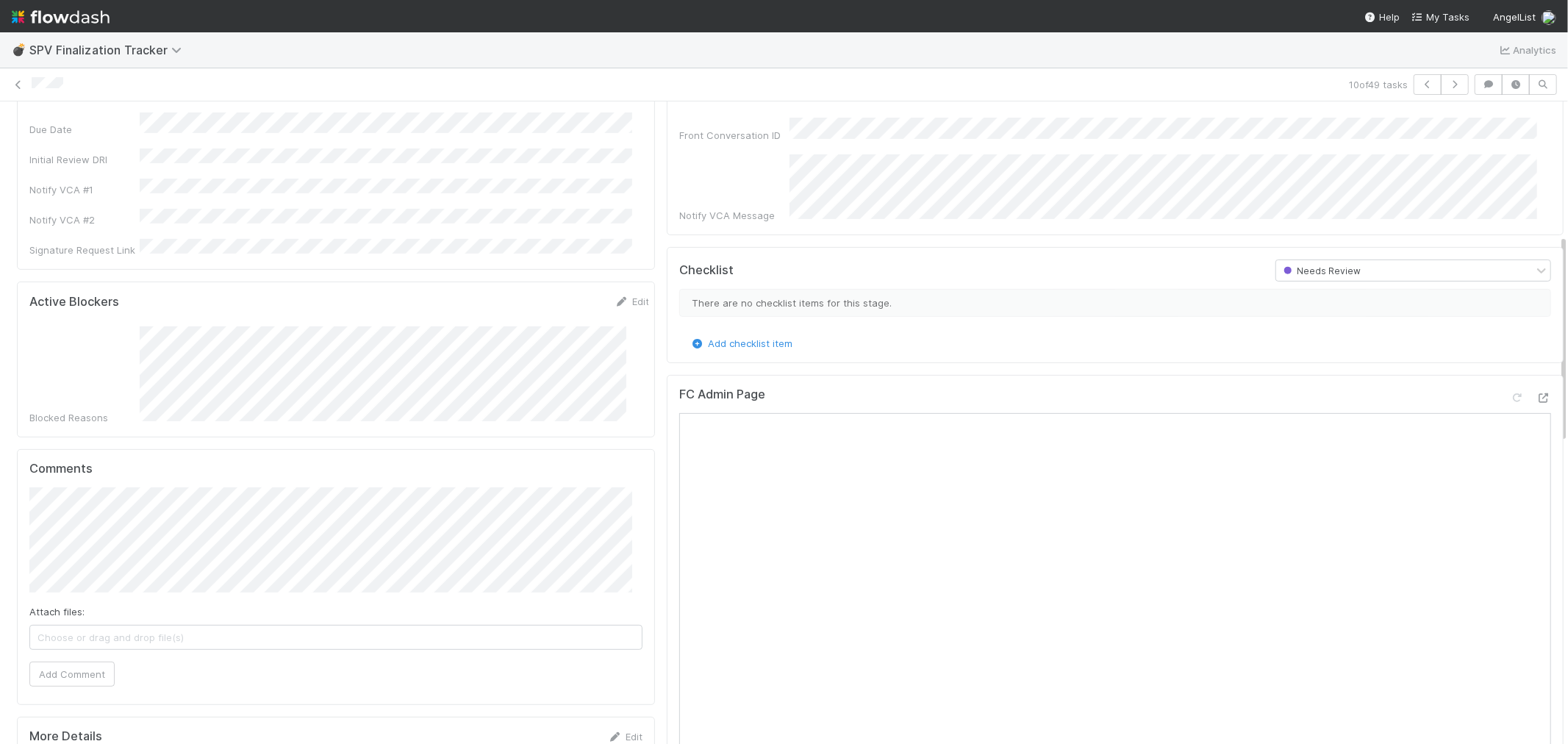
scroll to position [490, 0]
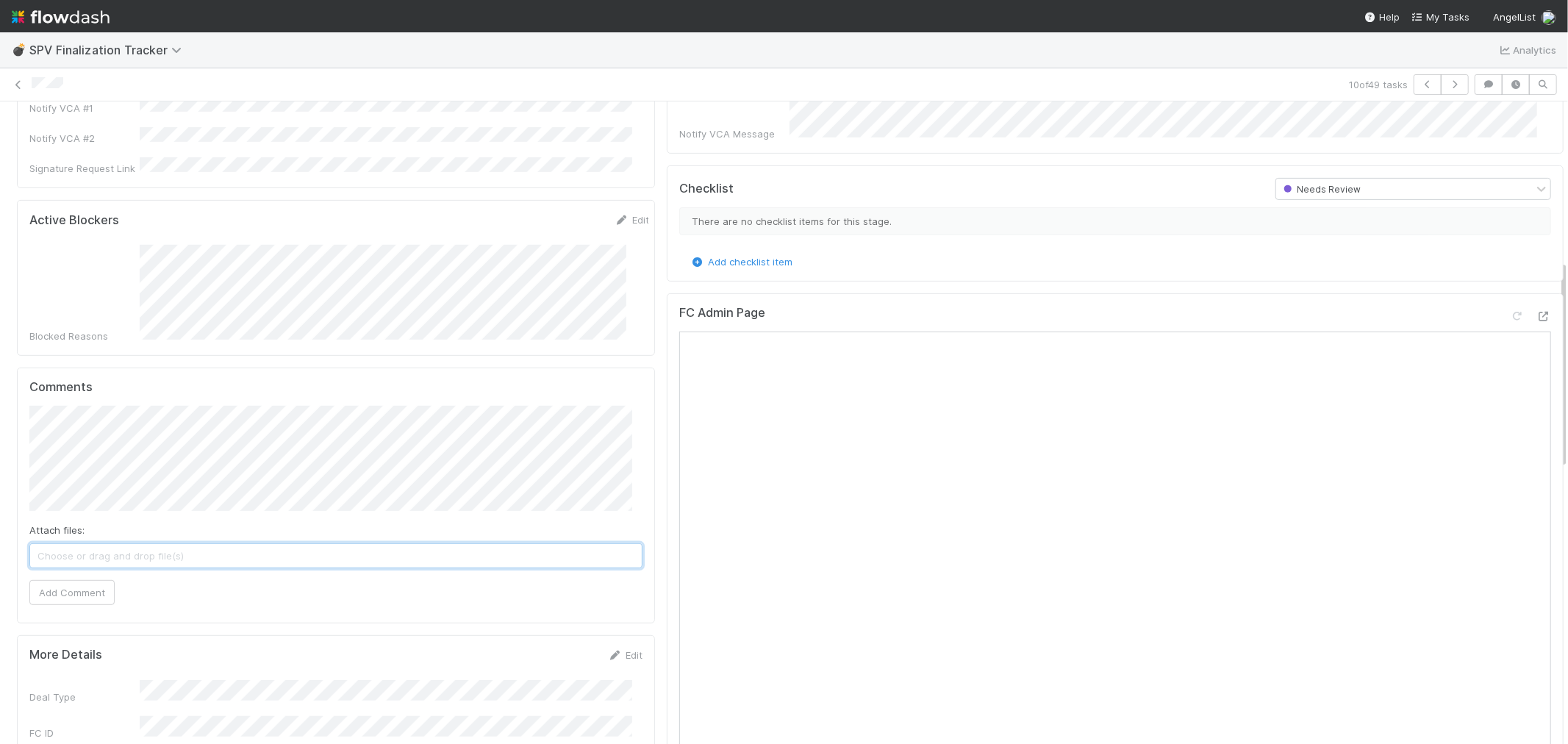
click at [238, 545] on span "Choose or drag and drop file(s)" at bounding box center [335, 556] width 612 height 24
click at [70, 581] on button "Add Comment" at bounding box center [72, 594] width 85 height 25
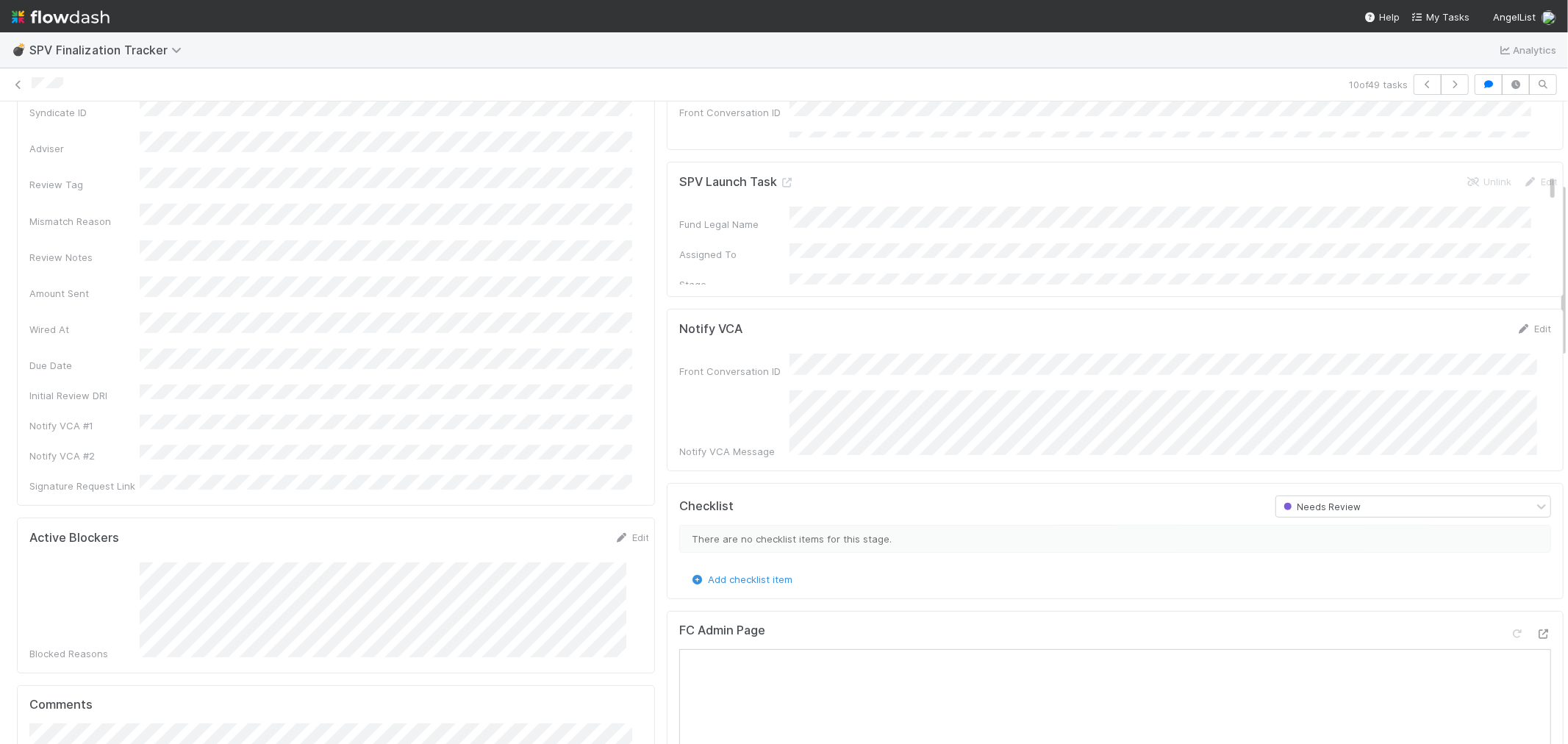
scroll to position [0, 0]
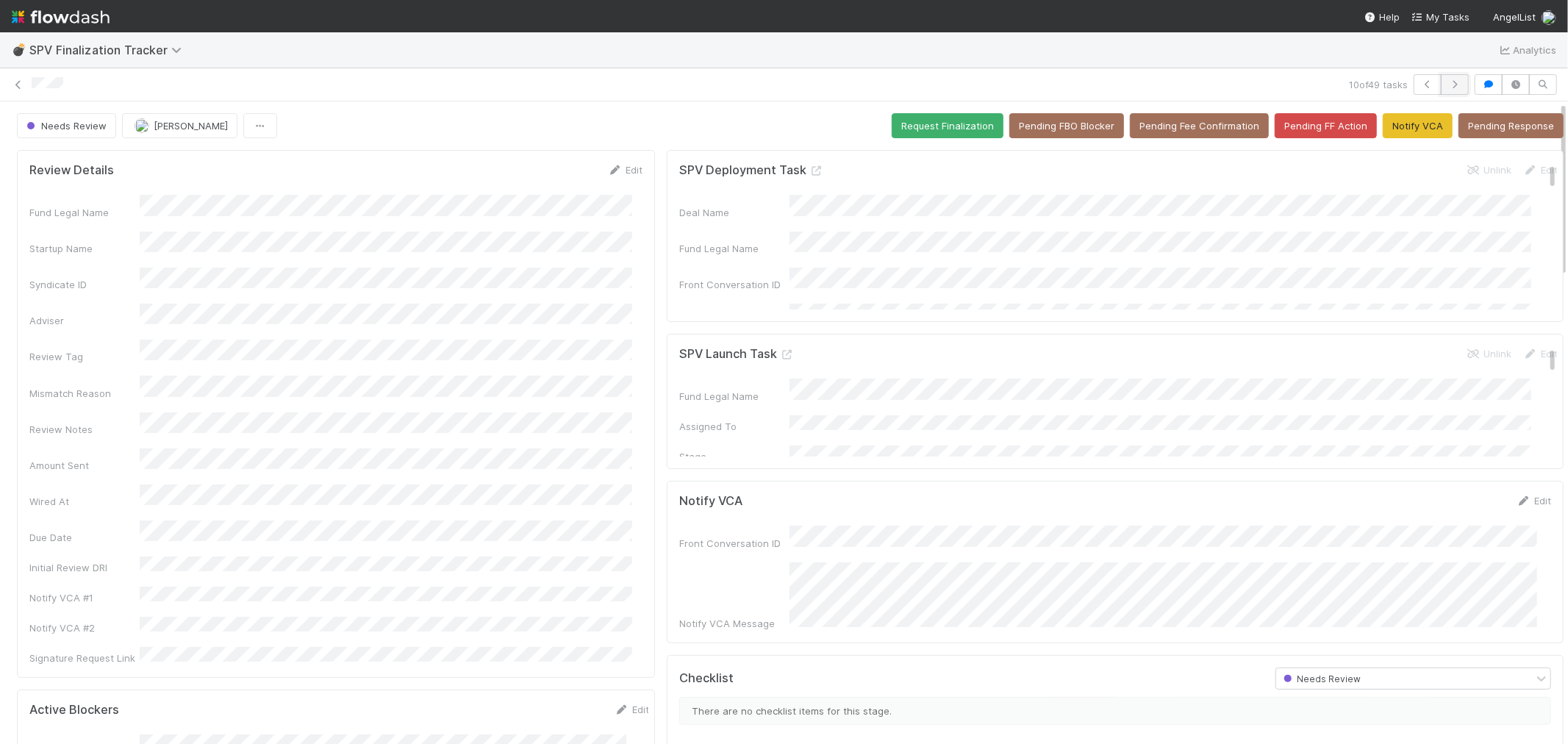
click at [1451, 89] on button "button" at bounding box center [1454, 85] width 28 height 21
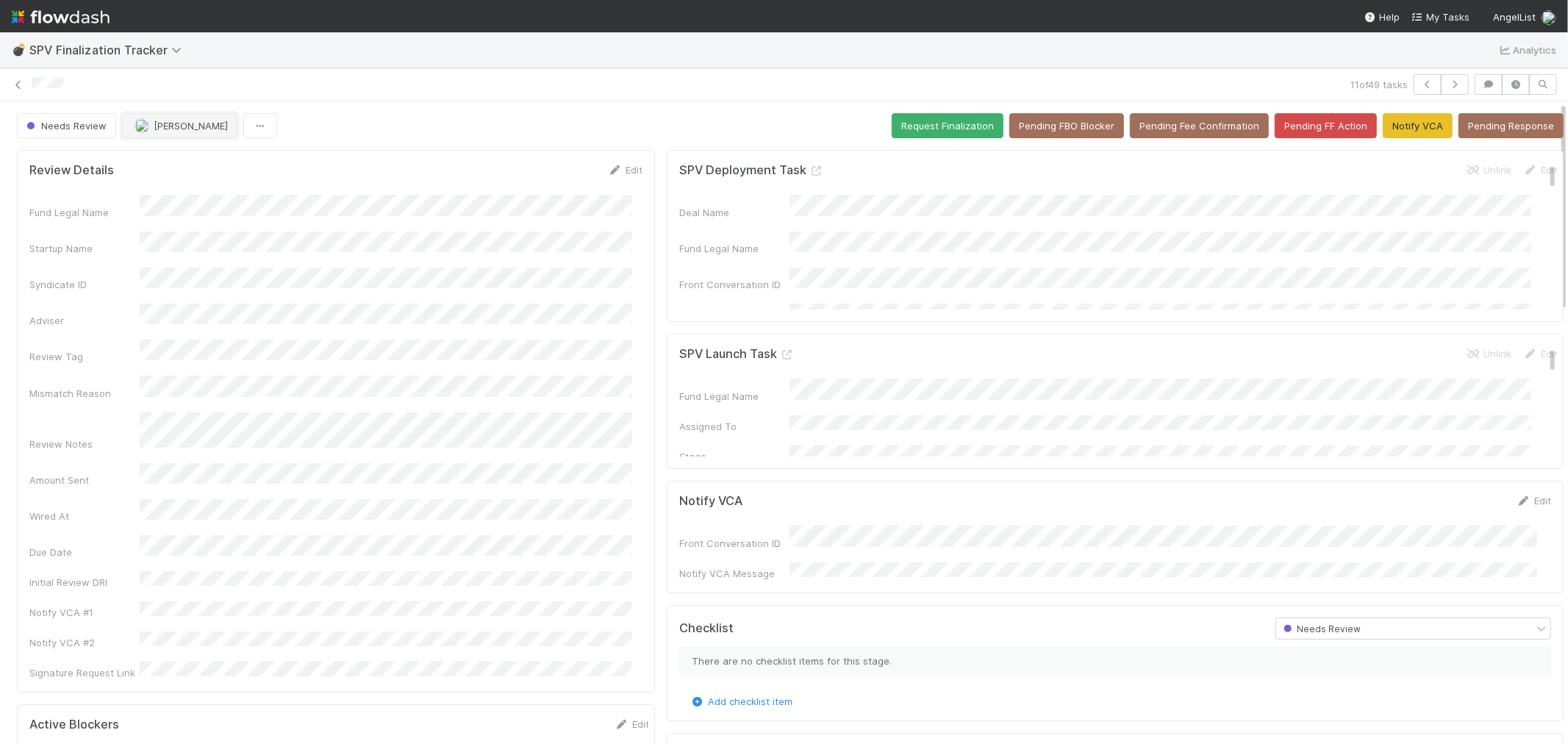
click at [178, 130] on span "[PERSON_NAME]" at bounding box center [191, 125] width 74 height 12
click at [155, 171] on div "Hanin Almoallim" at bounding box center [219, 163] width 207 height 26
click at [1448, 87] on icon "button" at bounding box center [1455, 84] width 15 height 9
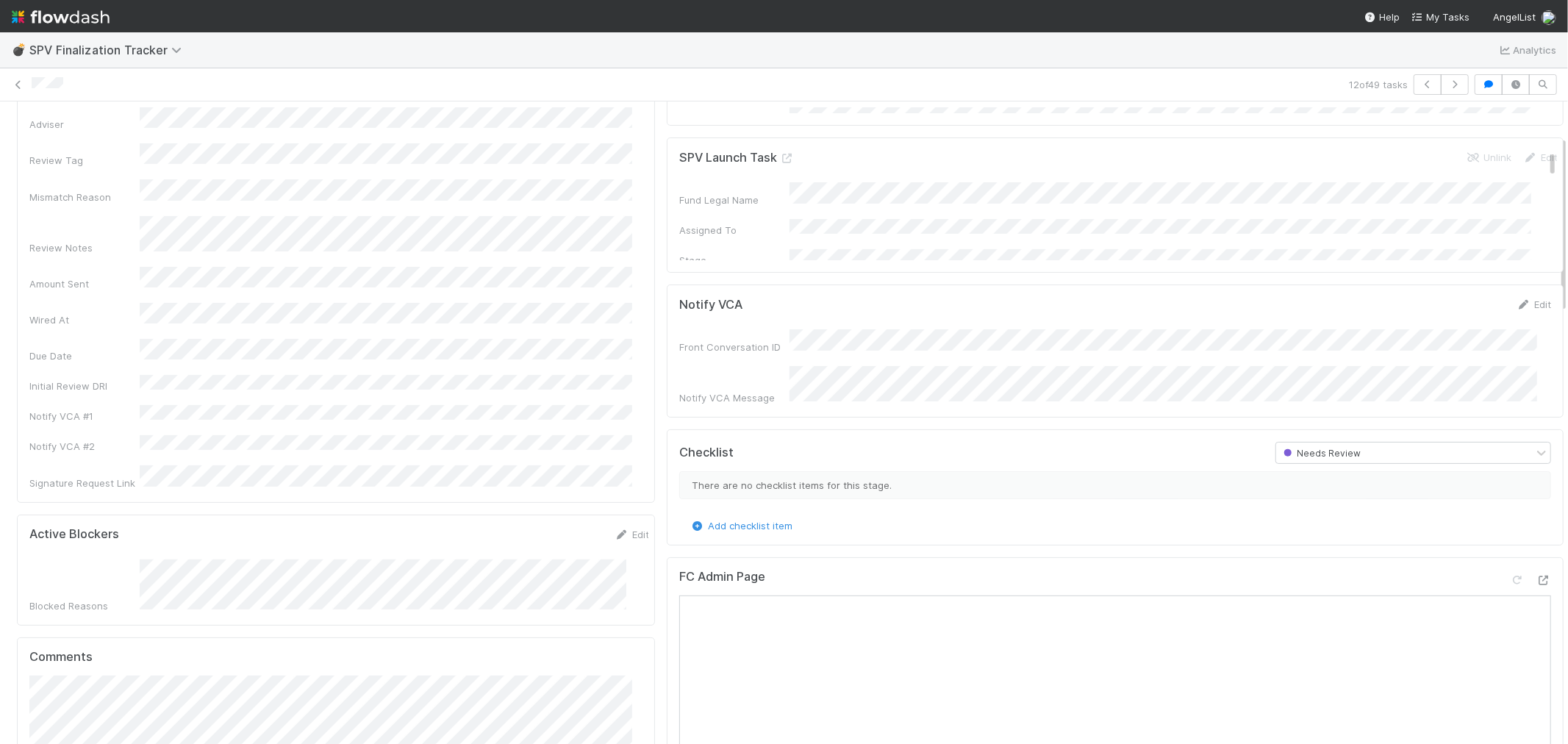
scroll to position [245, 0]
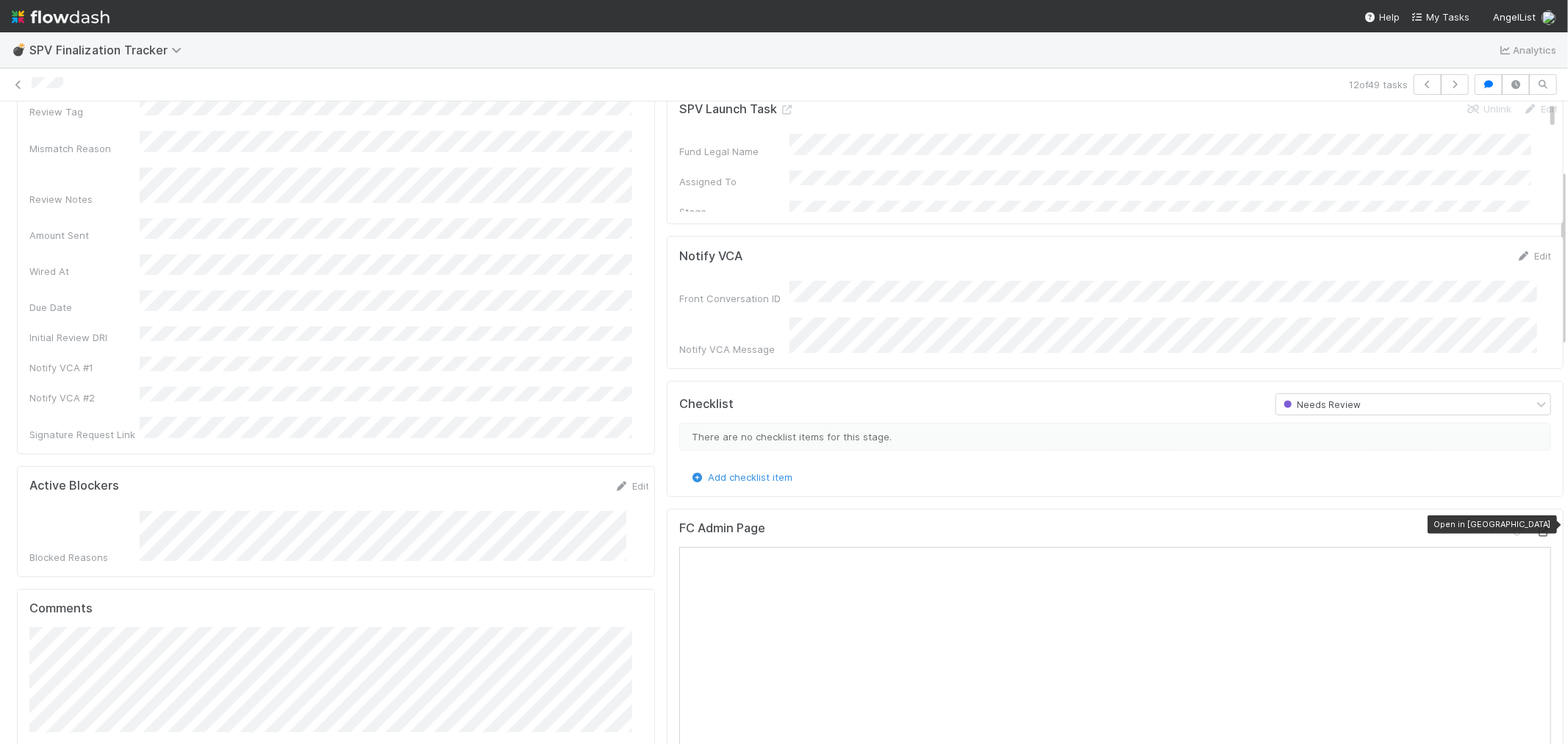
click at [1536, 525] on div at bounding box center [1543, 532] width 15 height 15
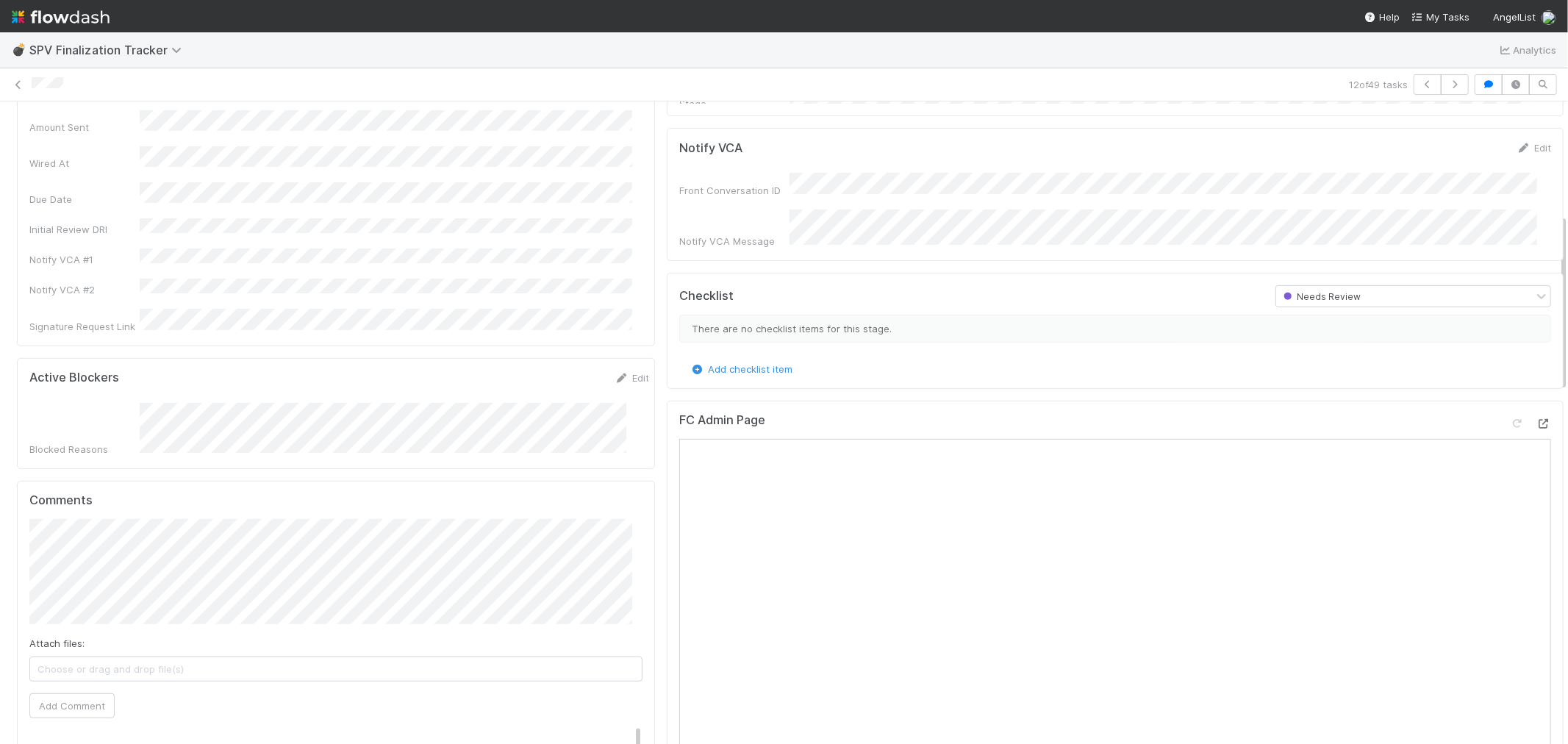
scroll to position [408, 0]
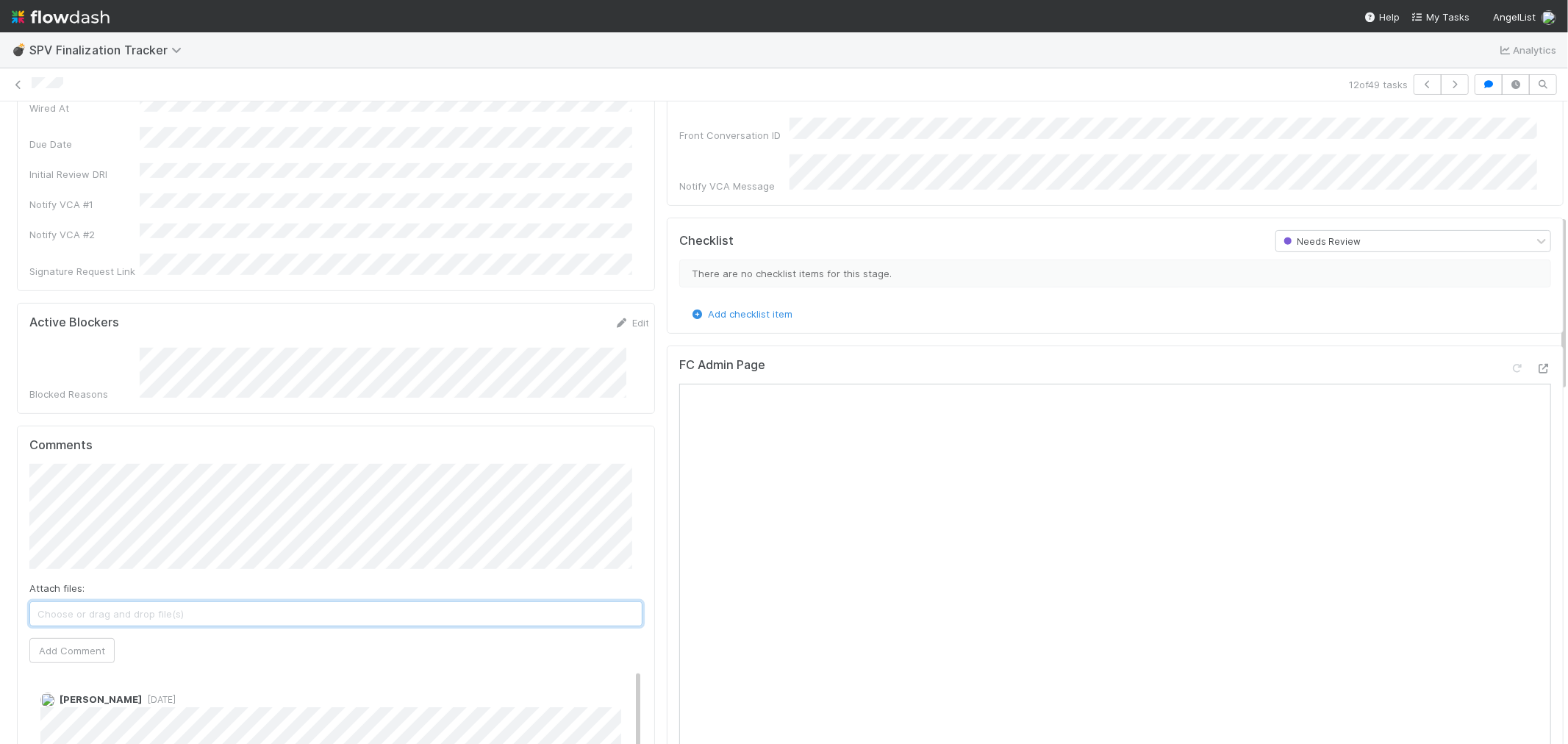
click at [185, 602] on span "Choose or drag and drop file(s)" at bounding box center [335, 614] width 612 height 24
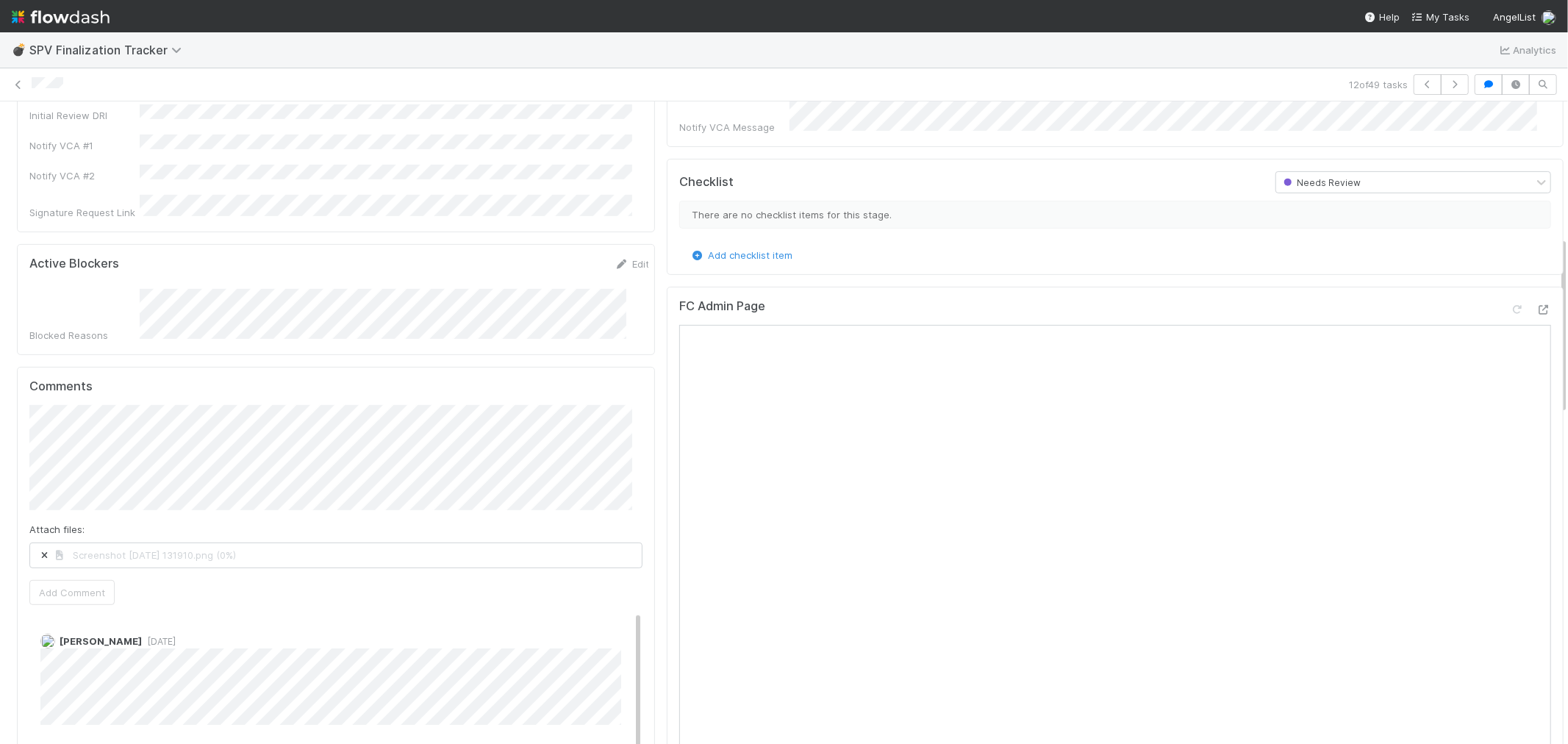
scroll to position [490, 0]
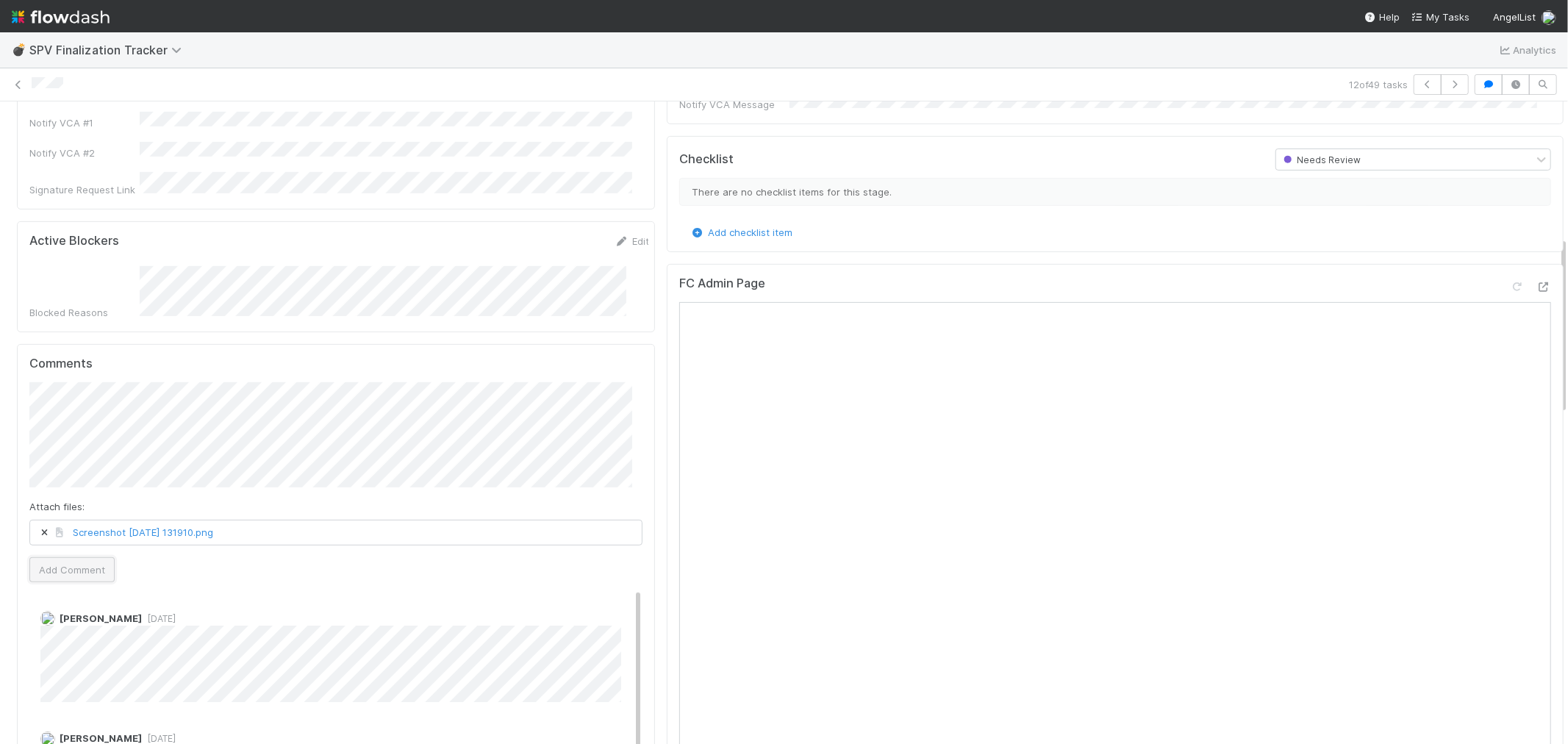
click at [40, 557] on button "Add Comment" at bounding box center [72, 570] width 85 height 25
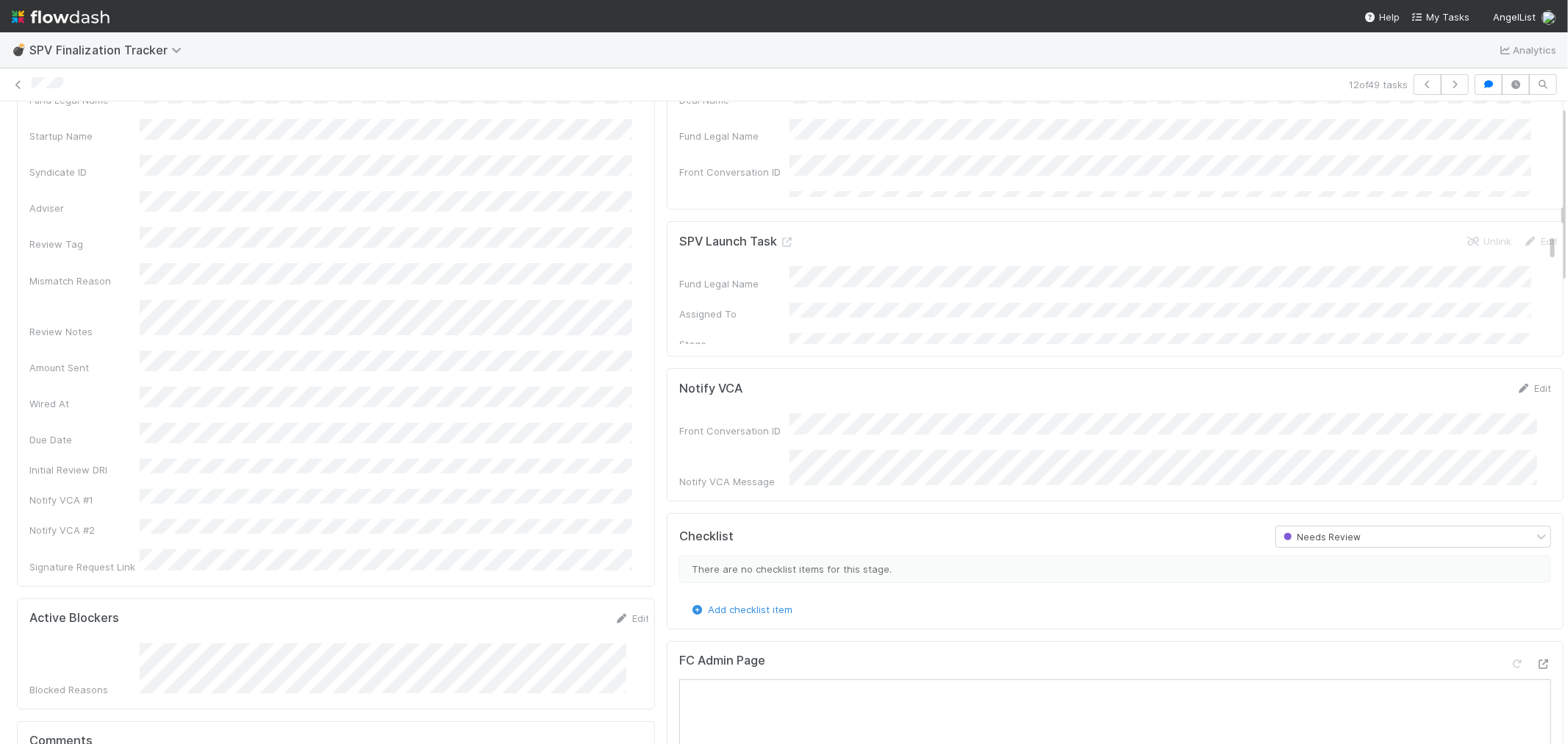
scroll to position [0, 0]
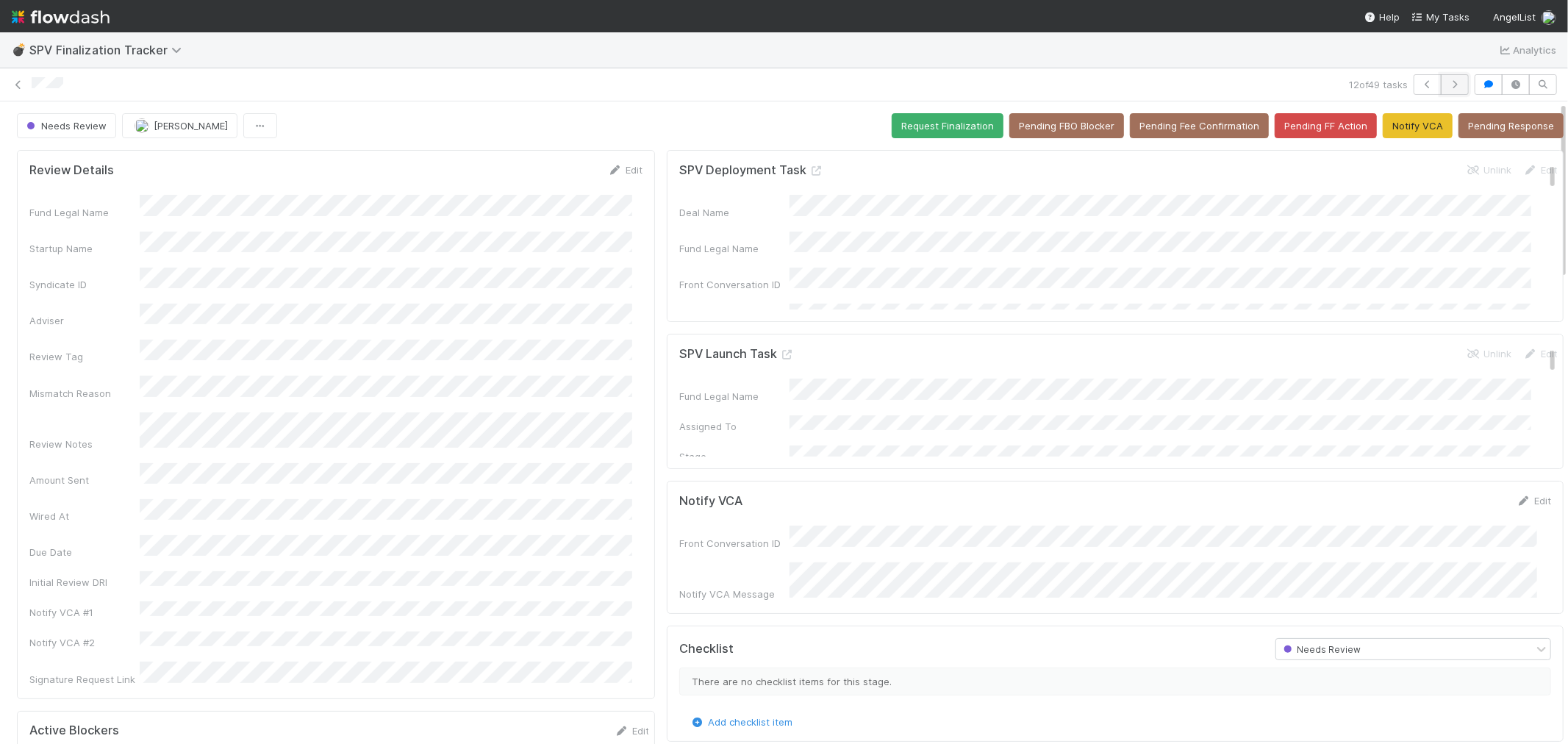
click at [1449, 82] on button "button" at bounding box center [1454, 85] width 28 height 21
click at [1448, 84] on icon "button" at bounding box center [1455, 84] width 15 height 9
click at [780, 355] on icon at bounding box center [787, 355] width 15 height 9
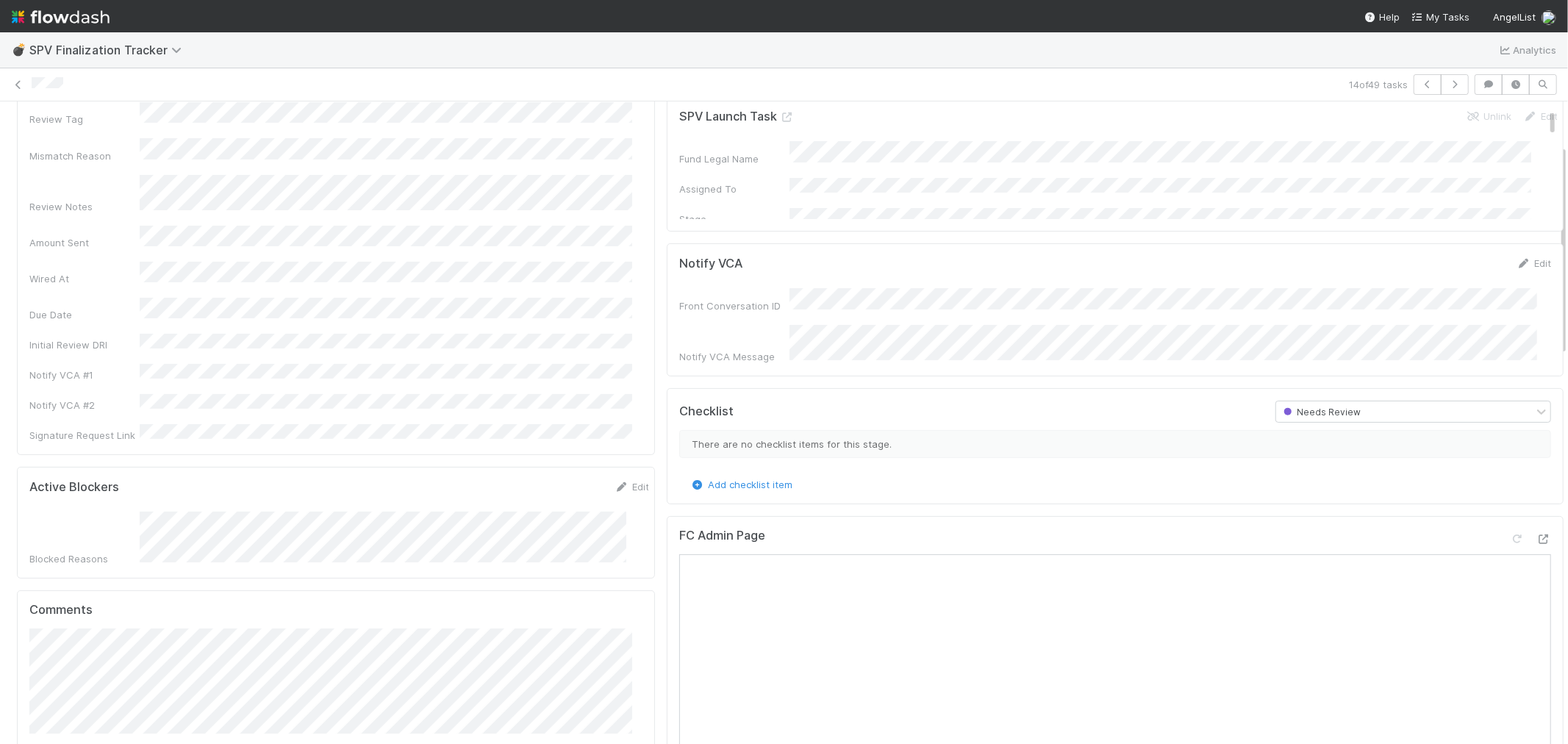
scroll to position [408, 0]
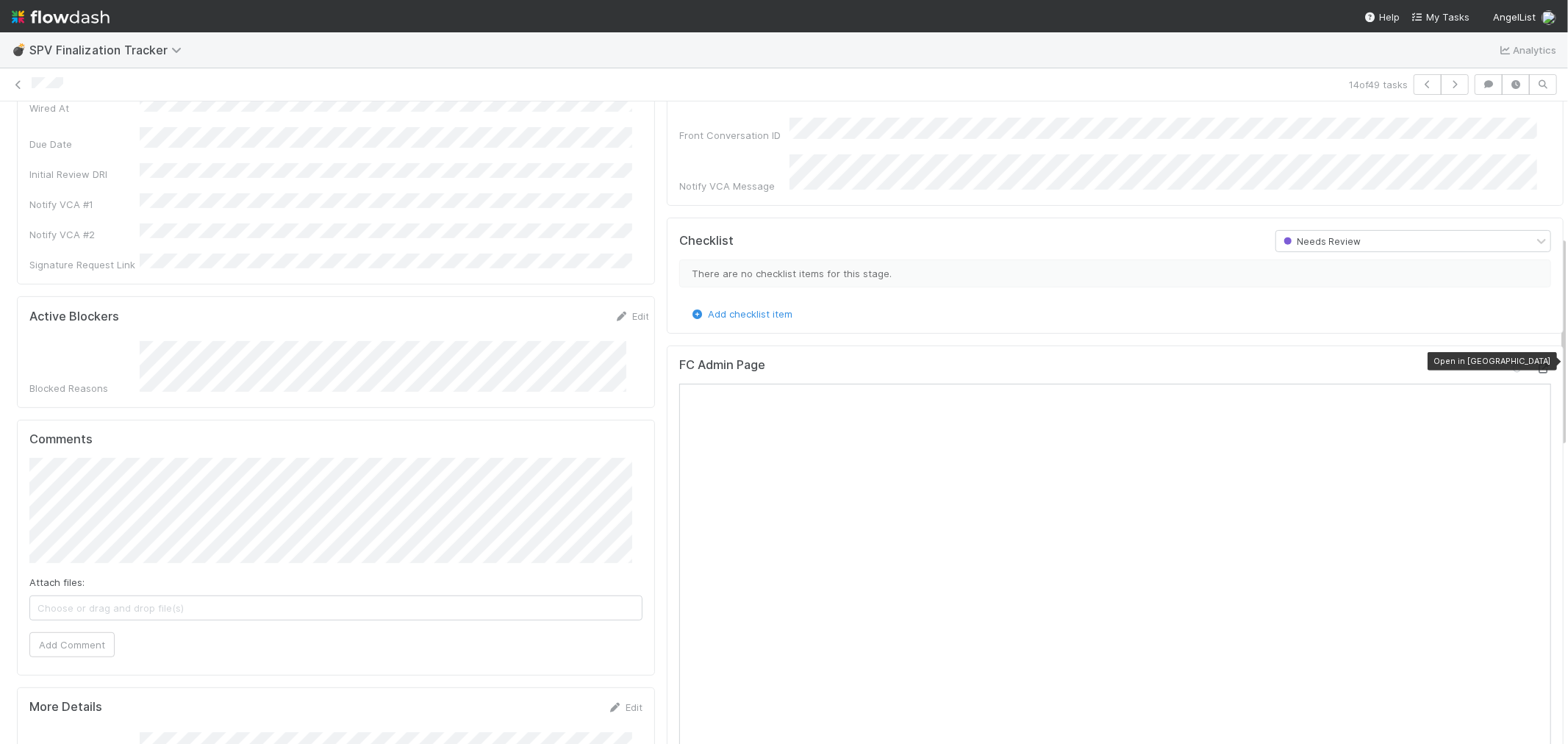
click at [1536, 361] on div at bounding box center [1543, 368] width 15 height 15
click at [62, 469] on button "Loraine Pati-Gayob" at bounding box center [112, 461] width 146 height 21
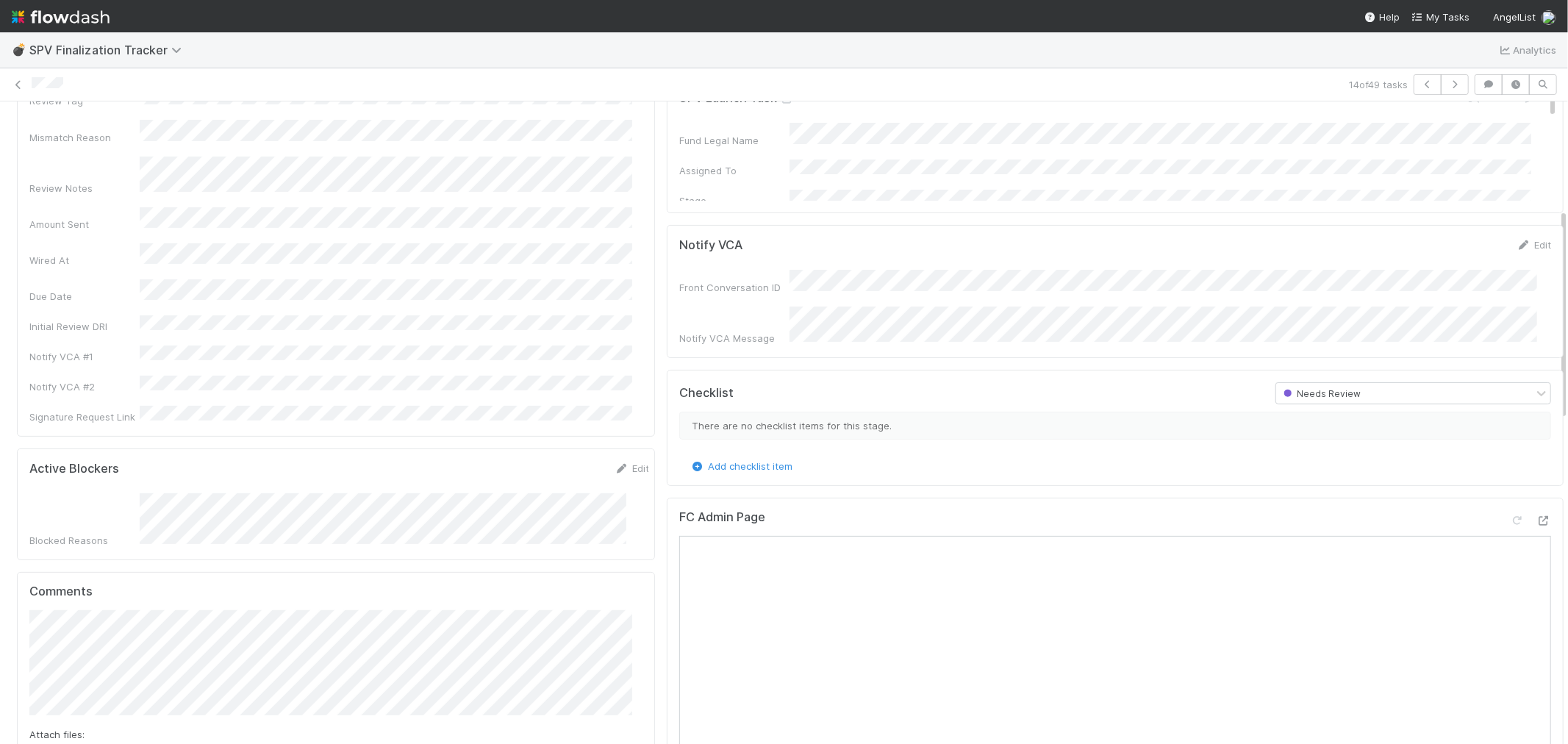
scroll to position [327, 0]
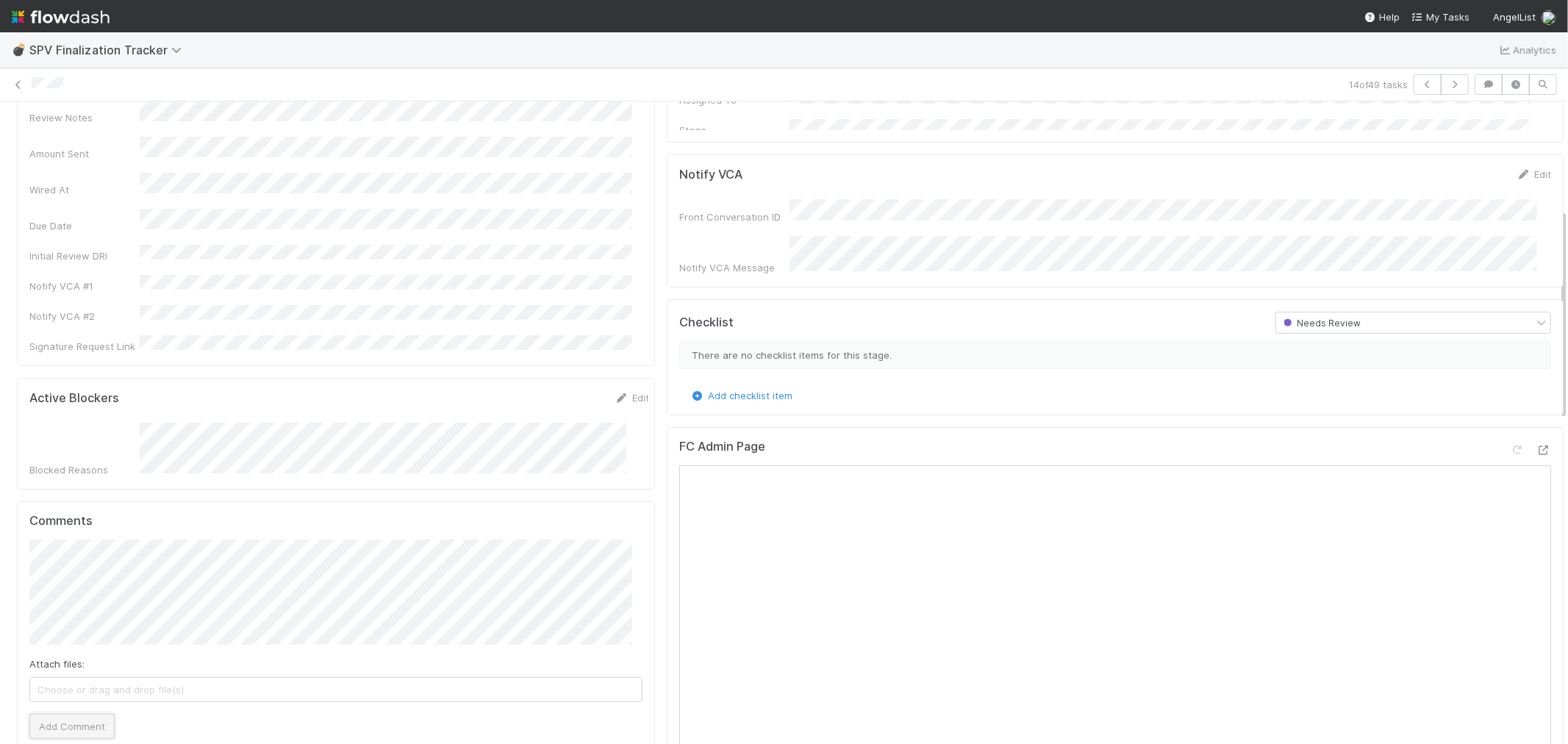
click at [89, 714] on button "Add Comment" at bounding box center [72, 727] width 85 height 25
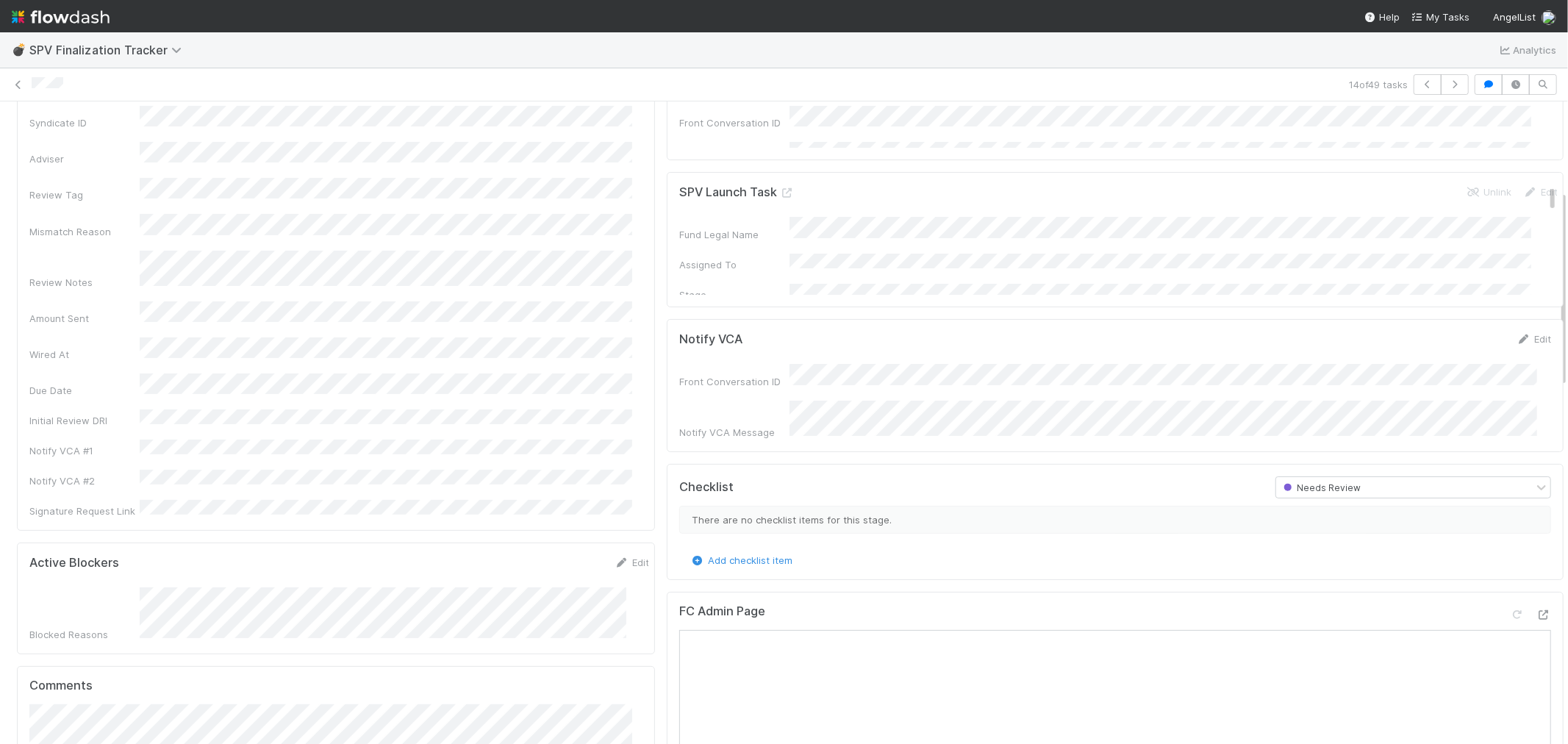
scroll to position [0, 0]
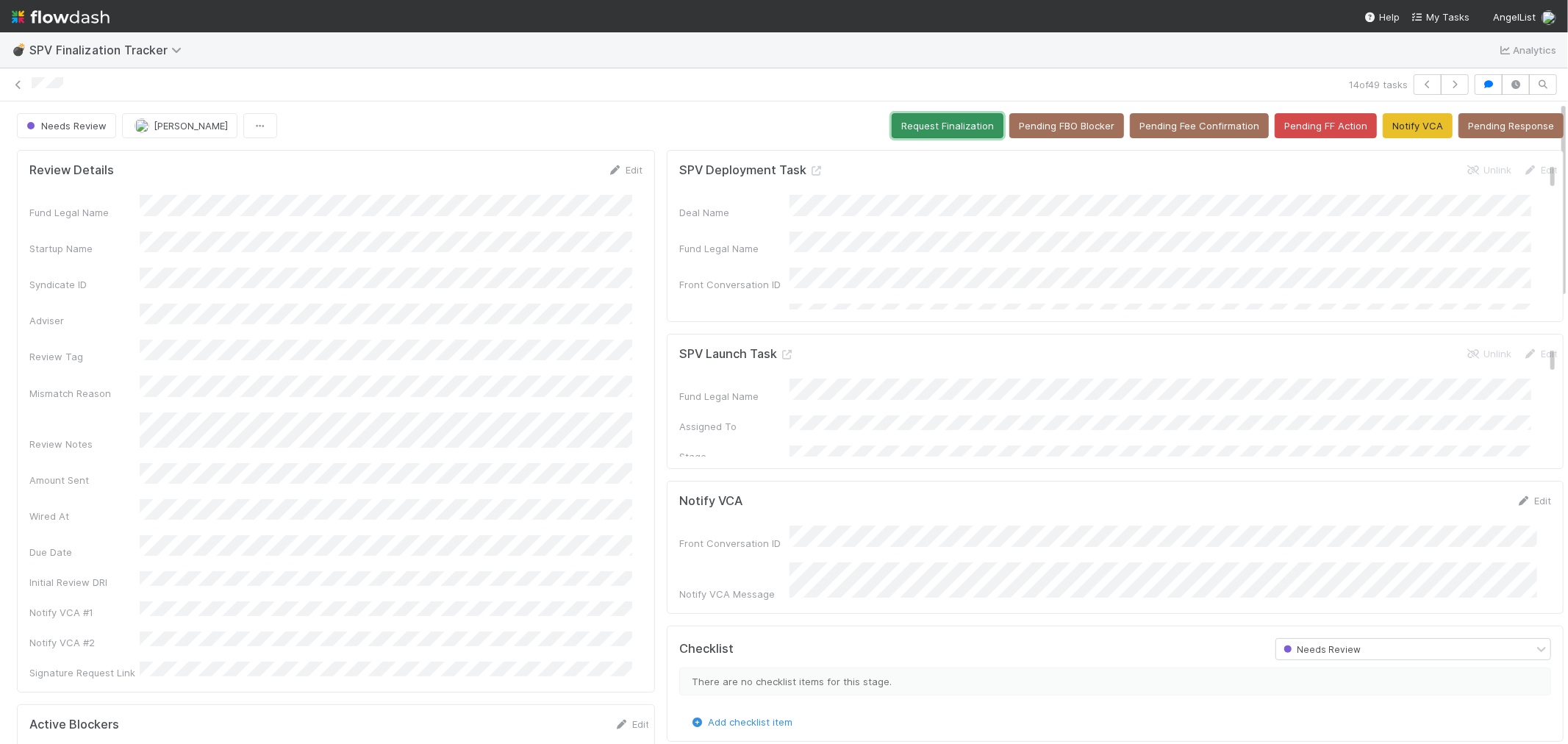
click at [939, 127] on button "Request Finalization" at bounding box center [947, 126] width 112 height 25
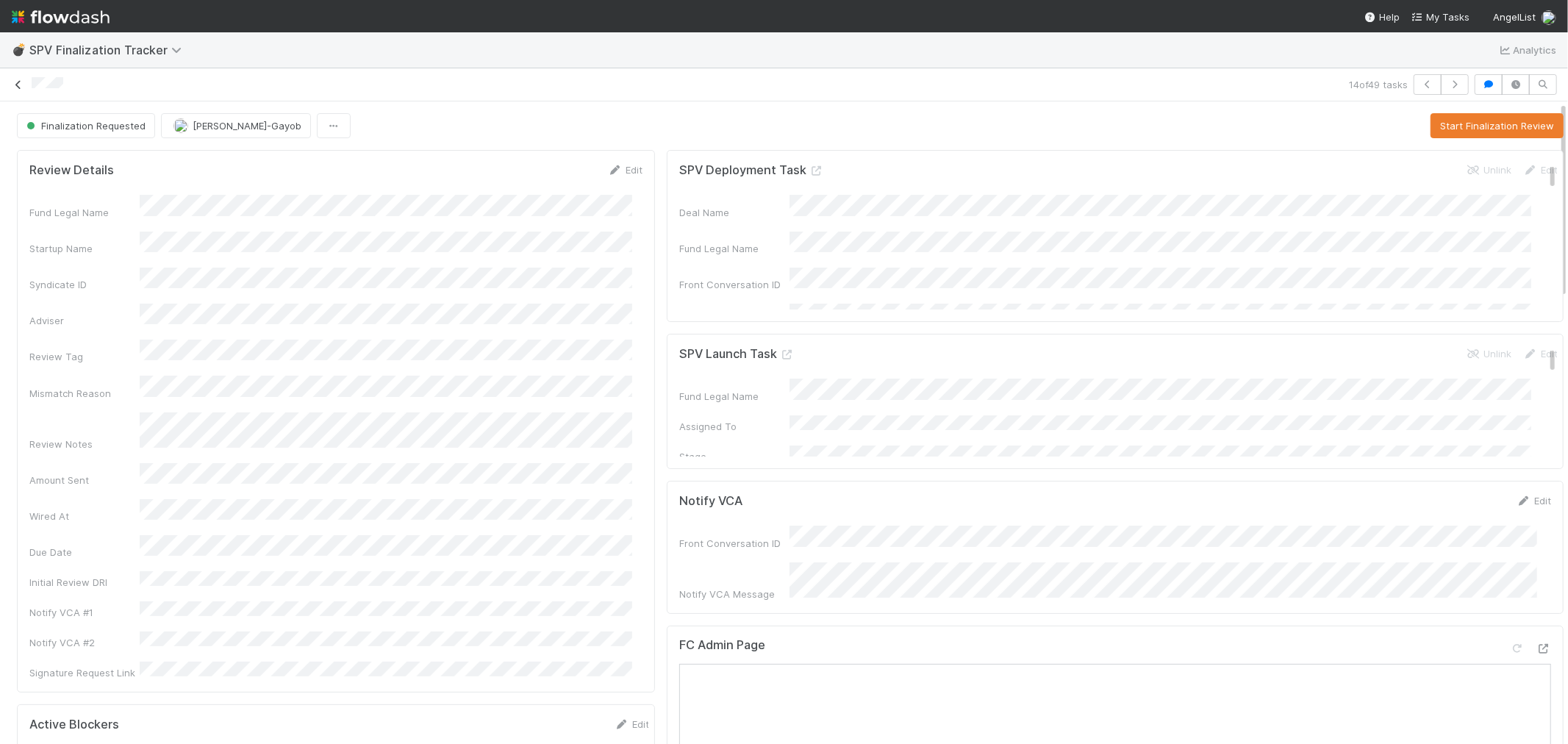
click at [13, 87] on icon at bounding box center [18, 85] width 15 height 9
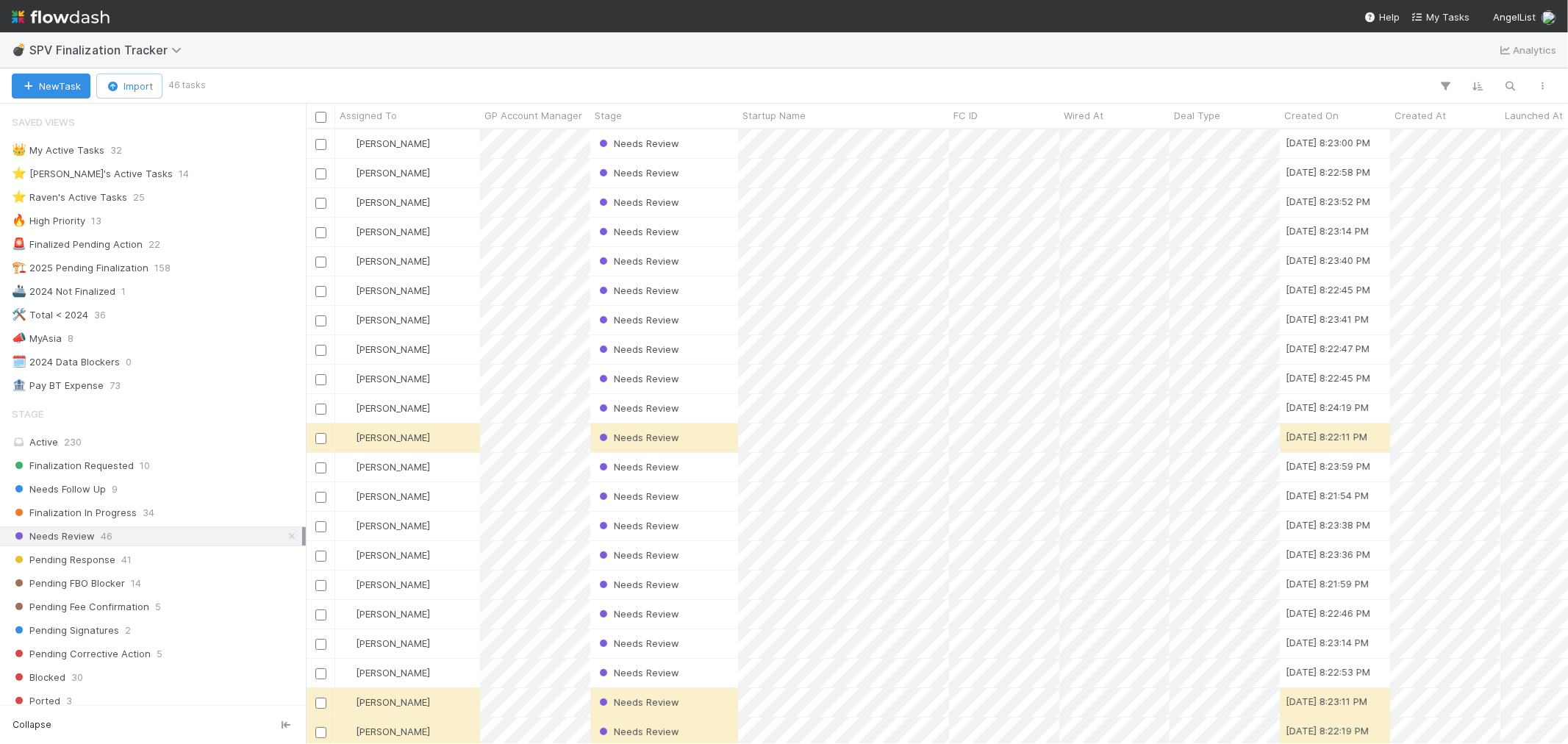
scroll to position [602, 1250]
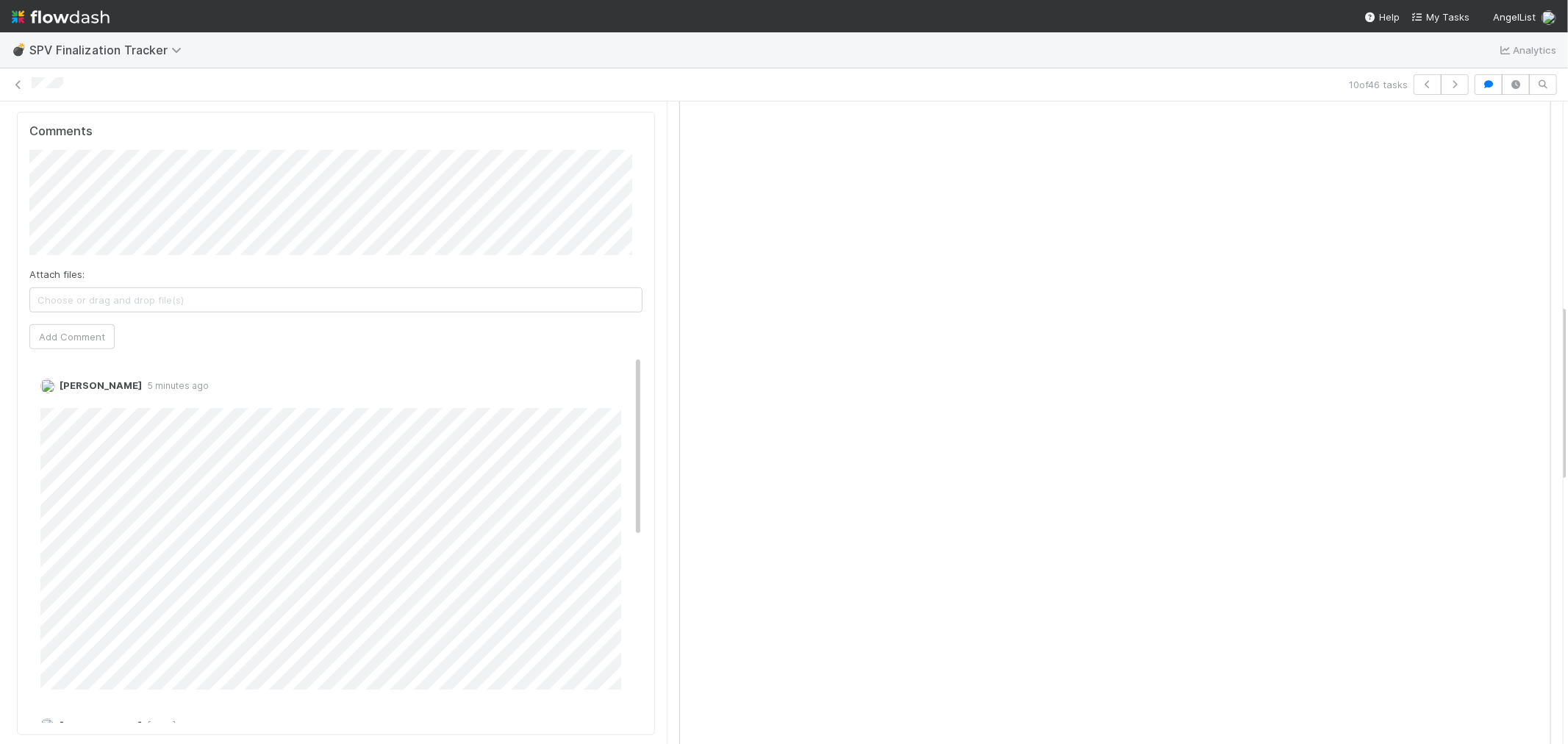
scroll to position [735, 0]
click at [18, 86] on icon at bounding box center [18, 85] width 15 height 9
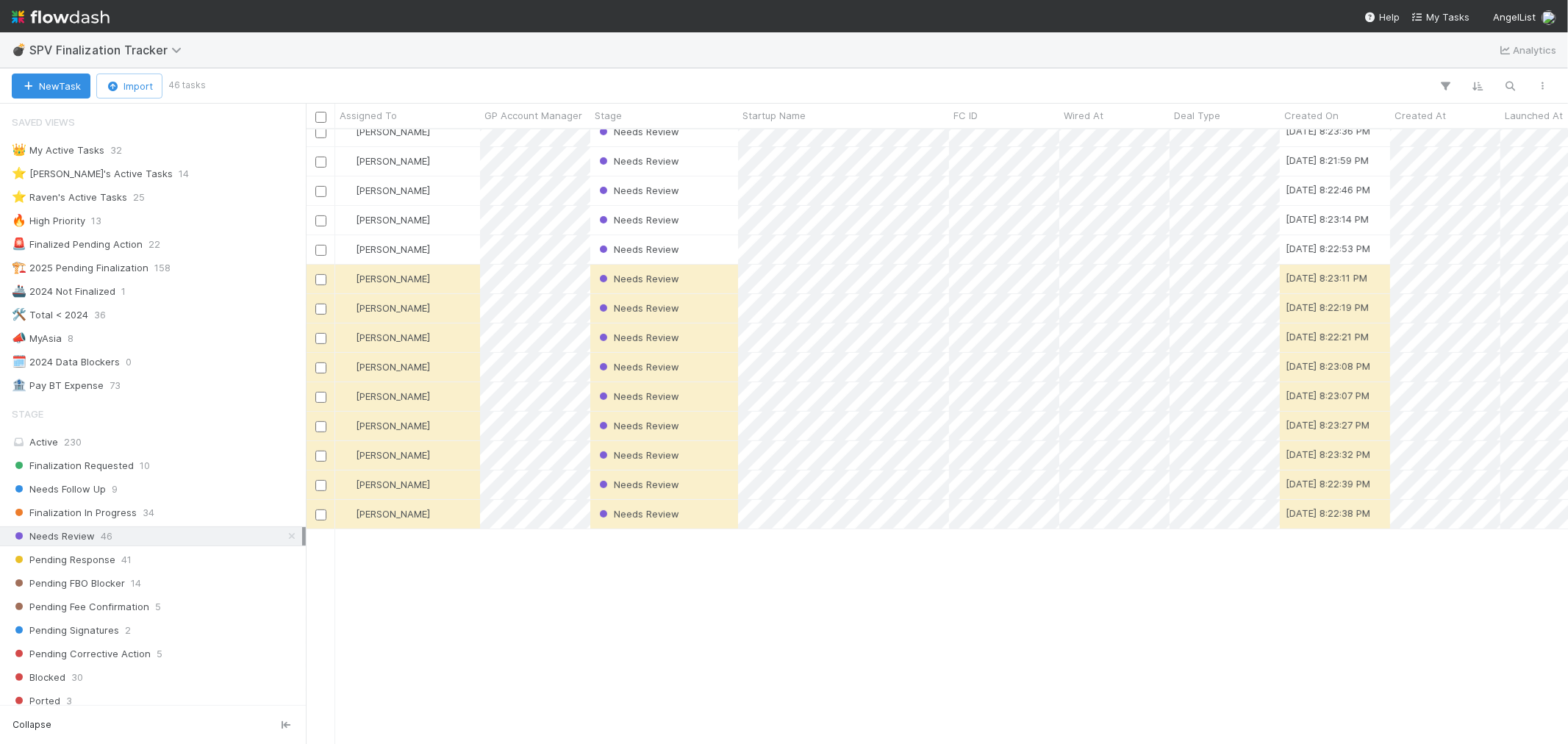
scroll to position [179, 0]
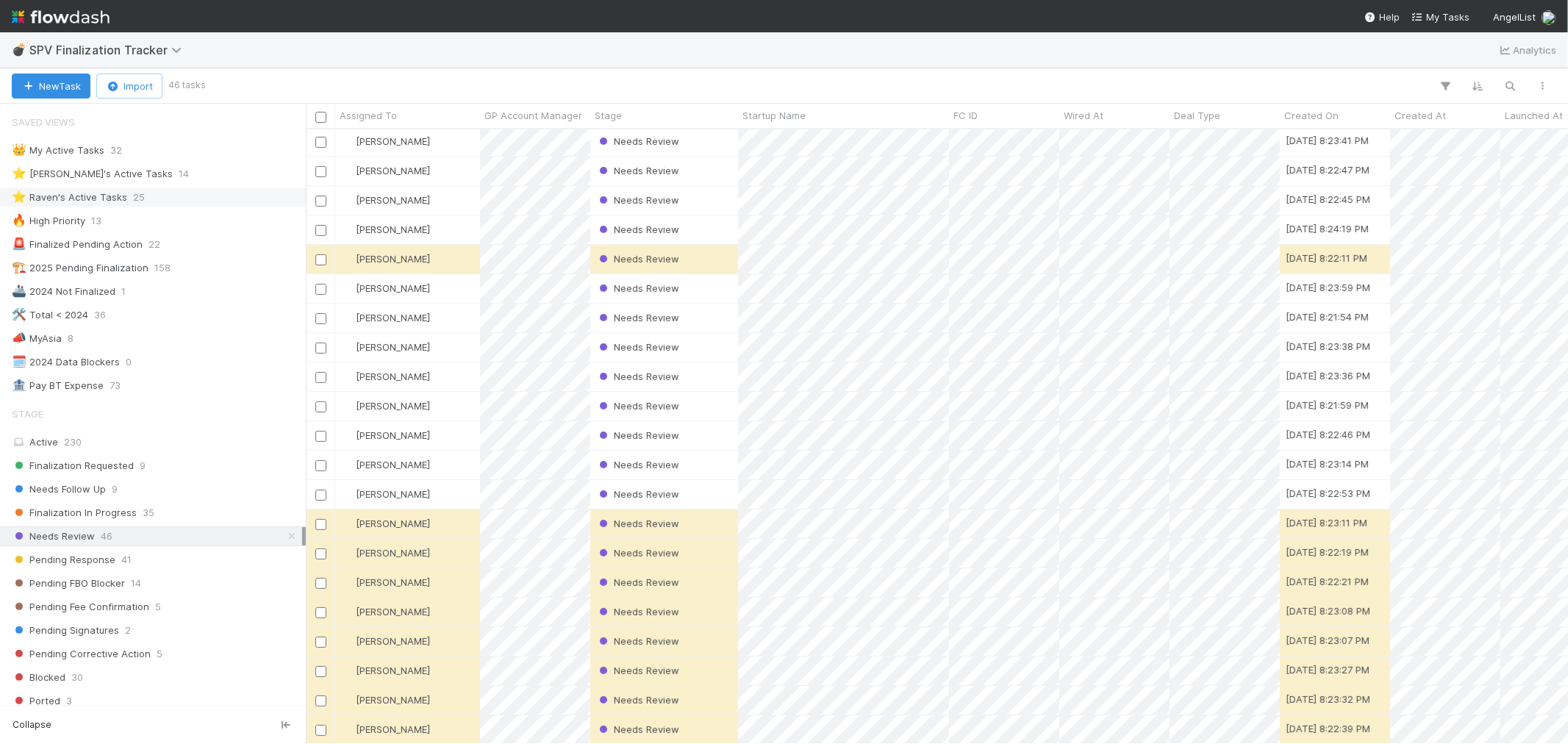
click at [153, 203] on div "⭐ Raven's Active Tasks 25" at bounding box center [157, 197] width 290 height 18
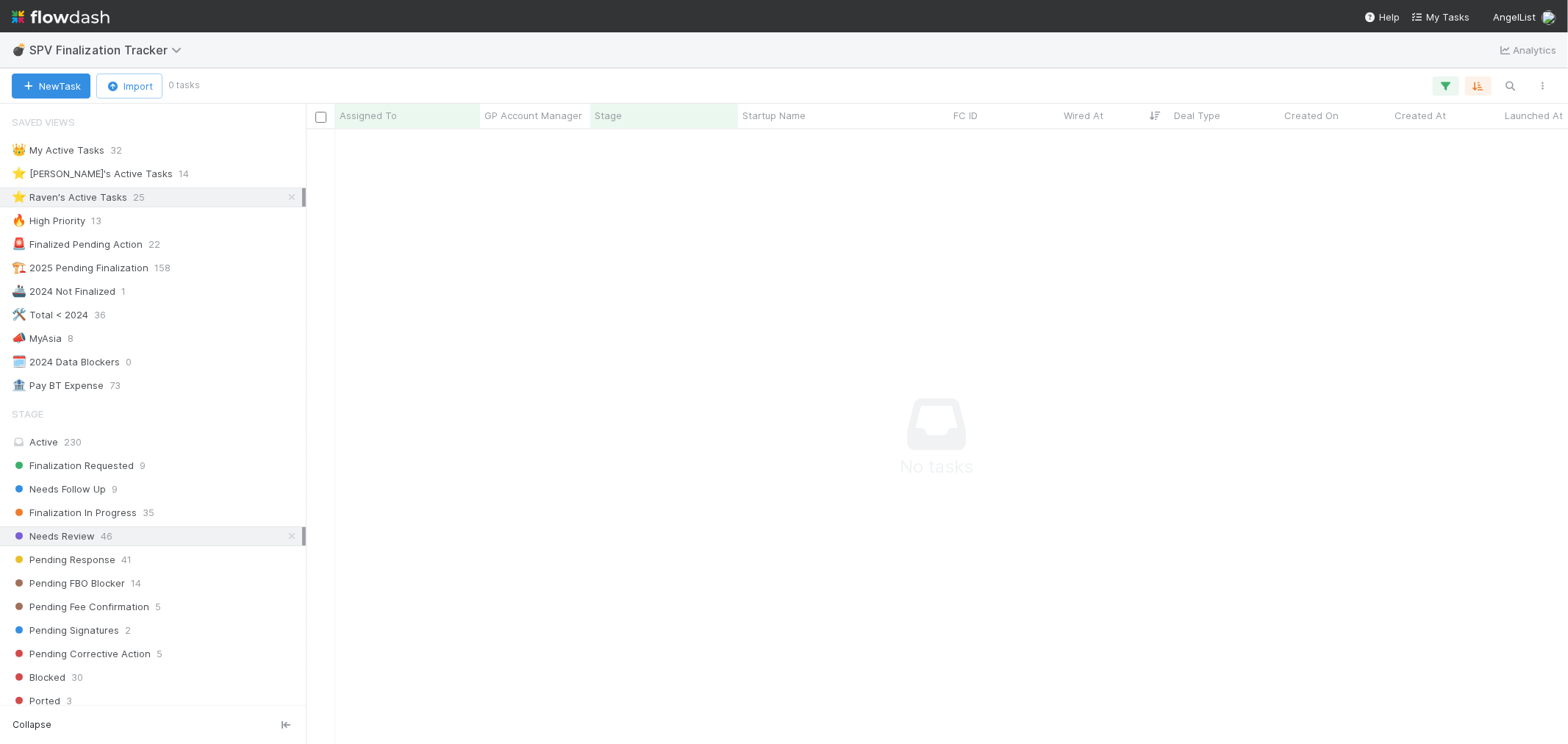
scroll to position [590, 1237]
click at [285, 540] on icon at bounding box center [292, 537] width 15 height 9
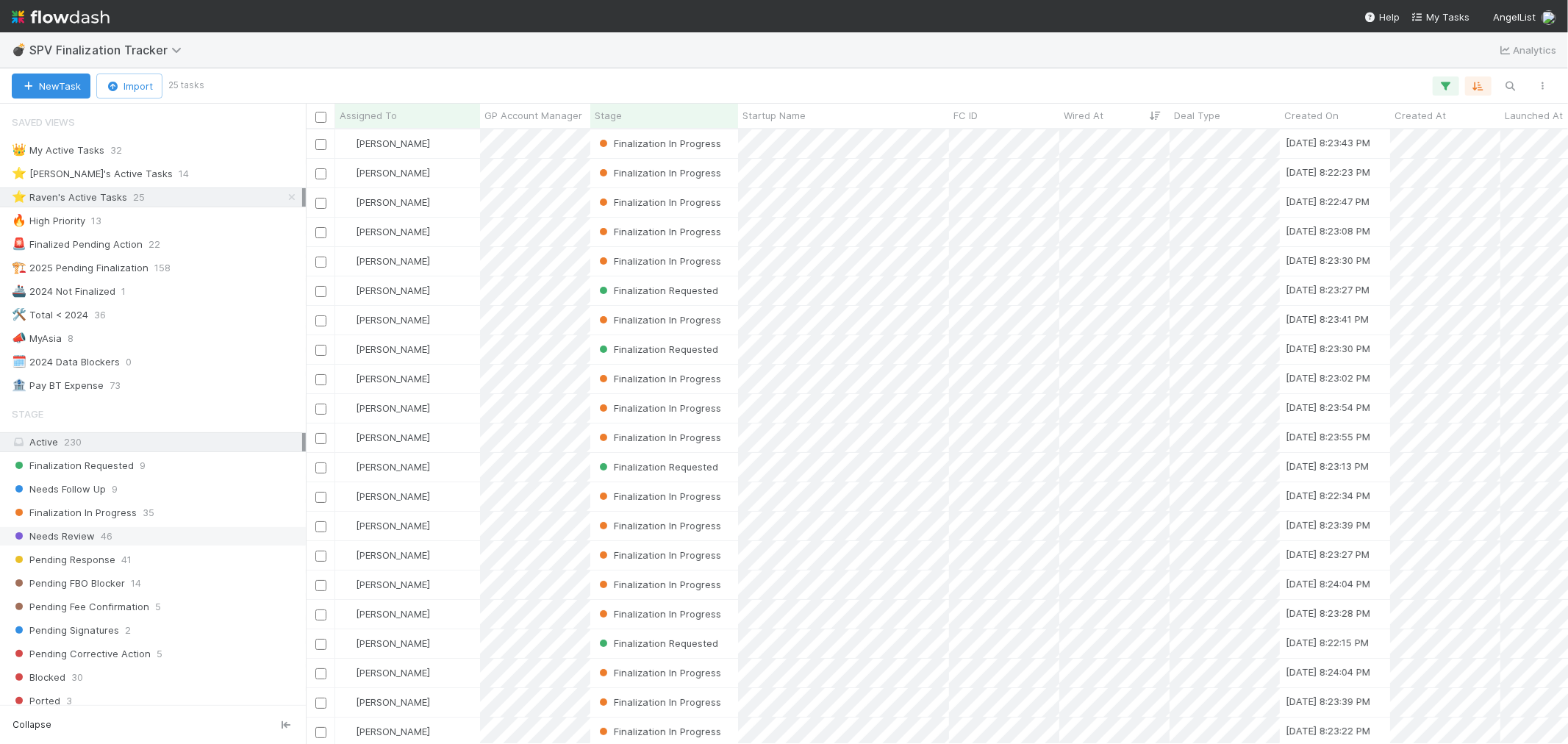
scroll to position [602, 1250]
click at [108, 463] on span "Finalization Requested" at bounding box center [73, 465] width 122 height 18
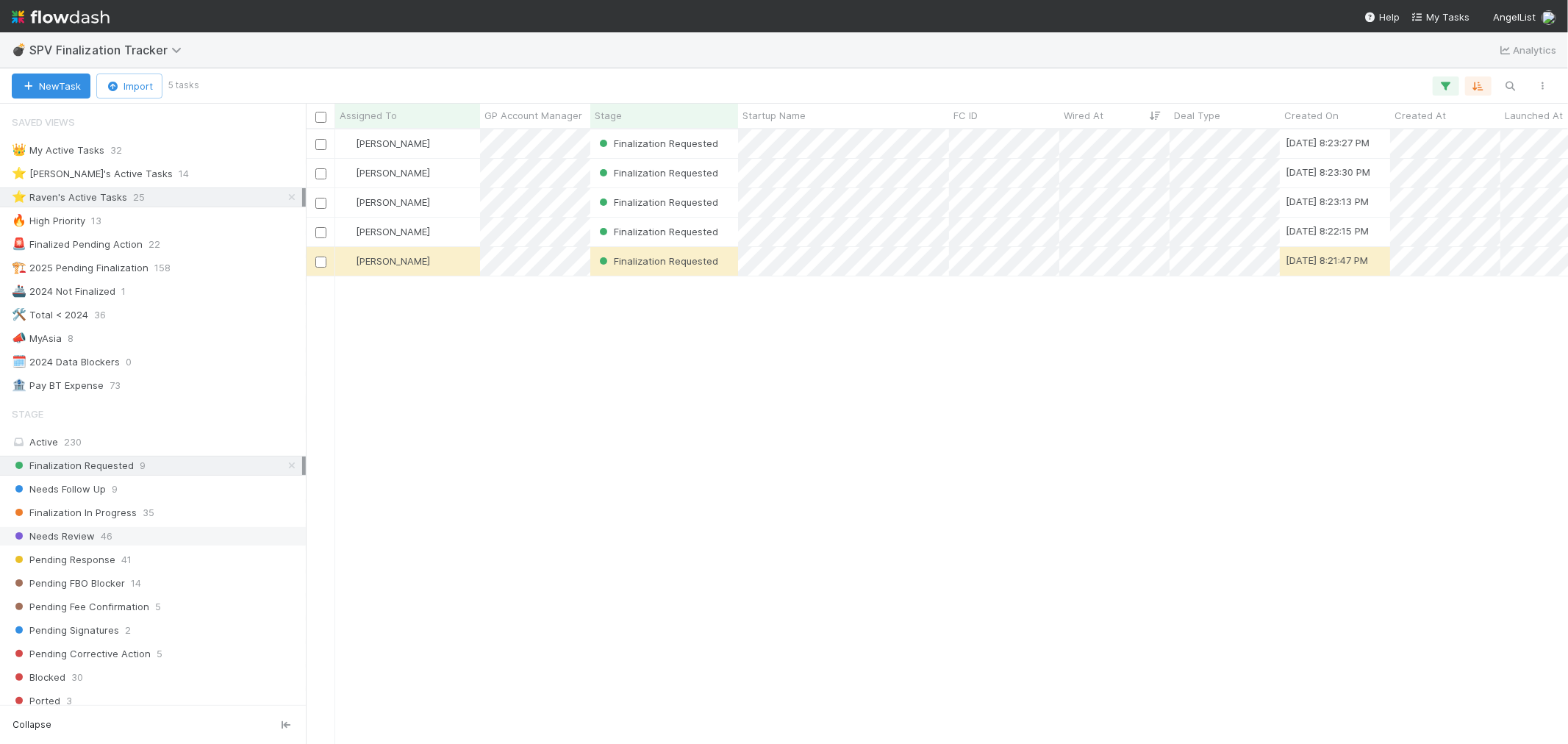
scroll to position [602, 1250]
click at [453, 262] on div "[PERSON_NAME]" at bounding box center [407, 261] width 145 height 28
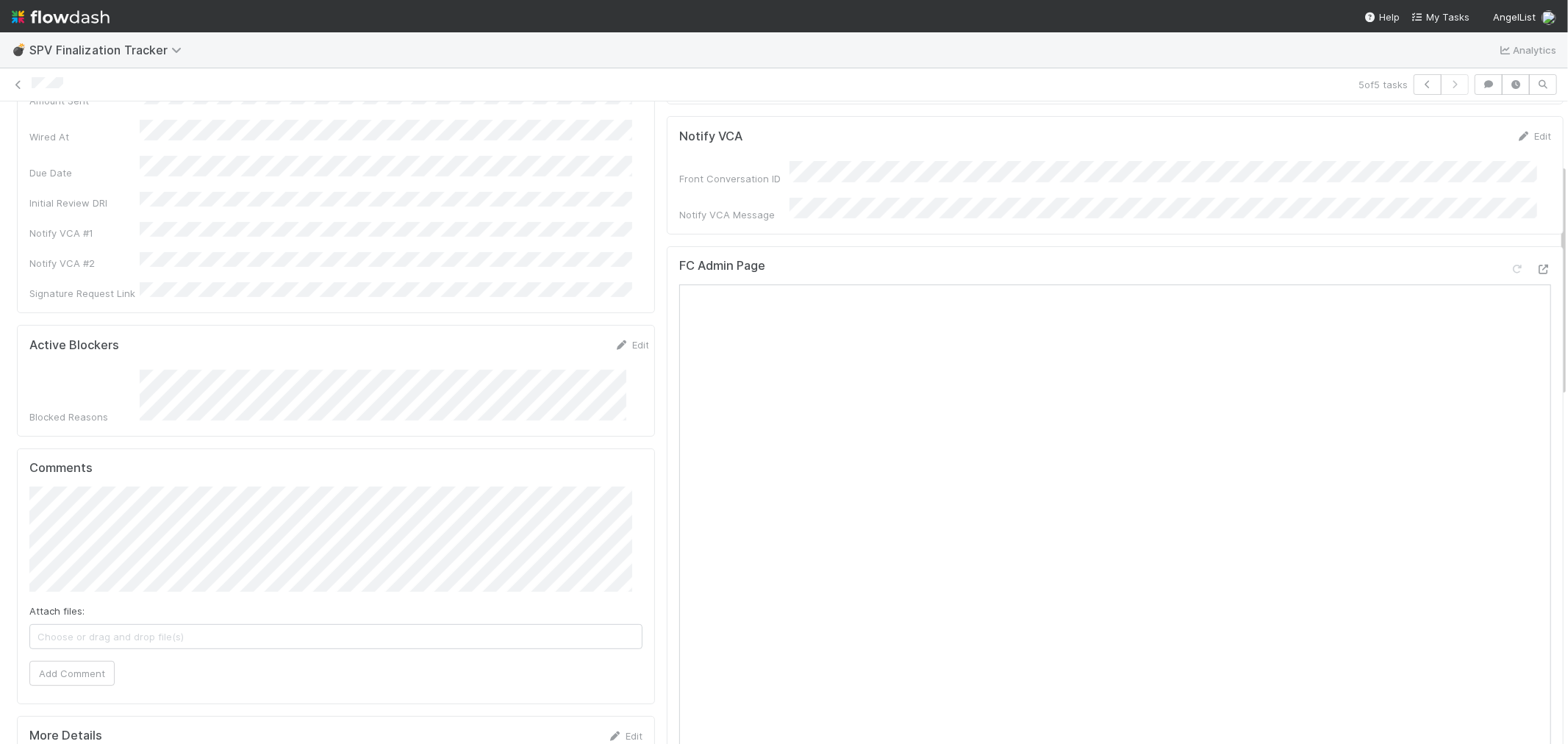
scroll to position [163, 0]
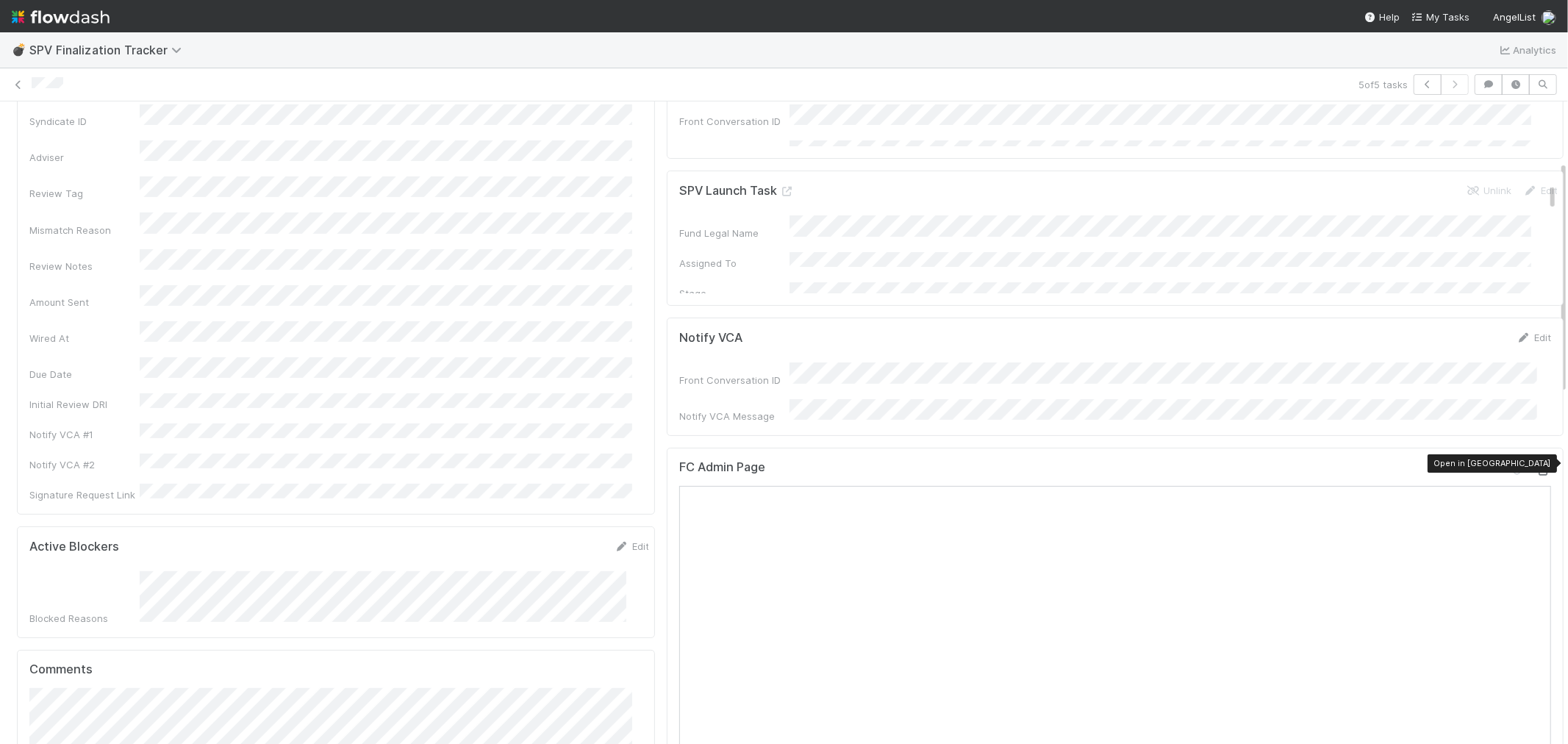
click at [1536, 466] on icon at bounding box center [1543, 471] width 15 height 9
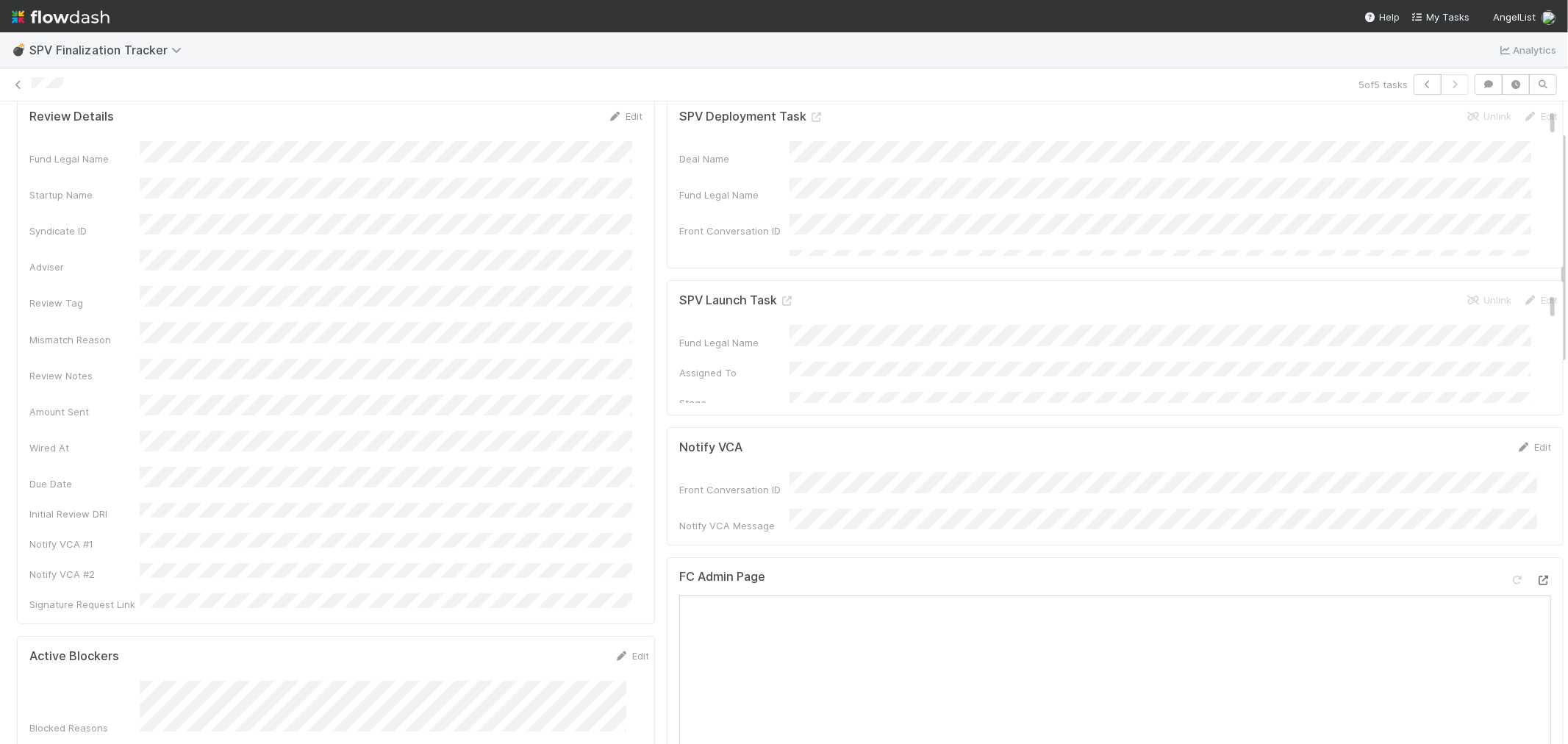
scroll to position [0, 0]
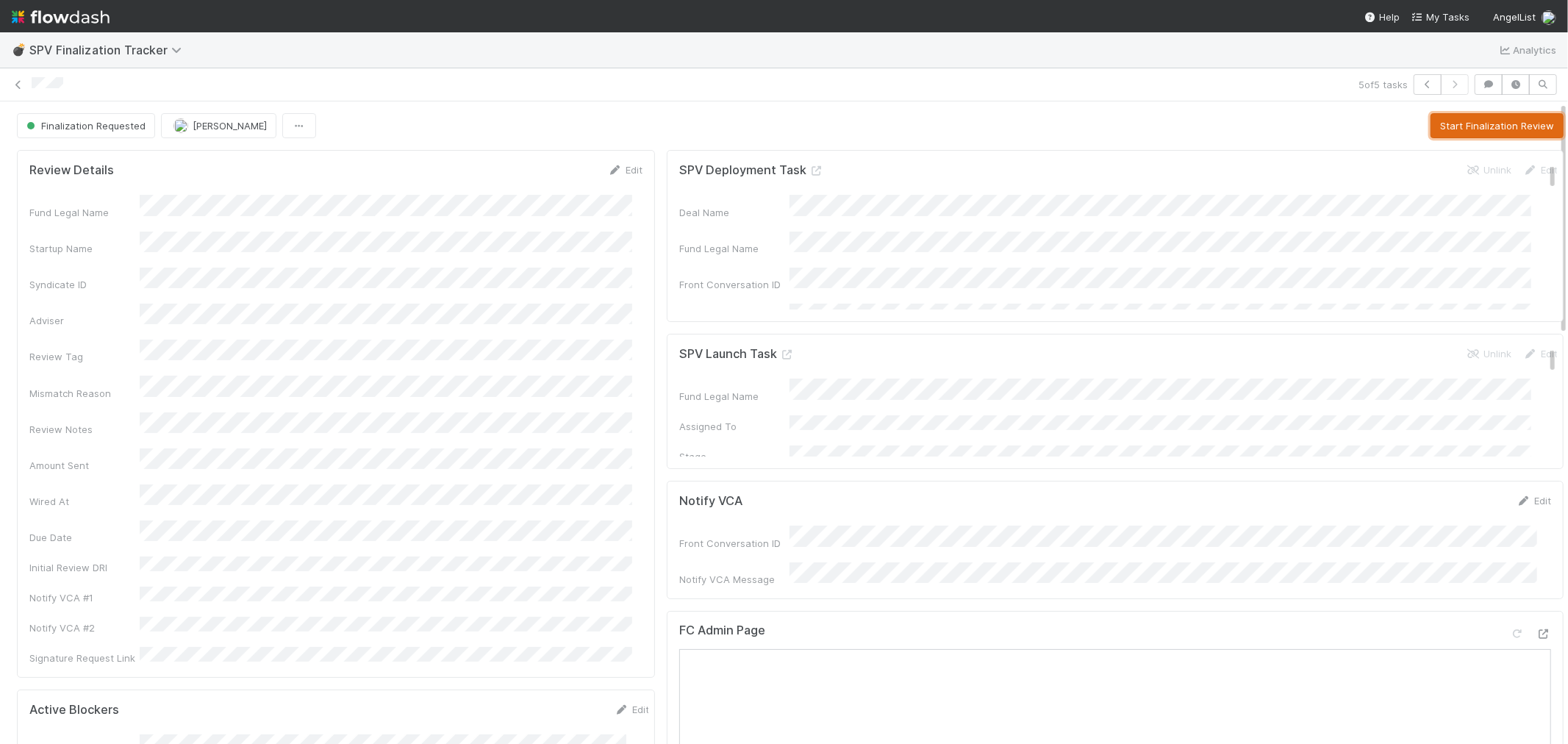
click at [1475, 120] on button "Start Finalization Review" at bounding box center [1497, 126] width 133 height 25
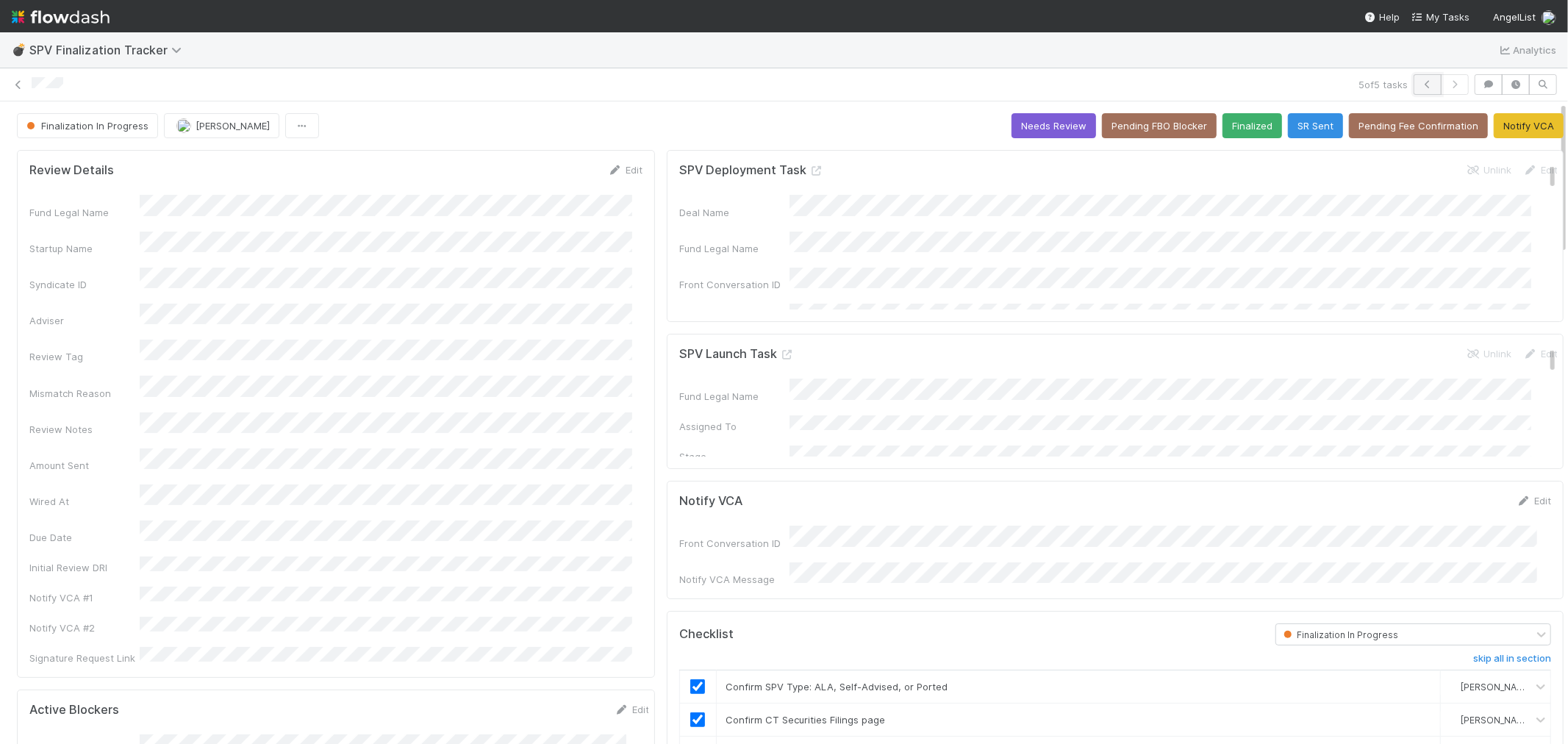
click at [1420, 85] on icon "button" at bounding box center [1427, 84] width 15 height 9
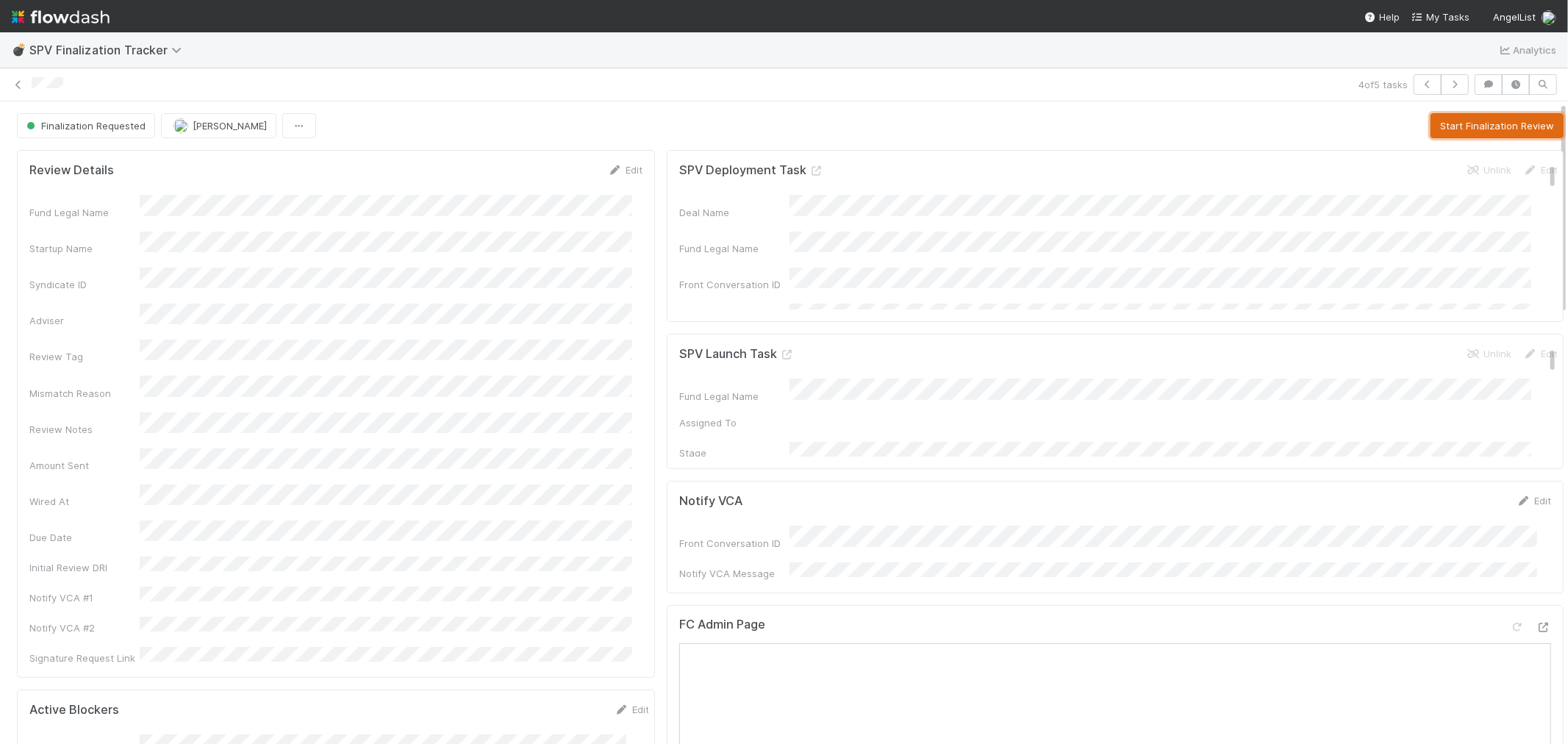
click at [1452, 127] on button "Start Finalization Review" at bounding box center [1497, 126] width 133 height 25
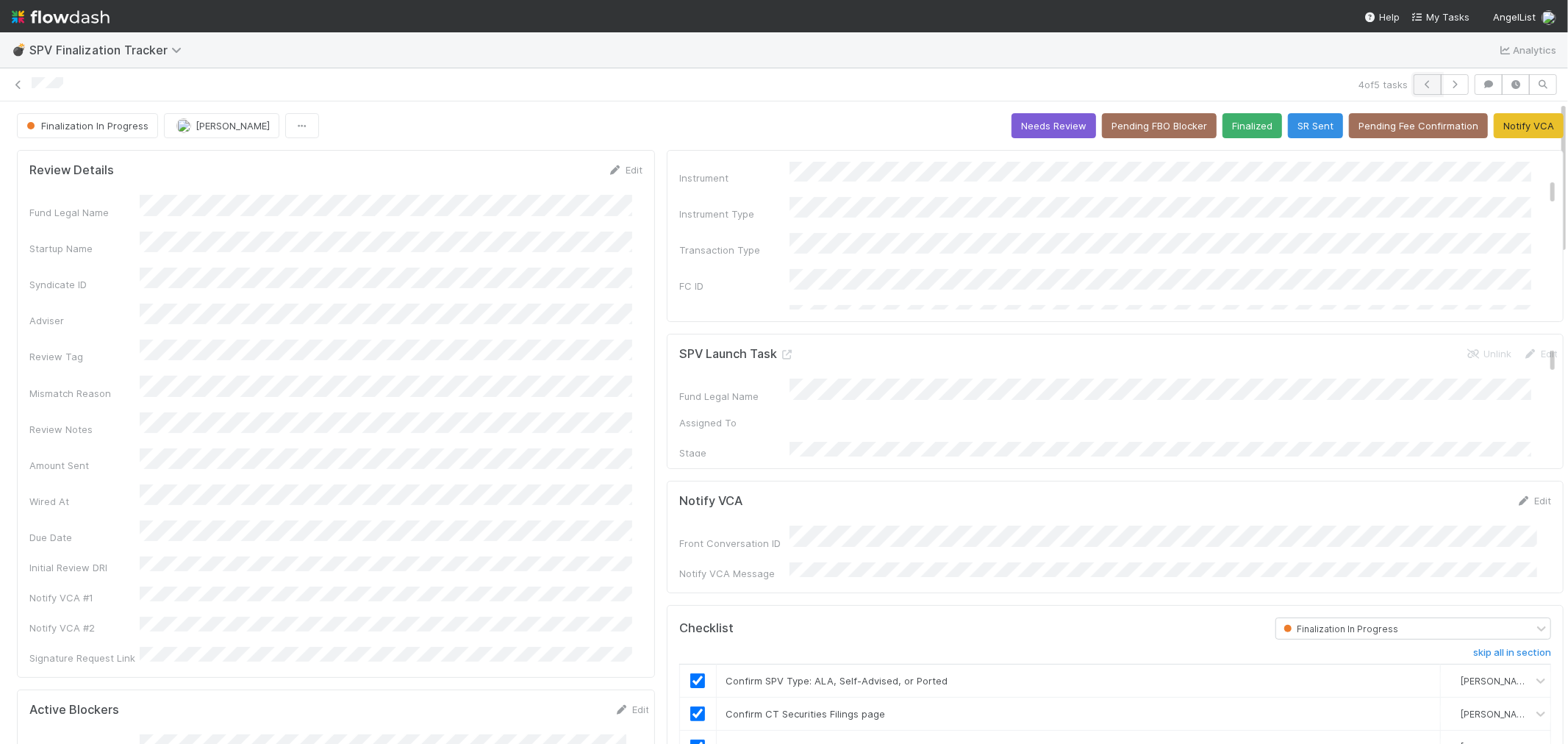
click at [1420, 85] on icon "button" at bounding box center [1427, 84] width 15 height 9
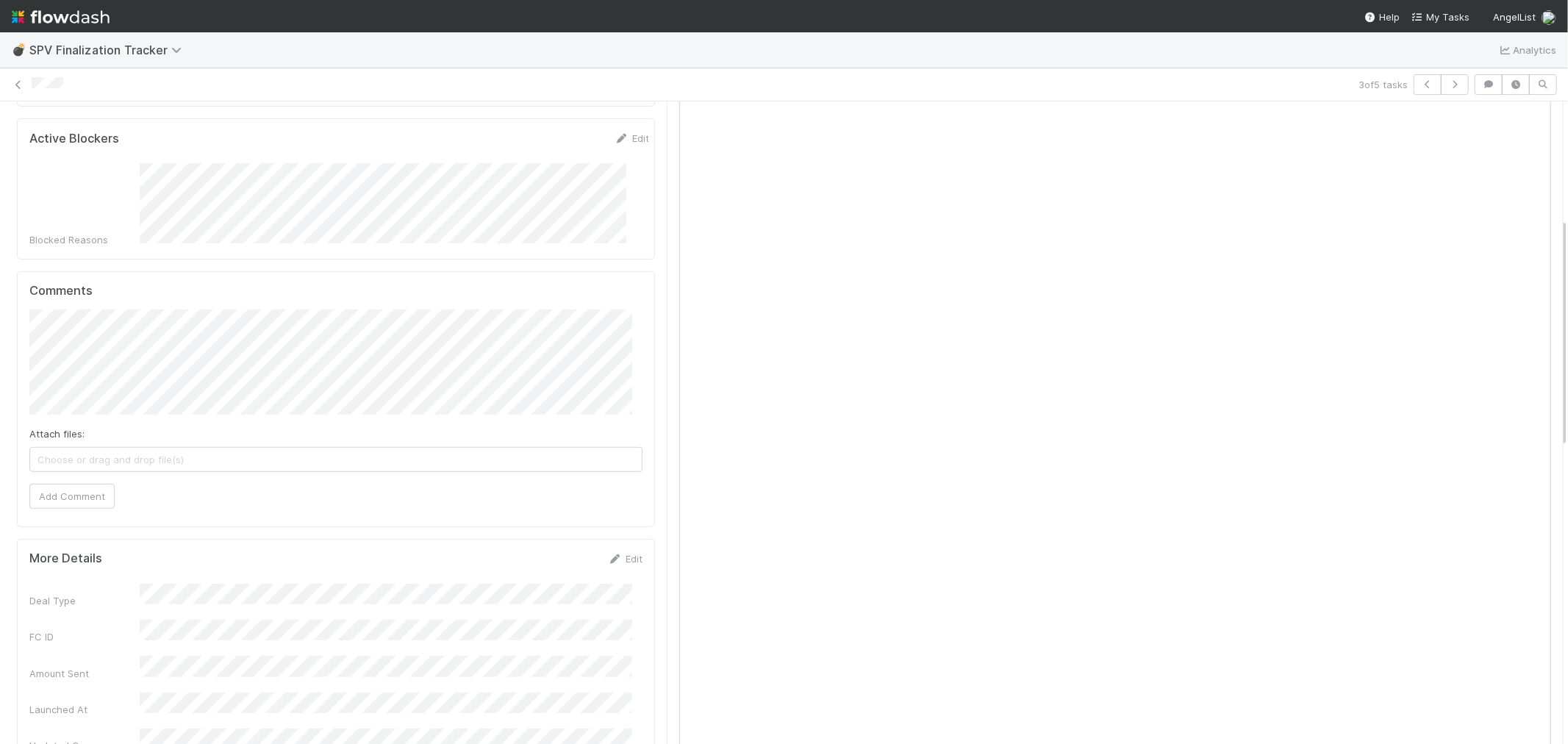
scroll to position [327, 0]
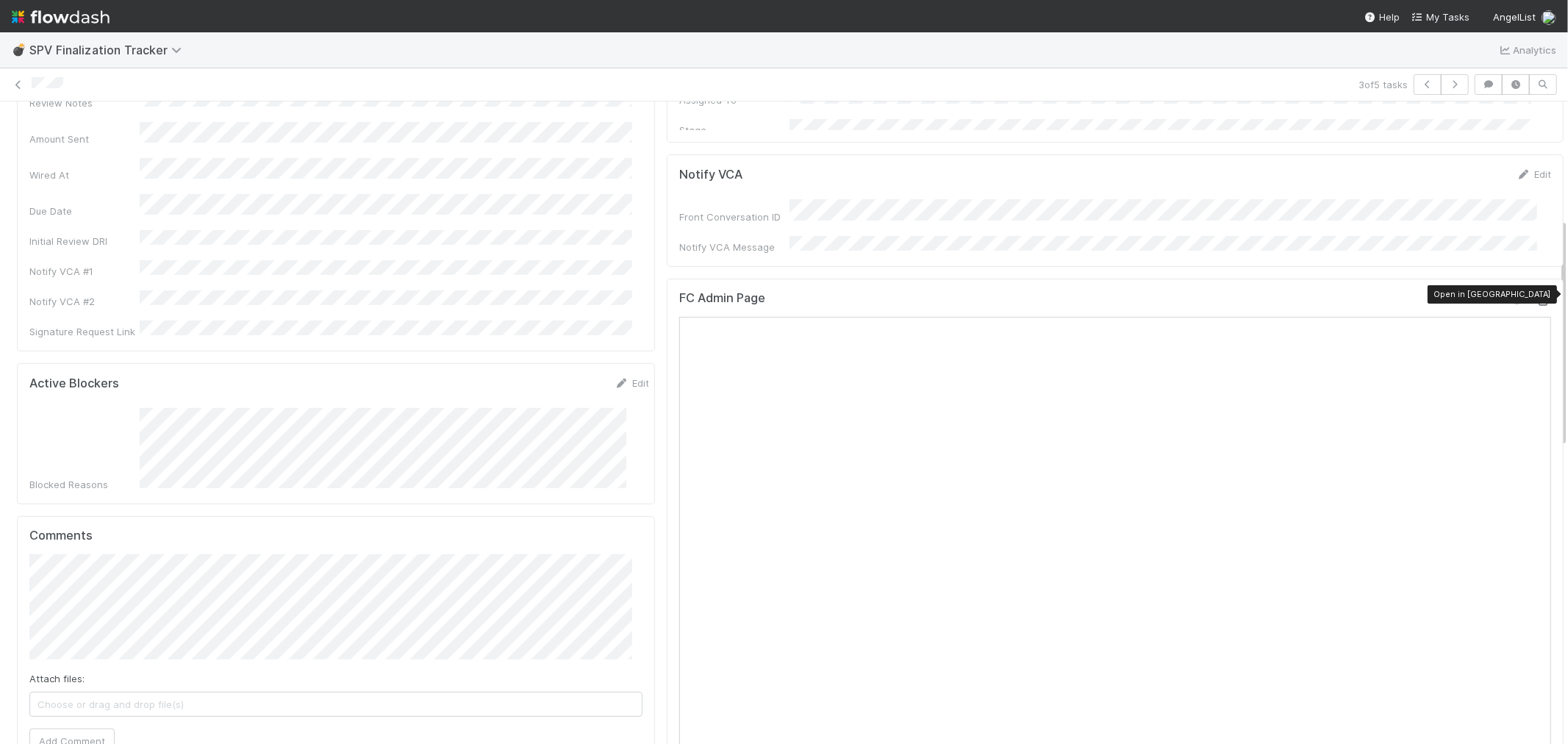
click at [1536, 296] on icon at bounding box center [1543, 301] width 15 height 9
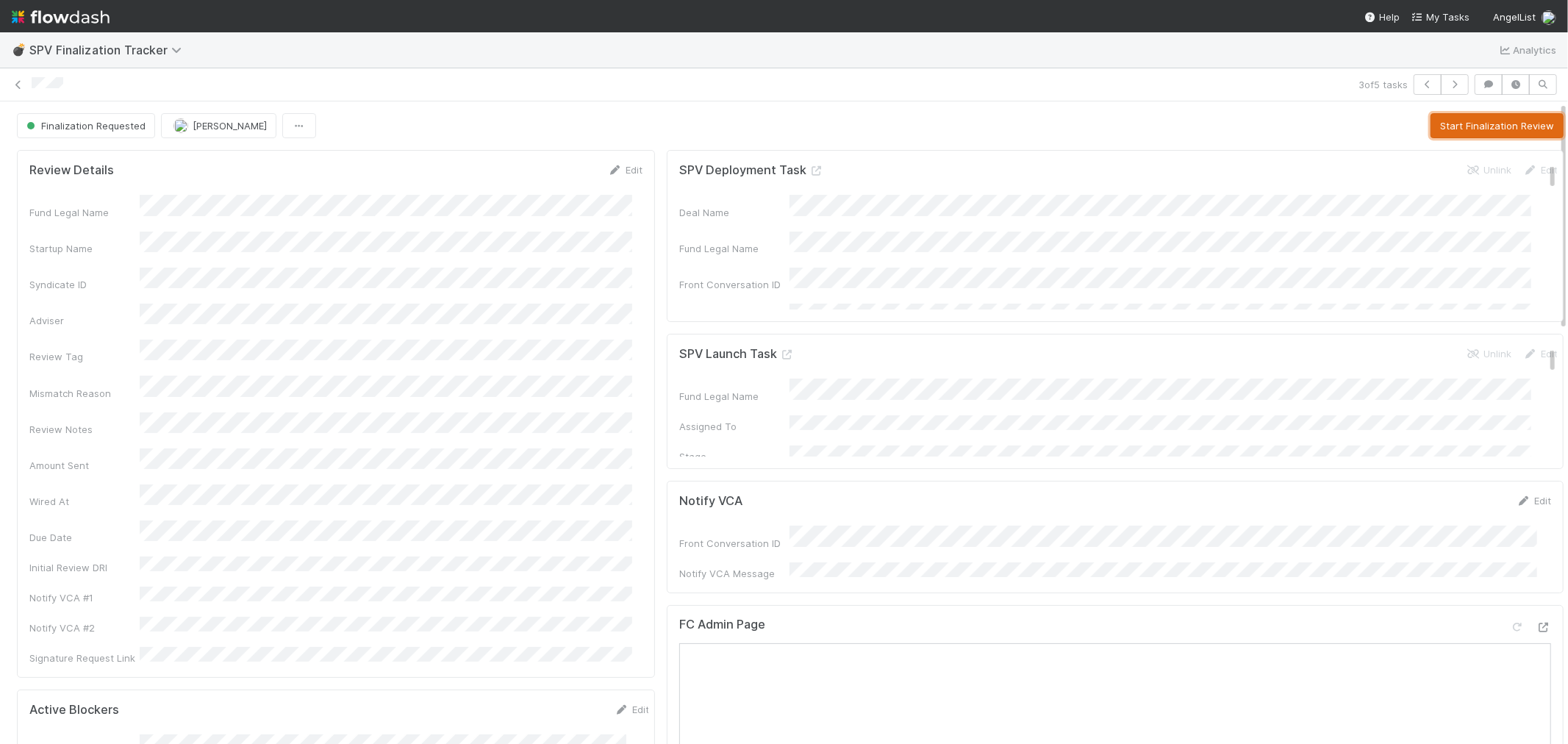
click at [1430, 123] on button "Start Finalization Review" at bounding box center [1497, 126] width 133 height 25
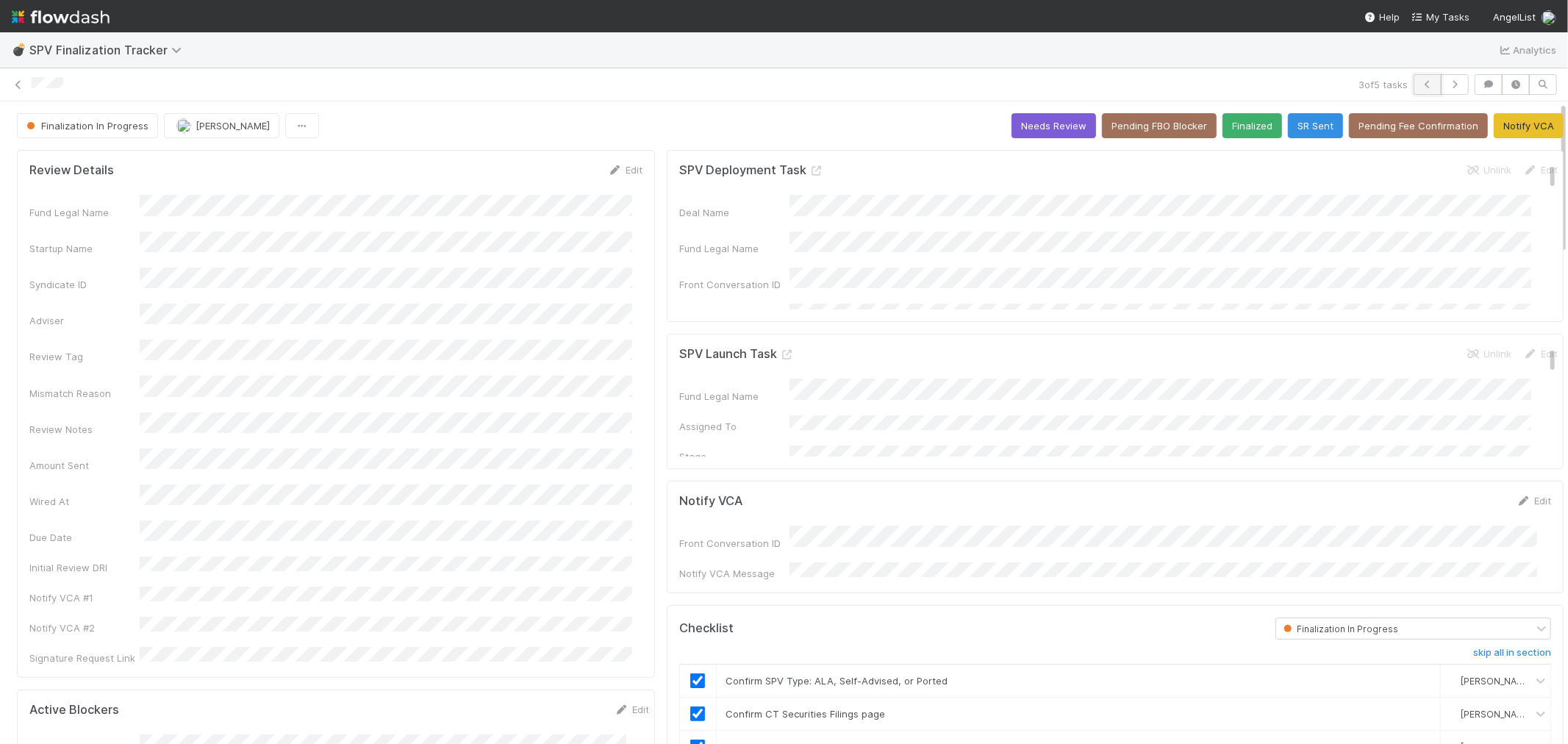
click at [1420, 81] on icon "button" at bounding box center [1427, 84] width 15 height 9
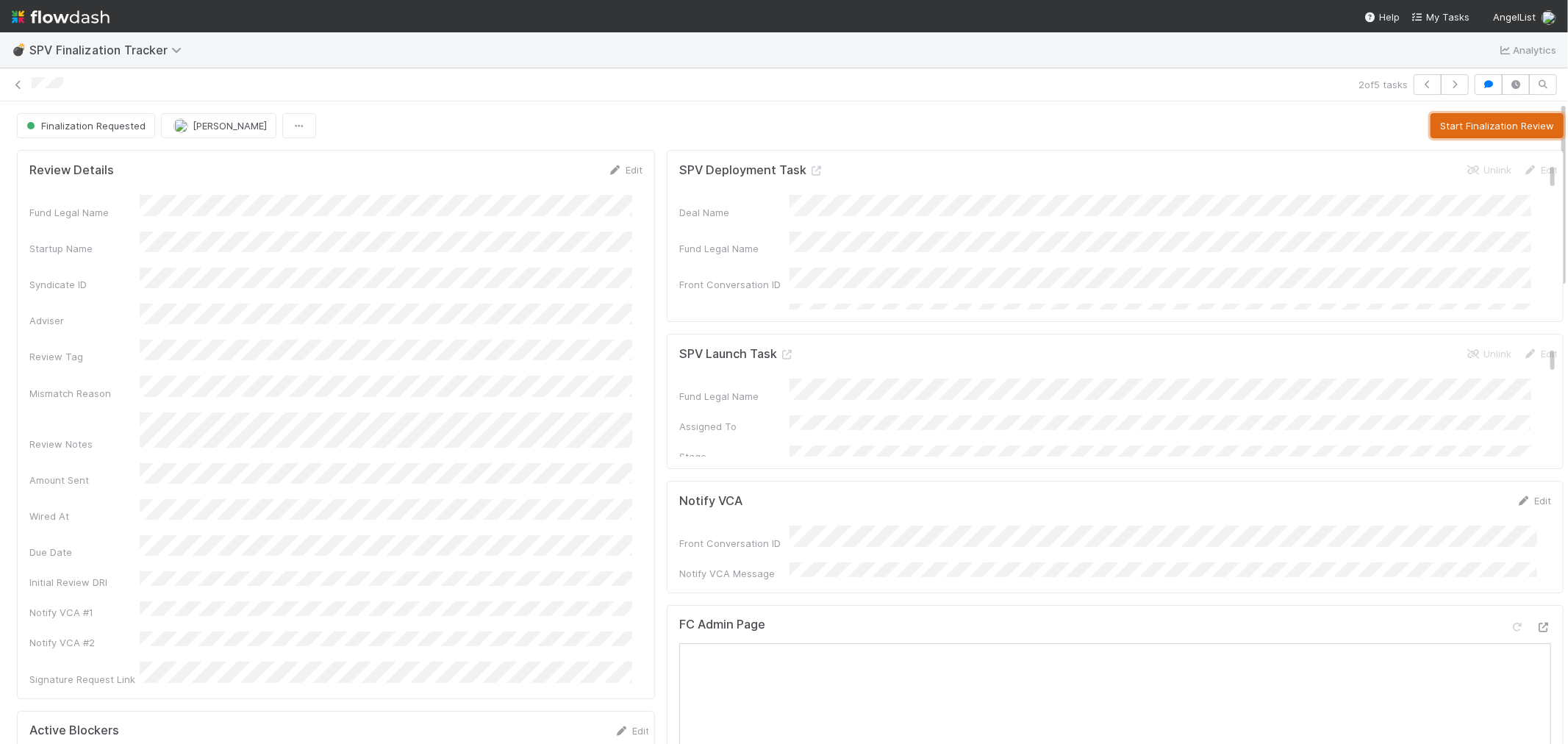
click at [1432, 123] on button "Start Finalization Review" at bounding box center [1497, 126] width 133 height 25
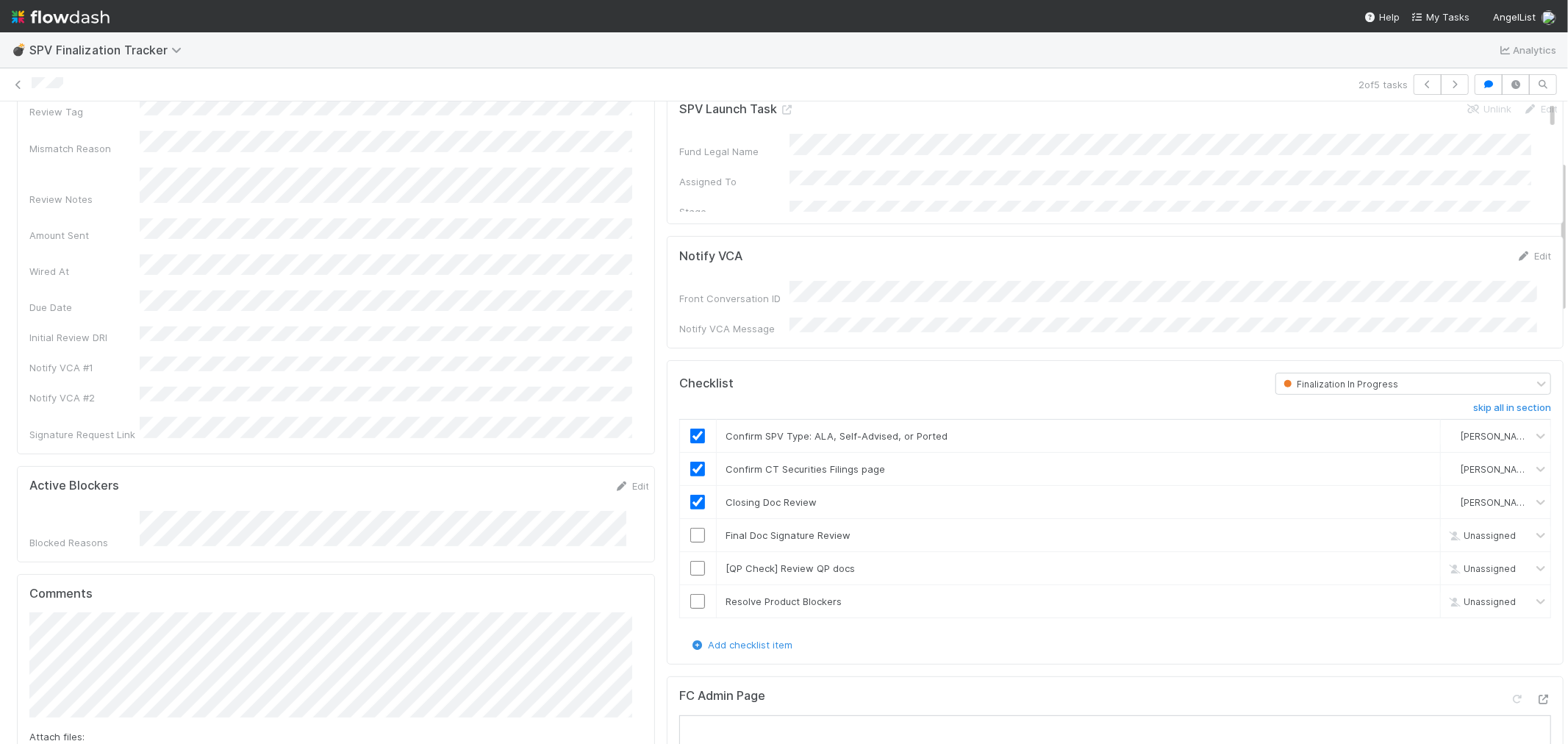
scroll to position [408, 0]
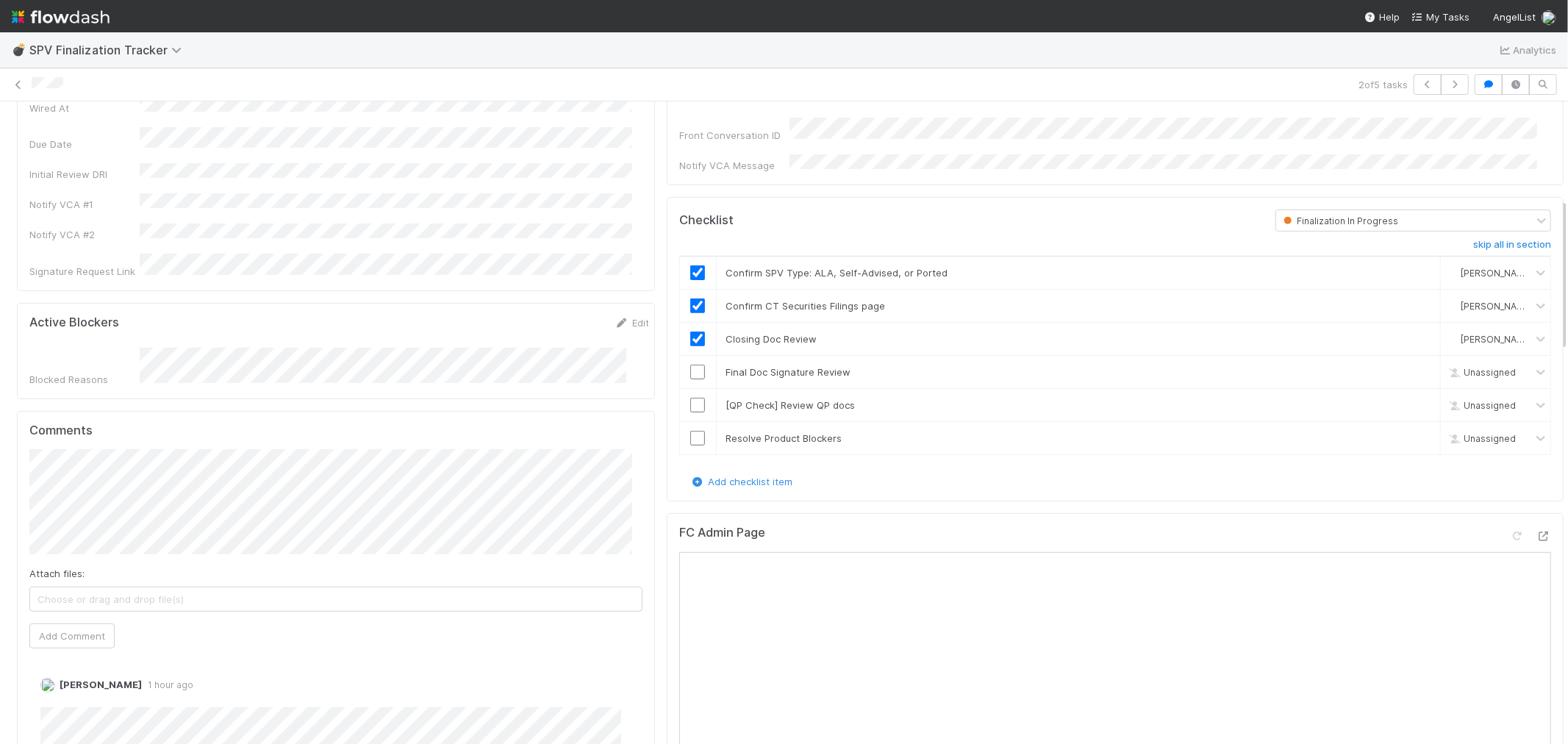
click at [61, 624] on button "Add Comment" at bounding box center [72, 636] width 85 height 25
click at [32, 666] on div "Raven Jacinto just now Edit Delete" at bounding box center [342, 725] width 626 height 117
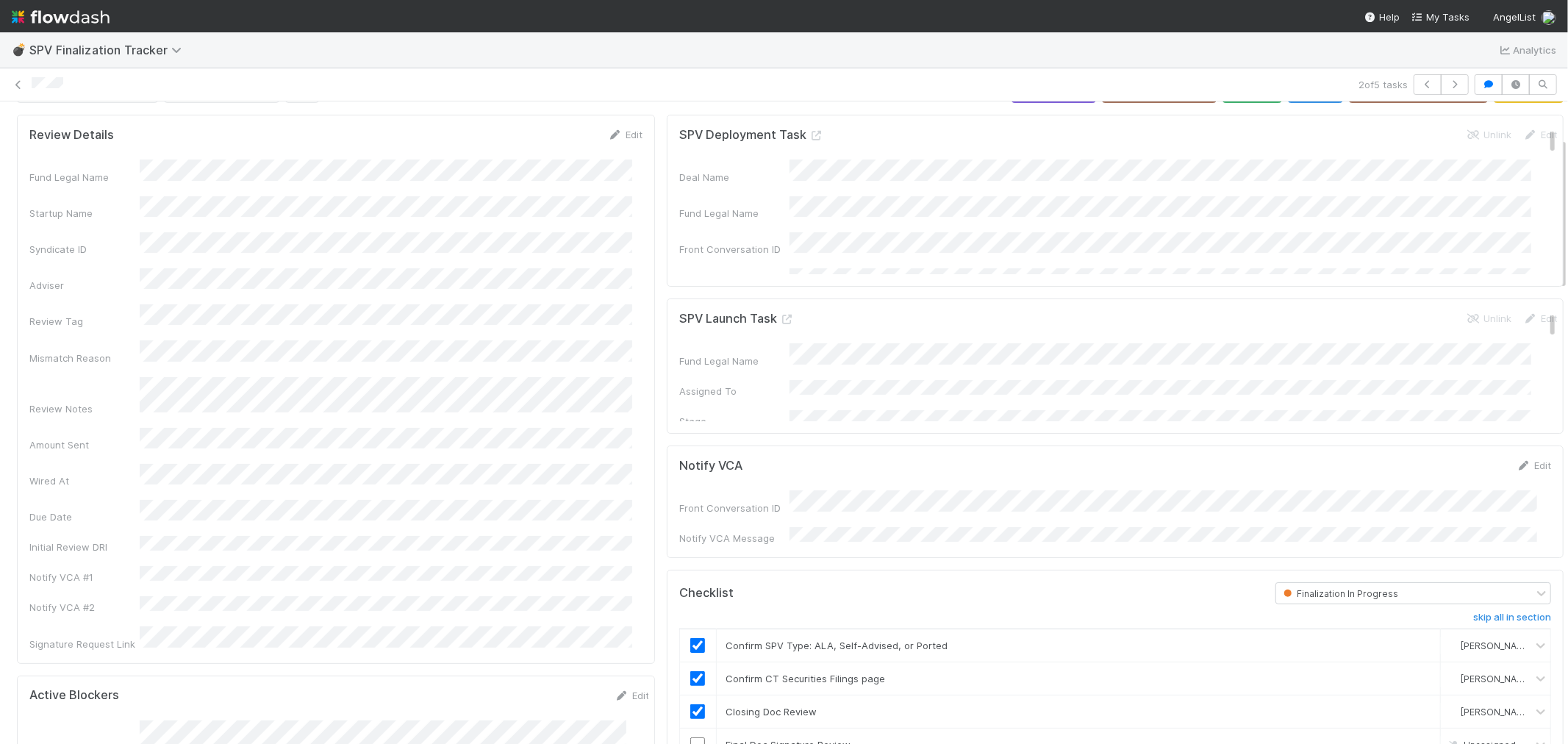
scroll to position [0, 0]
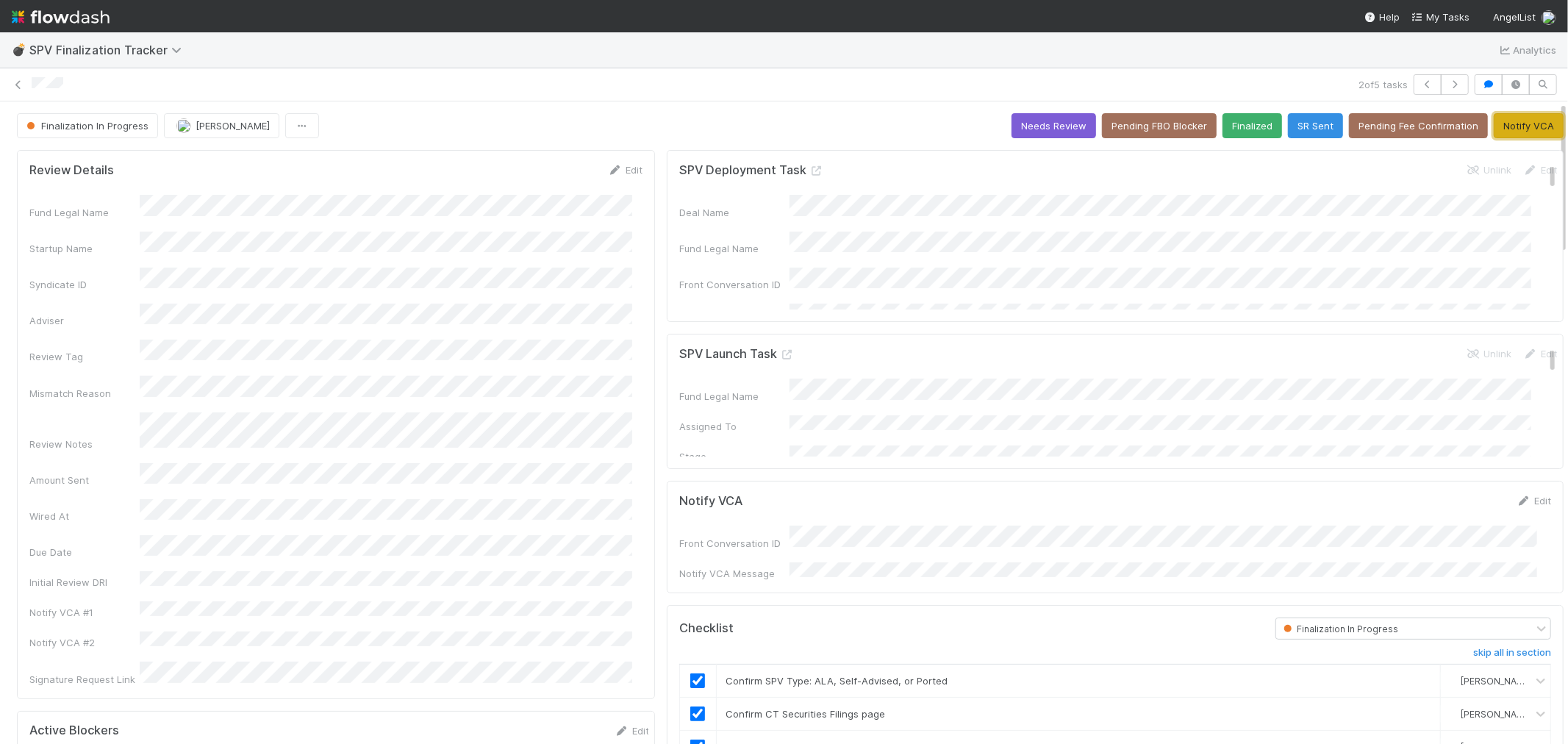
click at [1502, 123] on button "Notify VCA" at bounding box center [1528, 126] width 70 height 25
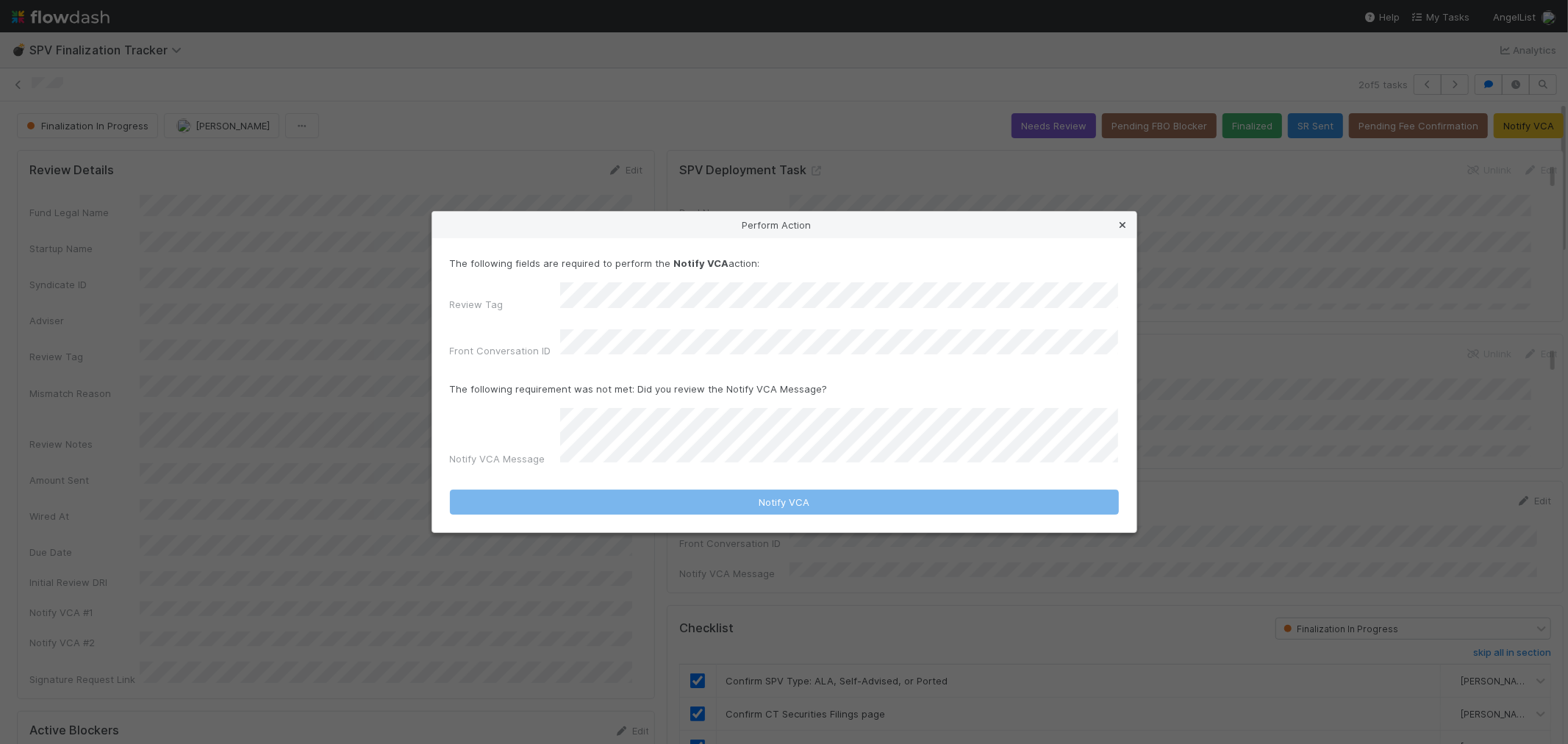
click at [1125, 230] on icon at bounding box center [1123, 226] width 15 height 9
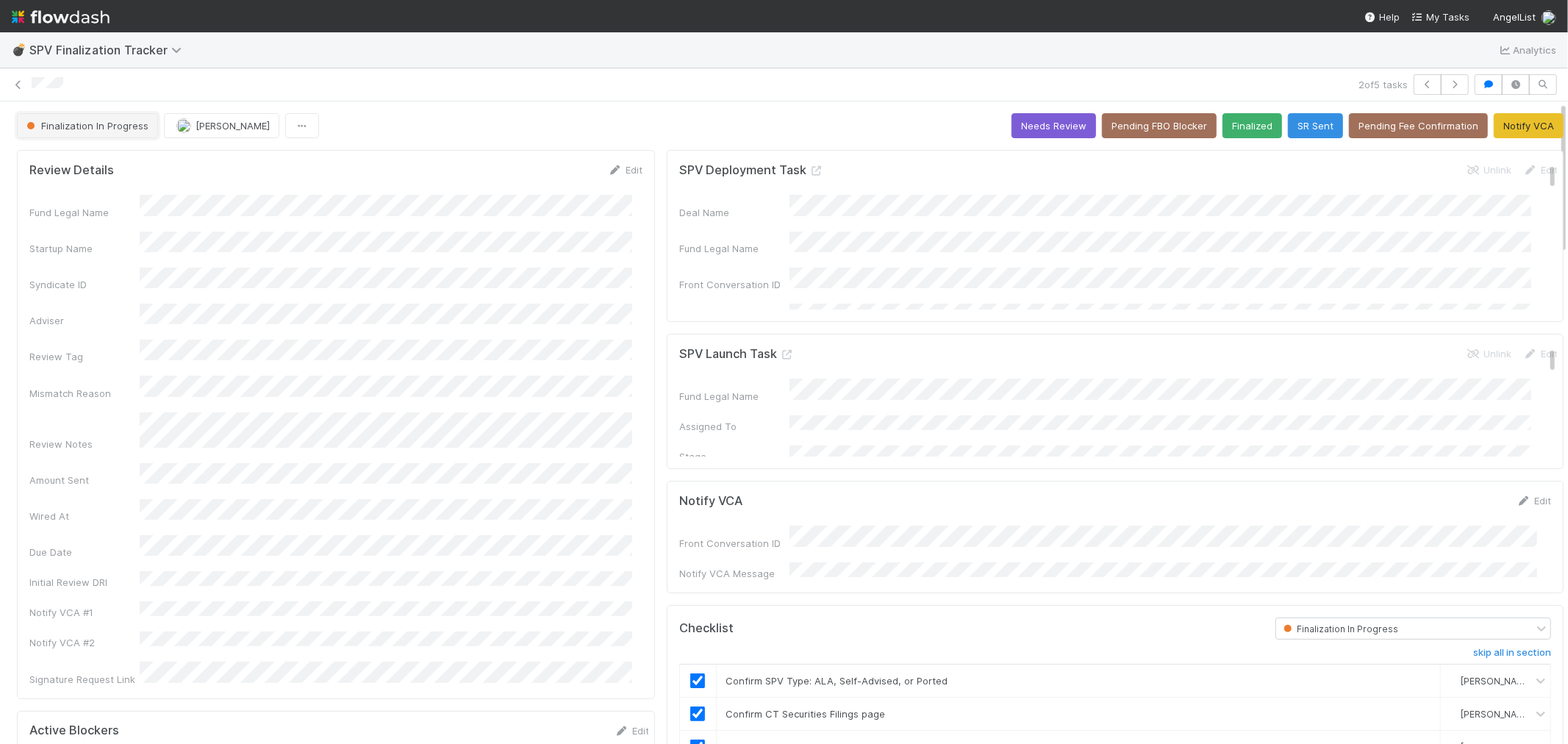
click at [113, 119] on button "Finalization In Progress" at bounding box center [87, 126] width 141 height 25
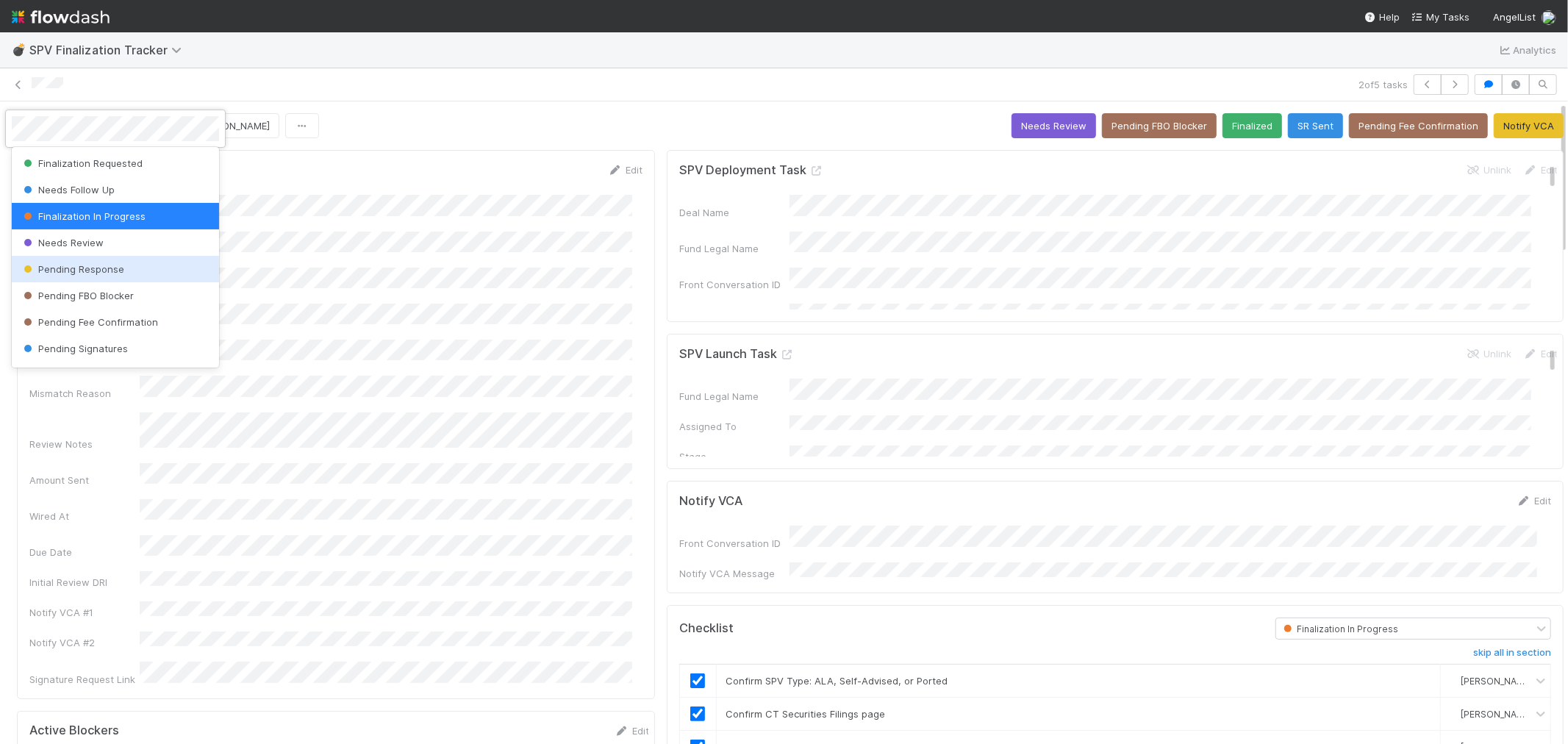
click at [137, 268] on div "Pending Response" at bounding box center [116, 268] width 207 height 26
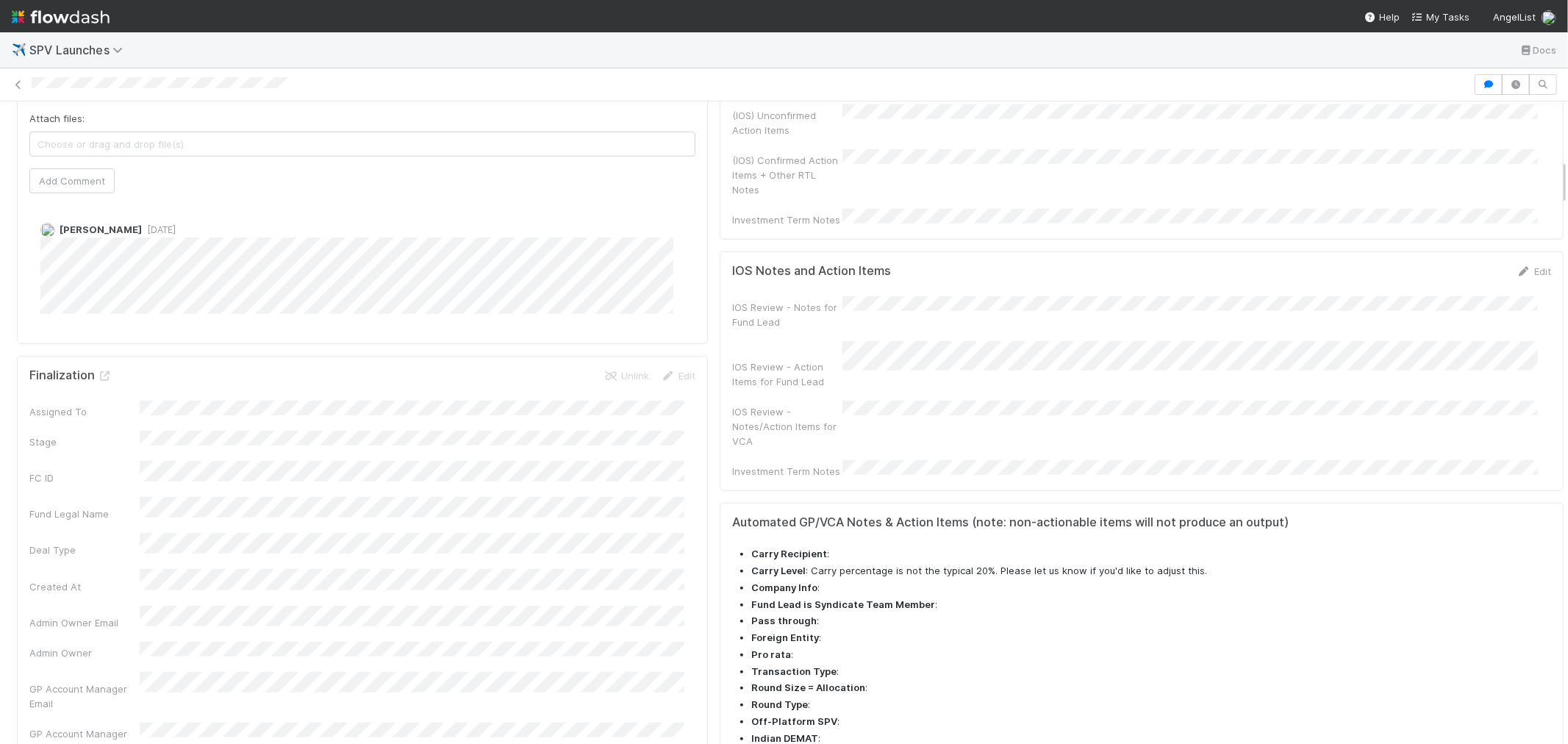
scroll to position [735, 0]
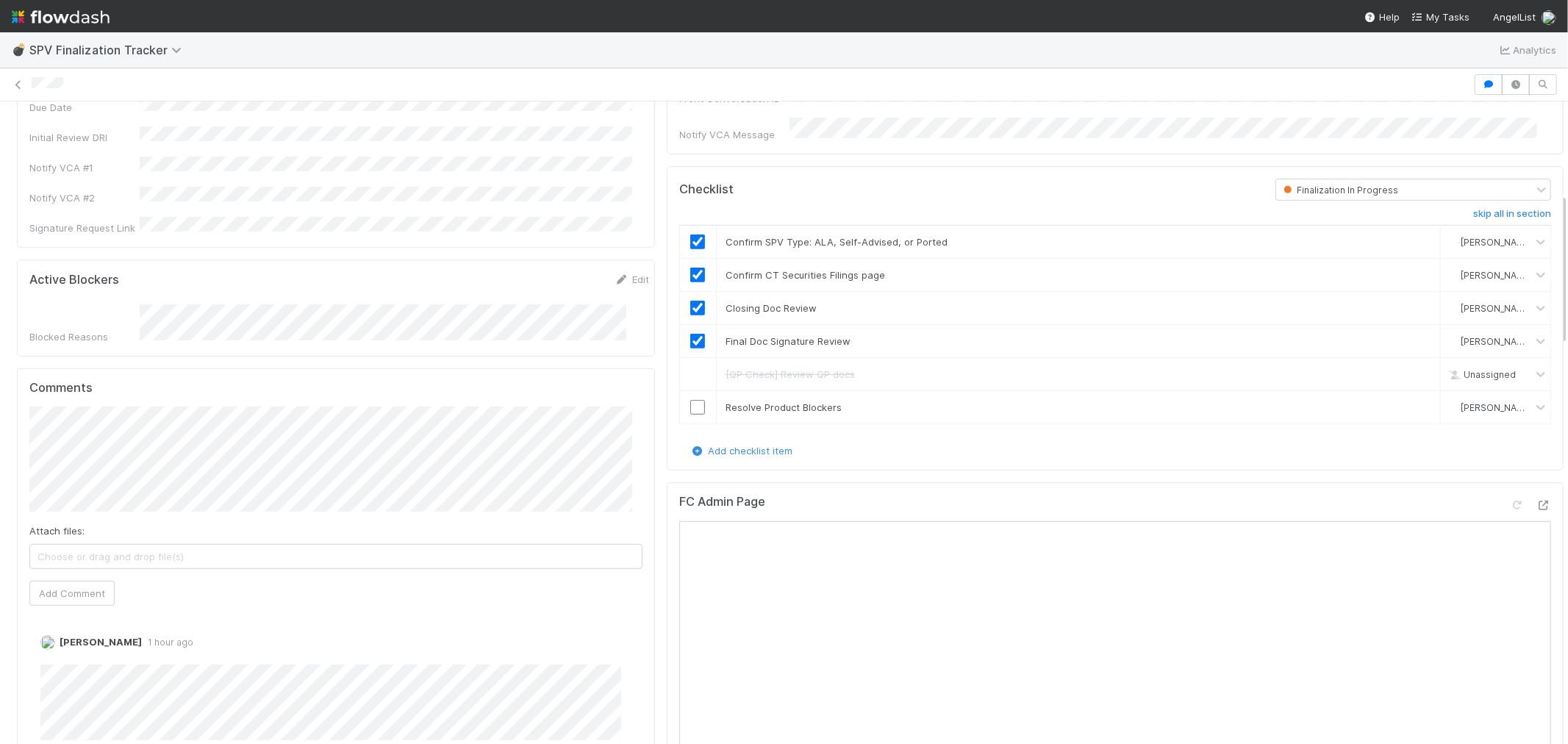
scroll to position [490, 0]
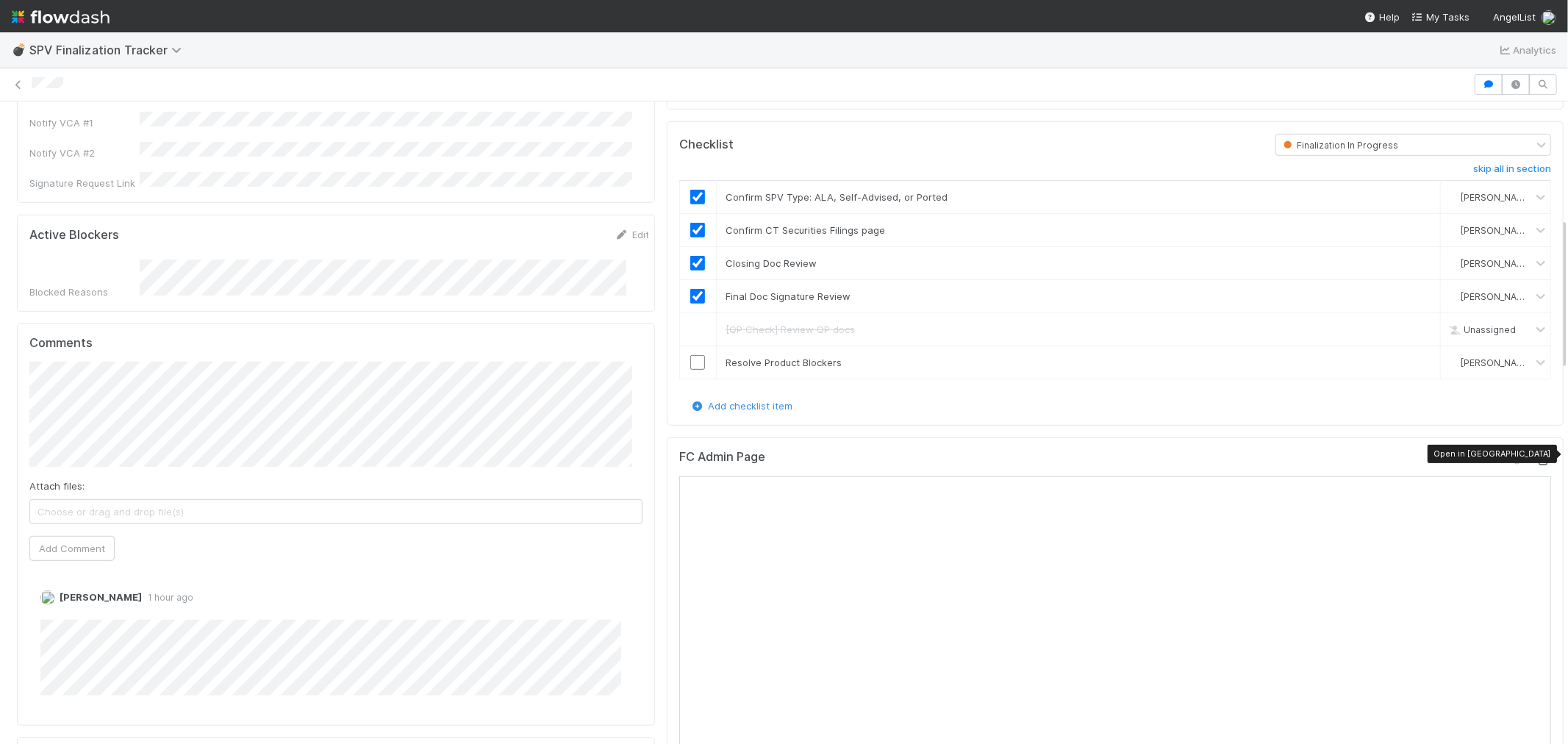
click at [1536, 456] on icon at bounding box center [1543, 461] width 15 height 9
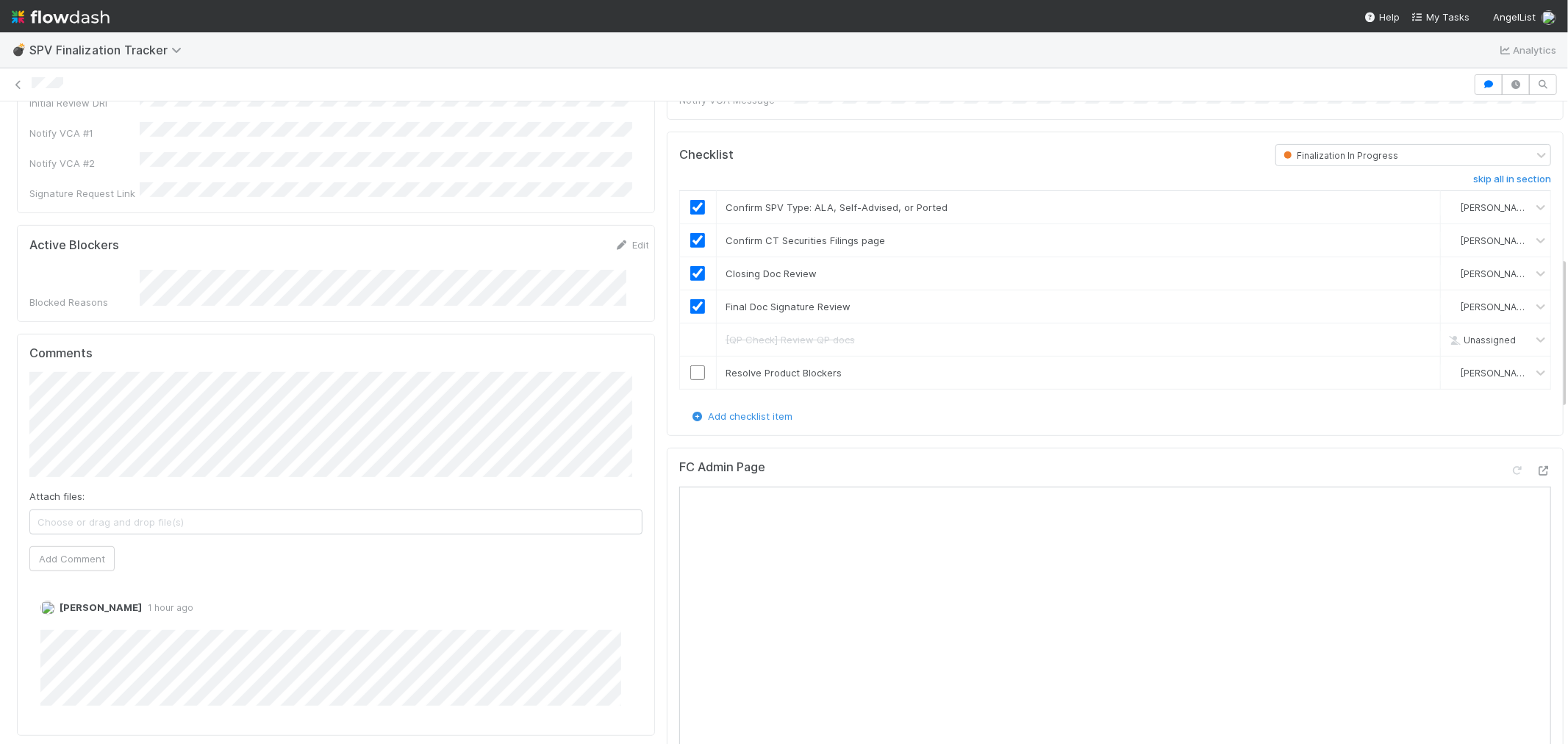
scroll to position [653, 0]
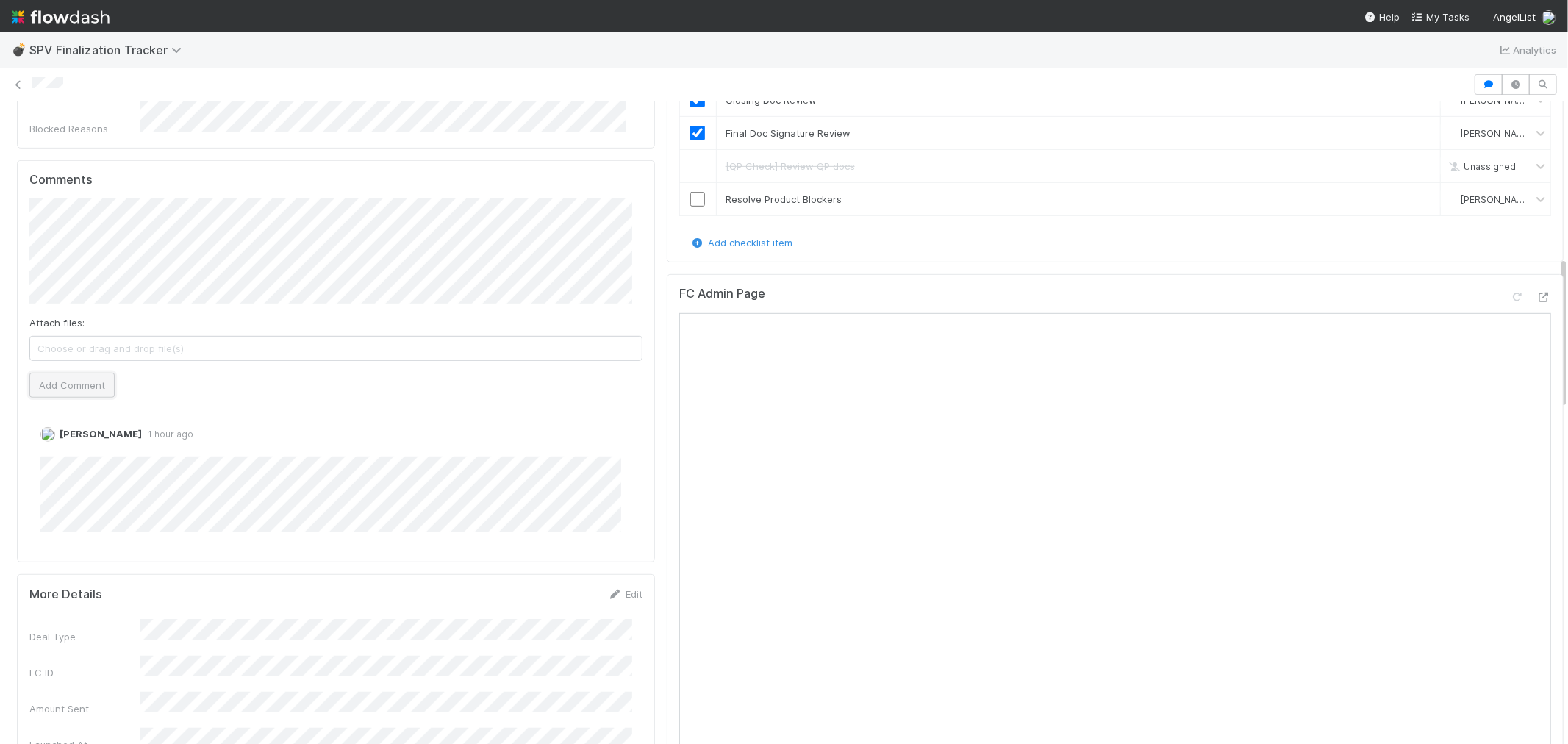
click at [83, 373] on button "Add Comment" at bounding box center [72, 385] width 85 height 25
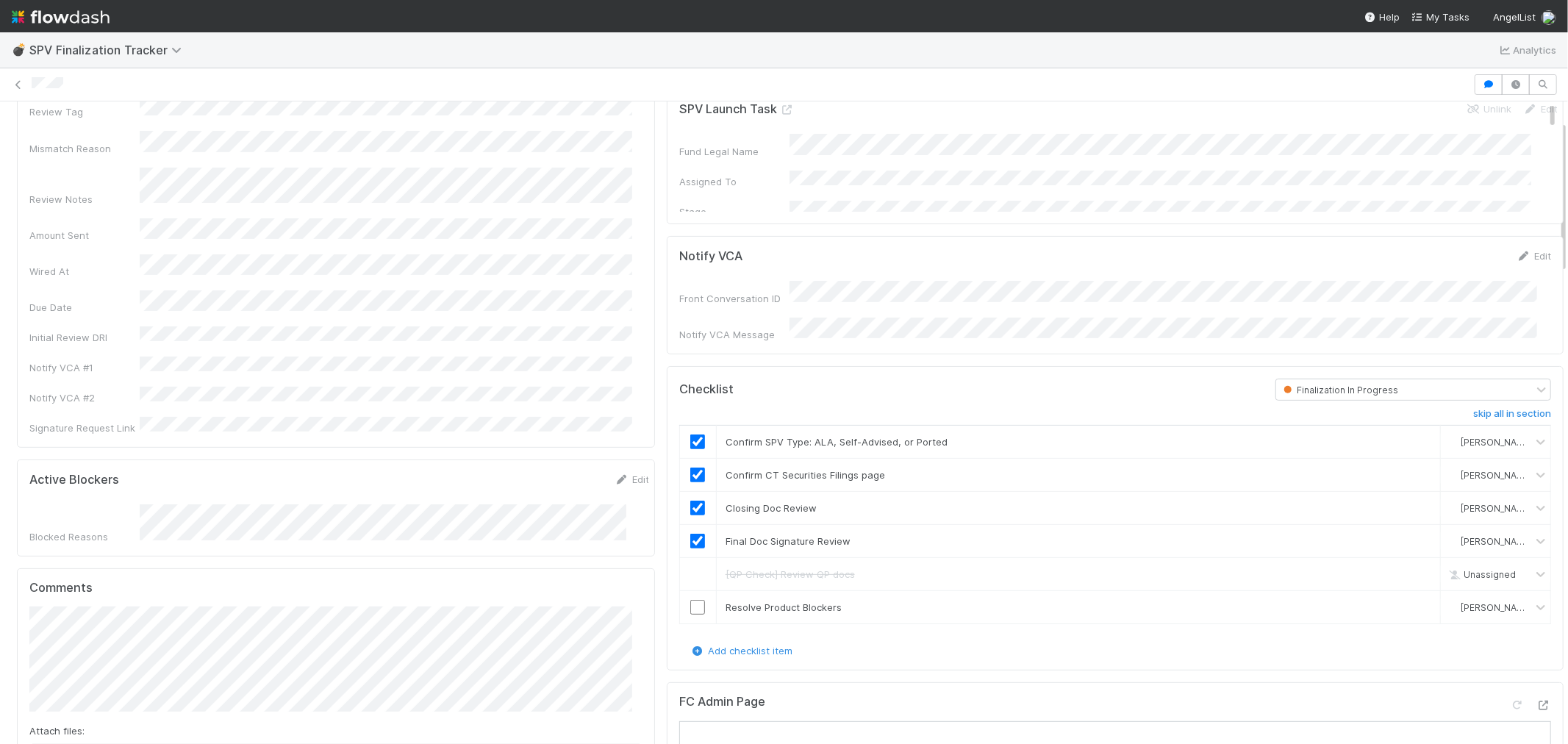
scroll to position [0, 0]
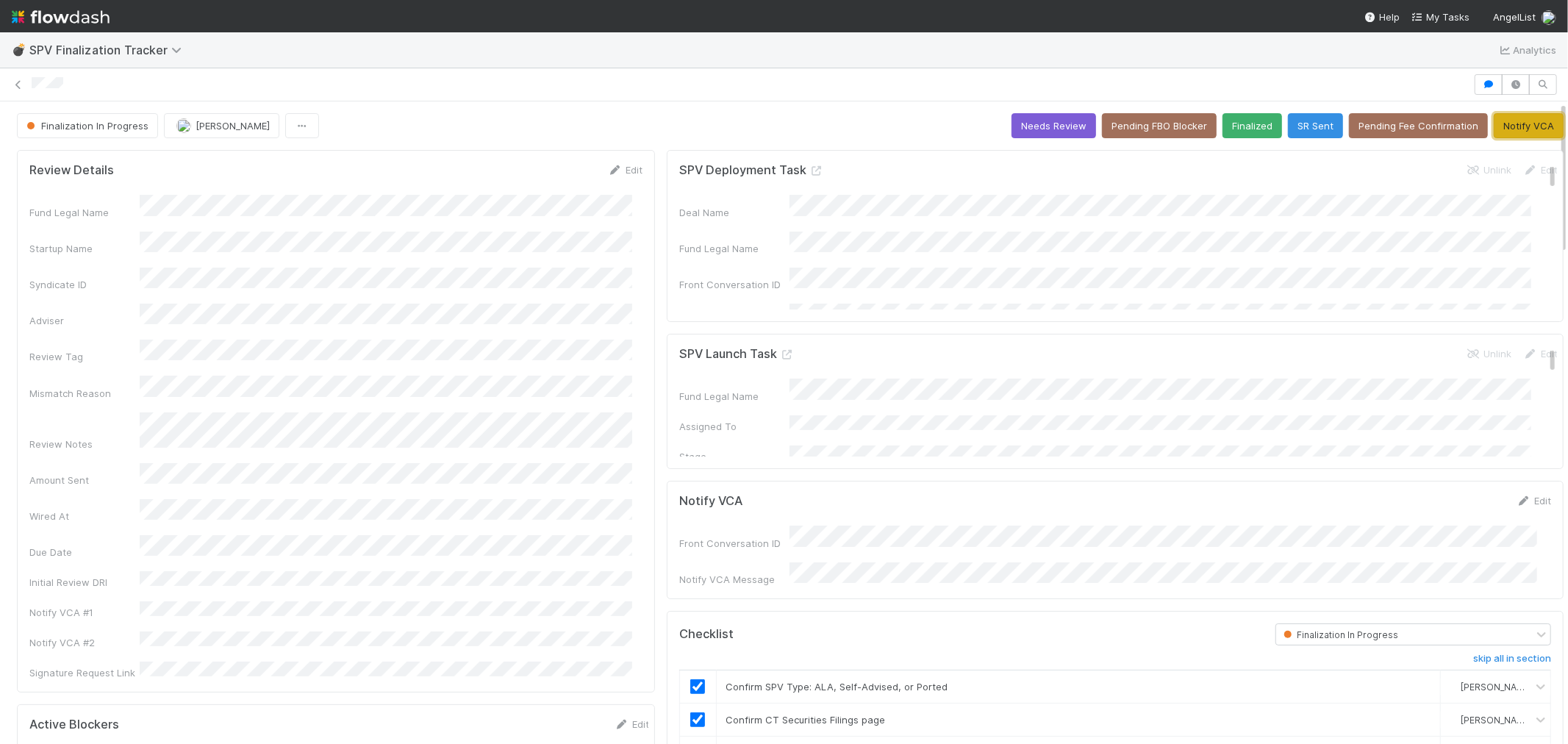
click at [1502, 126] on button "Notify VCA" at bounding box center [1528, 126] width 70 height 25
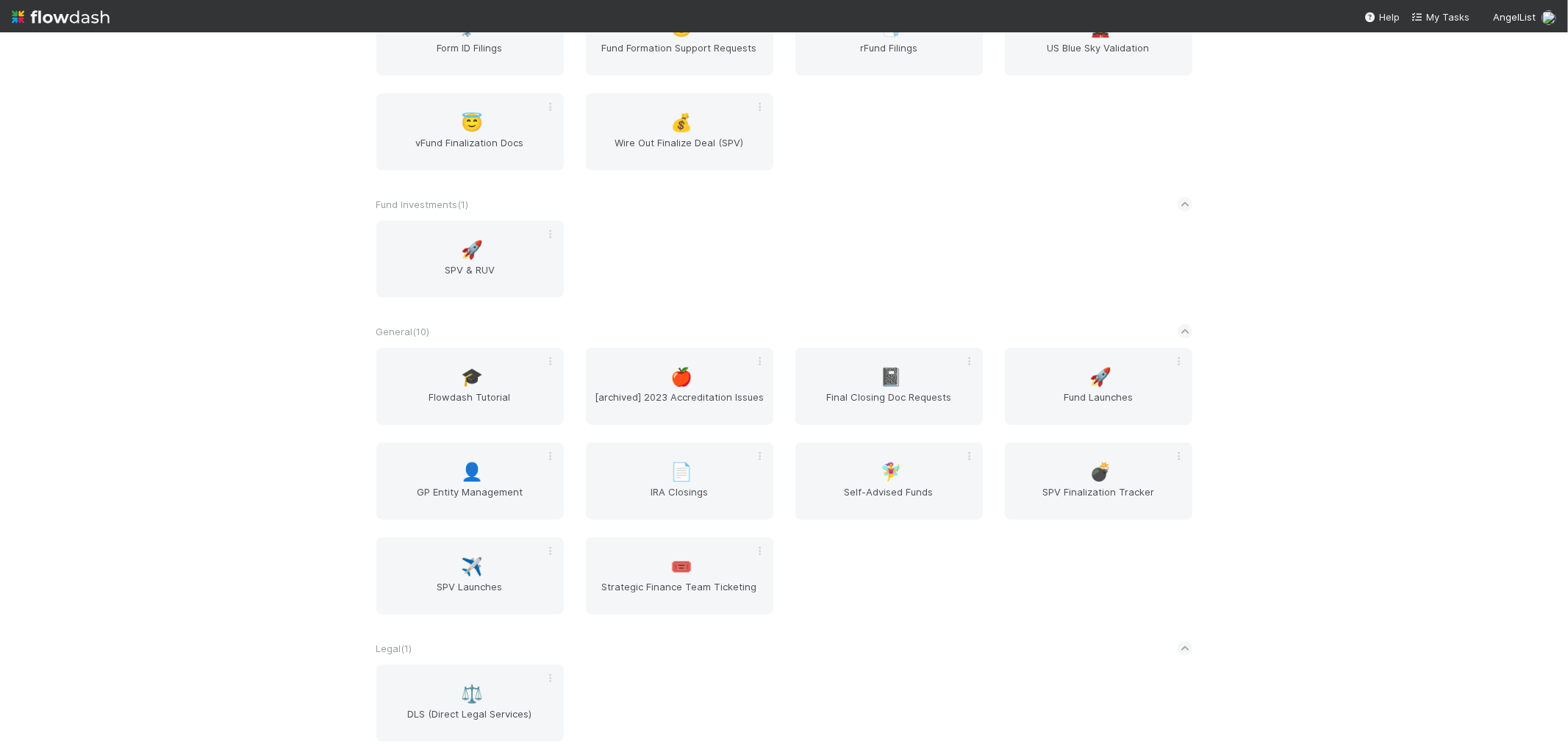
scroll to position [898, 0]
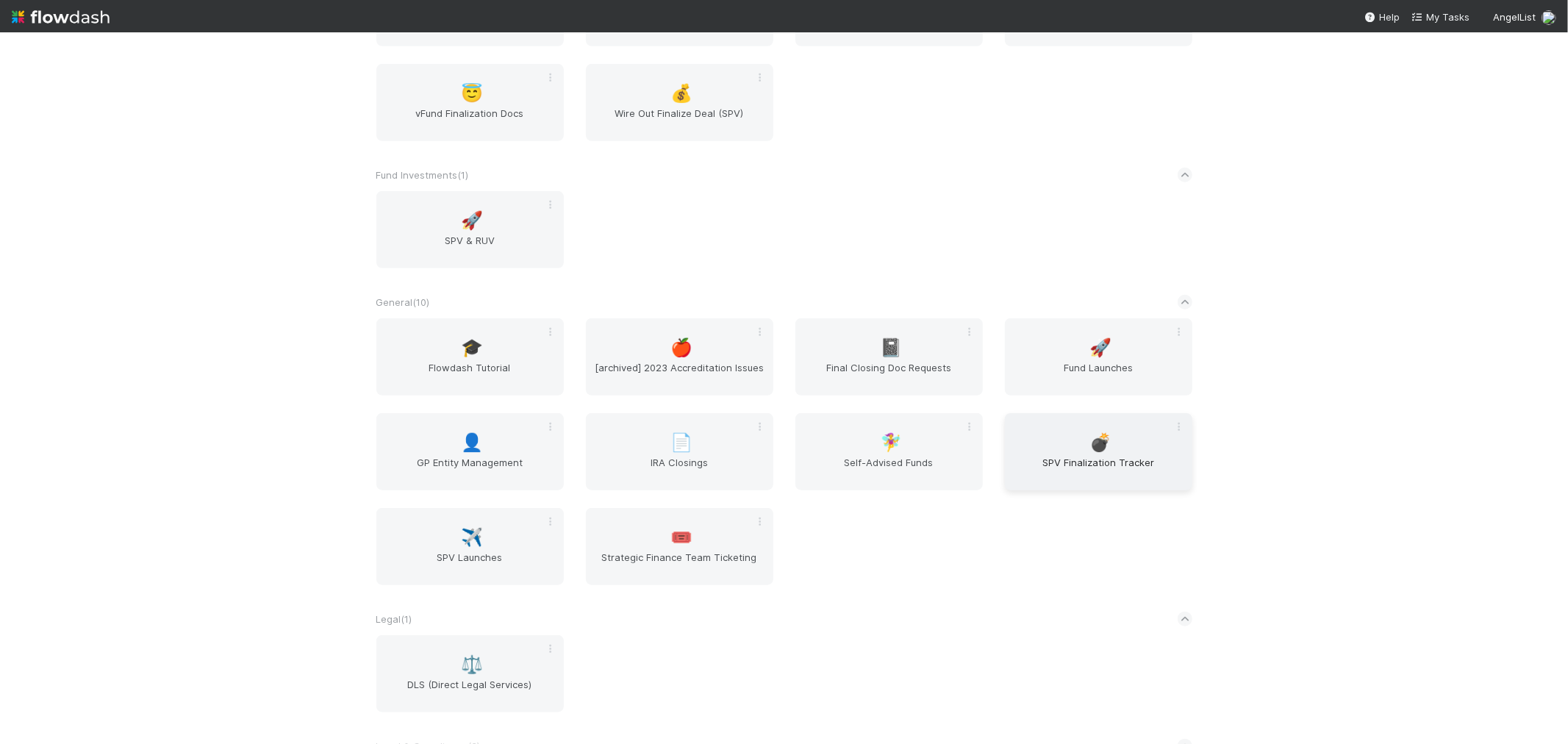
click at [1114, 465] on span "SPV Finalization Tracker" at bounding box center [1099, 469] width 176 height 29
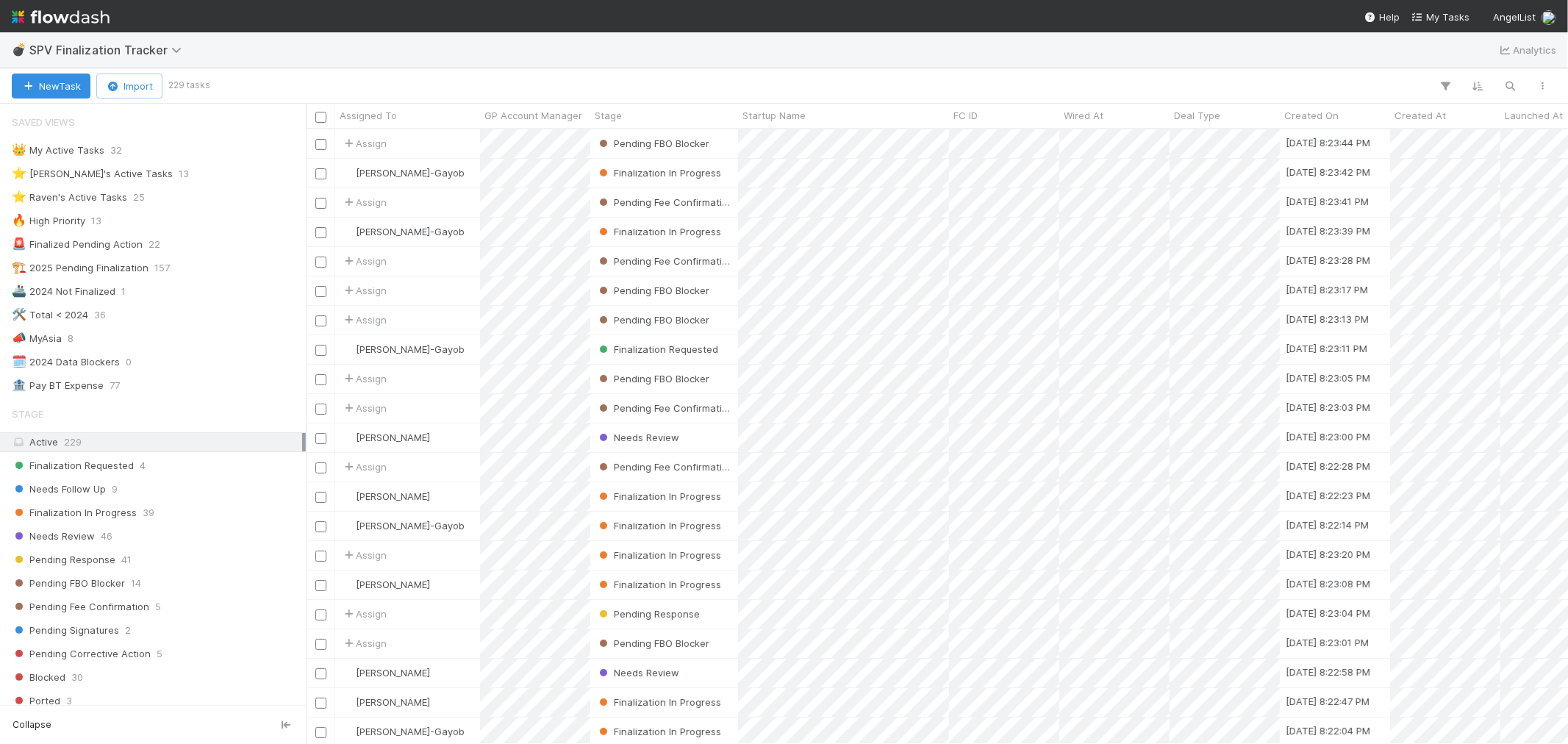
scroll to position [602, 1250]
click at [59, 481] on div "Needs Follow Up 9" at bounding box center [153, 489] width 306 height 20
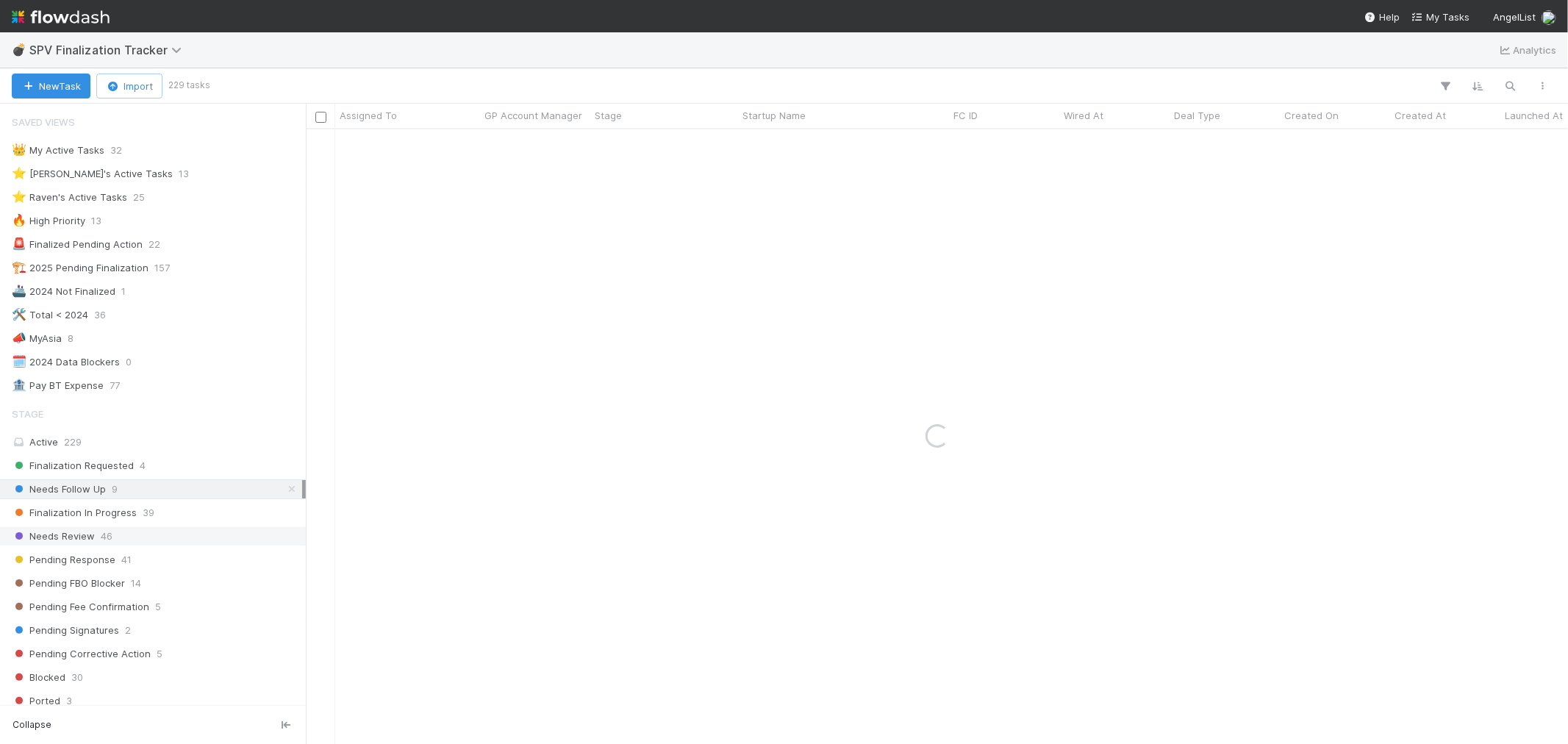
click at [64, 545] on span "Needs Review" at bounding box center [53, 536] width 83 height 18
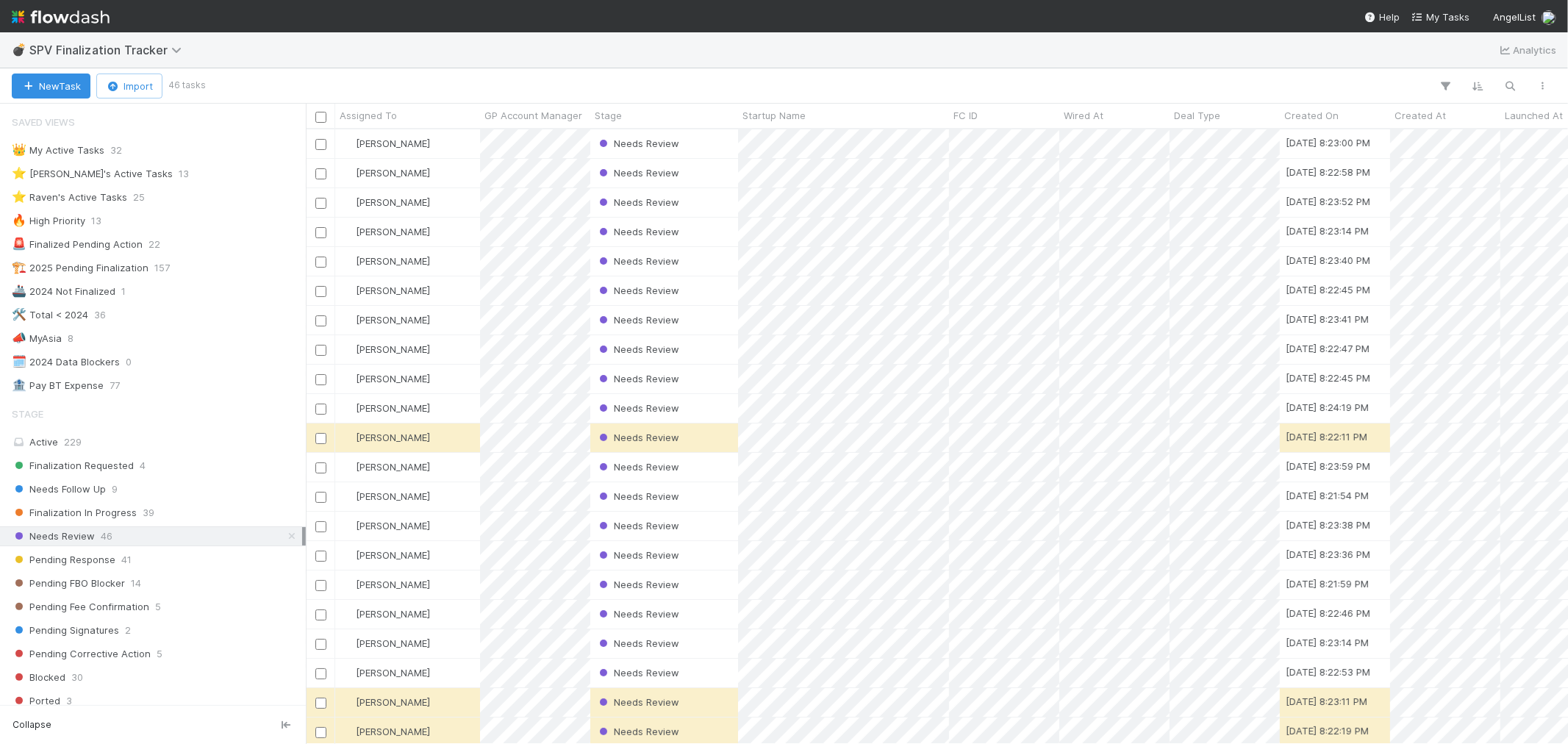
scroll to position [602, 1250]
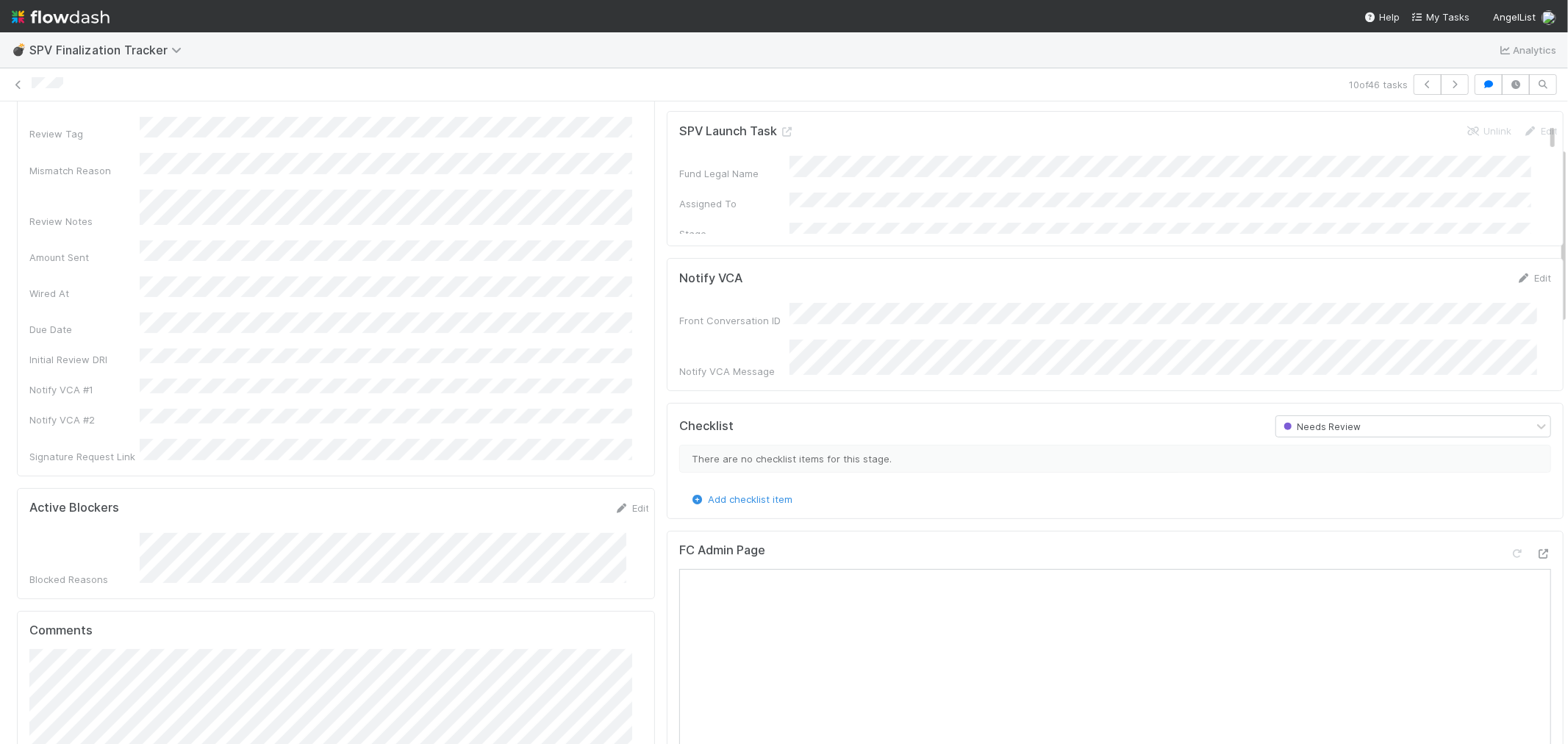
scroll to position [163, 0]
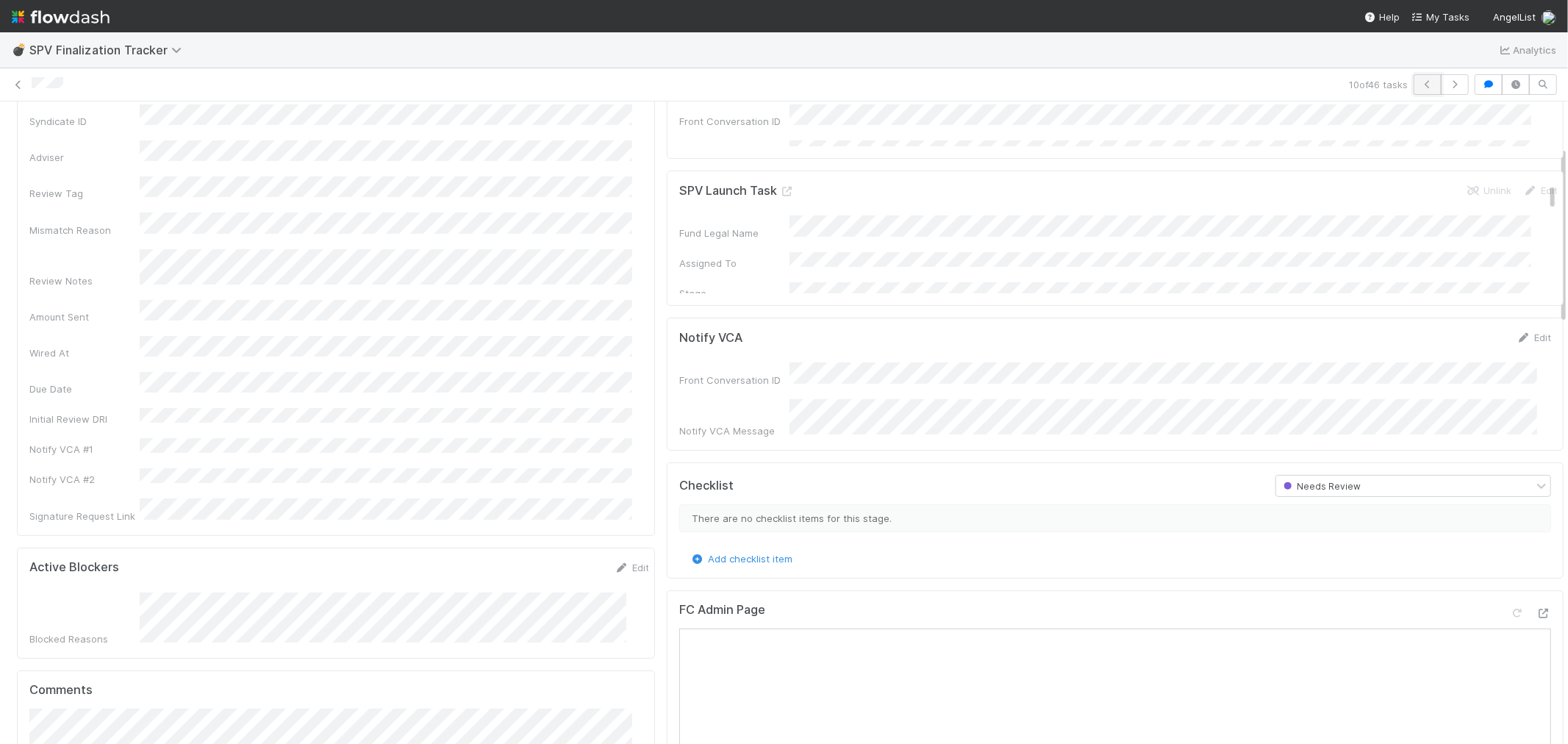
click at [1420, 83] on icon "button" at bounding box center [1427, 84] width 15 height 9
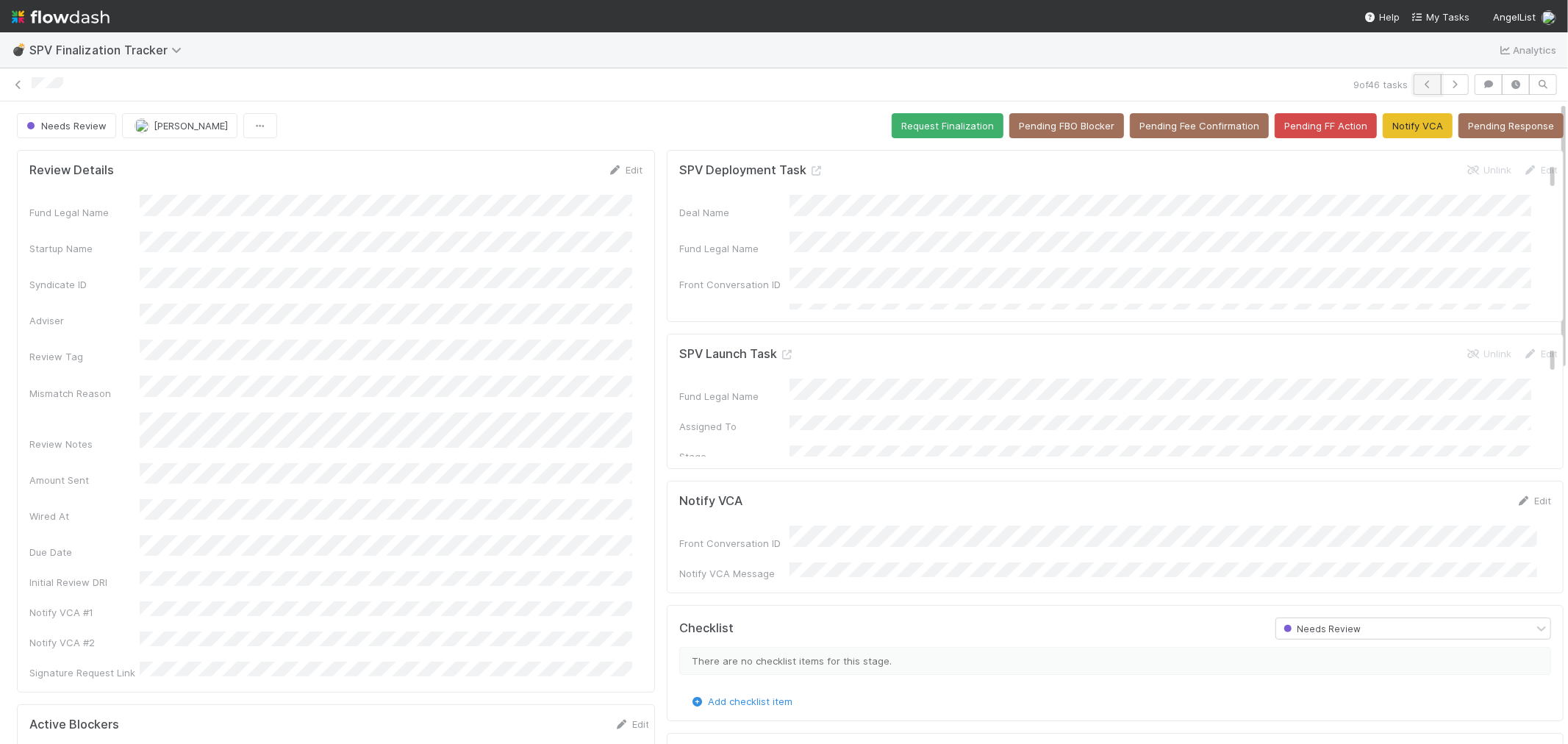
click at [1420, 80] on icon "button" at bounding box center [1427, 84] width 15 height 9
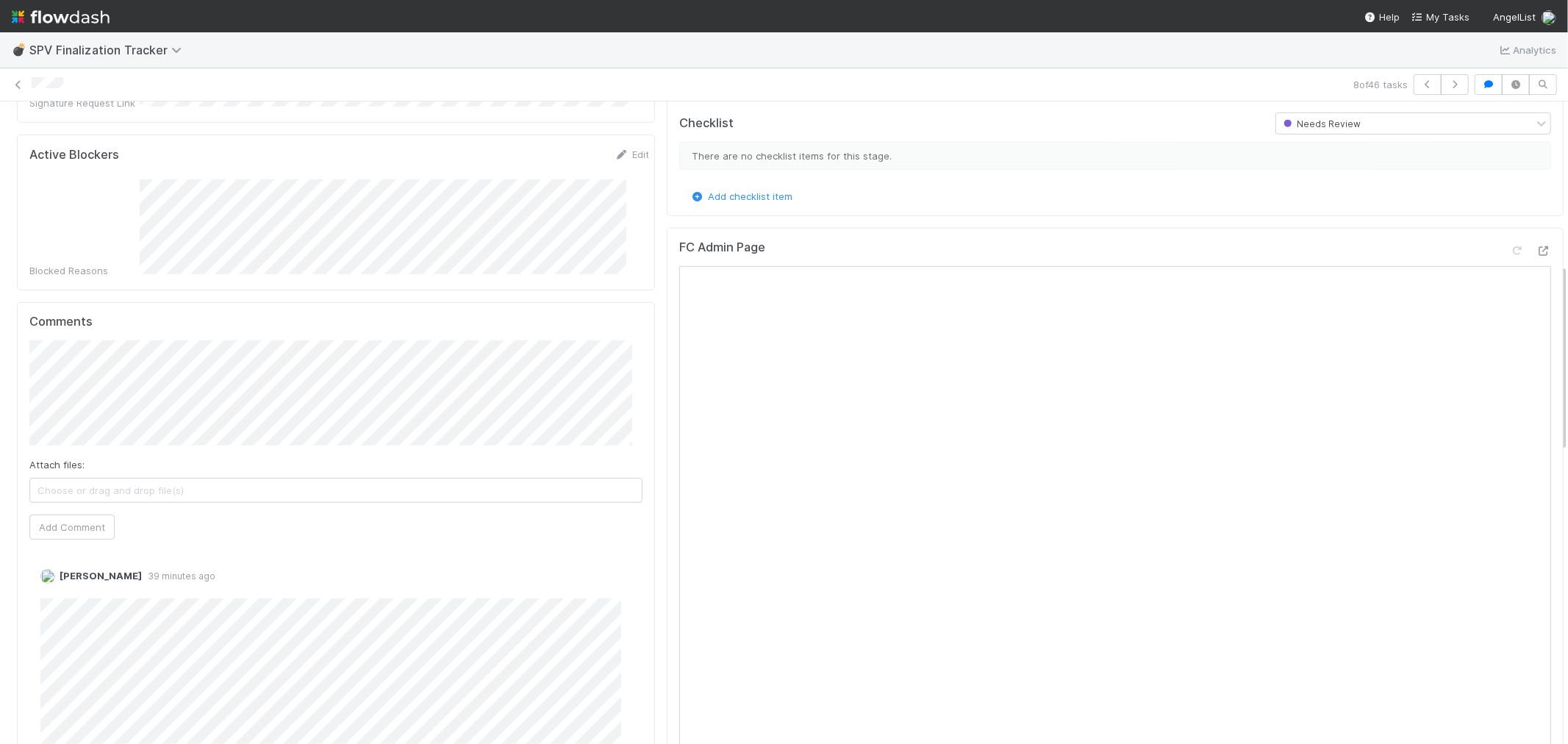
scroll to position [571, 0]
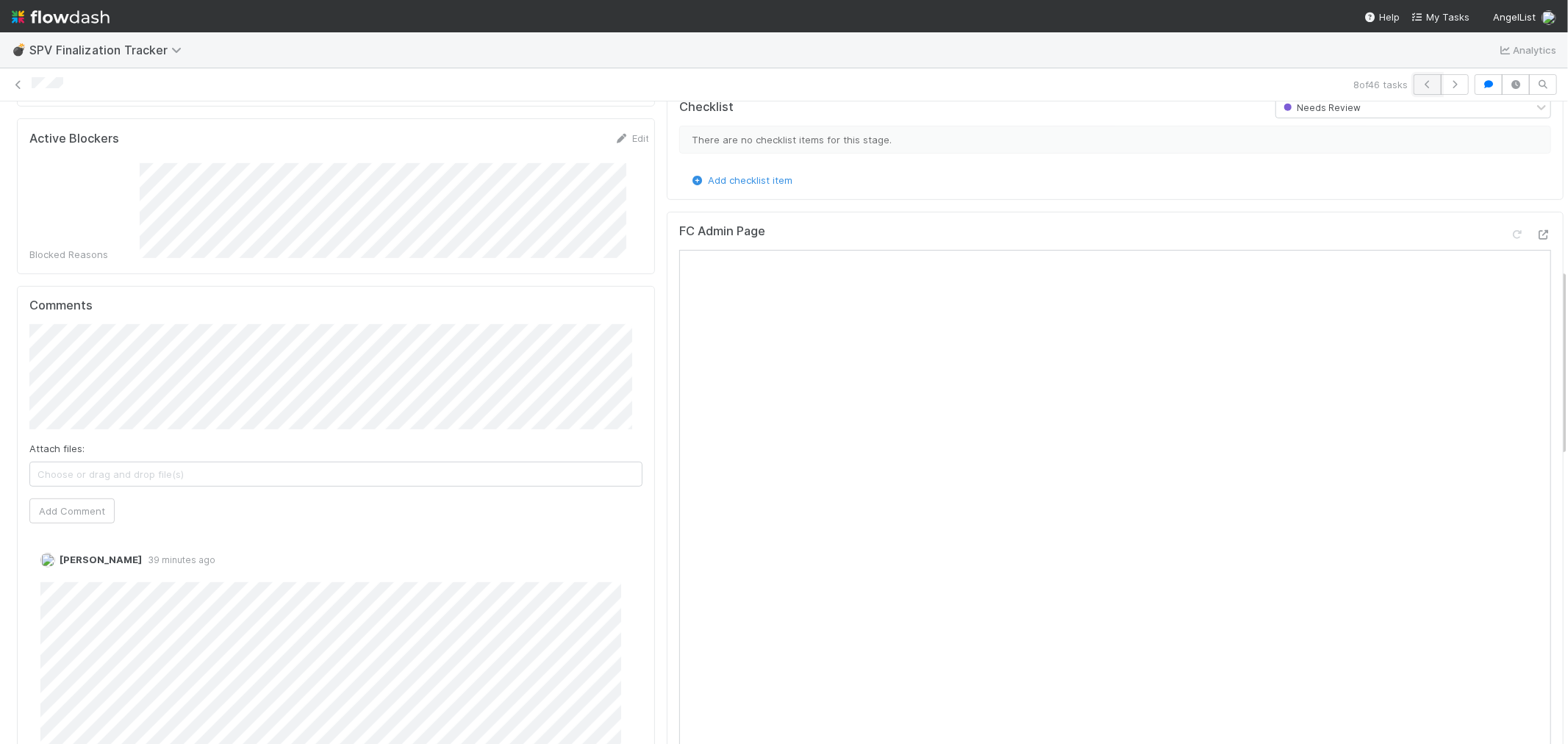
click at [1420, 80] on icon "button" at bounding box center [1427, 84] width 15 height 9
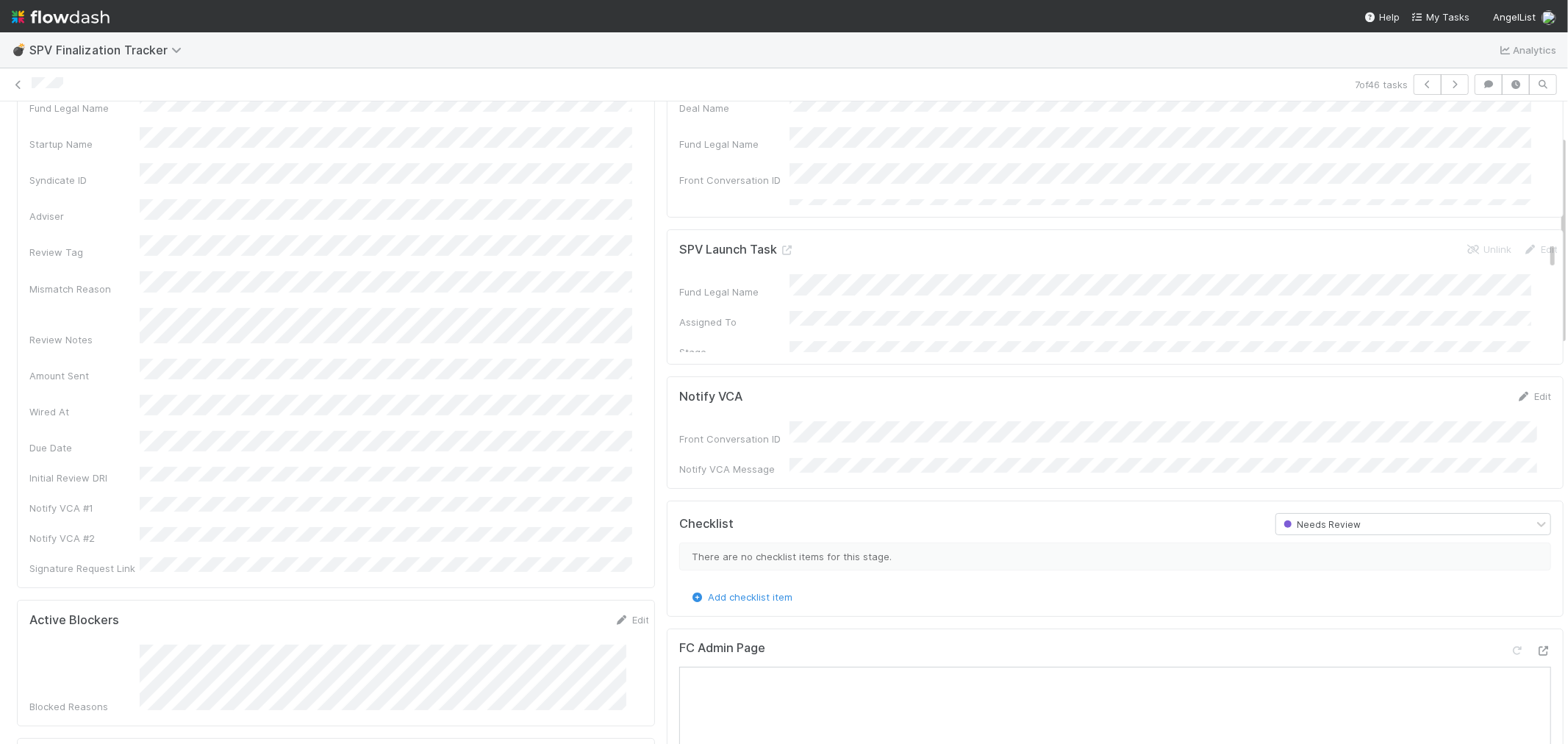
scroll to position [82, 0]
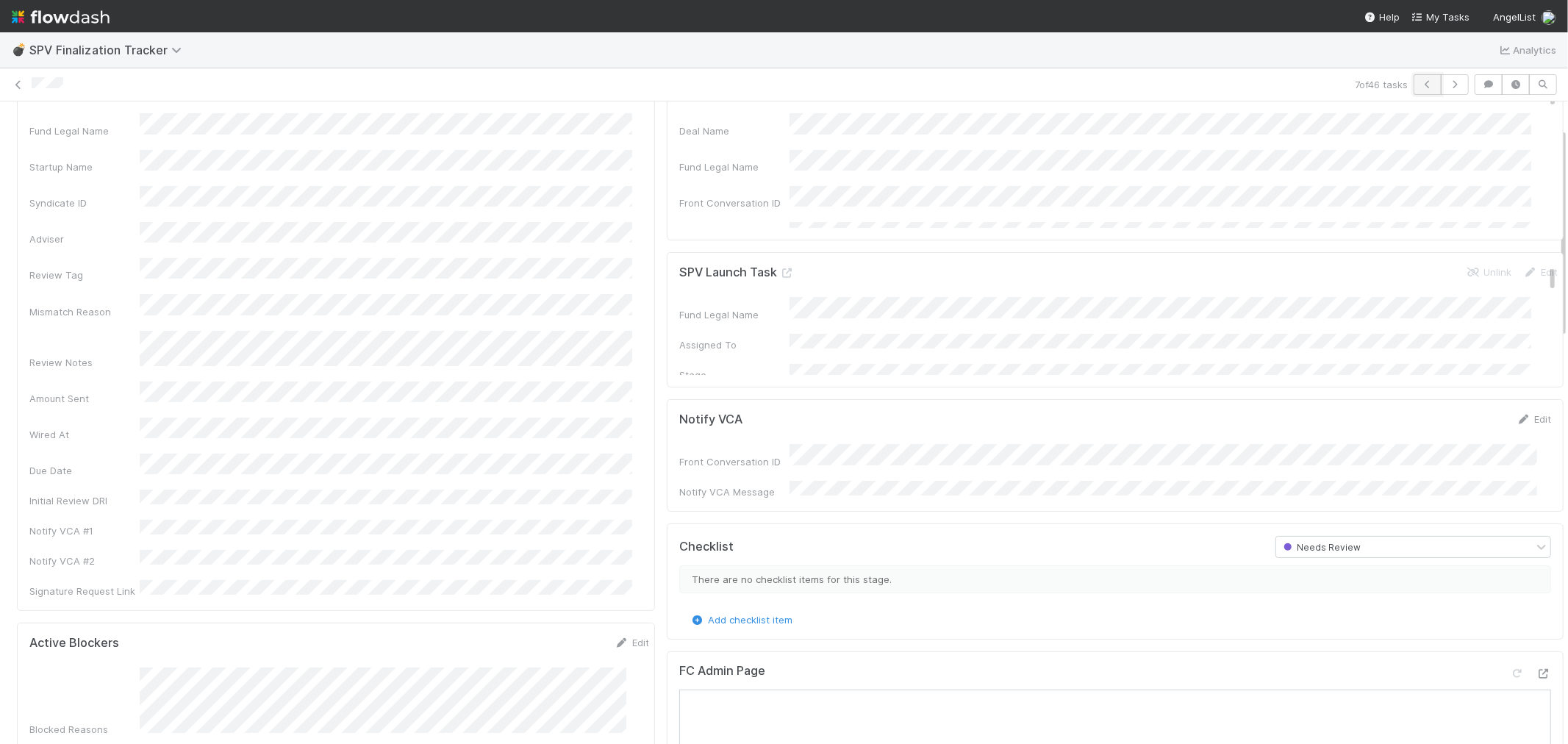
click at [1414, 84] on button "button" at bounding box center [1427, 85] width 28 height 21
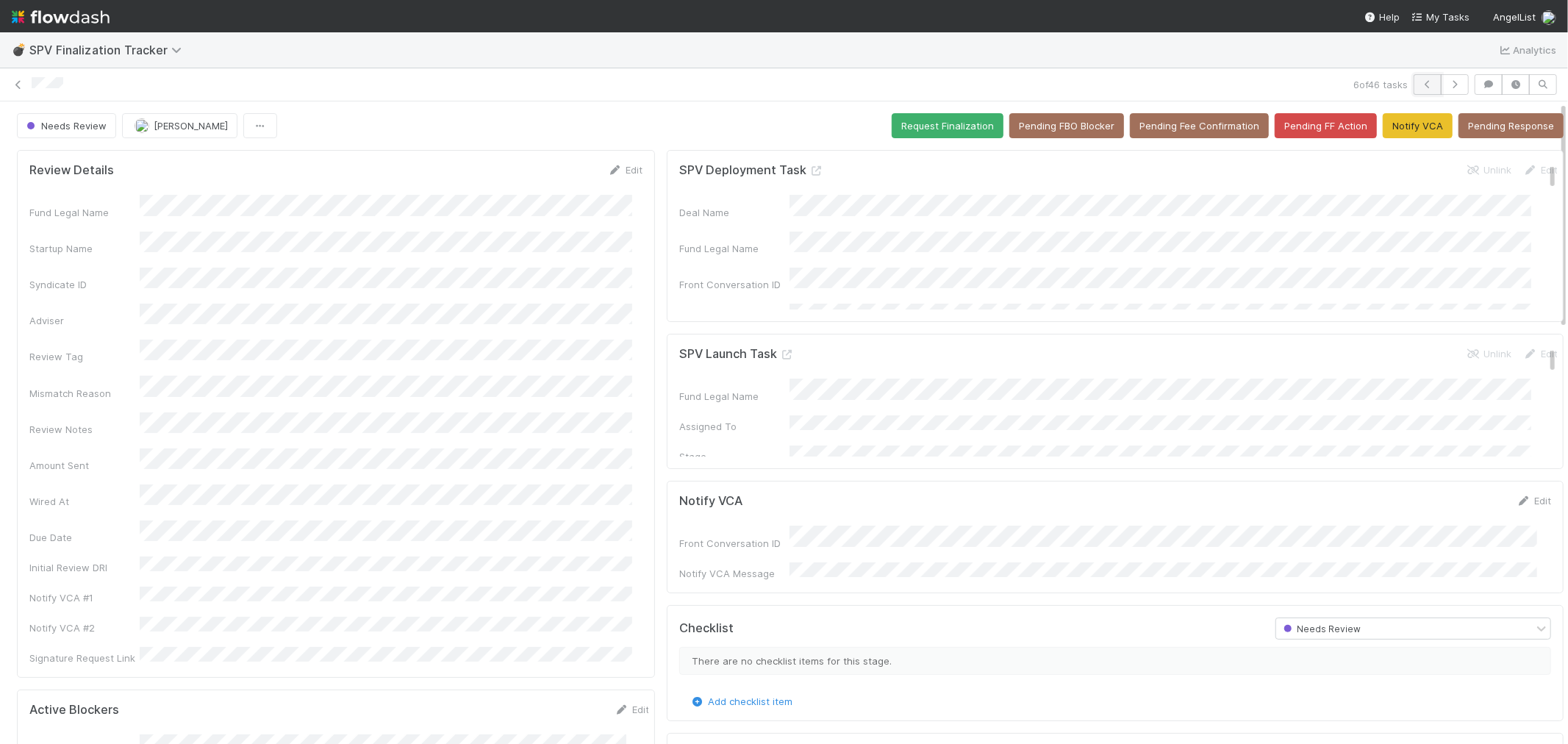
click at [1420, 81] on icon "button" at bounding box center [1427, 84] width 15 height 9
click at [1414, 78] on button "button" at bounding box center [1427, 85] width 28 height 21
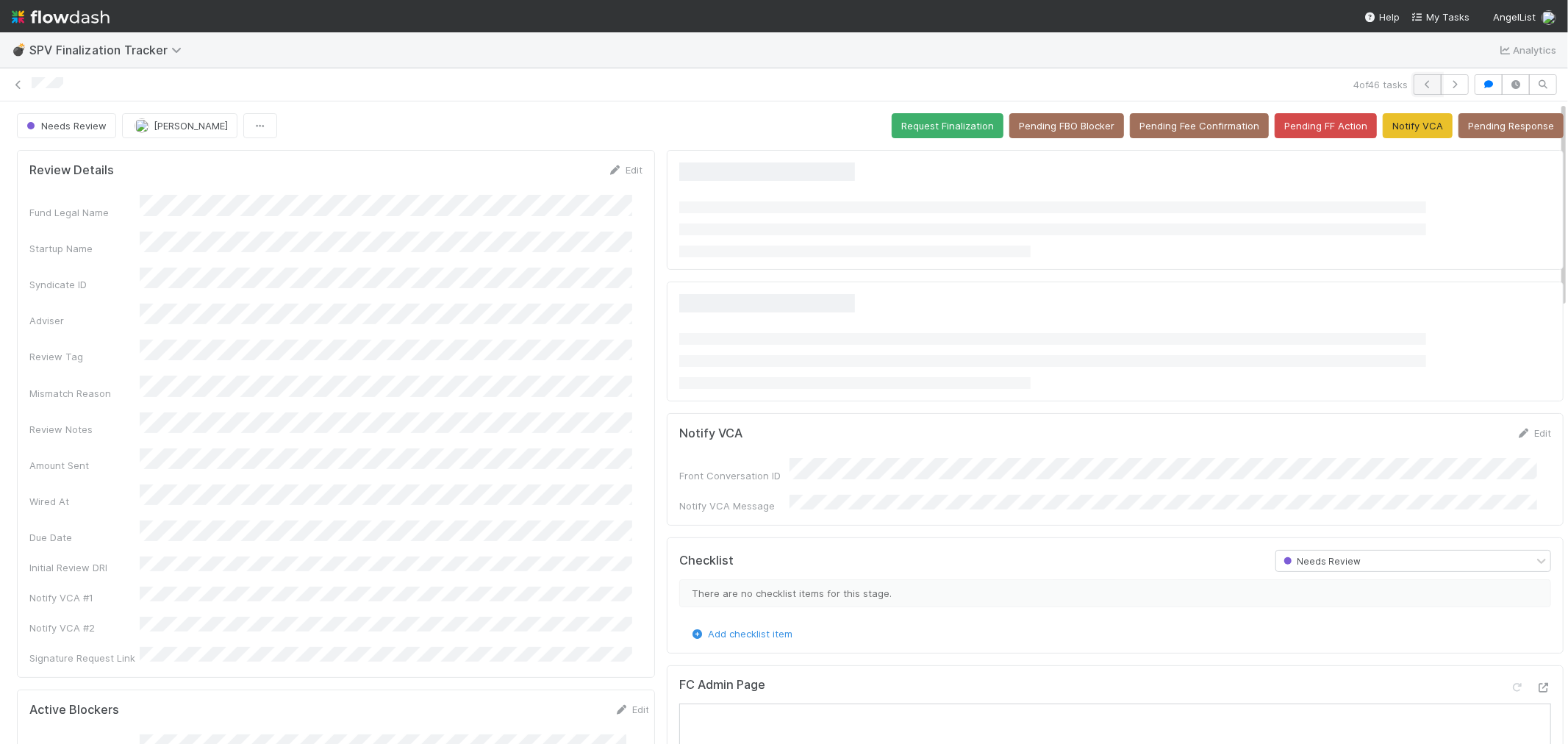
click at [1420, 82] on icon "button" at bounding box center [1427, 84] width 15 height 9
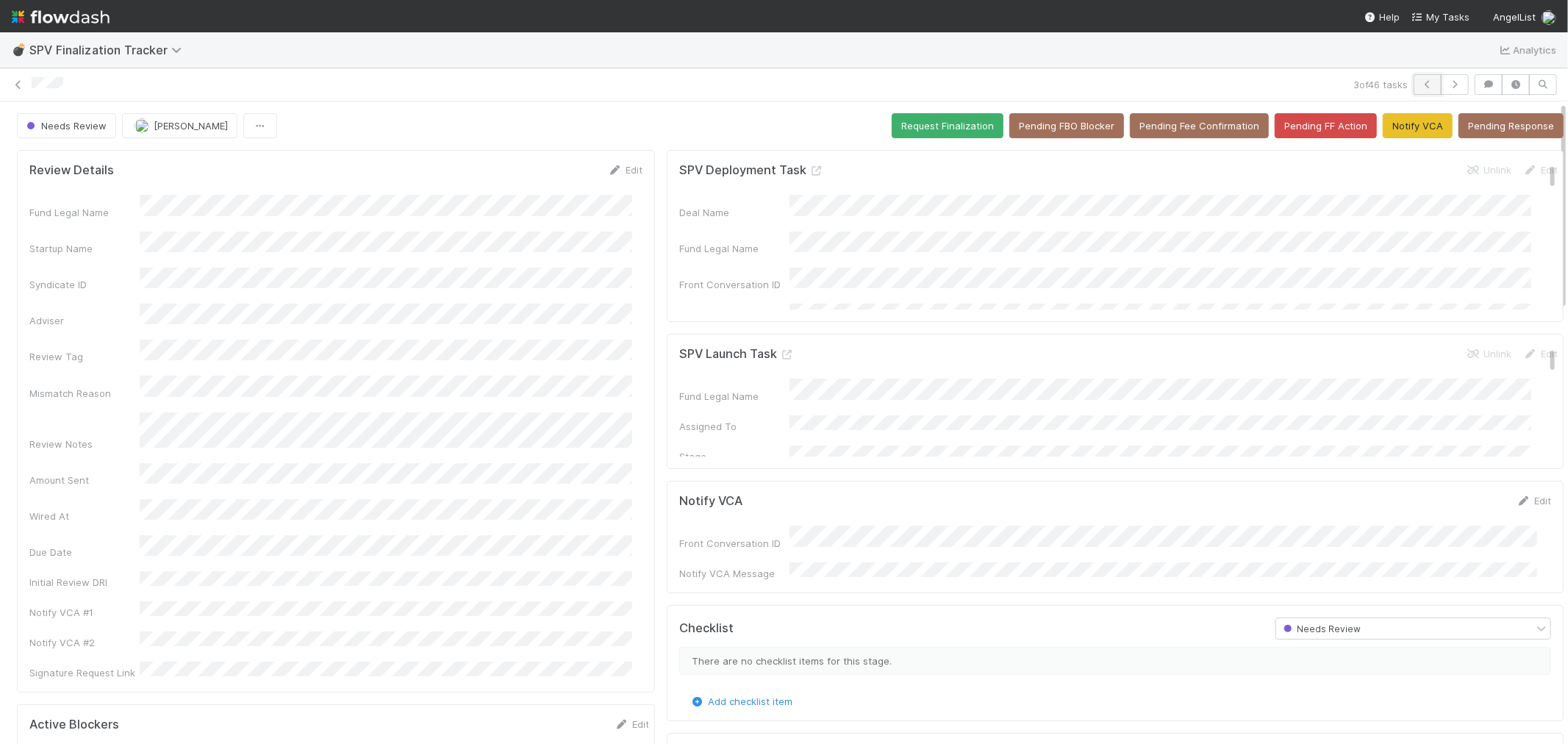
click at [1420, 87] on icon "button" at bounding box center [1427, 84] width 15 height 9
click at [1420, 89] on icon "button" at bounding box center [1427, 84] width 15 height 9
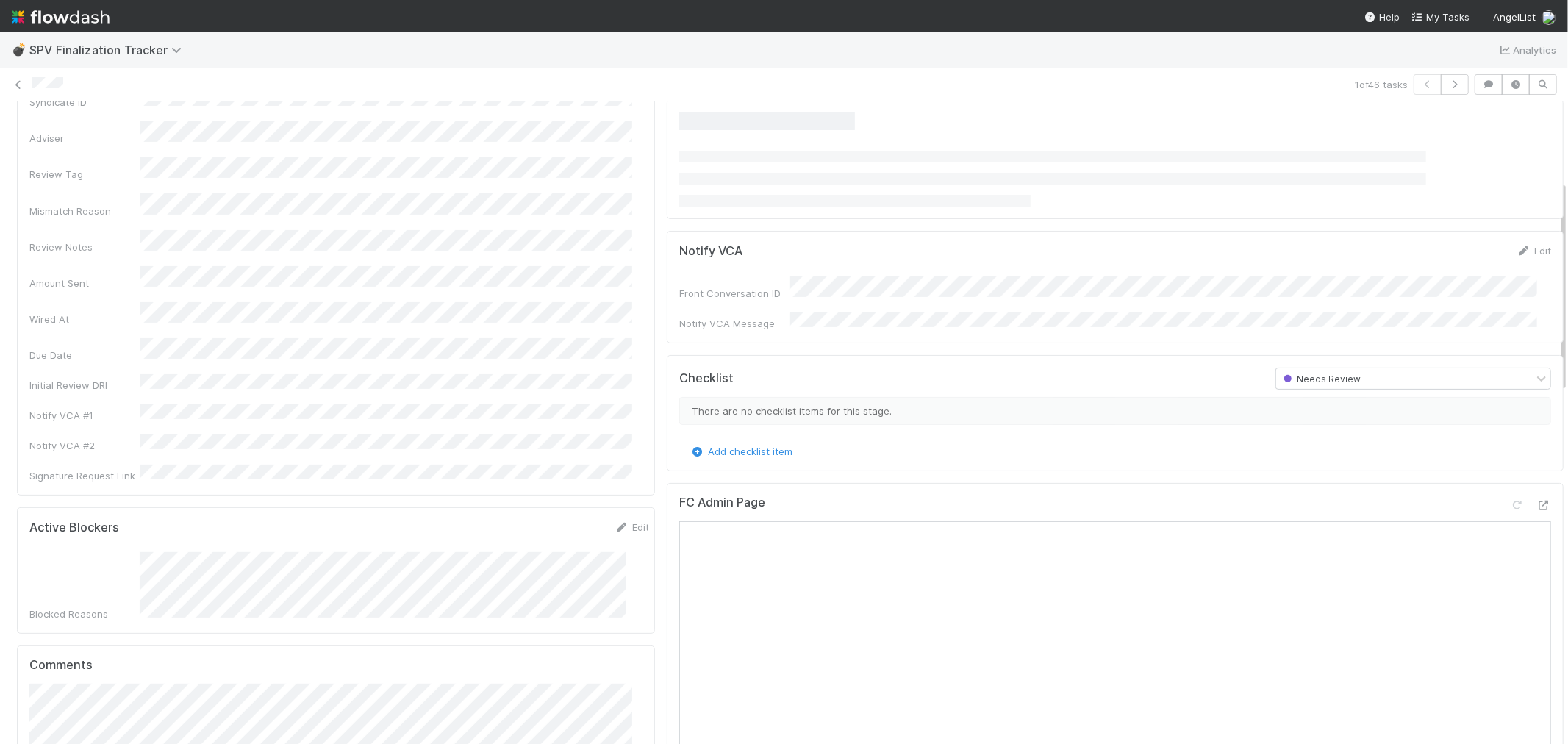
scroll to position [245, 0]
click at [18, 82] on icon at bounding box center [18, 85] width 15 height 9
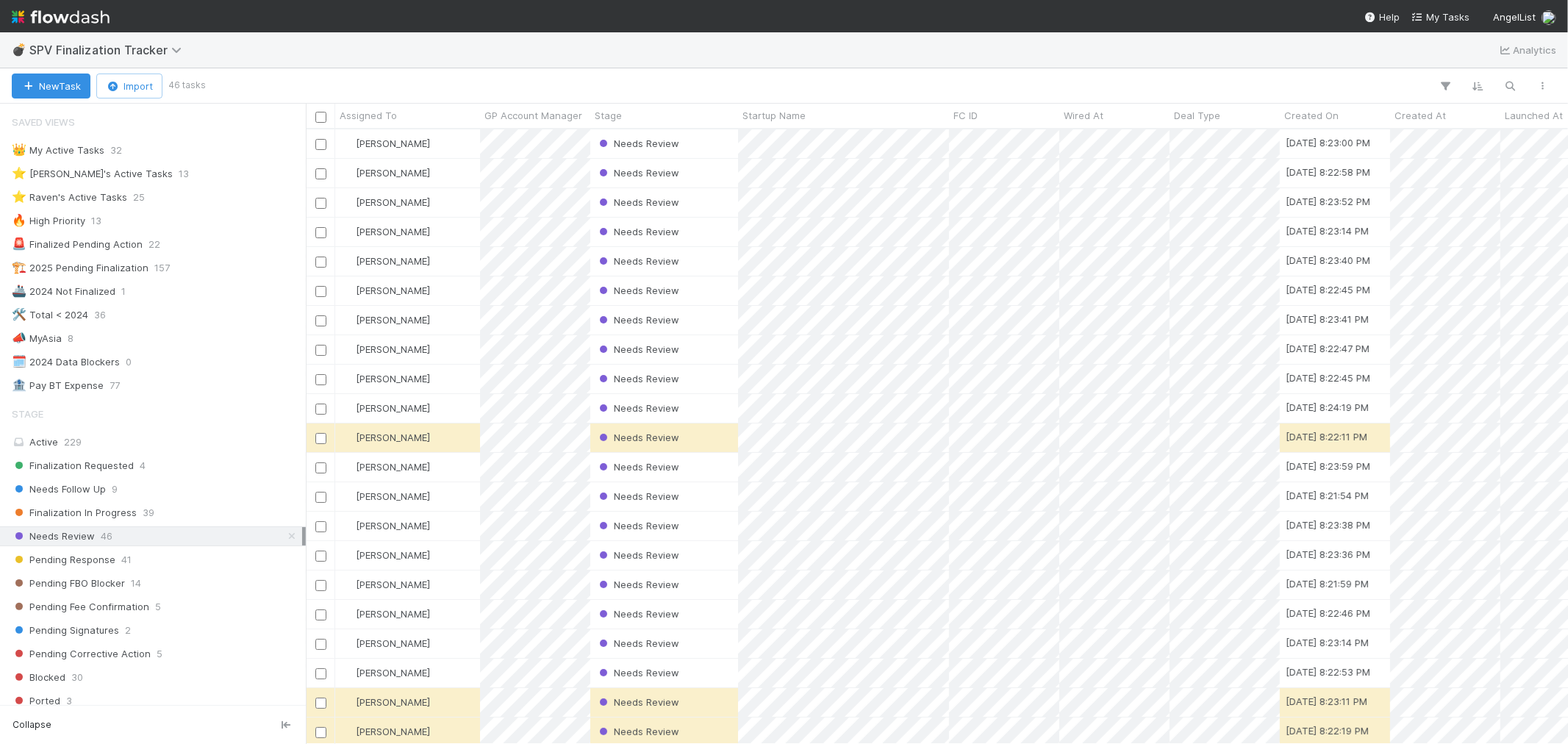
scroll to position [602, 1250]
click at [44, 189] on div "⭐ Raven's Active Tasks" at bounding box center [70, 197] width 116 height 18
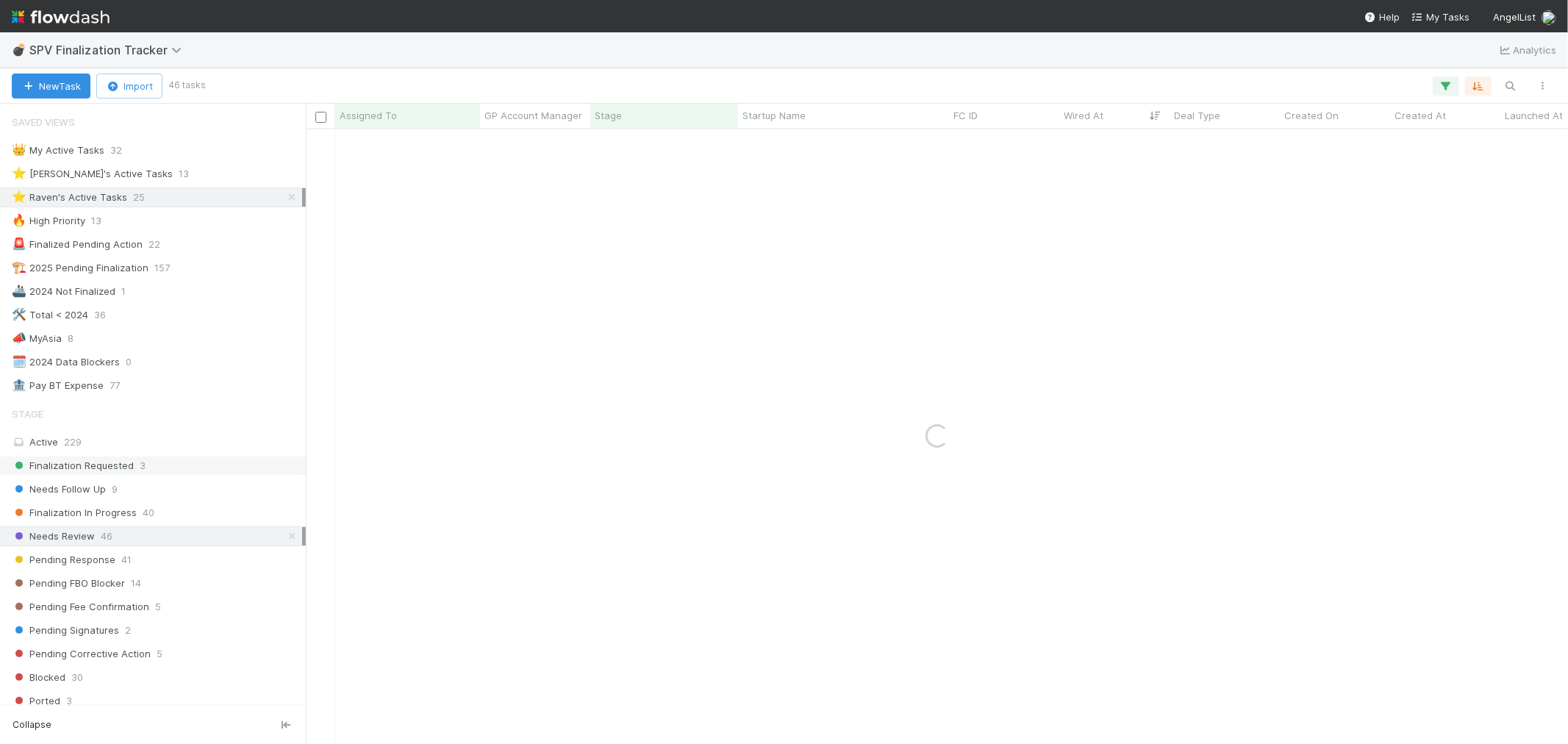
click at [142, 467] on span "3" at bounding box center [142, 465] width 6 height 18
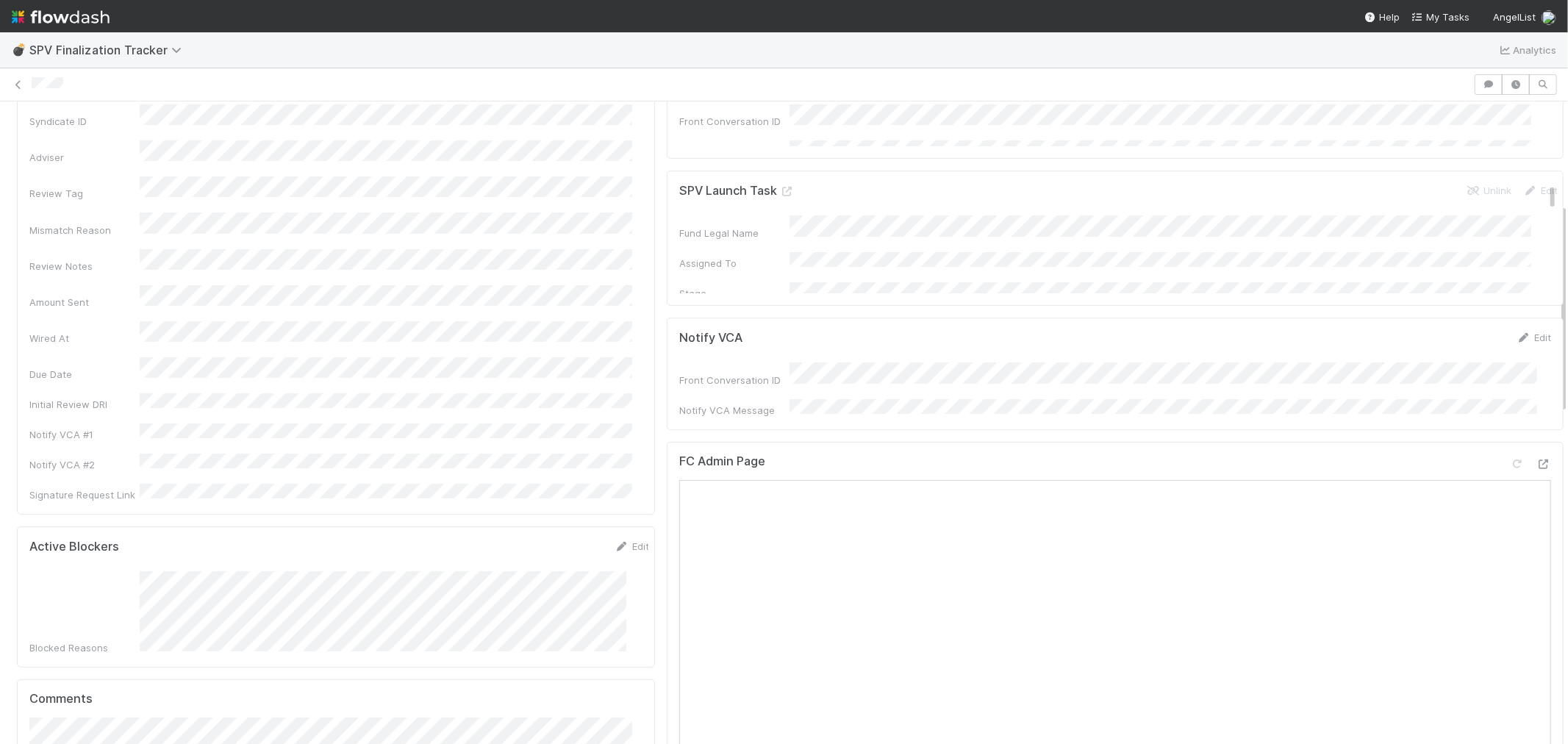
scroll to position [327, 0]
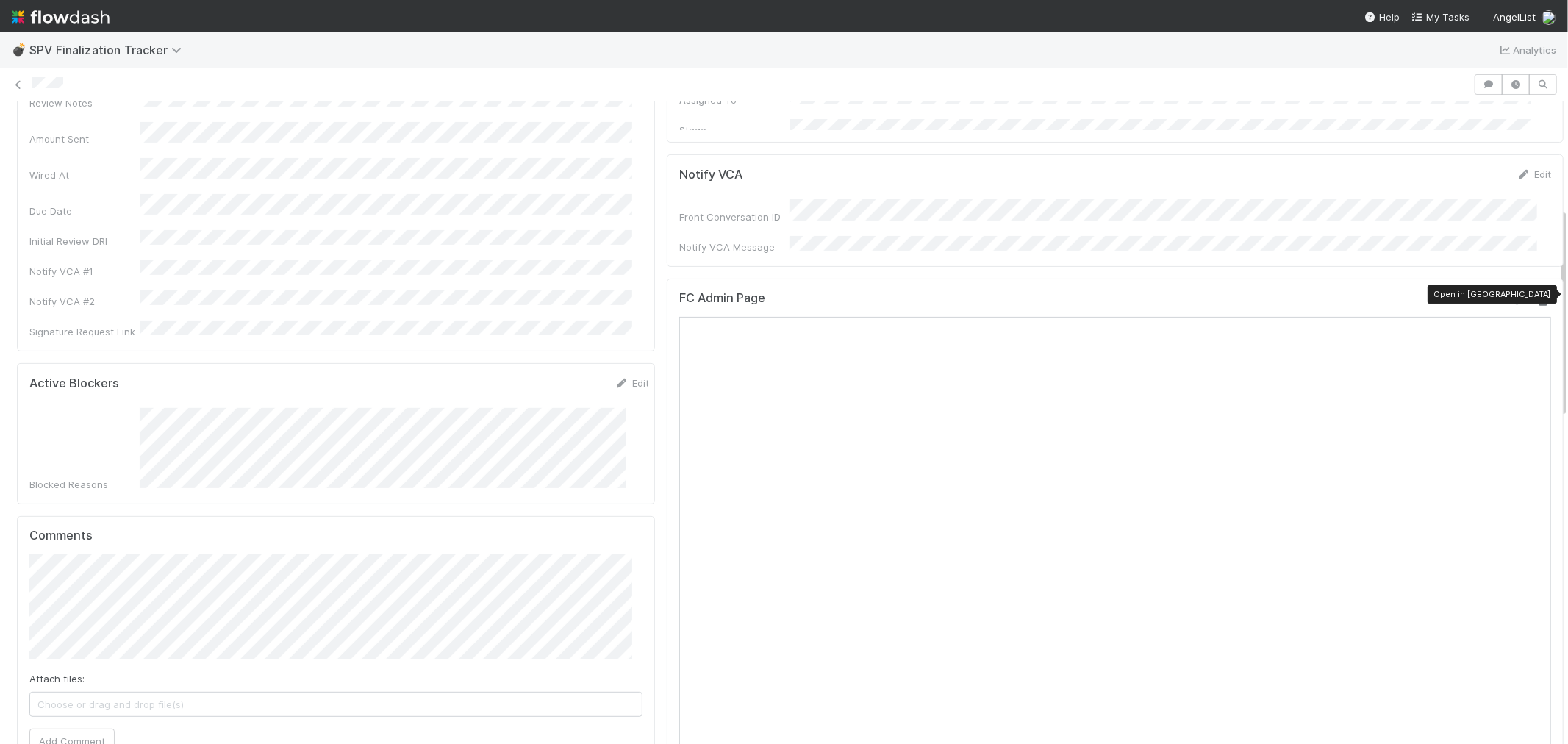
click at [1536, 296] on icon at bounding box center [1543, 301] width 15 height 9
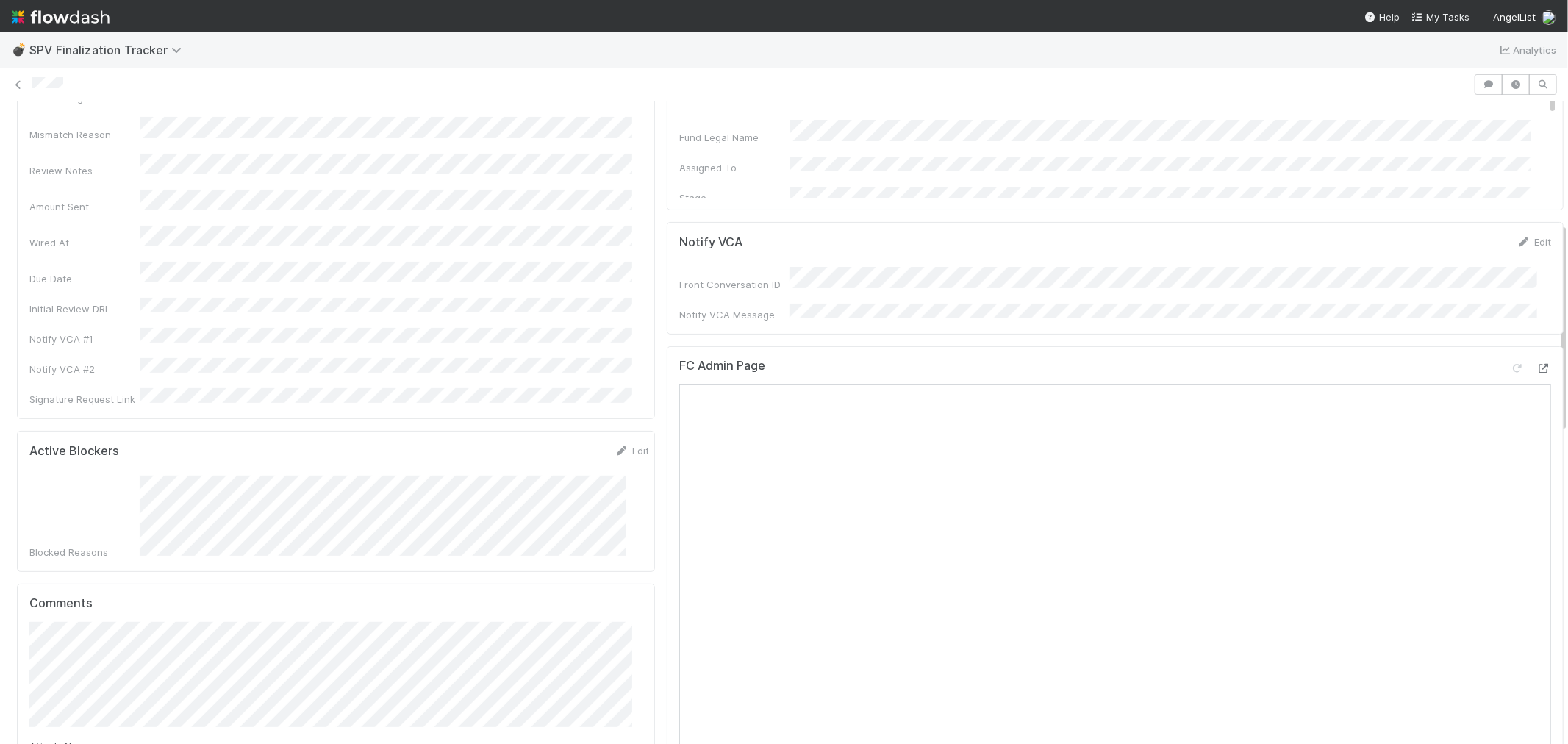
scroll to position [408, 0]
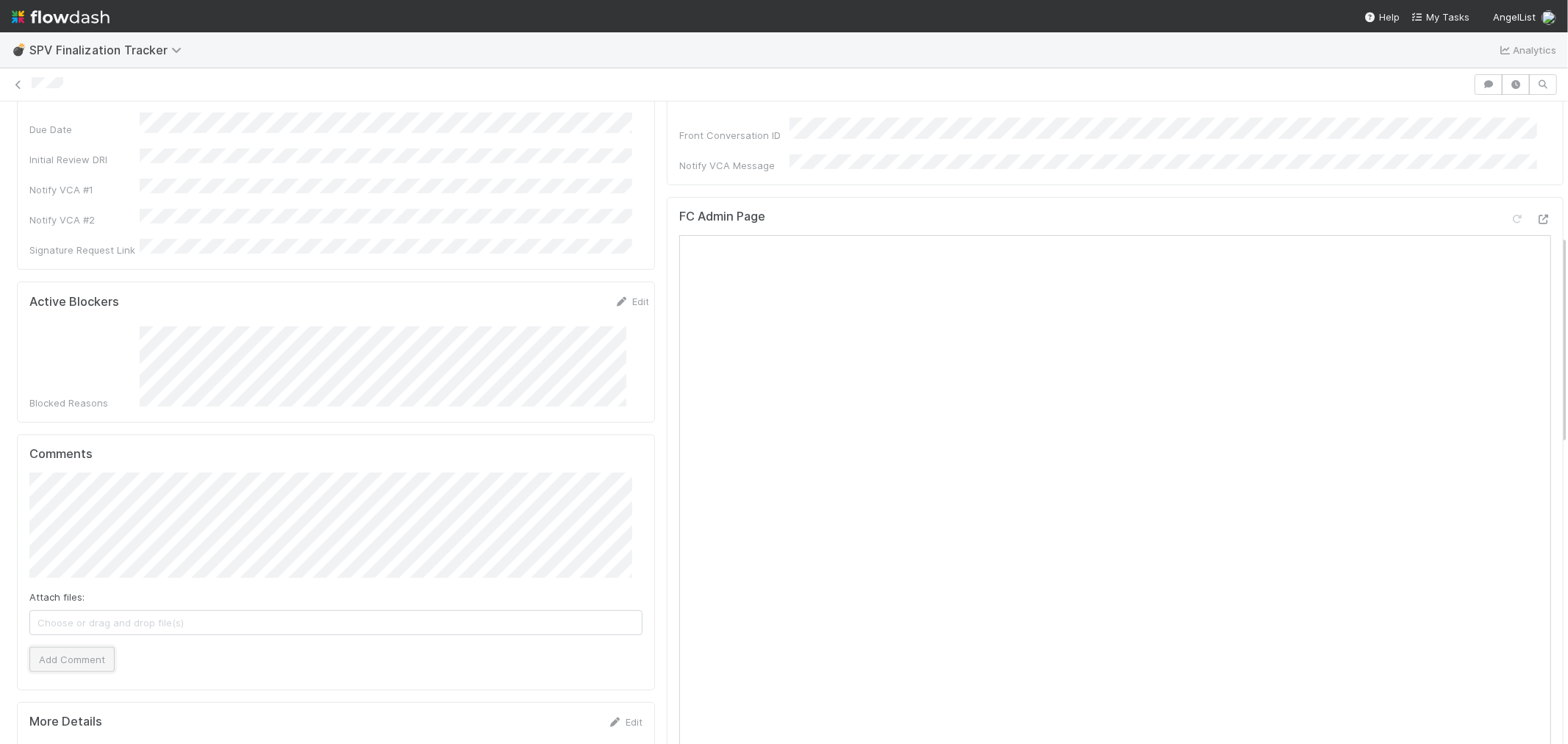
click at [74, 647] on button "Add Comment" at bounding box center [72, 660] width 85 height 25
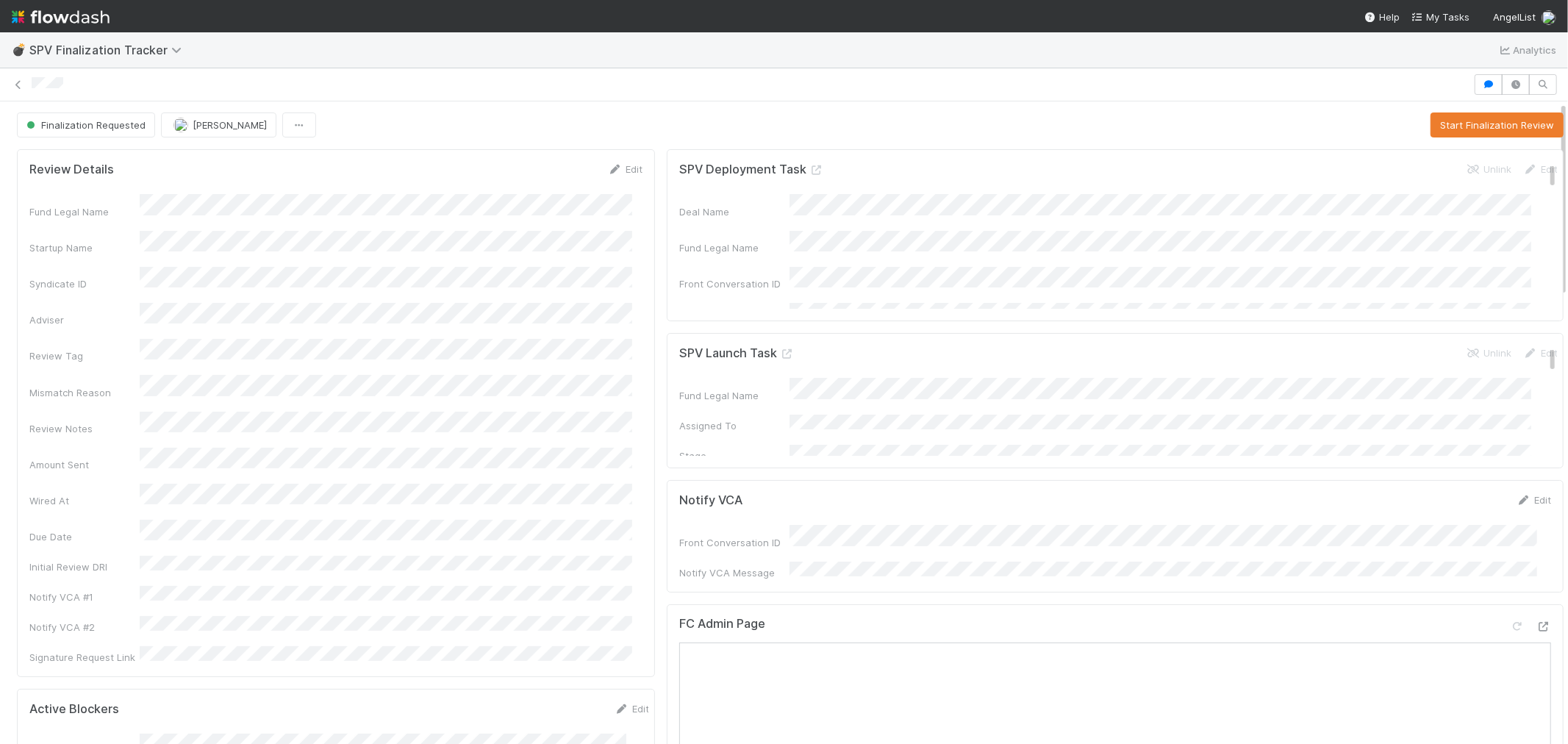
scroll to position [0, 0]
click at [1460, 115] on button "Start Finalization Review" at bounding box center [1497, 126] width 133 height 25
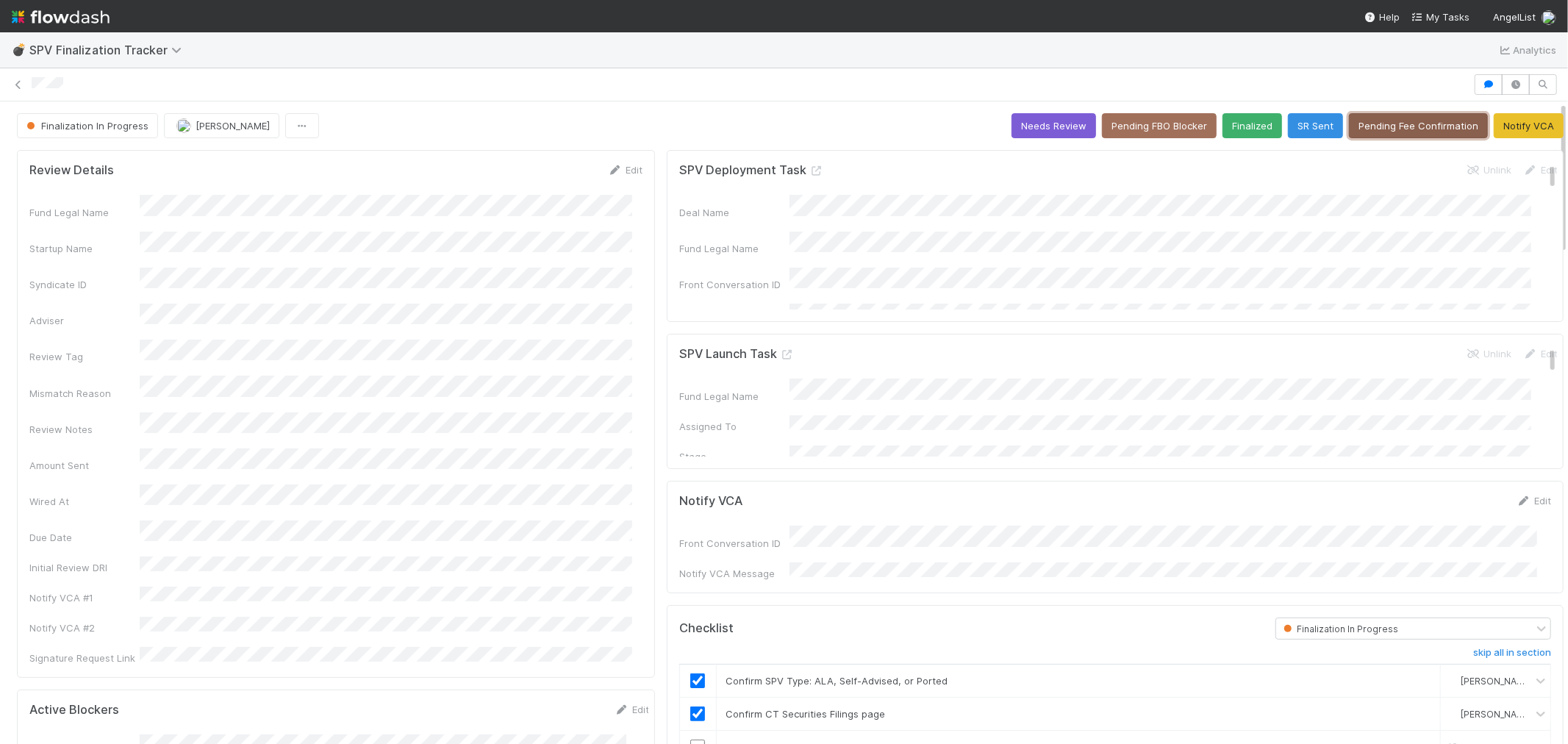
click at [1394, 126] on button "Pending Fee Confirmation" at bounding box center [1418, 126] width 139 height 25
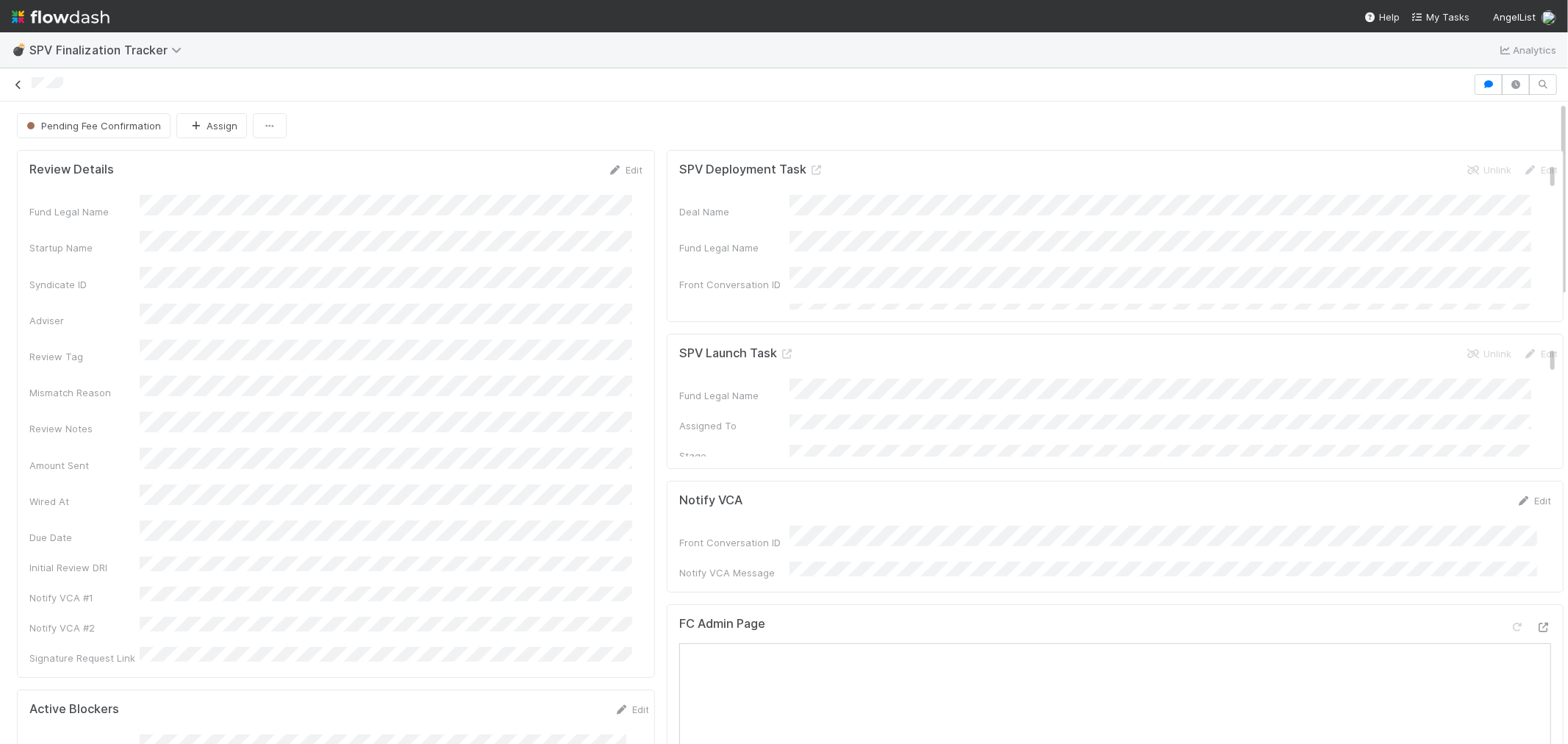
click at [16, 89] on icon at bounding box center [18, 85] width 15 height 9
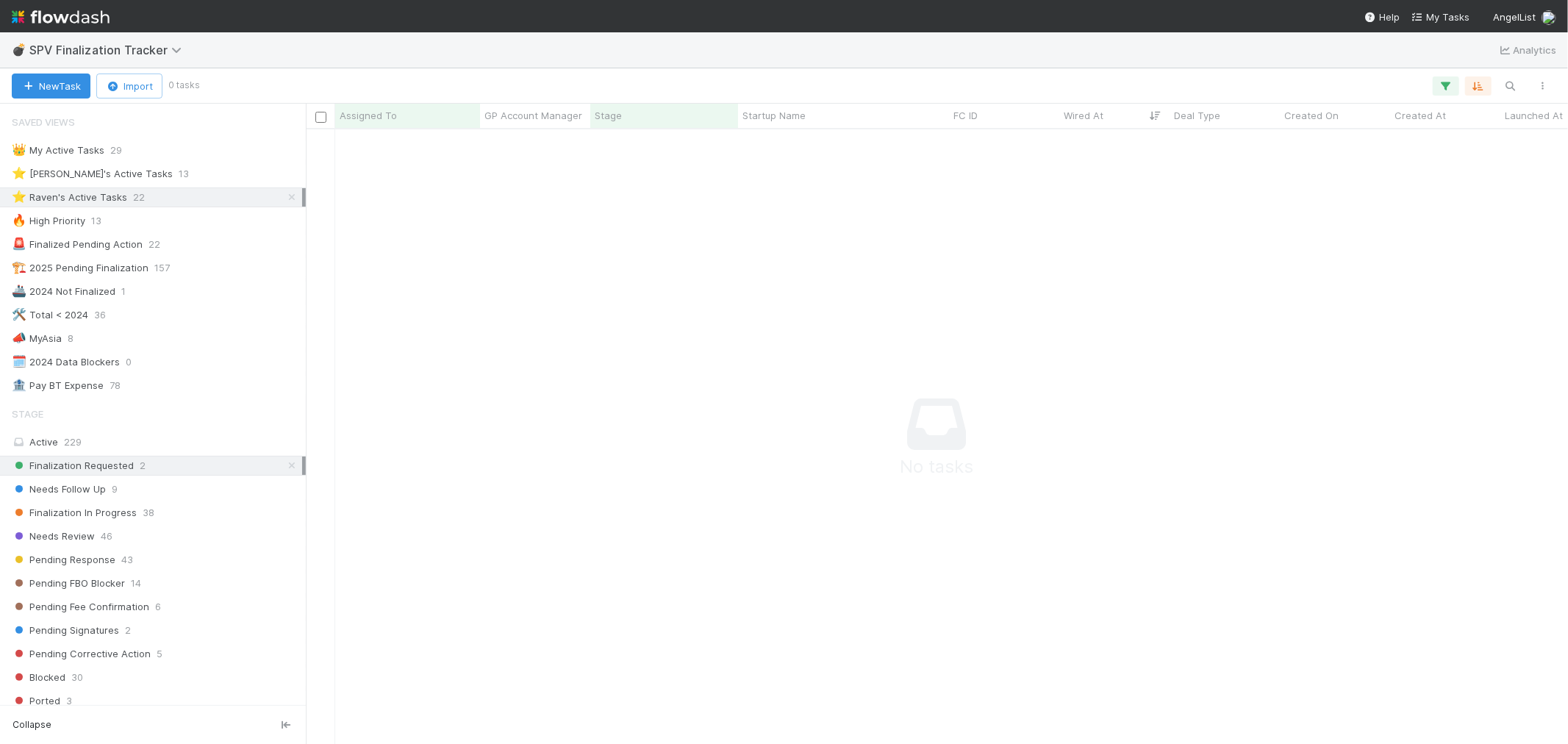
scroll to position [13, 13]
click at [78, 18] on img at bounding box center [61, 17] width 98 height 25
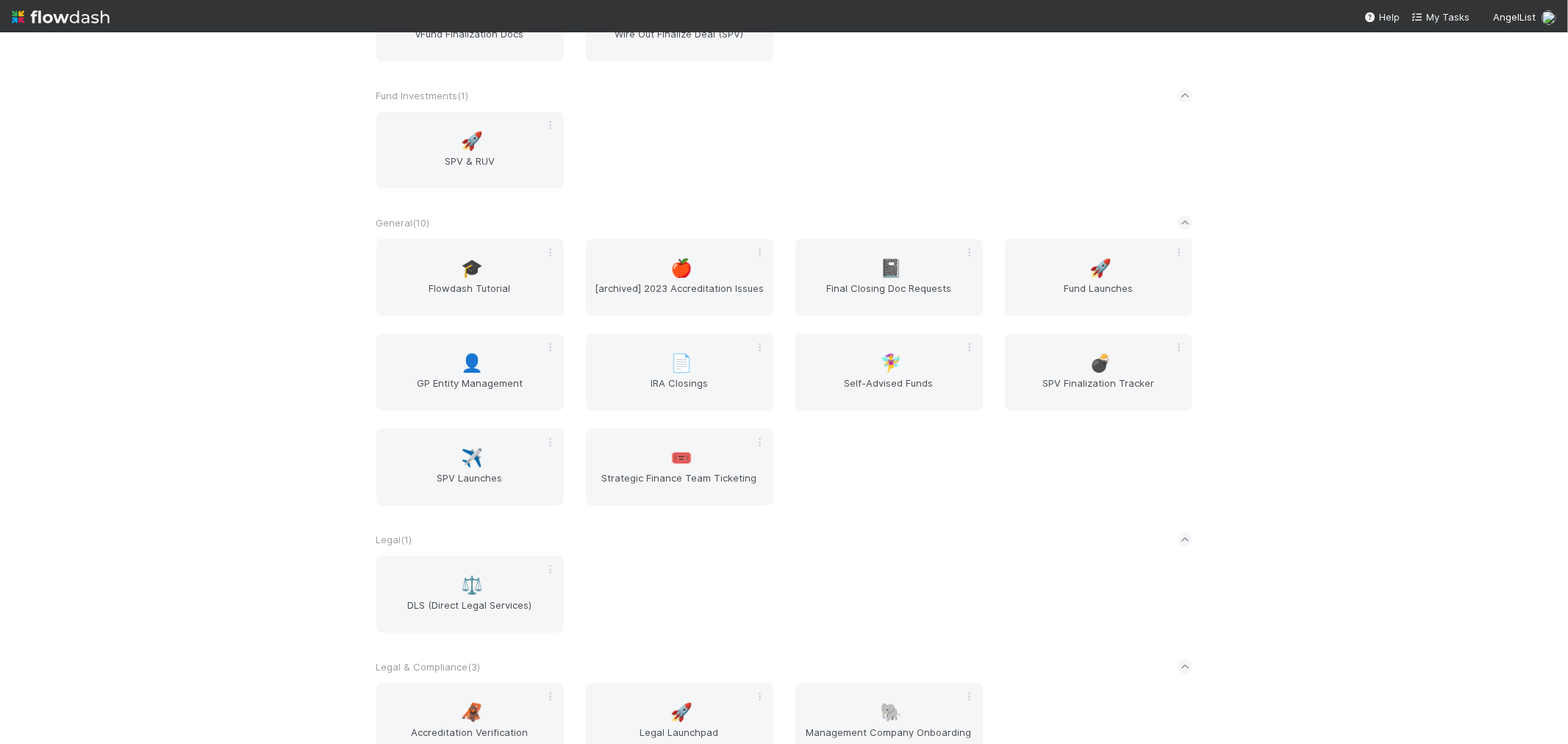
scroll to position [981, 0]
click at [893, 257] on span "📓" at bounding box center [891, 266] width 22 height 19
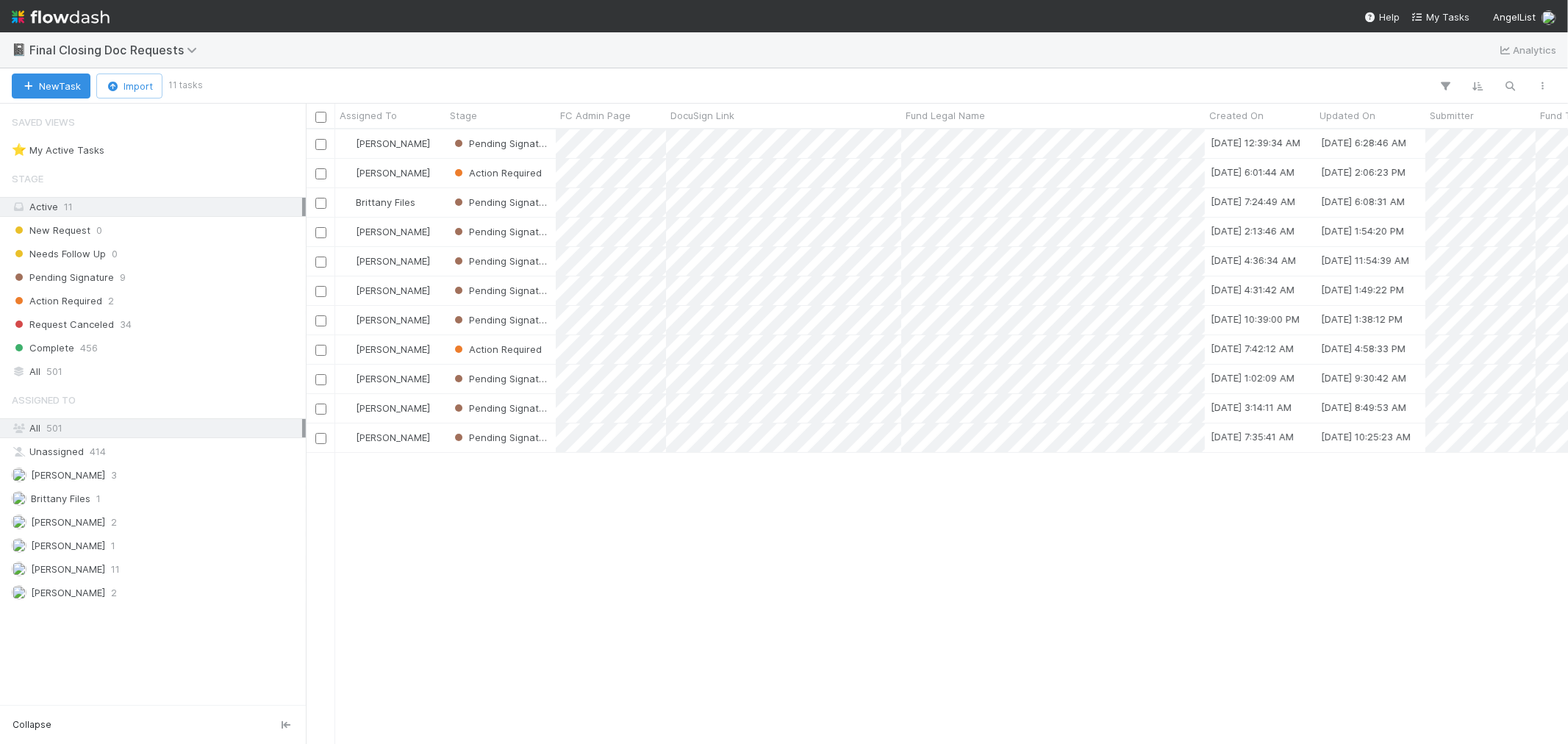
scroll to position [602, 1250]
click at [85, 10] on img at bounding box center [61, 17] width 98 height 25
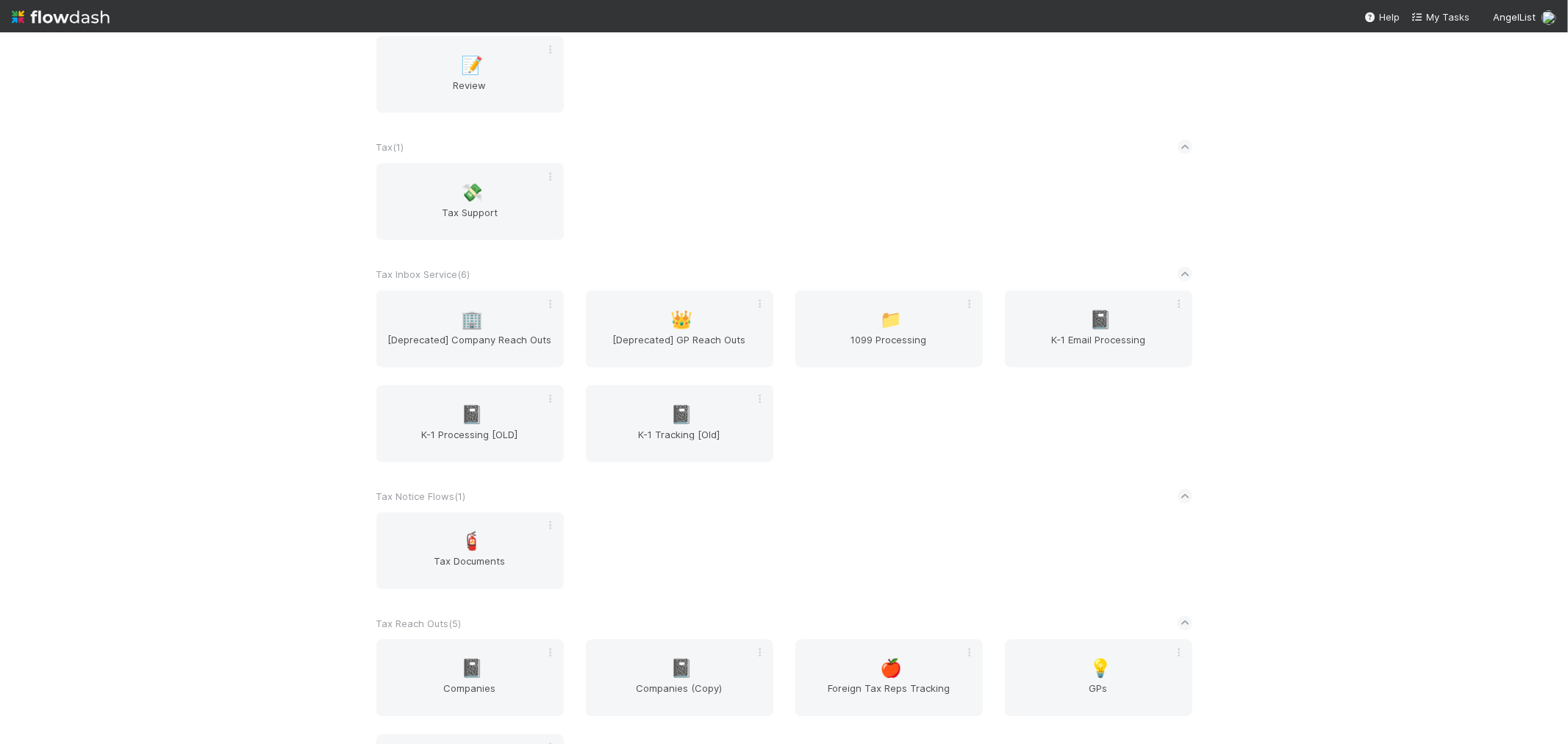
scroll to position [1961, 0]
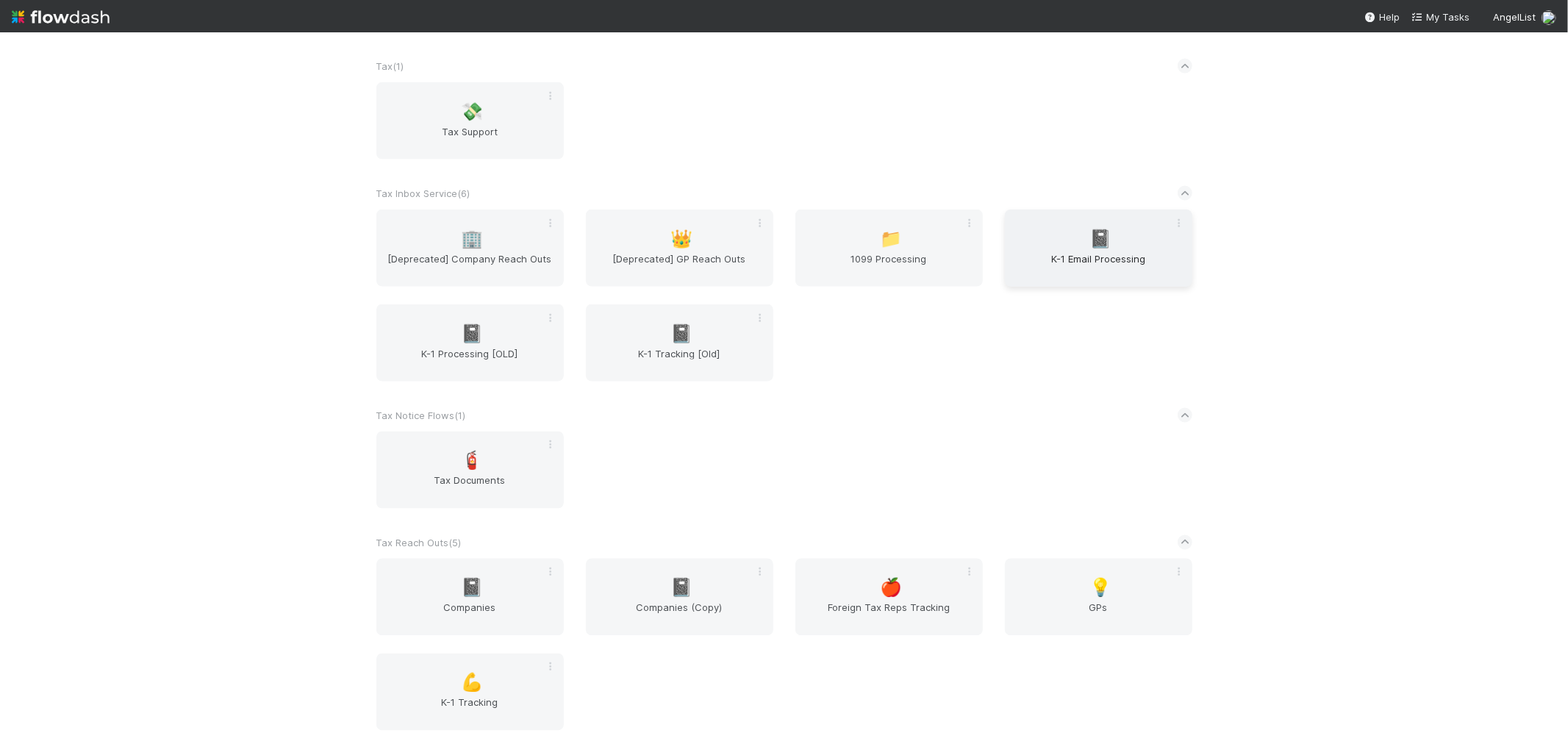
click at [1081, 256] on span "K-1 Email Processing" at bounding box center [1099, 266] width 176 height 29
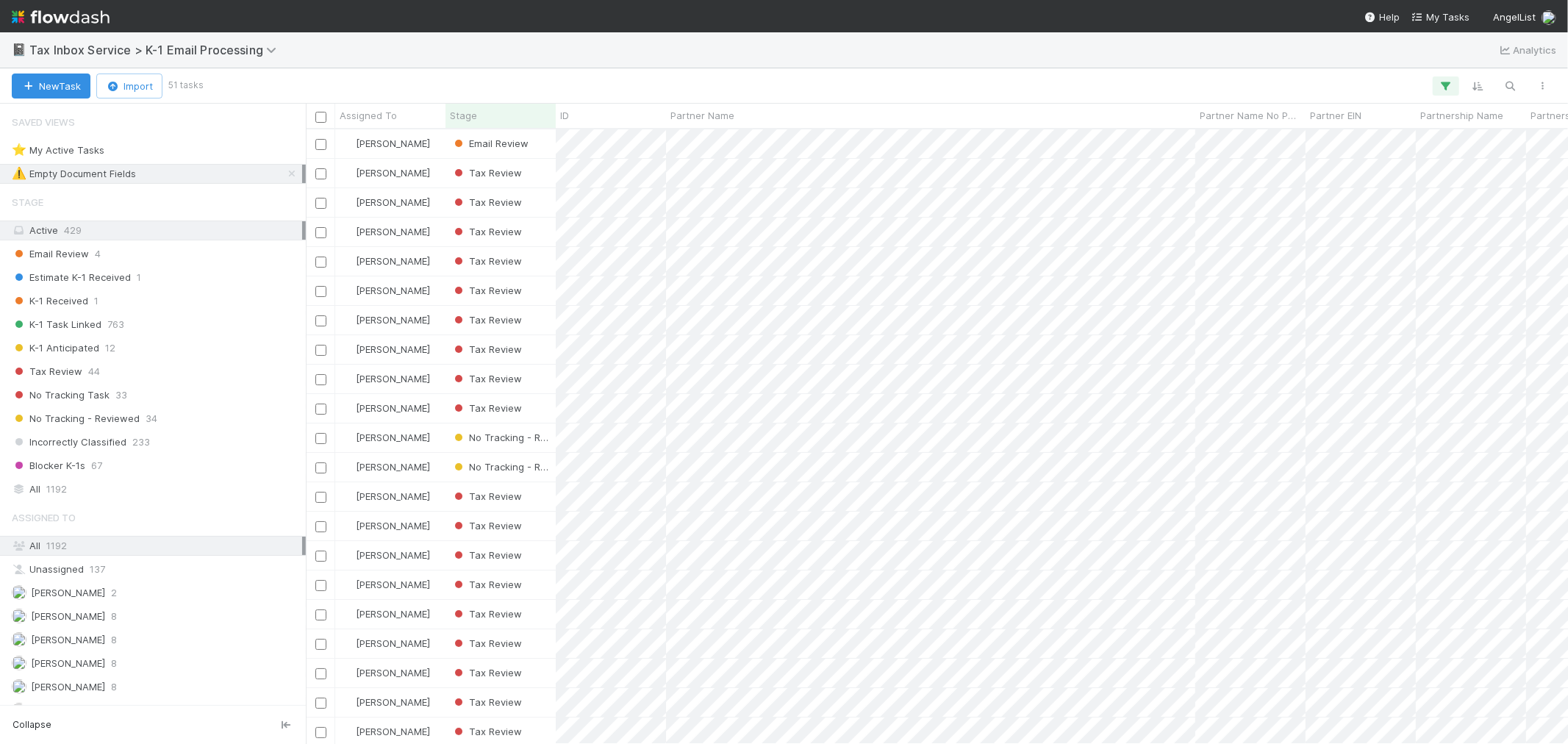
scroll to position [602, 1250]
click at [134, 484] on div "All 1192" at bounding box center [157, 489] width 290 height 18
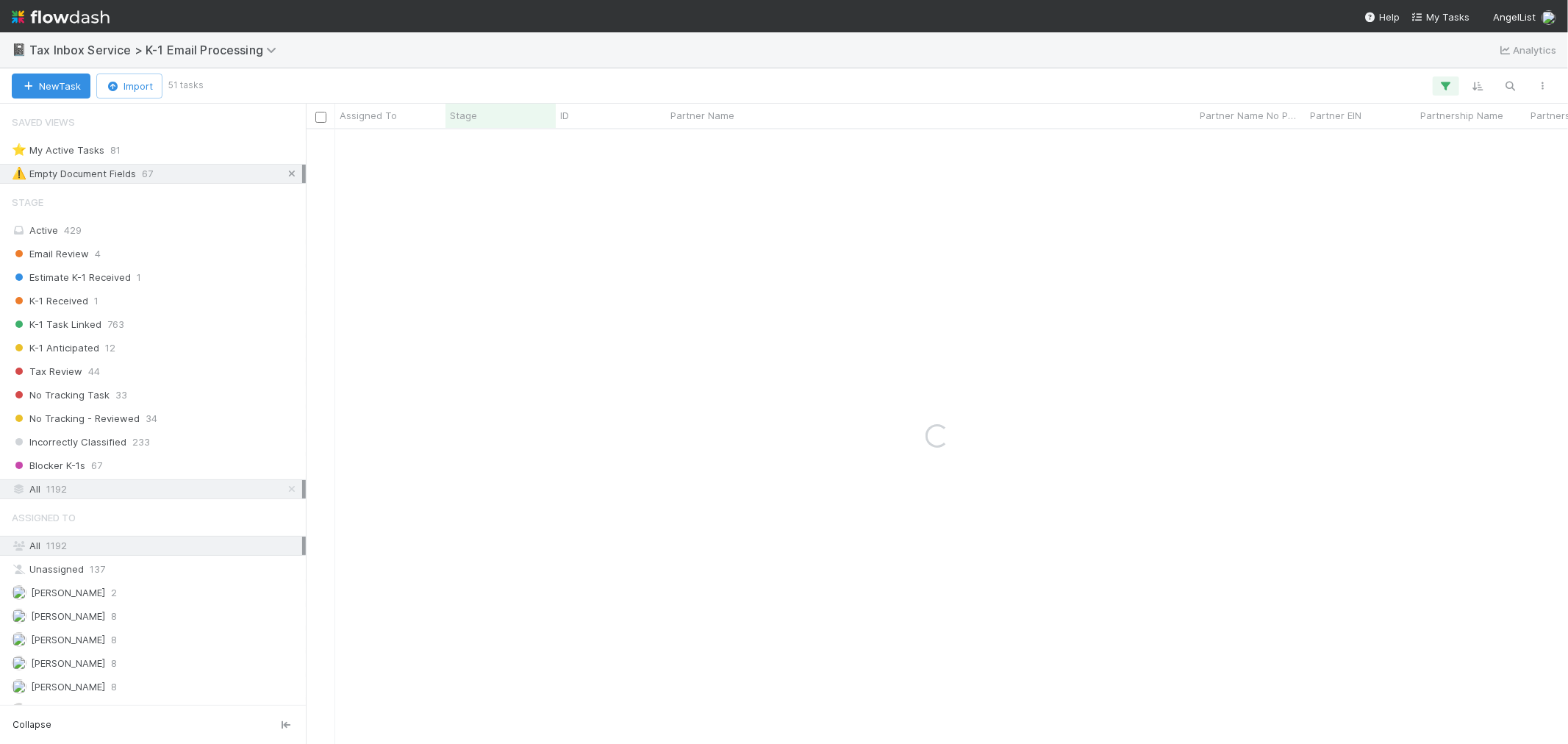
click at [285, 170] on icon at bounding box center [292, 174] width 15 height 9
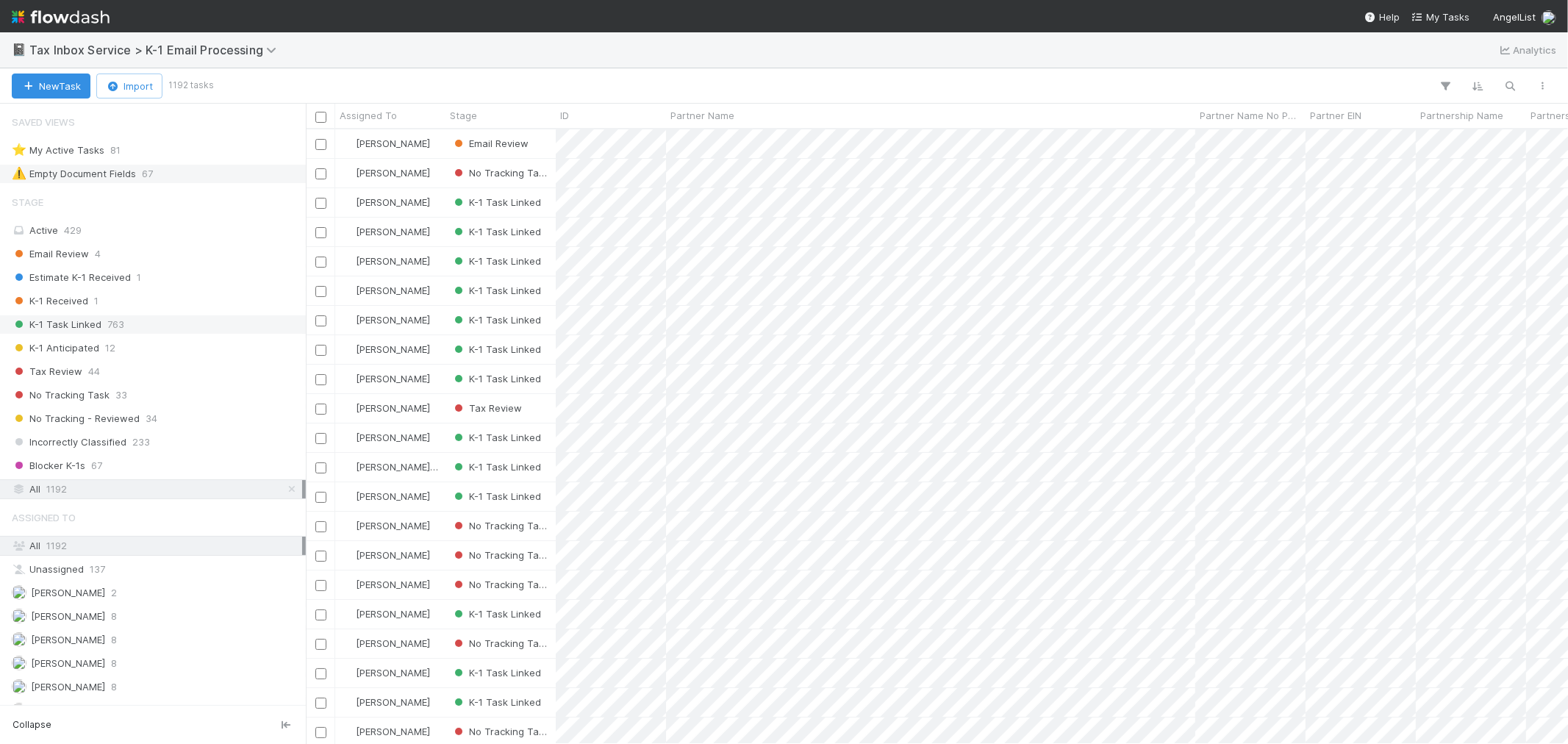
scroll to position [602, 1250]
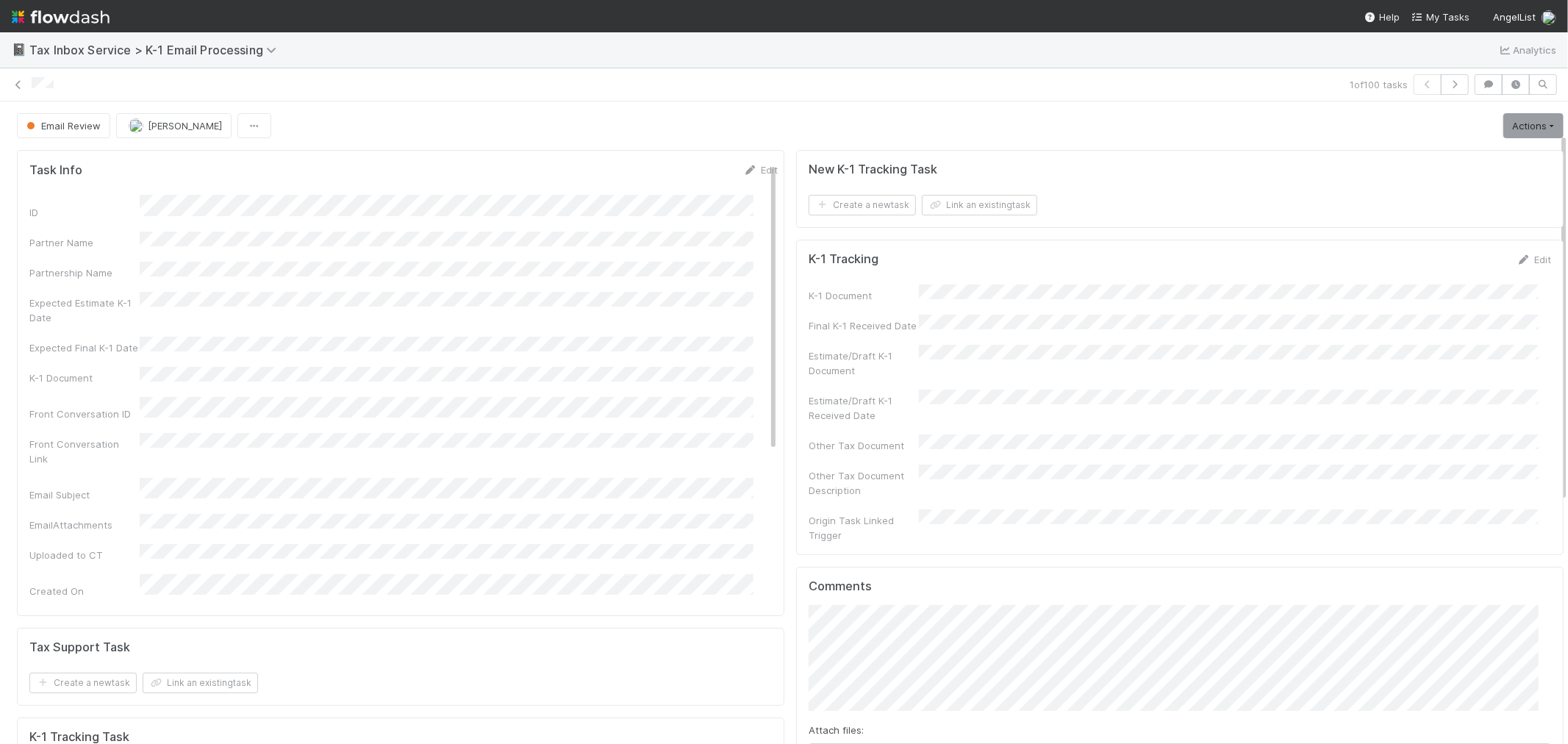
scroll to position [327, 0]
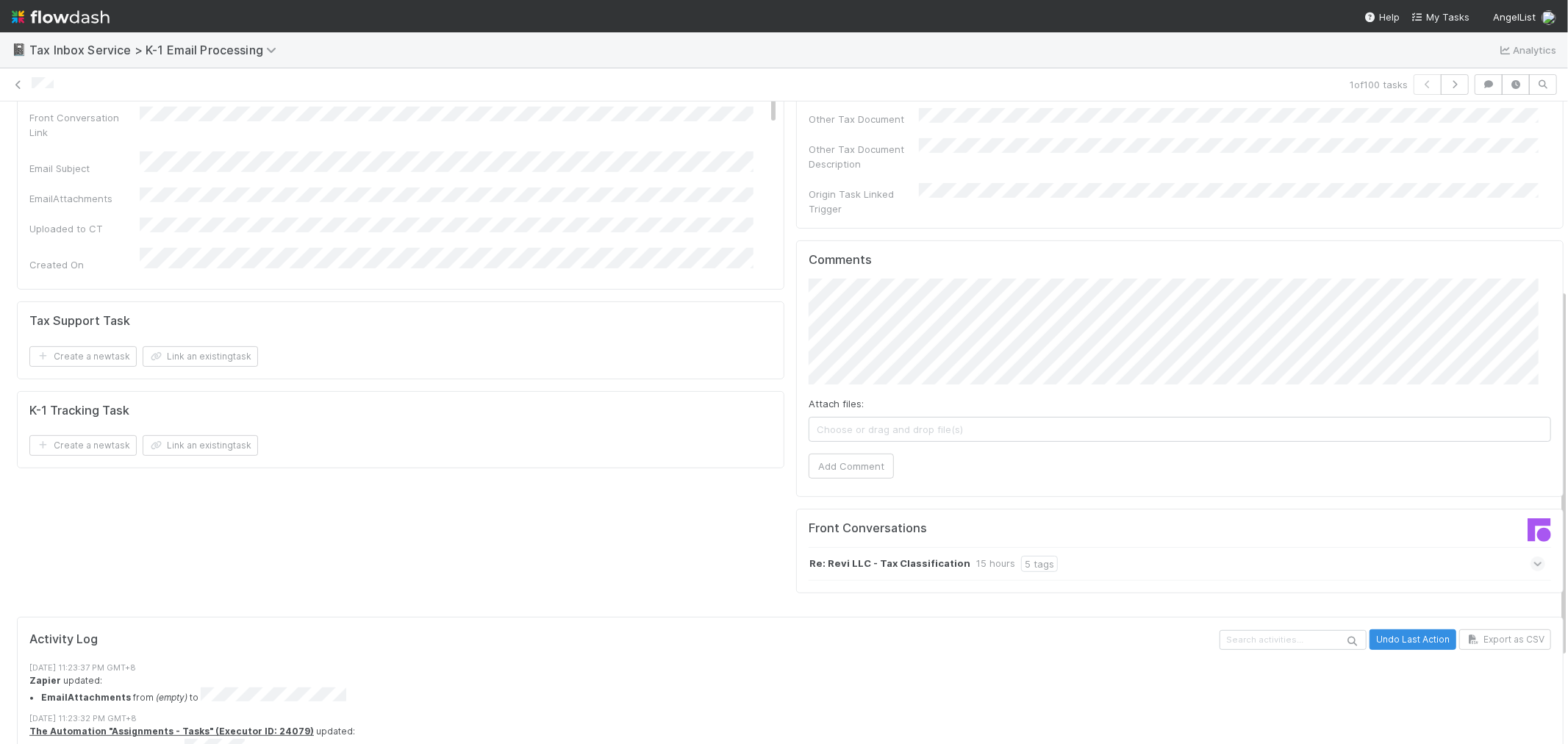
click at [1152, 547] on div "Re: Revi LLC - Tax Classification 15 hours 5 tags" at bounding box center [1176, 564] width 737 height 34
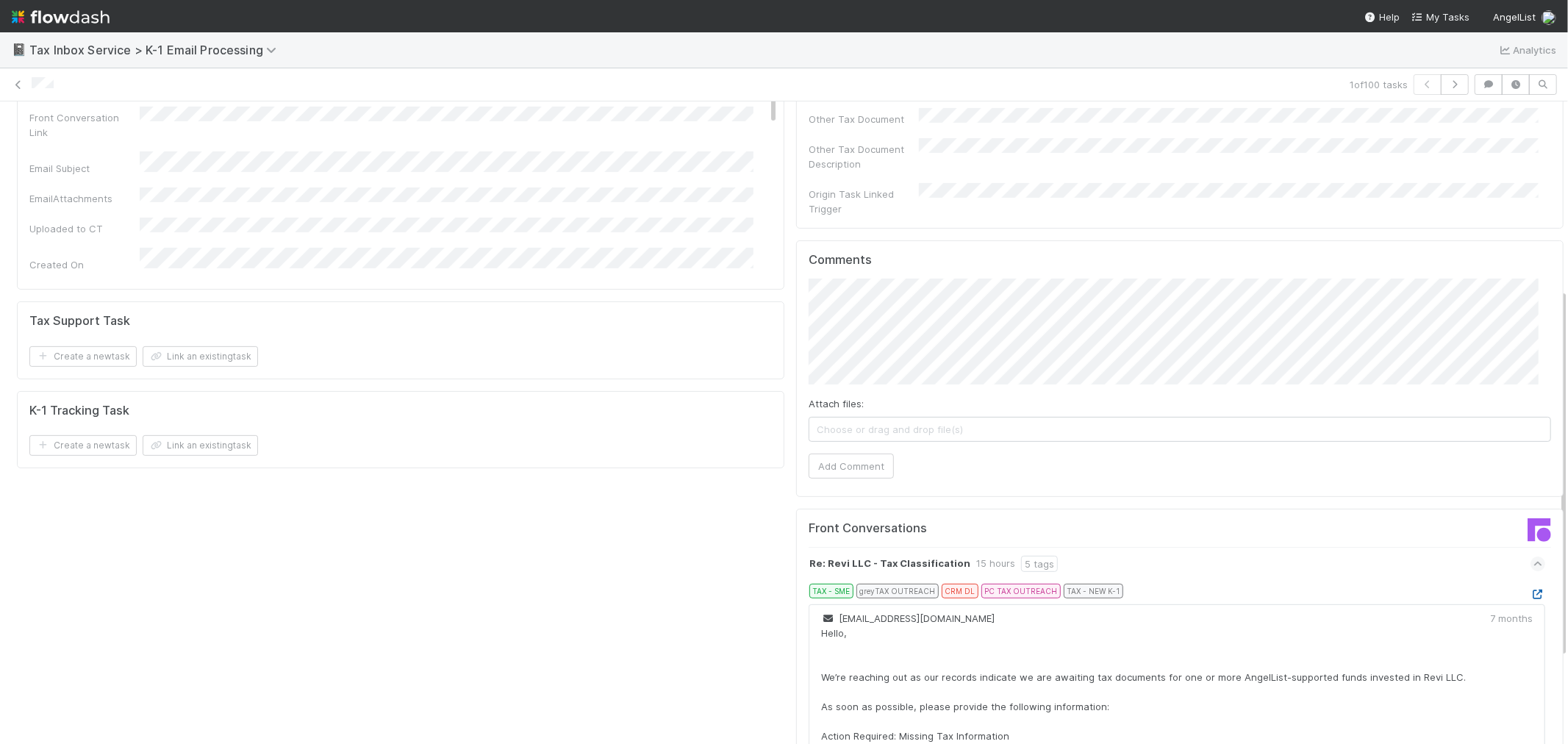
click at [1531, 590] on icon at bounding box center [1538, 594] width 15 height 9
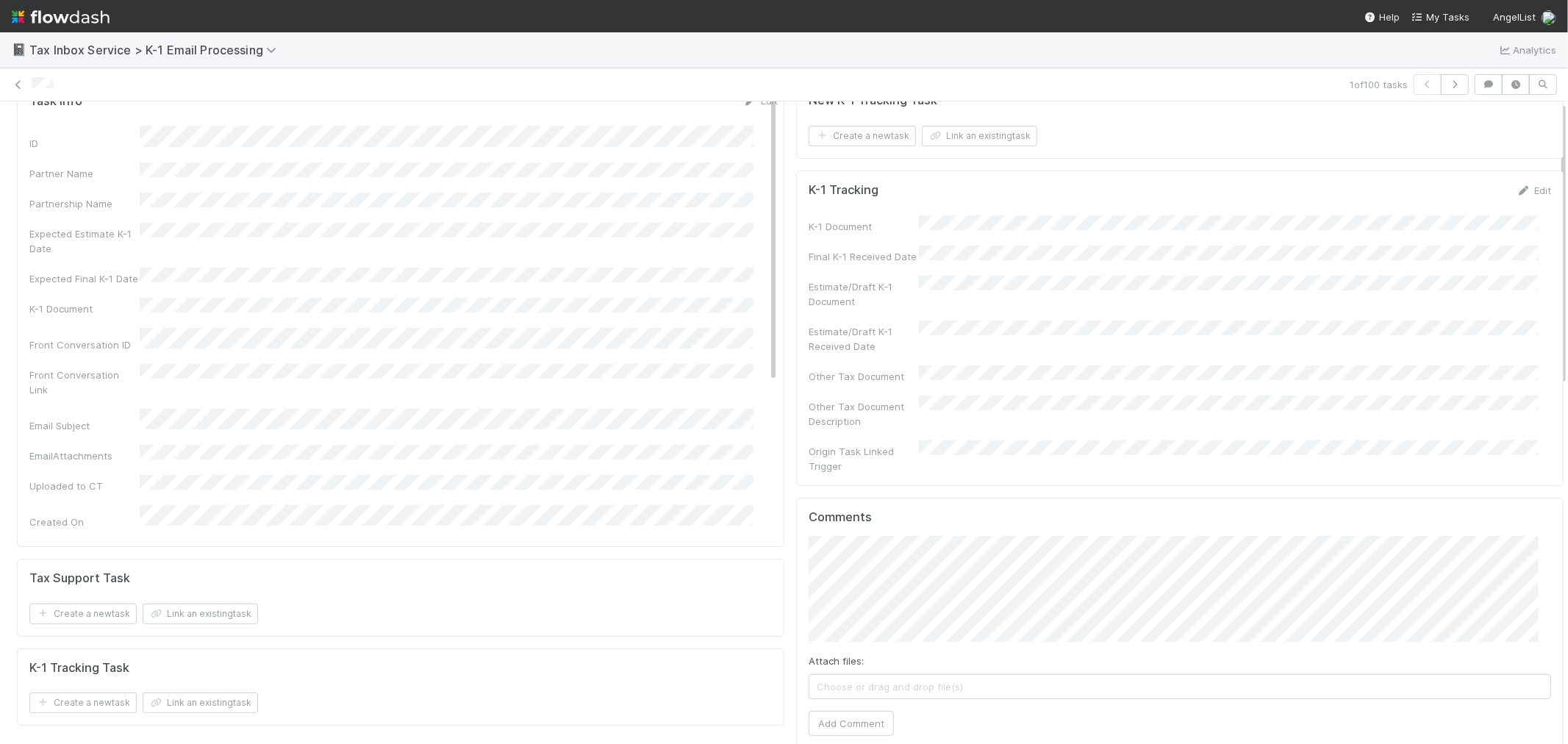
scroll to position [0, 0]
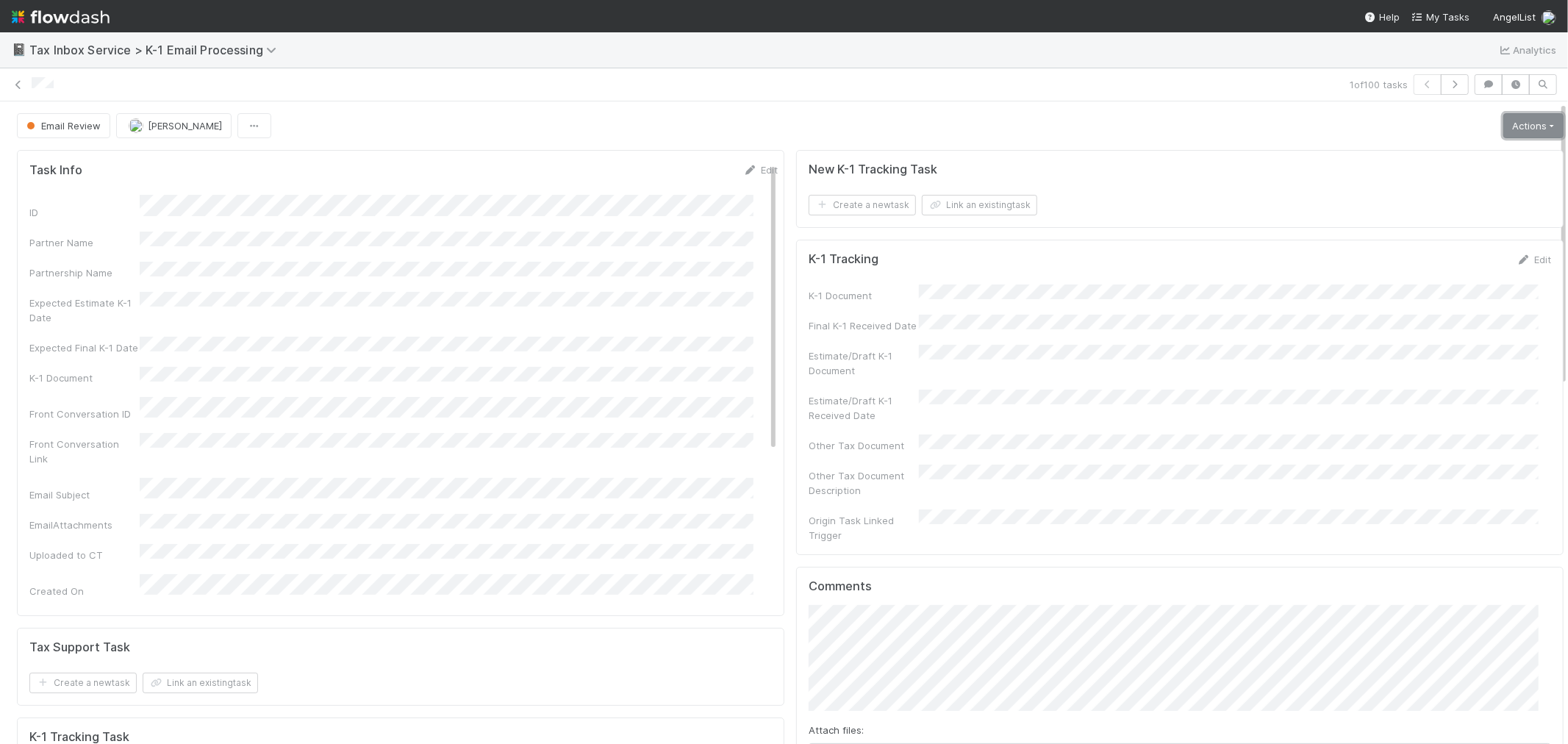
click at [1511, 135] on link "Actions" at bounding box center [1533, 126] width 60 height 25
click at [1501, 150] on button "K-1 Received" at bounding box center [1491, 157] width 146 height 21
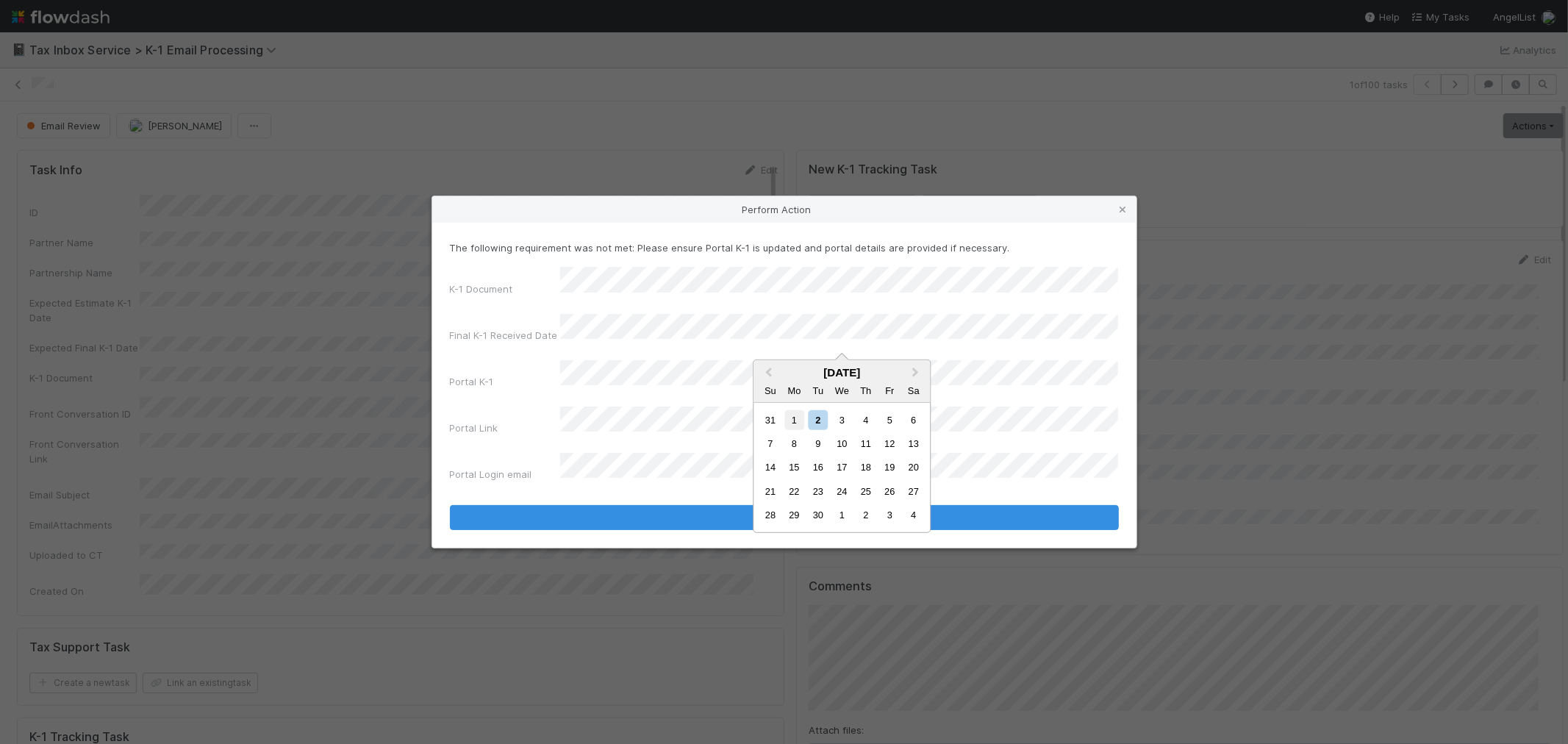
click at [802, 421] on div "1" at bounding box center [793, 419] width 20 height 20
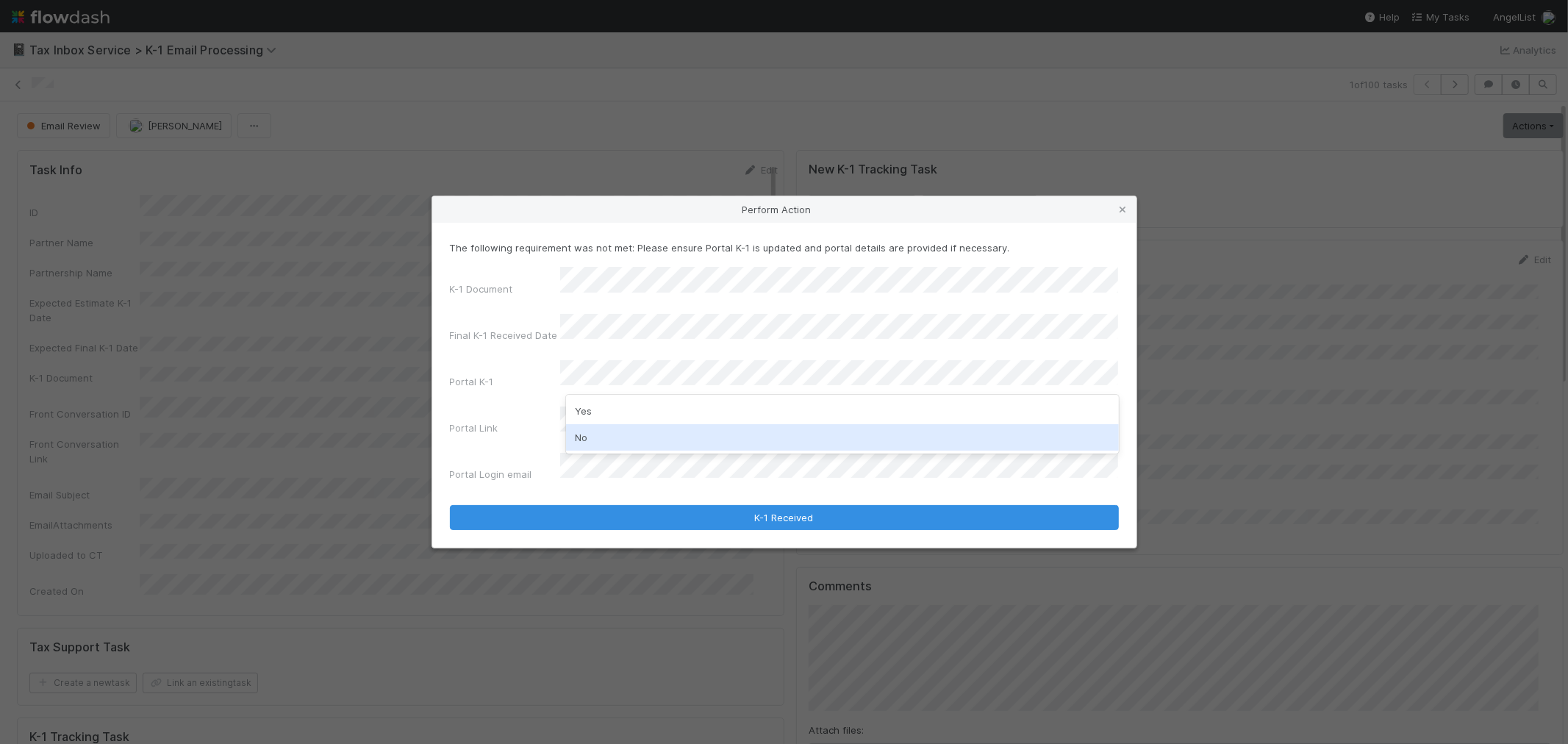
click at [582, 439] on div "No" at bounding box center [842, 437] width 553 height 26
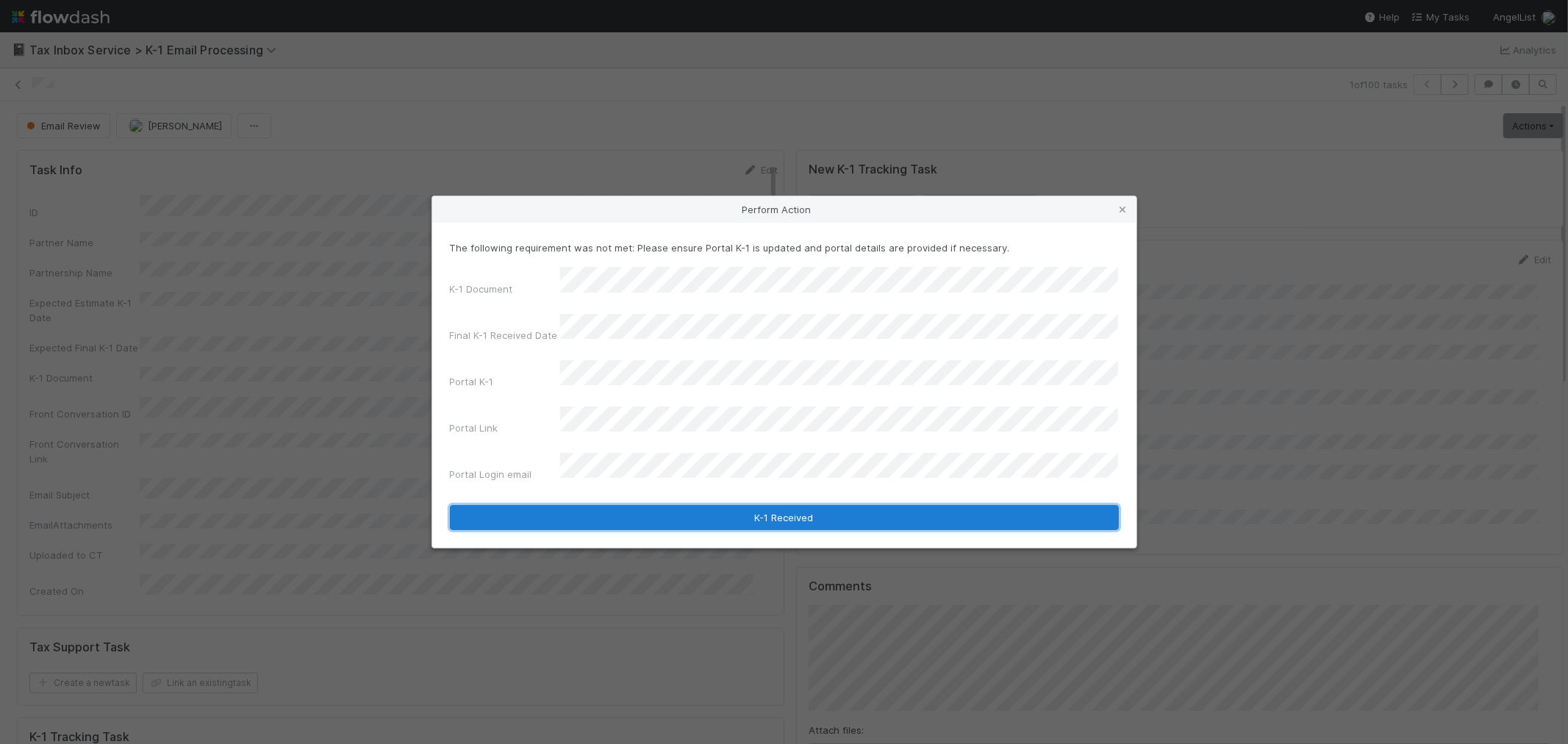
click at [562, 505] on button "K-1 Received" at bounding box center [785, 518] width 669 height 25
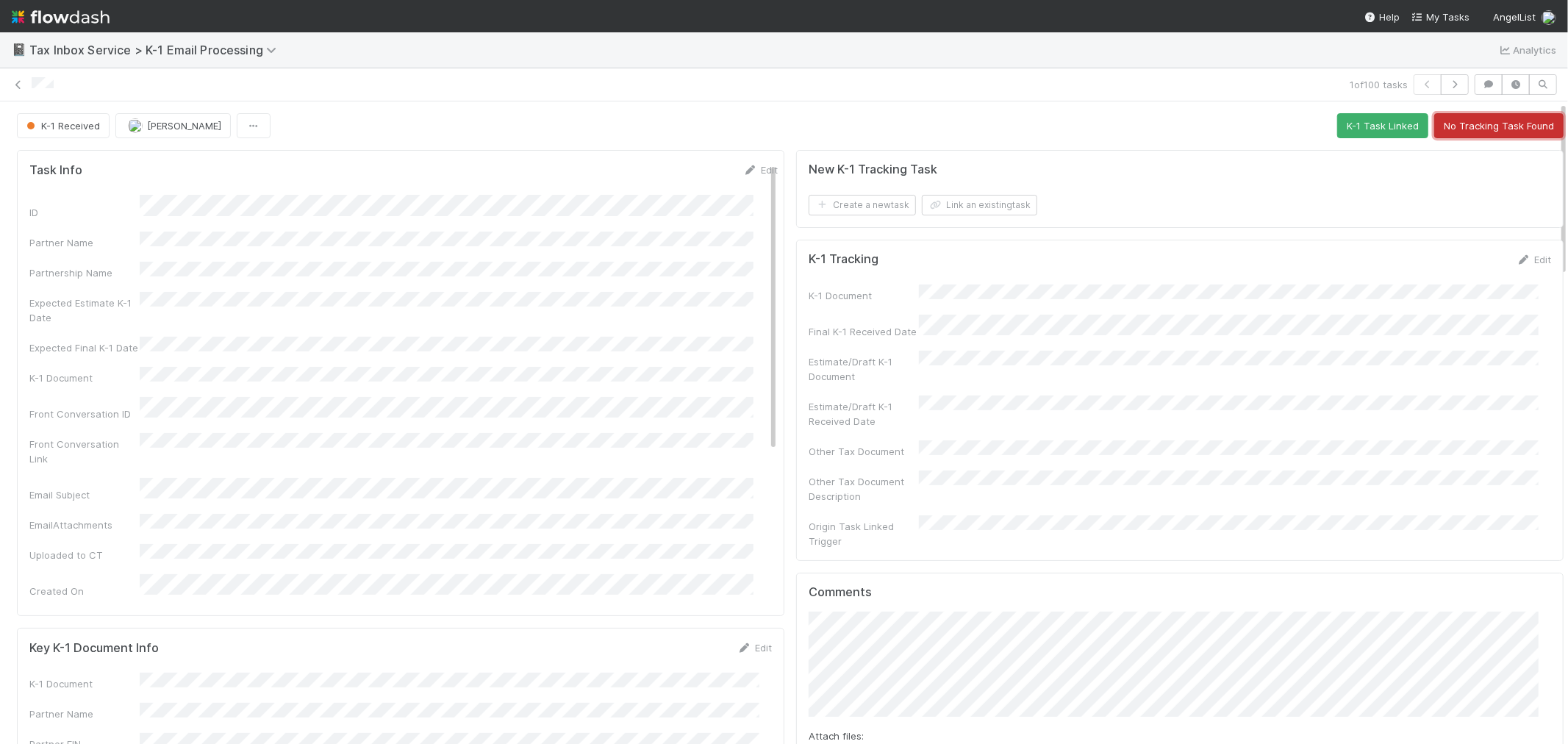
click at [1474, 127] on button "No Tracking Task Found" at bounding box center [1499, 126] width 130 height 25
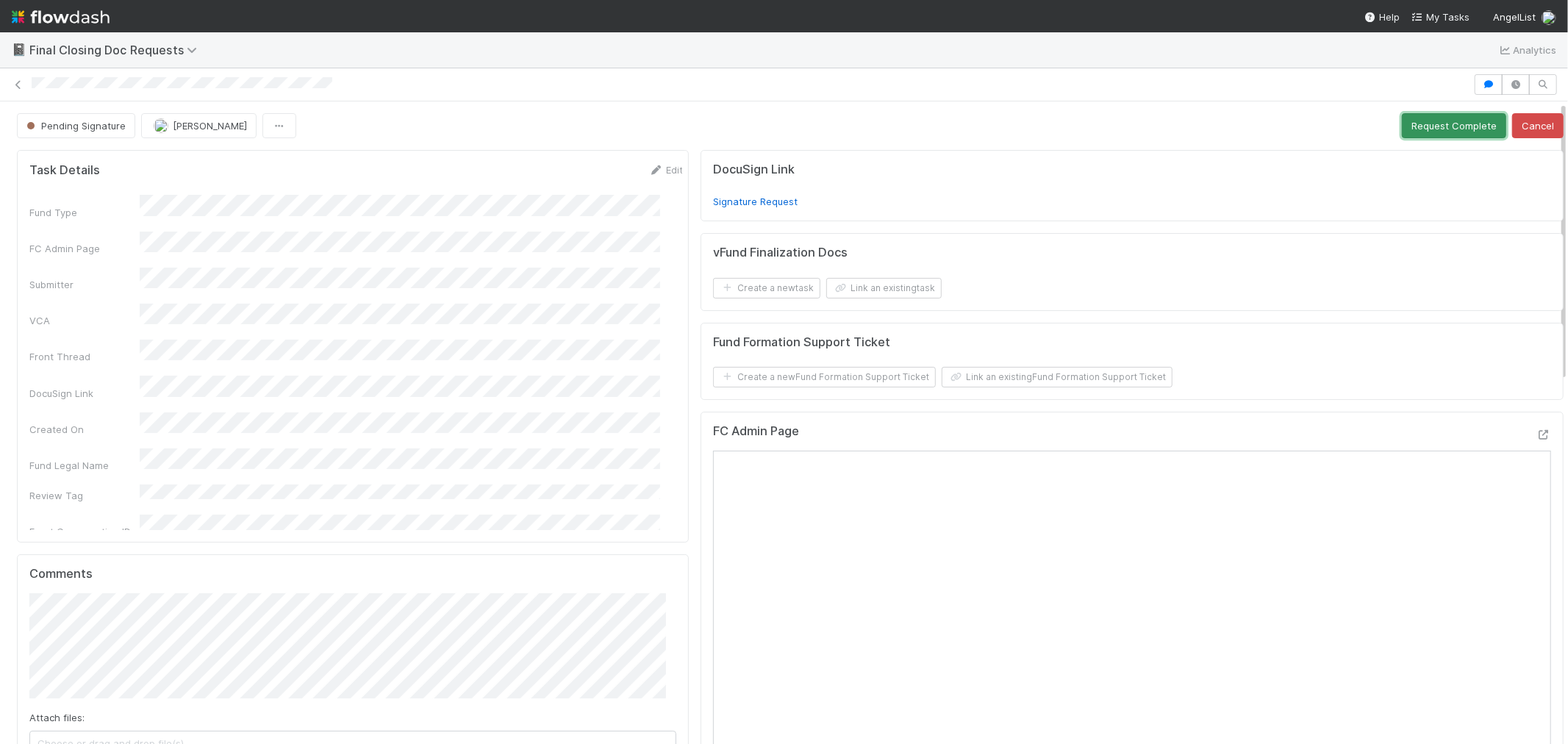
click at [1404, 128] on button "Request Complete" at bounding box center [1454, 126] width 104 height 25
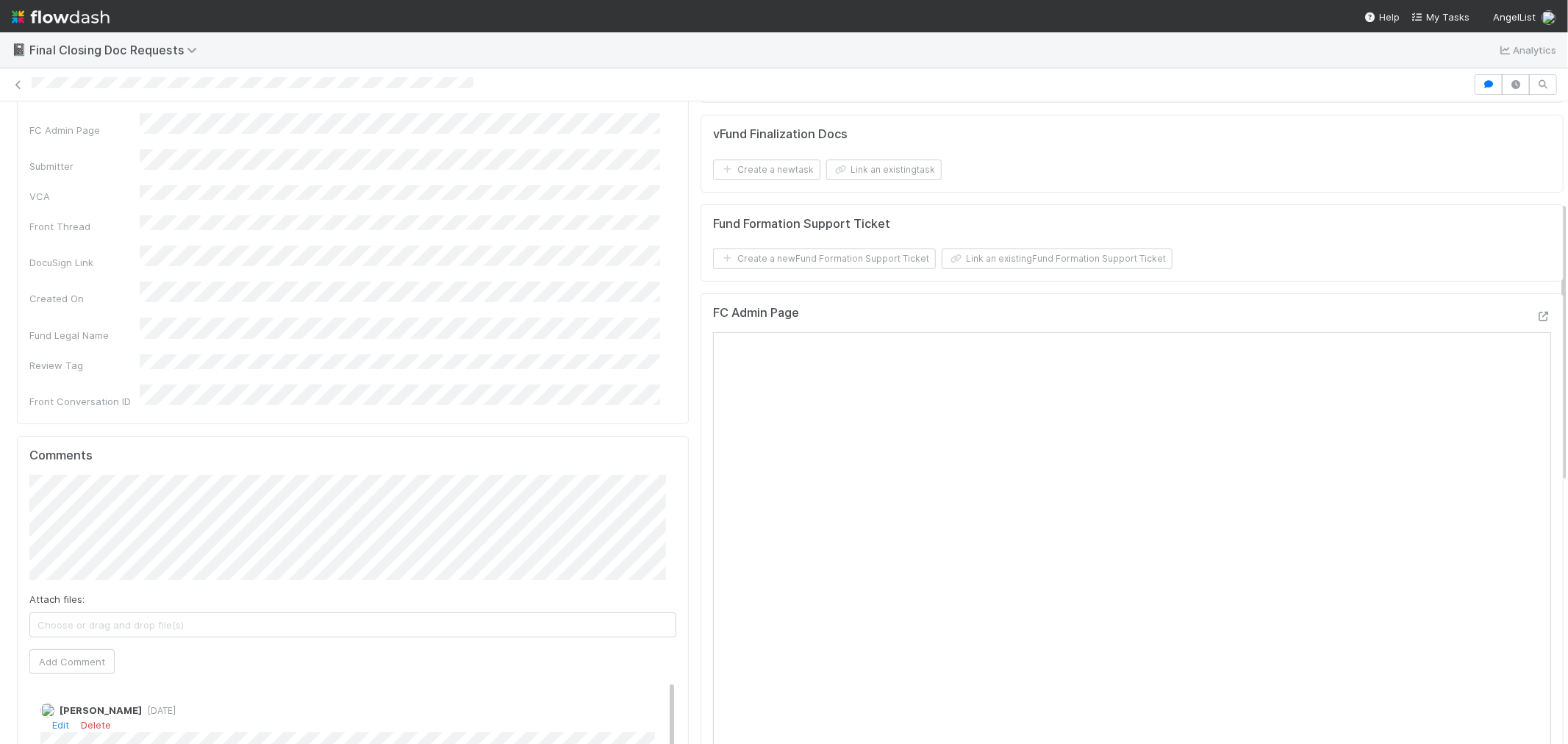
scroll to position [245, 0]
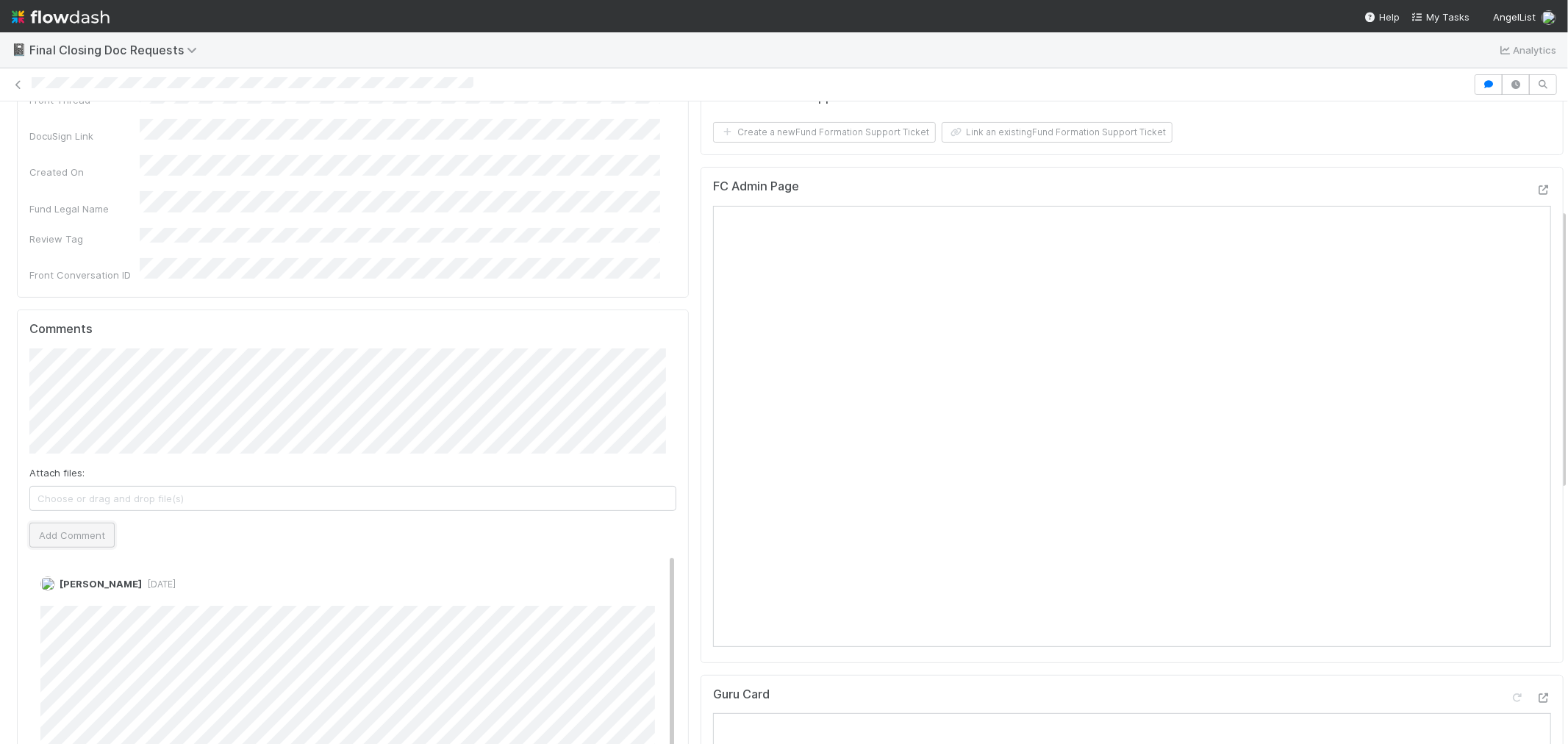
click at [71, 531] on button "Add Comment" at bounding box center [72, 536] width 85 height 25
click at [28, 609] on div "Comments Attach files: Choose or drag and drop file(s) Add Comment [PERSON_NAME…" at bounding box center [352, 621] width 672 height 624
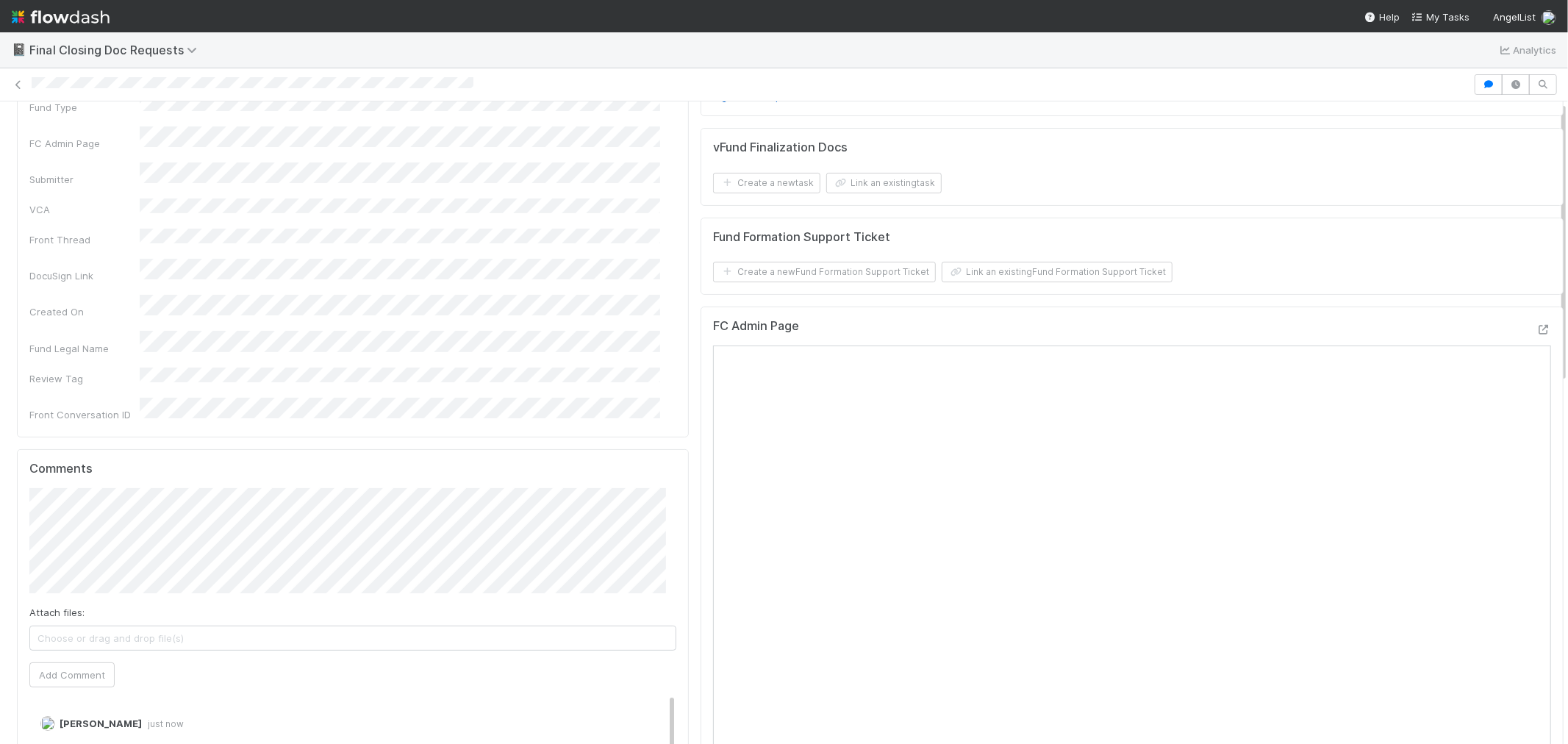
scroll to position [0, 0]
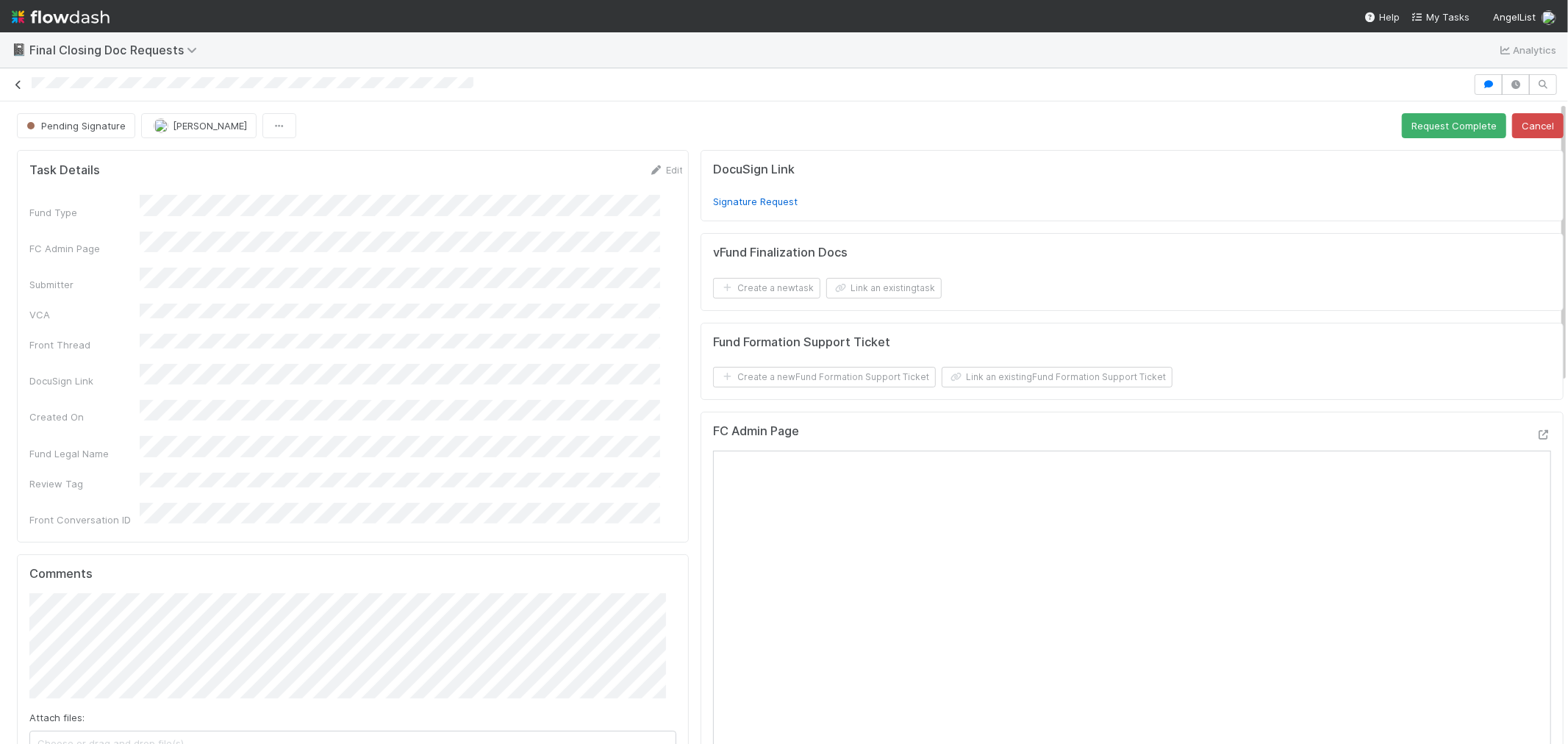
click at [19, 86] on icon at bounding box center [18, 85] width 15 height 9
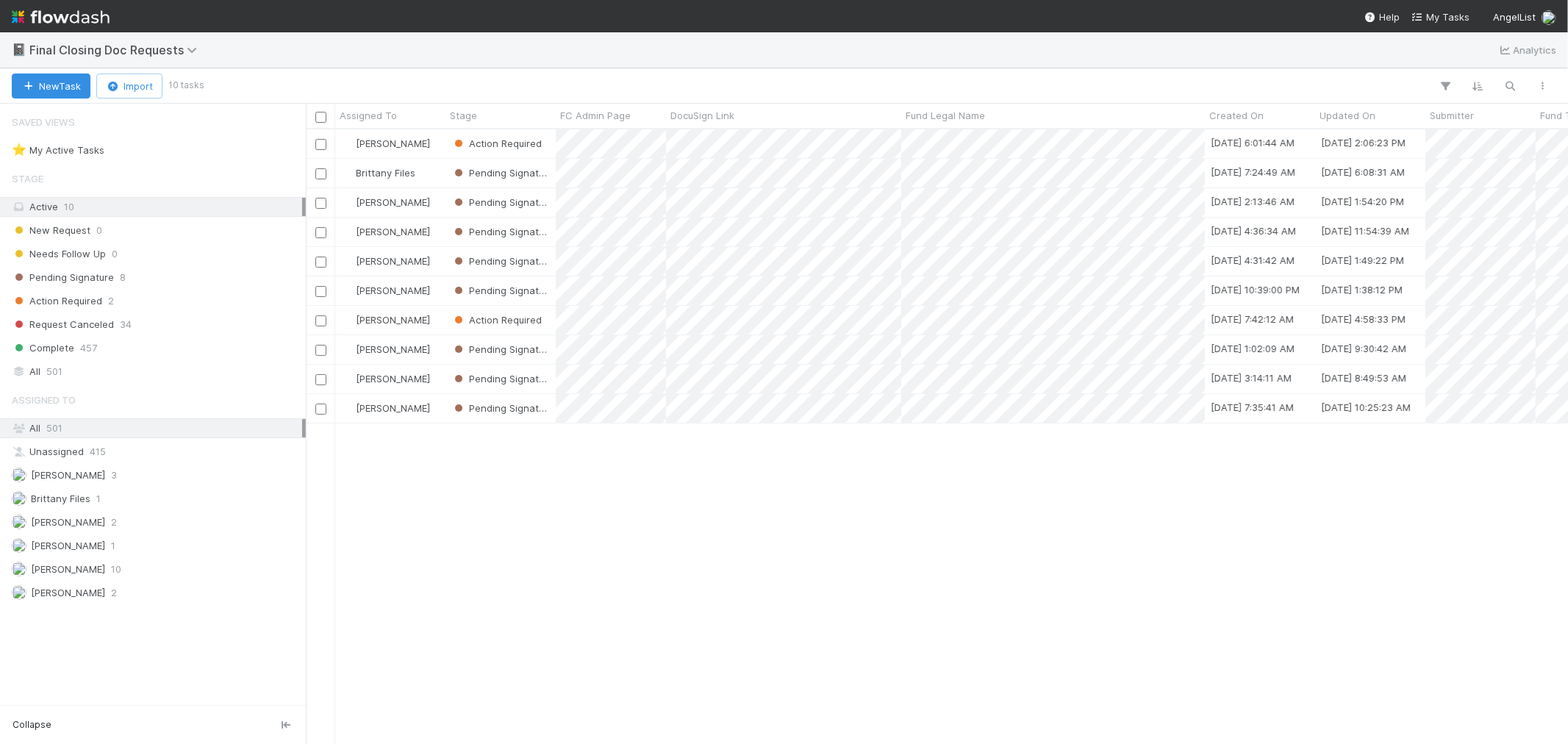
scroll to position [602, 1250]
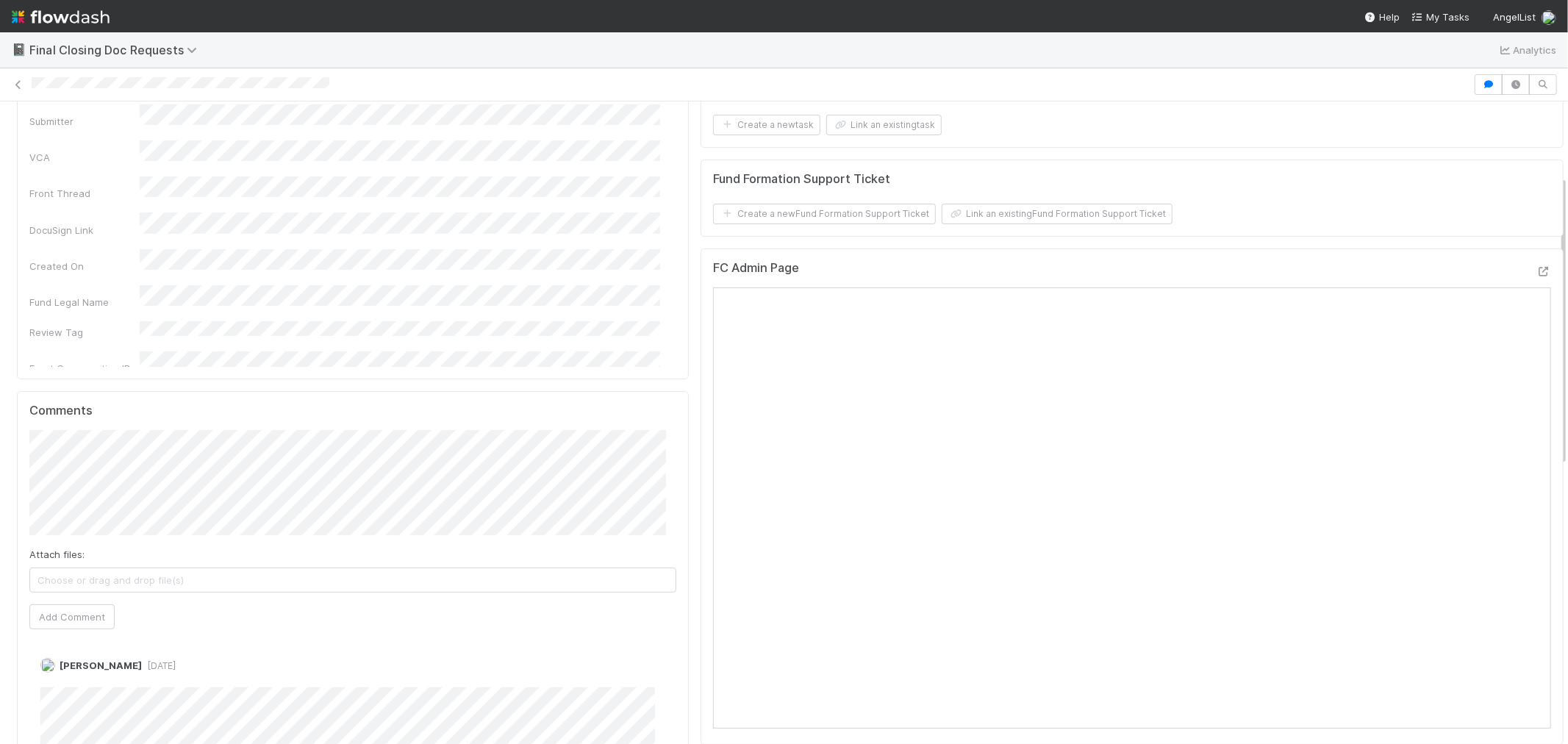
scroll to position [490, 0]
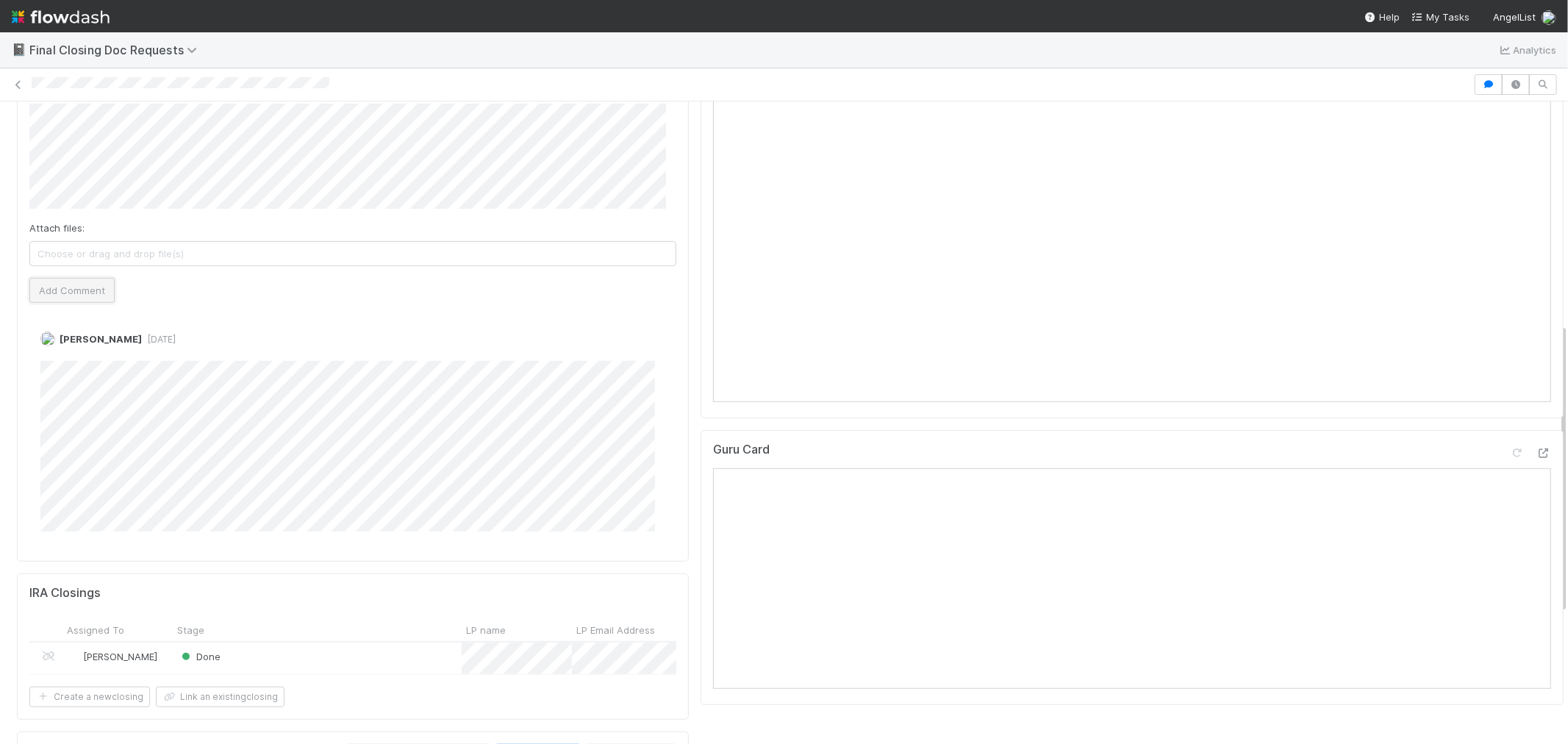
click at [76, 289] on button "Add Comment" at bounding box center [72, 290] width 85 height 25
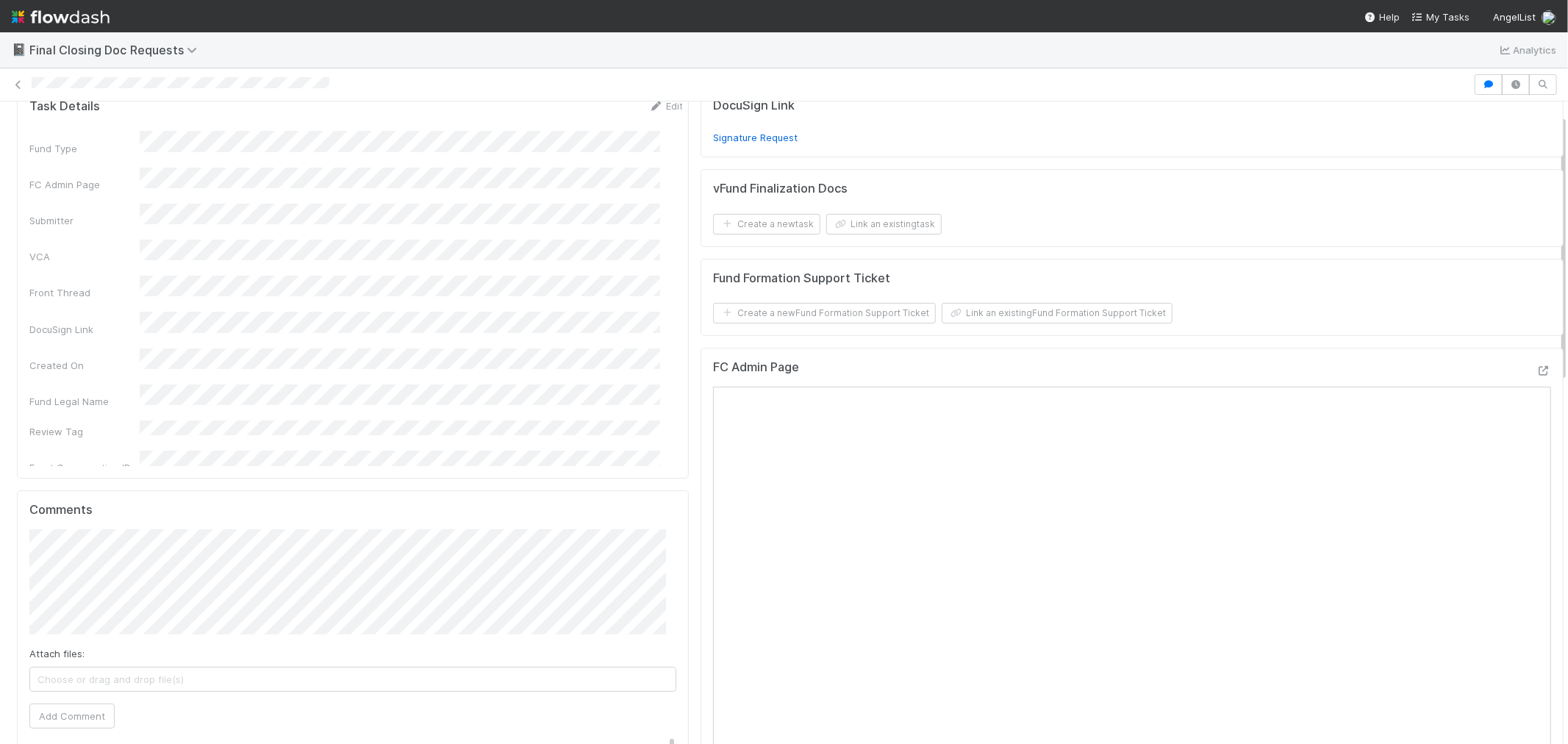
scroll to position [0, 0]
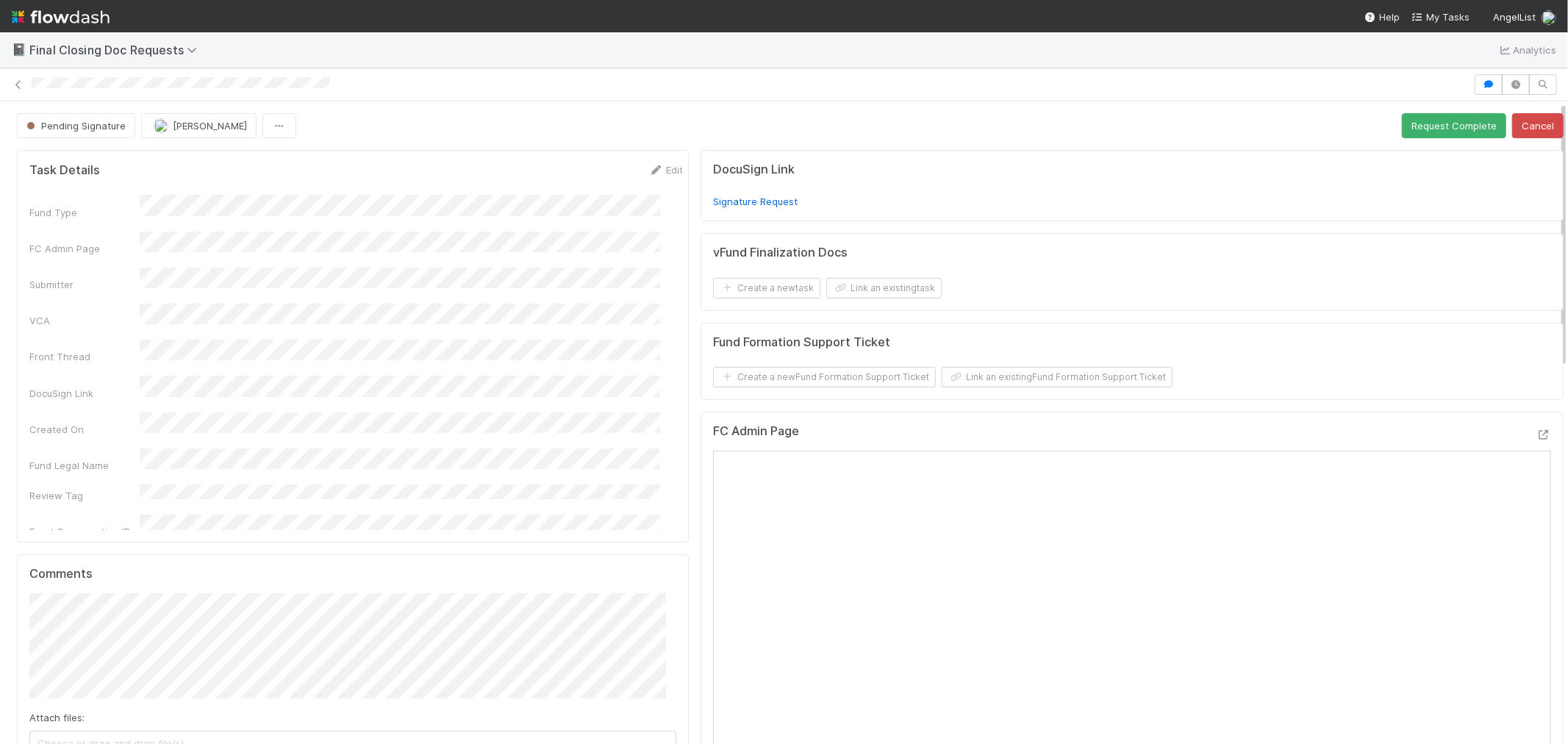
click at [89, 17] on img at bounding box center [61, 17] width 98 height 25
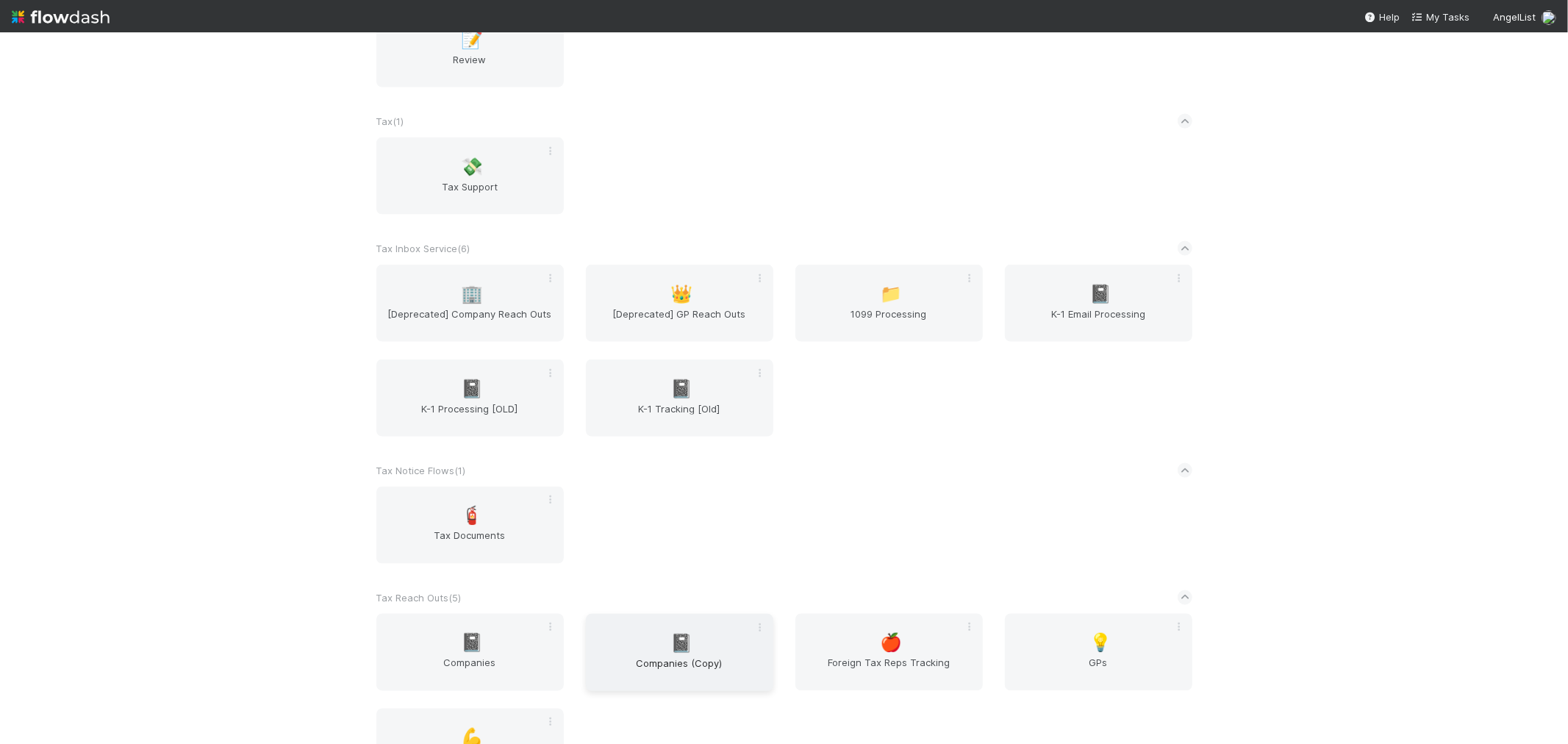
scroll to position [1987, 0]
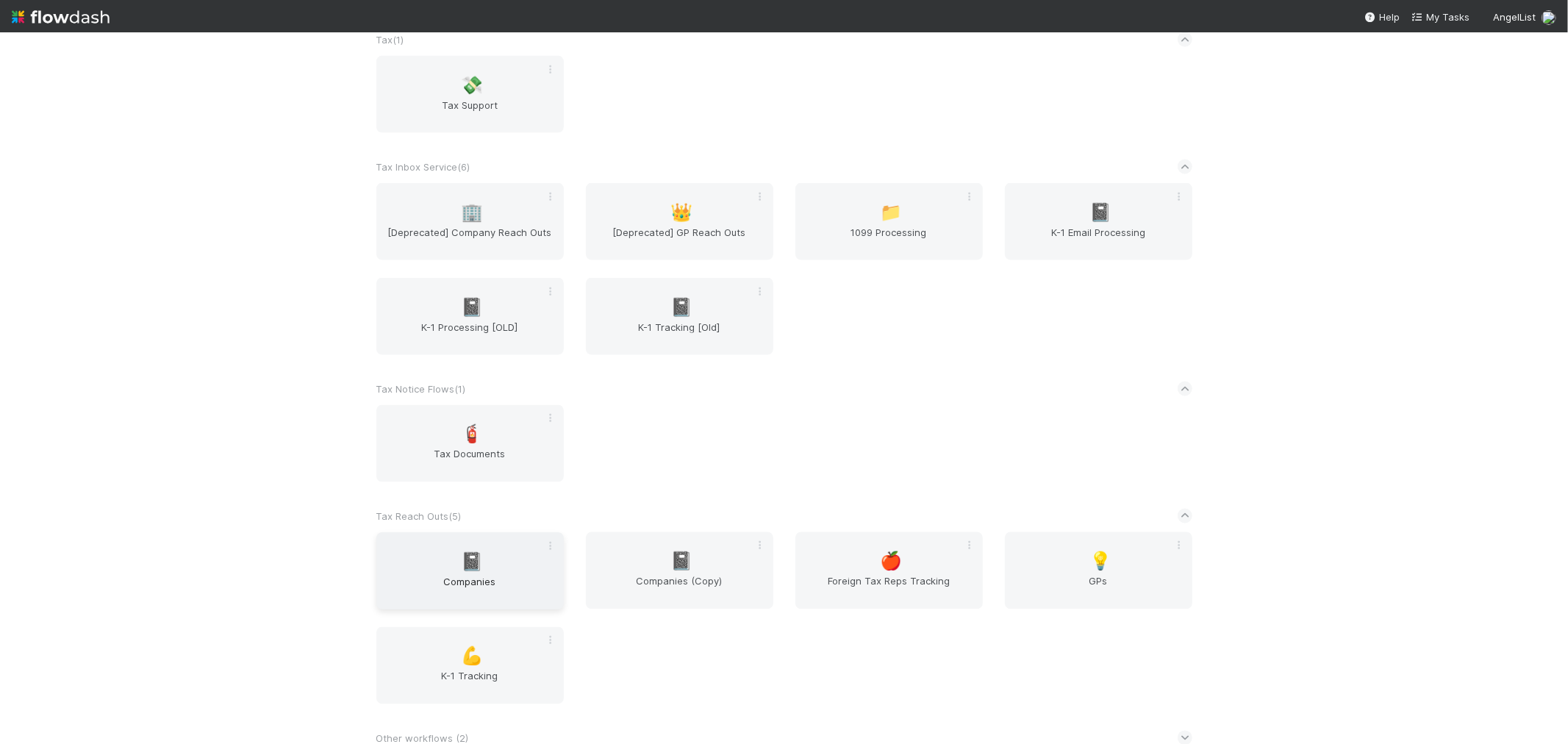
click at [443, 578] on span "Companies" at bounding box center [470, 589] width 176 height 29
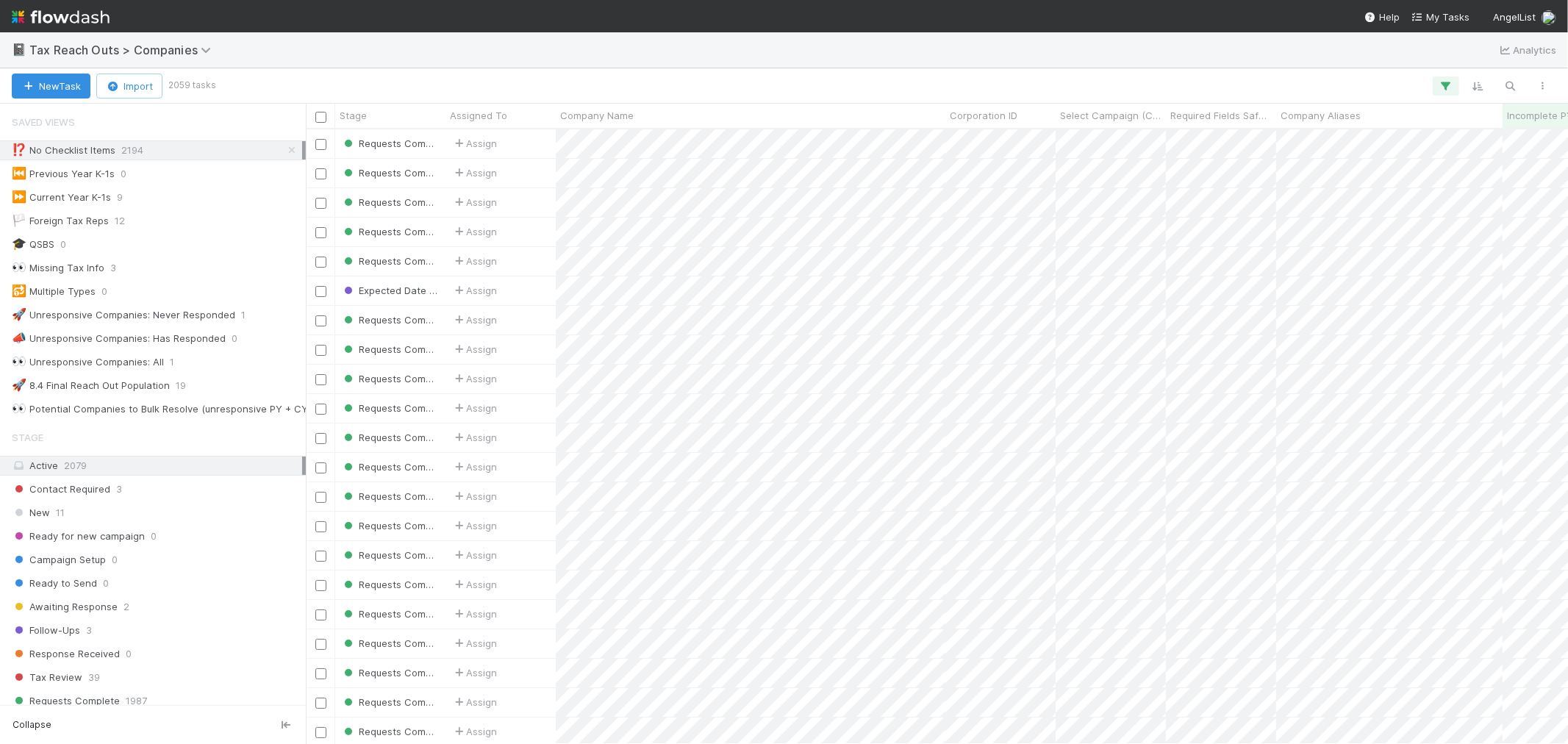
scroll to position [602, 1250]
click at [285, 147] on icon at bounding box center [292, 150] width 15 height 9
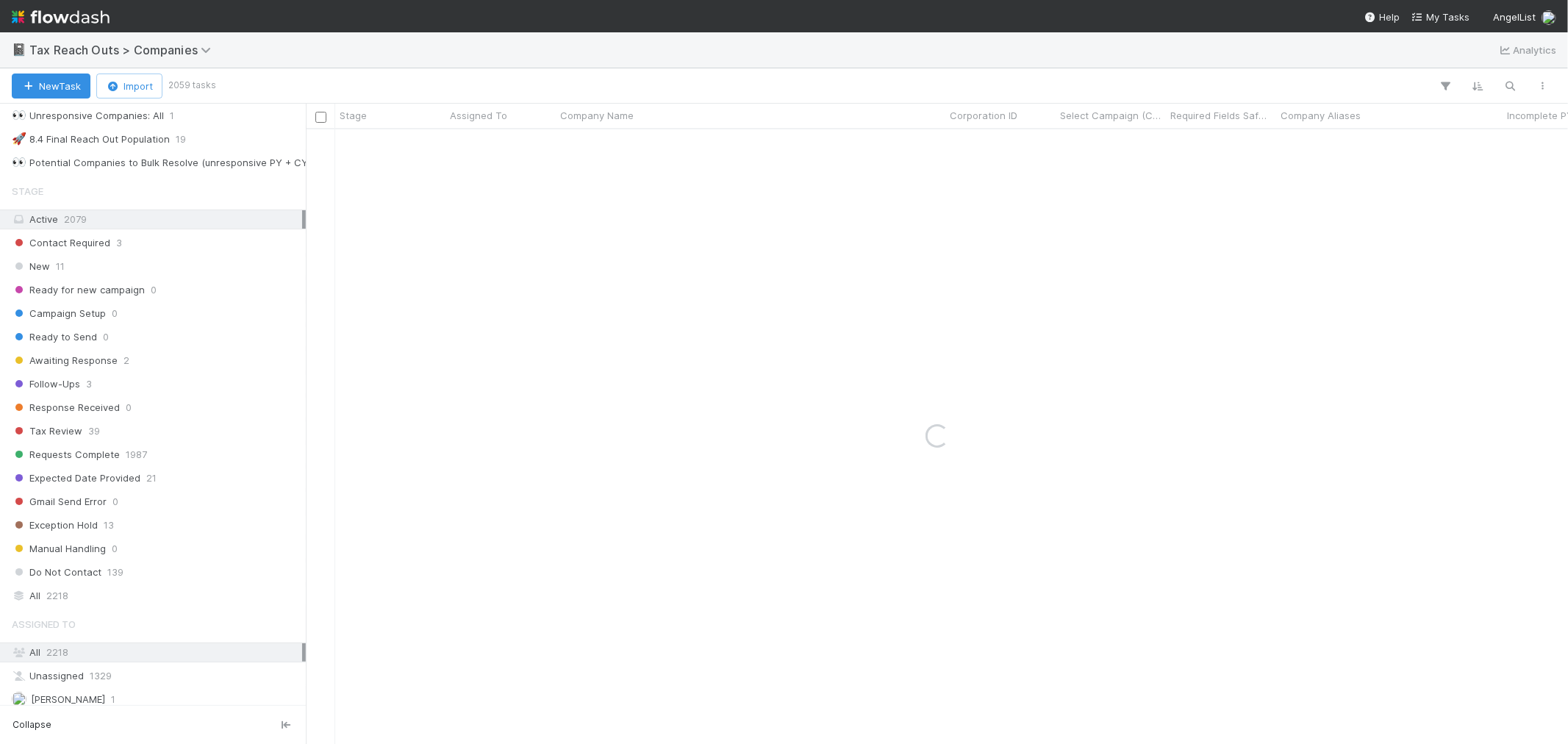
scroll to position [327, 0]
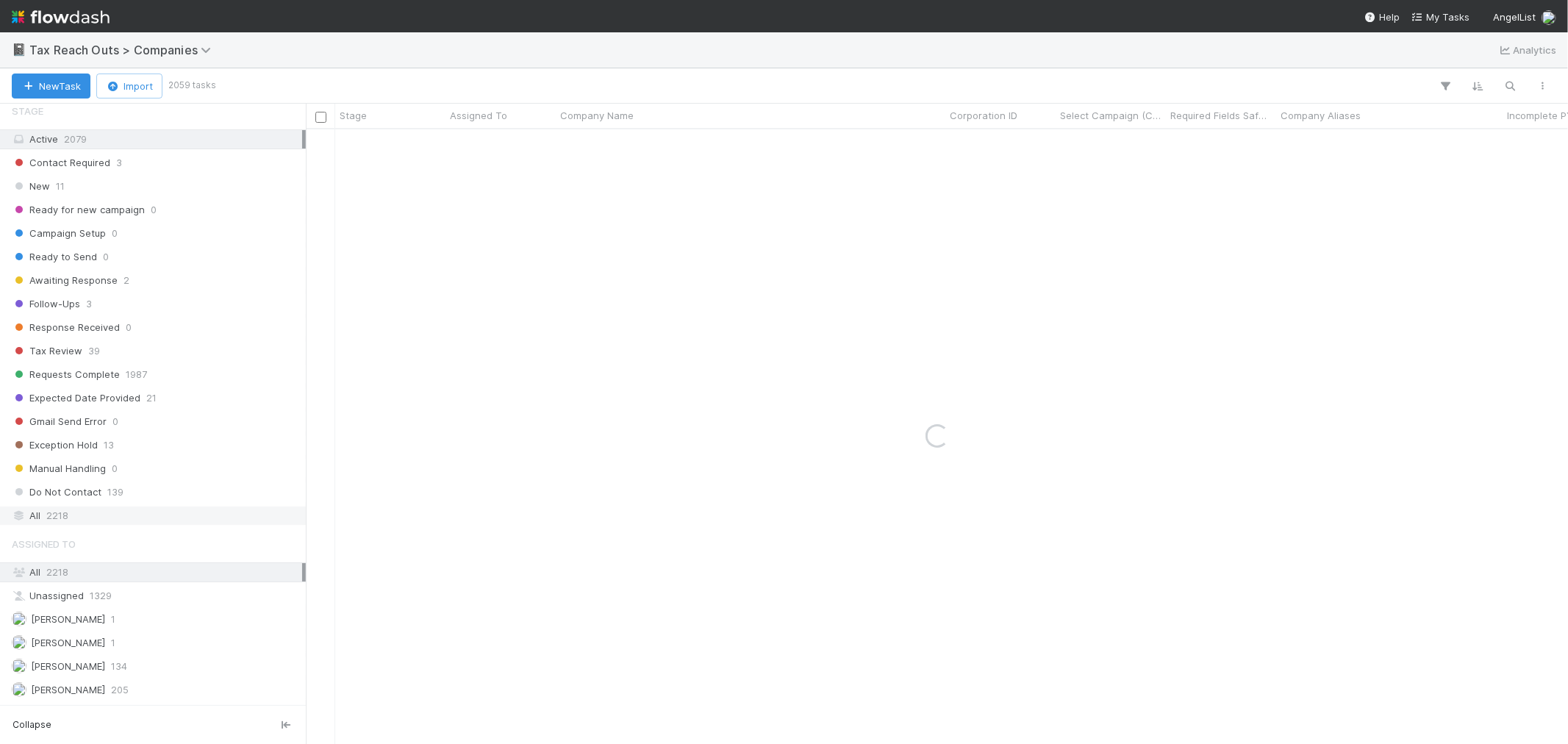
click at [97, 520] on div "All 2218" at bounding box center [157, 515] width 290 height 18
click at [1521, 87] on button "button" at bounding box center [1510, 86] width 26 height 19
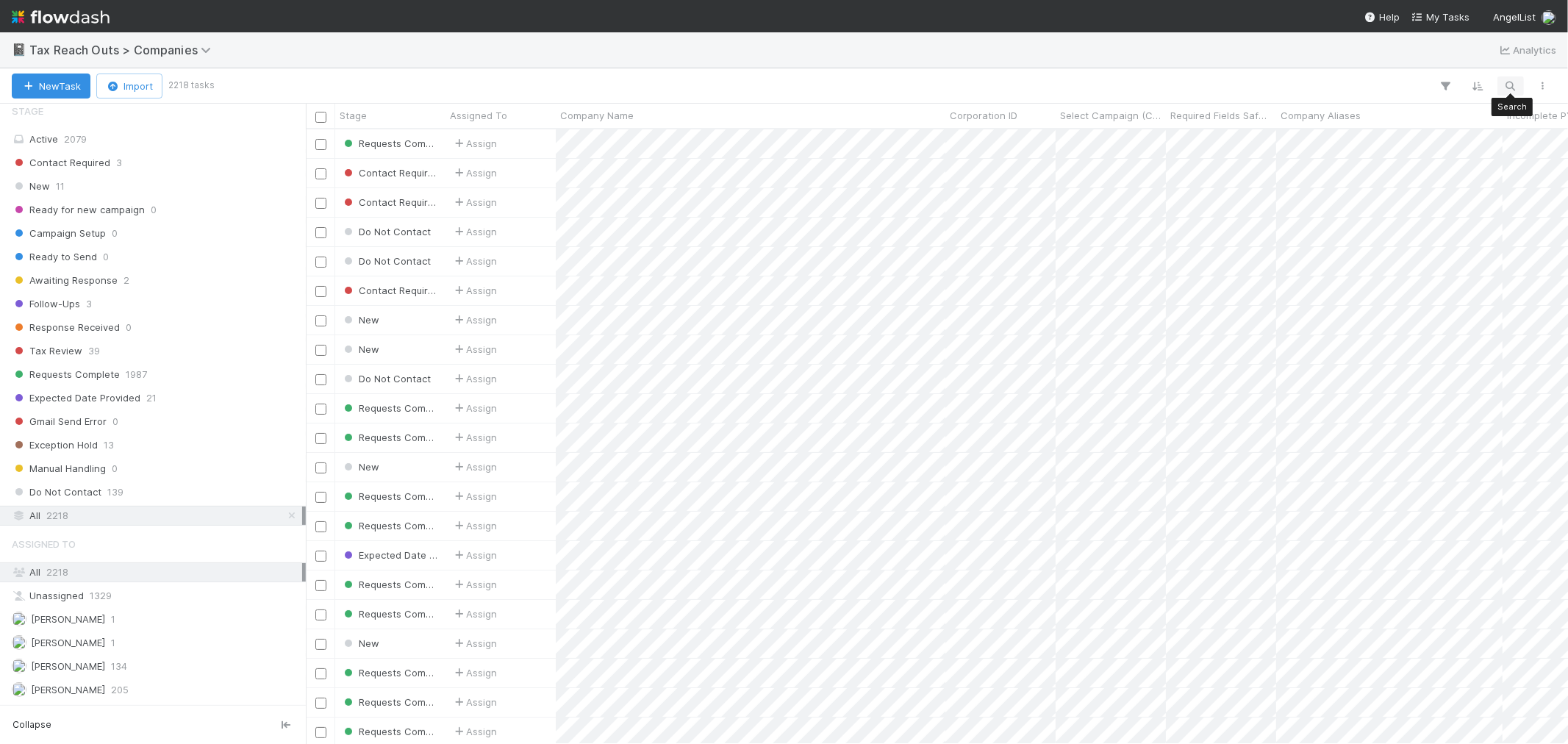
scroll to position [602, 1250]
click at [1507, 89] on icon "button" at bounding box center [1510, 85] width 15 height 13
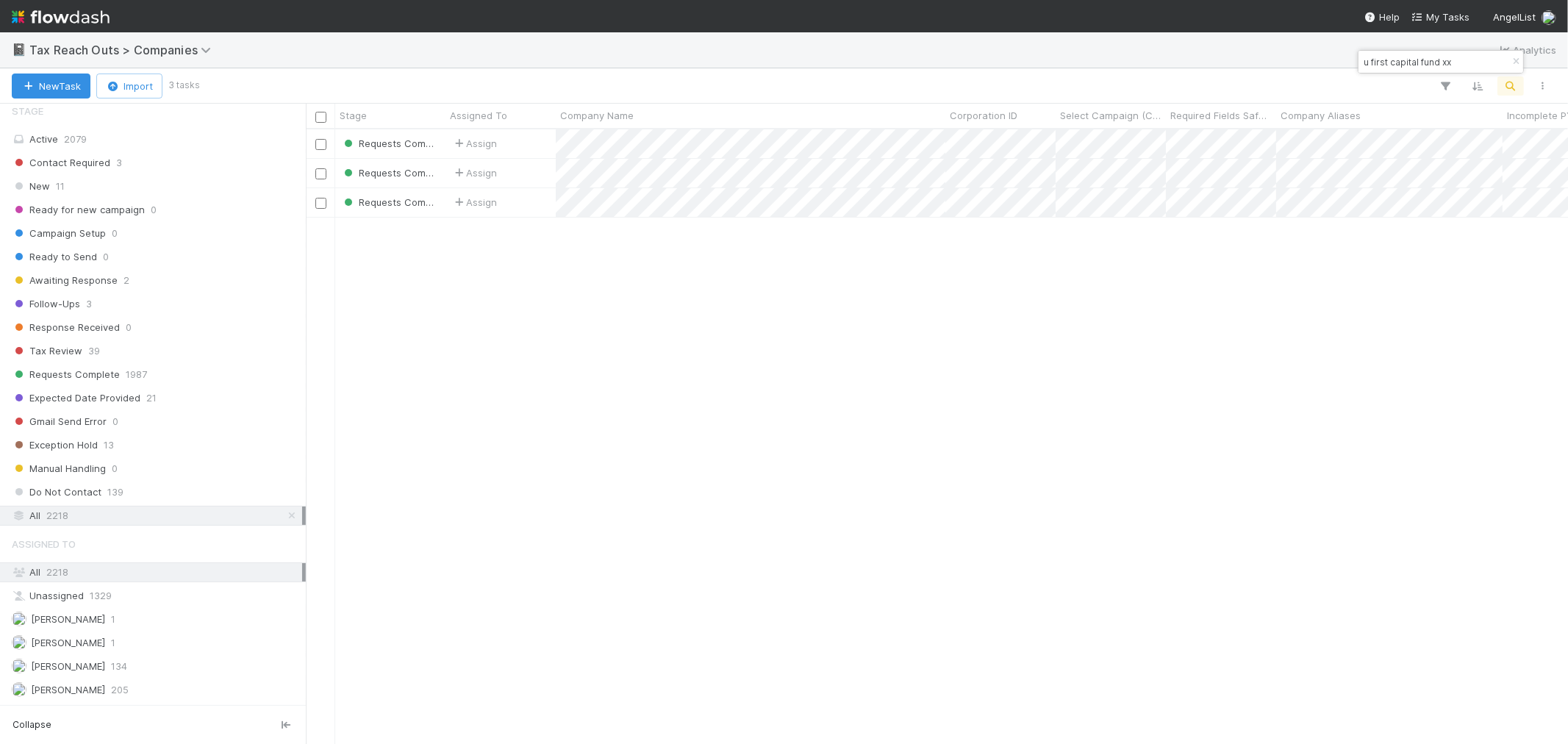
type input "u first capital fund xx"
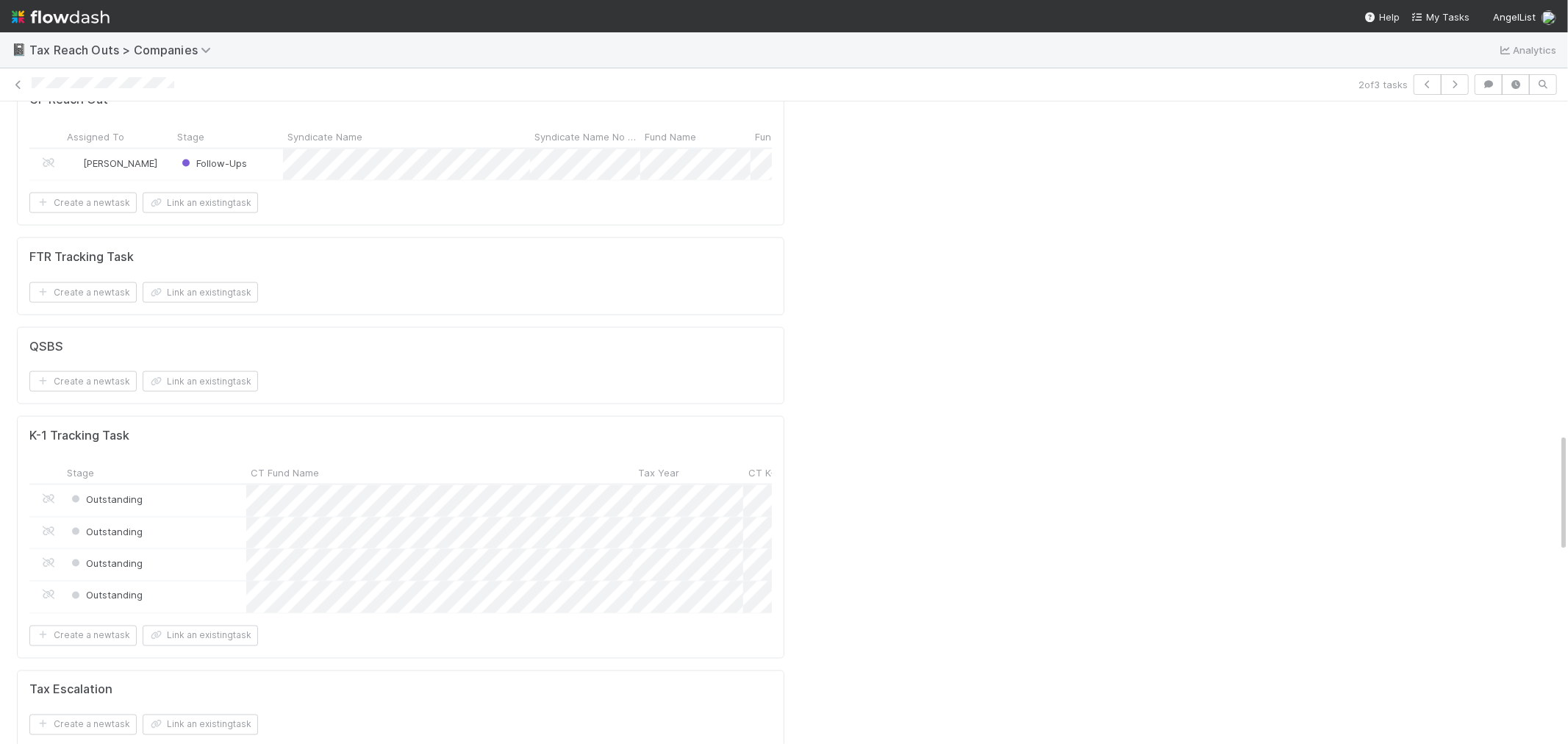
scroll to position [1961, 0]
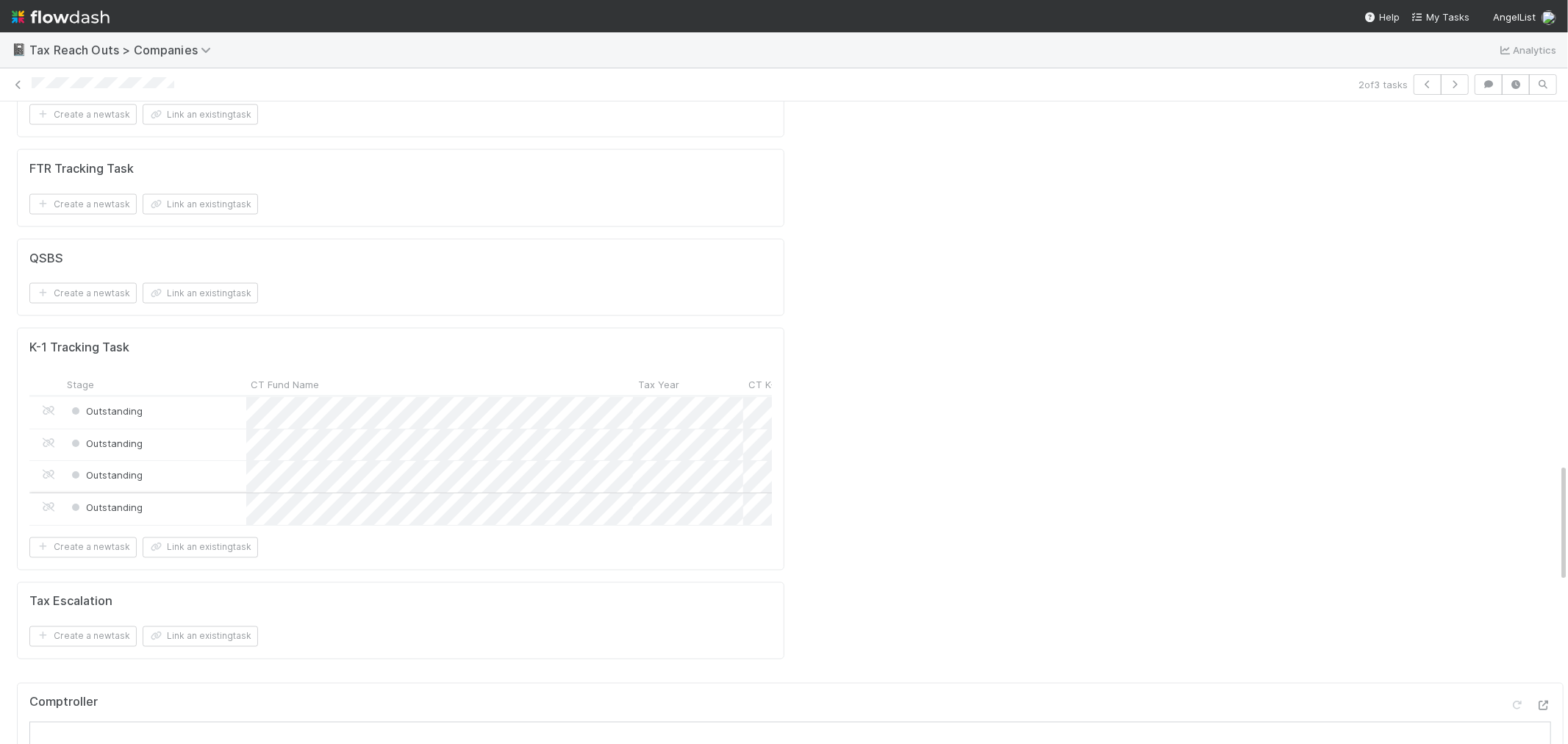
click at [228, 493] on div "Outstanding" at bounding box center [154, 509] width 184 height 32
click at [85, 17] on img at bounding box center [61, 17] width 98 height 25
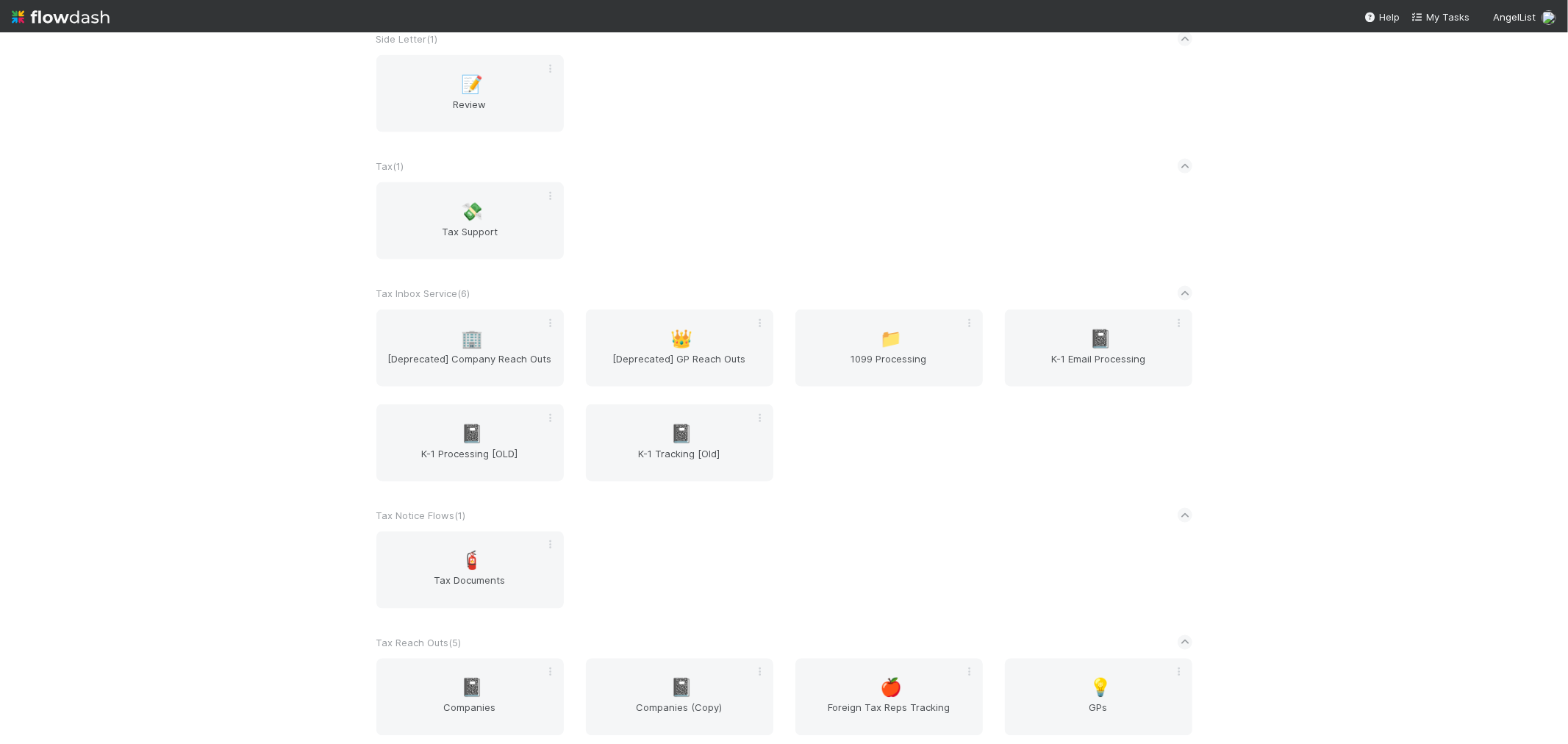
scroll to position [1987, 0]
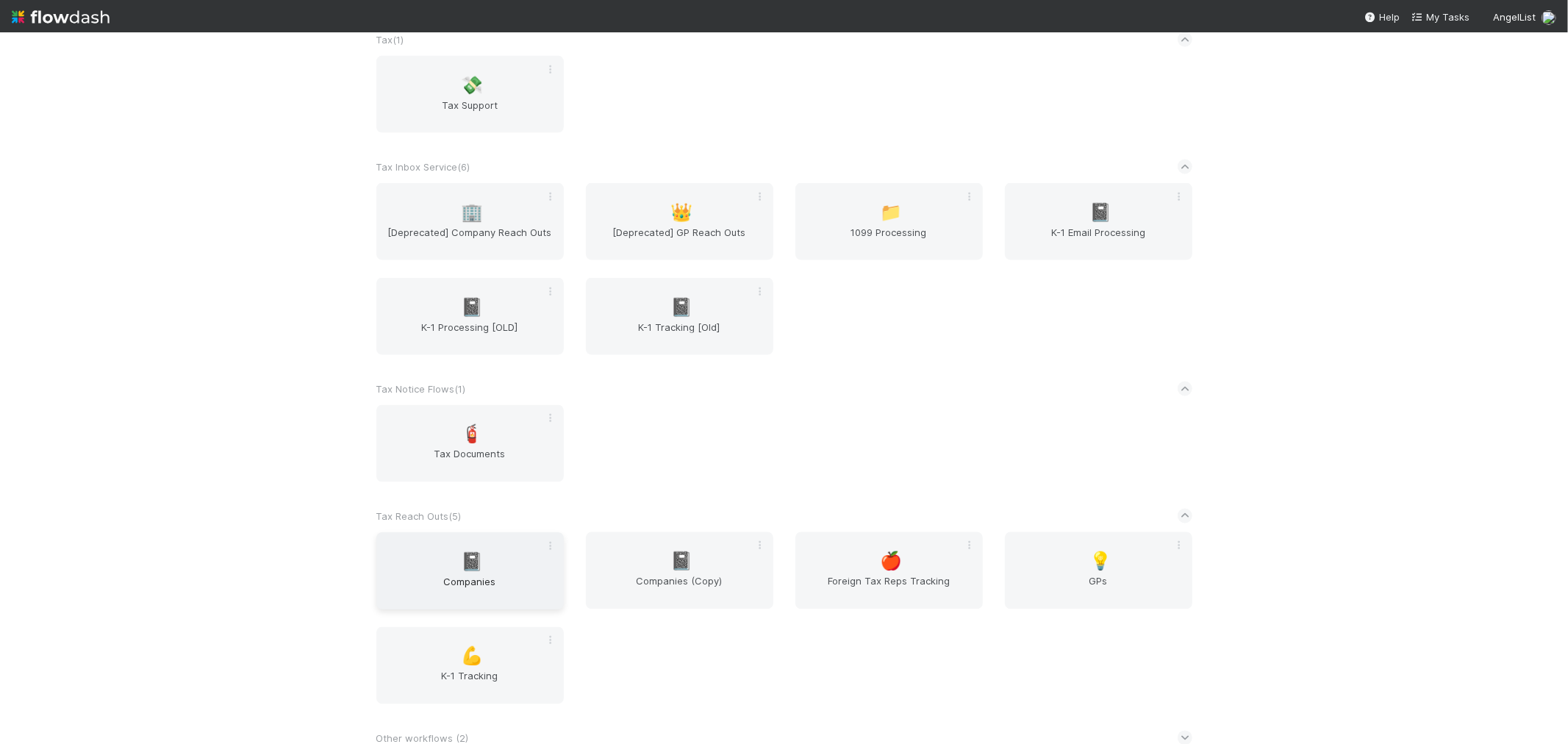
click at [424, 575] on span "Companies" at bounding box center [470, 589] width 176 height 29
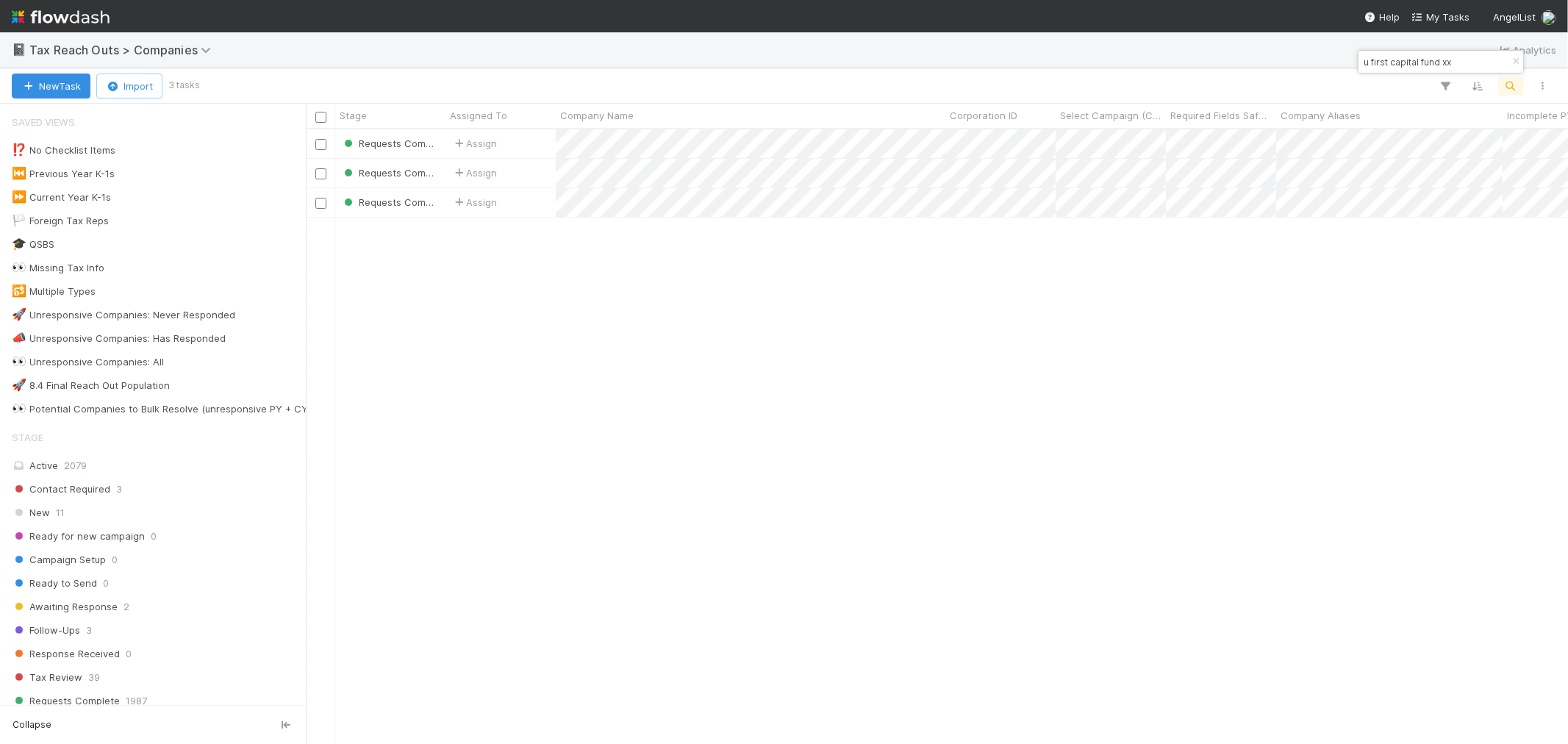
scroll to position [602, 1250]
click at [1517, 63] on icon "button" at bounding box center [1516, 61] width 15 height 9
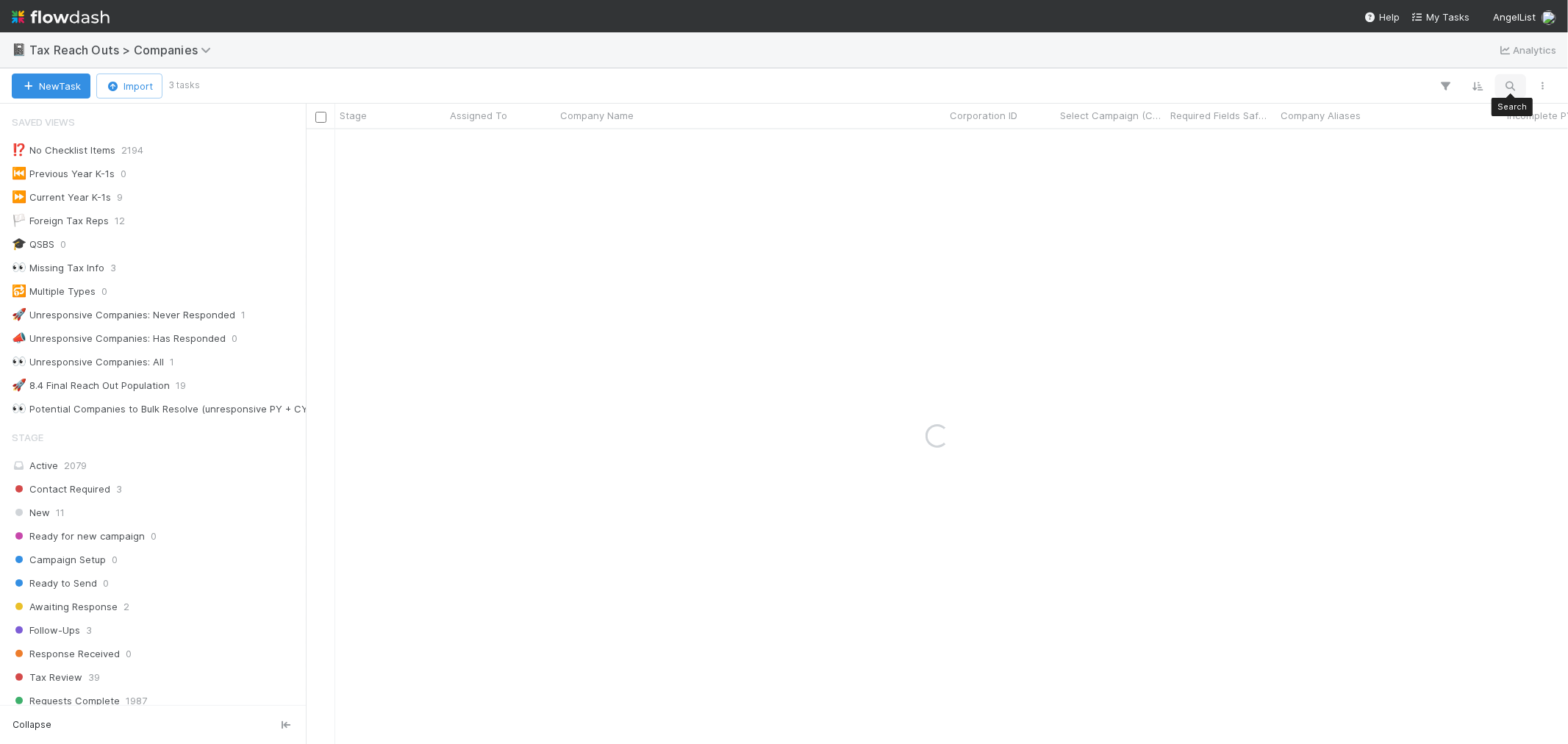
click at [1519, 83] on button "button" at bounding box center [1510, 86] width 26 height 19
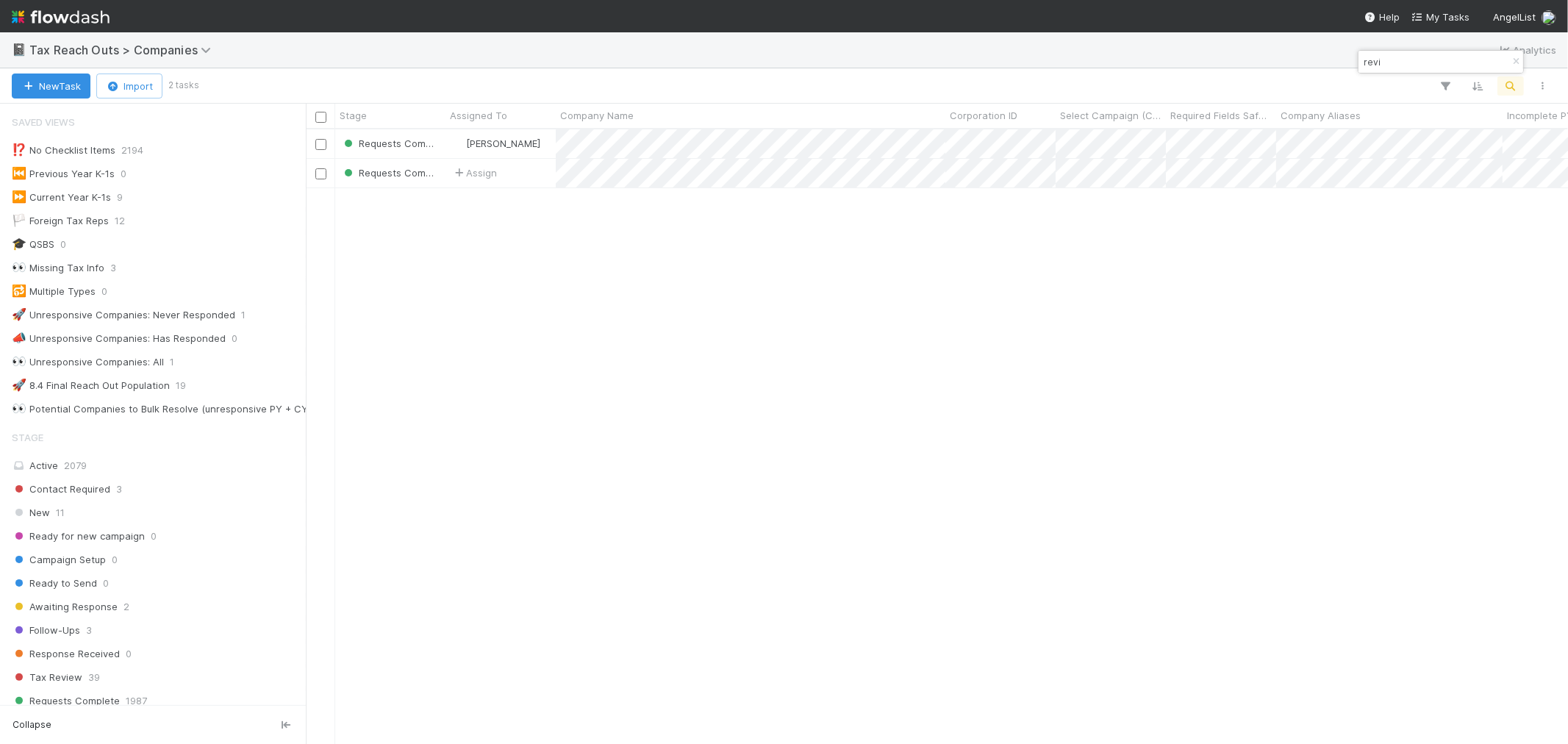
type input "revi"
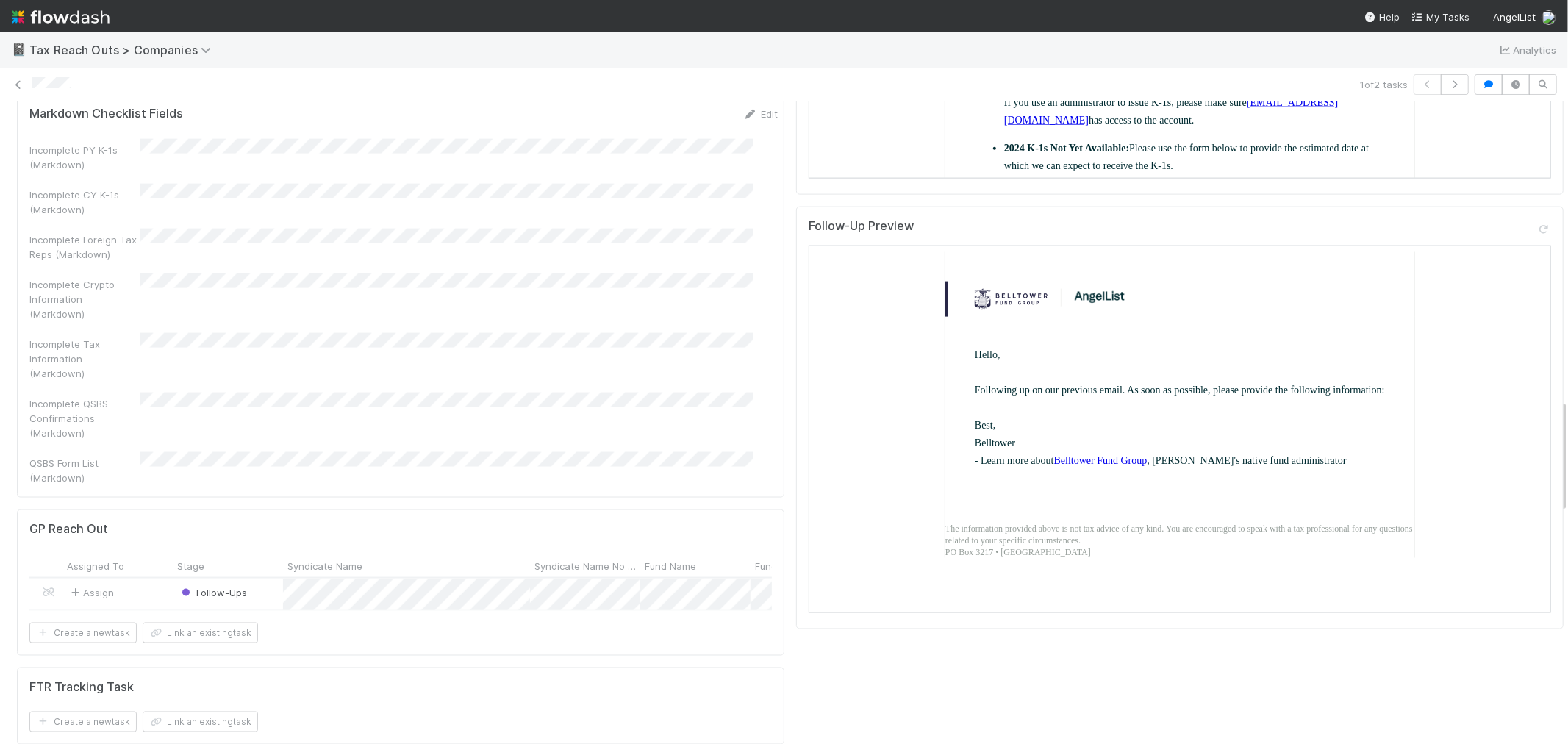
scroll to position [1687, 0]
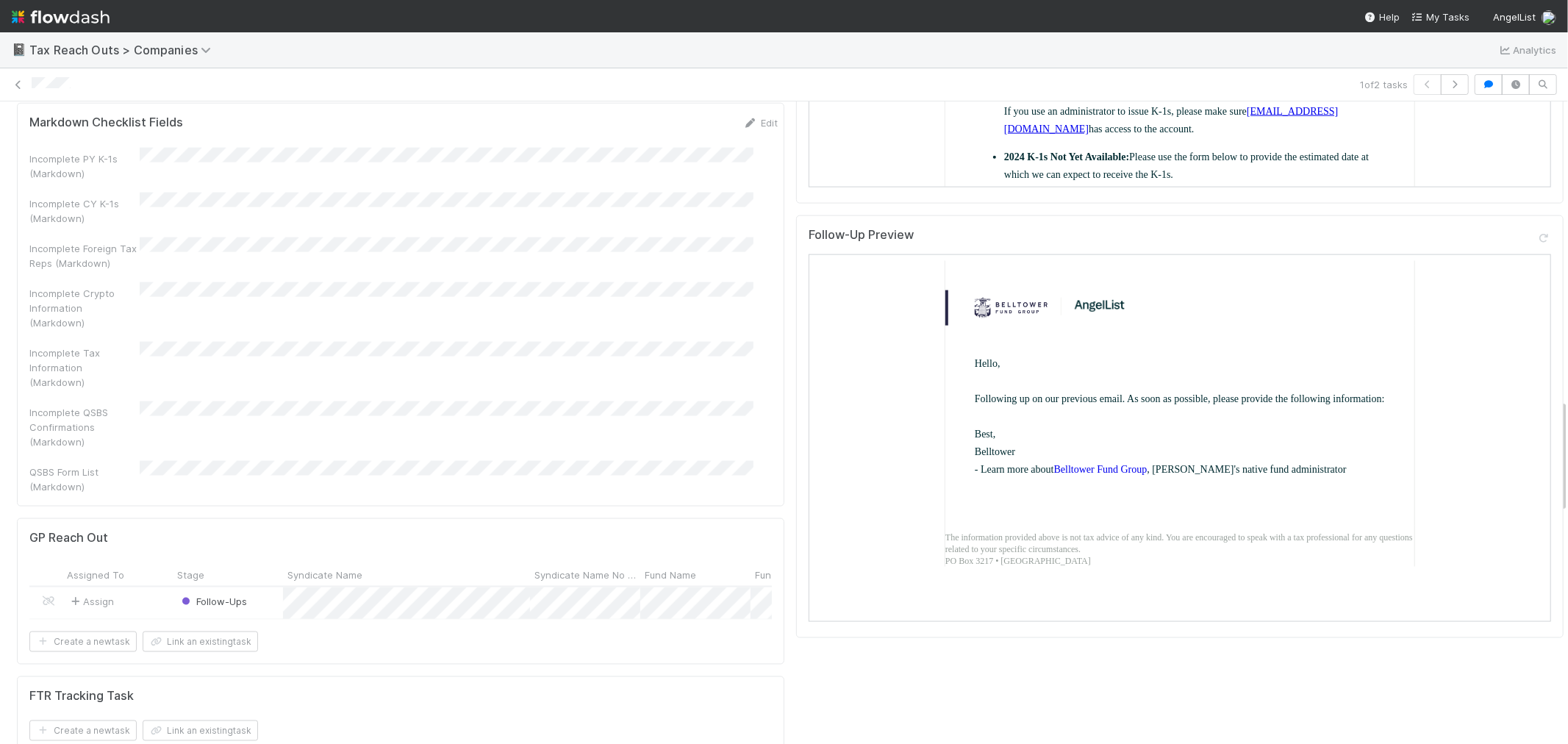
drag, startPoint x: 74, startPoint y: 12, endPoint x: 615, endPoint y: 20, distance: 541.1
click at [74, 12] on img at bounding box center [61, 17] width 98 height 25
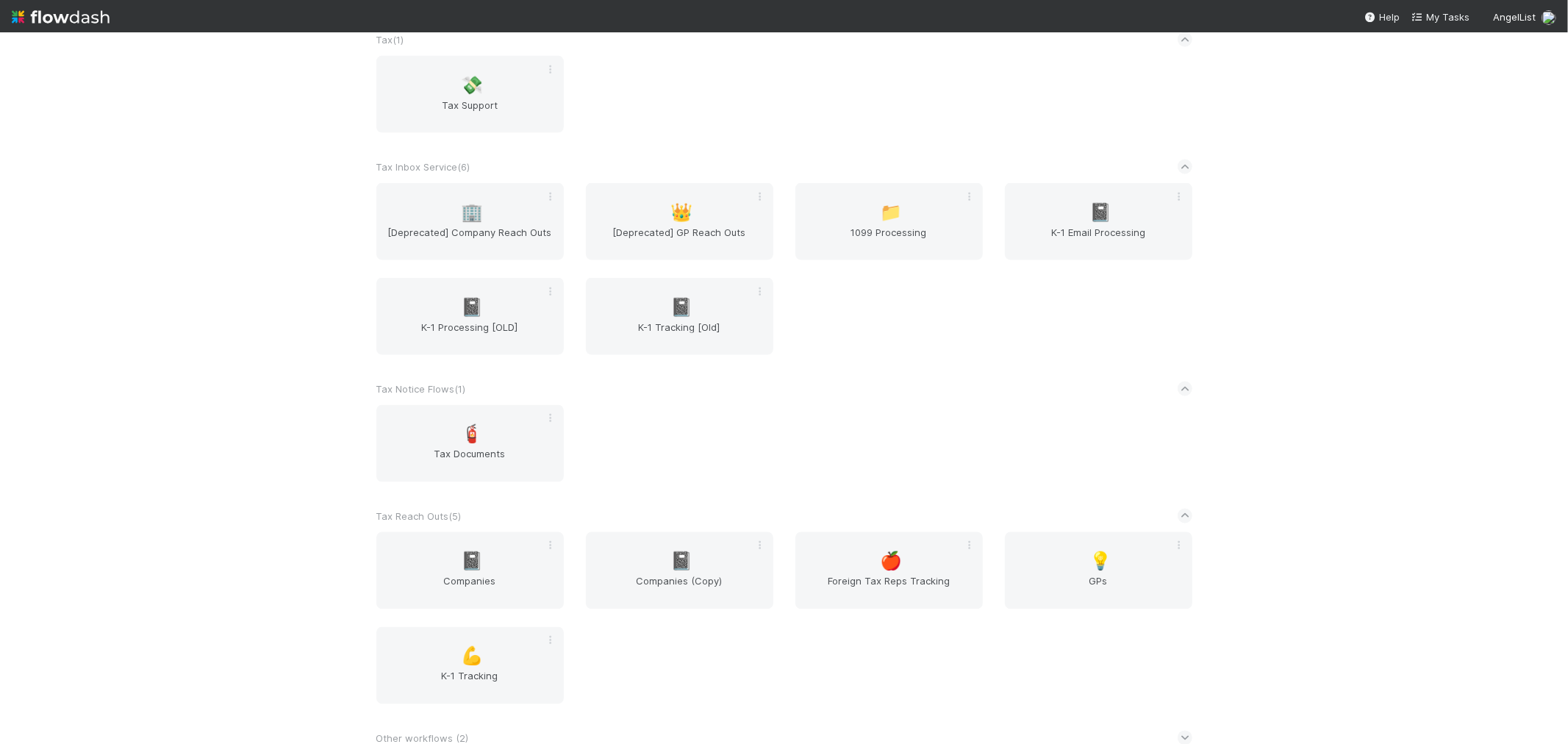
scroll to position [1741, 0]
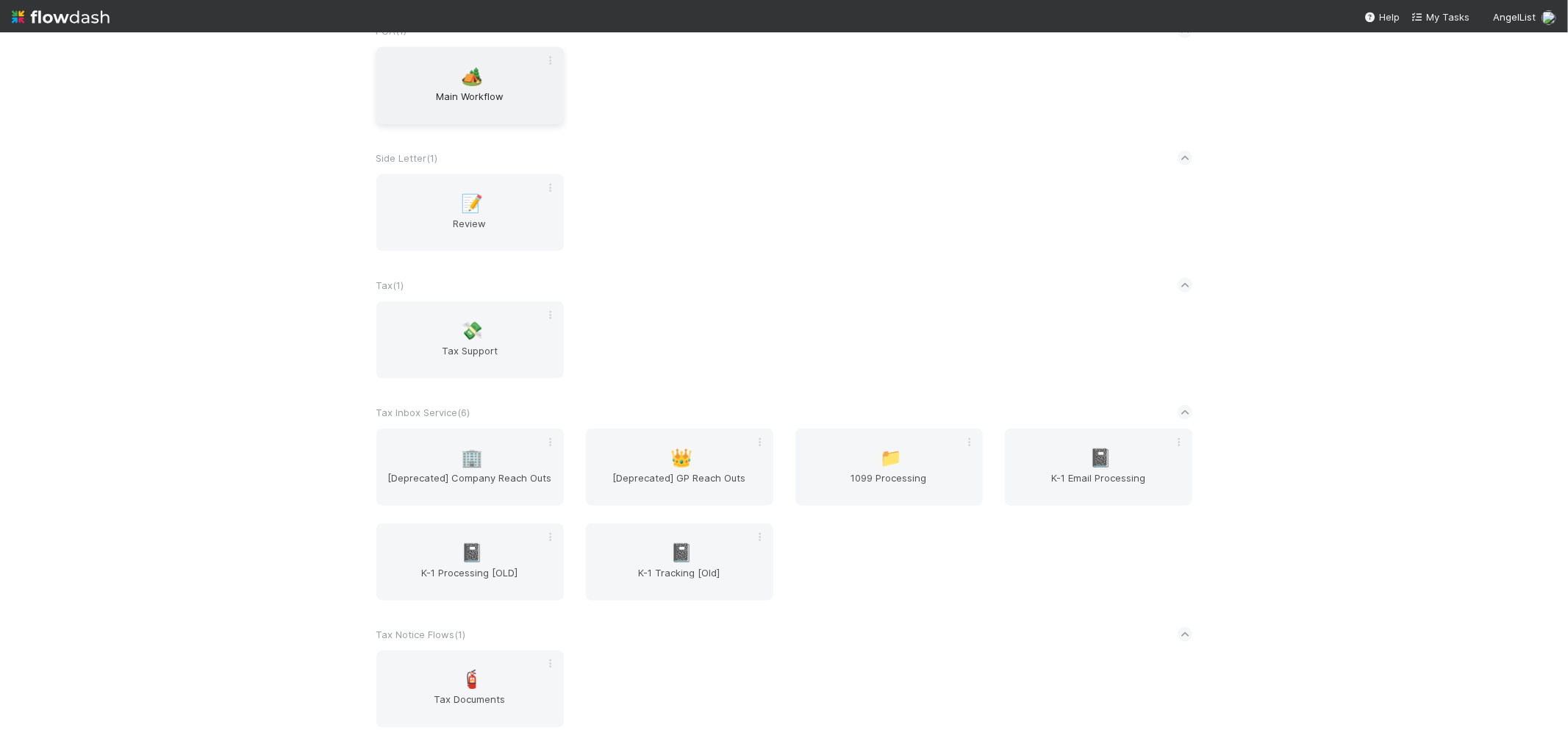
click at [487, 94] on span "Main Workflow" at bounding box center [470, 103] width 176 height 29
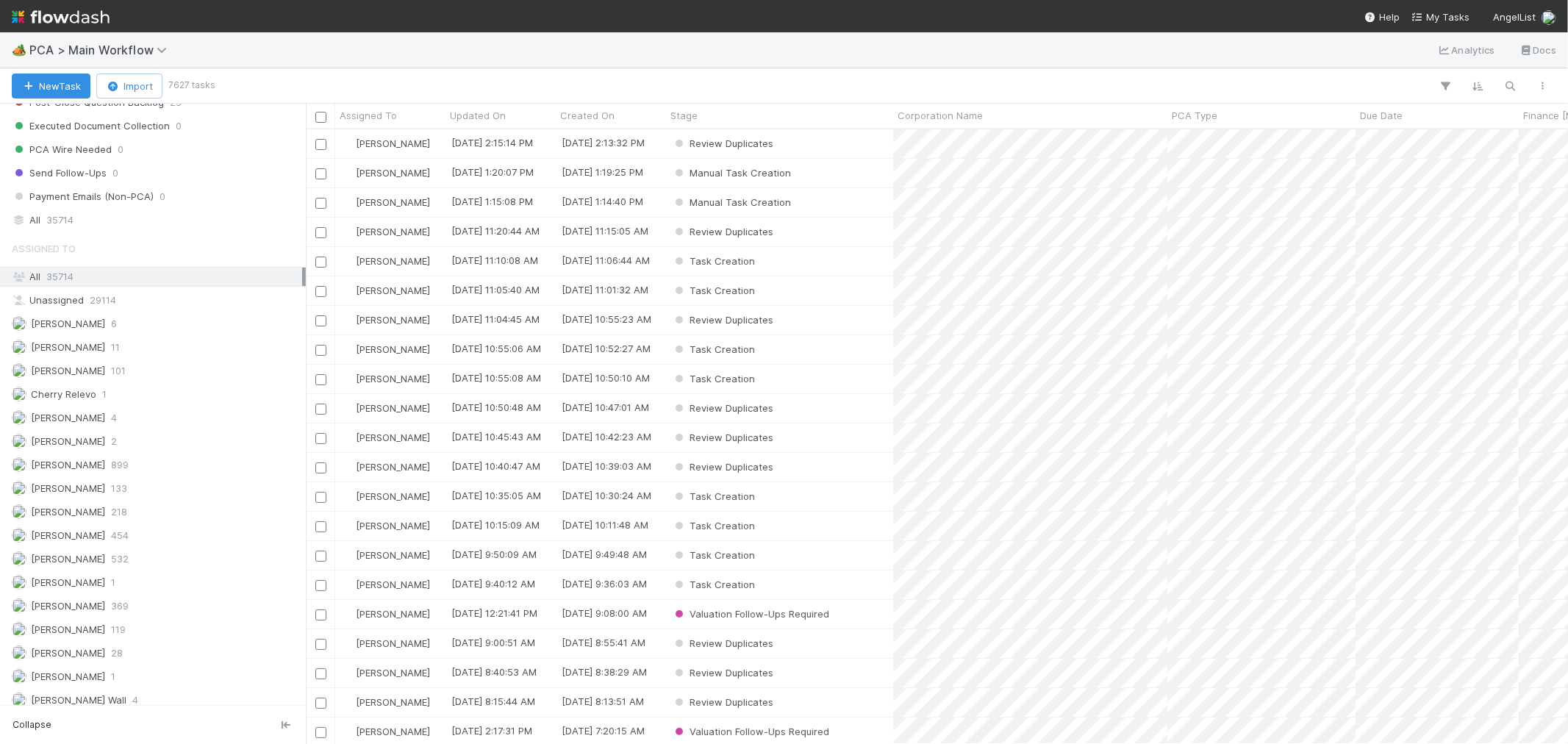
scroll to position [2084, 0]
click at [120, 565] on div "Raven Jacinto 1" at bounding box center [157, 574] width 290 height 18
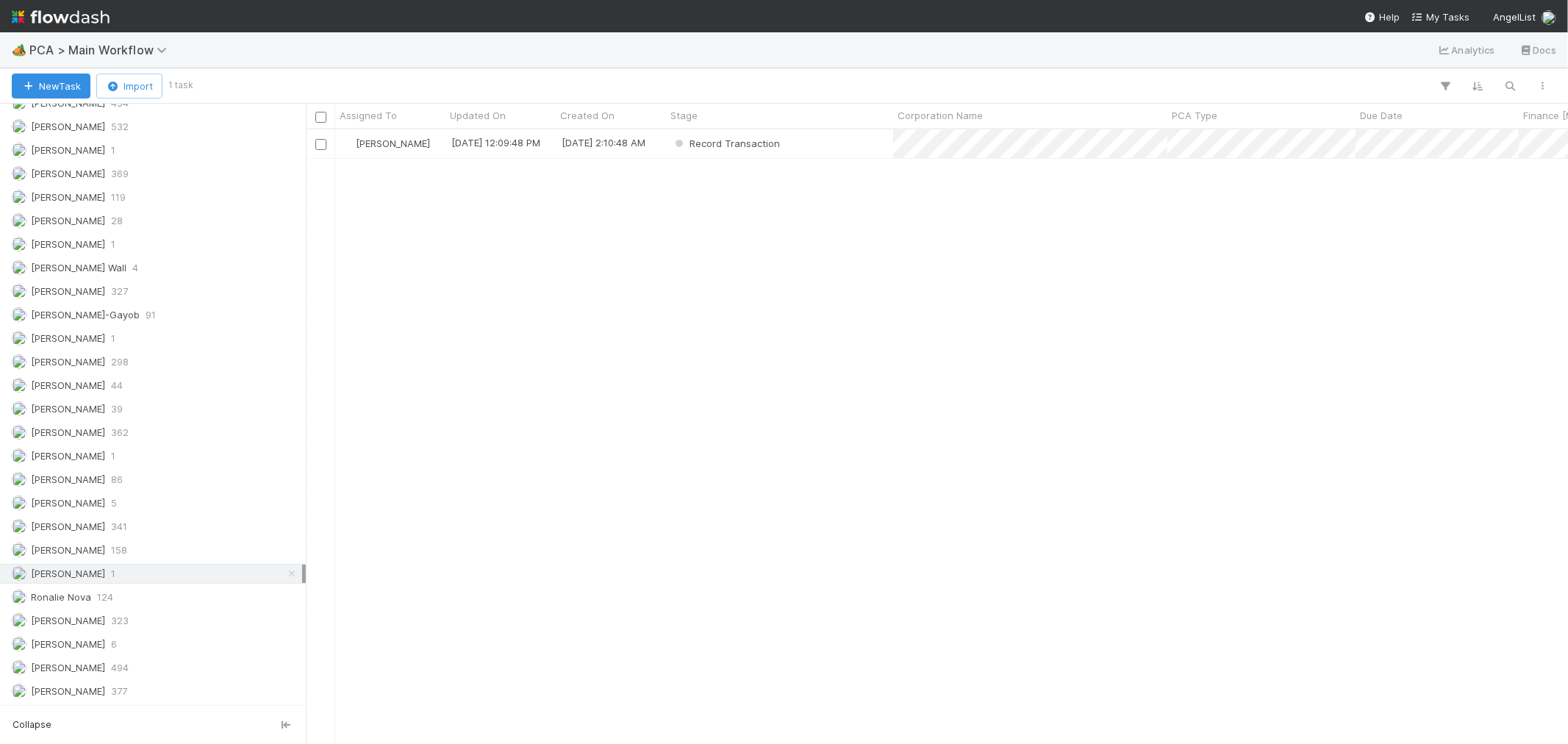
scroll to position [602, 1250]
click at [831, 142] on div "Record Transaction" at bounding box center [779, 144] width 227 height 28
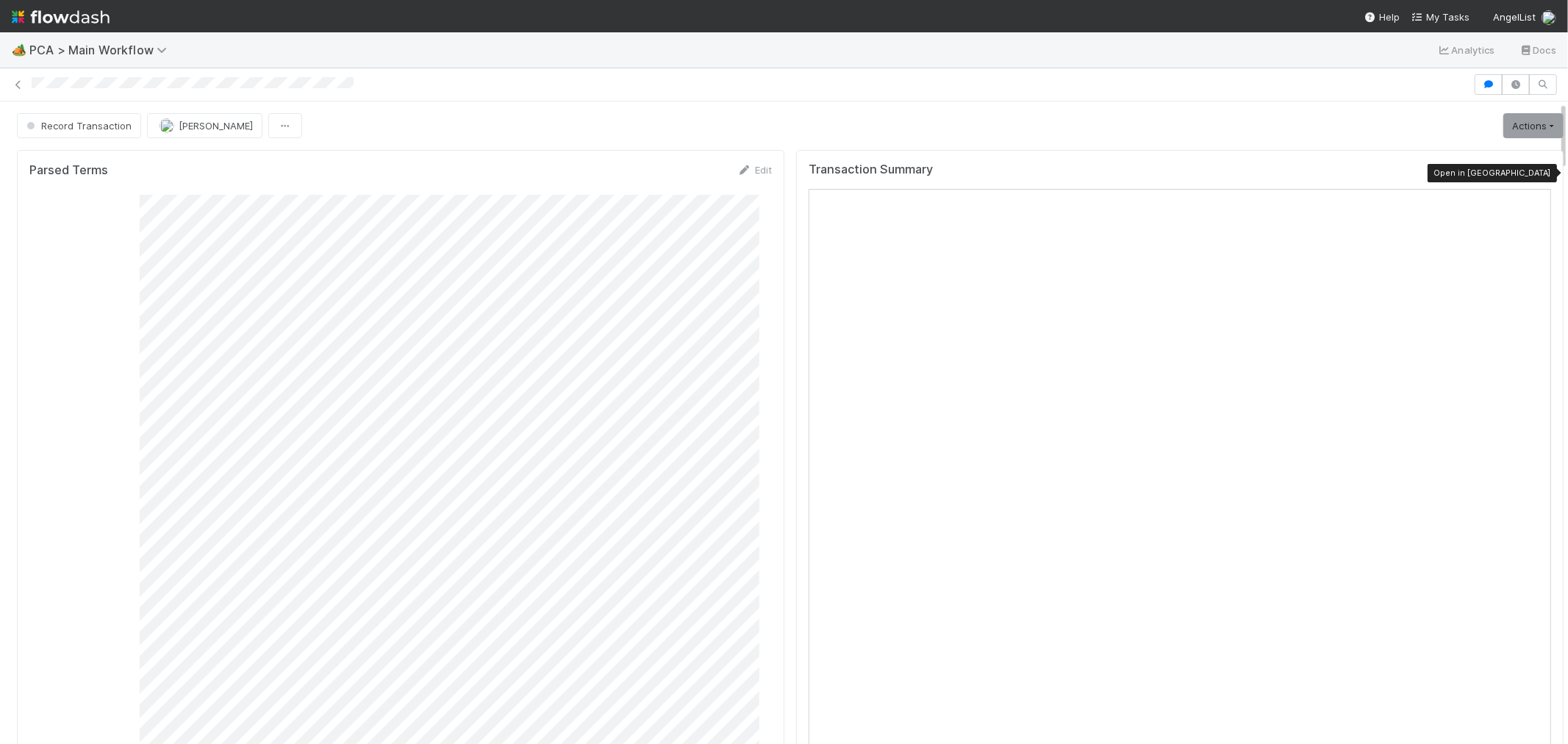
click at [1536, 175] on icon at bounding box center [1543, 173] width 15 height 9
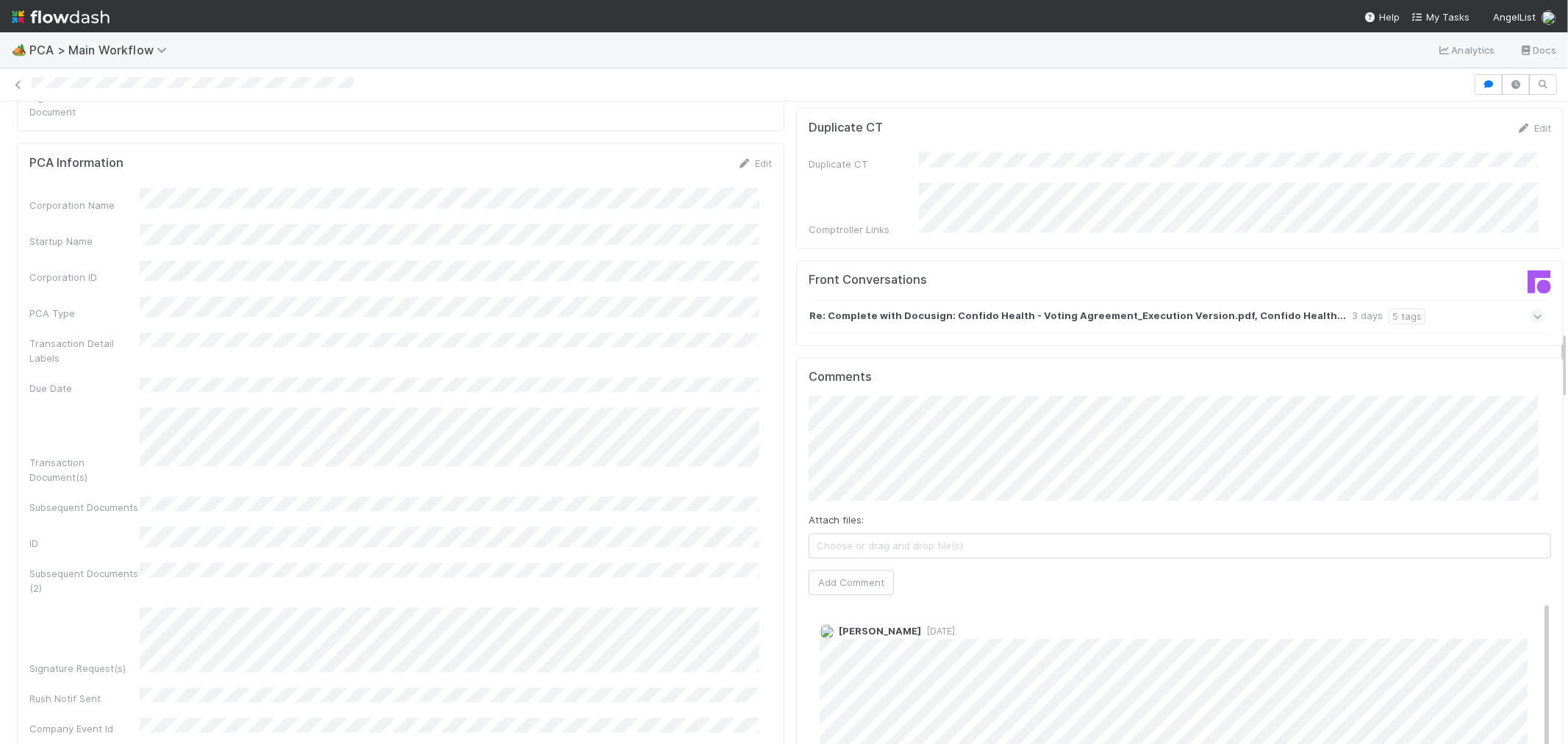
scroll to position [2124, 0]
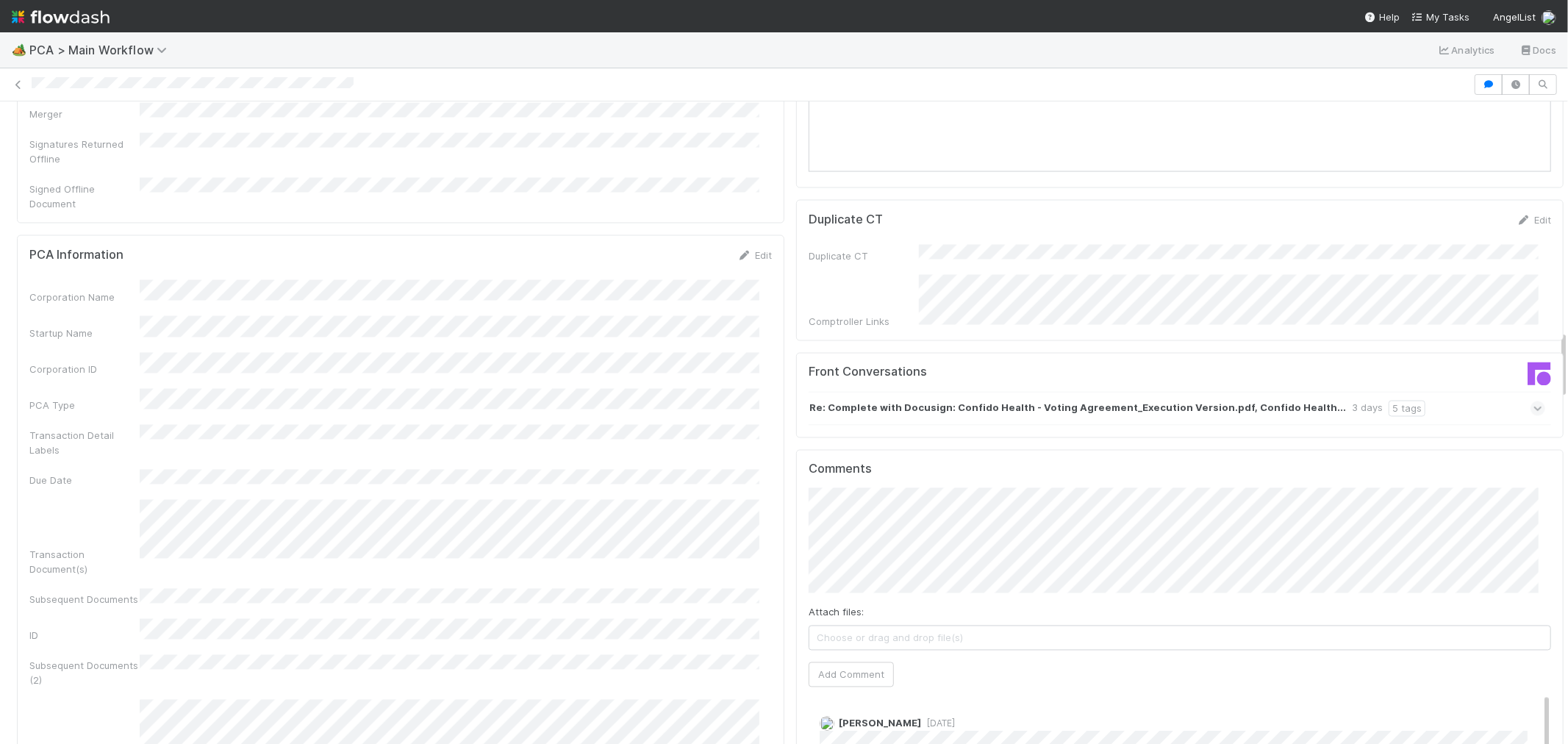
click at [1443, 392] on div "Re: Complete with Docusign: Confido Health - Voting Agreement_Execution Version…" at bounding box center [1176, 408] width 737 height 34
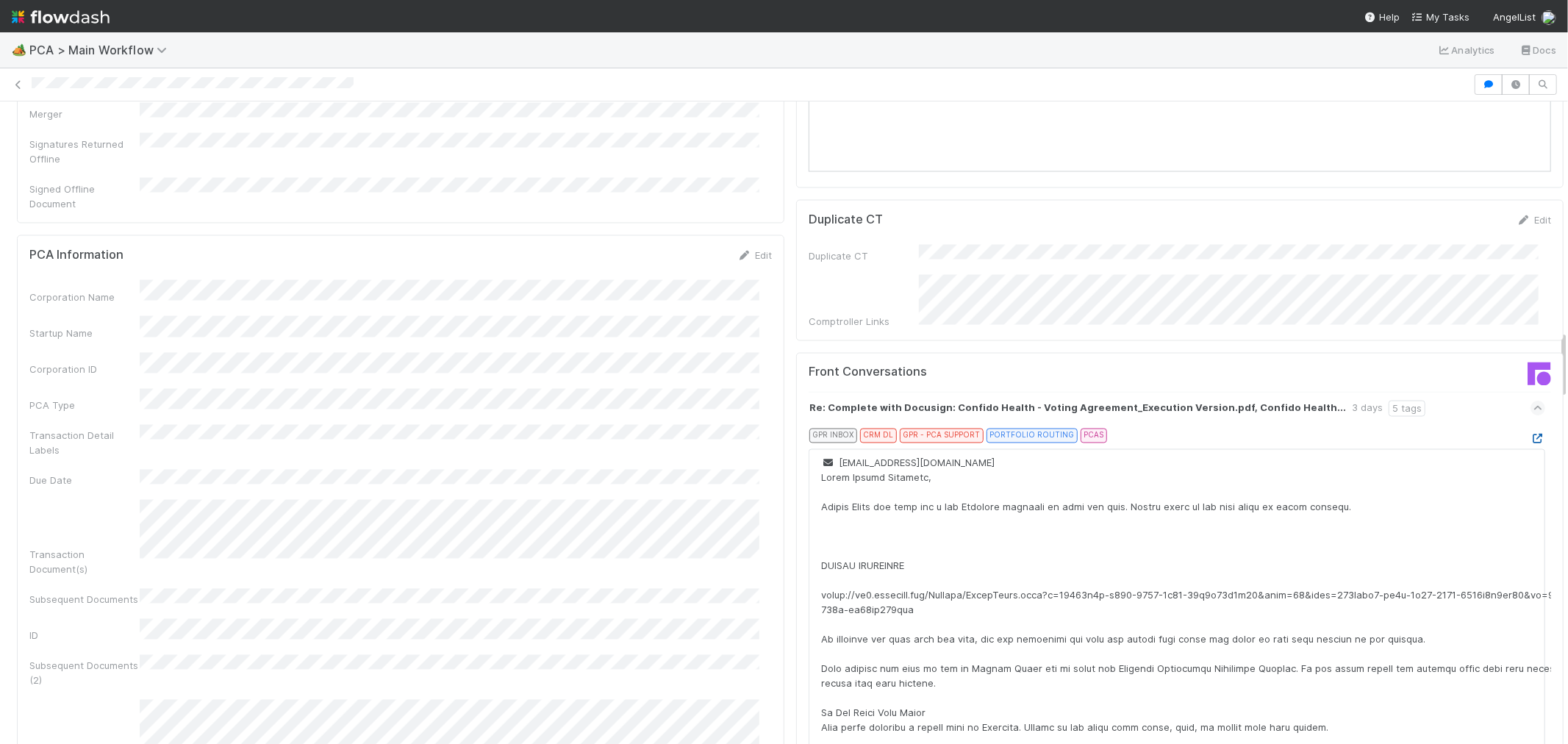
click at [1531, 435] on icon at bounding box center [1538, 439] width 15 height 9
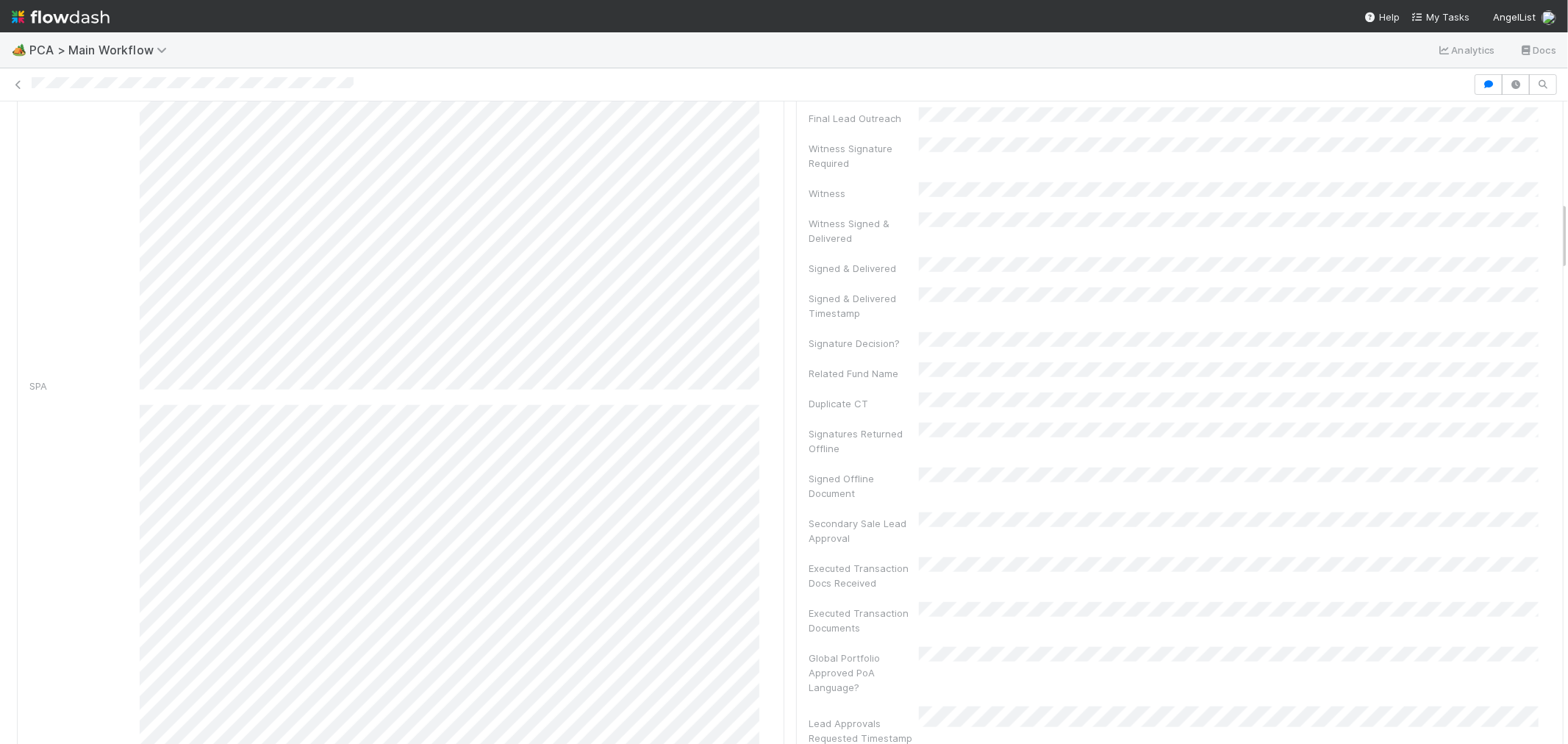
scroll to position [981, 0]
click at [1536, 707] on icon at bounding box center [1543, 712] width 15 height 9
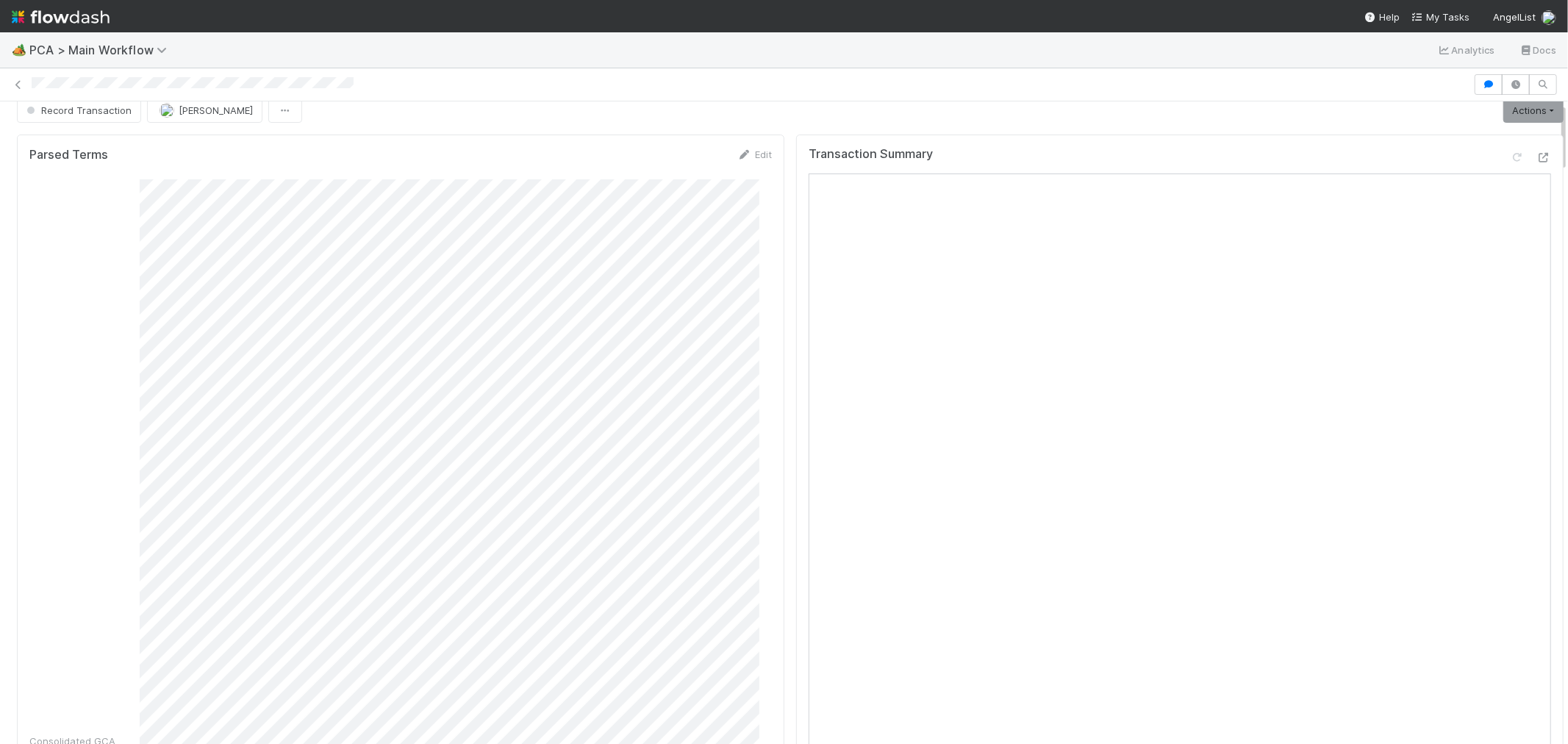
scroll to position [0, 0]
click at [1503, 121] on link "Actions" at bounding box center [1533, 126] width 60 height 25
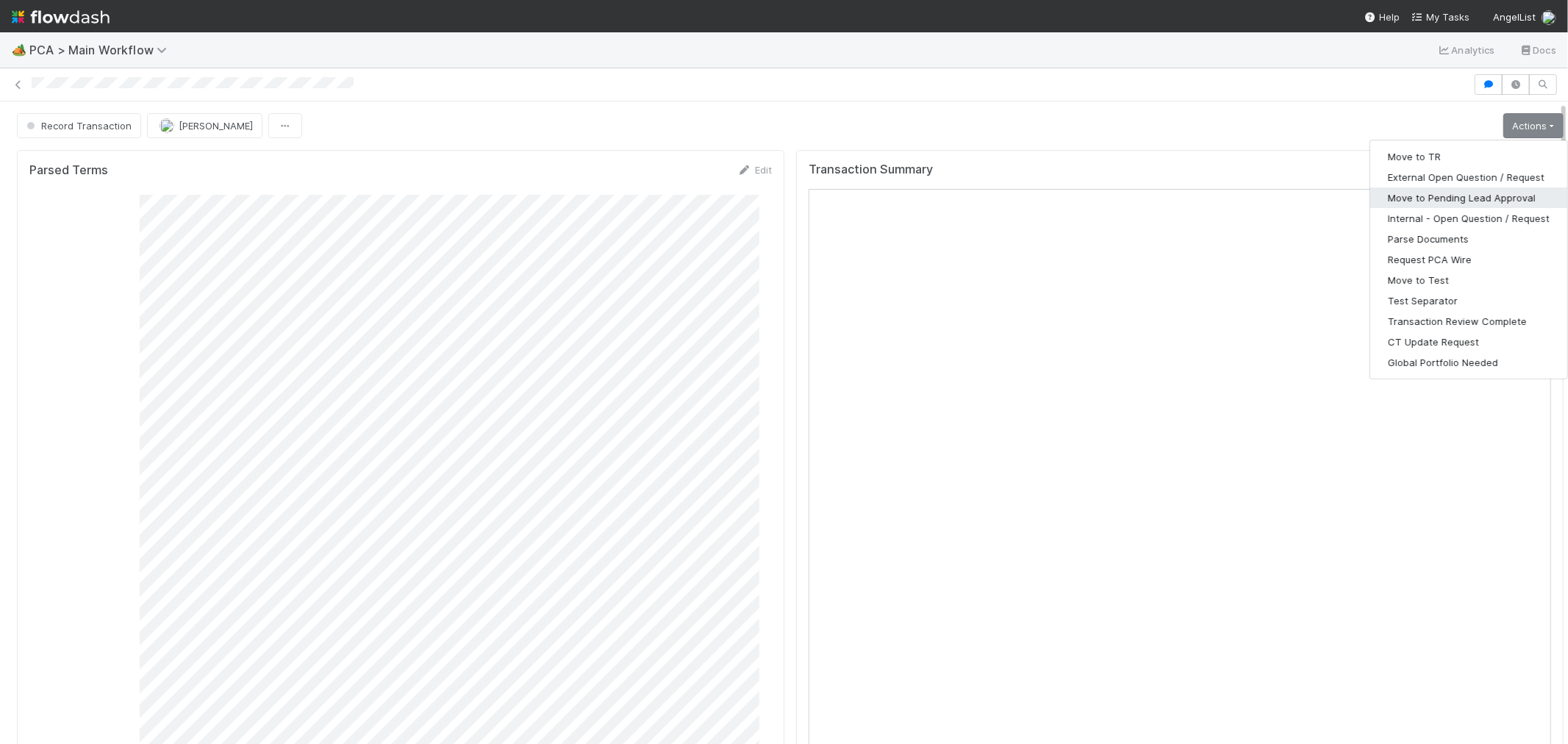
click at [1485, 195] on button "Move to Pending Lead Approval" at bounding box center [1468, 198] width 197 height 21
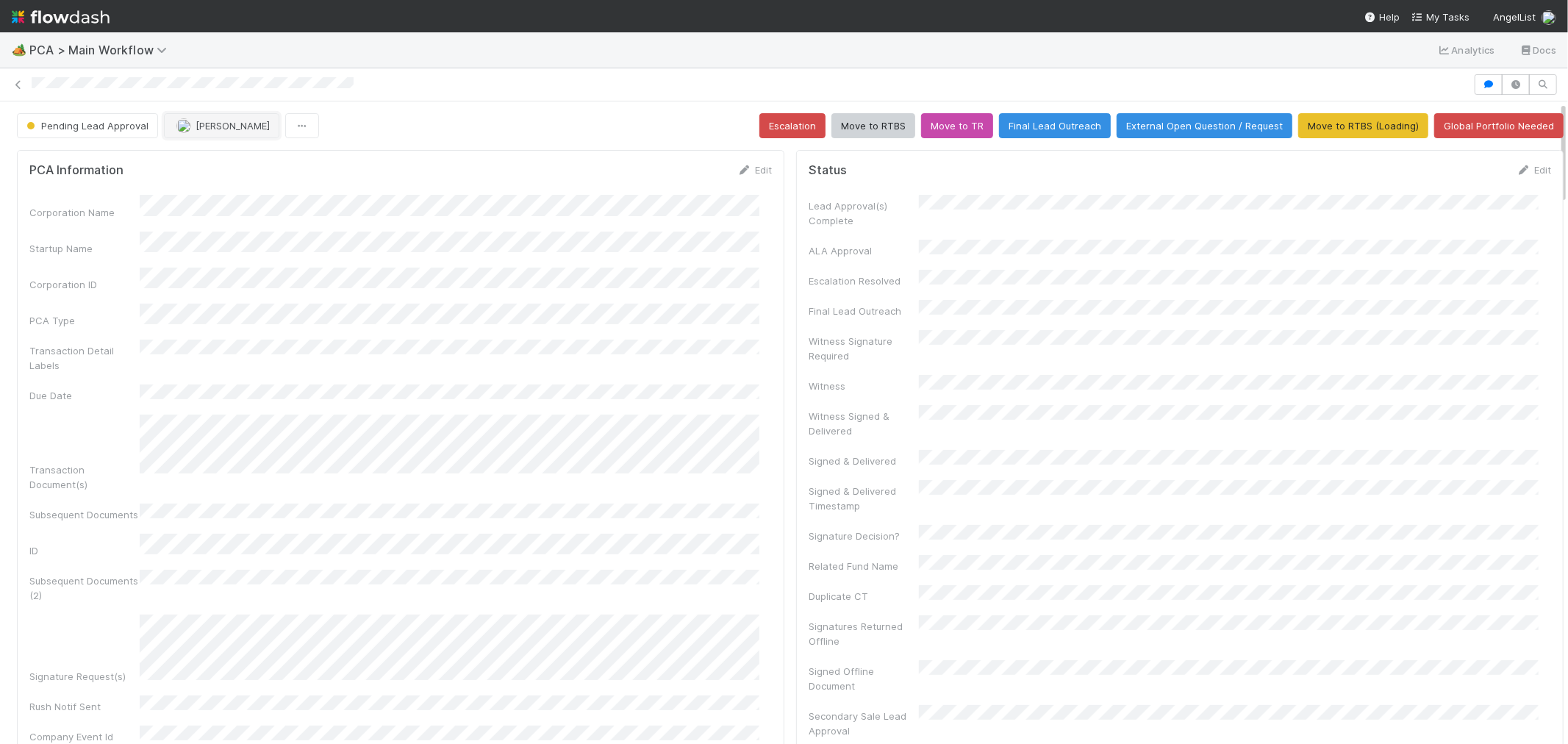
click at [215, 130] on span "[PERSON_NAME]" at bounding box center [233, 125] width 74 height 12
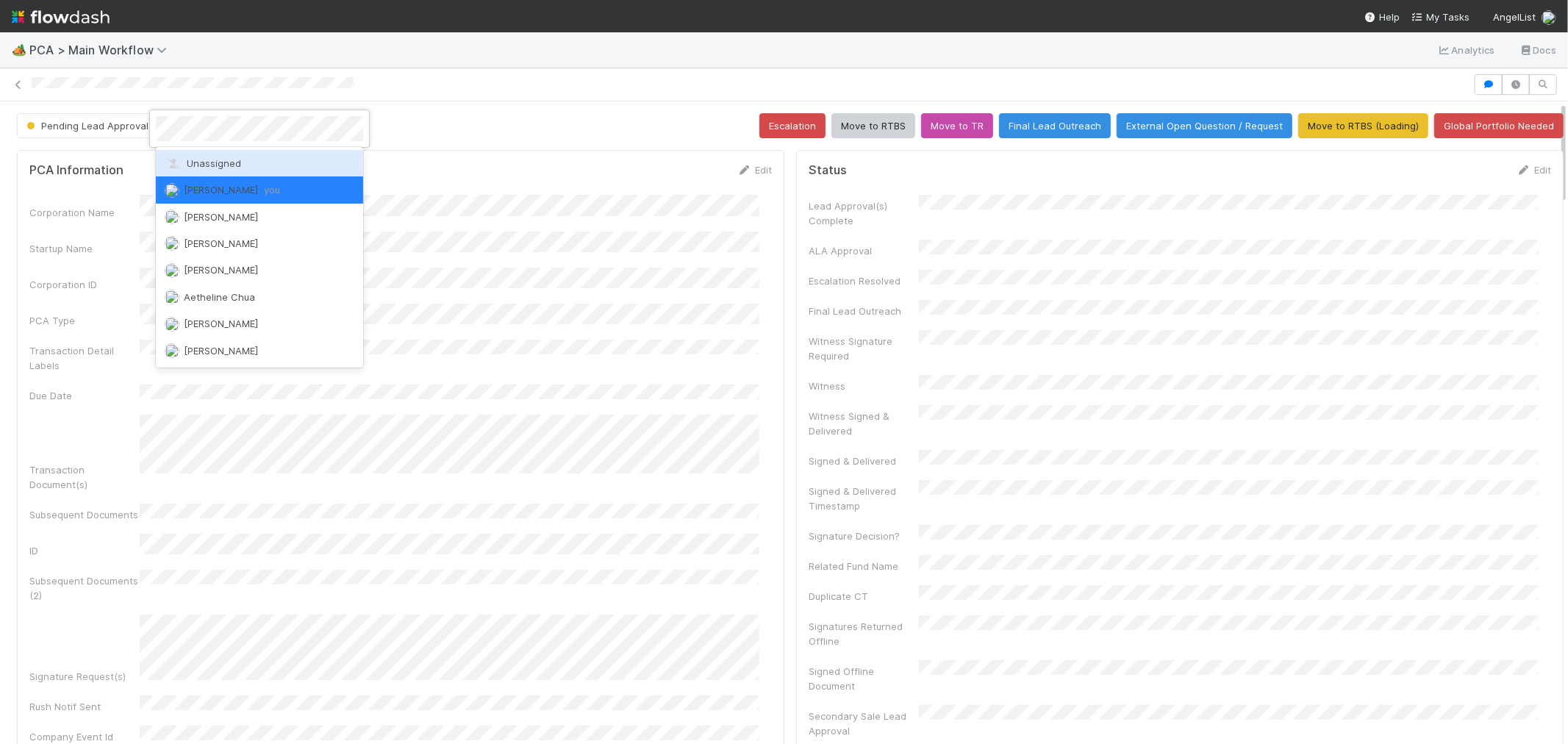
click at [214, 152] on div "Unassigned" at bounding box center [259, 163] width 207 height 26
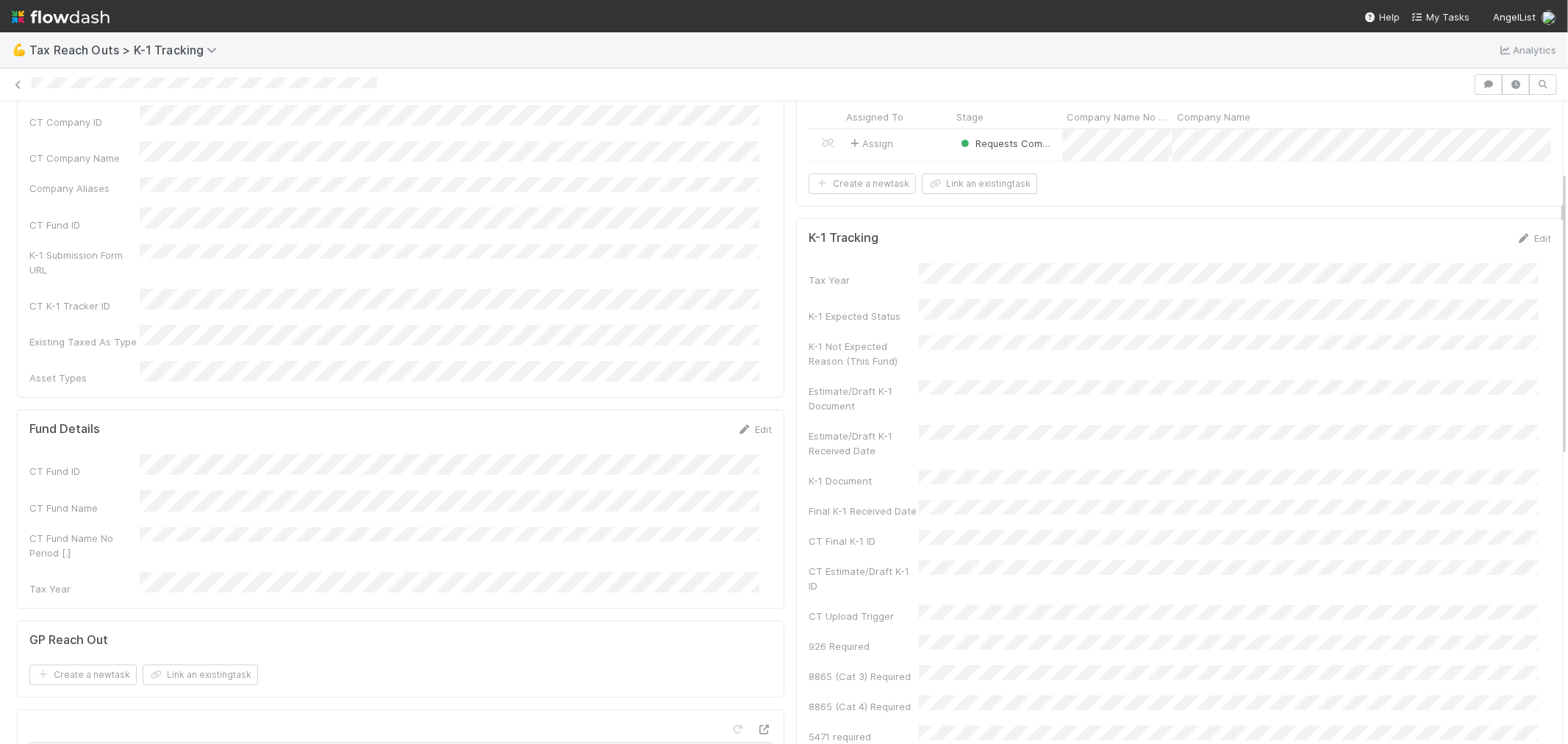
scroll to position [82, 0]
click at [1411, 252] on link "Edit" at bounding box center [1534, 246] width 35 height 12
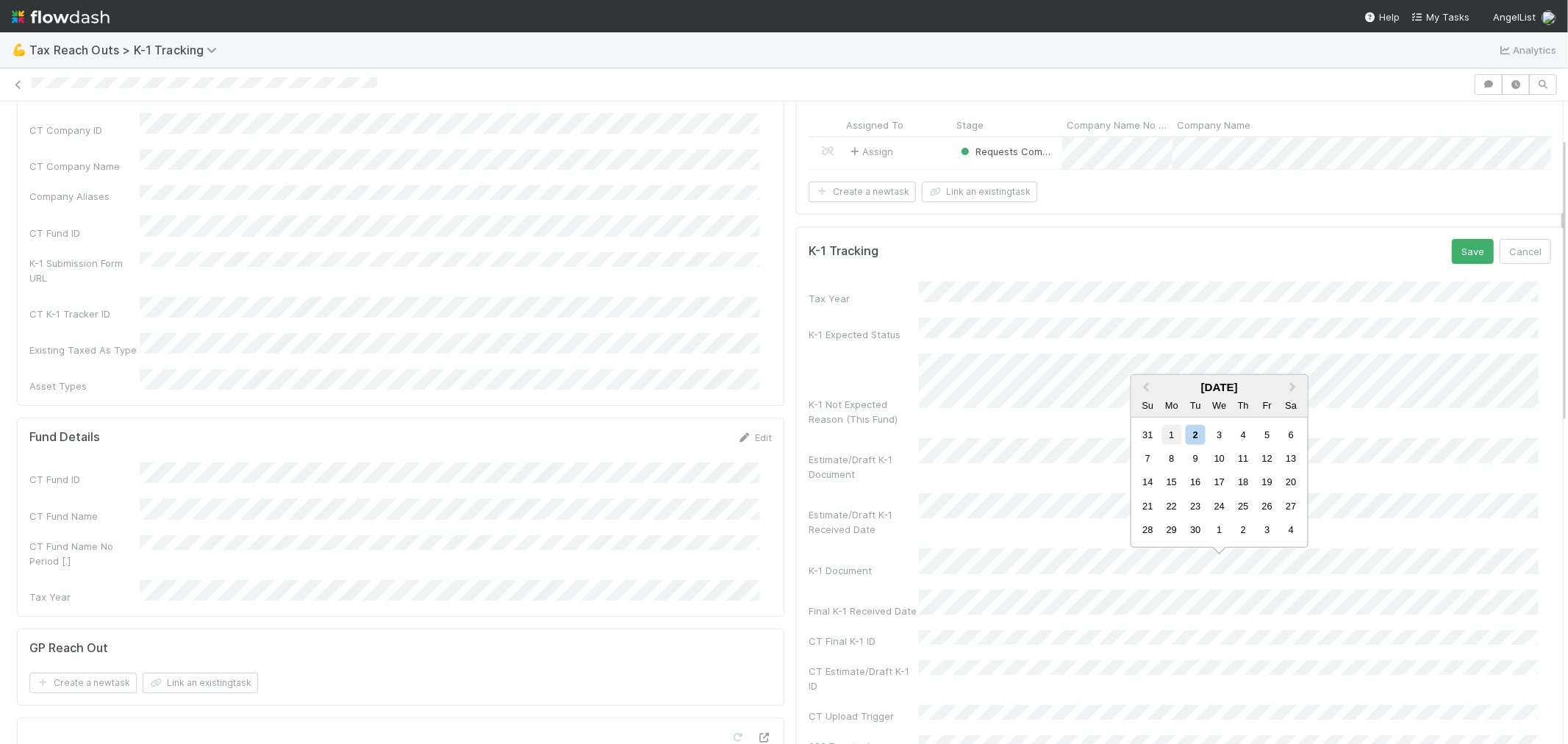
click at [1177, 438] on div "1" at bounding box center [1171, 434] width 20 height 20
click at [1411, 264] on button "Save" at bounding box center [1472, 252] width 42 height 25
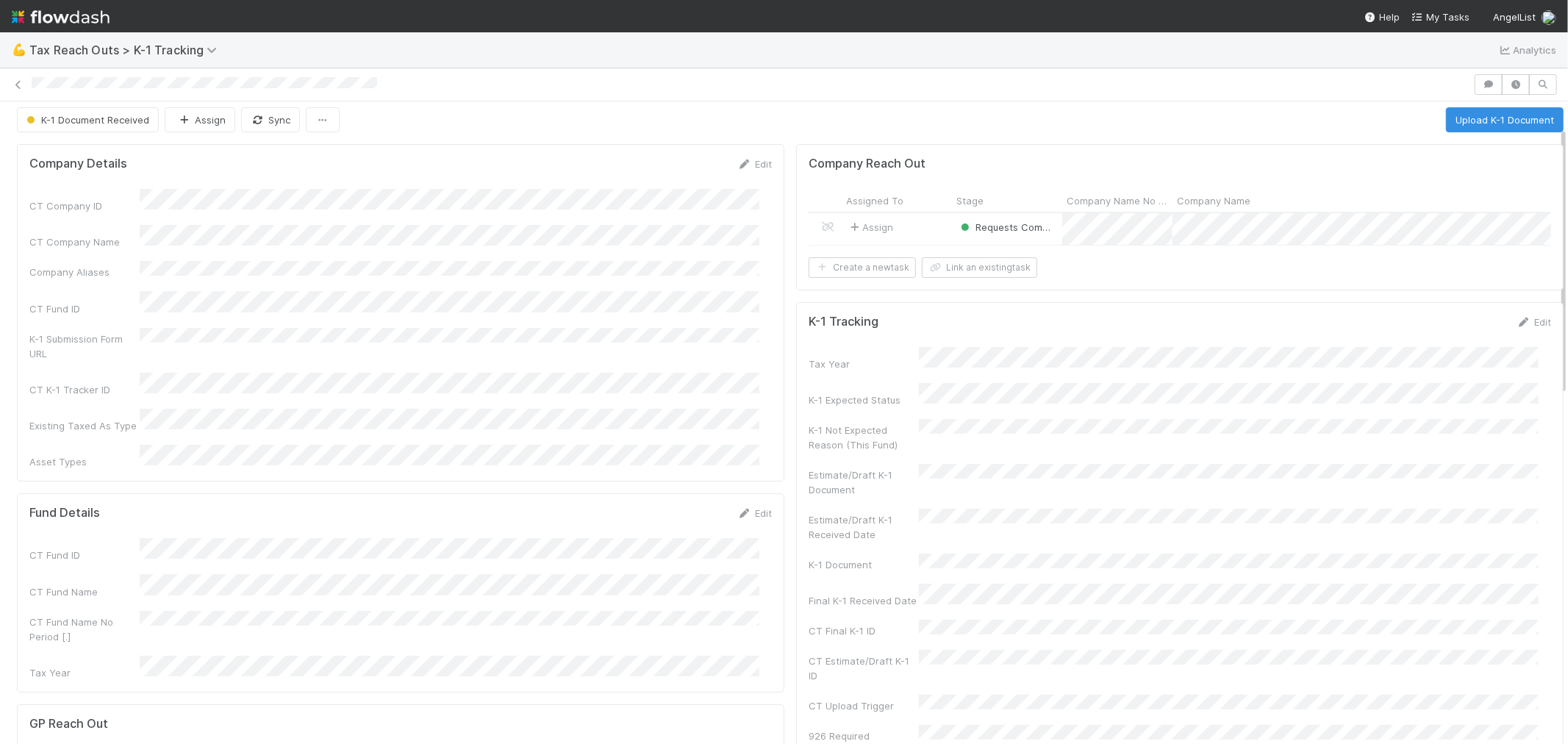
scroll to position [0, 0]
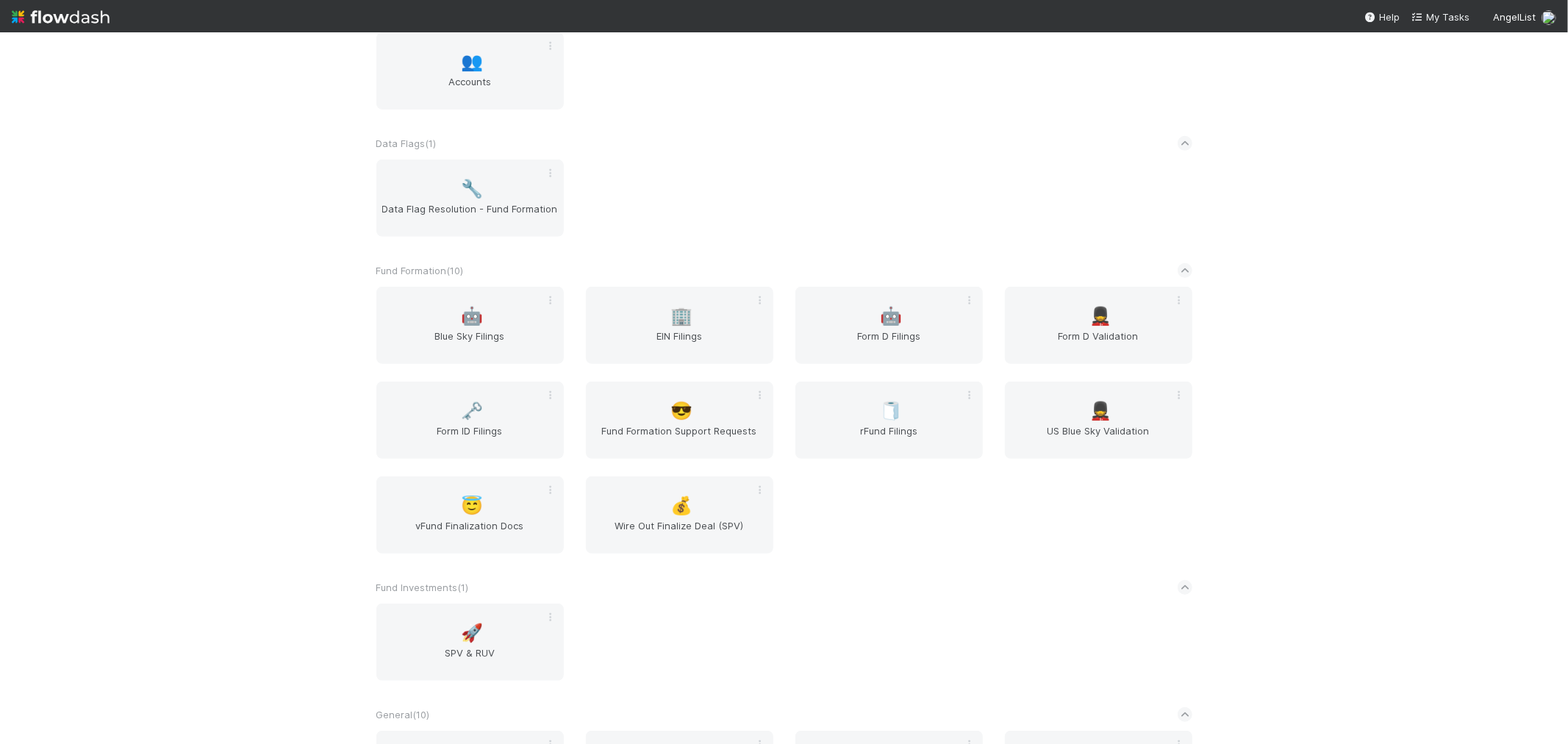
scroll to position [490, 0]
click at [495, 412] on div "🗝️ Form ID Filings" at bounding box center [470, 417] width 187 height 78
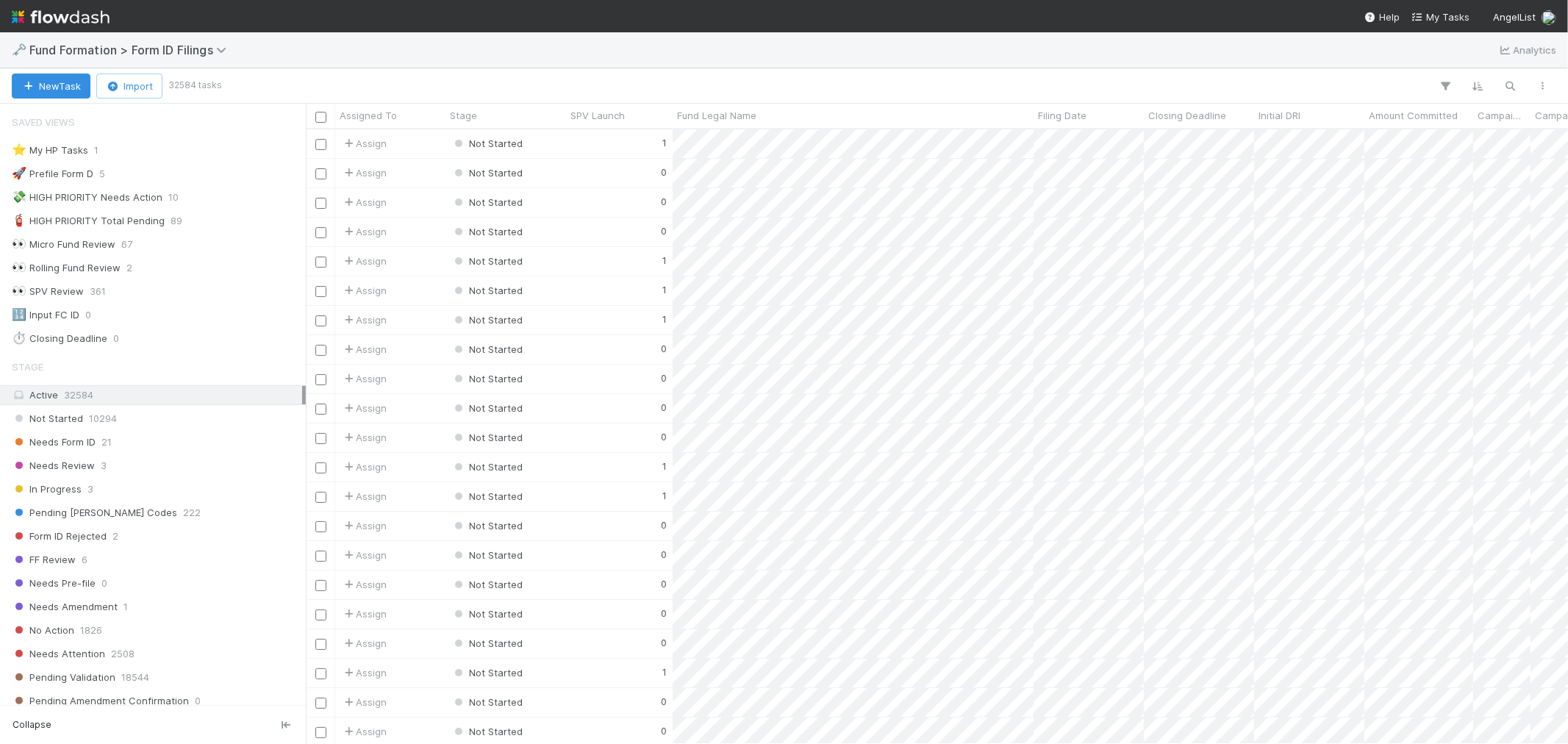
scroll to position [602, 1250]
click at [151, 442] on div "Needs Form ID 21" at bounding box center [157, 442] width 290 height 18
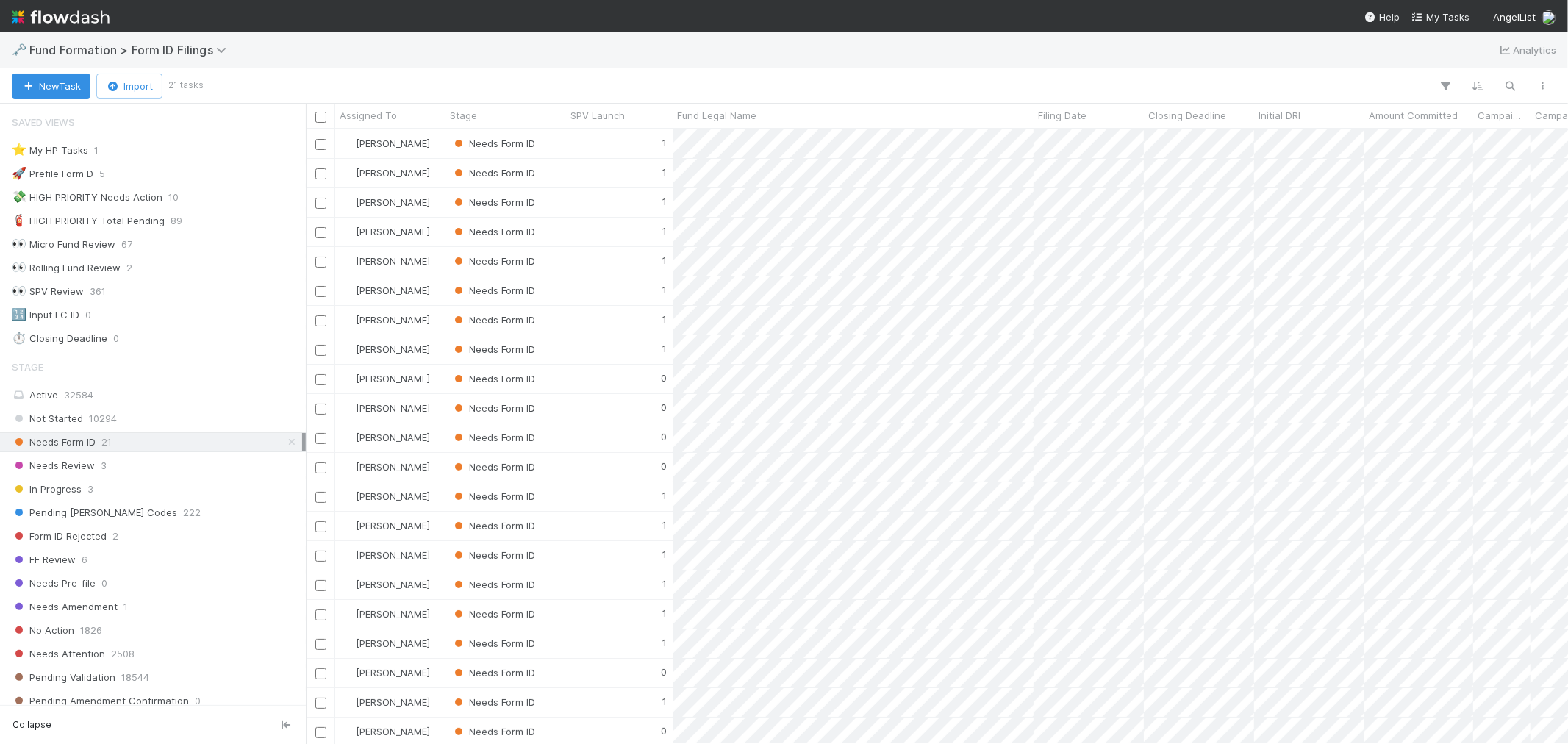
scroll to position [602, 1250]
click at [100, 469] on span "3" at bounding box center [103, 465] width 6 height 18
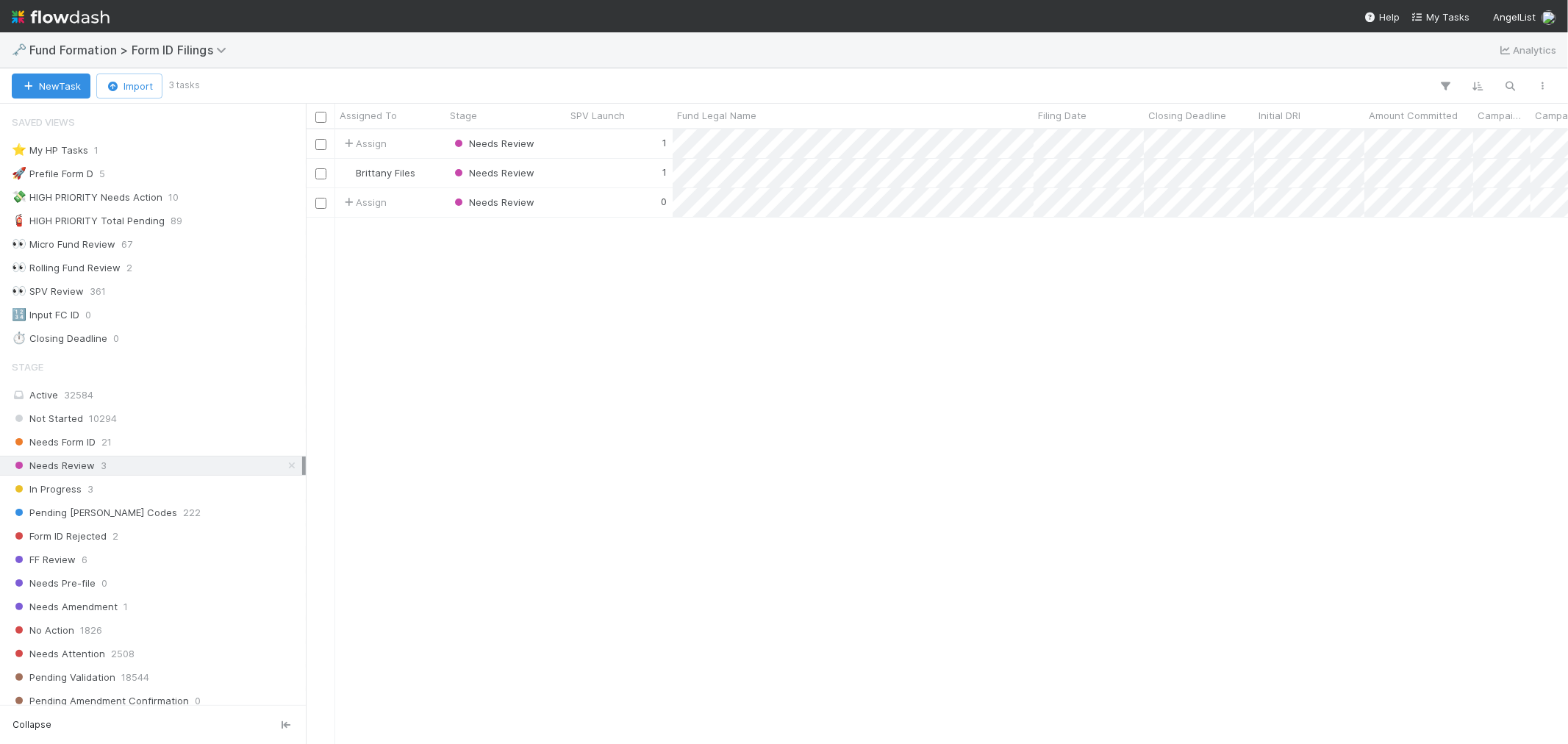
scroll to position [602, 1250]
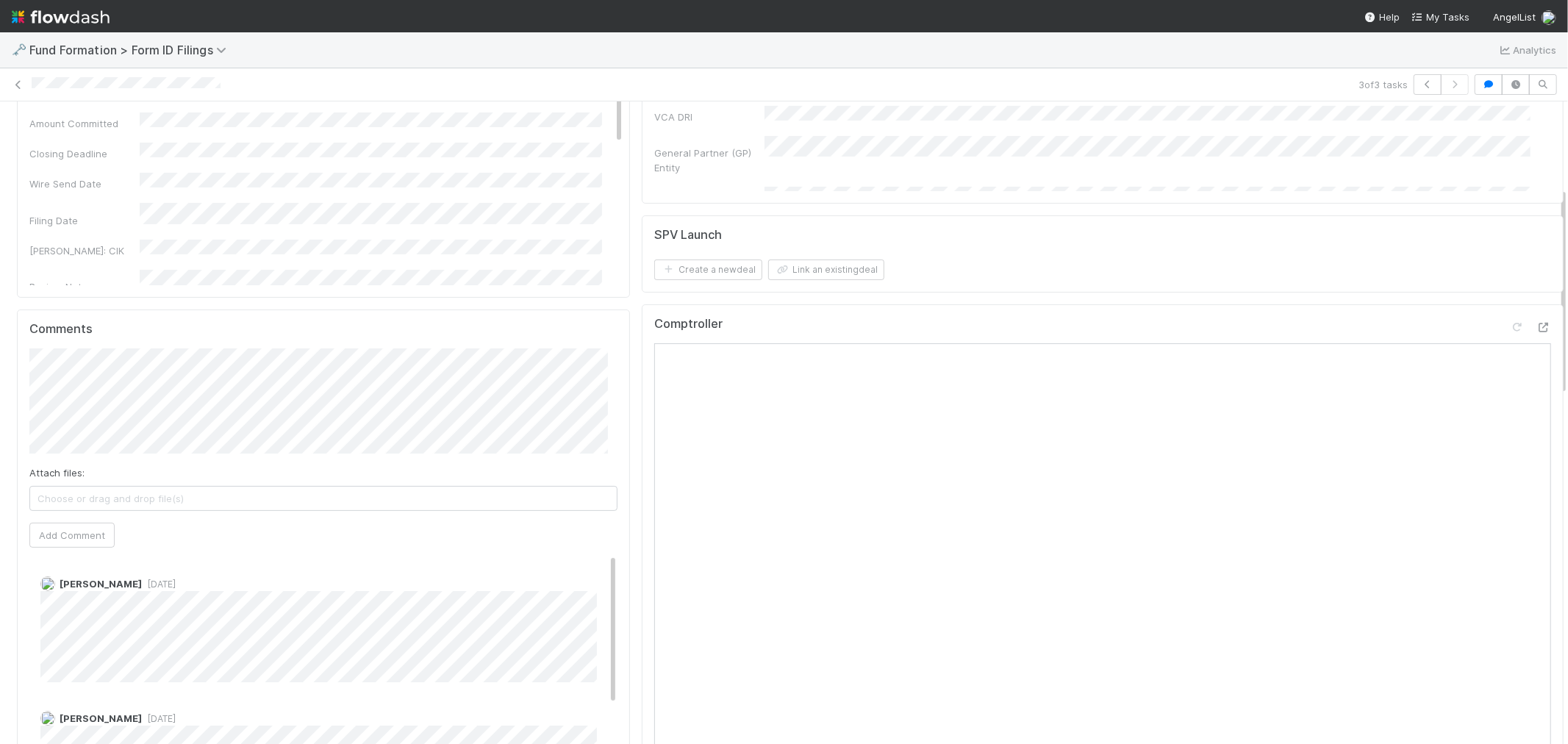
scroll to position [327, 0]
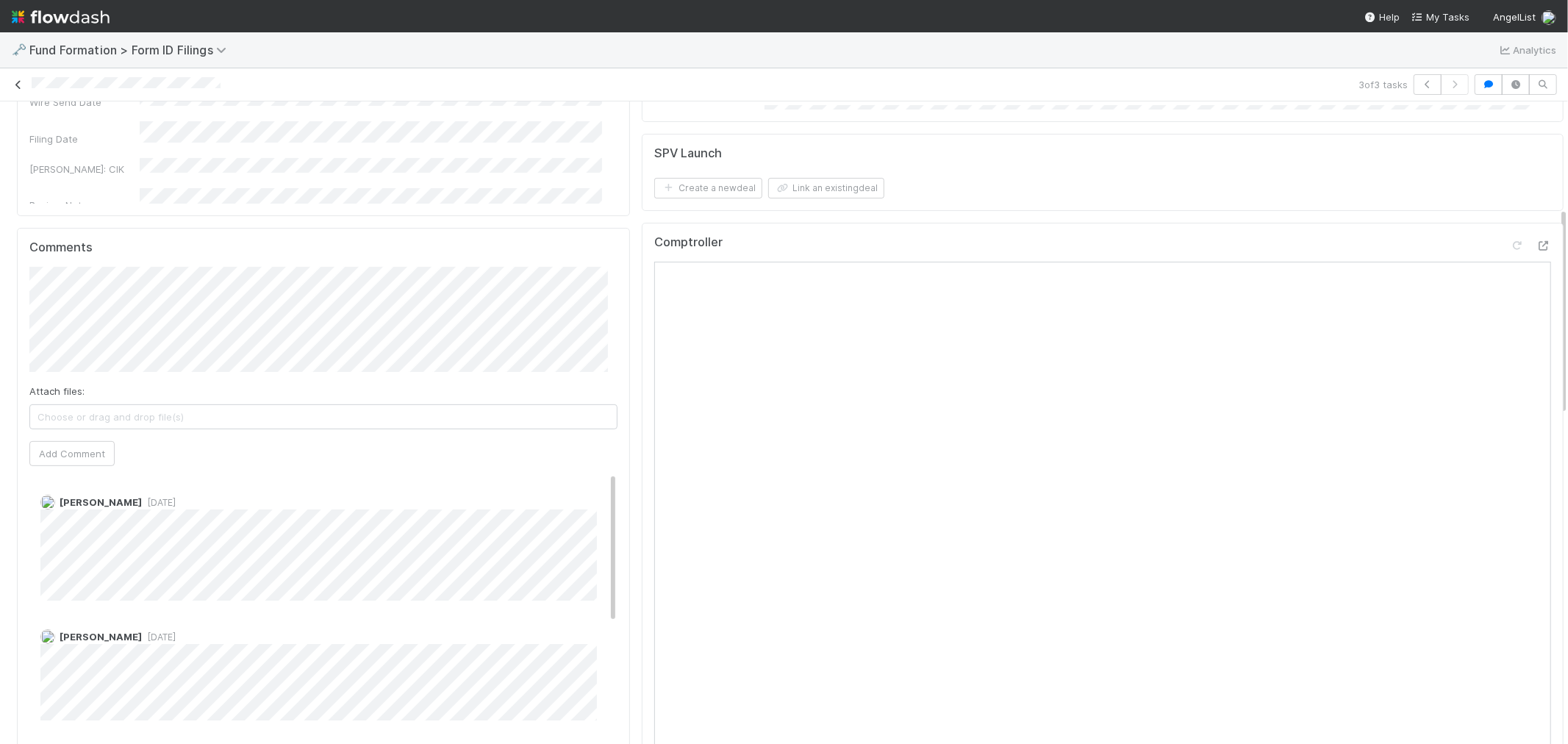
click at [17, 82] on icon at bounding box center [18, 85] width 15 height 9
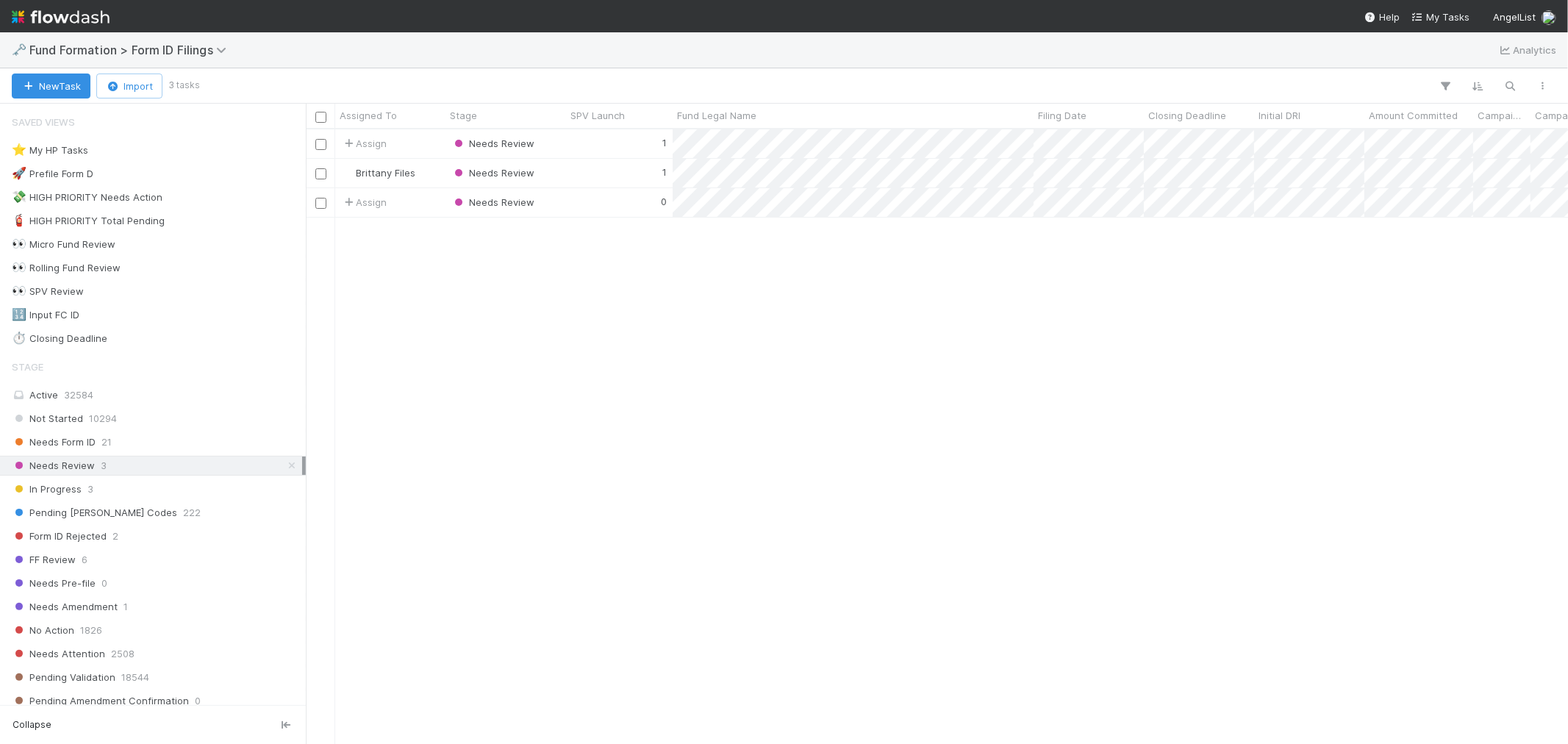
scroll to position [602, 1250]
click at [134, 440] on div "Needs Form ID 21" at bounding box center [157, 442] width 290 height 18
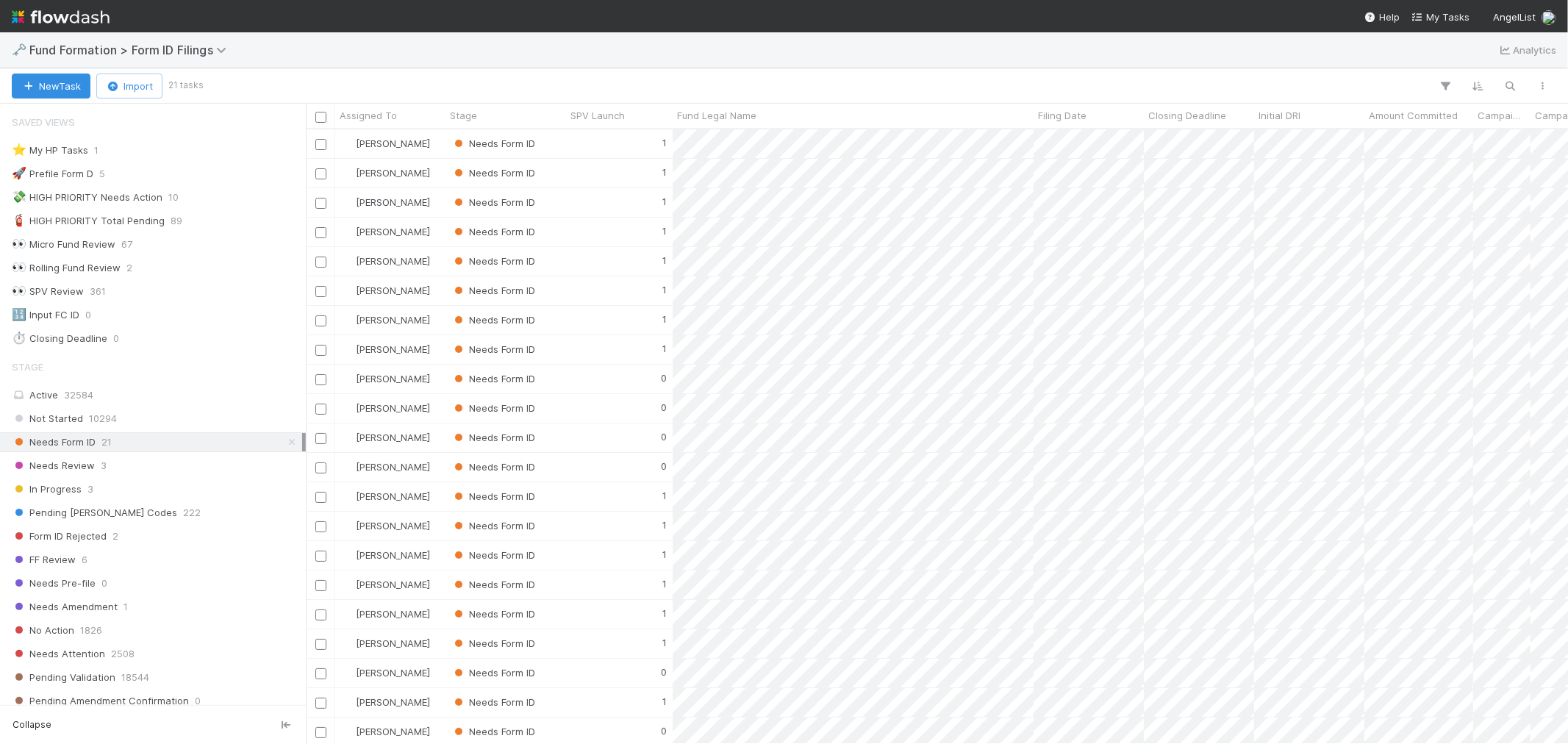
scroll to position [602, 1250]
click at [562, 196] on div "Needs Form ID" at bounding box center [506, 203] width 120 height 28
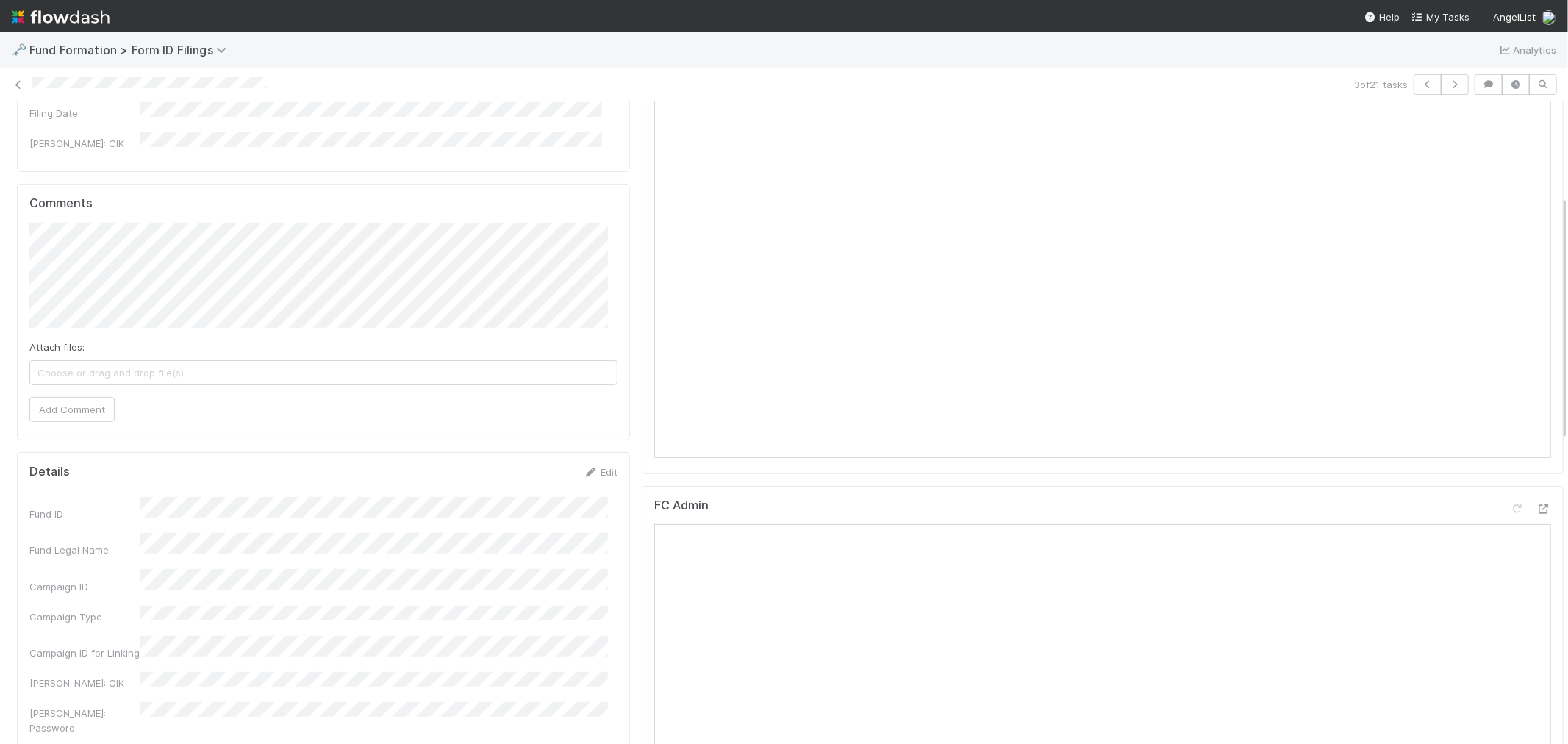
scroll to position [571, 0]
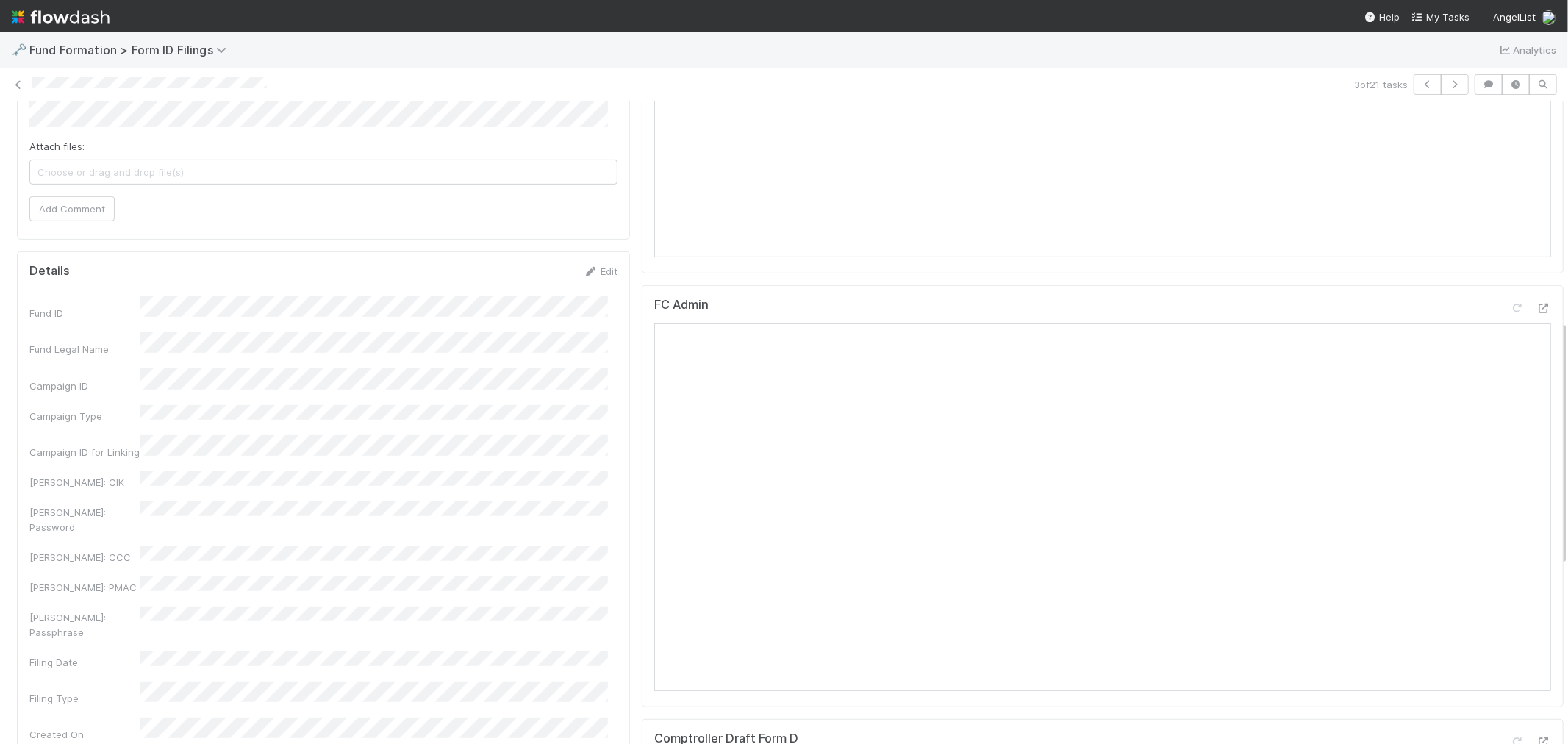
click at [86, 15] on img at bounding box center [61, 17] width 98 height 25
